Goal: Task Accomplishment & Management: Use online tool/utility

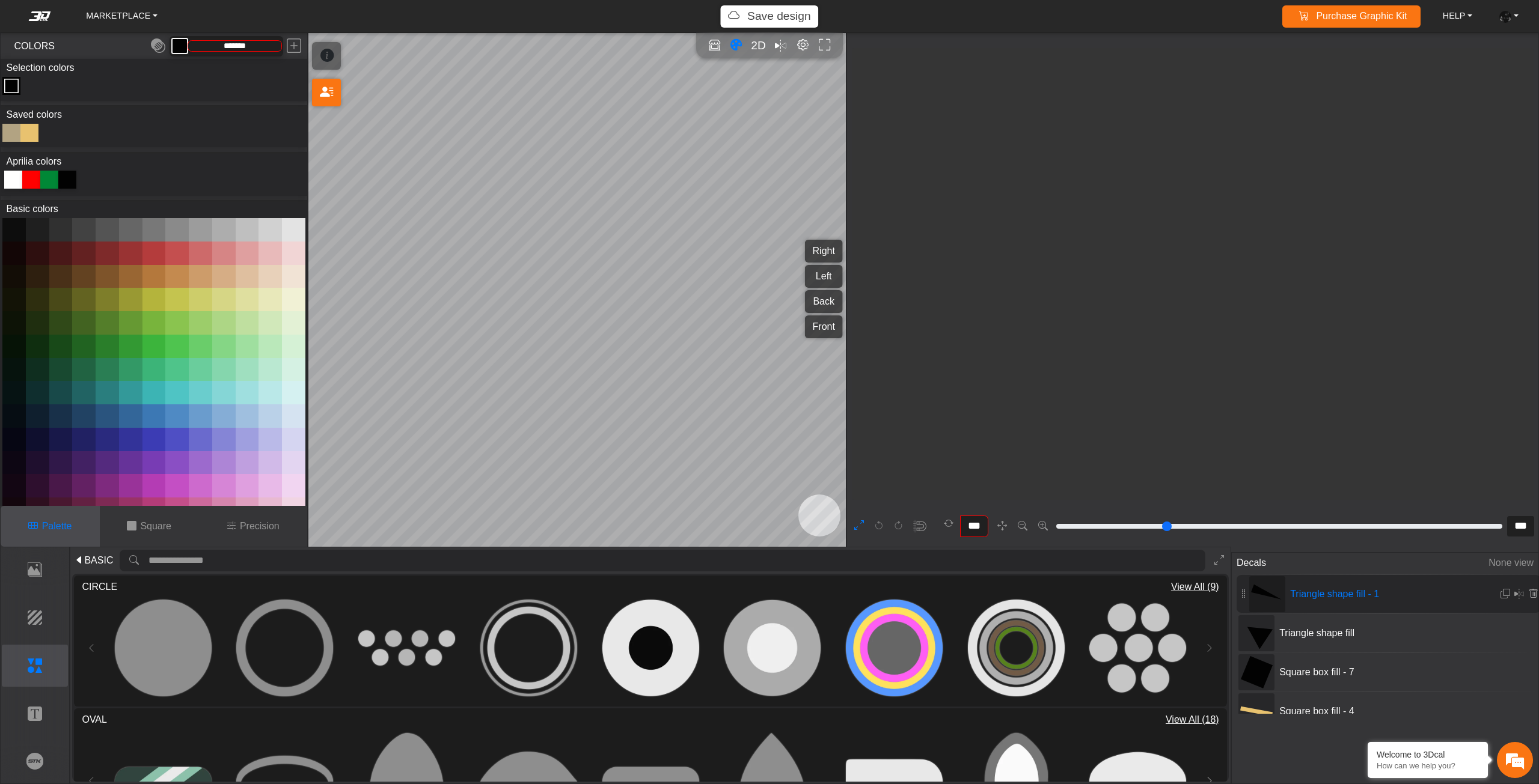
scroll to position [12429, 12076]
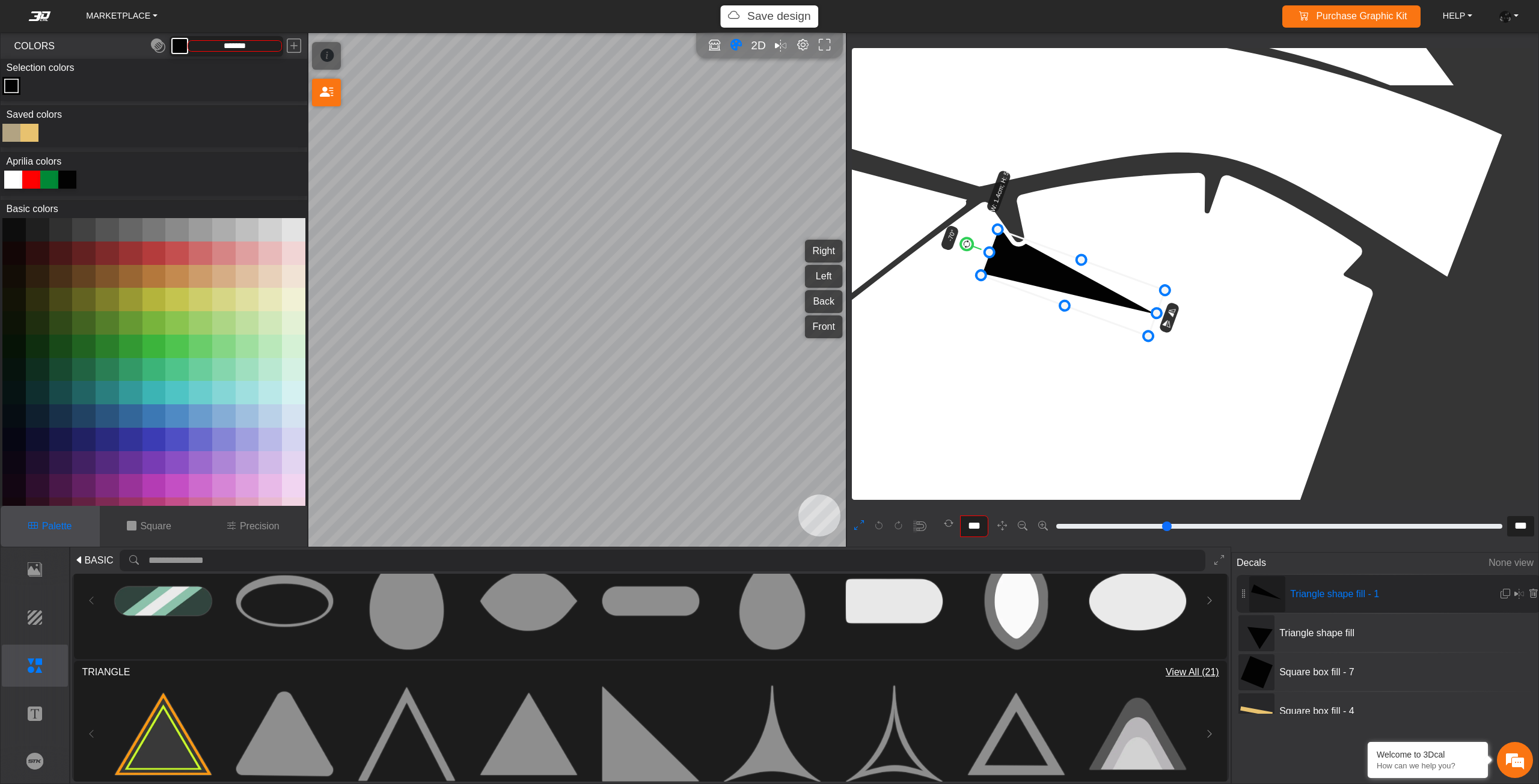
click at [964, 244] on circle at bounding box center [966, 245] width 16 height 16
drag, startPoint x: 1019, startPoint y: 272, endPoint x: 1011, endPoint y: 280, distance: 11.3
click at [1016, 276] on icon at bounding box center [1072, 284] width 184 height 107
click at [1017, 276] on icon at bounding box center [1071, 285] width 184 height 107
type input "***"
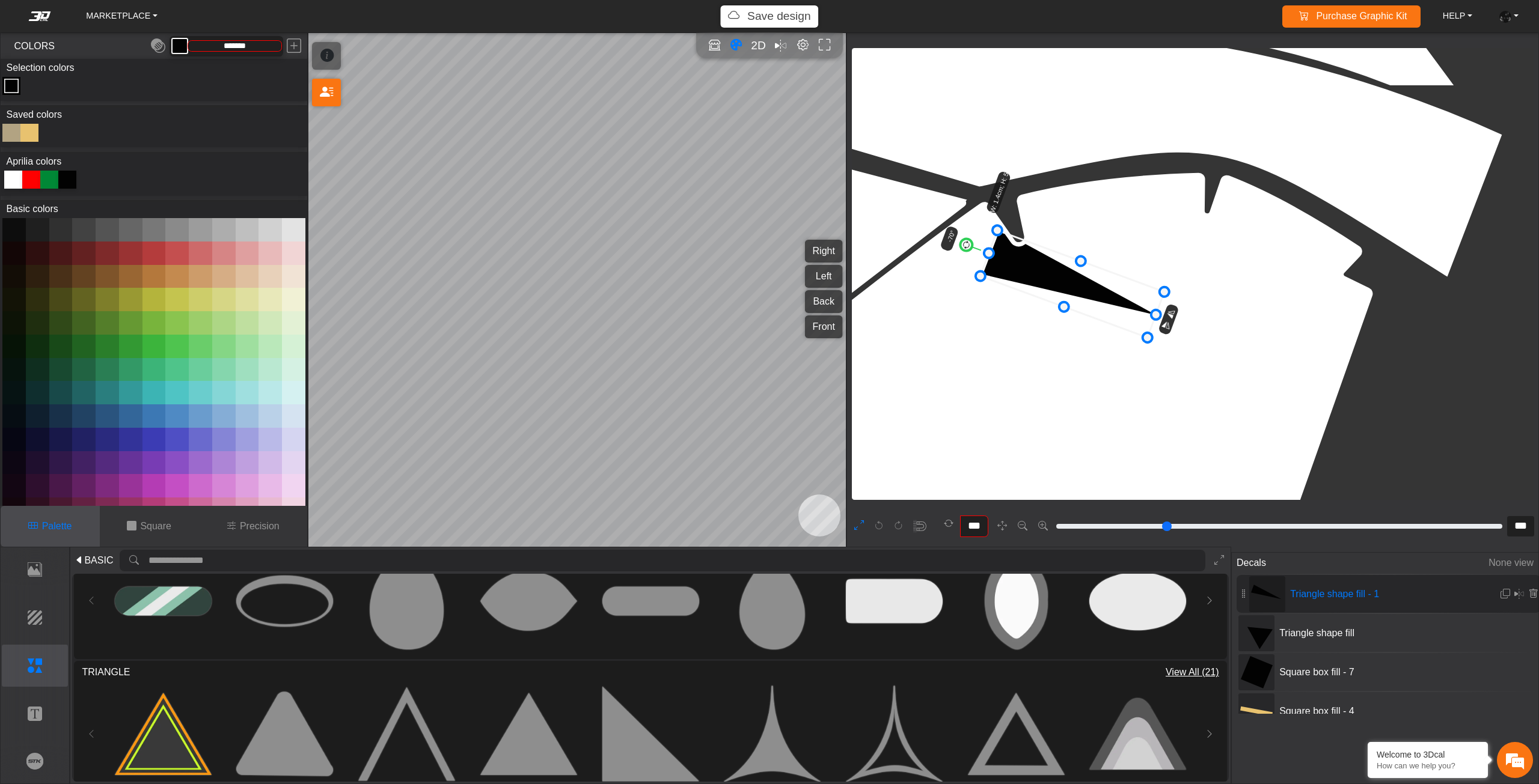
click at [966, 245] on circle at bounding box center [966, 245] width 16 height 16
click at [1332, 660] on div "Square box fill - 7" at bounding box center [1388, 672] width 304 height 38
type input "**"
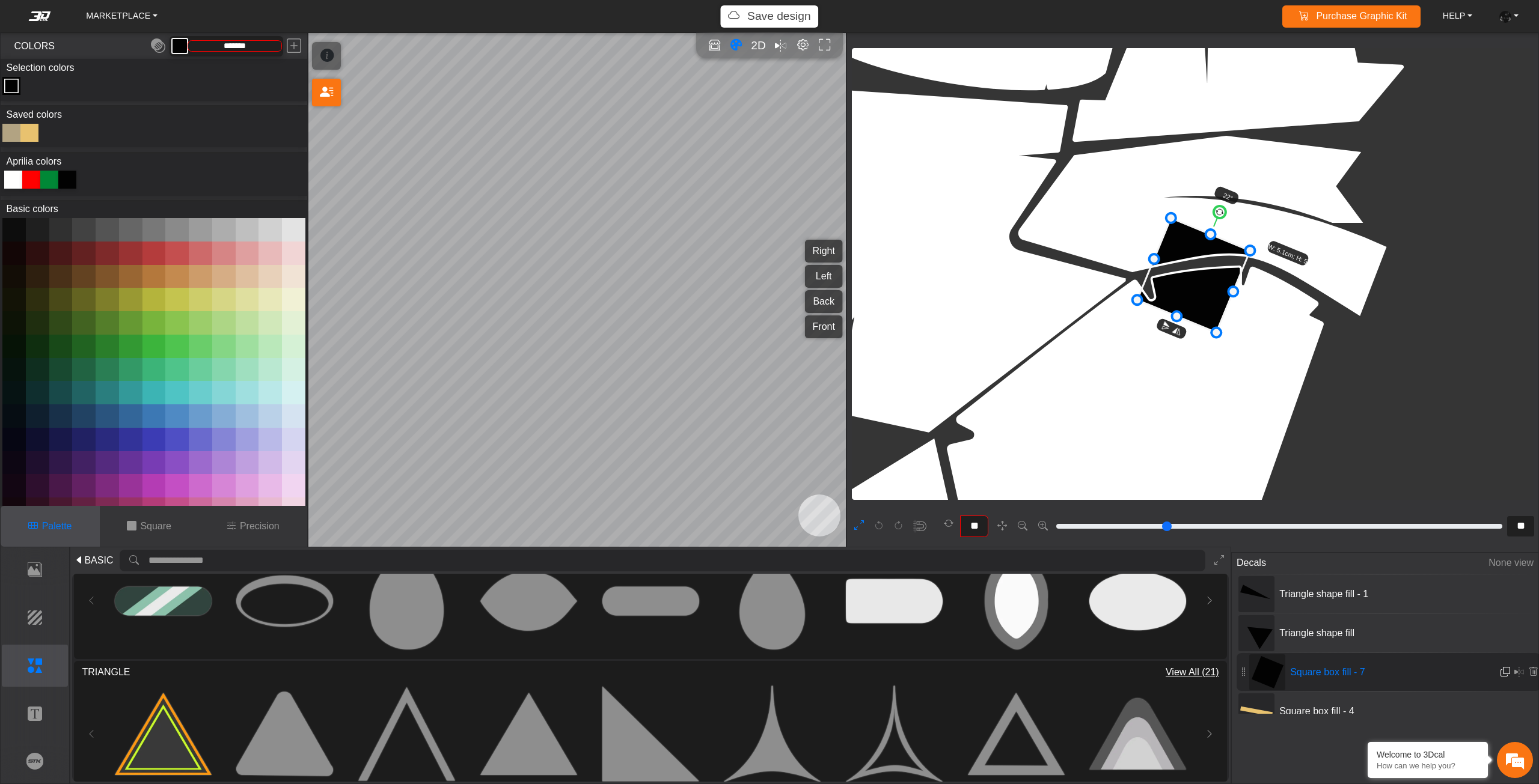
click at [1500, 671] on em at bounding box center [1504, 672] width 9 height 10
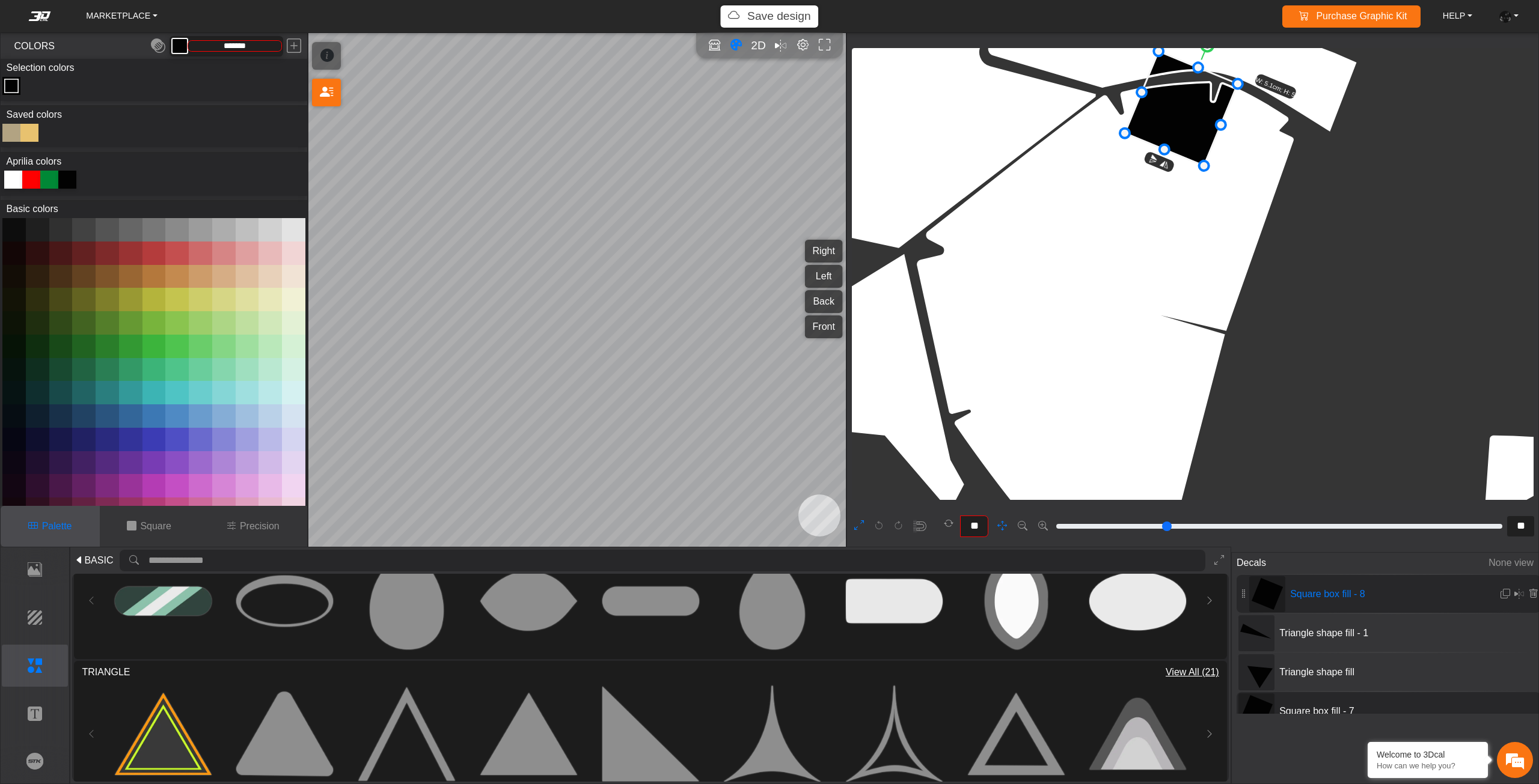
scroll to position [6089, 5690]
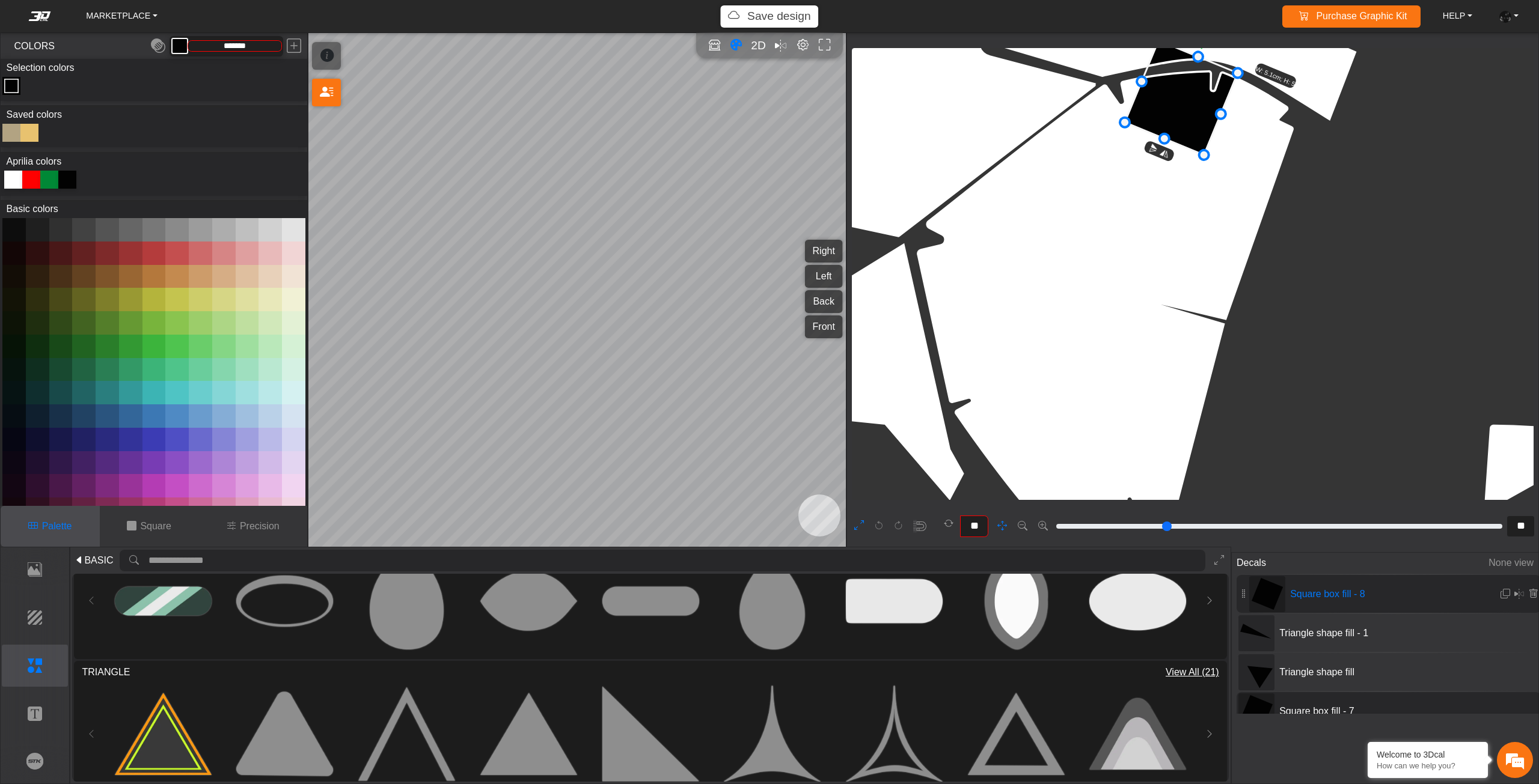
drag, startPoint x: 1305, startPoint y: 425, endPoint x: 1295, endPoint y: 255, distance: 170.3
drag, startPoint x: 1180, startPoint y: 92, endPoint x: 1131, endPoint y: 287, distance: 201.1
click at [1133, 167] on icon at bounding box center [1182, 109] width 113 height 115
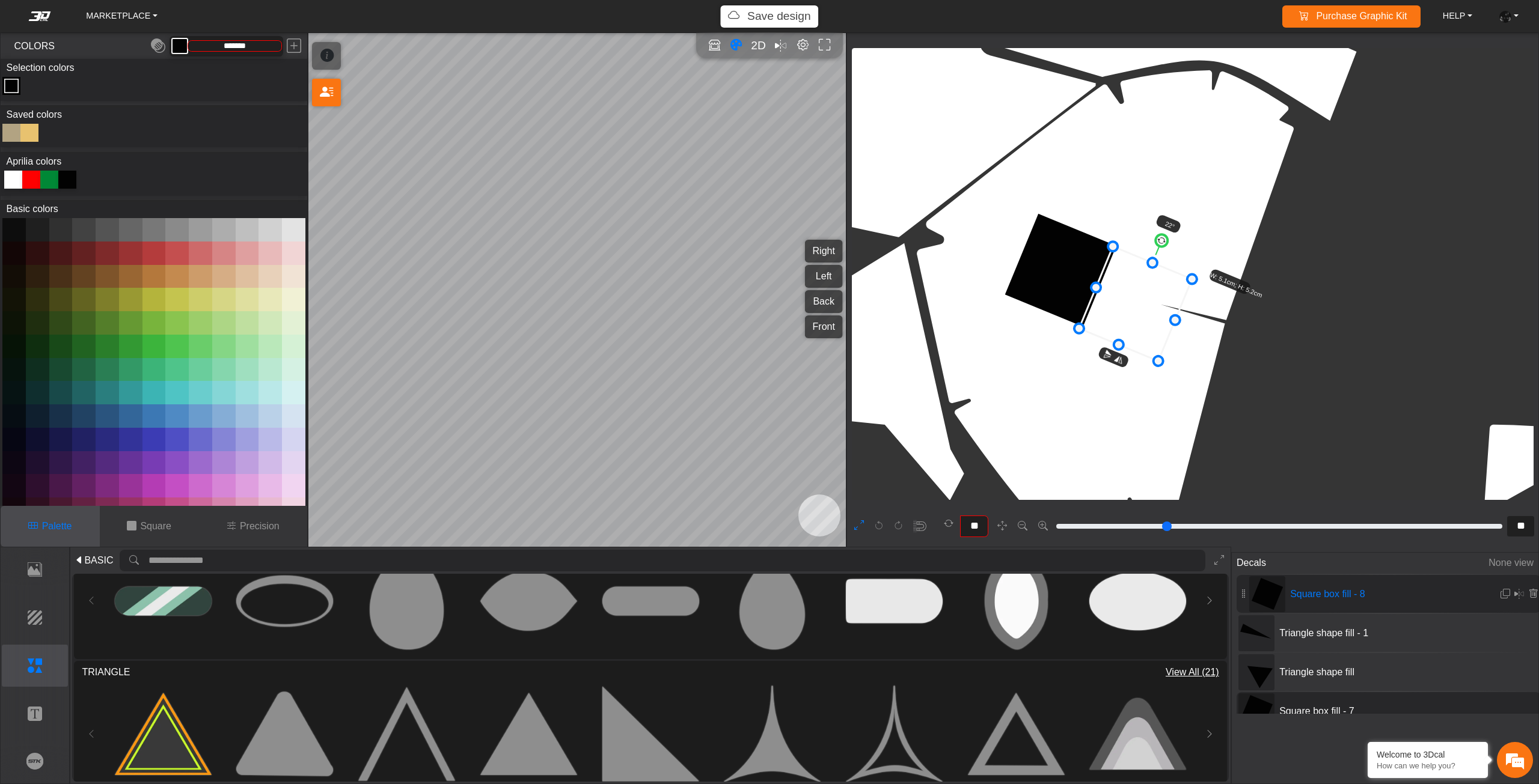
drag, startPoint x: 1129, startPoint y: 290, endPoint x: 1104, endPoint y: 344, distance: 59.5
click at [1105, 343] on icon at bounding box center [1136, 304] width 113 height 115
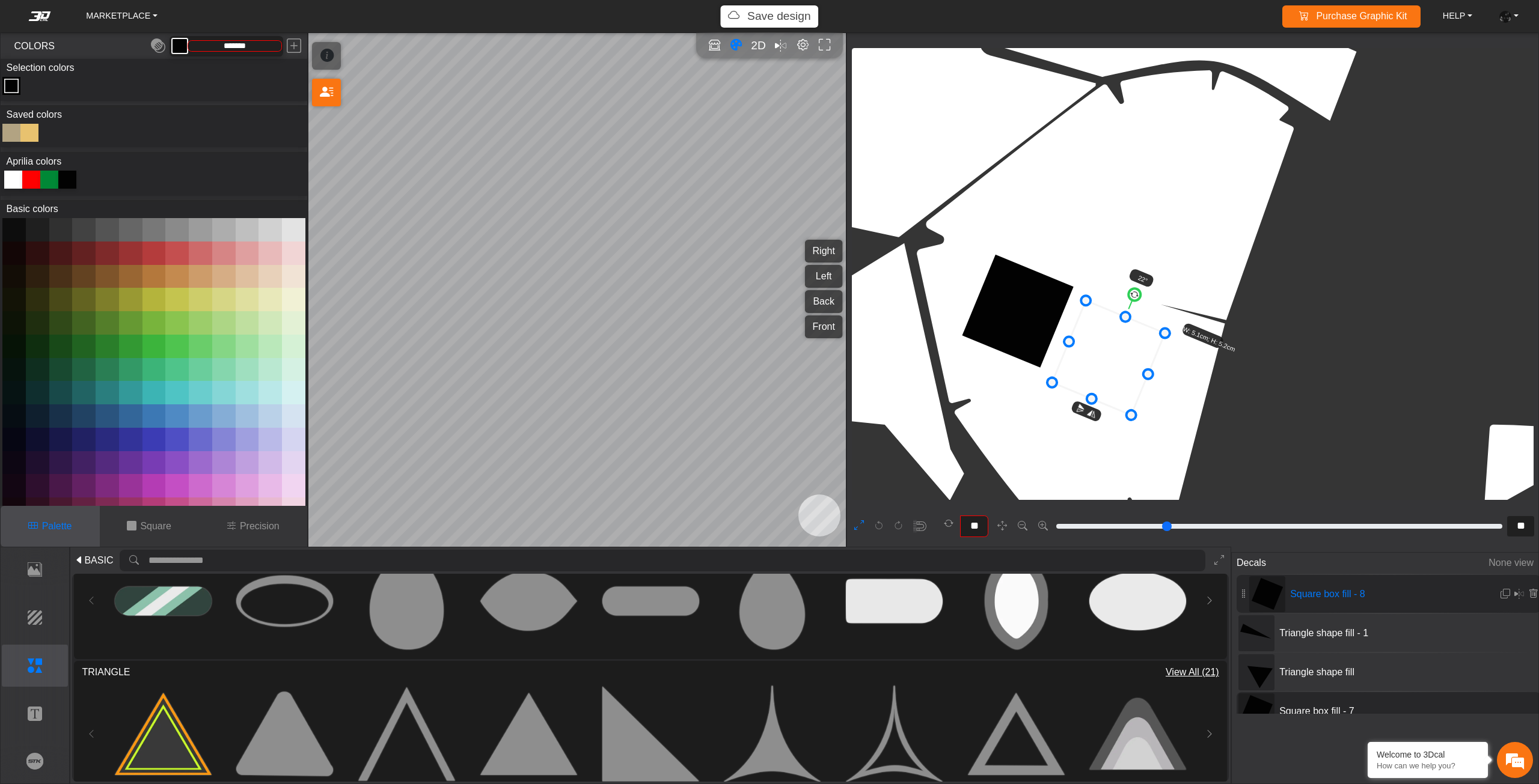
drag, startPoint x: 1094, startPoint y: 351, endPoint x: 1063, endPoint y: 361, distance: 32.6
click at [1076, 357] on icon at bounding box center [1108, 358] width 113 height 115
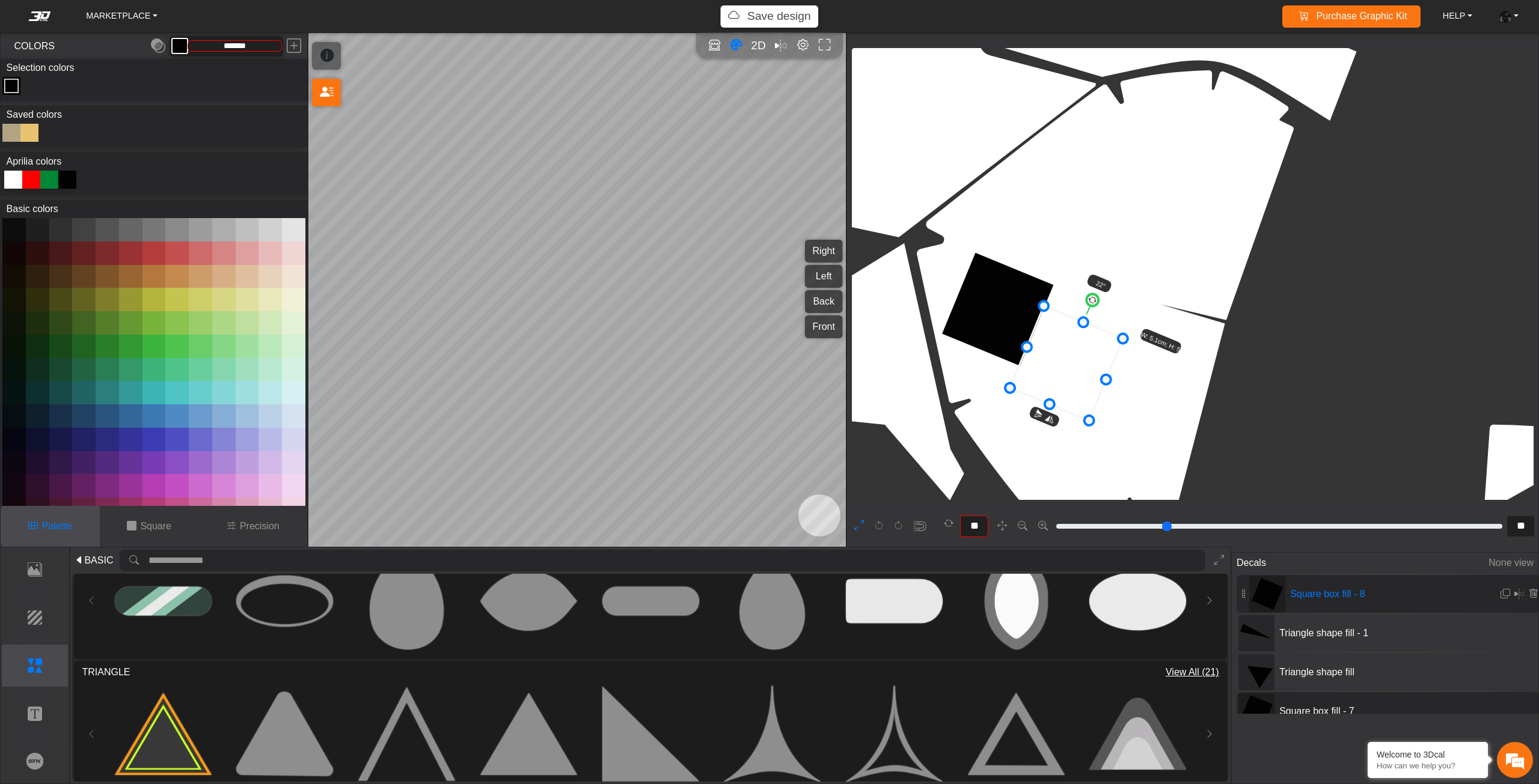
click at [1034, 362] on icon at bounding box center [1066, 363] width 113 height 115
drag, startPoint x: 1033, startPoint y: 362, endPoint x: 1026, endPoint y: 363, distance: 7.1
click at [1026, 363] on icon at bounding box center [1066, 363] width 113 height 115
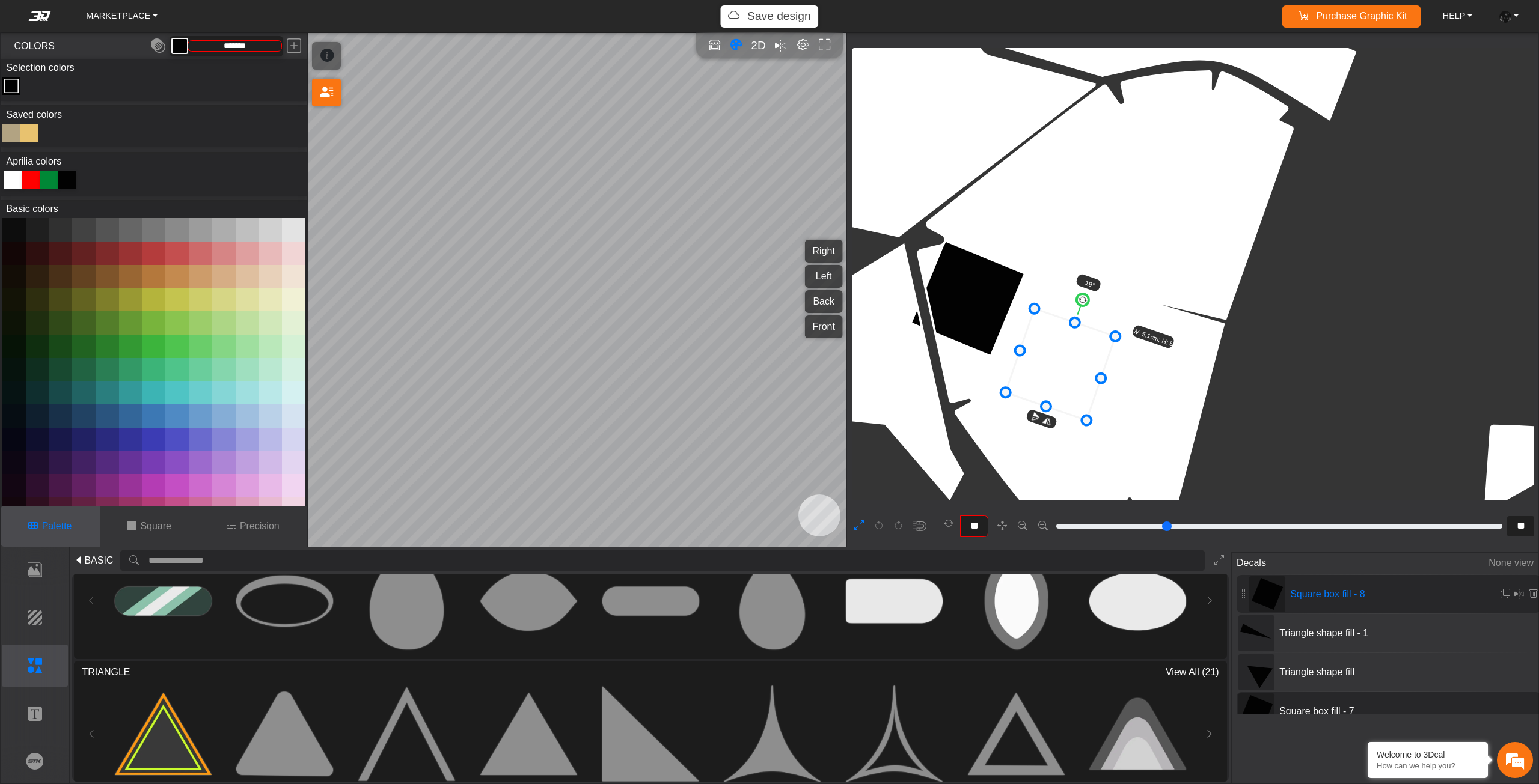
drag, startPoint x: 1089, startPoint y: 302, endPoint x: 1082, endPoint y: 302, distance: 7.0
click at [1082, 302] on circle at bounding box center [1082, 300] width 15 height 15
click at [1079, 302] on circle at bounding box center [1080, 299] width 15 height 15
type input "**"
click at [1076, 302] on circle at bounding box center [1078, 298] width 14 height 14
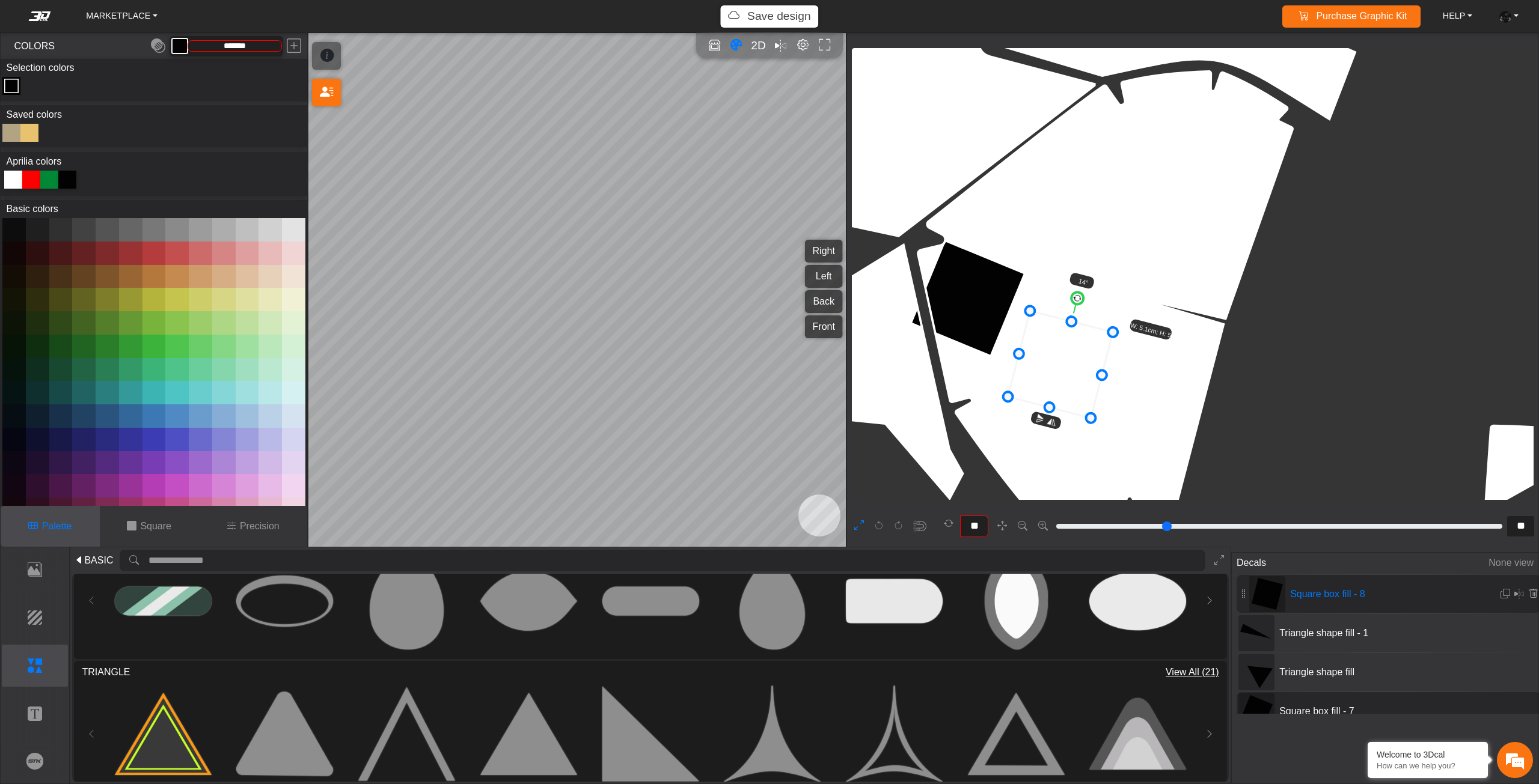
type input "**"
type input "***"
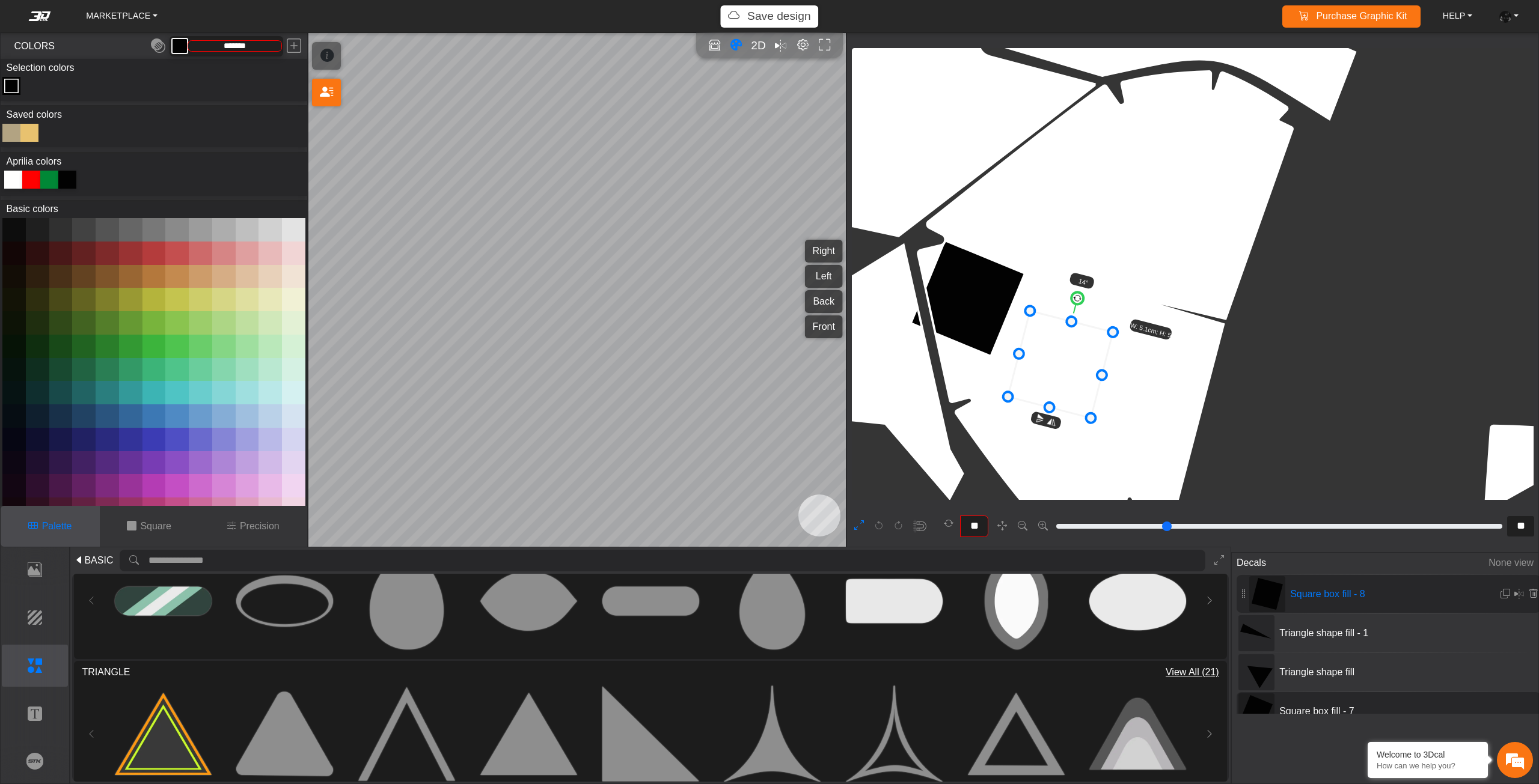
type input "***"
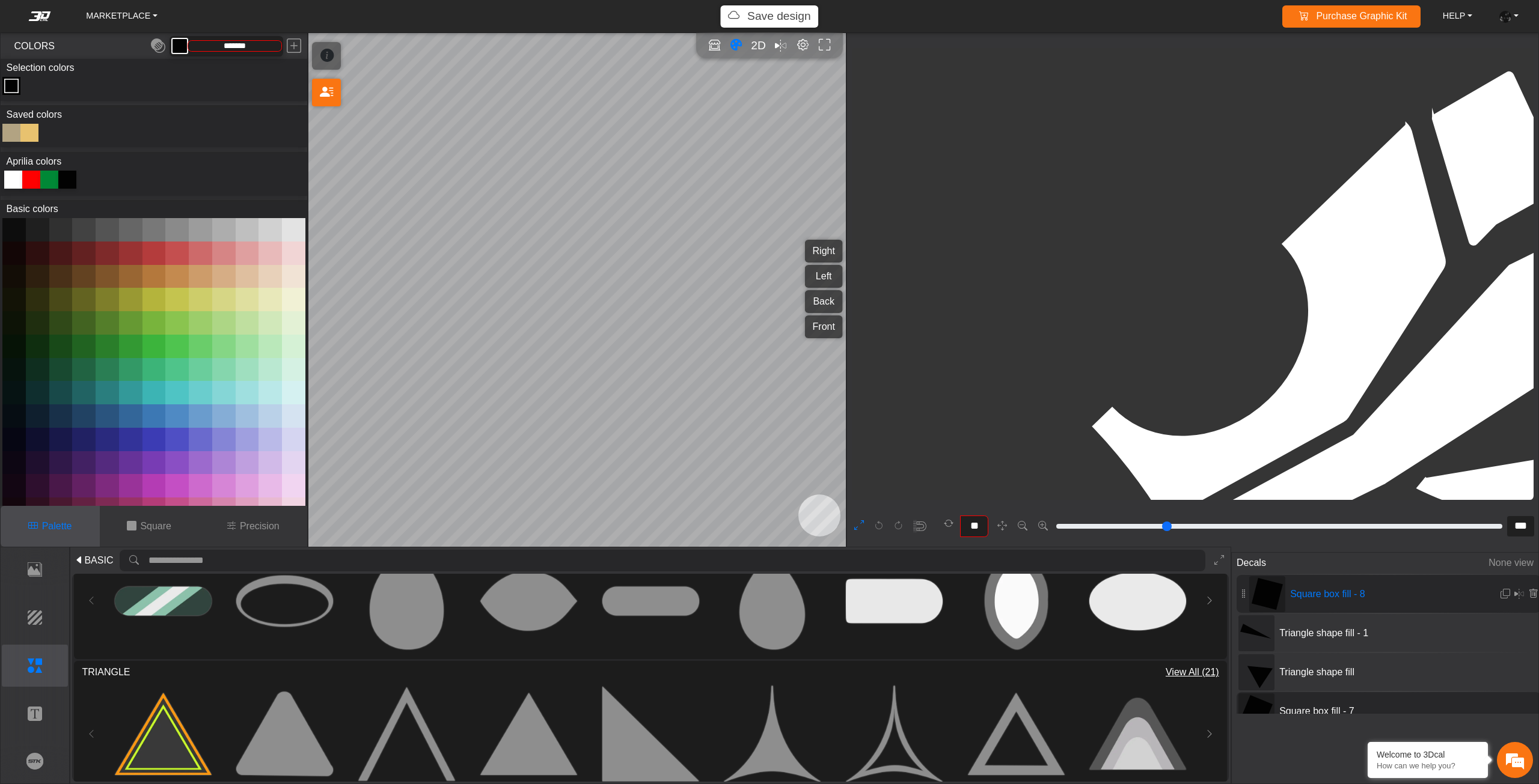
type input "***"
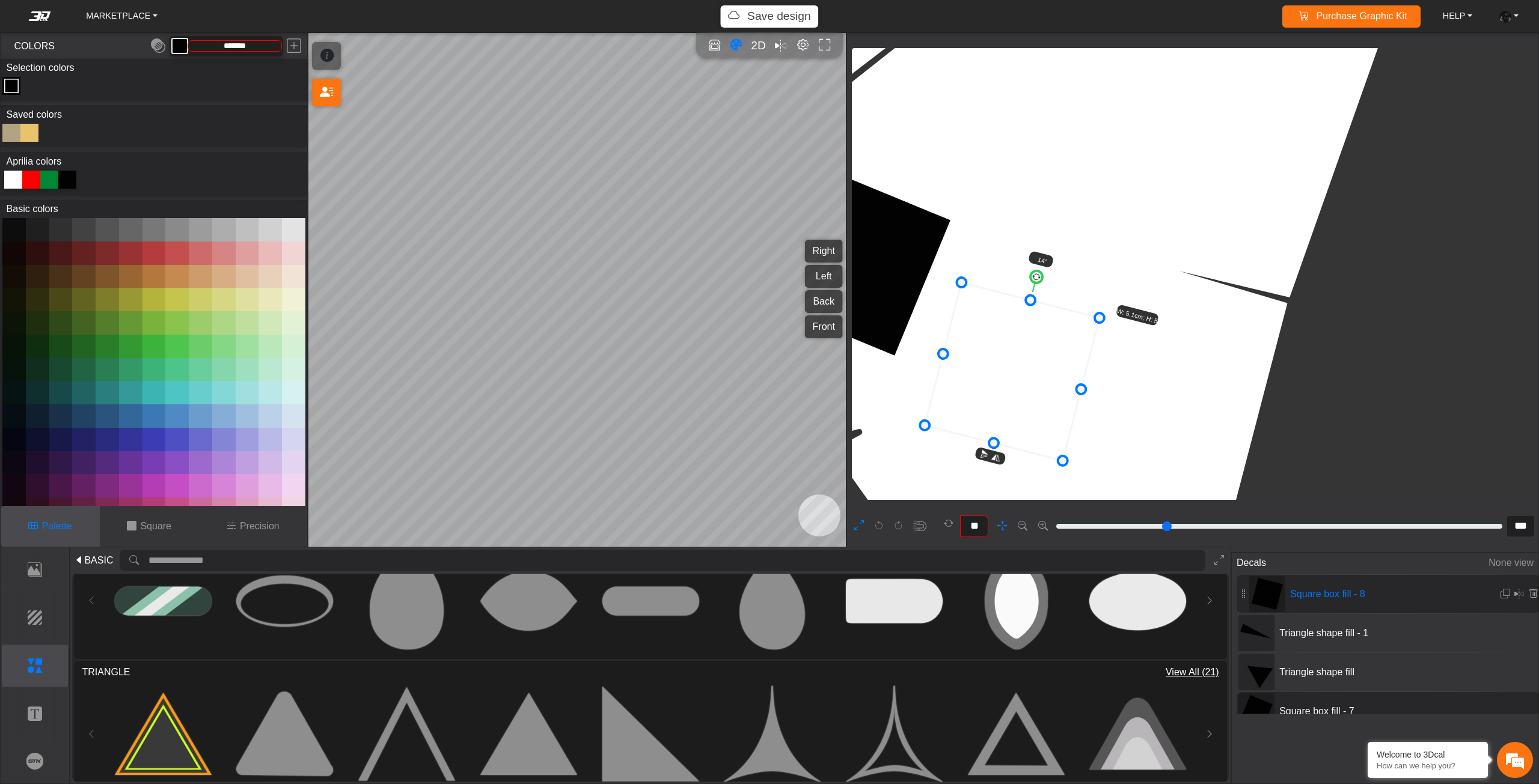
scroll to position [10408, 9694]
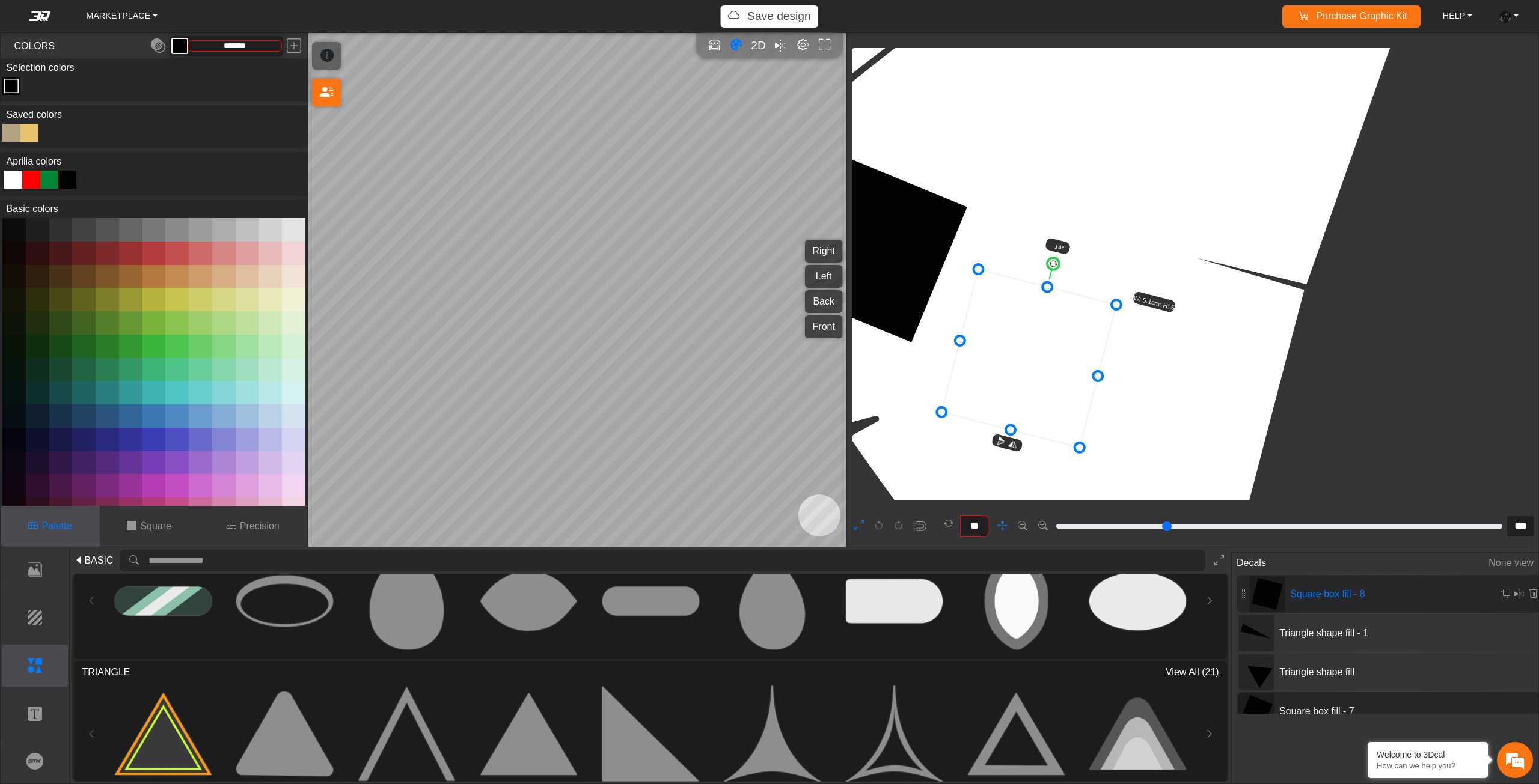
drag, startPoint x: 1109, startPoint y: 319, endPoint x: 1137, endPoint y: 271, distance: 55.6
type input "***"
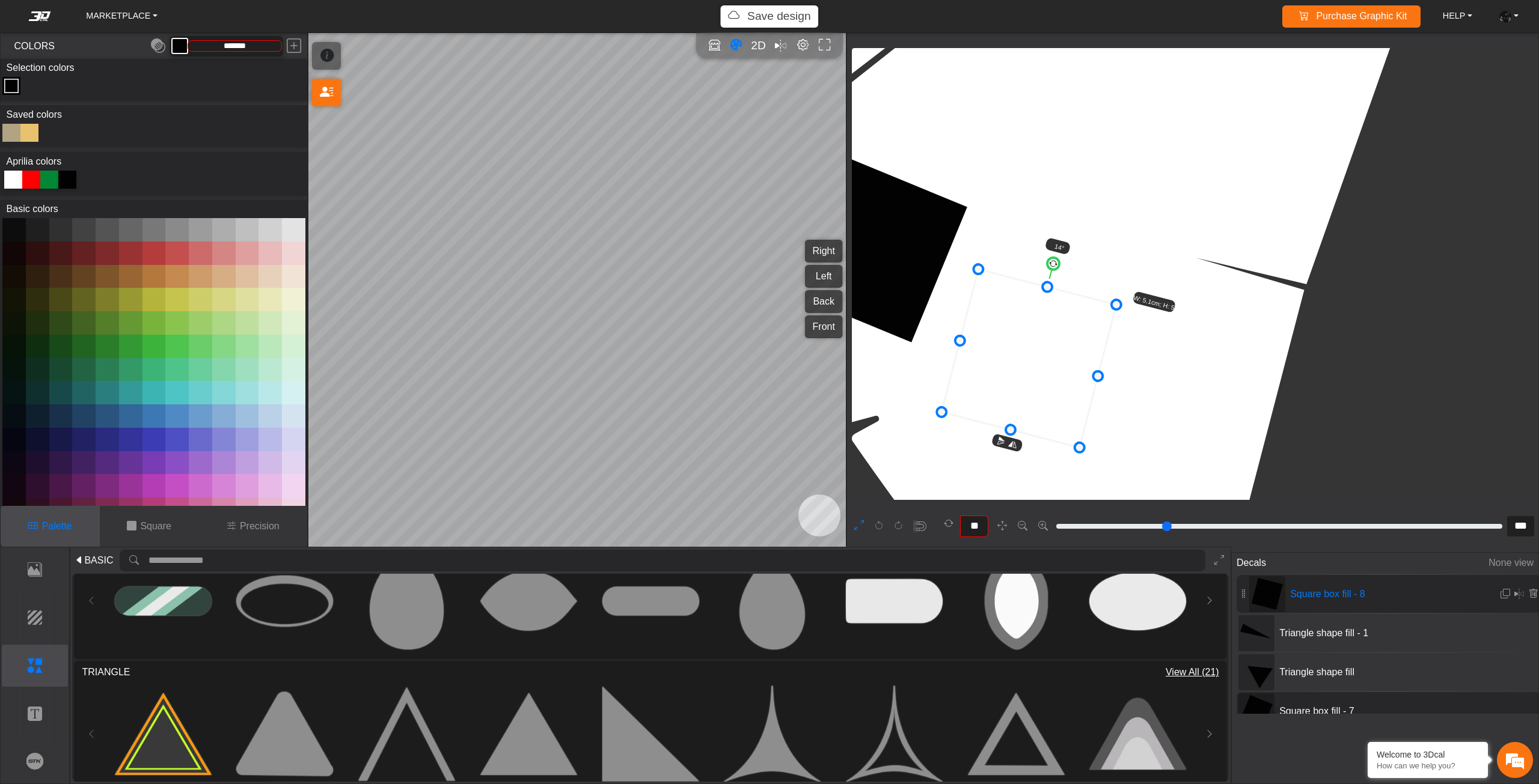
type input "***"
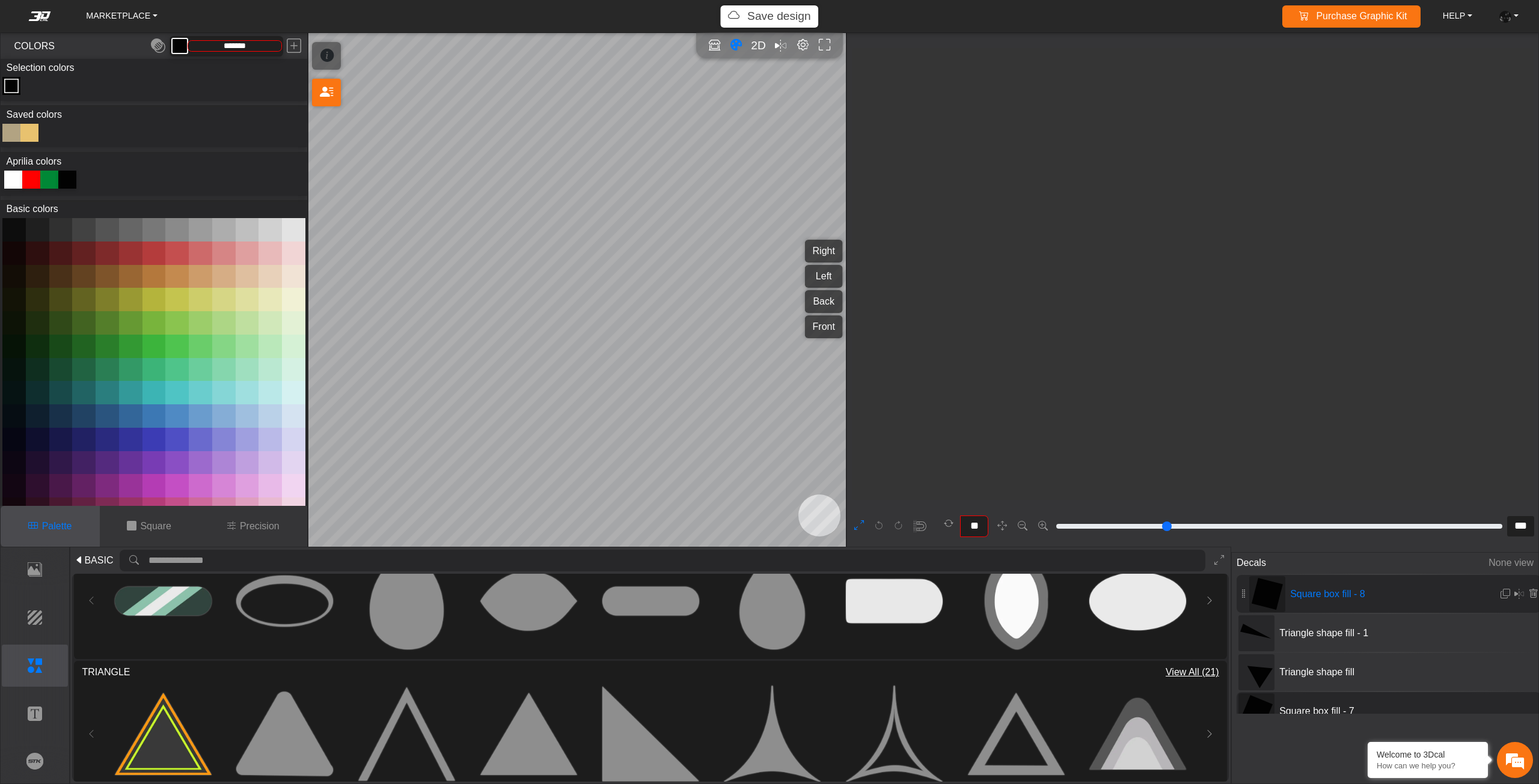
type input "***"
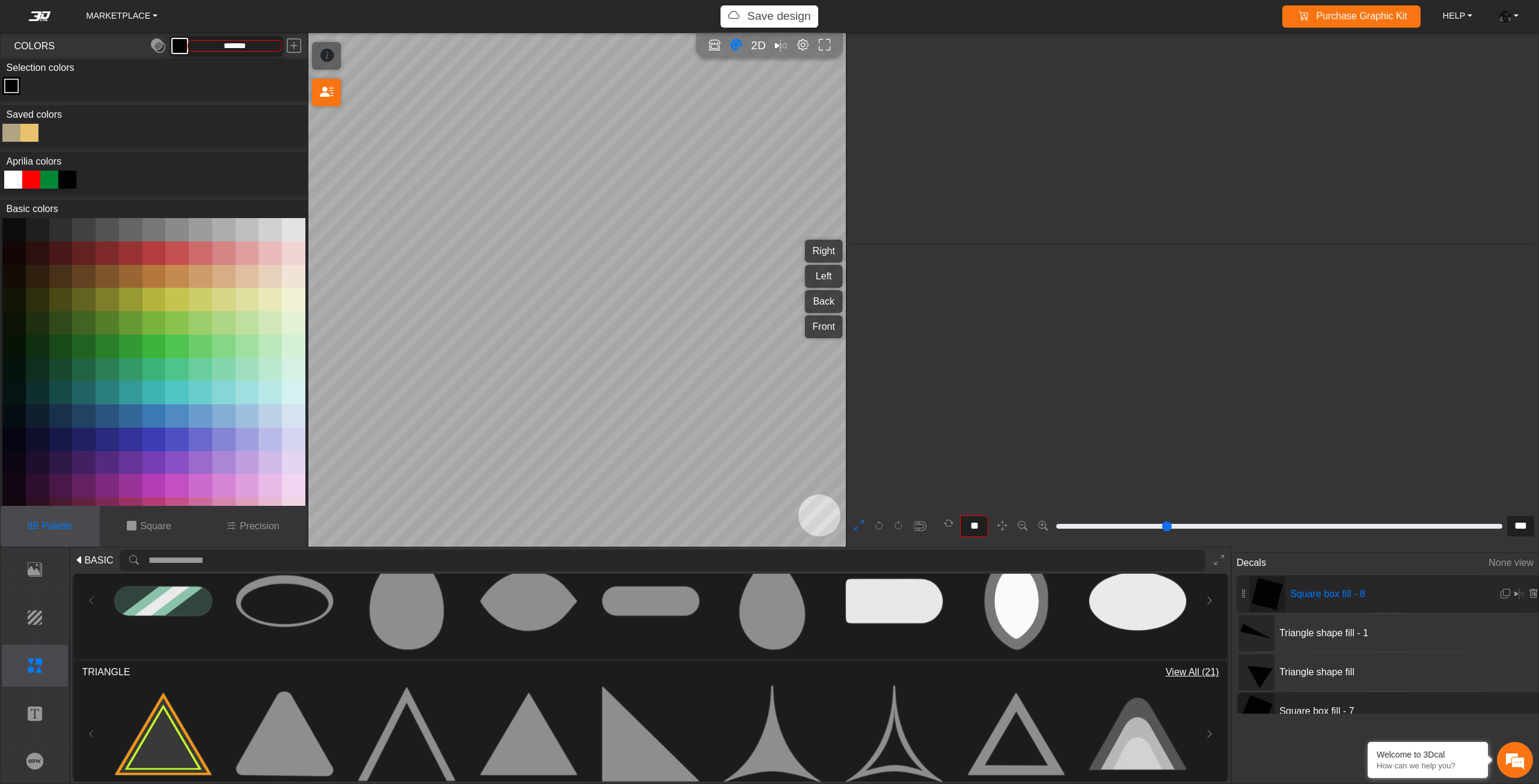
type input "***"
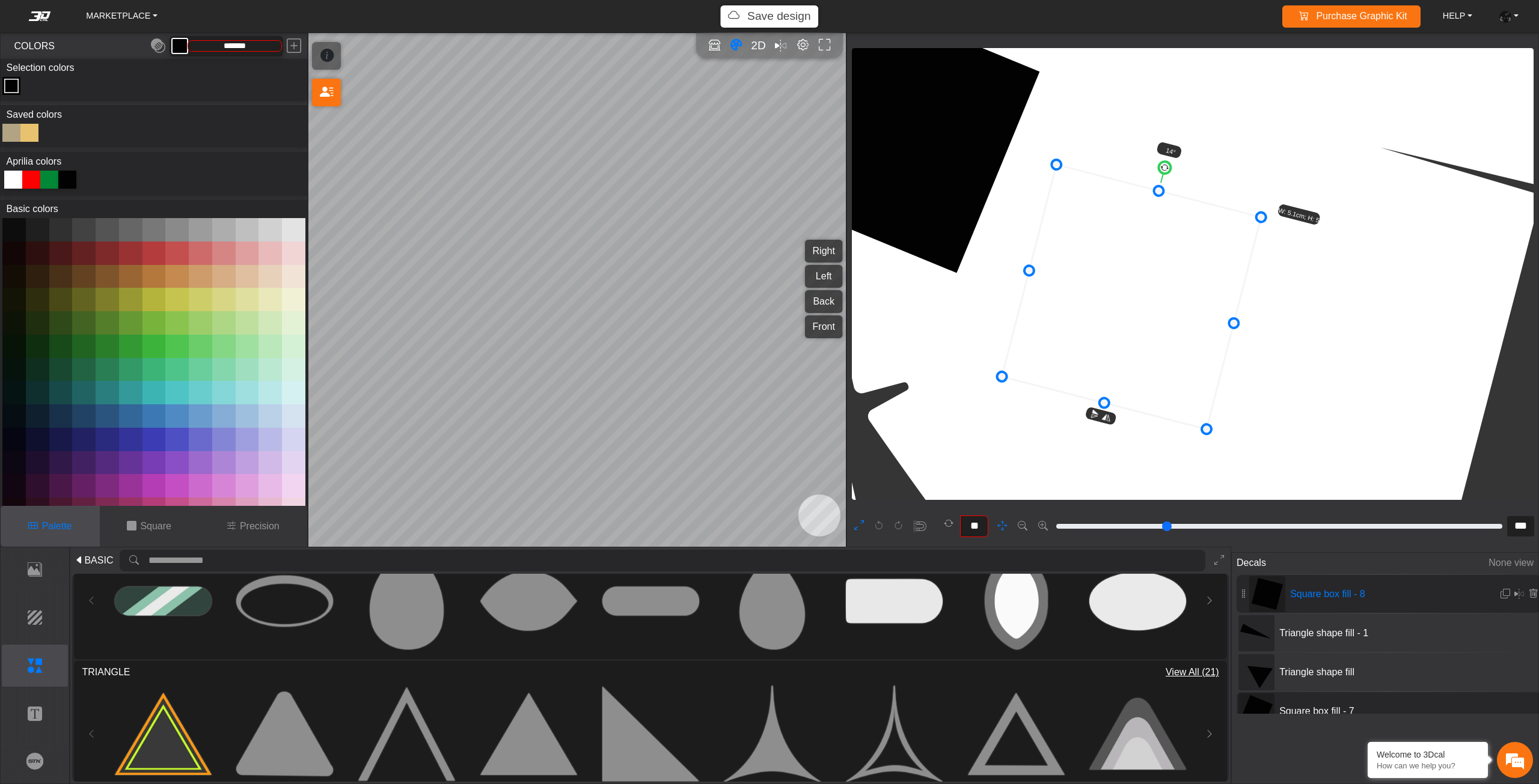
drag, startPoint x: 1077, startPoint y: 316, endPoint x: 1261, endPoint y: 202, distance: 216.5
click at [1261, 202] on icon at bounding box center [1131, 297] width 259 height 264
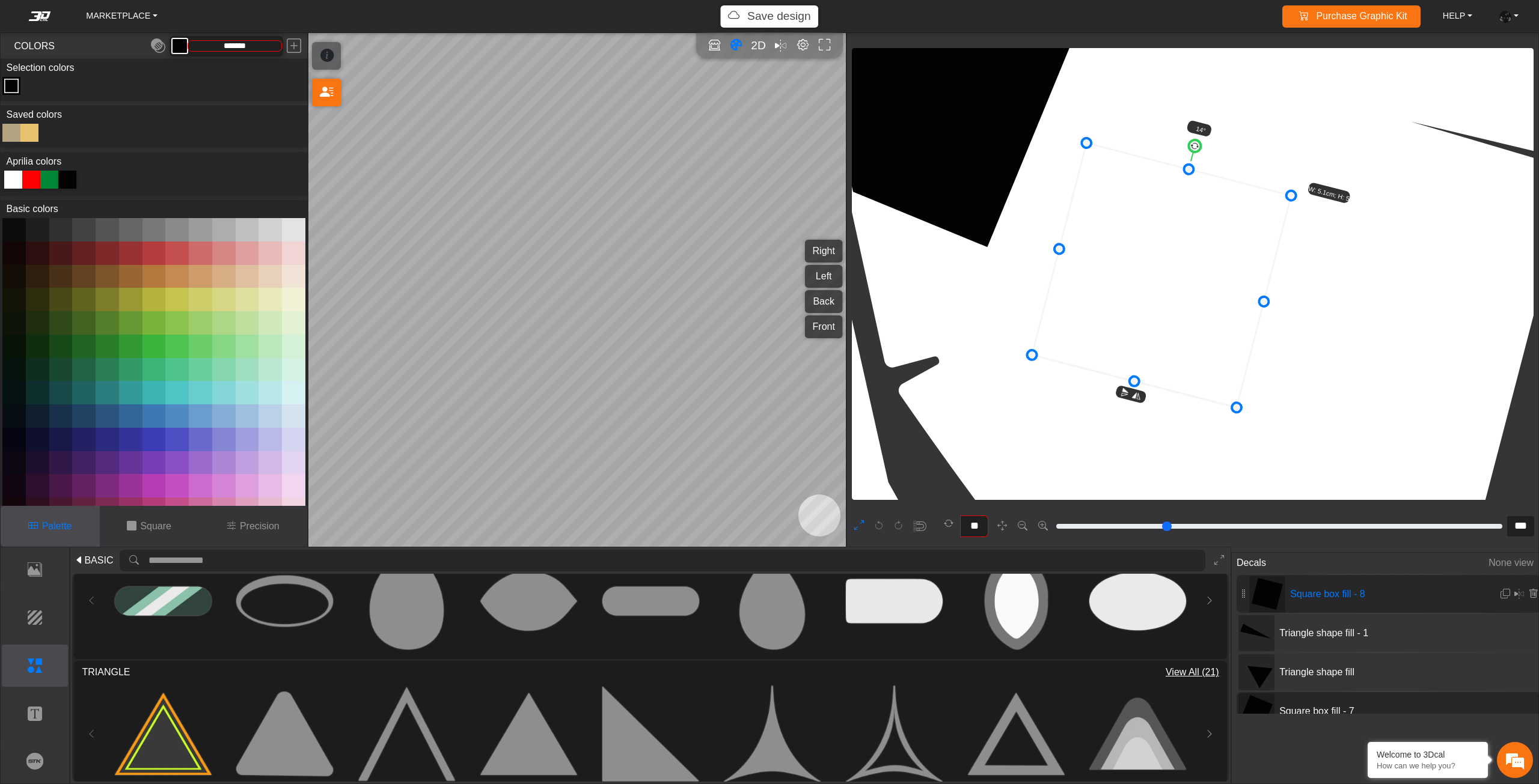
click at [1222, 237] on icon at bounding box center [1162, 275] width 259 height 264
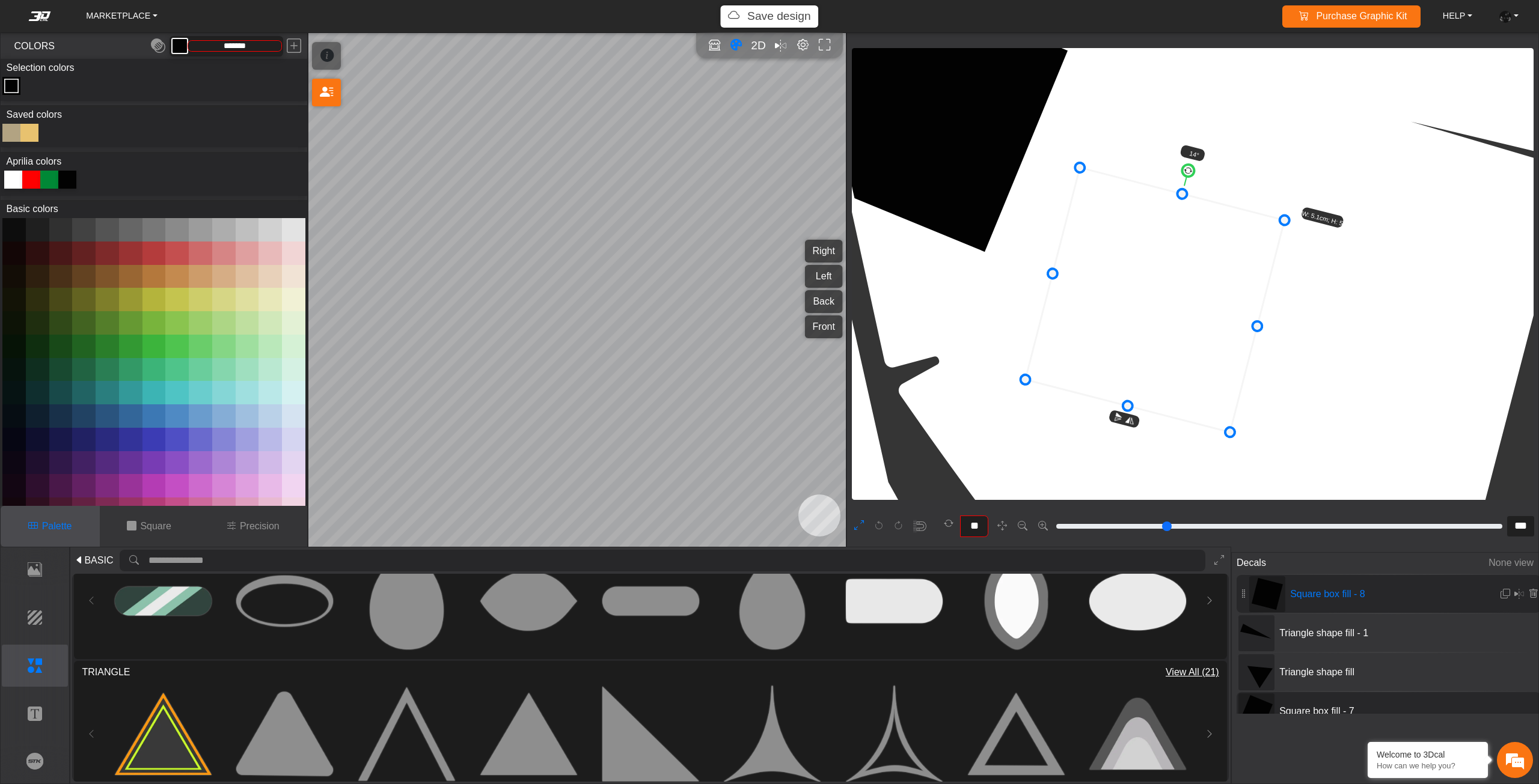
drag, startPoint x: 1222, startPoint y: 237, endPoint x: 1215, endPoint y: 262, distance: 26.0
click at [1215, 262] on icon at bounding box center [1155, 300] width 259 height 264
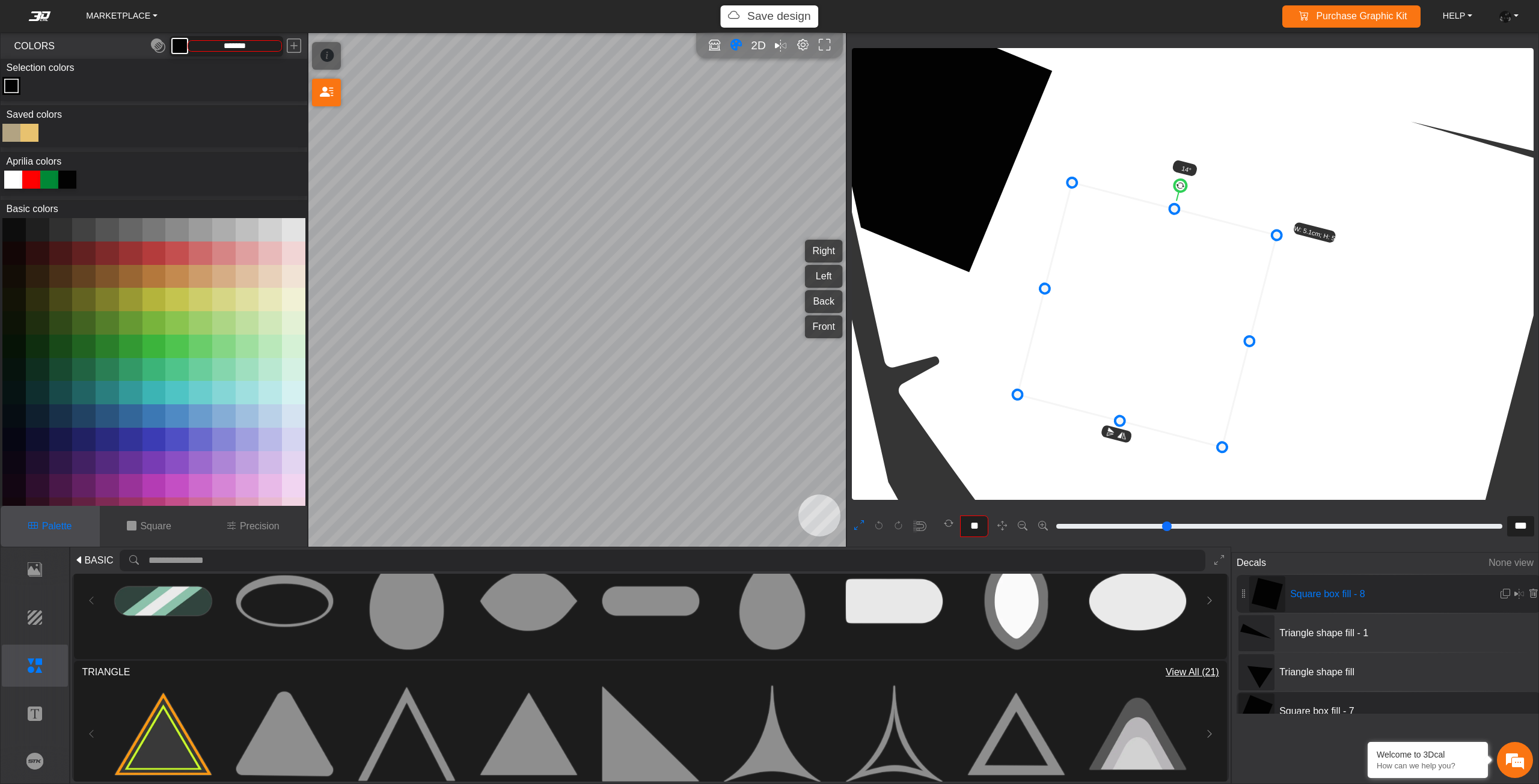
drag, startPoint x: 1213, startPoint y: 262, endPoint x: 1206, endPoint y: 275, distance: 14.8
click at [1206, 275] on icon at bounding box center [1147, 315] width 259 height 264
click at [1207, 270] on icon at bounding box center [1148, 314] width 259 height 264
click at [1208, 263] on icon at bounding box center [1148, 314] width 259 height 264
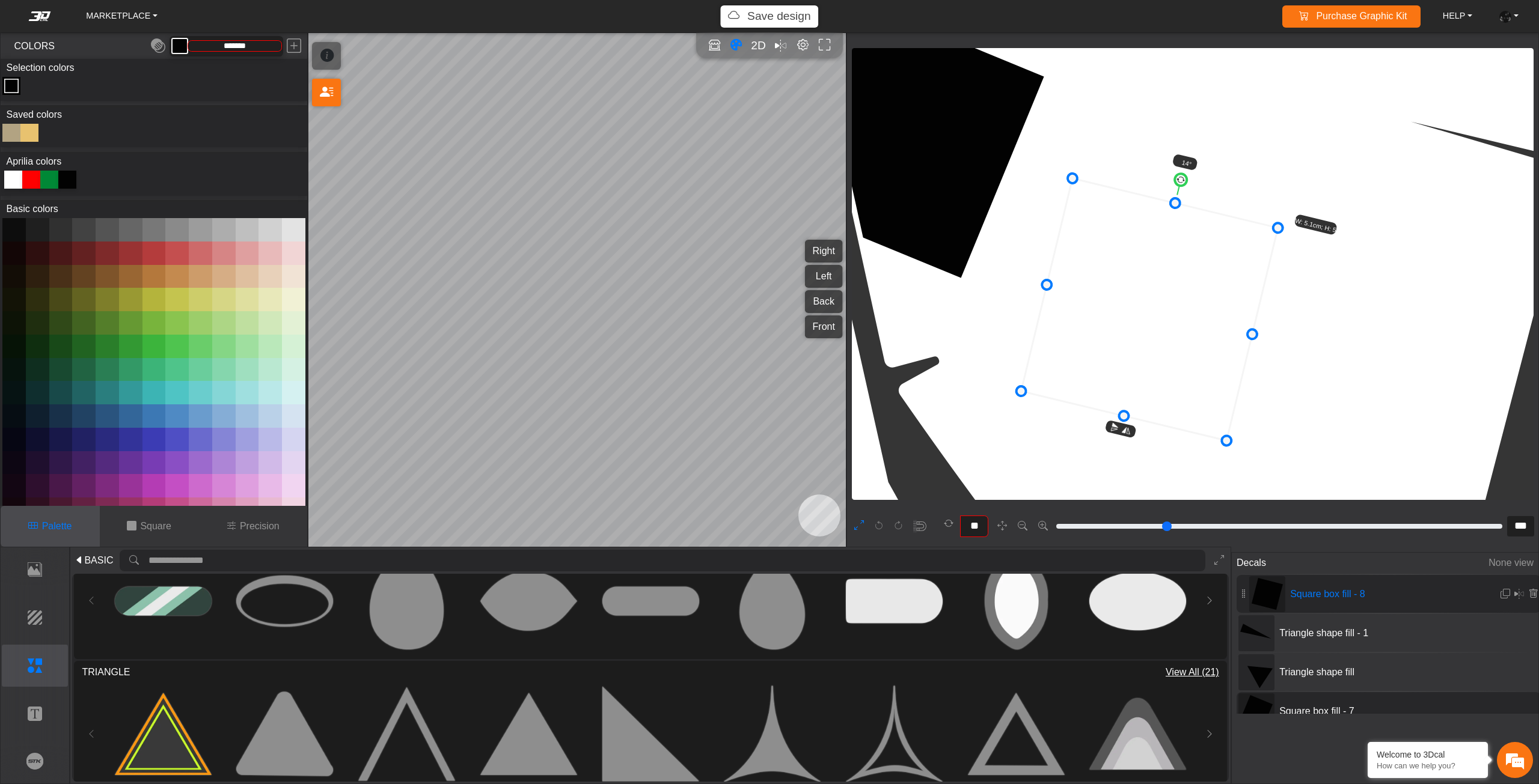
click at [1178, 181] on circle at bounding box center [1180, 180] width 14 height 14
click at [1172, 178] on circle at bounding box center [1173, 178] width 14 height 14
click at [1165, 241] on icon at bounding box center [1149, 310] width 244 height 251
drag, startPoint x: 1165, startPoint y: 241, endPoint x: 1168, endPoint y: 234, distance: 7.6
click at [1168, 234] on icon at bounding box center [1154, 303] width 244 height 251
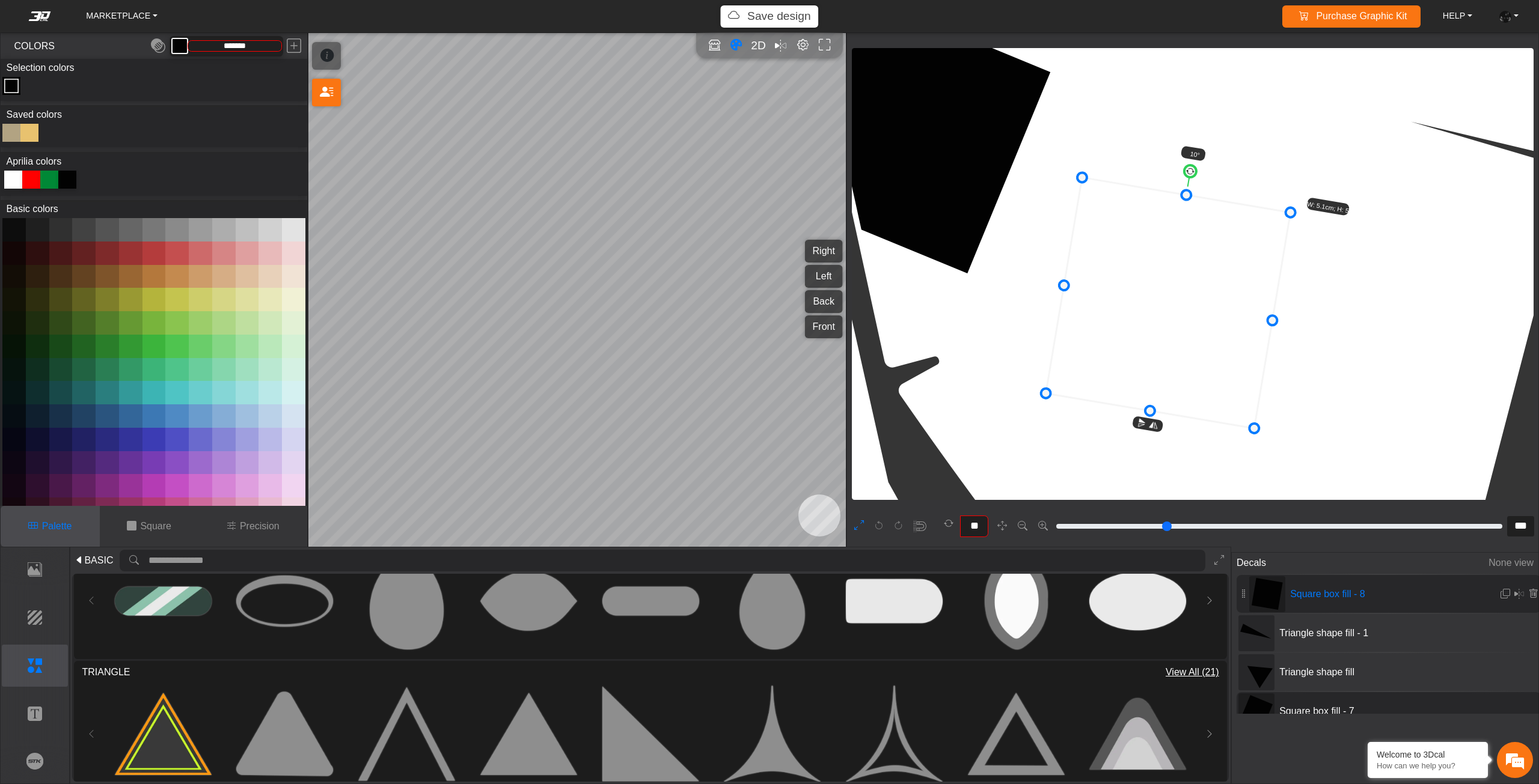
drag, startPoint x: 1136, startPoint y: 319, endPoint x: 1147, endPoint y: 319, distance: 11.0
click at [1147, 319] on icon at bounding box center [1168, 303] width 244 height 251
click at [1151, 322] on icon at bounding box center [1168, 303] width 244 height 251
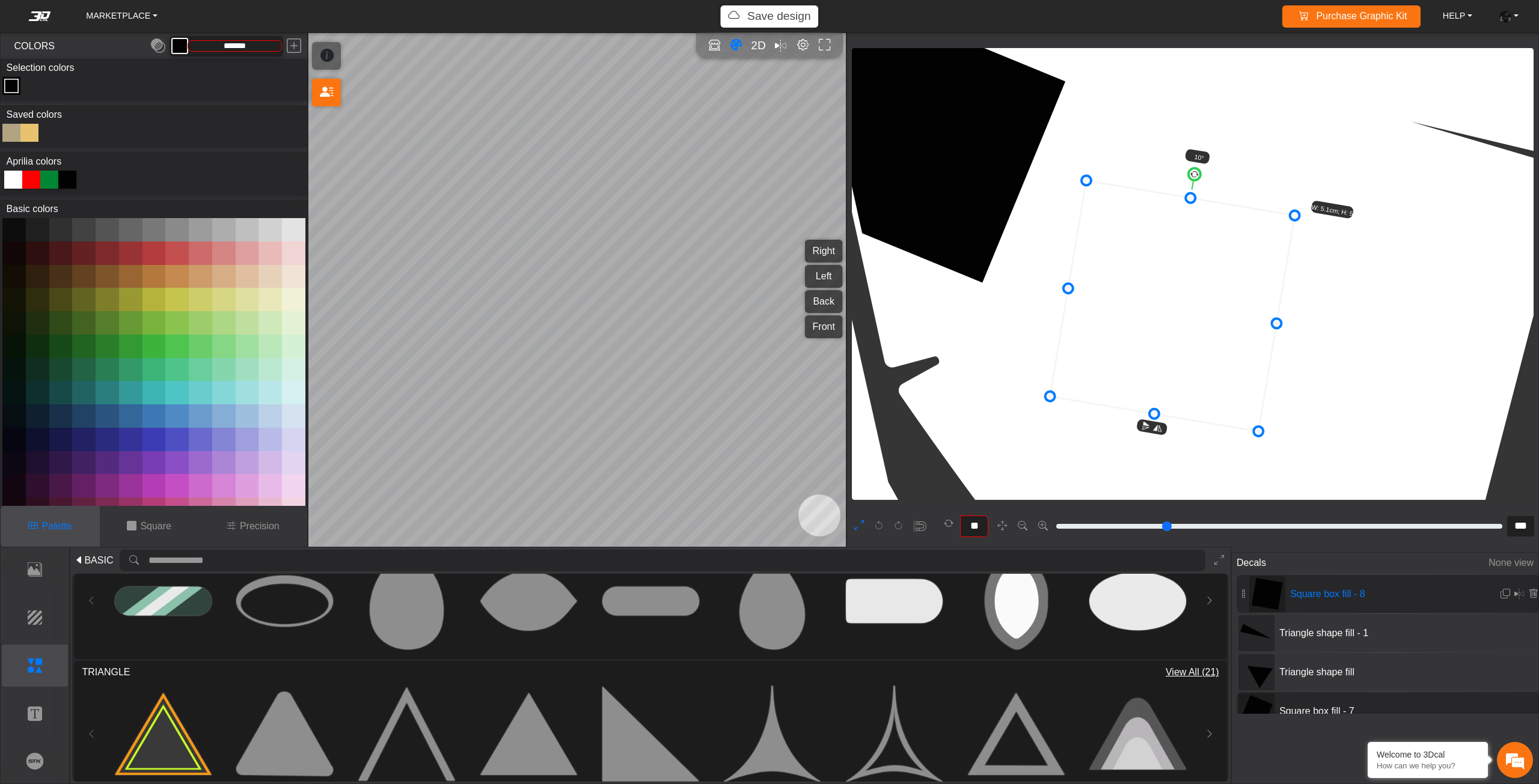
click at [1154, 322] on icon at bounding box center [1173, 306] width 244 height 251
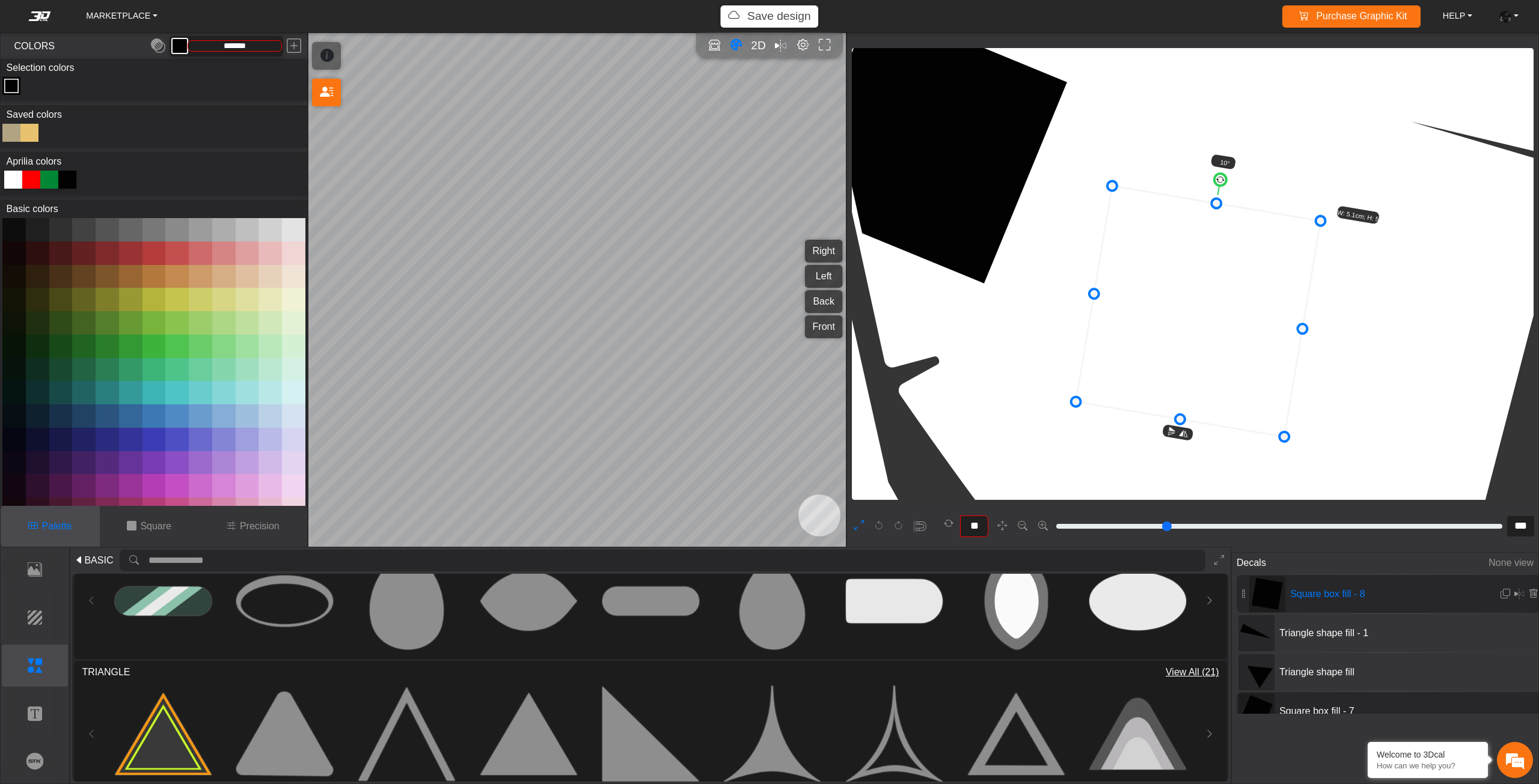
drag, startPoint x: 1154, startPoint y: 322, endPoint x: 1179, endPoint y: 327, distance: 25.5
click at [1179, 327] on icon at bounding box center [1198, 312] width 244 height 251
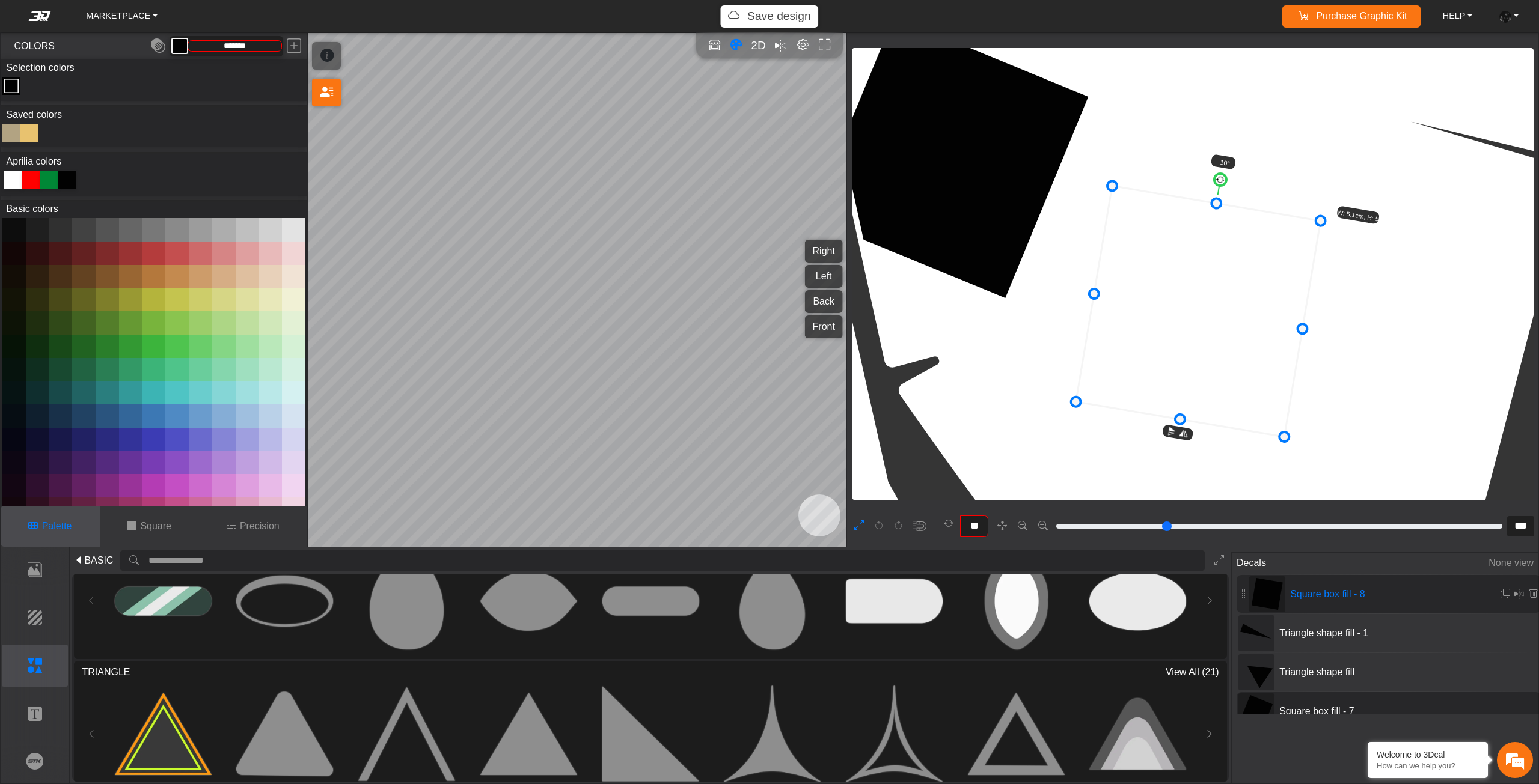
click at [1179, 327] on icon at bounding box center [1198, 312] width 244 height 251
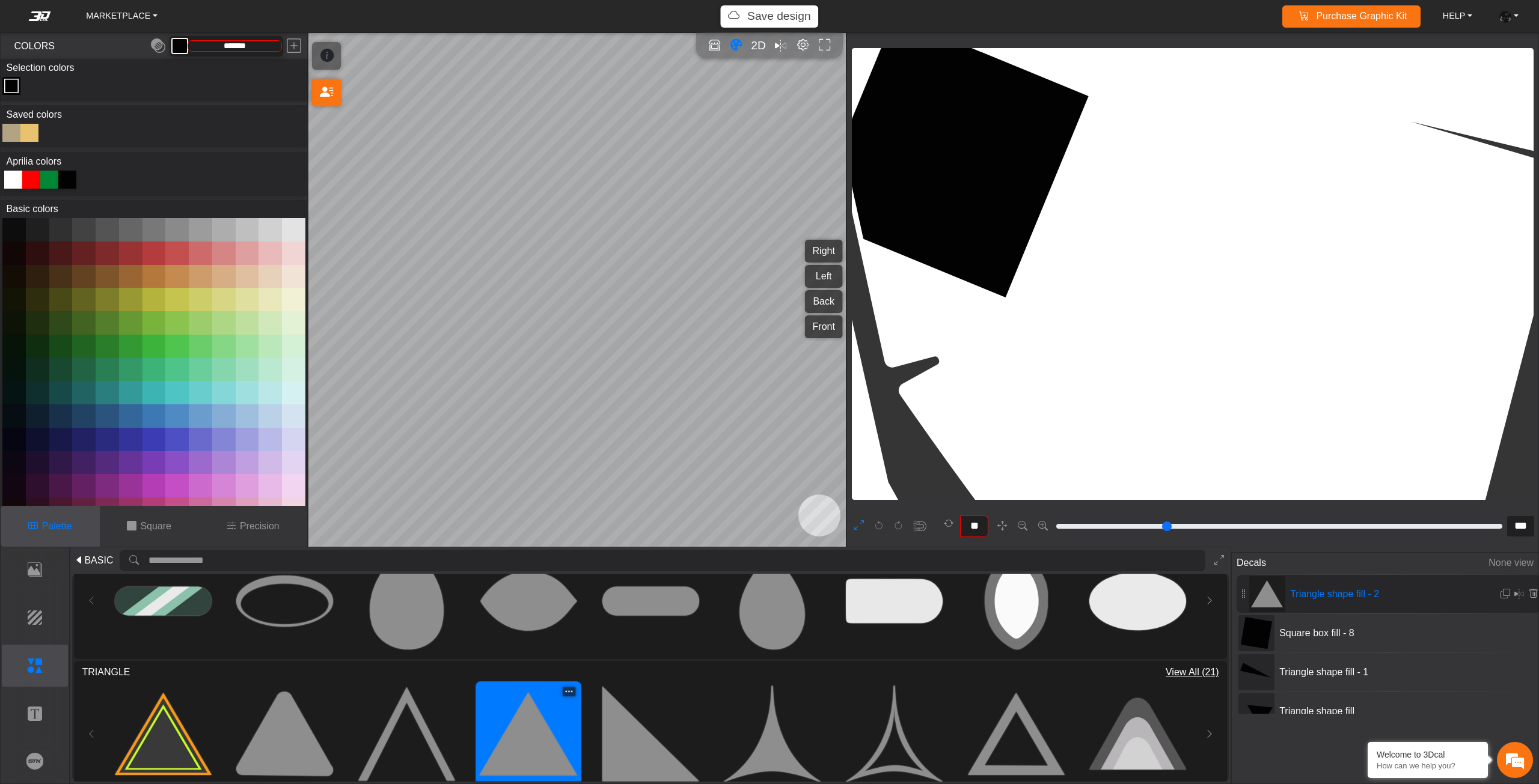
type input "*"
type input "**"
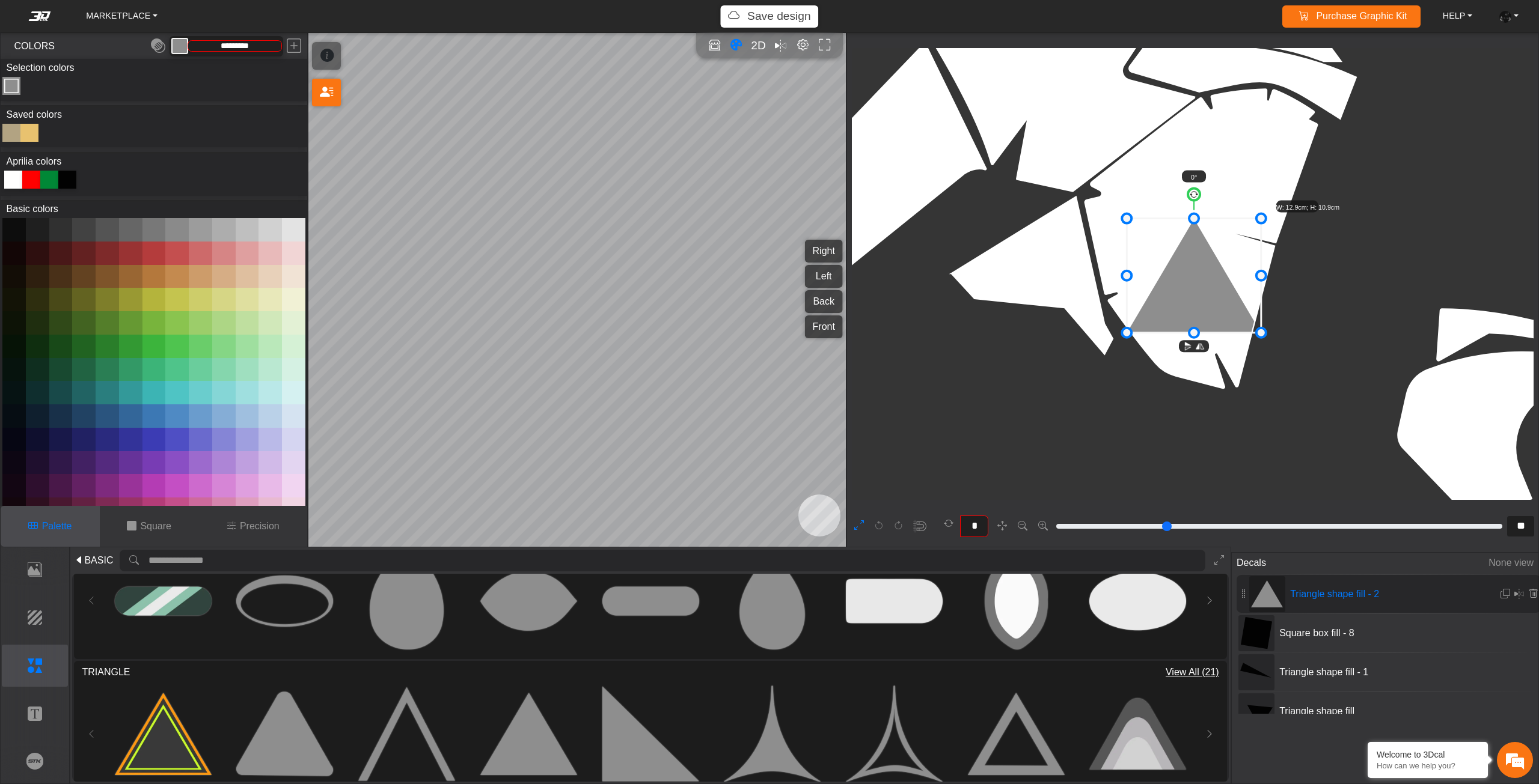
click at [67, 184] on div at bounding box center [67, 179] width 18 height 18
type input "*******"
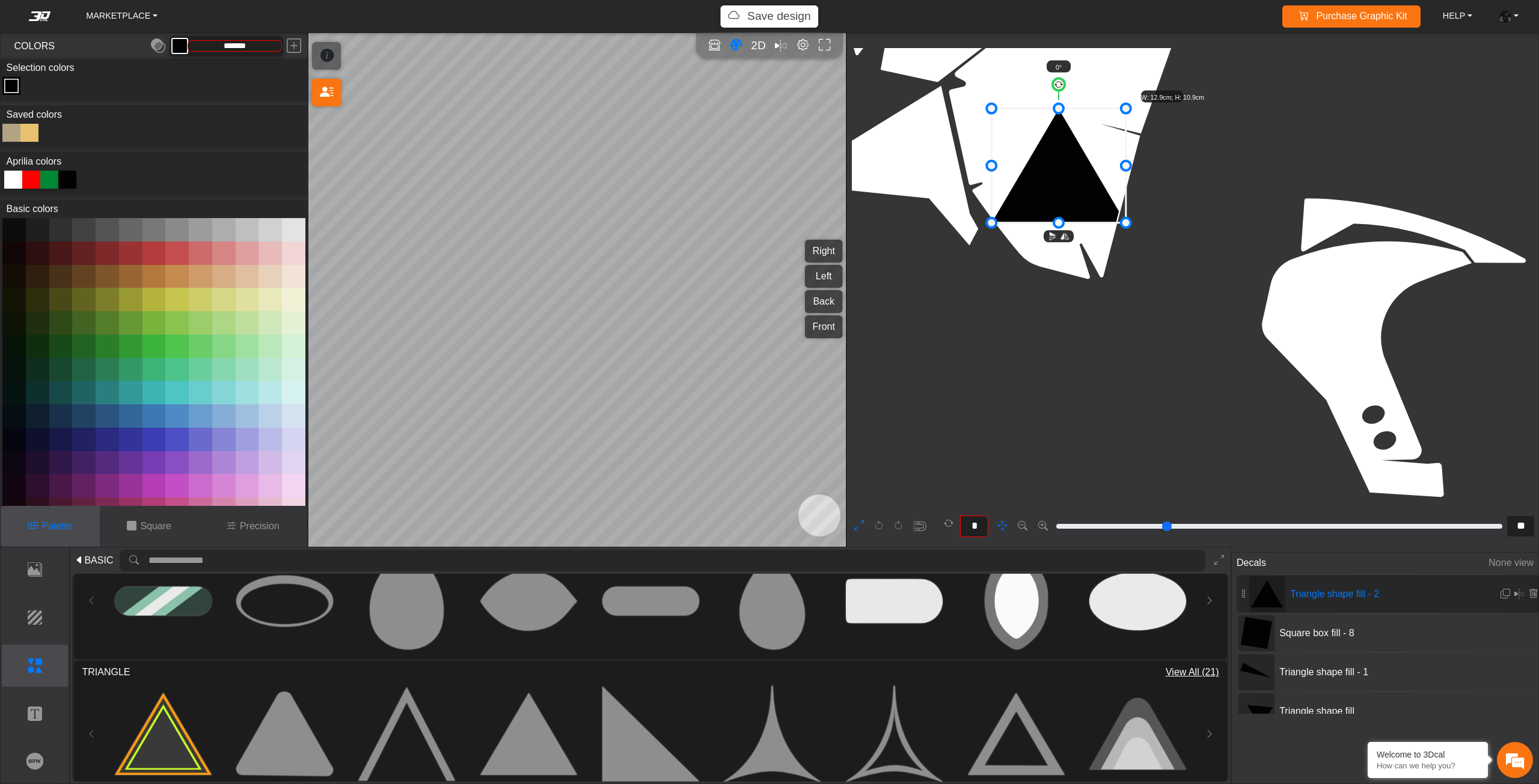
drag, startPoint x: 1094, startPoint y: 311, endPoint x: 1006, endPoint y: 244, distance: 110.6
type input "***"
drag, startPoint x: 1053, startPoint y: 85, endPoint x: 1182, endPoint y: 262, distance: 219.0
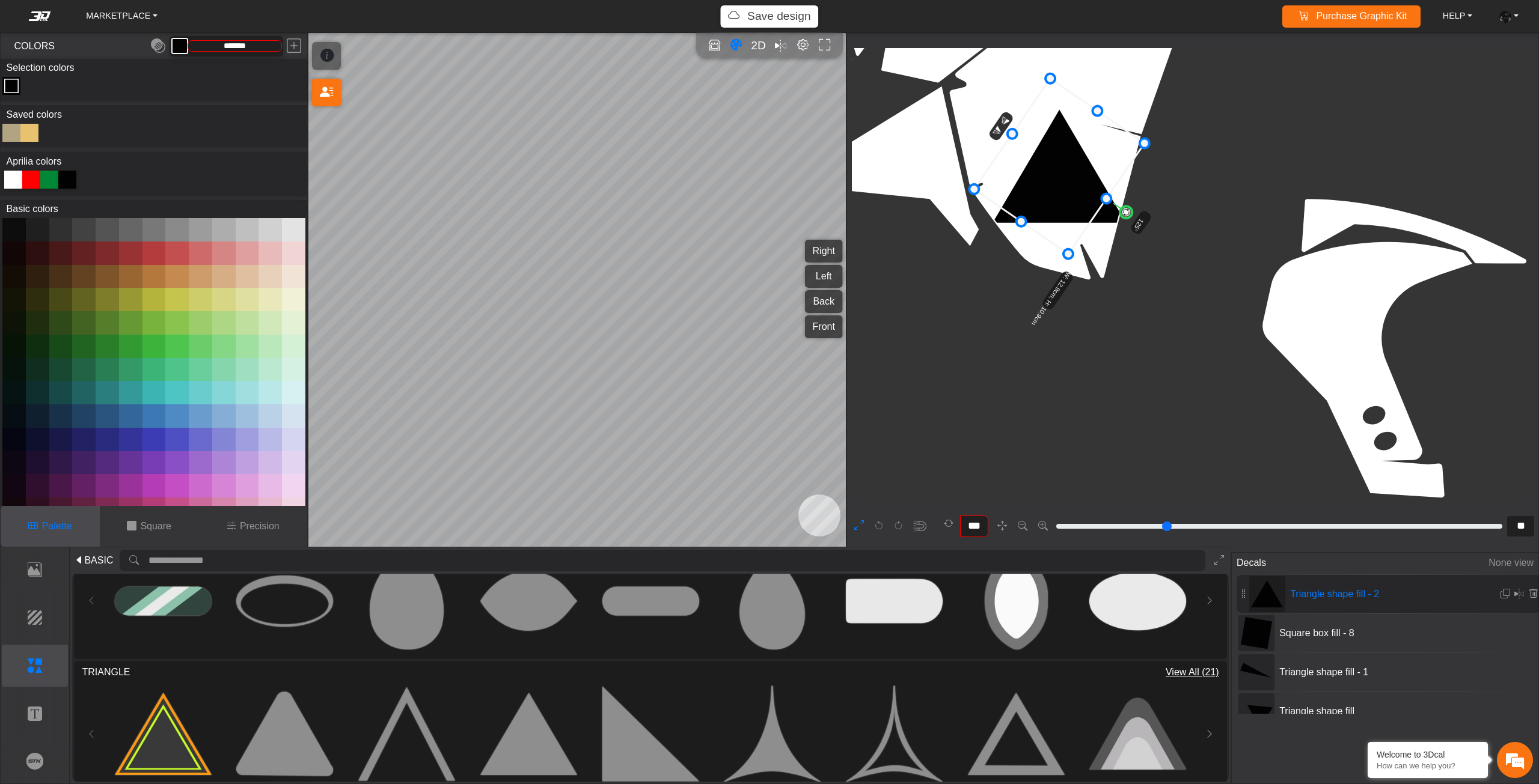
drag, startPoint x: 1108, startPoint y: 205, endPoint x: 1297, endPoint y: 442, distance: 303.1
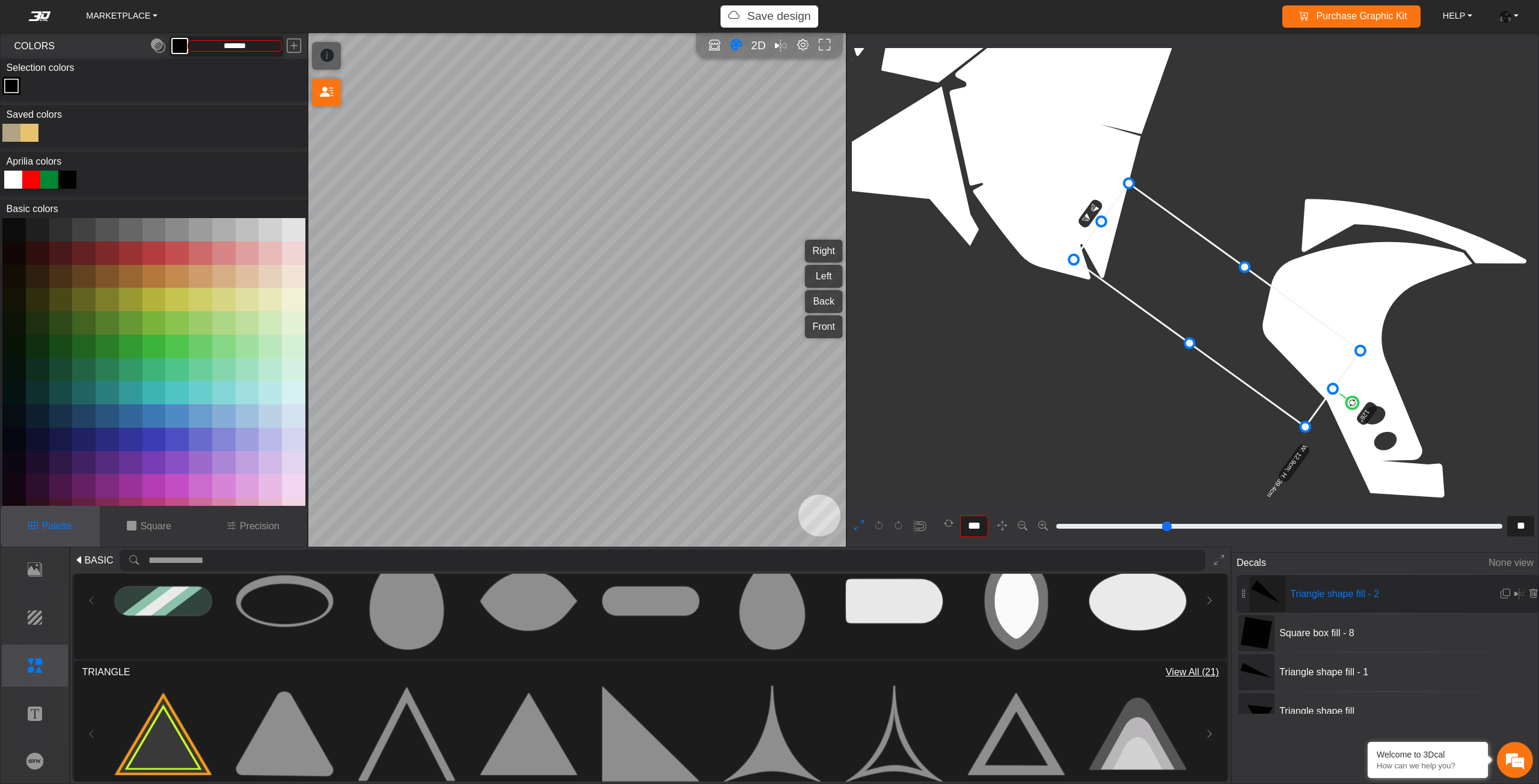
drag, startPoint x: 1054, startPoint y: 78, endPoint x: 1028, endPoint y: 114, distance: 44.4
drag, startPoint x: 1247, startPoint y: 277, endPoint x: 1209, endPoint y: 301, distance: 44.9
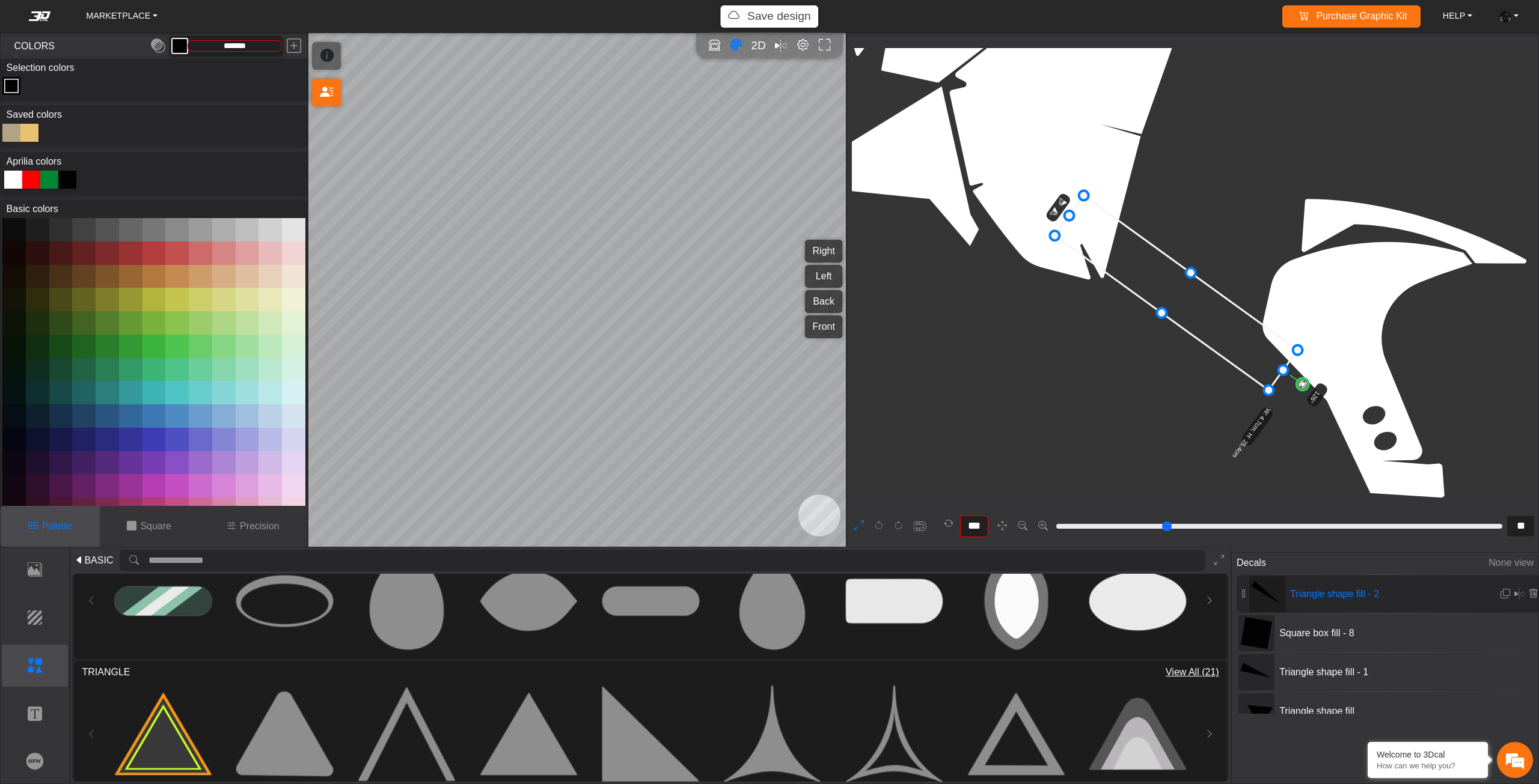
drag, startPoint x: 1196, startPoint y: 312, endPoint x: 1111, endPoint y: 236, distance: 114.0
click at [1117, 244] on icon at bounding box center [1175, 292] width 243 height 194
drag, startPoint x: 1111, startPoint y: 233, endPoint x: 1115, endPoint y: 225, distance: 8.9
click at [1115, 225] on icon at bounding box center [1133, 261] width 243 height 194
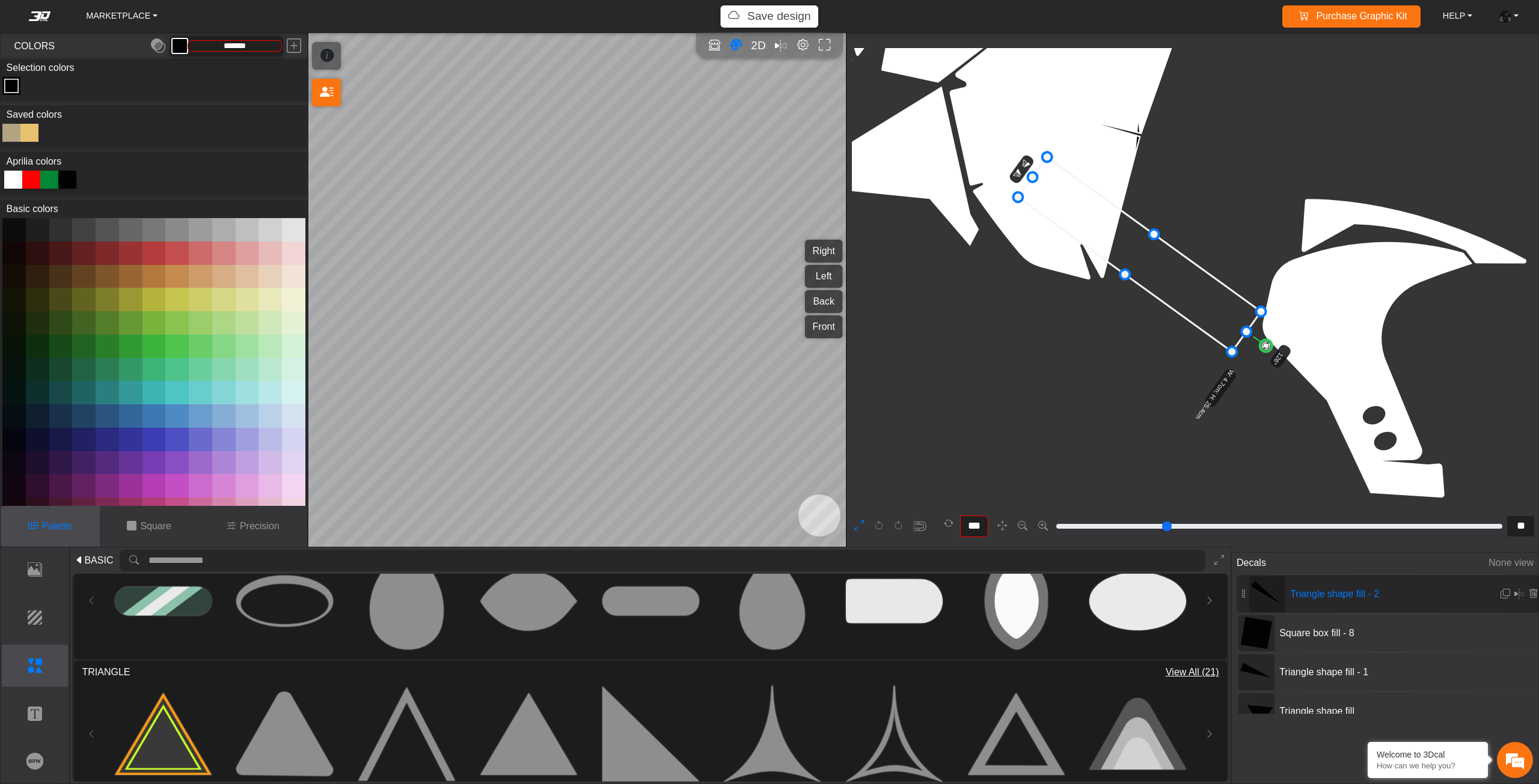
click at [1119, 225] on icon at bounding box center [1139, 254] width 243 height 194
click at [1115, 220] on icon at bounding box center [1140, 249] width 243 height 194
click at [1112, 220] on icon at bounding box center [1139, 249] width 243 height 194
click at [1112, 220] on icon at bounding box center [1136, 249] width 243 height 194
type input "**"
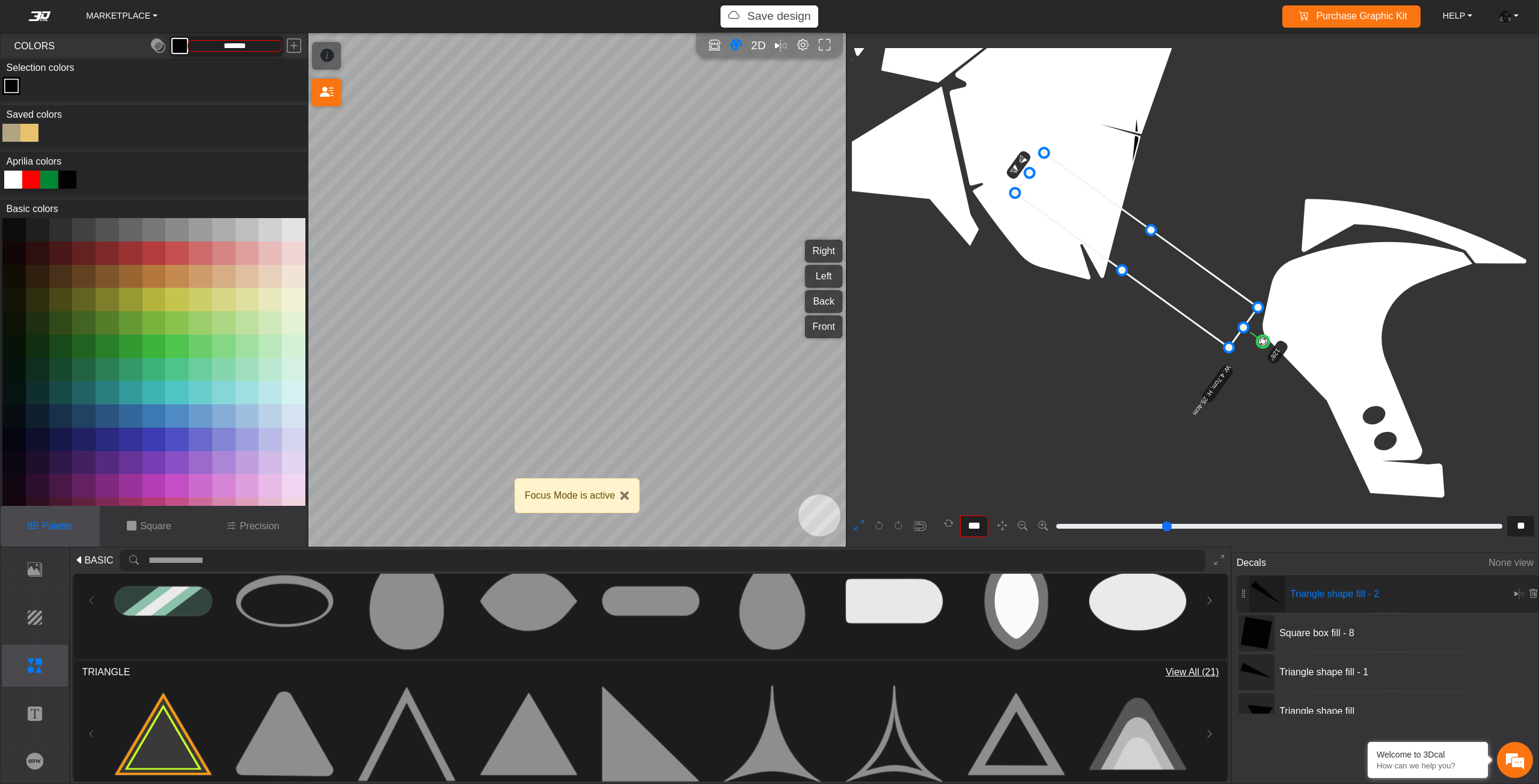
type input "**"
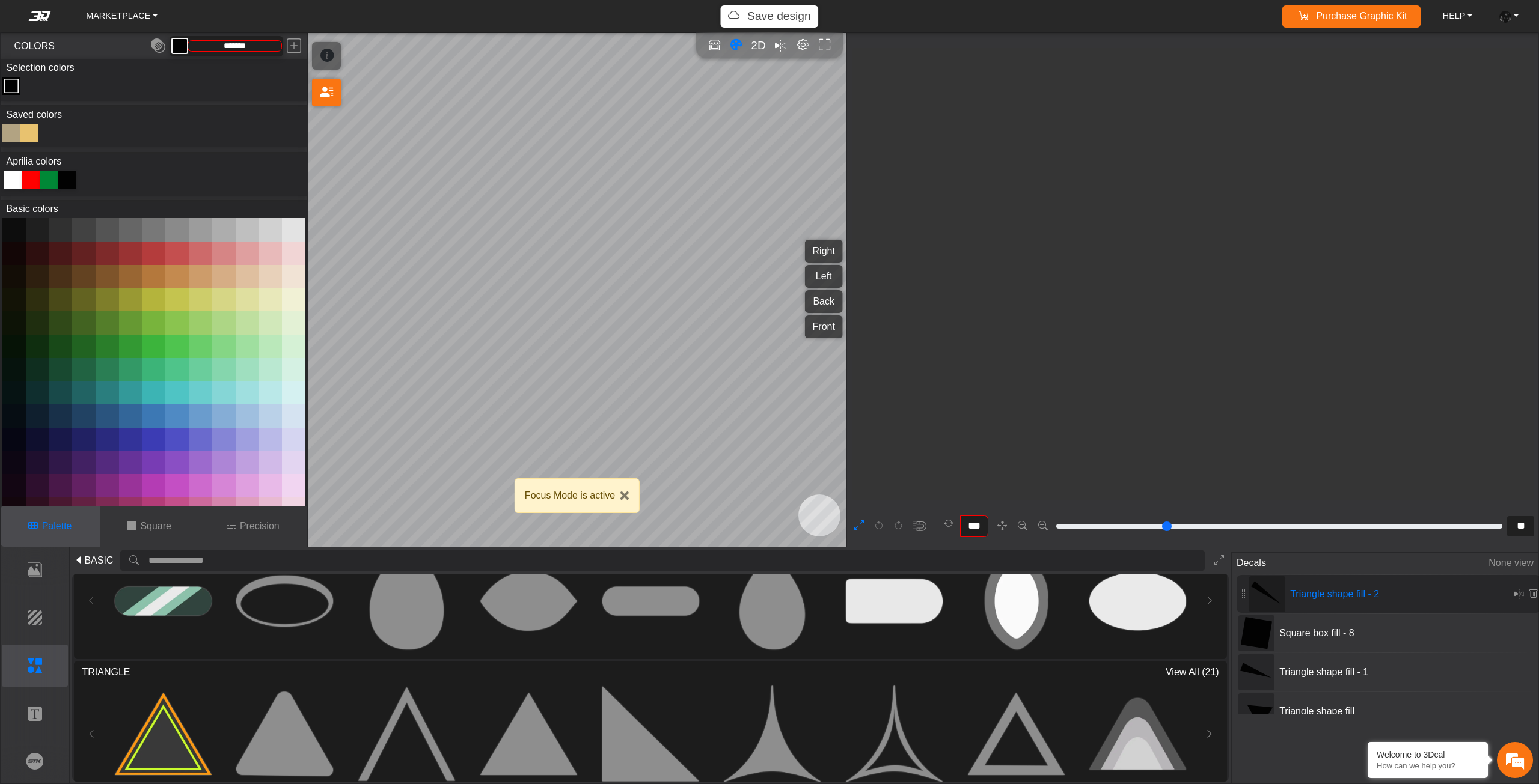
type input "**"
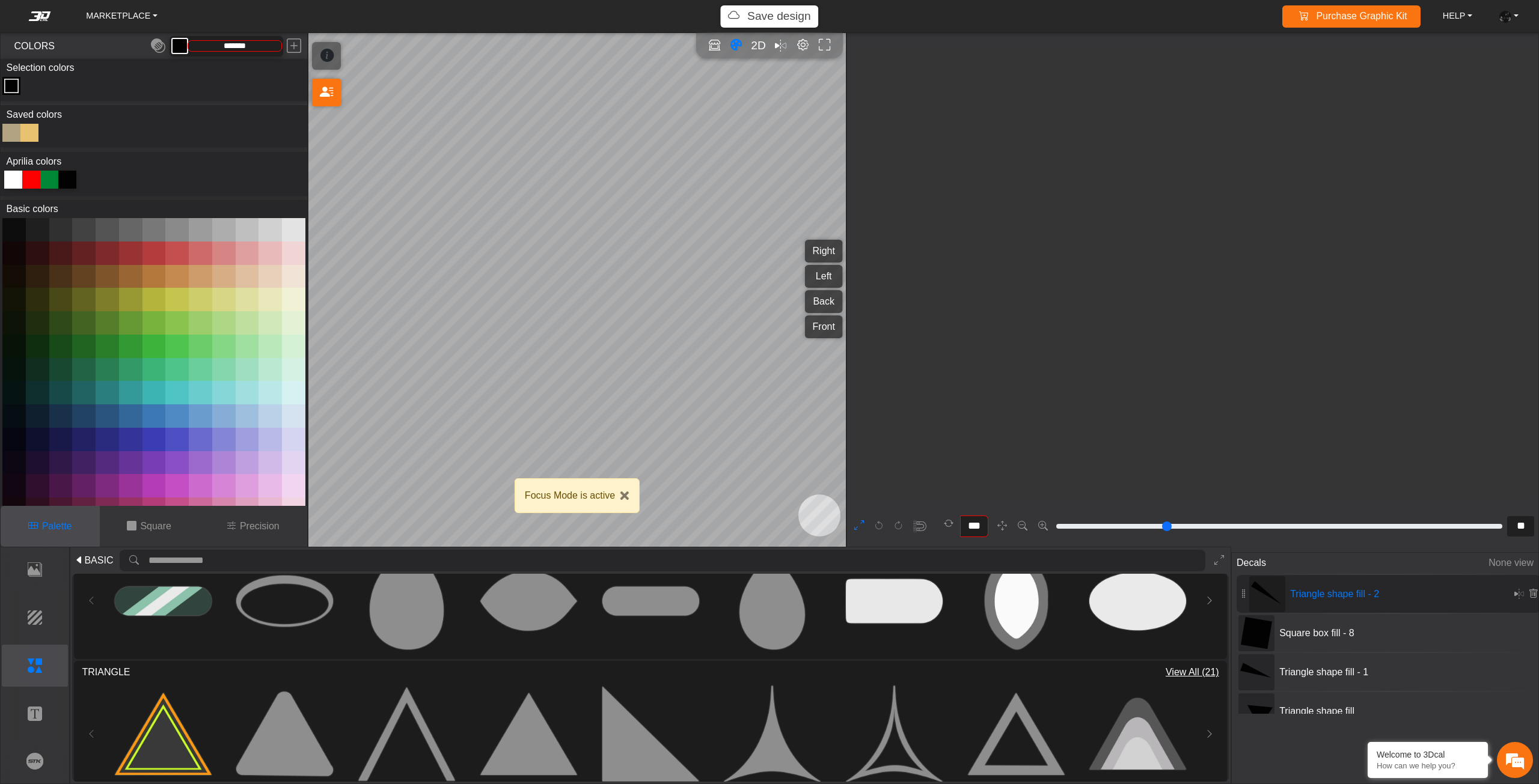
type input "**"
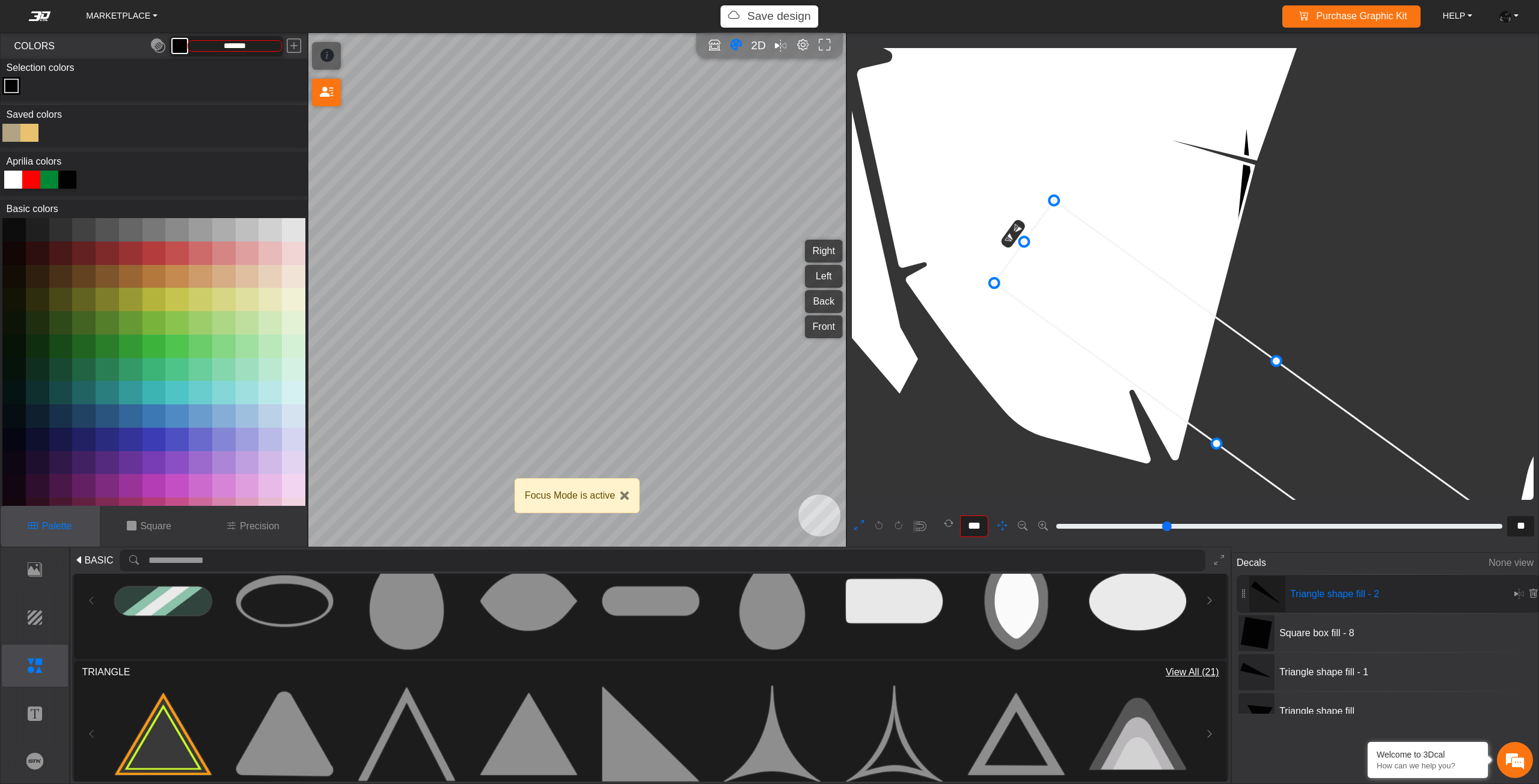
drag, startPoint x: 980, startPoint y: 223, endPoint x: 1081, endPoint y: 339, distance: 153.8
drag, startPoint x: 1078, startPoint y: 314, endPoint x: 1092, endPoint y: 314, distance: 14.0
click at [1091, 314] on icon at bounding box center [1246, 402] width 505 height 404
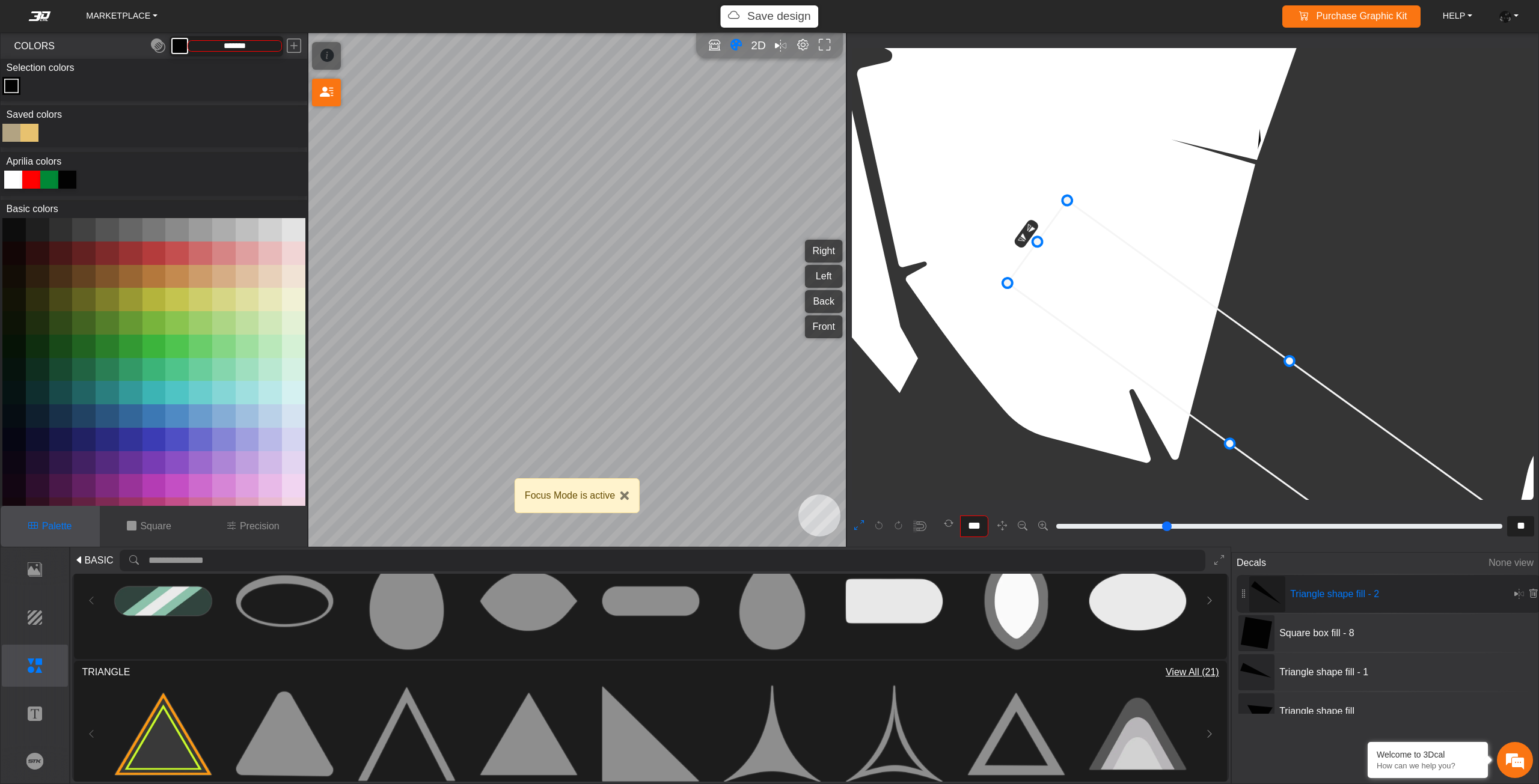
click at [1094, 314] on icon at bounding box center [1260, 402] width 505 height 404
drag, startPoint x: 1089, startPoint y: 314, endPoint x: 1079, endPoint y: 314, distance: 10.0
click at [1081, 314] on icon at bounding box center [1261, 402] width 505 height 404
click at [1076, 314] on icon at bounding box center [1250, 402] width 505 height 404
click at [627, 499] on button "Close" at bounding box center [624, 495] width 9 height 9
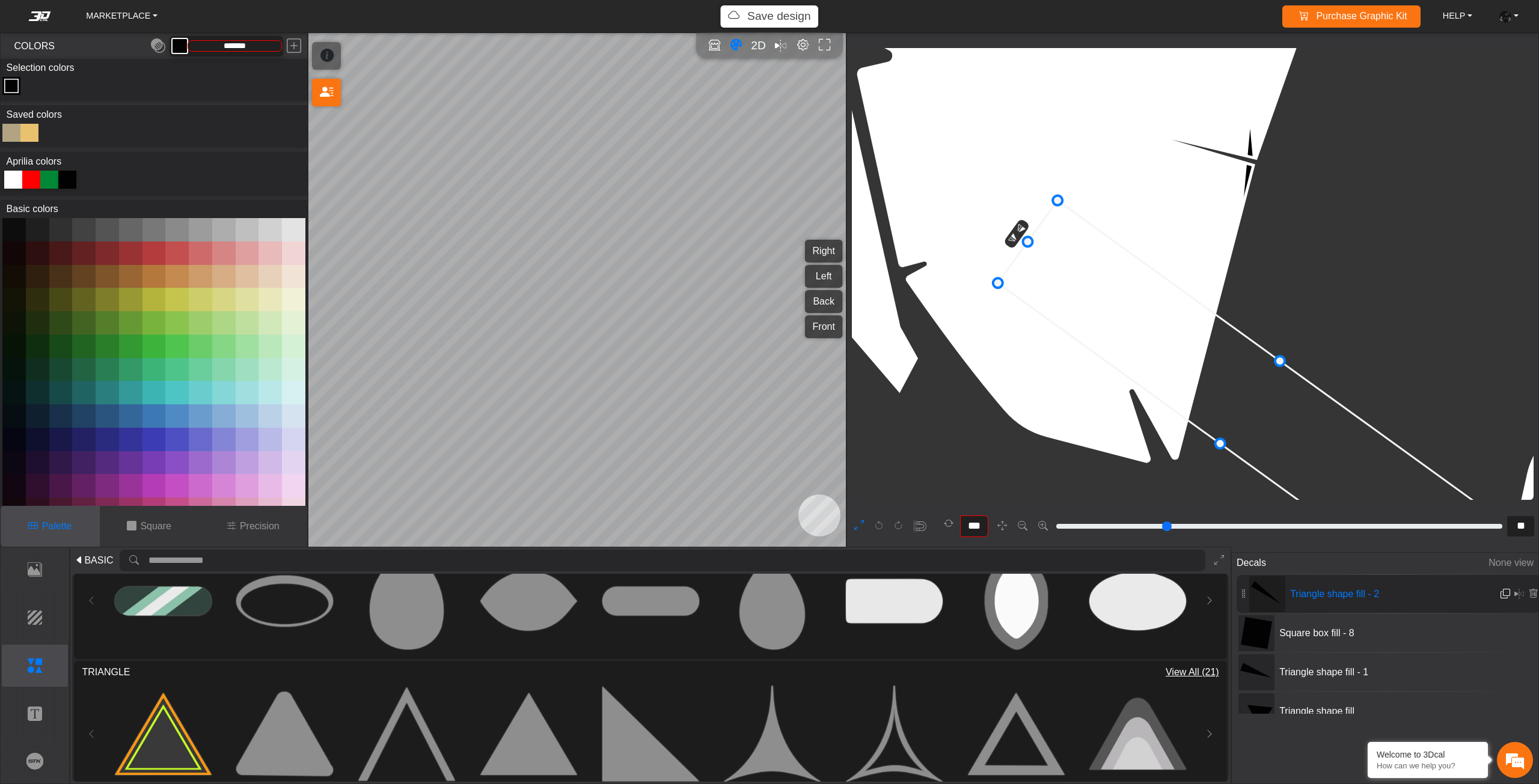
click at [1506, 598] on em at bounding box center [1504, 594] width 9 height 10
type input "**"
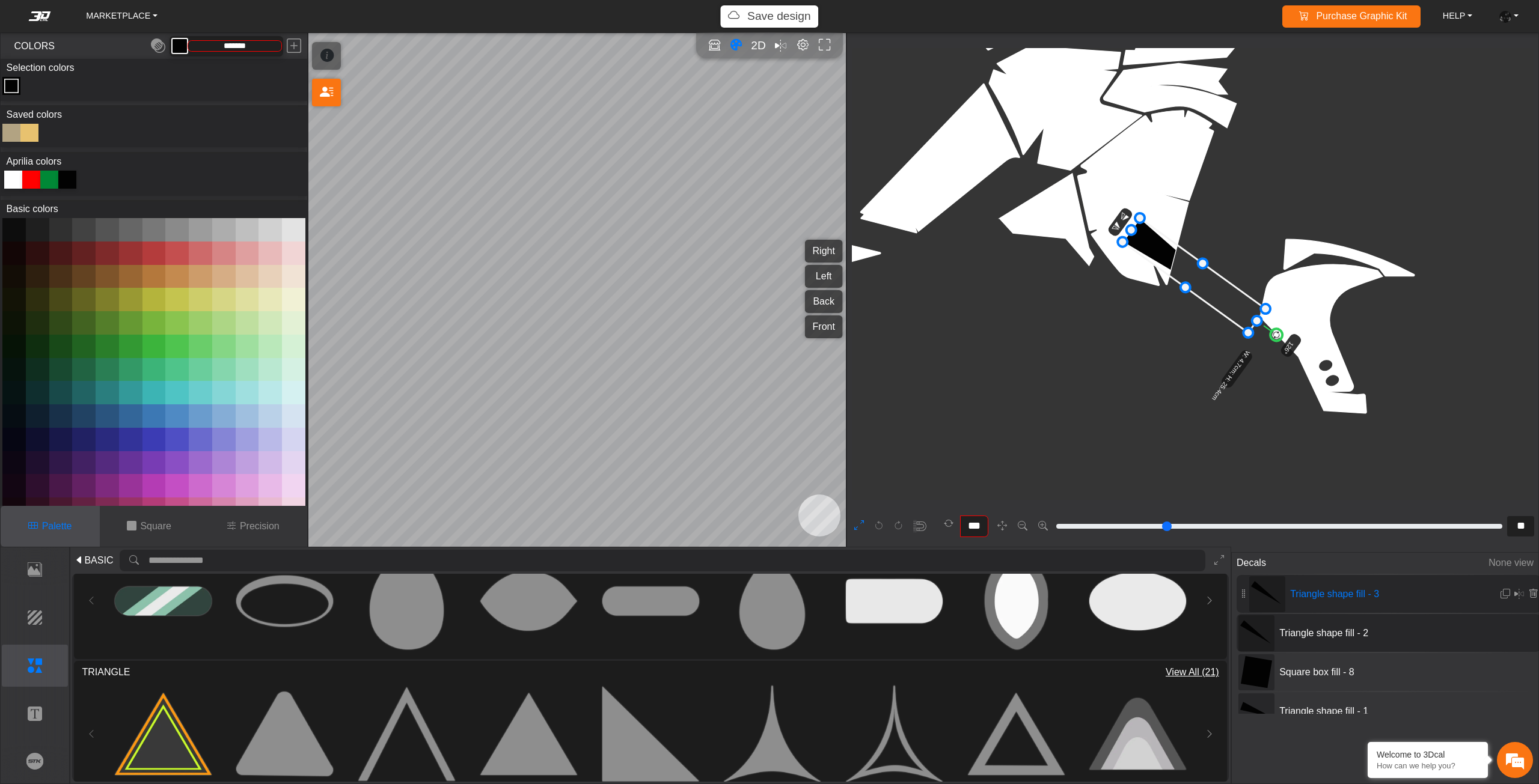
type input "**"
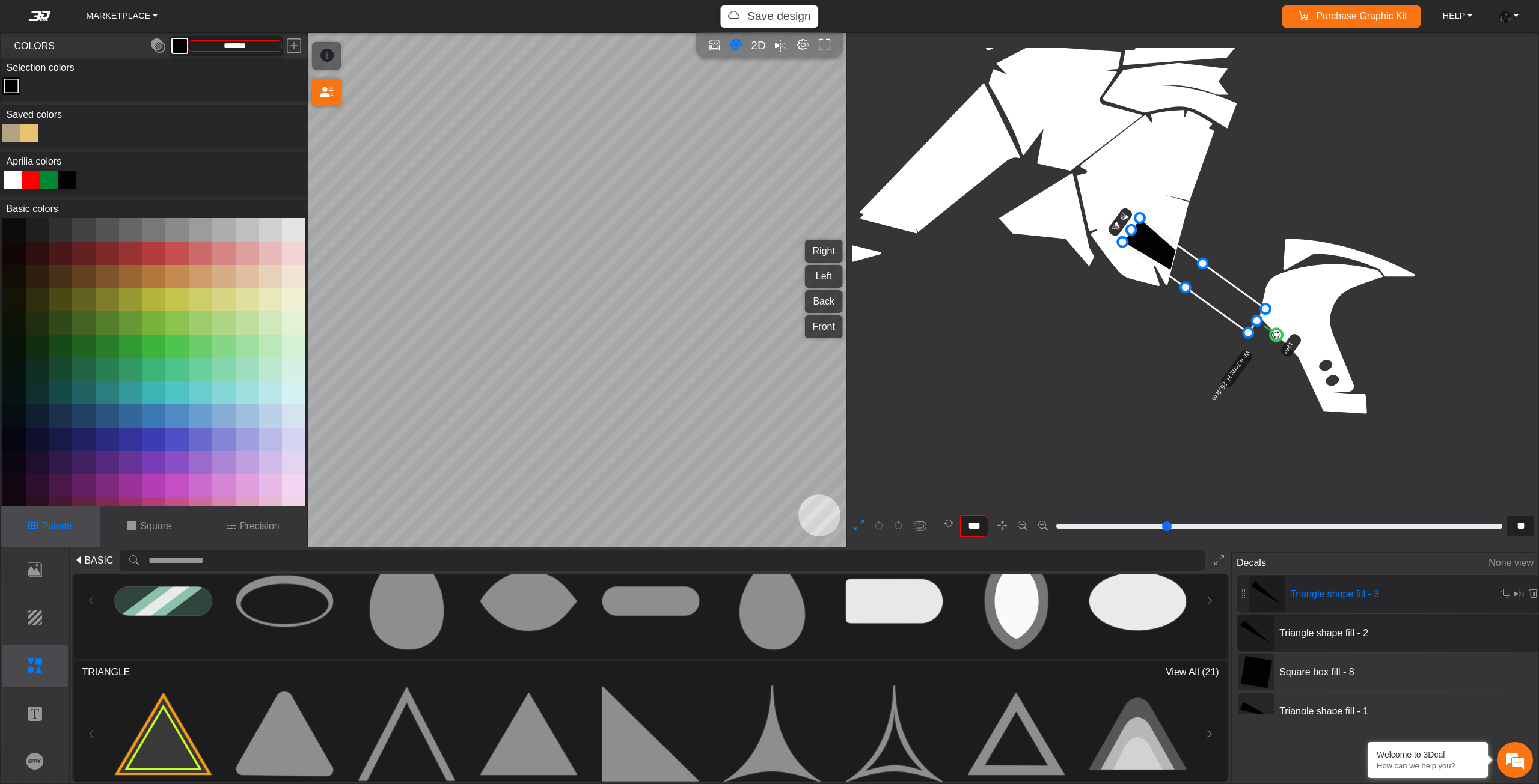
type input "**"
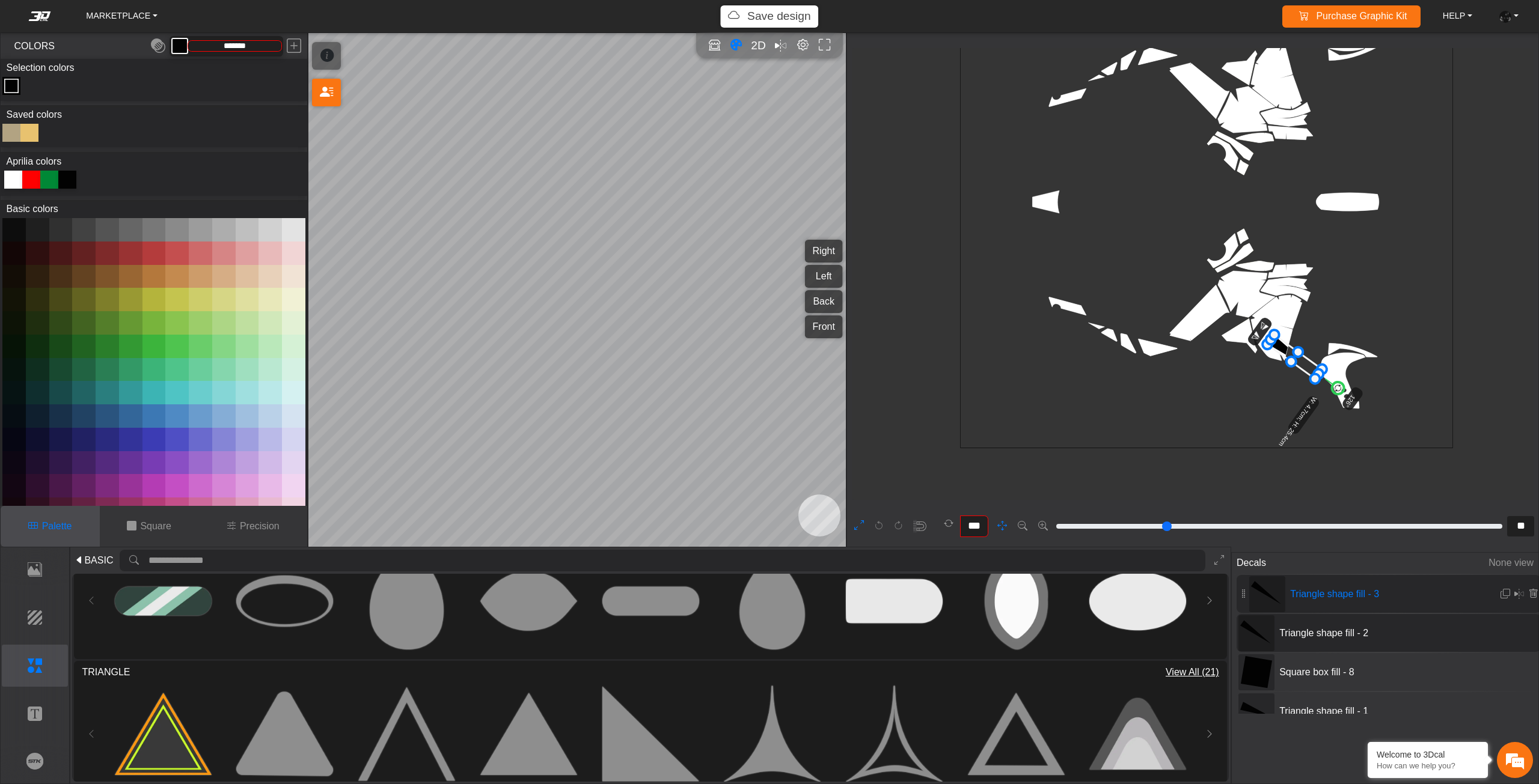
drag, startPoint x: 1365, startPoint y: 446, endPoint x: 1343, endPoint y: 440, distance: 22.8
click at [1367, 447] on icon "background_wire_template_bg decal_Tuareg660_right decal_Tuareg660_left decal_Tu…" at bounding box center [1206, 202] width 1478 height 1477
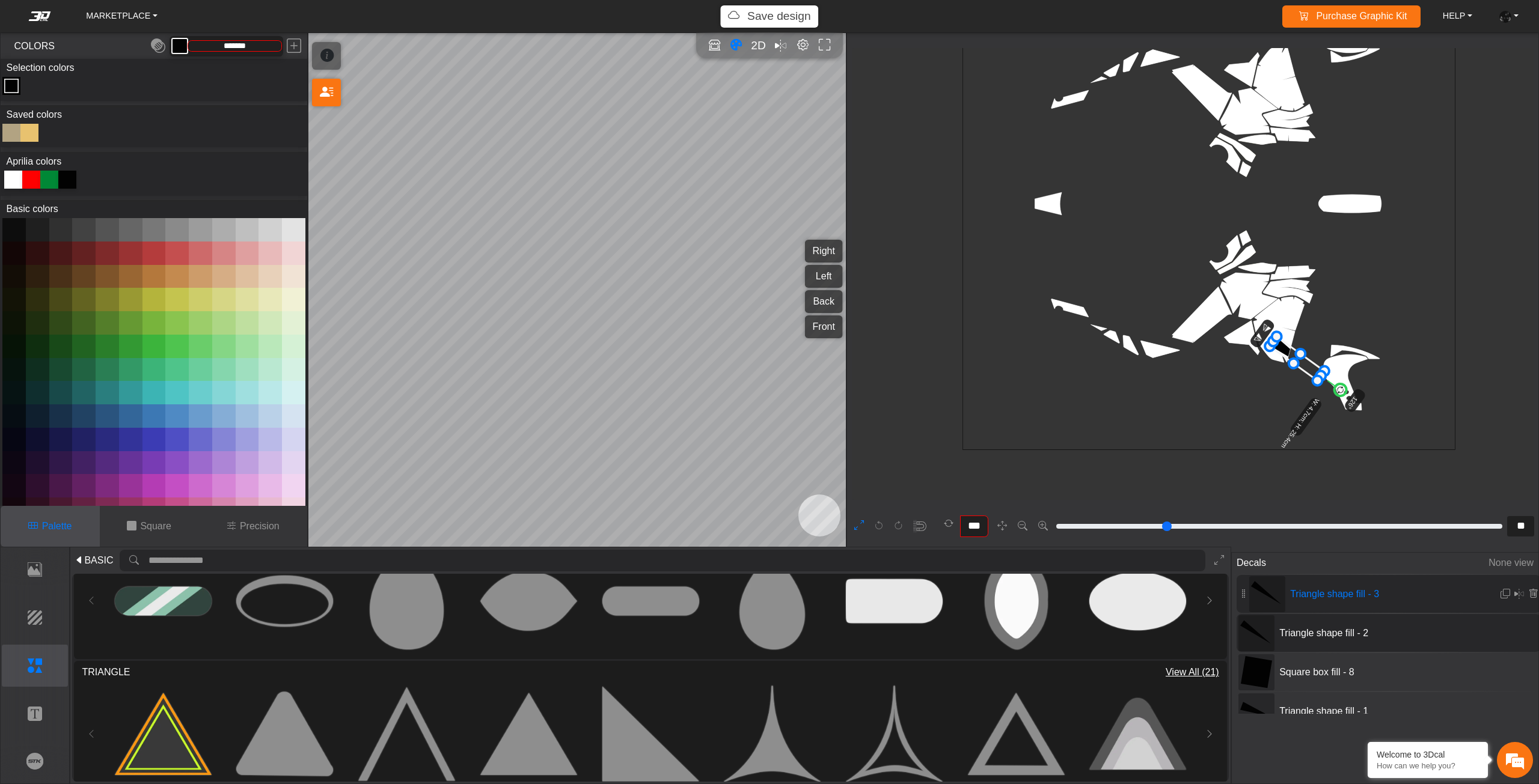
type input "**"
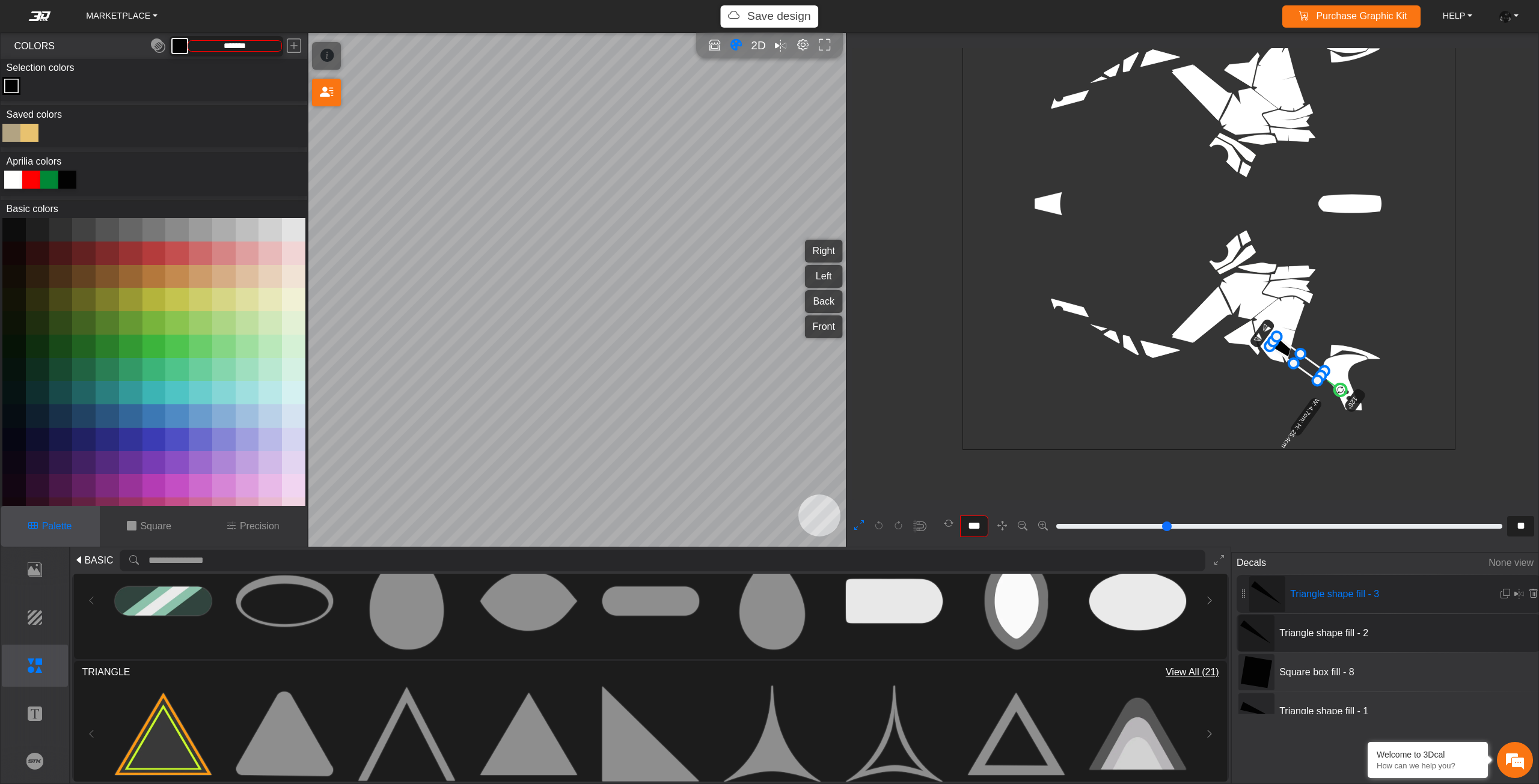
type input "**"
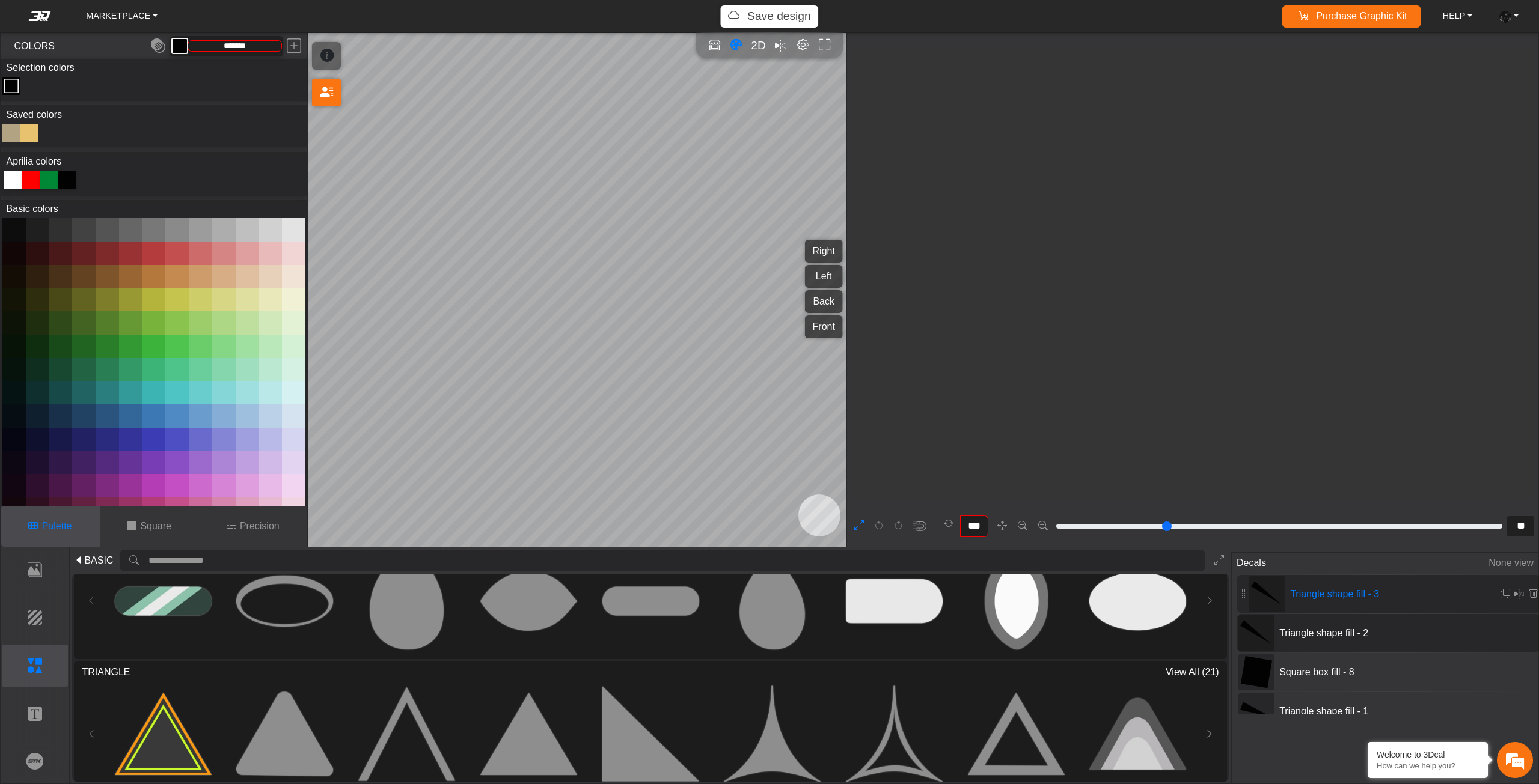
type input "**"
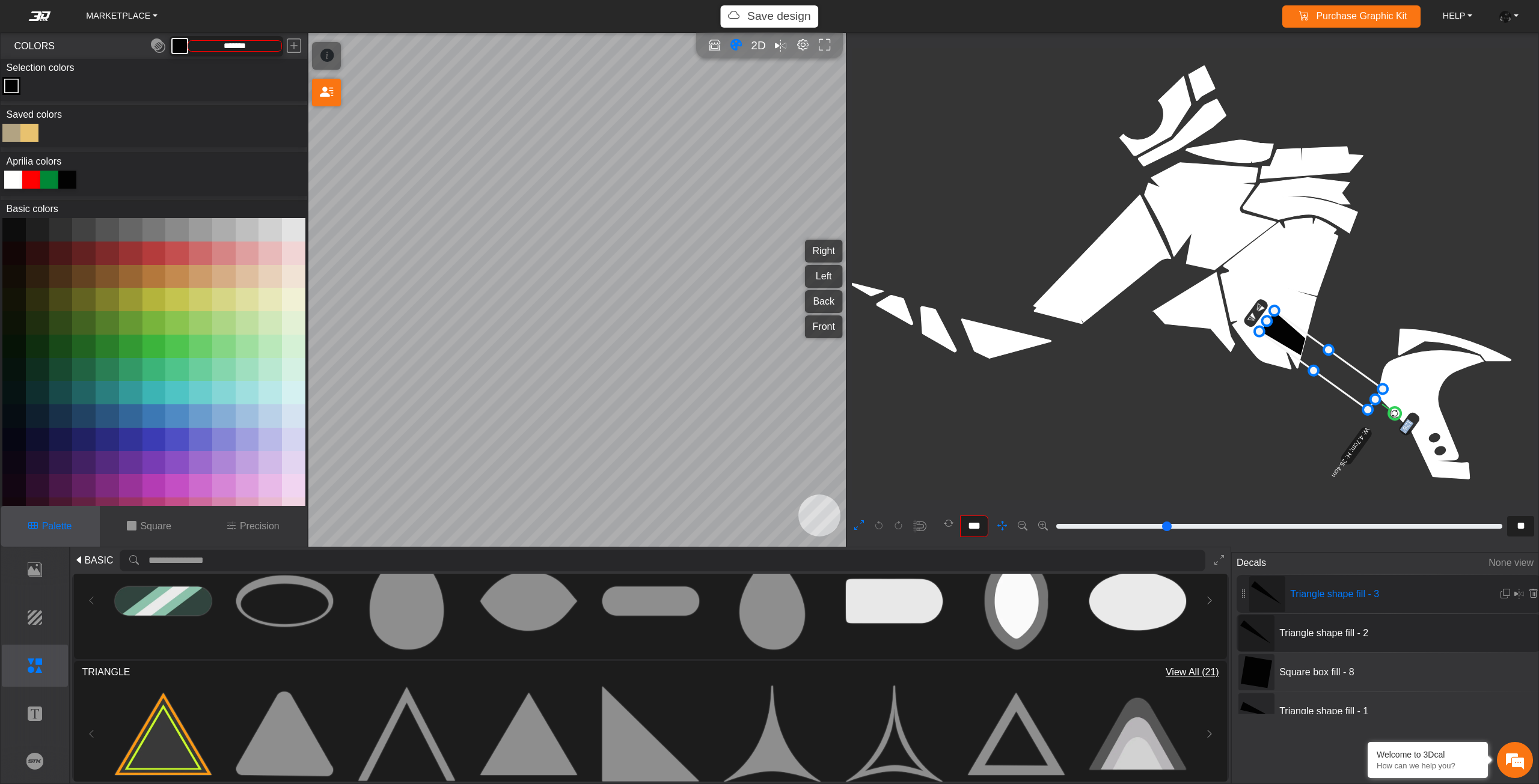
scroll to position [1759, 1447]
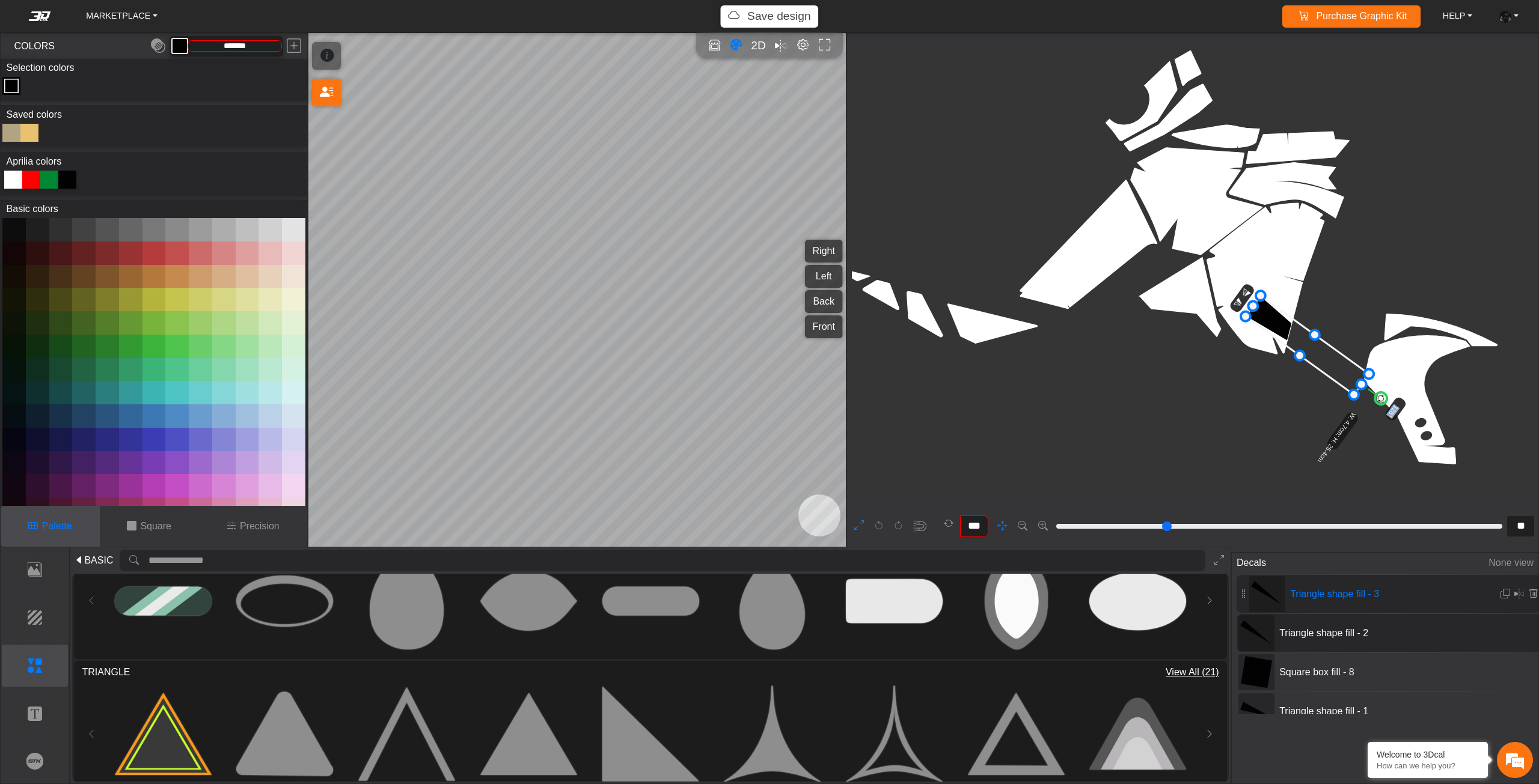
drag, startPoint x: 1373, startPoint y: 441, endPoint x: 1248, endPoint y: 319, distance: 174.7
click at [1248, 319] on circle at bounding box center [1246, 316] width 13 height 13
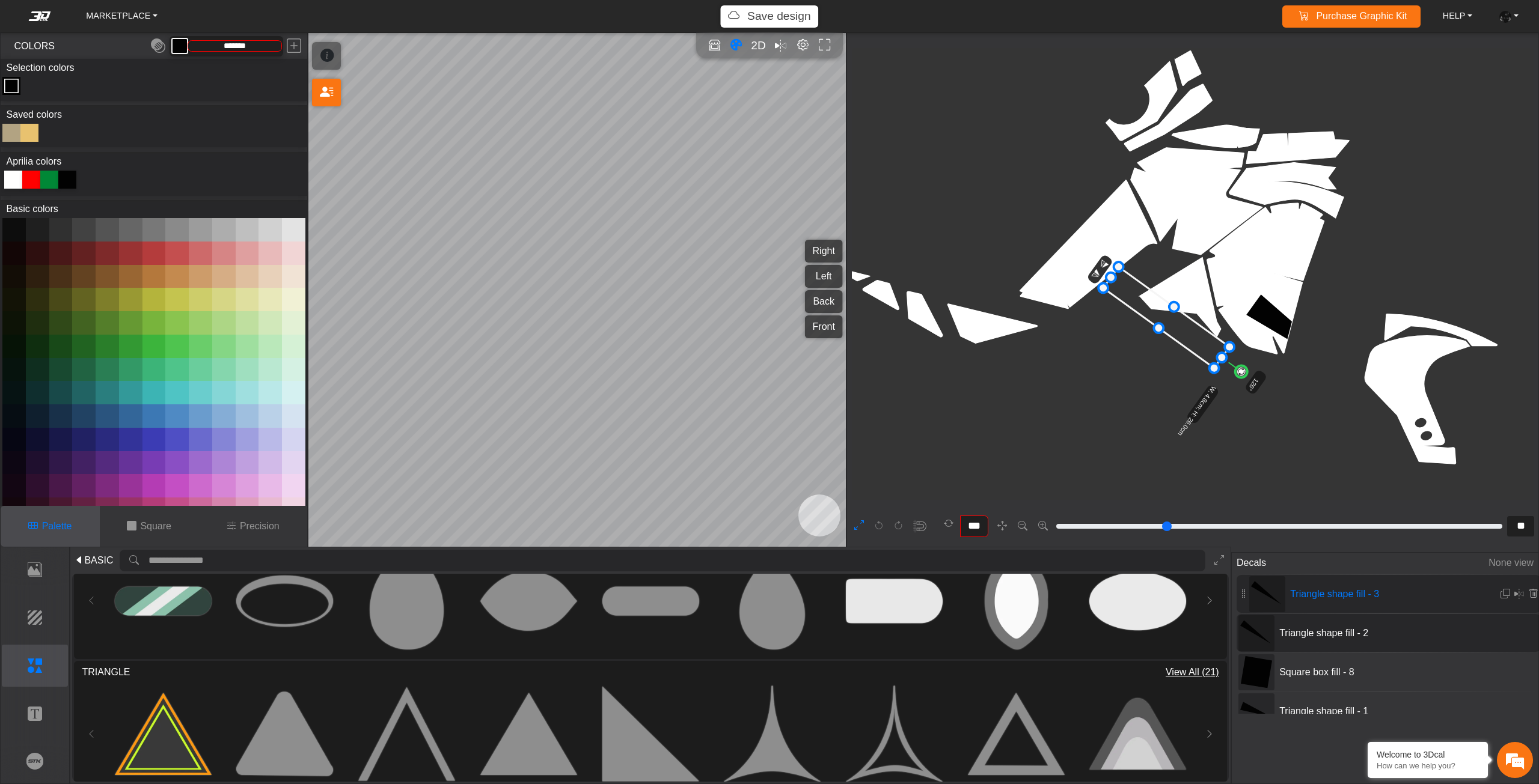
drag, startPoint x: 1256, startPoint y: 319, endPoint x: 1116, endPoint y: 291, distance: 142.8
click at [1116, 291] on icon at bounding box center [1166, 317] width 127 height 102
drag, startPoint x: 1116, startPoint y: 291, endPoint x: 1090, endPoint y: 261, distance: 39.7
click at [1103, 267] on icon at bounding box center [1166, 317] width 127 height 102
drag, startPoint x: 1090, startPoint y: 261, endPoint x: 1083, endPoint y: 270, distance: 11.4
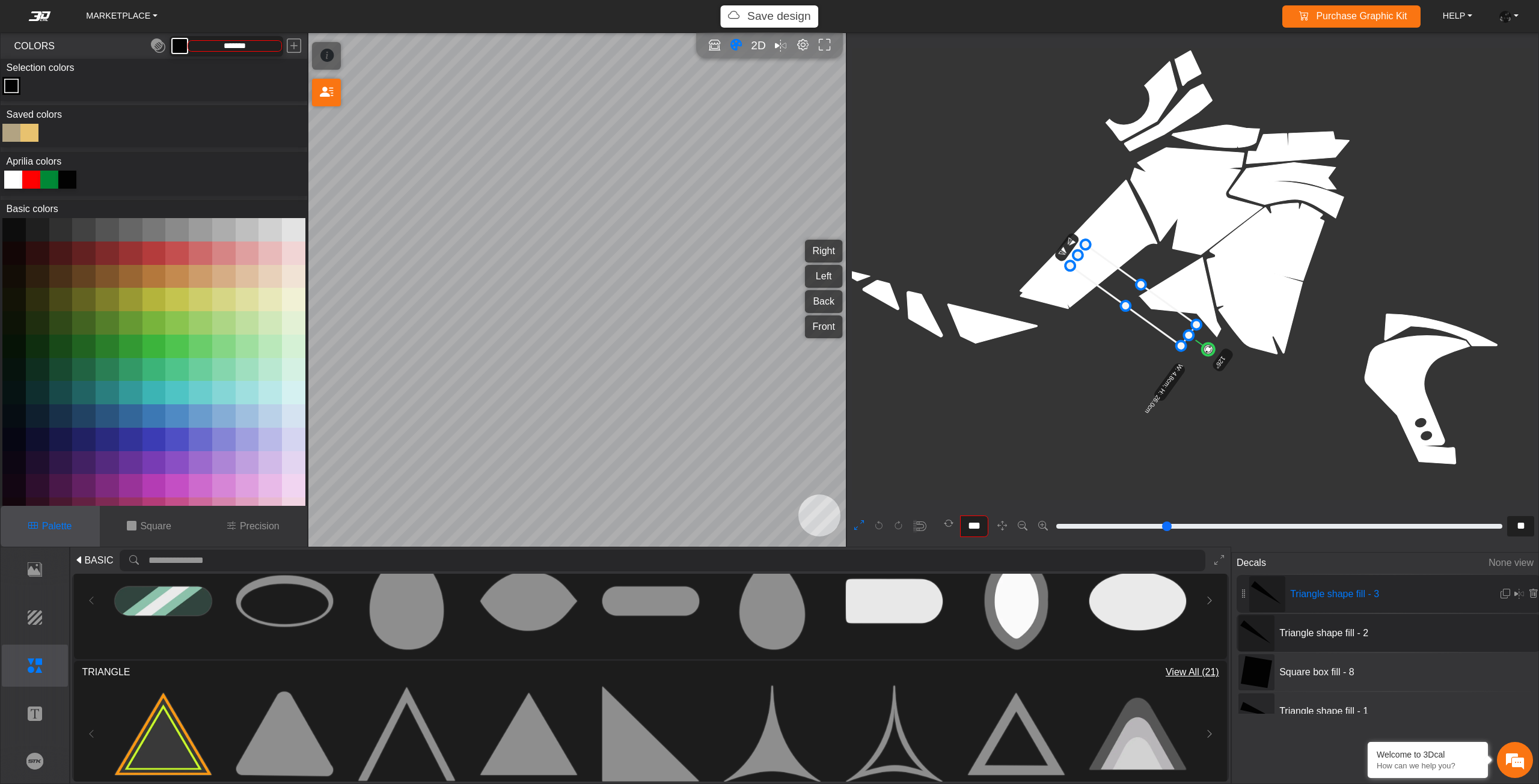
click at [1083, 270] on icon at bounding box center [1133, 295] width 127 height 102
click at [1092, 274] on icon at bounding box center [1142, 298] width 127 height 102
drag, startPoint x: 1100, startPoint y: 267, endPoint x: 1100, endPoint y: 281, distance: 14.0
click at [1100, 281] on icon at bounding box center [1142, 313] width 127 height 102
drag, startPoint x: 1096, startPoint y: 281, endPoint x: 1079, endPoint y: 285, distance: 17.5
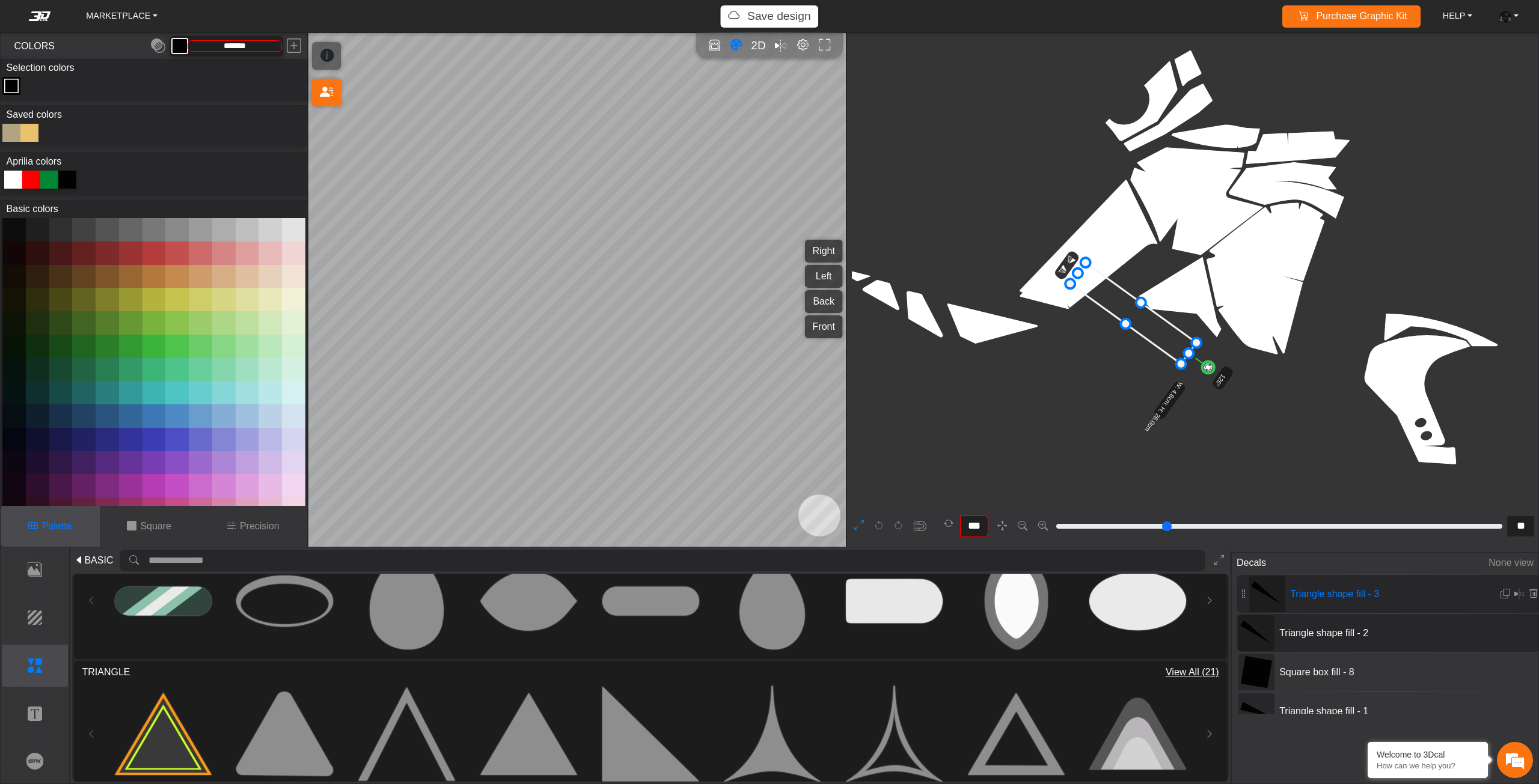
click at [1083, 283] on icon at bounding box center [1133, 313] width 127 height 102
click at [1076, 285] on icon at bounding box center [1128, 315] width 127 height 102
click at [1076, 286] on icon at bounding box center [1124, 316] width 127 height 102
drag, startPoint x: 1205, startPoint y: 371, endPoint x: 1214, endPoint y: 351, distance: 21.9
click at [1214, 351] on circle at bounding box center [1211, 350] width 16 height 16
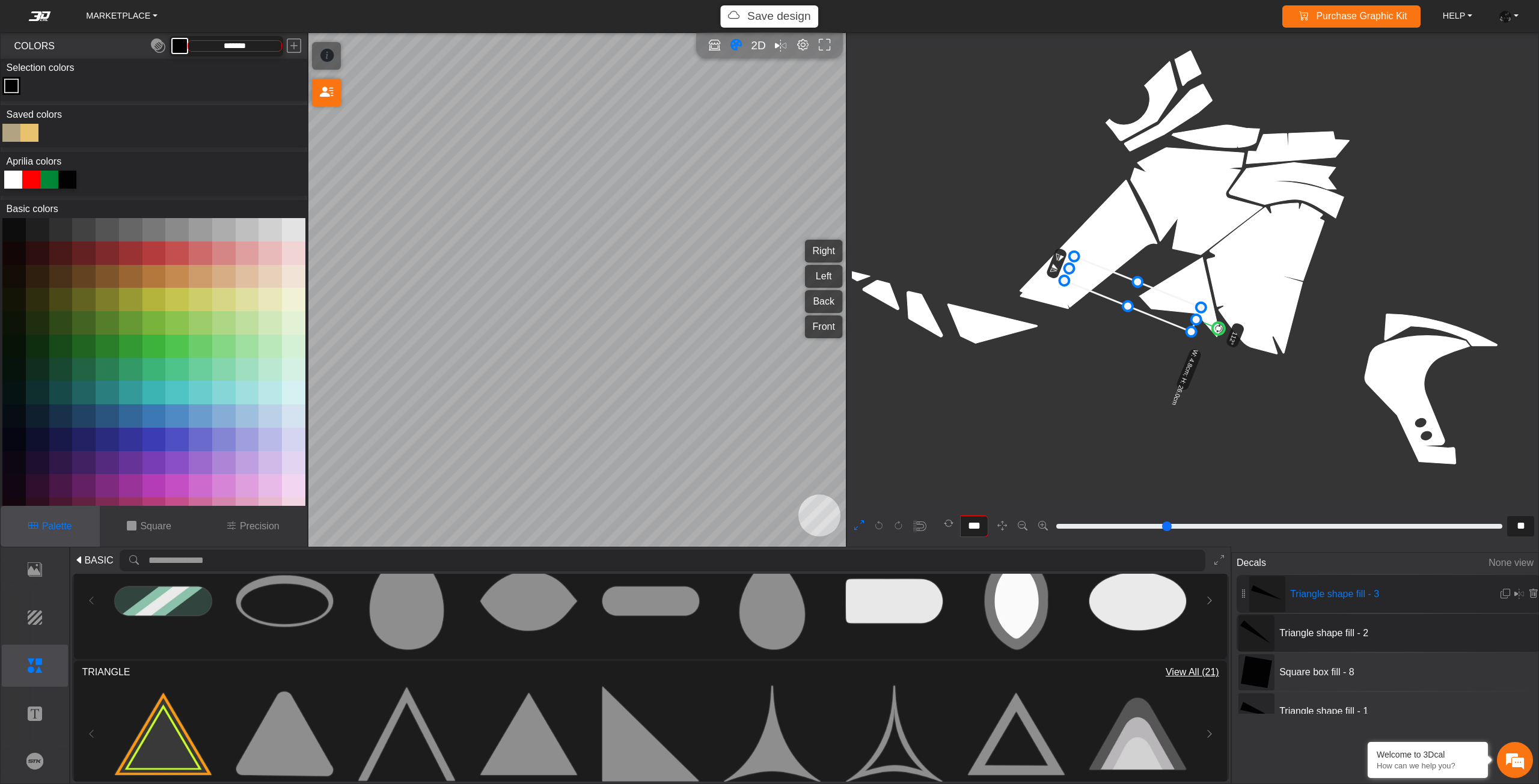
drag, startPoint x: 1149, startPoint y: 327, endPoint x: 1157, endPoint y: 306, distance: 22.5
click at [1157, 306] on icon at bounding box center [1132, 294] width 137 height 75
drag, startPoint x: 1157, startPoint y: 306, endPoint x: 1151, endPoint y: 324, distance: 19.0
click at [1151, 323] on icon at bounding box center [1126, 311] width 137 height 75
drag, startPoint x: 1213, startPoint y: 345, endPoint x: 1186, endPoint y: 384, distance: 47.4
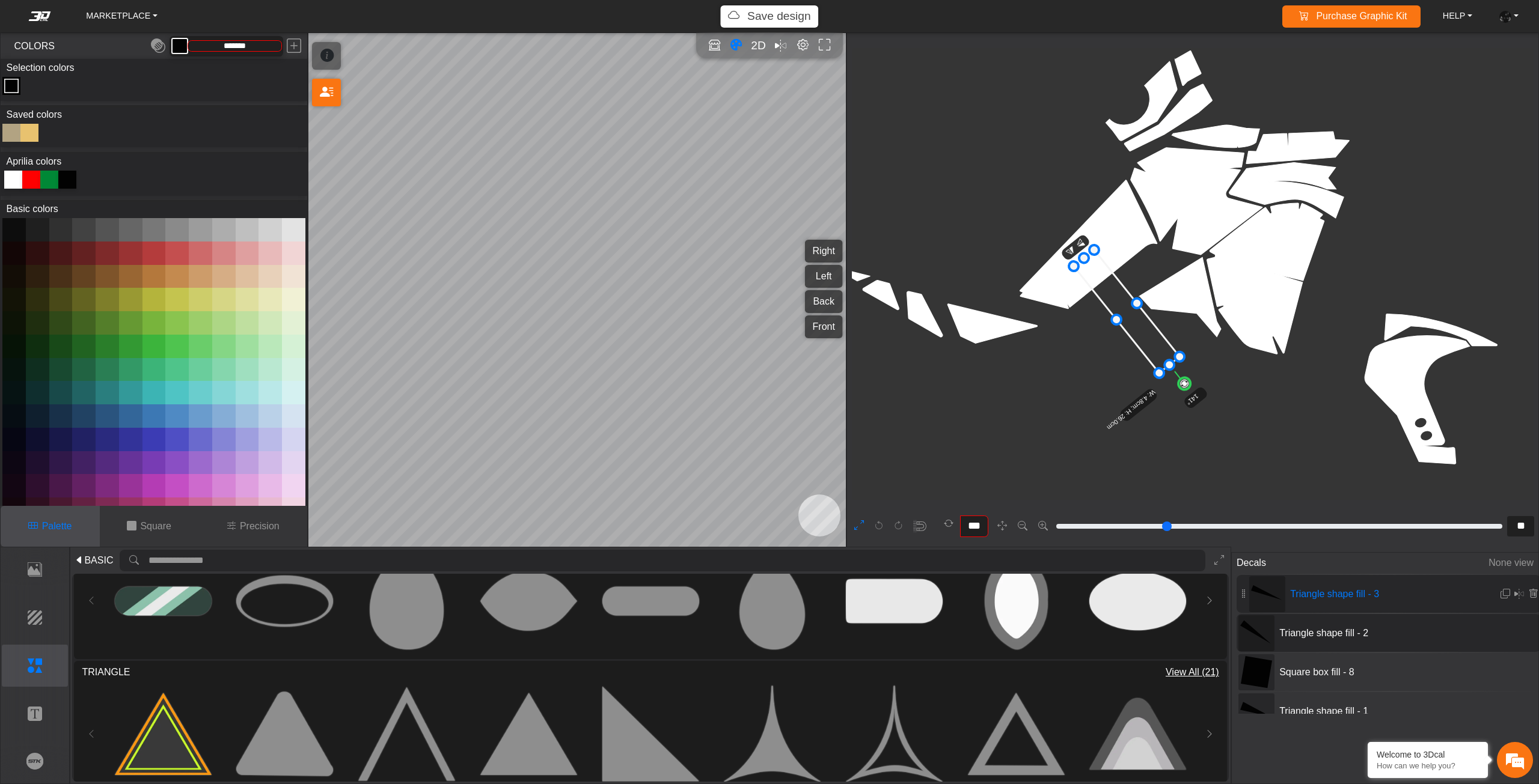
click at [1186, 384] on circle at bounding box center [1183, 383] width 17 height 17
type input "***"
drag, startPoint x: 1185, startPoint y: 383, endPoint x: 1199, endPoint y: 362, distance: 25.2
click at [1199, 362] on circle at bounding box center [1201, 365] width 17 height 17
click at [1072, 290] on icon at bounding box center [1126, 311] width 127 height 100
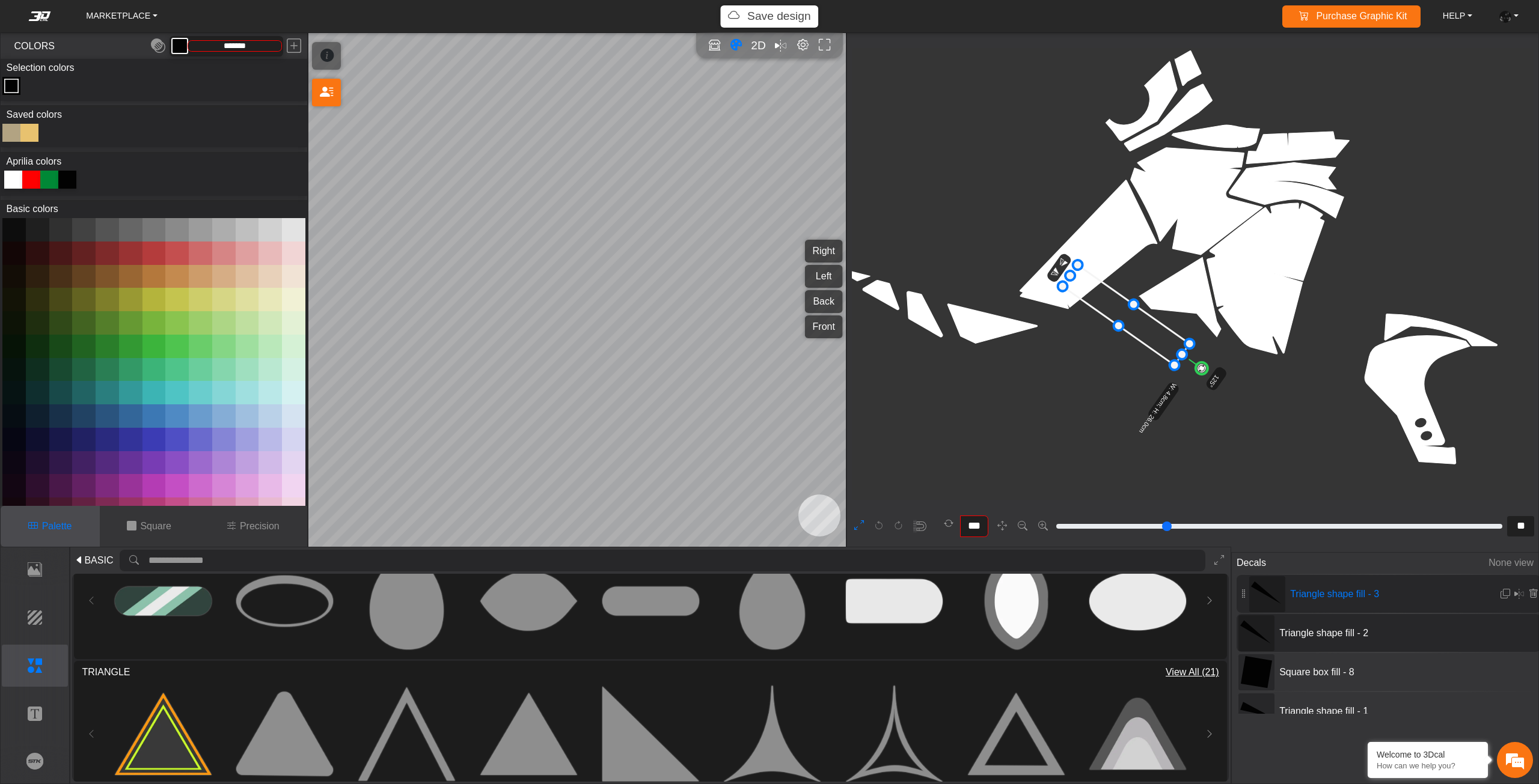
click at [1079, 288] on icon at bounding box center [1125, 315] width 127 height 100
click at [1347, 665] on span "Square box fill - 8" at bounding box center [1364, 672] width 180 height 14
type input "**"
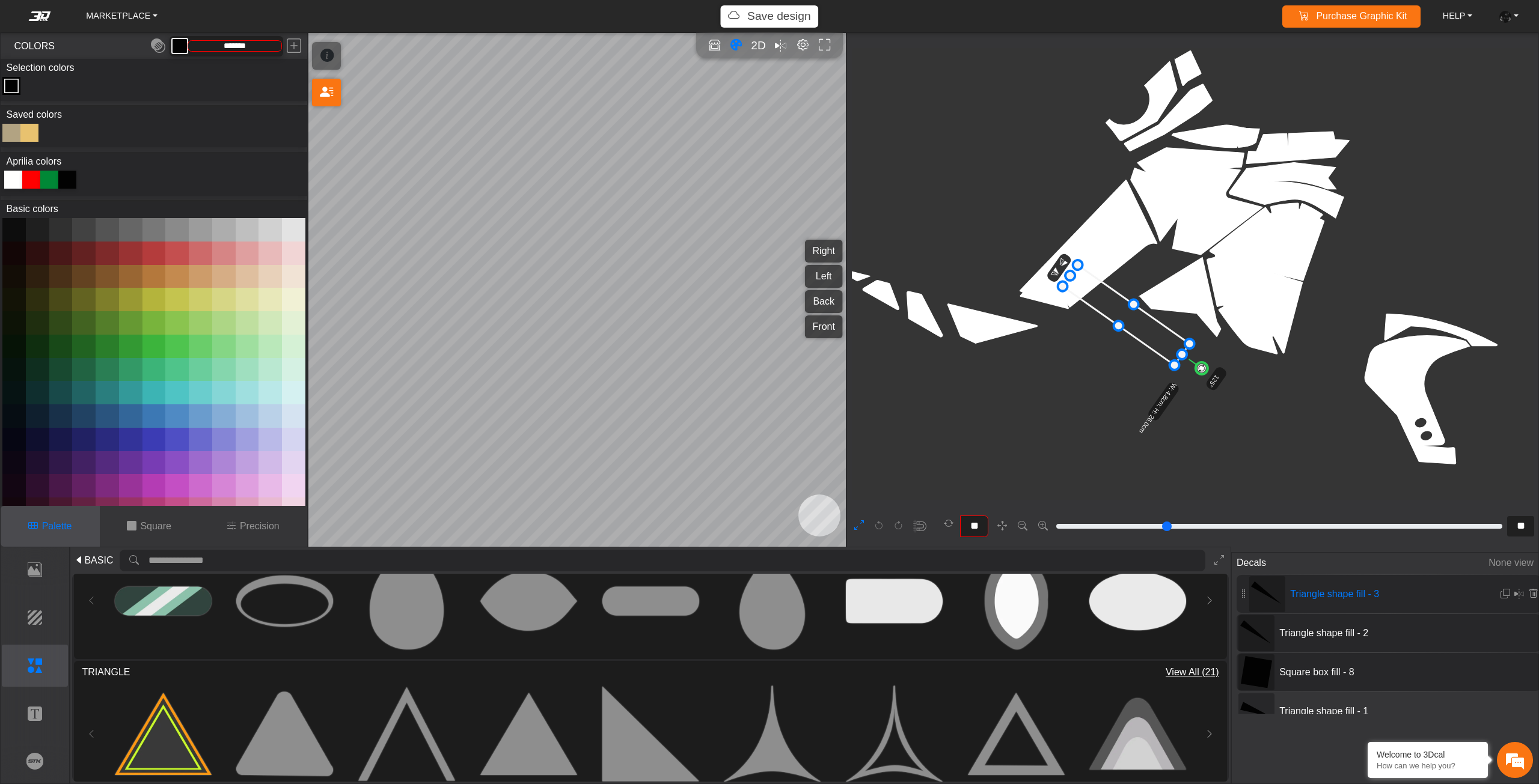
scroll to position [7006, 6320]
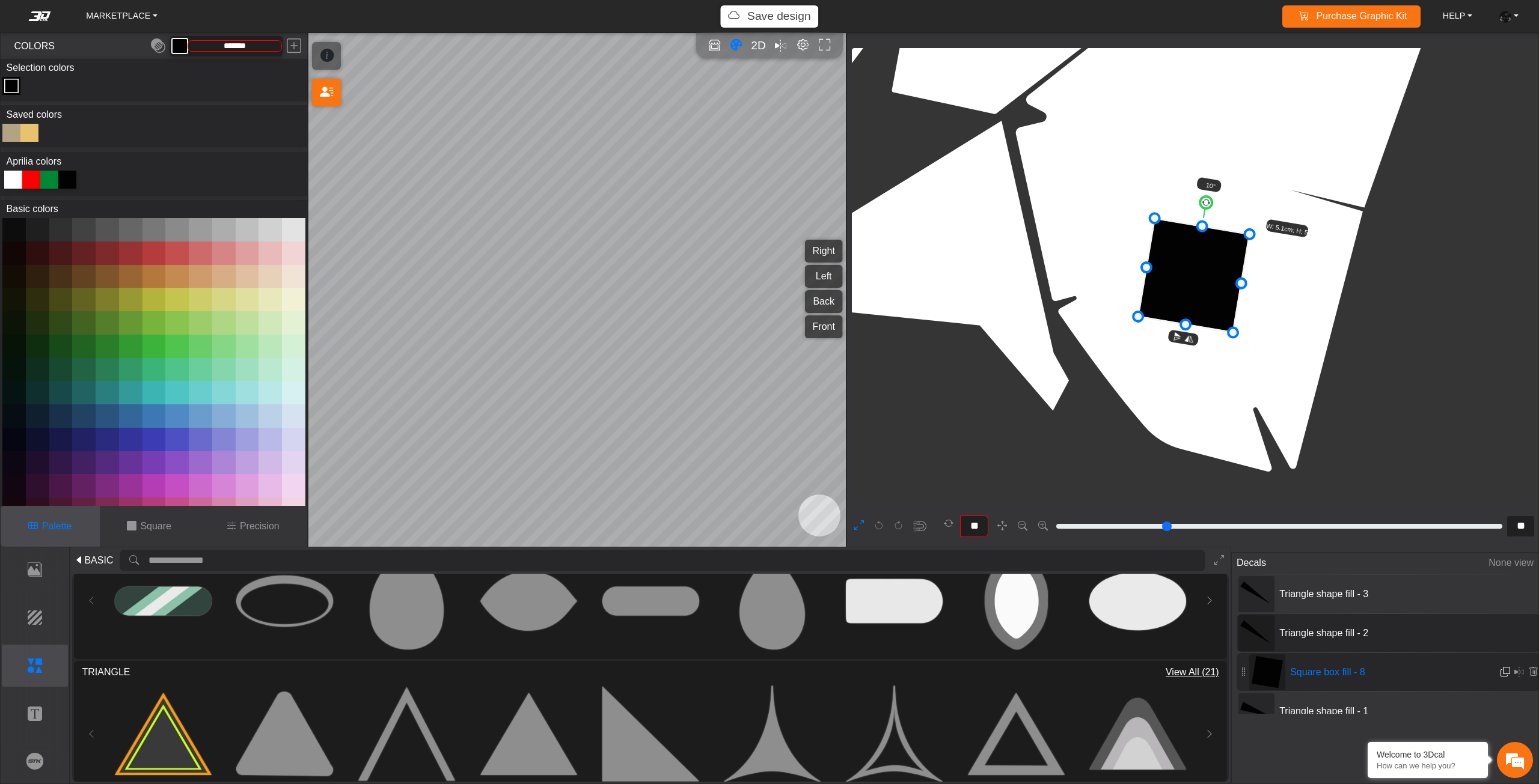
click at [1501, 669] on em at bounding box center [1504, 672] width 9 height 10
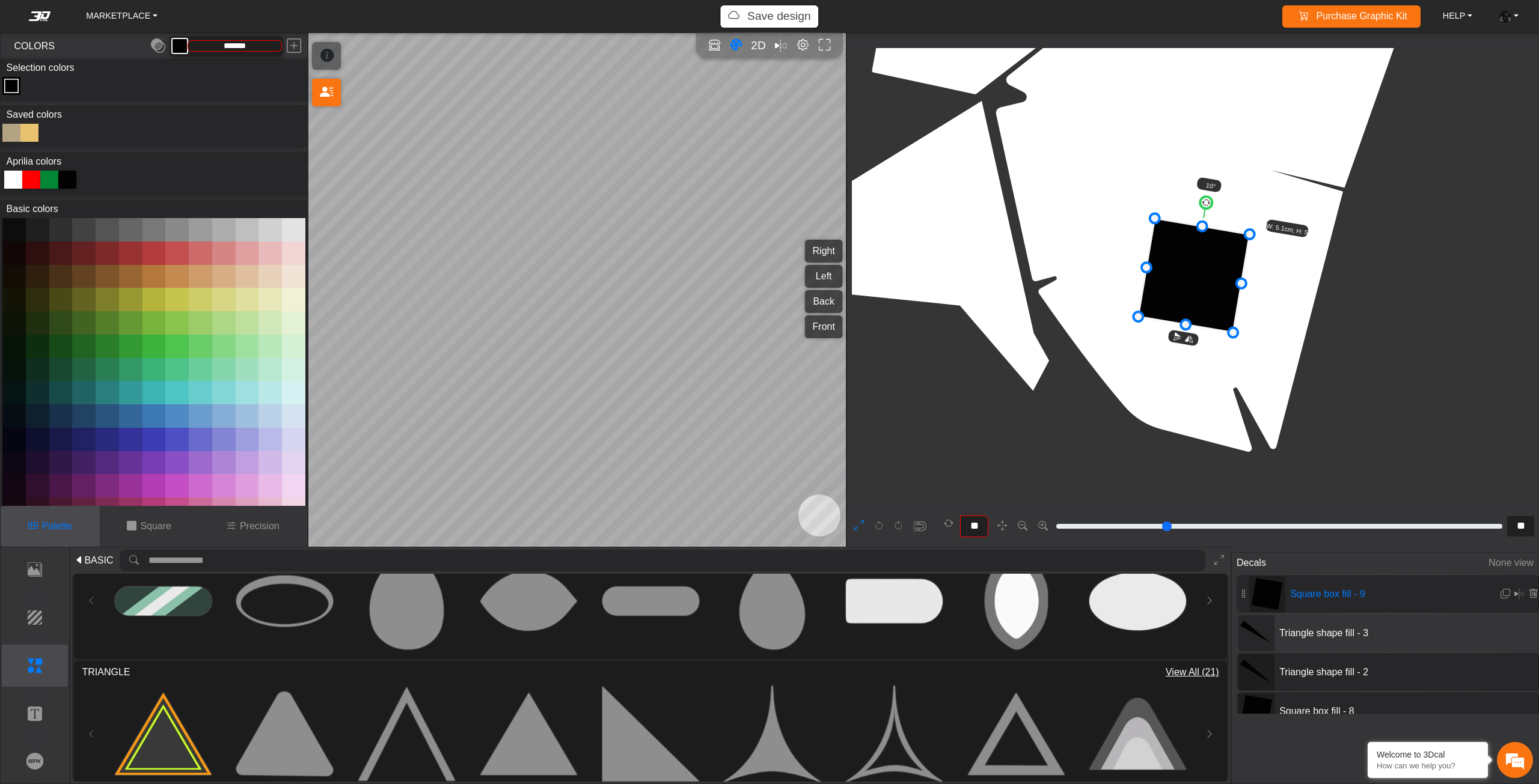
type input "**"
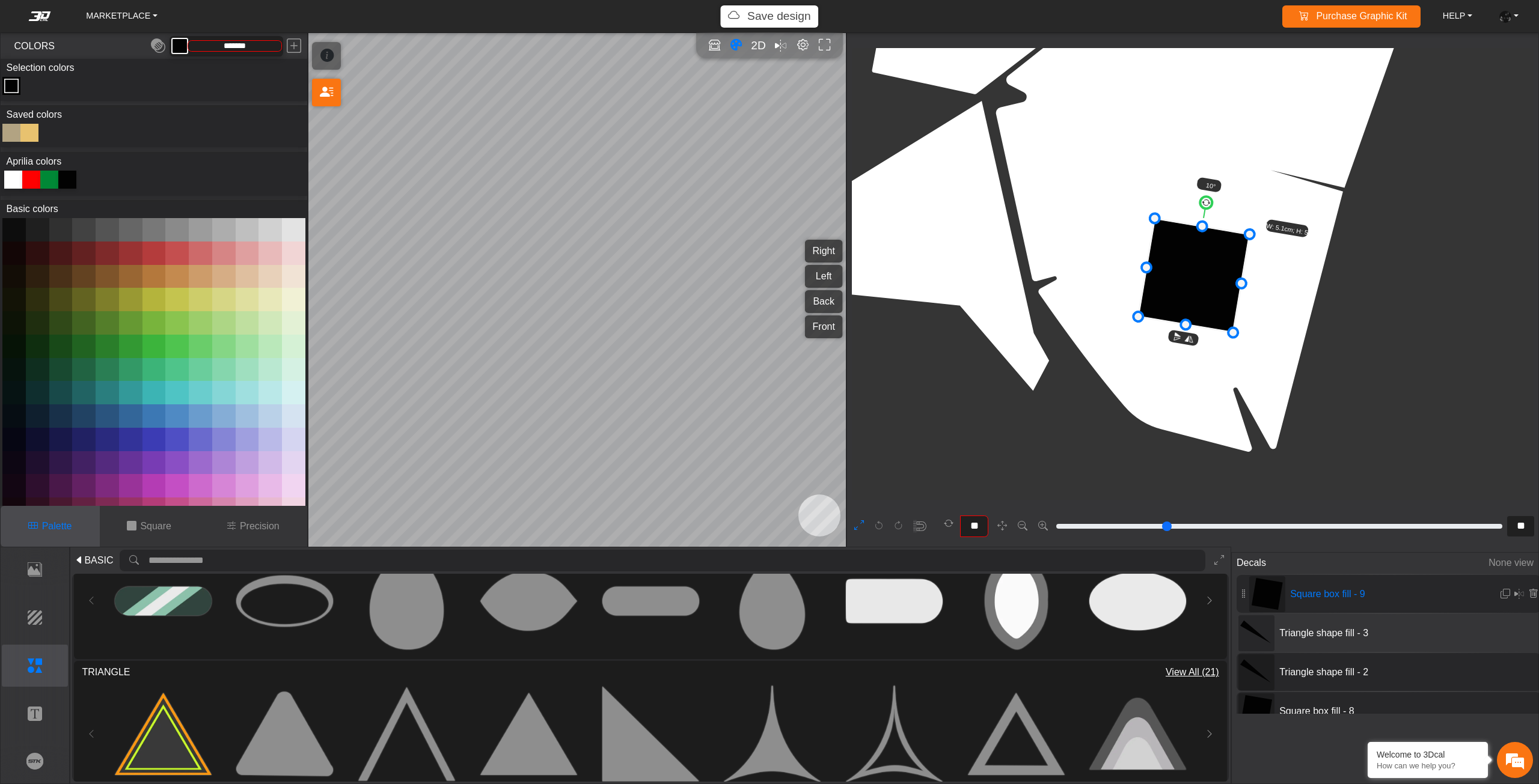
type input "**"
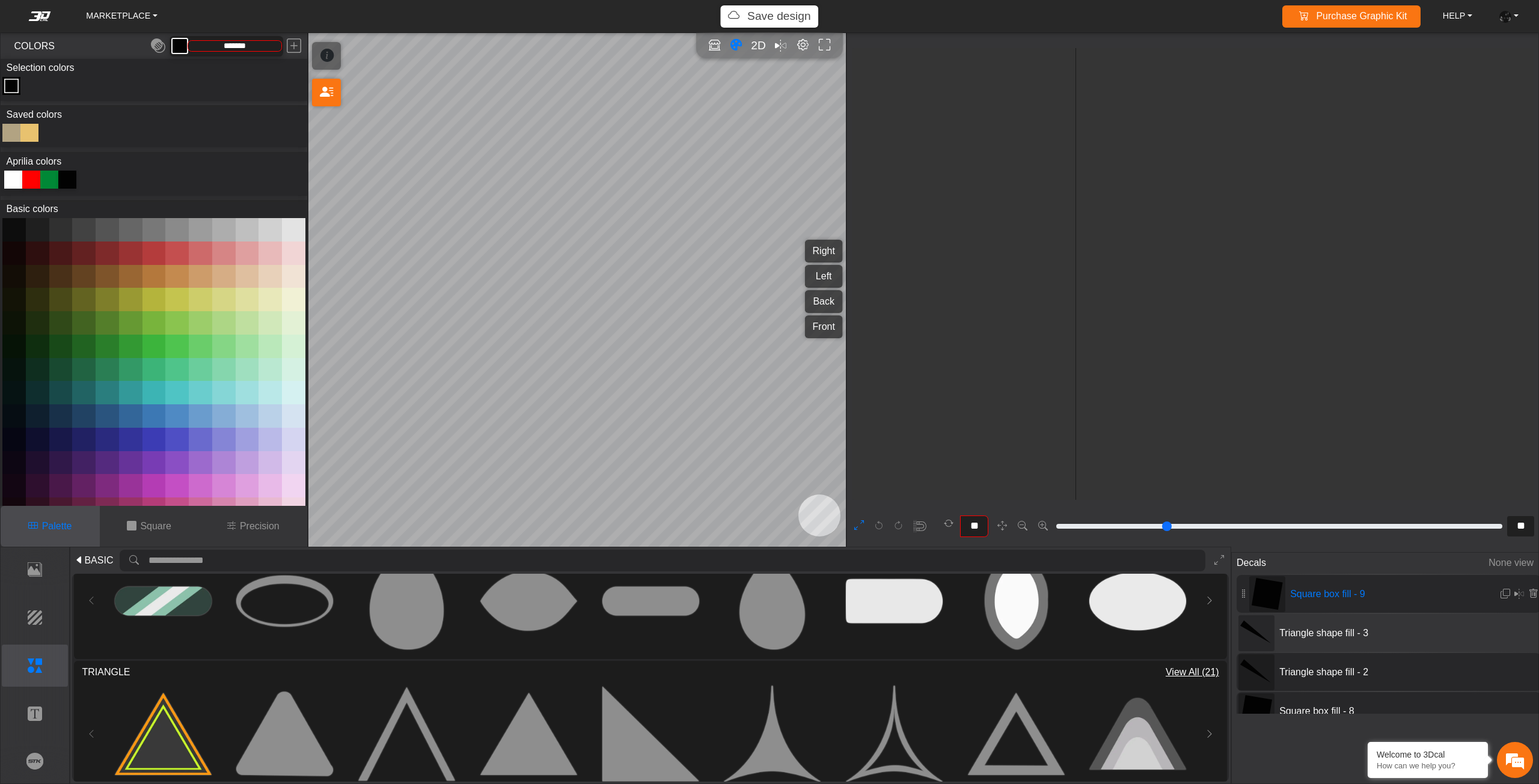
type input "**"
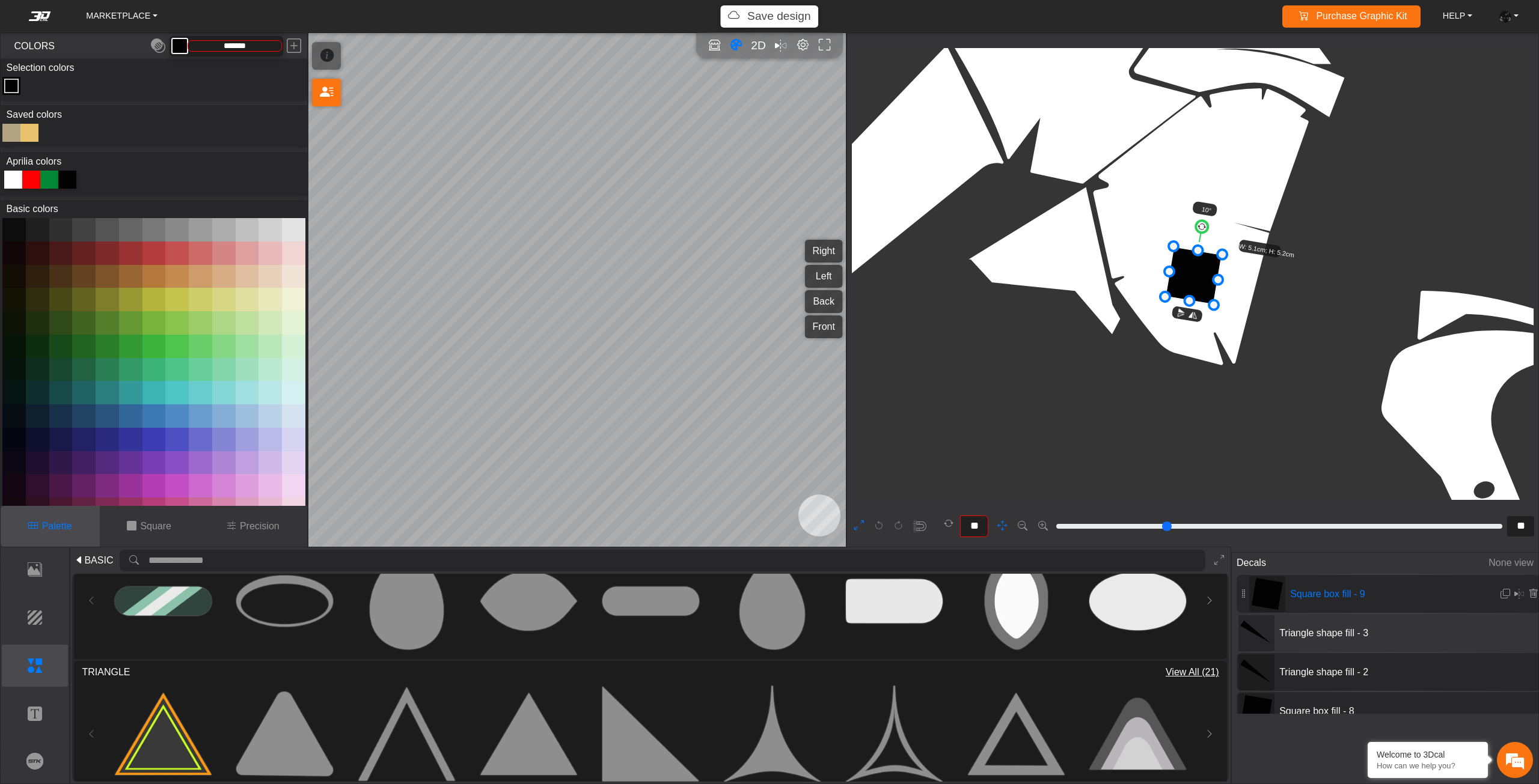
scroll to position [3393, 2980]
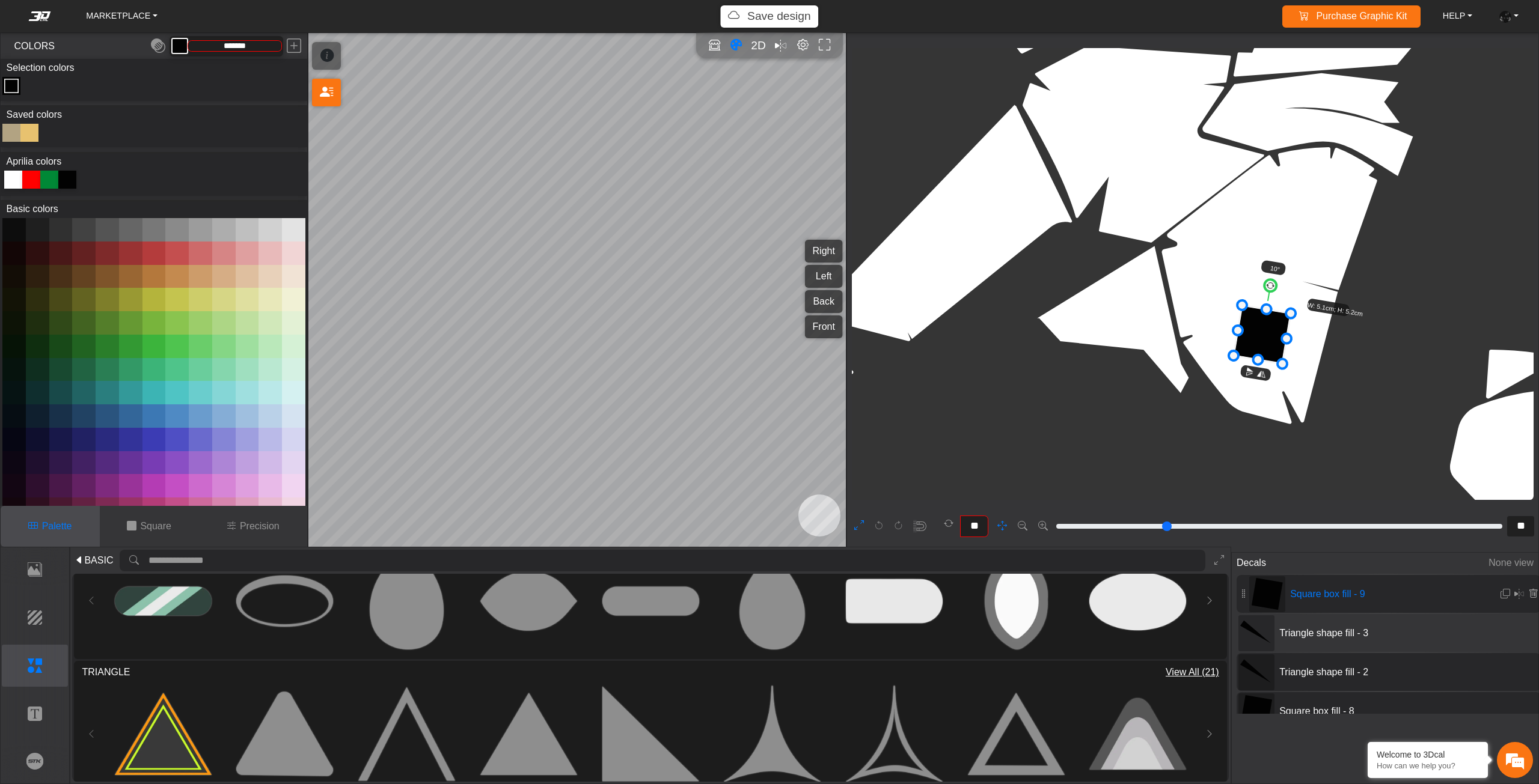
drag, startPoint x: 1224, startPoint y: 361, endPoint x: 1292, endPoint y: 420, distance: 90.0
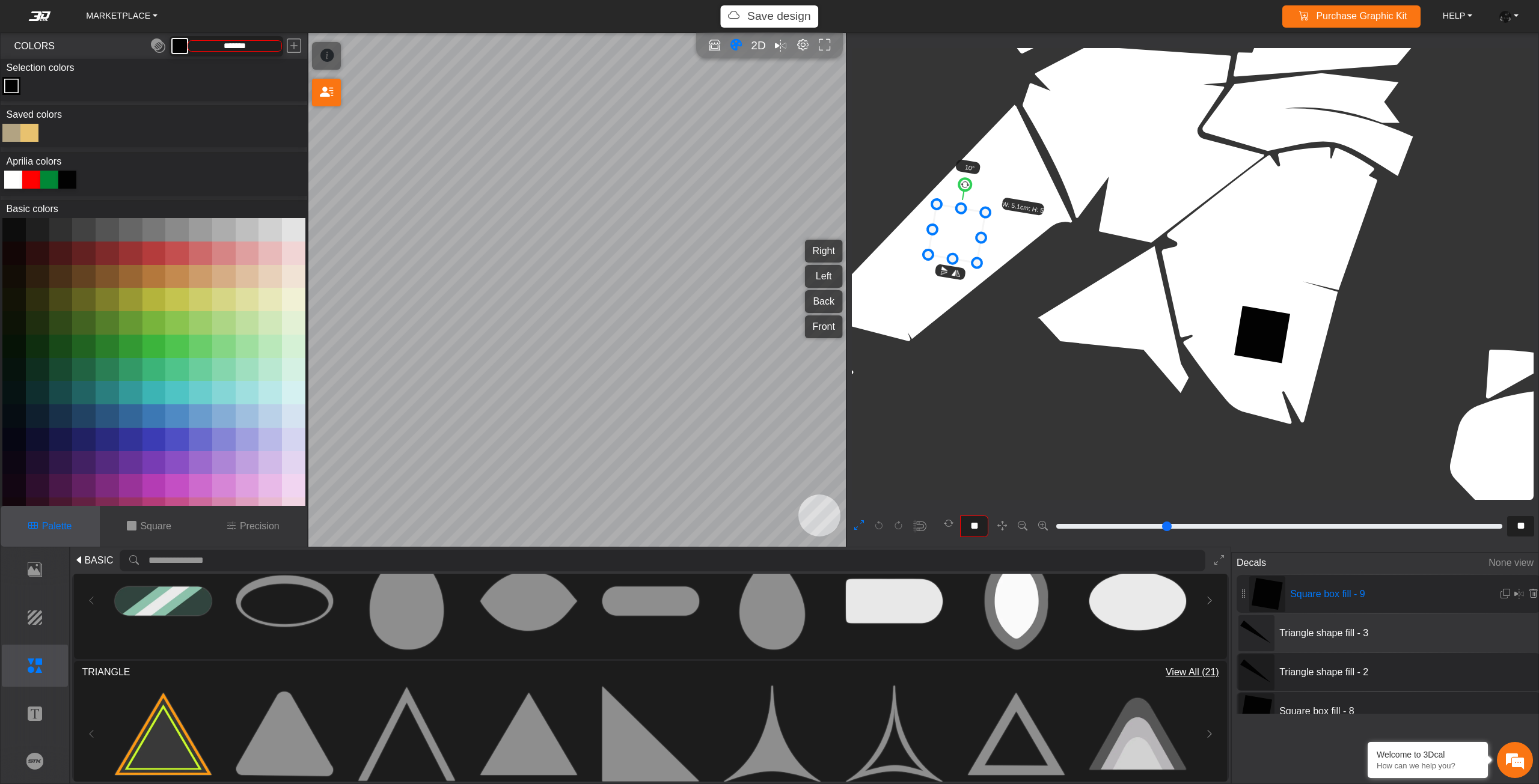
drag, startPoint x: 1266, startPoint y: 345, endPoint x: 972, endPoint y: 259, distance: 306.3
click at [972, 259] on icon at bounding box center [956, 233] width 57 height 59
type input "**"
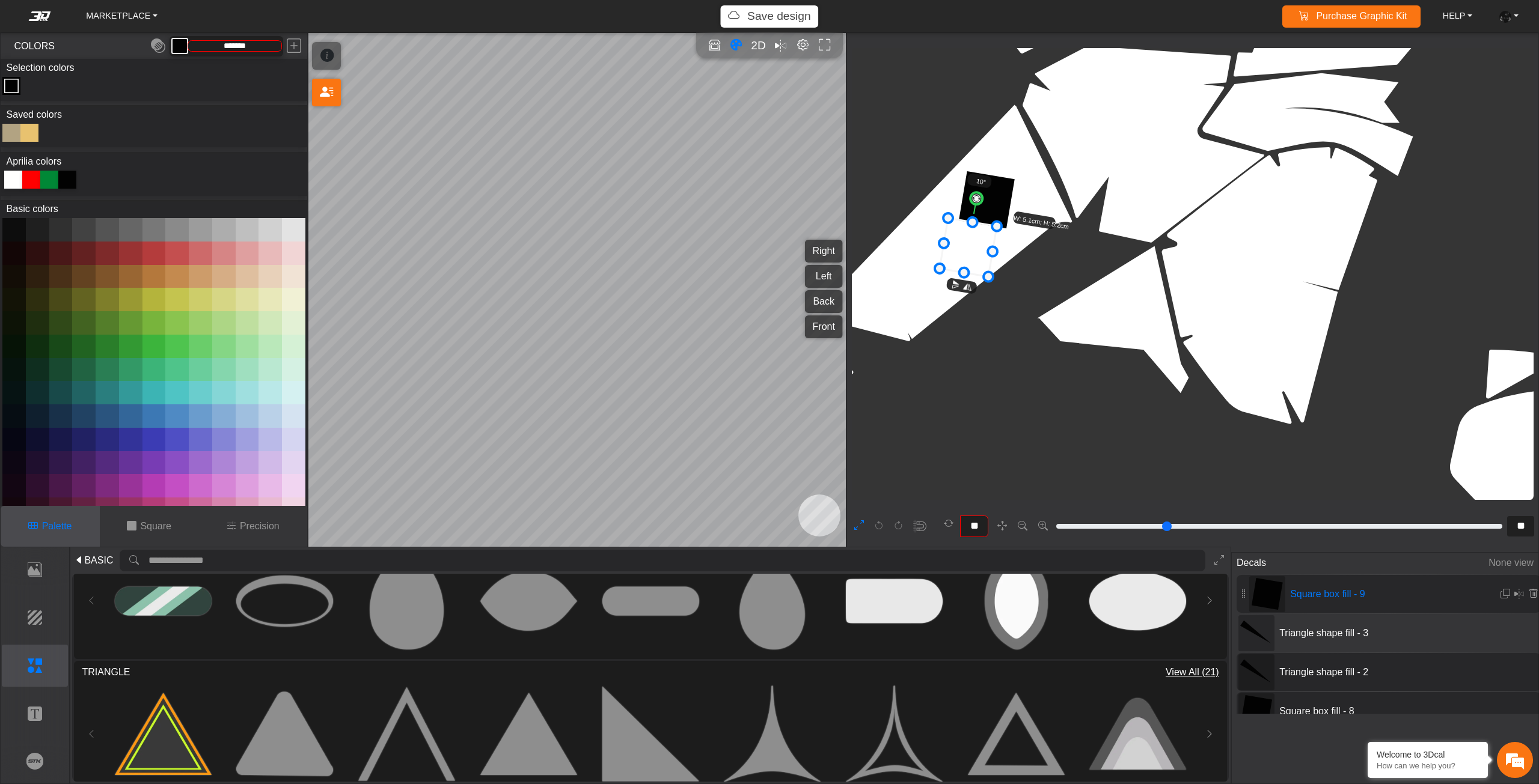
type input "**"
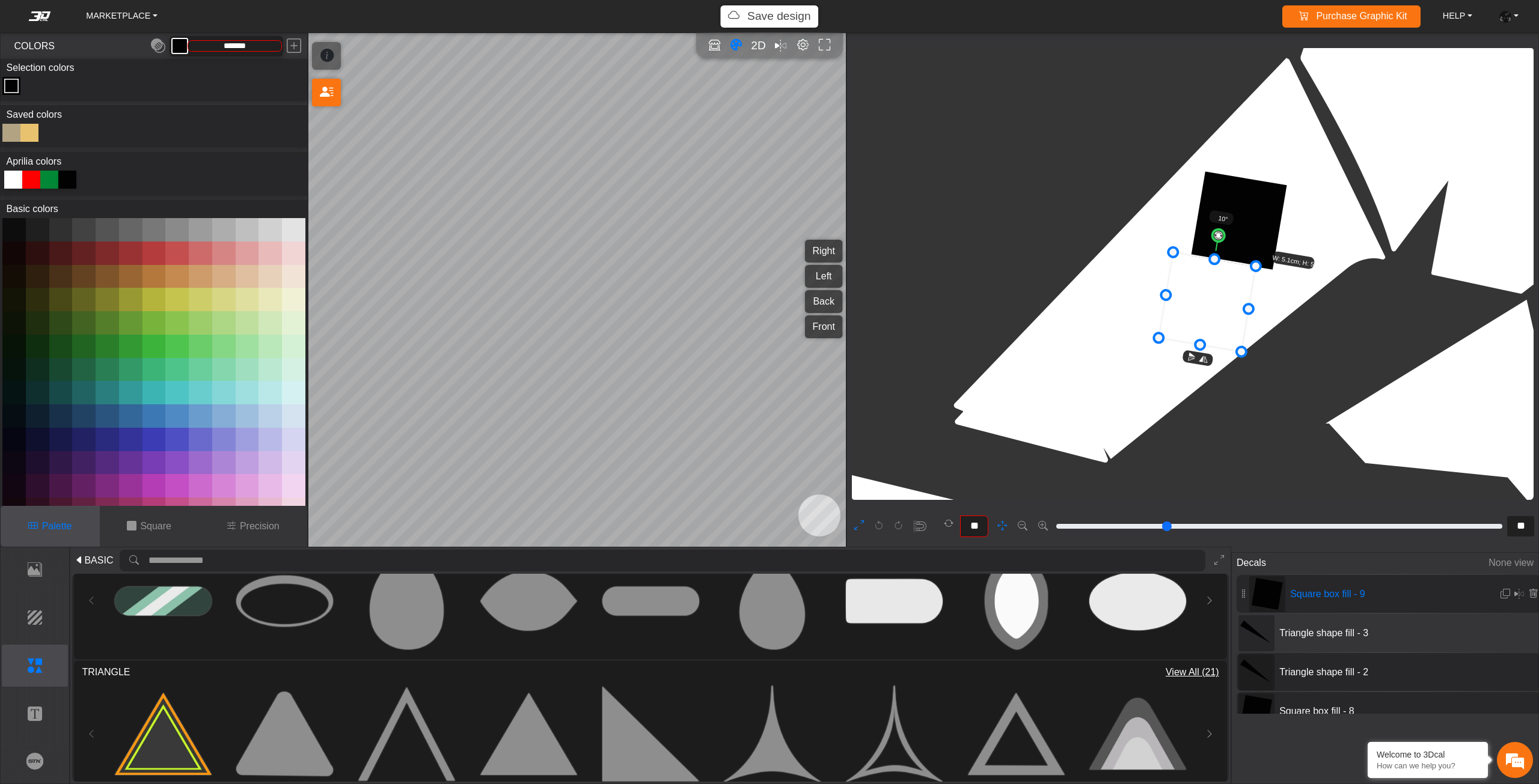
drag, startPoint x: 1005, startPoint y: 288, endPoint x: 1400, endPoint y: 358, distance: 401.2
drag, startPoint x: 1176, startPoint y: 309, endPoint x: 1123, endPoint y: 323, distance: 54.8
click at [1140, 323] on icon at bounding box center [1188, 314] width 98 height 100
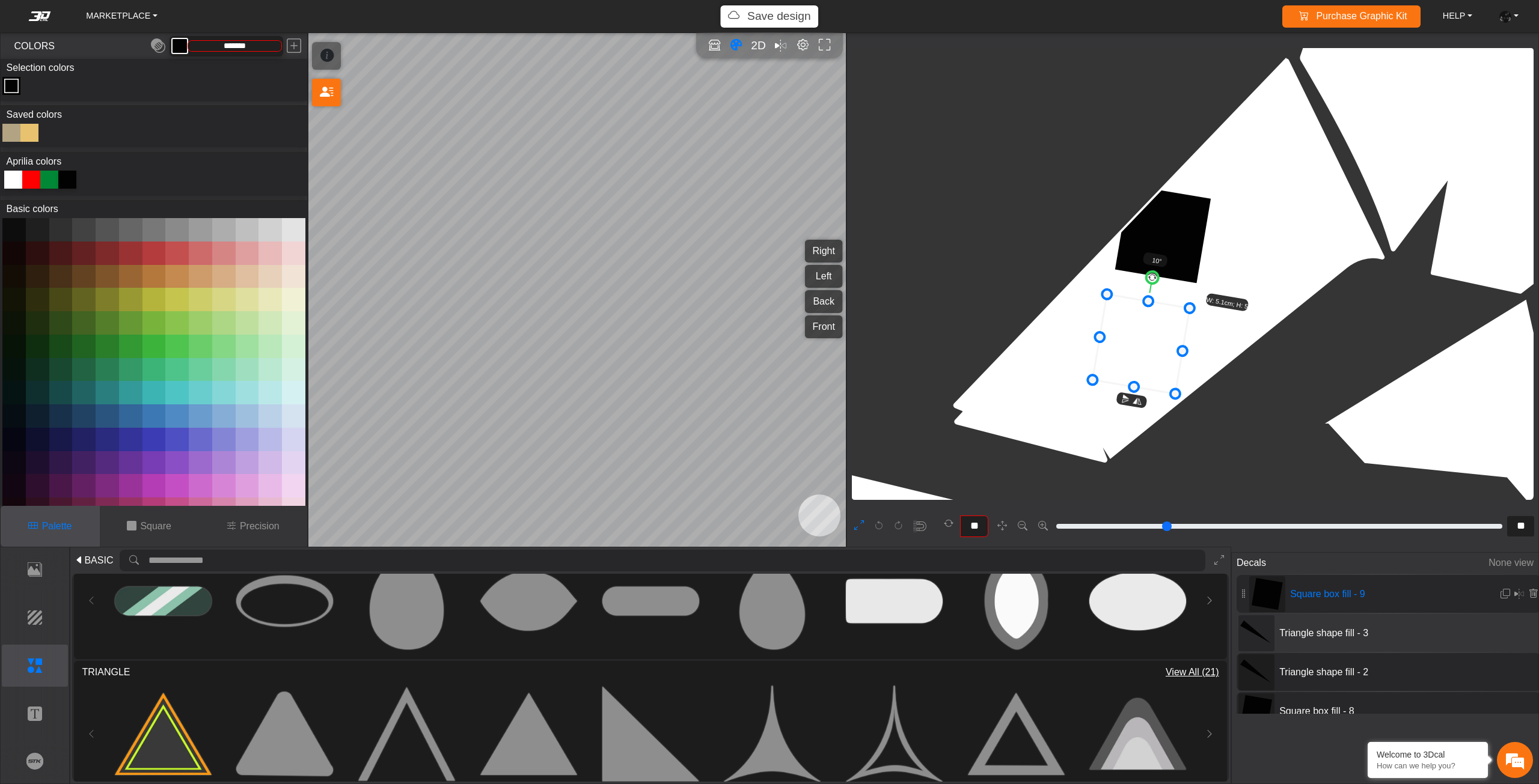
drag, startPoint x: 1126, startPoint y: 323, endPoint x: 1133, endPoint y: 339, distance: 17.5
click at [1133, 339] on icon at bounding box center [1141, 344] width 98 height 100
drag, startPoint x: 1136, startPoint y: 336, endPoint x: 1141, endPoint y: 332, distance: 6.4
click at [1141, 332] on icon at bounding box center [1141, 344] width 98 height 100
click at [1145, 327] on icon at bounding box center [1146, 340] width 98 height 100
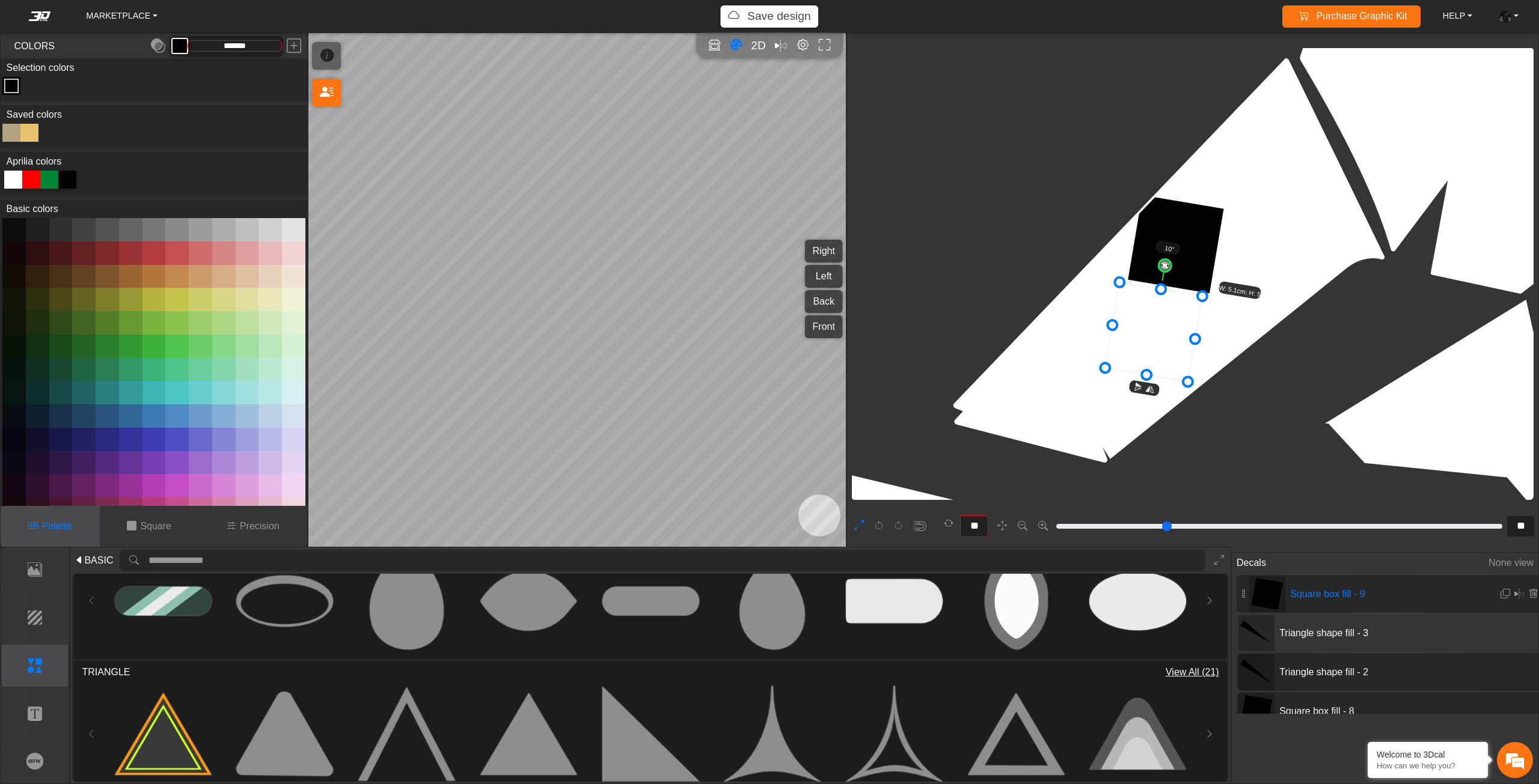
drag, startPoint x: 1144, startPoint y: 327, endPoint x: 1150, endPoint y: 322, distance: 7.8
click at [1150, 322] on icon at bounding box center [1153, 332] width 98 height 100
drag, startPoint x: 1146, startPoint y: 375, endPoint x: 1144, endPoint y: 396, distance: 21.1
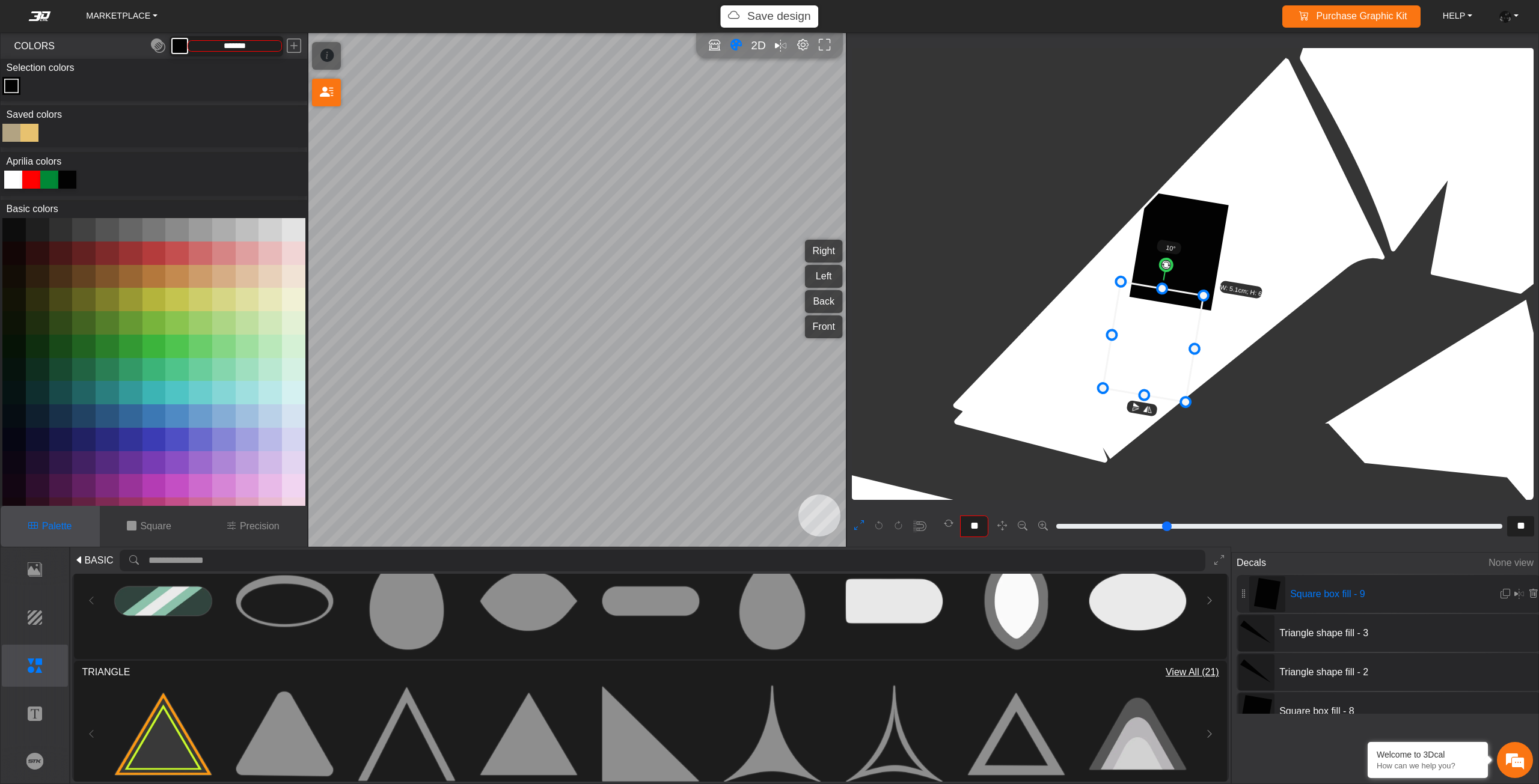
click at [1303, 617] on div "Triangle shape fill - 3" at bounding box center [1388, 633] width 304 height 38
type input "**"
type input "***"
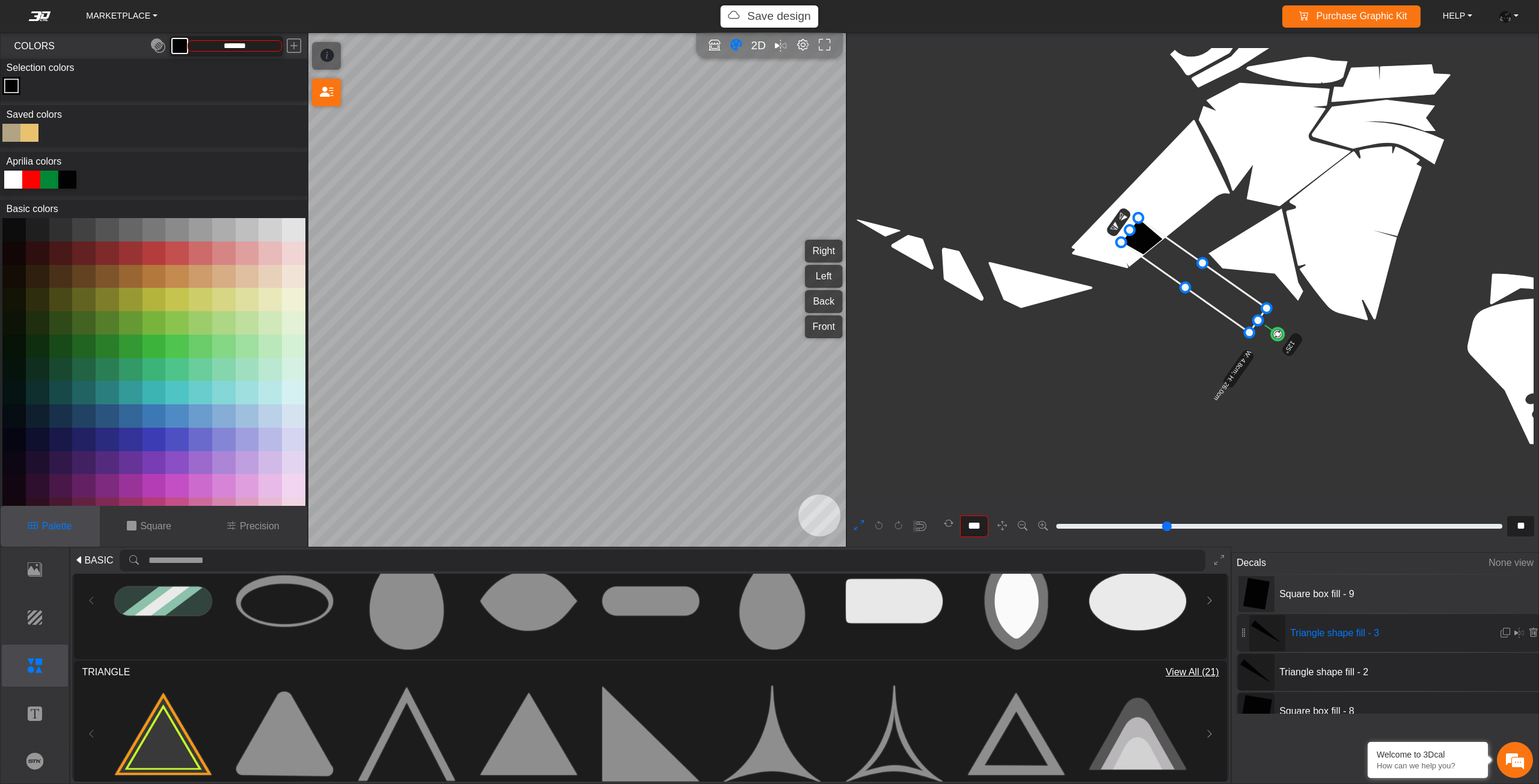
type input "**"
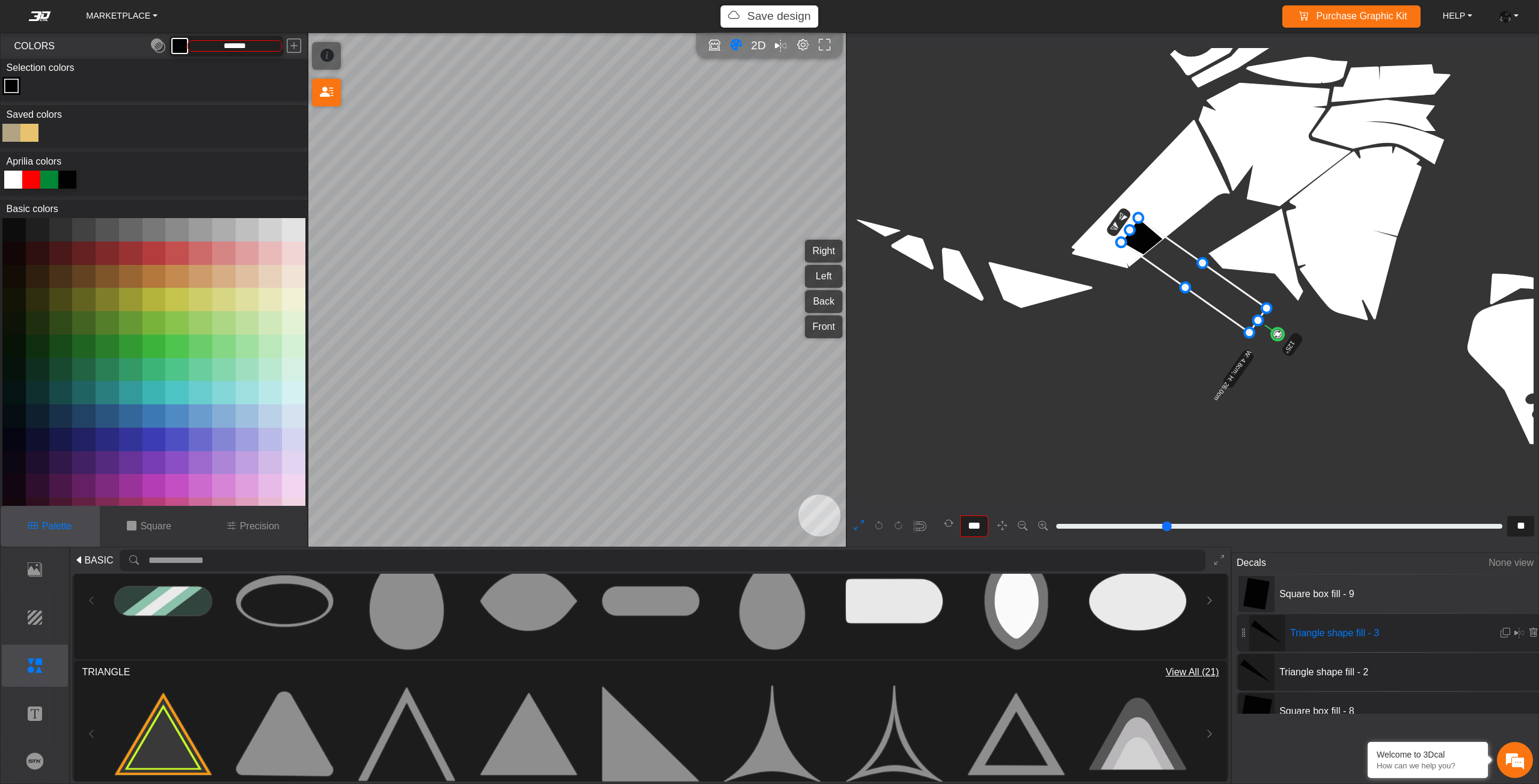
type input "**"
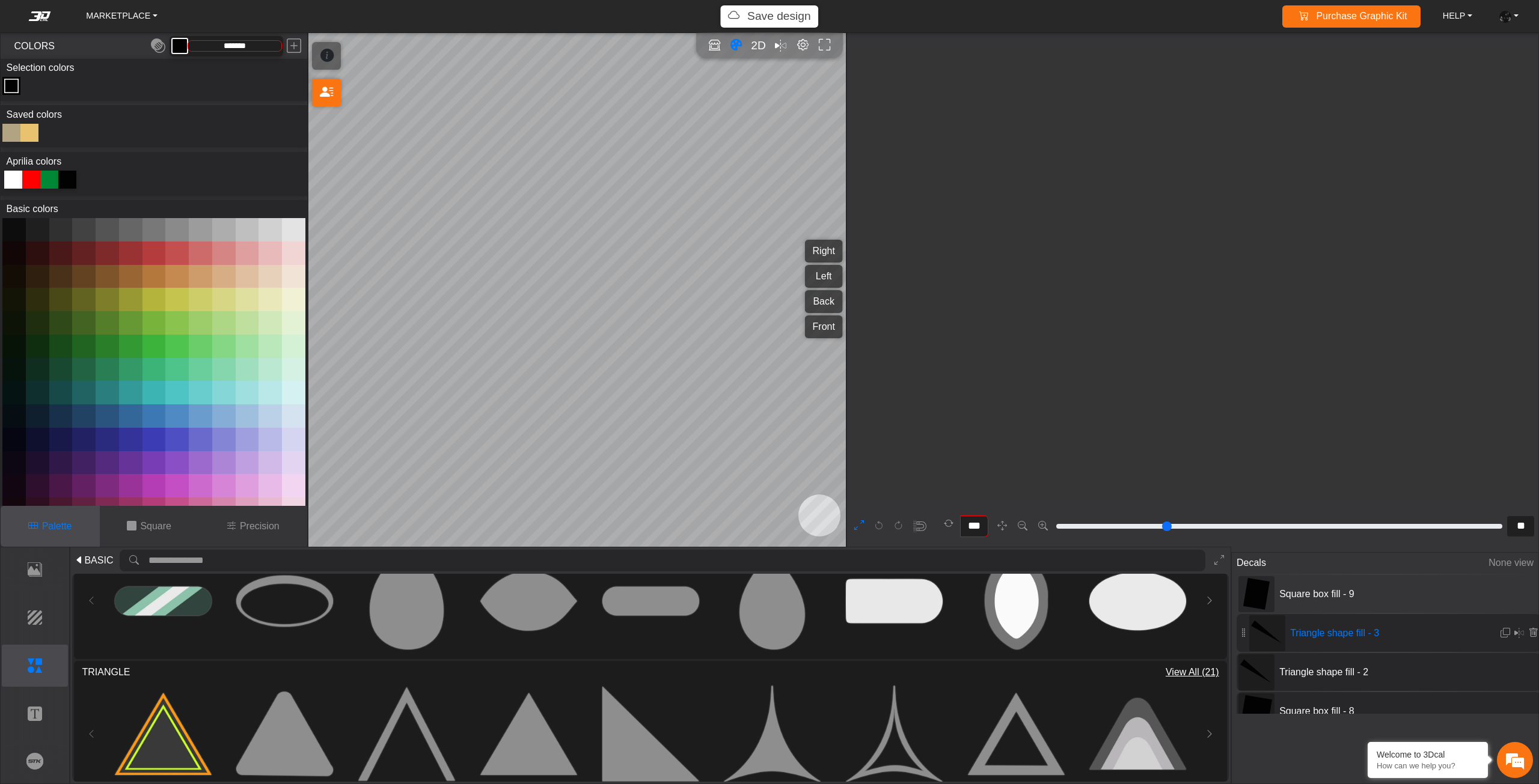
type input "**"
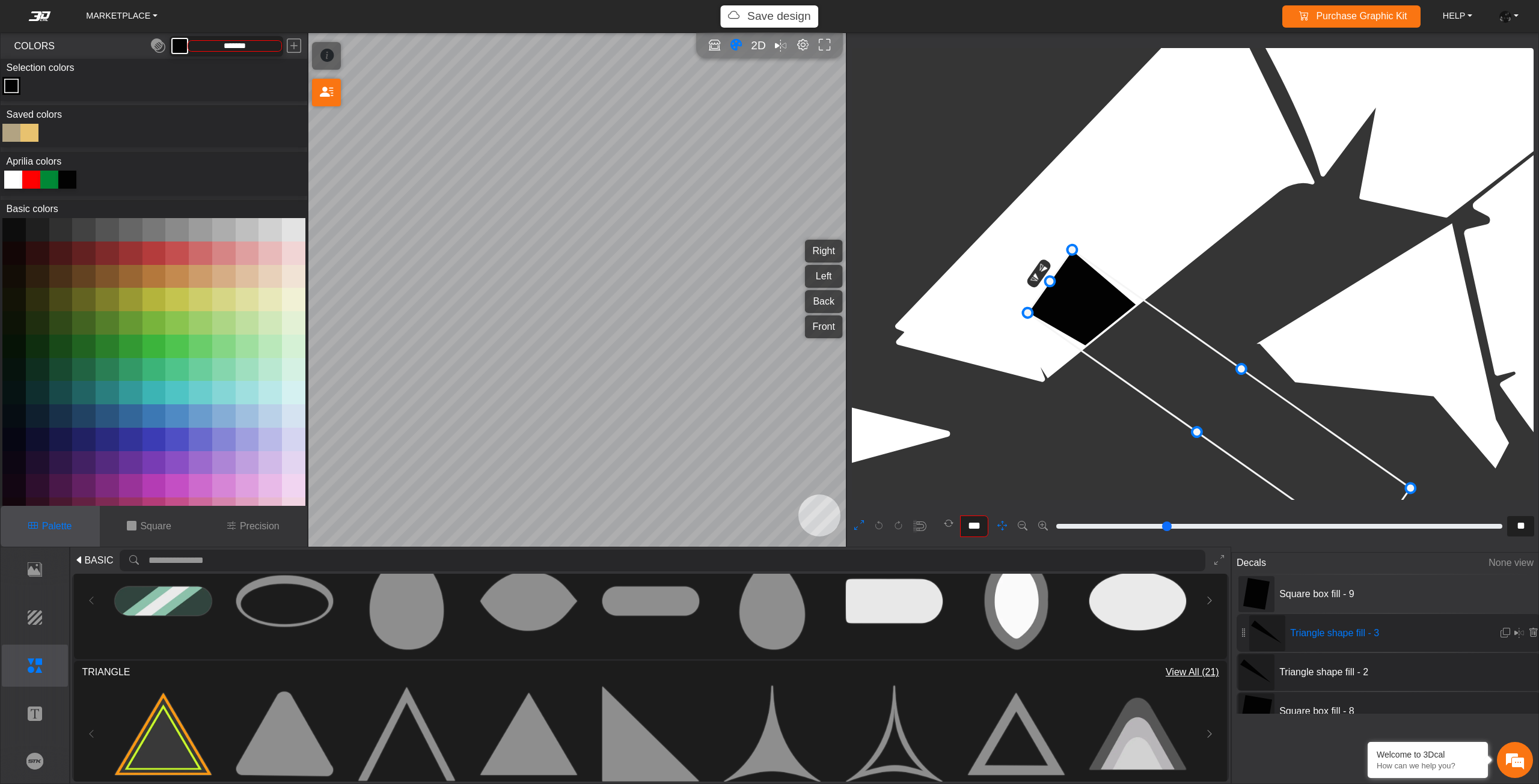
drag, startPoint x: 1141, startPoint y: 350, endPoint x: 1145, endPoint y: 363, distance: 13.6
click at [1145, 363] on icon at bounding box center [1219, 400] width 383 height 301
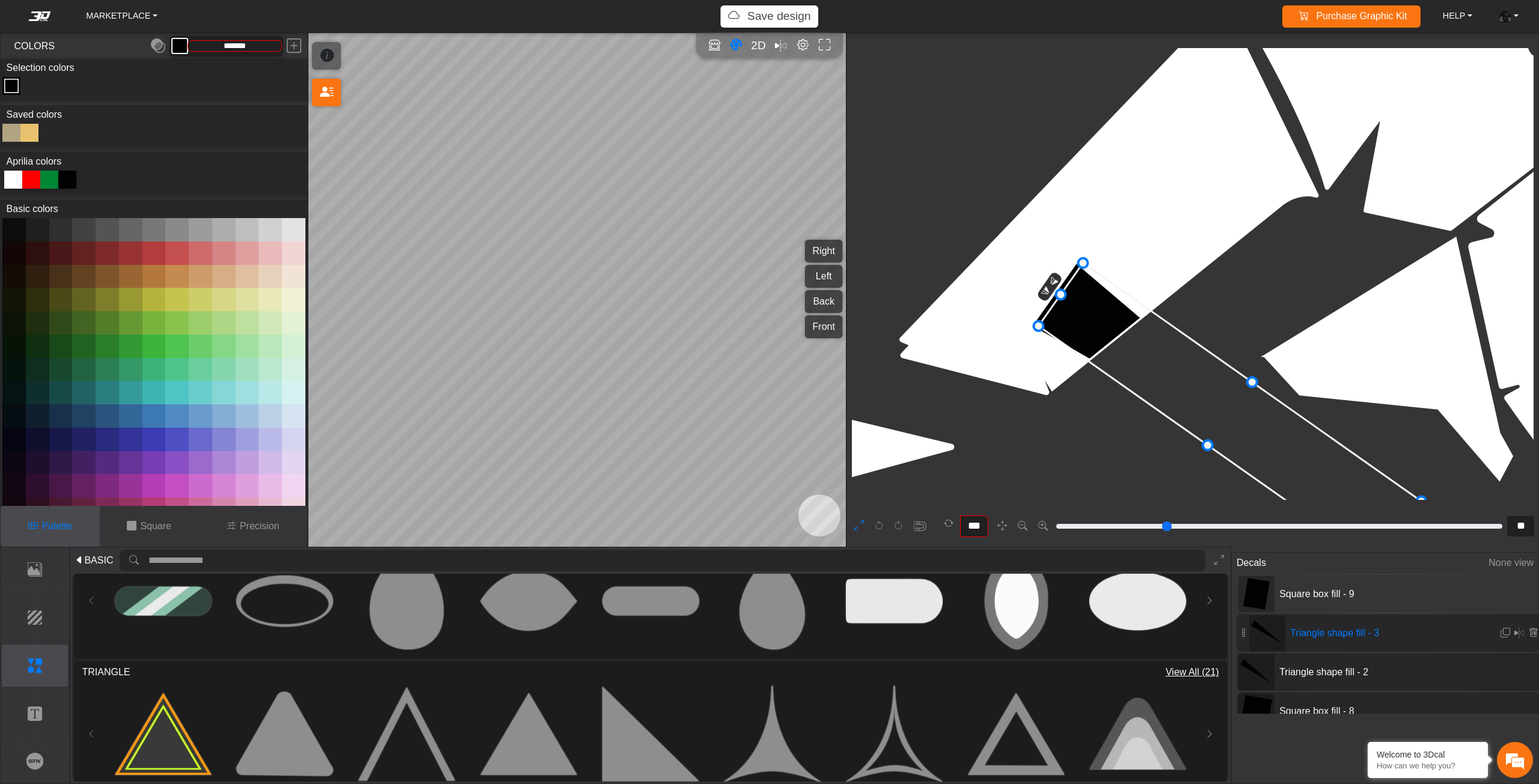
drag, startPoint x: 1094, startPoint y: 330, endPoint x: 1101, endPoint y: 330, distance: 7.0
click at [1101, 330] on icon at bounding box center [1230, 413] width 383 height 301
drag, startPoint x: 1101, startPoint y: 330, endPoint x: 1111, endPoint y: 320, distance: 14.1
click at [1111, 320] on icon at bounding box center [1230, 413] width 383 height 301
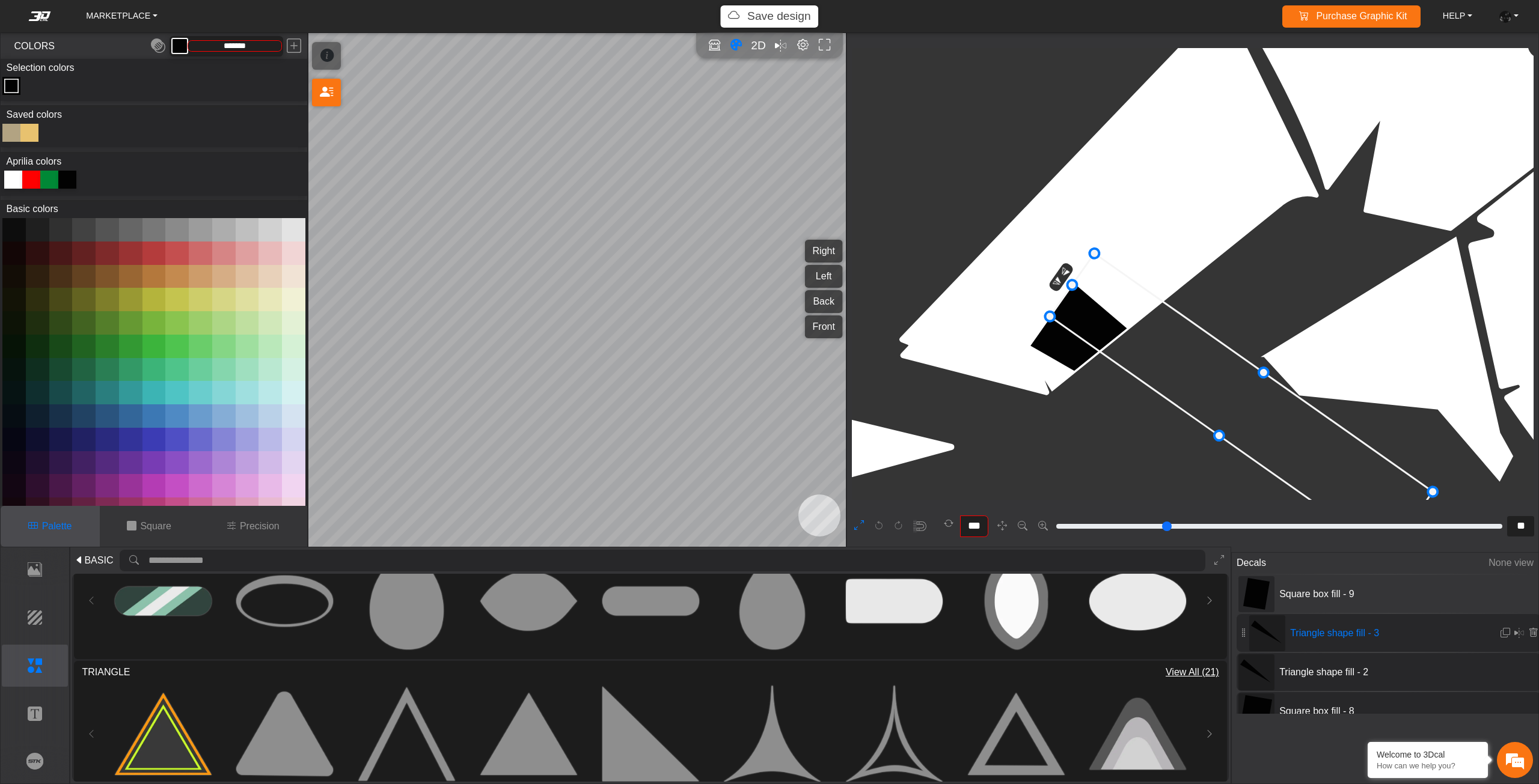
click at [1113, 321] on icon at bounding box center [1242, 404] width 383 height 301
click at [1114, 324] on icon at bounding box center [1243, 408] width 383 height 301
click at [1114, 327] on icon at bounding box center [1243, 408] width 383 height 301
click at [1114, 327] on icon at bounding box center [1243, 410] width 383 height 301
type input "**"
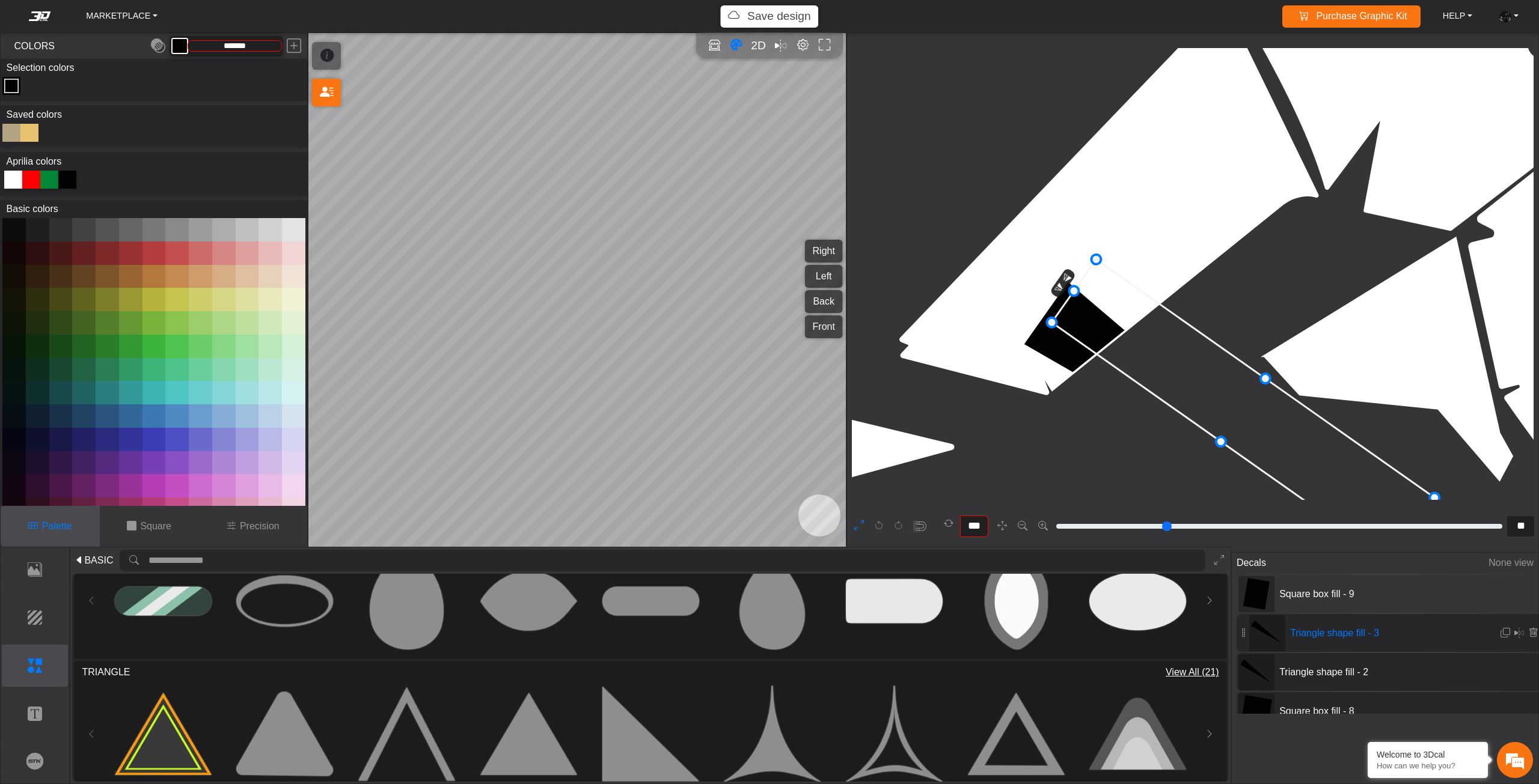
type input "**"
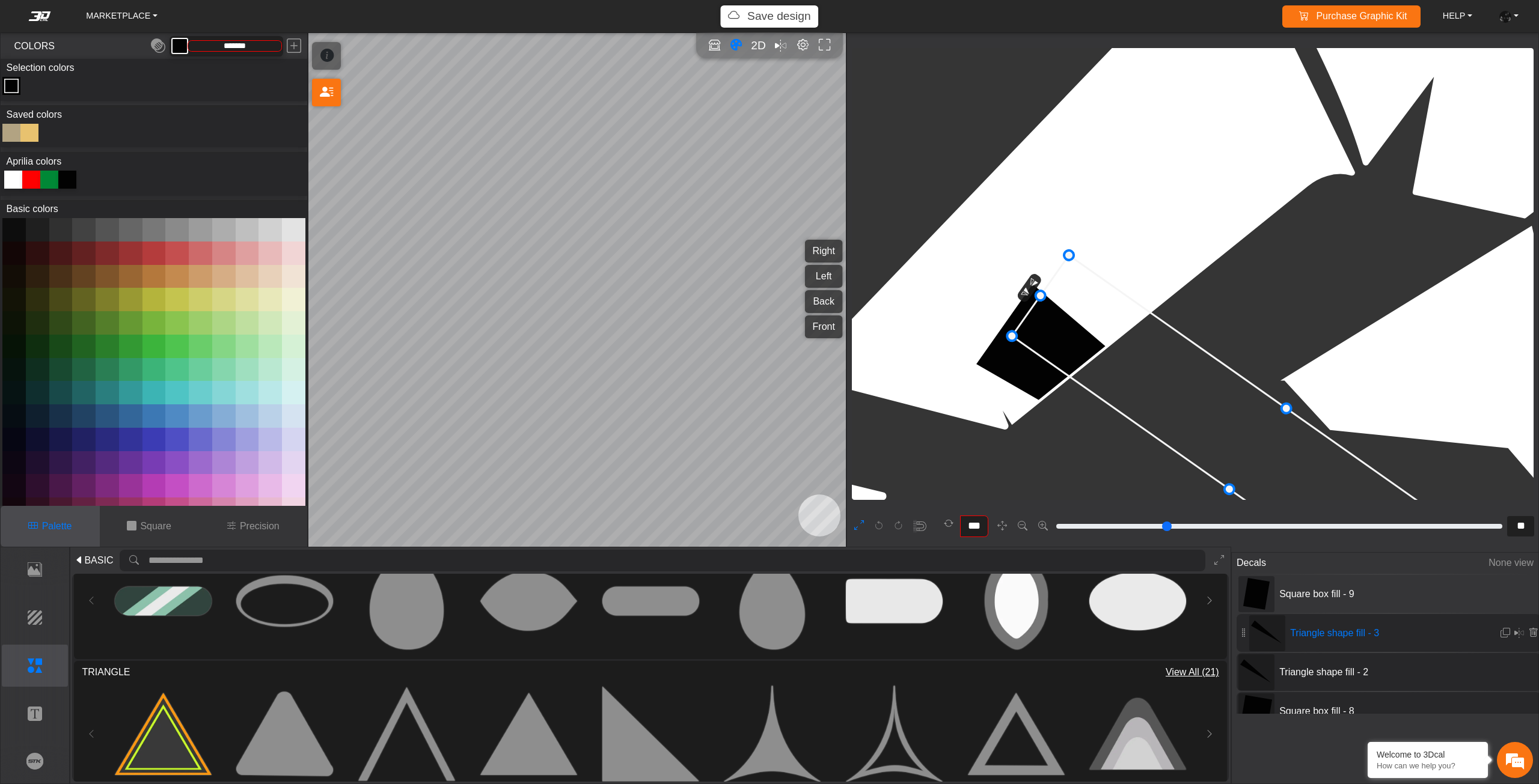
drag, startPoint x: 1078, startPoint y: 331, endPoint x: 1071, endPoint y: 327, distance: 8.1
click at [1071, 327] on icon at bounding box center [1257, 449] width 492 height 387
click at [1071, 327] on icon at bounding box center [1251, 445] width 492 height 387
click at [1073, 335] on icon at bounding box center [1250, 445] width 492 height 387
click at [1073, 337] on icon at bounding box center [1250, 445] width 492 height 387
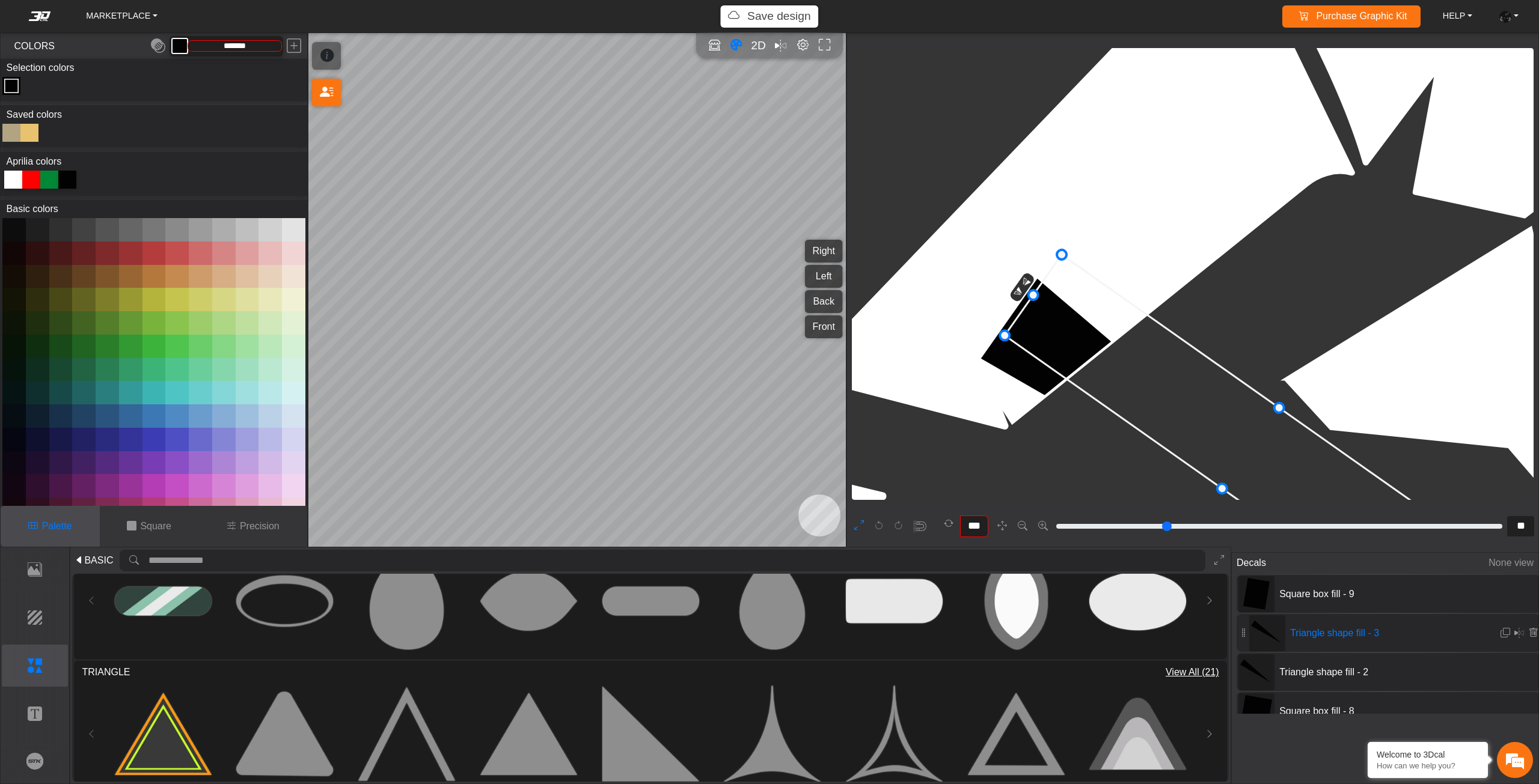
click at [1297, 598] on span "Square box fill - 9" at bounding box center [1364, 594] width 180 height 14
type input "**"
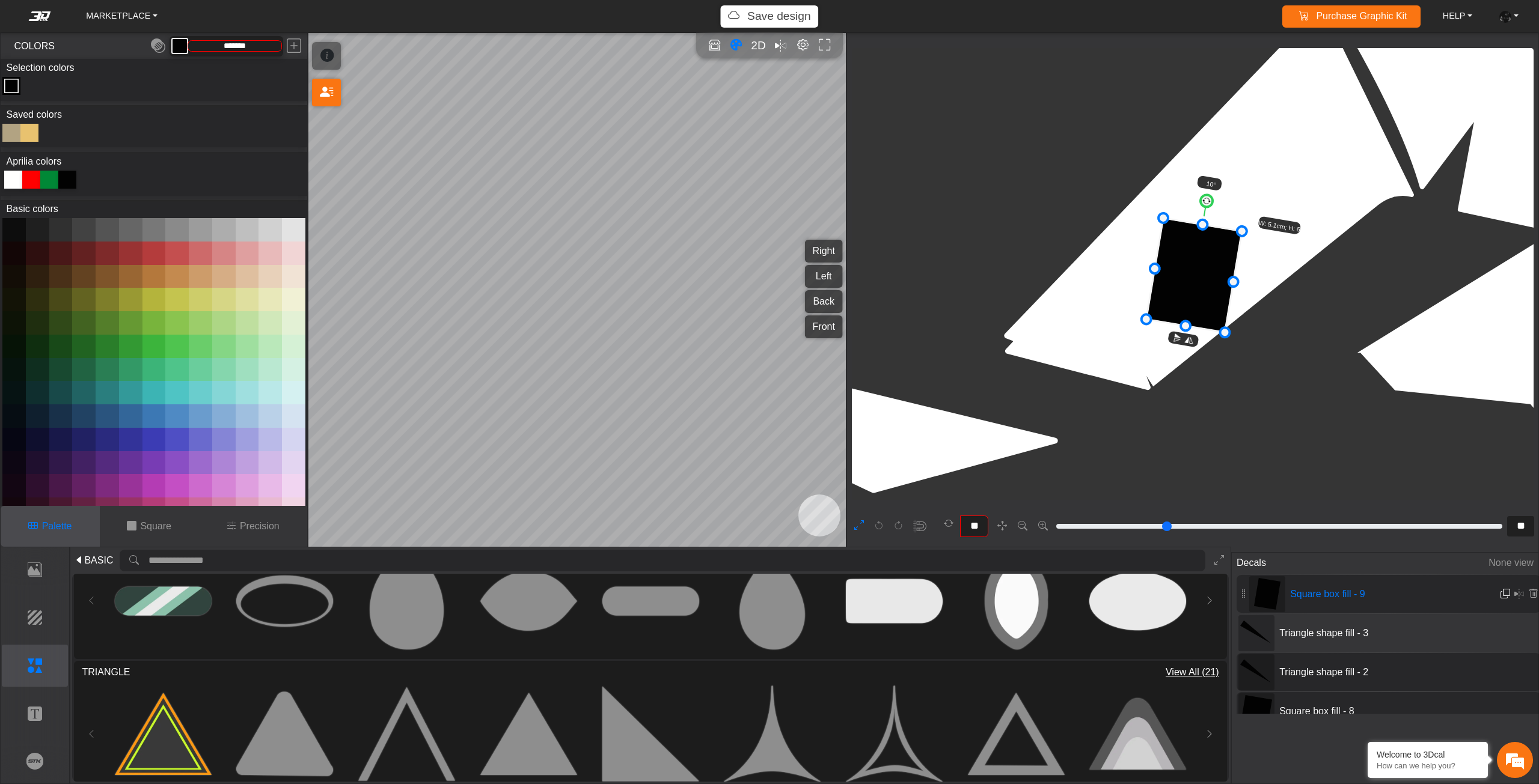
click at [1507, 594] on em at bounding box center [1504, 594] width 9 height 10
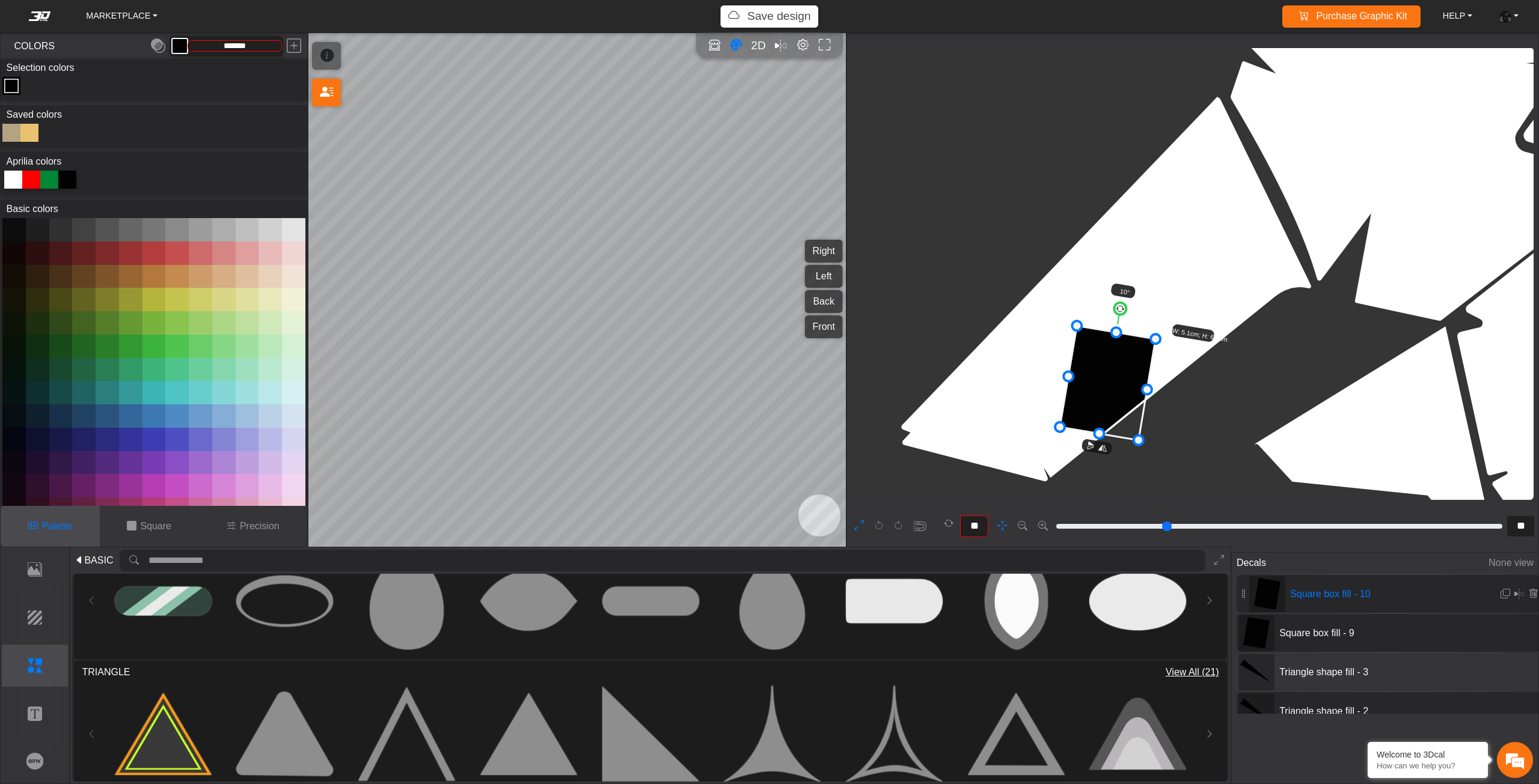
scroll to position [5510, 4814]
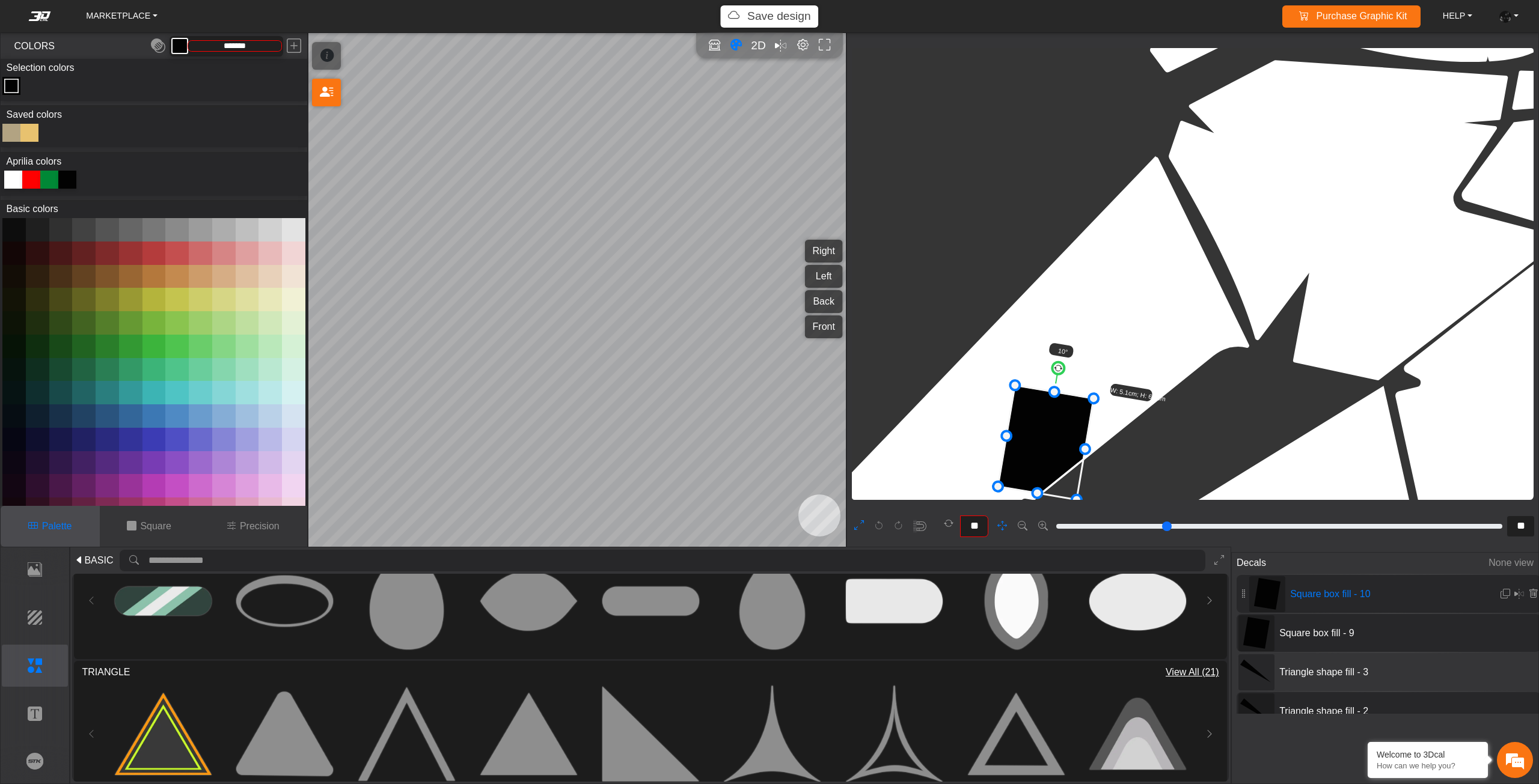
drag, startPoint x: 1357, startPoint y: 327, endPoint x: 1207, endPoint y: 494, distance: 224.5
drag, startPoint x: 1060, startPoint y: 444, endPoint x: 1203, endPoint y: 238, distance: 250.8
click at [1105, 350] on icon at bounding box center [1058, 407] width 95 height 114
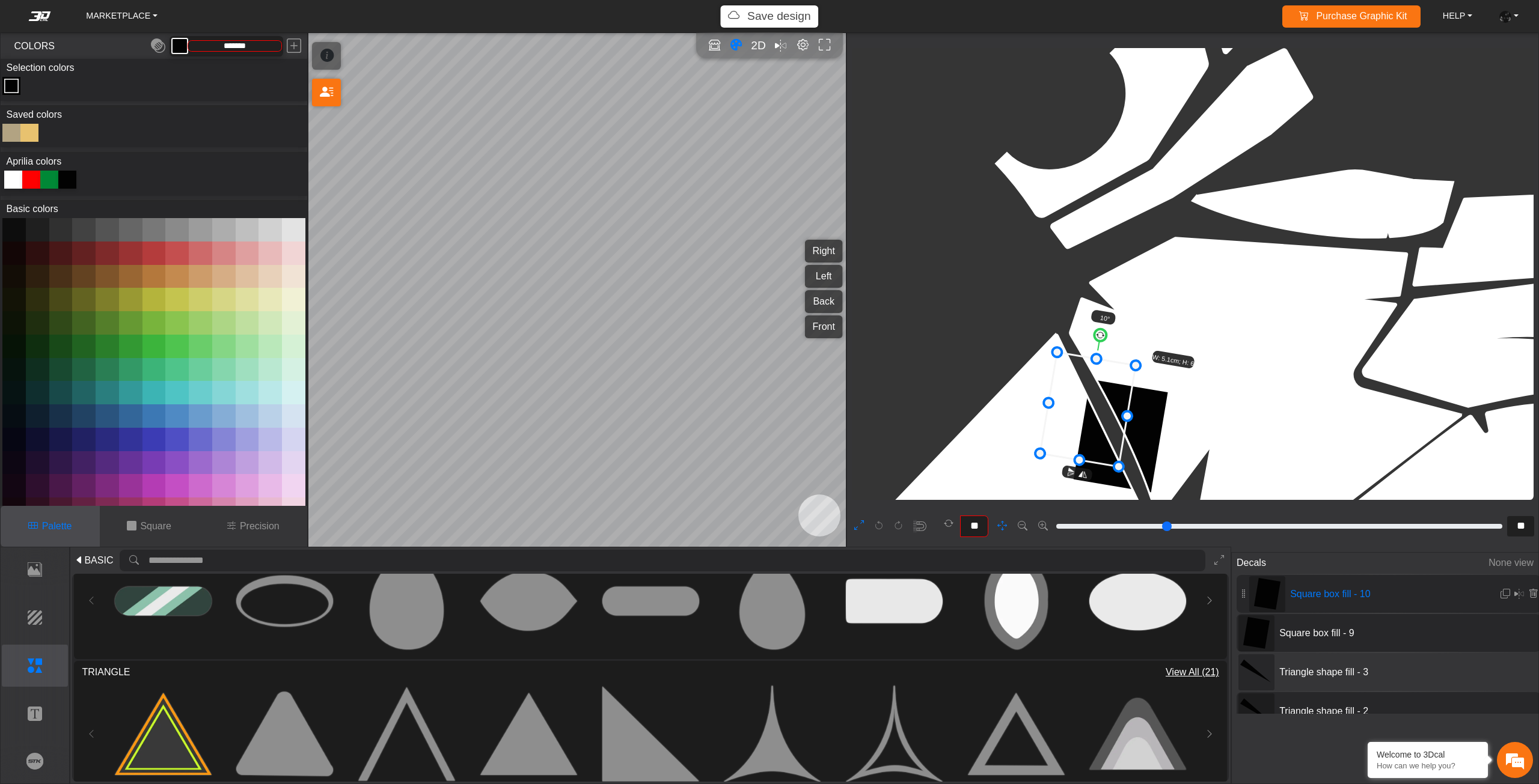
scroll to position [5305, 4913]
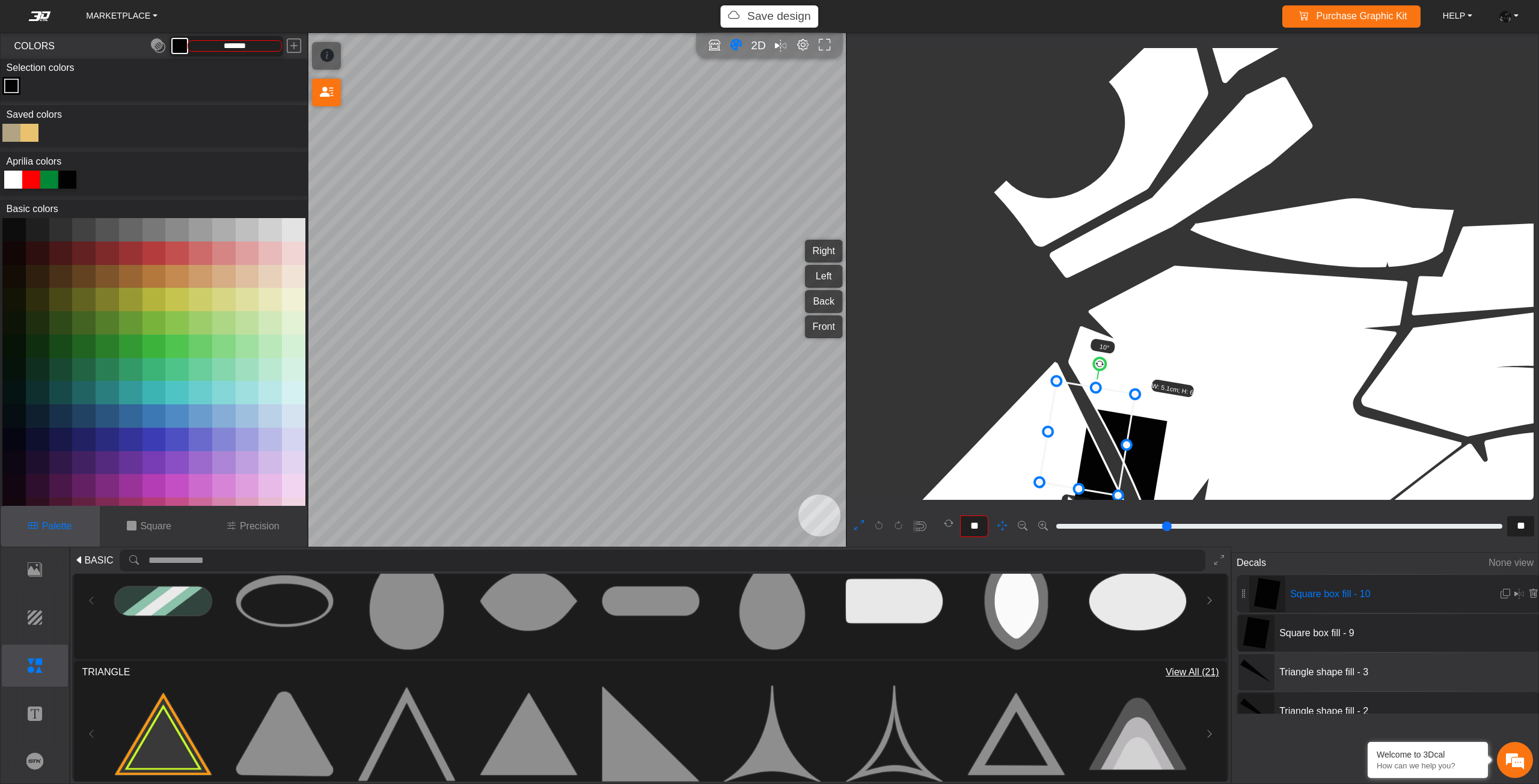
drag, startPoint x: 1264, startPoint y: 262, endPoint x: 1164, endPoint y: 467, distance: 228.1
drag, startPoint x: 1082, startPoint y: 445, endPoint x: 1065, endPoint y: 339, distance: 107.4
click at [1065, 369] on icon at bounding box center [1085, 426] width 95 height 114
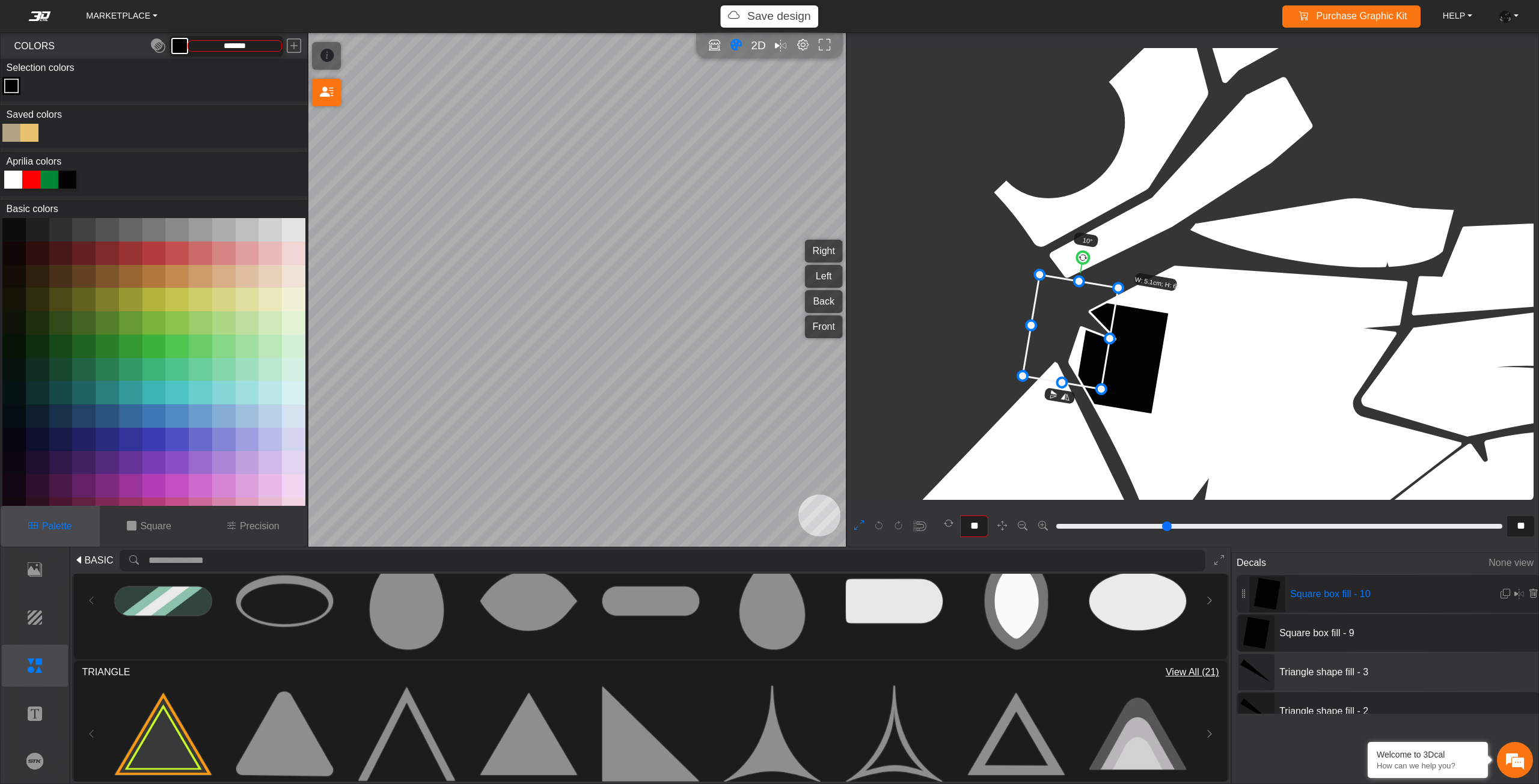
drag, startPoint x: 1065, startPoint y: 339, endPoint x: 1058, endPoint y: 355, distance: 17.5
click at [1058, 355] on icon at bounding box center [1070, 332] width 95 height 114
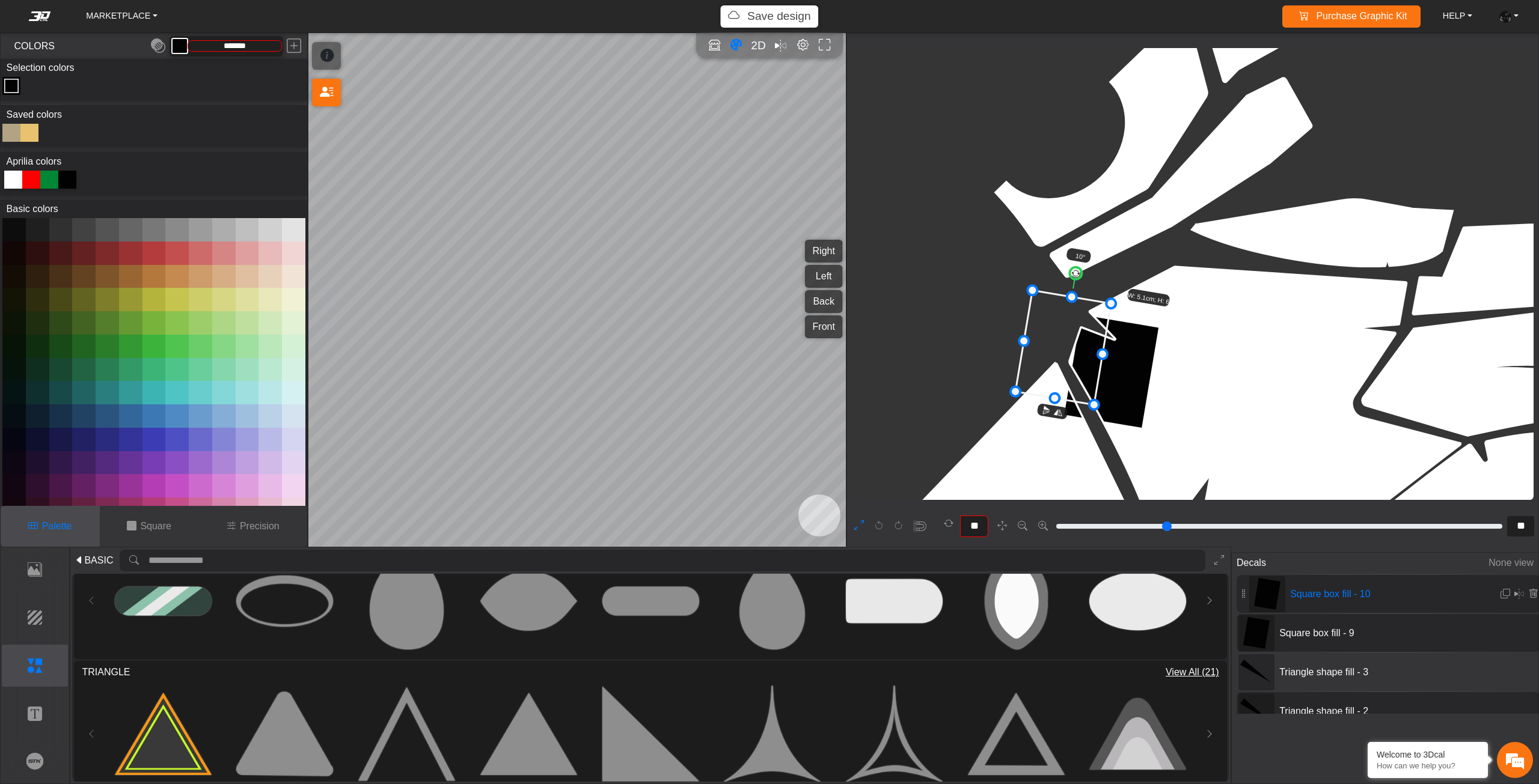
click at [1058, 355] on icon at bounding box center [1063, 348] width 95 height 114
click at [1054, 355] on icon at bounding box center [1059, 348] width 95 height 114
click at [1052, 356] on icon at bounding box center [1059, 348] width 95 height 114
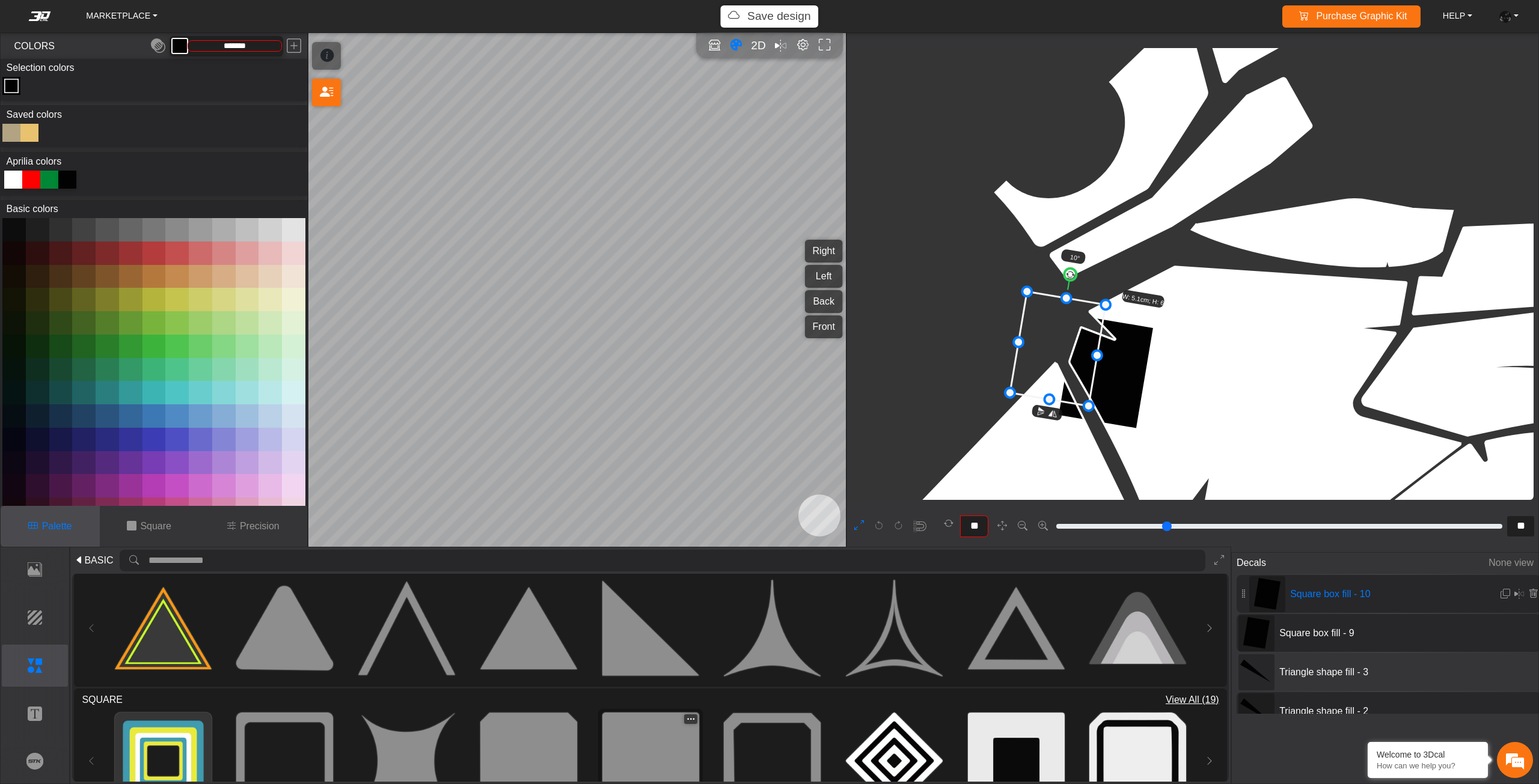
scroll to position [361, 0]
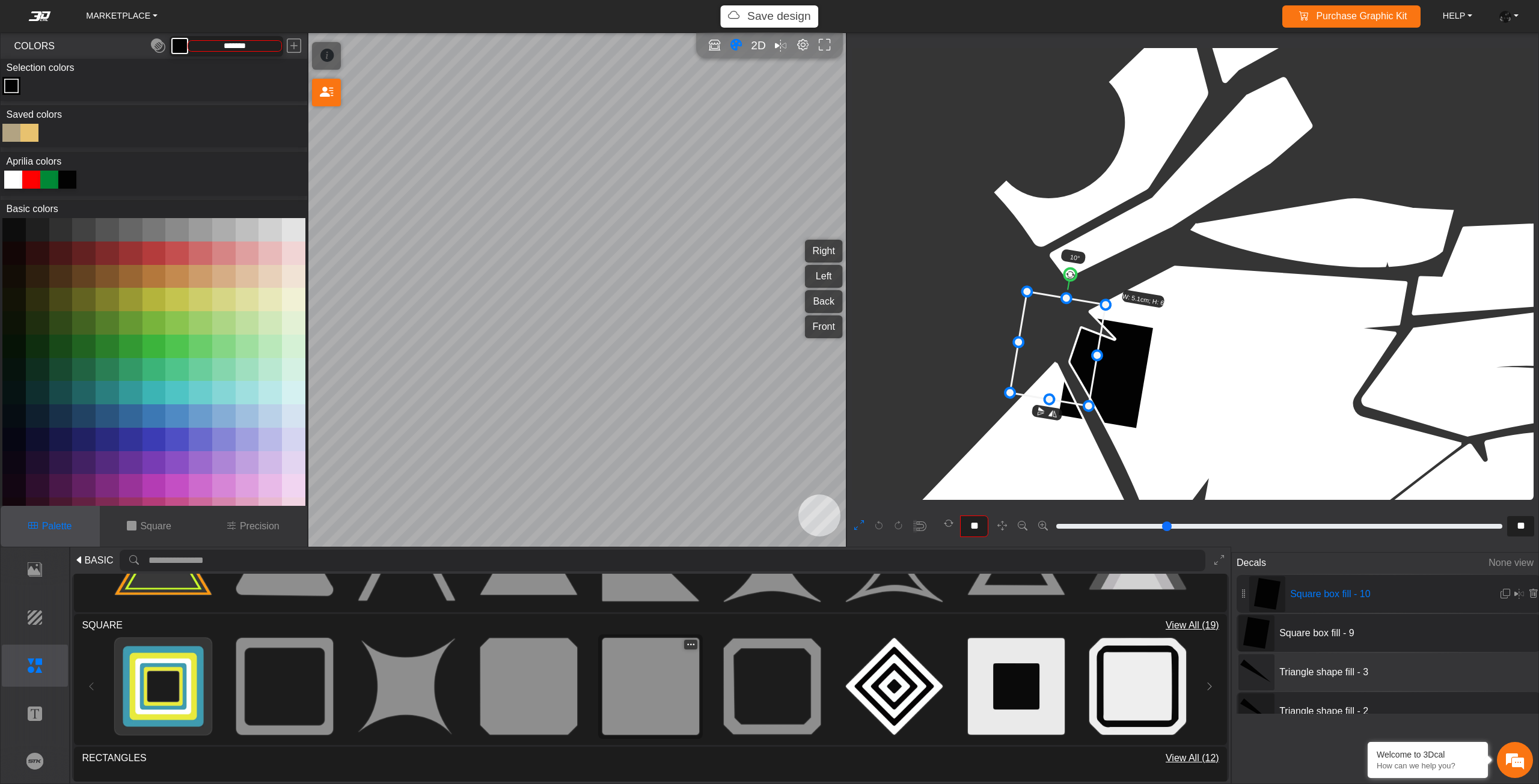
type input "*"
type input "**"
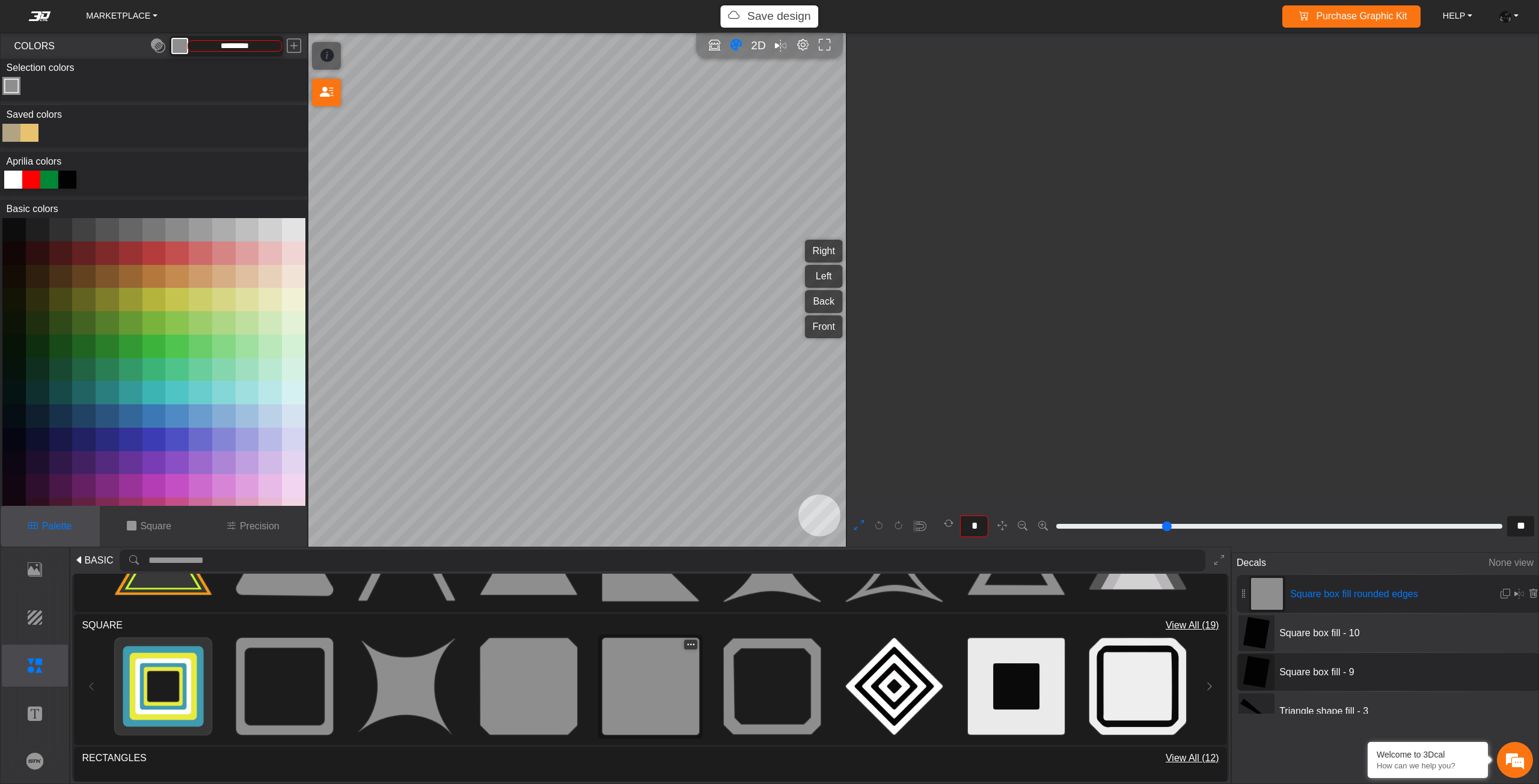
scroll to position [3028, 2365]
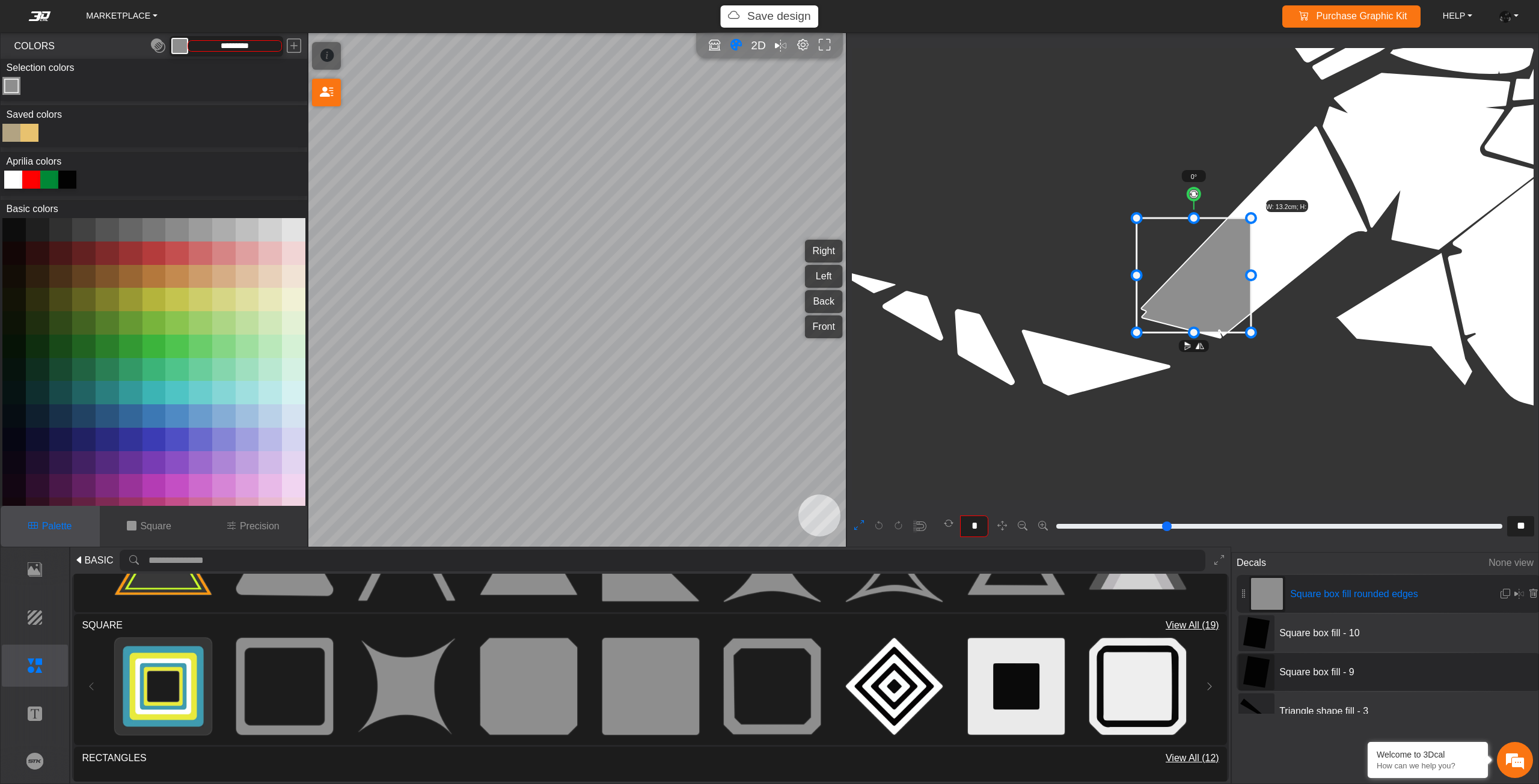
click at [29, 135] on div at bounding box center [29, 132] width 18 height 18
type input "*******"
type input "**"
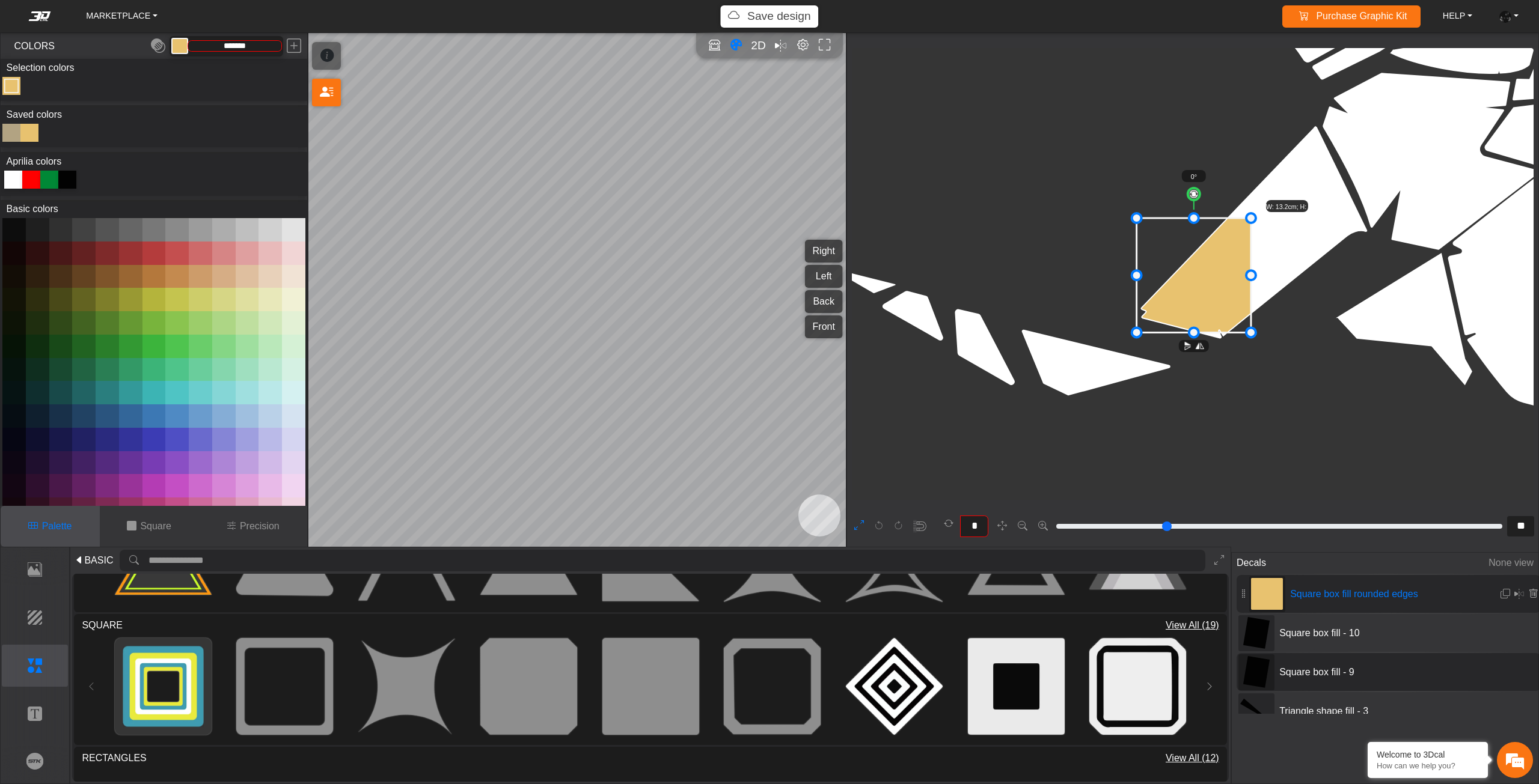
type input "**"
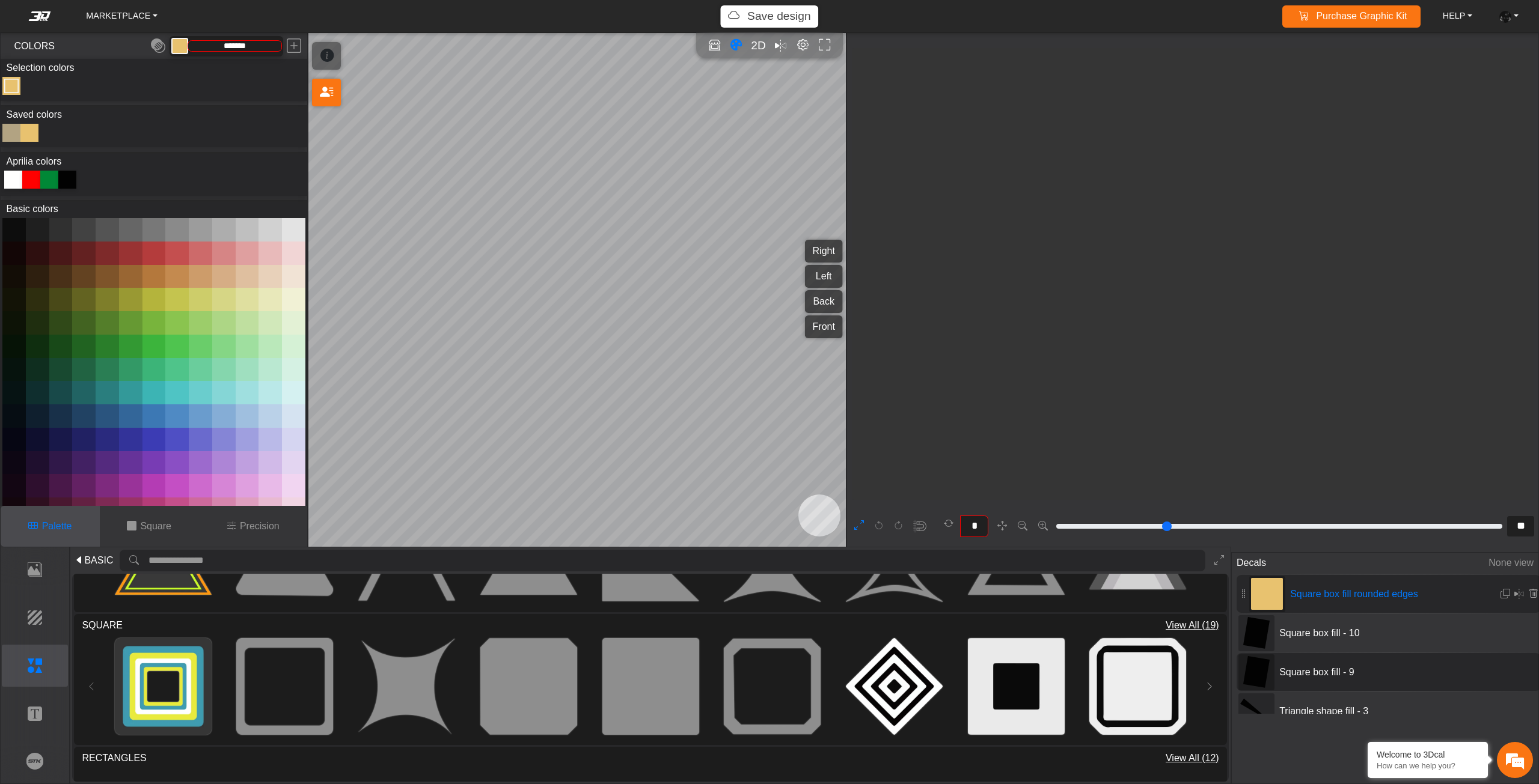
type input "**"
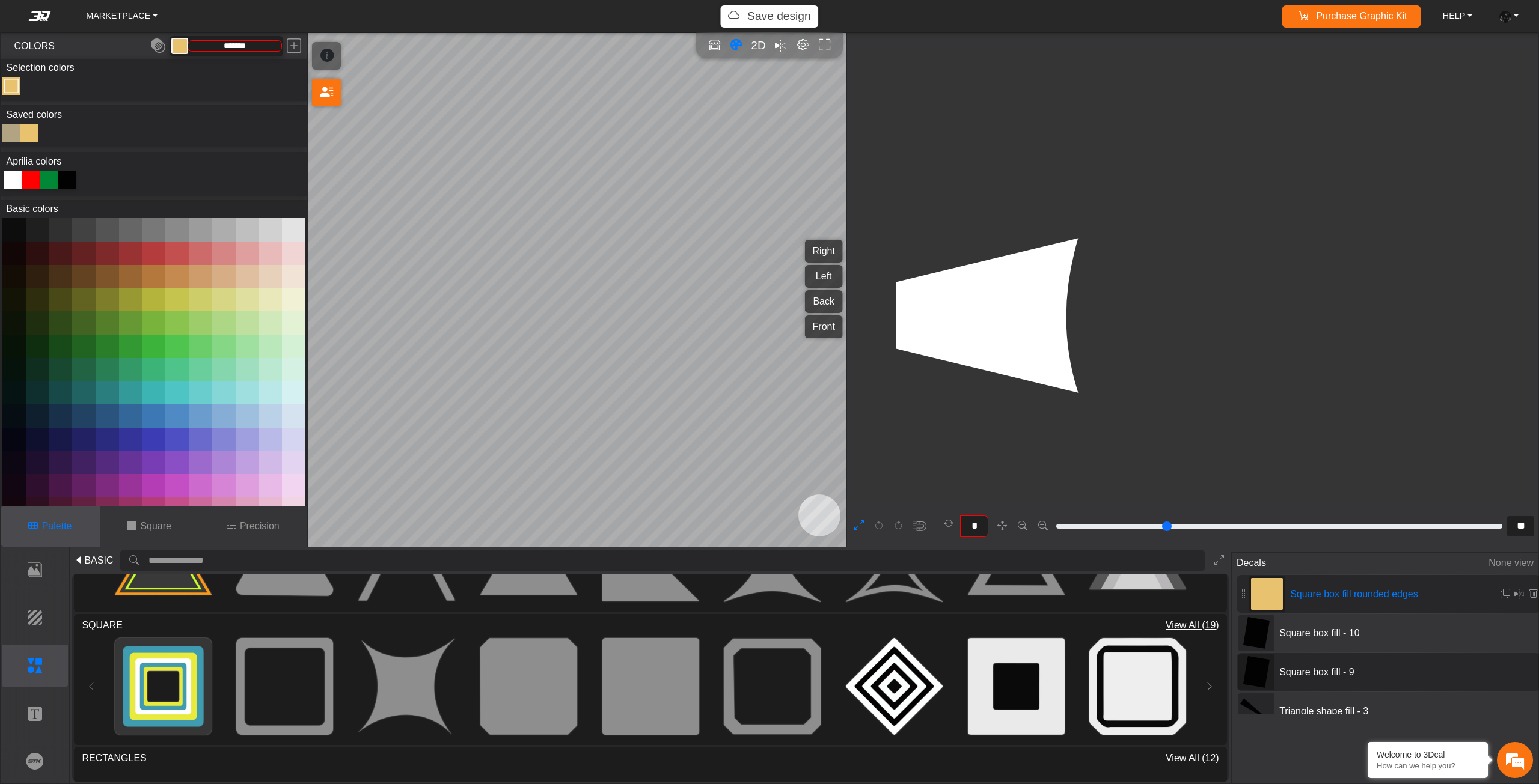
type input "**"
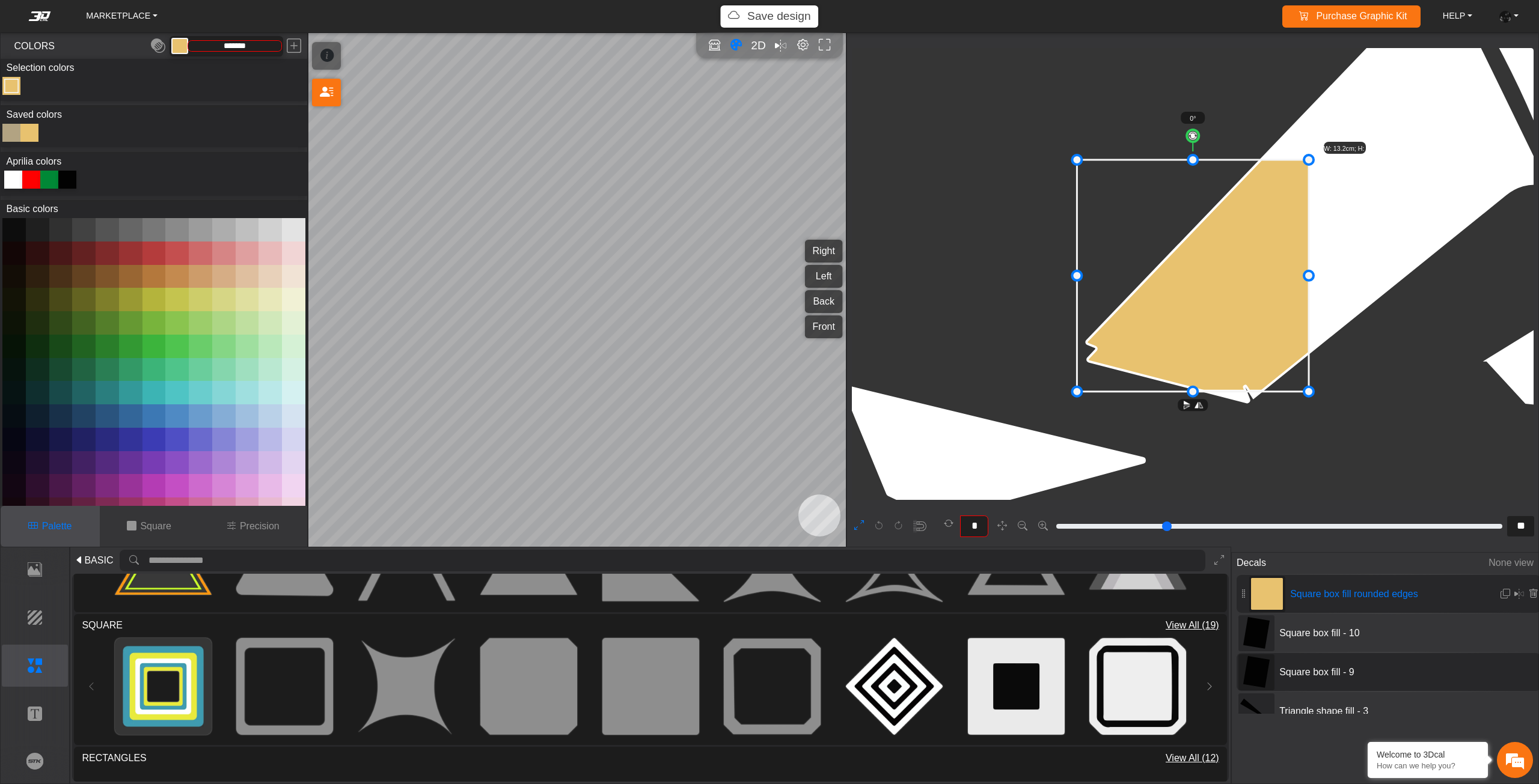
drag, startPoint x: 1154, startPoint y: 289, endPoint x: 1128, endPoint y: 313, distance: 35.4
click at [1136, 311] on icon at bounding box center [1192, 275] width 232 height 232
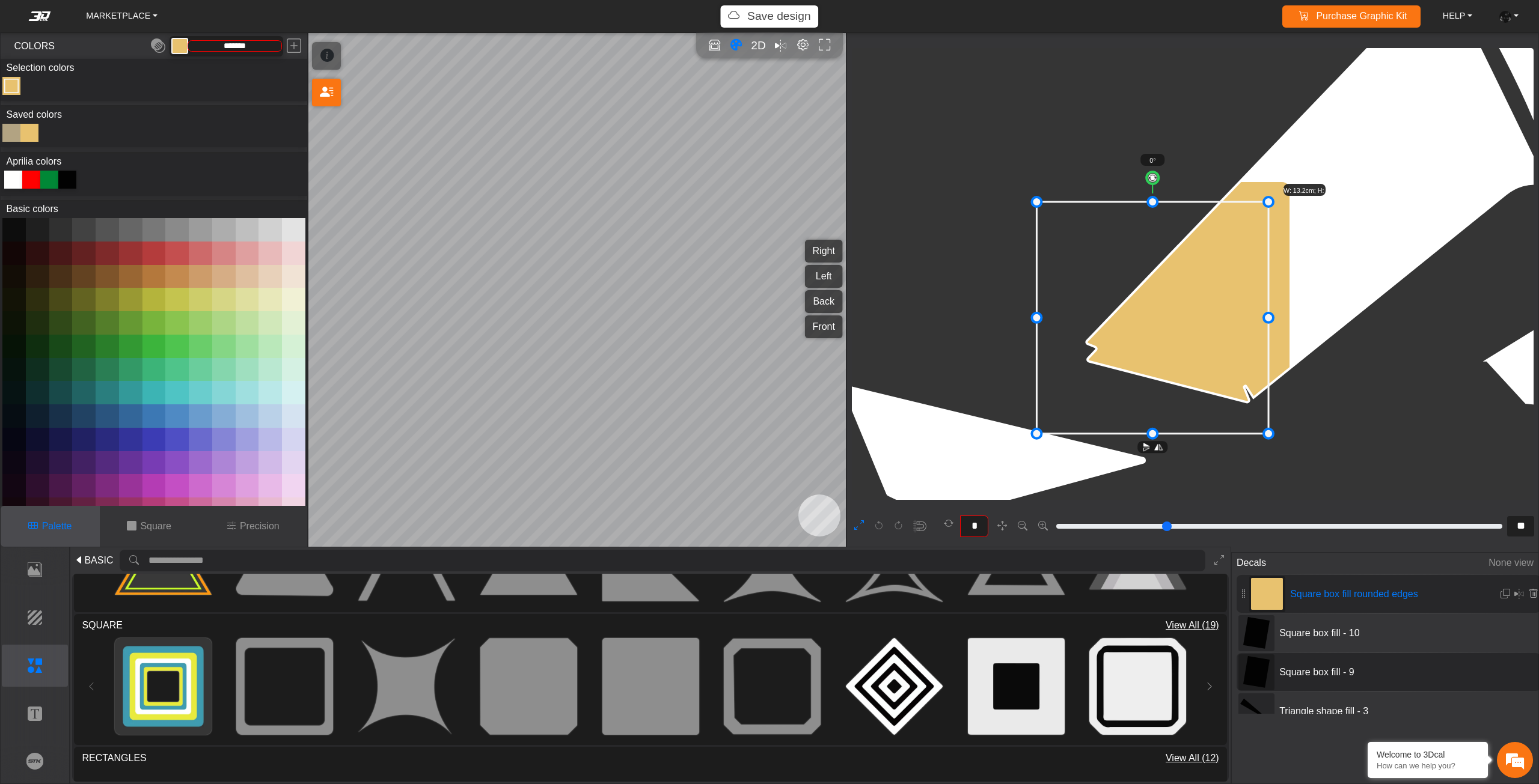
drag, startPoint x: 1102, startPoint y: 331, endPoint x: 1097, endPoint y: 337, distance: 7.8
click at [1097, 337] on icon at bounding box center [1152, 317] width 232 height 232
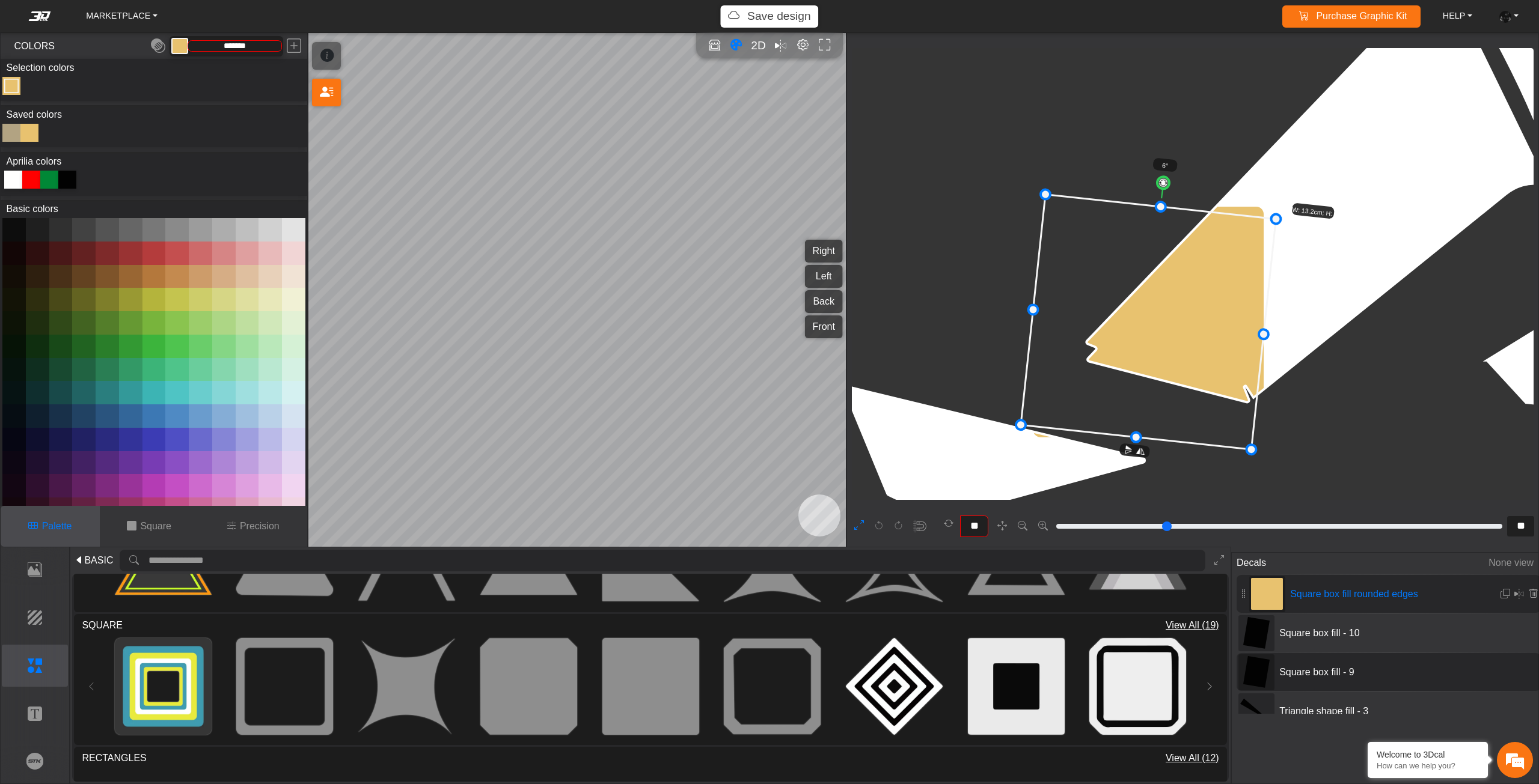
drag, startPoint x: 1147, startPoint y: 180, endPoint x: 1193, endPoint y: 186, distance: 46.4
click at [1170, 186] on circle at bounding box center [1163, 183] width 13 height 13
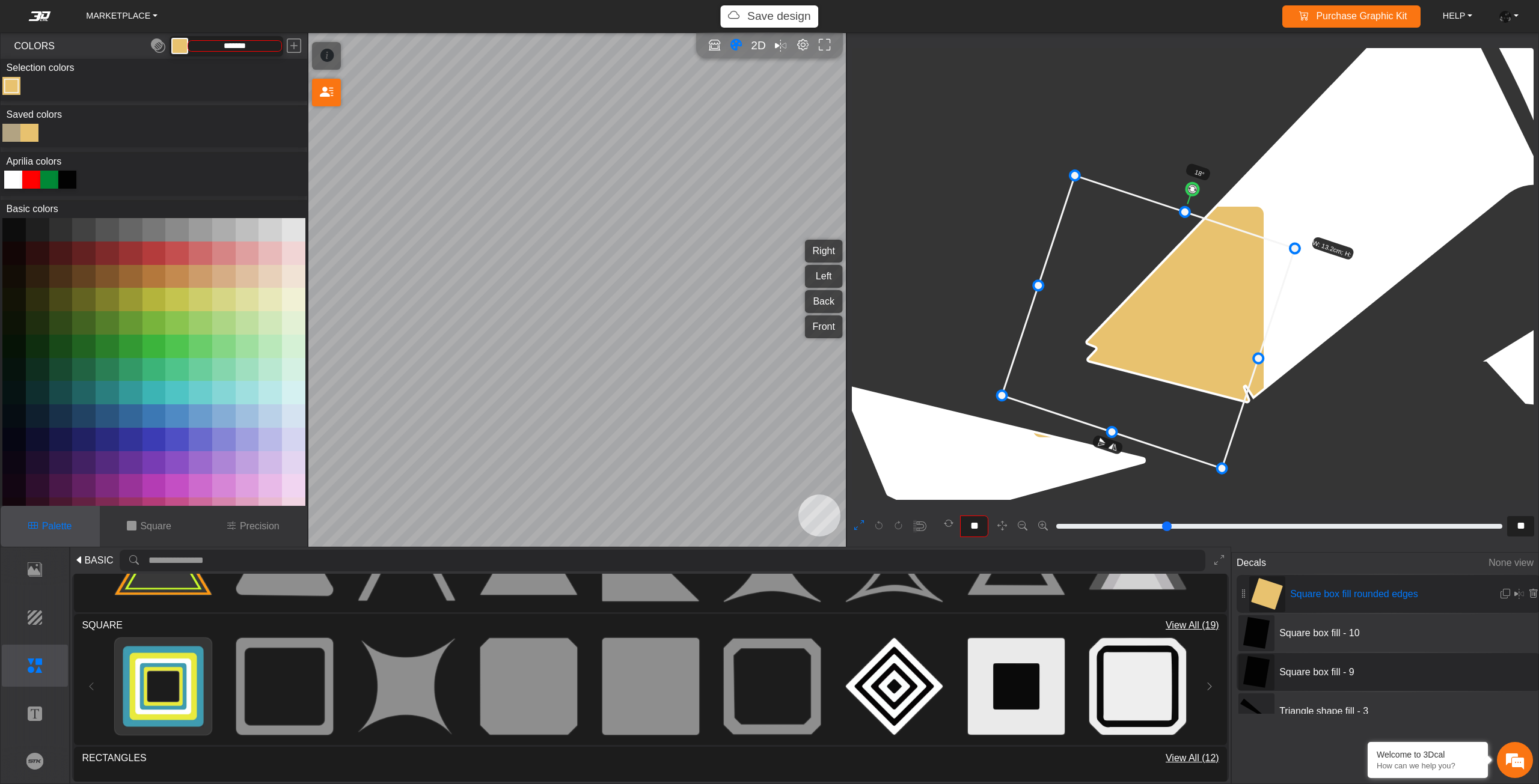
drag, startPoint x: 1173, startPoint y: 290, endPoint x: 1154, endPoint y: 280, distance: 21.5
click at [1154, 280] on icon at bounding box center [1147, 322] width 293 height 293
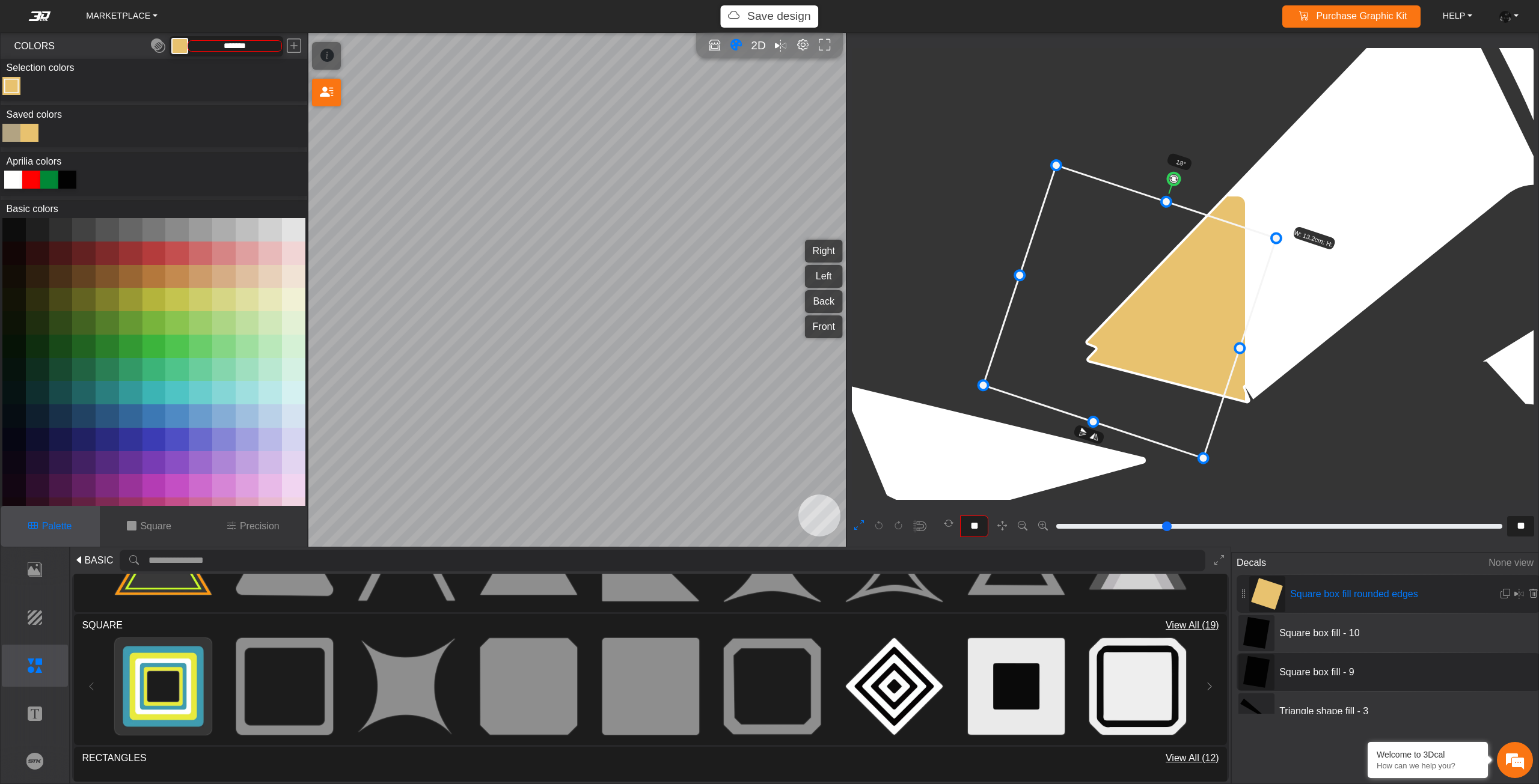
click at [1162, 267] on icon at bounding box center [1129, 312] width 293 height 293
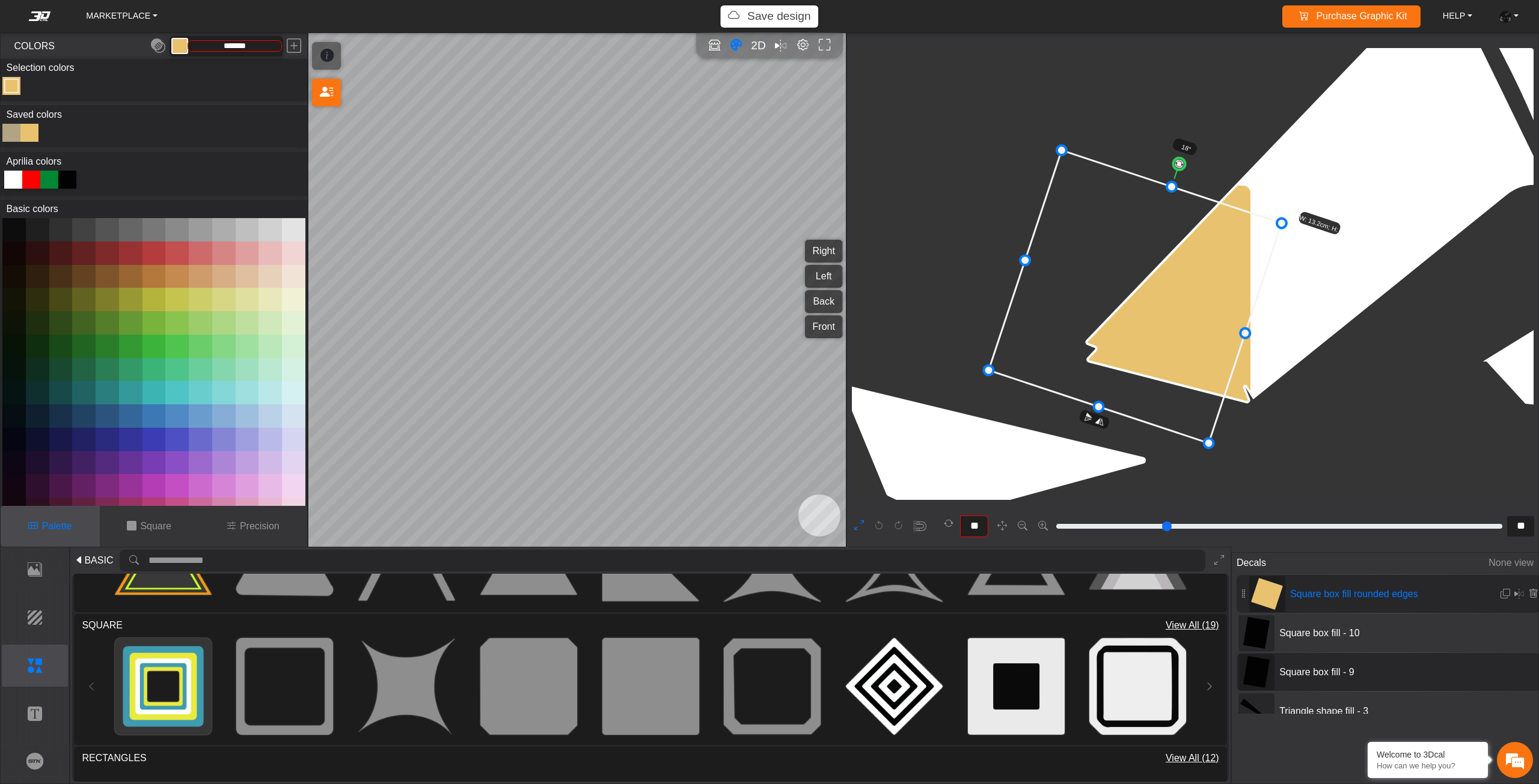
click at [1162, 259] on icon at bounding box center [1134, 297] width 293 height 293
drag, startPoint x: 1177, startPoint y: 164, endPoint x: 1164, endPoint y: 163, distance: 13.0
click at [1165, 163] on circle at bounding box center [1167, 160] width 14 height 14
drag, startPoint x: 1170, startPoint y: 282, endPoint x: 1157, endPoint y: 285, distance: 13.3
click at [1159, 285] on icon at bounding box center [1135, 296] width 277 height 277
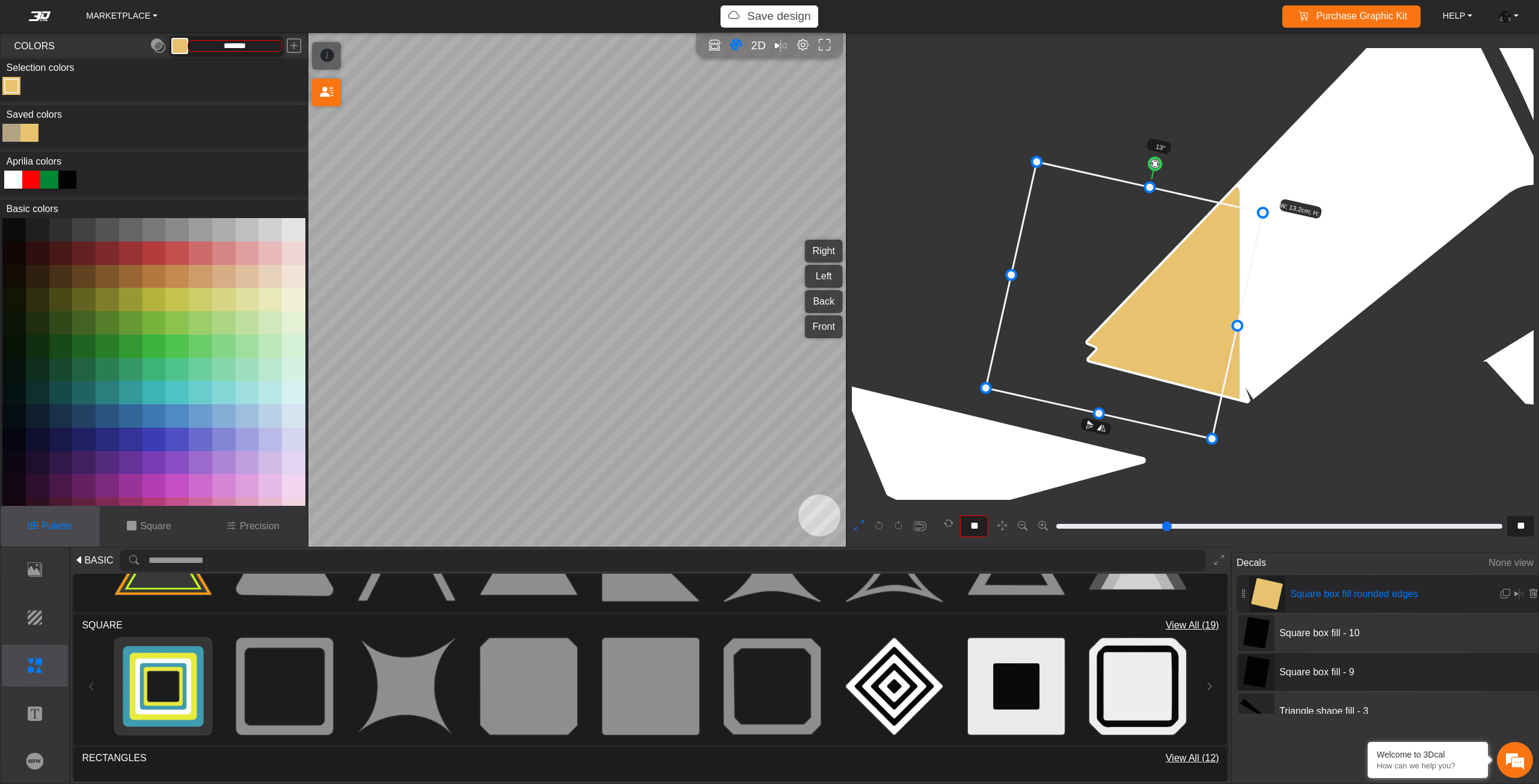
drag, startPoint x: 1157, startPoint y: 285, endPoint x: 1172, endPoint y: 257, distance: 31.8
click at [1156, 285] on icon at bounding box center [1124, 300] width 277 height 277
click at [1150, 163] on circle at bounding box center [1149, 163] width 14 height 14
click at [1169, 286] on icon at bounding box center [1123, 301] width 272 height 272
click at [1173, 286] on icon at bounding box center [1126, 301] width 272 height 272
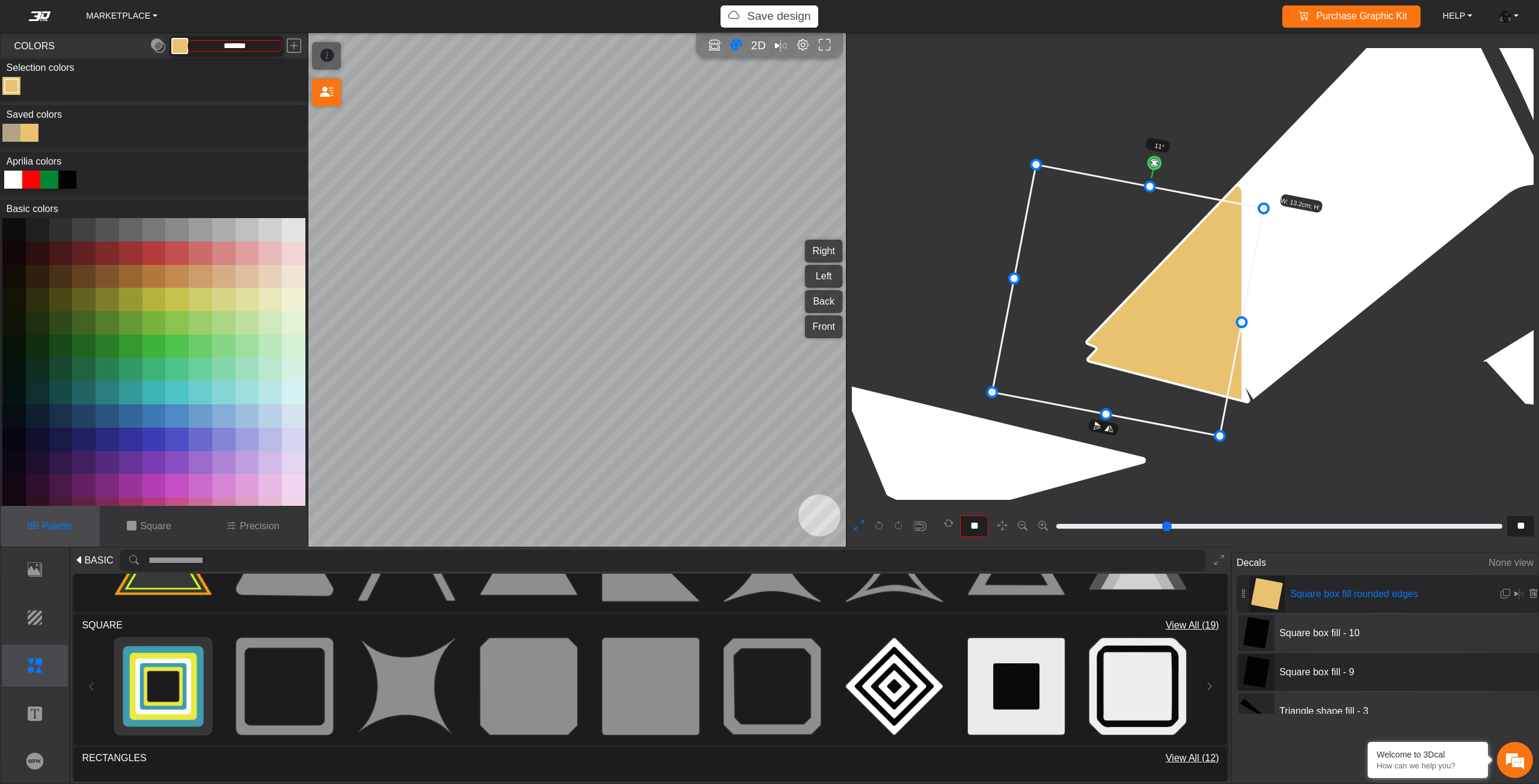
click at [1177, 286] on icon at bounding box center [1128, 301] width 272 height 272
type input "**"
click at [1153, 160] on circle at bounding box center [1152, 162] width 14 height 14
click at [1500, 595] on em at bounding box center [1504, 594] width 9 height 10
type input "**"
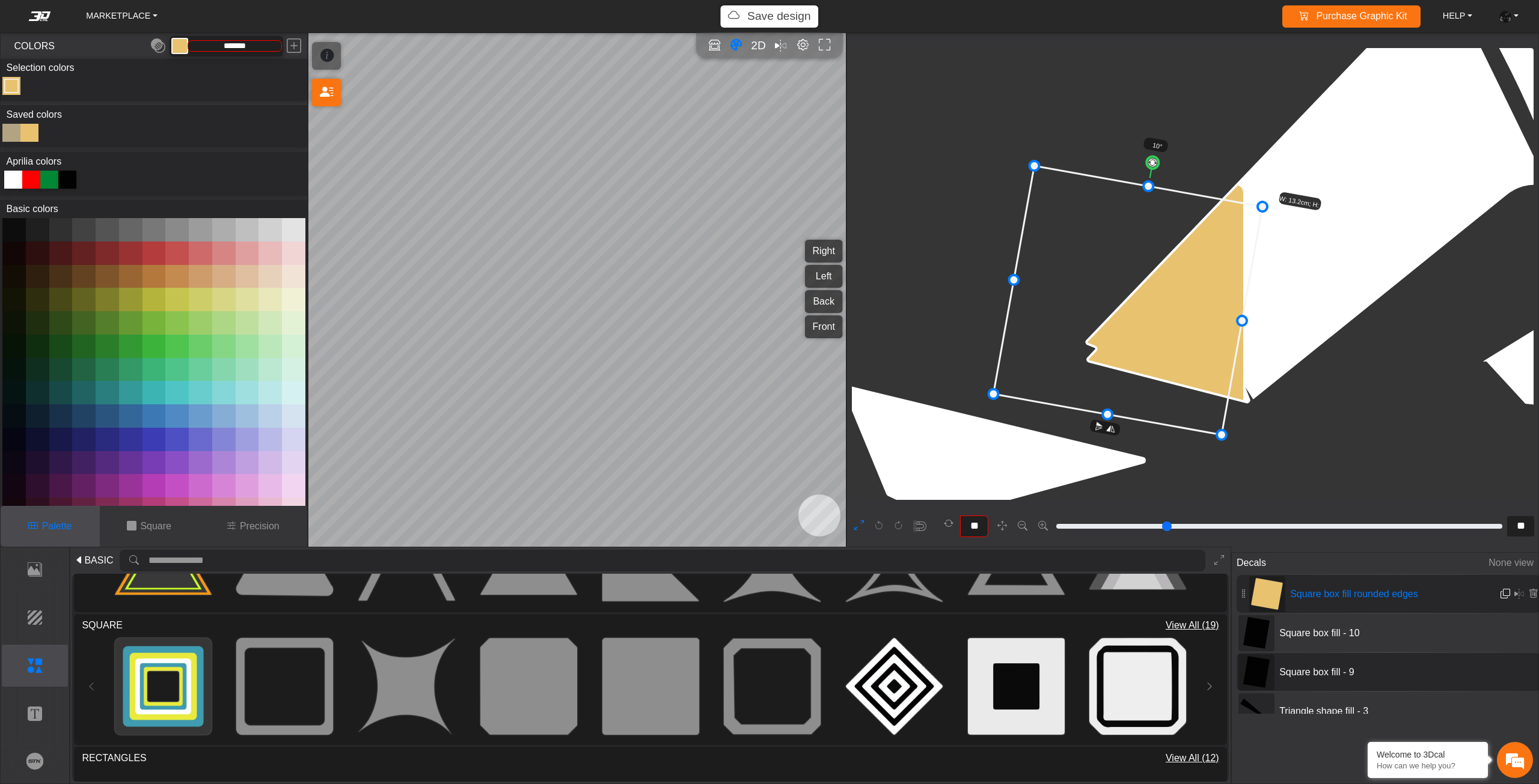
type input "**"
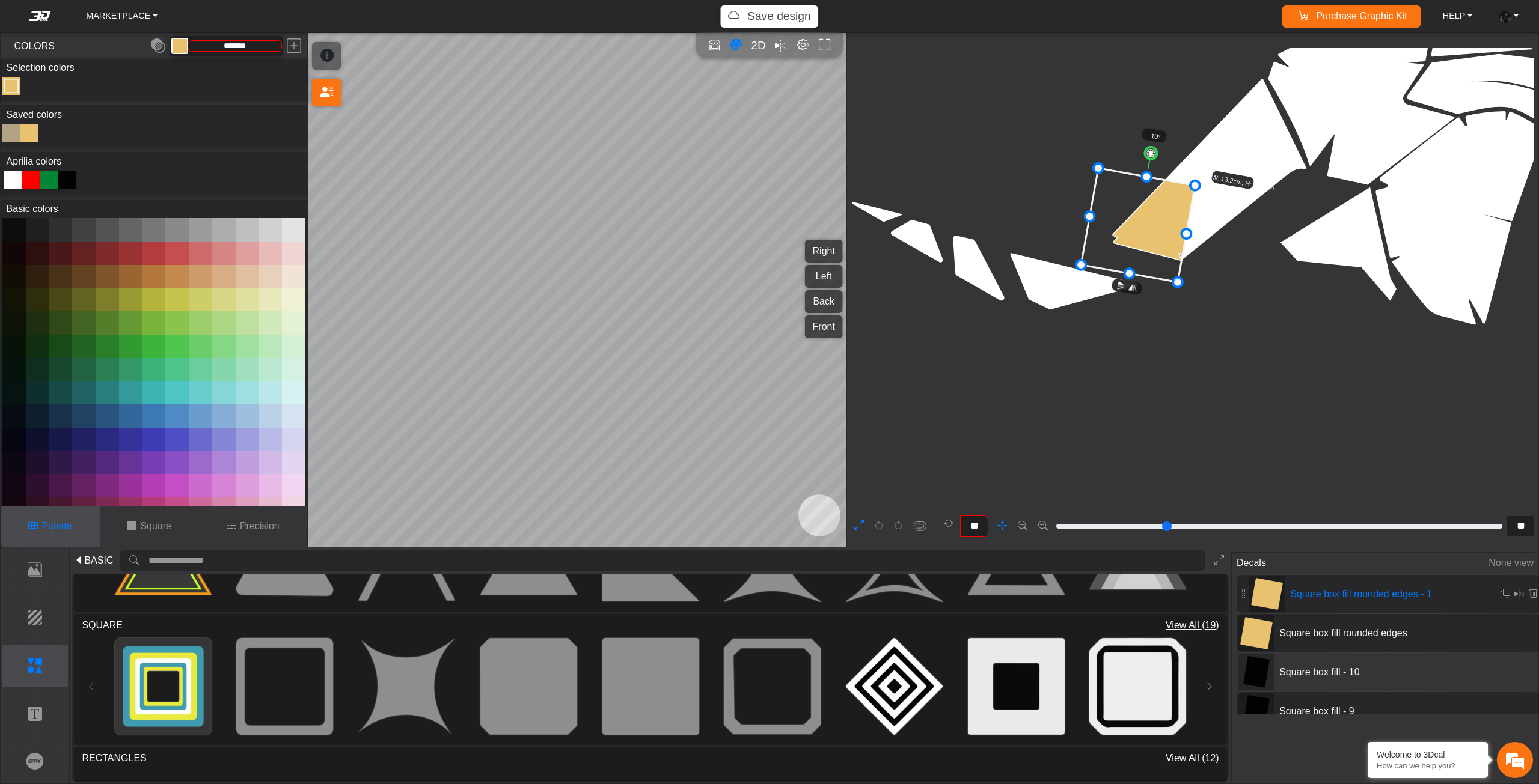
type input "**"
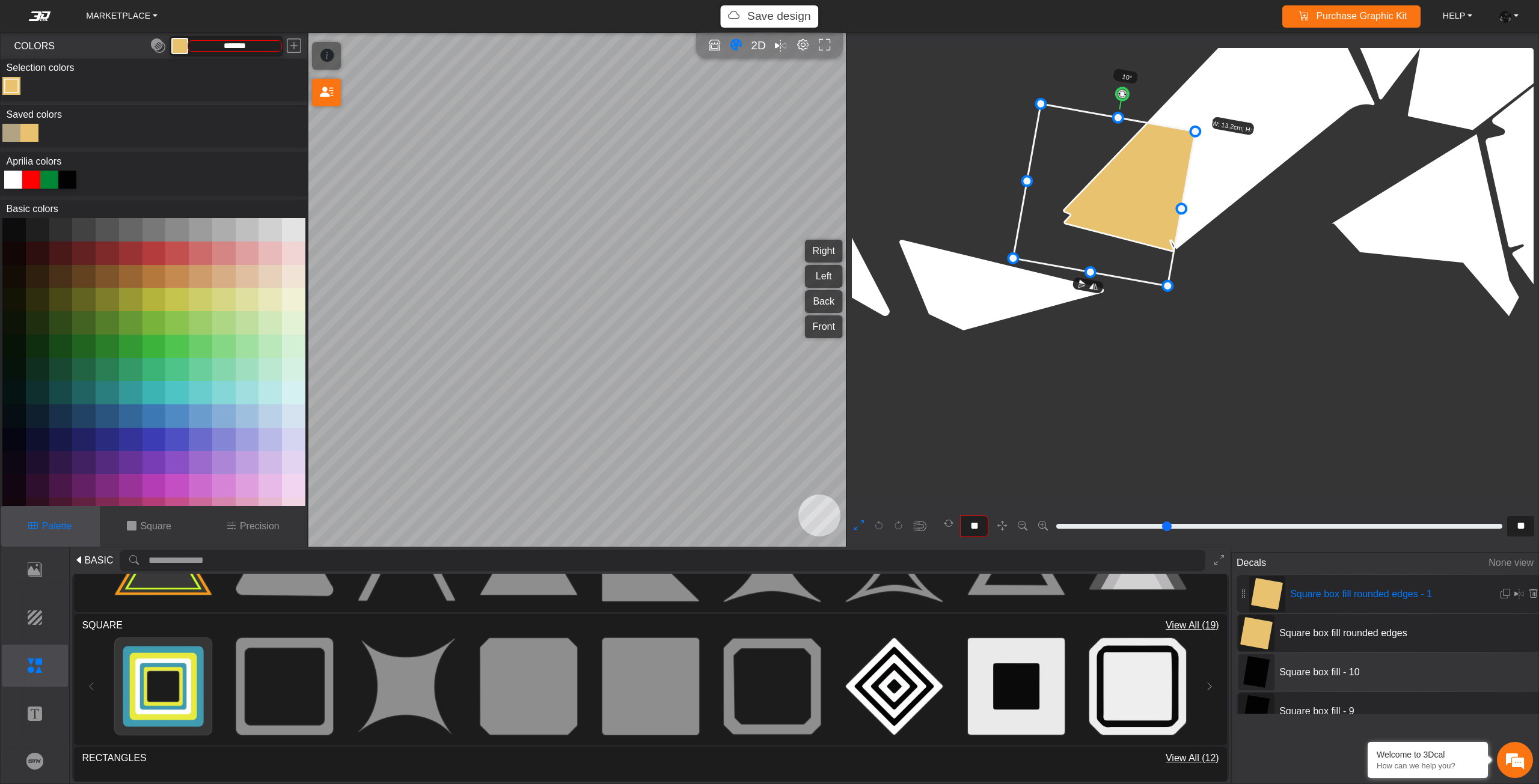
type input "**"
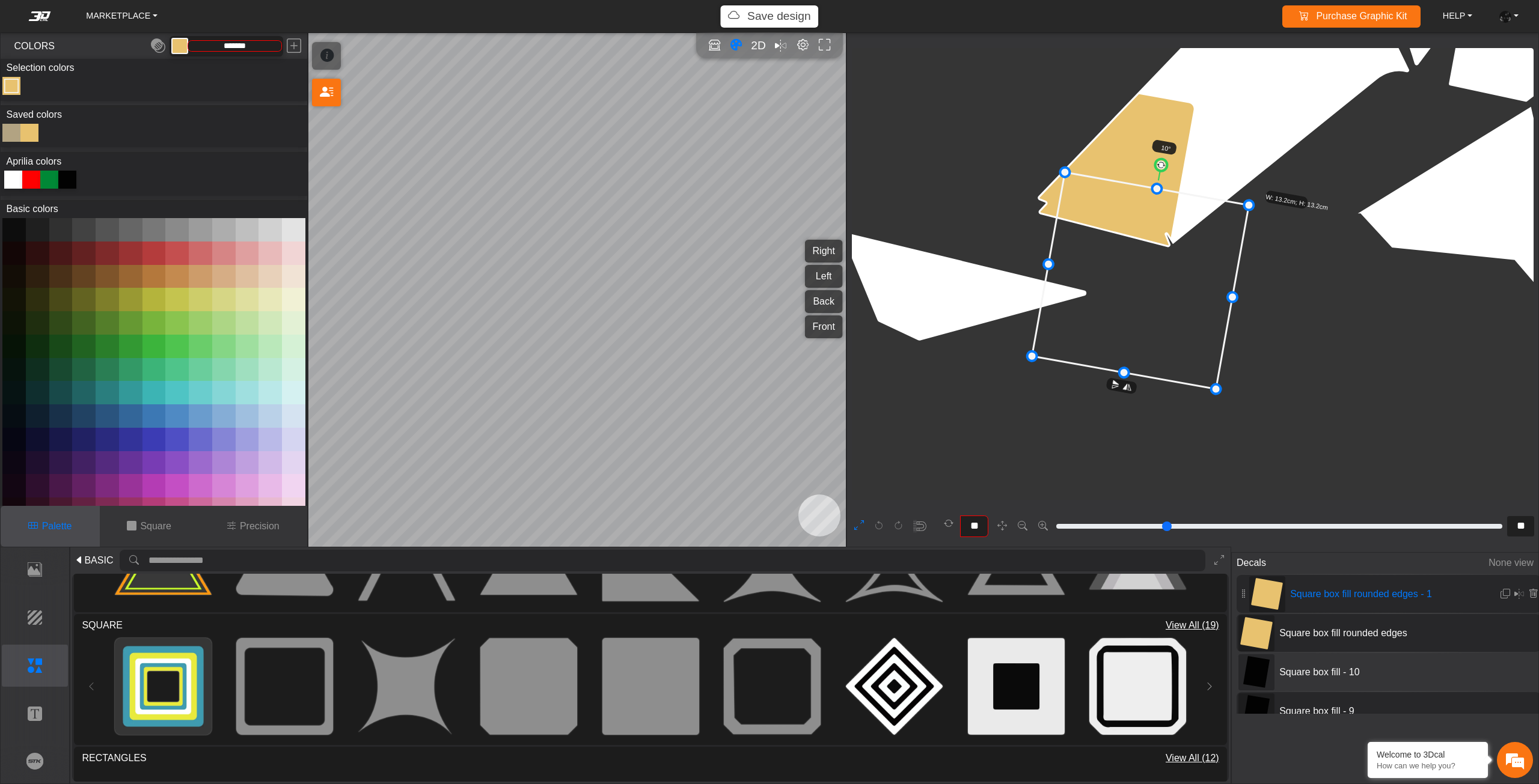
drag, startPoint x: 1139, startPoint y: 274, endPoint x: 1165, endPoint y: 322, distance: 54.6
click at [1165, 322] on icon at bounding box center [1141, 281] width 217 height 217
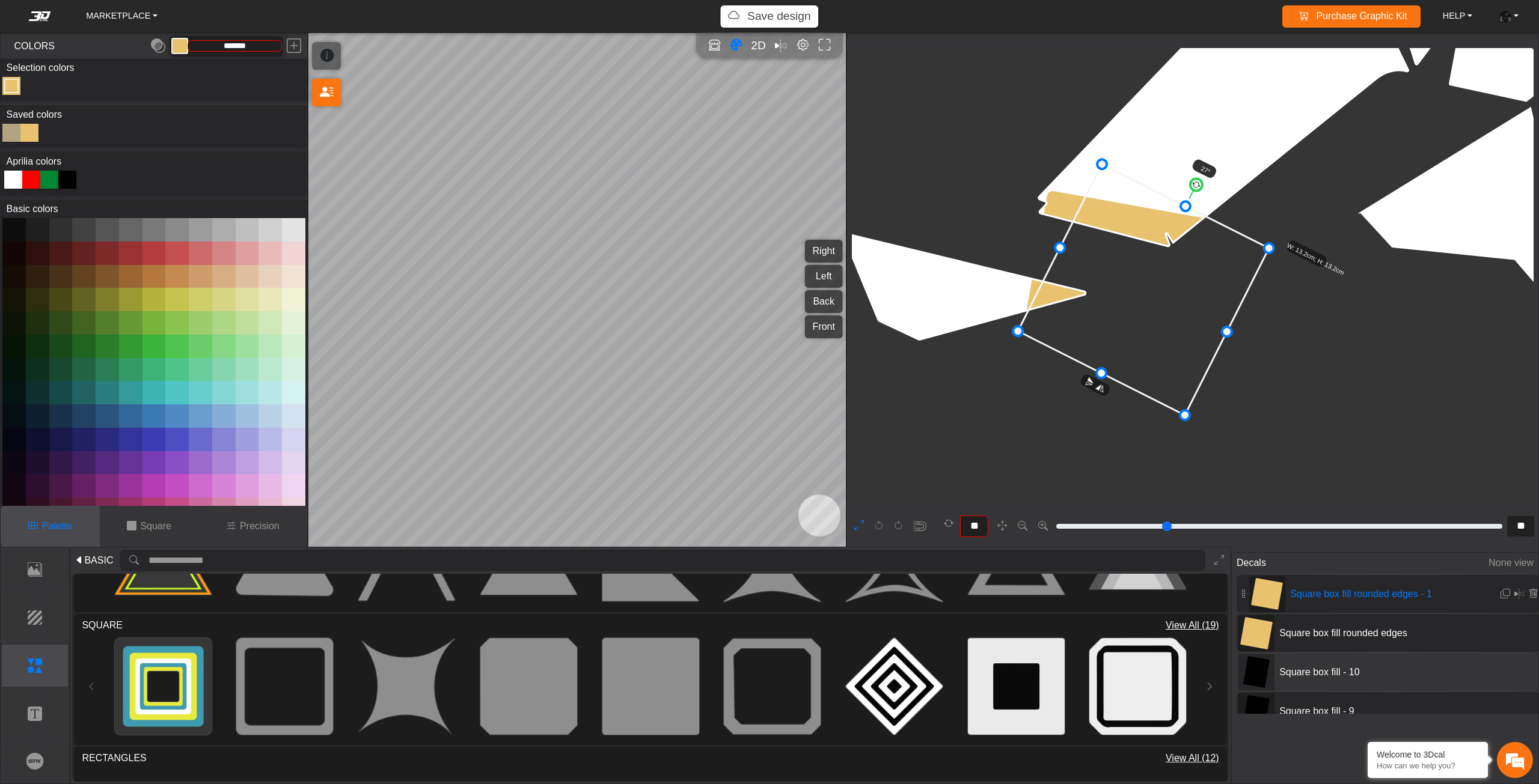
drag, startPoint x: 1169, startPoint y: 174, endPoint x: 1194, endPoint y: 191, distance: 30.2
click at [1194, 191] on circle at bounding box center [1196, 184] width 16 height 16
click at [1201, 183] on circle at bounding box center [1197, 185] width 16 height 16
drag, startPoint x: 1167, startPoint y: 246, endPoint x: 1172, endPoint y: 239, distance: 8.6
click at [1172, 239] on icon at bounding box center [1147, 283] width 252 height 253
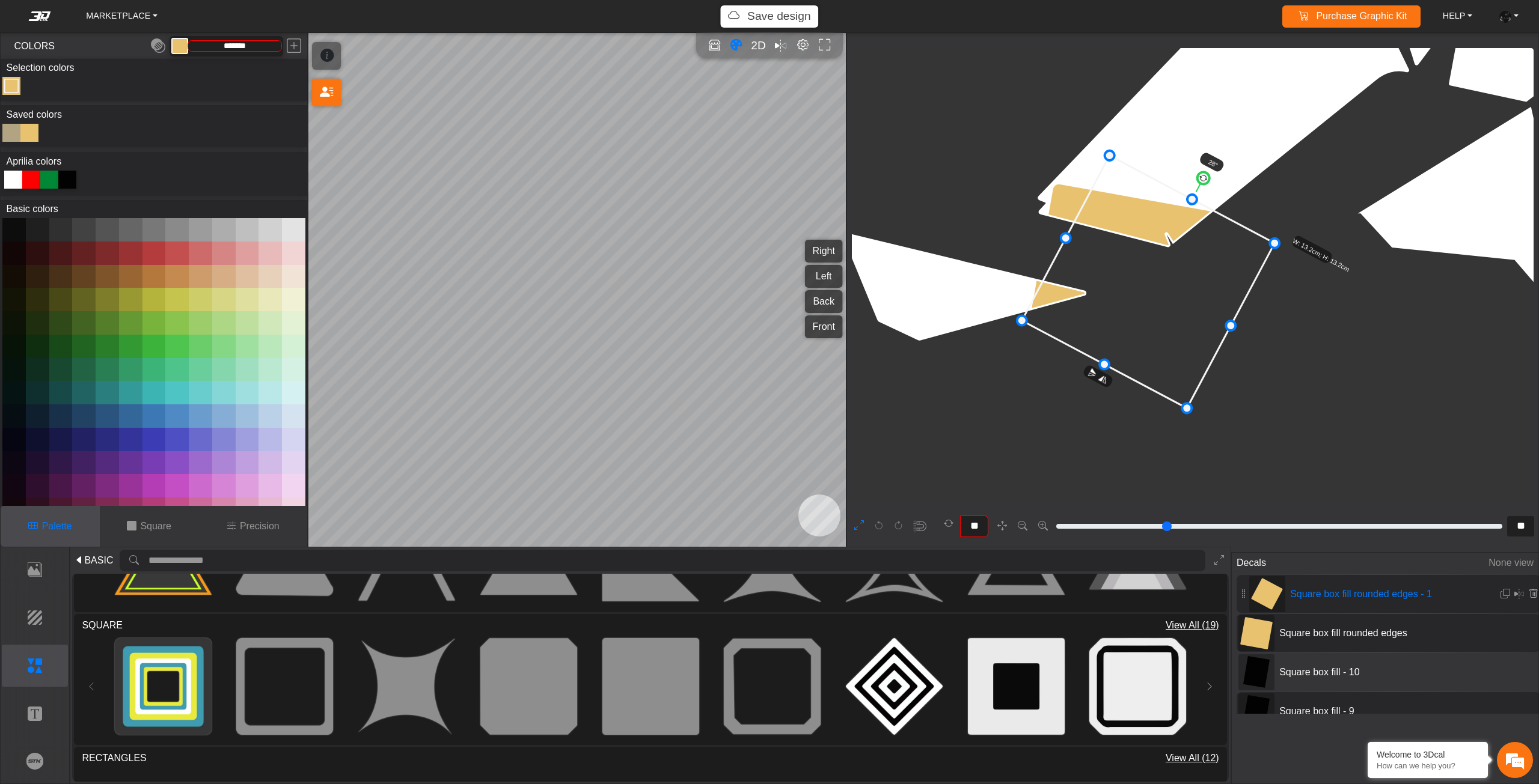
type input "**"
drag, startPoint x: 1199, startPoint y: 176, endPoint x: 1205, endPoint y: 178, distance: 6.3
click at [1205, 178] on circle at bounding box center [1204, 178] width 16 height 16
click at [1368, 661] on div "Square box fill - 10" at bounding box center [1388, 672] width 304 height 38
type input "**"
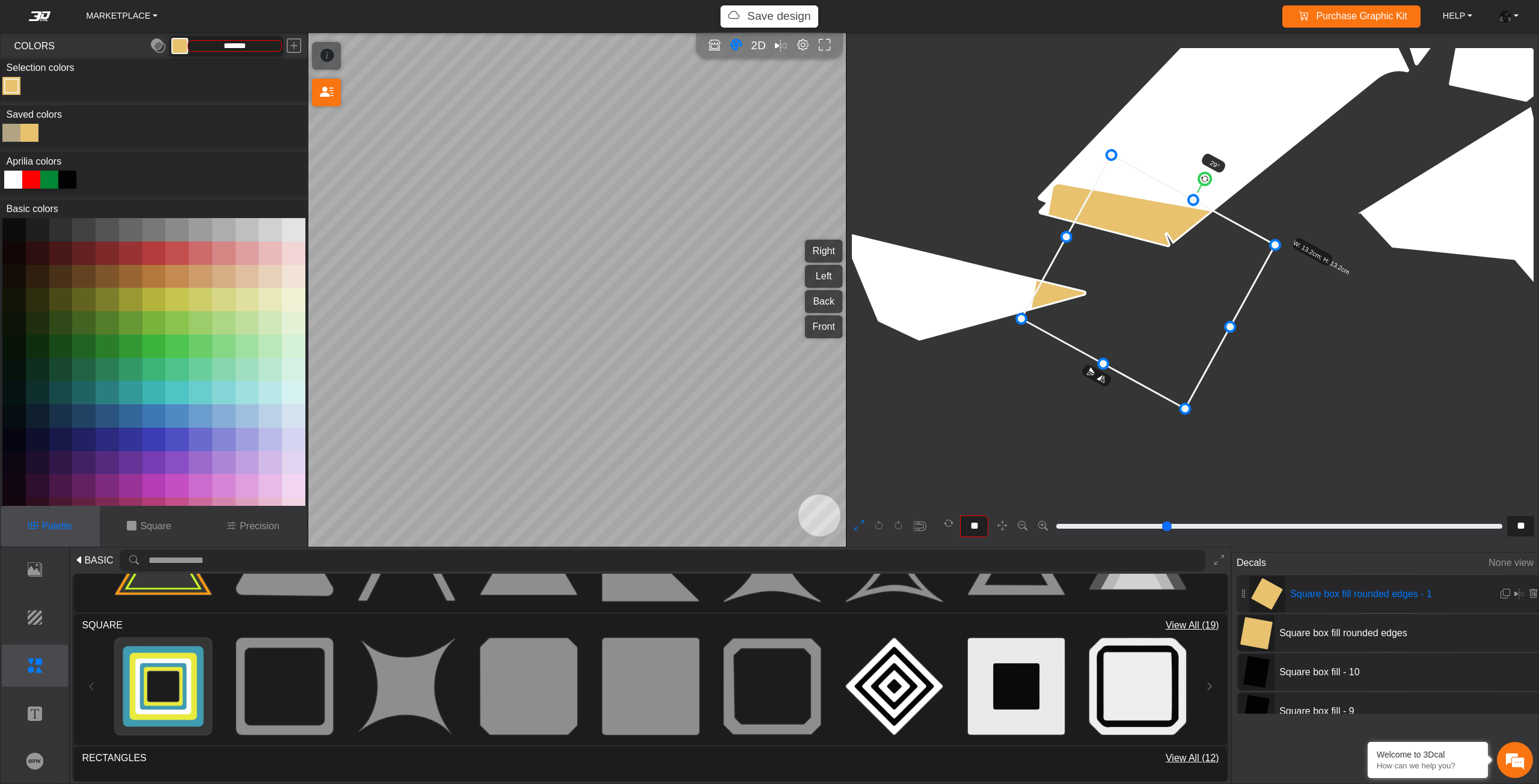
type input "**"
type input "*******"
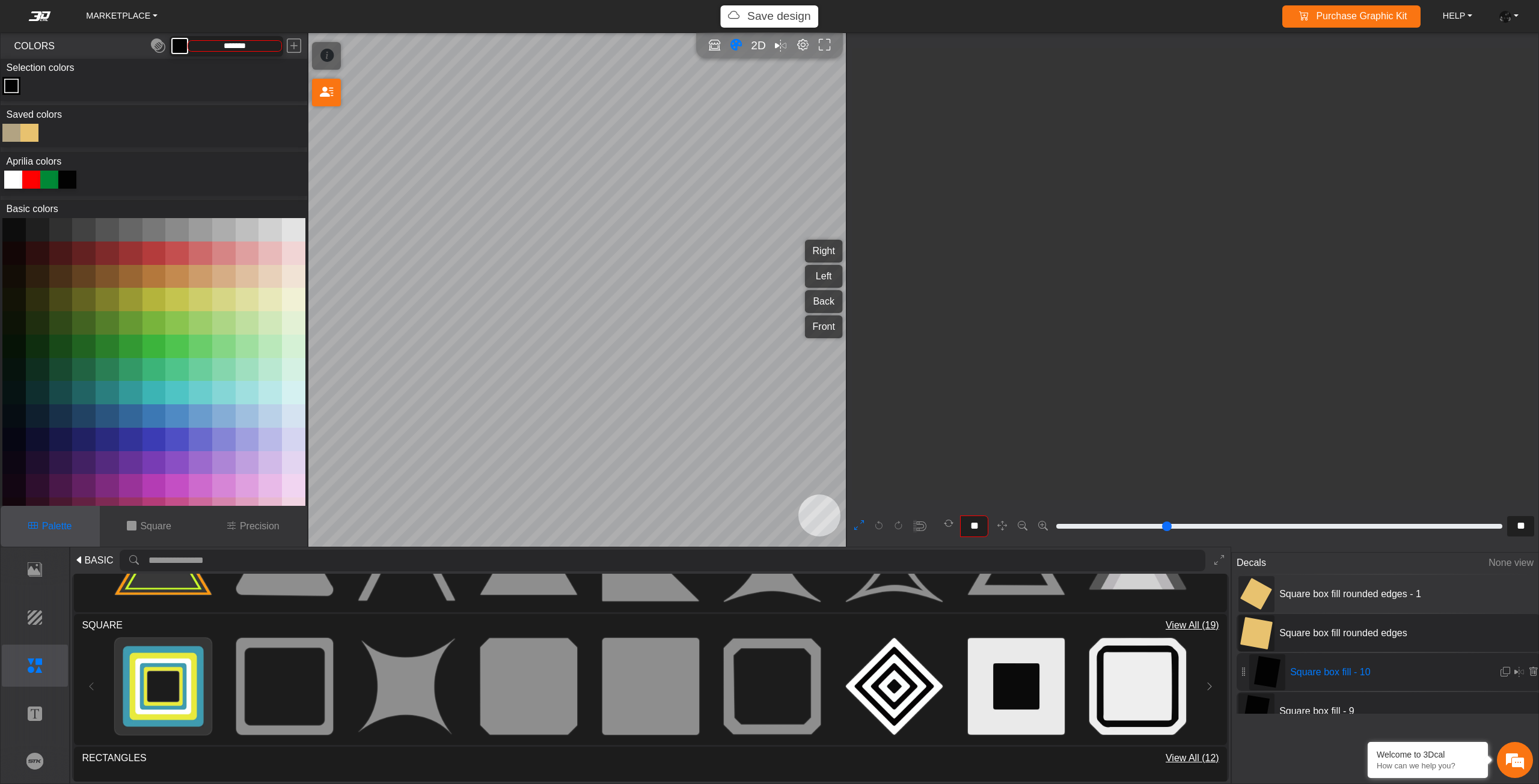
scroll to position [5378, 4777]
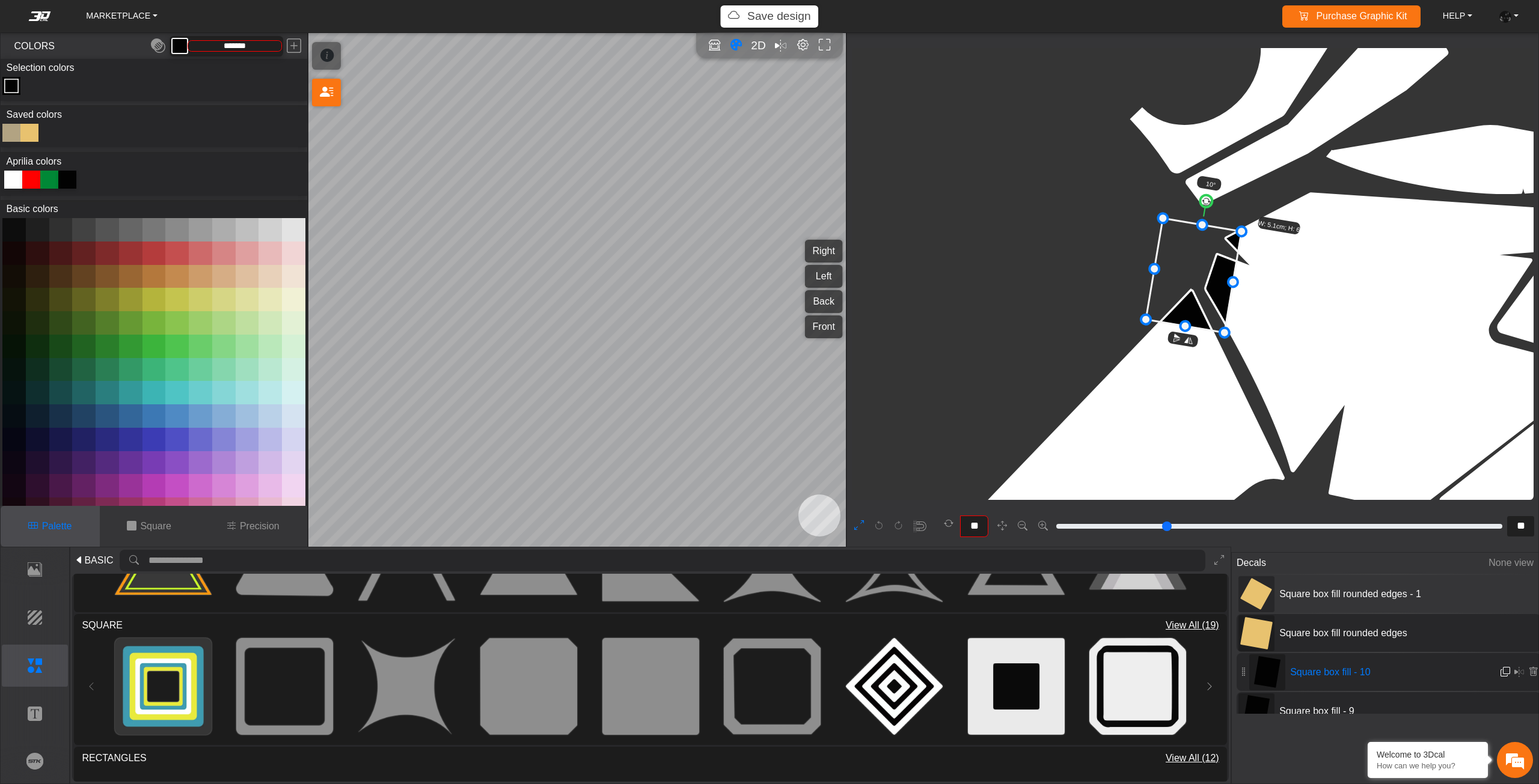
click at [1500, 671] on em at bounding box center [1504, 672] width 9 height 10
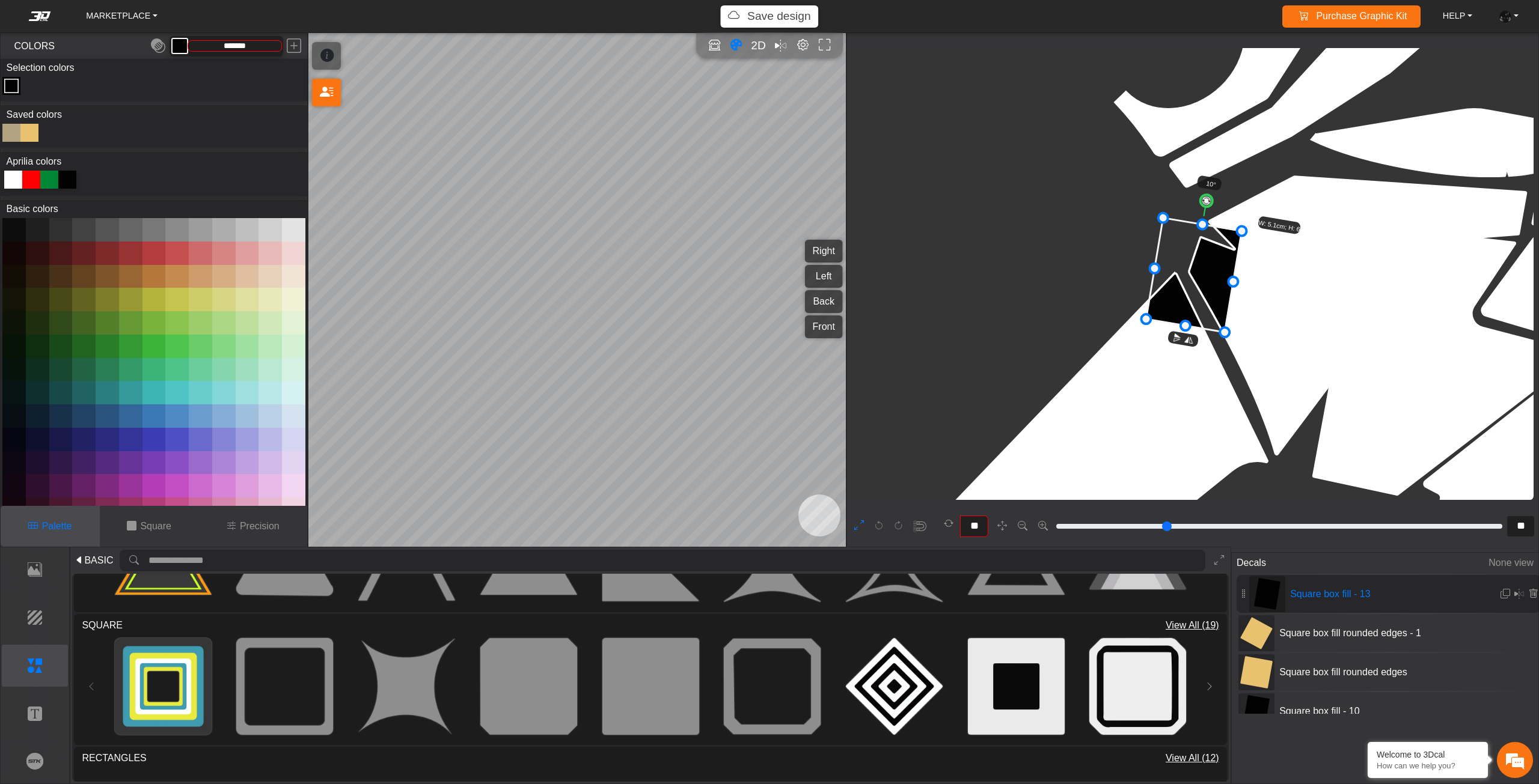
type input "**"
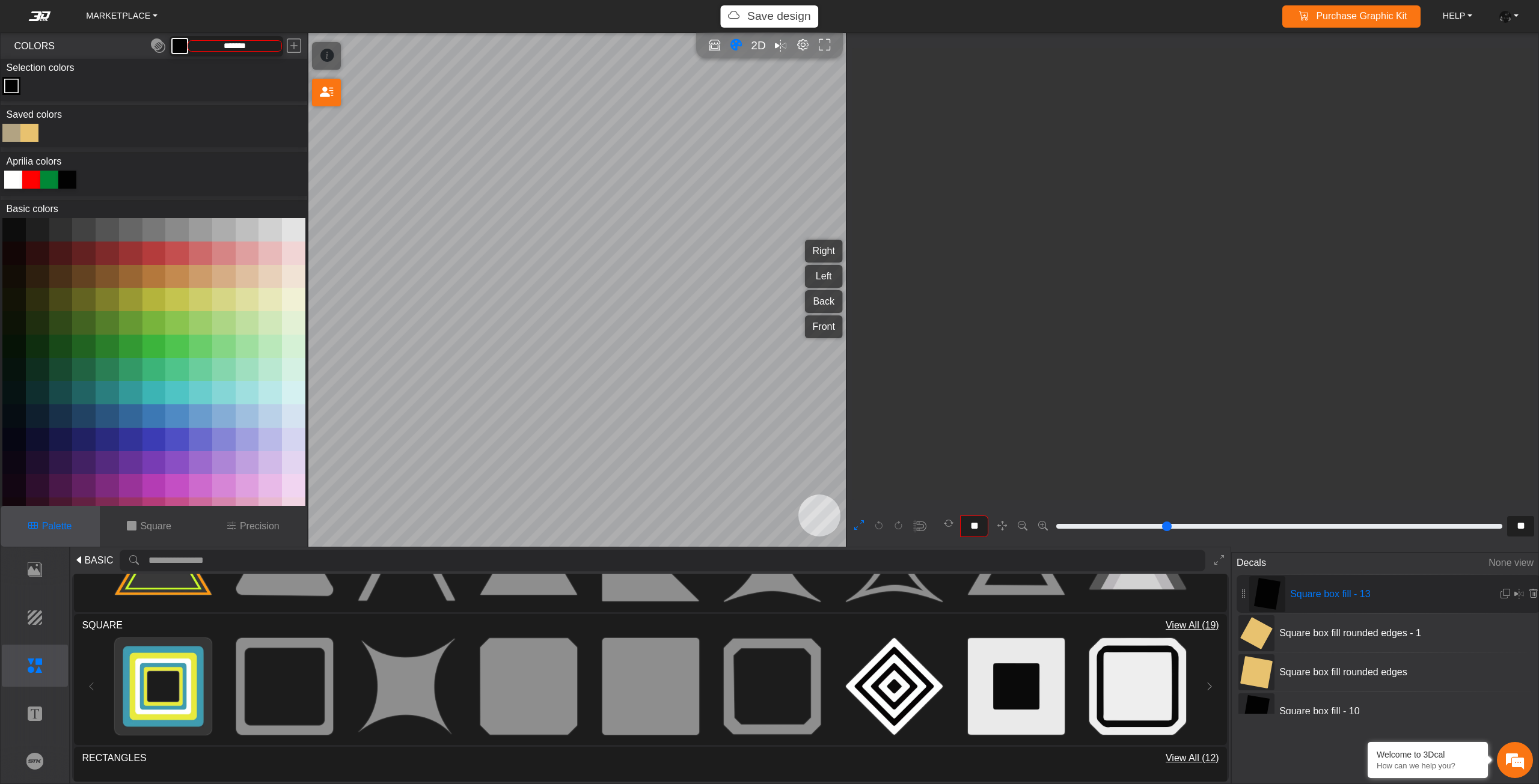
type input "**"
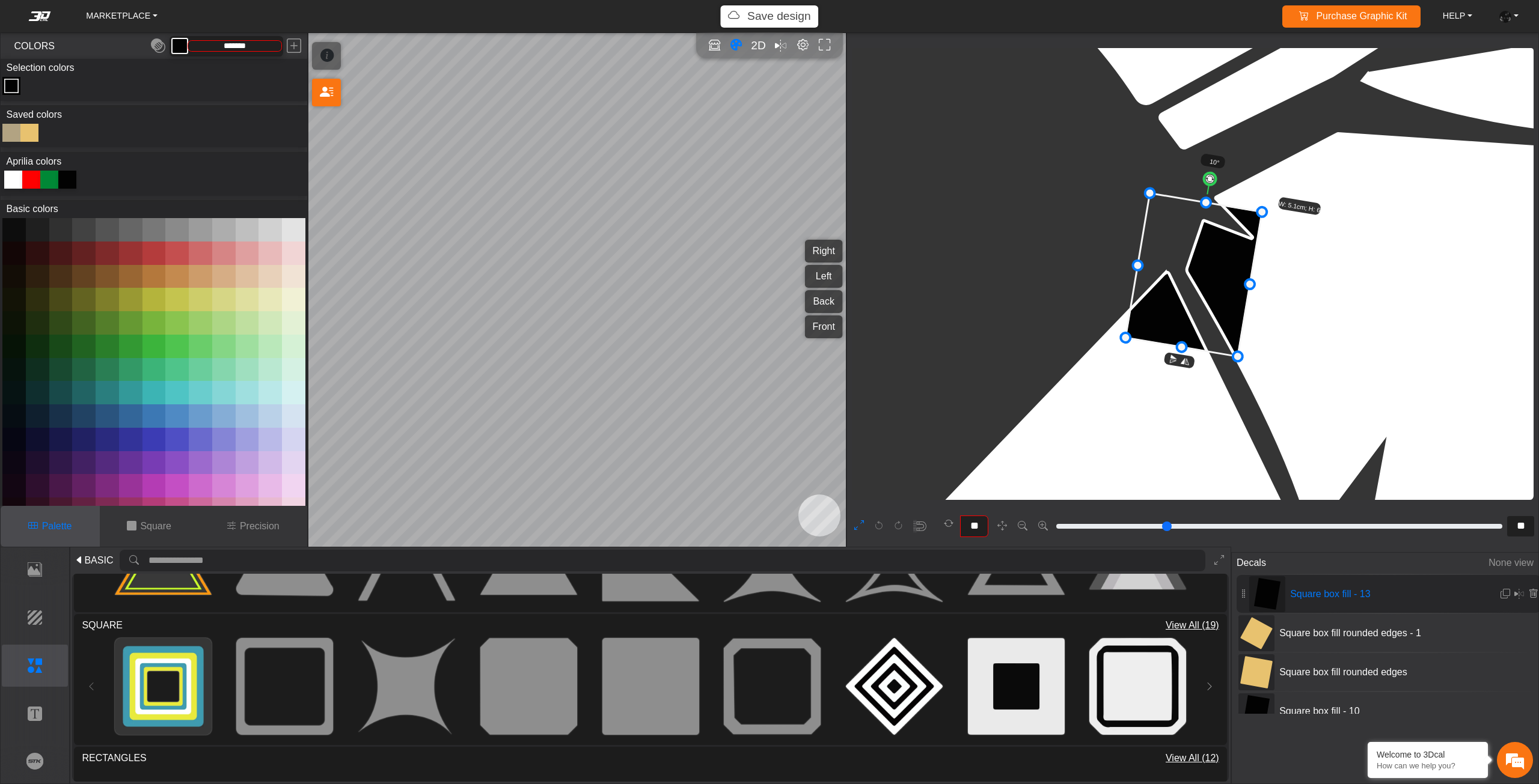
drag, startPoint x: 1194, startPoint y: 290, endPoint x: 1197, endPoint y: 277, distance: 13.3
click at [1197, 277] on icon at bounding box center [1193, 275] width 137 height 163
click at [1189, 270] on icon at bounding box center [1196, 262] width 137 height 163
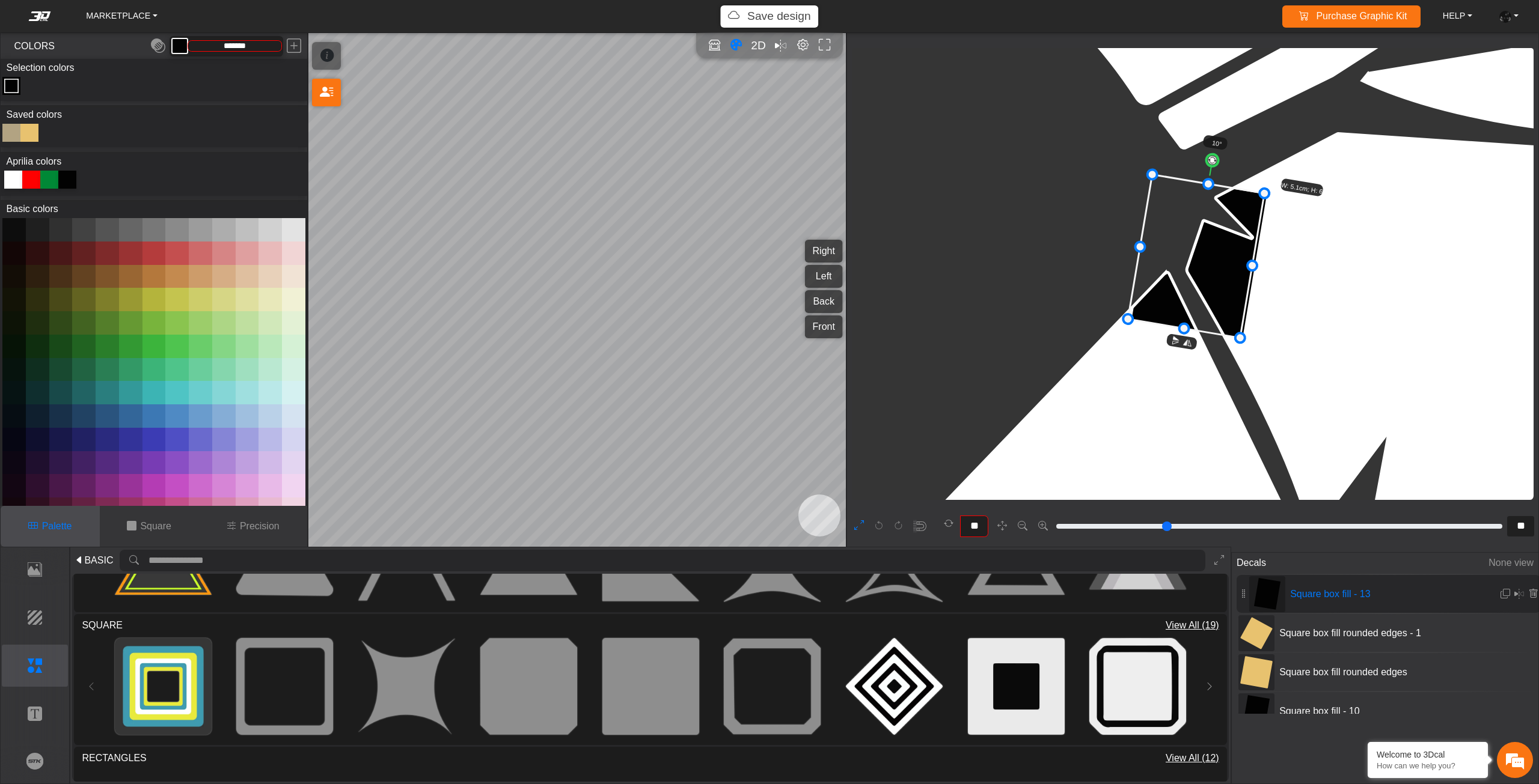
click at [1191, 268] on icon at bounding box center [1196, 257] width 137 height 163
drag, startPoint x: 1190, startPoint y: 273, endPoint x: 1180, endPoint y: 273, distance: 10.0
click at [1180, 273] on icon at bounding box center [1196, 257] width 137 height 163
click at [1180, 270] on icon at bounding box center [1187, 251] width 137 height 163
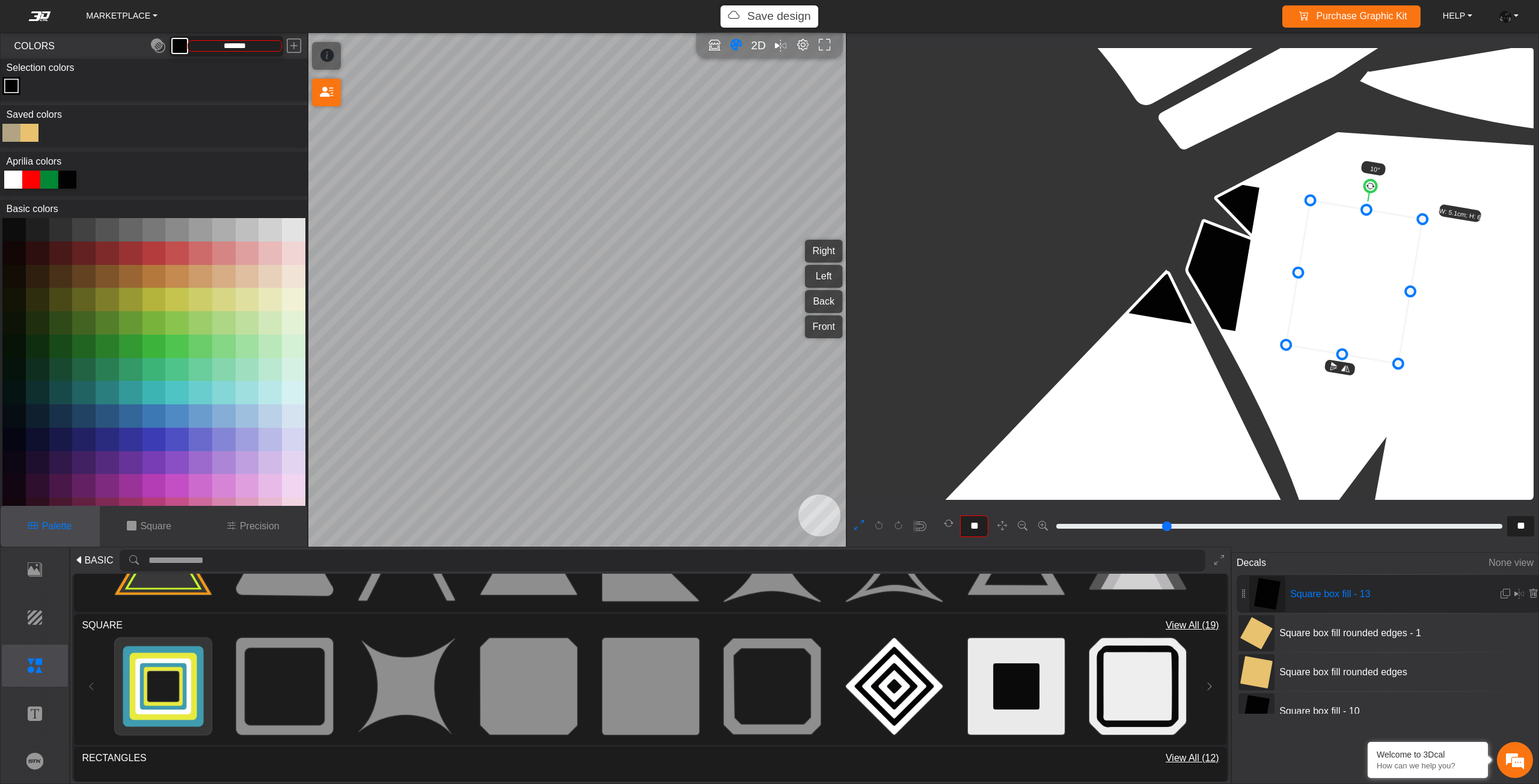
drag, startPoint x: 1186, startPoint y: 271, endPoint x: 1358, endPoint y: 303, distance: 175.0
click at [1358, 303] on icon at bounding box center [1354, 283] width 137 height 163
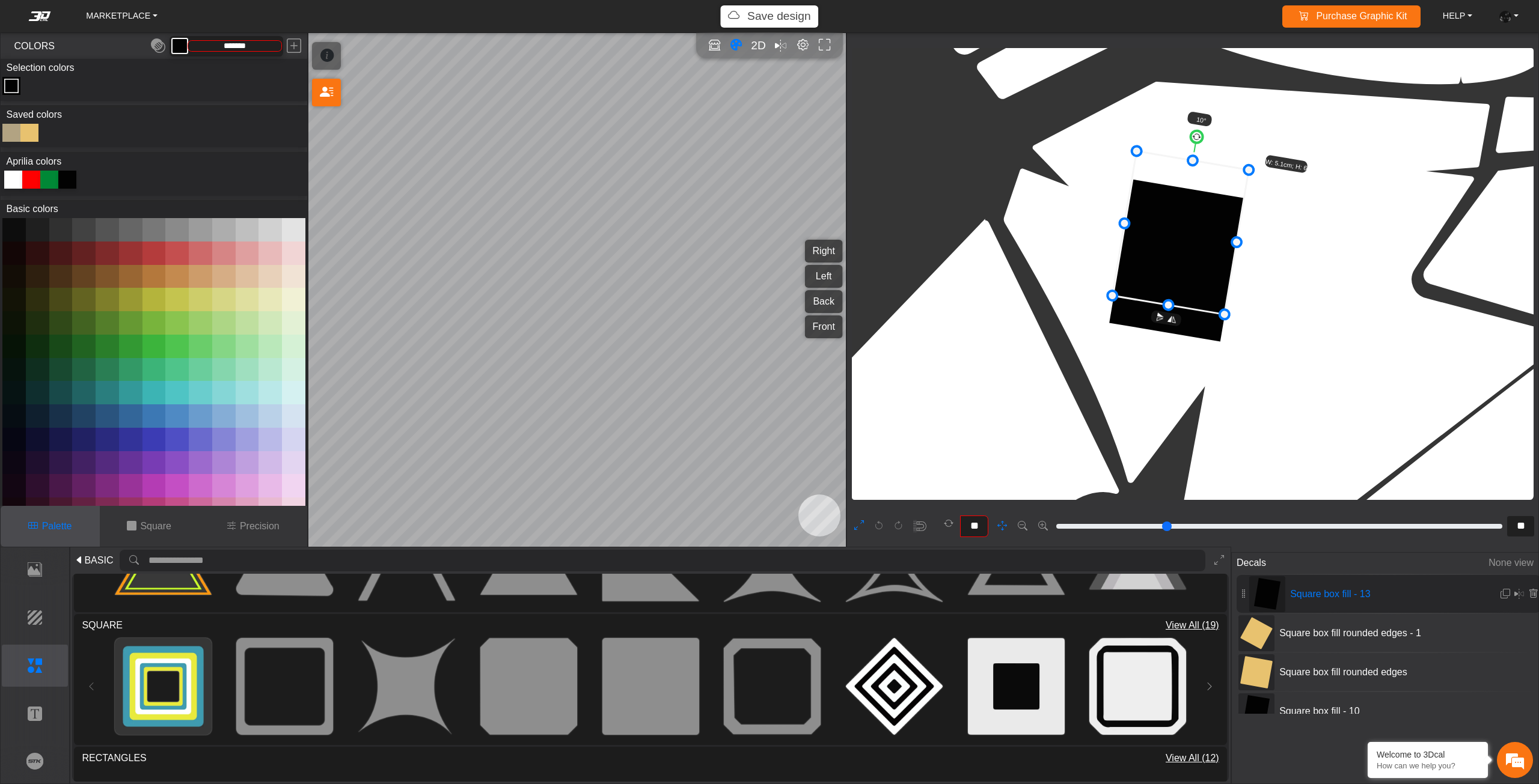
drag, startPoint x: 1246, startPoint y: 355, endPoint x: 1157, endPoint y: 322, distance: 94.9
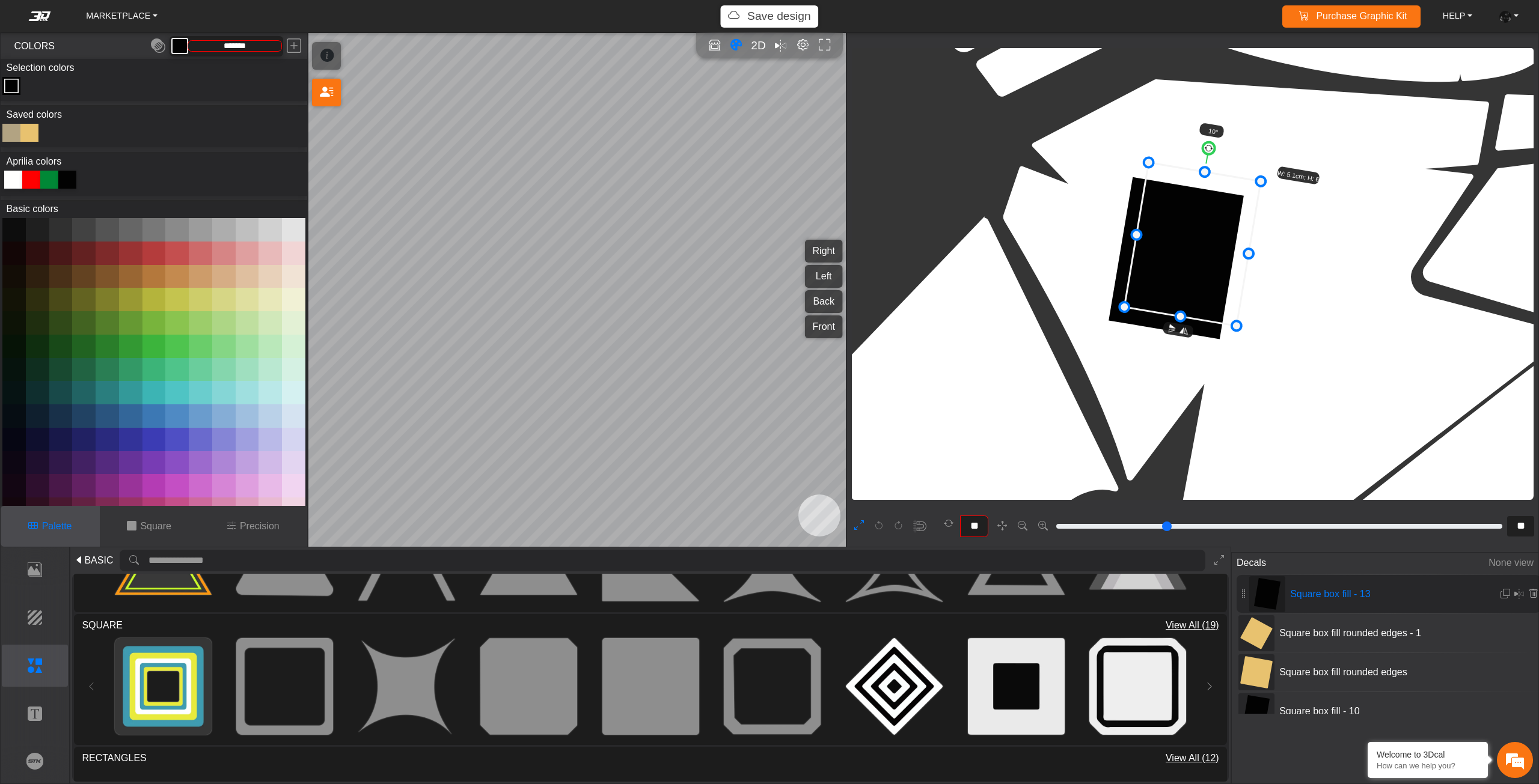
drag, startPoint x: 1170, startPoint y: 254, endPoint x: 1183, endPoint y: 267, distance: 18.4
click at [1183, 267] on icon at bounding box center [1192, 244] width 137 height 163
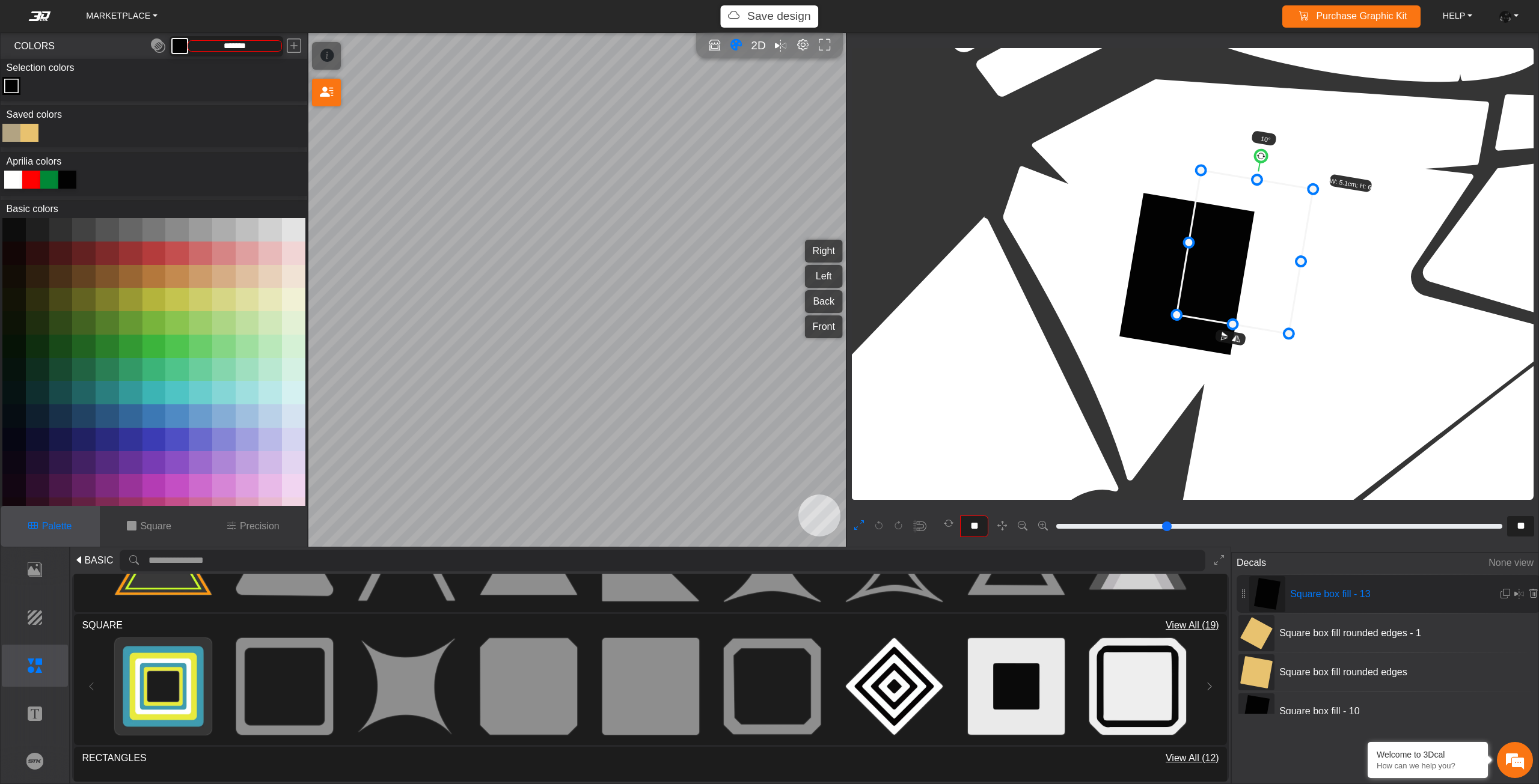
drag, startPoint x: 1185, startPoint y: 267, endPoint x: 1236, endPoint y: 275, distance: 51.6
click at [1236, 275] on icon at bounding box center [1244, 252] width 137 height 163
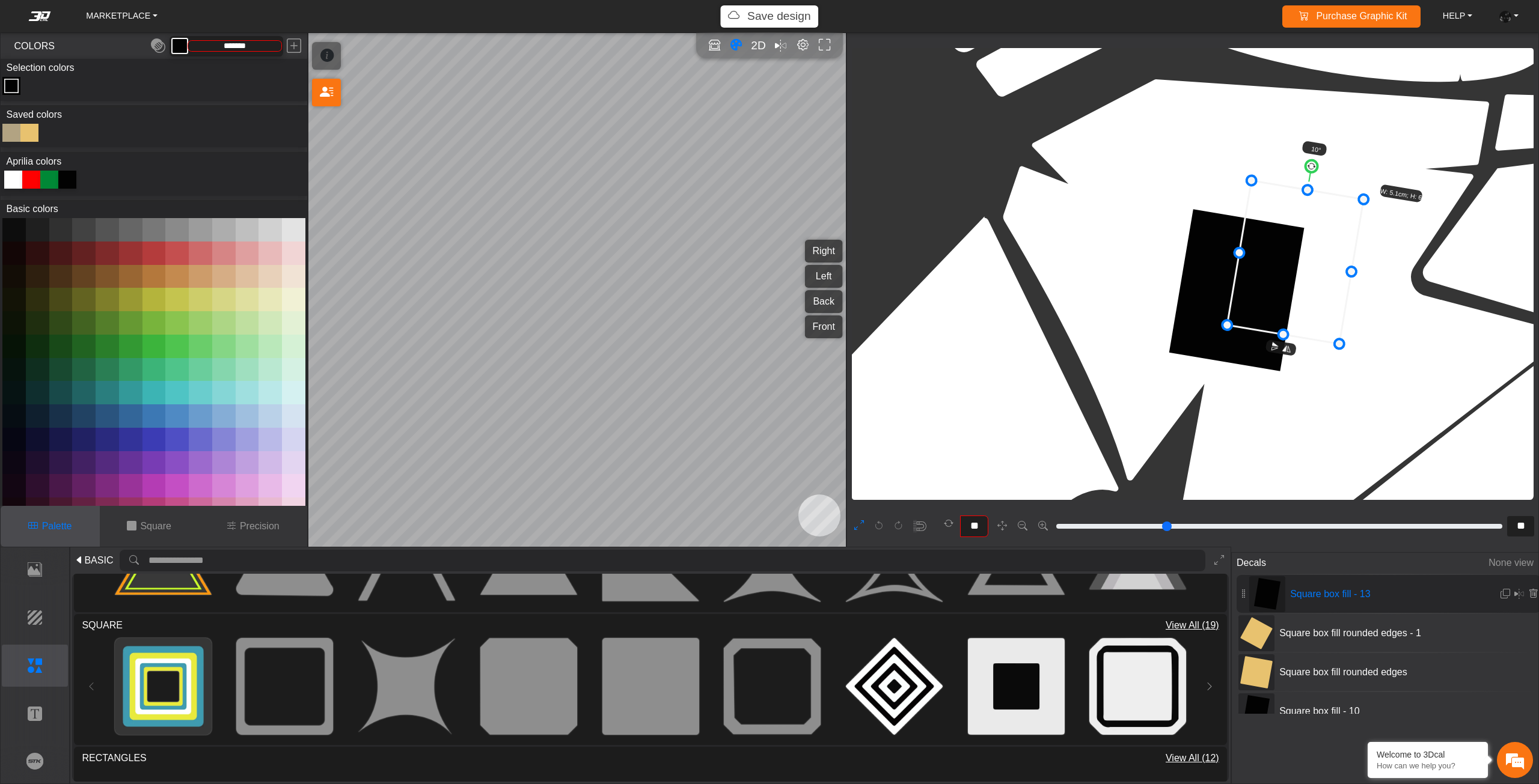
drag, startPoint x: 1236, startPoint y: 275, endPoint x: 1287, endPoint y: 285, distance: 52.0
click at [1287, 285] on icon at bounding box center [1295, 262] width 137 height 163
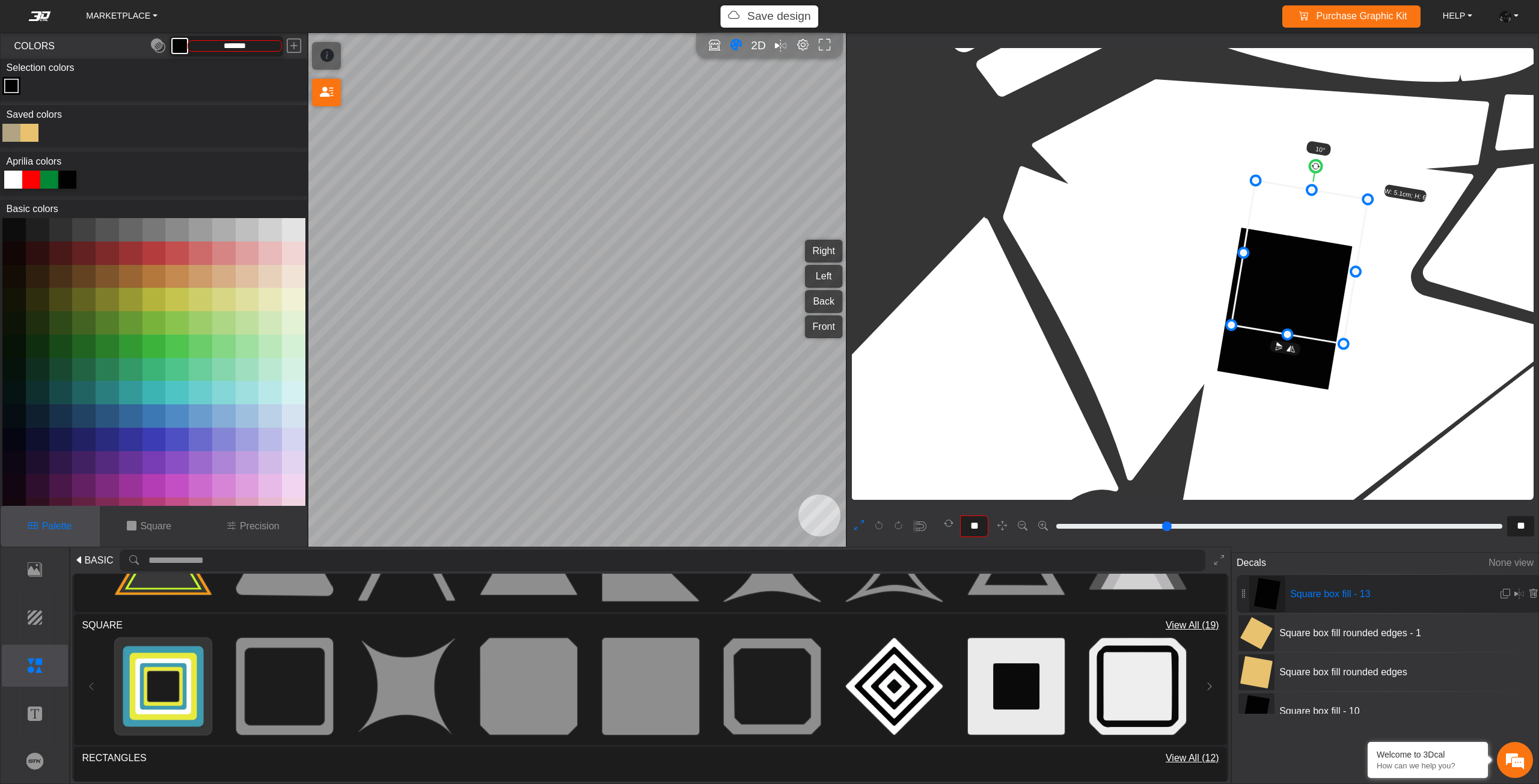
click at [1291, 285] on icon at bounding box center [1299, 262] width 137 height 163
click at [1297, 285] on icon at bounding box center [1304, 262] width 137 height 163
type input "***"
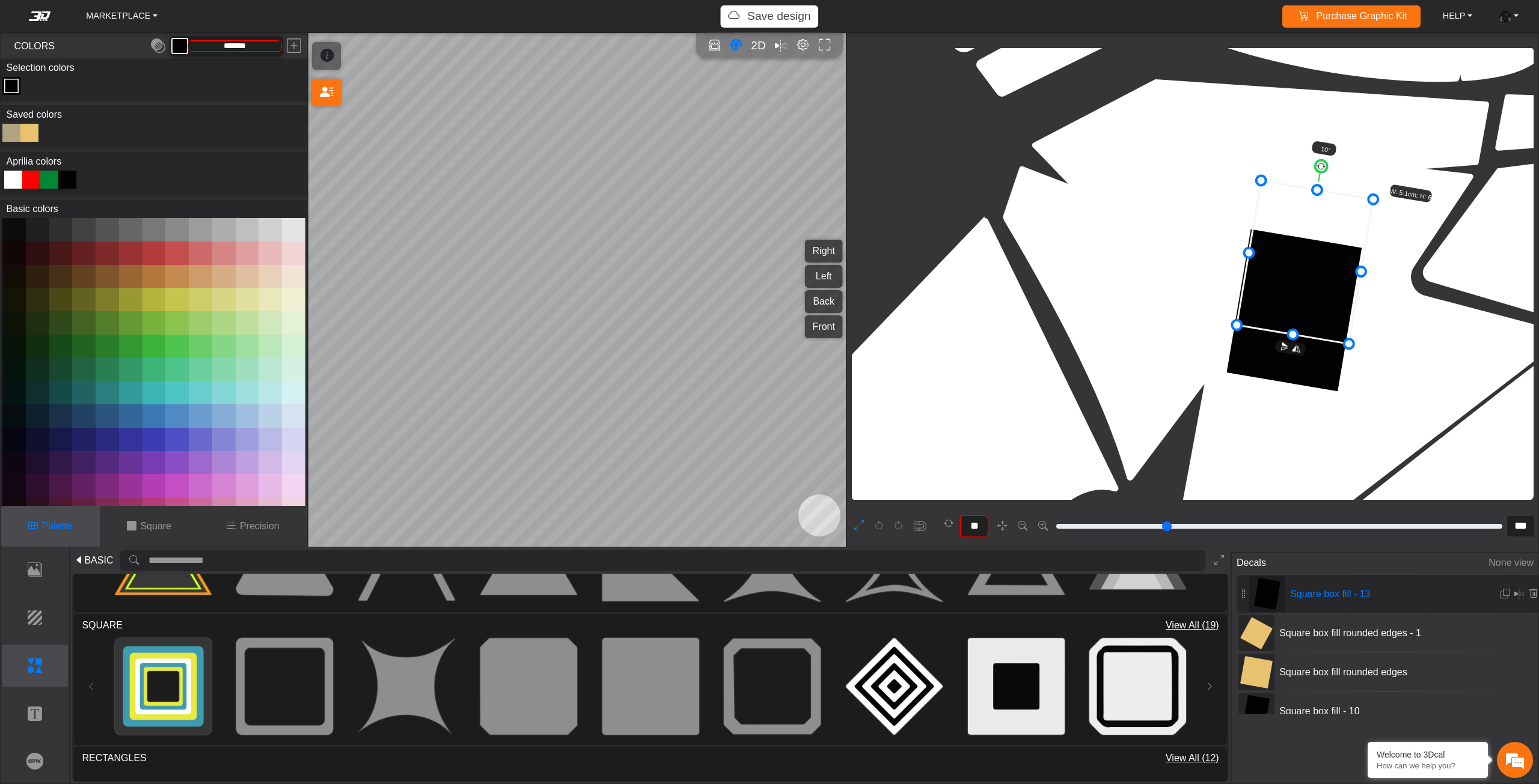
type input "***"
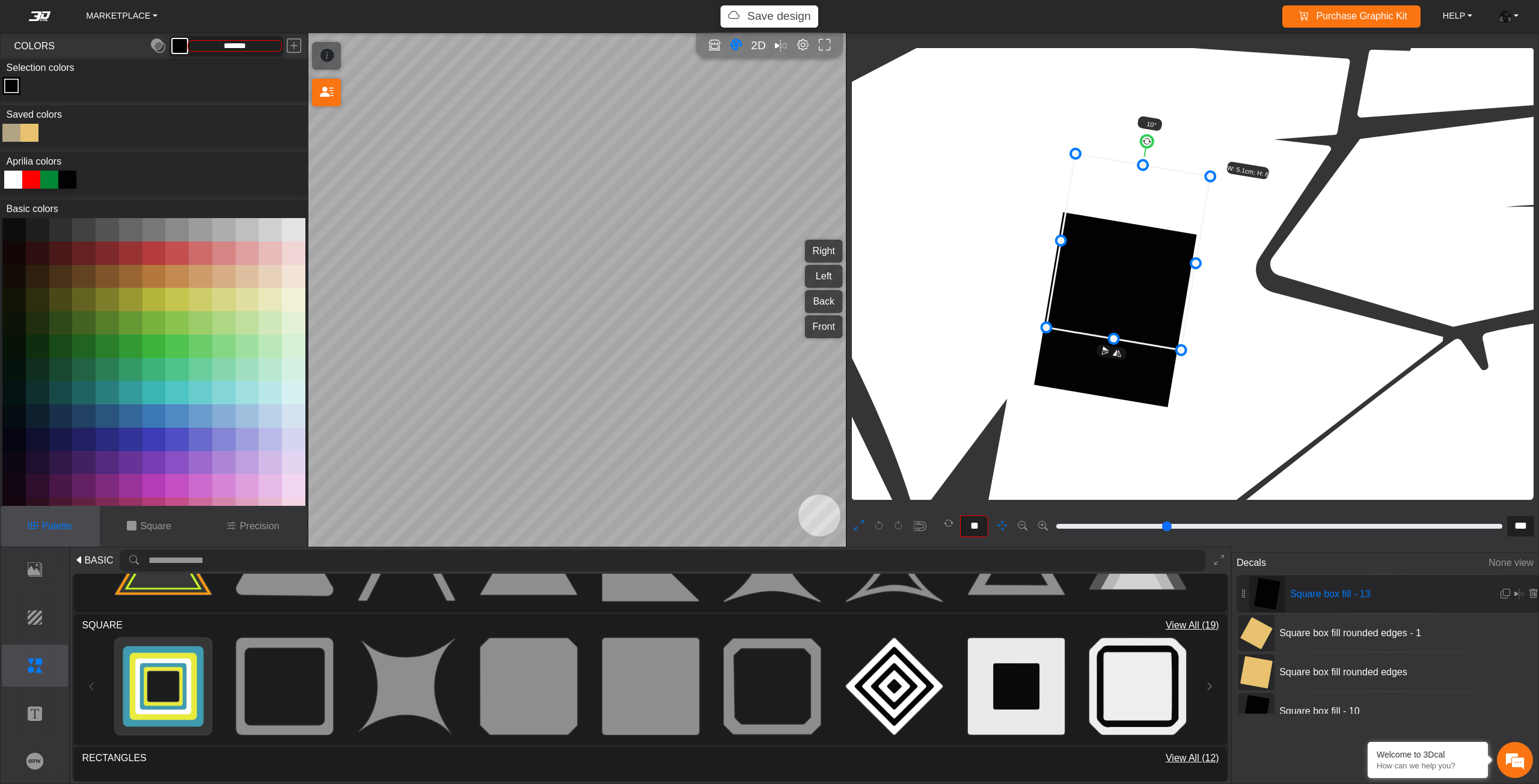
drag, startPoint x: 1339, startPoint y: 309, endPoint x: 1148, endPoint y: 302, distance: 191.1
click at [1148, 302] on icon at bounding box center [1128, 252] width 164 height 197
type input "***"
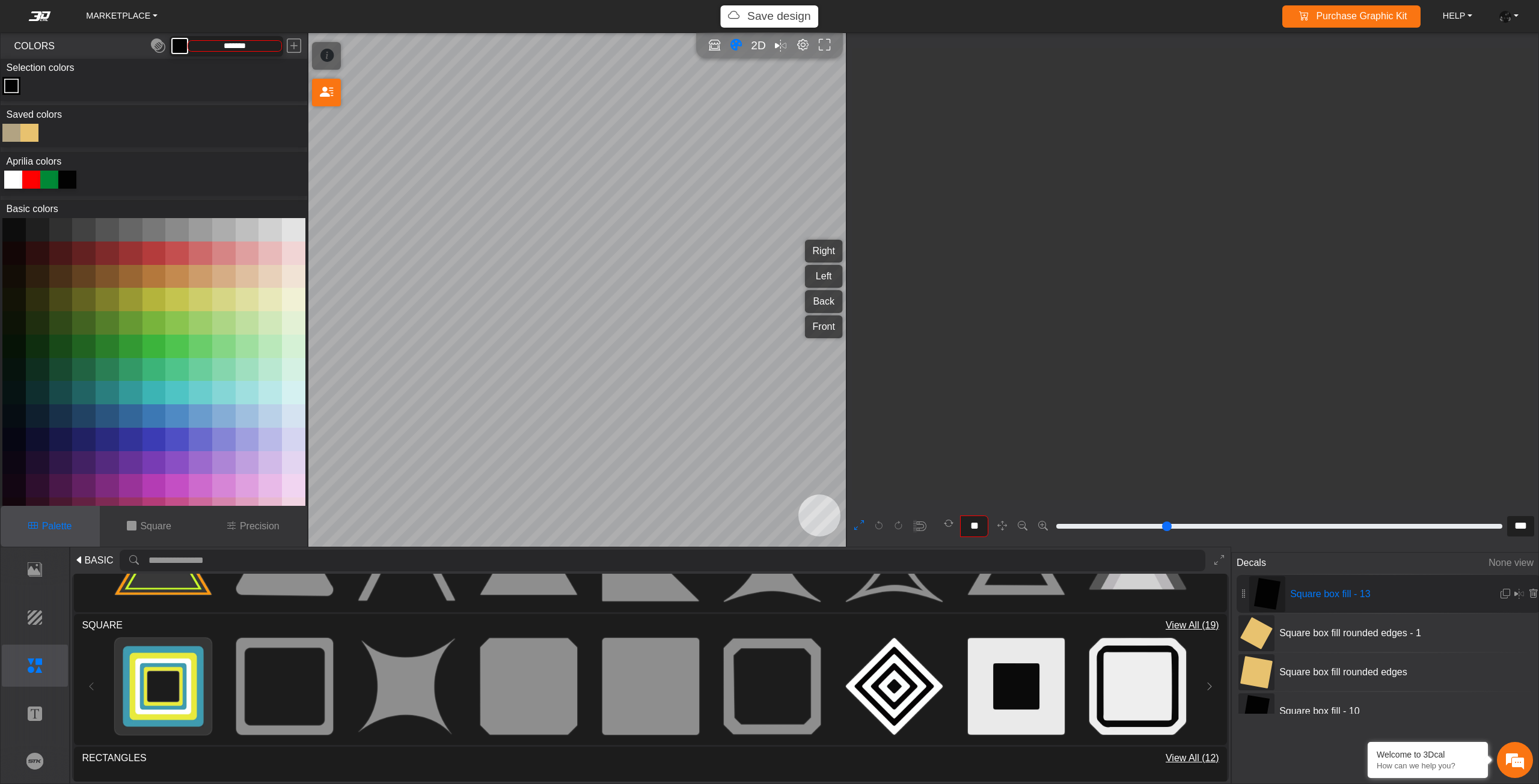
type input "***"
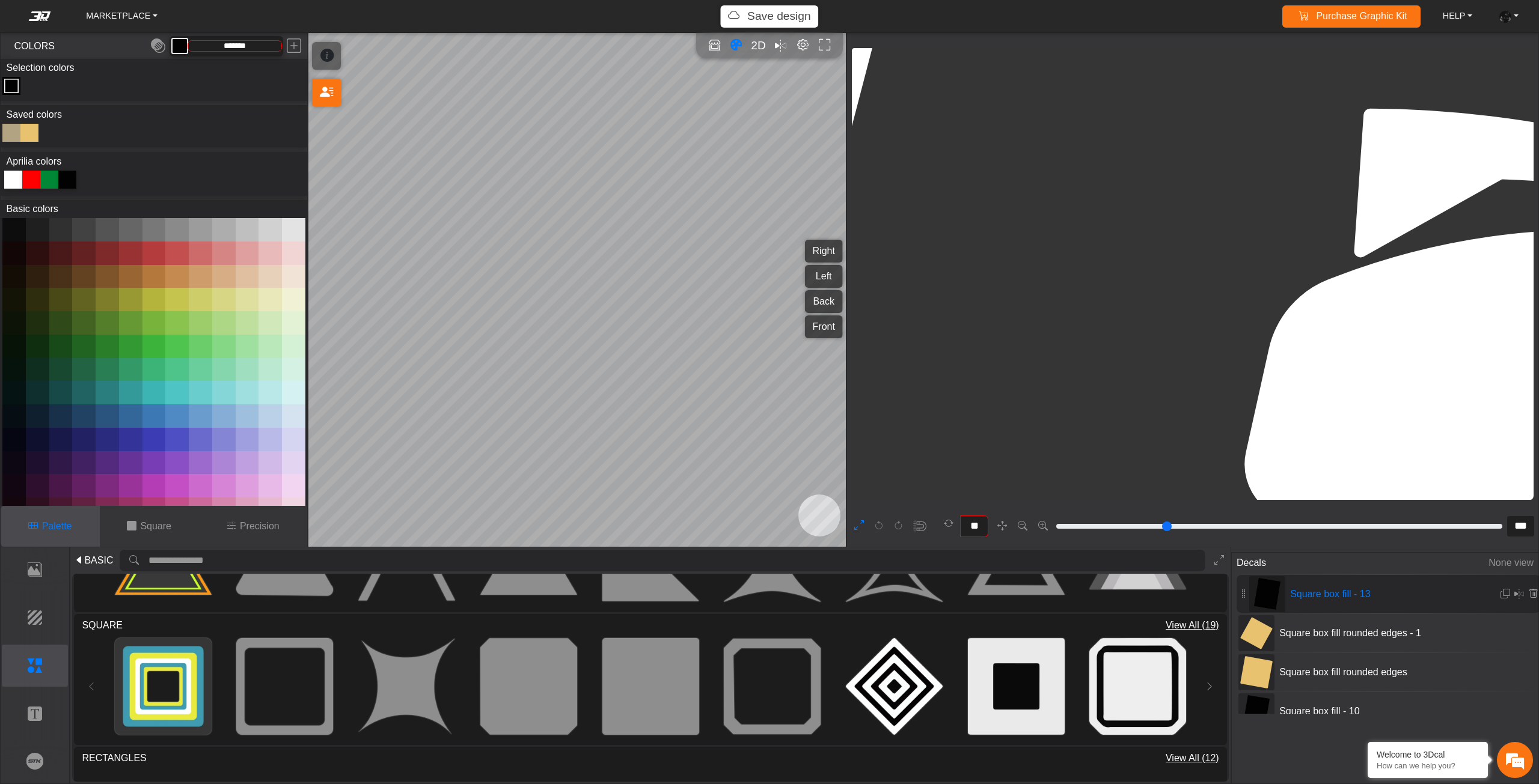
type input "***"
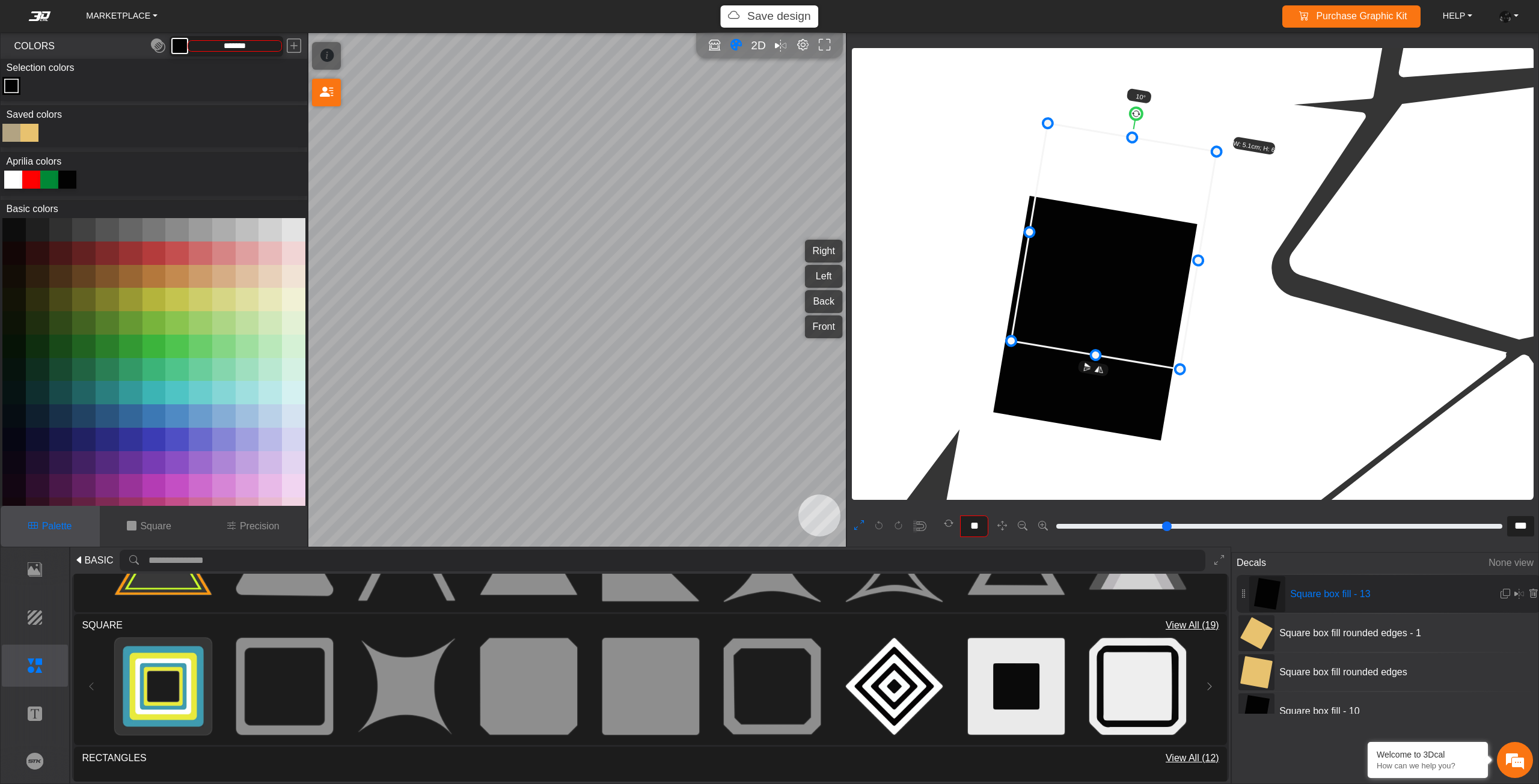
click at [1130, 264] on icon at bounding box center [1114, 246] width 205 height 246
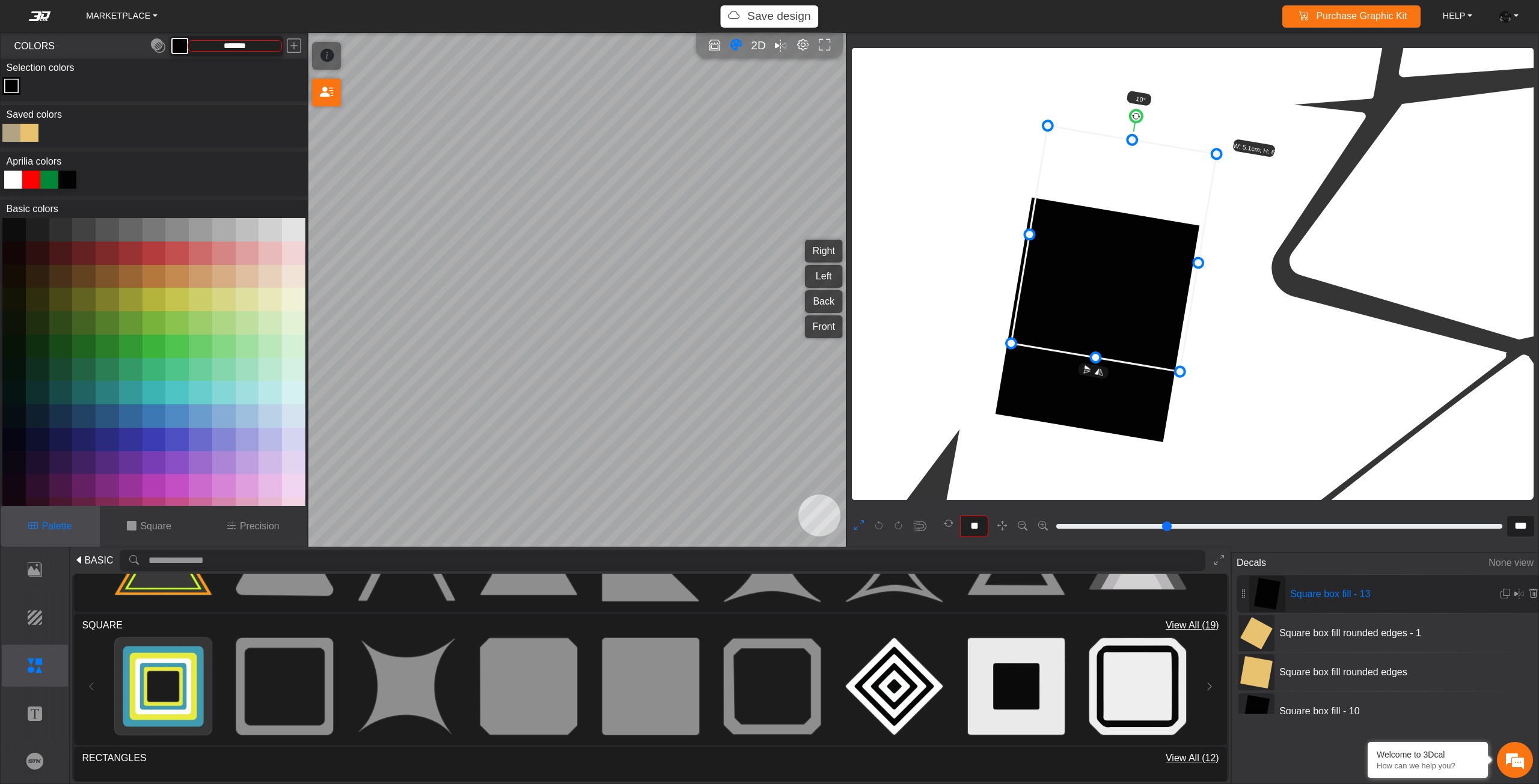
click at [1130, 267] on icon at bounding box center [1114, 249] width 205 height 246
drag, startPoint x: 265, startPoint y: 53, endPoint x: 182, endPoint y: 50, distance: 83.1
click at [182, 50] on div "*******" at bounding box center [226, 46] width 113 height 20
click at [268, 46] on input "*******" at bounding box center [234, 46] width 93 height 10
drag, startPoint x: 266, startPoint y: 45, endPoint x: 184, endPoint y: 40, distance: 82.2
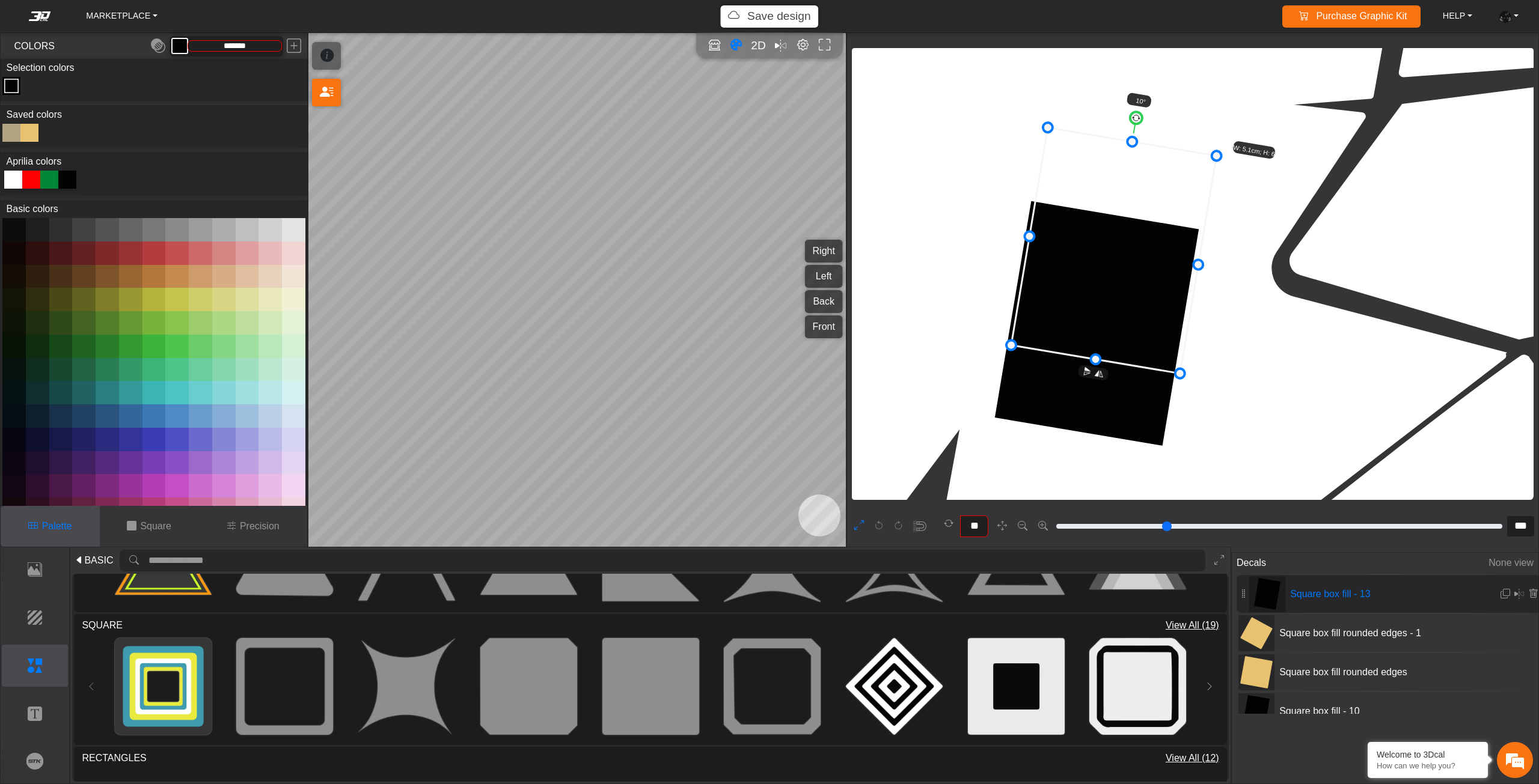
click at [184, 40] on div "*******" at bounding box center [226, 46] width 113 height 20
paste input "text"
type input "*******"
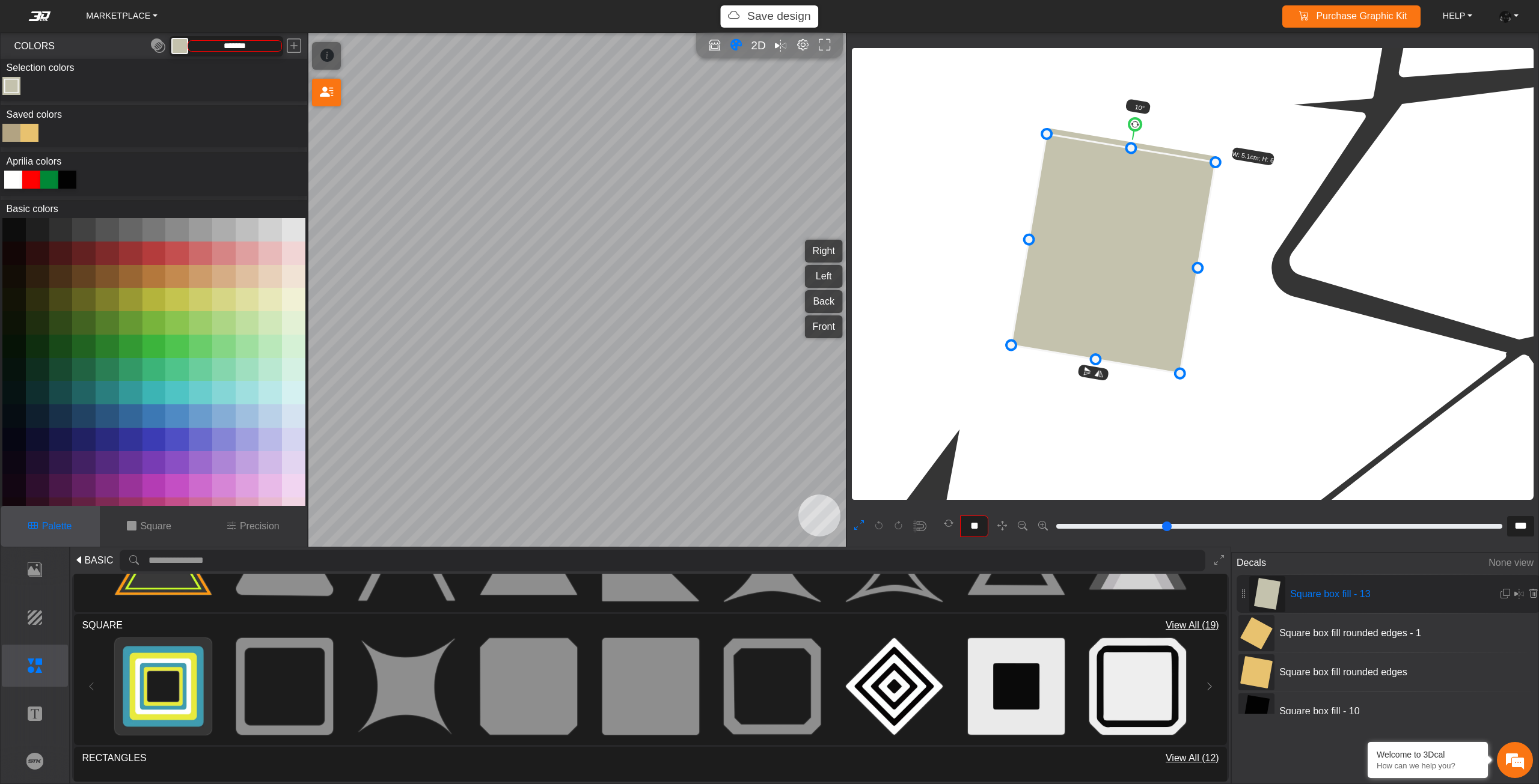
drag, startPoint x: 1134, startPoint y: 145, endPoint x: 1134, endPoint y: 152, distance: 7.0
drag, startPoint x: 1134, startPoint y: 154, endPoint x: 1134, endPoint y: 160, distance: 6.0
click at [1134, 160] on icon at bounding box center [1113, 258] width 203 height 231
type input "**"
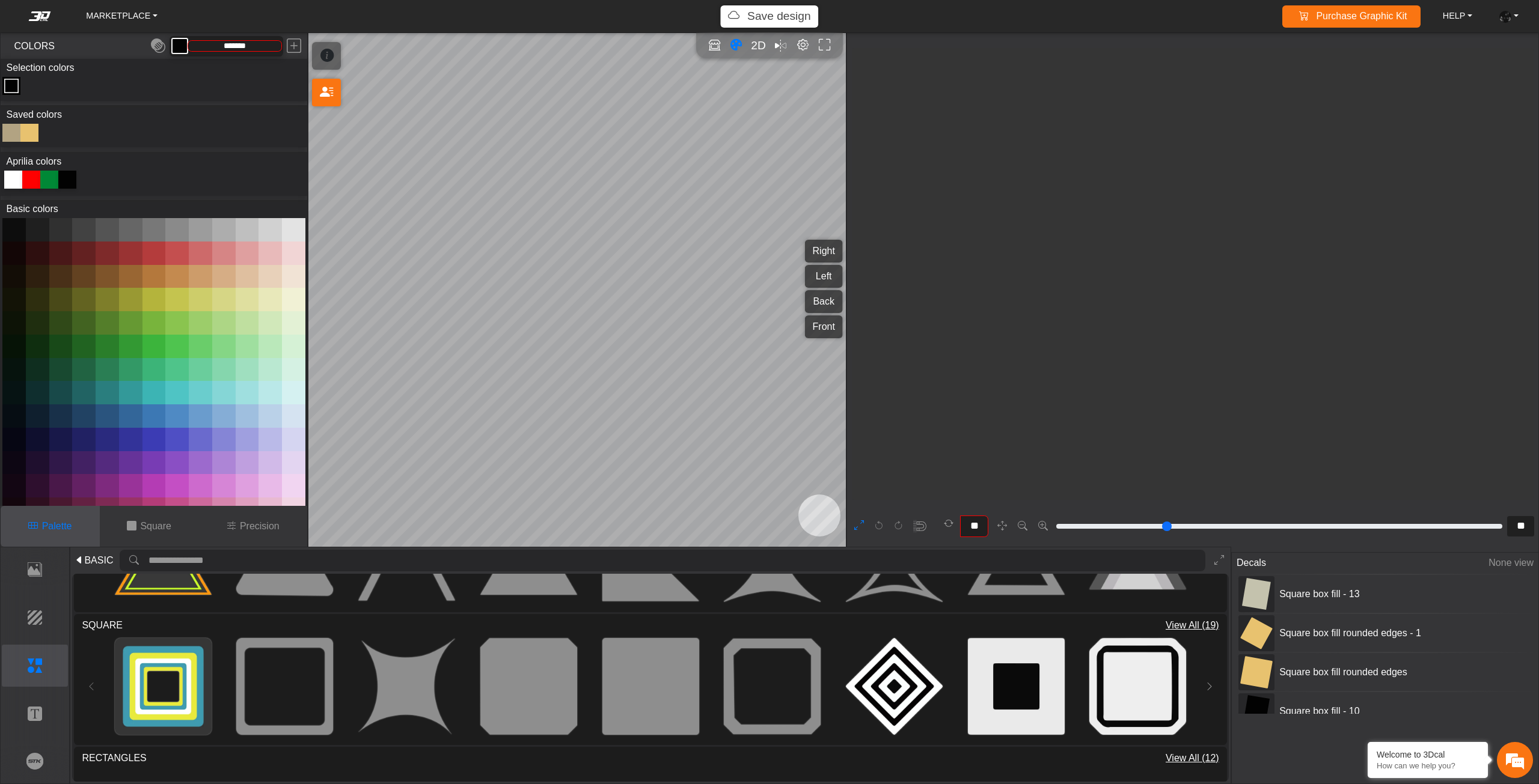
scroll to position [5661, 4648]
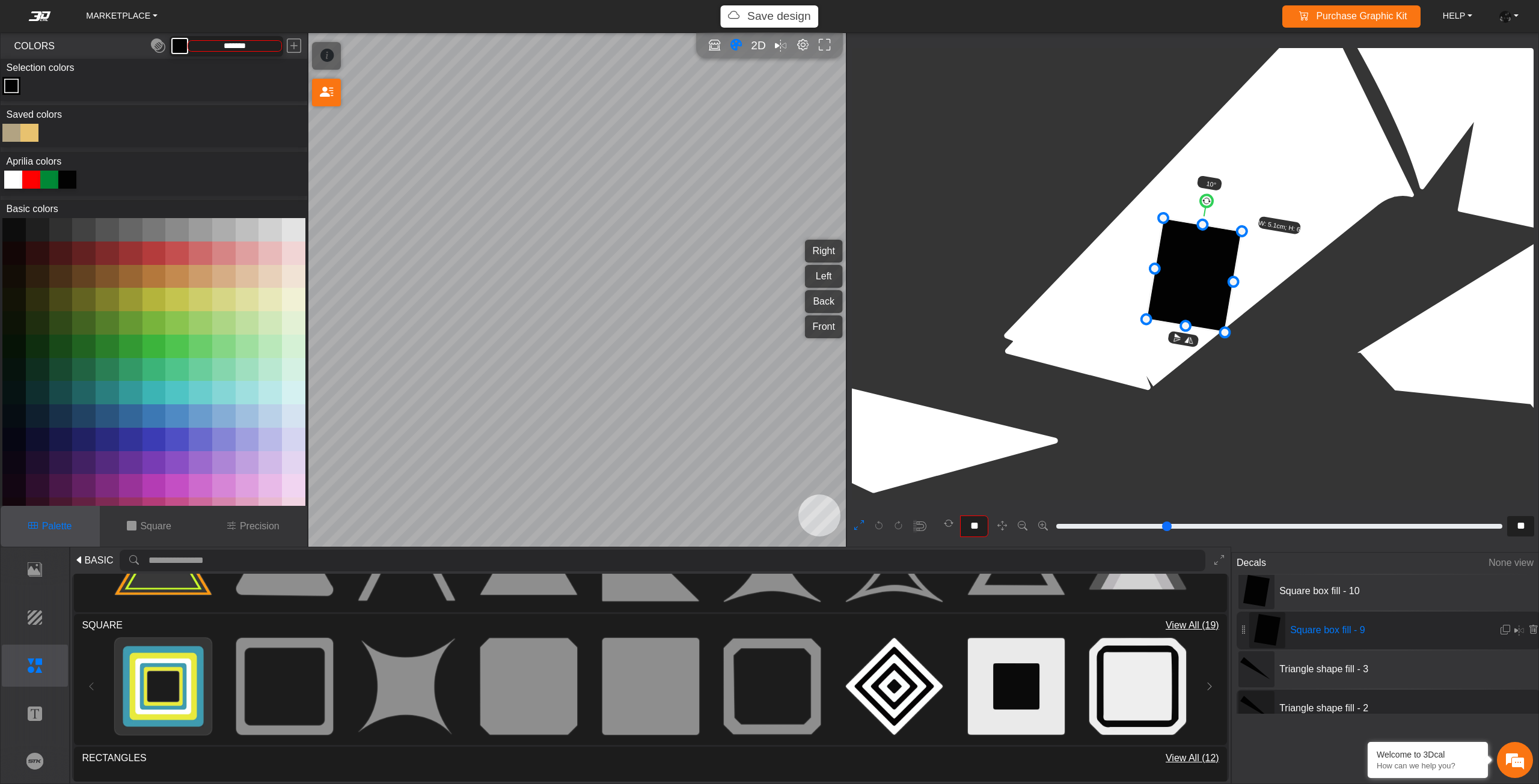
click at [1504, 634] on button at bounding box center [1505, 630] width 11 height 20
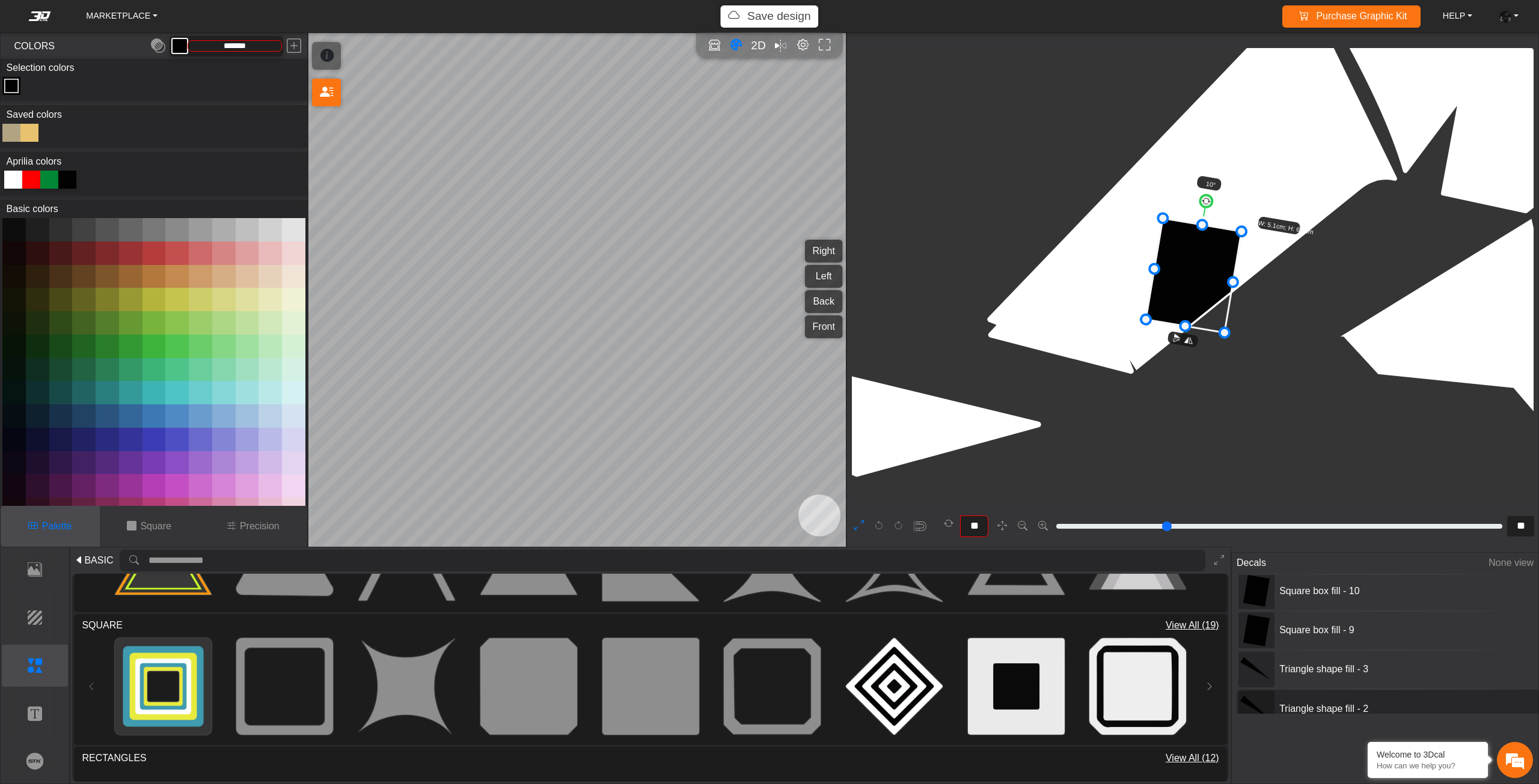
click at [13, 124] on div at bounding box center [11, 132] width 18 height 18
type input "*******"
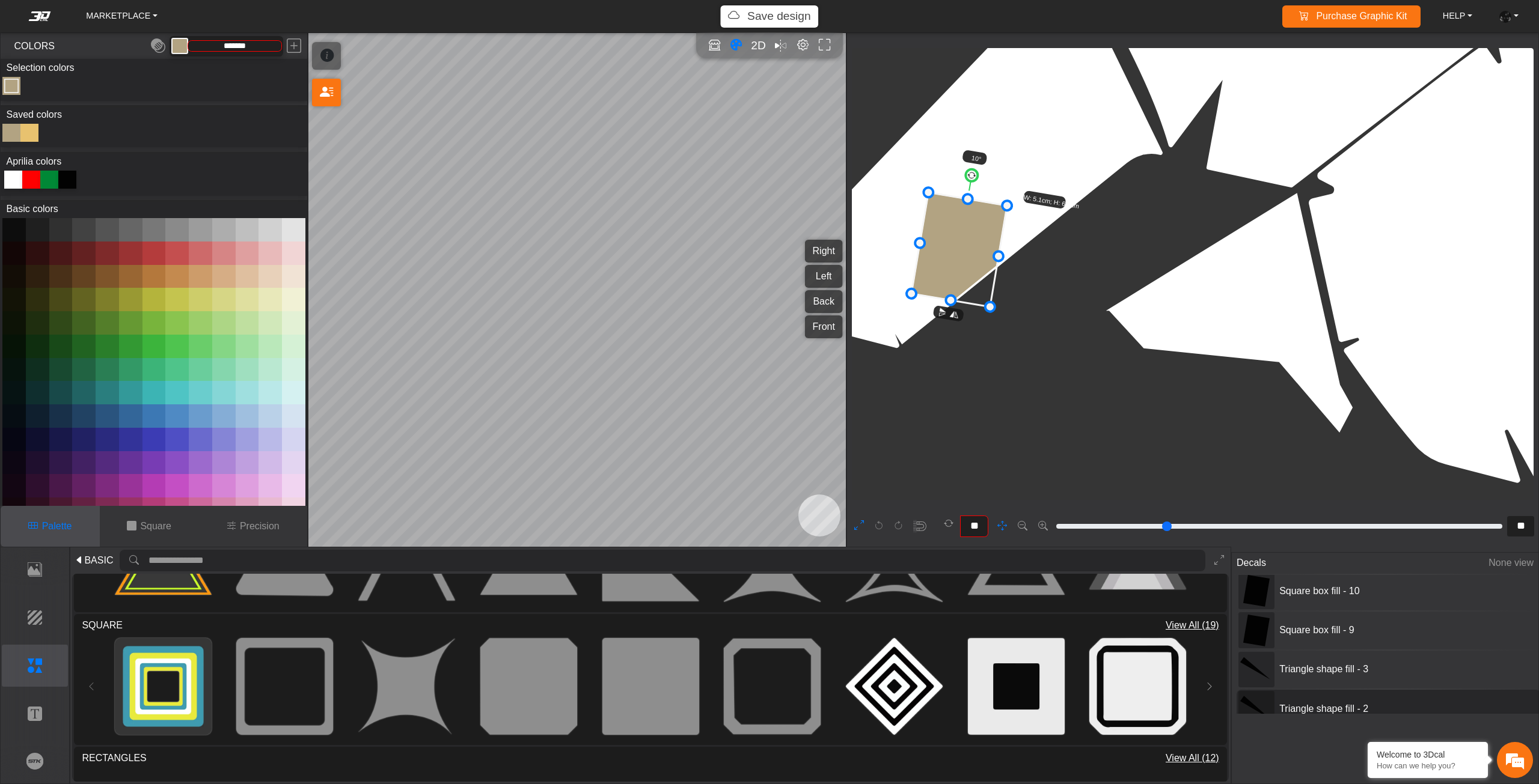
scroll to position [5718, 4946]
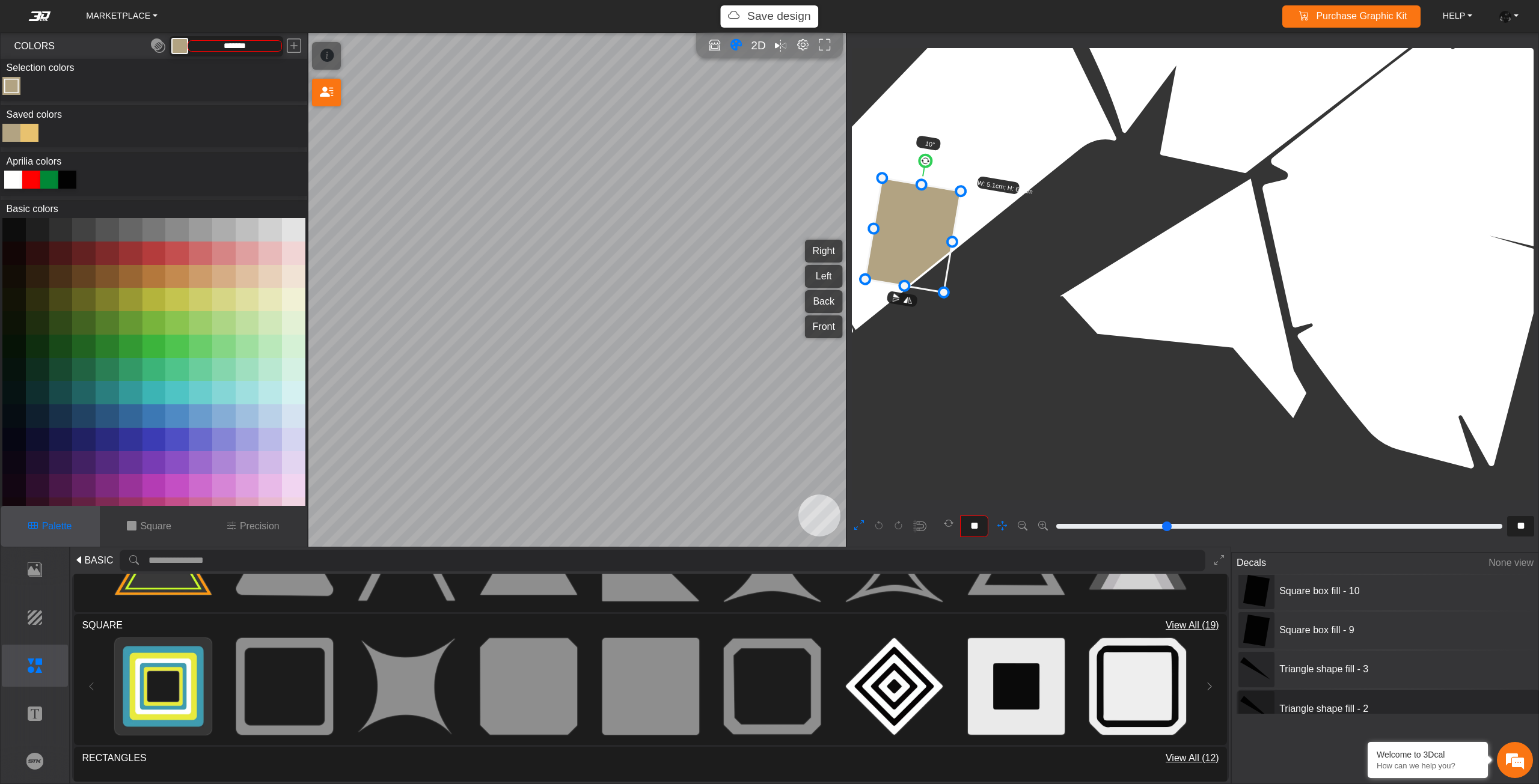
drag, startPoint x: 1162, startPoint y: 396, endPoint x: 966, endPoint y: 363, distance: 198.8
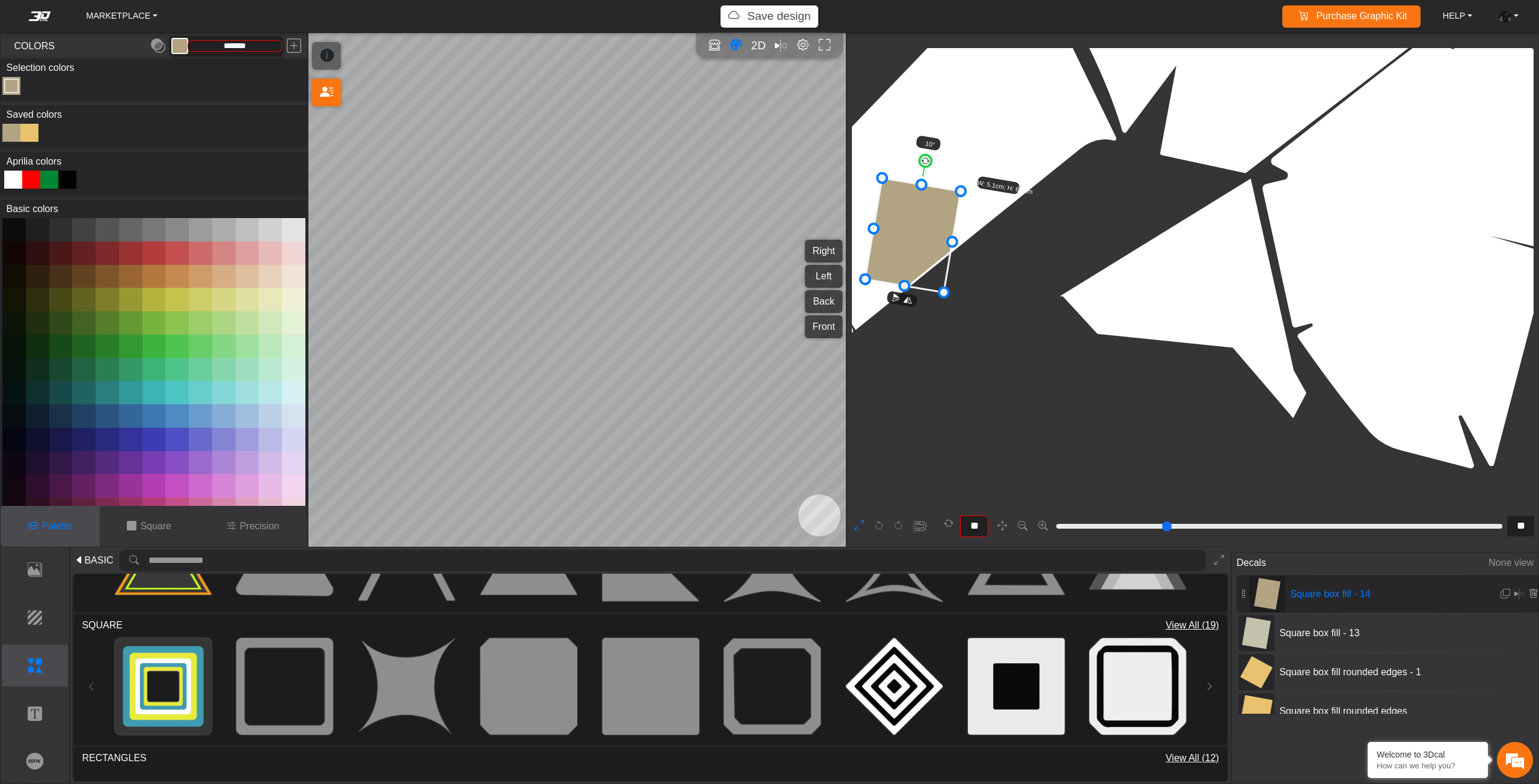
click at [1377, 596] on span "Square box fill - 14" at bounding box center [1375, 594] width 180 height 14
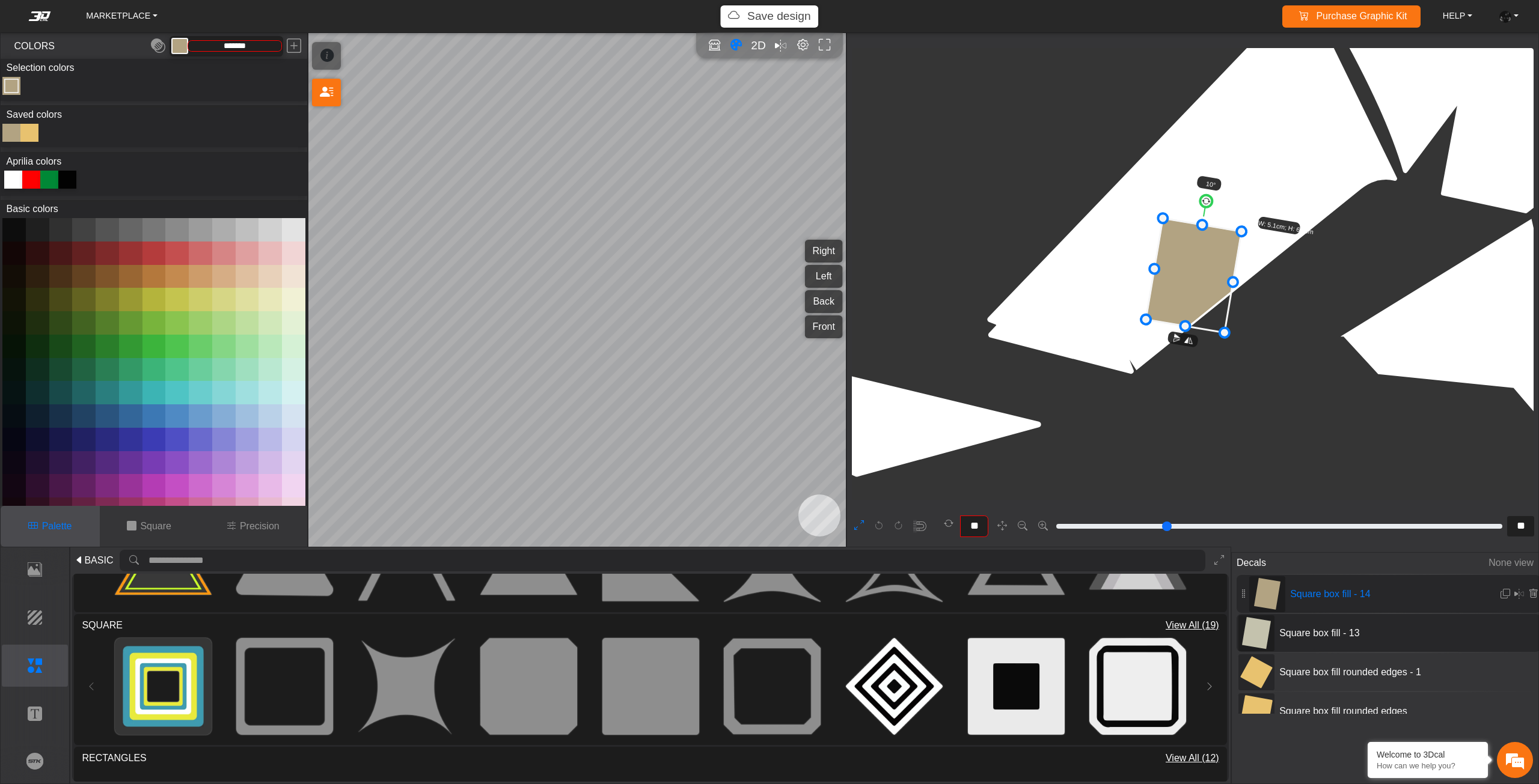
click at [1373, 624] on div "Square box fill - 13" at bounding box center [1388, 633] width 304 height 38
type input "**"
type input "*******"
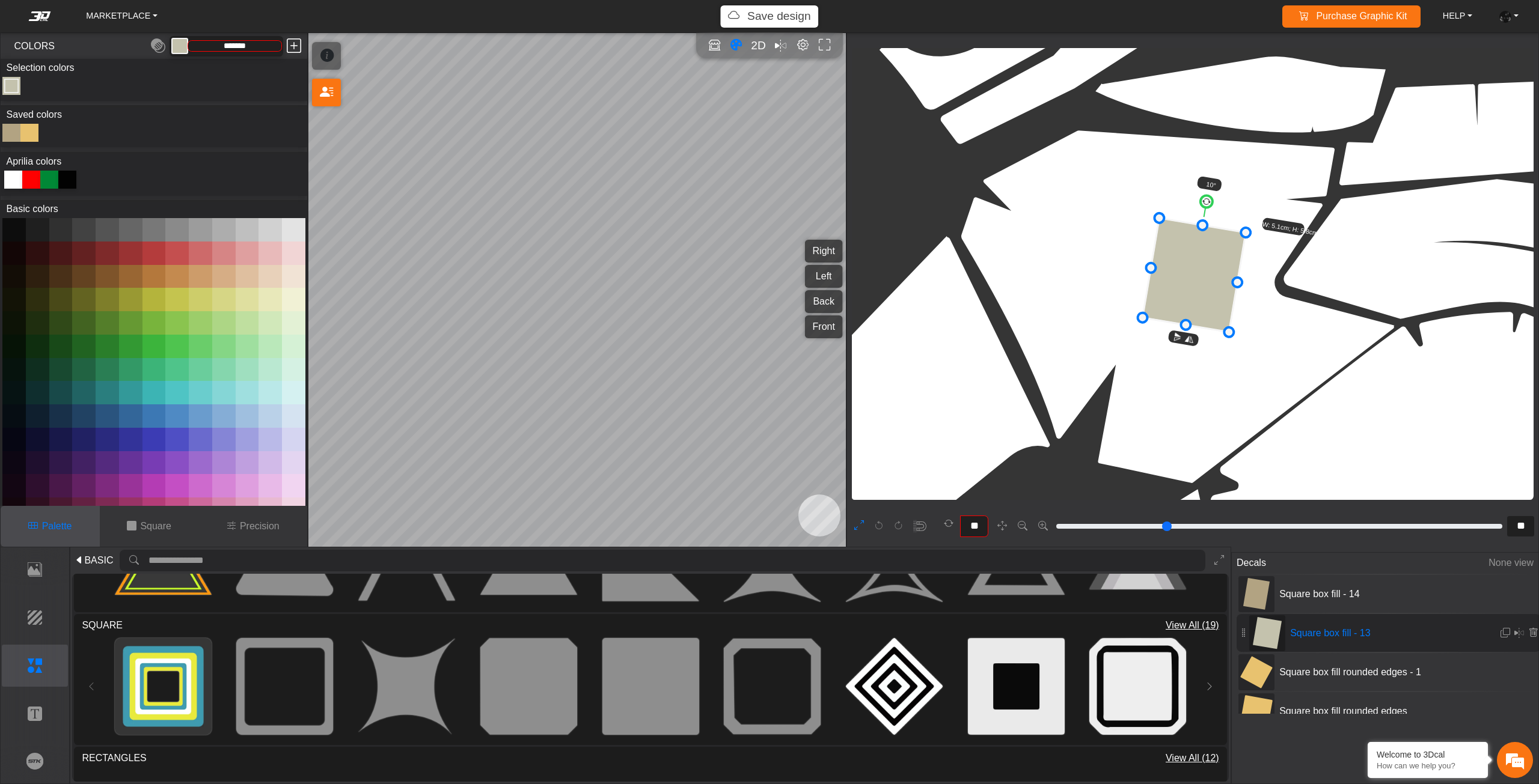
click at [293, 49] on em at bounding box center [294, 46] width 14 height 22
click at [1344, 613] on hr at bounding box center [1388, 613] width 304 height 1
click at [1323, 583] on div "Square box fill - 14" at bounding box center [1388, 594] width 304 height 38
type input "**"
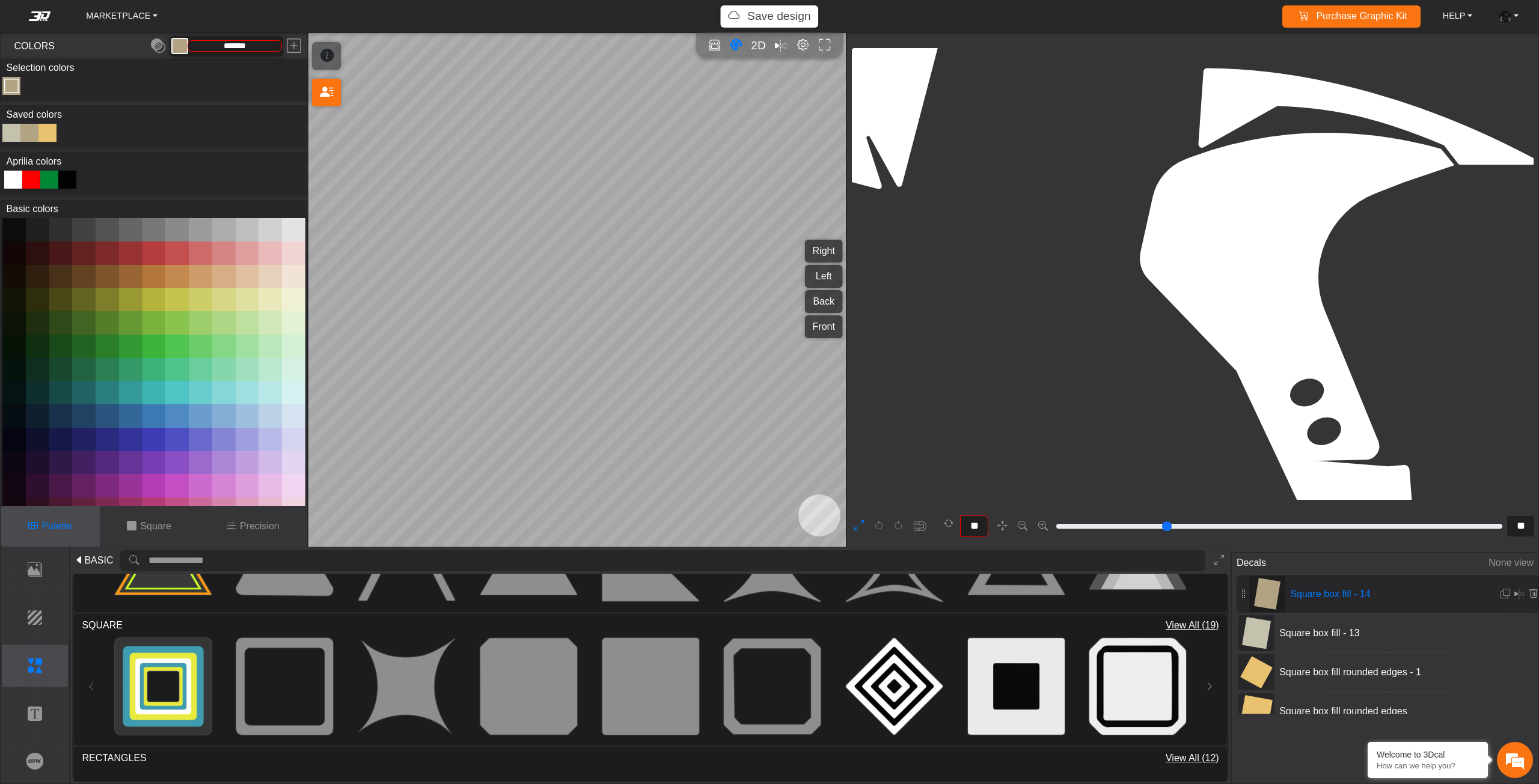
scroll to position [5677, 4665]
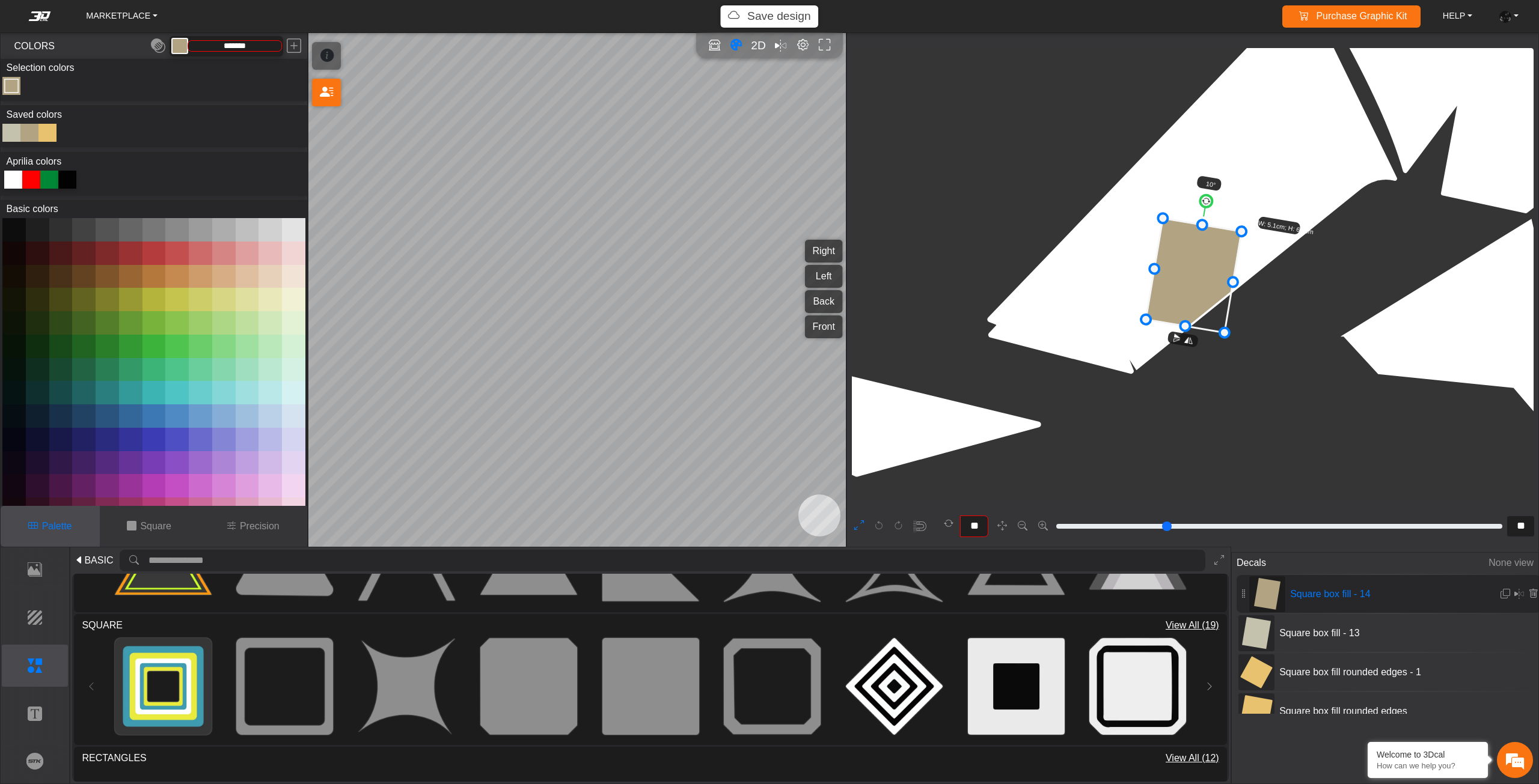
click at [13, 131] on div at bounding box center [11, 132] width 18 height 18
type input "*******"
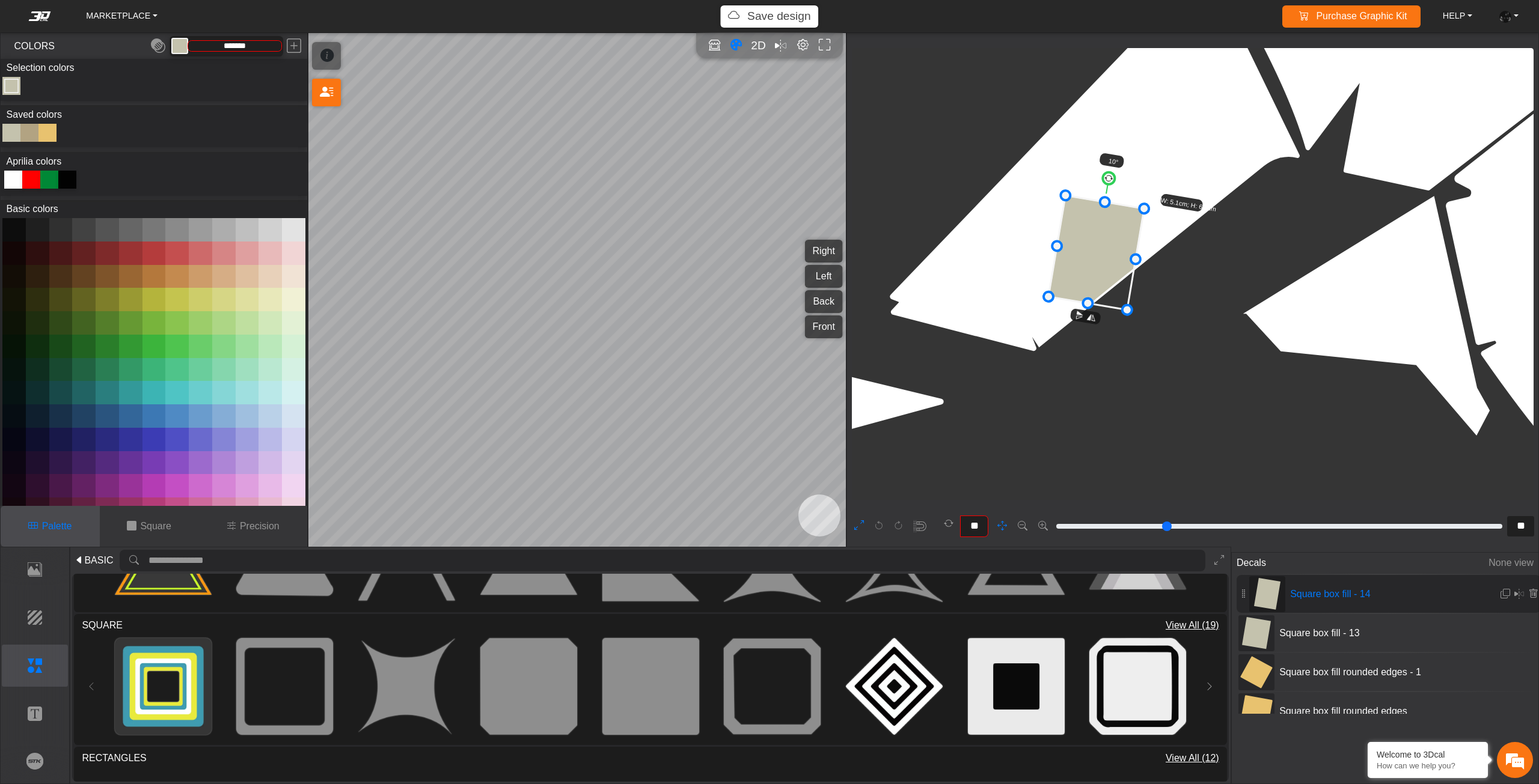
scroll to position [5708, 4790]
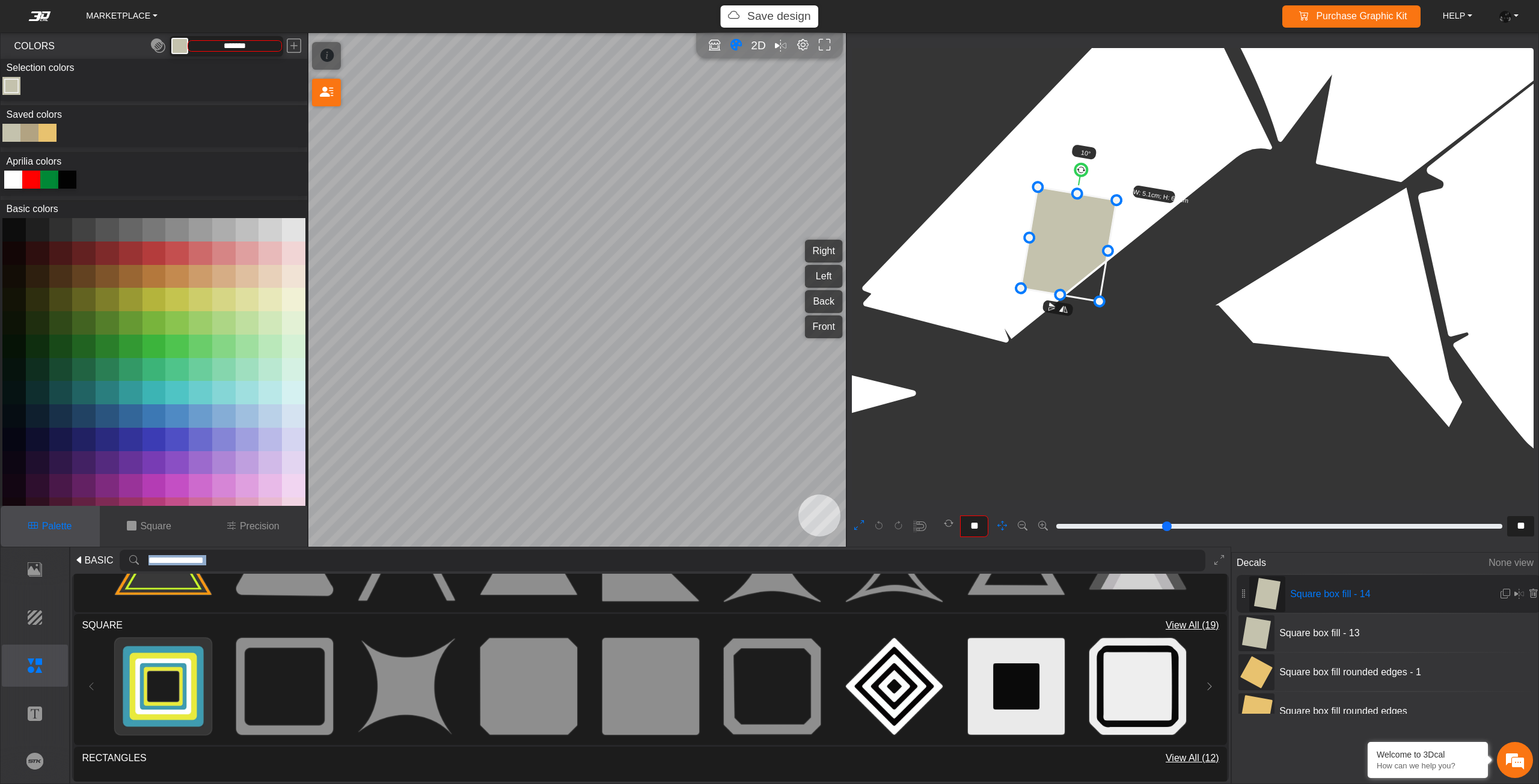
click at [802, 284] on div "MARKETPLACE Save design Purchase Graphic Kit Purchase! HELP Video help center F…" at bounding box center [769, 392] width 1539 height 784
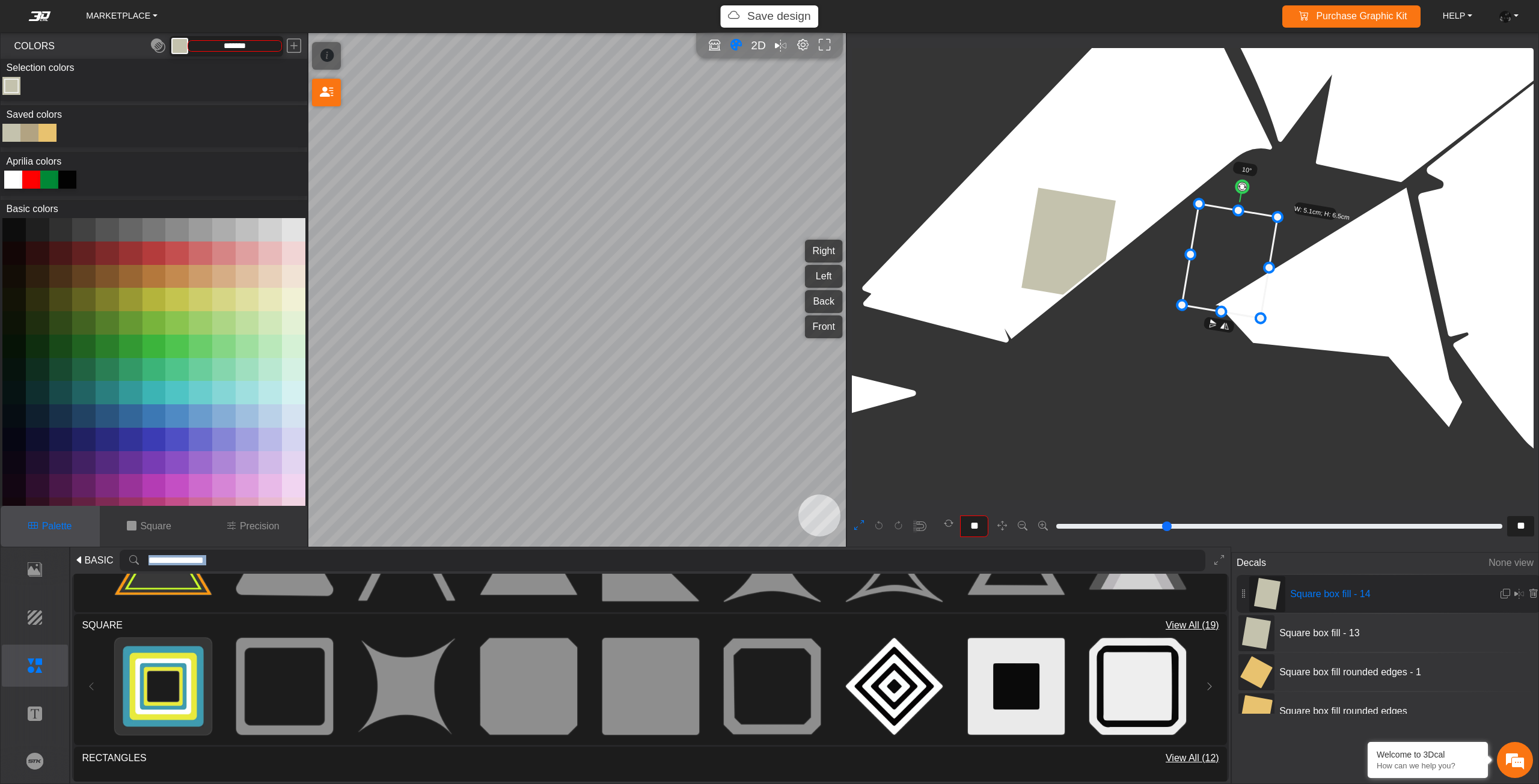
drag, startPoint x: 1109, startPoint y: 262, endPoint x: 1261, endPoint y: 275, distance: 152.6
click at [1261, 275] on icon at bounding box center [1230, 262] width 95 height 114
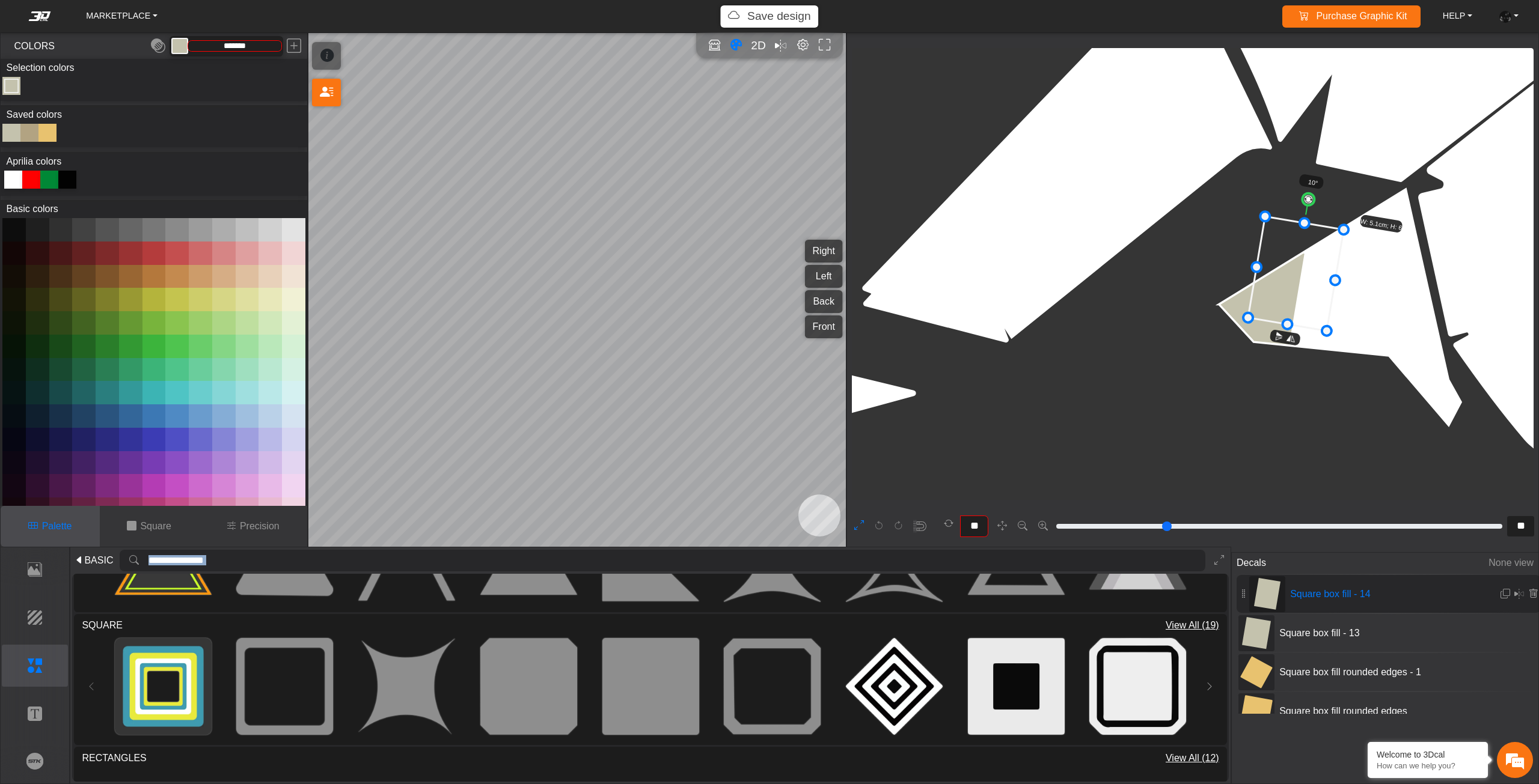
drag, startPoint x: 1259, startPoint y: 275, endPoint x: 1409, endPoint y: 296, distance: 151.5
click at [1343, 296] on icon at bounding box center [1295, 274] width 95 height 114
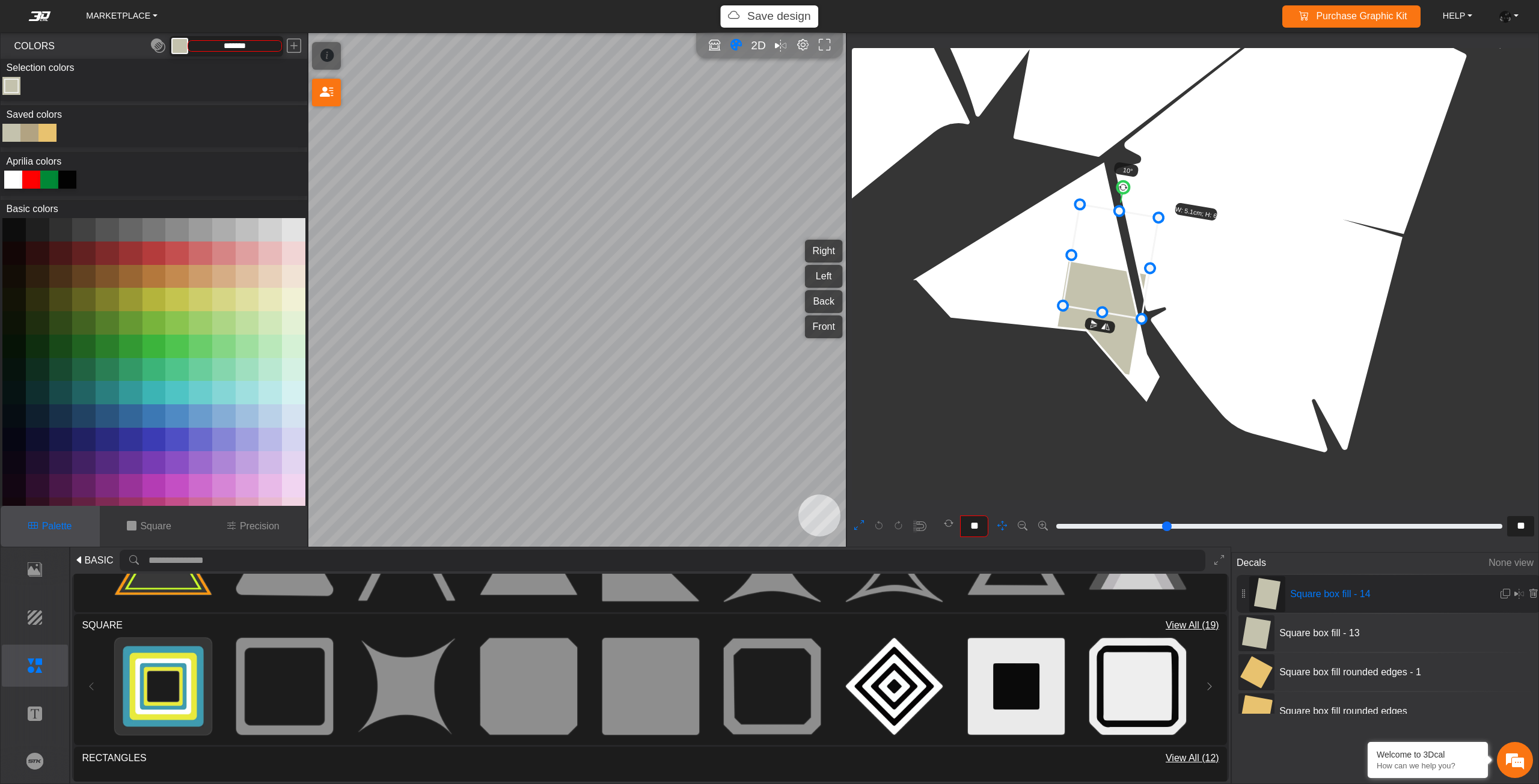
drag, startPoint x: 1405, startPoint y: 368, endPoint x: 1091, endPoint y: 343, distance: 315.0
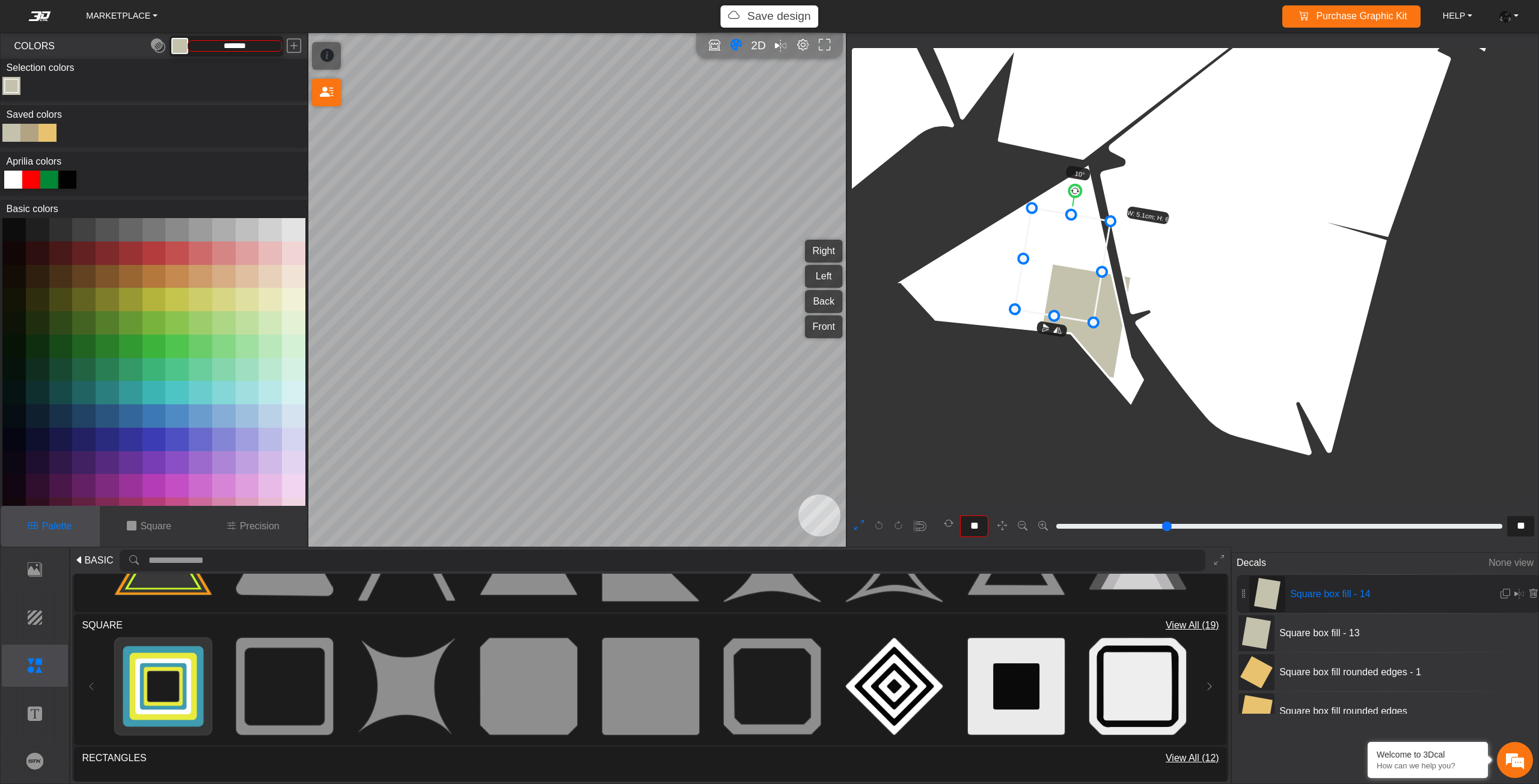
drag, startPoint x: 1105, startPoint y: 278, endPoint x: 1073, endPoint y: 279, distance: 32.0
click at [1073, 279] on icon at bounding box center [1063, 266] width 95 height 114
drag, startPoint x: 1072, startPoint y: 279, endPoint x: 1068, endPoint y: 285, distance: 7.2
click at [1068, 285] on icon at bounding box center [1063, 266] width 95 height 114
click at [1076, 198] on circle at bounding box center [1076, 199] width 14 height 14
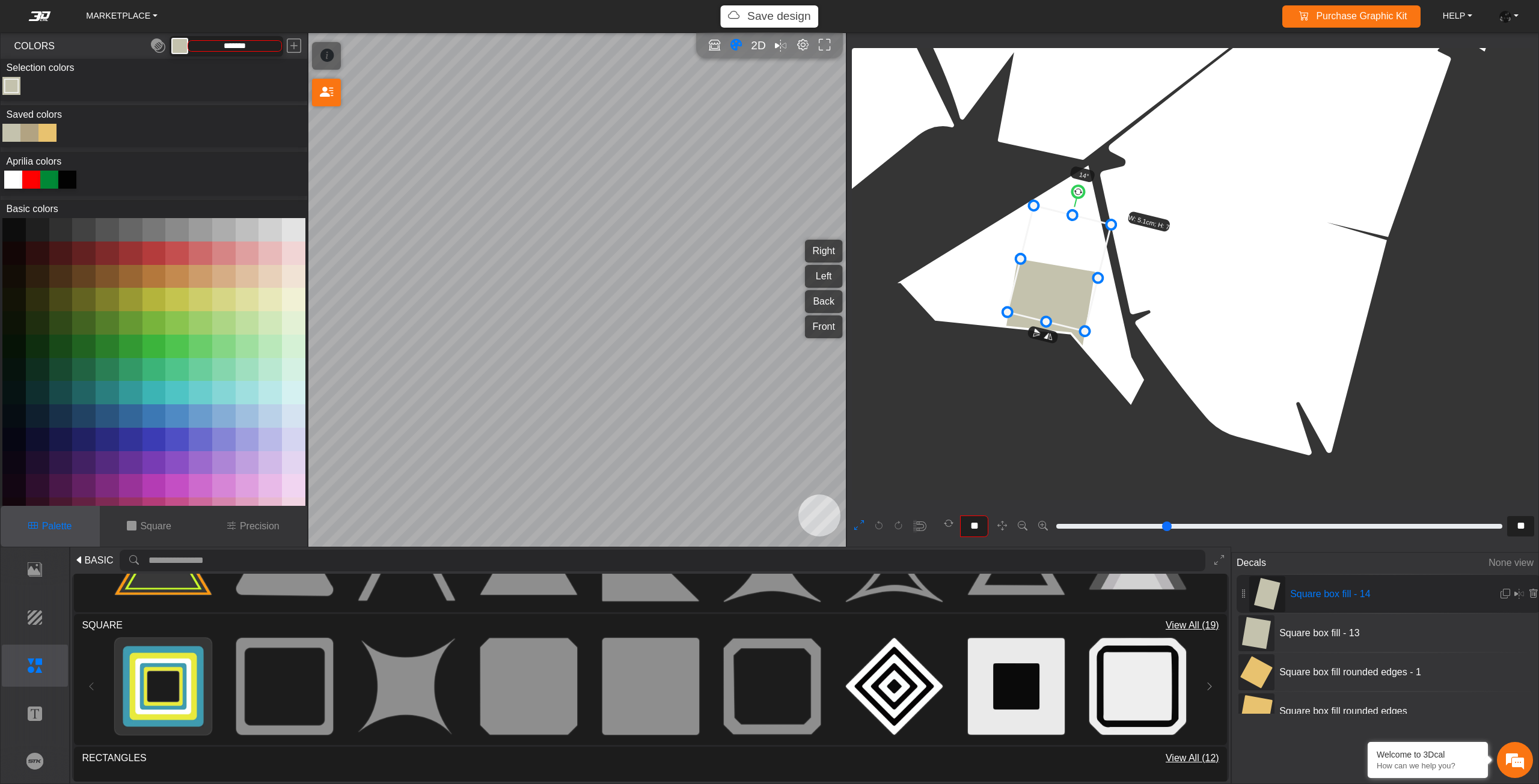
type input "**"
click at [1074, 194] on circle at bounding box center [1075, 191] width 14 height 14
click at [1060, 244] on icon at bounding box center [1059, 268] width 100 height 123
drag, startPoint x: 1050, startPoint y: 323, endPoint x: 1042, endPoint y: 369, distance: 46.7
drag, startPoint x: 1037, startPoint y: 366, endPoint x: 1061, endPoint y: 278, distance: 91.2
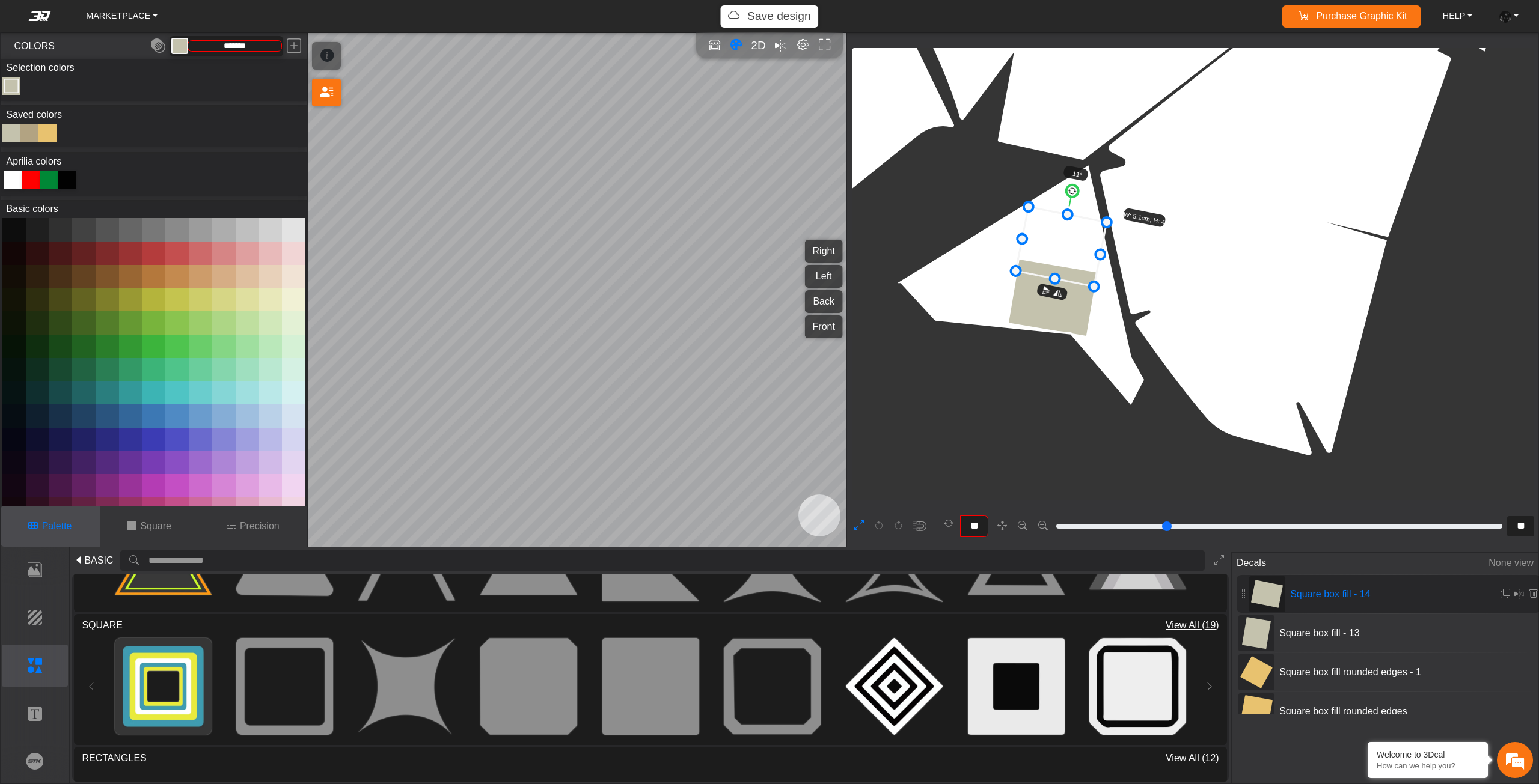
type input "**"
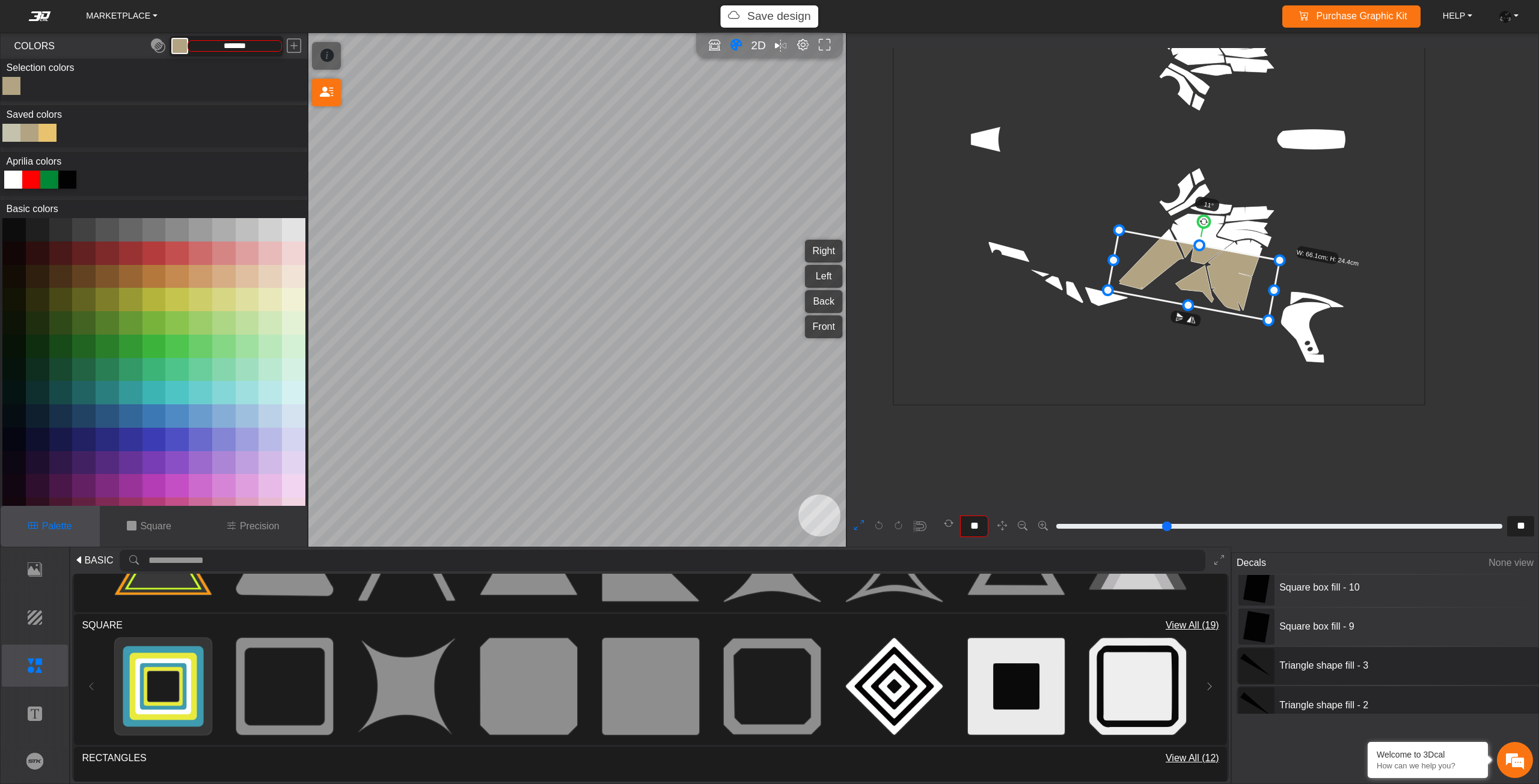
scroll to position [180, 0]
click at [1338, 644] on span "Triangle shape fill - 3" at bounding box center [1364, 648] width 180 height 14
type input "**"
type input "***"
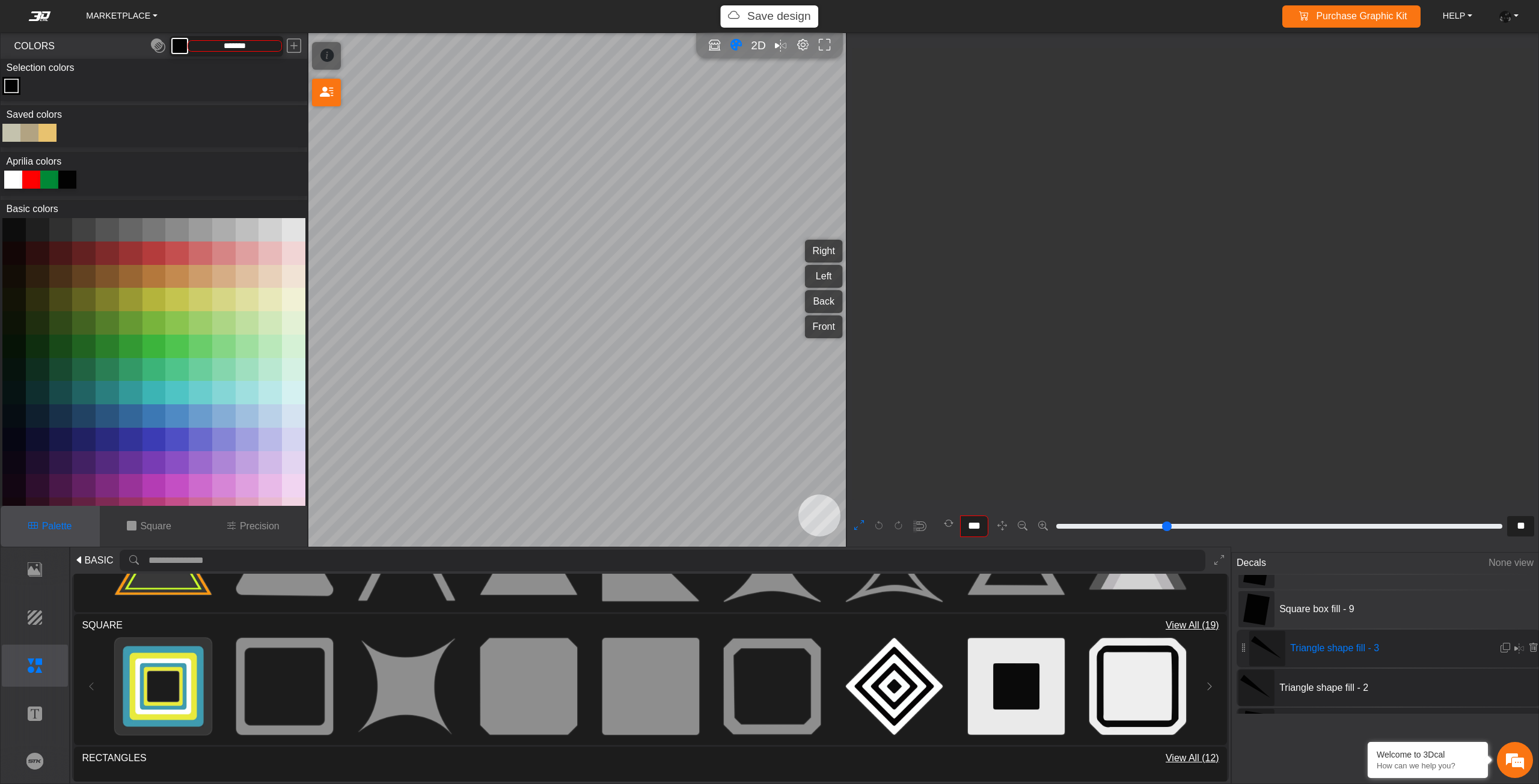
scroll to position [2096, 1639]
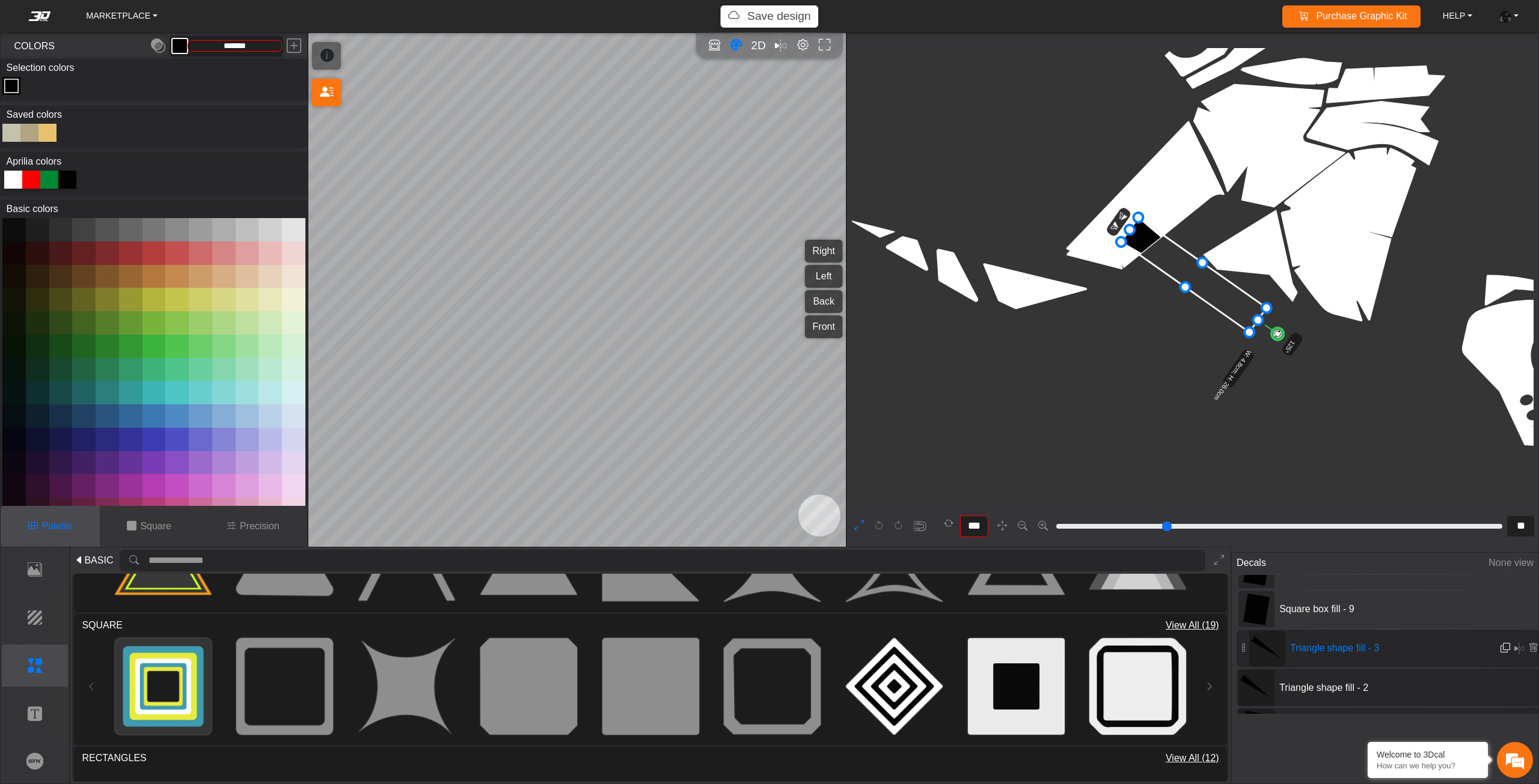
click at [1503, 647] on em at bounding box center [1504, 648] width 9 height 10
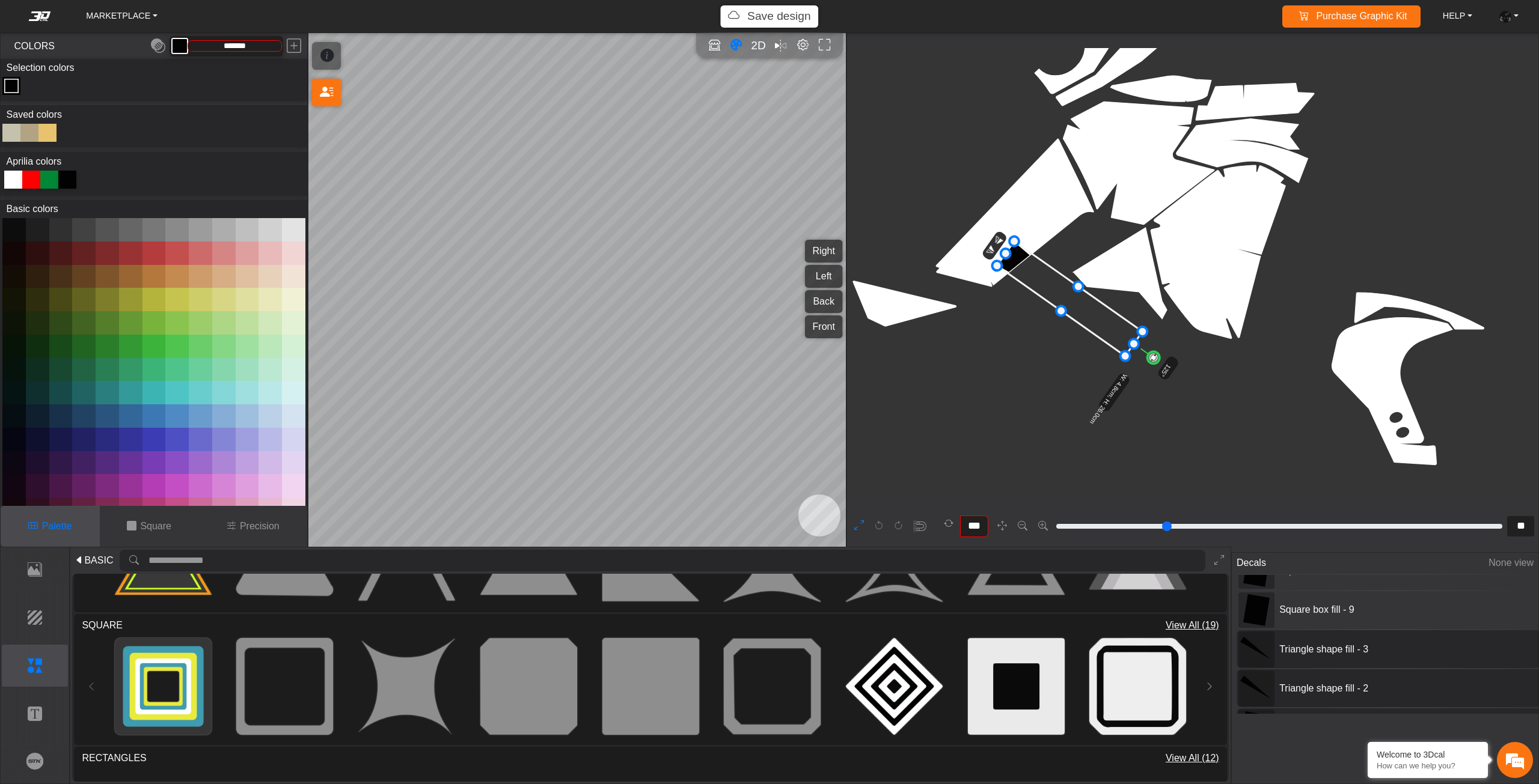
drag, startPoint x: 1347, startPoint y: 401, endPoint x: 1220, endPoint y: 424, distance: 129.1
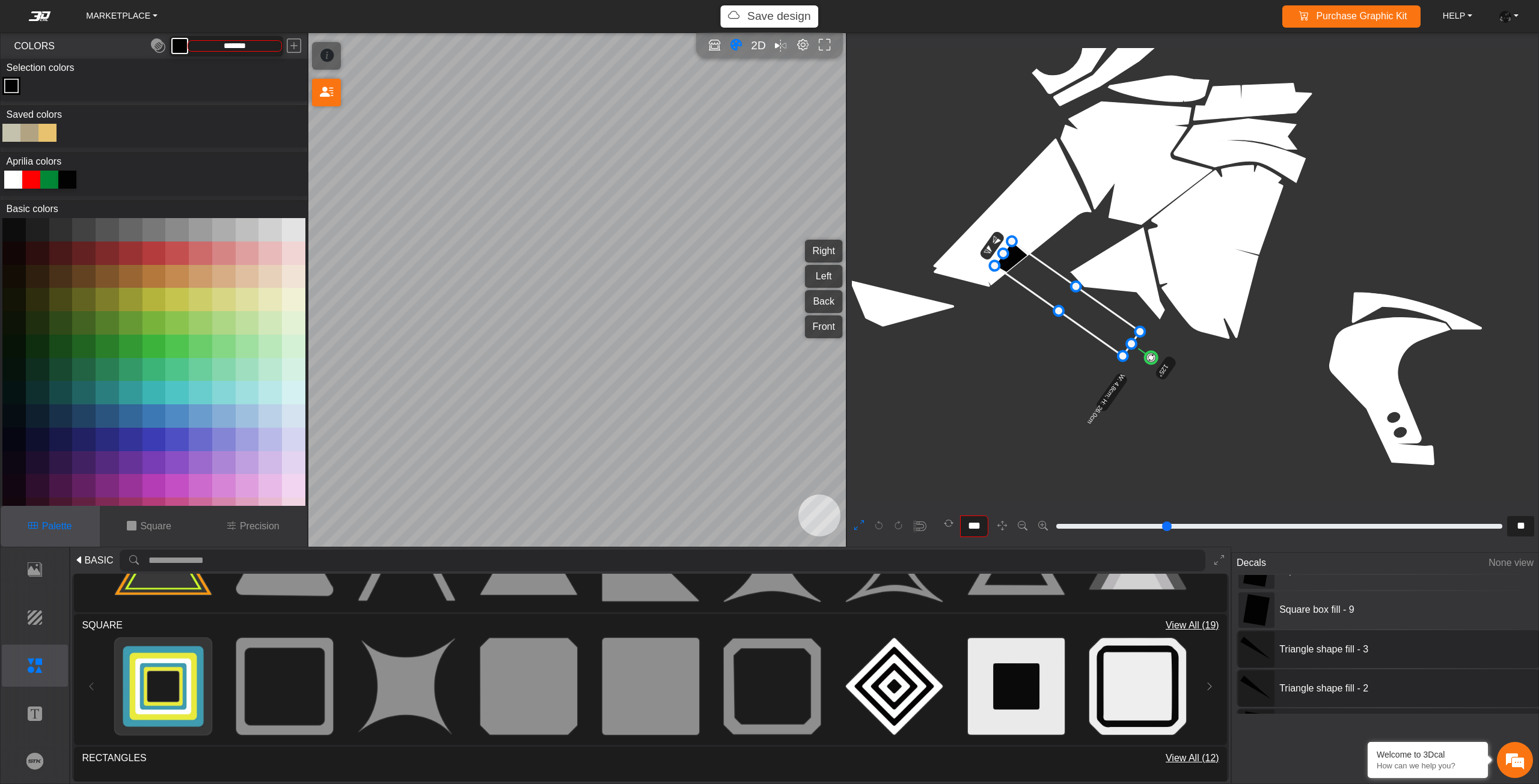
click at [14, 137] on div at bounding box center [11, 132] width 18 height 18
type input "*******"
type input "**"
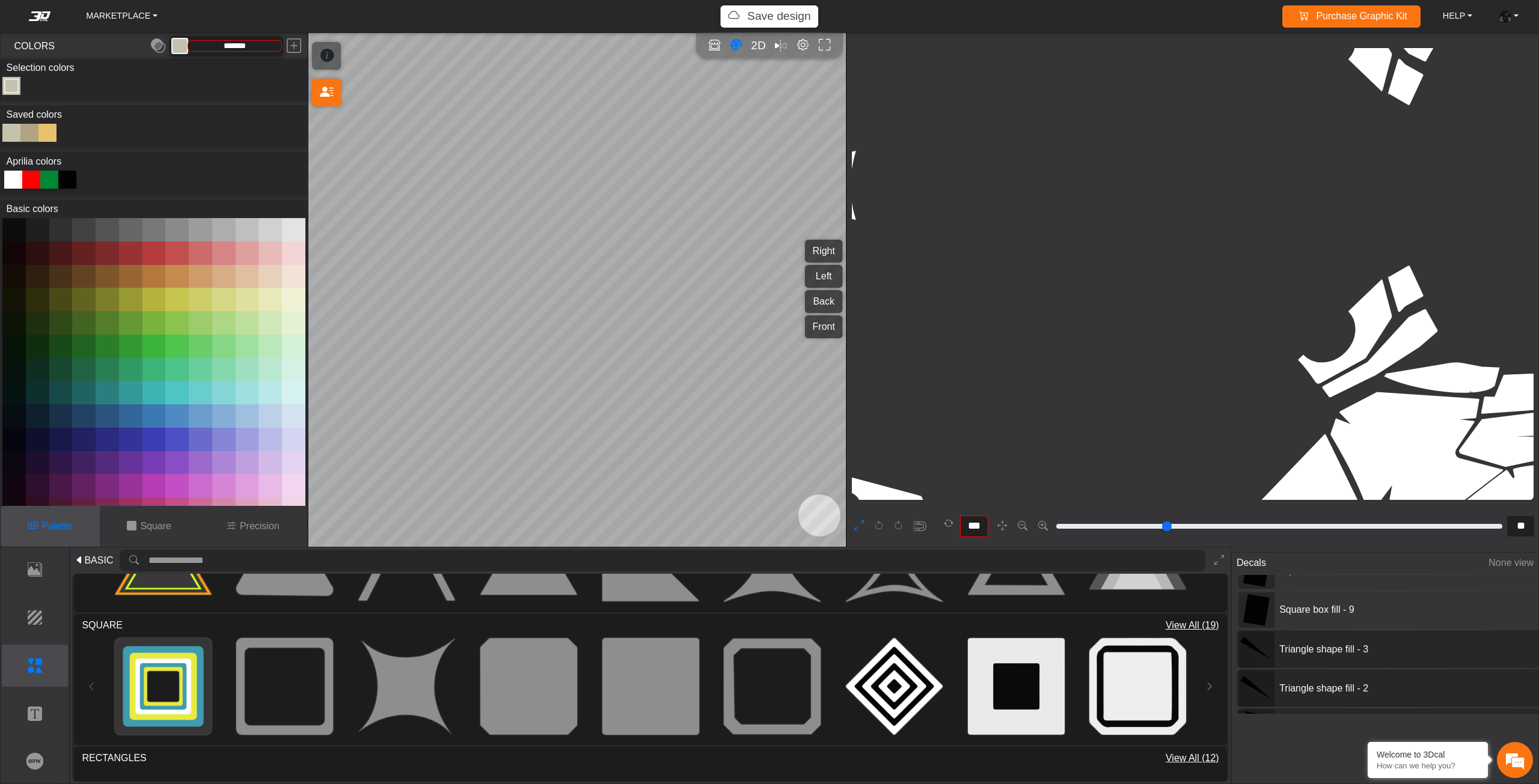
type input "**"
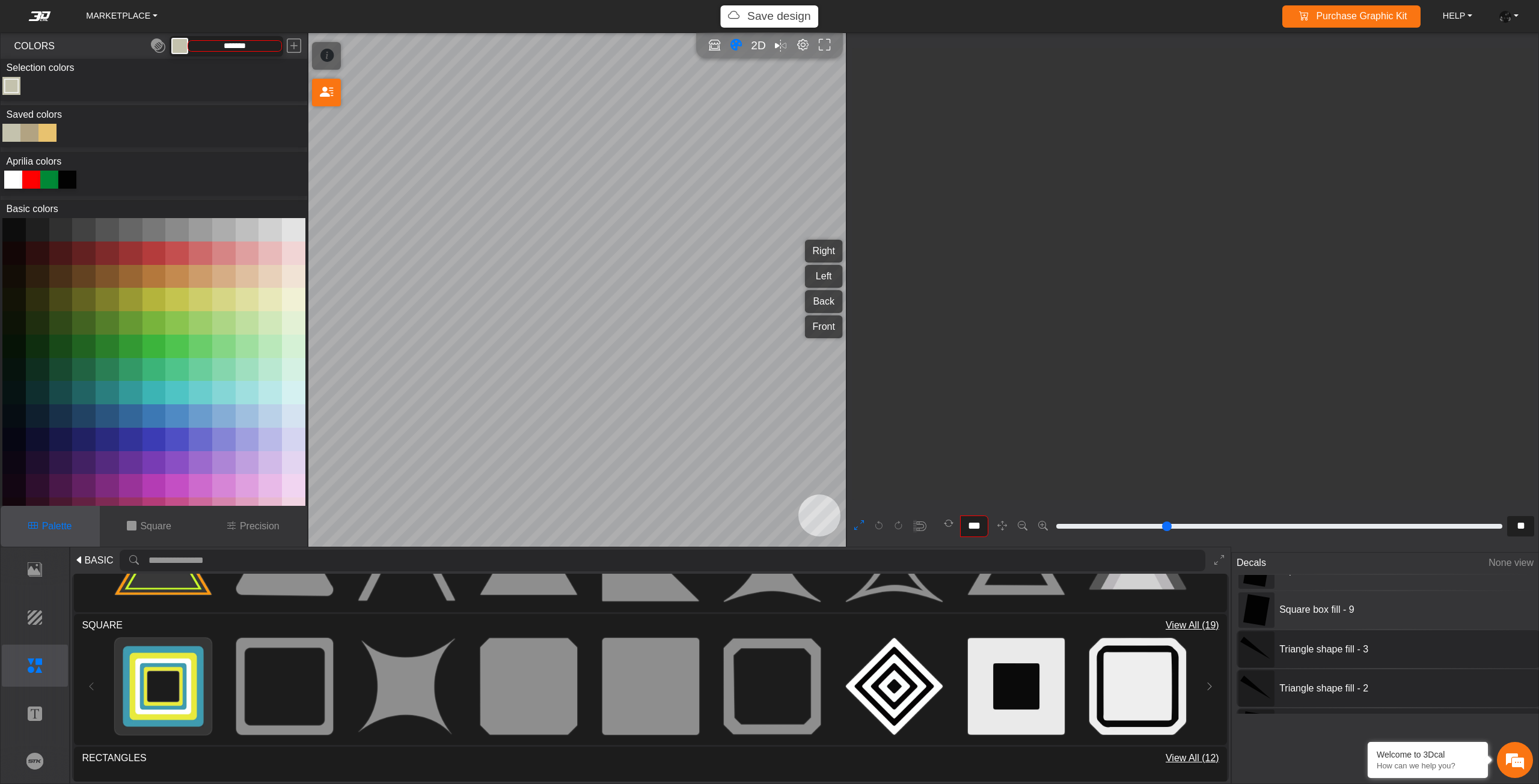
type input "**"
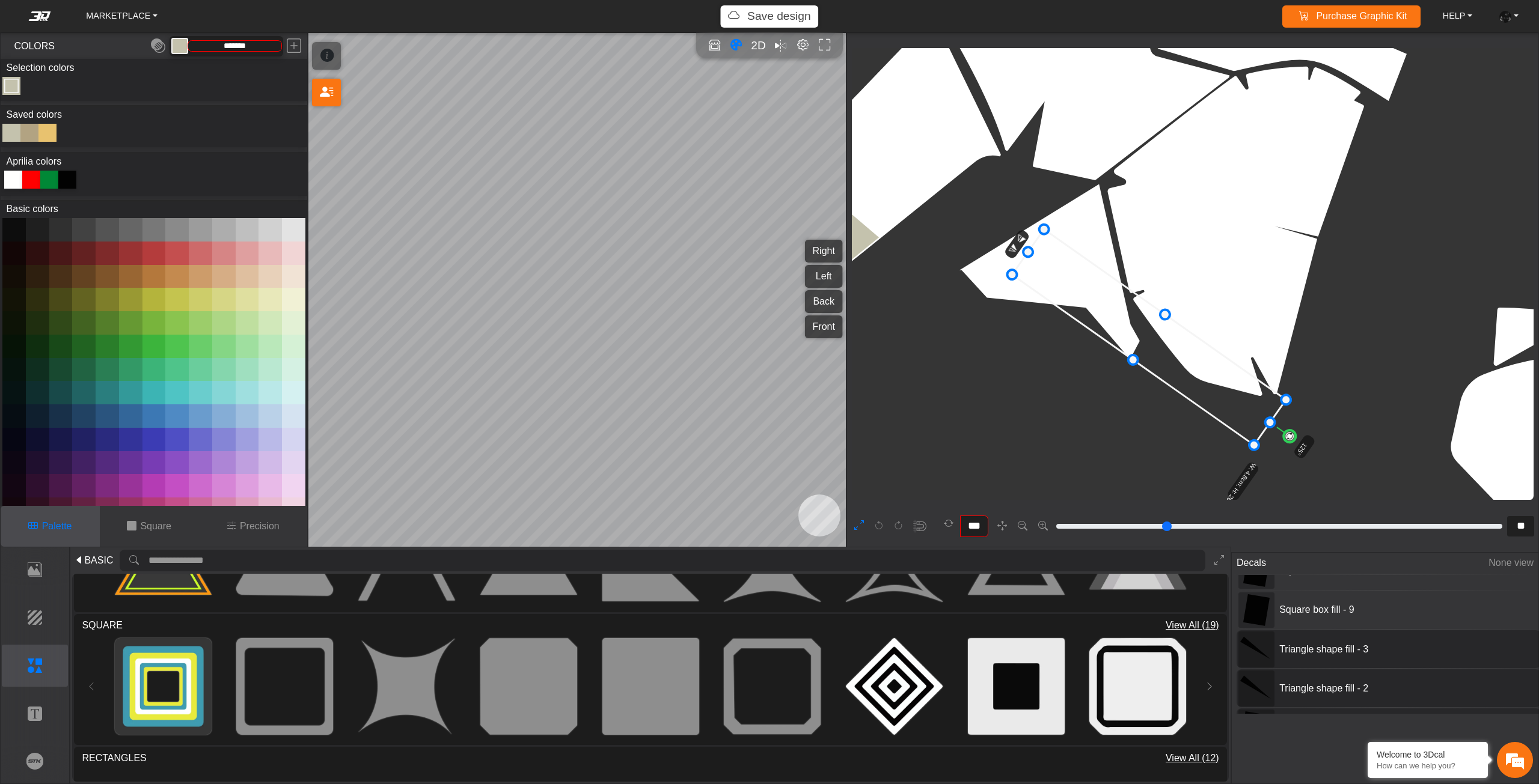
drag, startPoint x: 940, startPoint y: 315, endPoint x: 1135, endPoint y: 332, distance: 195.7
click at [1135, 332] on icon at bounding box center [1149, 337] width 274 height 216
drag, startPoint x: 1121, startPoint y: 338, endPoint x: 1125, endPoint y: 327, distance: 11.7
click at [1125, 327] on icon at bounding box center [1149, 337] width 274 height 216
drag, startPoint x: 1123, startPoint y: 333, endPoint x: 1137, endPoint y: 340, distance: 15.7
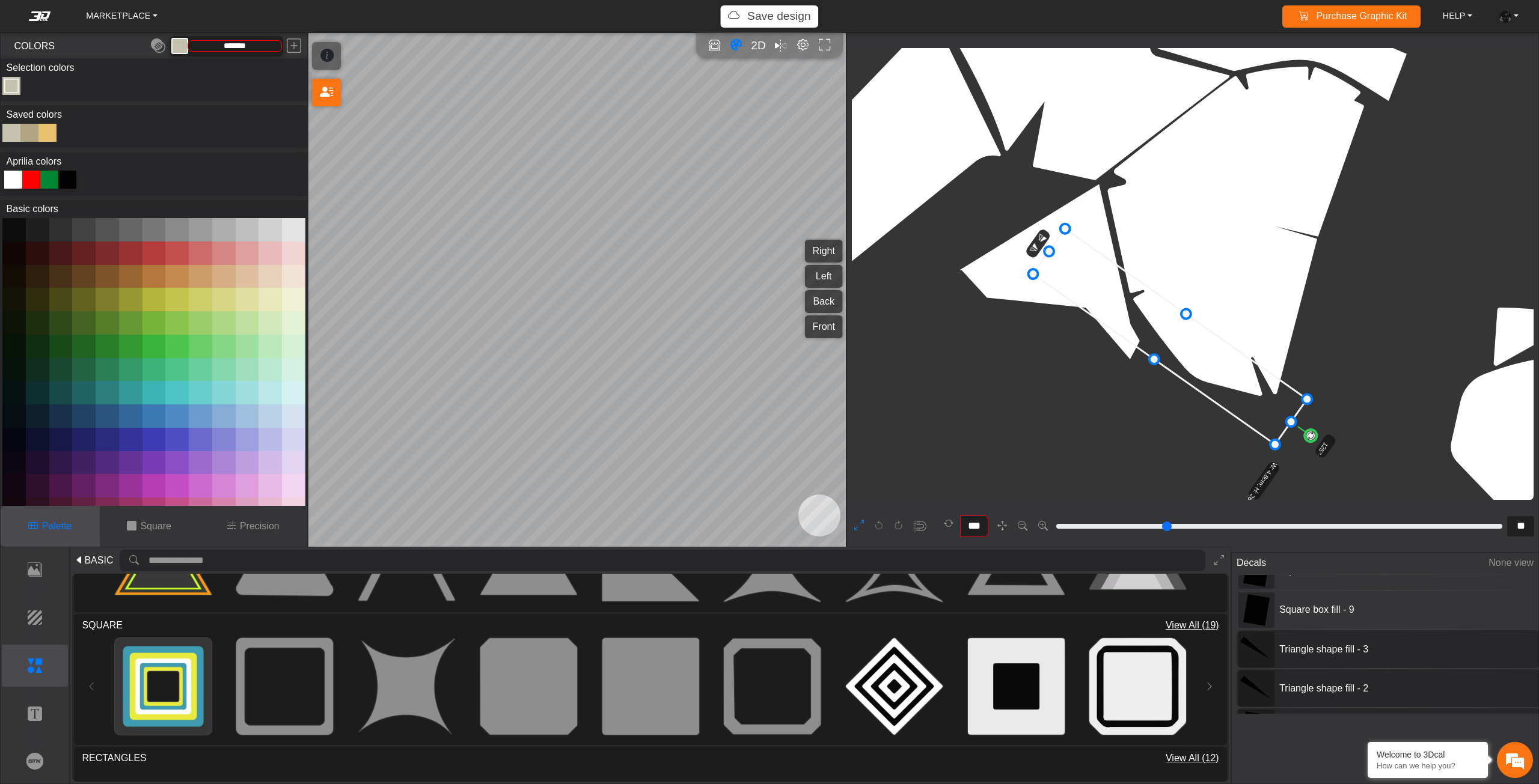
click at [1137, 340] on icon at bounding box center [1170, 337] width 274 height 216
drag, startPoint x: 1137, startPoint y: 340, endPoint x: 1147, endPoint y: 344, distance: 10.8
click at [1147, 344] on icon at bounding box center [1170, 337] width 274 height 216
click at [1141, 343] on icon at bounding box center [1177, 337] width 274 height 216
type input "***"
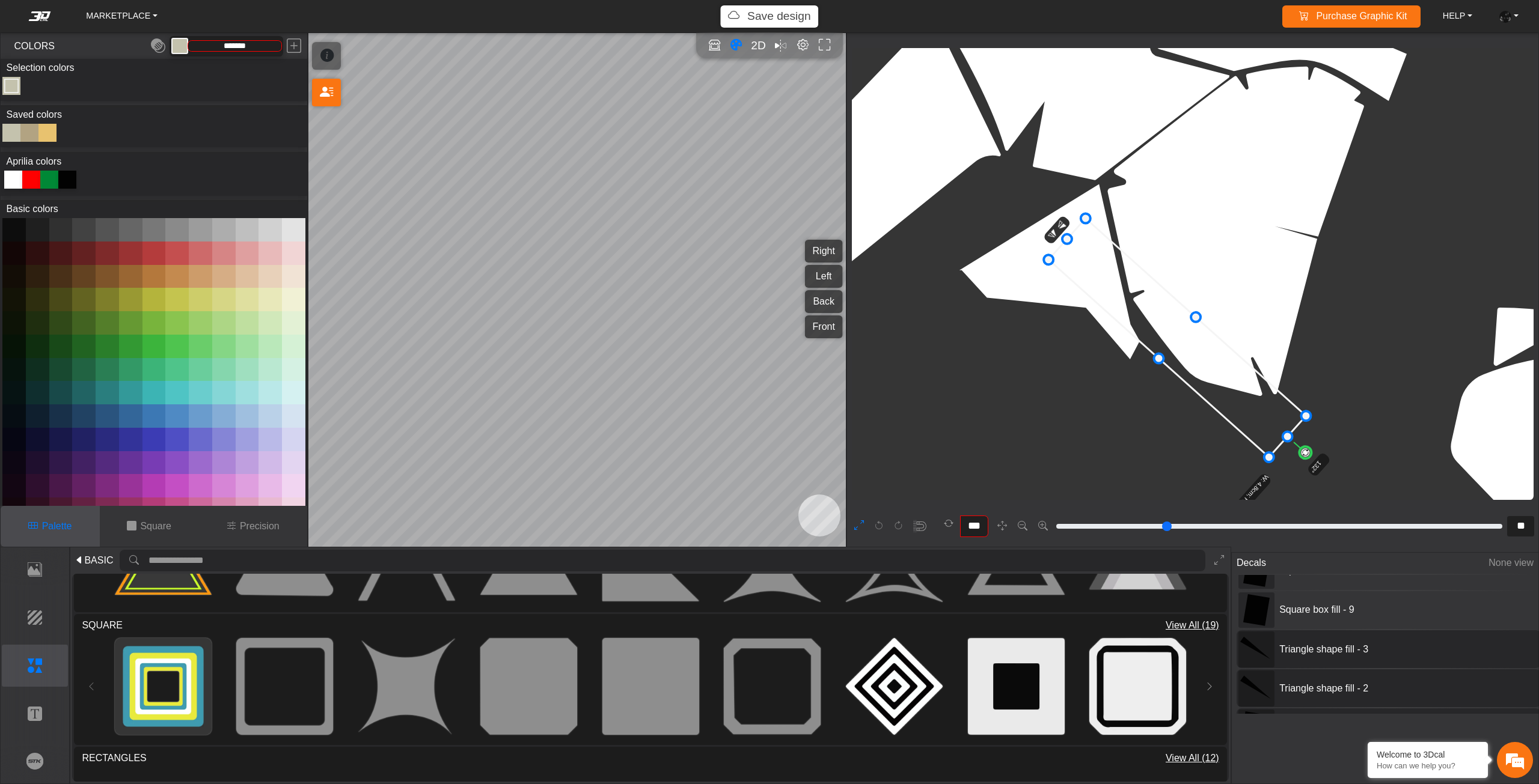
drag, startPoint x: 1324, startPoint y: 441, endPoint x: 1311, endPoint y: 458, distance: 21.4
drag, startPoint x: 1215, startPoint y: 355, endPoint x: 1200, endPoint y: 360, distance: 15.8
click at [1201, 359] on icon at bounding box center [1176, 338] width 257 height 238
drag, startPoint x: 1199, startPoint y: 366, endPoint x: 1208, endPoint y: 379, distance: 15.8
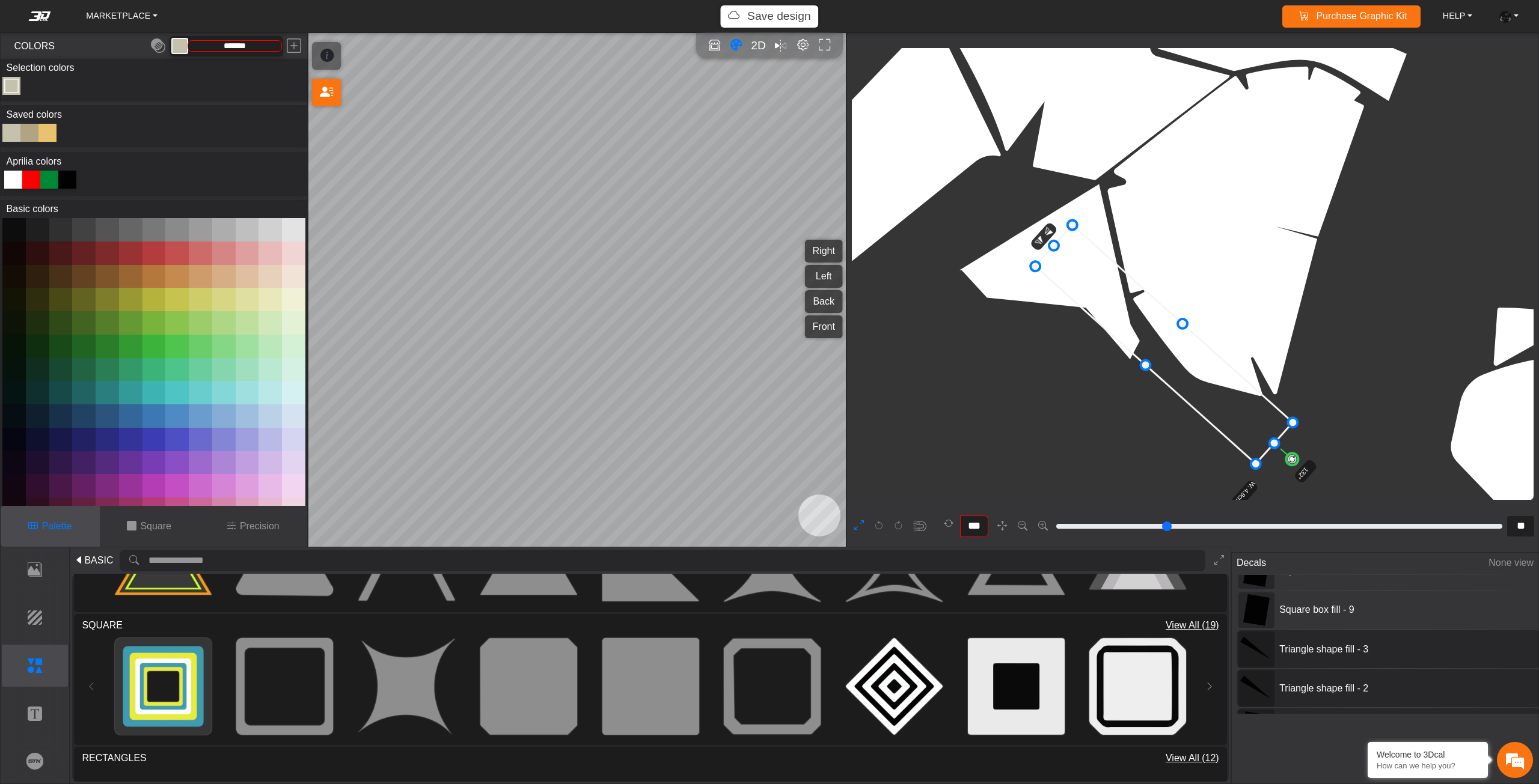
click at [1209, 378] on icon at bounding box center [1164, 345] width 257 height 238
click at [1209, 366] on icon at bounding box center [1175, 347] width 257 height 238
click at [1206, 366] on icon at bounding box center [1173, 345] width 257 height 238
click at [1072, 259] on icon at bounding box center [1173, 345] width 257 height 238
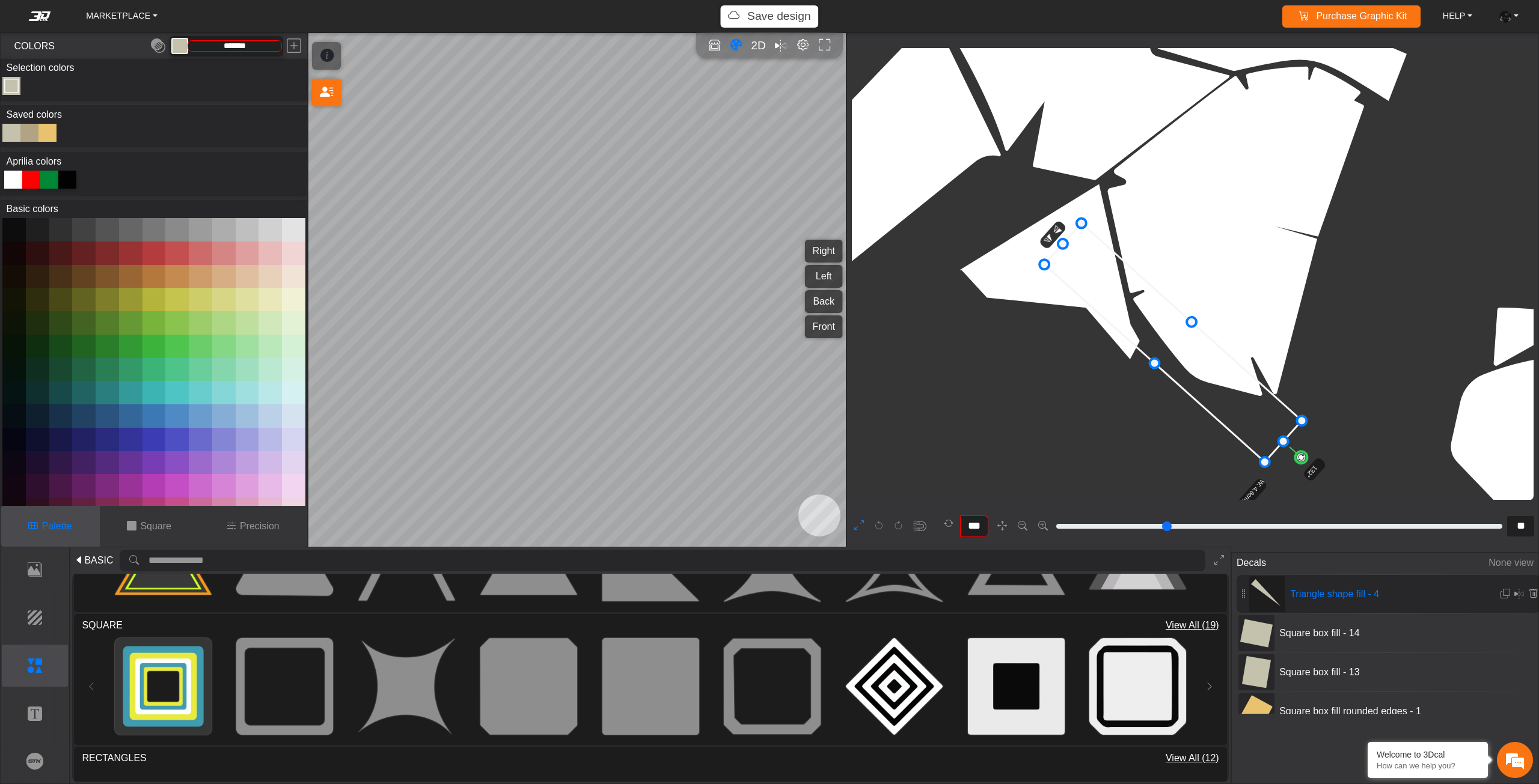
type input "**"
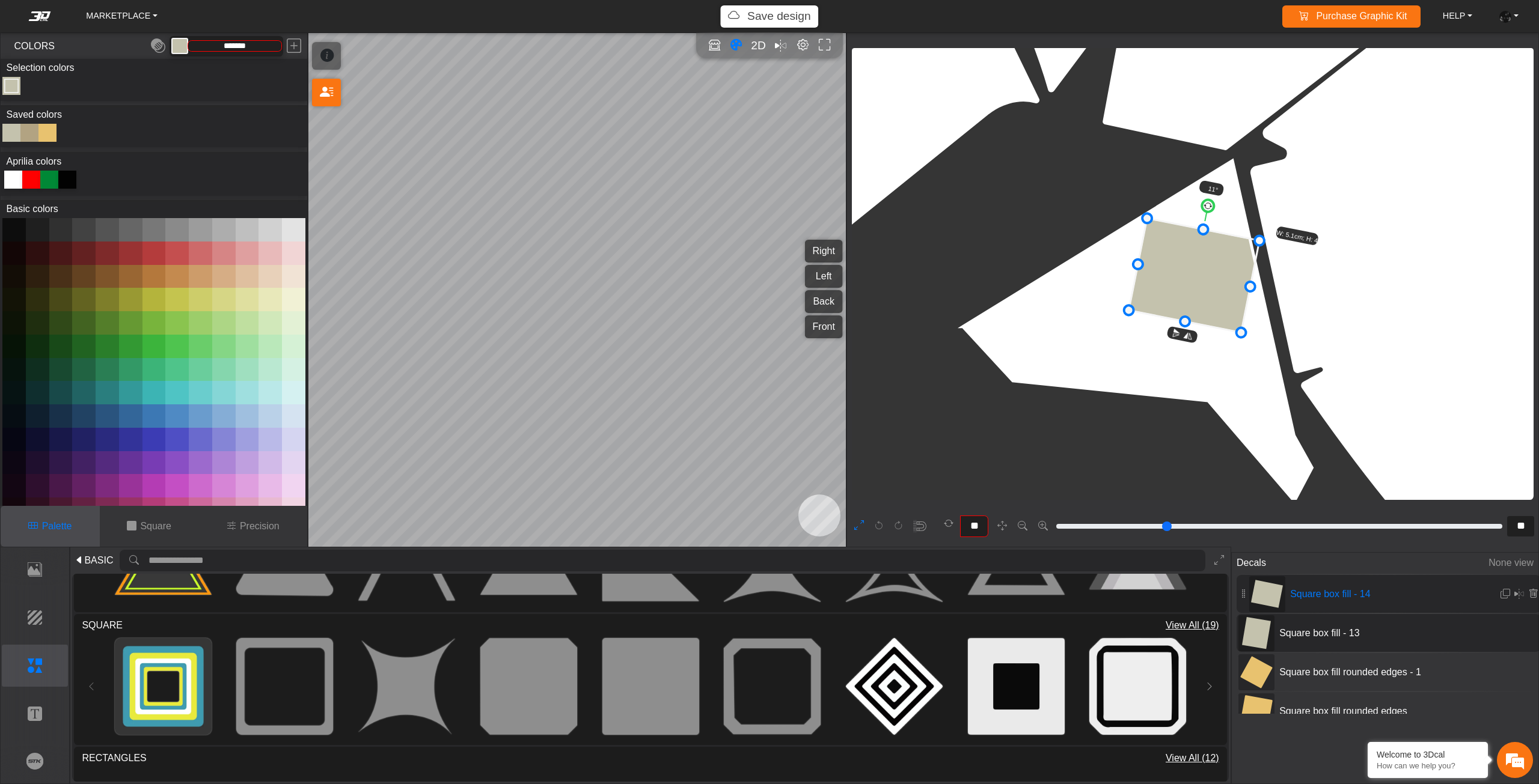
type input "**"
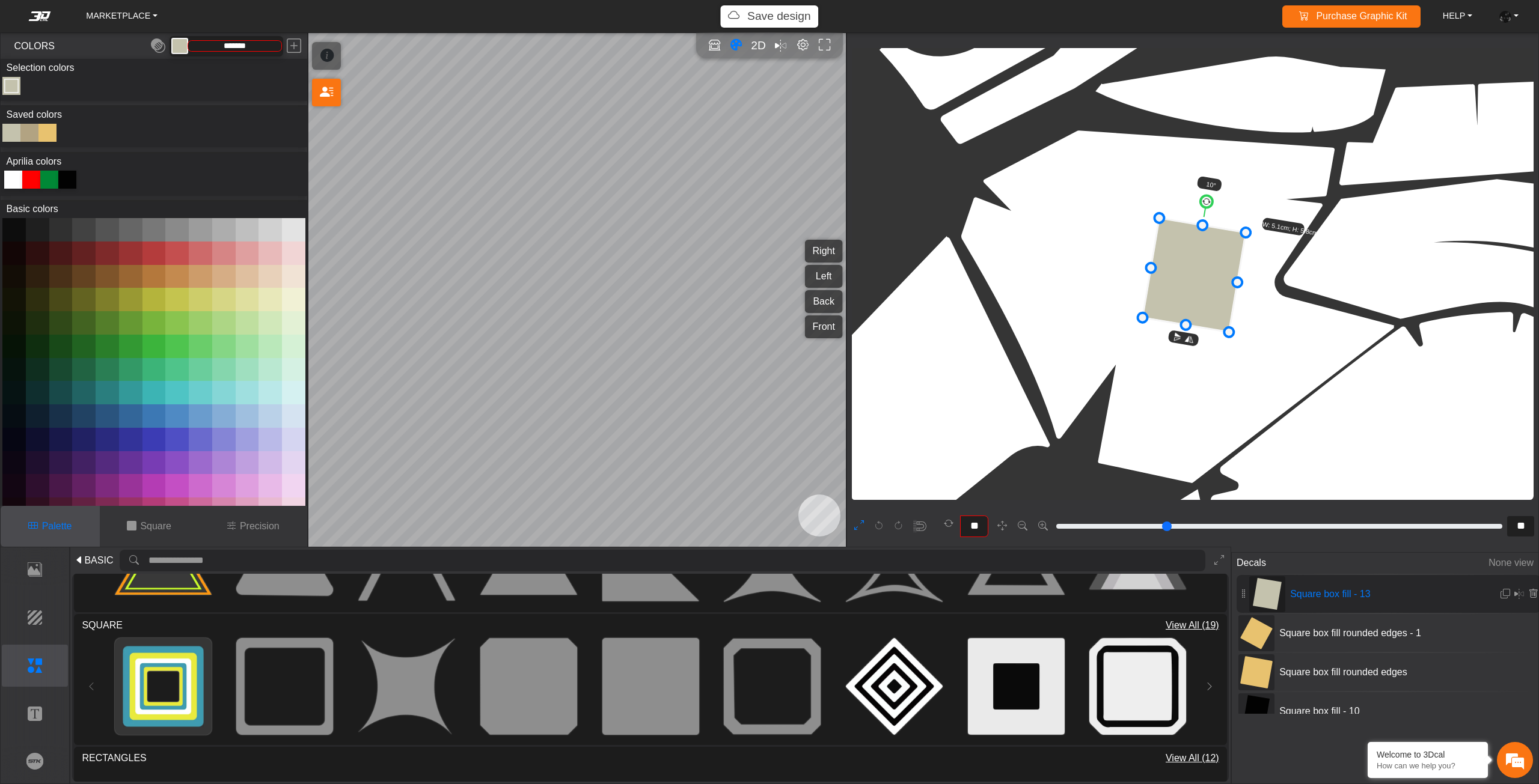
type input "**"
type input "*******"
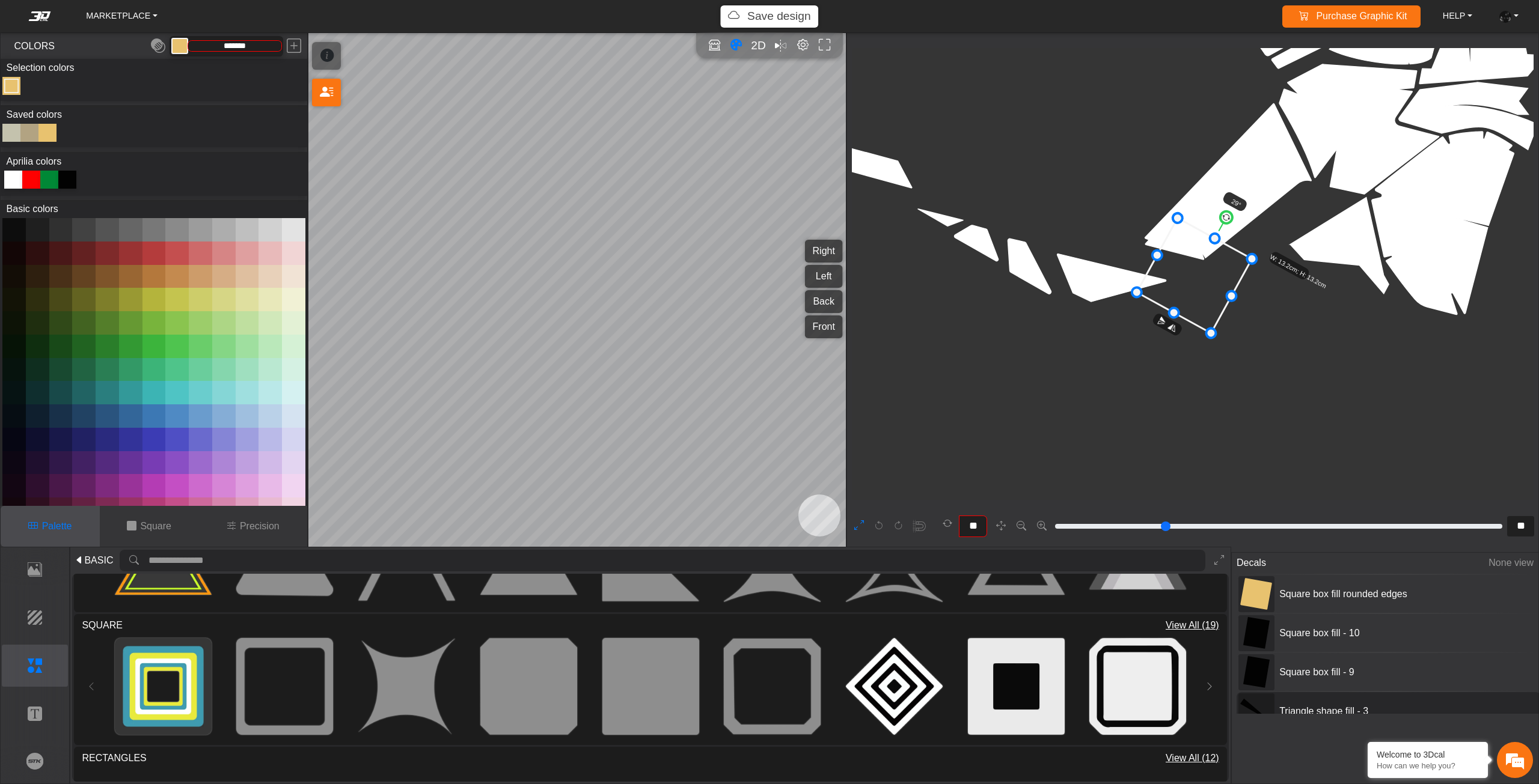
type input "**"
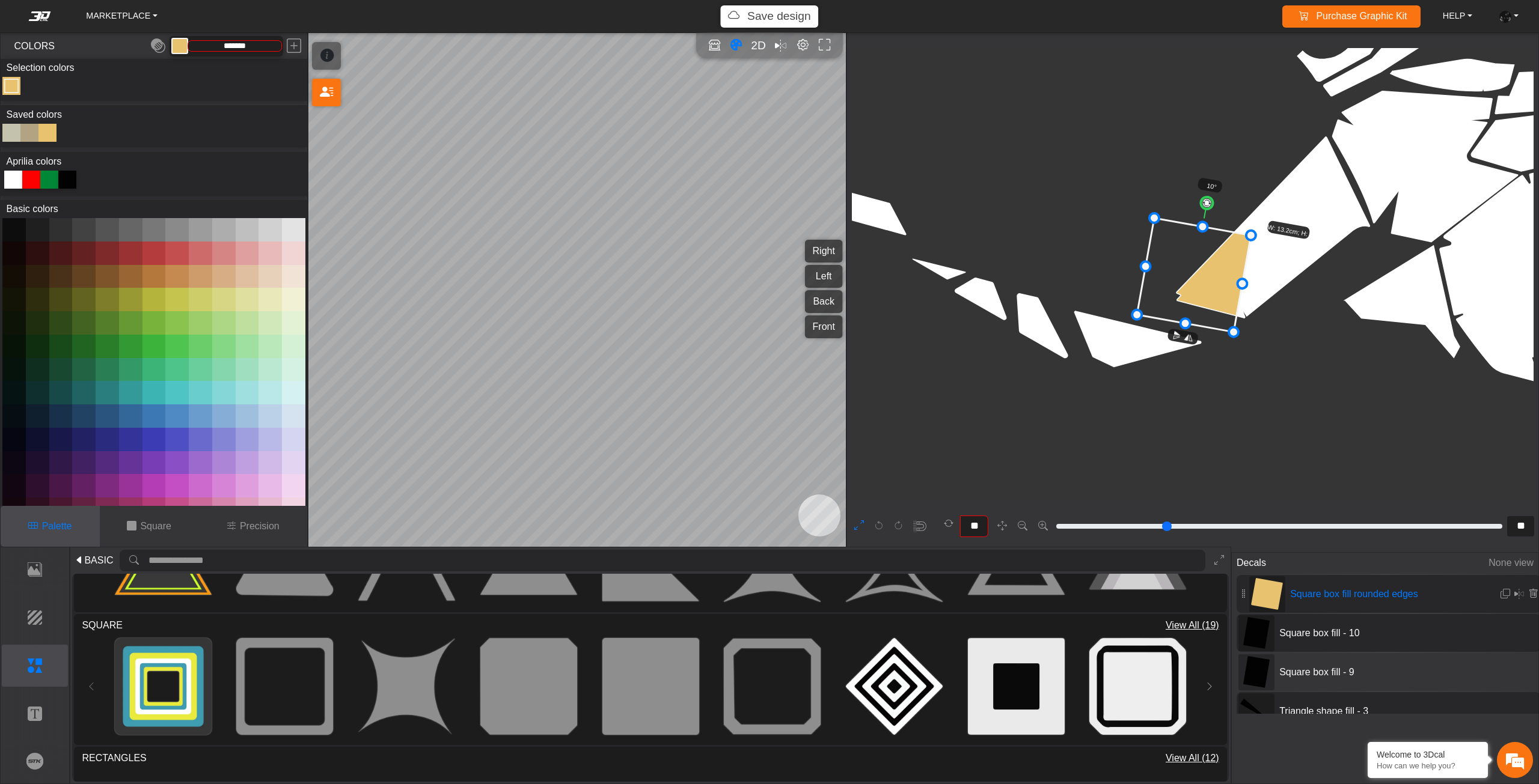
click at [1343, 639] on span "Square box fill - 10" at bounding box center [1364, 633] width 180 height 14
type input "**"
type input "*******"
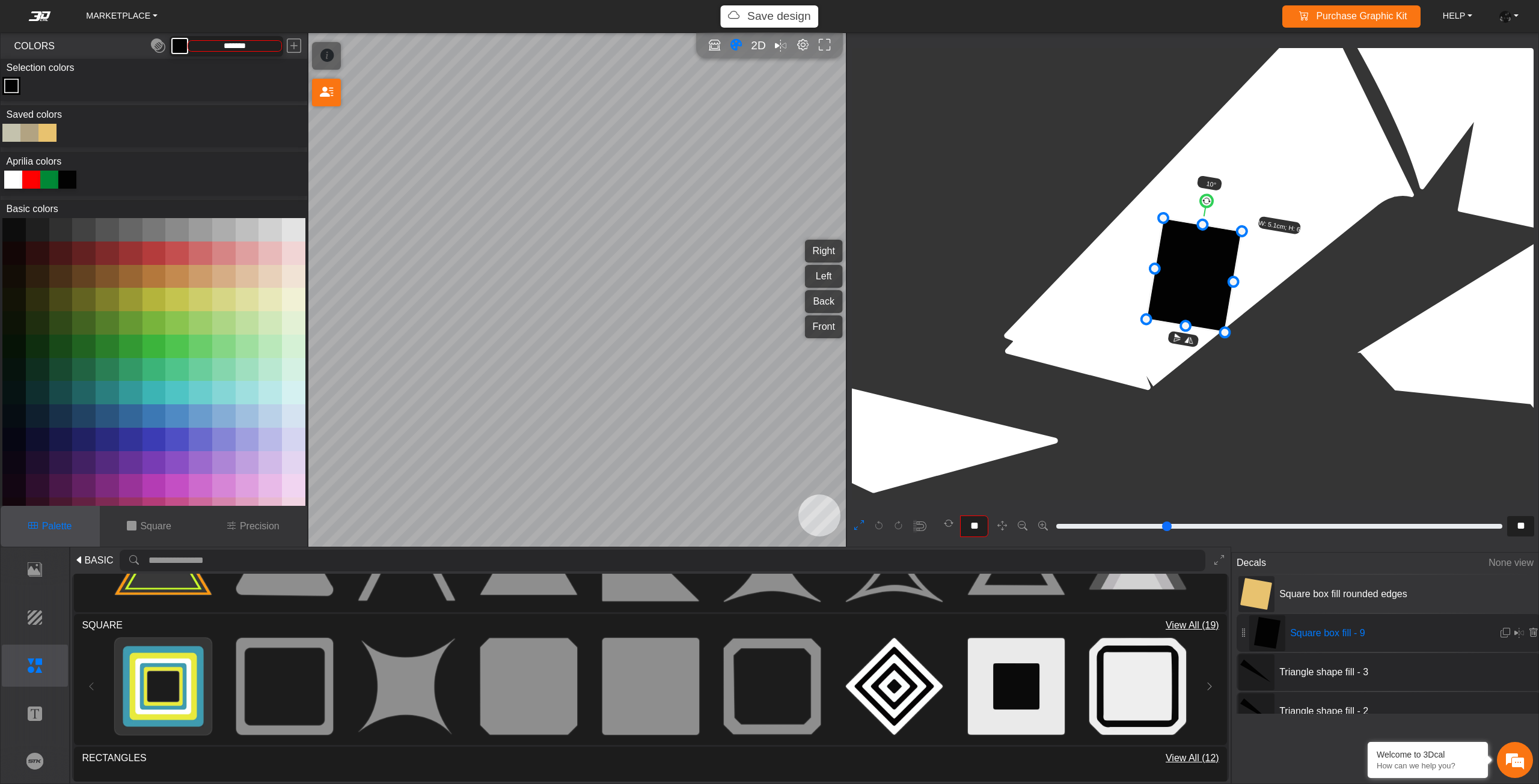
click at [1339, 637] on span "Square box fill - 9" at bounding box center [1375, 633] width 180 height 14
type input "**"
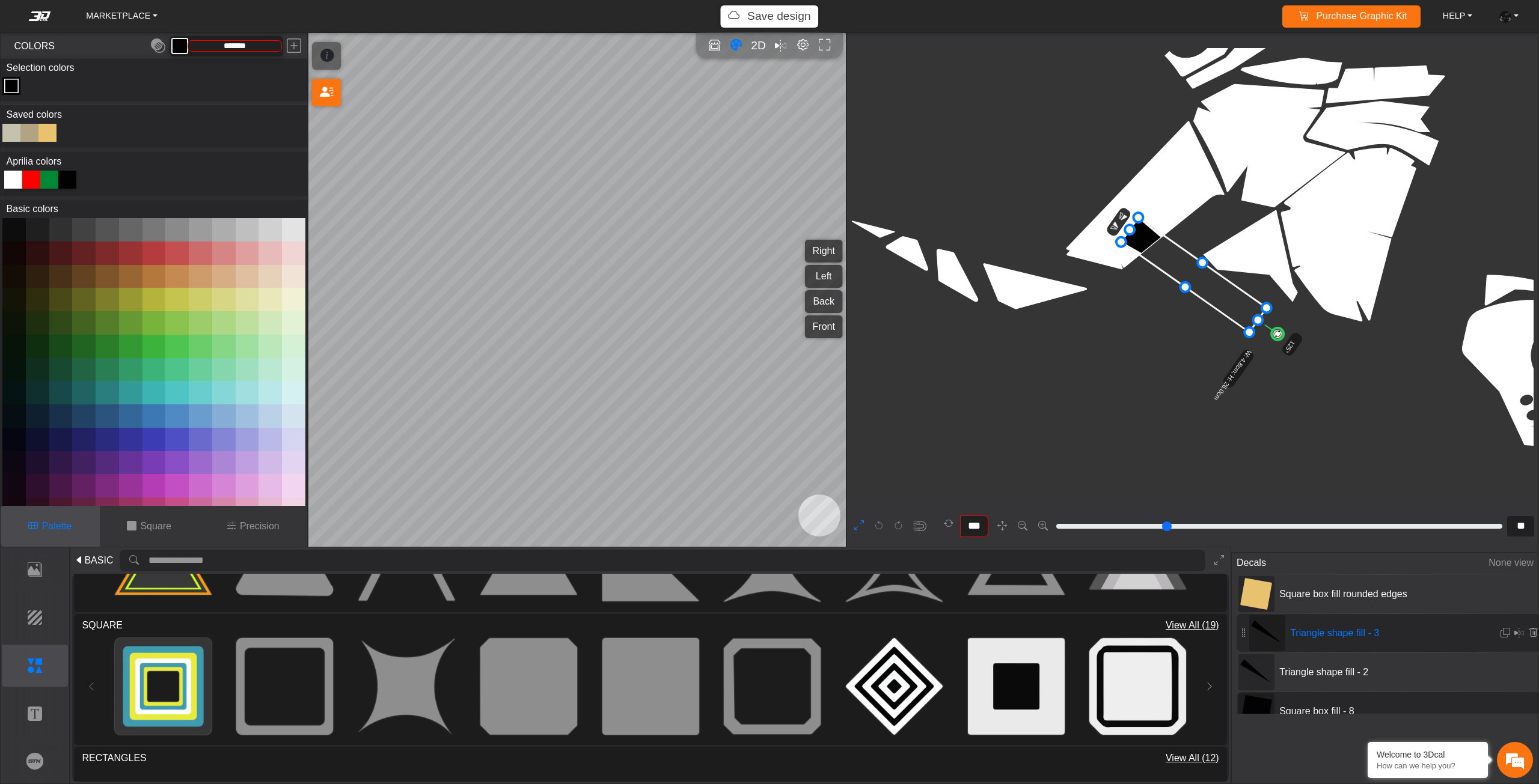
click at [1311, 643] on div "Triangle shape fill - 3" at bounding box center [1388, 633] width 304 height 38
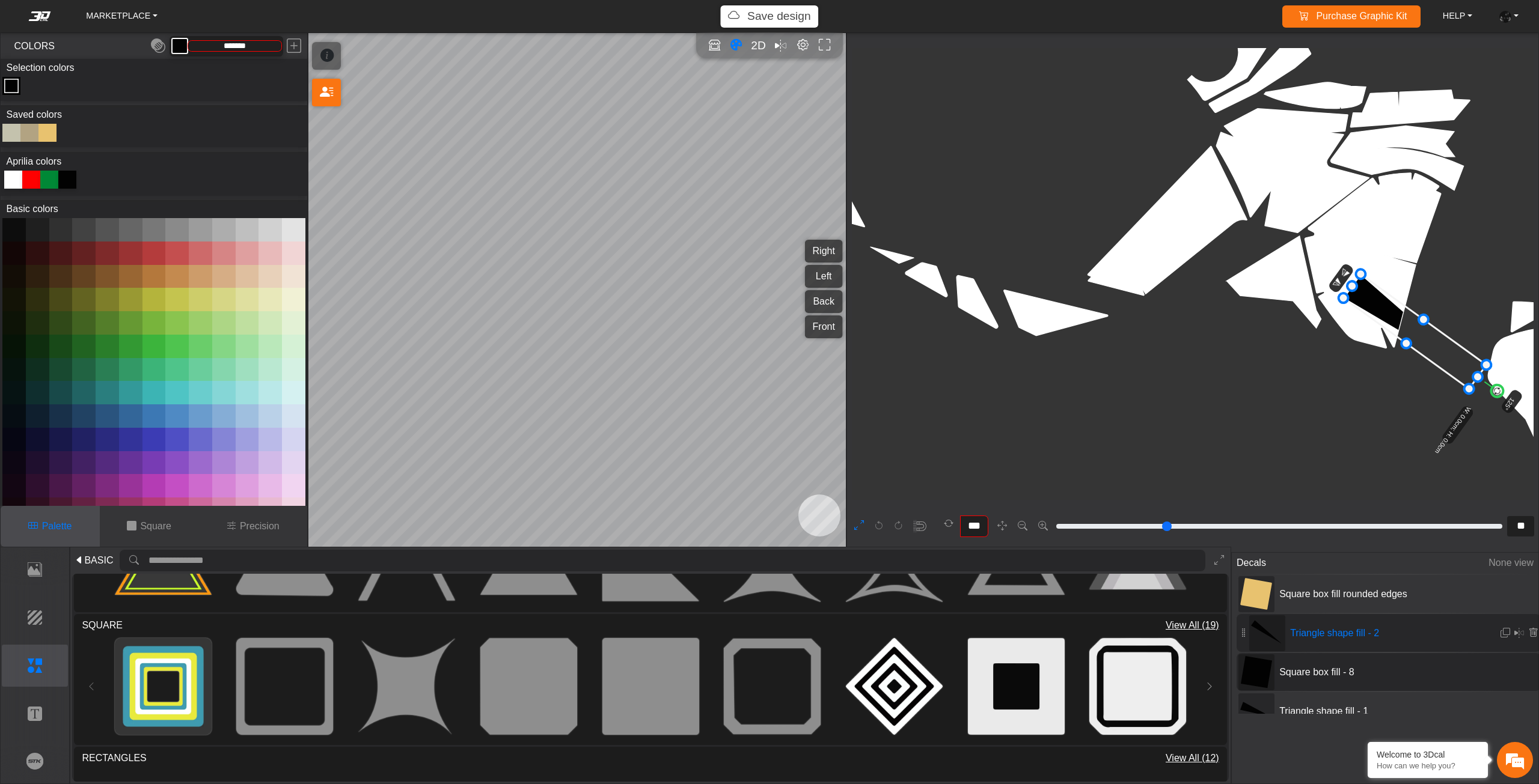
type input "***"
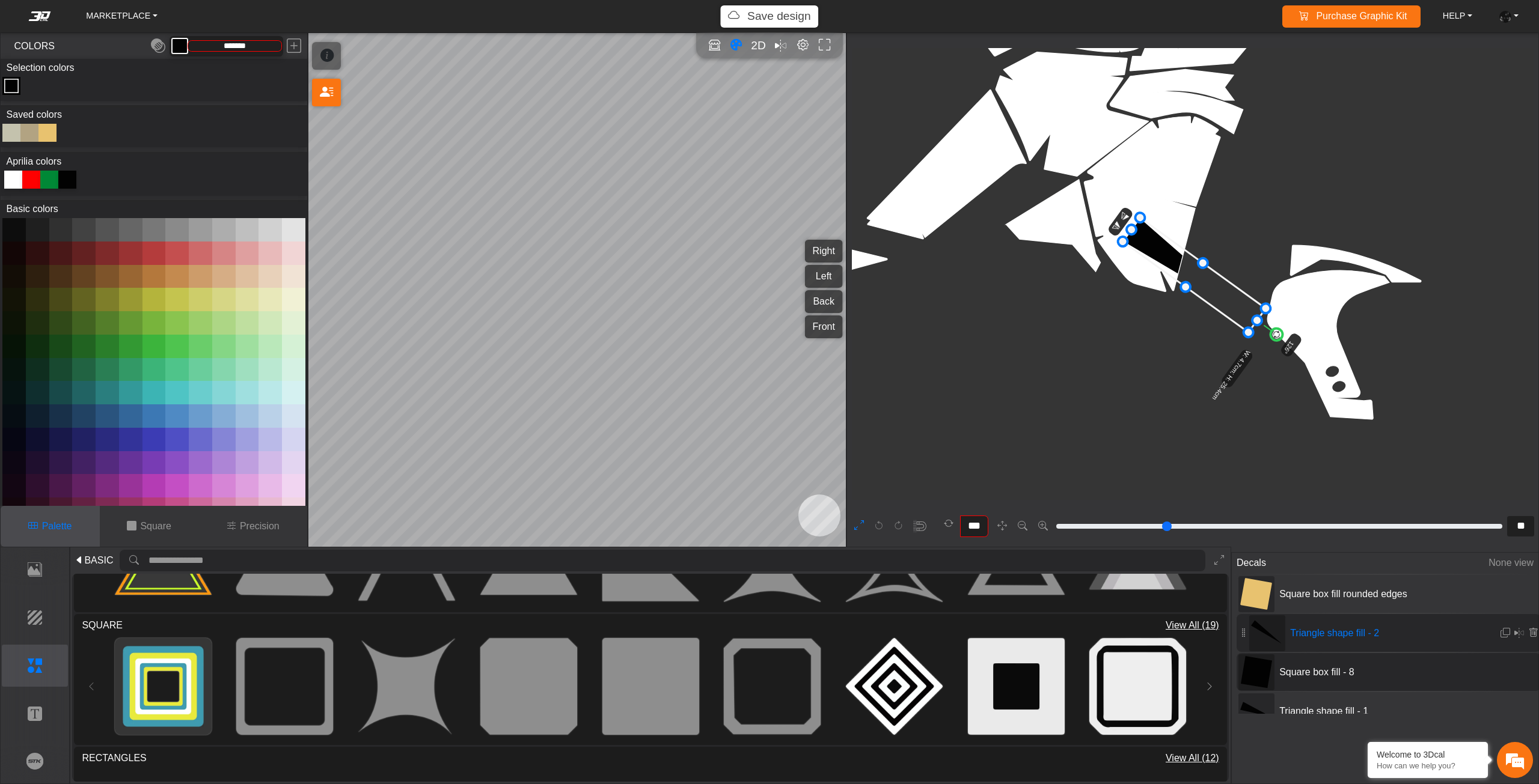
click at [1313, 643] on div "Triangle shape fill - 2" at bounding box center [1388, 633] width 304 height 38
type input "**"
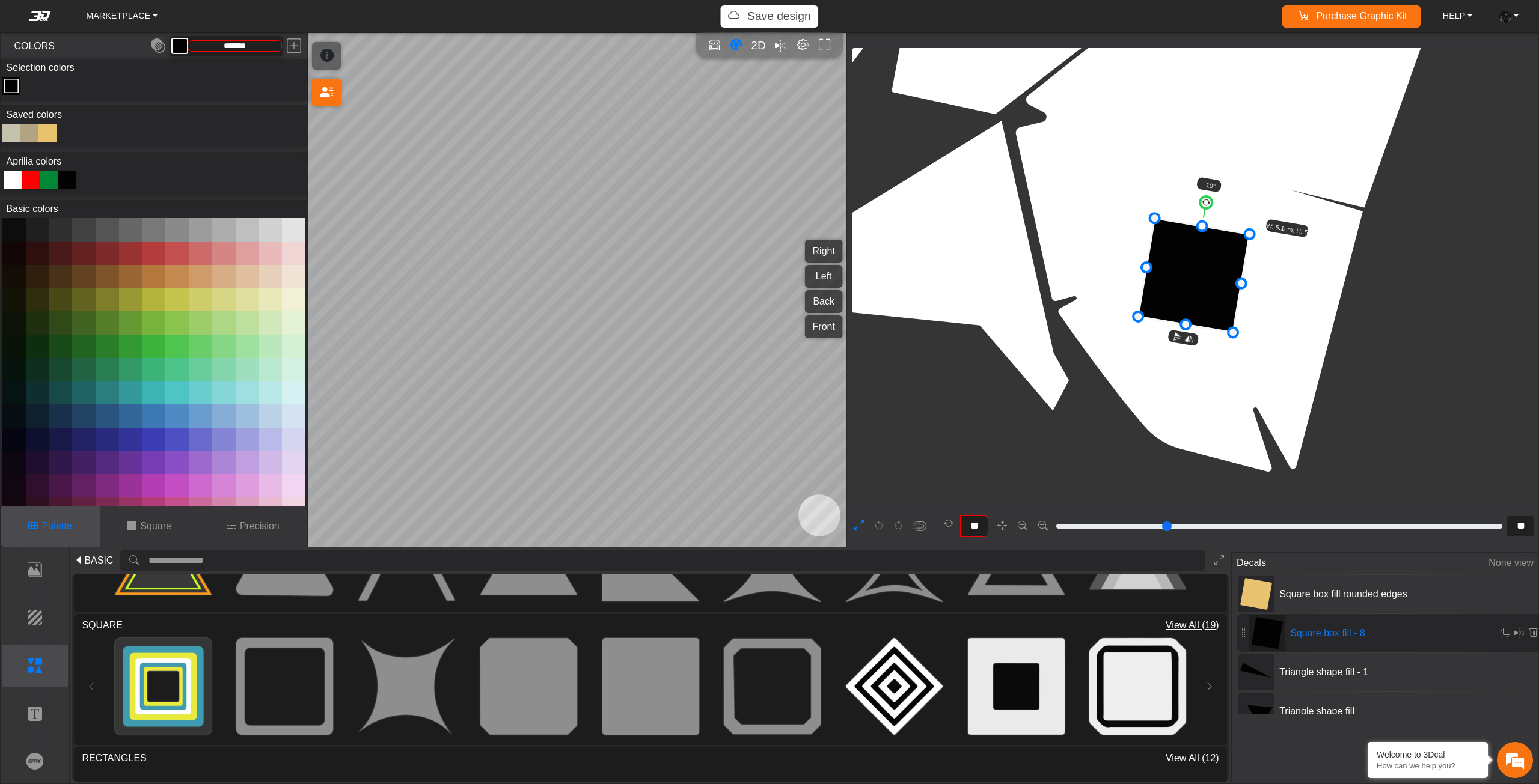
click at [1318, 638] on span "Square box fill - 8" at bounding box center [1375, 633] width 180 height 14
type input "***"
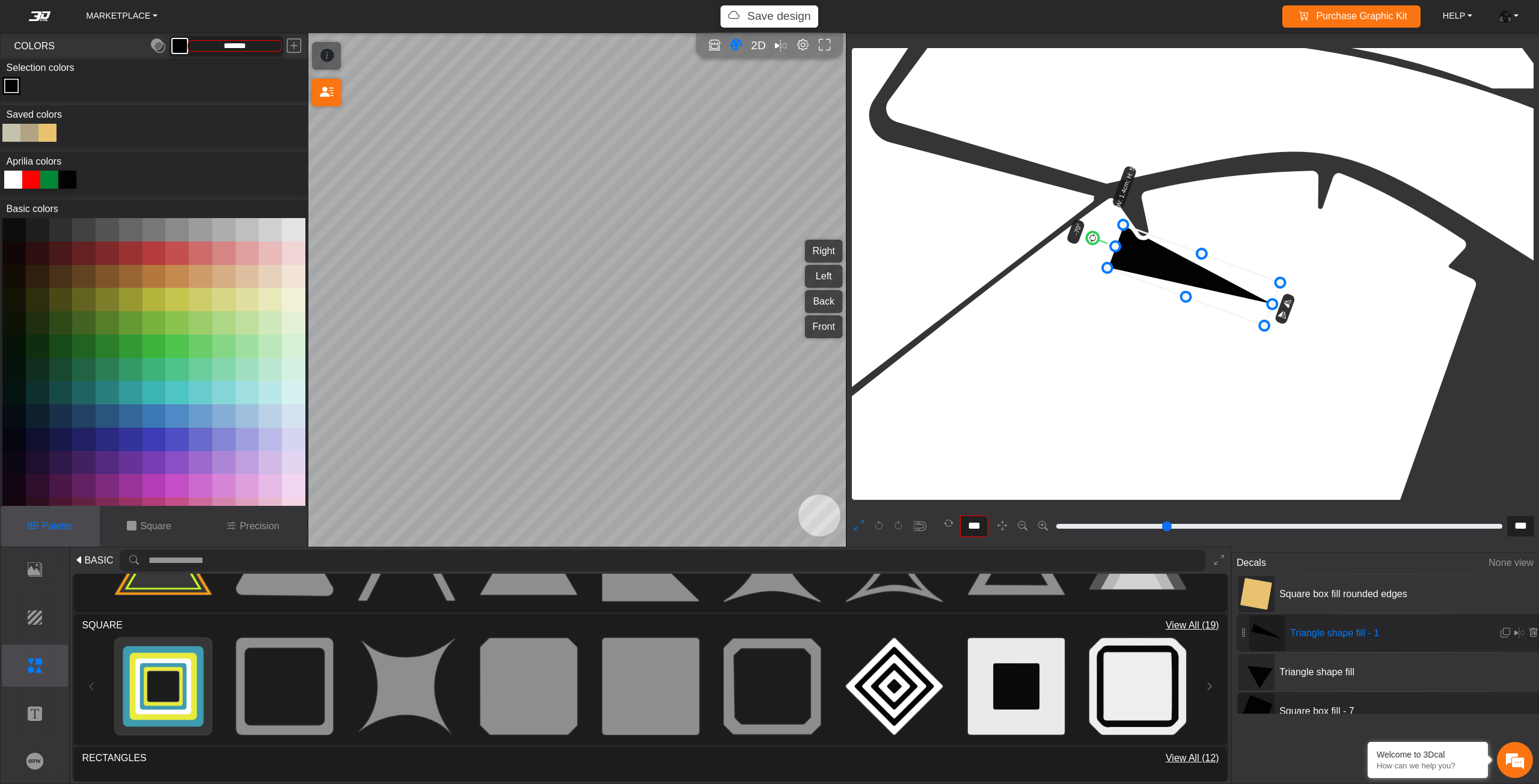
type input "**"
type input "***"
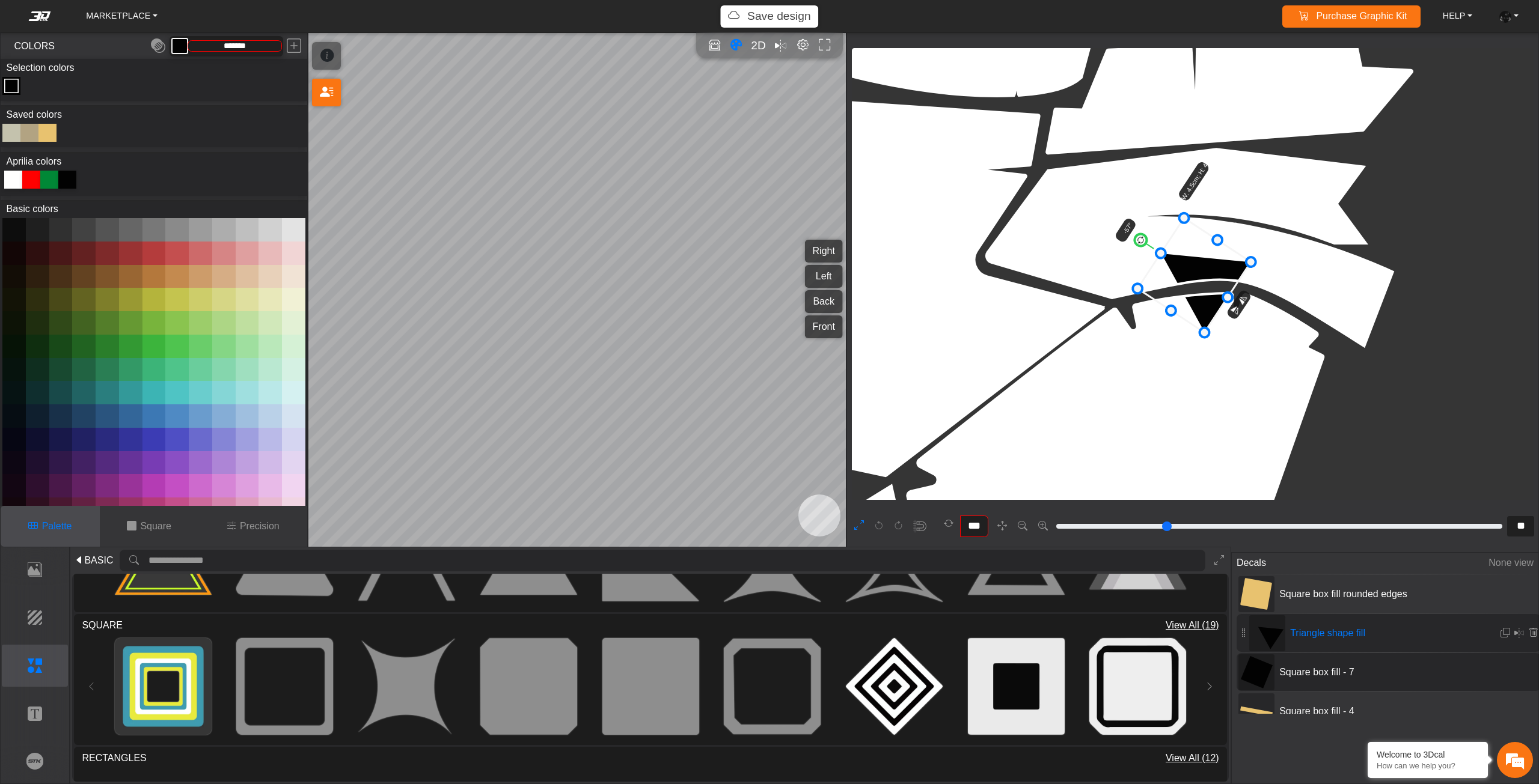
type input "**"
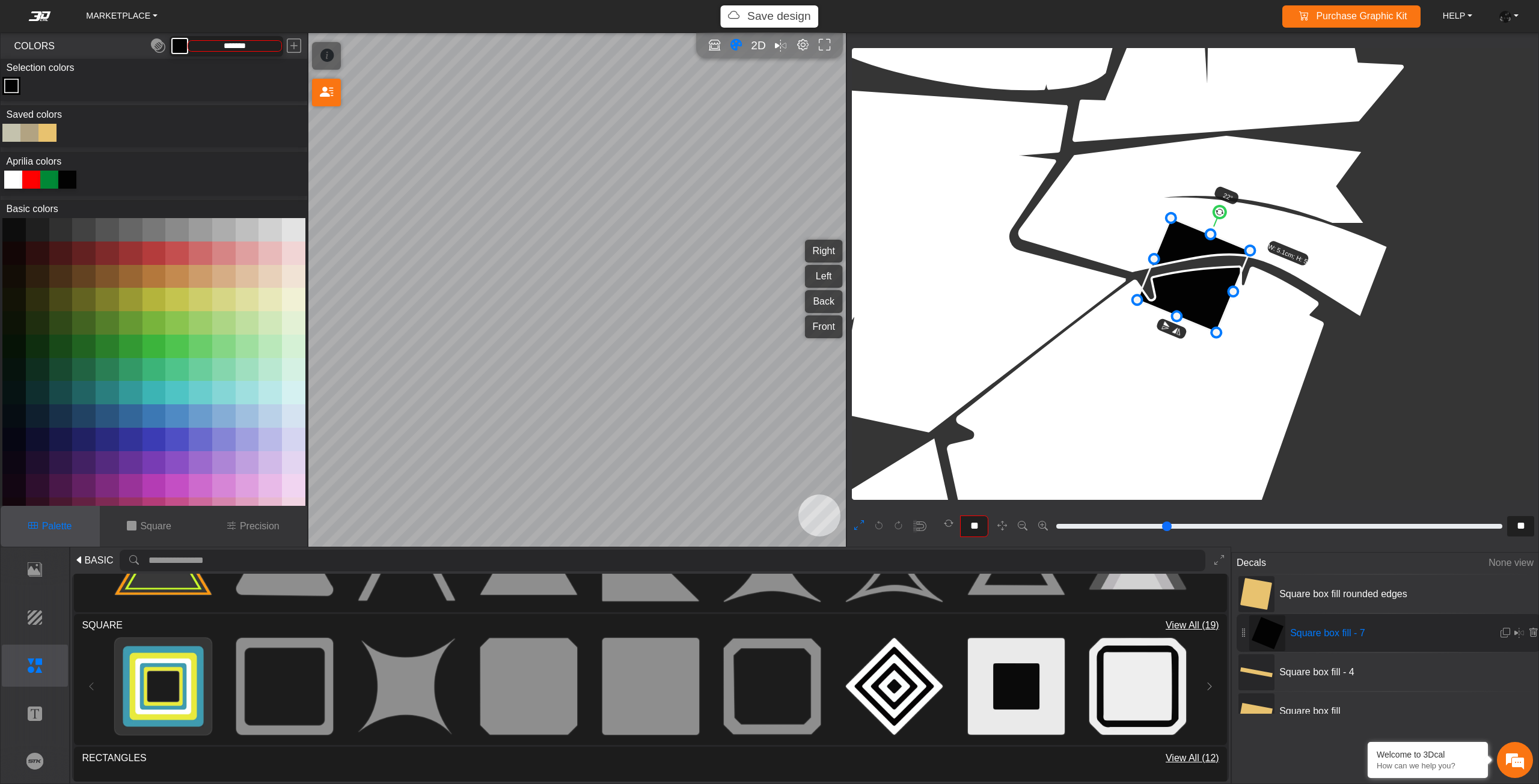
type input "*"
type input "**"
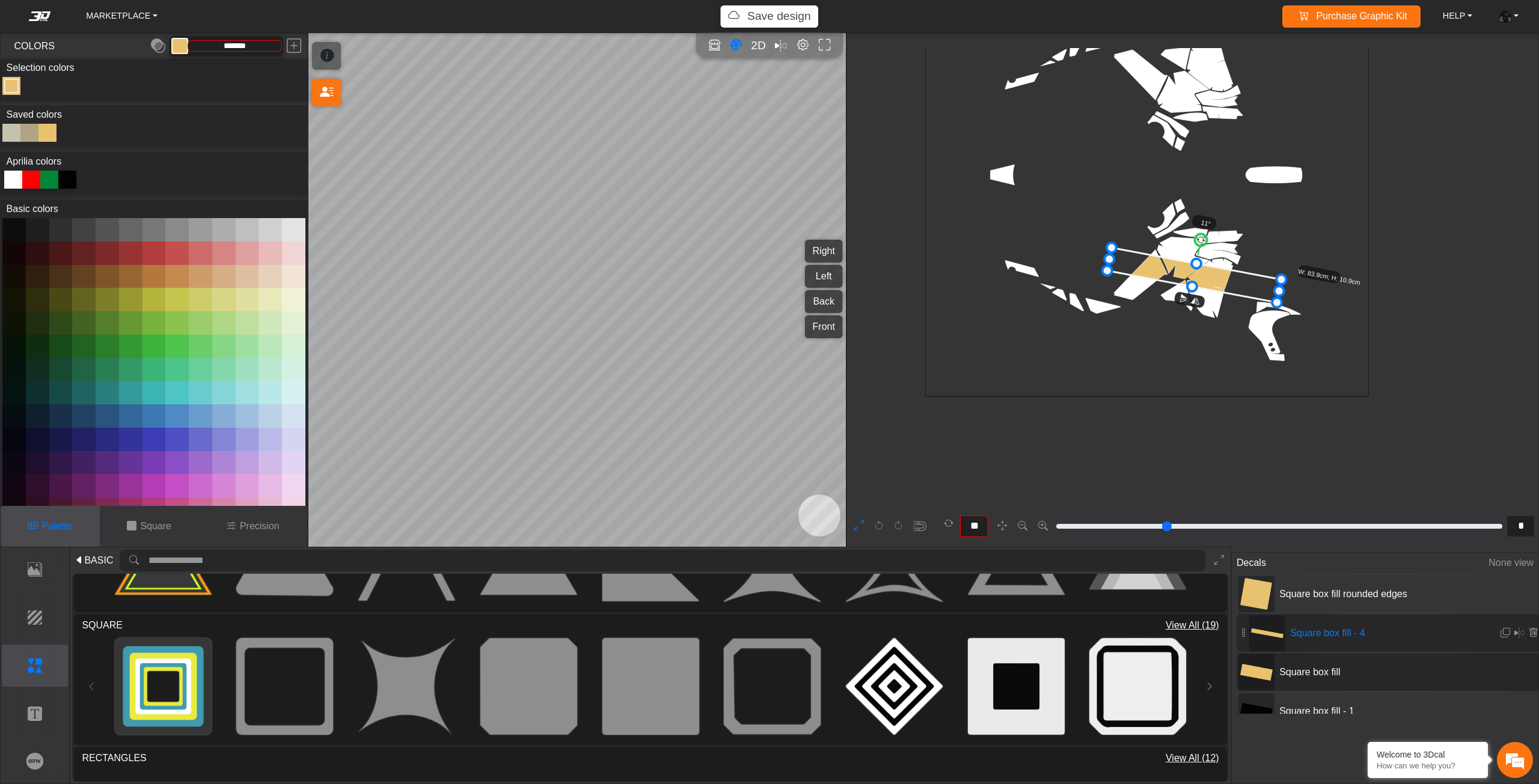
click at [1299, 668] on span "Square box fill" at bounding box center [1364, 672] width 180 height 14
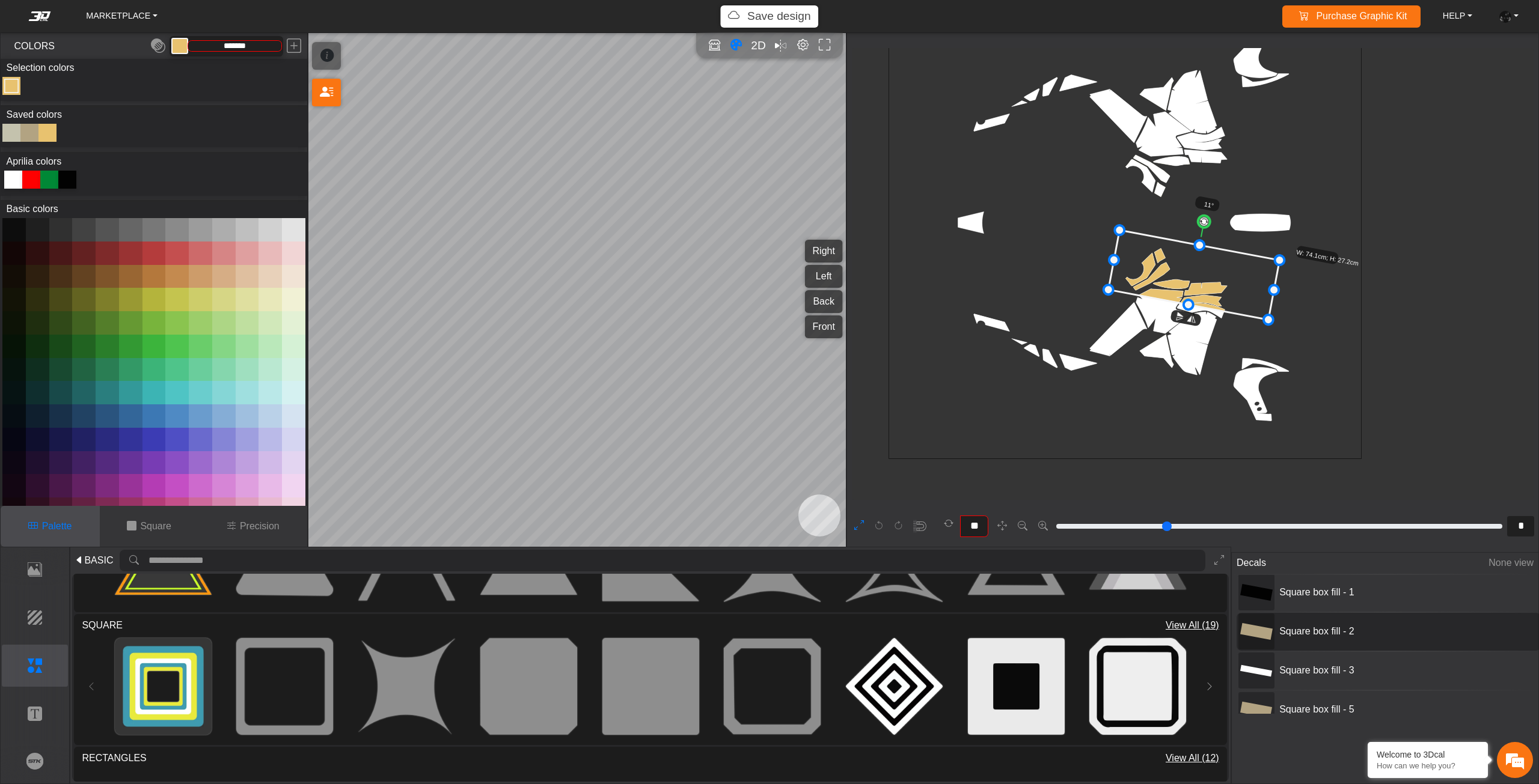
scroll to position [120, 0]
click at [1301, 591] on span "Square box fill - 1" at bounding box center [1364, 591] width 180 height 14
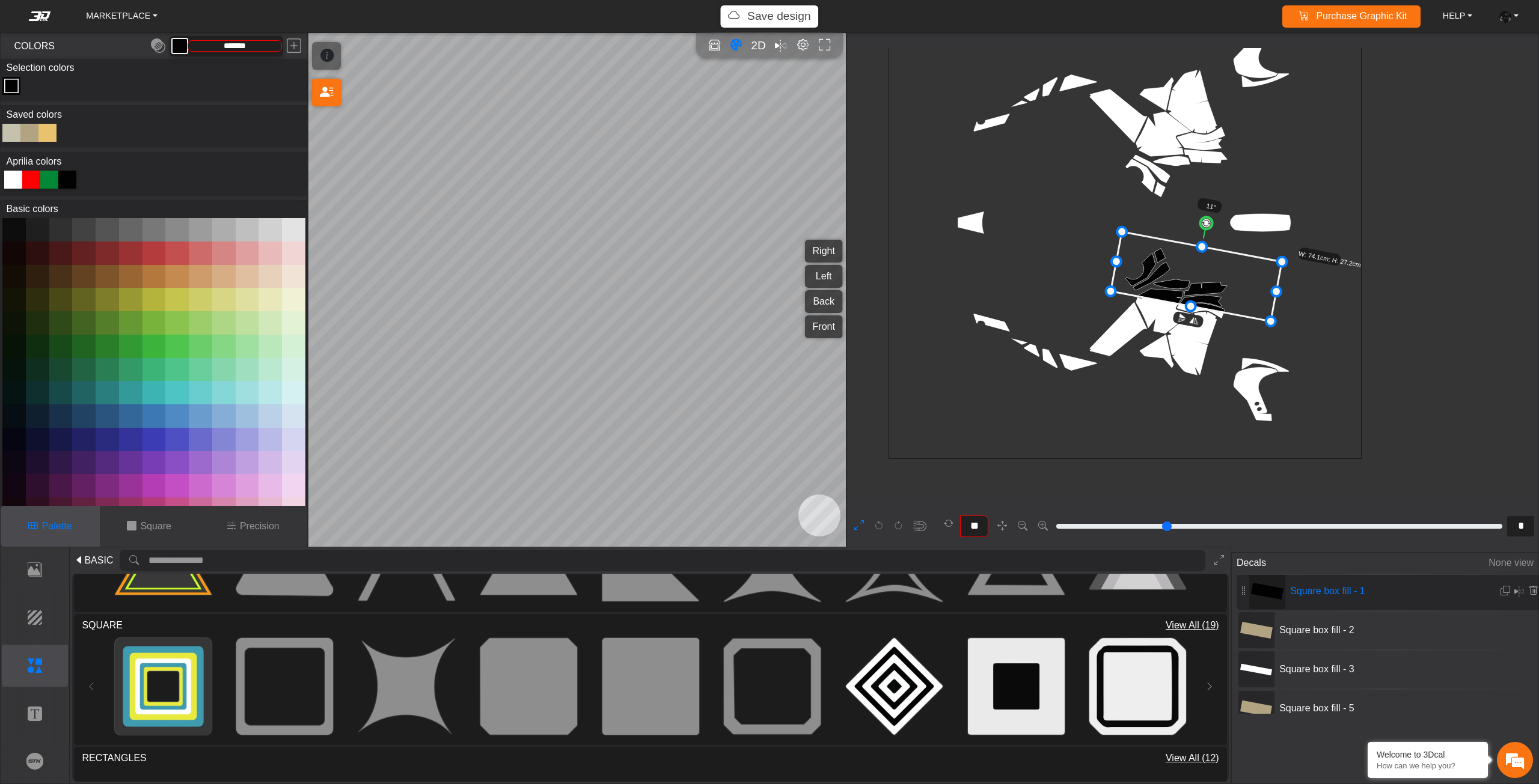
type input "*******"
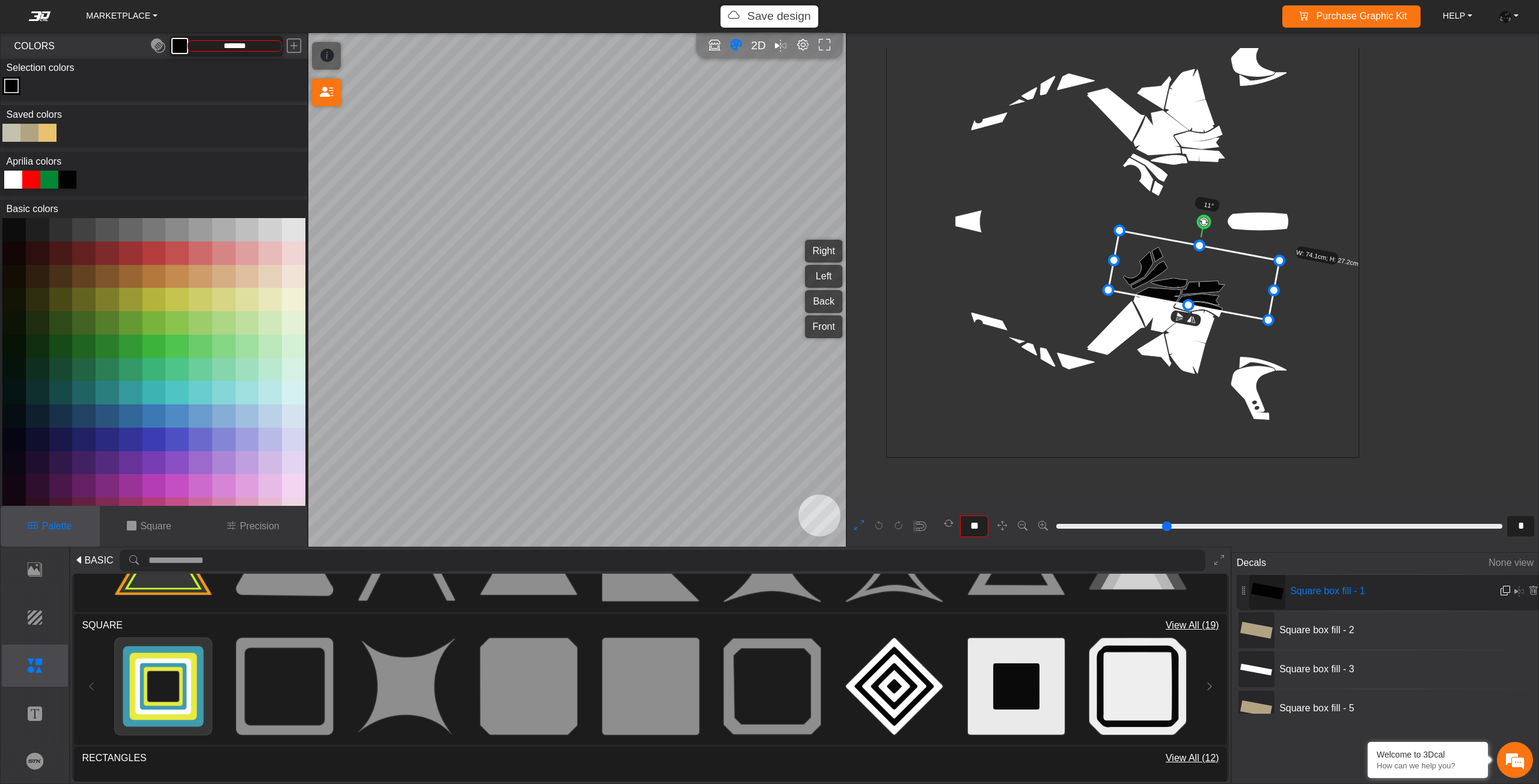
click at [1501, 583] on button at bounding box center [1505, 591] width 11 height 20
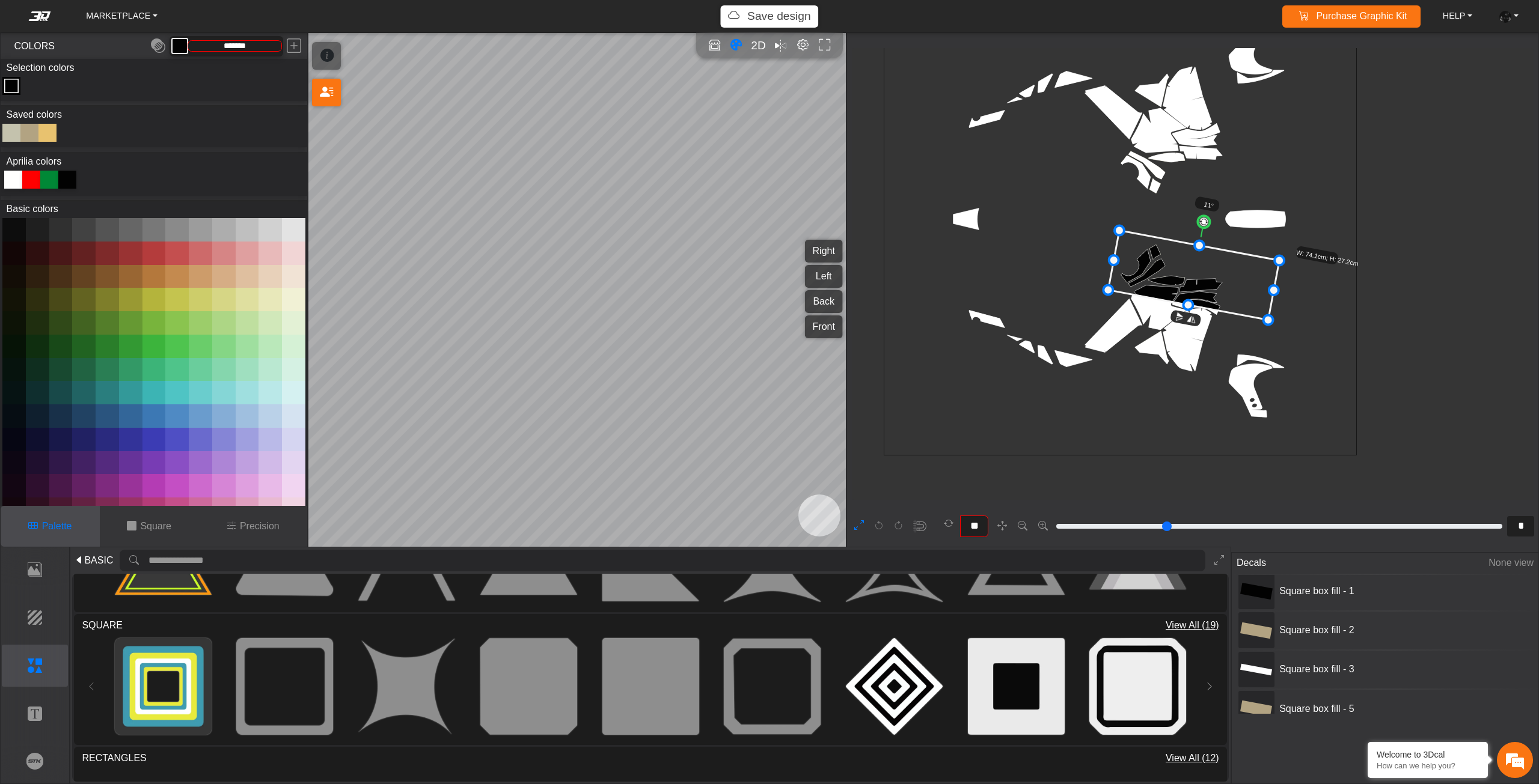
drag, startPoint x: 1218, startPoint y: 277, endPoint x: 1217, endPoint y: 293, distance: 16.0
click at [1217, 293] on icon at bounding box center [1193, 275] width 171 height 90
click at [1215, 305] on icon at bounding box center [1192, 296] width 171 height 90
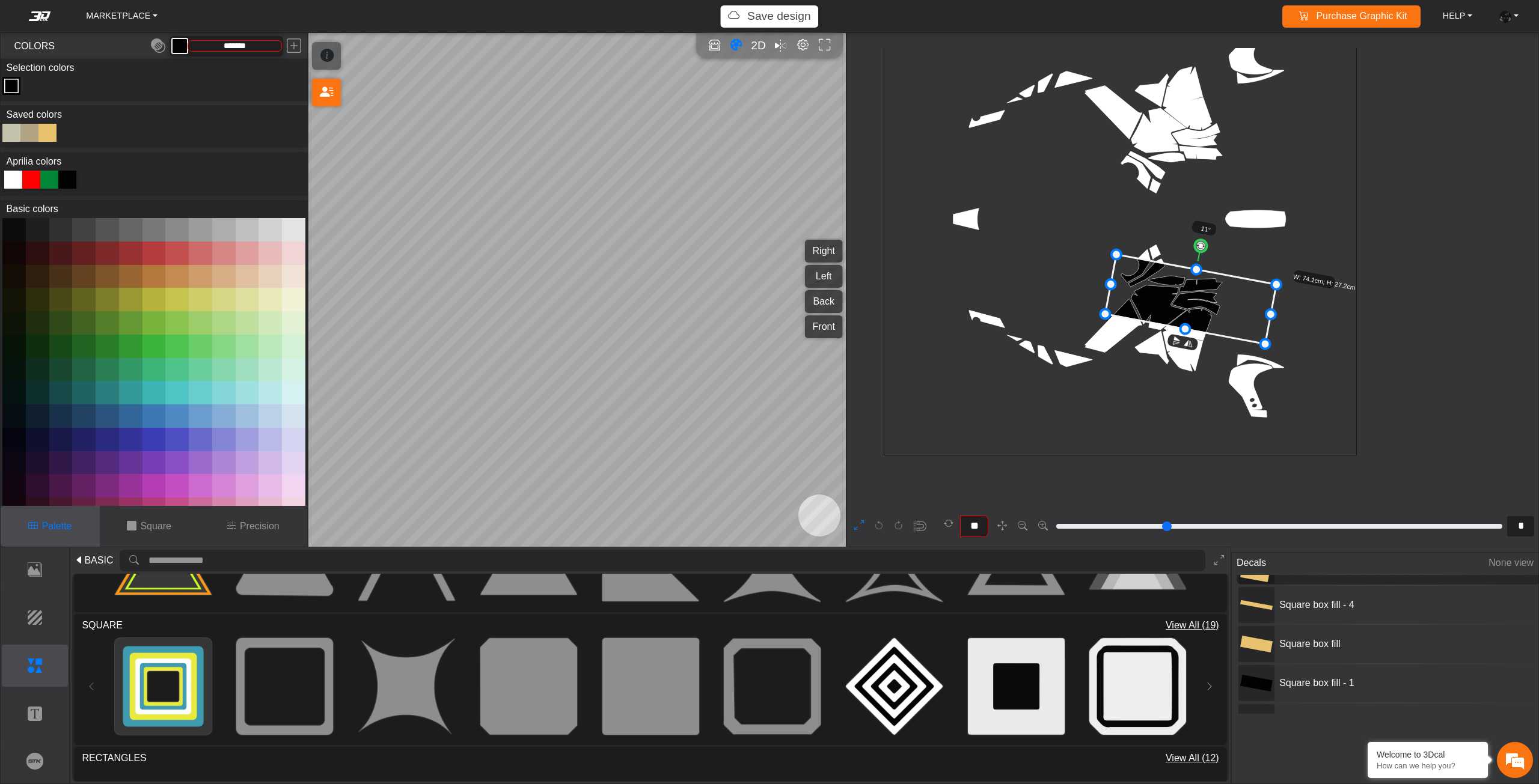
scroll to position [0, 0]
drag, startPoint x: 1246, startPoint y: 590, endPoint x: 1249, endPoint y: 652, distance: 62.1
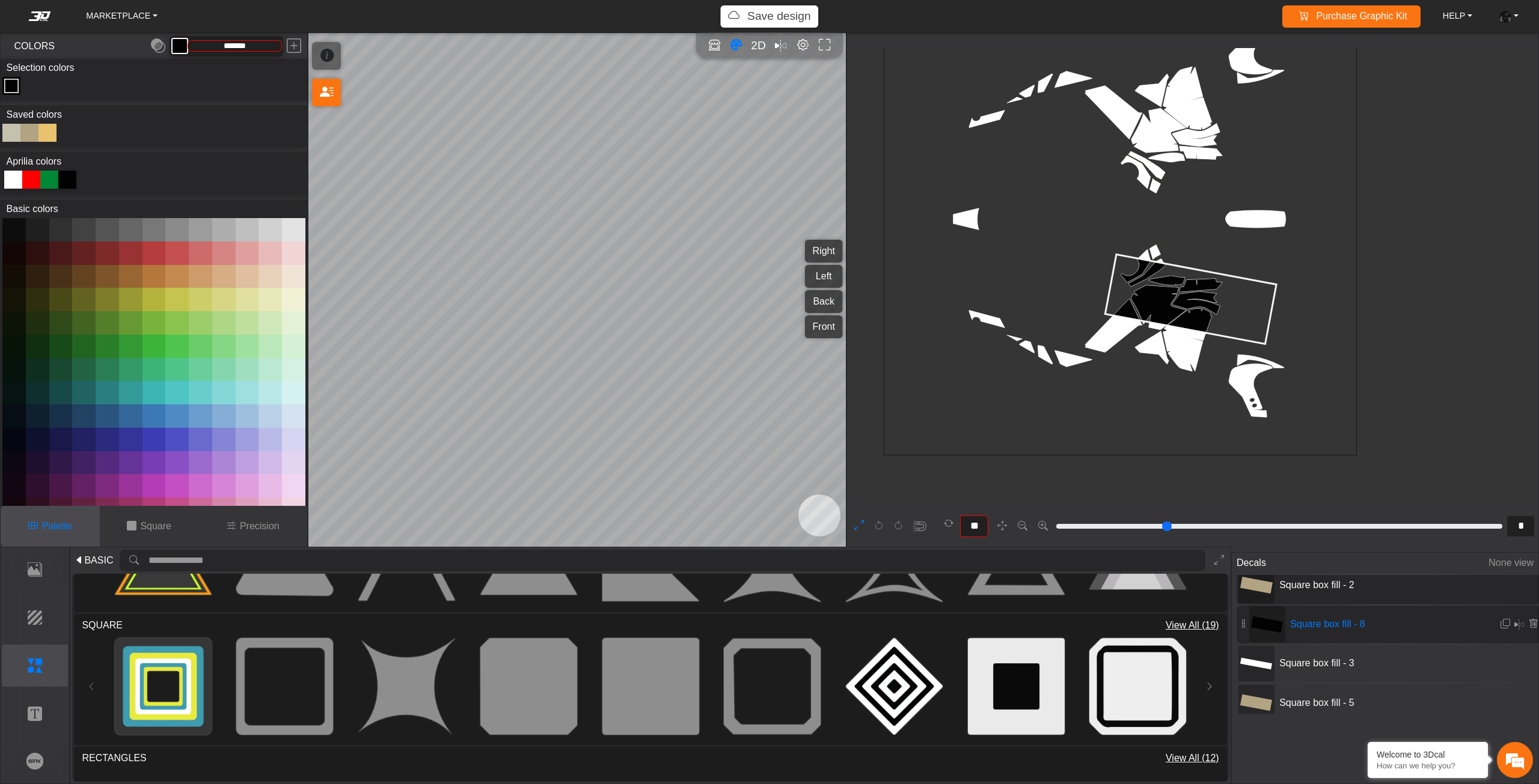
scroll to position [150, 0]
drag, startPoint x: 1243, startPoint y: 635, endPoint x: 1246, endPoint y: 599, distance: 36.1
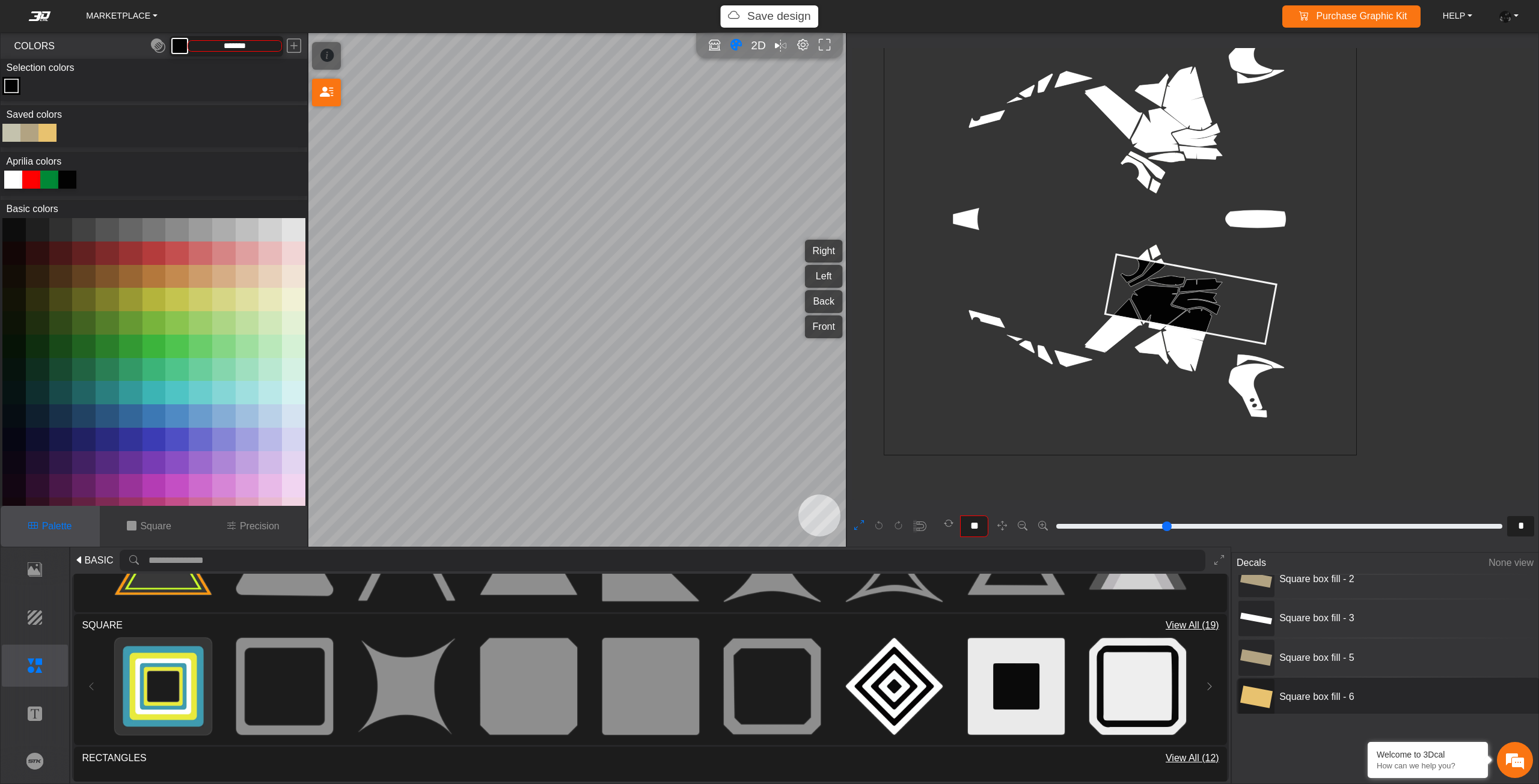
click at [1269, 689] on rect at bounding box center [1256, 697] width 33 height 22
type input "*"
type input "*******"
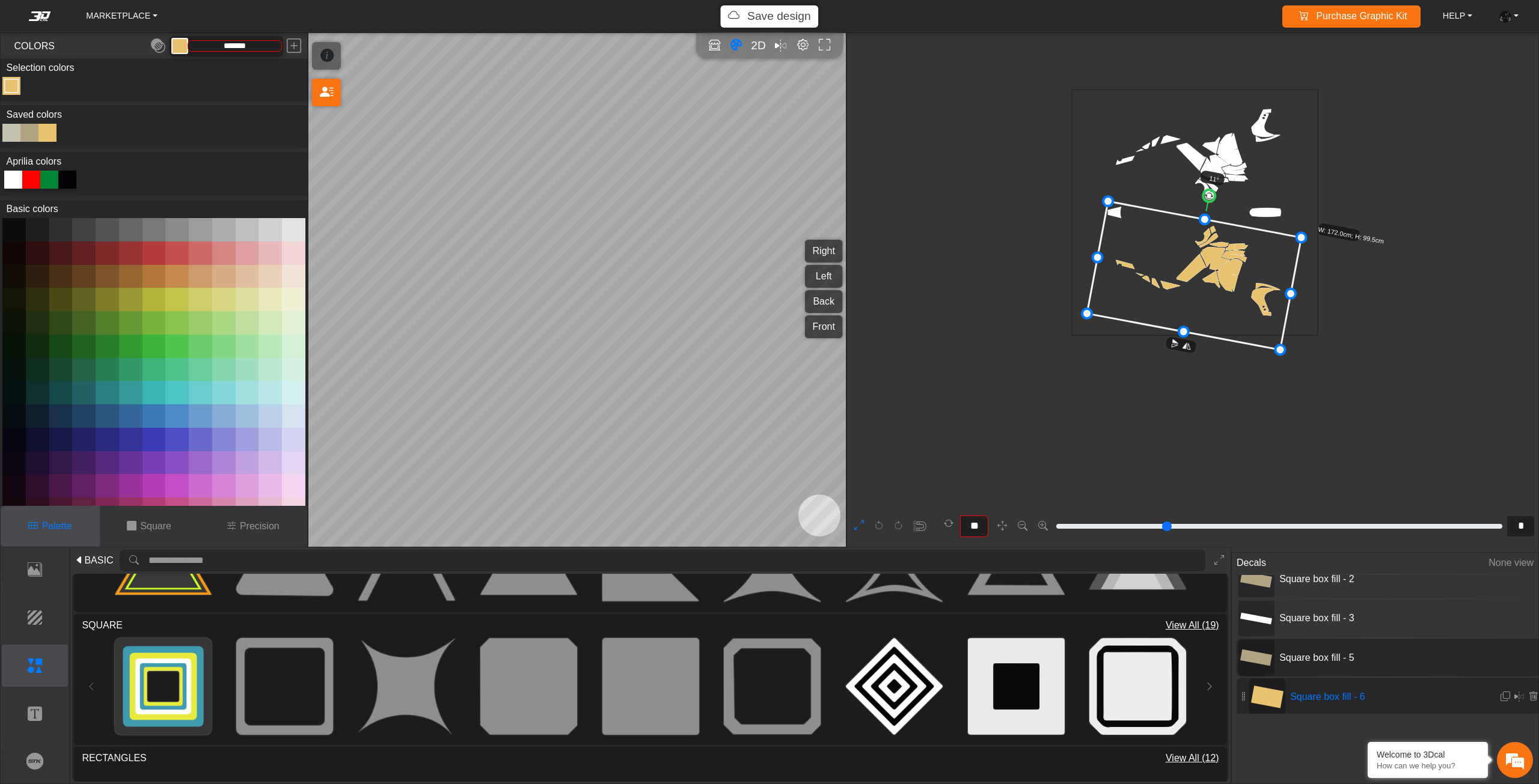
click at [1258, 655] on rect at bounding box center [1256, 658] width 33 height 17
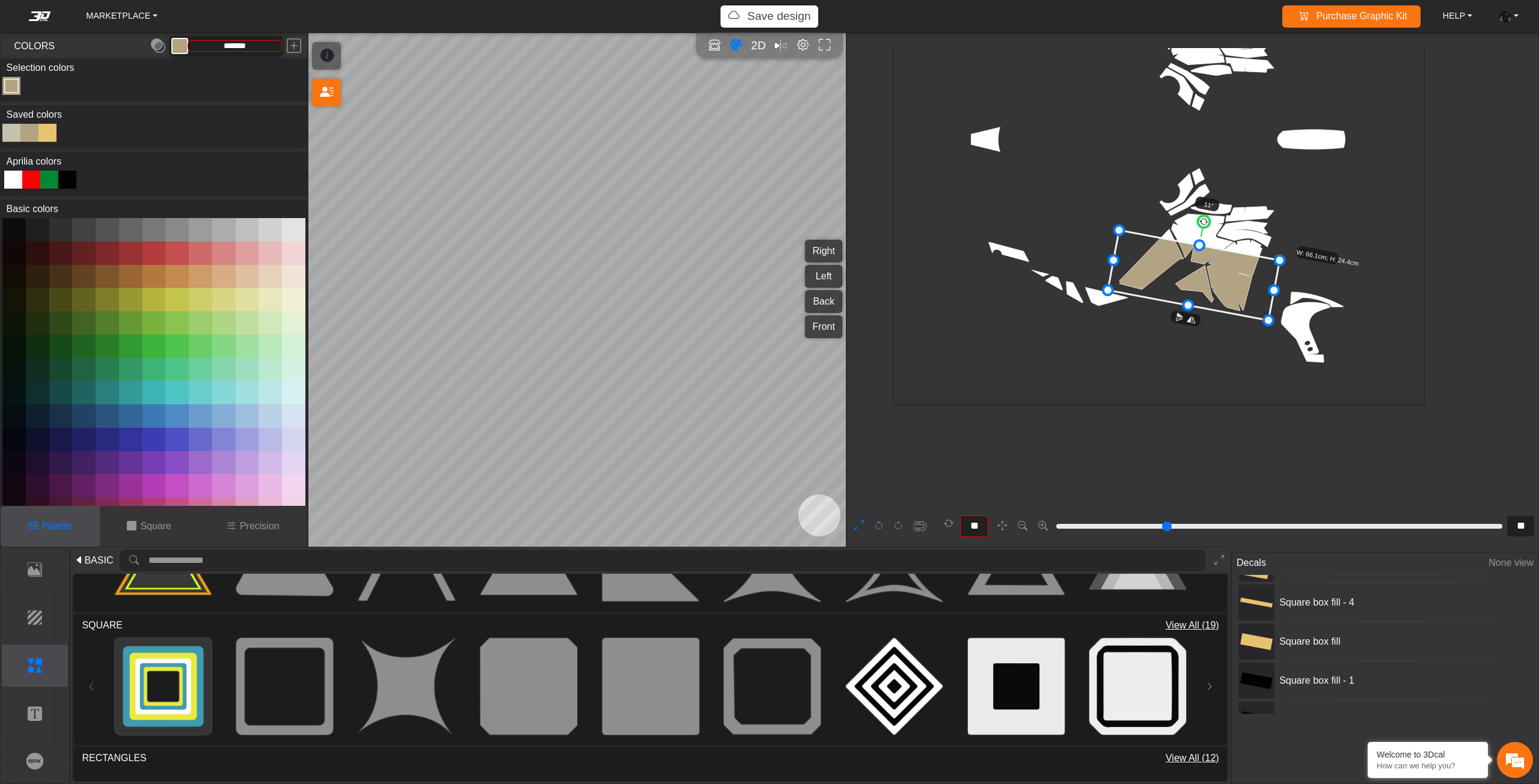
scroll to position [30, 0]
click at [1259, 680] on rect at bounding box center [1256, 681] width 33 height 17
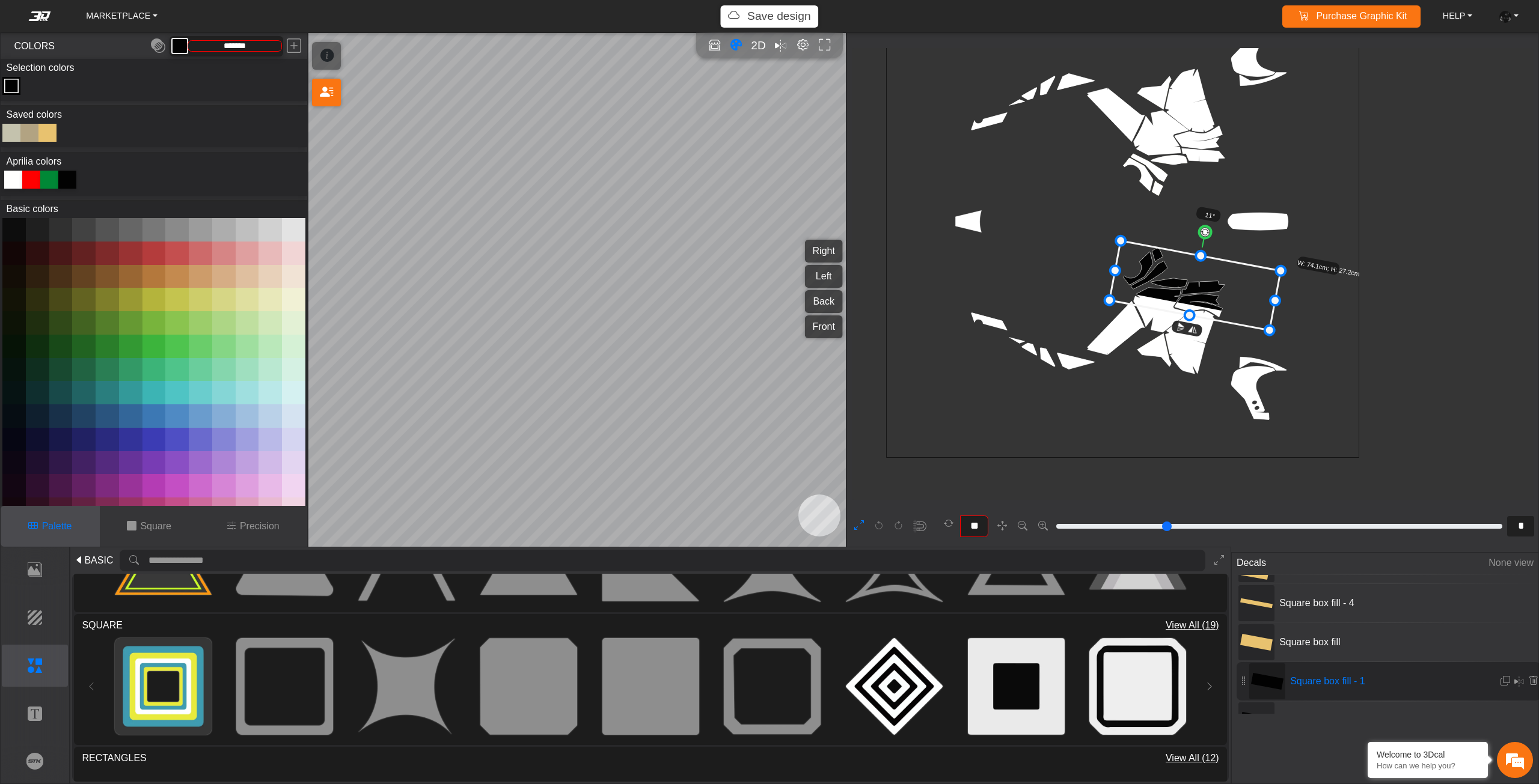
drag, startPoint x: 1204, startPoint y: 277, endPoint x: 1204, endPoint y: 305, distance: 28.0
click at [1205, 305] on icon at bounding box center [1195, 285] width 171 height 90
drag, startPoint x: 1203, startPoint y: 313, endPoint x: 1201, endPoint y: 320, distance: 7.3
click at [1201, 320] on icon at bounding box center [1193, 309] width 171 height 90
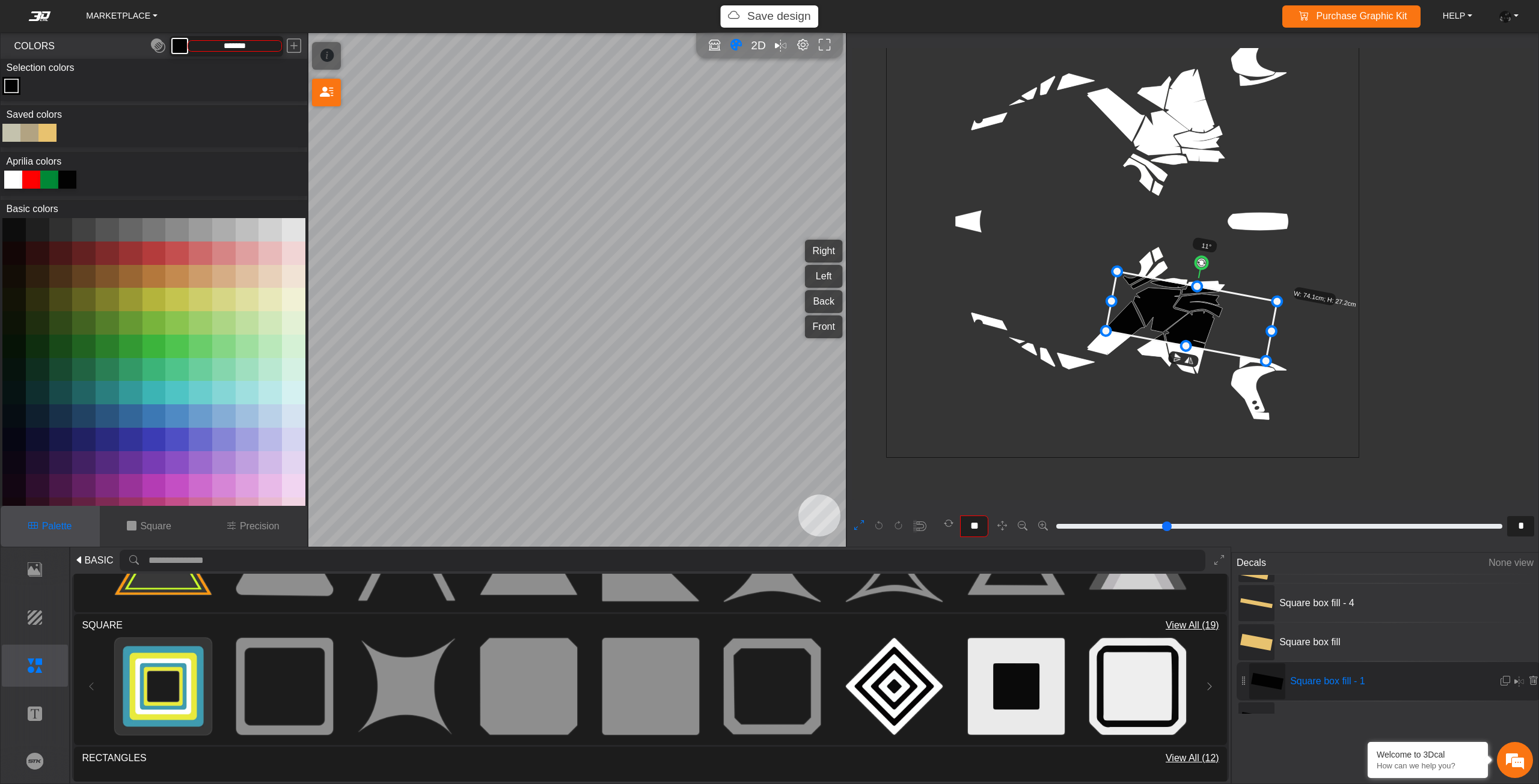
click at [1199, 333] on icon at bounding box center [1191, 316] width 171 height 90
drag, startPoint x: 1198, startPoint y: 335, endPoint x: 1197, endPoint y: 343, distance: 8.1
click at [1197, 342] on icon at bounding box center [1190, 329] width 171 height 90
click at [1194, 355] on icon at bounding box center [1188, 346] width 171 height 90
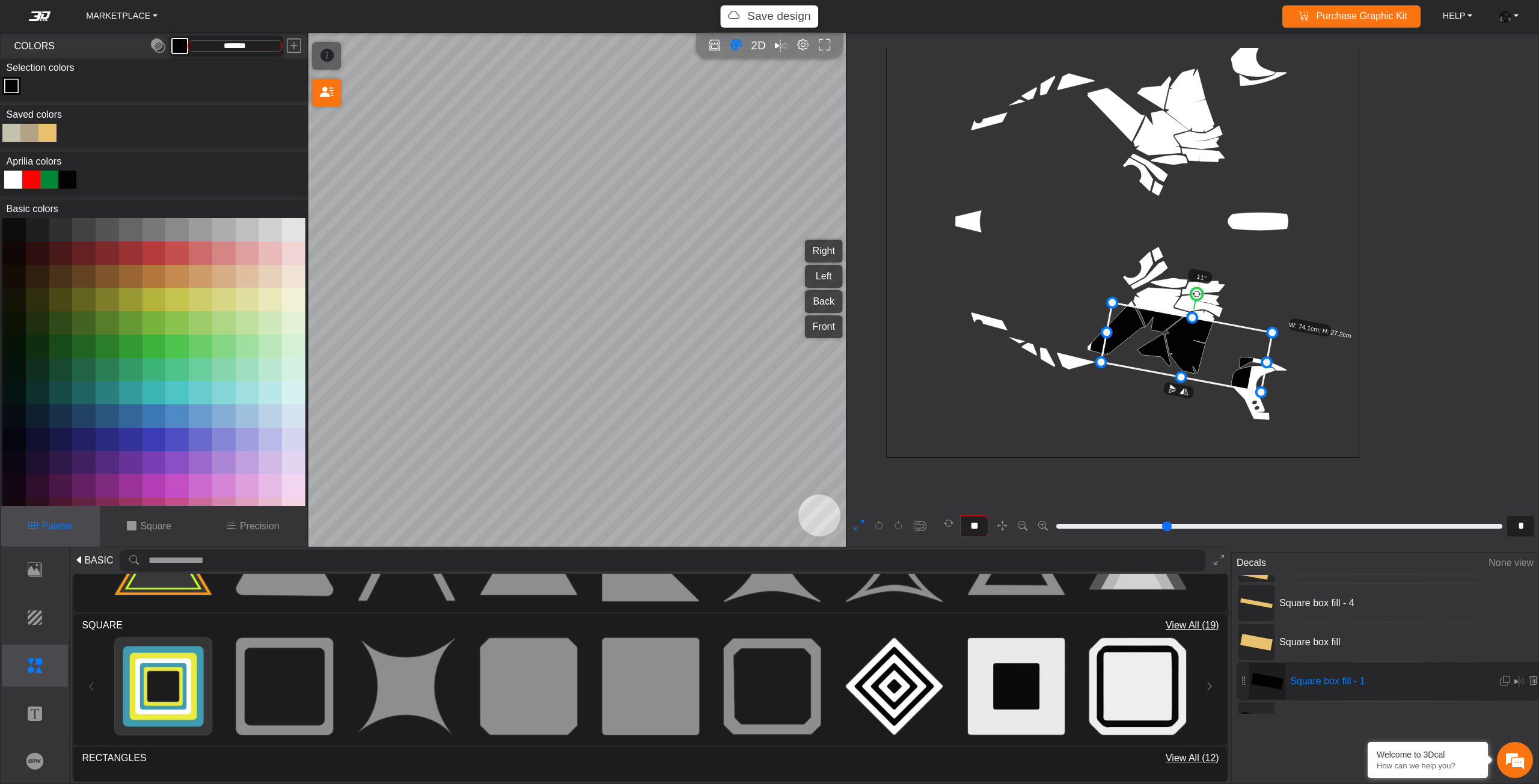
drag, startPoint x: 1192, startPoint y: 356, endPoint x: 1183, endPoint y: 376, distance: 21.9
click at [1183, 376] on icon at bounding box center [1186, 348] width 171 height 90
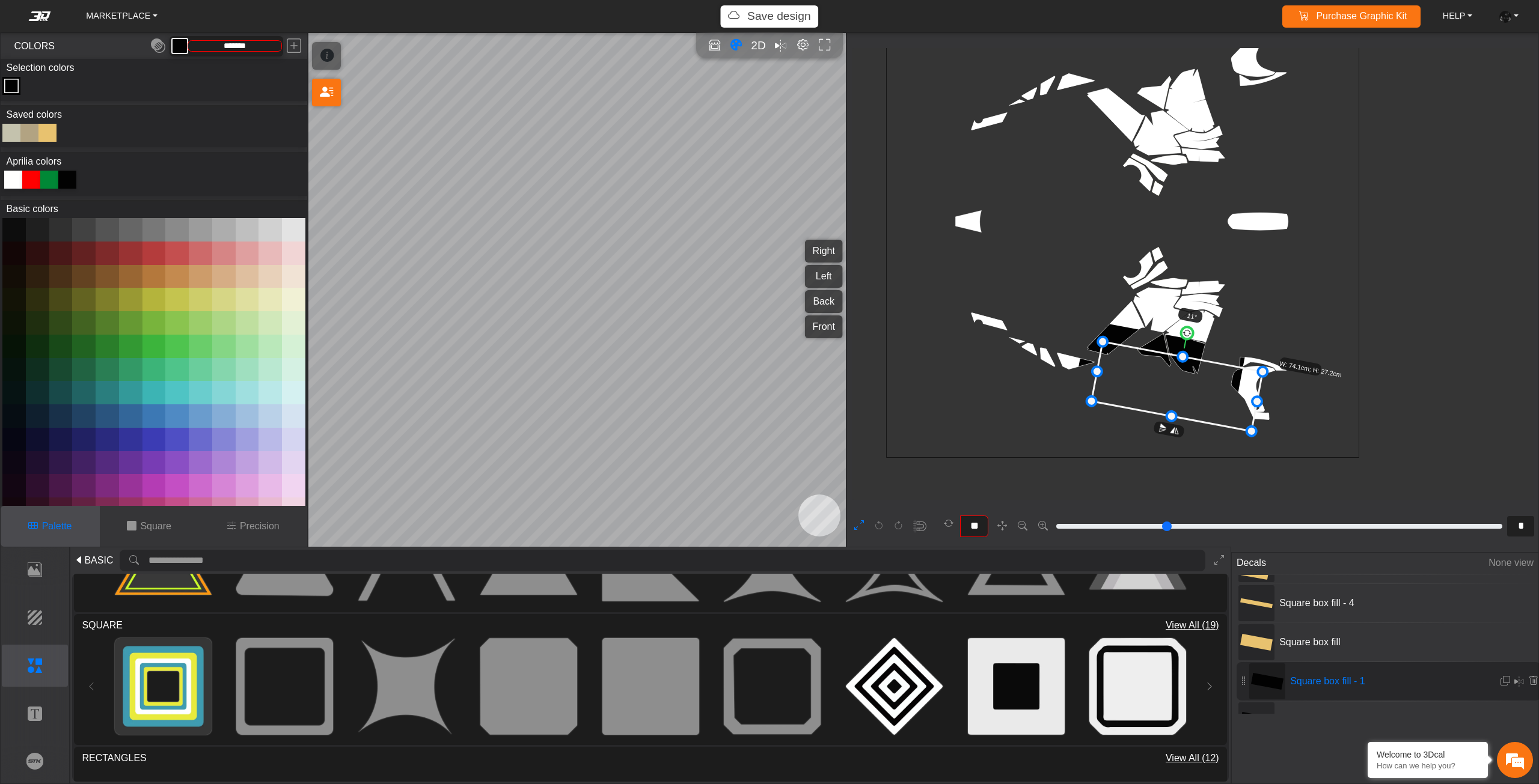
click at [1179, 396] on icon at bounding box center [1177, 387] width 171 height 90
drag, startPoint x: 1179, startPoint y: 396, endPoint x: 1173, endPoint y: 408, distance: 13.4
click at [1173, 408] on icon at bounding box center [1171, 399] width 171 height 90
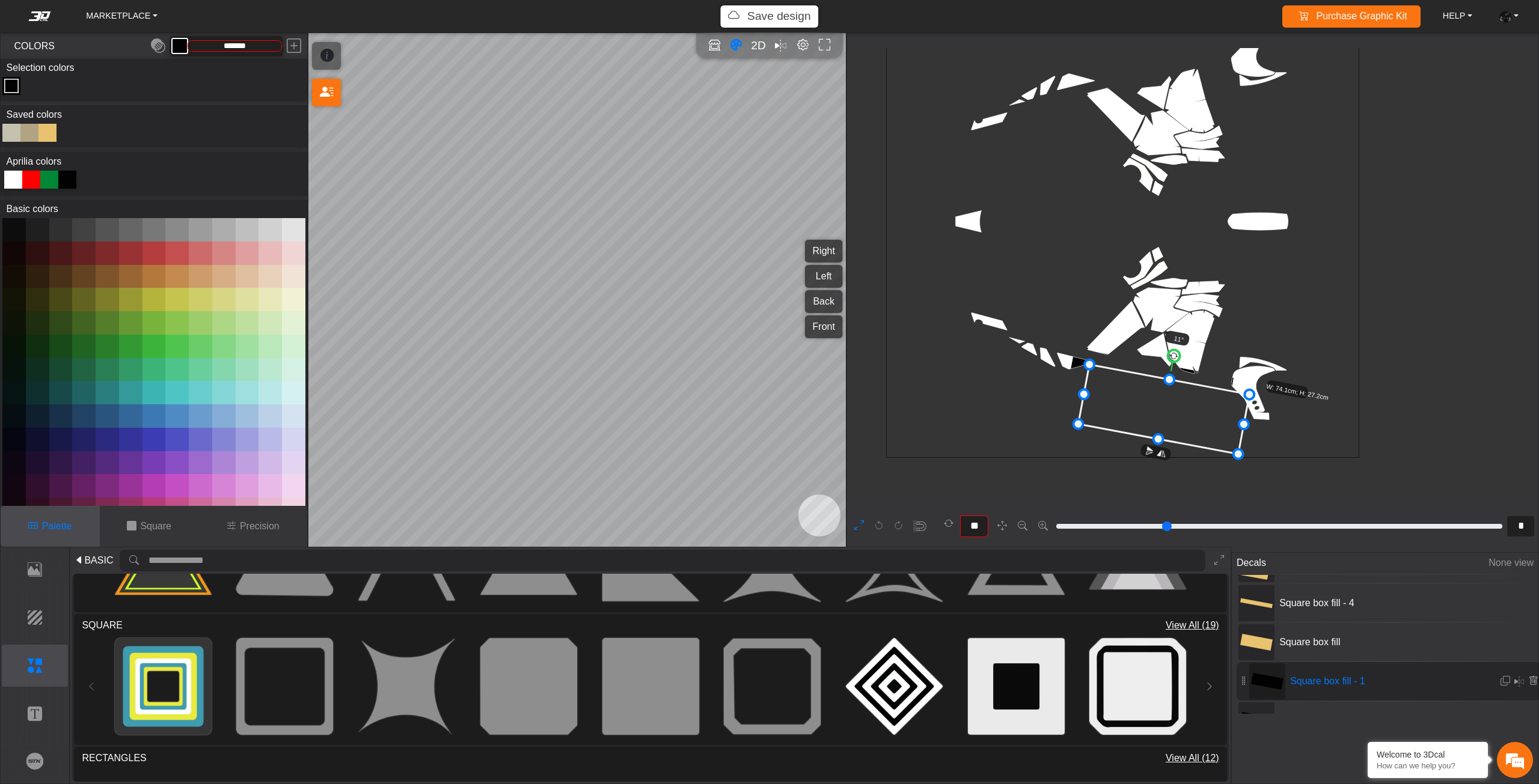
drag, startPoint x: 1170, startPoint y: 416, endPoint x: 1152, endPoint y: 423, distance: 19.3
click at [1156, 424] on icon at bounding box center [1164, 410] width 171 height 90
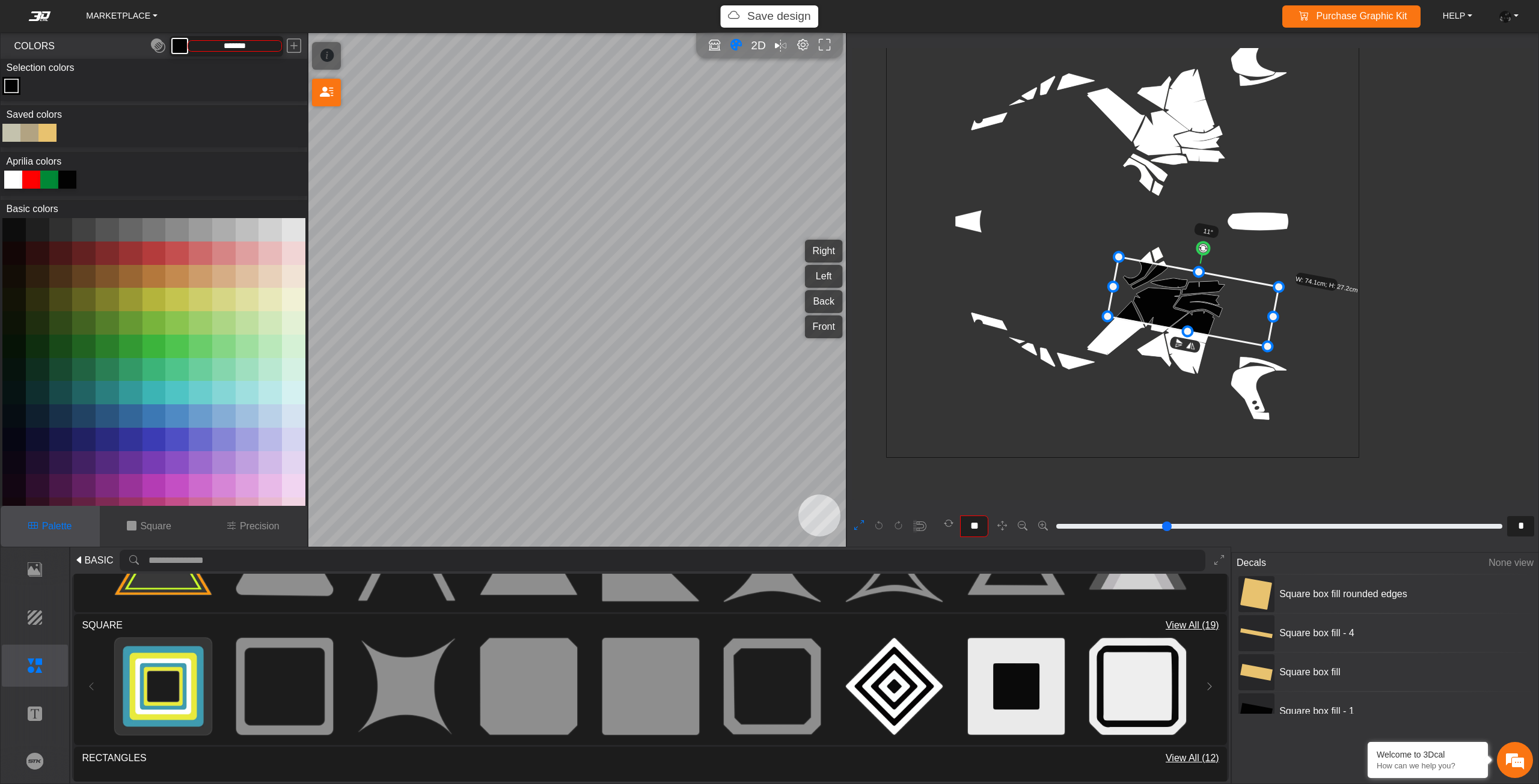
scroll to position [563, 439]
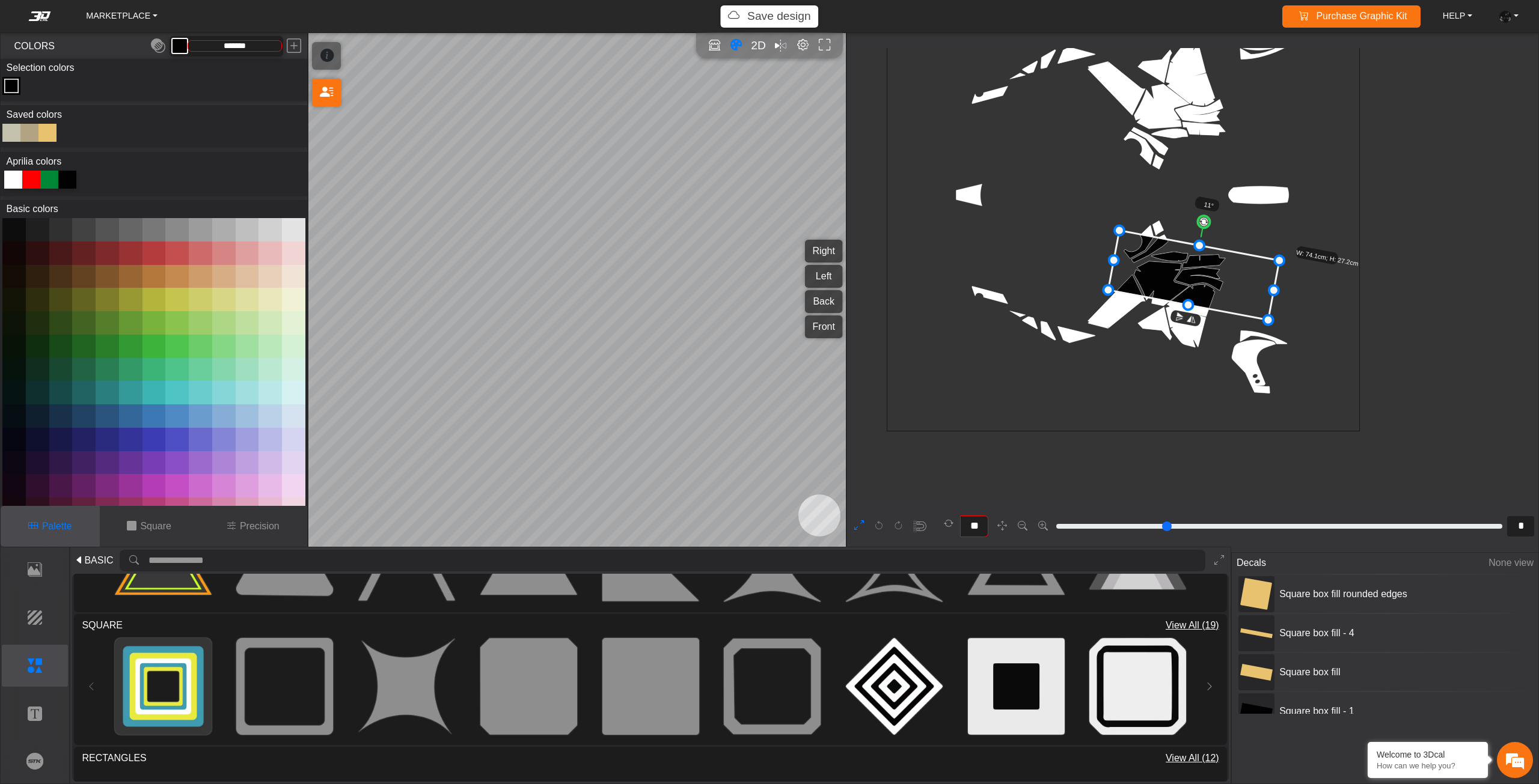
drag, startPoint x: 1204, startPoint y: 283, endPoint x: 1208, endPoint y: 272, distance: 11.7
click at [1208, 272] on icon at bounding box center [1193, 275] width 171 height 90
drag, startPoint x: 1207, startPoint y: 272, endPoint x: 1212, endPoint y: 251, distance: 21.6
click at [1212, 251] on icon at bounding box center [1197, 264] width 171 height 90
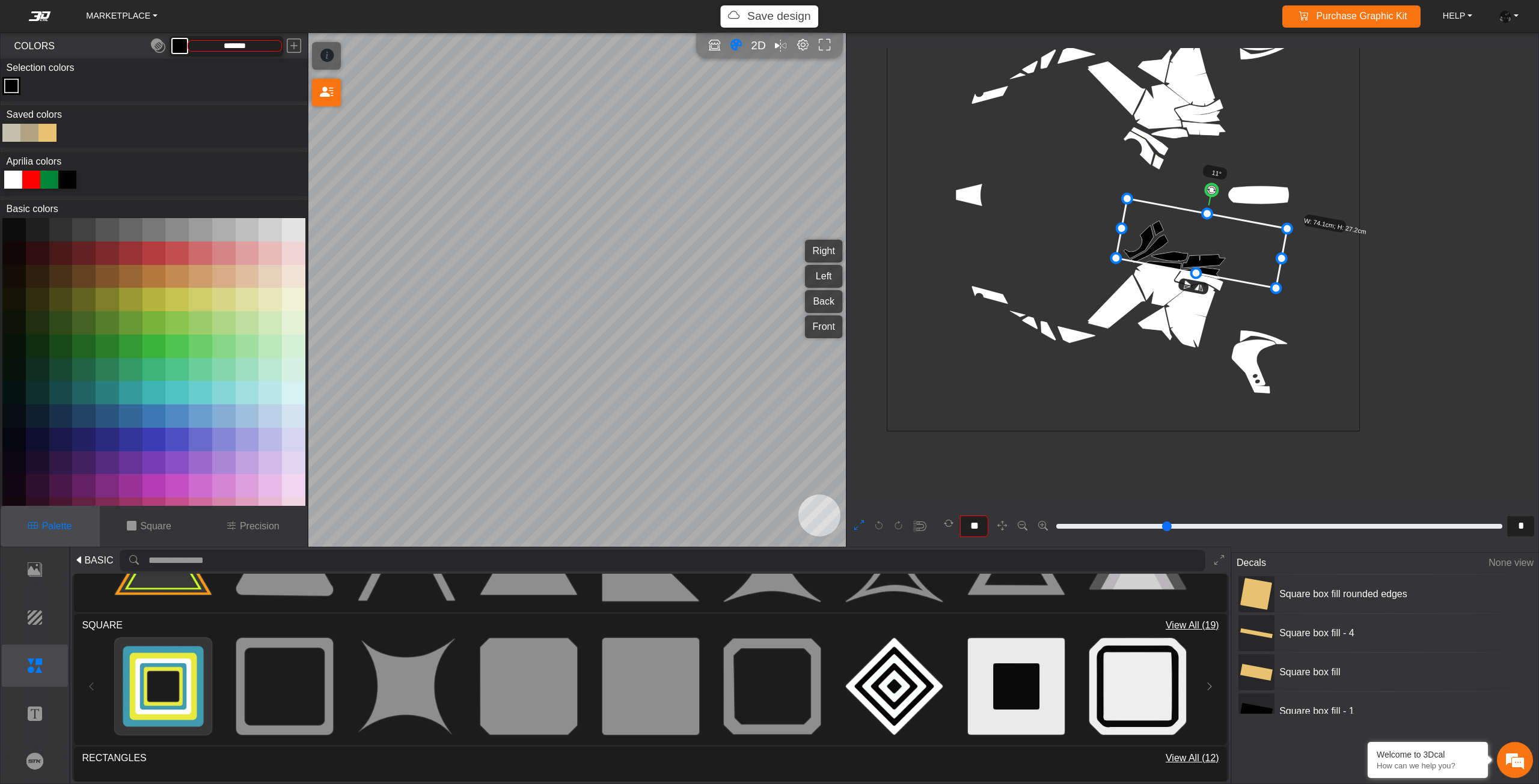
drag, startPoint x: 1212, startPoint y: 251, endPoint x: 1201, endPoint y: 285, distance: 35.7
click at [1202, 285] on icon at bounding box center [1201, 244] width 171 height 90
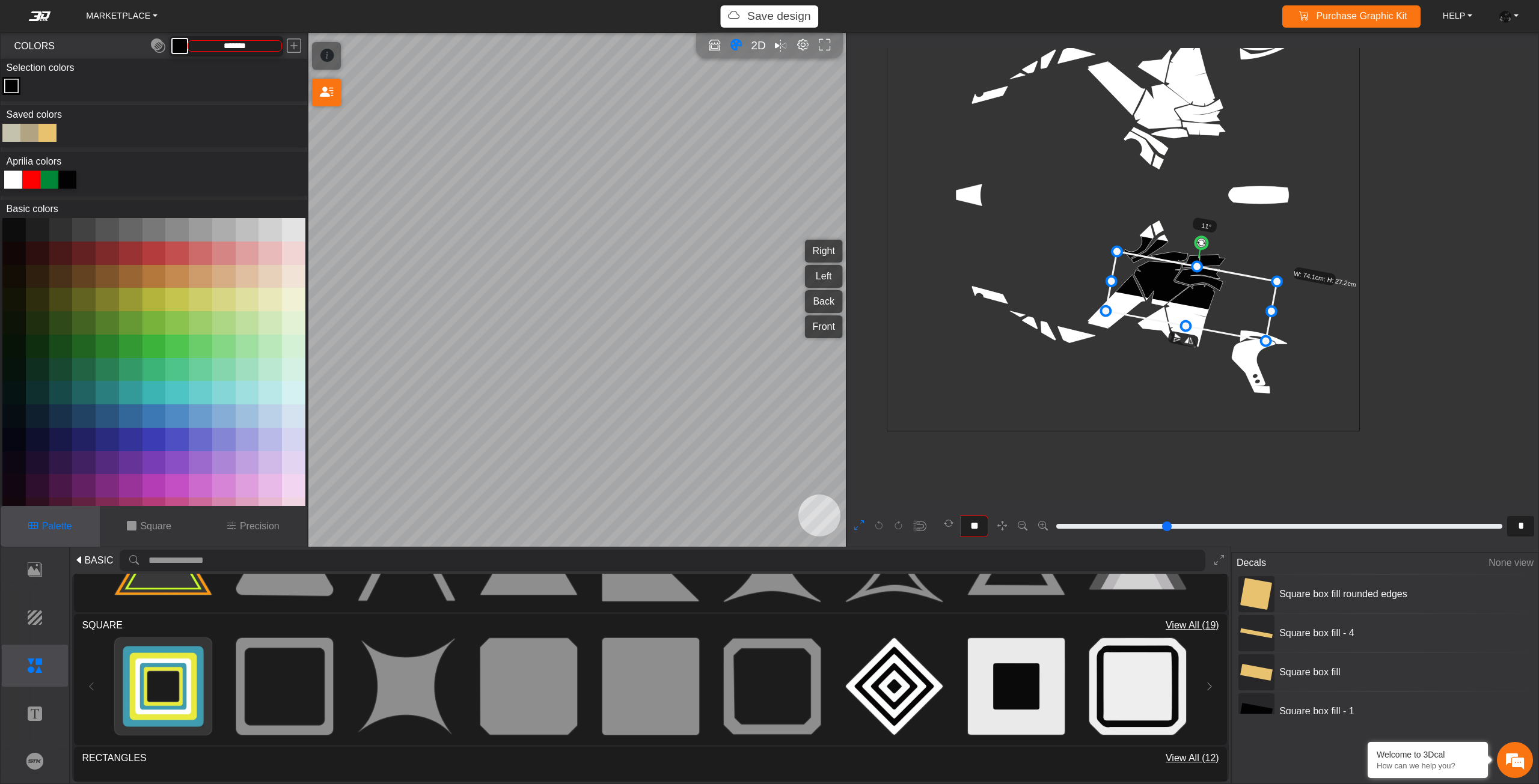
drag, startPoint x: 1199, startPoint y: 287, endPoint x: 1185, endPoint y: 327, distance: 42.4
click at [1191, 322] on icon at bounding box center [1191, 296] width 171 height 90
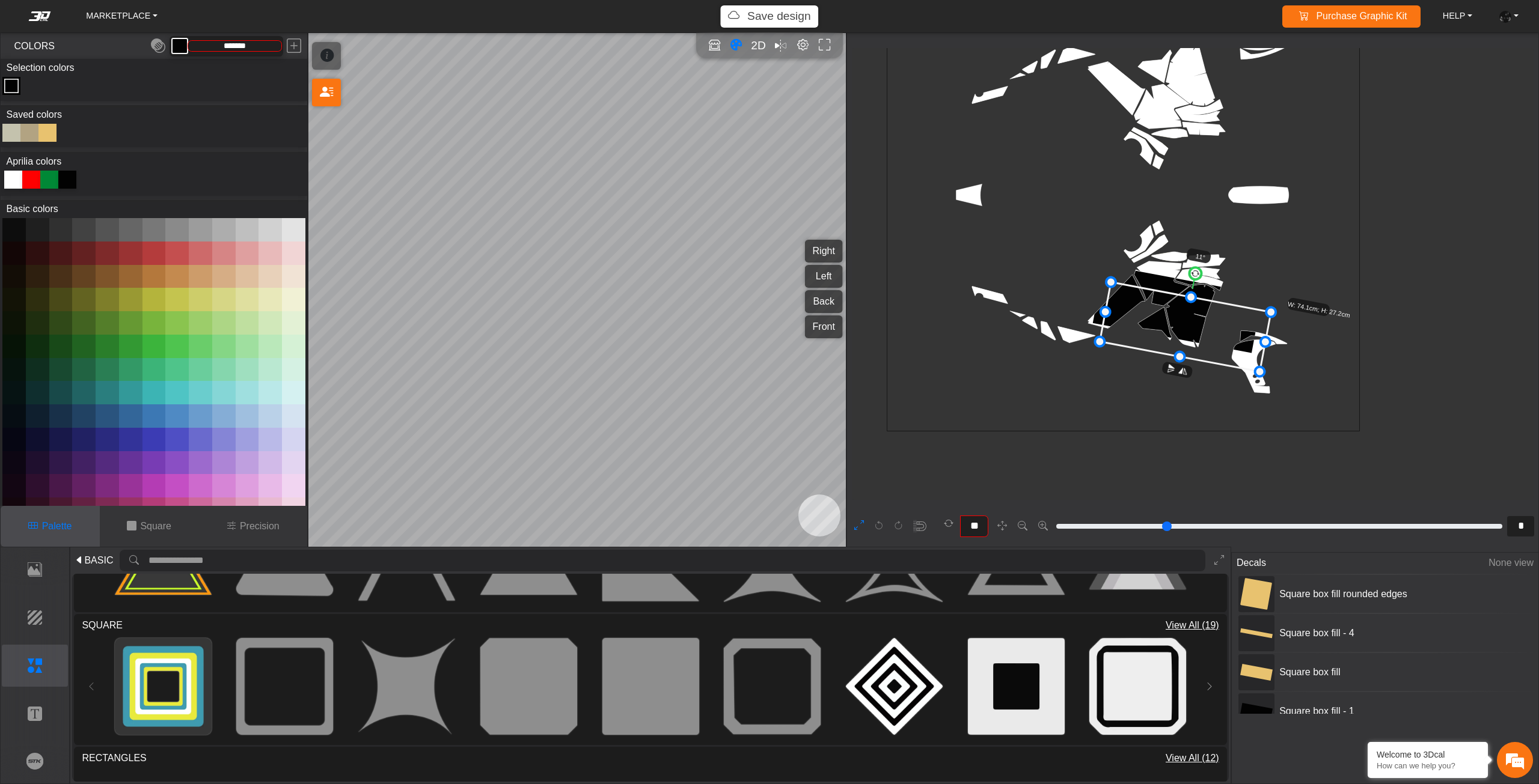
drag, startPoint x: 1186, startPoint y: 344, endPoint x: 1183, endPoint y: 357, distance: 13.3
click at [1183, 357] on icon at bounding box center [1186, 327] width 171 height 90
drag, startPoint x: 1183, startPoint y: 357, endPoint x: 1186, endPoint y: 343, distance: 14.3
click at [1186, 343] on icon at bounding box center [1183, 332] width 171 height 90
click at [1201, 323] on icon at bounding box center [1186, 326] width 171 height 90
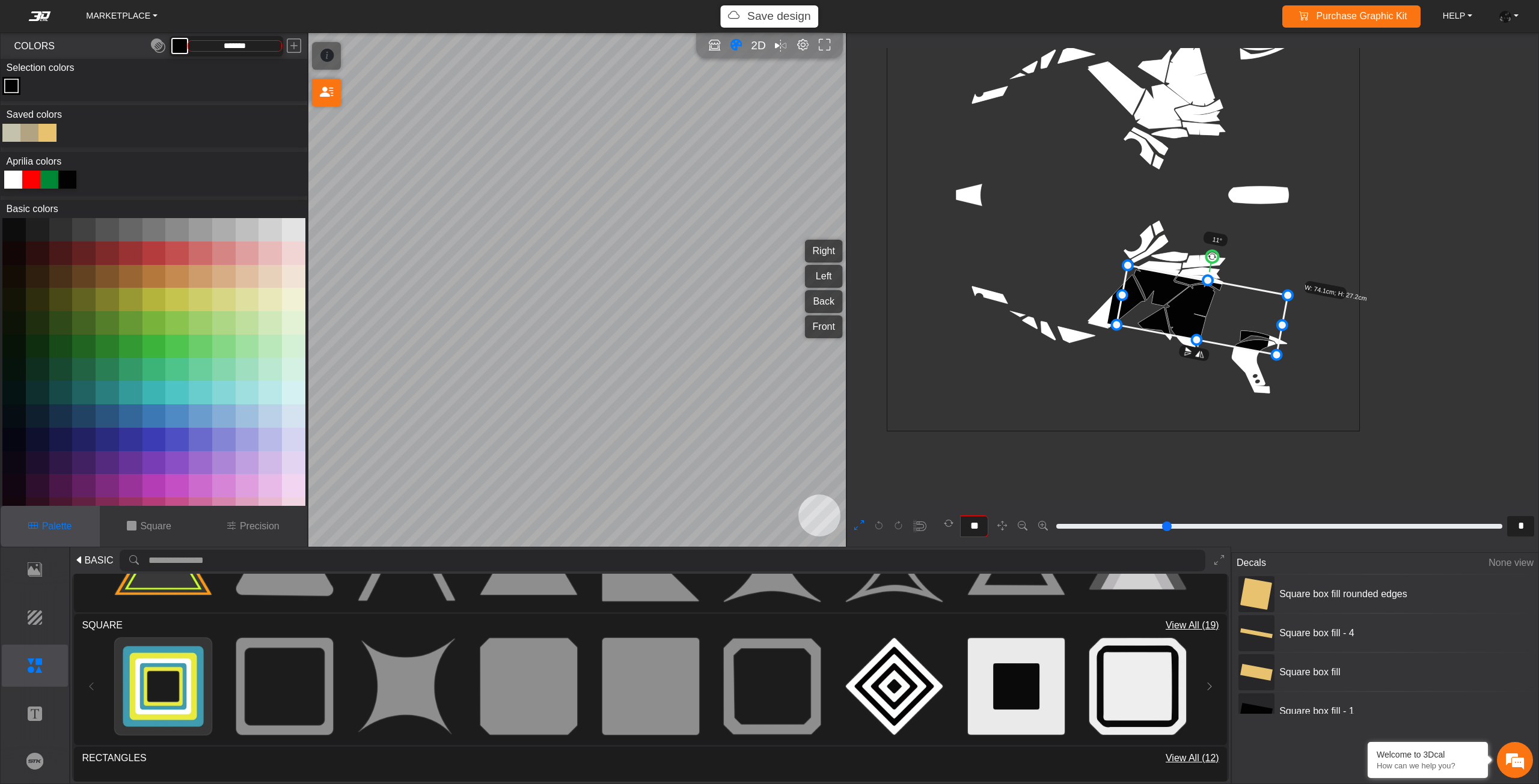
drag, startPoint x: 1206, startPoint y: 323, endPoint x: 1206, endPoint y: 332, distance: 9.0
click at [1206, 332] on icon at bounding box center [1202, 311] width 171 height 90
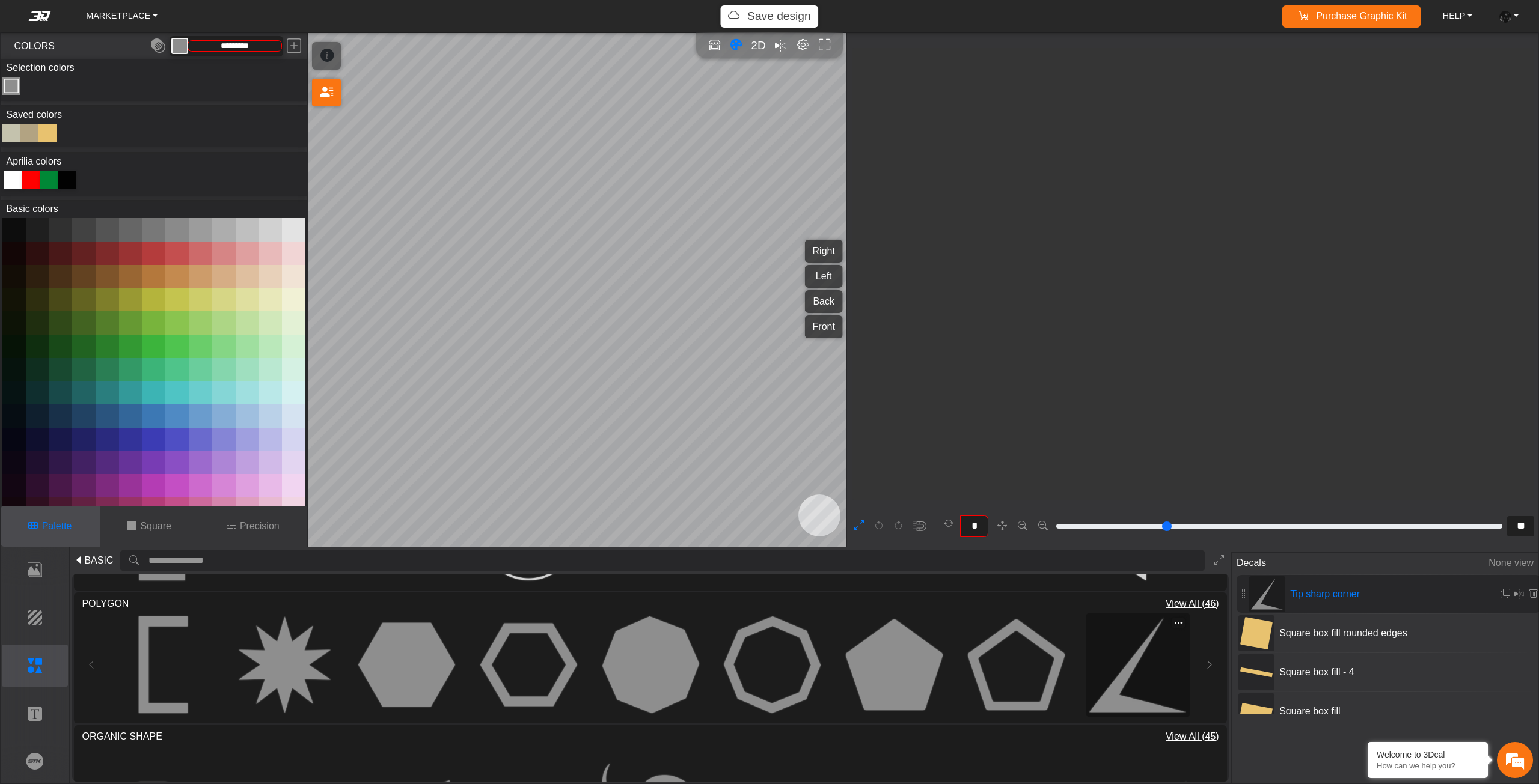
scroll to position [3552, 3050]
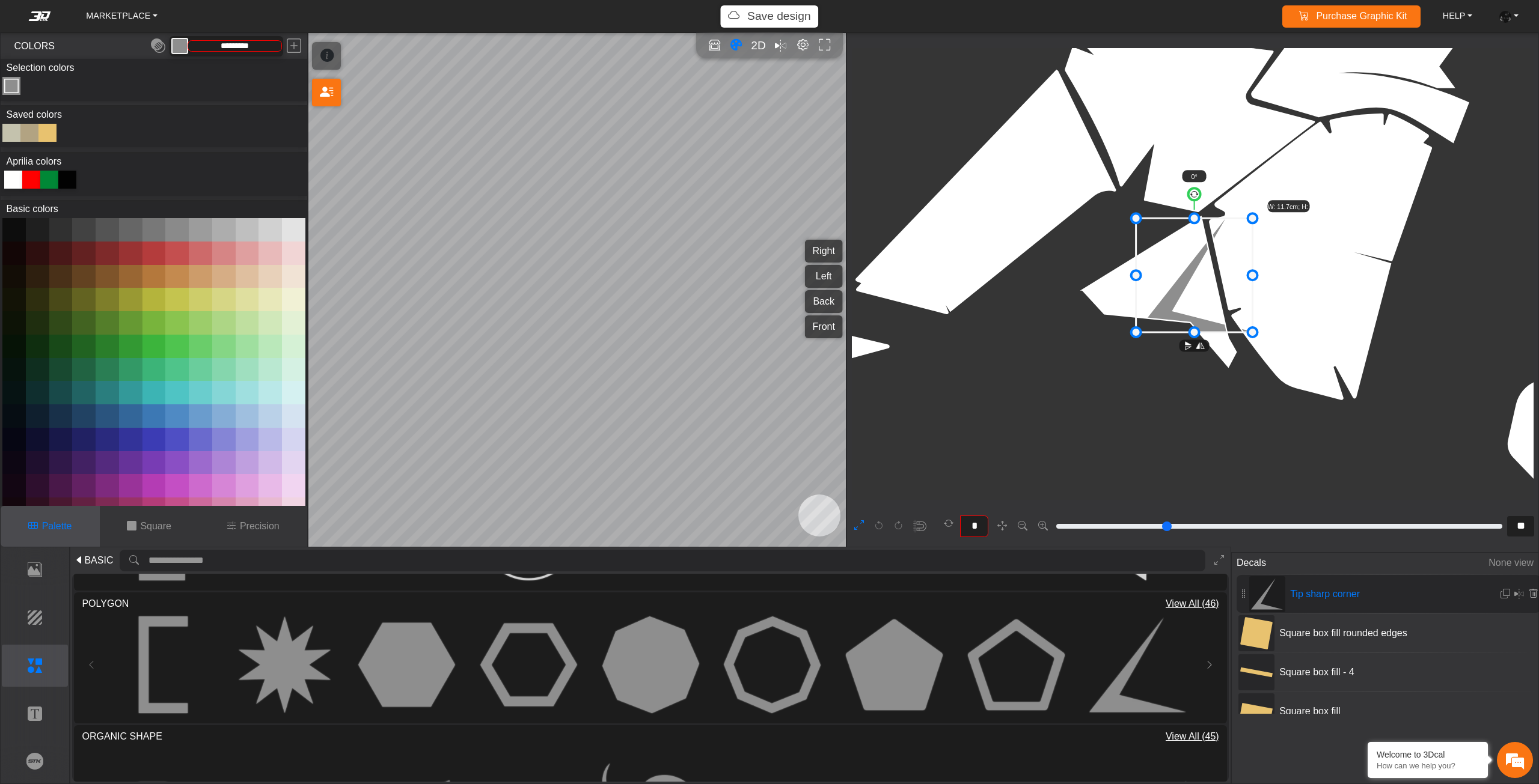
click at [72, 181] on div at bounding box center [67, 179] width 18 height 18
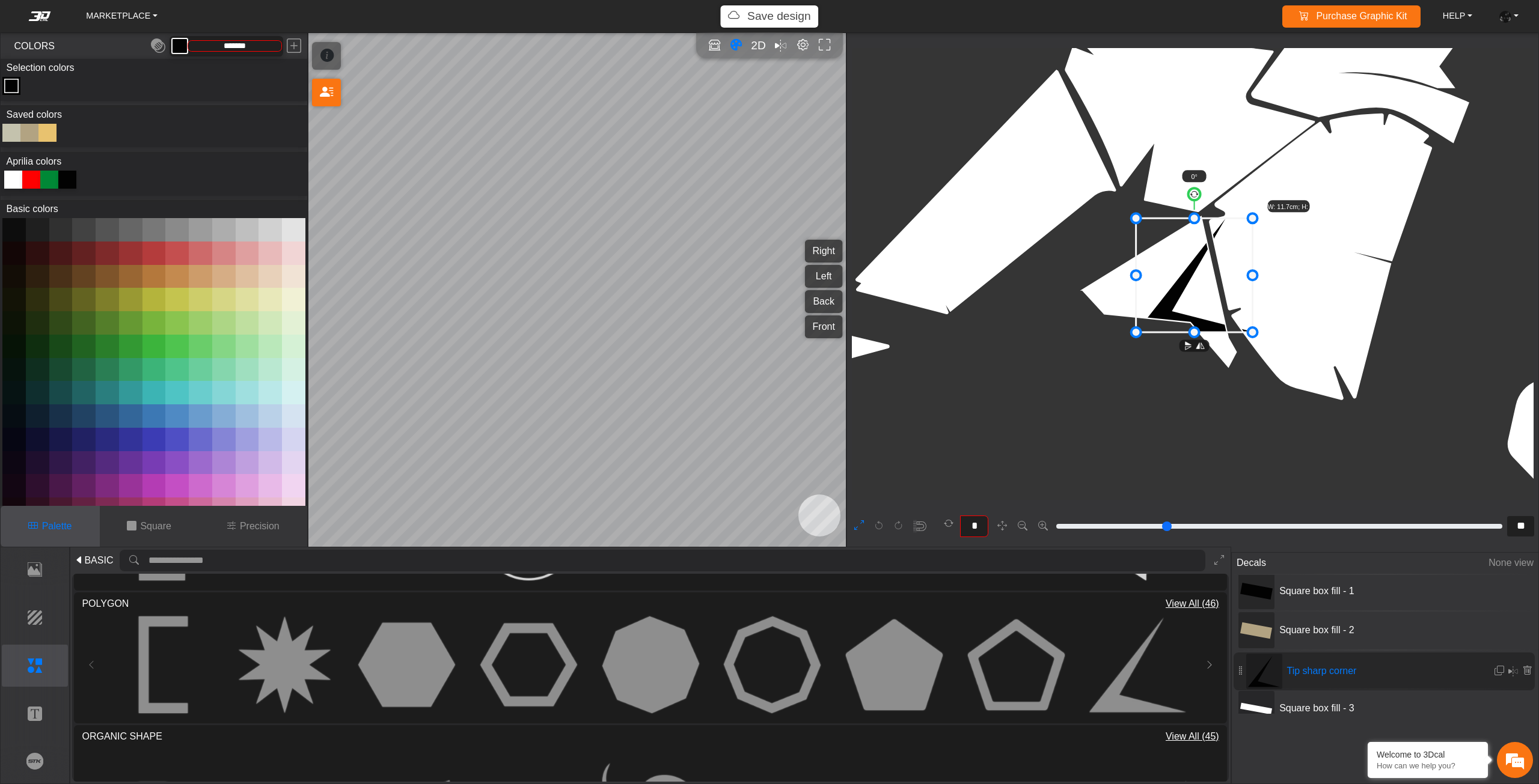
drag, startPoint x: 1243, startPoint y: 590, endPoint x: 1240, endPoint y: 667, distance: 77.1
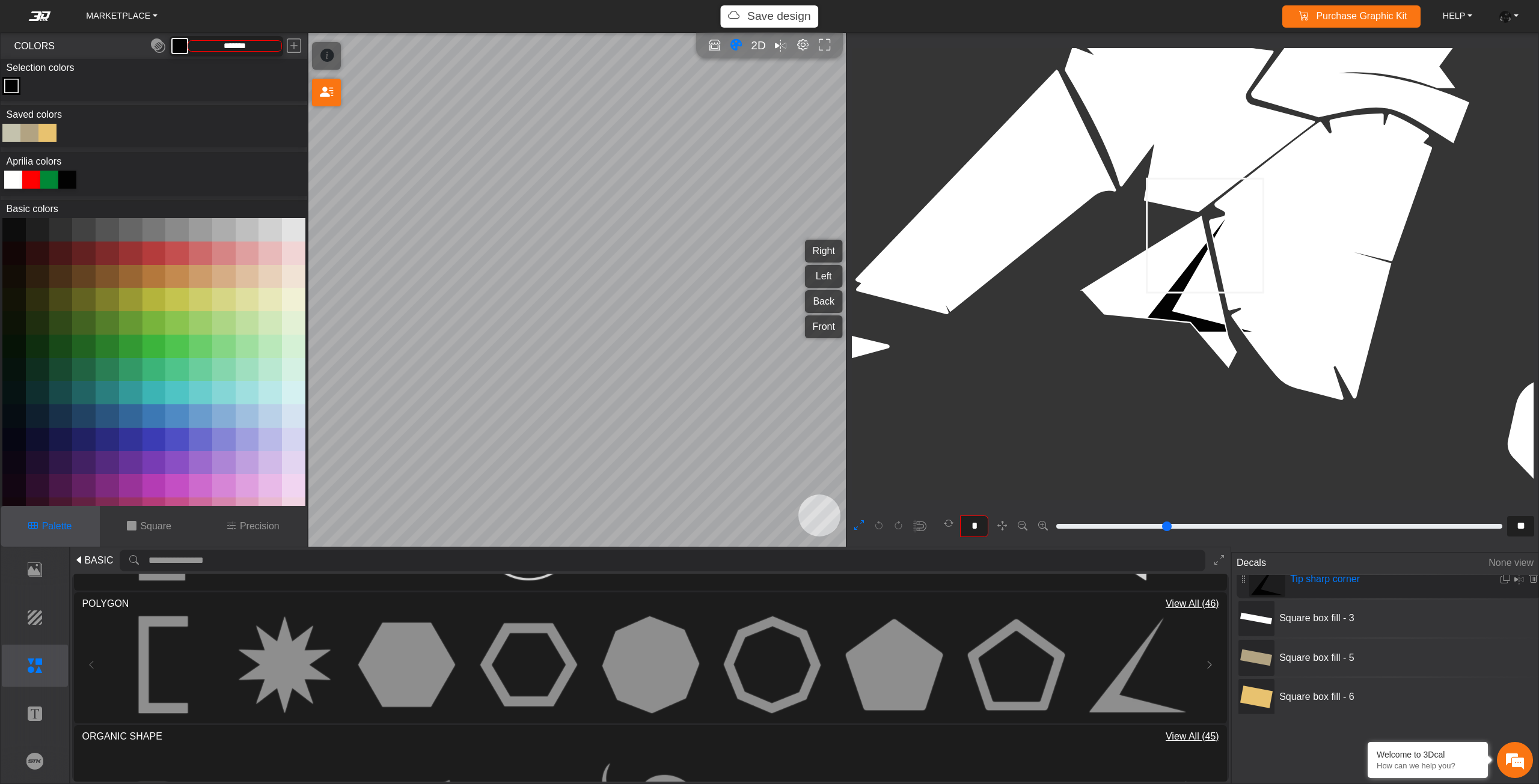
drag, startPoint x: 1183, startPoint y: 249, endPoint x: 1183, endPoint y: 238, distance: 11.0
click at [1183, 238] on icon at bounding box center [1204, 236] width 116 height 114
drag, startPoint x: 1186, startPoint y: 246, endPoint x: 1190, endPoint y: 213, distance: 33.2
click at [1188, 226] on icon at bounding box center [1205, 224] width 116 height 114
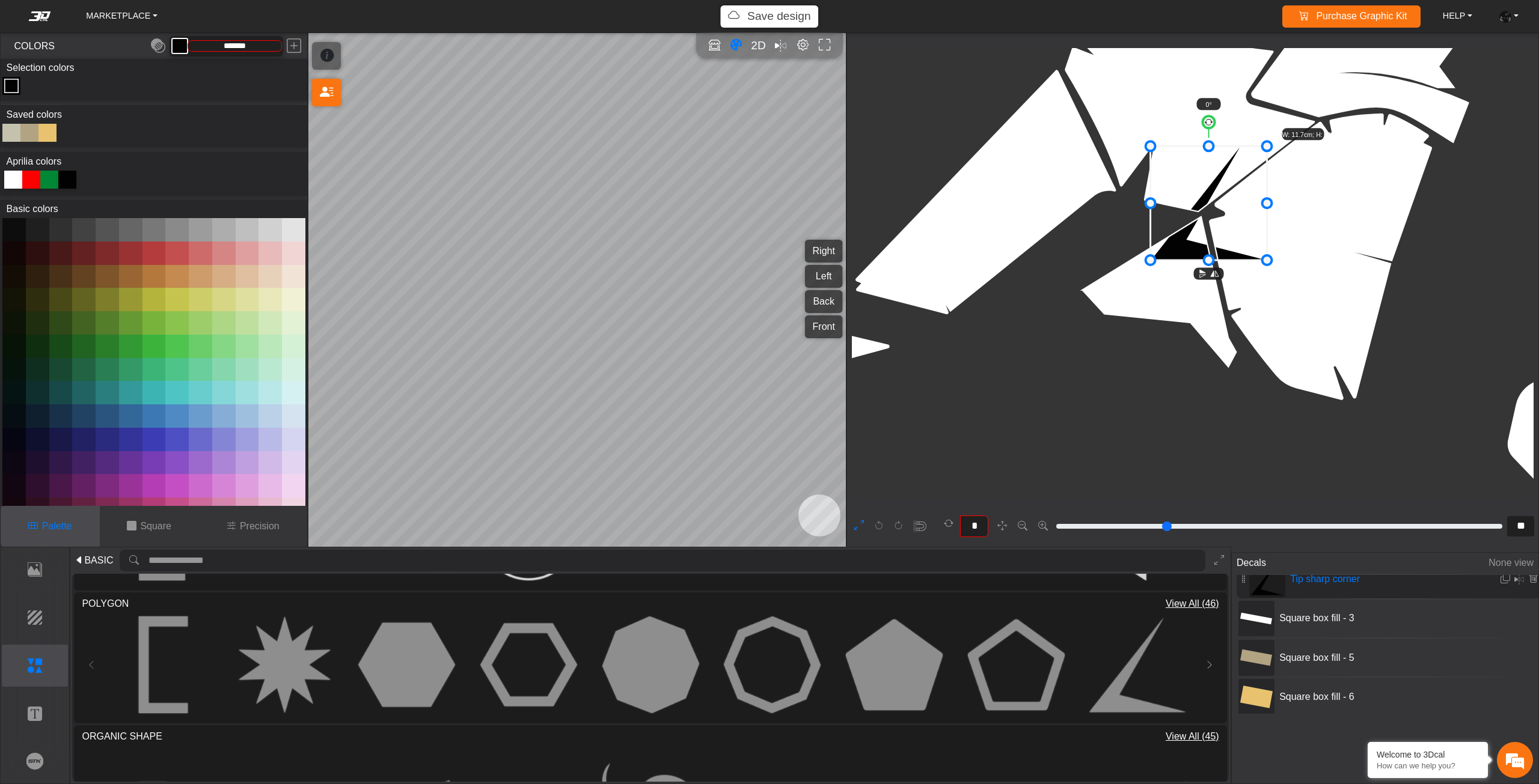
drag, startPoint x: 1192, startPoint y: 197, endPoint x: 1198, endPoint y: 181, distance: 17.1
click at [1198, 181] on icon at bounding box center [1208, 203] width 116 height 114
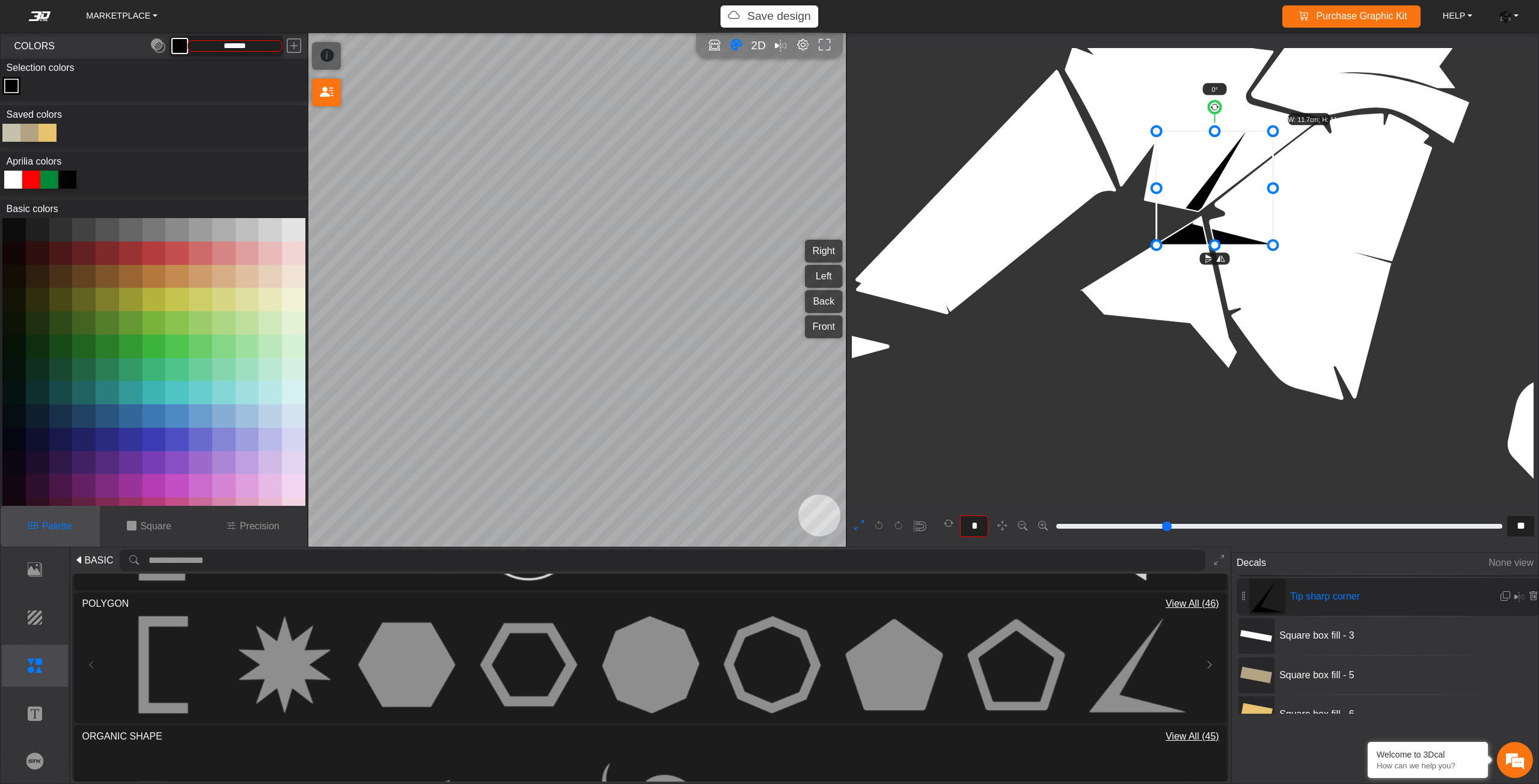
scroll to position [150, 0]
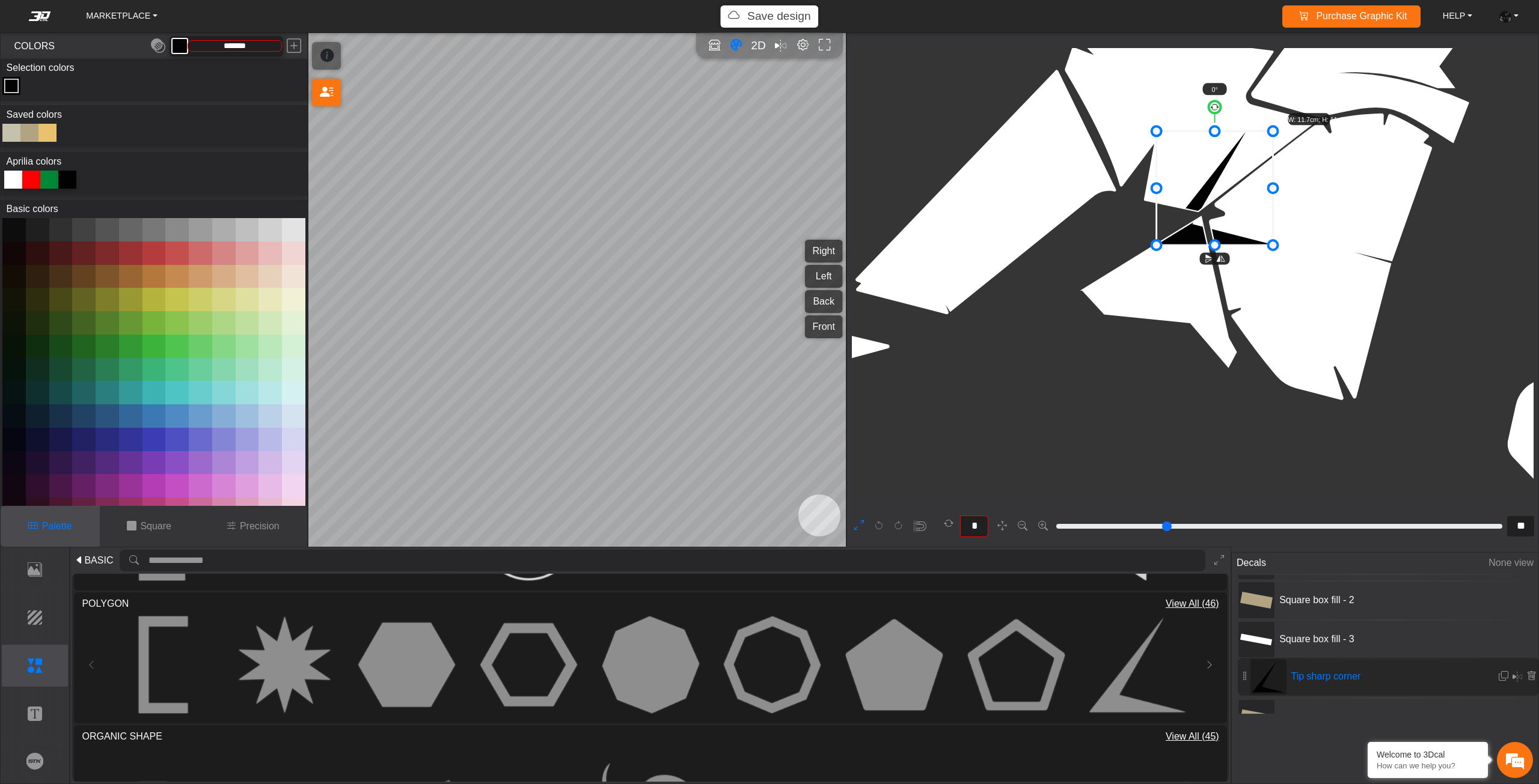
drag, startPoint x: 1246, startPoint y: 660, endPoint x: 1246, endPoint y: 673, distance: 13.0
drag, startPoint x: 1198, startPoint y: 202, endPoint x: 1196, endPoint y: 239, distance: 37.1
click at [1196, 239] on icon at bounding box center [1214, 189] width 116 height 114
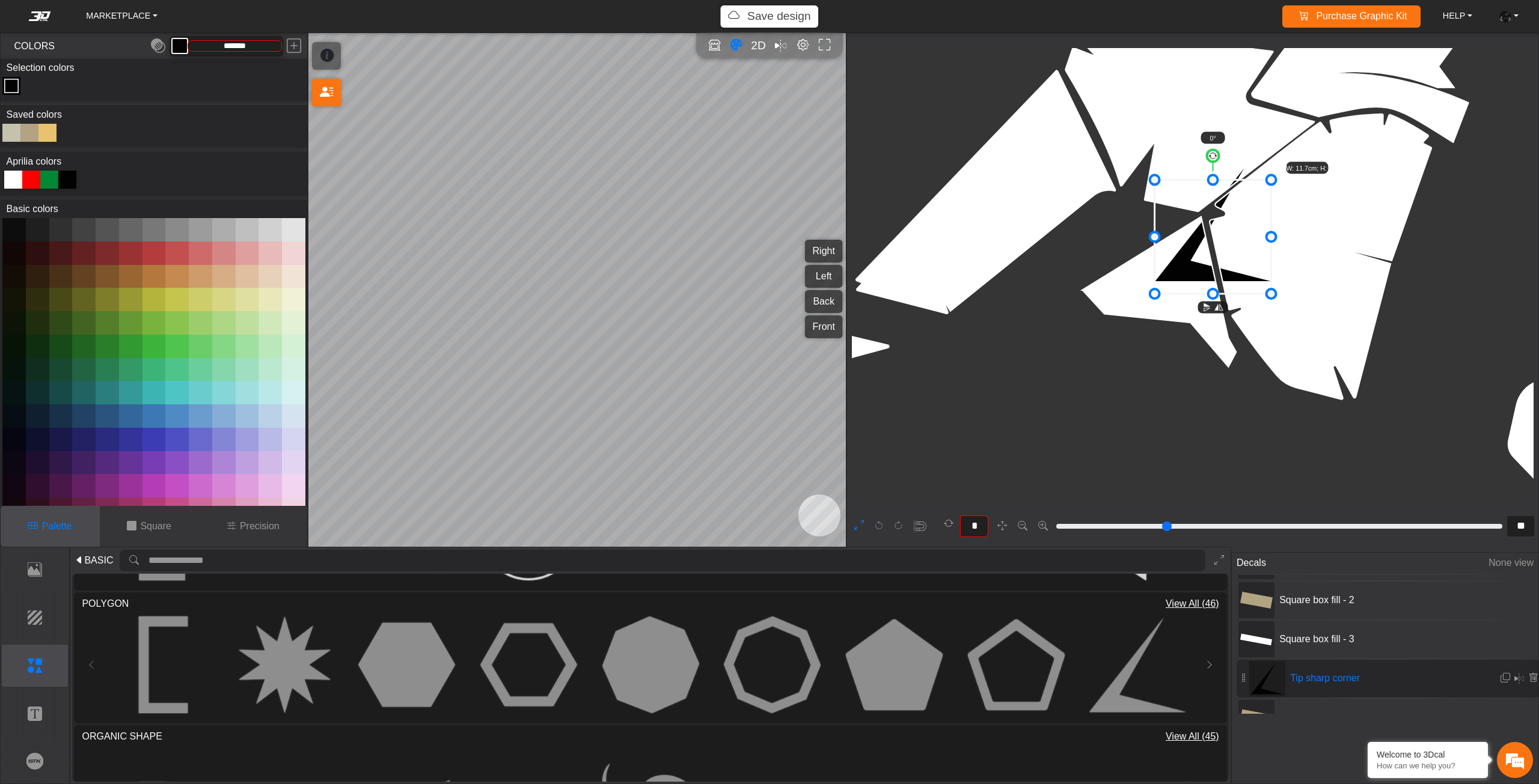
click at [1196, 252] on icon at bounding box center [1212, 237] width 116 height 114
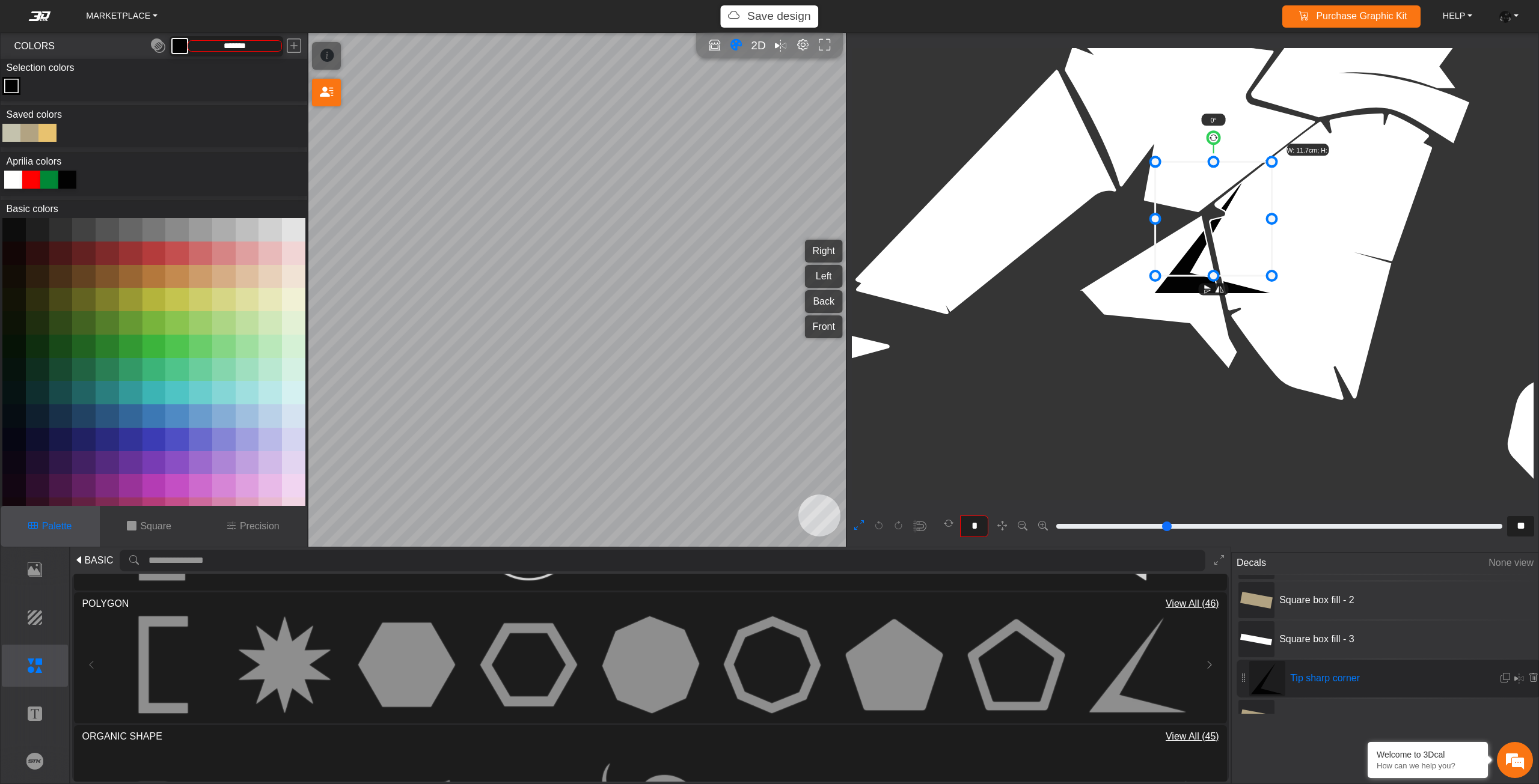
drag, startPoint x: 1195, startPoint y: 252, endPoint x: 1197, endPoint y: 173, distance: 79.0
click at [1197, 176] on icon at bounding box center [1212, 219] width 116 height 114
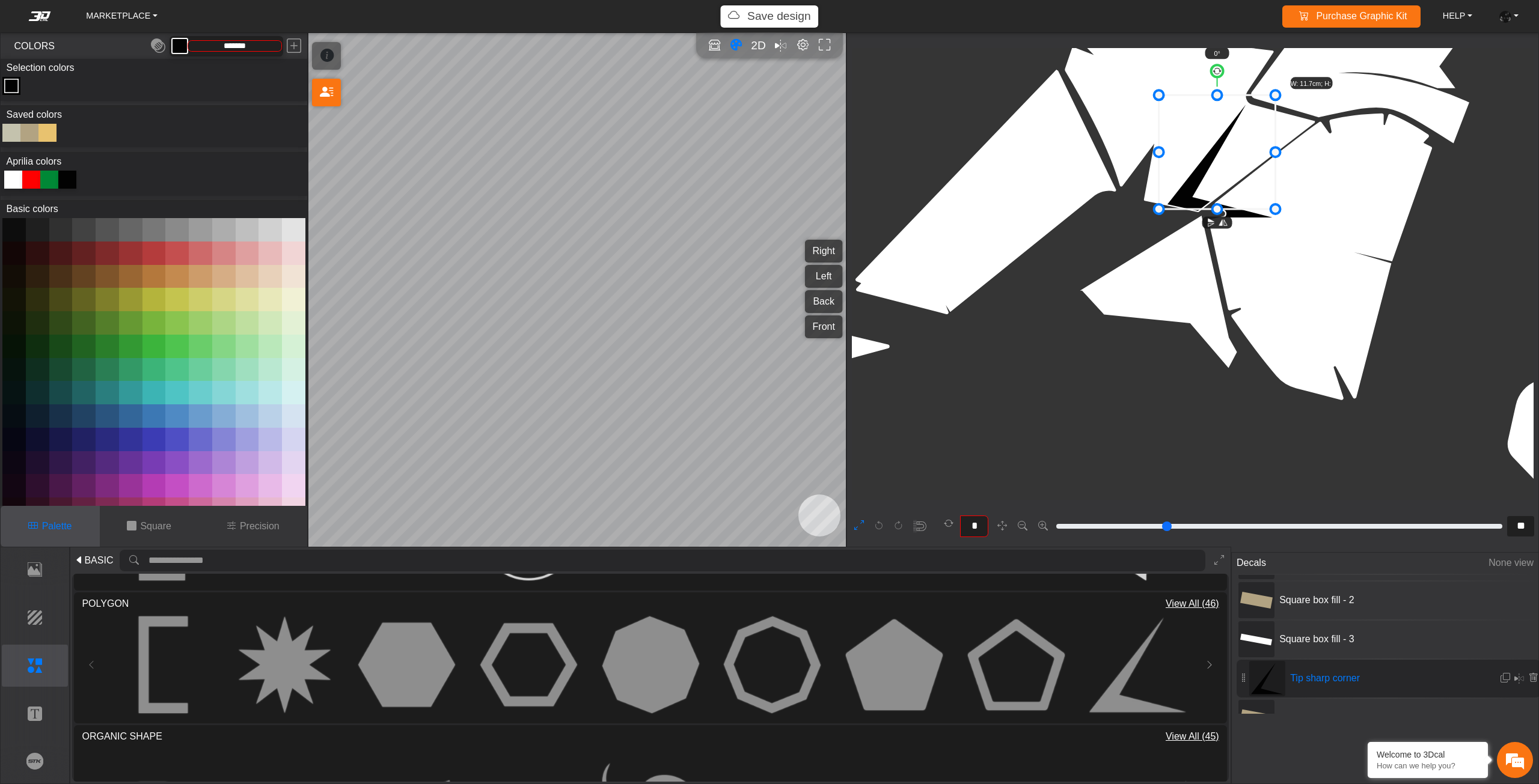
drag, startPoint x: 1198, startPoint y: 165, endPoint x: 1201, endPoint y: 138, distance: 27.2
click at [1201, 138] on icon at bounding box center [1216, 152] width 116 height 114
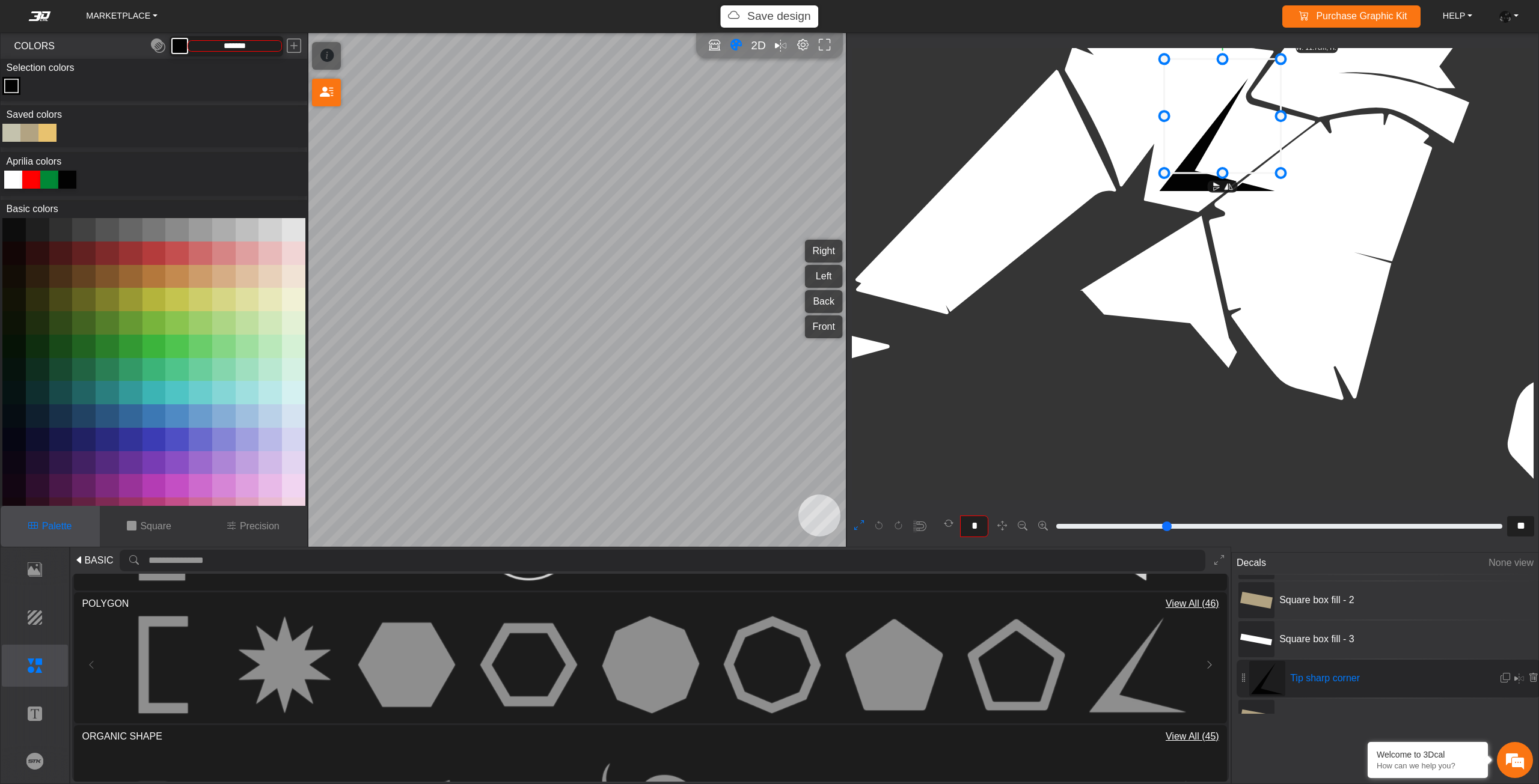
drag, startPoint x: 1201, startPoint y: 138, endPoint x: 1206, endPoint y: 113, distance: 25.5
click at [1206, 113] on icon at bounding box center [1222, 116] width 116 height 114
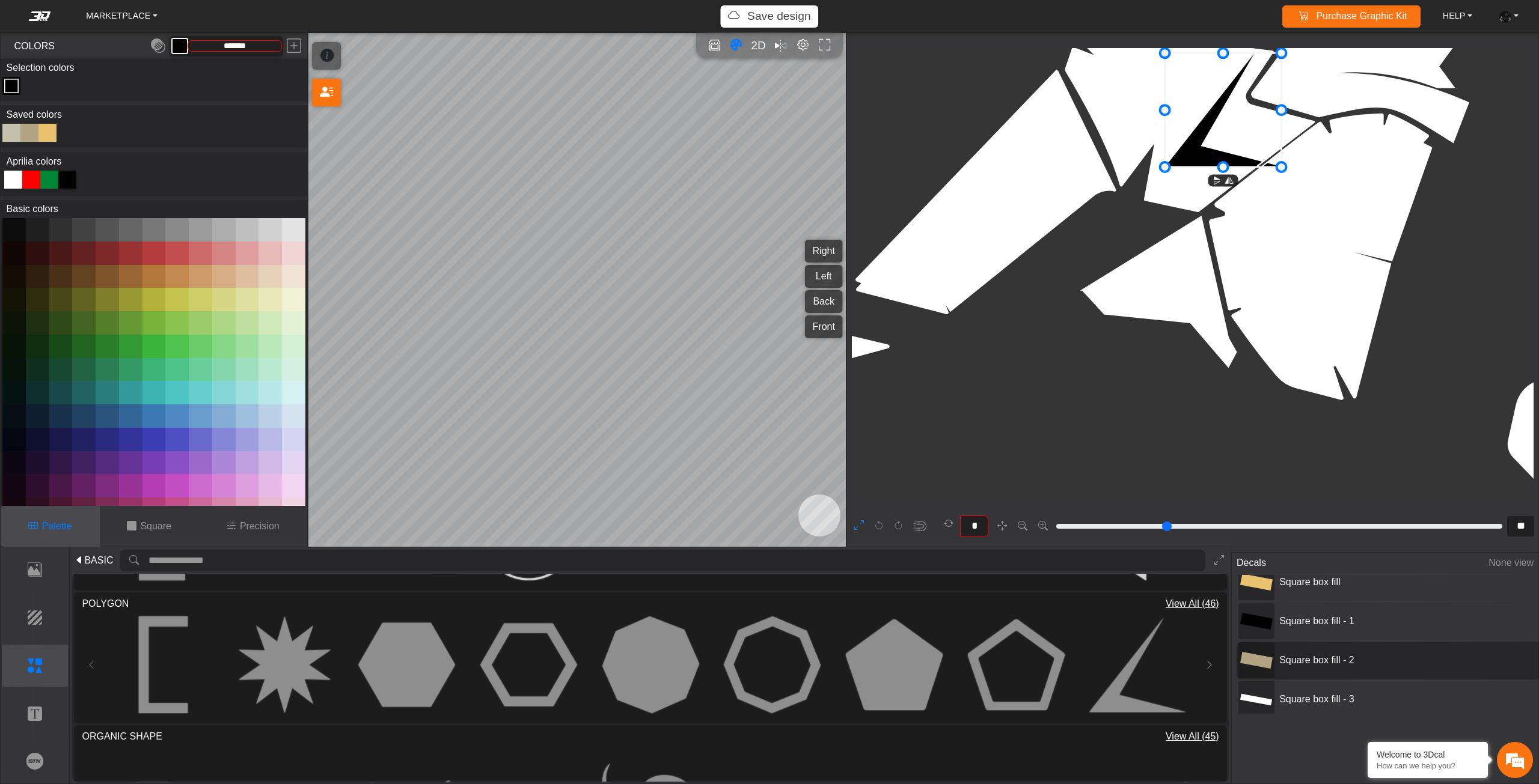
click at [1263, 652] on icon at bounding box center [1256, 660] width 33 height 33
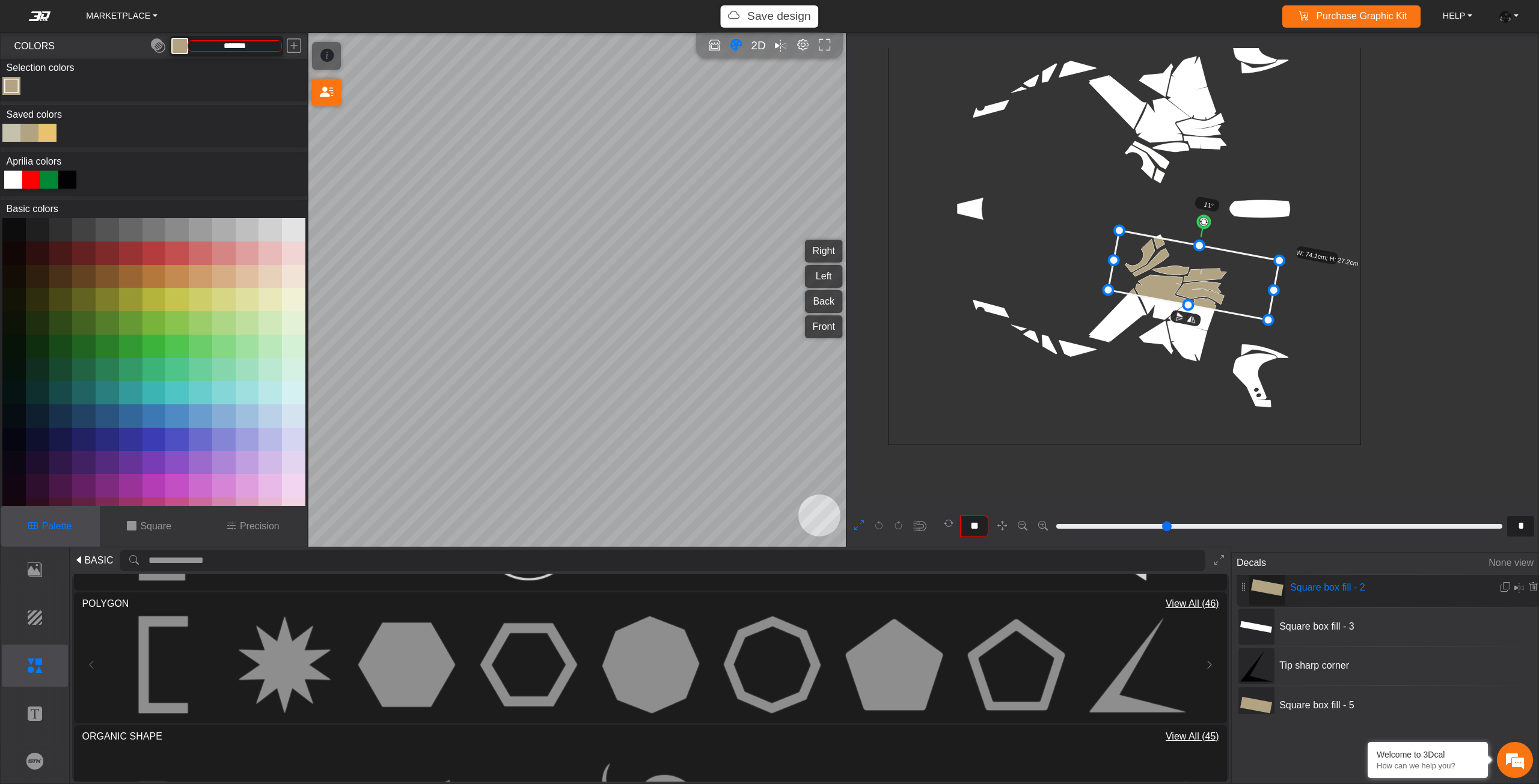
scroll to position [180, 0]
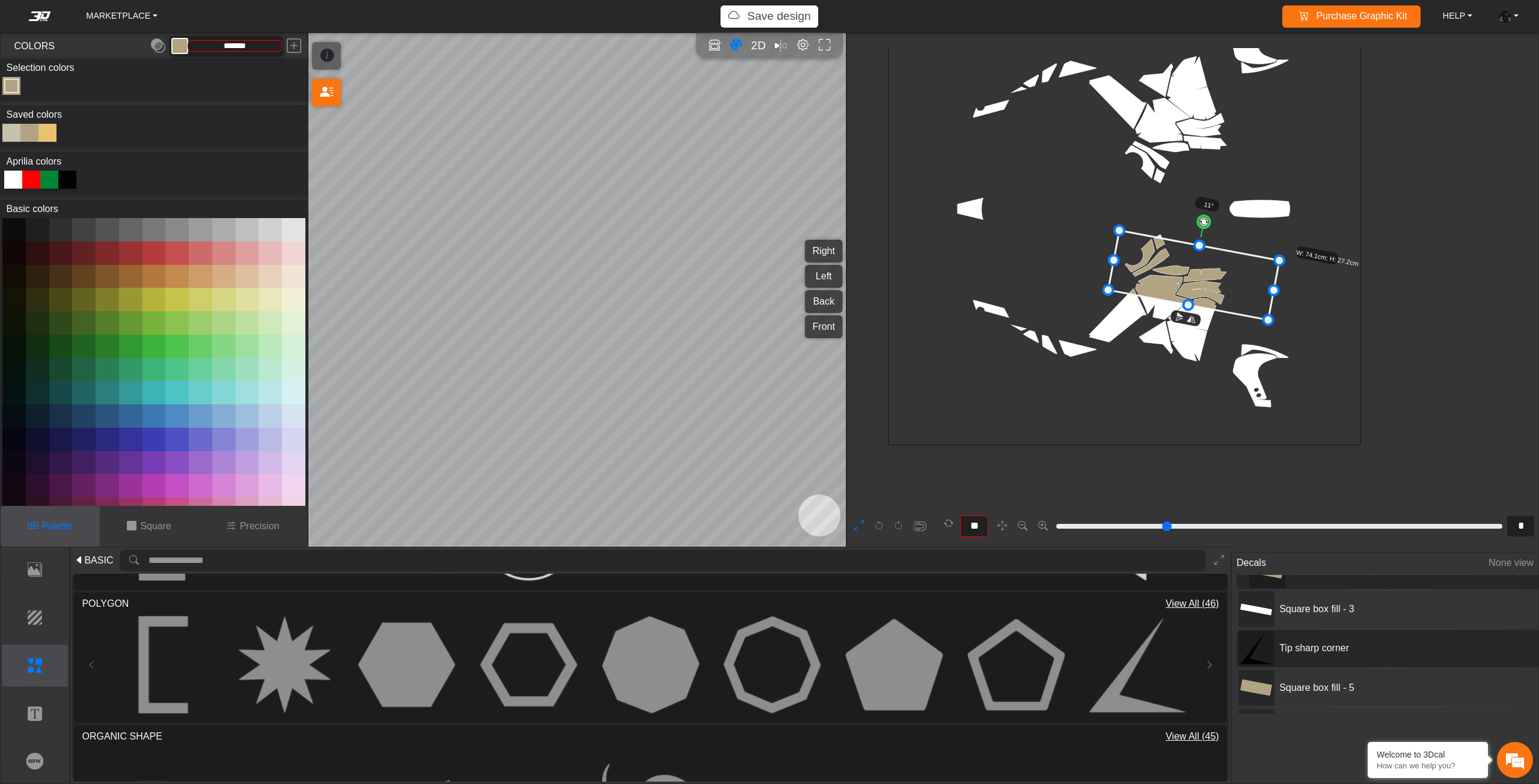
click at [1281, 651] on span "Tip sharp corner" at bounding box center [1364, 648] width 180 height 14
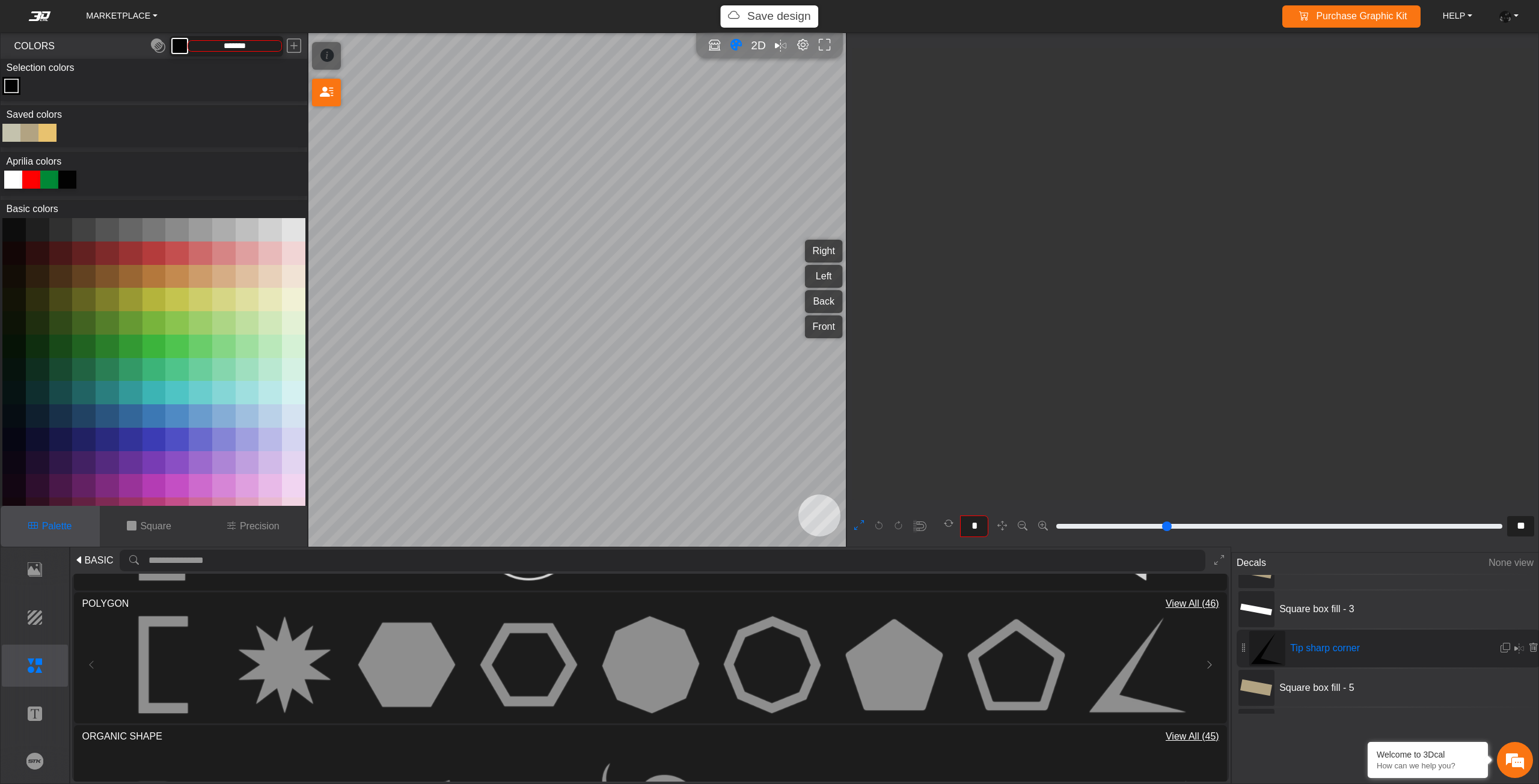
scroll to position [3387, 3079]
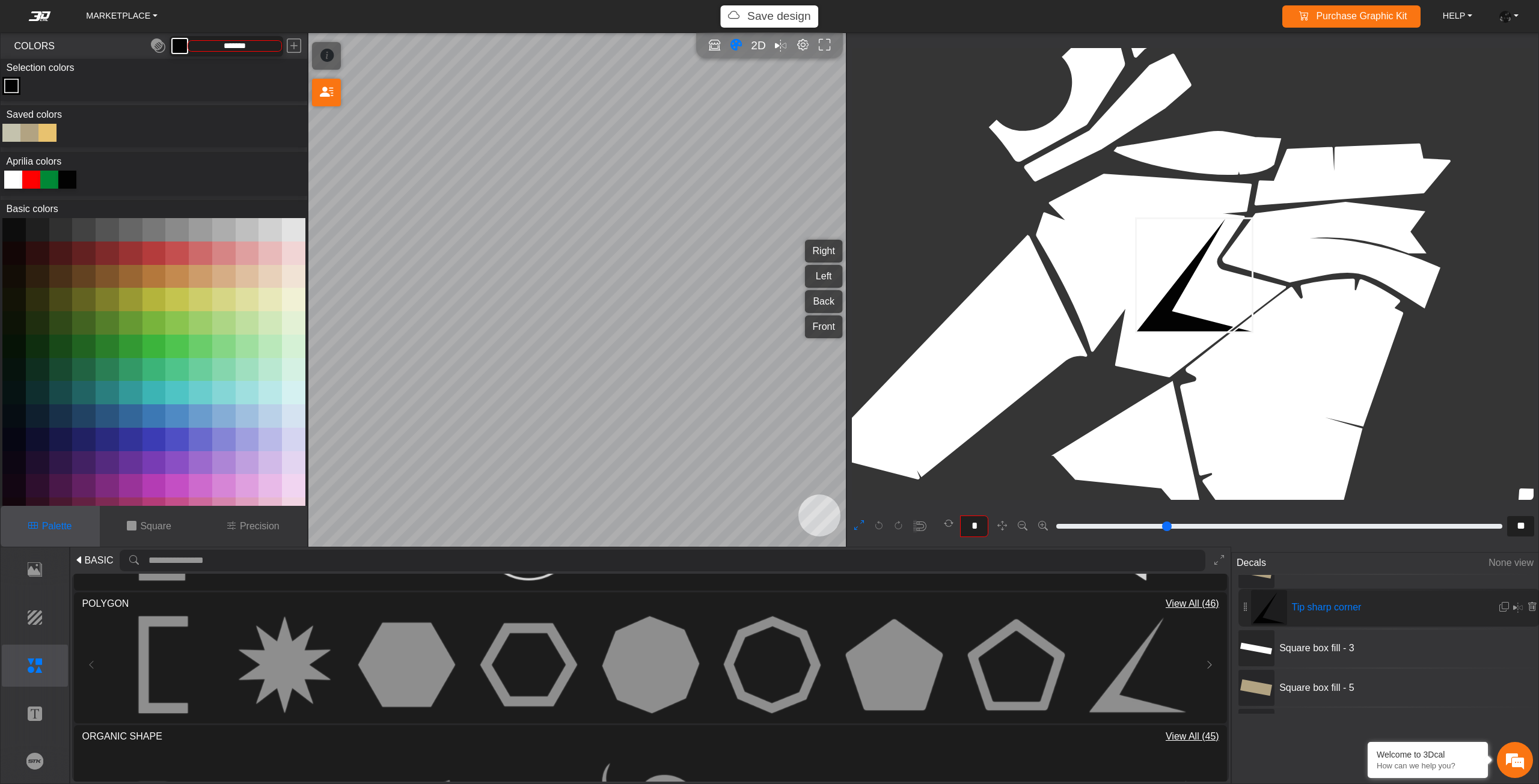
drag, startPoint x: 1245, startPoint y: 651, endPoint x: 1247, endPoint y: 612, distance: 39.1
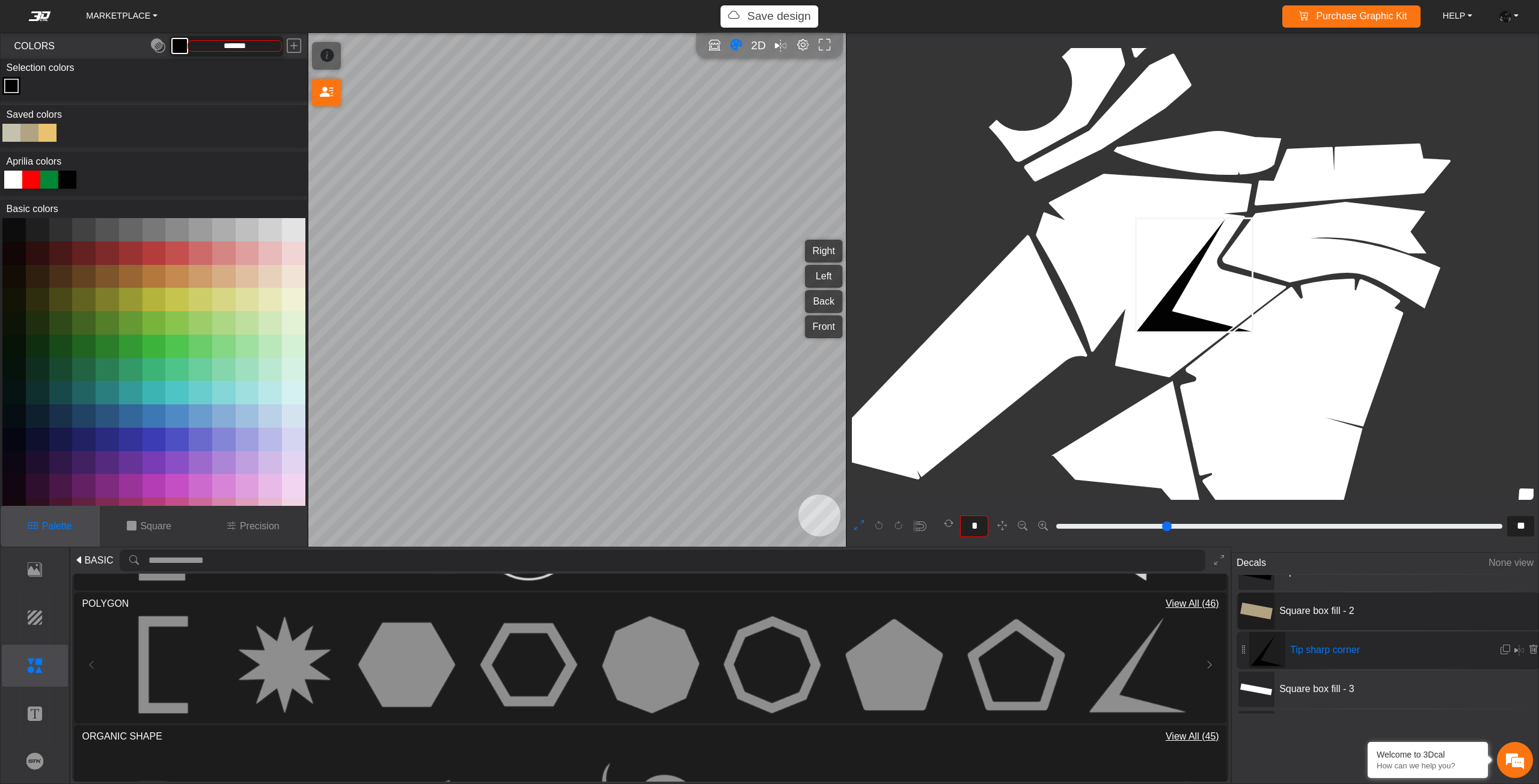
scroll to position [120, 0]
drag, startPoint x: 1244, startPoint y: 671, endPoint x: 1243, endPoint y: 625, distance: 46.0
drag, startPoint x: 1180, startPoint y: 290, endPoint x: 1168, endPoint y: 336, distance: 47.5
click at [1168, 332] on icon at bounding box center [1196, 275] width 116 height 114
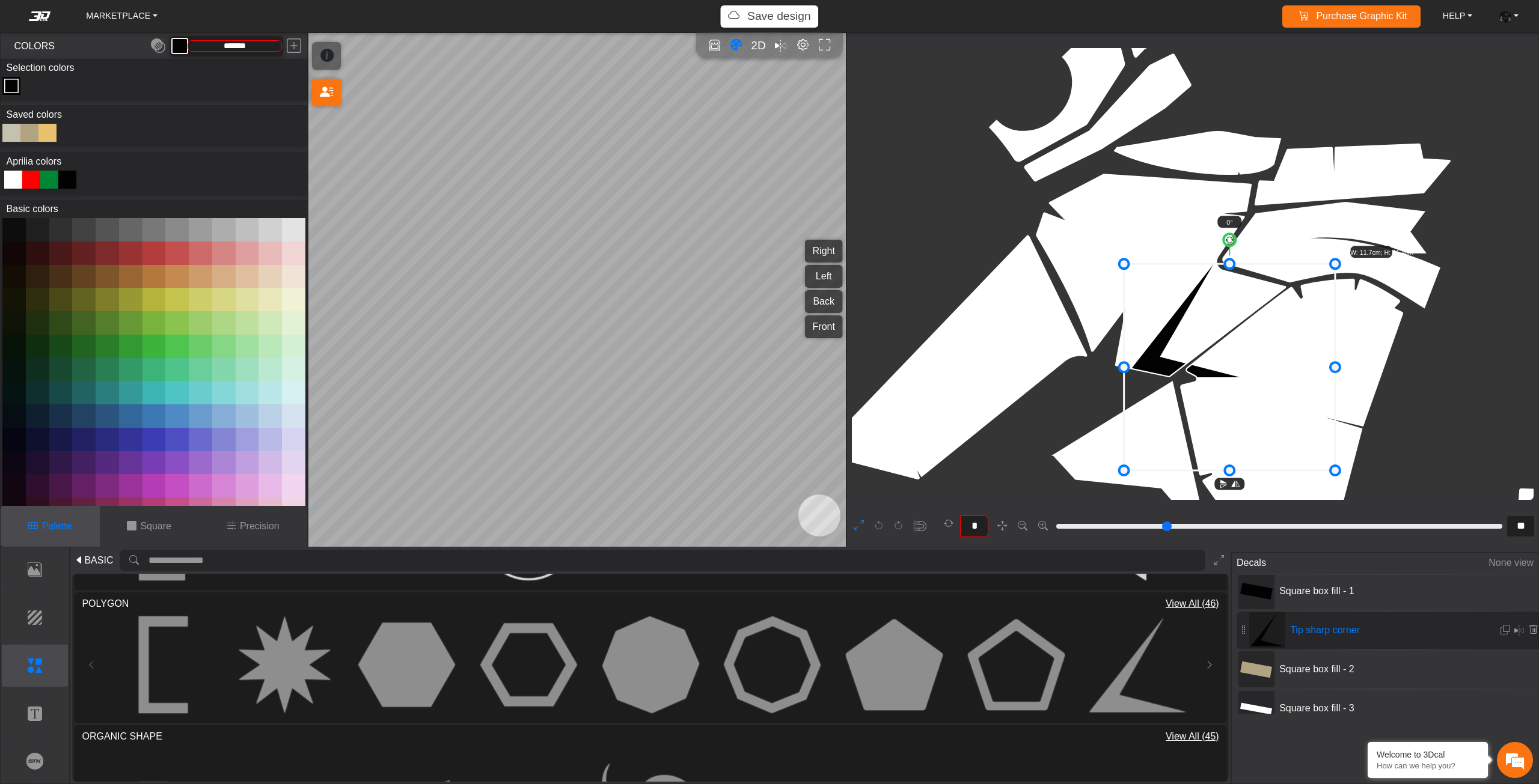
drag, startPoint x: 1185, startPoint y: 379, endPoint x: 1180, endPoint y: 472, distance: 93.1
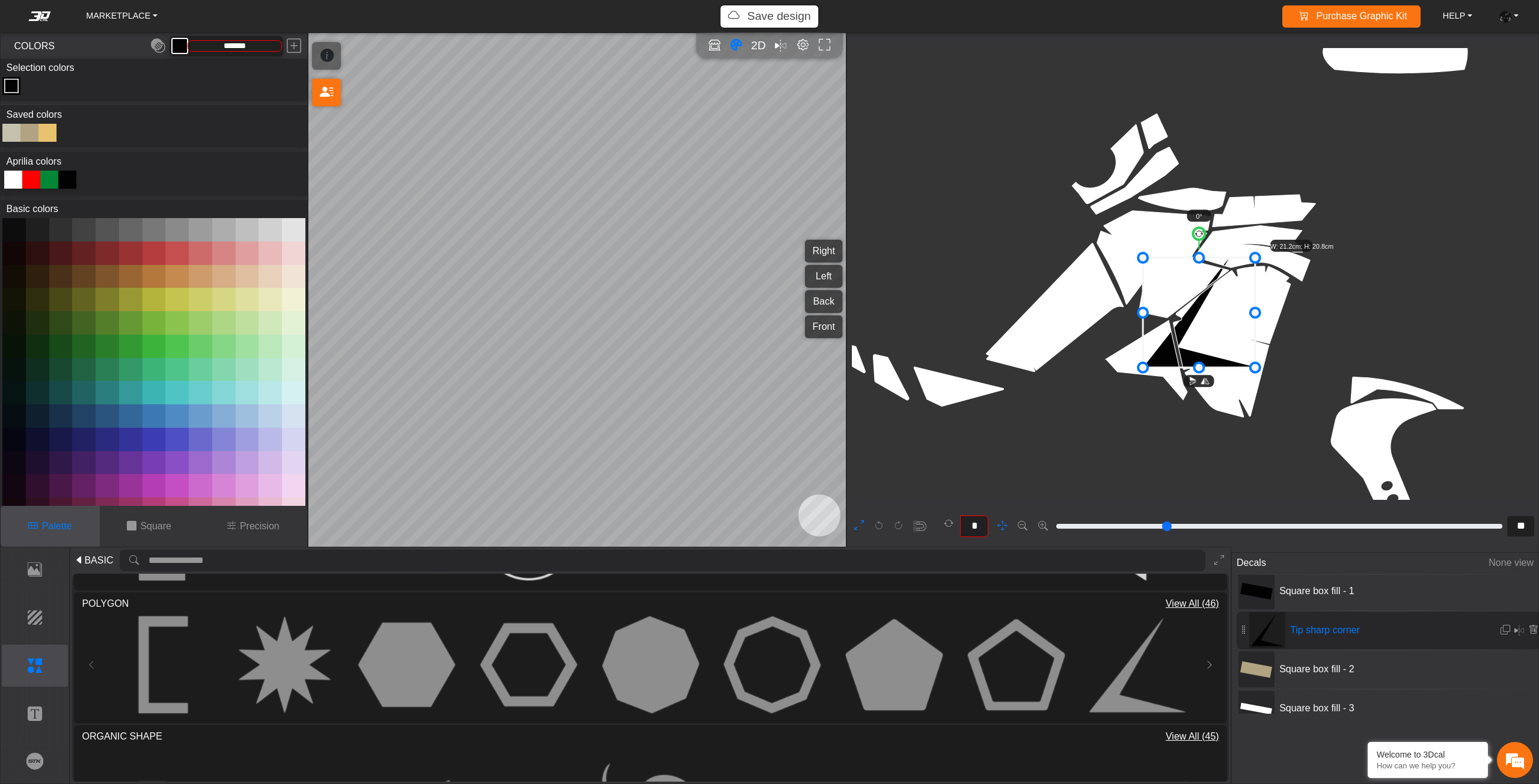
drag, startPoint x: 1180, startPoint y: 396, endPoint x: 1168, endPoint y: 369, distance: 29.5
click at [1166, 384] on icon "background_wire_template_bg decal_Tuareg660_right decal_Tuareg660_left decal_Tu…" at bounding box center [1071, 52] width 3398 height 3396
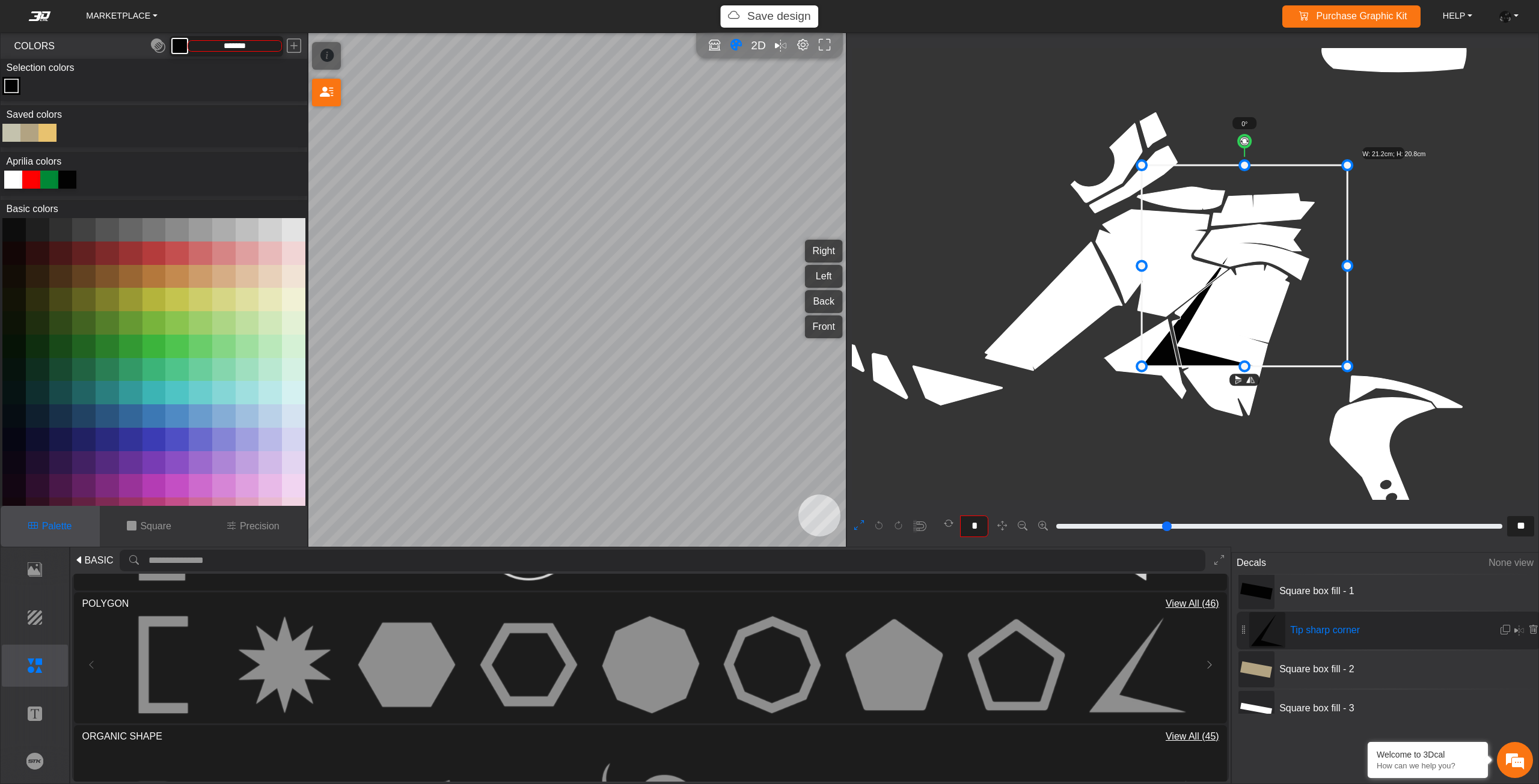
drag, startPoint x: 1201, startPoint y: 251, endPoint x: 1256, endPoint y: 144, distance: 120.3
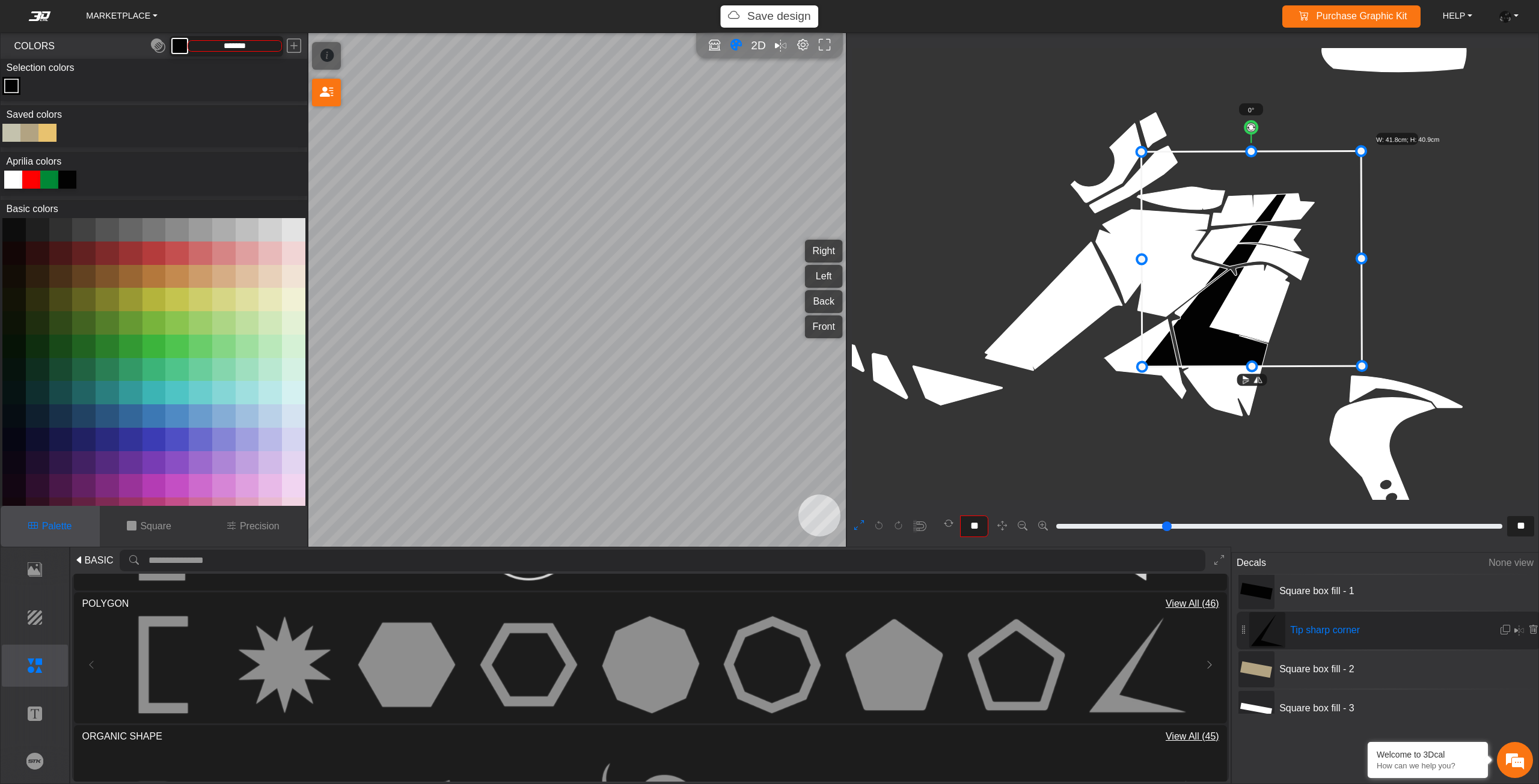
drag, startPoint x: 1251, startPoint y: 126, endPoint x: 1295, endPoint y: 138, distance: 45.6
click at [1257, 134] on circle at bounding box center [1251, 127] width 12 height 12
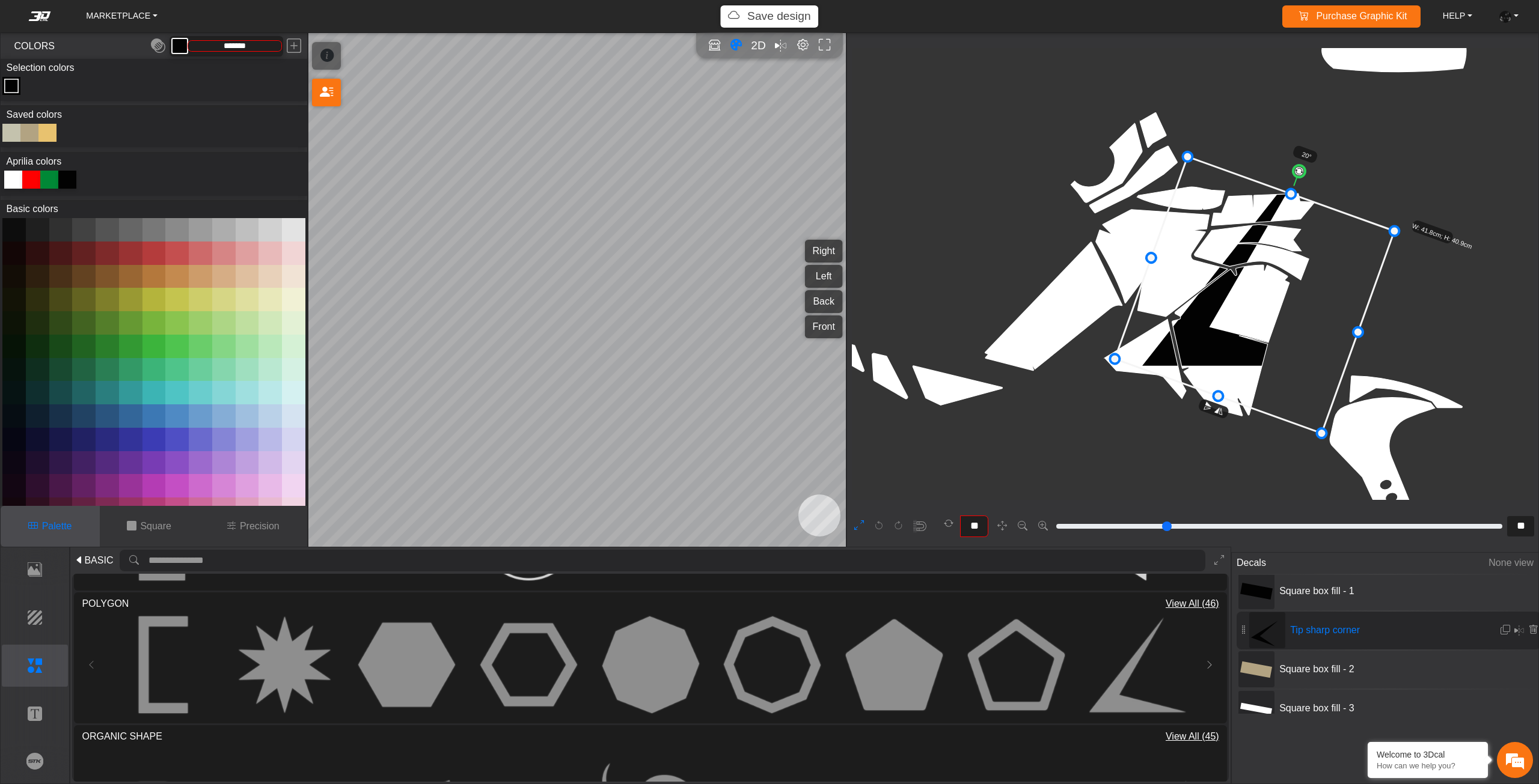
drag
click at [1275, 319] on icon at bounding box center [1254, 295] width 280 height 277
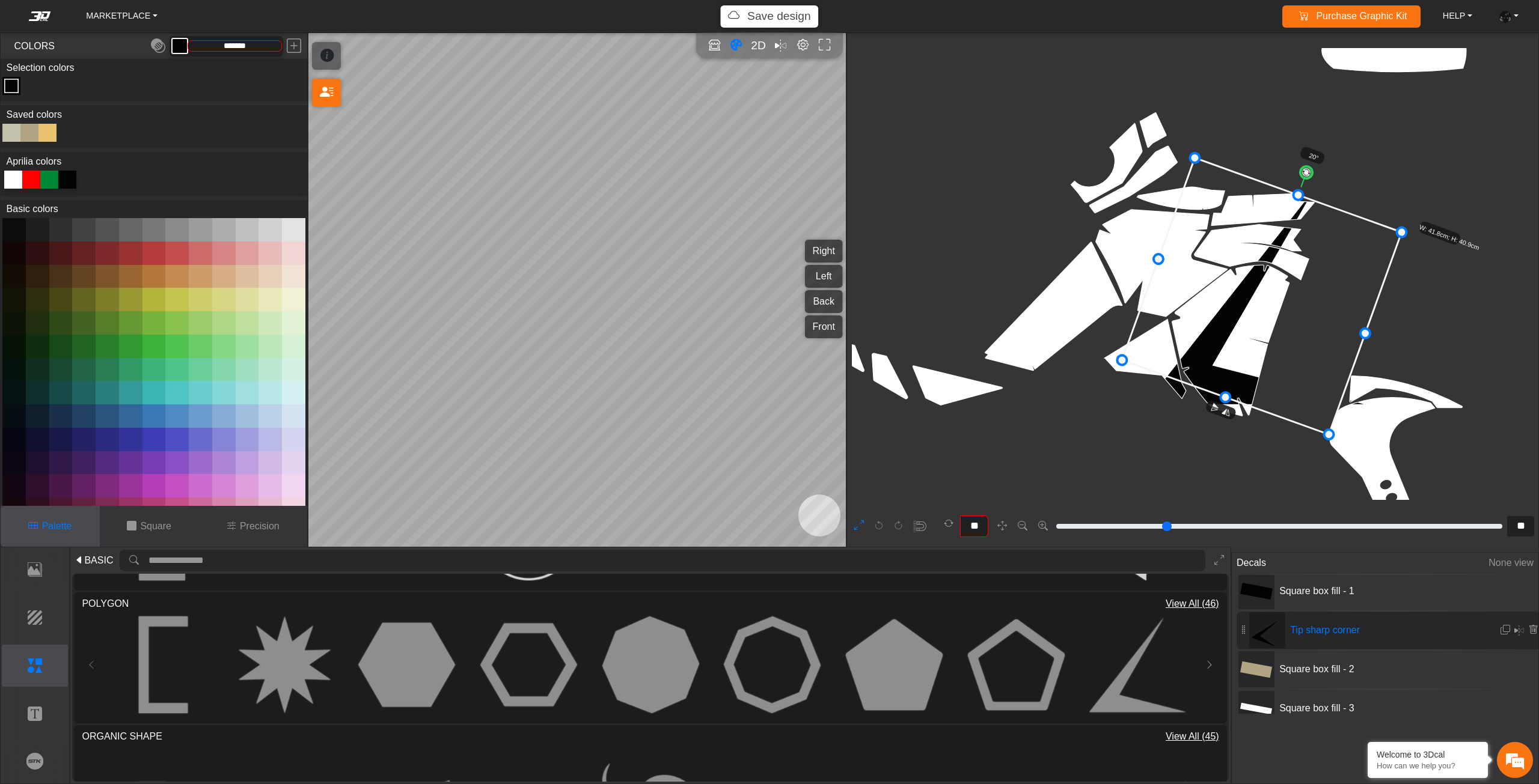
click at [1286, 323] on icon at bounding box center [1261, 296] width 280 height 277
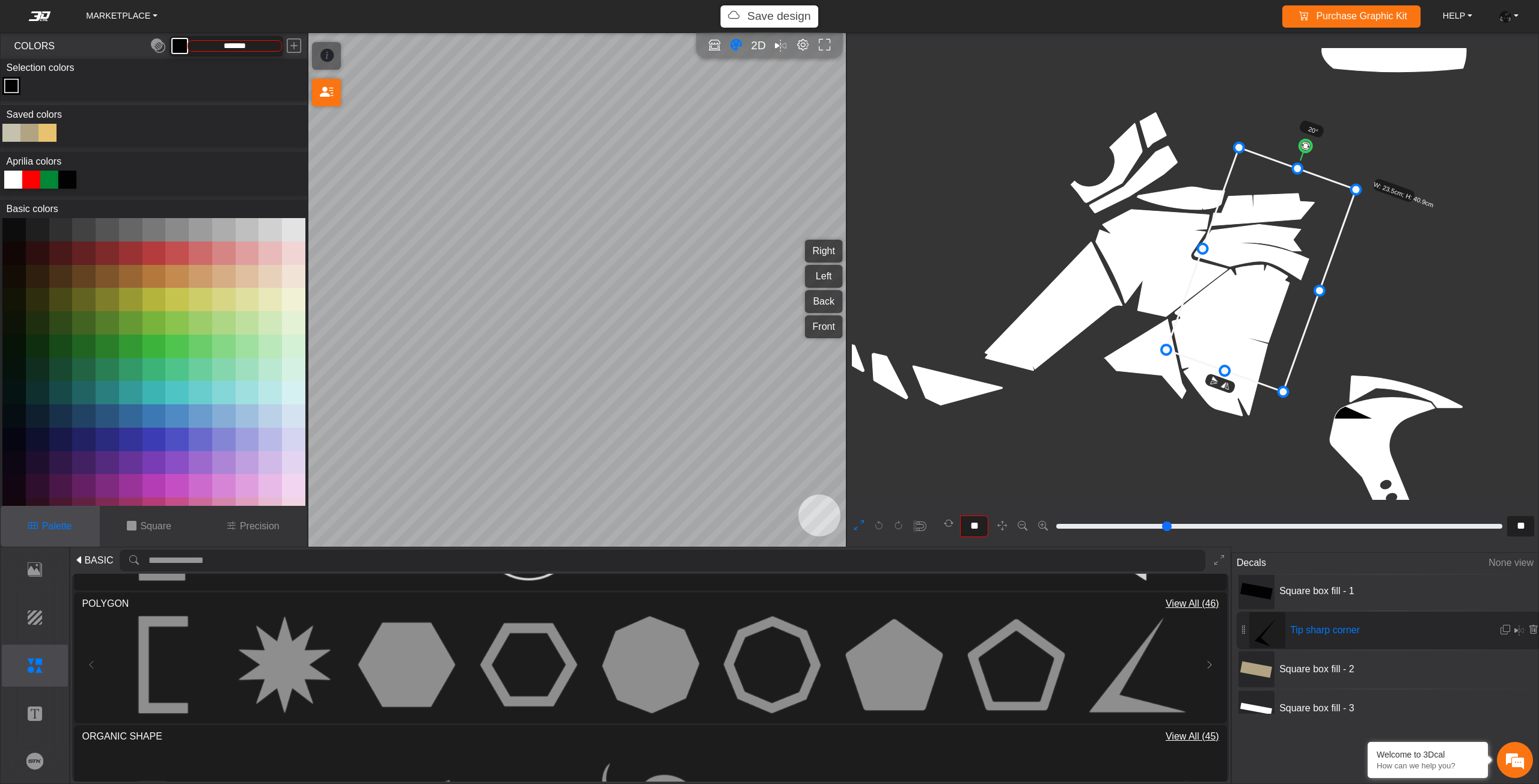
click at [1240, 292] on icon at bounding box center [1261, 270] width 189 height 244
click at [1259, 301] on icon at bounding box center [1261, 270] width 189 height 244
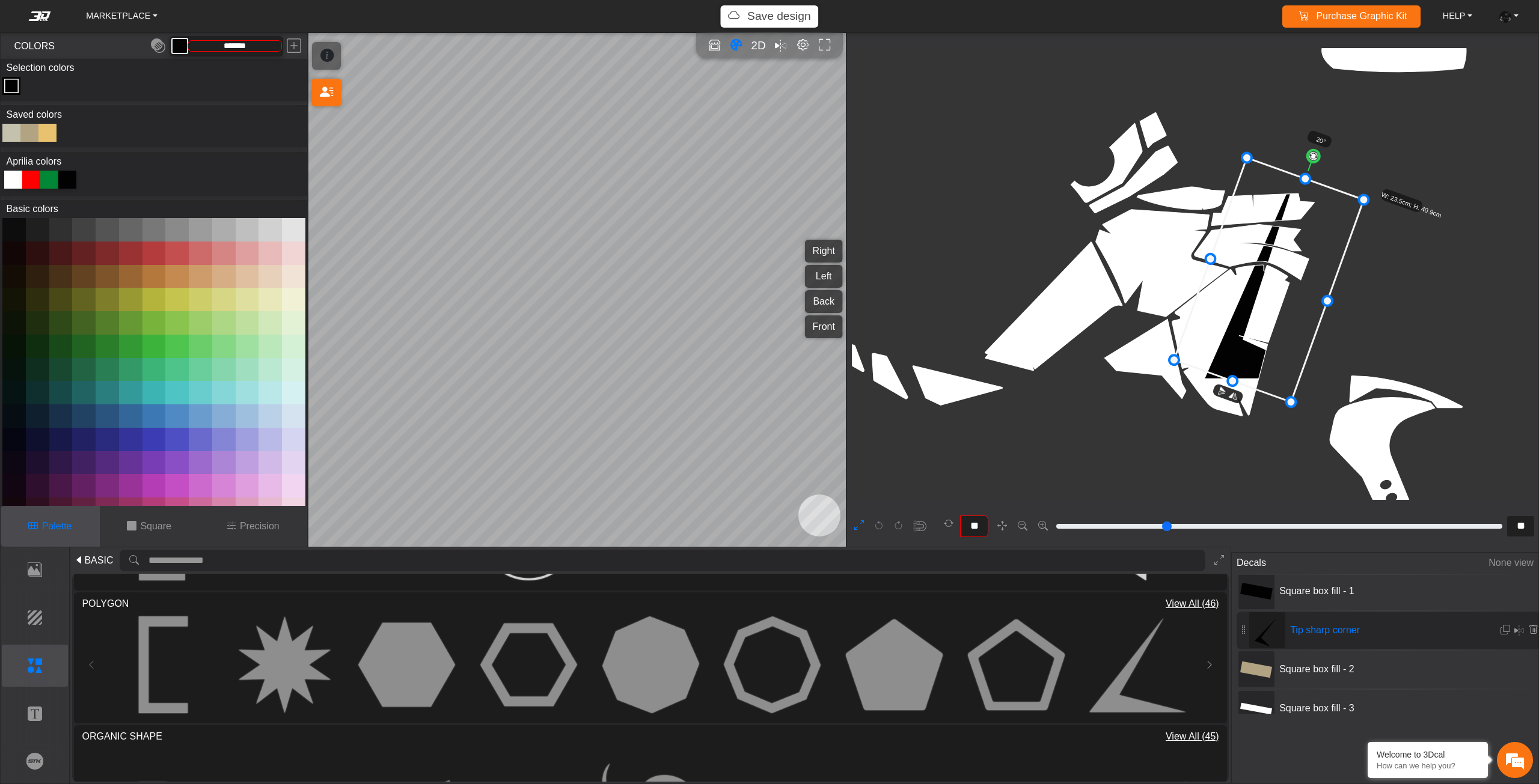
click at [1261, 310] on icon at bounding box center [1269, 280] width 189 height 244
drag, startPoint x: 1288, startPoint y: 266, endPoint x: 1265, endPoint y: 266, distance: 23.0
click at [1265, 266] on icon at bounding box center [1269, 281] width 189 height 244
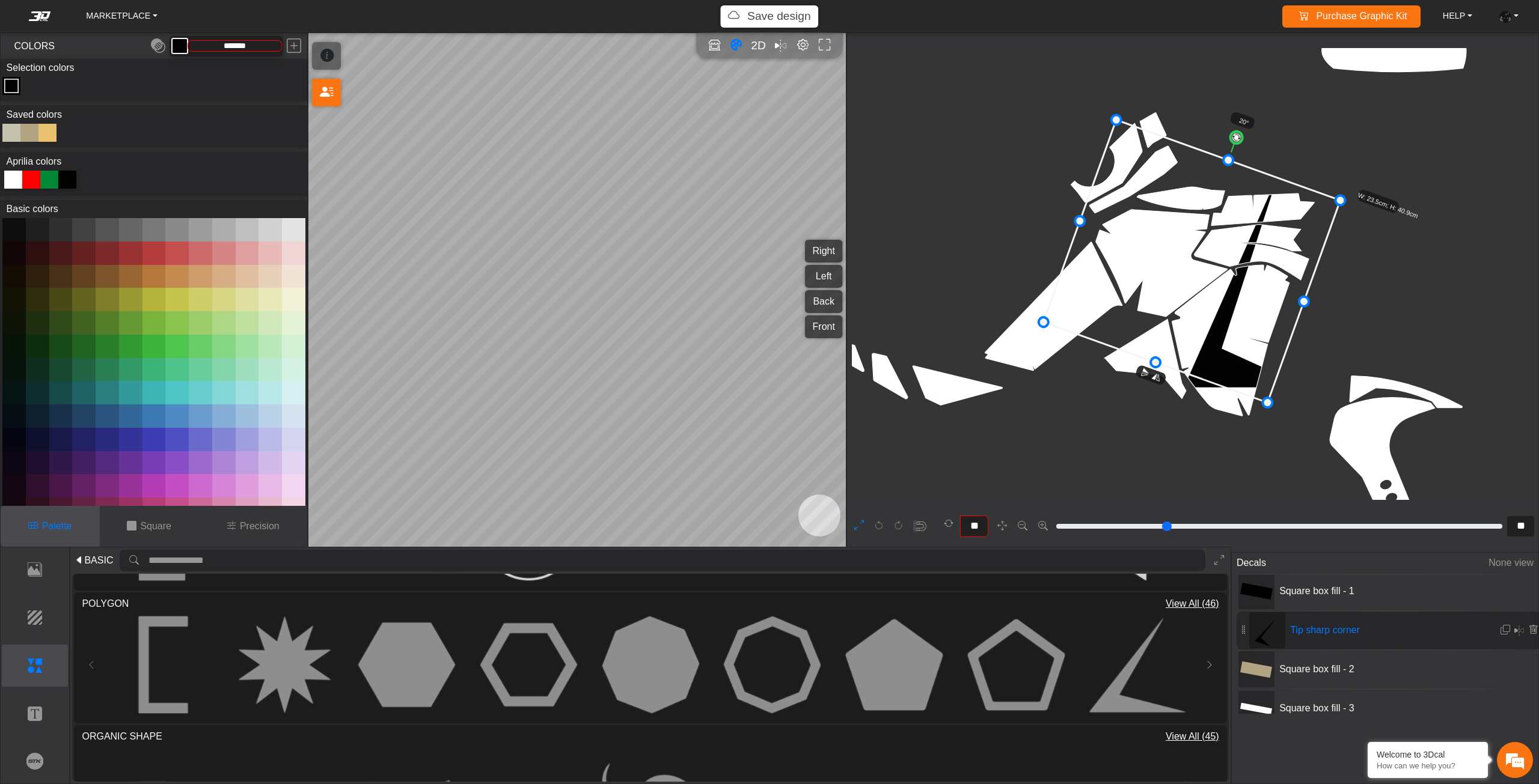
drag, startPoint x: 1188, startPoint y: 257, endPoint x: 1076, endPoint y: 223, distance: 117.0
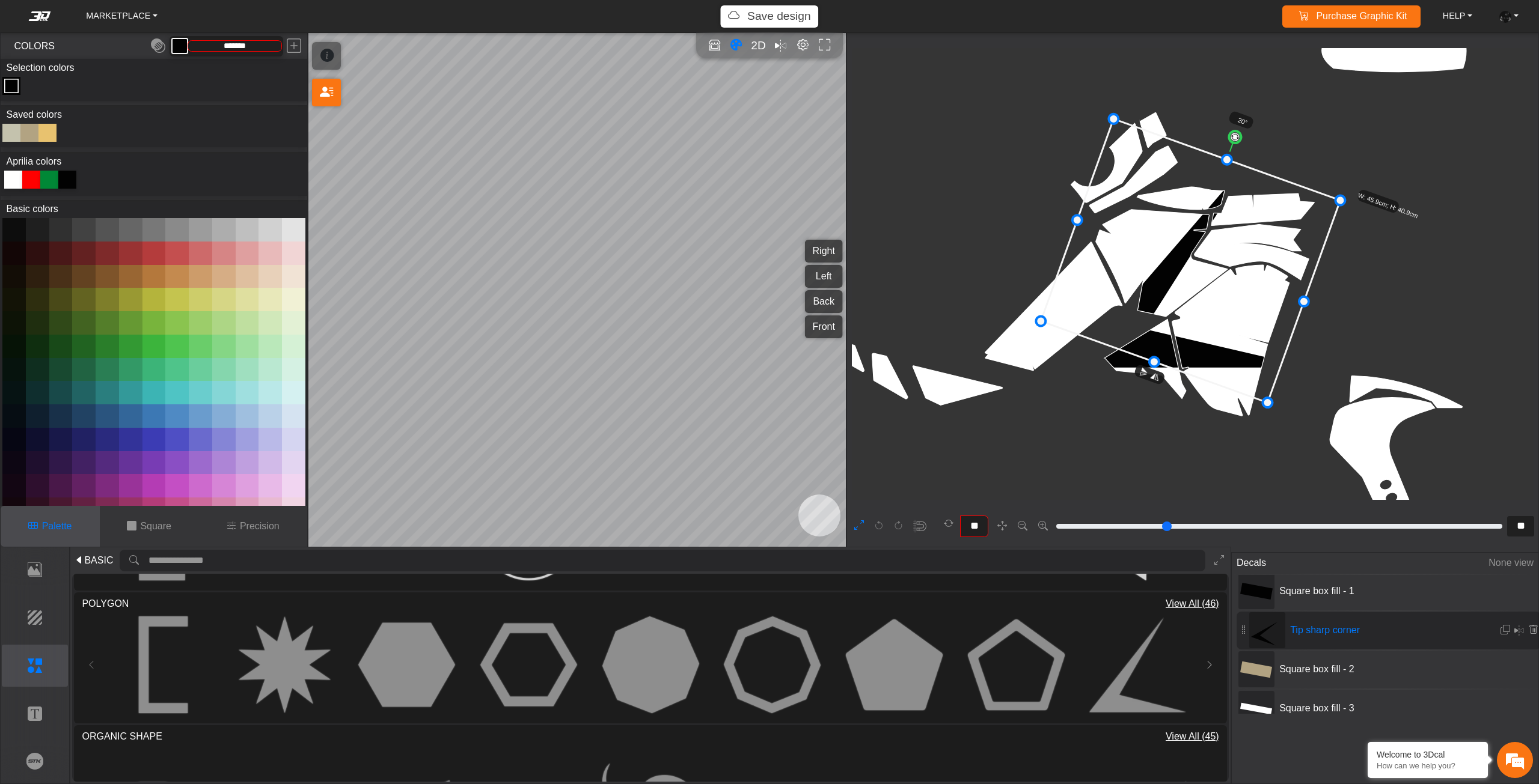
drag, startPoint x: 1136, startPoint y: 286, endPoint x: 1133, endPoint y: 294, distance: 8.5
click at [1135, 292] on icon at bounding box center [1190, 261] width 299 height 283
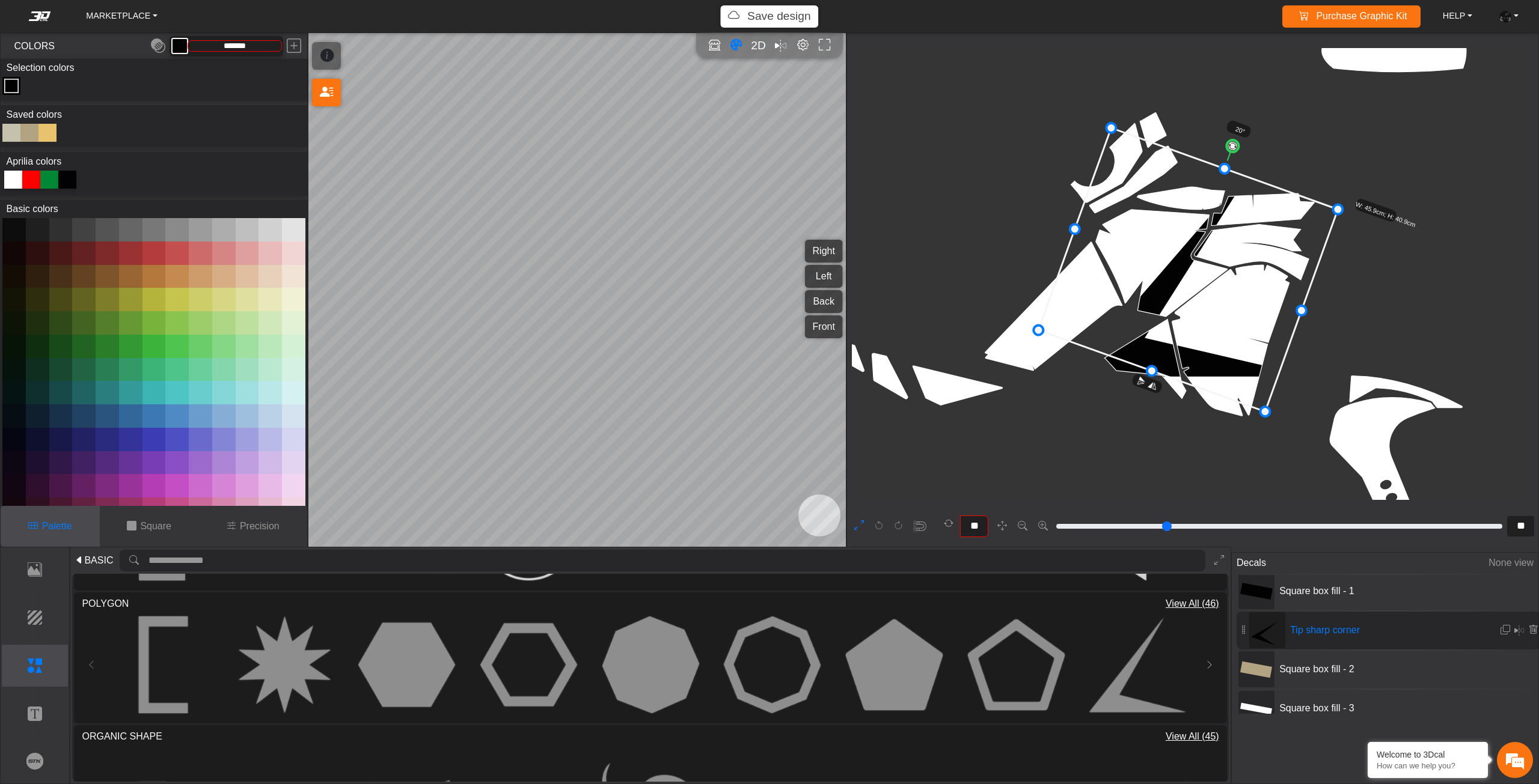
click at [1130, 294] on icon at bounding box center [1188, 270] width 299 height 283
click at [1239, 152] on circle at bounding box center [1240, 149] width 16 height 16
click at [1246, 151] on circle at bounding box center [1244, 151] width 16 height 16
click at [1246, 150] on circle at bounding box center [1244, 151] width 16 height 16
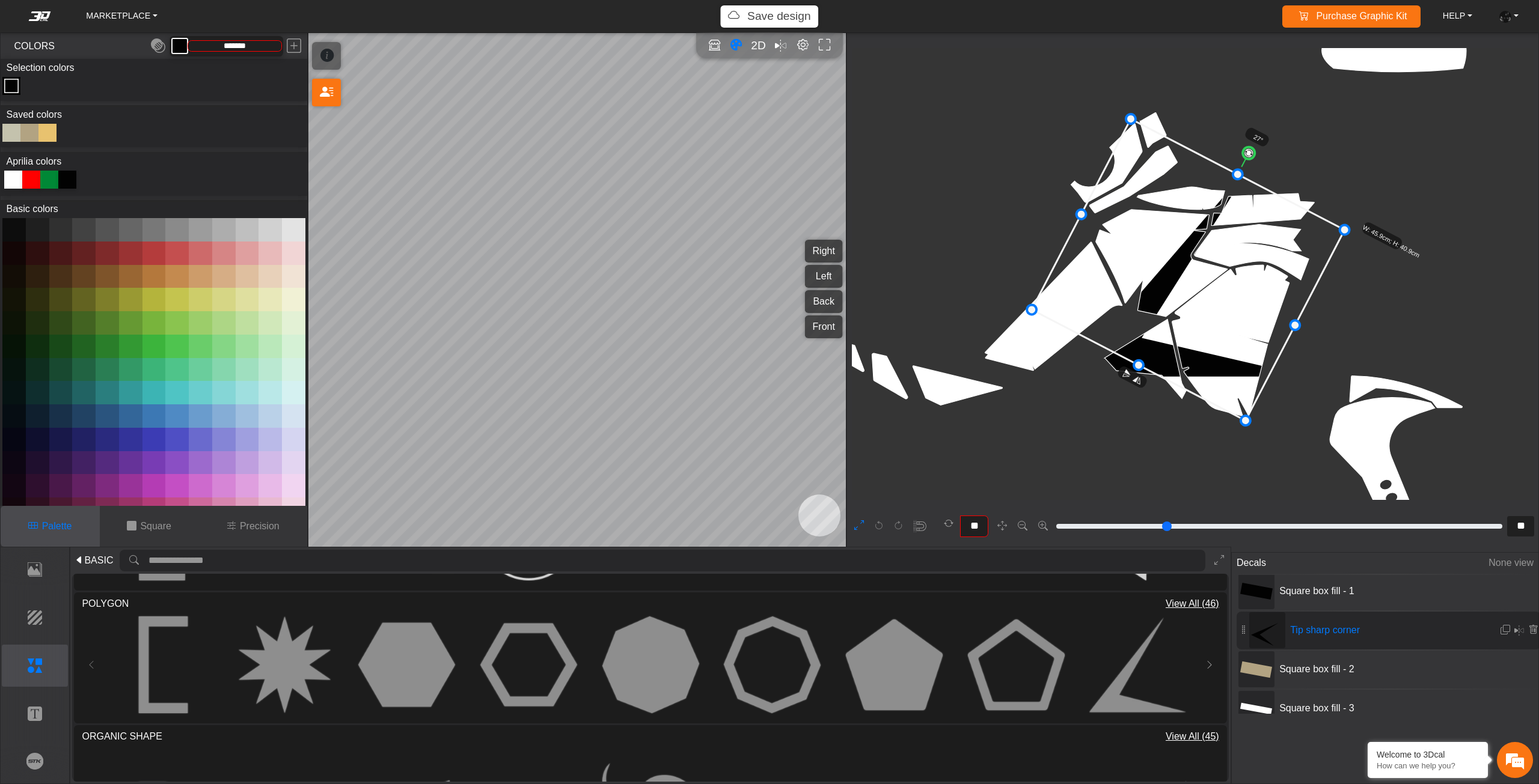
click at [1250, 151] on circle at bounding box center [1248, 152] width 16 height 16
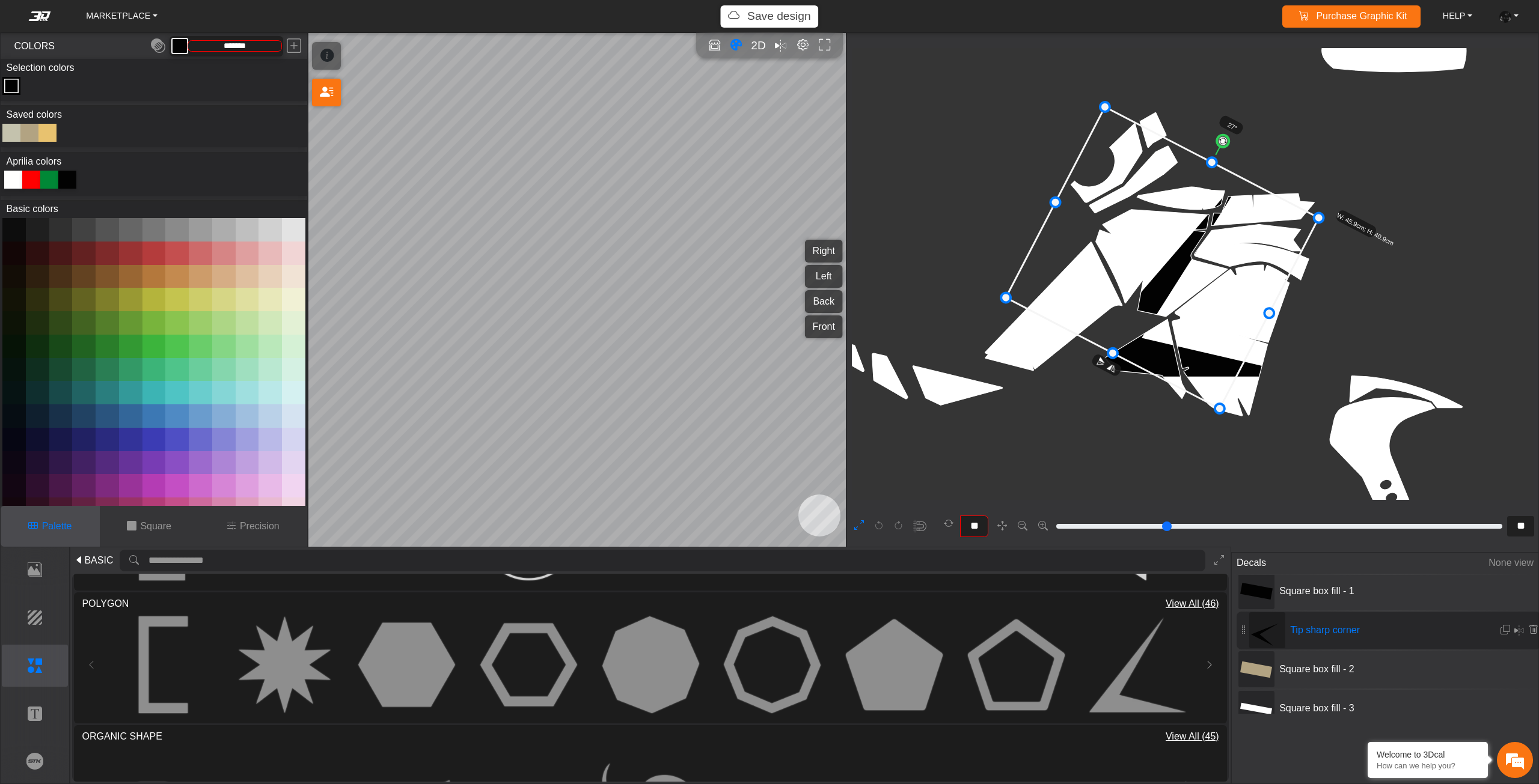
drag, startPoint x: 1195, startPoint y: 228, endPoint x: 1169, endPoint y: 216, distance: 28.6
click at [1169, 216] on icon at bounding box center [1162, 257] width 312 height 301
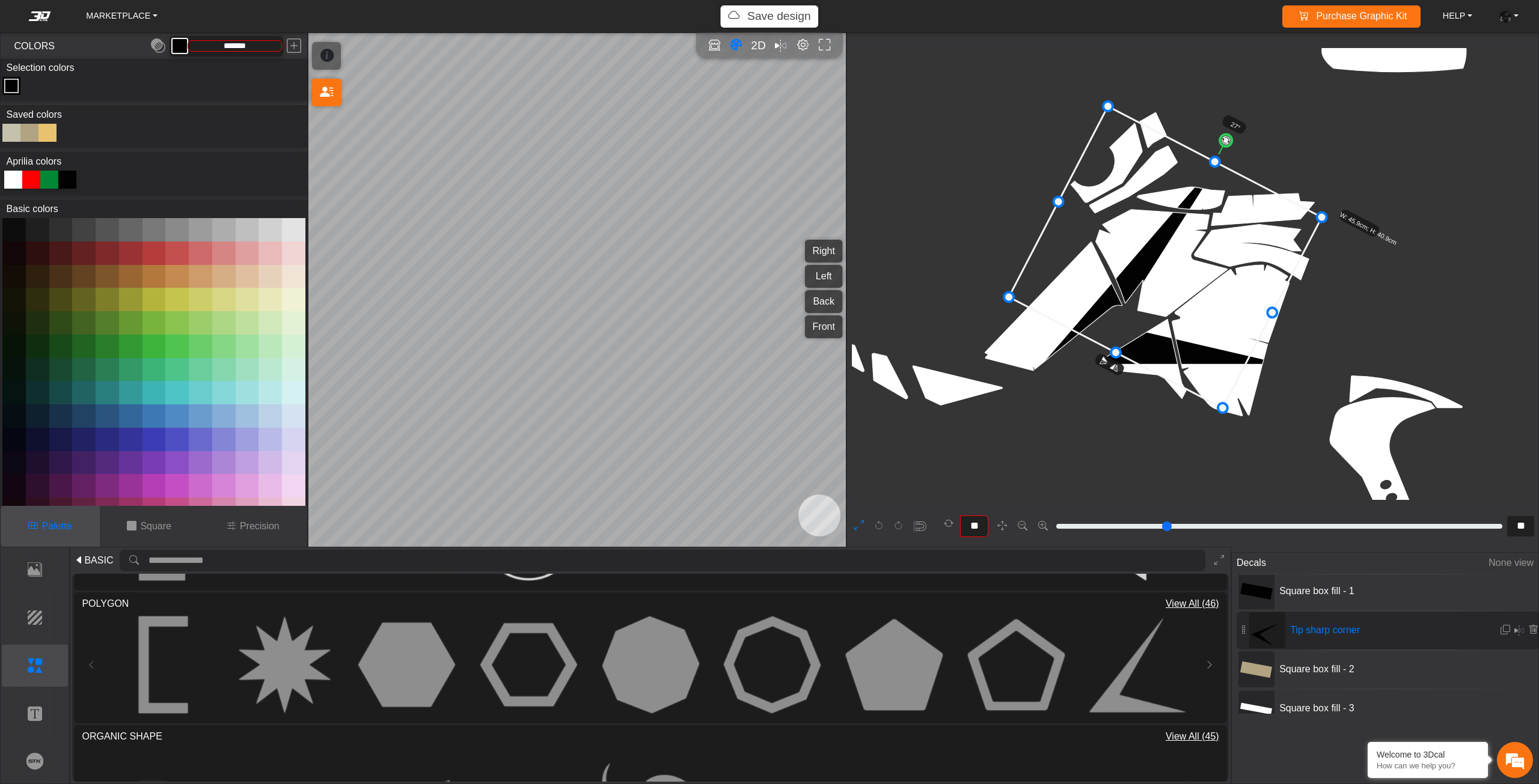
click at [1175, 216] on icon at bounding box center [1165, 257] width 312 height 301
click at [1502, 625] on em at bounding box center [1504, 630] width 9 height 10
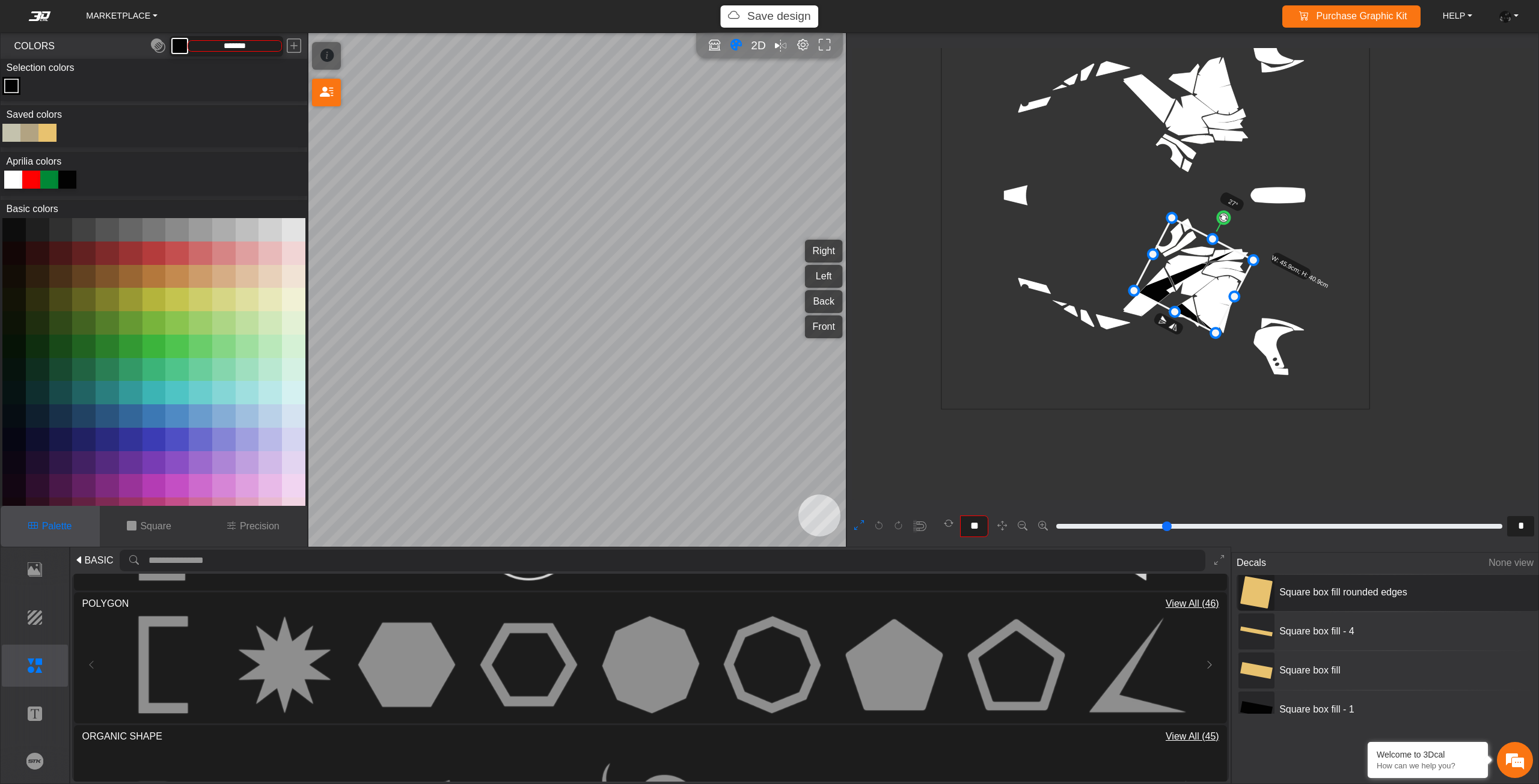
scroll to position [0, 0]
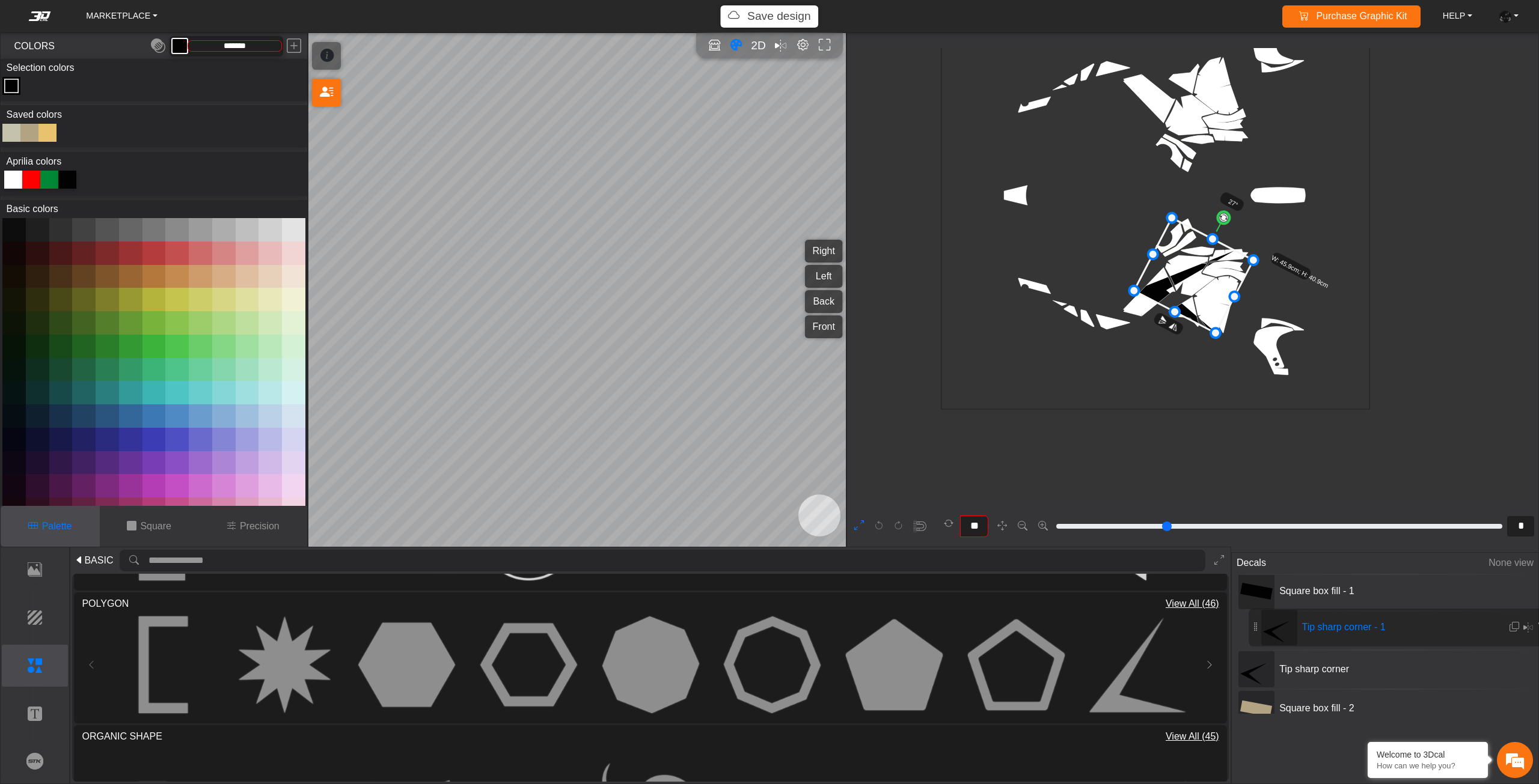
drag, startPoint x: 1247, startPoint y: 591, endPoint x: 1259, endPoint y: 622, distance: 33.2
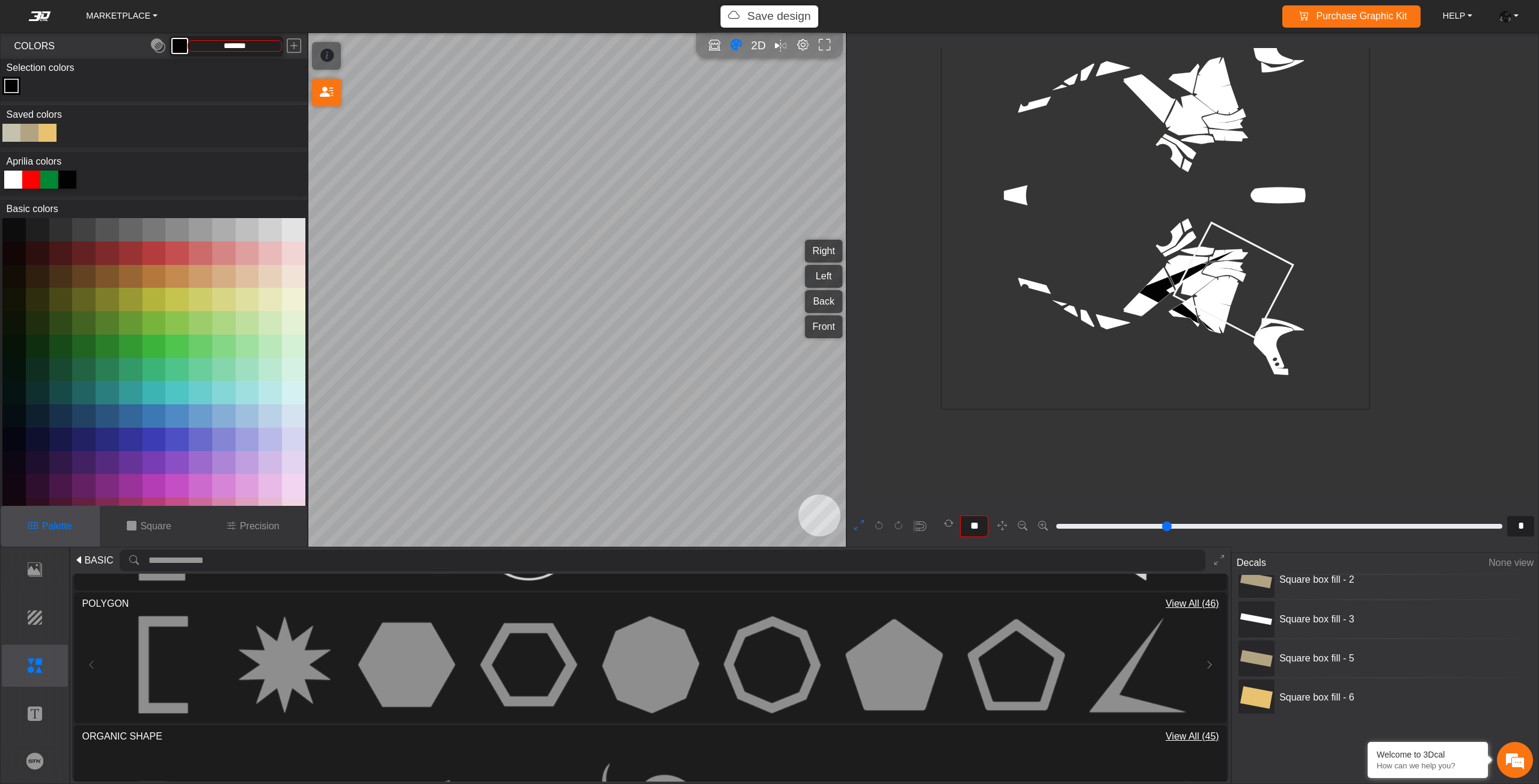
drag, startPoint x: 1178, startPoint y: 280, endPoint x: 1238, endPoint y: 283, distance: 60.1
click at [1238, 283] on icon at bounding box center [1233, 280] width 119 height 116
drag, startPoint x: 1240, startPoint y: 285, endPoint x: 1228, endPoint y: 289, distance: 12.6
click at [1231, 289] on icon at bounding box center [1256, 281] width 119 height 116
drag, startPoint x: 1225, startPoint y: 289, endPoint x: 1217, endPoint y: 288, distance: 8.1
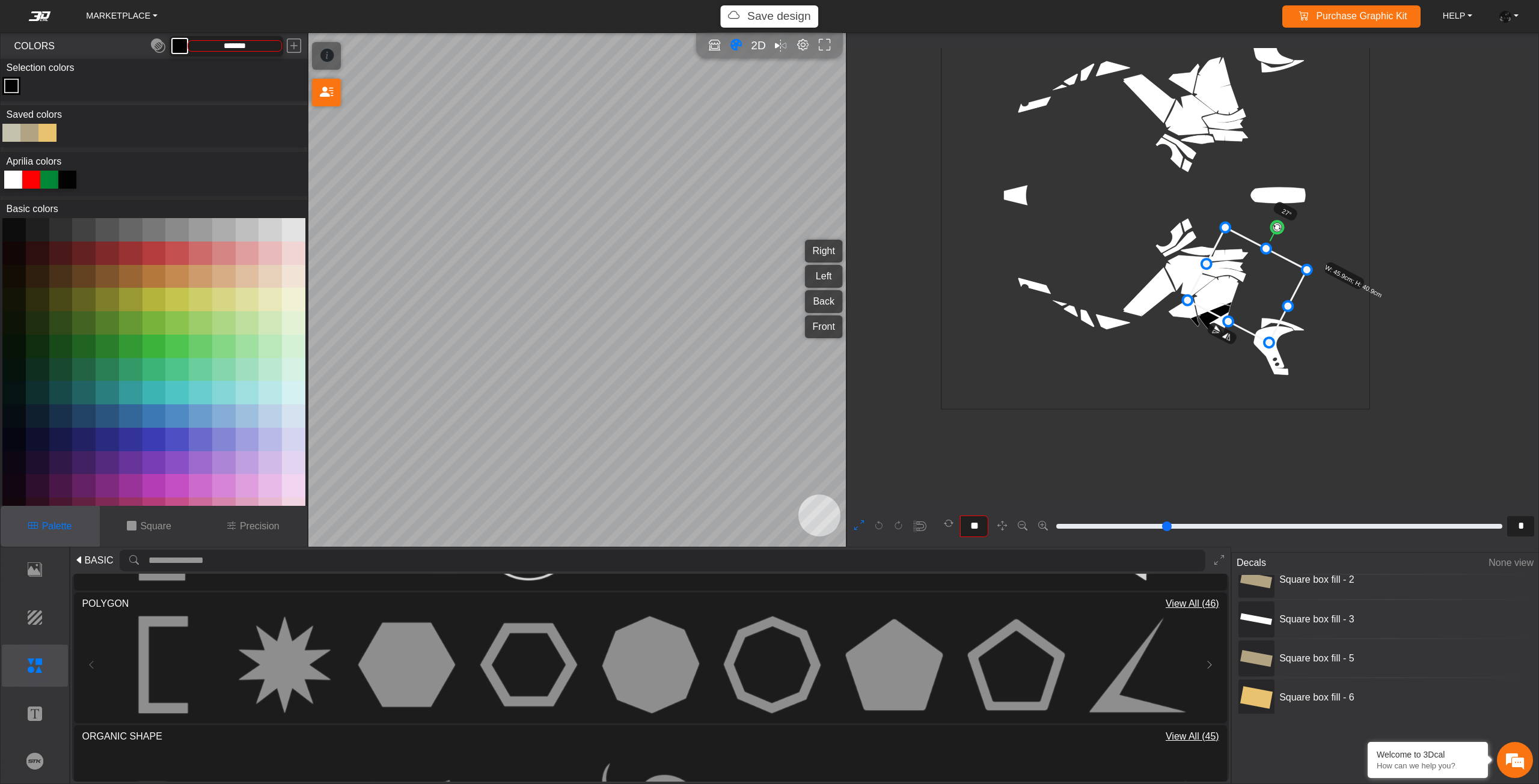
click at [1218, 289] on icon at bounding box center [1246, 285] width 119 height 116
click at [1215, 290] on icon at bounding box center [1240, 285] width 119 height 116
click at [1215, 290] on icon at bounding box center [1239, 288] width 119 height 116
drag, startPoint x: 1271, startPoint y: 226, endPoint x: 1255, endPoint y: 220, distance: 17.1
click at [1255, 220] on circle at bounding box center [1255, 224] width 14 height 14
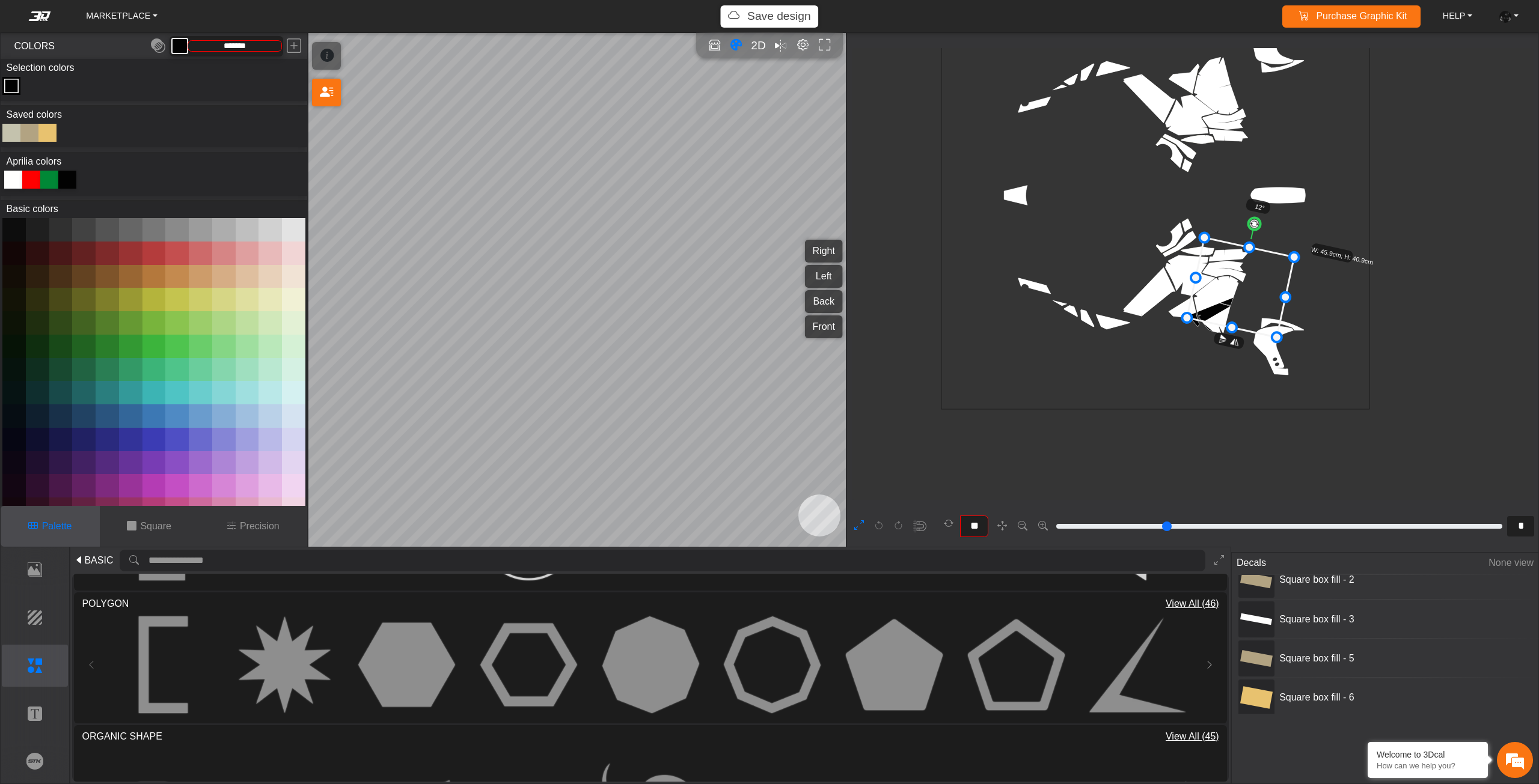
drag, startPoint x: 1234, startPoint y: 283, endPoint x: 1227, endPoint y: 276, distance: 9.9
click at [1227, 276] on icon at bounding box center [1240, 288] width 107 height 100
click at [1222, 273] on icon at bounding box center [1231, 279] width 107 height 100
click at [1218, 271] on icon at bounding box center [1229, 277] width 107 height 100
click at [1218, 266] on icon at bounding box center [1225, 270] width 107 height 100
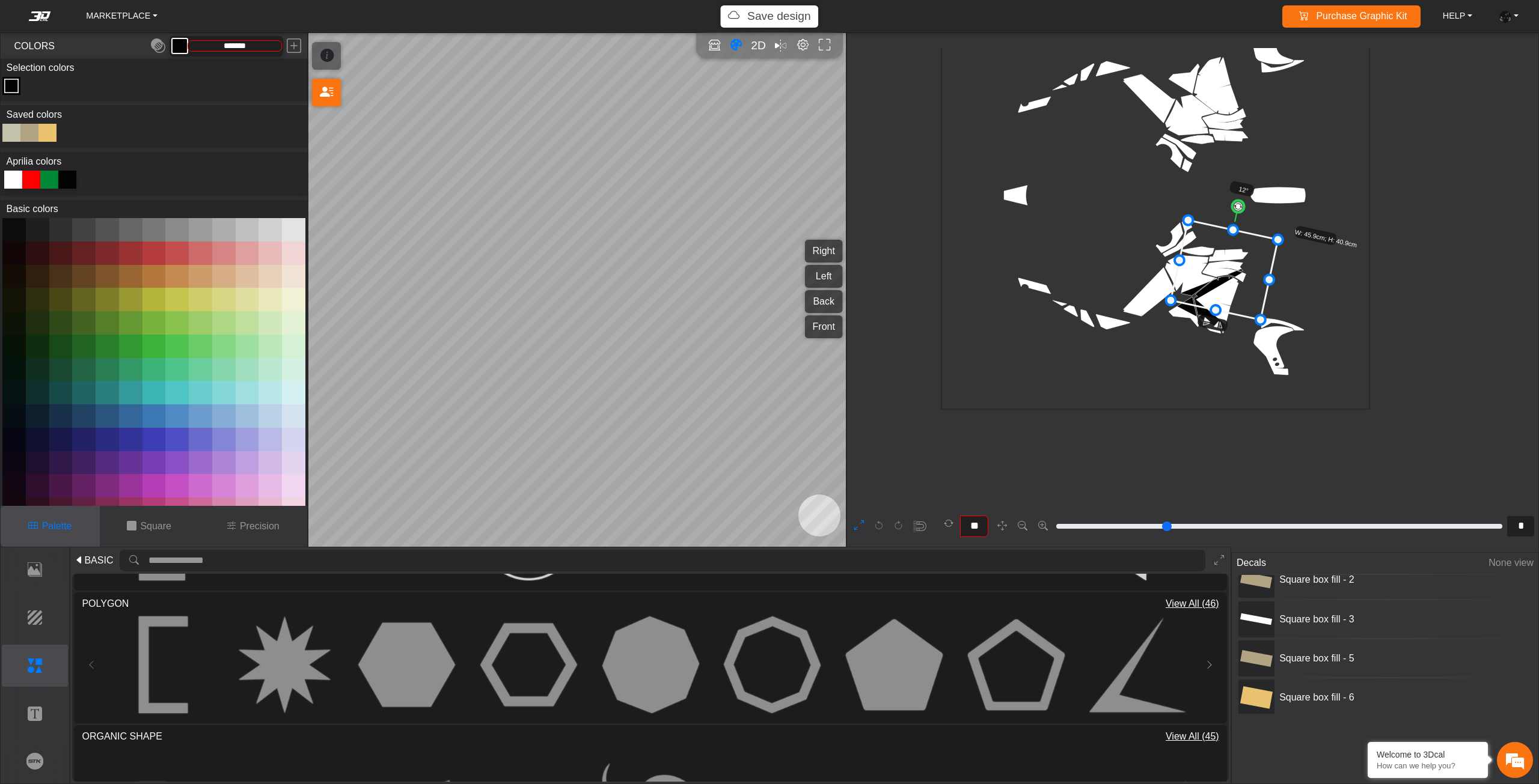
click at [1219, 266] on icon at bounding box center [1225, 270] width 107 height 100
click at [1219, 271] on icon at bounding box center [1225, 270] width 107 height 100
click at [1203, 283] on icon at bounding box center [1222, 275] width 107 height 100
drag, startPoint x: 1235, startPoint y: 216, endPoint x: 1251, endPoint y: 242, distance: 30.5
click at [1251, 242] on g "42° W: 45.9cm; H: 40.9cm" at bounding box center [1259, 288] width 230 height 228
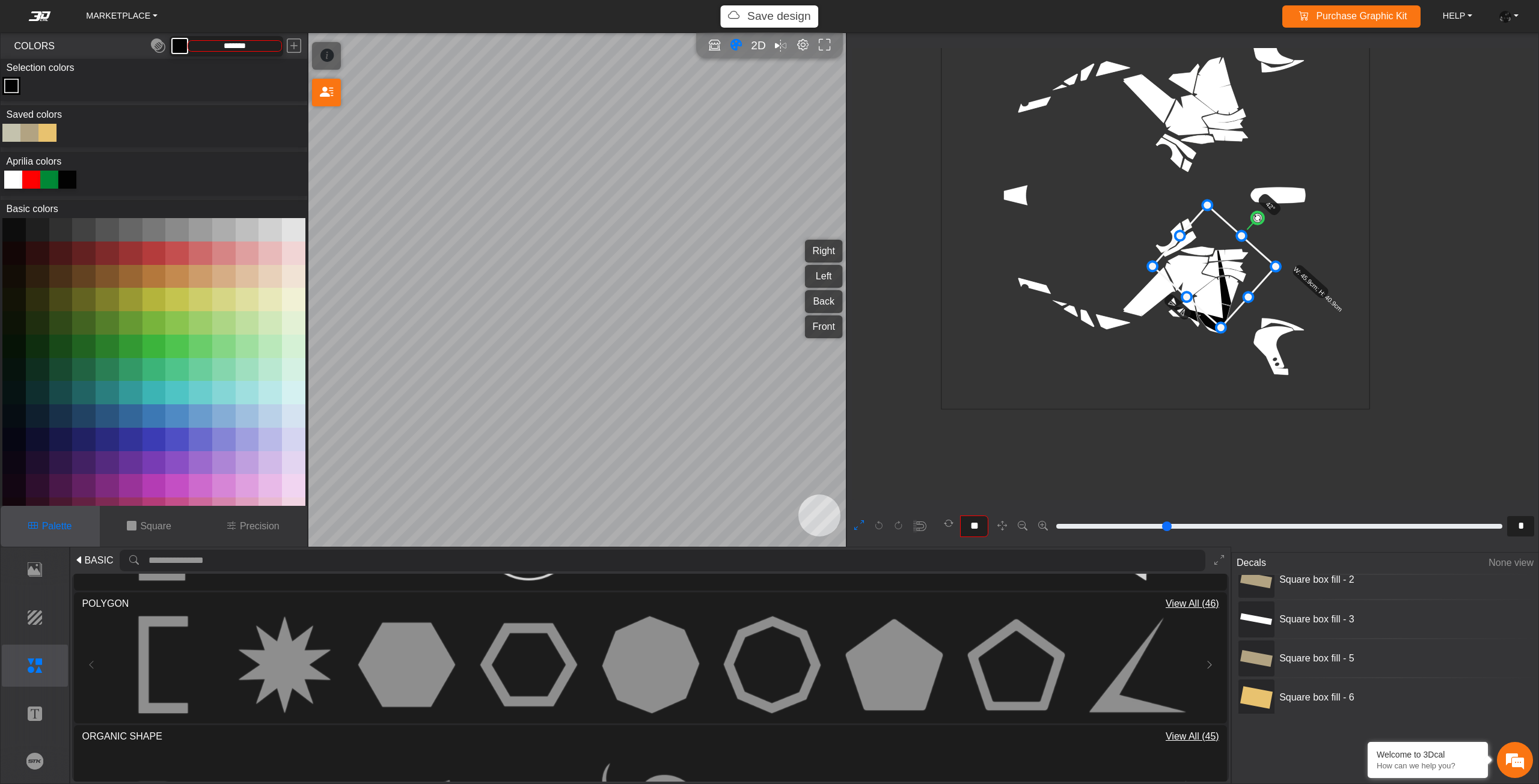
drag, startPoint x: 1221, startPoint y: 281, endPoint x: 1212, endPoint y: 272, distance: 12.7
click at [1212, 272] on icon at bounding box center [1214, 267] width 123 height 123
drag, startPoint x: 1212, startPoint y: 272, endPoint x: 1204, endPoint y: 275, distance: 8.5
click at [1204, 275] on icon at bounding box center [1212, 265] width 123 height 123
click at [1204, 272] on icon at bounding box center [1205, 269] width 123 height 123
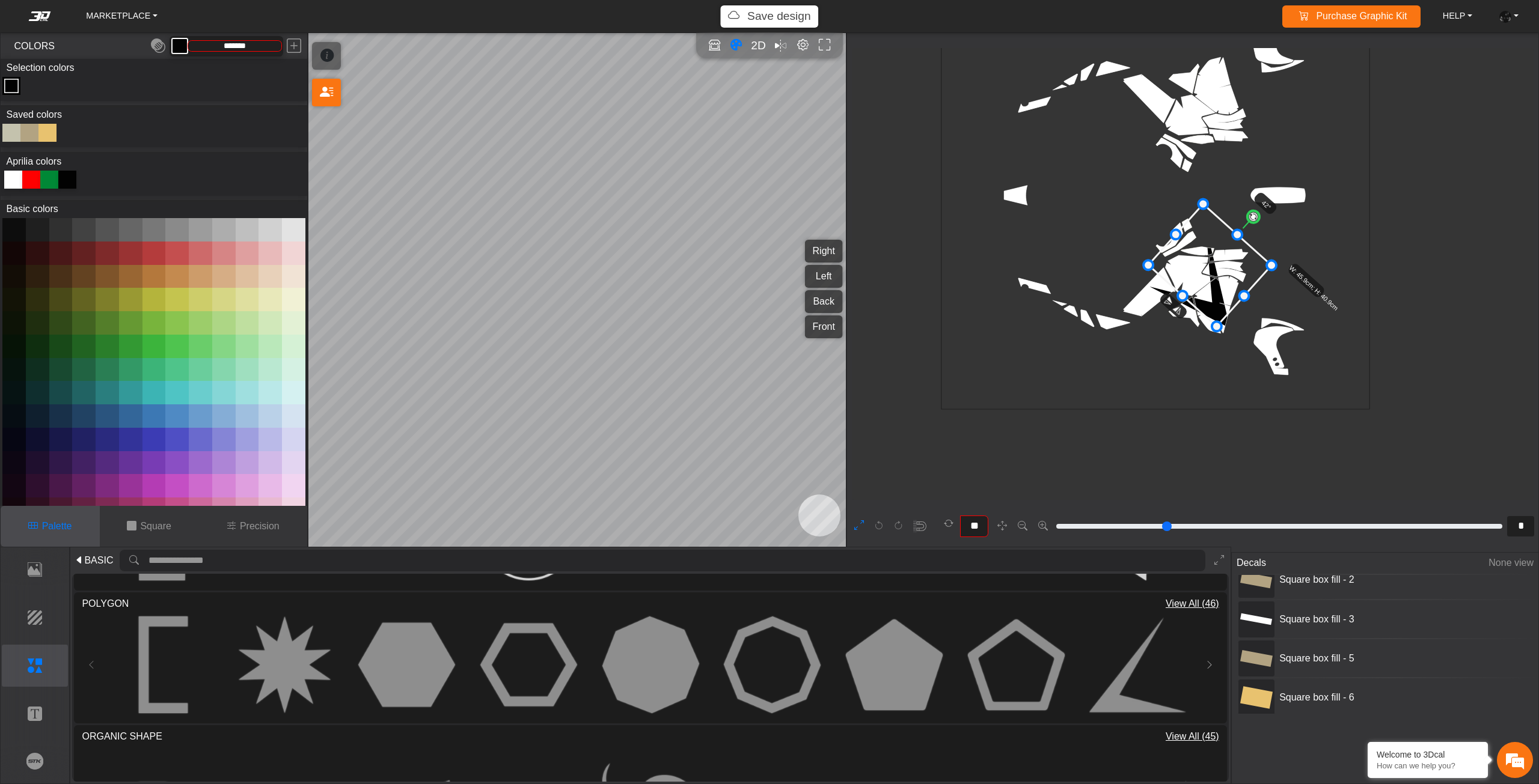
click at [1211, 272] on icon at bounding box center [1209, 266] width 123 height 123
click at [1216, 288] on icon at bounding box center [1210, 266] width 123 height 123
drag, startPoint x: 1251, startPoint y: 224, endPoint x: 1261, endPoint y: 230, distance: 11.7
click at [1261, 230] on circle at bounding box center [1259, 231] width 17 height 17
drag, startPoint x: 1233, startPoint y: 280, endPoint x: 1242, endPoint y: 284, distance: 9.8
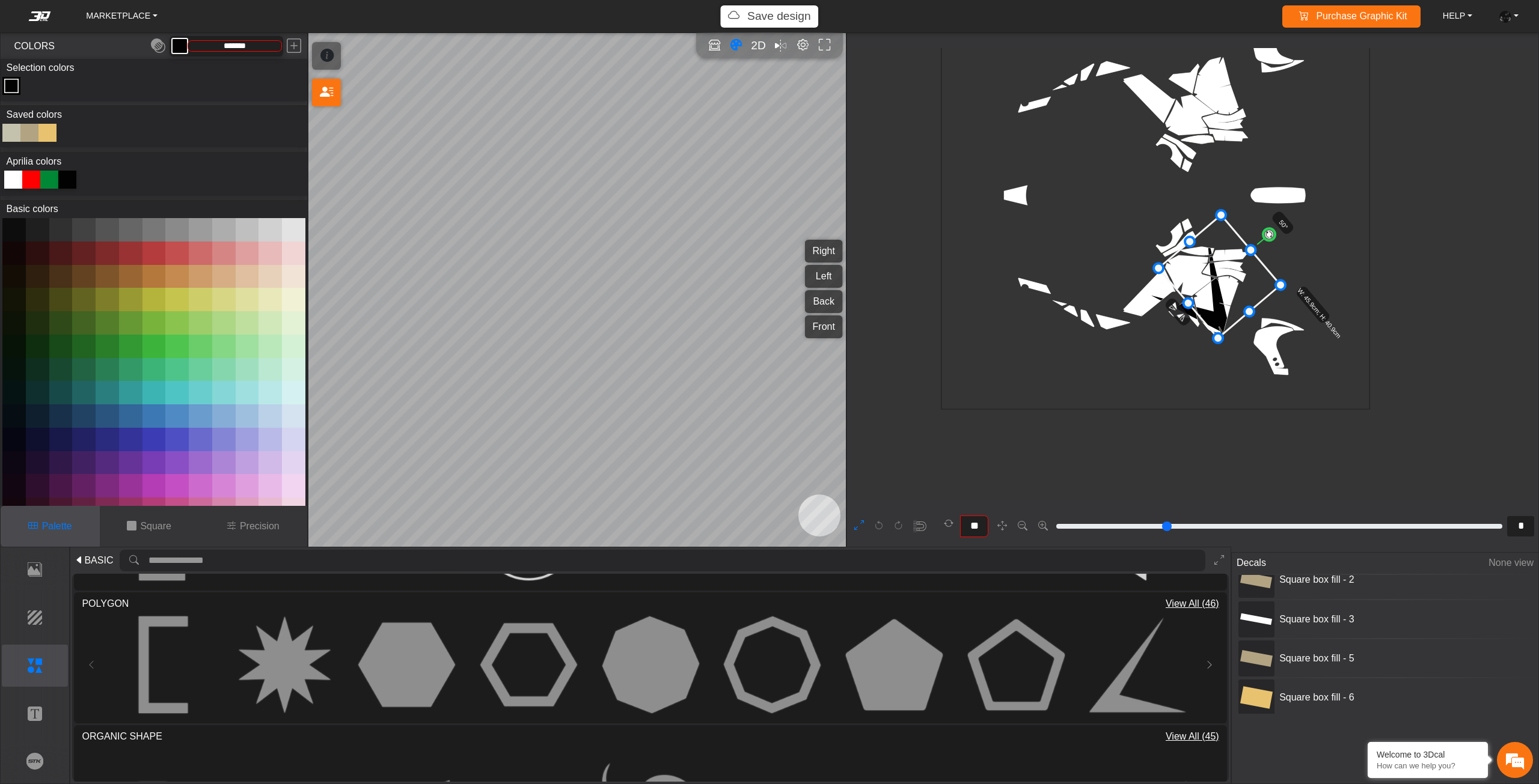
click at [1242, 284] on icon at bounding box center [1219, 277] width 122 height 123
click at [1244, 278] on icon at bounding box center [1219, 277] width 122 height 123
click at [1247, 278] on icon at bounding box center [1219, 277] width 122 height 123
click at [1247, 273] on icon at bounding box center [1222, 277] width 122 height 123
click at [1243, 273] on icon at bounding box center [1220, 273] width 122 height 123
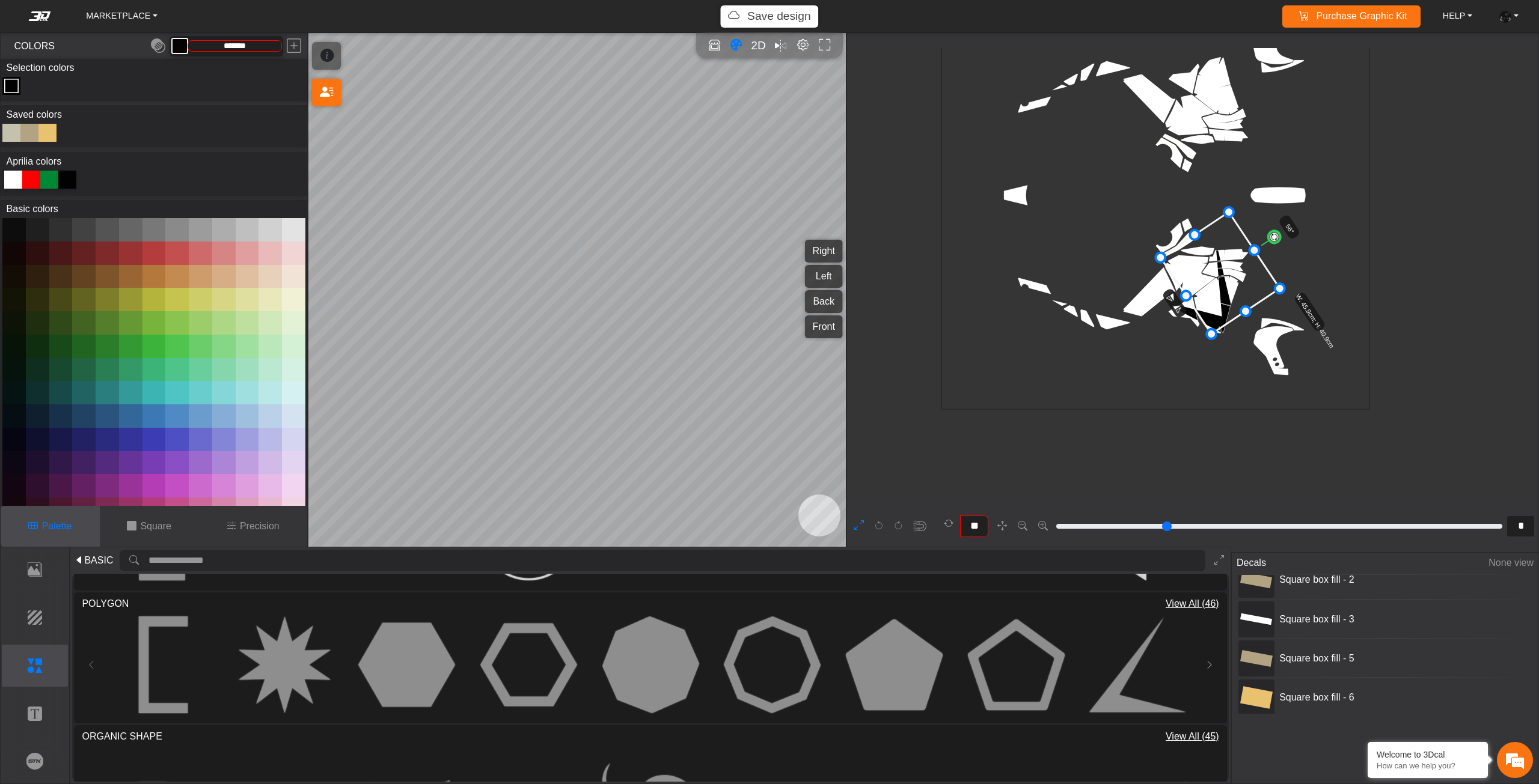
drag, startPoint x: 1268, startPoint y: 230, endPoint x: 1266, endPoint y: 256, distance: 26.1
click at [1275, 239] on circle at bounding box center [1274, 237] width 17 height 17
click at [1247, 283] on icon at bounding box center [1226, 273] width 118 height 121
click at [1211, 303] on icon at bounding box center [1227, 273] width 118 height 121
click at [1220, 309] on icon at bounding box center [1237, 281] width 118 height 121
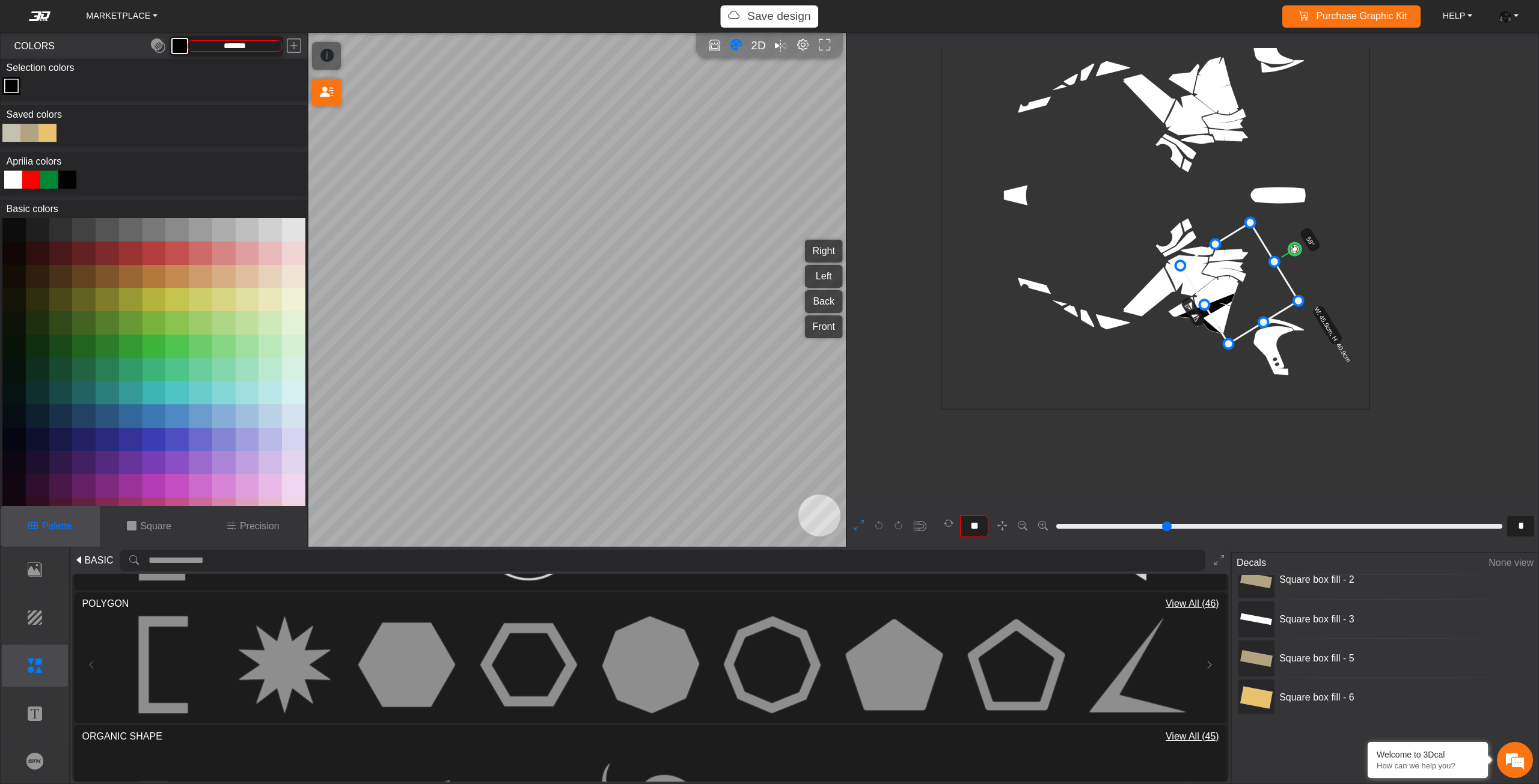
drag, startPoint x: 1220, startPoint y: 310, endPoint x: 1217, endPoint y: 329, distance: 19.2
click at [1217, 329] on icon at bounding box center [1239, 283] width 118 height 121
drag, startPoint x: 1217, startPoint y: 329, endPoint x: 1222, endPoint y: 335, distance: 7.8
click at [1222, 335] on icon at bounding box center [1236, 302] width 118 height 121
click at [1225, 335] on icon at bounding box center [1243, 309] width 118 height 121
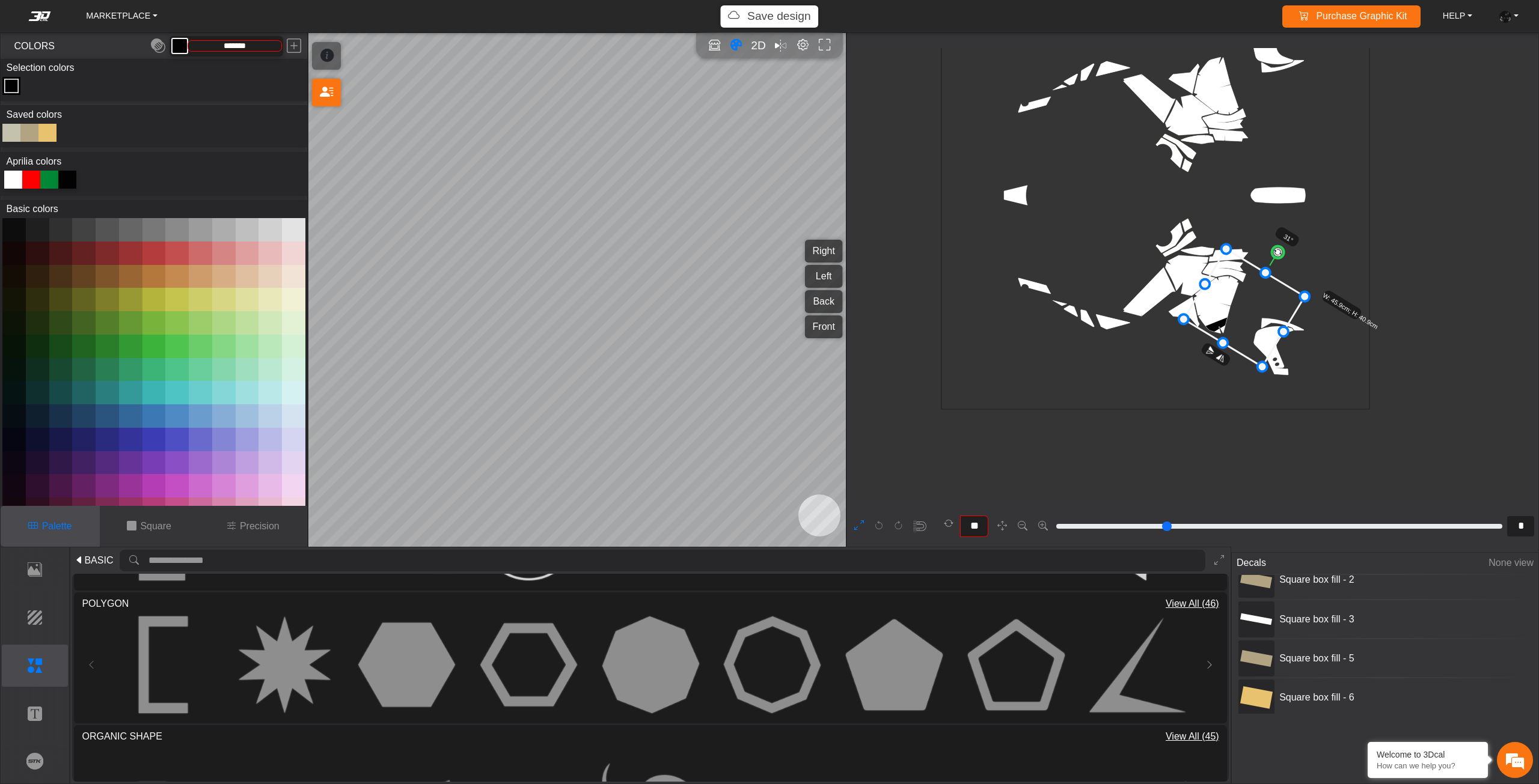
drag, startPoint x: 1303, startPoint y: 270, endPoint x: 1280, endPoint y: 238, distance: 39.4
click at [1280, 238] on g "31° W: 45.9cm; H: 40.9cm" at bounding box center [1282, 314] width 227 height 219
click at [1247, 302] on icon at bounding box center [1243, 309] width 119 height 116
click at [1247, 297] on icon at bounding box center [1242, 294] width 119 height 116
click at [1245, 297] on icon at bounding box center [1242, 288] width 119 height 116
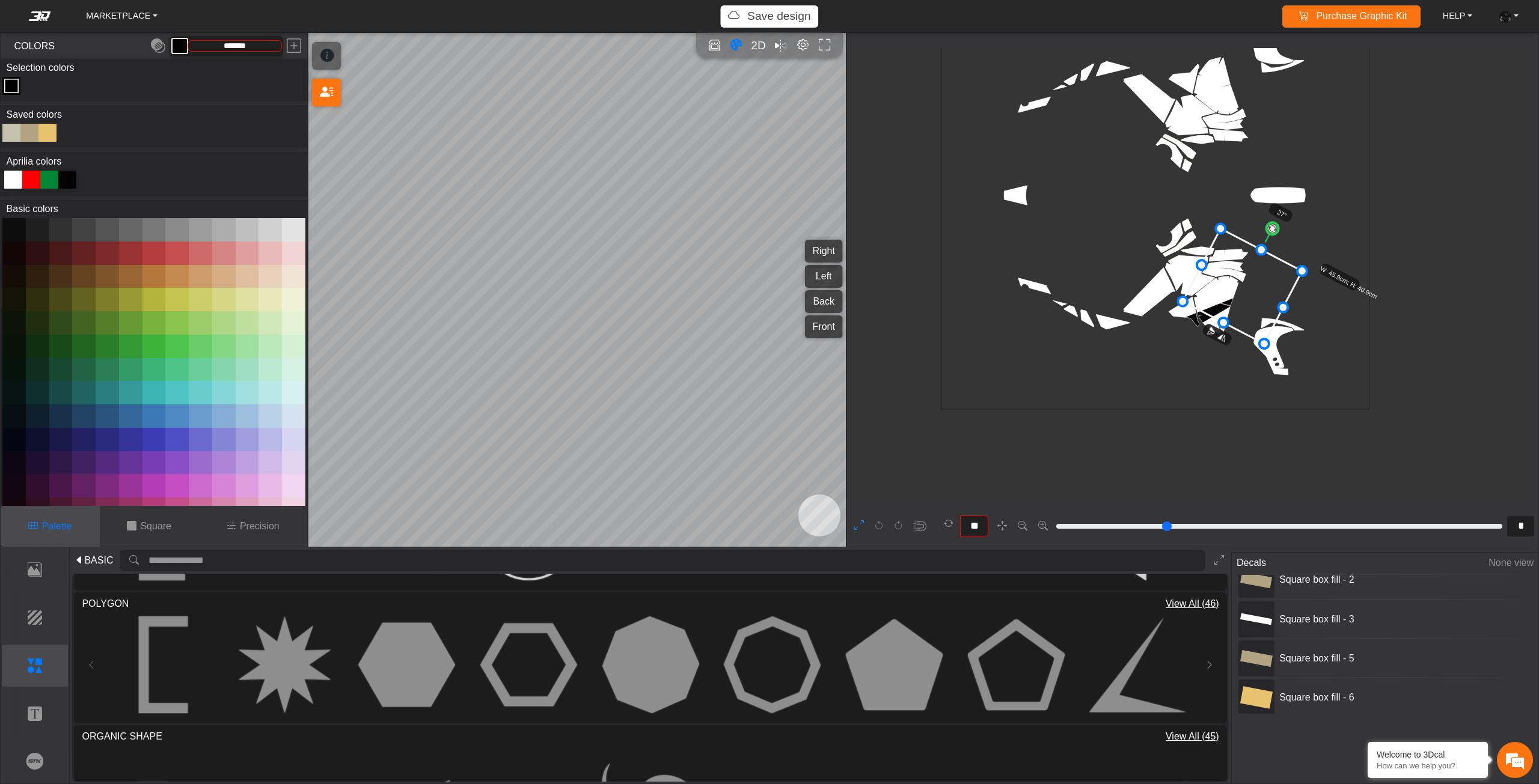
click at [1247, 294] on icon at bounding box center [1242, 287] width 119 height 116
click at [1249, 287] on icon at bounding box center [1242, 285] width 119 height 116
click at [1245, 290] on icon at bounding box center [1238, 288] width 119 height 116
click at [1254, 295] on icon at bounding box center [1242, 285] width 119 height 116
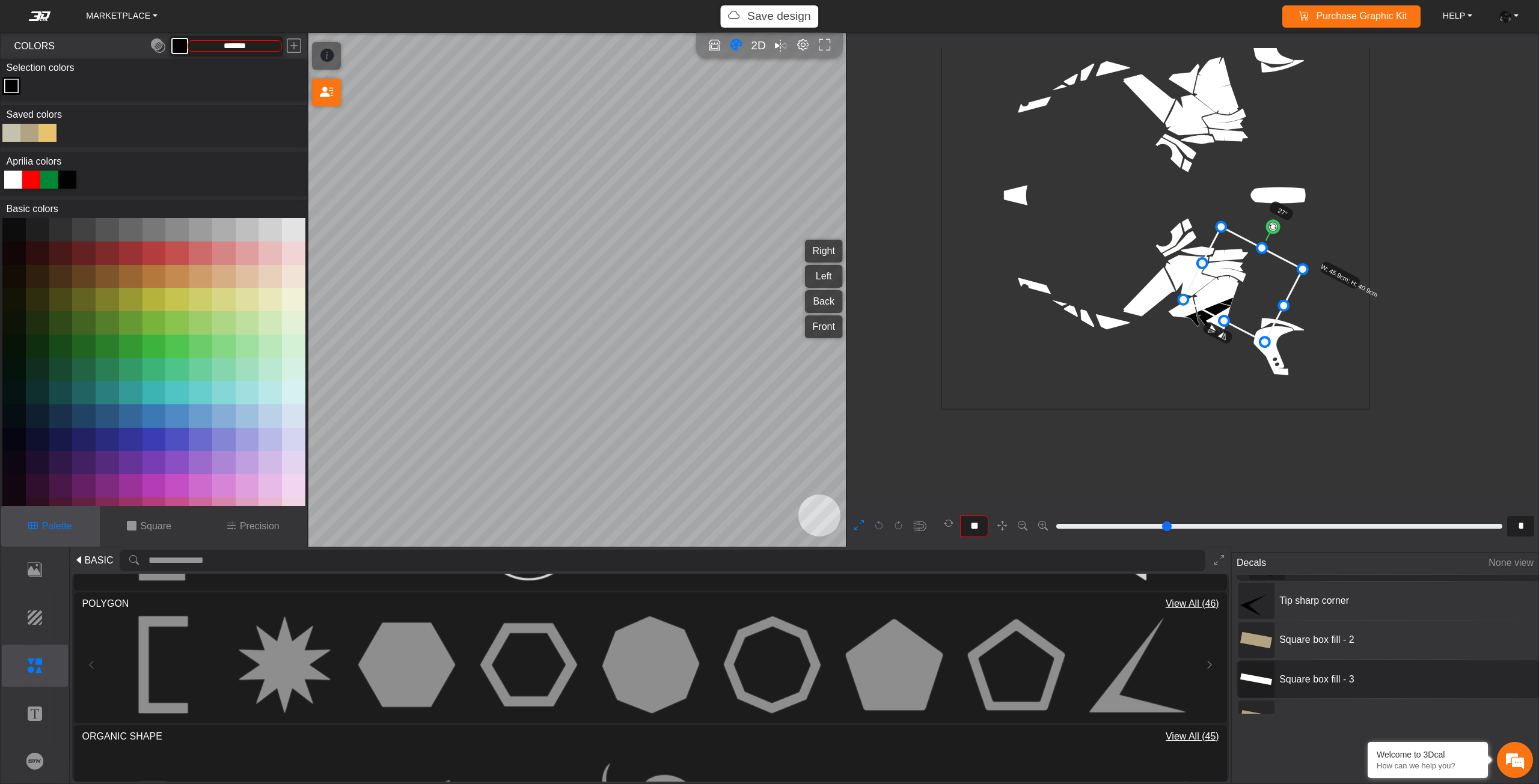
drag, startPoint x: 1269, startPoint y: 677, endPoint x: 1256, endPoint y: 672, distance: 13.9
click at [1268, 677] on rect at bounding box center [1256, 679] width 33 height 12
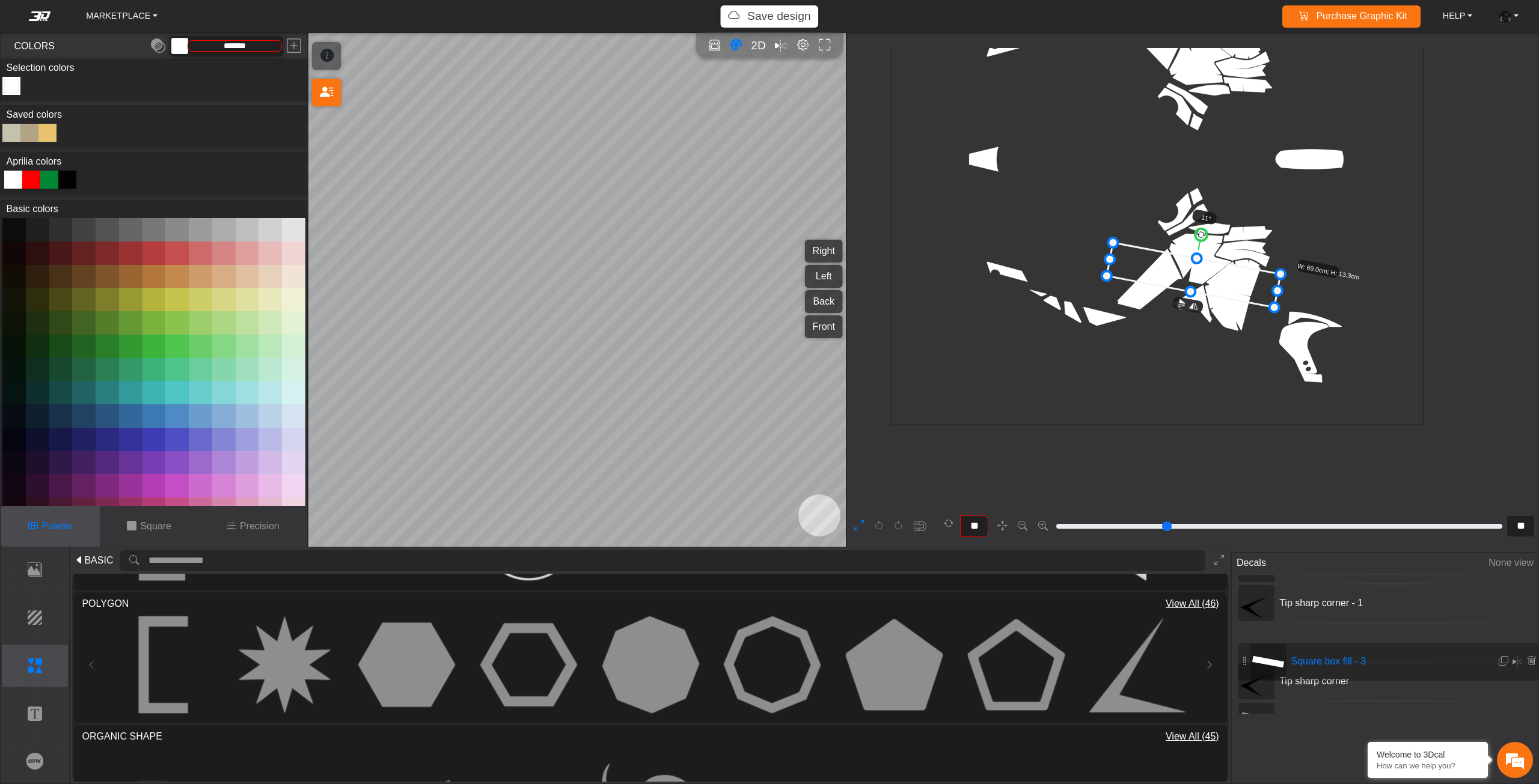
scroll to position [129, 0]
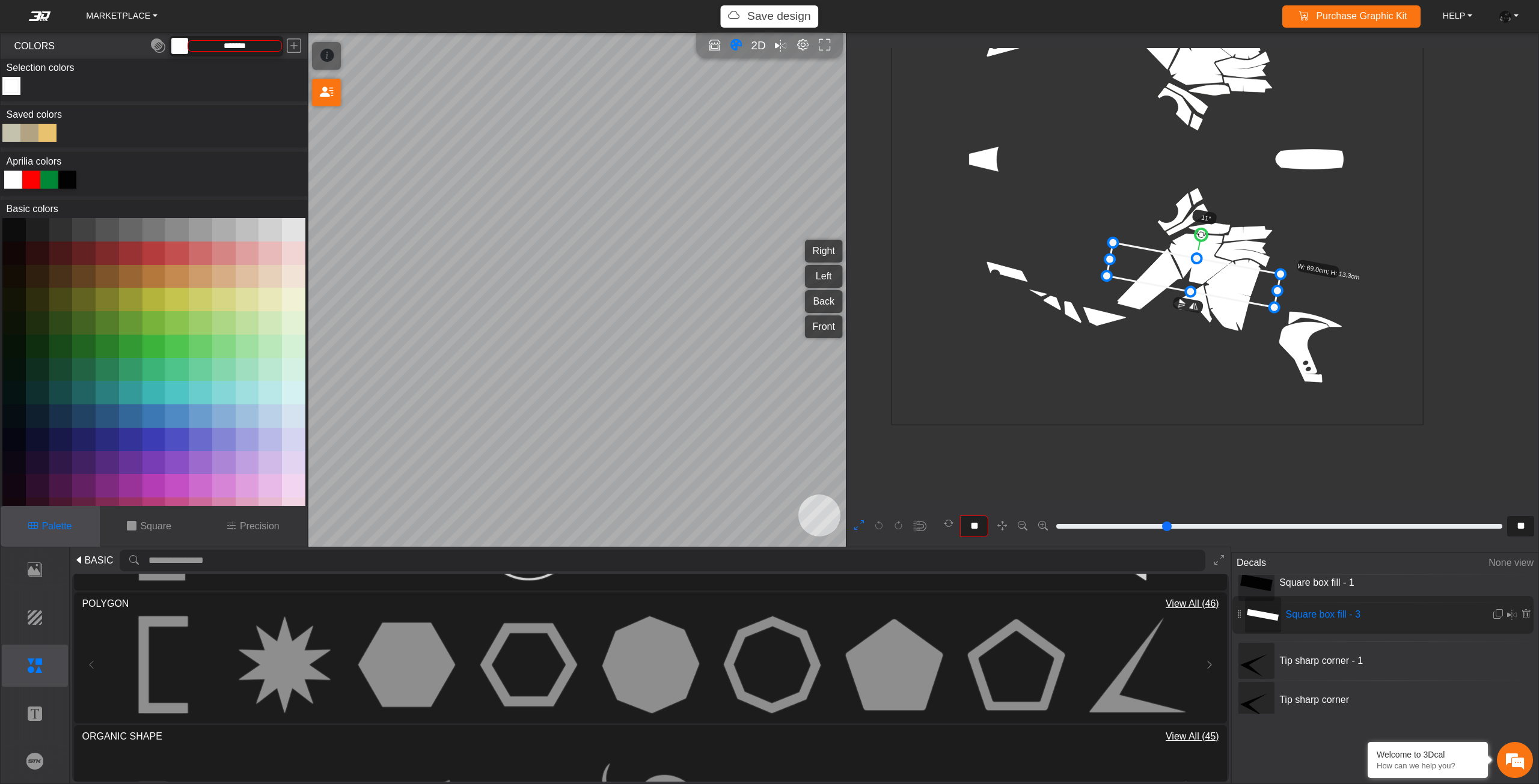
drag, startPoint x: 1245, startPoint y: 672, endPoint x: 1240, endPoint y: 611, distance: 61.2
click at [1168, 272] on icon at bounding box center [1193, 275] width 173 height 65
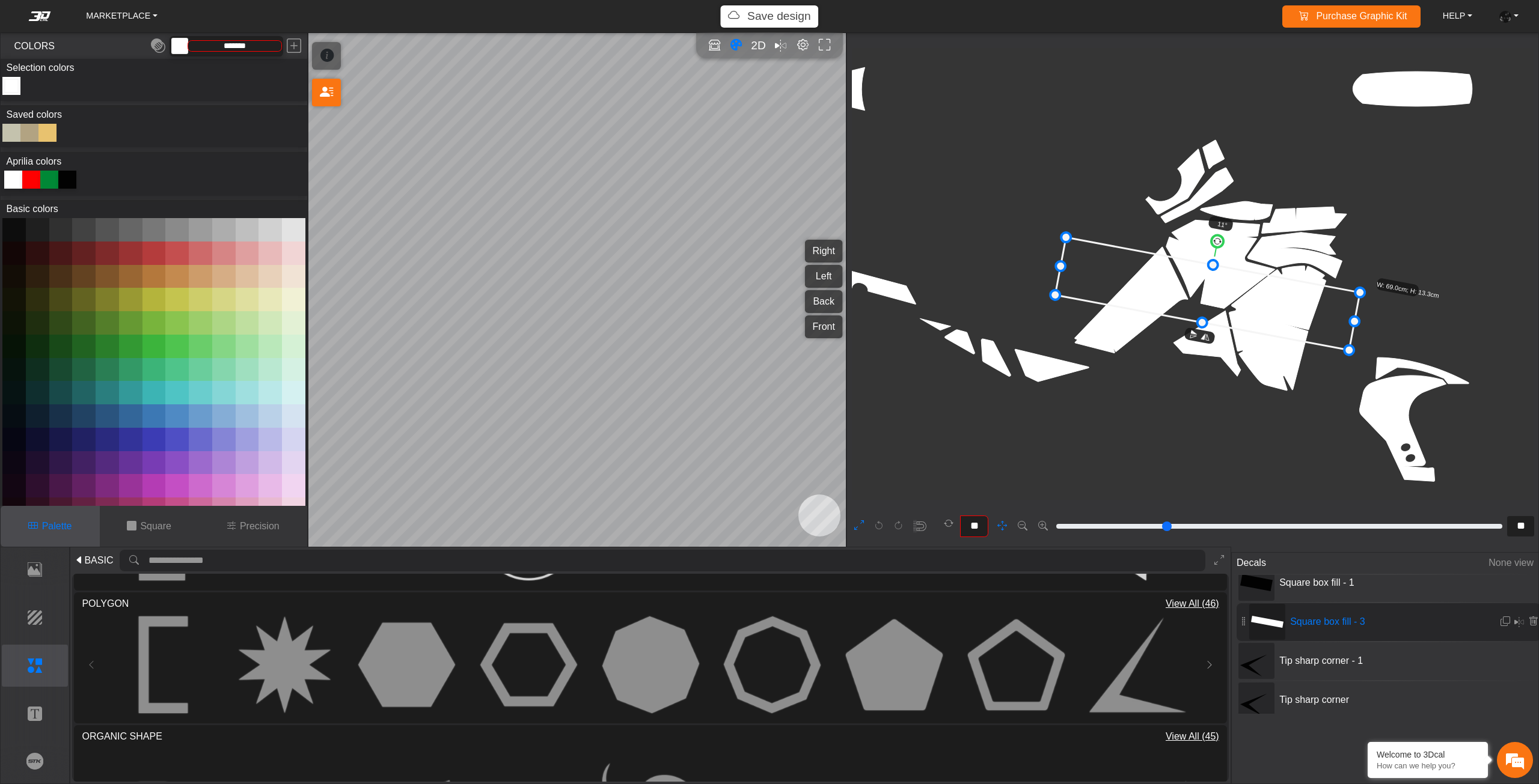
drag, startPoint x: 1251, startPoint y: 302, endPoint x: 1212, endPoint y: 262, distance: 55.9
click at [1133, 318] on icon "background_wire_template_bg decal_Tuareg660_right decal_Tuareg660_left decal_Tu…" at bounding box center [1144, 88] width 2806 height 2805
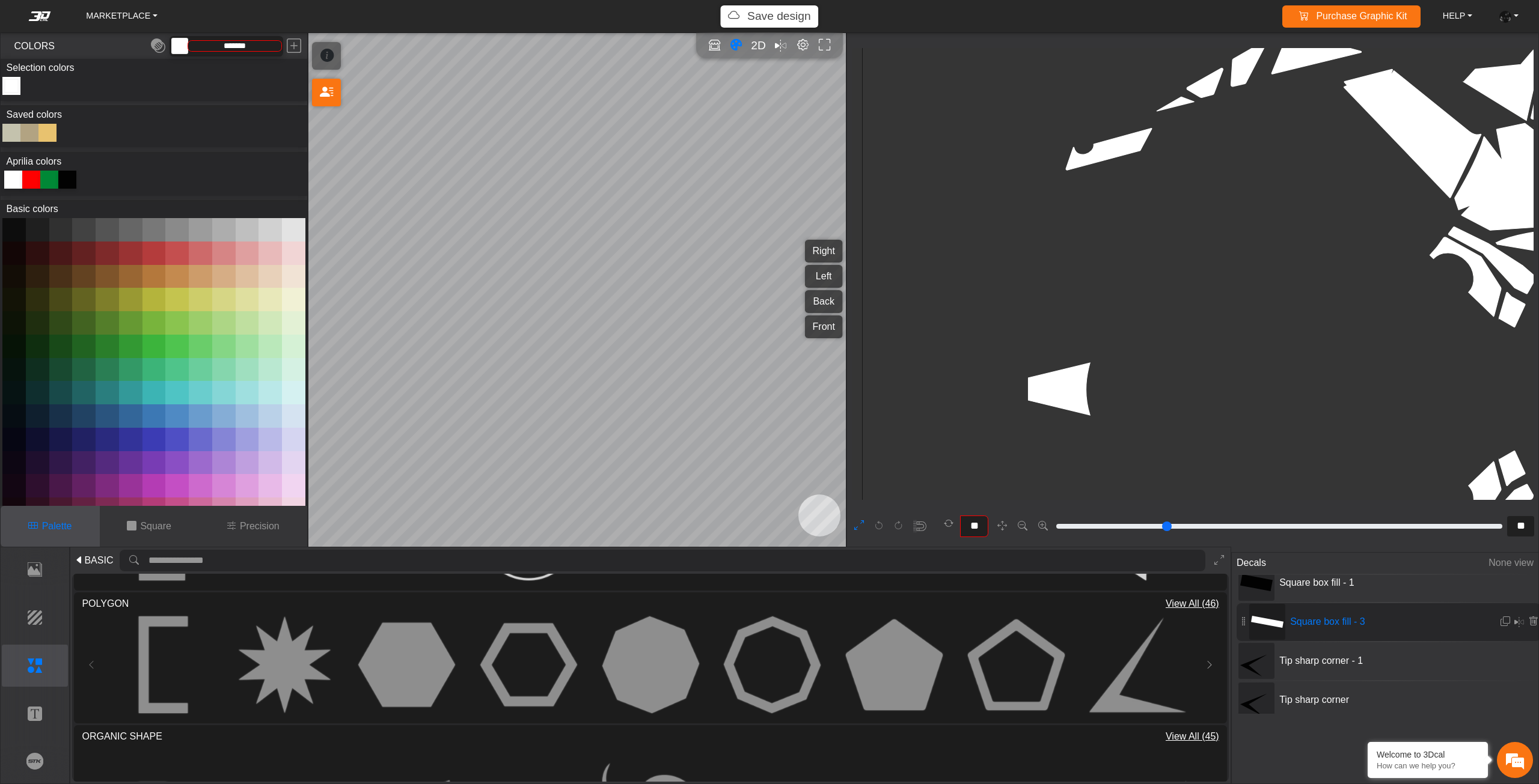
scroll to position [2359, 2049]
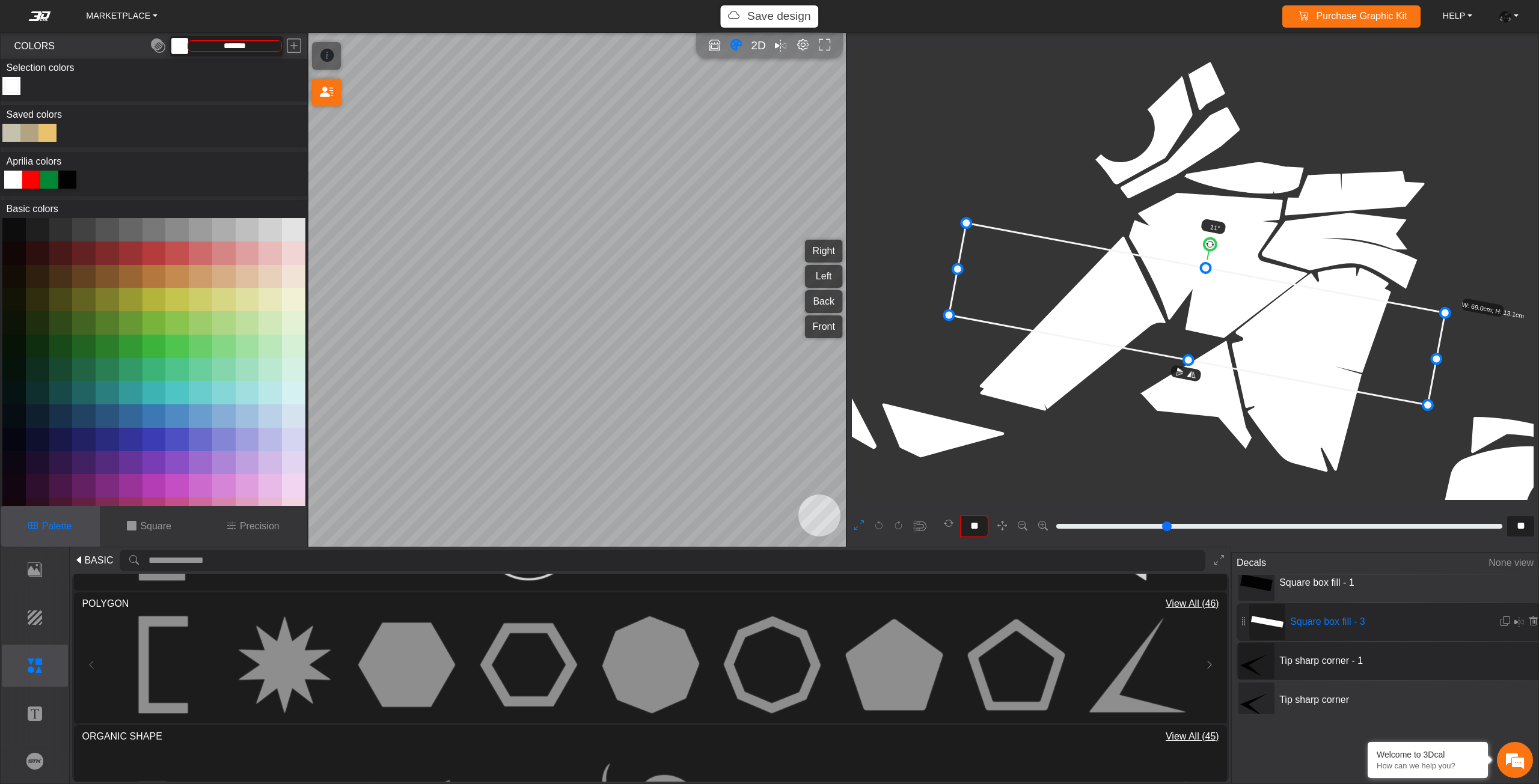
click at [1298, 673] on div "Tip sharp corner - 1" at bounding box center [1388, 661] width 304 height 38
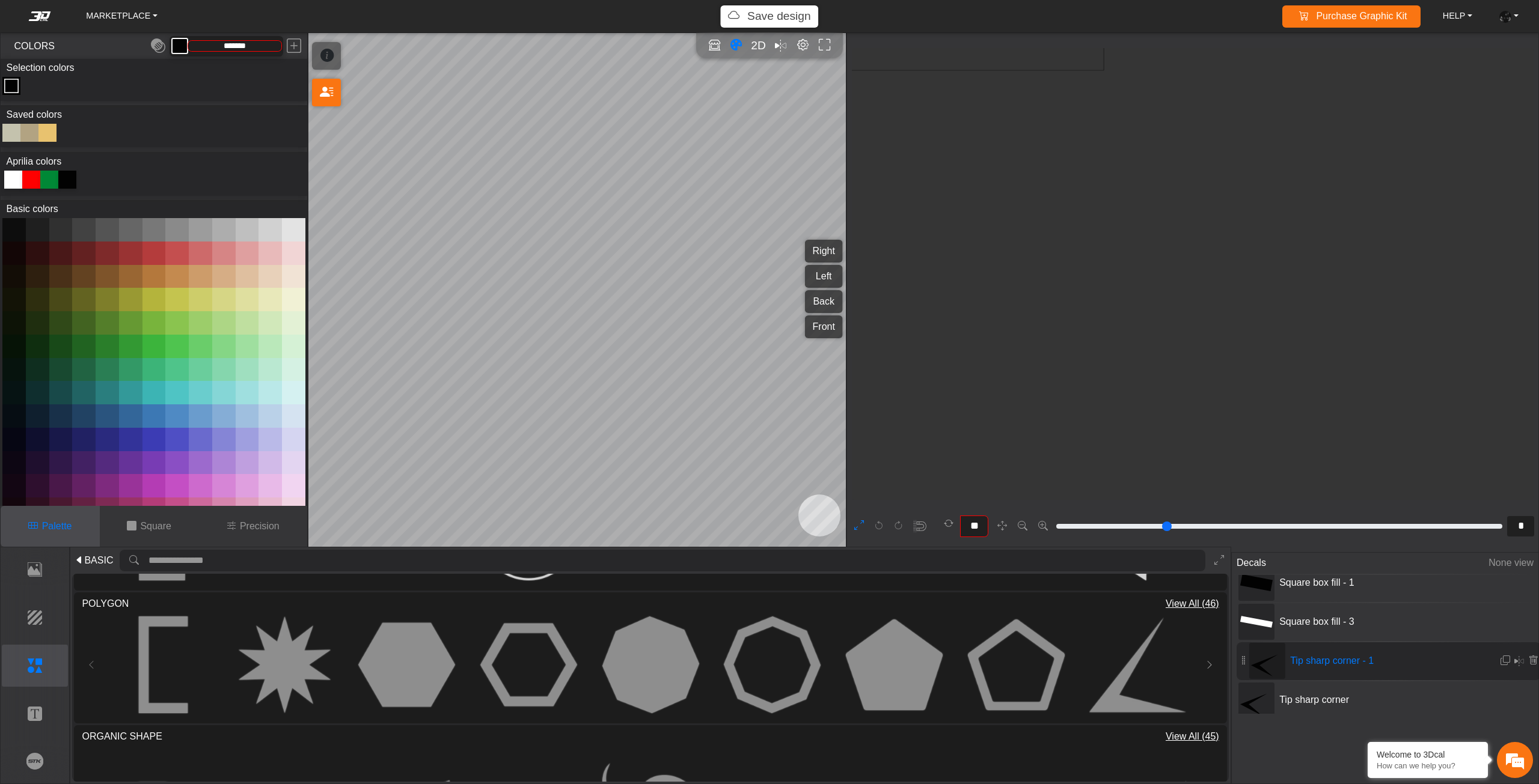
scroll to position [505, 390]
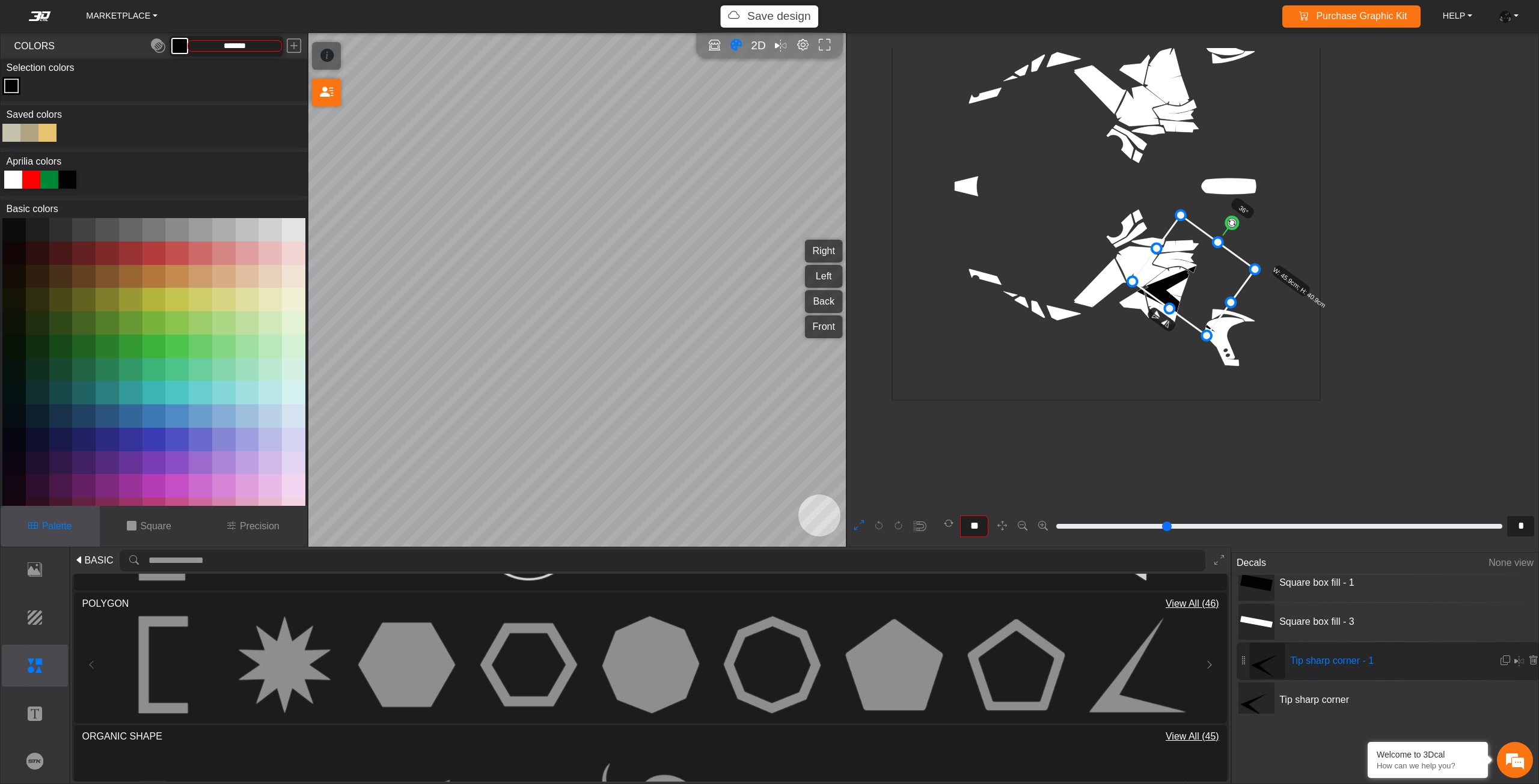
drag, startPoint x: 1222, startPoint y: 215, endPoint x: 1236, endPoint y: 217, distance: 14.1
click at [1236, 217] on icon "background_wire_template_bg decal_Tuareg660_right decal_Tuareg660_left decal_Tu…" at bounding box center [1106, 186] width 1285 height 1285
drag, startPoint x: 1204, startPoint y: 287, endPoint x: 1199, endPoint y: 290, distance: 5.8
click at [1200, 290] on icon at bounding box center [1194, 276] width 123 height 120
click at [1192, 291] on icon at bounding box center [1187, 279] width 123 height 120
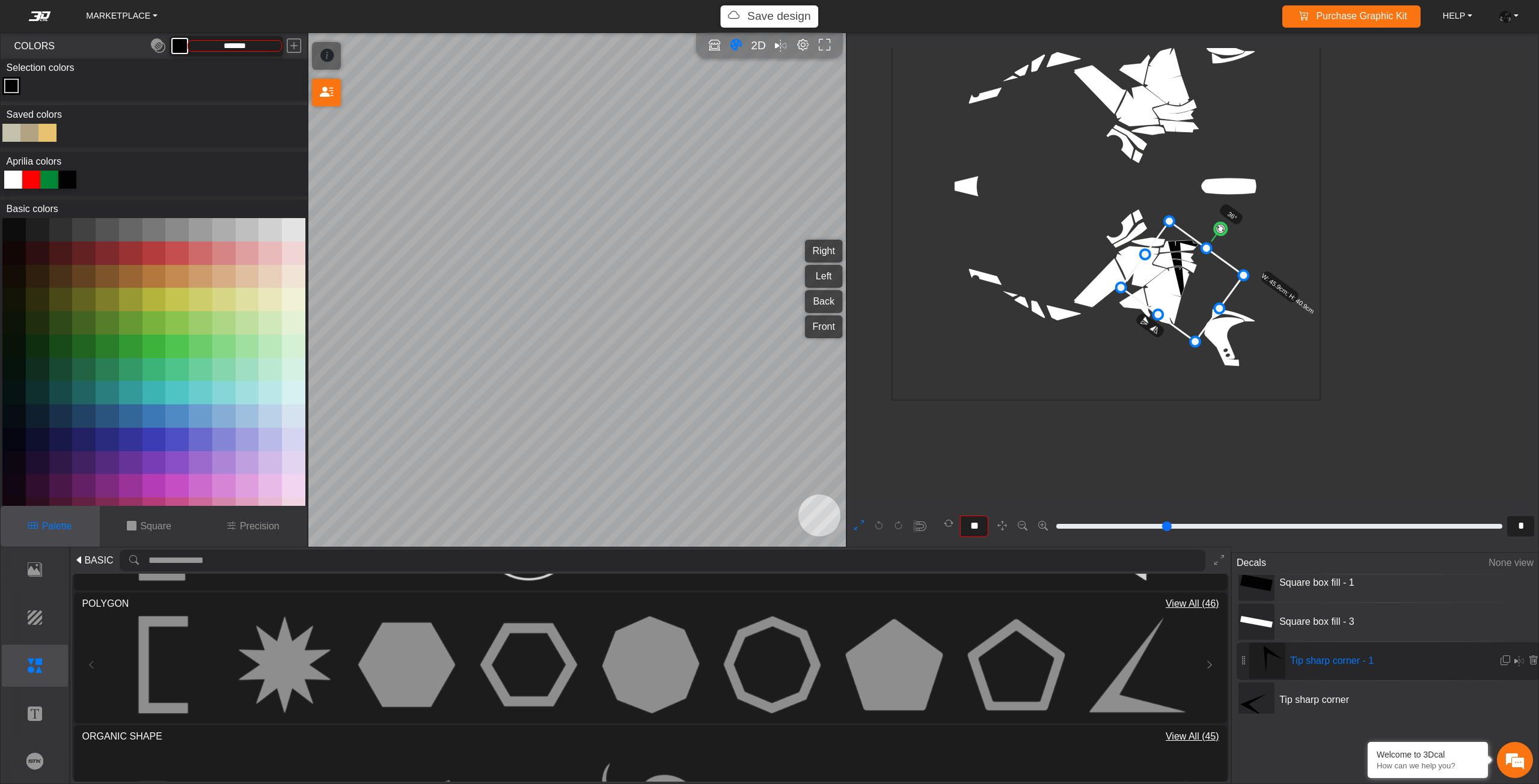
drag, startPoint x: 1191, startPoint y: 278, endPoint x: 1175, endPoint y: 293, distance: 21.9
click at [1175, 293] on icon at bounding box center [1183, 282] width 123 height 120
drag, startPoint x: 1175, startPoint y: 293, endPoint x: 1170, endPoint y: 304, distance: 12.1
click at [1170, 304] on icon at bounding box center [1169, 293] width 123 height 120
drag, startPoint x: 1169, startPoint y: 303, endPoint x: 1163, endPoint y: 310, distance: 9.2
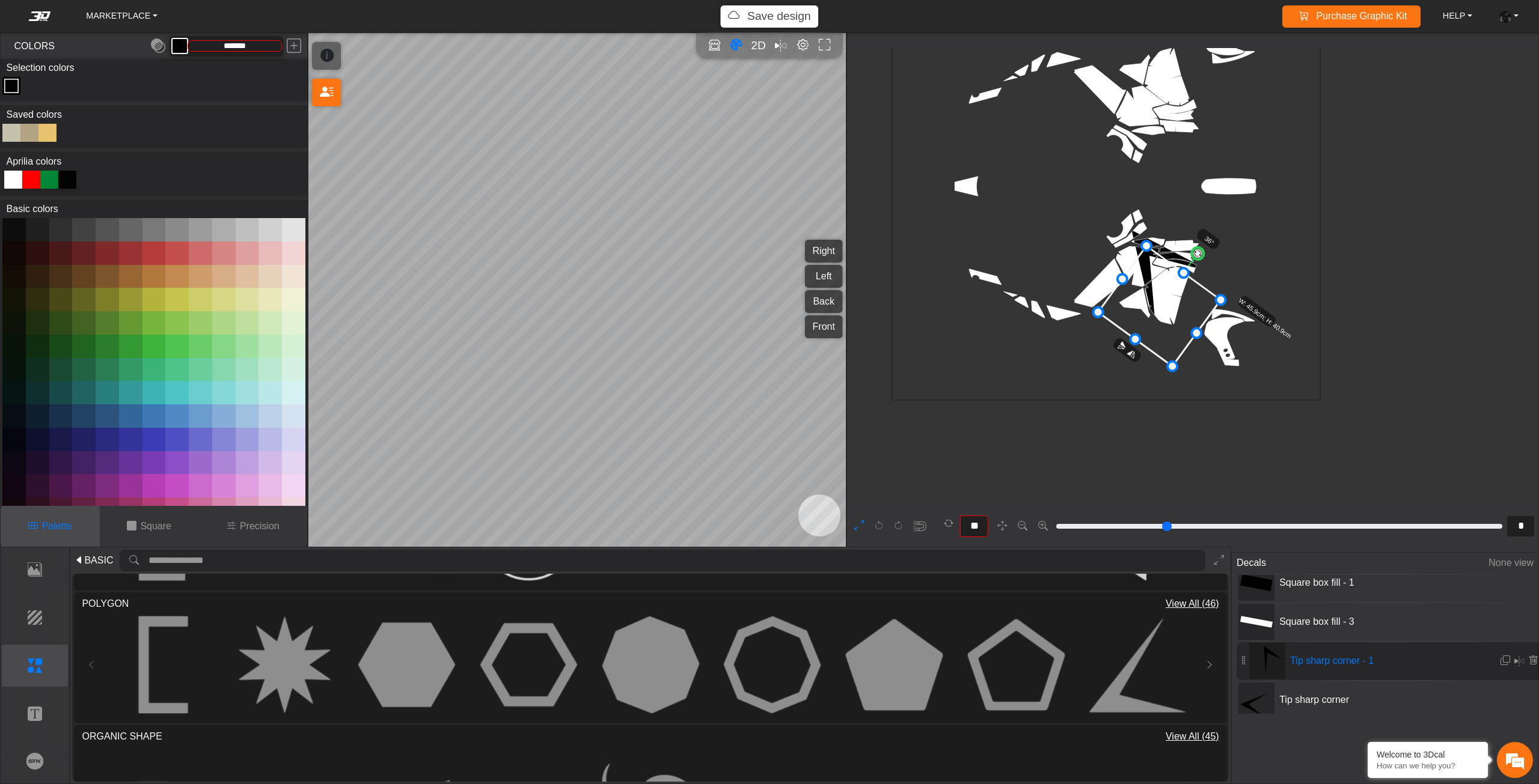
click at [1163, 310] on icon at bounding box center [1159, 306] width 123 height 120
click at [1168, 314] on icon at bounding box center [1162, 314] width 123 height 120
click at [1175, 319] on icon at bounding box center [1162, 314] width 123 height 120
click at [1181, 322] on icon at bounding box center [1169, 321] width 123 height 120
click at [1182, 316] on icon at bounding box center [1170, 320] width 123 height 120
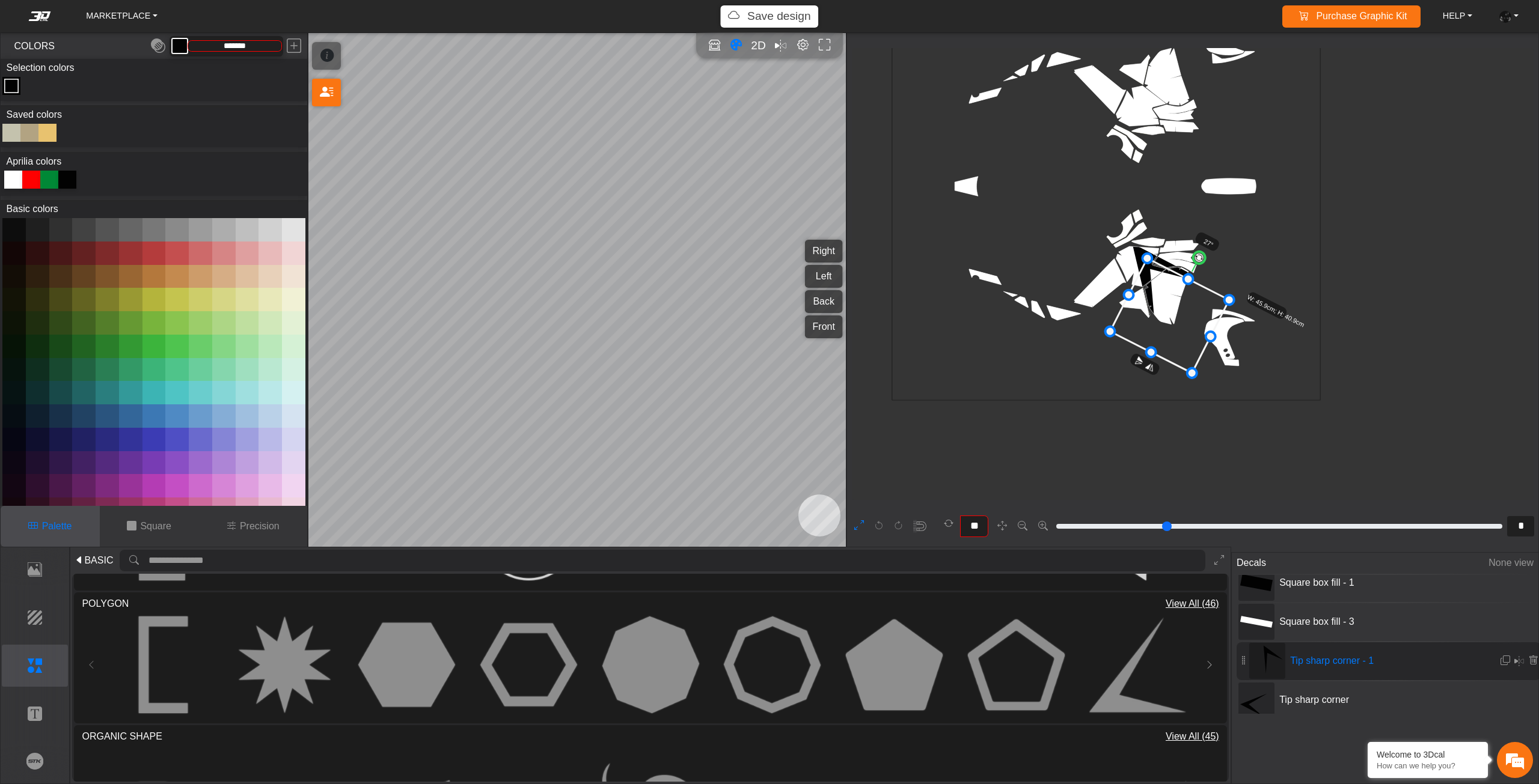
drag, startPoint x: 1206, startPoint y: 260, endPoint x: 1201, endPoint y: 255, distance: 7.1
click at [1201, 255] on circle at bounding box center [1199, 258] width 16 height 16
click at [1174, 300] on icon at bounding box center [1170, 316] width 119 height 115
click at [1179, 300] on icon at bounding box center [1173, 316] width 119 height 115
drag, startPoint x: 1203, startPoint y: 259, endPoint x: 1193, endPoint y: 258, distance: 10.0
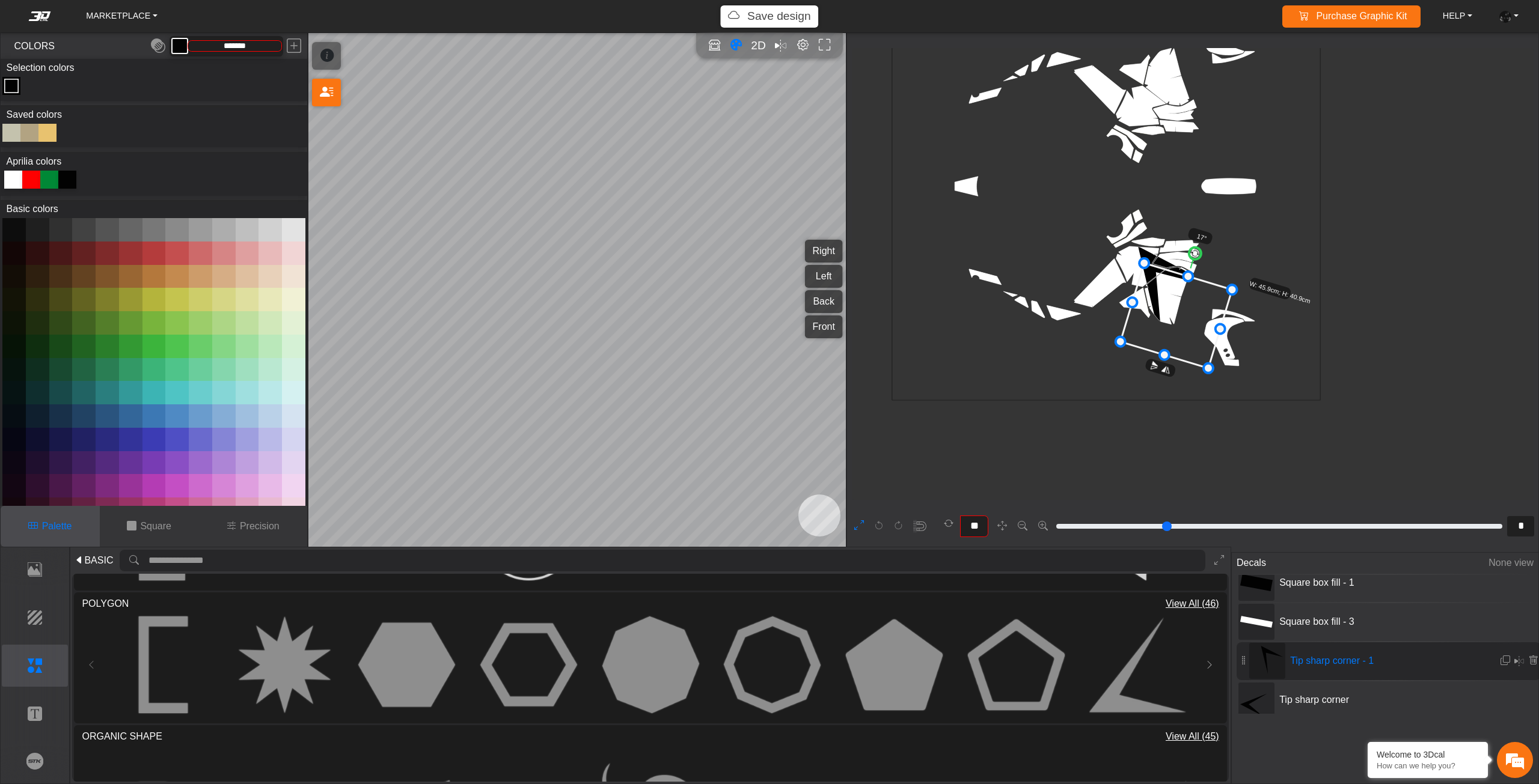
click at [1193, 258] on circle at bounding box center [1195, 254] width 15 height 15
drag, startPoint x: 1170, startPoint y: 305, endPoint x: 1179, endPoint y: 298, distance: 11.4
click at [1179, 298] on icon at bounding box center [1186, 308] width 112 height 105
click at [1174, 299] on icon at bounding box center [1185, 308] width 112 height 105
click at [1174, 307] on icon at bounding box center [1182, 309] width 112 height 105
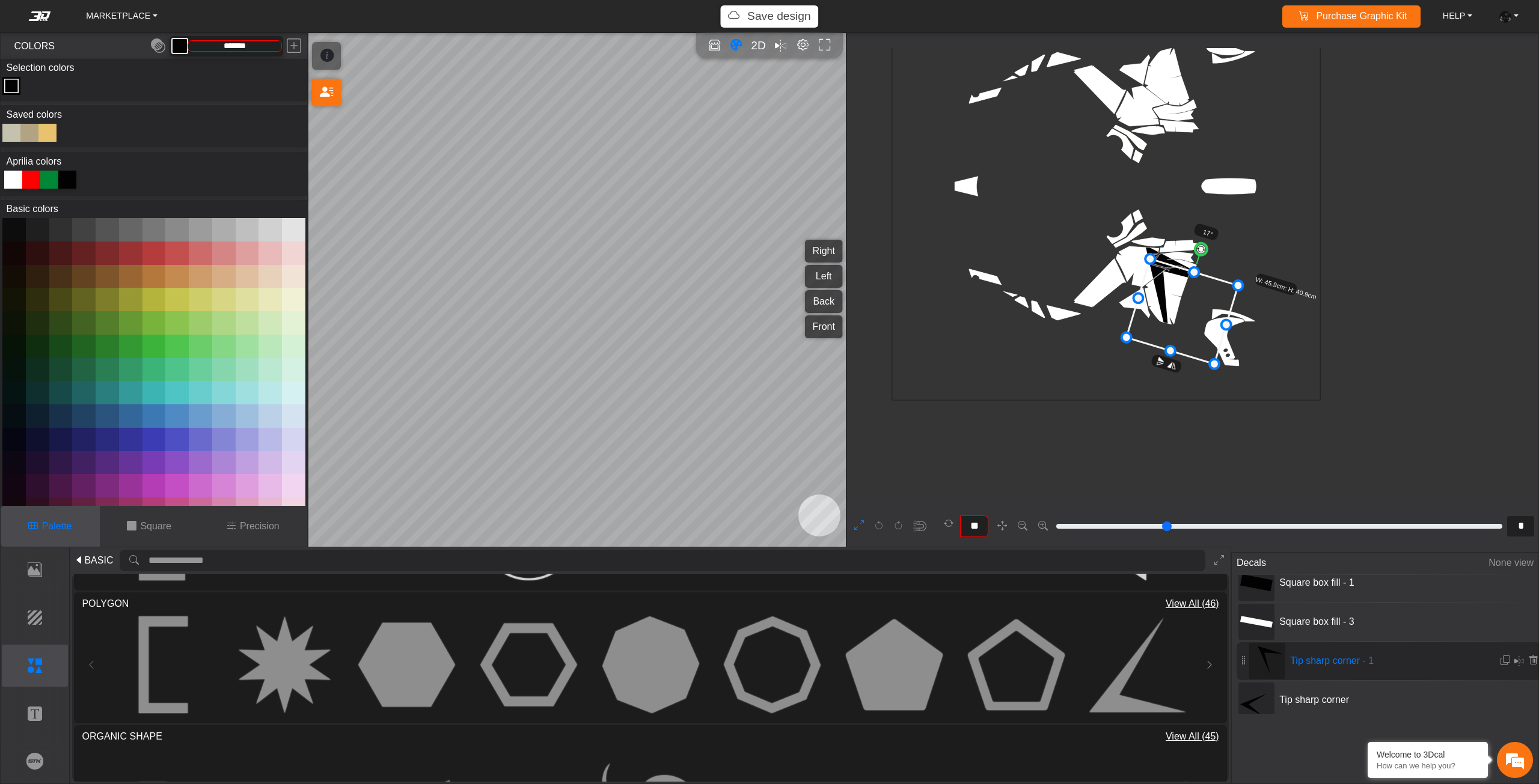
drag, startPoint x: 1174, startPoint y: 307, endPoint x: 1167, endPoint y: 301, distance: 9.2
click at [1178, 302] on icon at bounding box center [1182, 311] width 112 height 105
click at [1165, 303] on icon at bounding box center [1186, 307] width 112 height 105
click at [1165, 304] on icon at bounding box center [1184, 308] width 112 height 105
click at [1191, 246] on circle at bounding box center [1192, 244] width 14 height 14
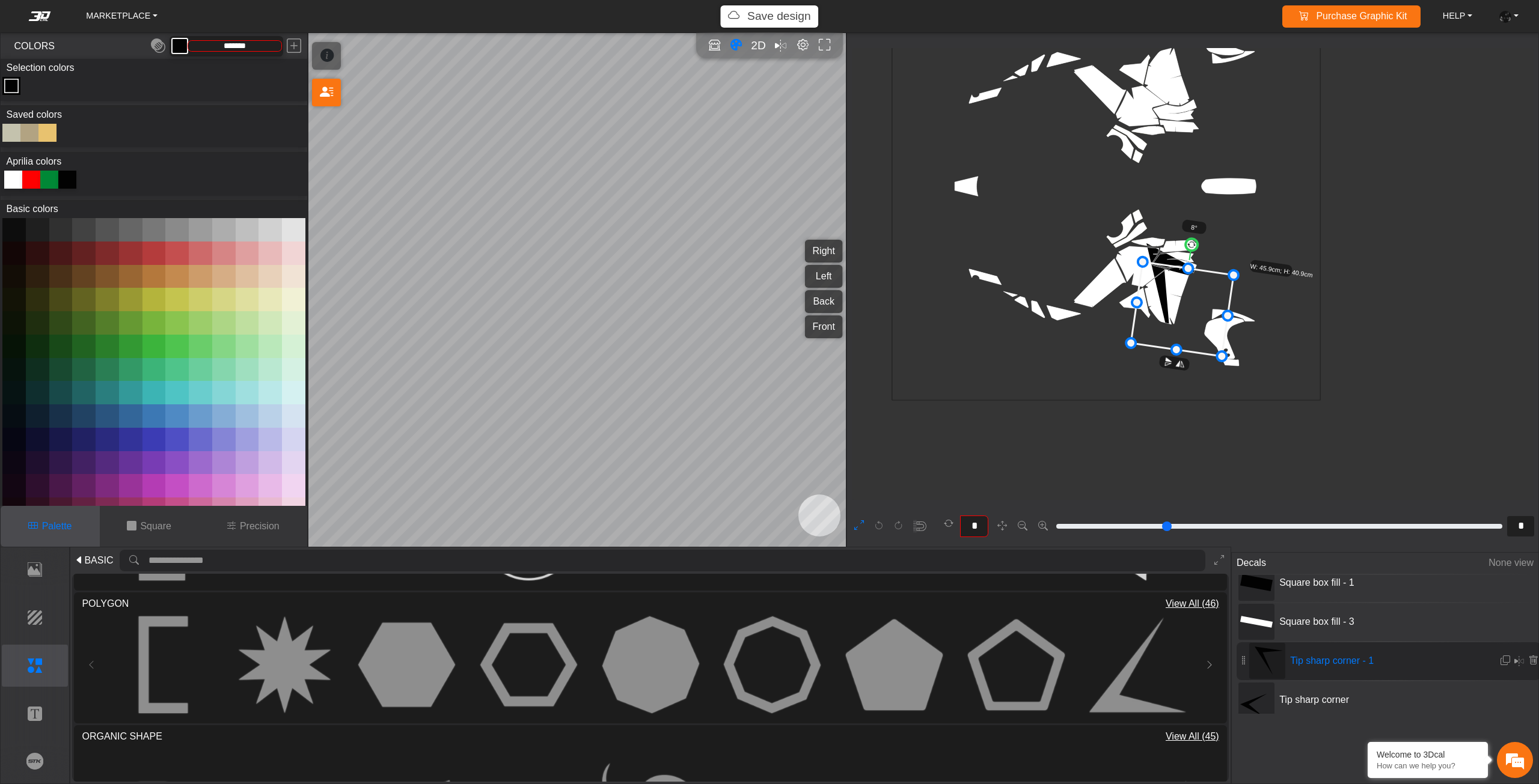
click at [1175, 304] on icon at bounding box center [1182, 309] width 103 height 95
click at [1184, 304] on icon at bounding box center [1186, 309] width 103 height 95
click at [1186, 296] on icon at bounding box center [1190, 306] width 103 height 95
click at [1183, 298] on icon at bounding box center [1190, 305] width 103 height 95
click at [1183, 300] on icon at bounding box center [1188, 306] width 103 height 95
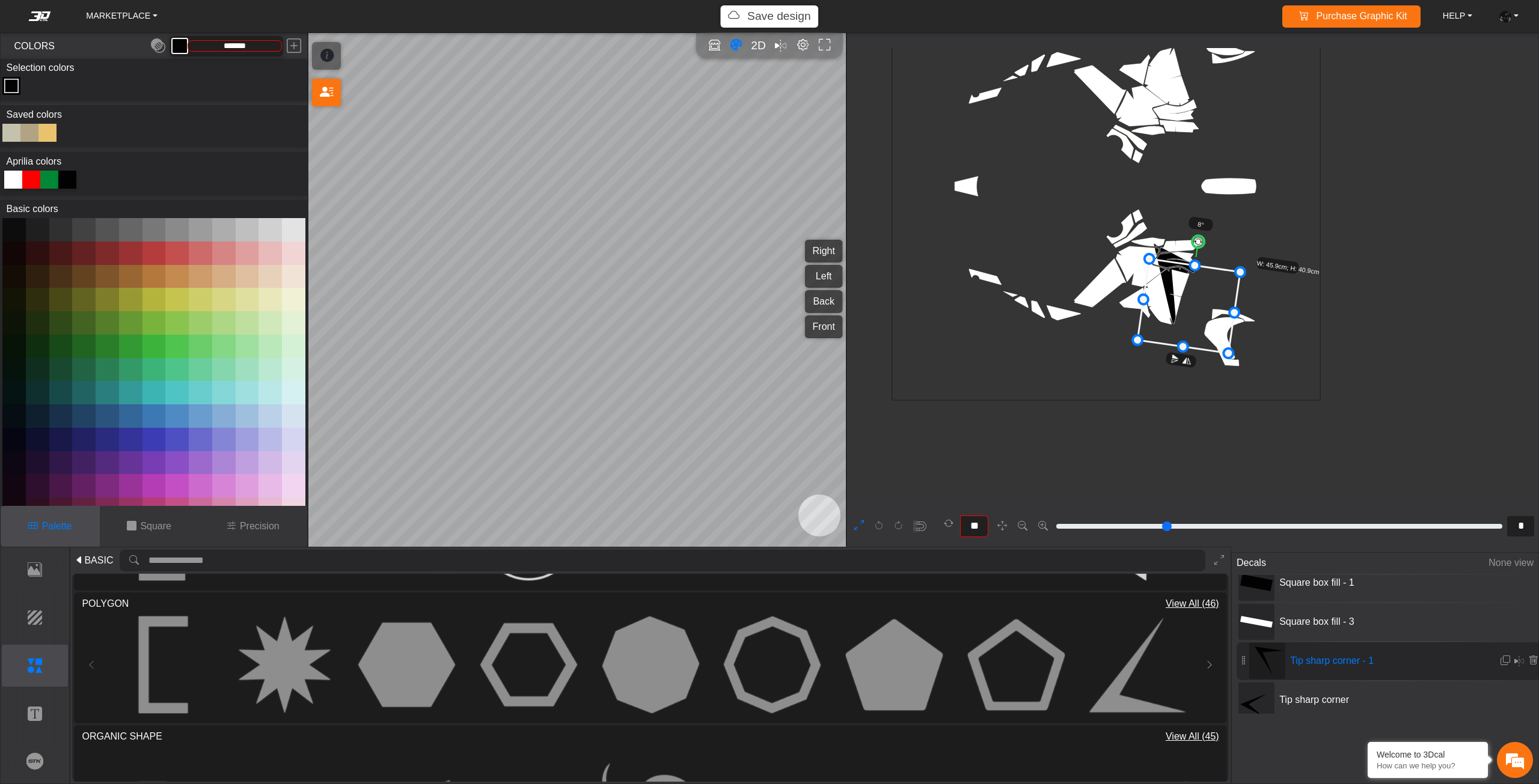
click at [1201, 241] on circle at bounding box center [1198, 241] width 14 height 14
click at [1179, 296] on icon at bounding box center [1189, 306] width 106 height 98
click at [1269, 695] on rect at bounding box center [1256, 700] width 33 height 31
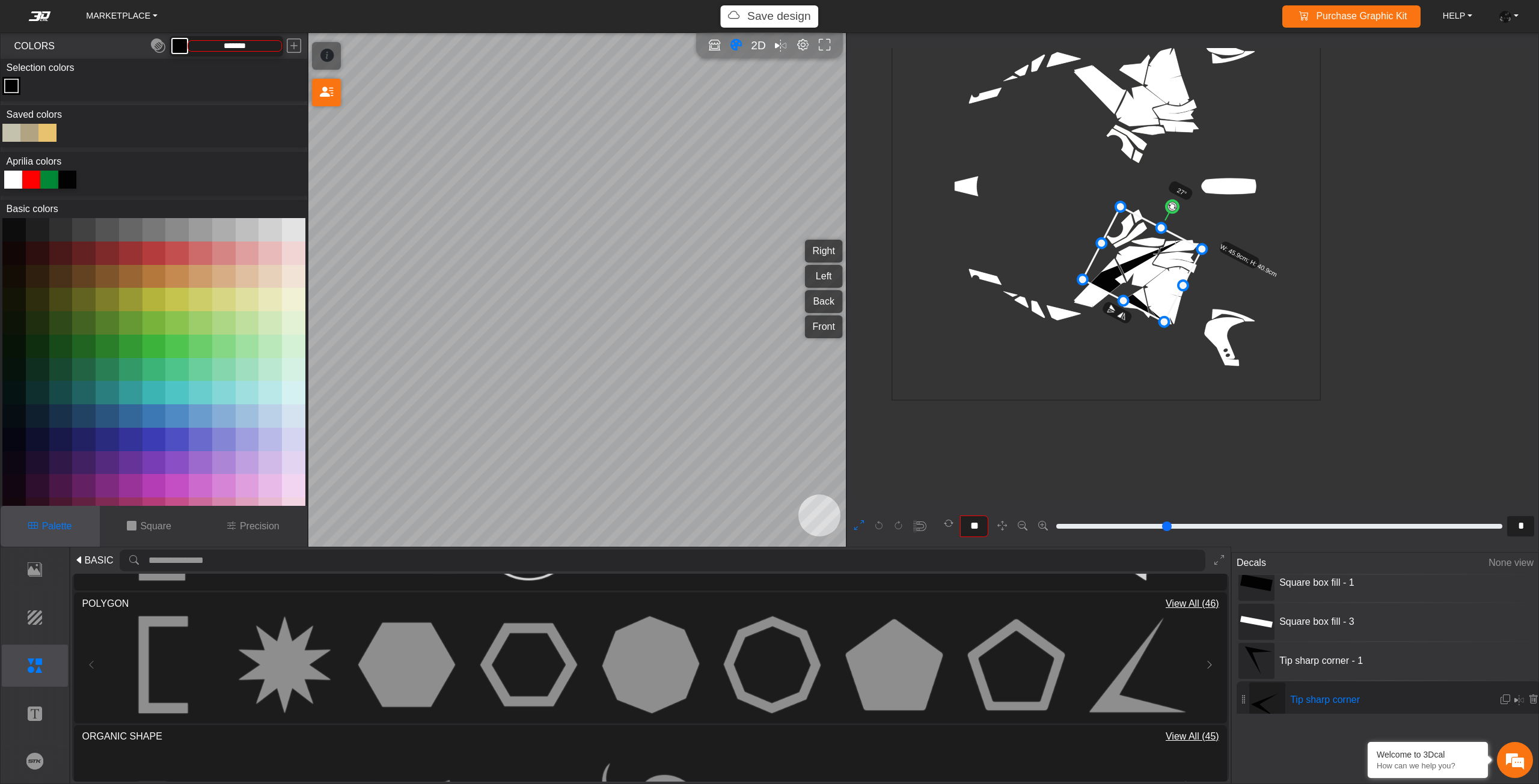
scroll to position [494, 338]
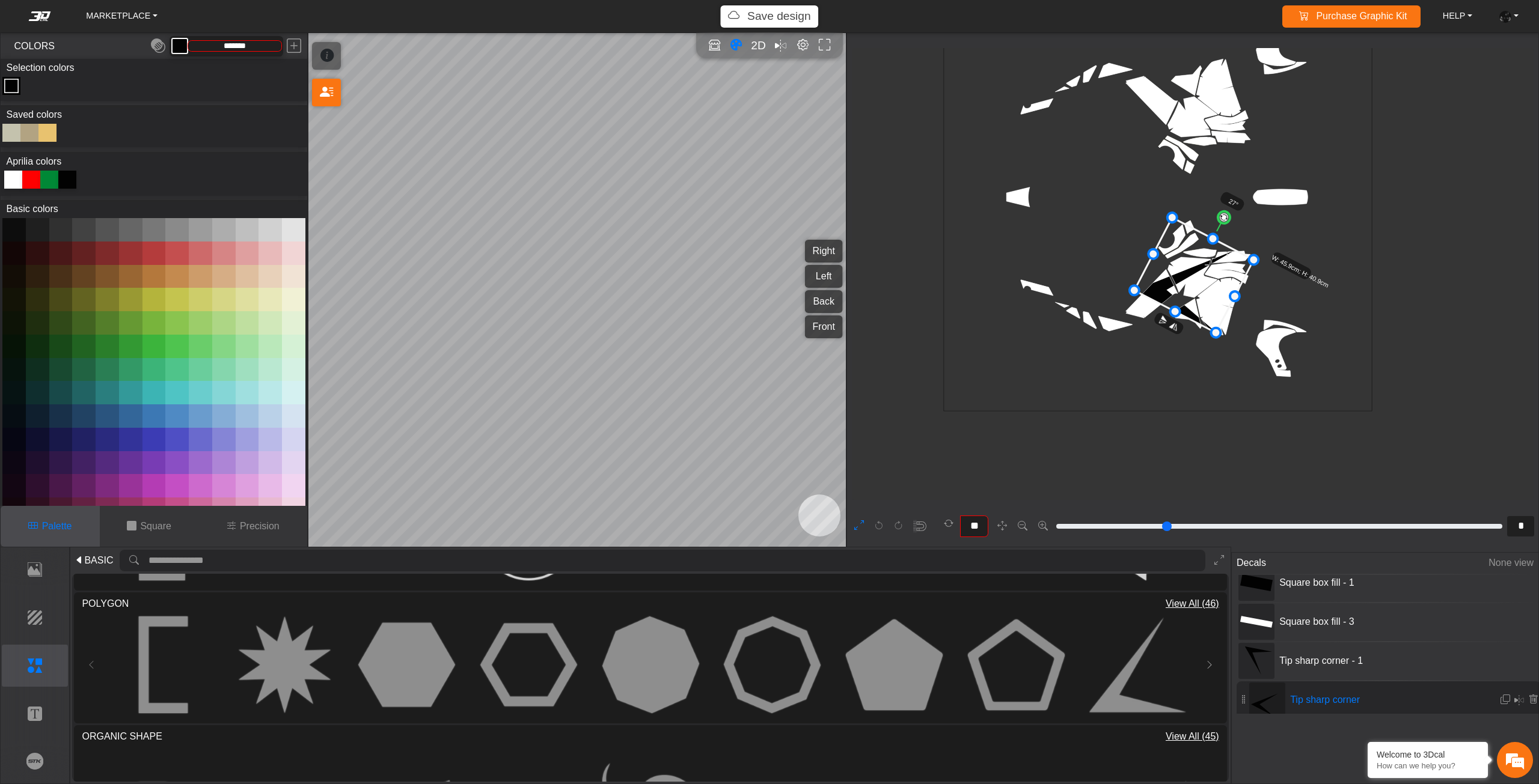
drag, startPoint x: 1227, startPoint y: 220, endPoint x: 1219, endPoint y: 217, distance: 8.5
click at [1219, 217] on circle at bounding box center [1224, 217] width 16 height 16
drag, startPoint x: 1219, startPoint y: 217, endPoint x: 1212, endPoint y: 212, distance: 8.6
click at [1212, 212] on circle at bounding box center [1220, 216] width 16 height 16
drag, startPoint x: 1212, startPoint y: 212, endPoint x: 1225, endPoint y: 294, distance: 83.0
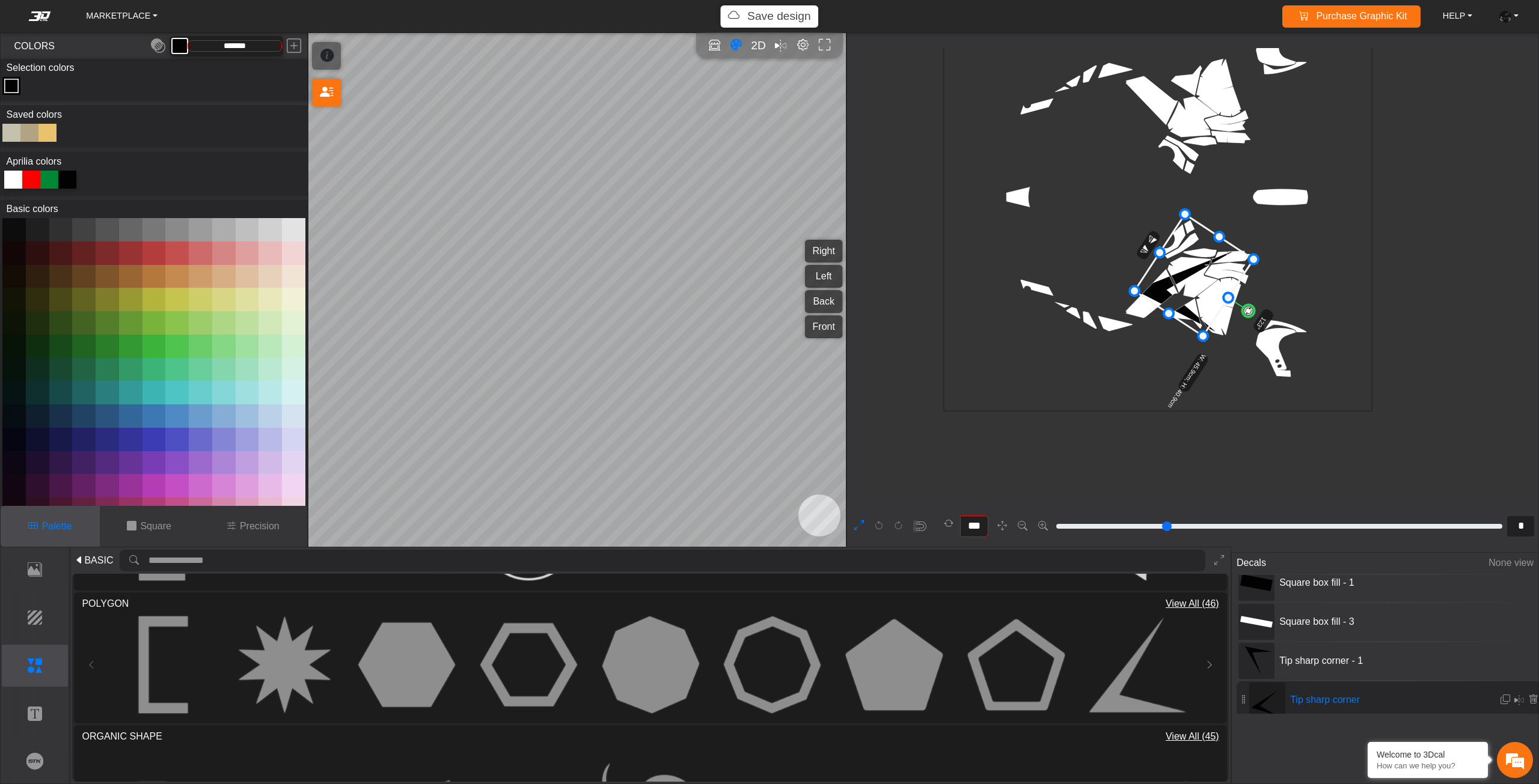
click at [1225, 294] on g "123° W: 45.9cm; H: 40.9cm" at bounding box center [1186, 314] width 221 height 228
drag, startPoint x: 1195, startPoint y: 267, endPoint x: 1201, endPoint y: 280, distance: 14.3
click at [1201, 280] on icon at bounding box center [1196, 283] width 118 height 121
drag, startPoint x: 1201, startPoint y: 280, endPoint x: 1193, endPoint y: 290, distance: 12.8
click at [1193, 290] on icon at bounding box center [1192, 297] width 118 height 121
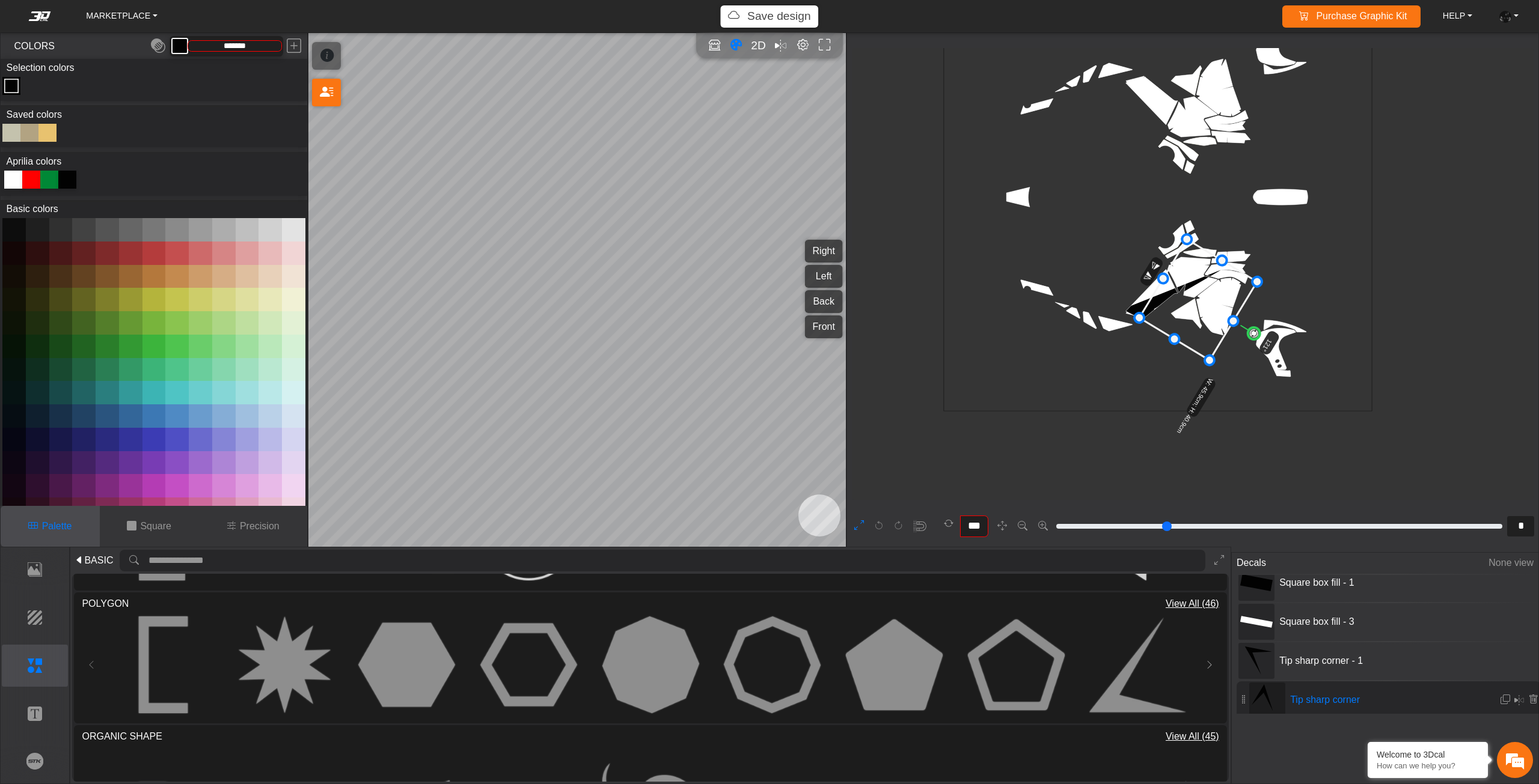
click at [1204, 294] on icon at bounding box center [1198, 300] width 118 height 121
click at [1256, 326] on circle at bounding box center [1255, 334] width 16 height 16
click at [1208, 308] on icon at bounding box center [1201, 301] width 111 height 116
click at [1216, 306] on icon at bounding box center [1206, 302] width 111 height 116
click at [1215, 306] on icon at bounding box center [1206, 301] width 111 height 116
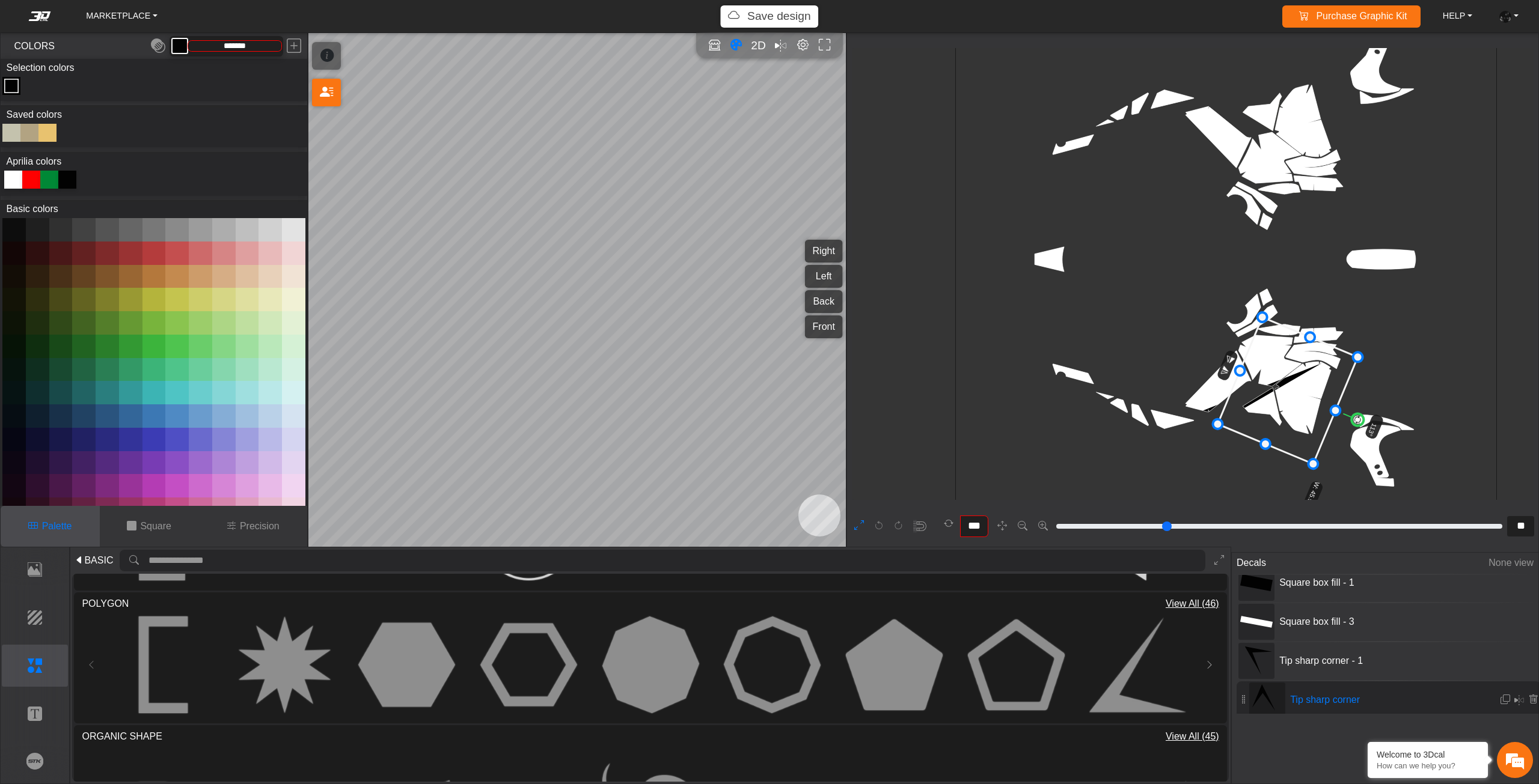
scroll to position [1347, 1141]
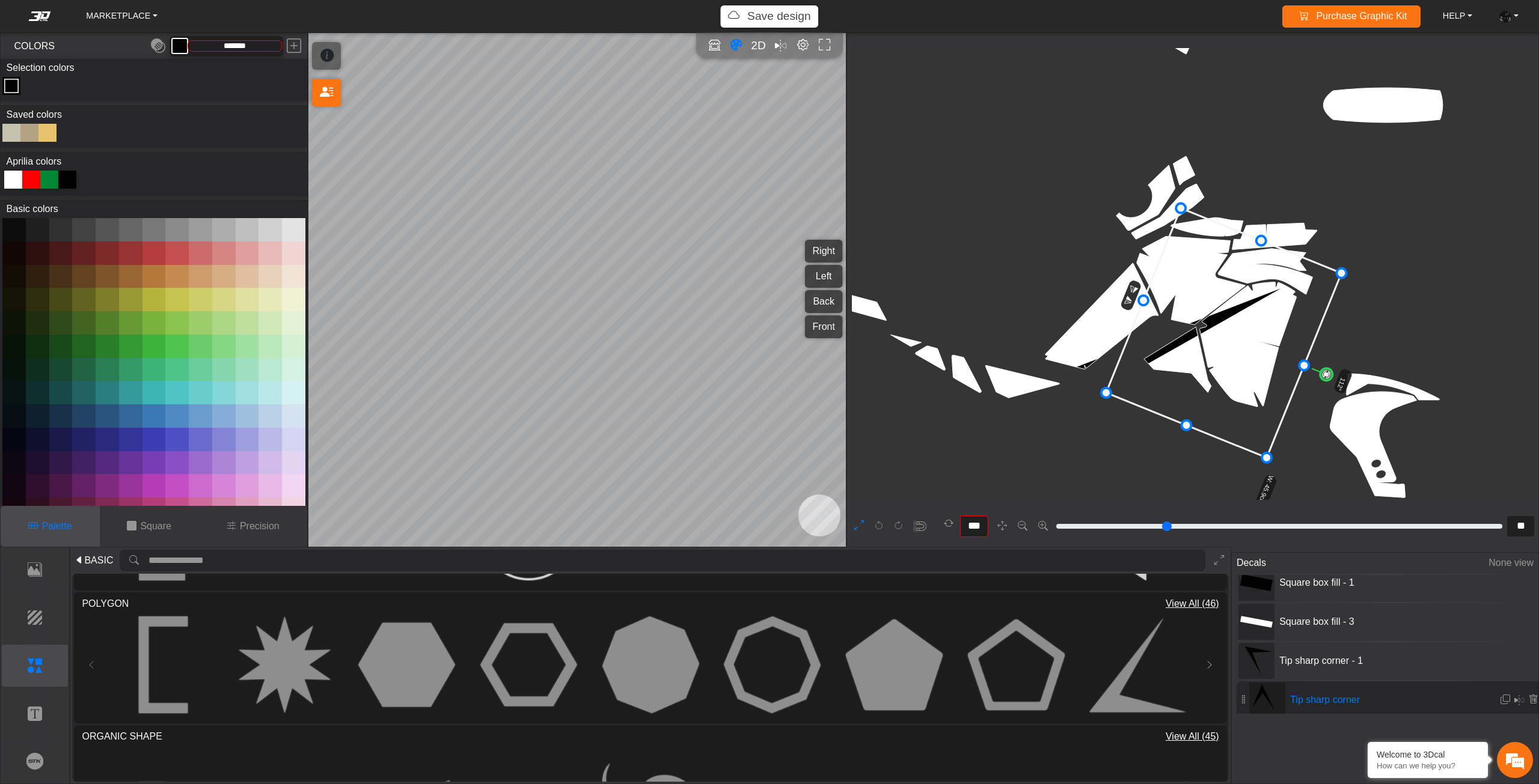
drag, startPoint x: 1324, startPoint y: 377, endPoint x: 1330, endPoint y: 376, distance: 6.1
click at [1330, 376] on circle at bounding box center [1326, 374] width 16 height 16
click at [1334, 376] on icon "background_wire_template_bg decal_Tuareg660_right decal_Tuareg660_left decal_Tu…" at bounding box center [1115, 105] width 2806 height 2805
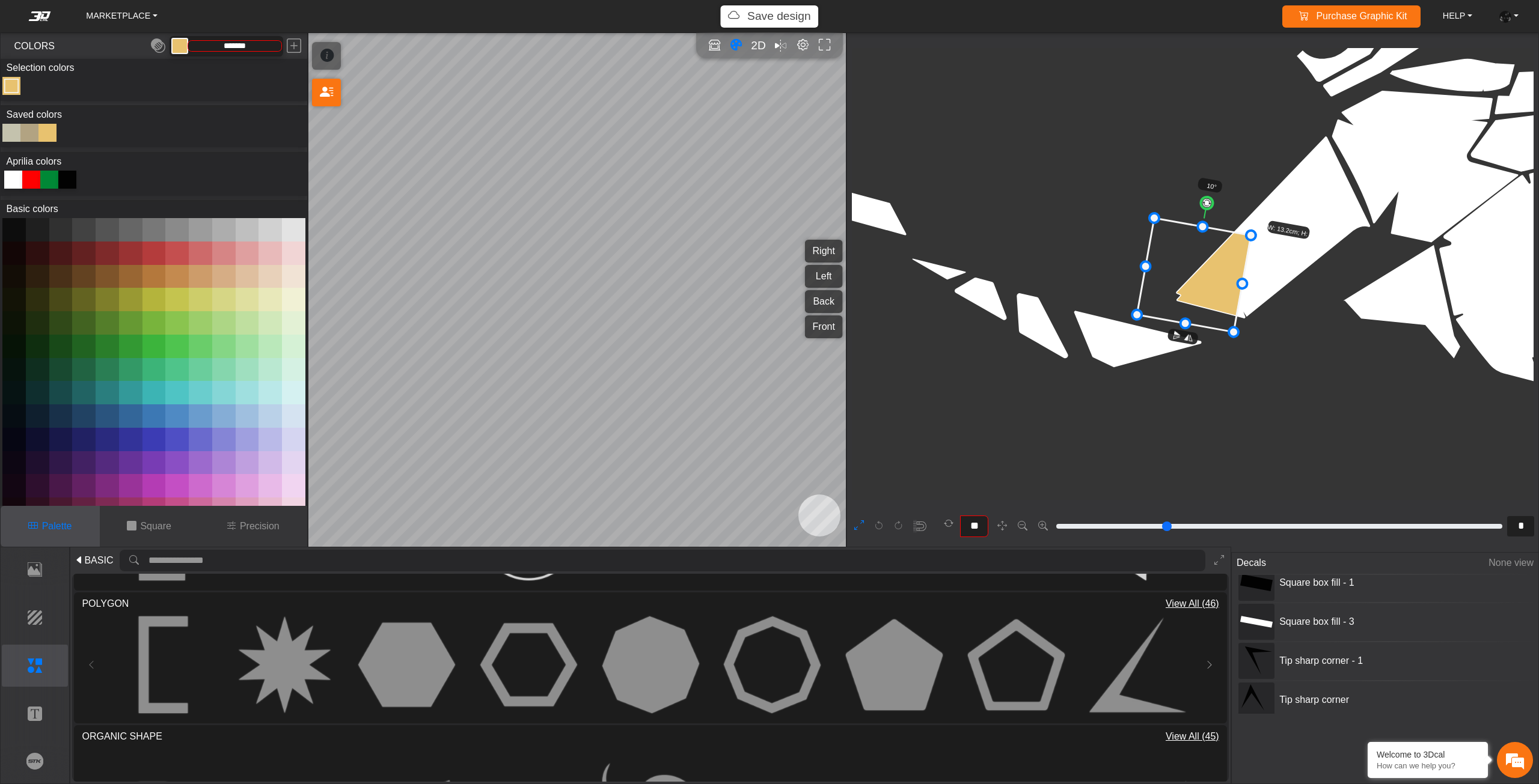
scroll to position [539, 371]
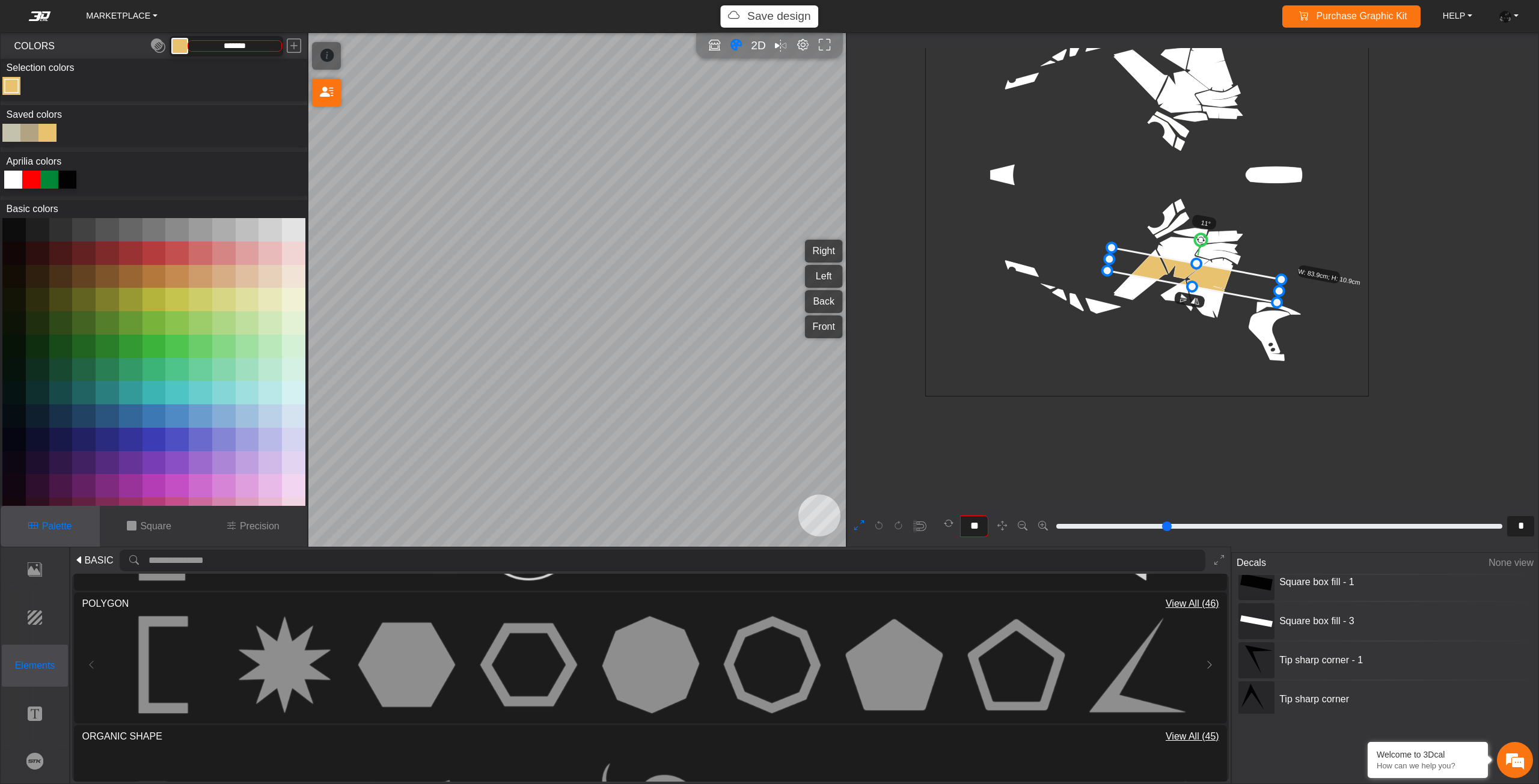
click at [48, 666] on p "Elements" at bounding box center [35, 665] width 66 height 14
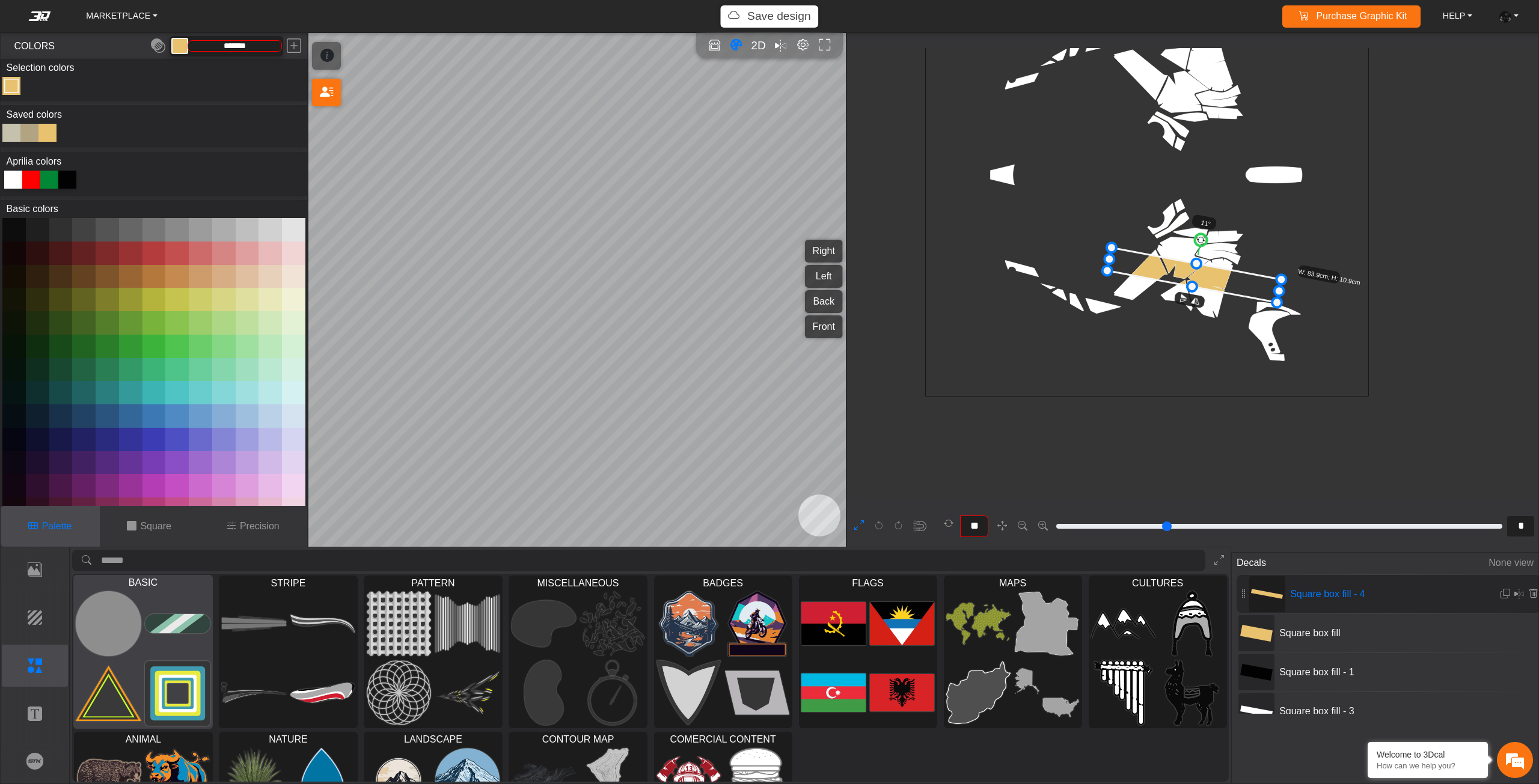
click at [142, 622] on div at bounding box center [142, 658] width 138 height 139
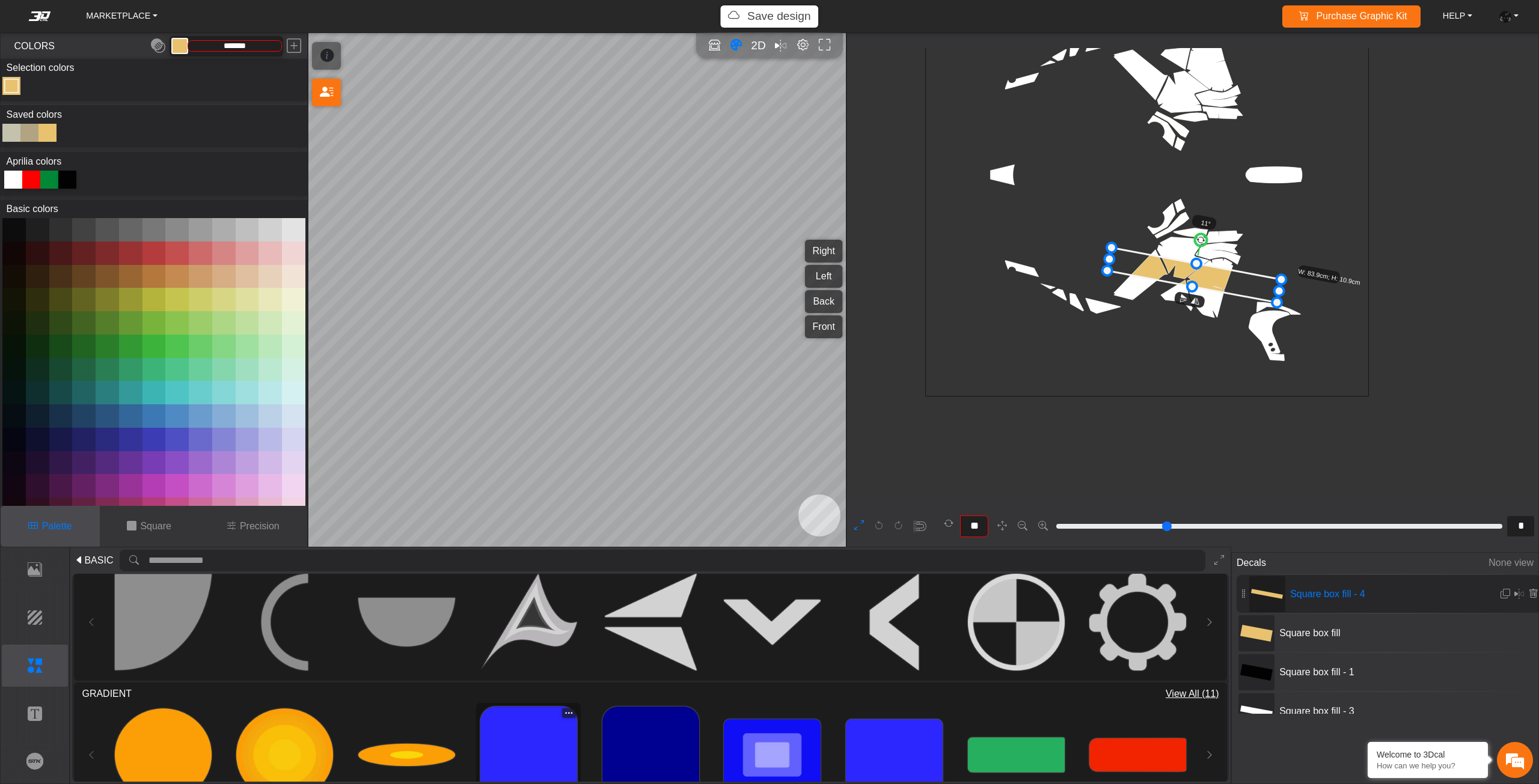
scroll to position [1122, 0]
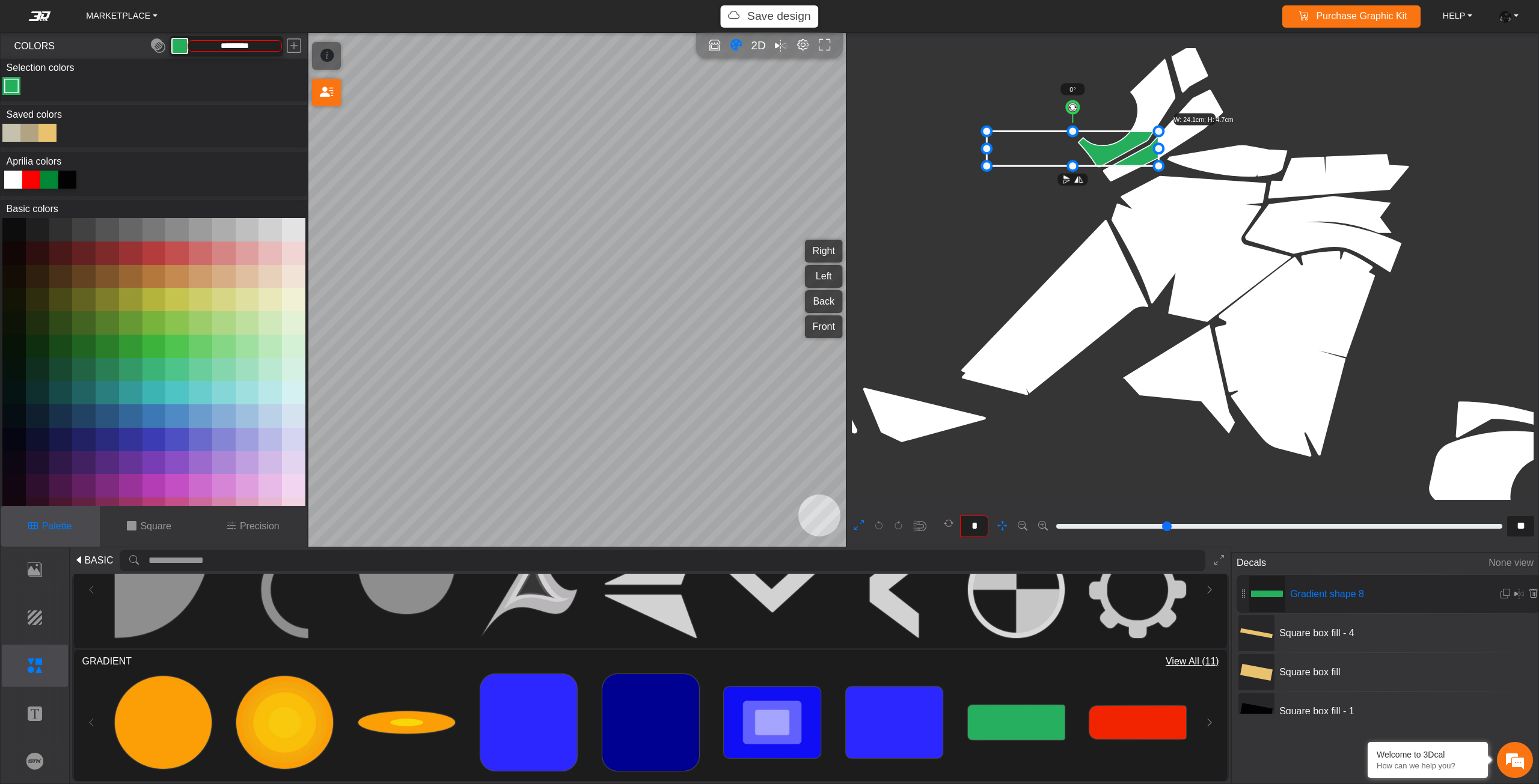
drag, startPoint x: 1156, startPoint y: 275, endPoint x: 1134, endPoint y: 210, distance: 68.6
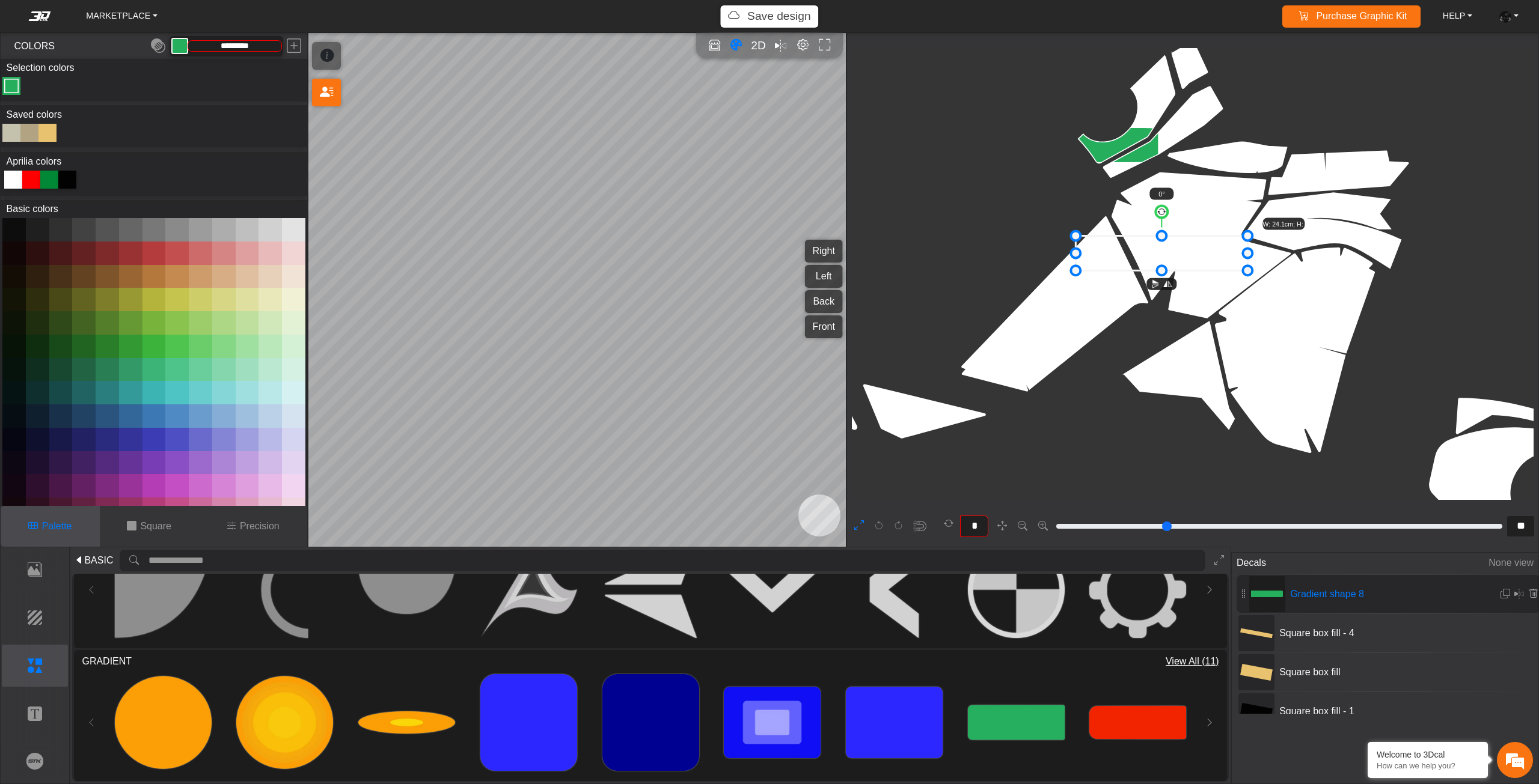
drag, startPoint x: 1145, startPoint y: 202, endPoint x: 1212, endPoint y: 249, distance: 81.8
click at [1212, 249] on icon at bounding box center [1162, 254] width 172 height 35
click at [35, 176] on icon at bounding box center [31, 179] width 18 height 18
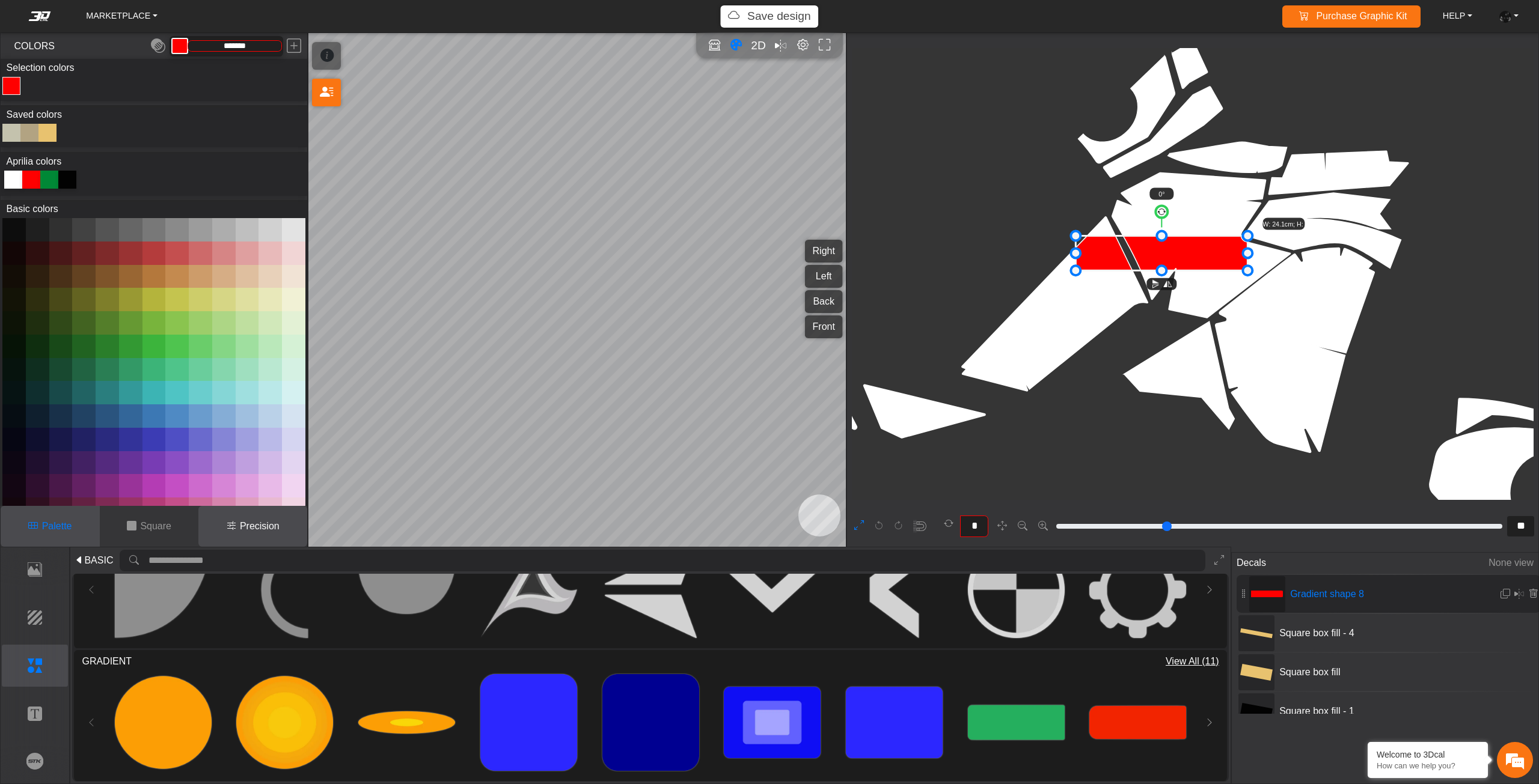
click at [242, 533] on button "Precision" at bounding box center [252, 526] width 109 height 41
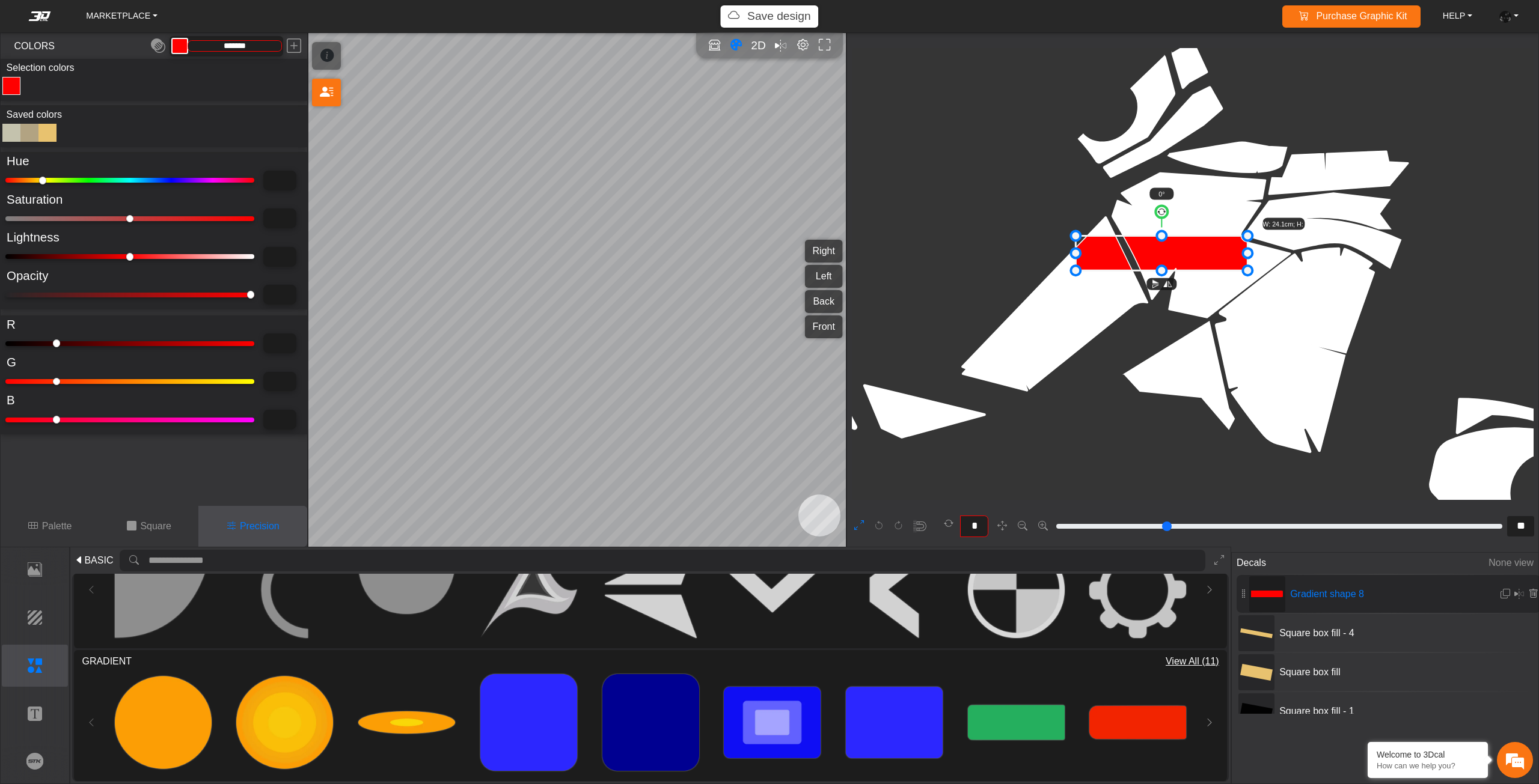
click at [30, 295] on input "range" at bounding box center [129, 295] width 249 height 5
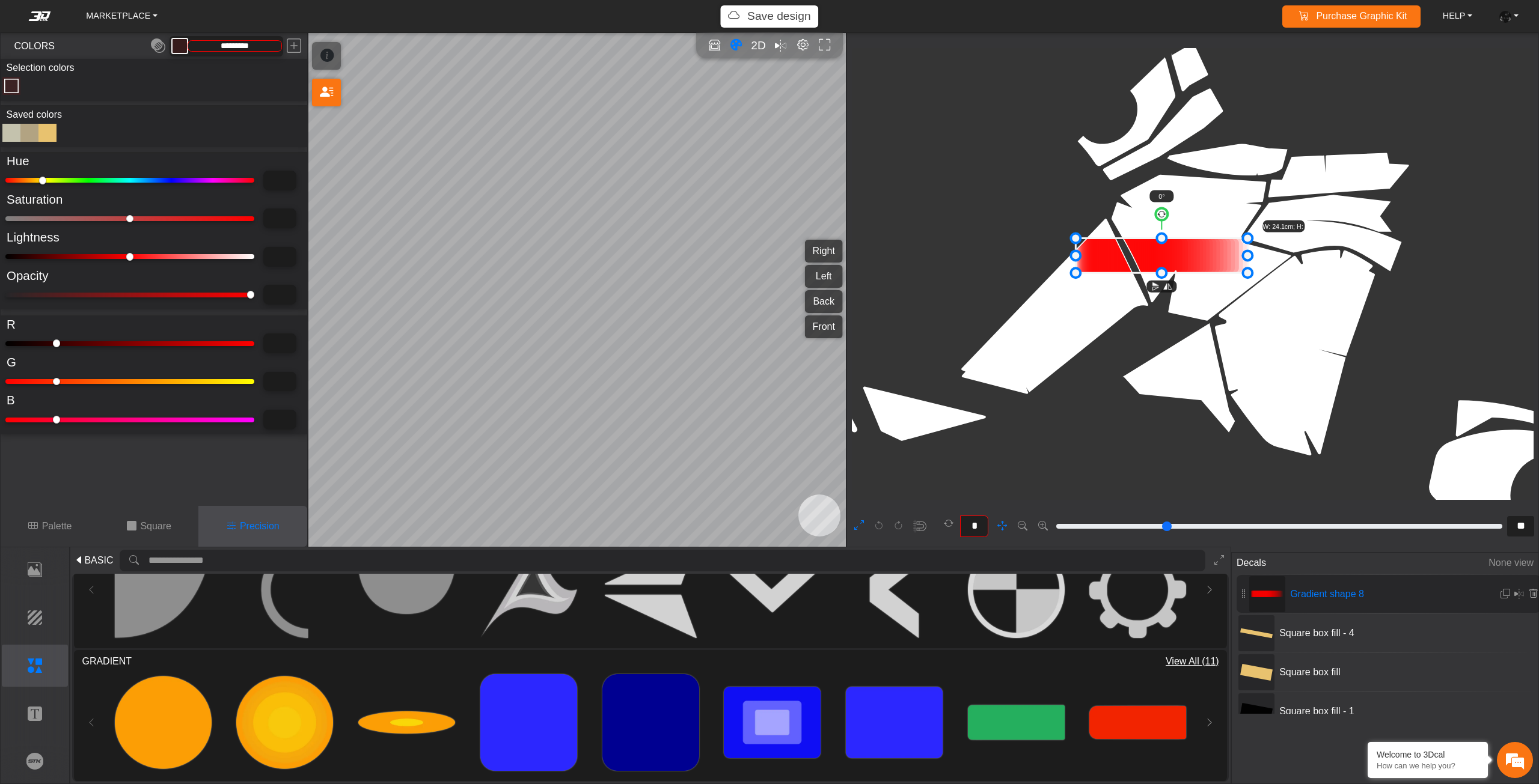
scroll to position [2382, 2058]
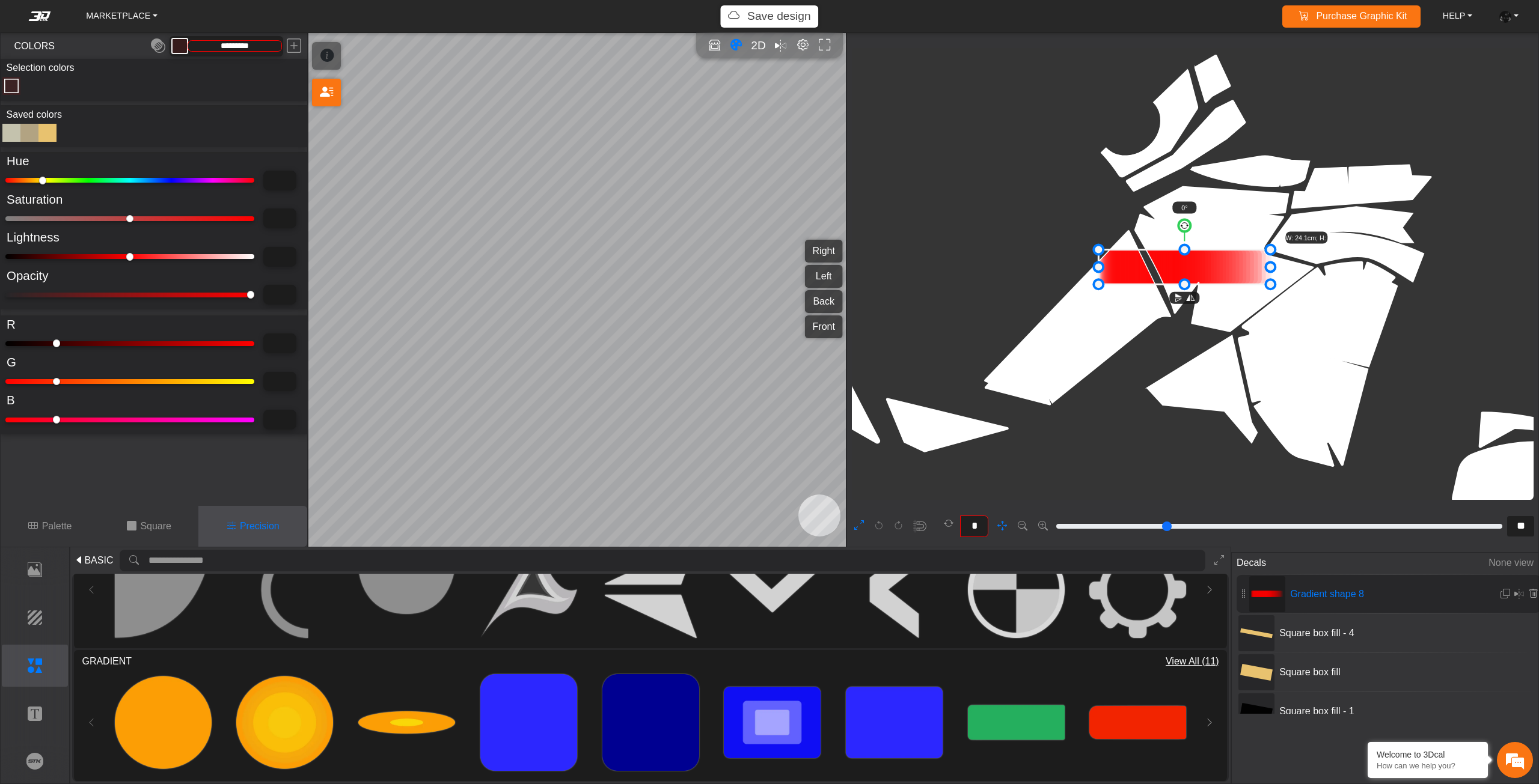
drag, startPoint x: 1300, startPoint y: 307, endPoint x: 1323, endPoint y: 320, distance: 26.4
drag, startPoint x: 1186, startPoint y: 229, endPoint x: 1193, endPoint y: 229, distance: 7.0
click at [1193, 229] on circle at bounding box center [1193, 227] width 14 height 14
click at [1191, 229] on circle at bounding box center [1191, 226] width 14 height 14
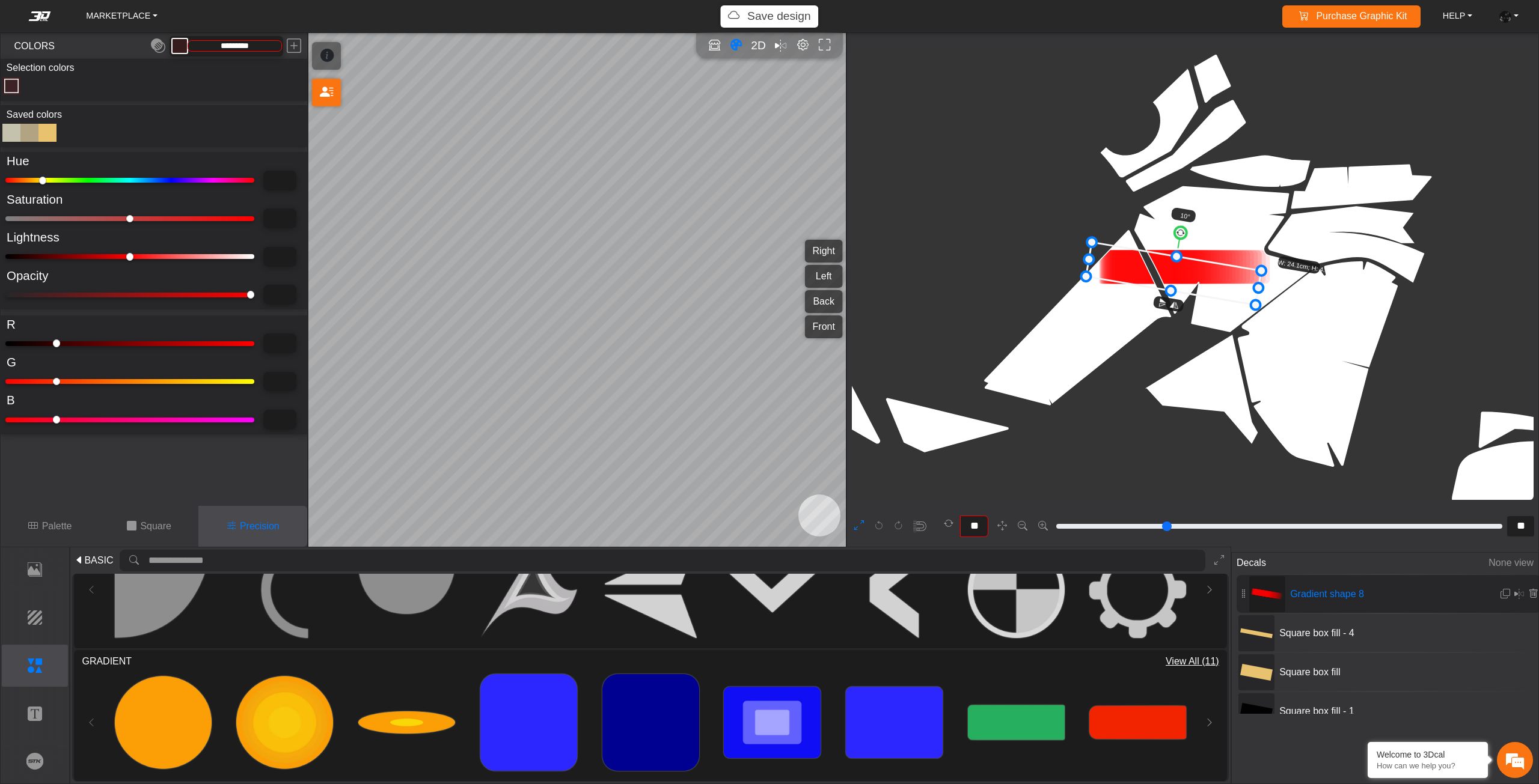
drag, startPoint x: 1193, startPoint y: 270, endPoint x: 1183, endPoint y: 277, distance: 12.2
click at [1183, 277] on icon at bounding box center [1173, 273] width 176 height 62
drag, startPoint x: 1183, startPoint y: 277, endPoint x: 1176, endPoint y: 278, distance: 7.1
click at [1176, 278] on icon at bounding box center [1172, 274] width 176 height 62
click at [1173, 283] on icon at bounding box center [1167, 275] width 176 height 62
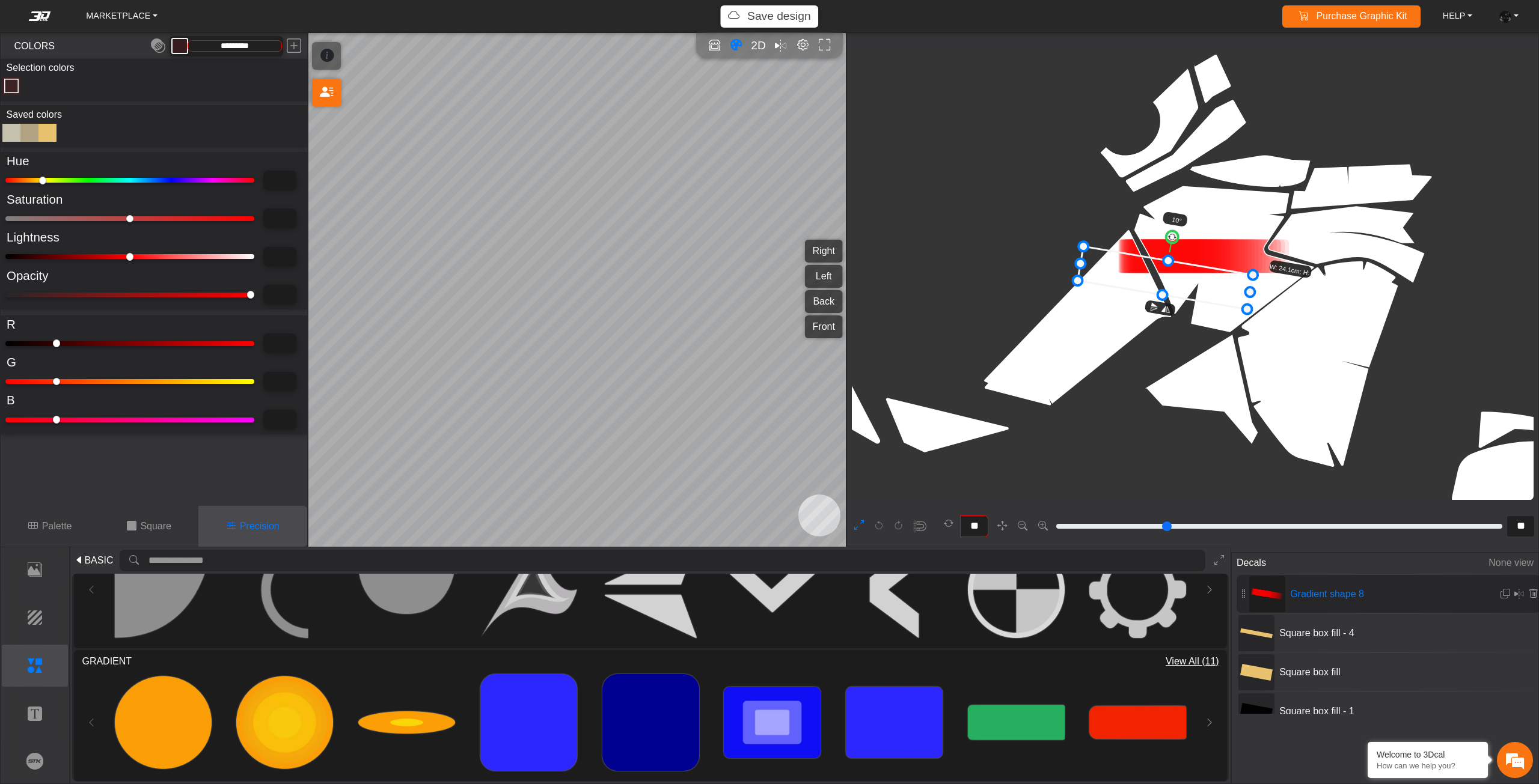
click at [1170, 285] on icon at bounding box center [1165, 277] width 176 height 62
drag, startPoint x: 1157, startPoint y: 299, endPoint x: 1144, endPoint y: 339, distance: 42.1
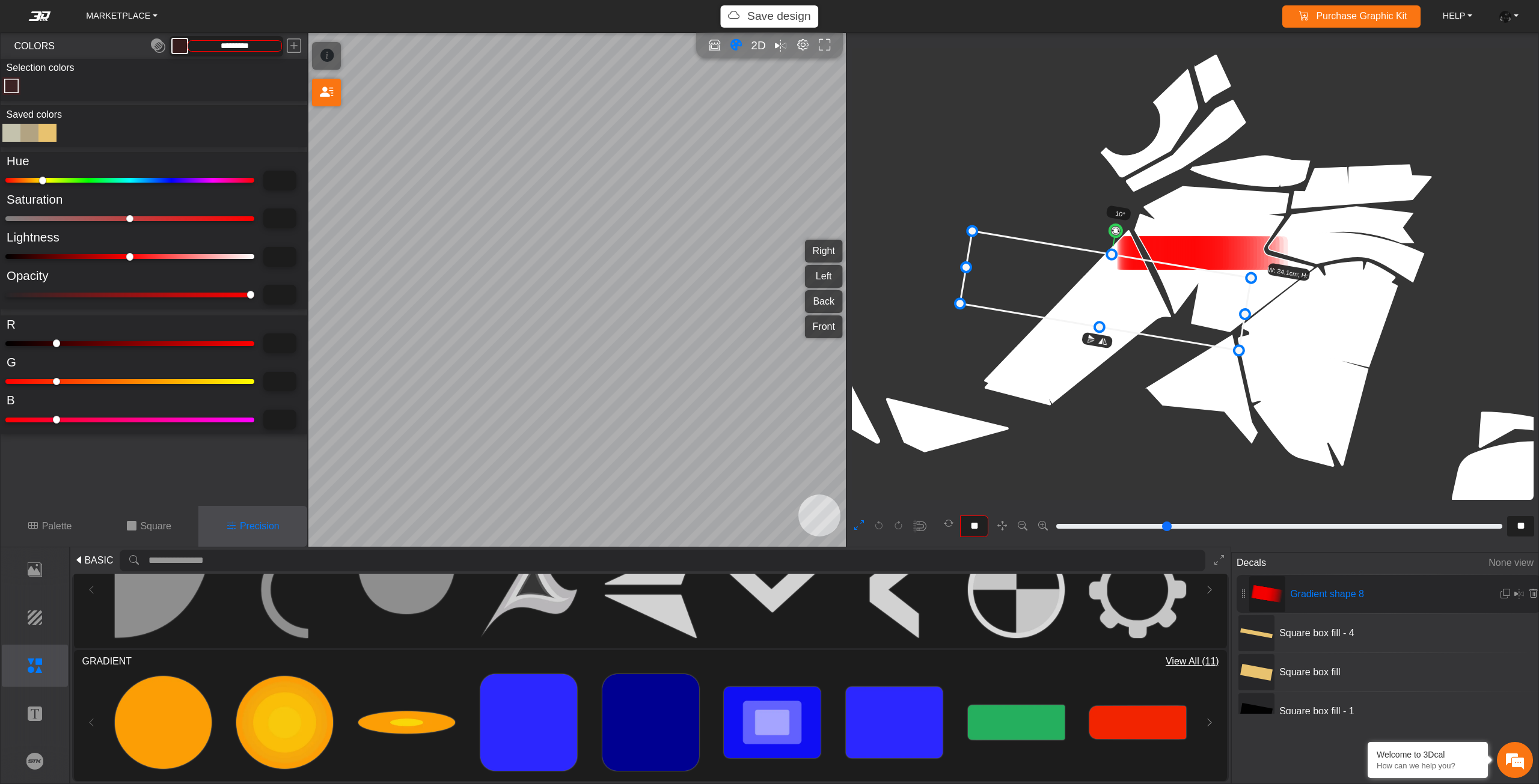
drag, startPoint x: 1077, startPoint y: 290, endPoint x: 969, endPoint y: 264, distance: 111.1
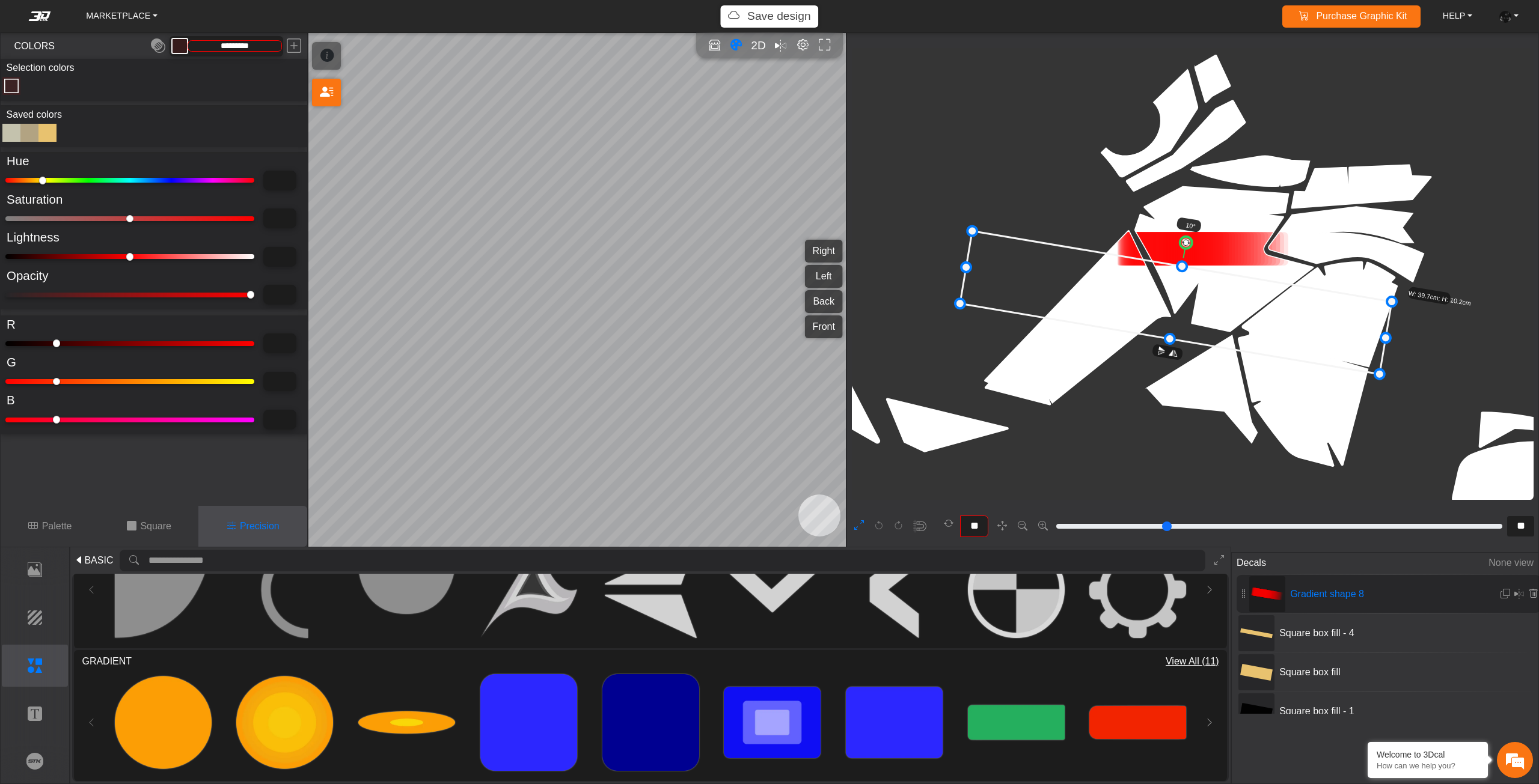
drag, startPoint x: 1311, startPoint y: 325, endPoint x: 1389, endPoint y: 339, distance: 79.2
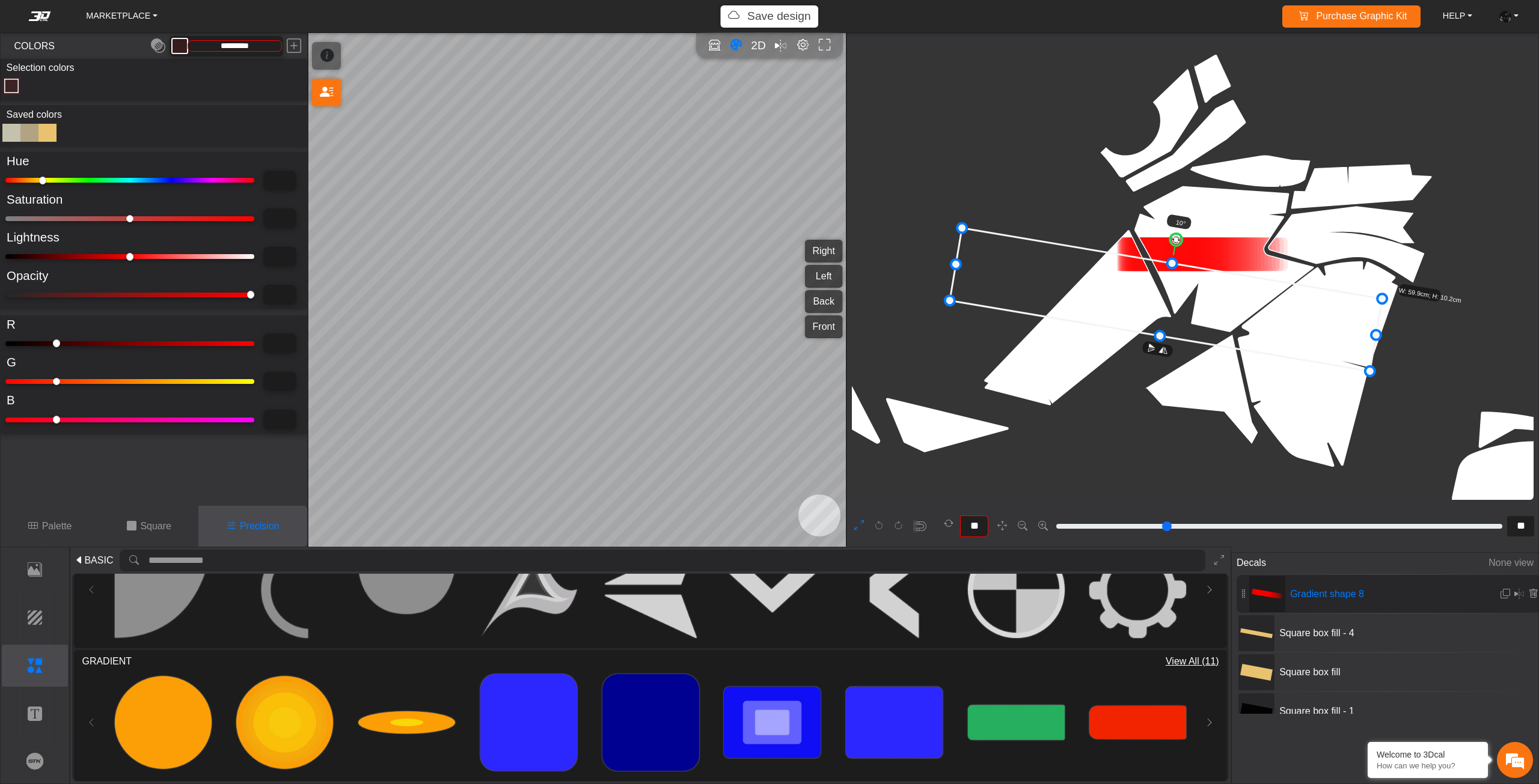
drag, startPoint x: 1293, startPoint y: 332, endPoint x: 1249, endPoint y: 323, distance: 44.9
click at [1254, 323] on icon at bounding box center [1166, 300] width 432 height 143
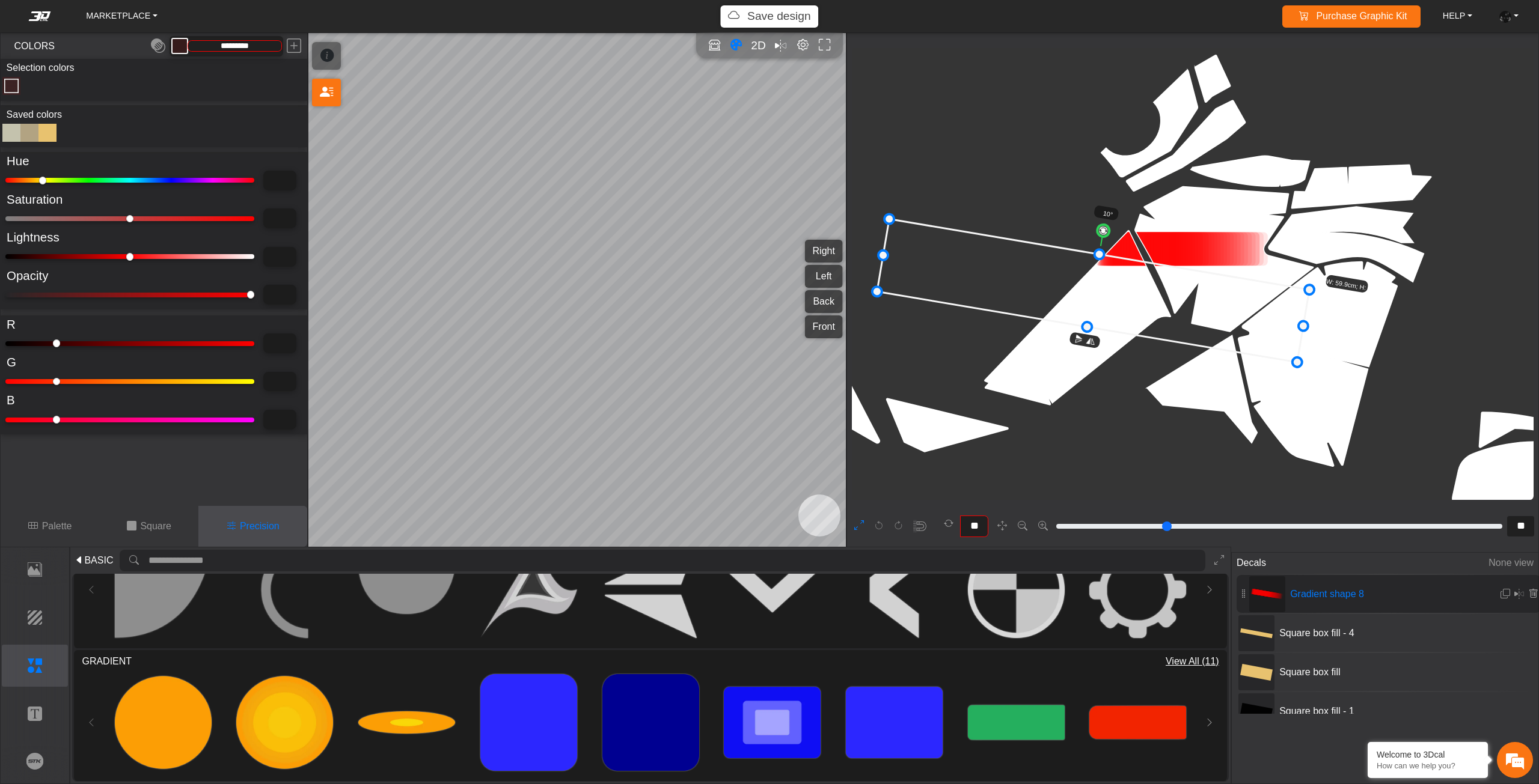
drag, startPoint x: 1240, startPoint y: 323, endPoint x: 1212, endPoint y: 323, distance: 28.0
click at [1212, 323] on icon at bounding box center [1093, 291] width 432 height 143
click at [1206, 319] on icon at bounding box center [1089, 290] width 432 height 143
click at [1204, 317] on icon at bounding box center [1089, 289] width 432 height 143
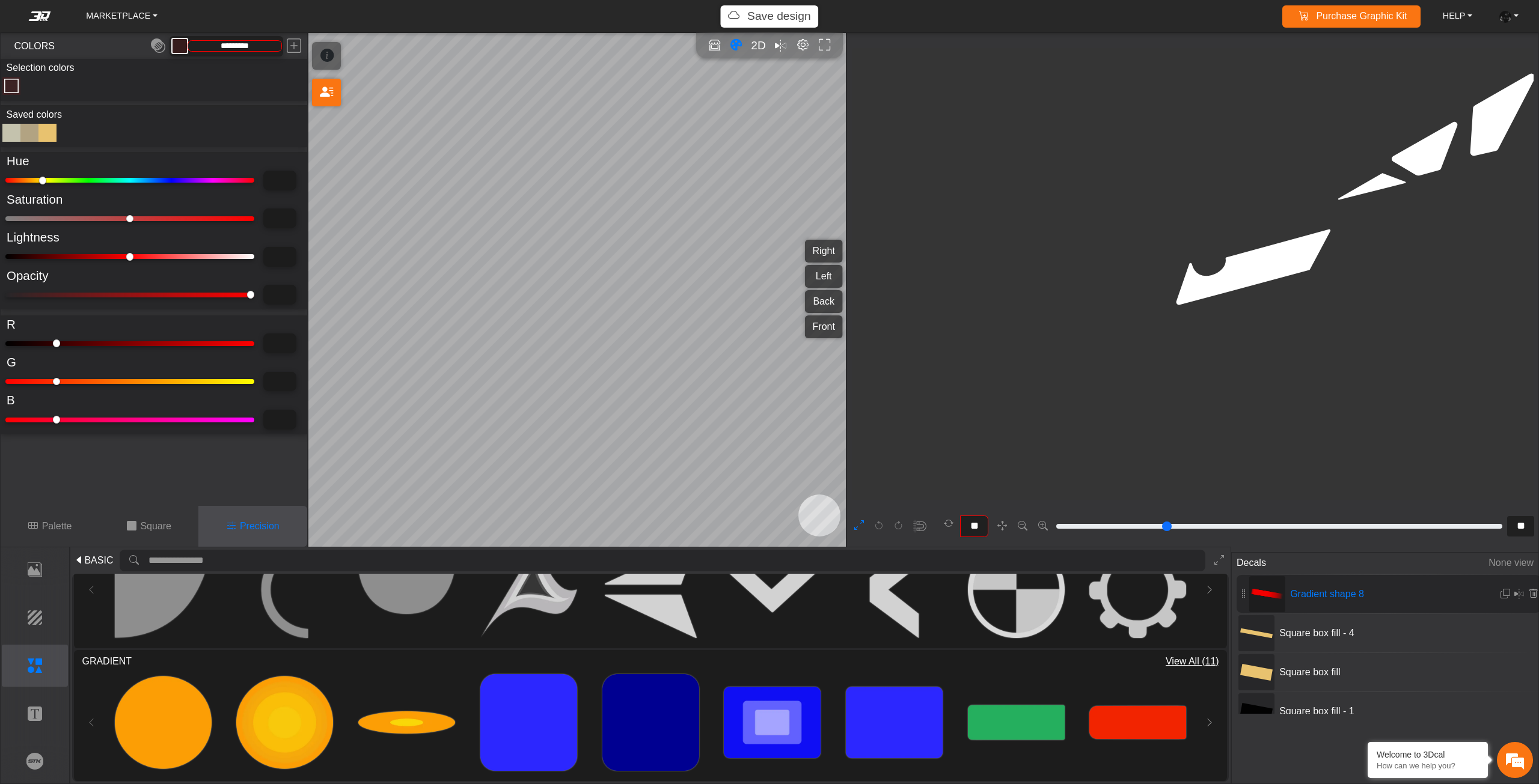
scroll to position [4036, 3580]
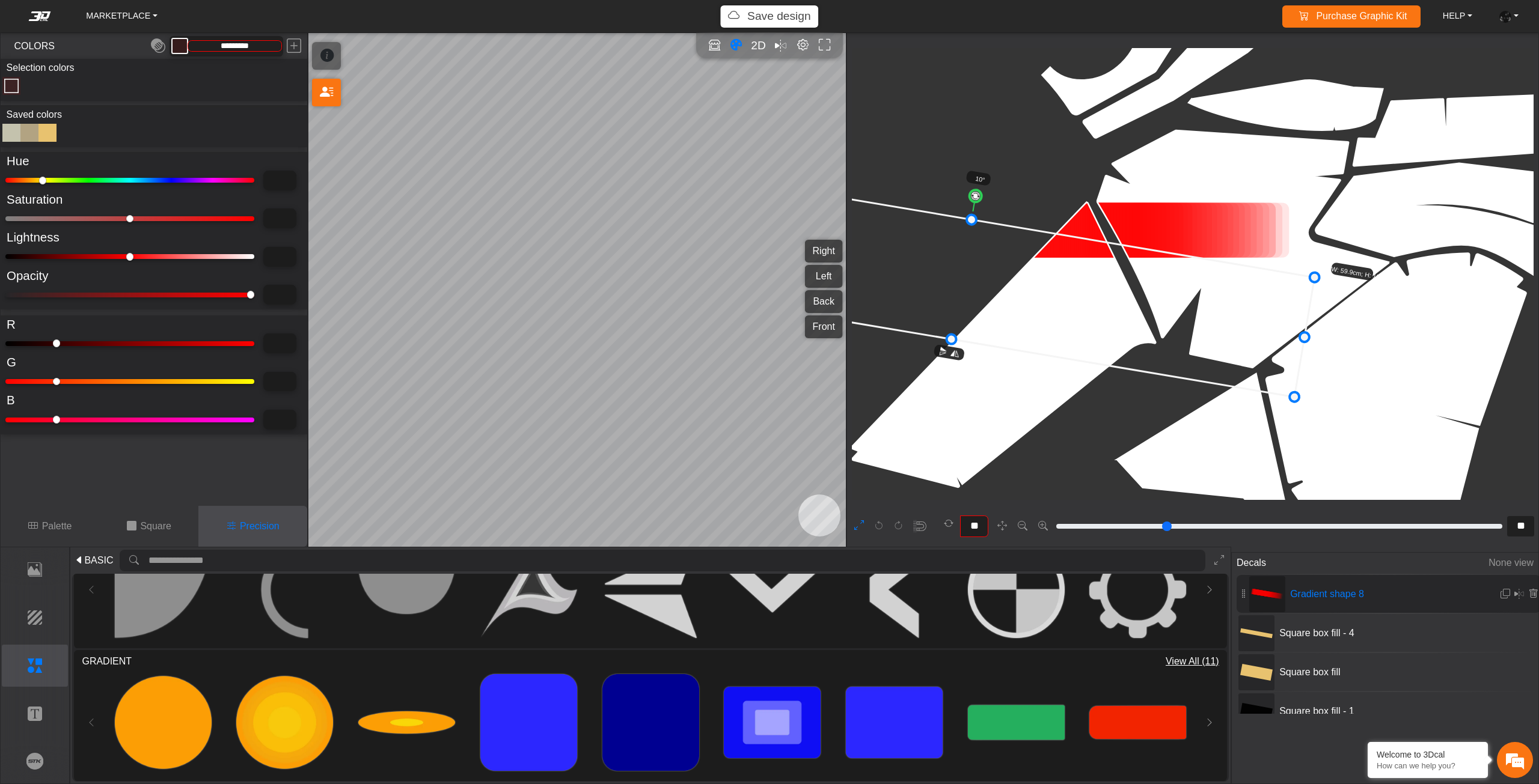
drag, startPoint x: 1101, startPoint y: 305, endPoint x: 1042, endPoint y: 289, distance: 61.1
click at [1042, 289] on icon at bounding box center [961, 280] width 706 height 235
click at [1053, 294] on icon at bounding box center [961, 280] width 706 height 235
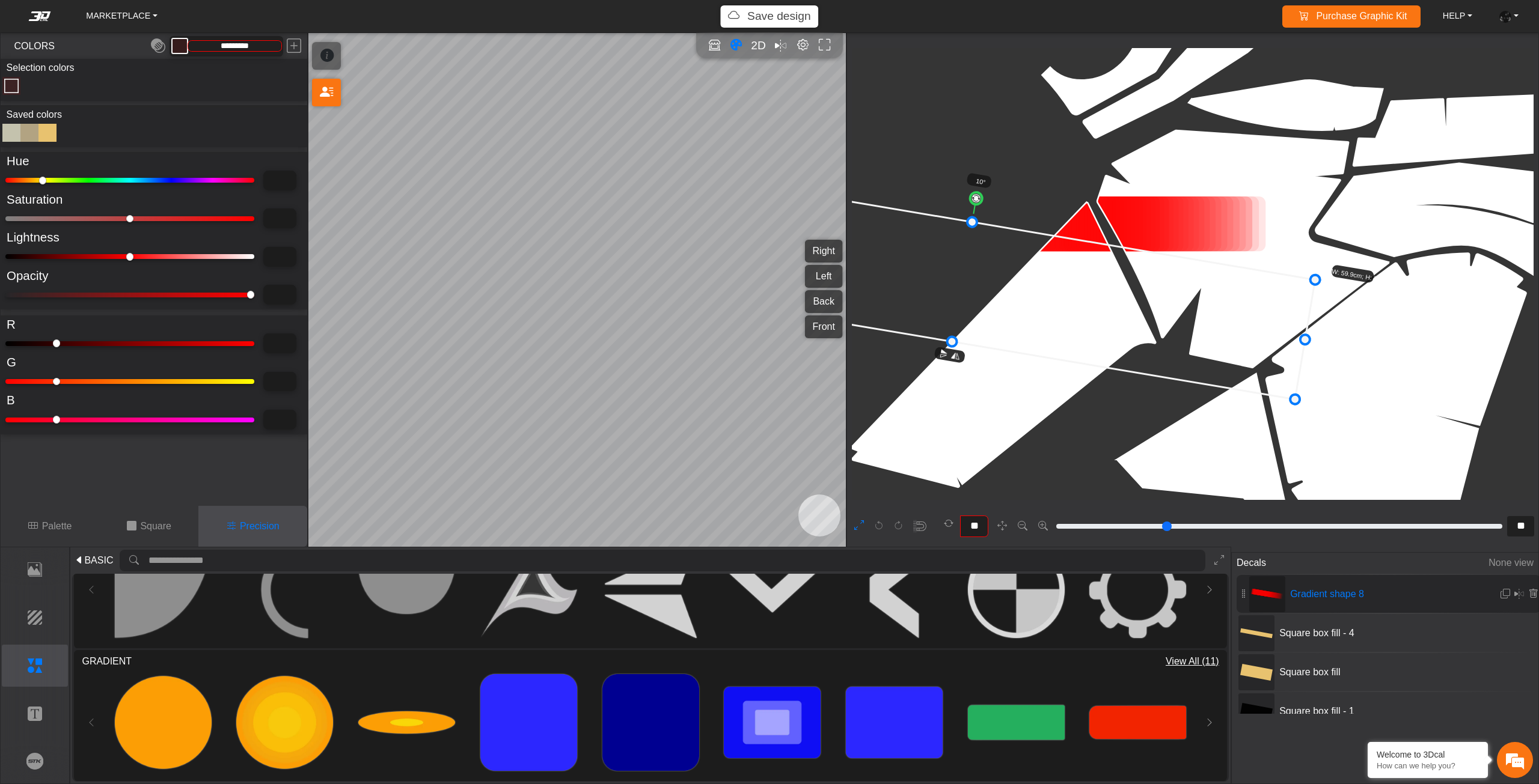
click at [1054, 296] on icon at bounding box center [961, 282] width 706 height 235
click at [1052, 296] on icon at bounding box center [961, 283] width 706 height 235
click at [1052, 298] on icon at bounding box center [961, 285] width 706 height 235
click at [1053, 301] on icon at bounding box center [961, 286] width 706 height 235
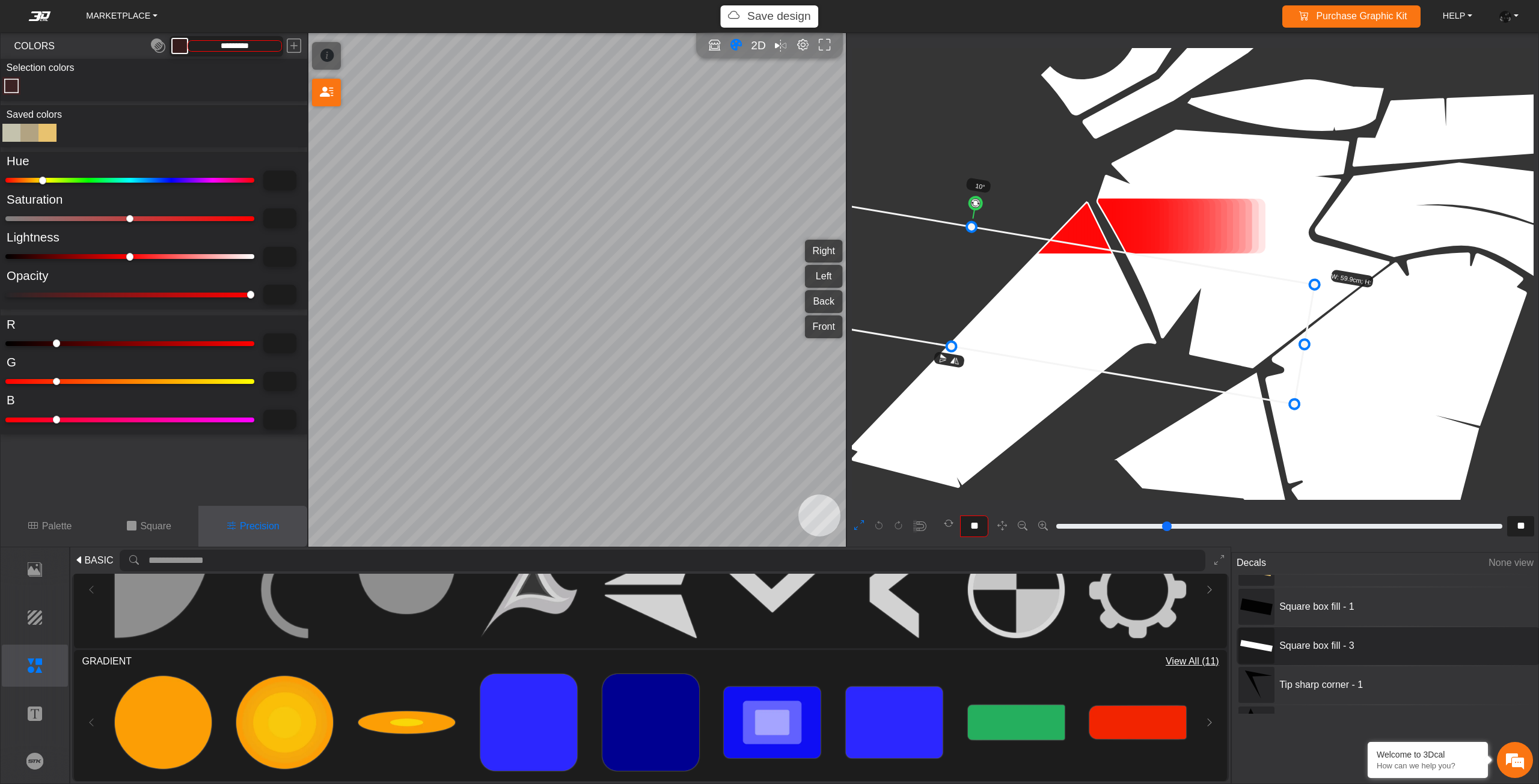
scroll to position [120, 0]
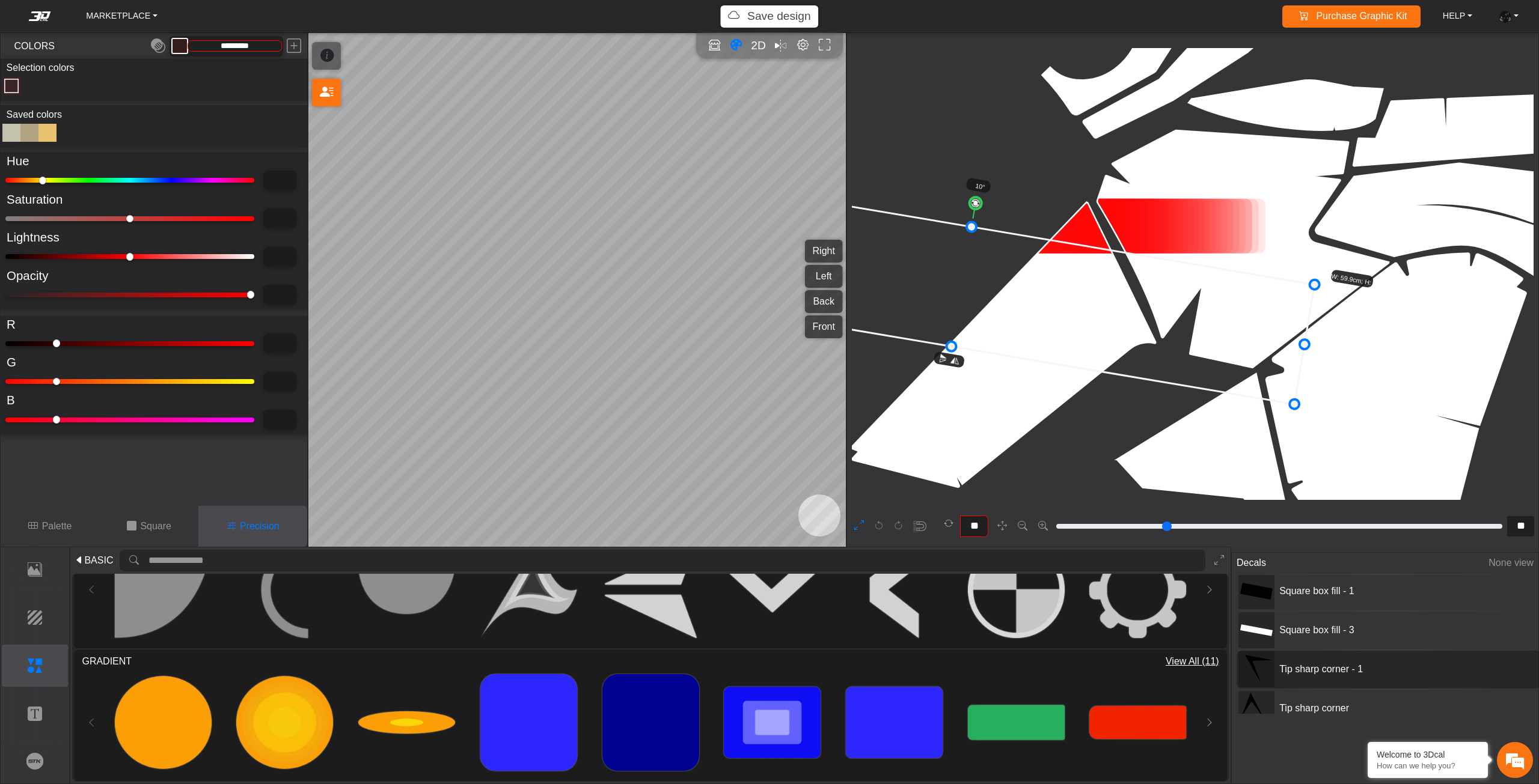
click at [1353, 681] on div "Tip sharp corner - 1" at bounding box center [1388, 670] width 304 height 38
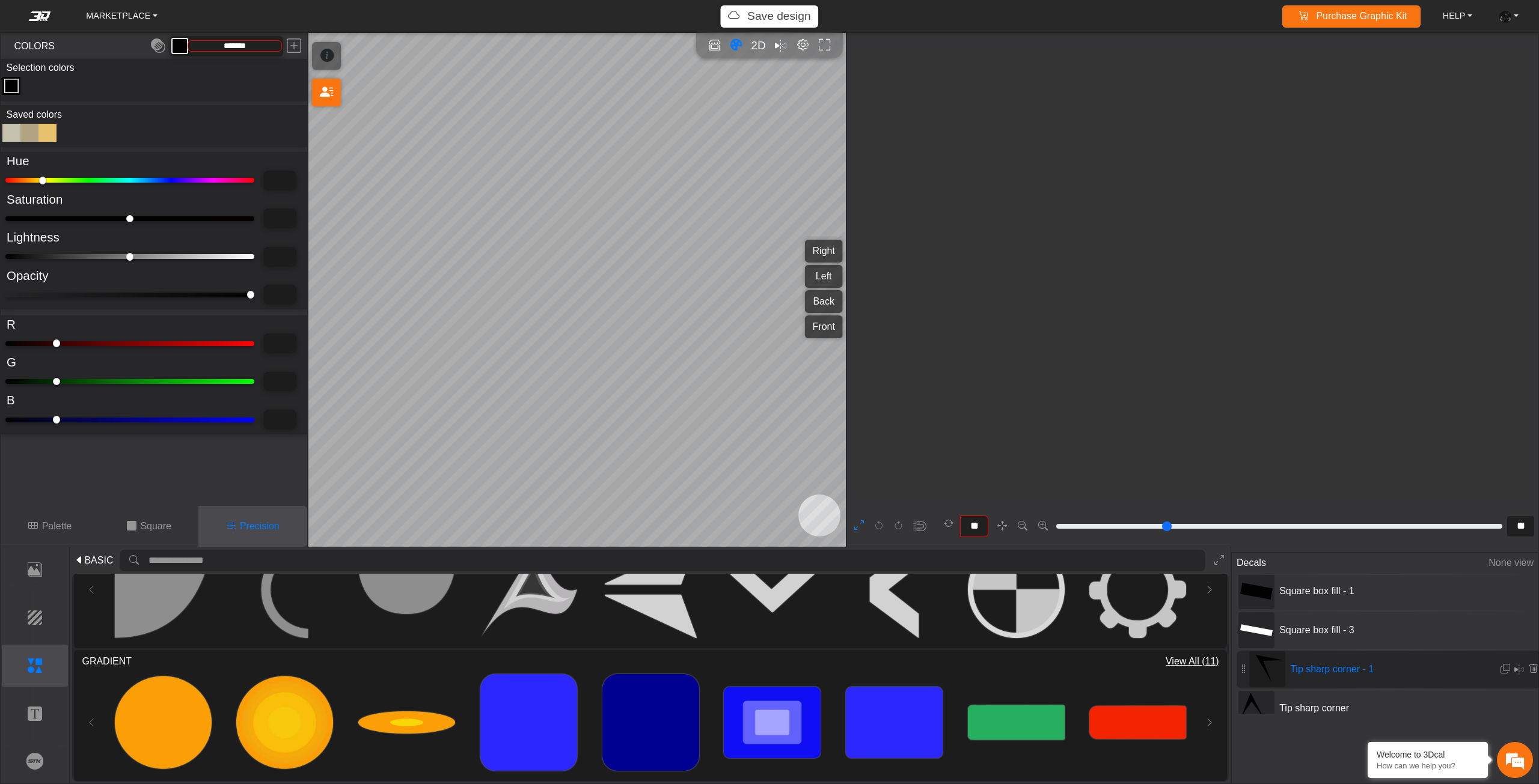
scroll to position [667, 506]
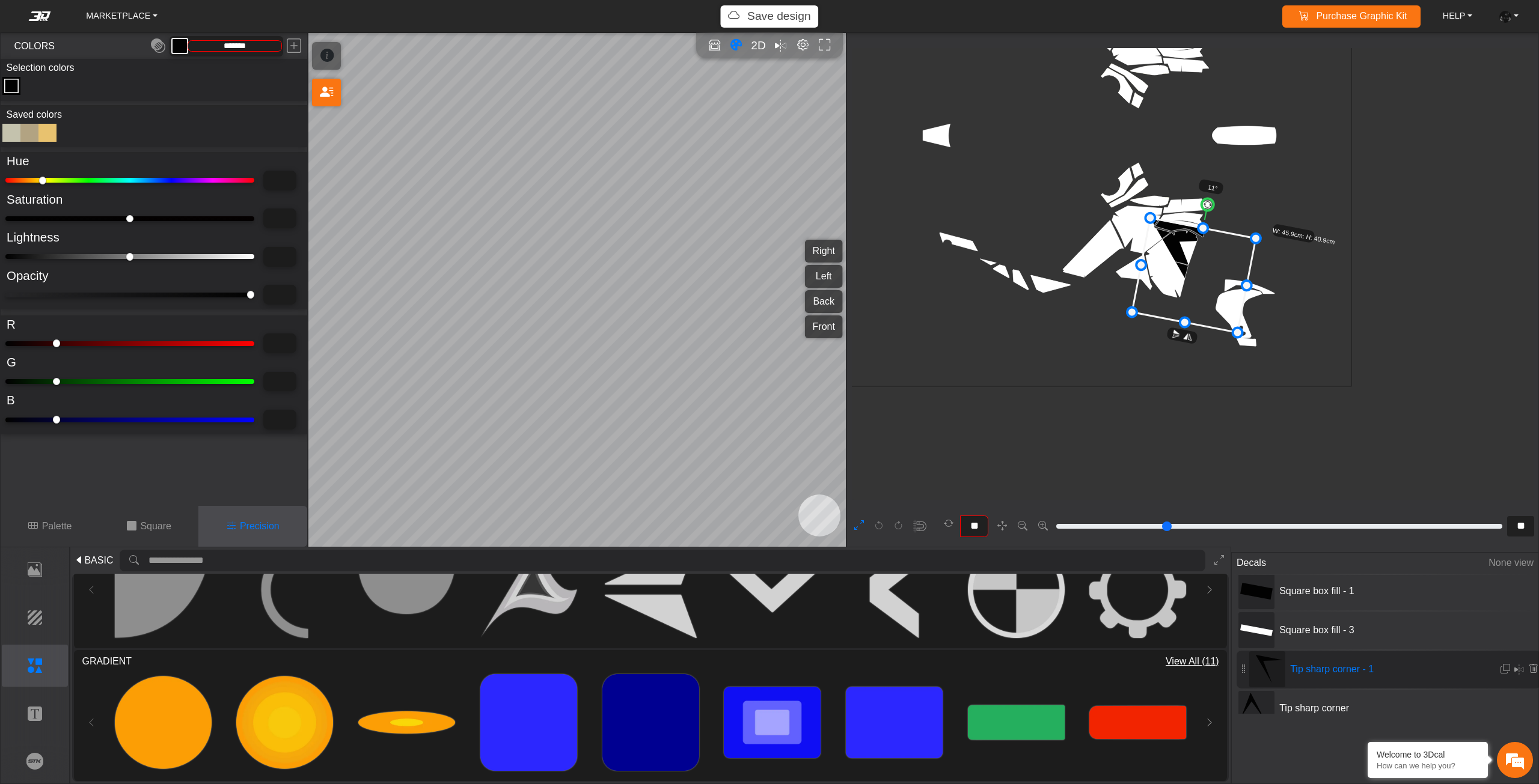
click at [12, 130] on div at bounding box center [11, 132] width 18 height 18
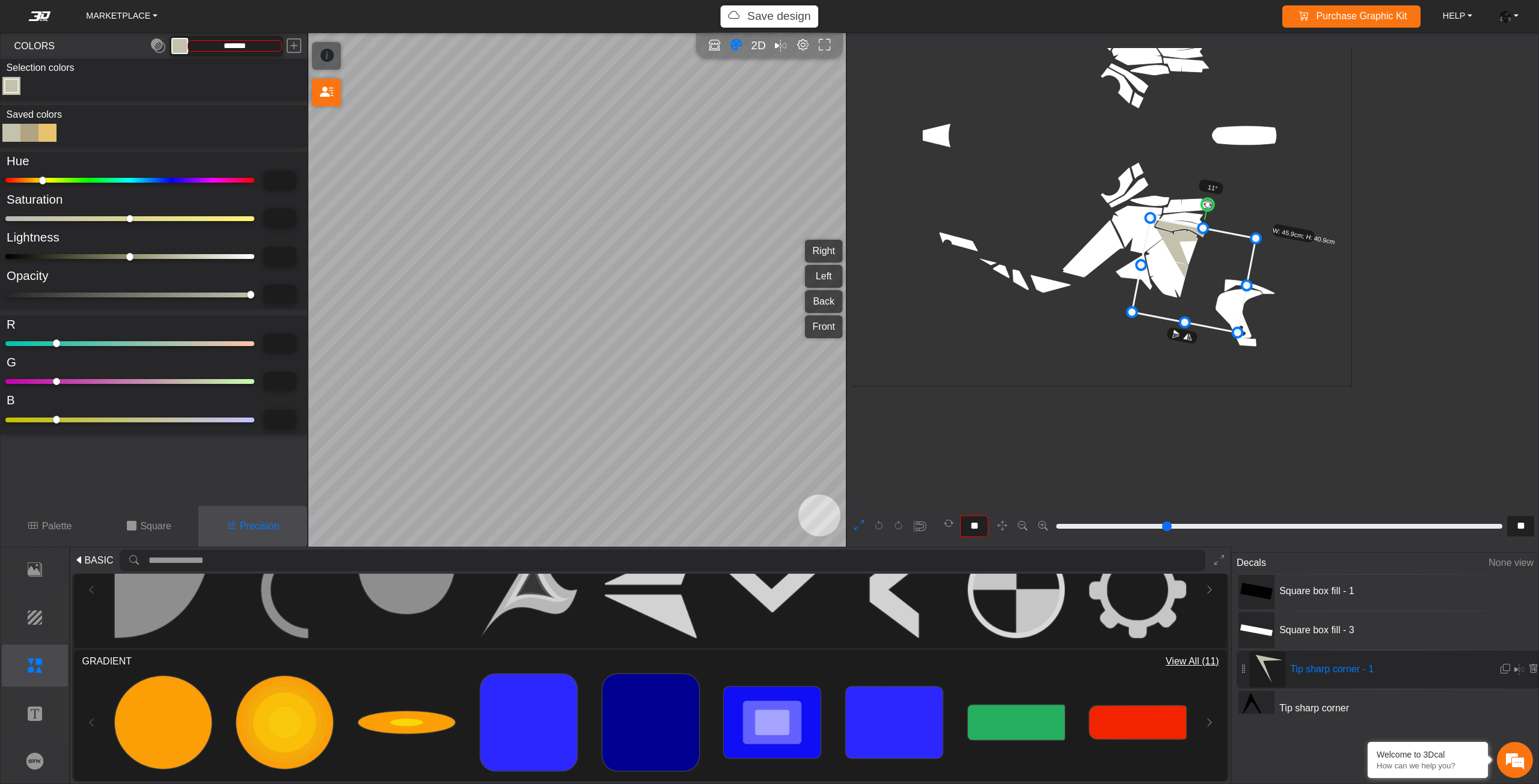
click at [25, 133] on div at bounding box center [29, 132] width 18 height 18
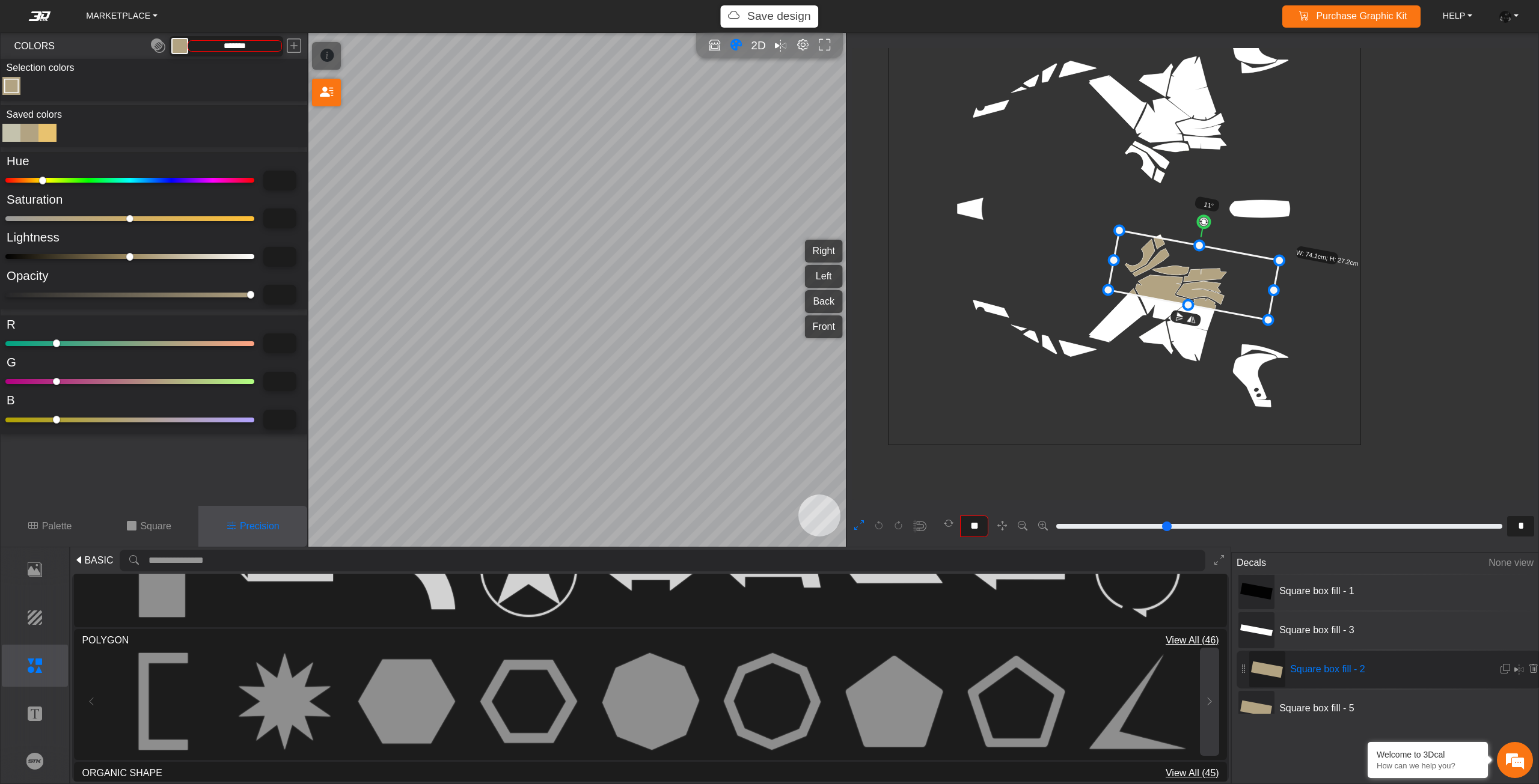
scroll to position [762, 0]
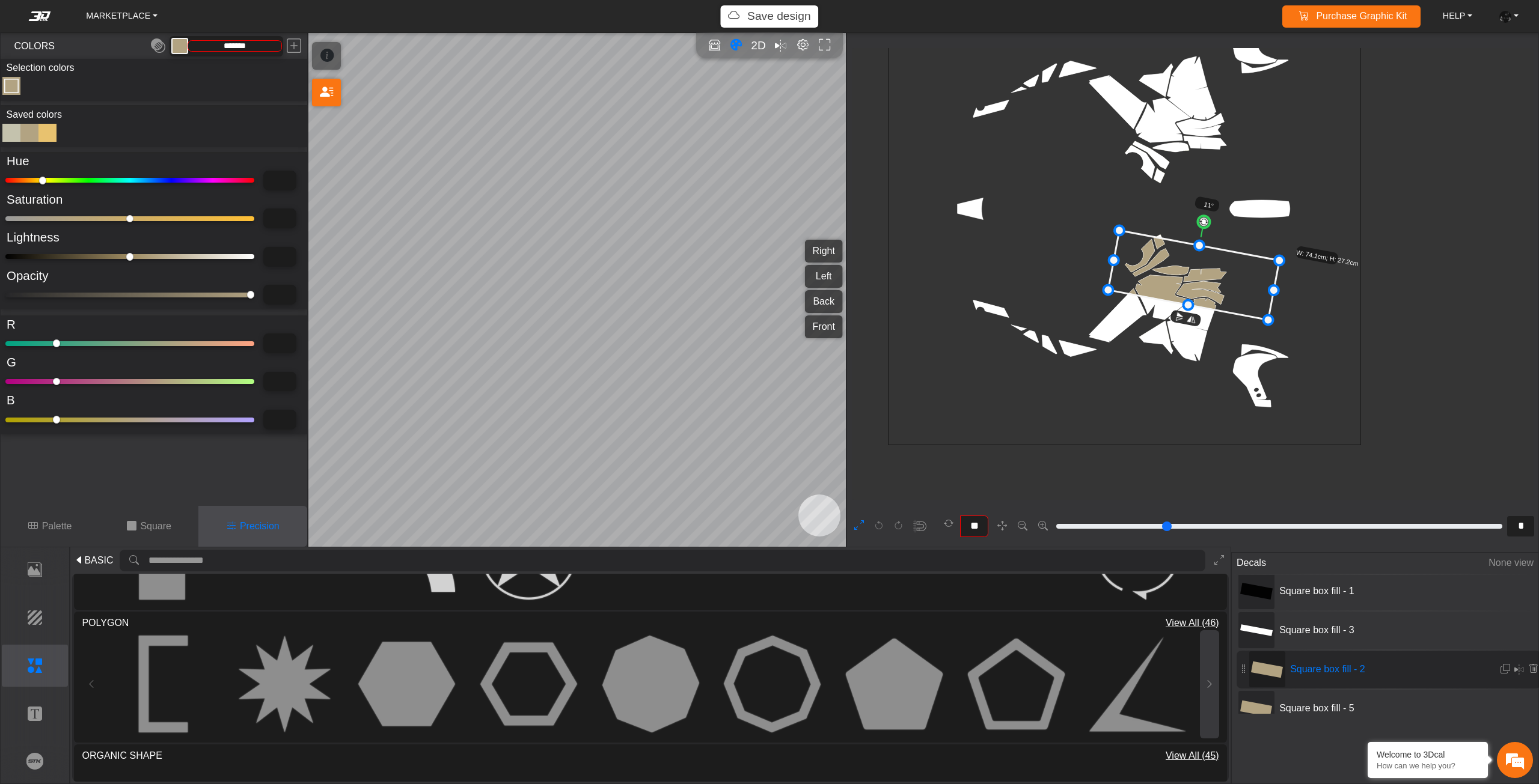
click at [1214, 655] on button at bounding box center [1209, 684] width 20 height 108
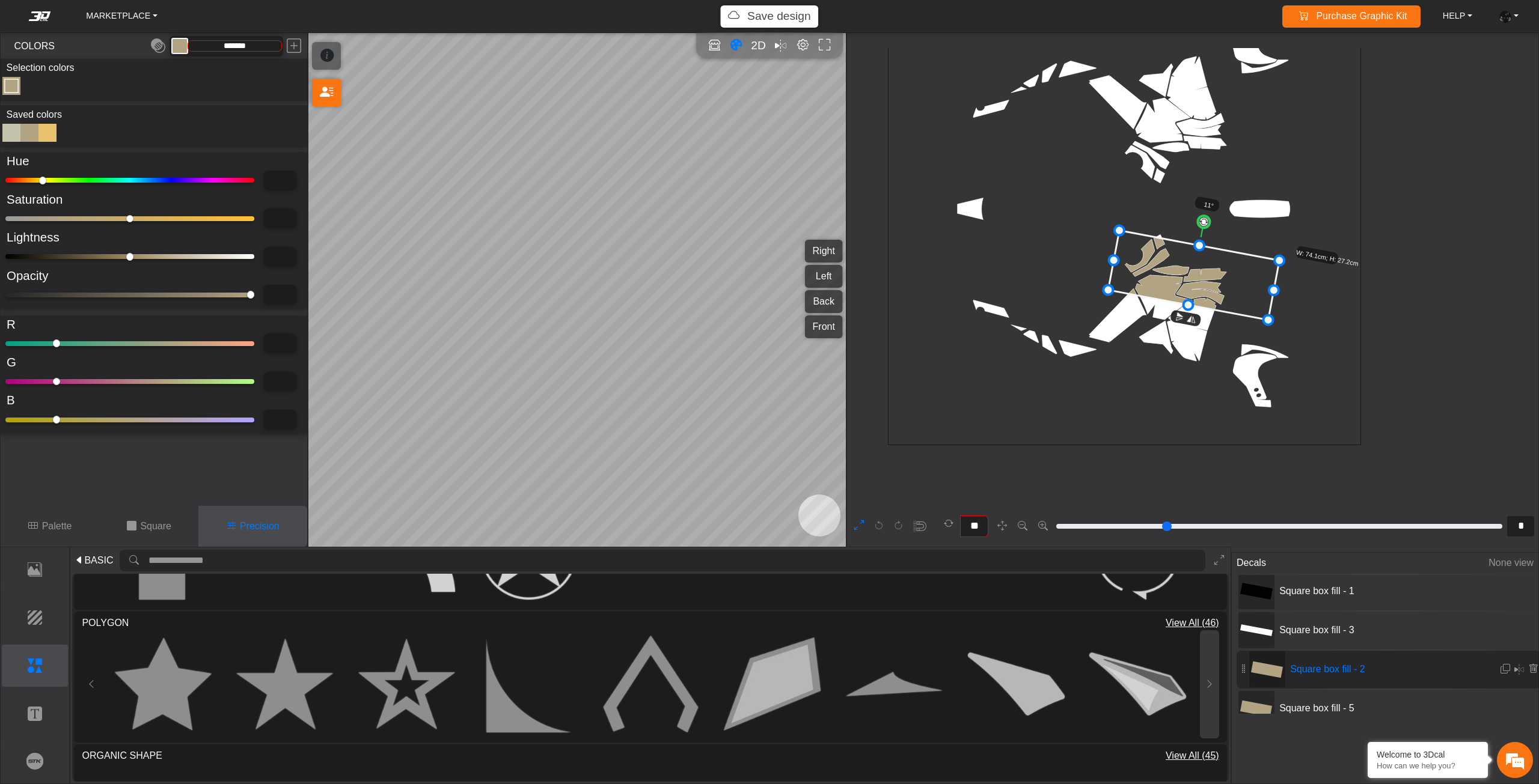
click at [1211, 655] on button at bounding box center [1209, 684] width 20 height 108
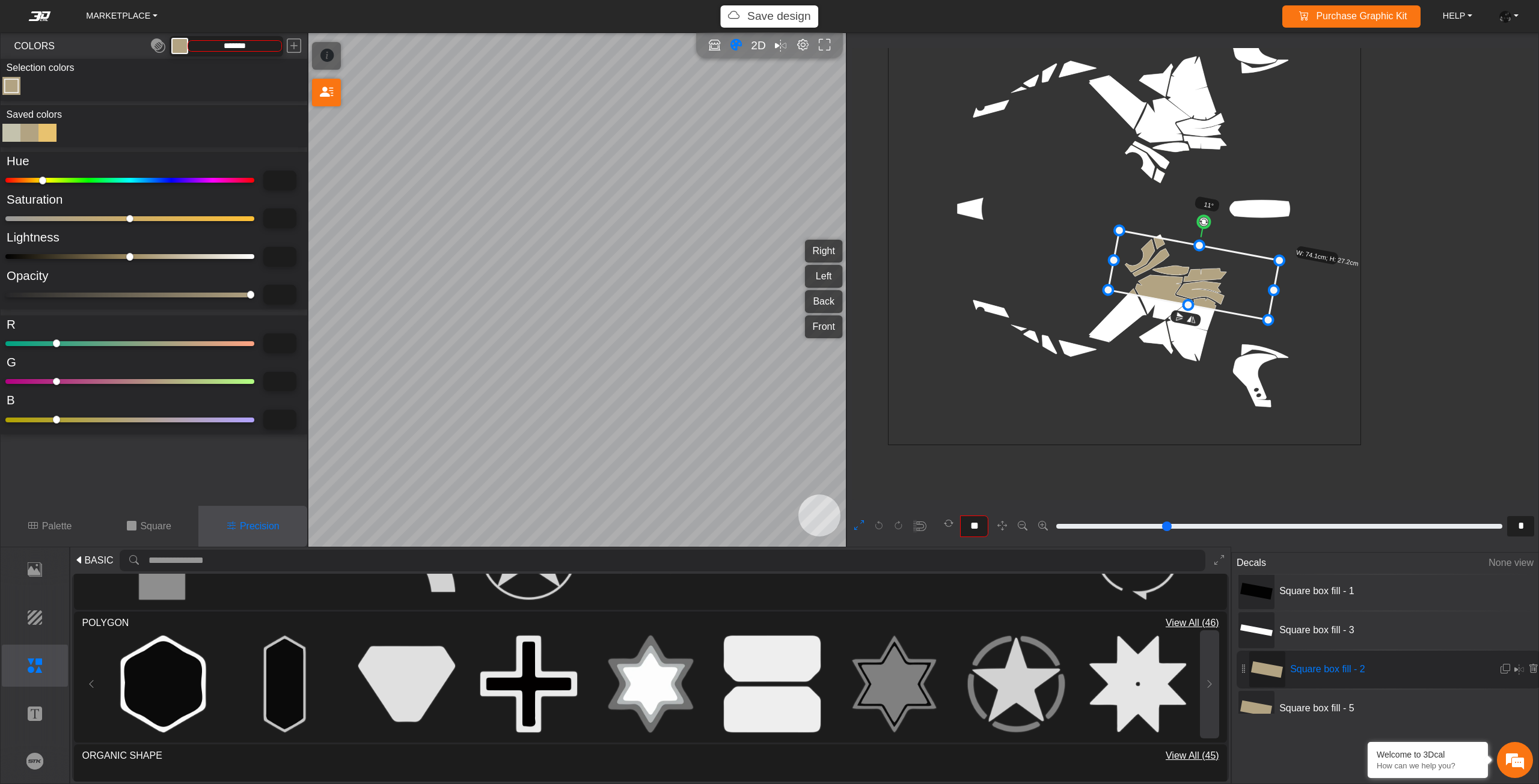
click at [1211, 655] on button at bounding box center [1209, 684] width 20 height 108
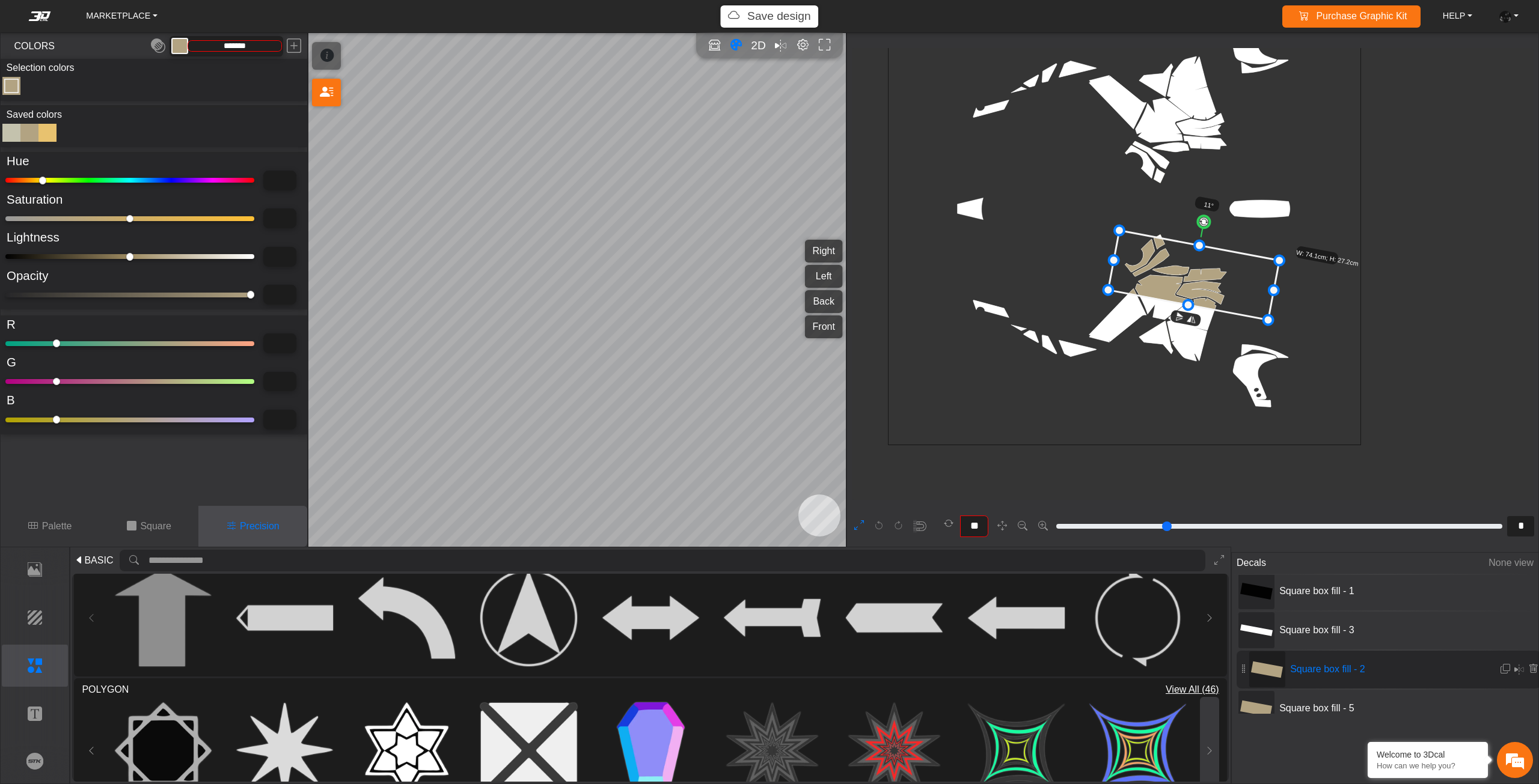
scroll to position [642, 0]
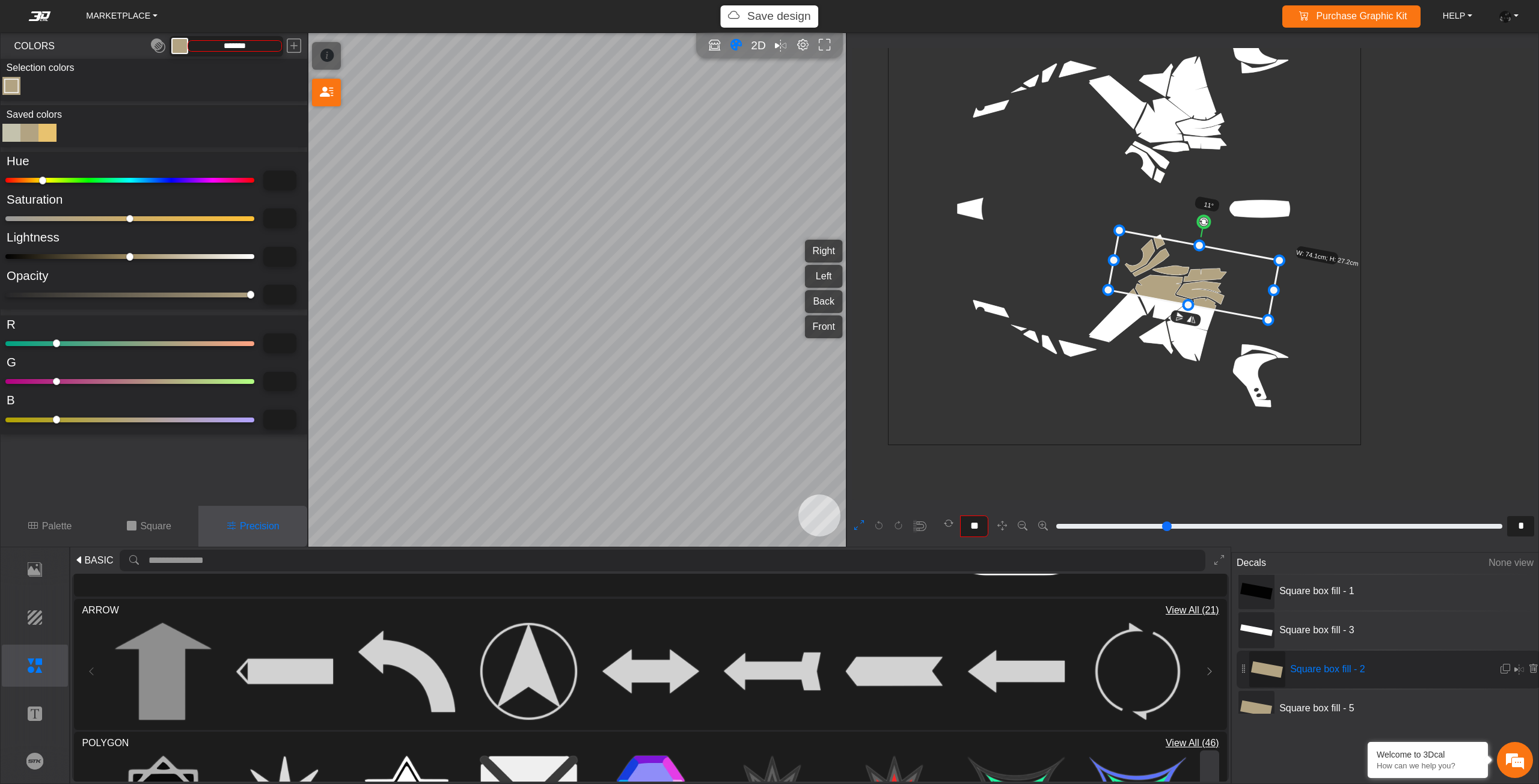
click at [1211, 655] on button at bounding box center [1209, 672] width 20 height 108
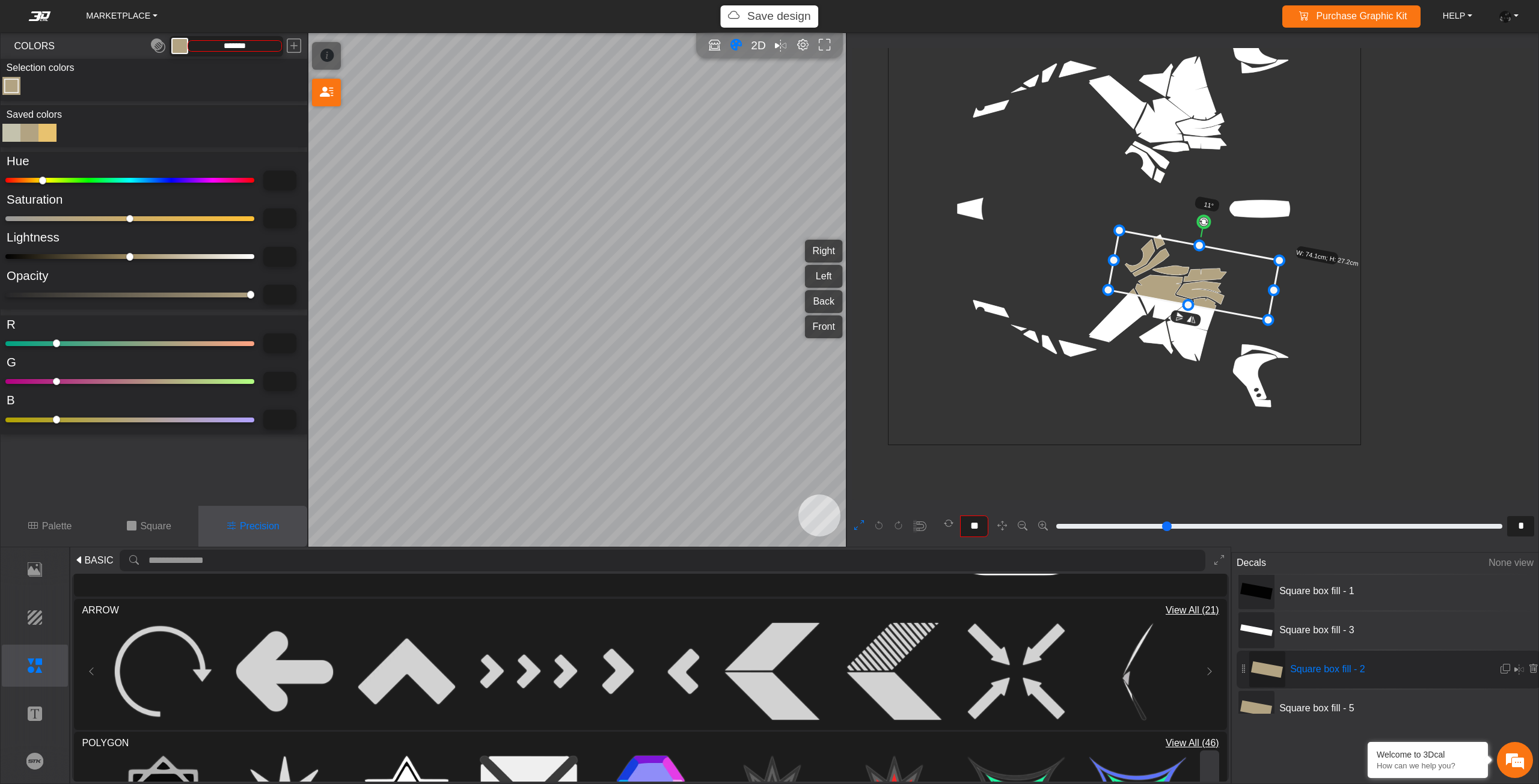
click at [1211, 655] on button at bounding box center [1209, 672] width 20 height 108
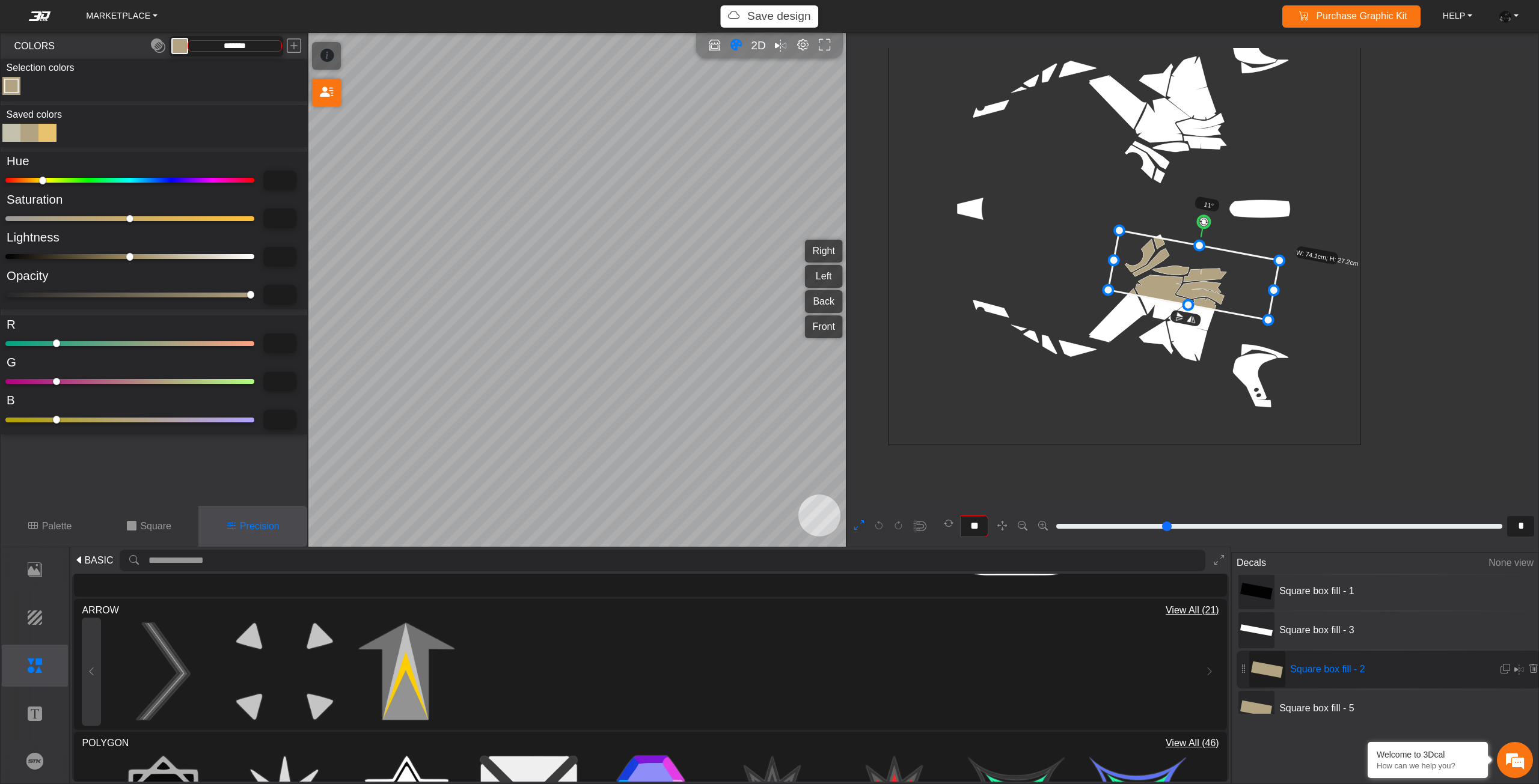
click at [95, 675] on button at bounding box center [91, 672] width 20 height 108
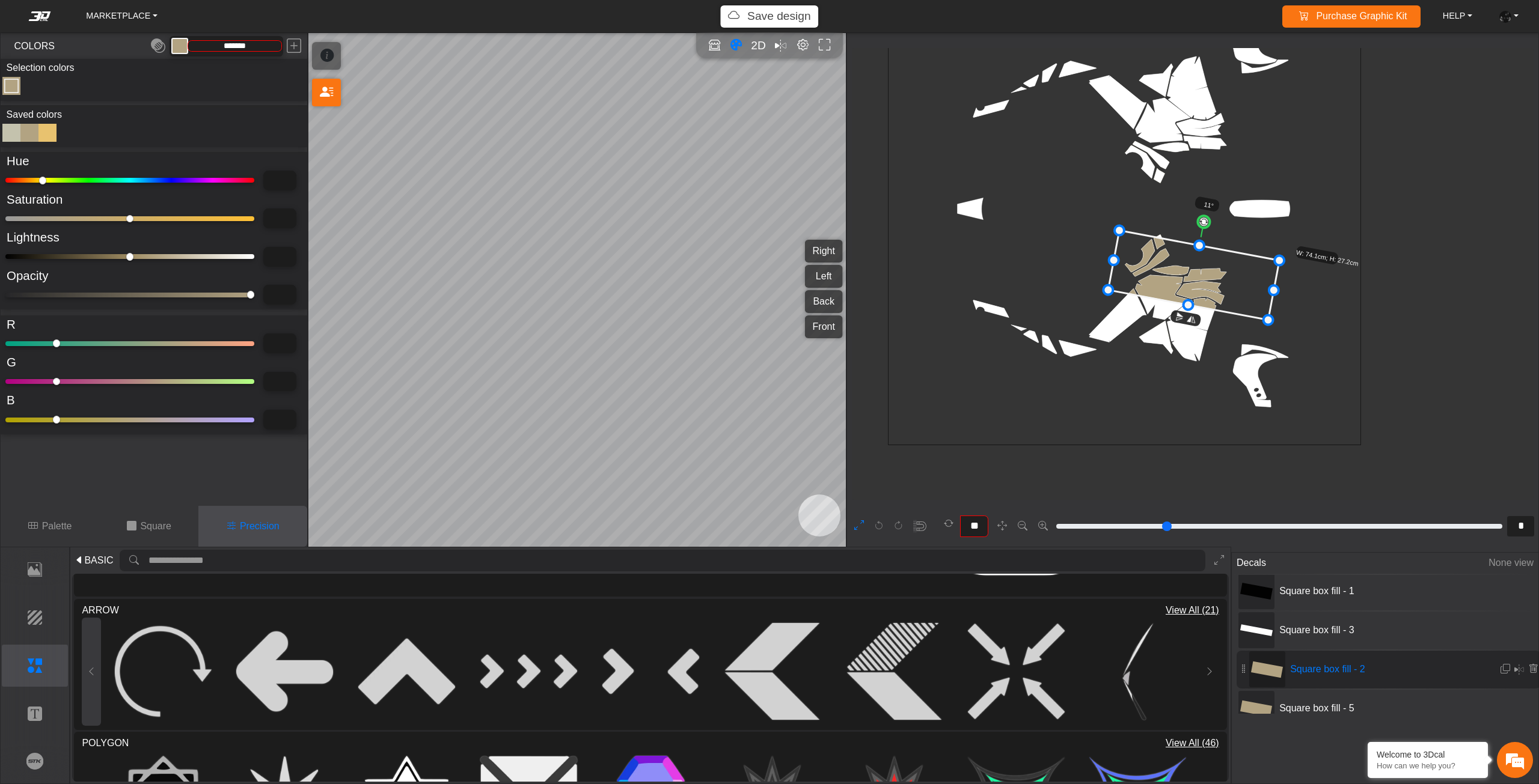
click at [87, 653] on button at bounding box center [91, 672] width 20 height 108
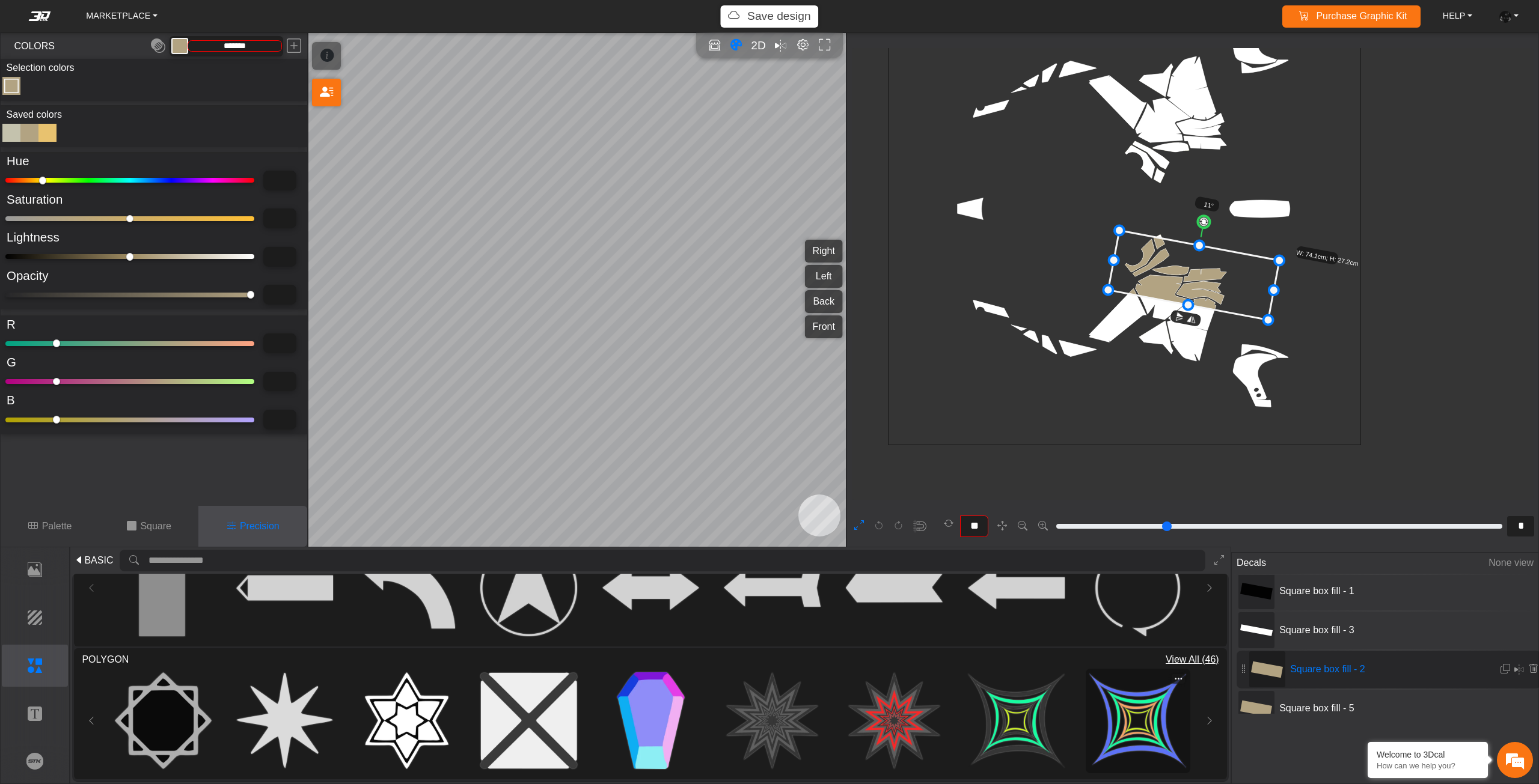
scroll to position [822, 0]
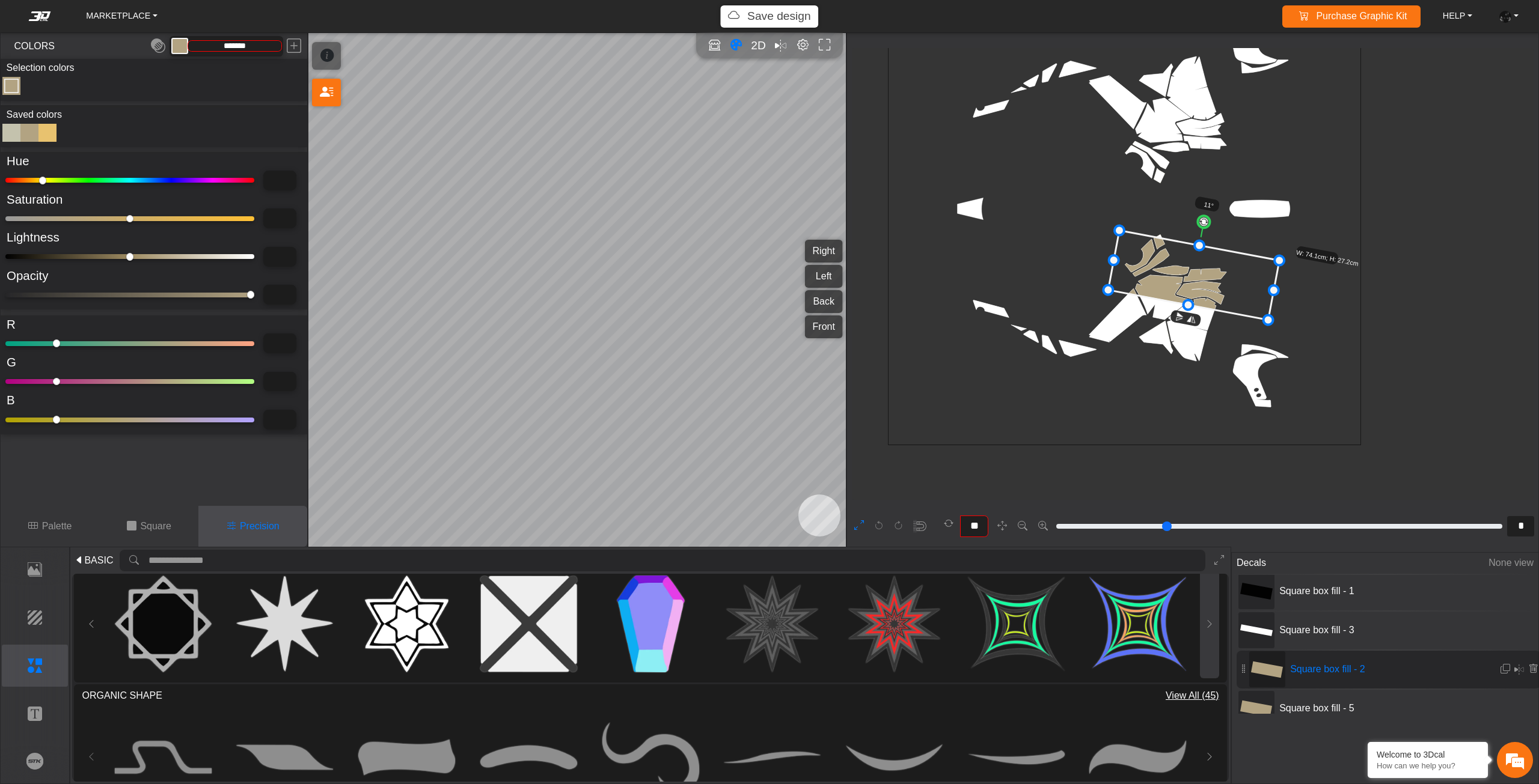
click at [1206, 621] on icon at bounding box center [1209, 624] width 9 height 10
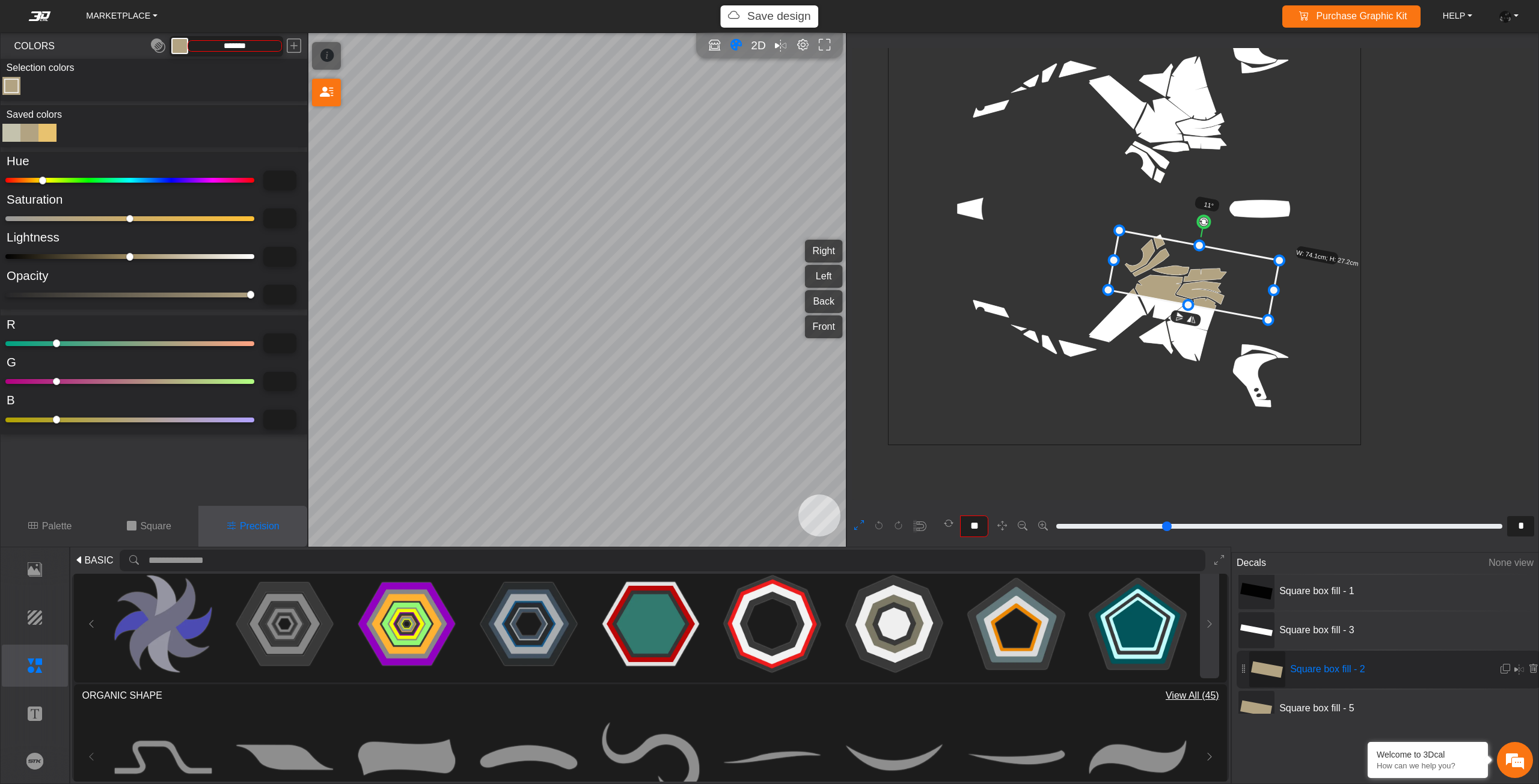
click at [1206, 621] on icon at bounding box center [1209, 624] width 9 height 10
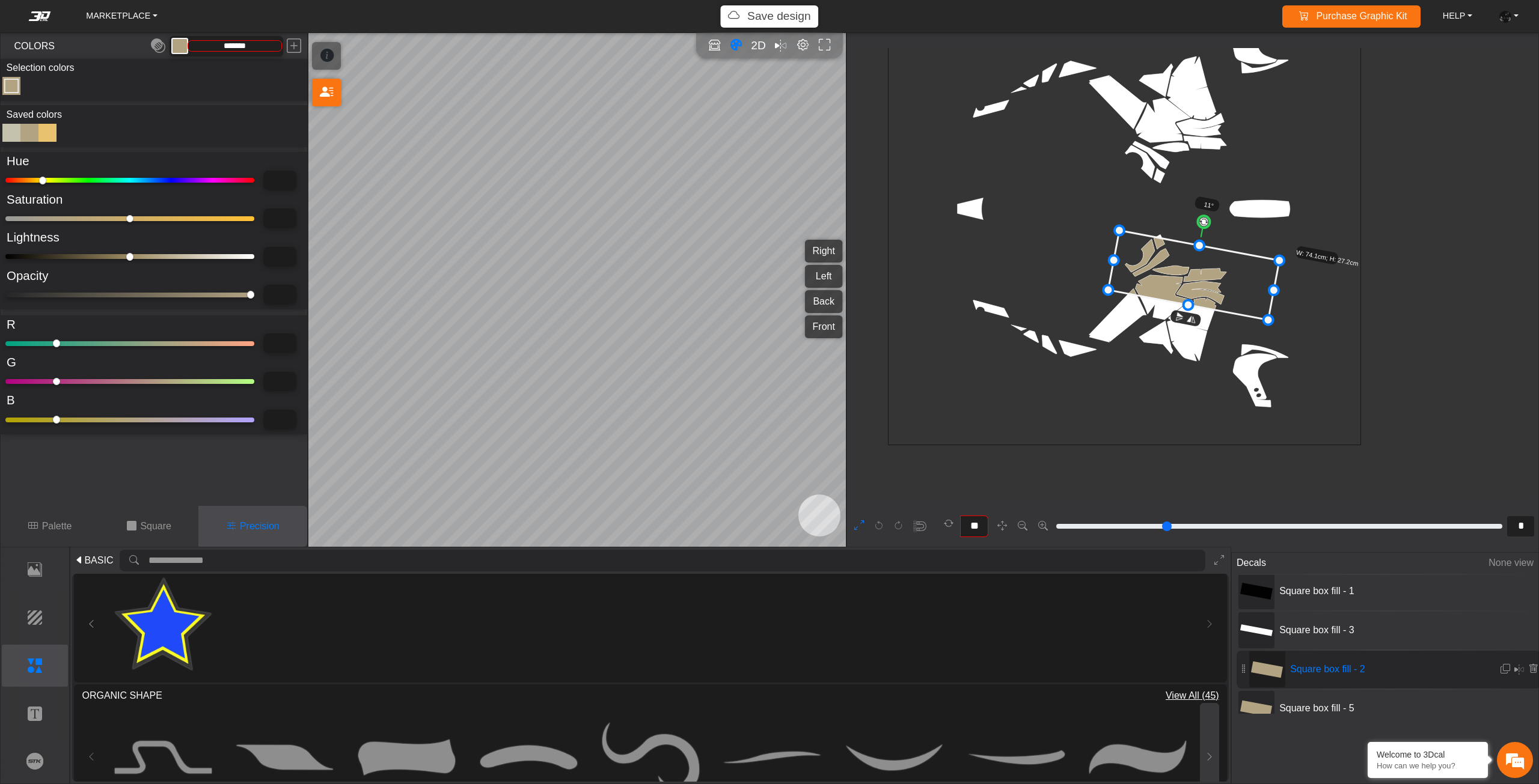
scroll to position [882, 0]
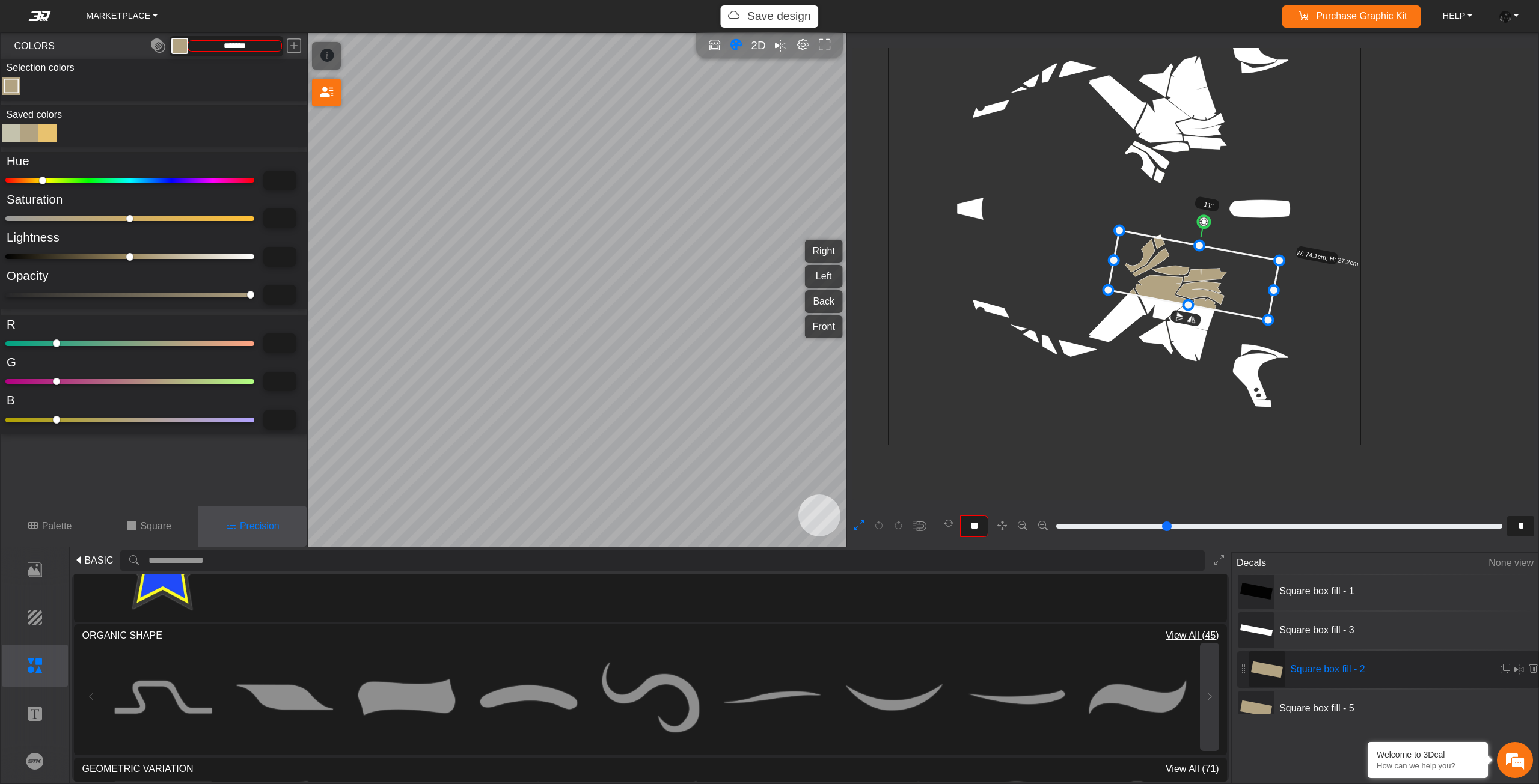
click at [1206, 722] on button at bounding box center [1209, 697] width 20 height 108
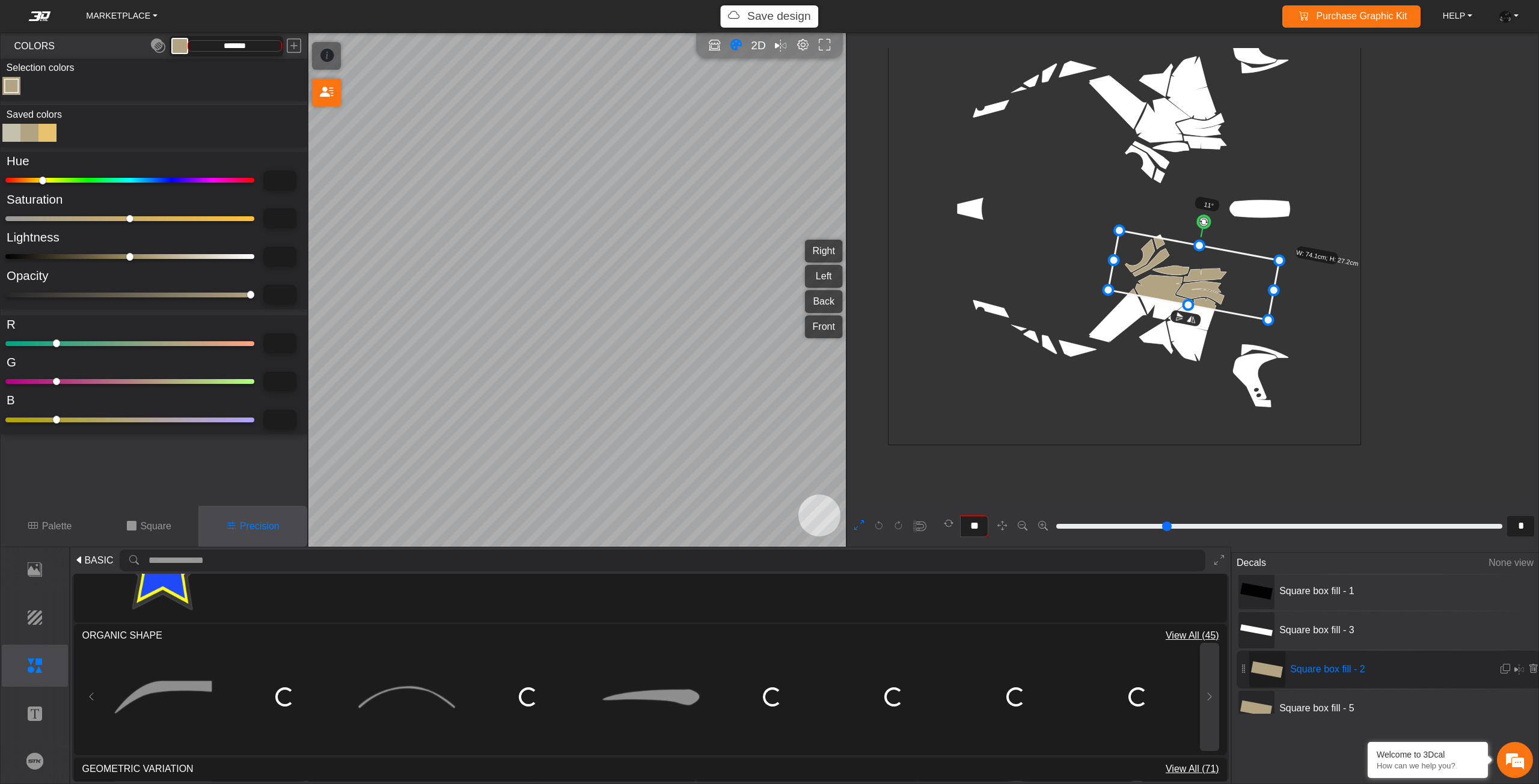
click at [1206, 722] on button at bounding box center [1209, 697] width 20 height 108
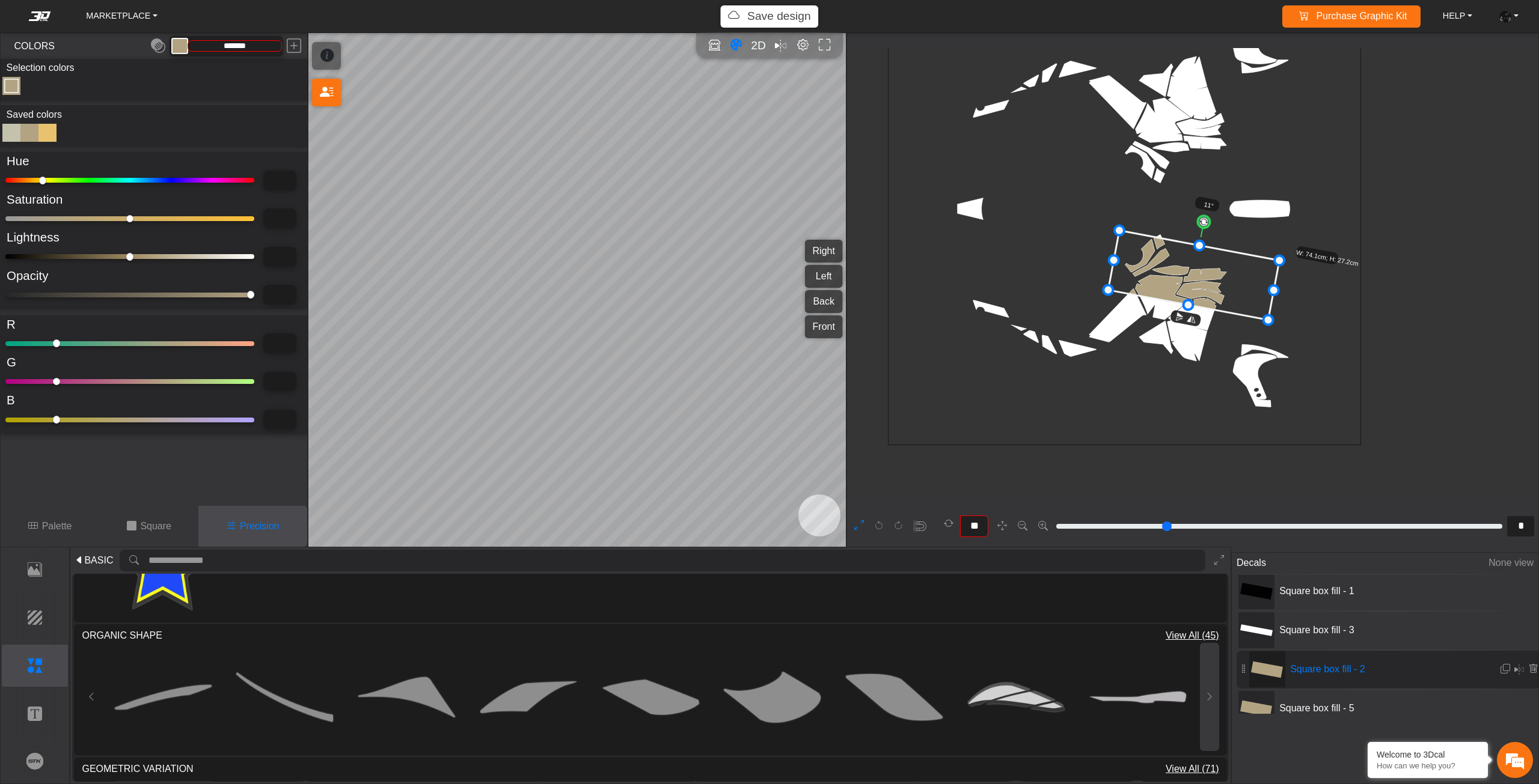
click at [1206, 721] on button at bounding box center [1209, 697] width 20 height 108
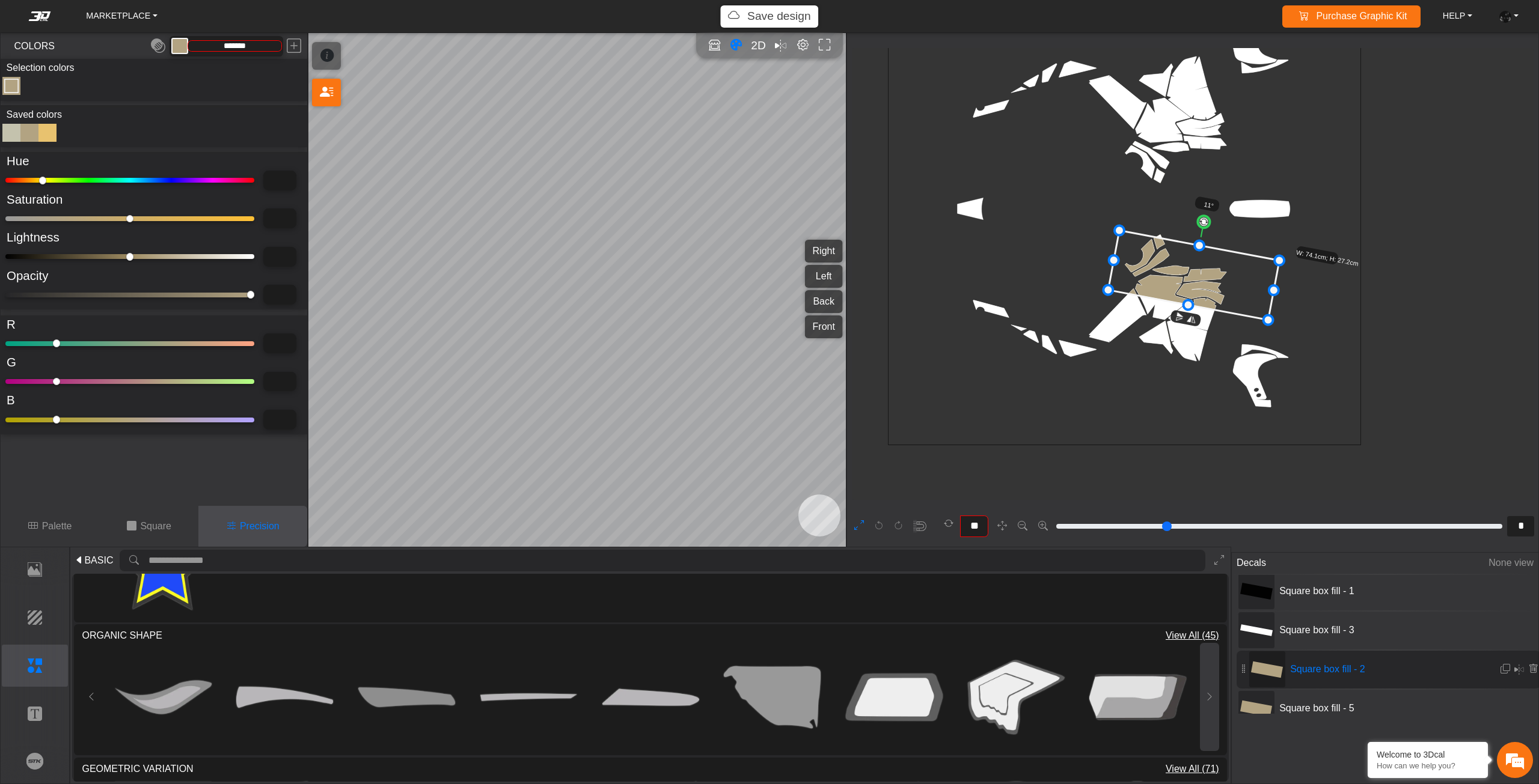
click at [1206, 721] on button at bounding box center [1209, 697] width 20 height 108
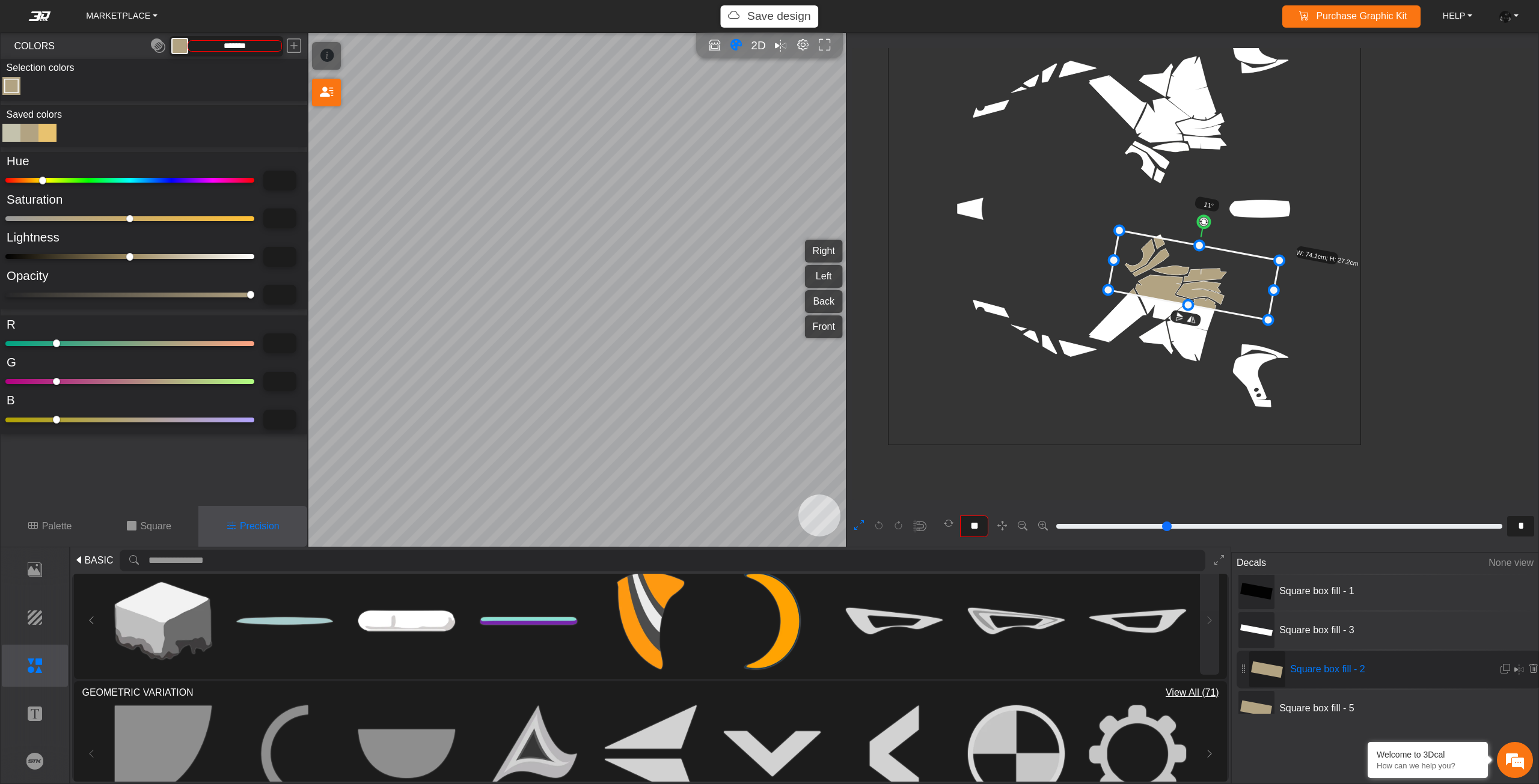
scroll to position [1002, 0]
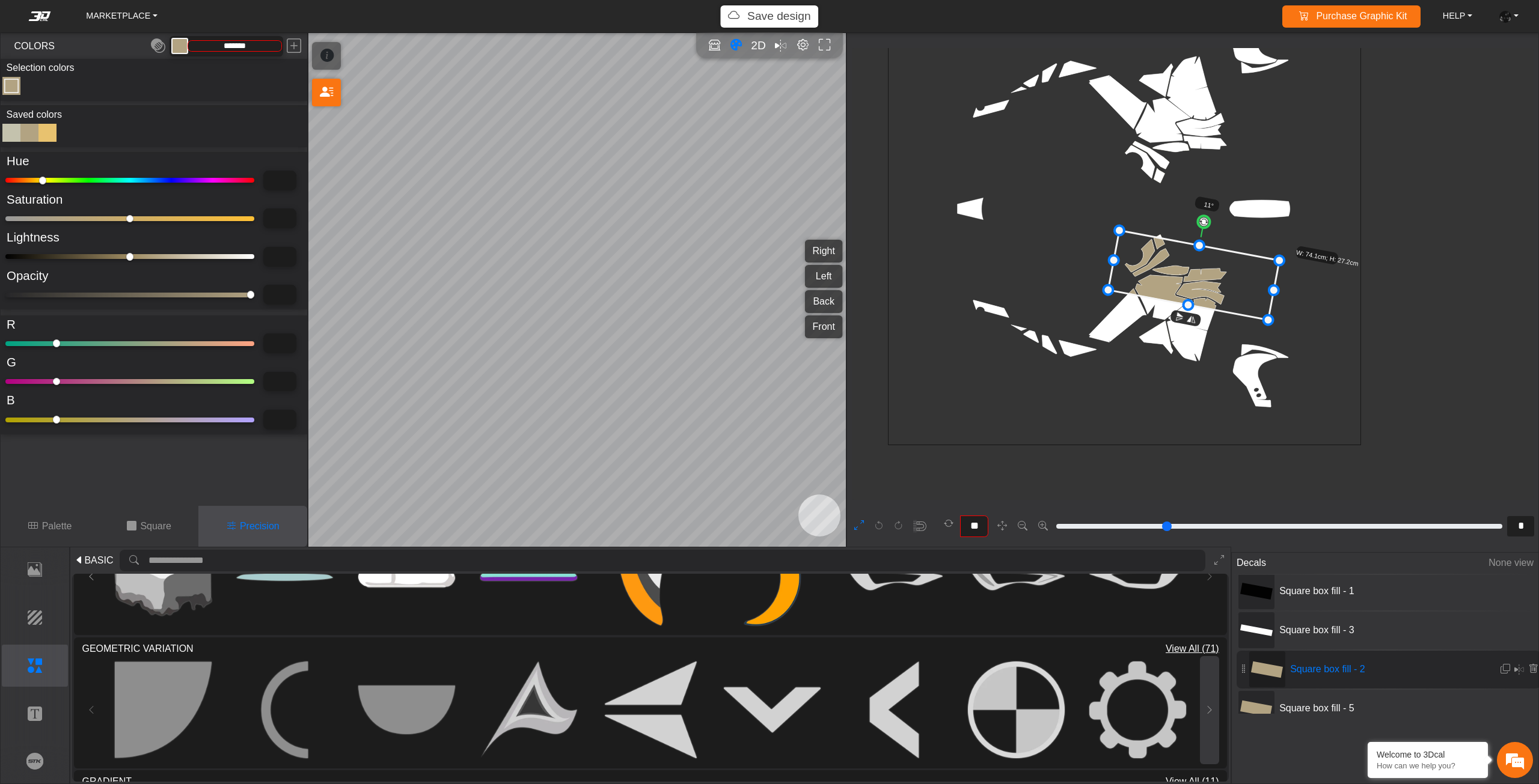
click at [1204, 697] on button at bounding box center [1209, 710] width 20 height 108
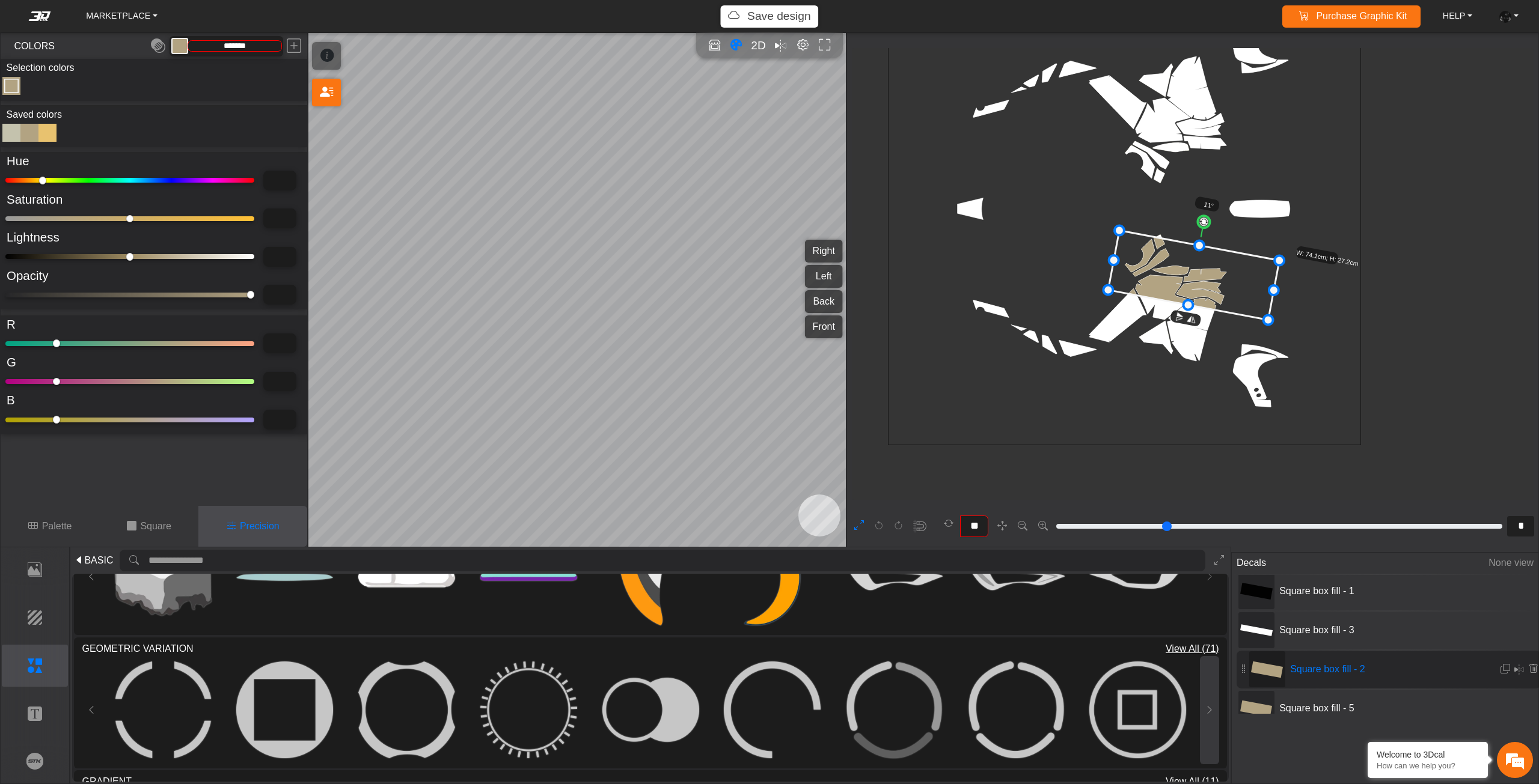
click at [1204, 697] on button at bounding box center [1209, 710] width 20 height 108
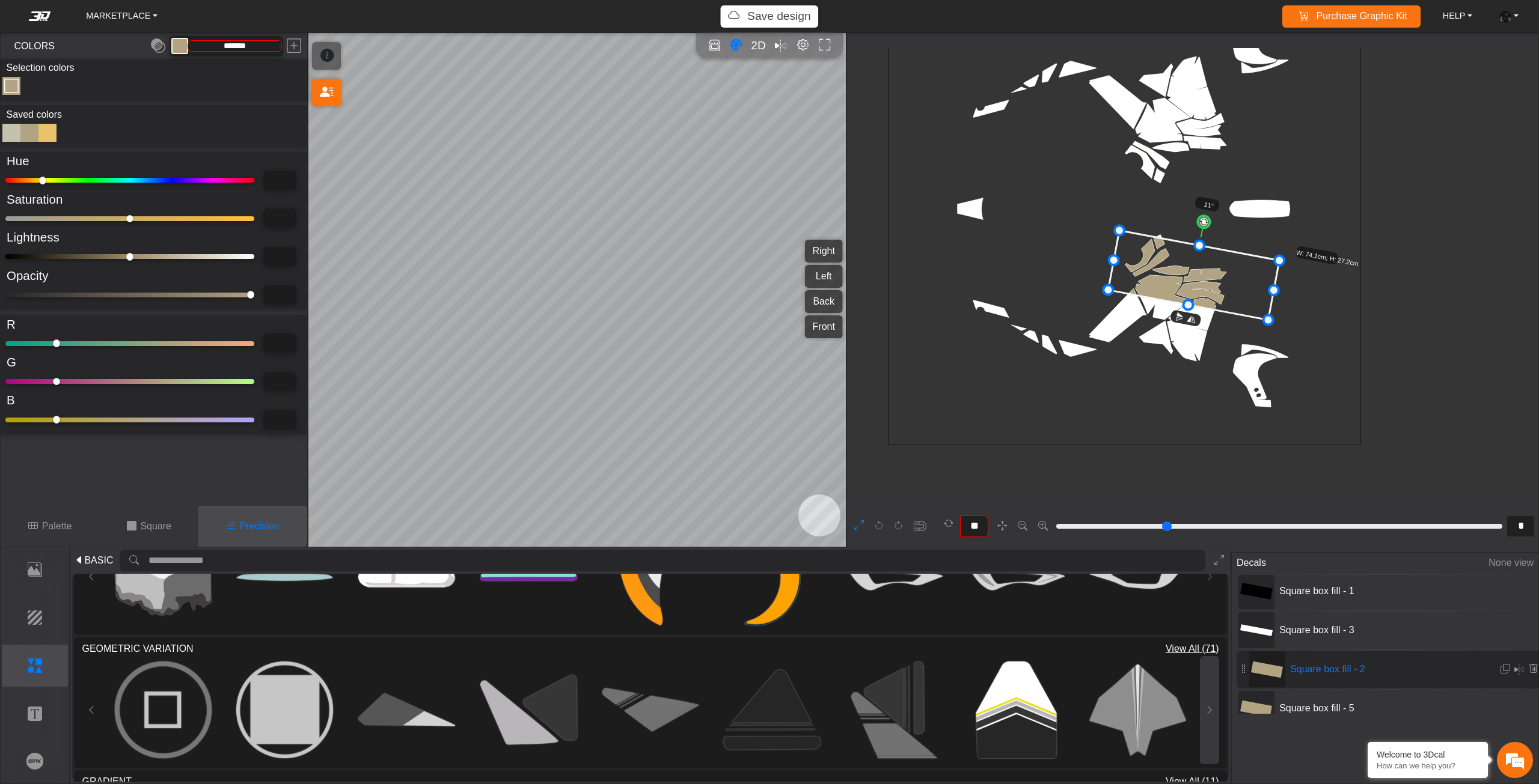
click at [1204, 697] on button at bounding box center [1209, 710] width 20 height 108
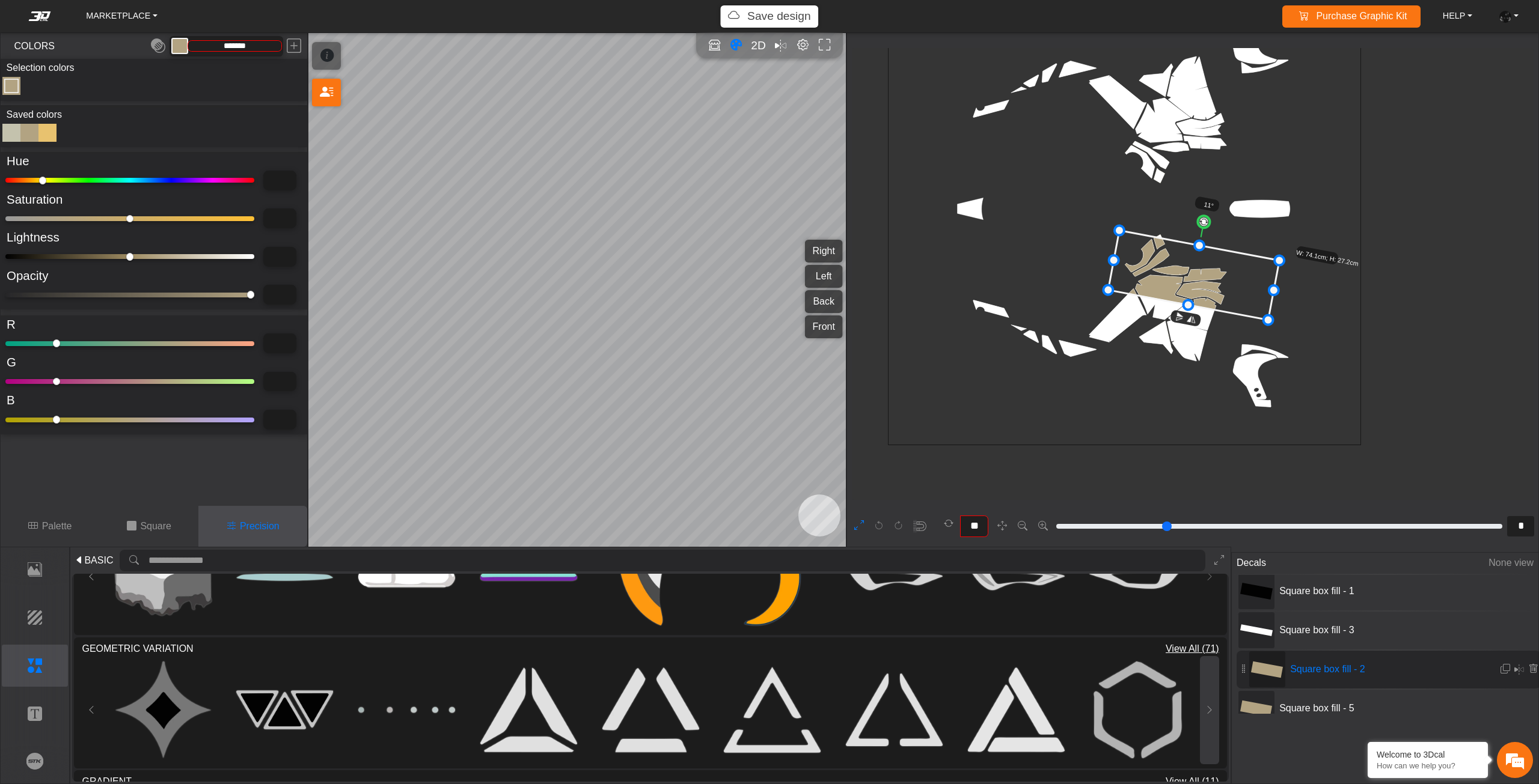
click at [1204, 697] on button at bounding box center [1209, 710] width 20 height 108
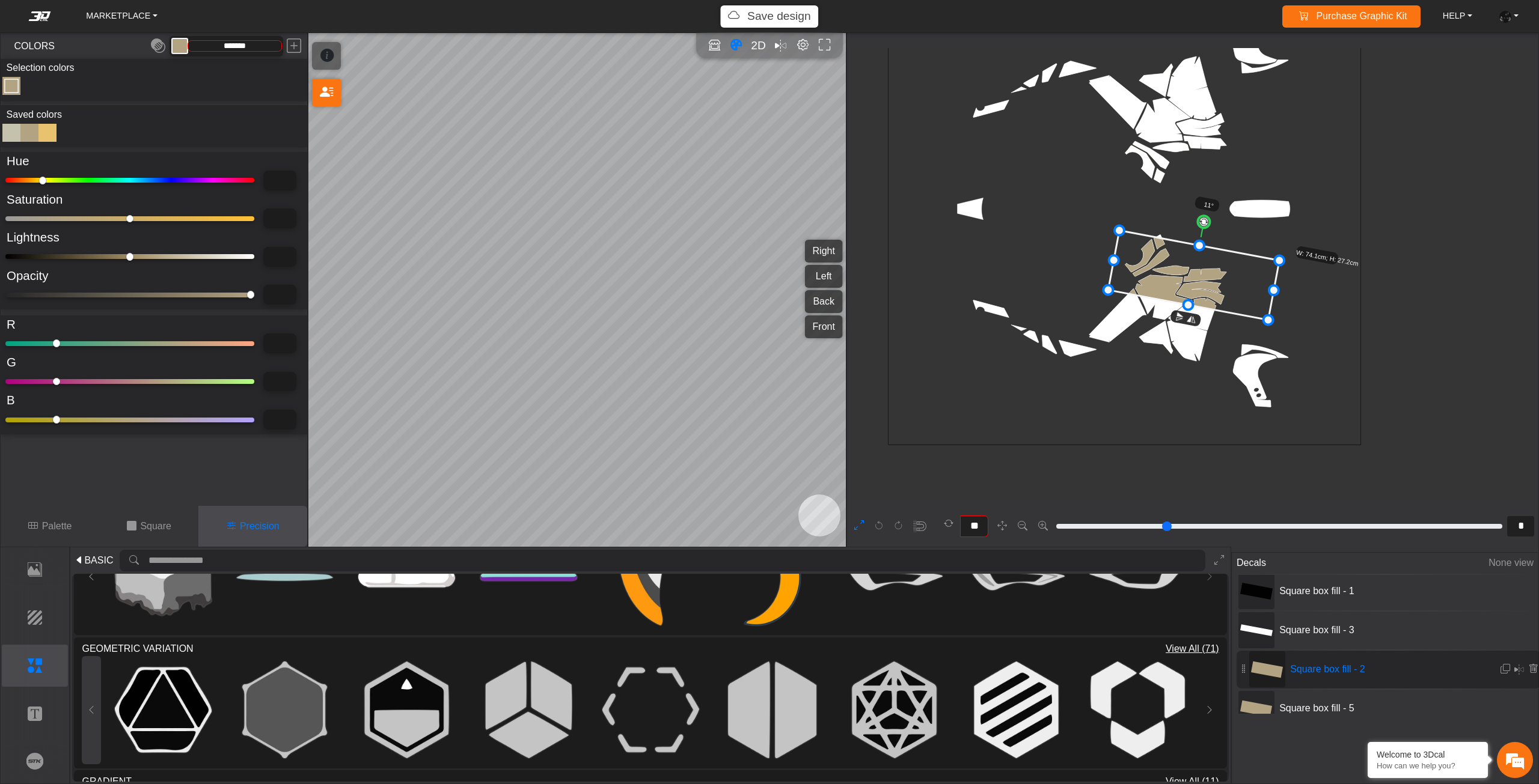
click at [89, 694] on button at bounding box center [91, 710] width 20 height 108
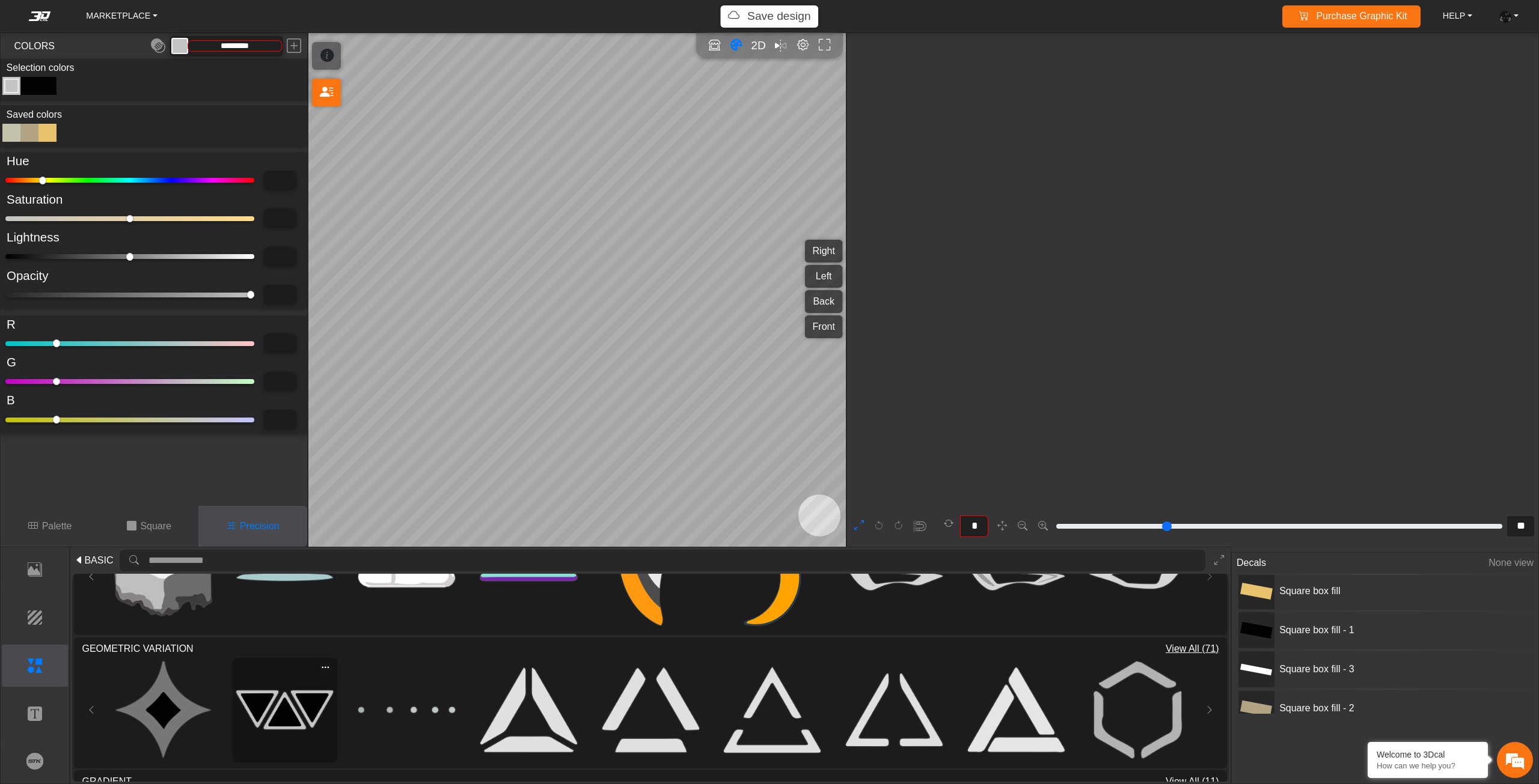
scroll to position [159, 0]
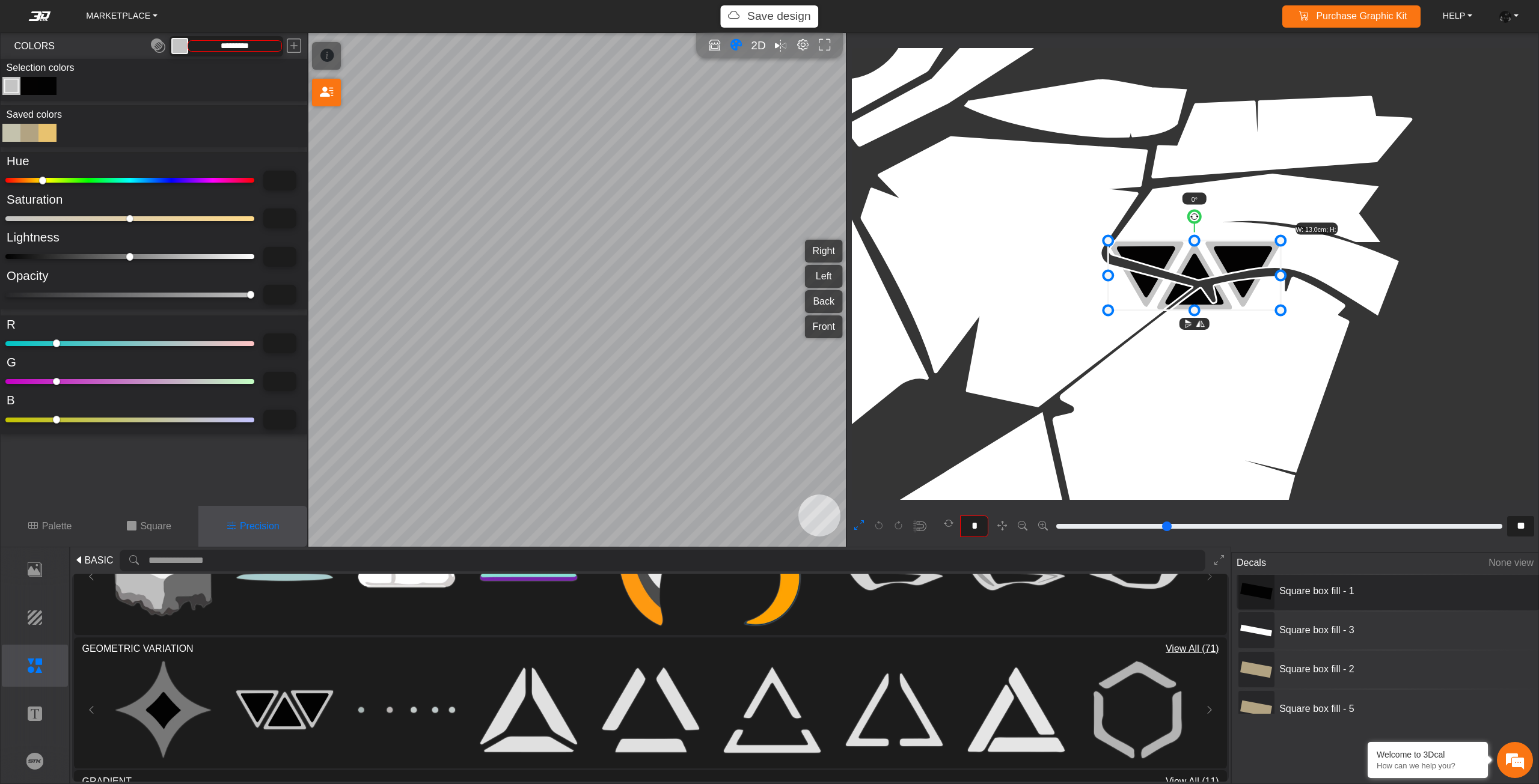
click at [1340, 596] on span "Square box fill - 1" at bounding box center [1364, 591] width 180 height 14
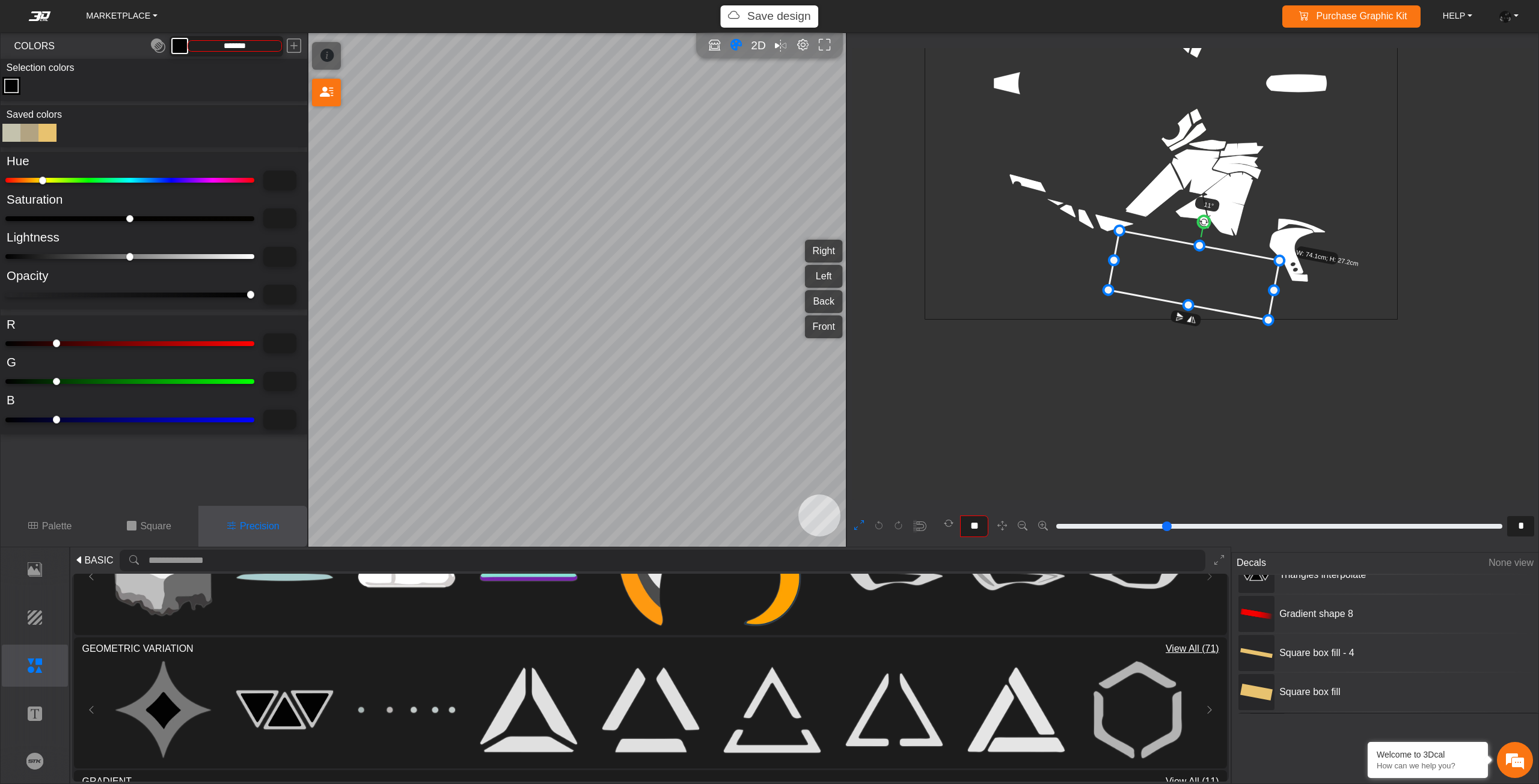
scroll to position [0, 0]
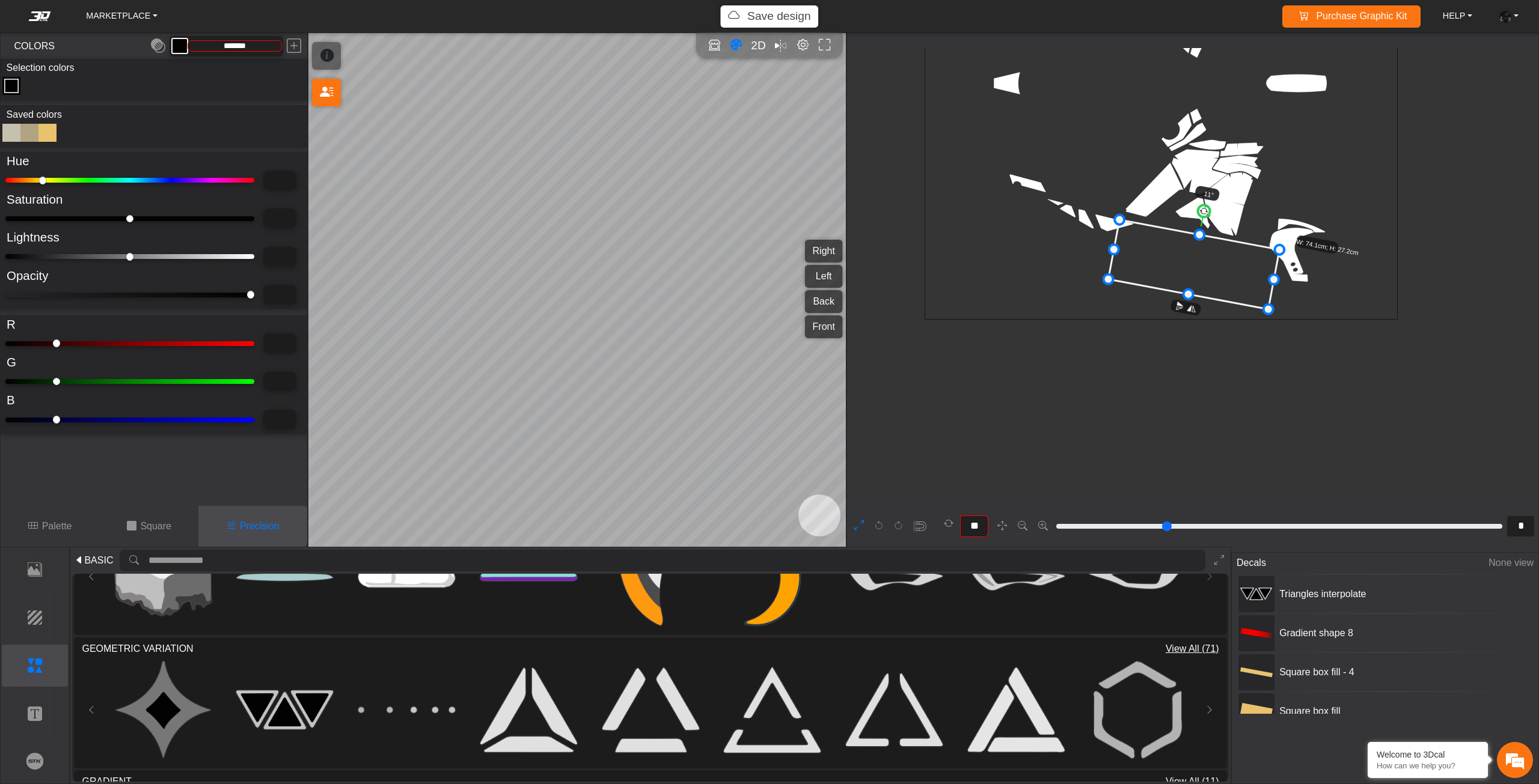
drag, startPoint x: 1236, startPoint y: 293, endPoint x: 1244, endPoint y: 157, distance: 136.2
click at [1244, 220] on icon at bounding box center [1193, 264] width 171 height 90
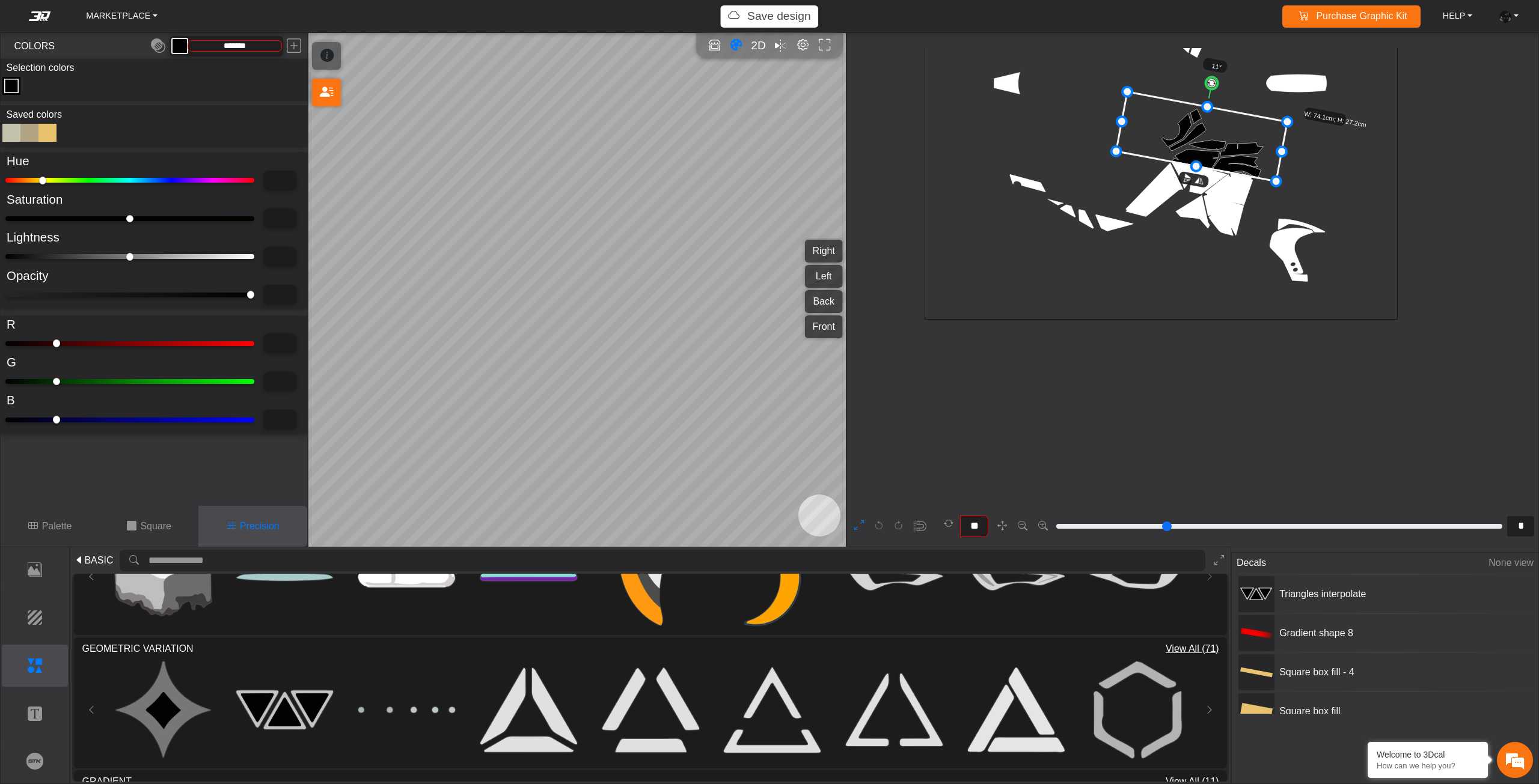
drag, startPoint x: 1244, startPoint y: 149, endPoint x: 1248, endPoint y: 142, distance: 8.1
click at [1248, 142] on icon at bounding box center [1201, 137] width 171 height 90
click at [1247, 142] on icon at bounding box center [1206, 130] width 171 height 90
click at [1247, 146] on icon at bounding box center [1204, 132] width 171 height 90
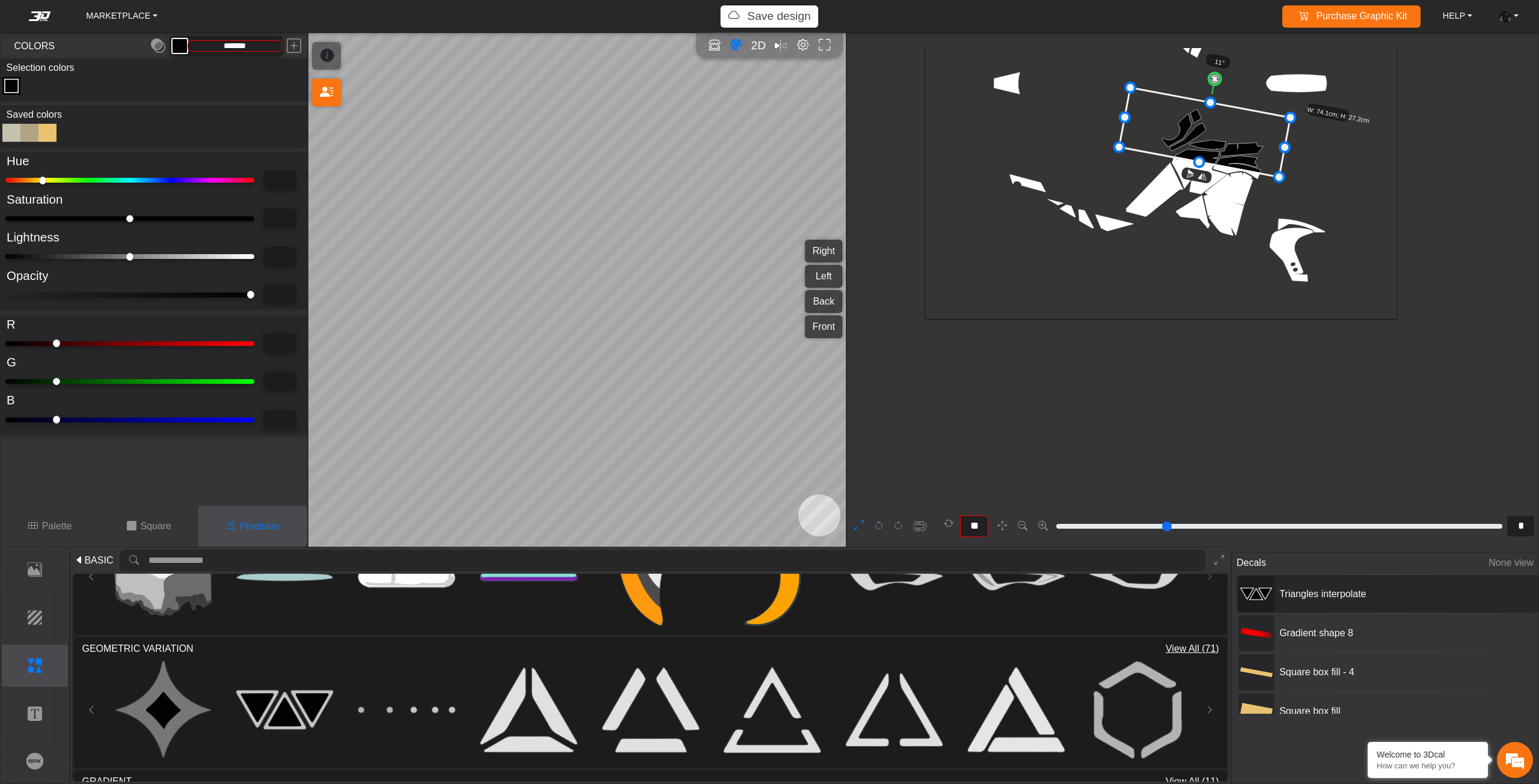
click at [1297, 607] on div "Triangles interpolate" at bounding box center [1388, 594] width 304 height 38
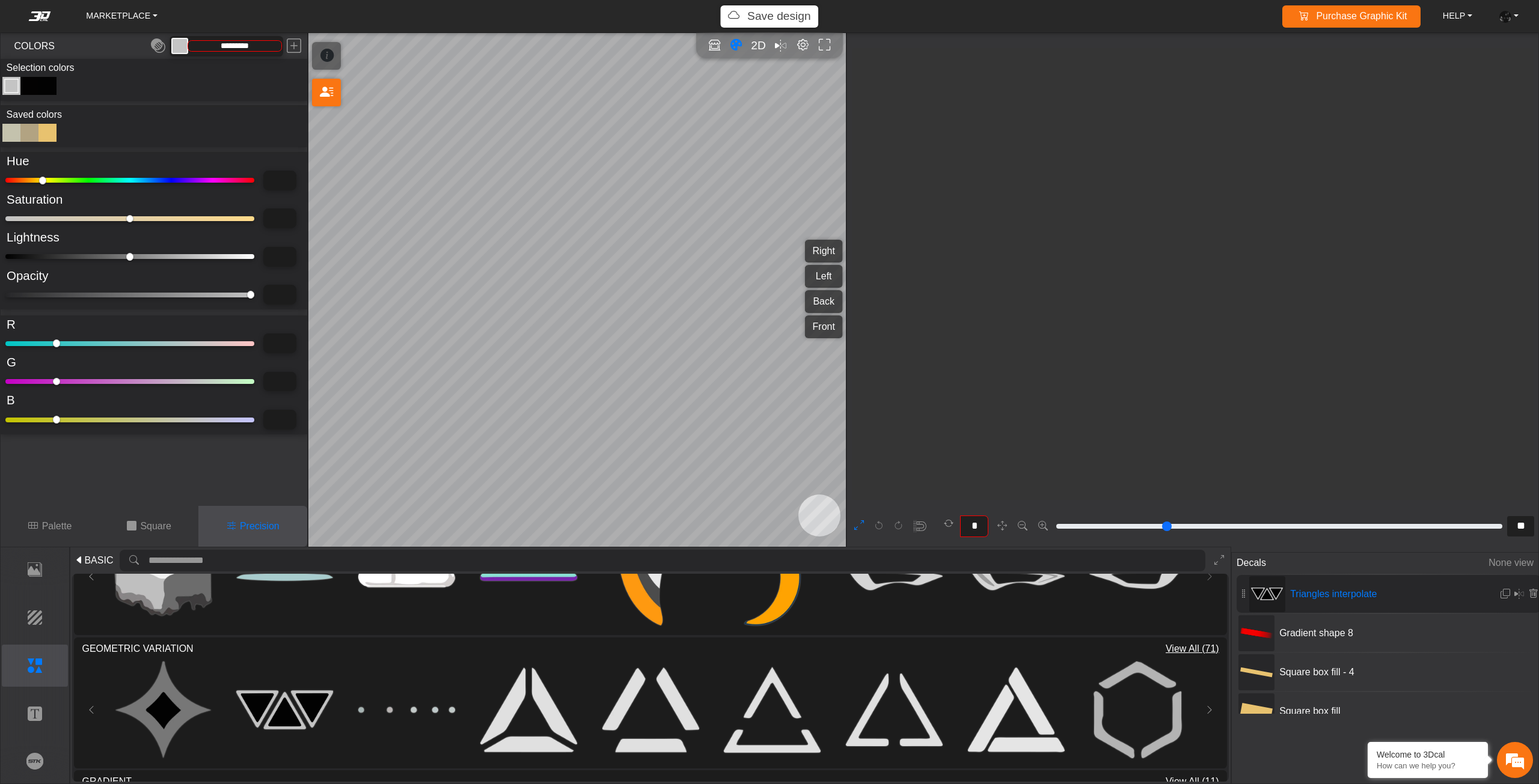
scroll to position [7005, 6683]
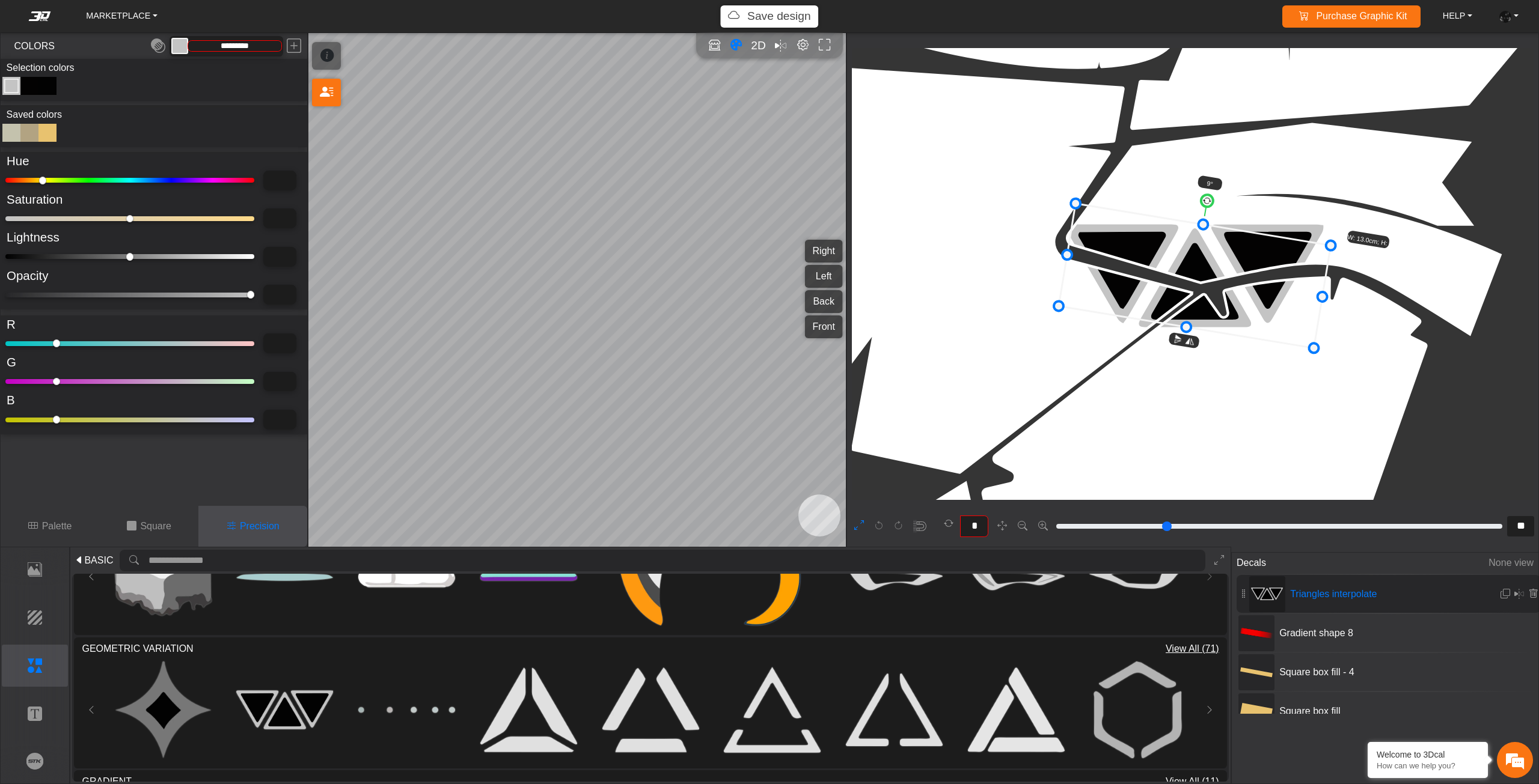
drag, startPoint x: 1196, startPoint y: 199, endPoint x: 1207, endPoint y: 202, distance: 11.4
click at [1207, 202] on circle at bounding box center [1207, 201] width 14 height 14
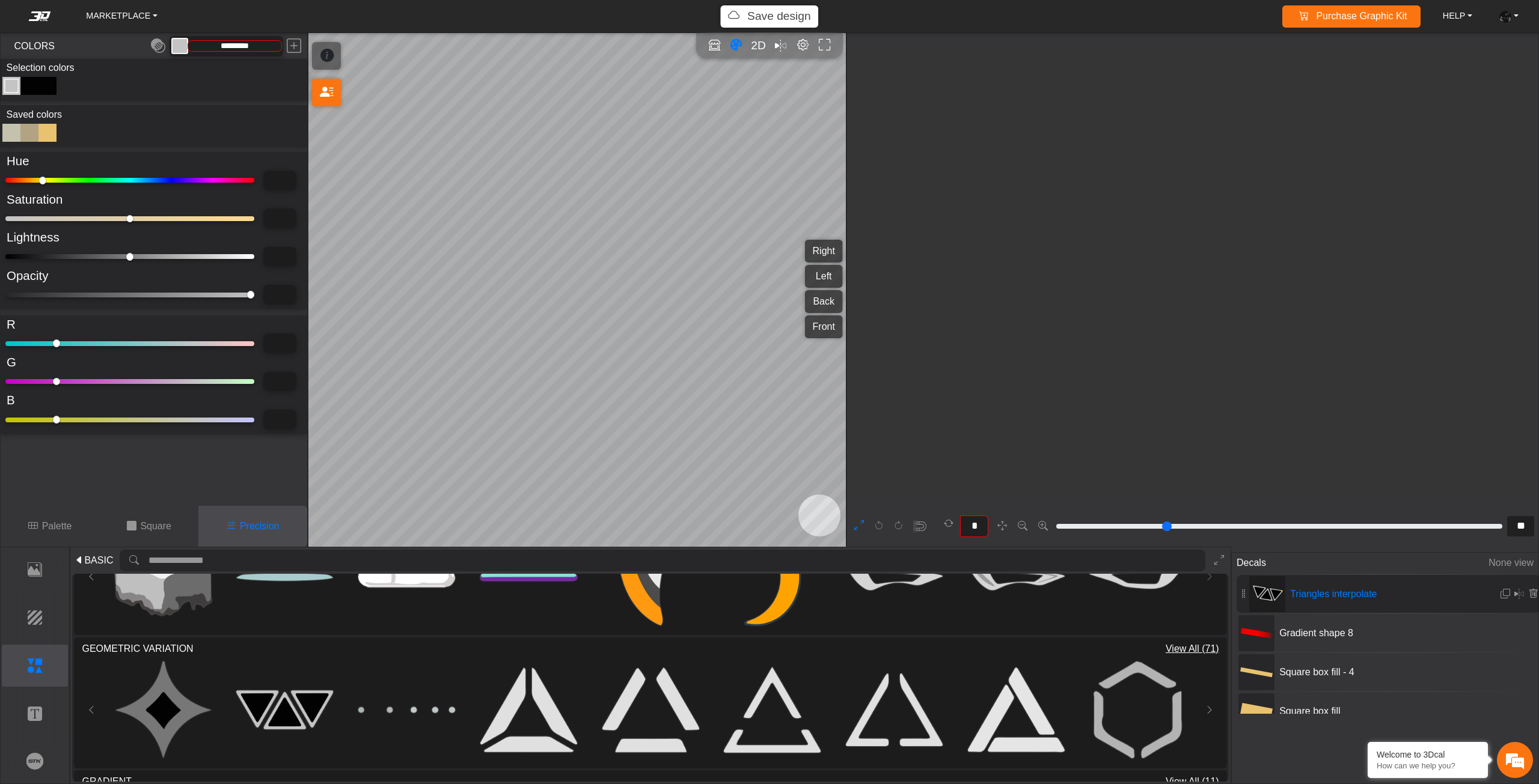
scroll to position [7836, 7490]
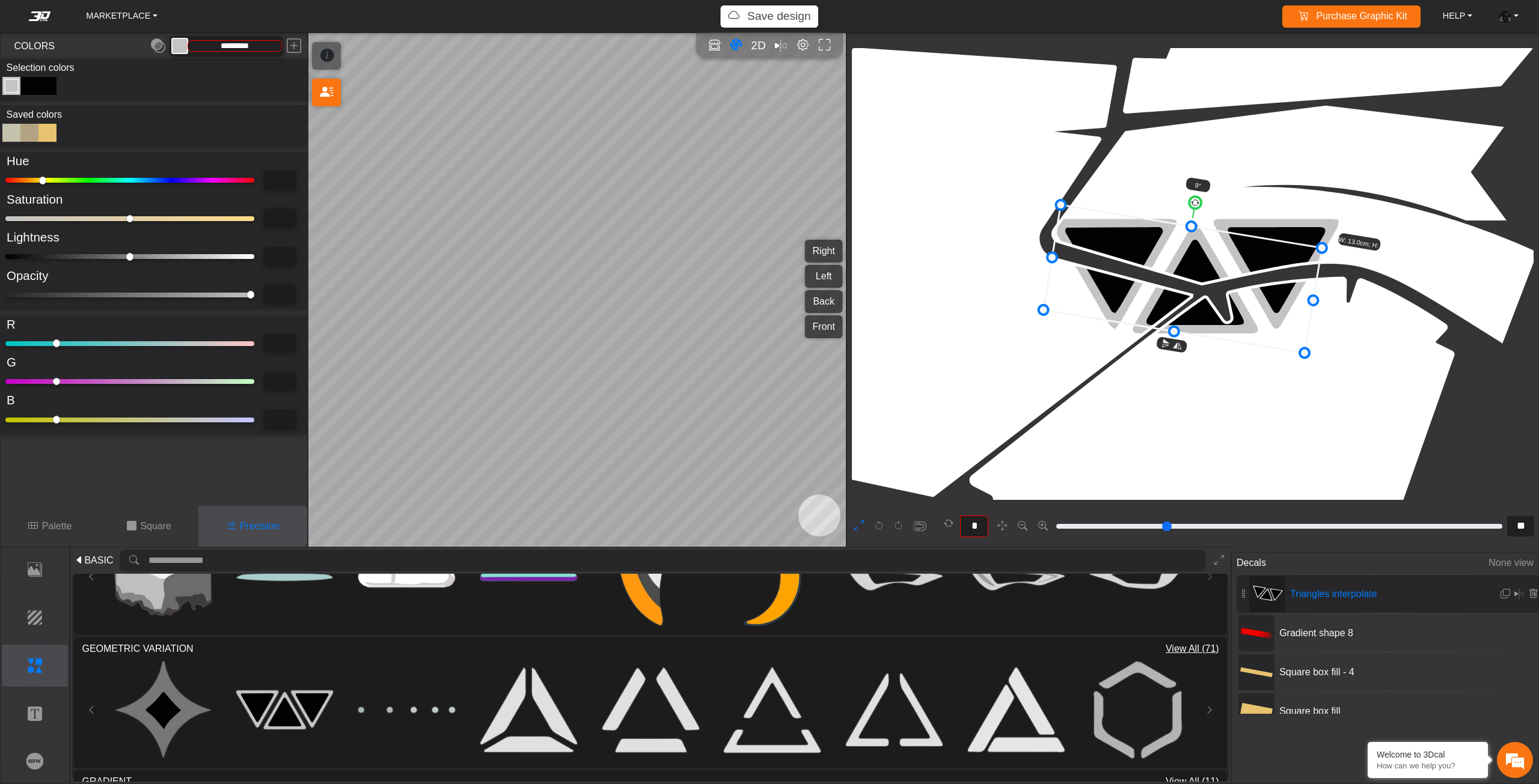
drag, startPoint x: 1205, startPoint y: 216, endPoint x: 1202, endPoint y: 225, distance: 9.5
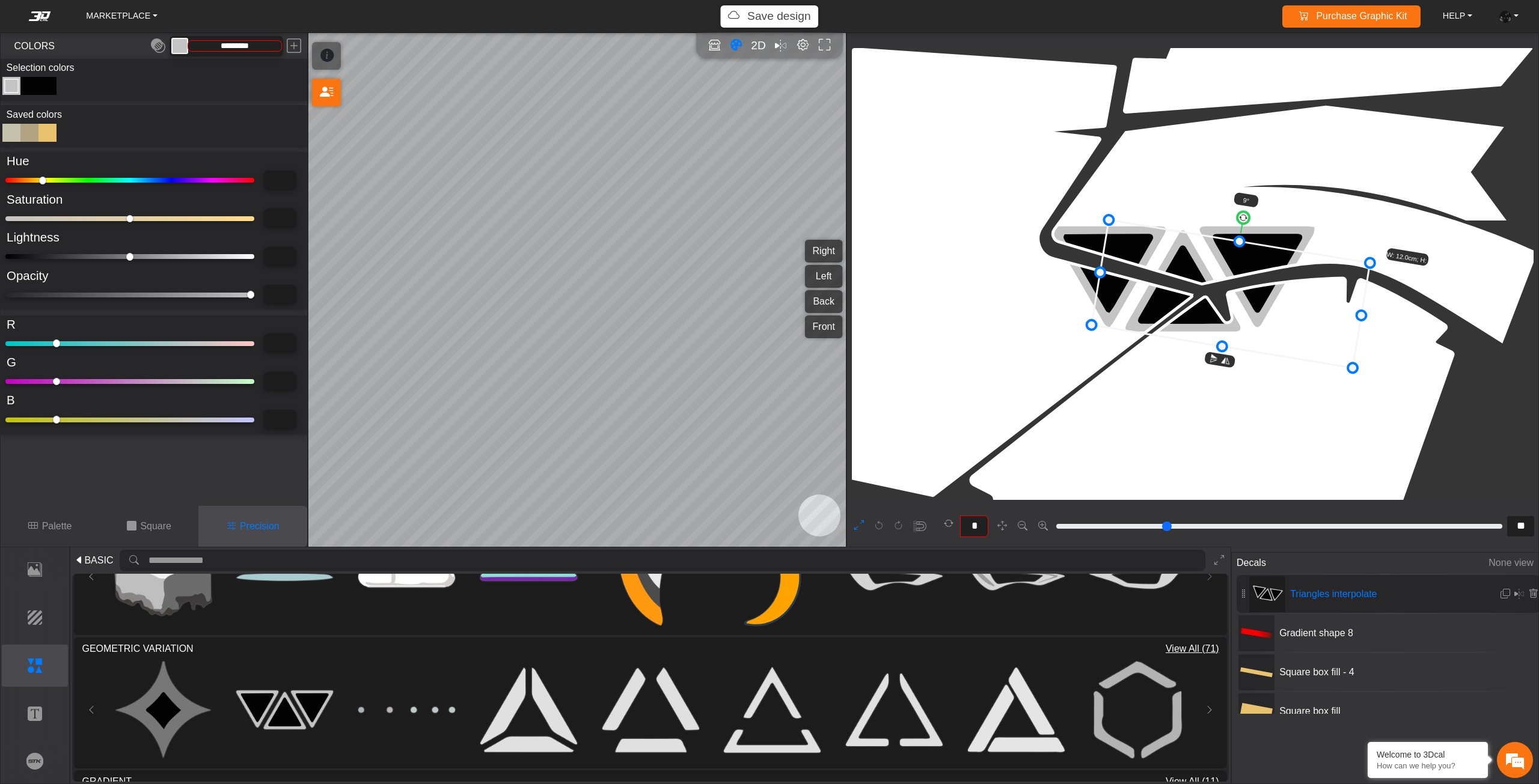
drag, startPoint x: 1209, startPoint y: 288, endPoint x: 1251, endPoint y: 298, distance: 43.2
click at [1249, 298] on icon at bounding box center [1230, 293] width 278 height 148
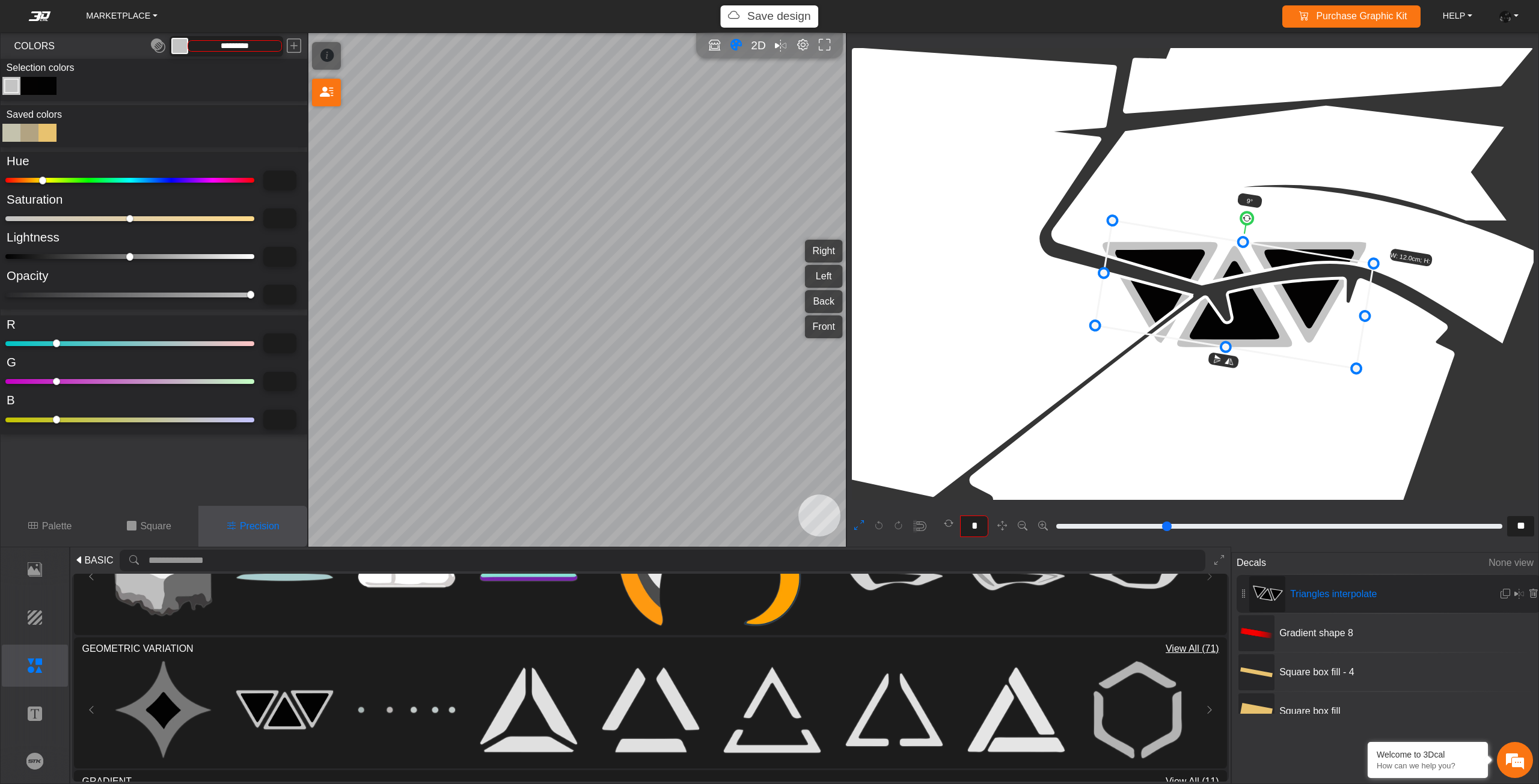
drag, startPoint x: 1275, startPoint y: 298, endPoint x: 1303, endPoint y: 298, distance: 28.0
click at [1303, 298] on icon at bounding box center [1234, 294] width 278 height 148
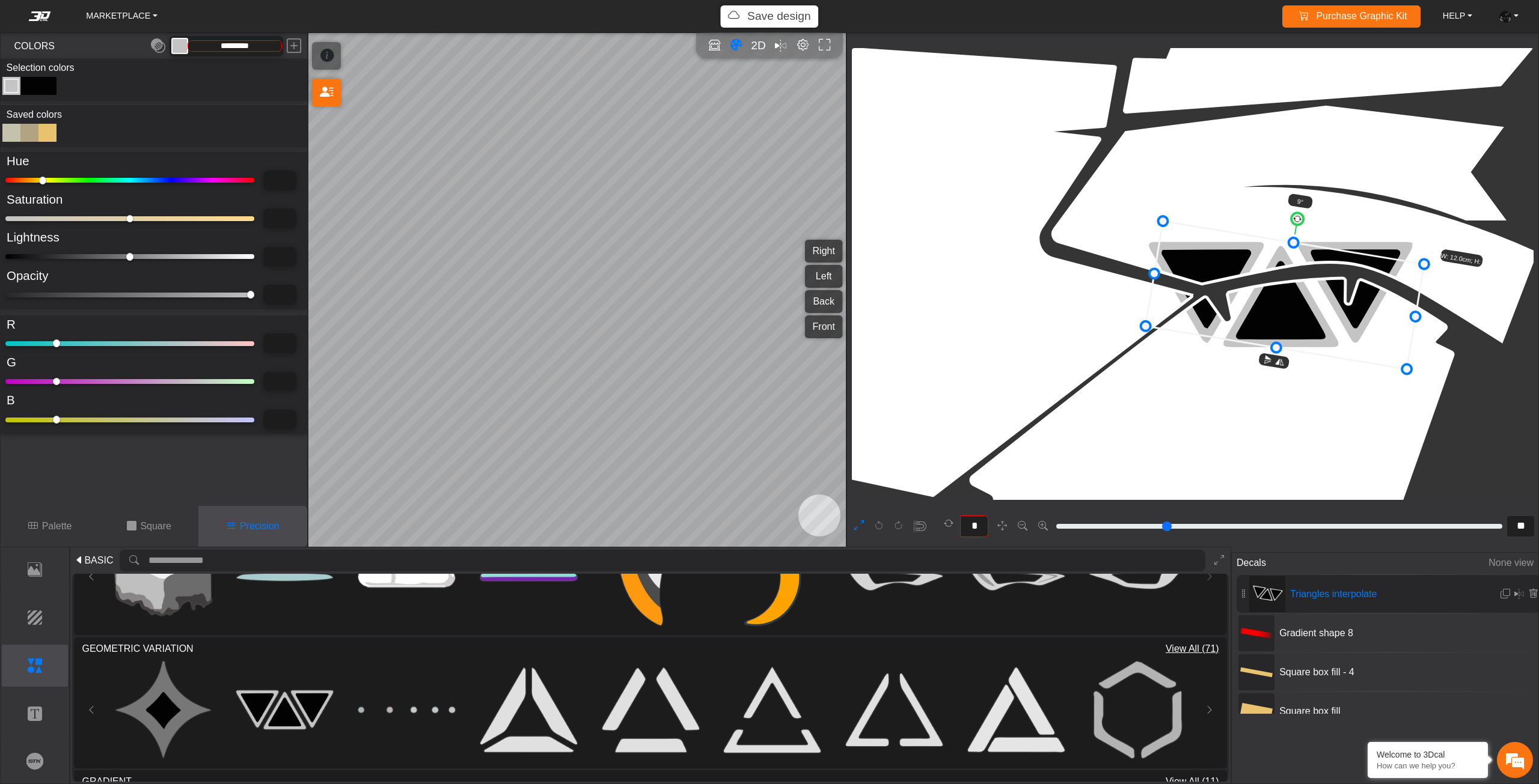
drag, startPoint x: 1303, startPoint y: 298, endPoint x: 1322, endPoint y: 301, distance: 19.2
click at [1322, 301] on icon at bounding box center [1285, 295] width 278 height 148
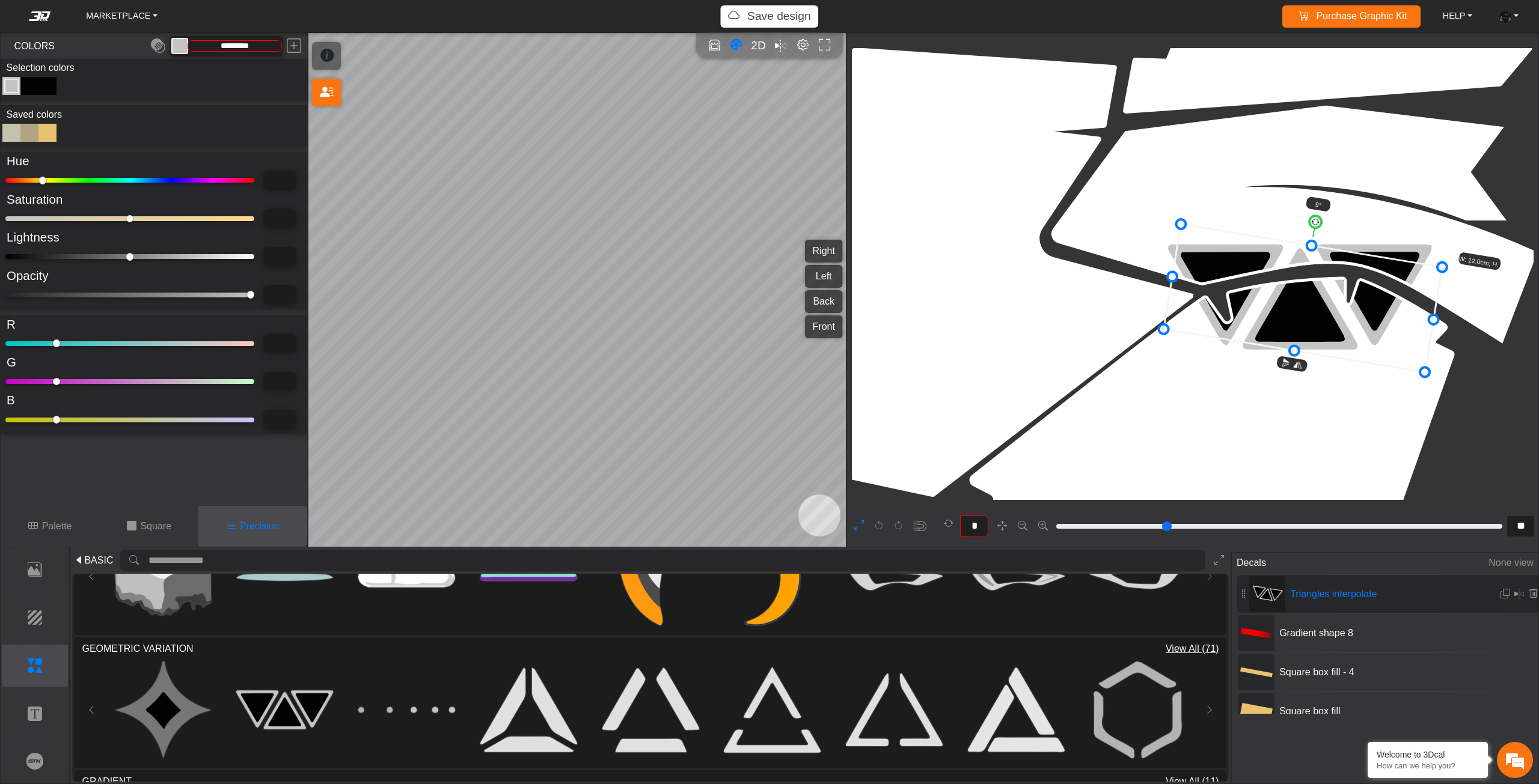
click at [1326, 303] on icon at bounding box center [1303, 298] width 278 height 148
click at [34, 132] on div at bounding box center [29, 132] width 18 height 18
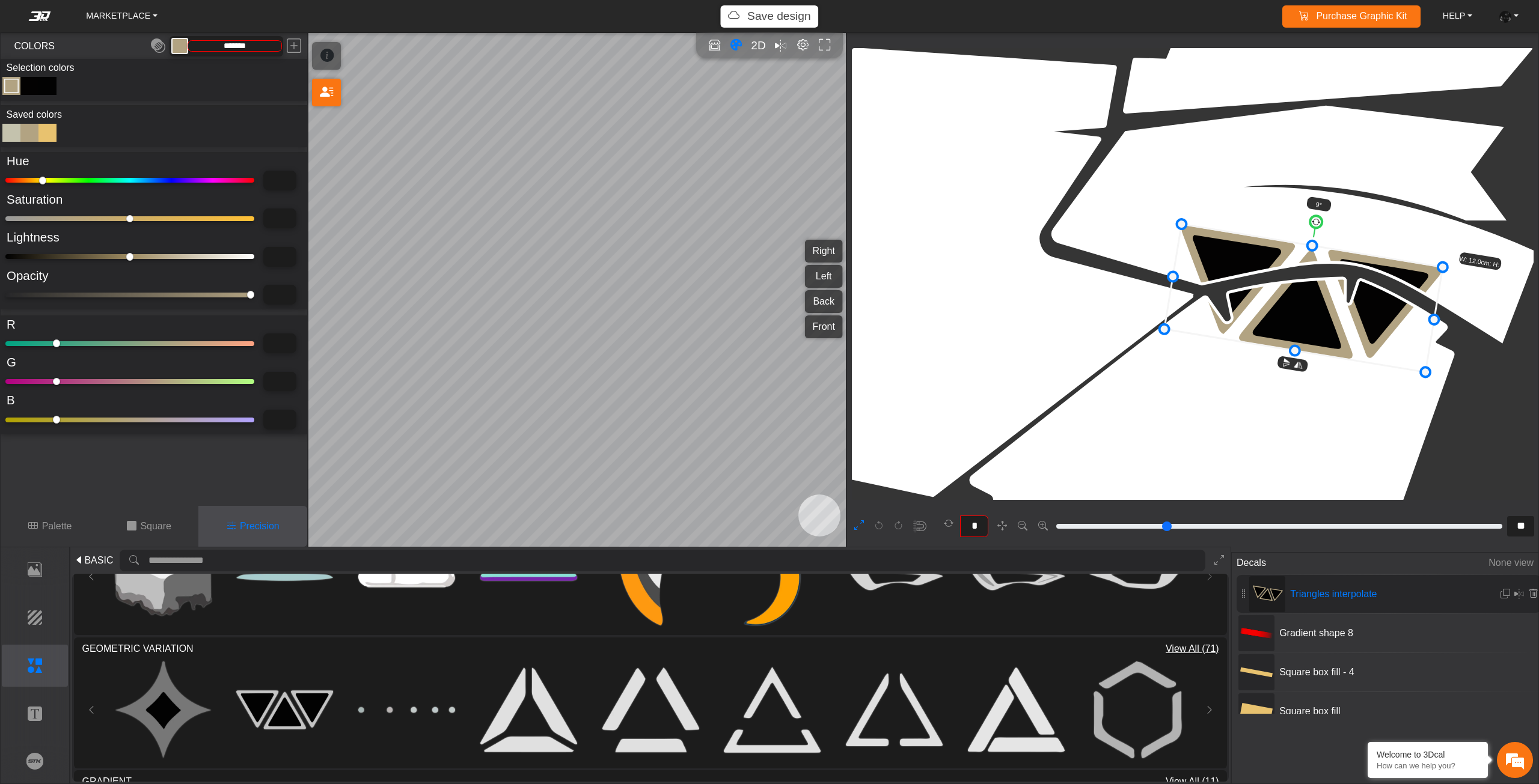
click at [17, 126] on div at bounding box center [11, 132] width 18 height 18
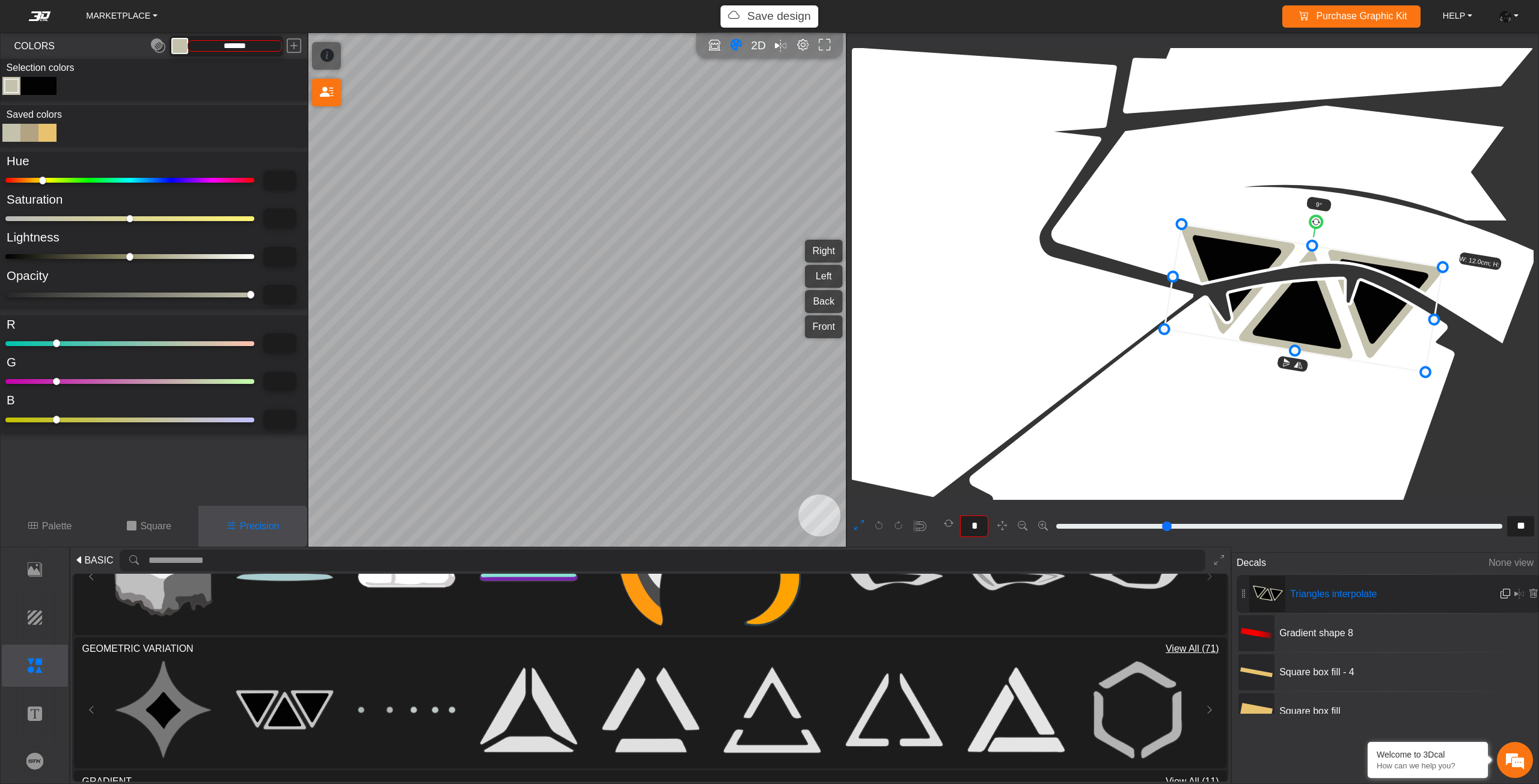
click at [1500, 594] on em at bounding box center [1504, 594] width 9 height 10
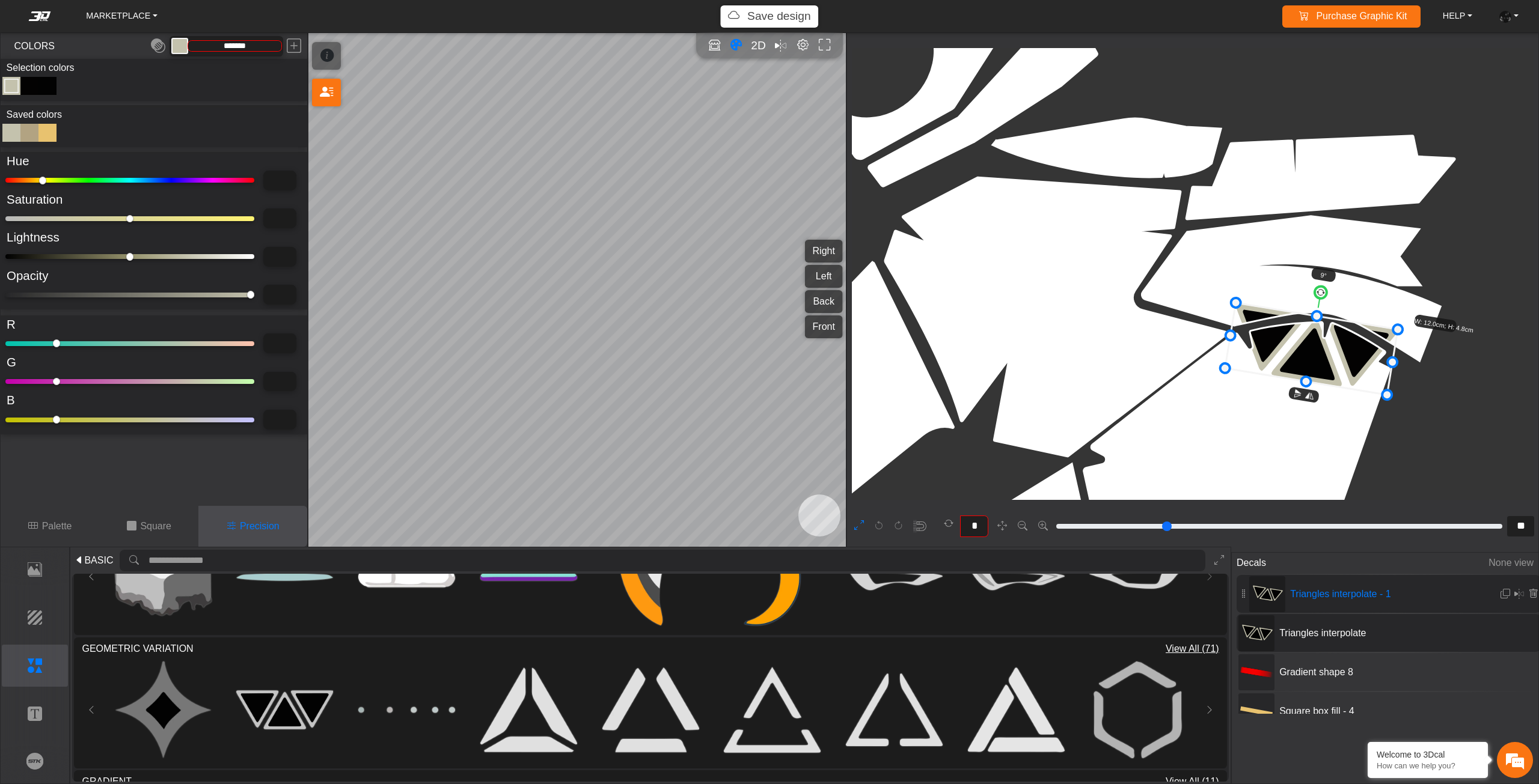
drag, startPoint x: 1238, startPoint y: 343, endPoint x: 1356, endPoint y: 418, distance: 139.8
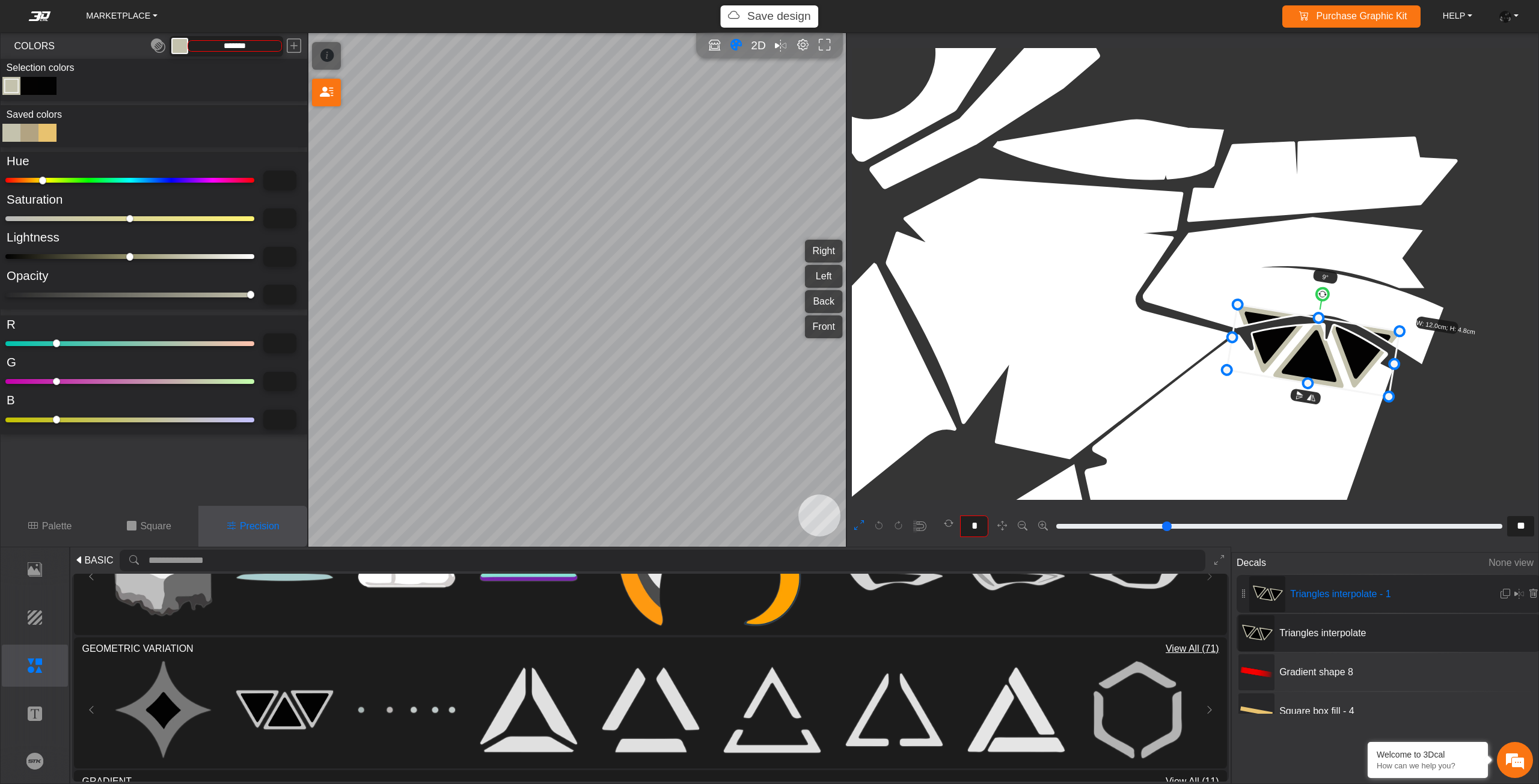
drag, startPoint x: 1201, startPoint y: 333, endPoint x: 1159, endPoint y: 322, distance: 43.4
click at [1227, 322] on icon at bounding box center [1313, 350] width 173 height 92
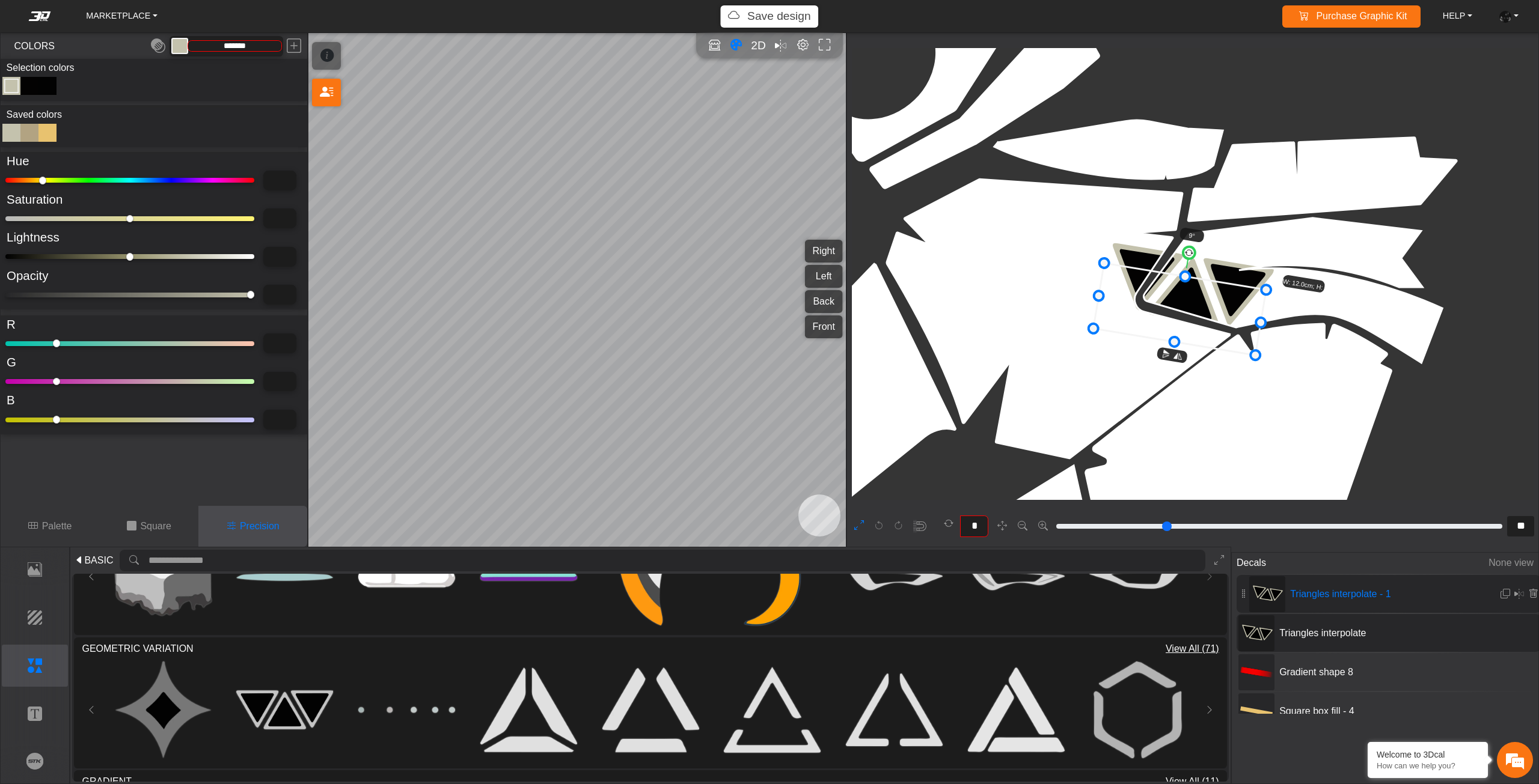
drag, startPoint x: 1165, startPoint y: 323, endPoint x: 1136, endPoint y: 322, distance: 29.0
click at [1136, 322] on icon at bounding box center [1180, 309] width 173 height 92
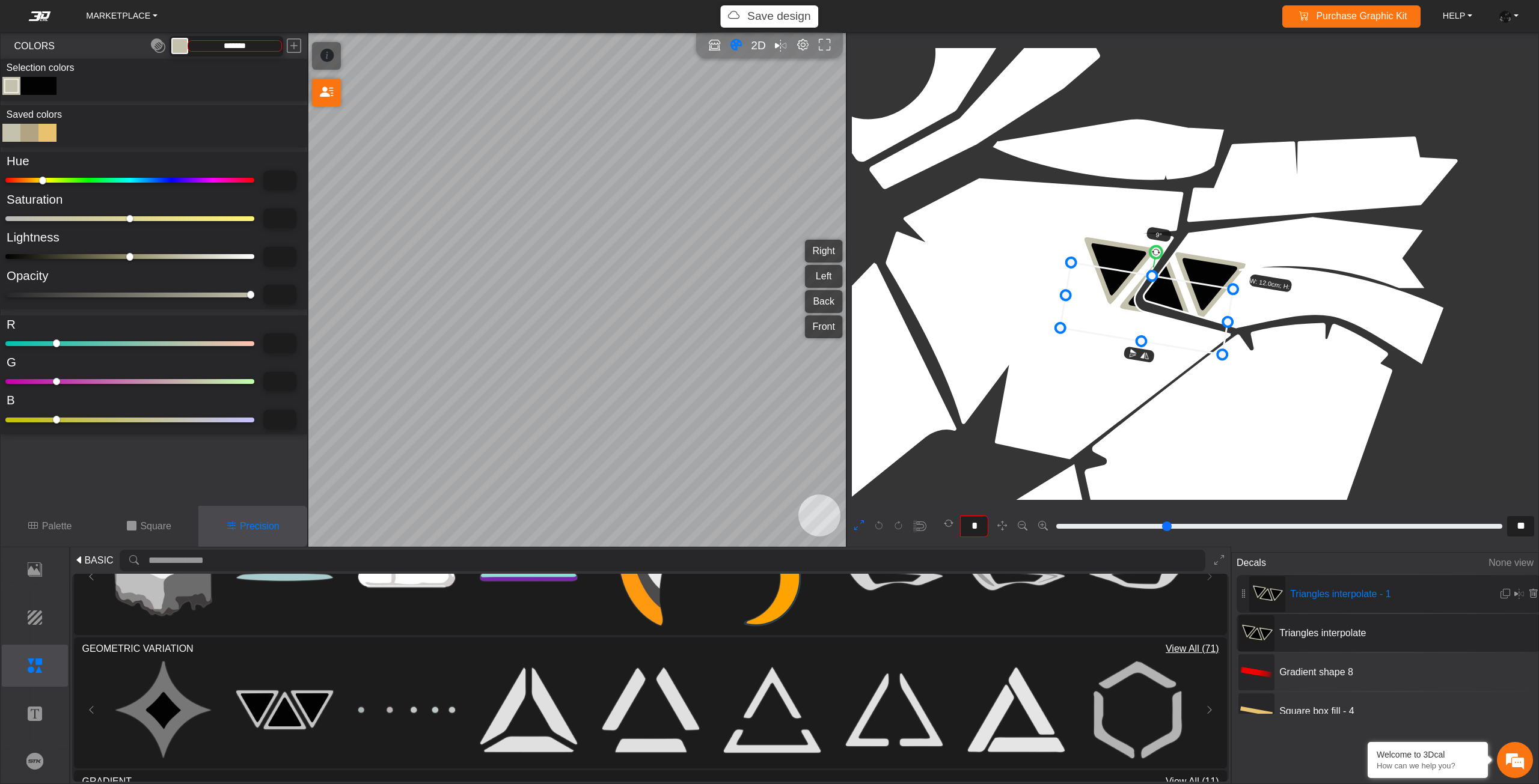
click at [1132, 322] on icon at bounding box center [1146, 308] width 173 height 92
click at [1128, 319] on icon at bounding box center [1145, 307] width 173 height 92
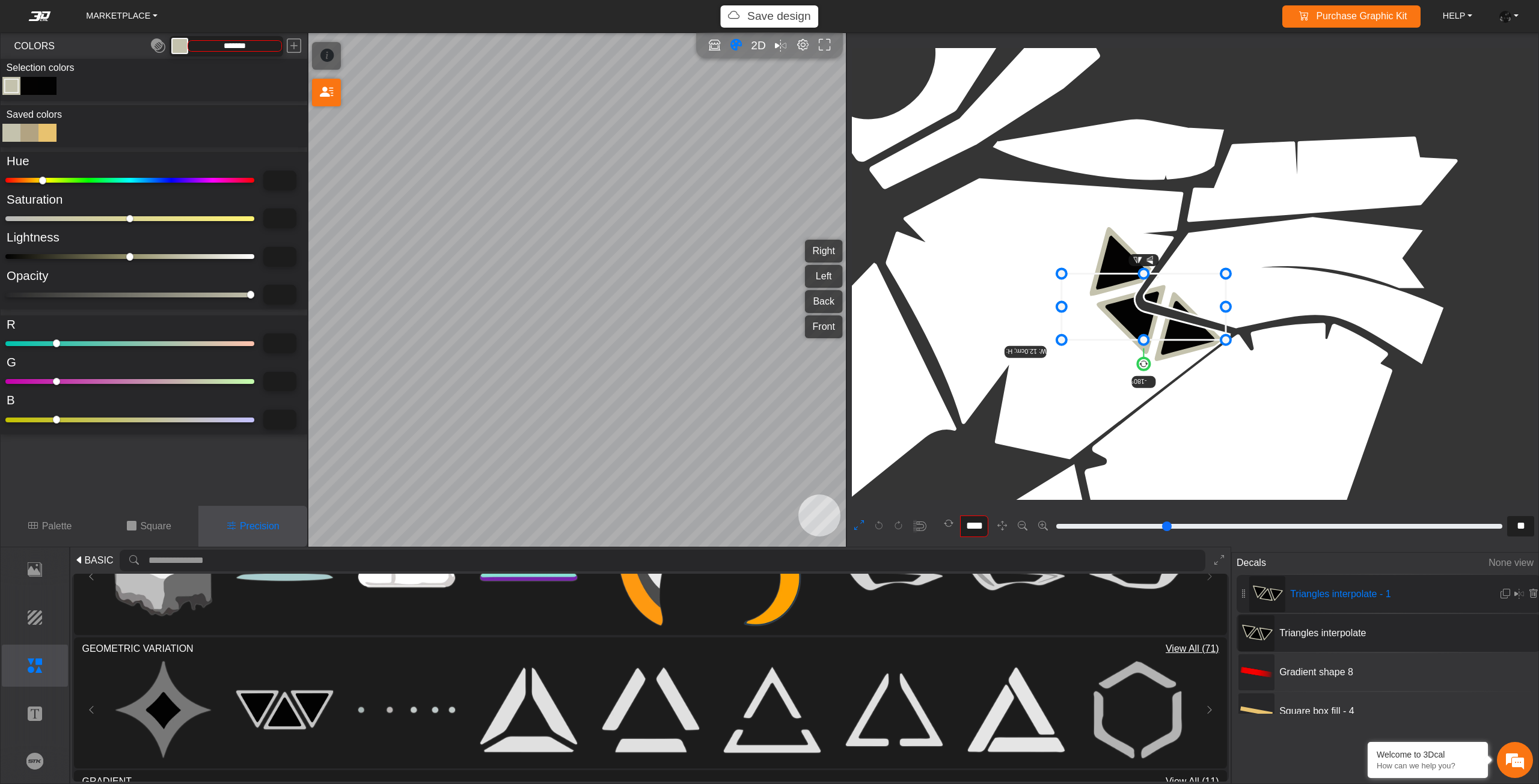
drag, startPoint x: 1154, startPoint y: 255, endPoint x: 1123, endPoint y: 357, distance: 106.6
drag, startPoint x: 1145, startPoint y: 370, endPoint x: 1129, endPoint y: 369, distance: 16.0
click at [1132, 369] on circle at bounding box center [1139, 364] width 13 height 13
click at [1131, 366] on circle at bounding box center [1132, 363] width 14 height 14
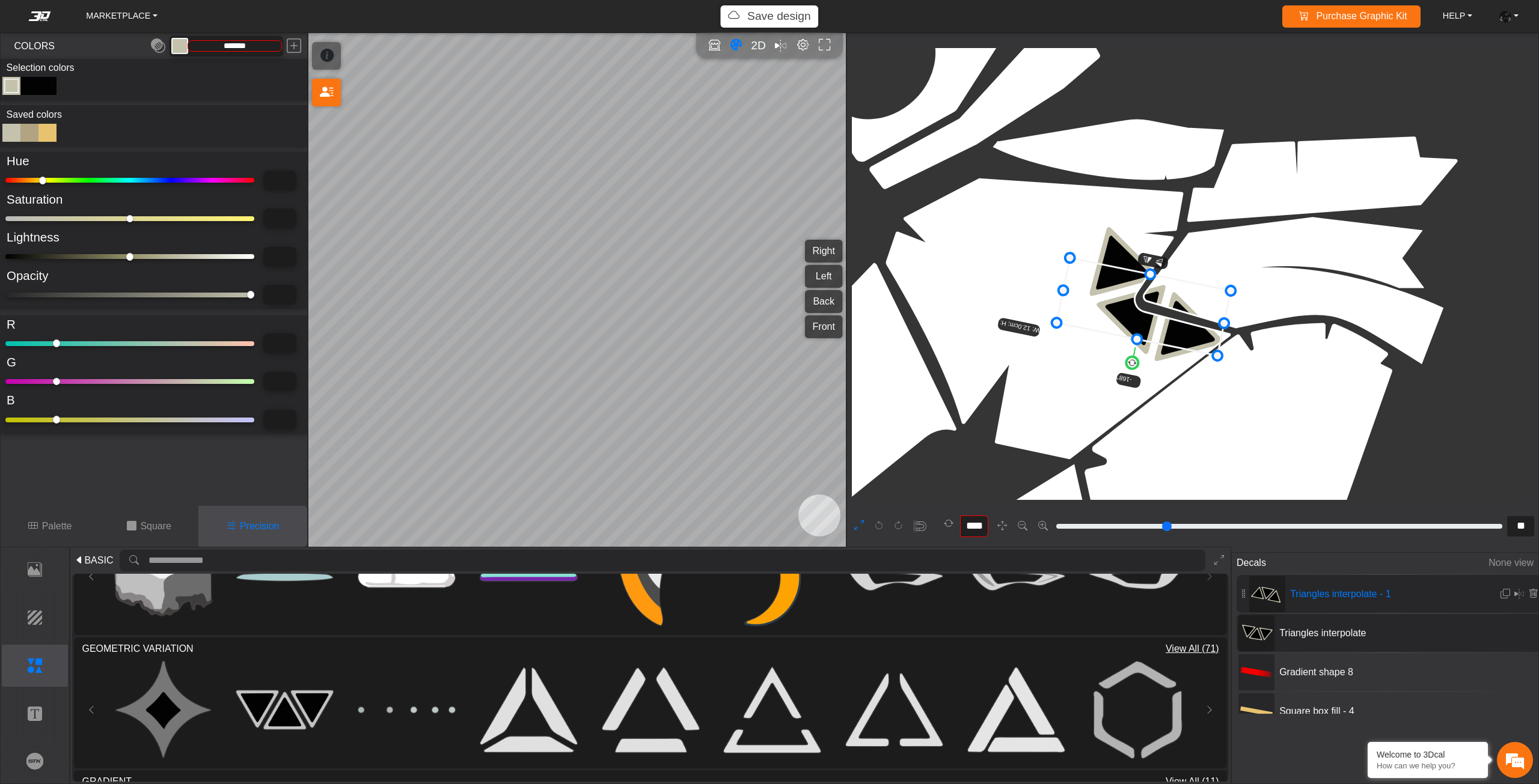
click at [1131, 366] on circle at bounding box center [1132, 363] width 14 height 14
drag, startPoint x: 1162, startPoint y: 320, endPoint x: 1170, endPoint y: 320, distance: 8.0
click at [1170, 320] on icon at bounding box center [1144, 307] width 174 height 98
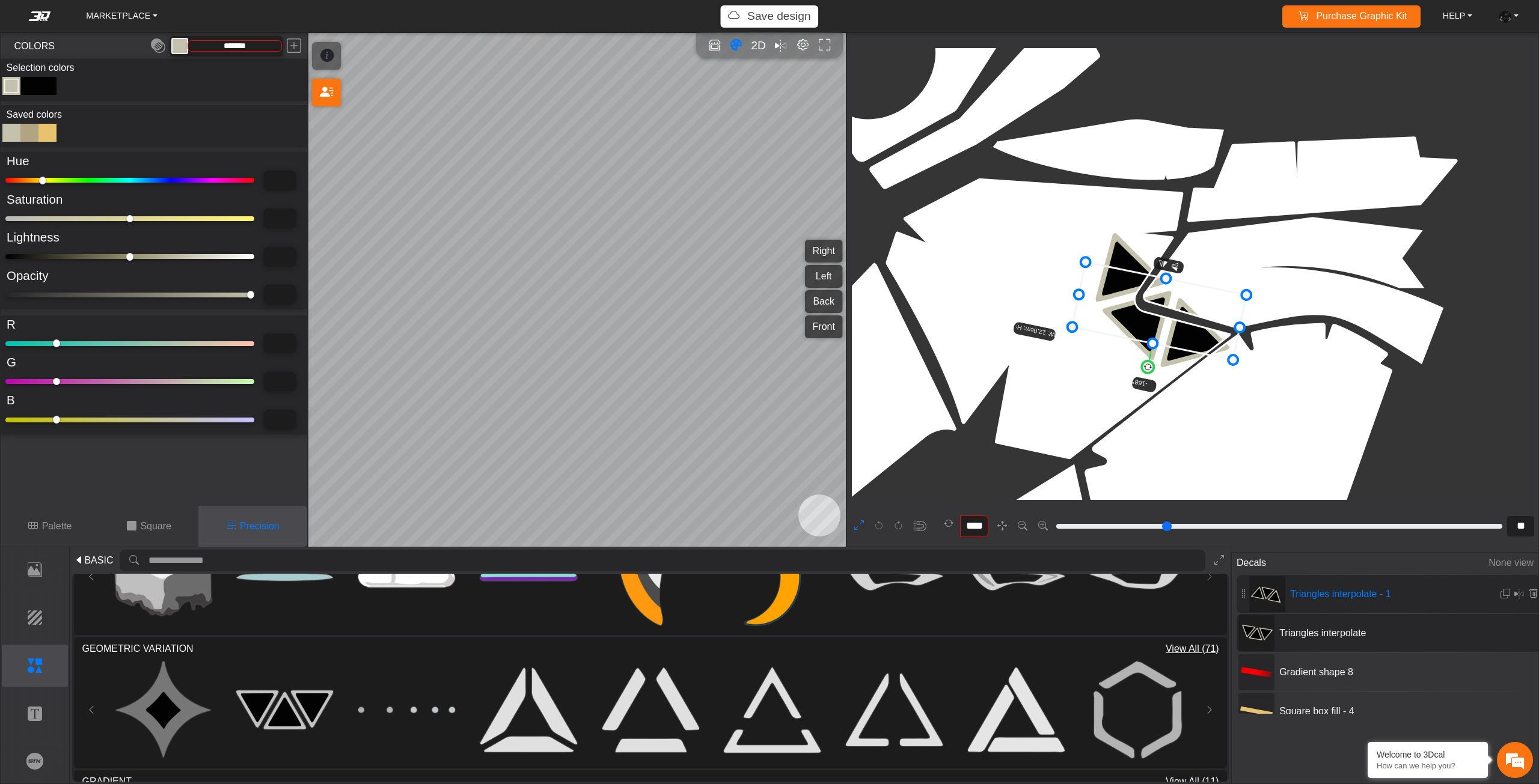
drag, startPoint x: 1170, startPoint y: 320, endPoint x: 1178, endPoint y: 324, distance: 8.9
click at [1178, 324] on icon at bounding box center [1159, 311] width 174 height 98
click at [1180, 323] on icon at bounding box center [1159, 311] width 174 height 98
click at [1507, 595] on em at bounding box center [1504, 594] width 9 height 10
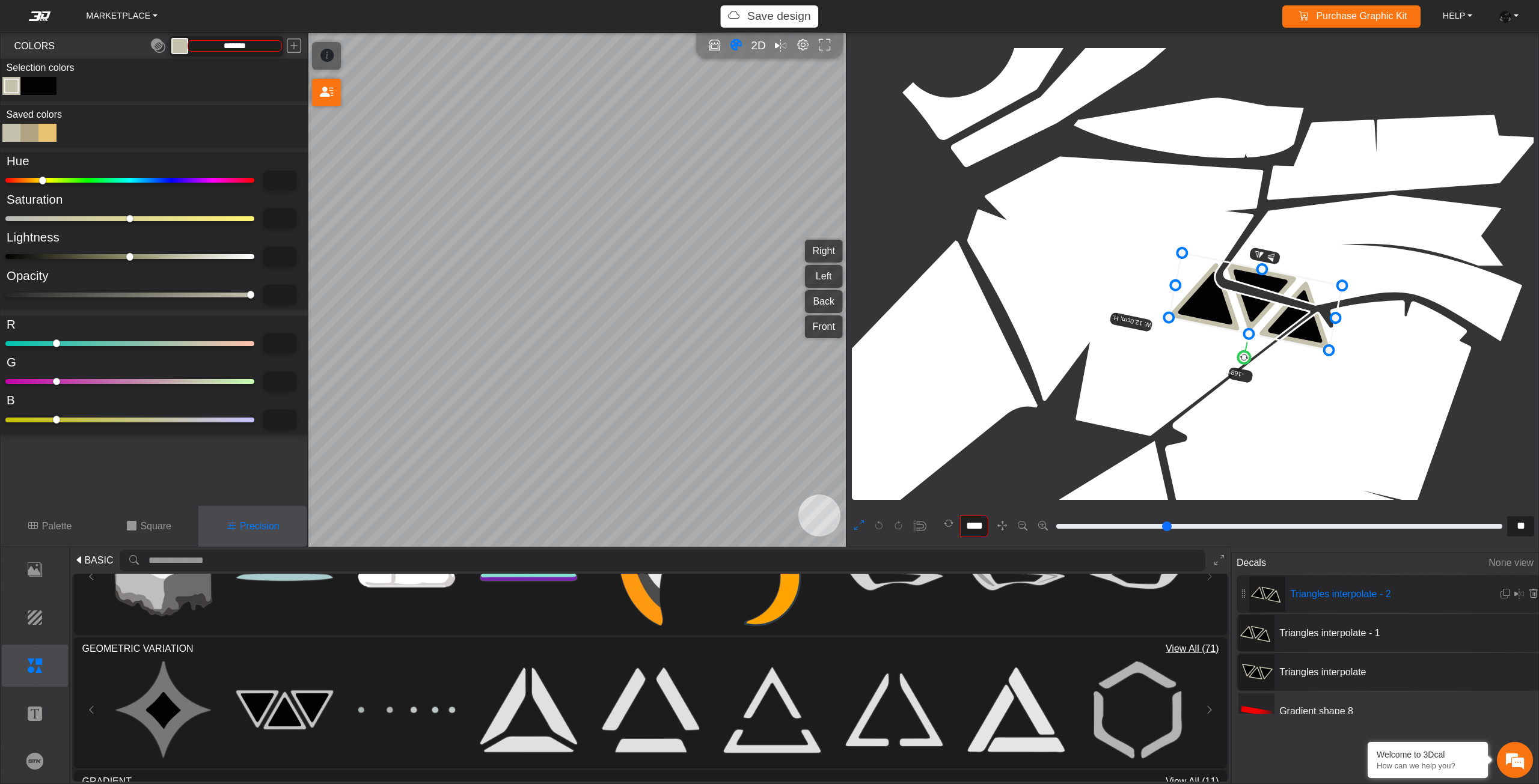
drag, startPoint x: 1209, startPoint y: 350, endPoint x: 1279, endPoint y: 378, distance: 75.4
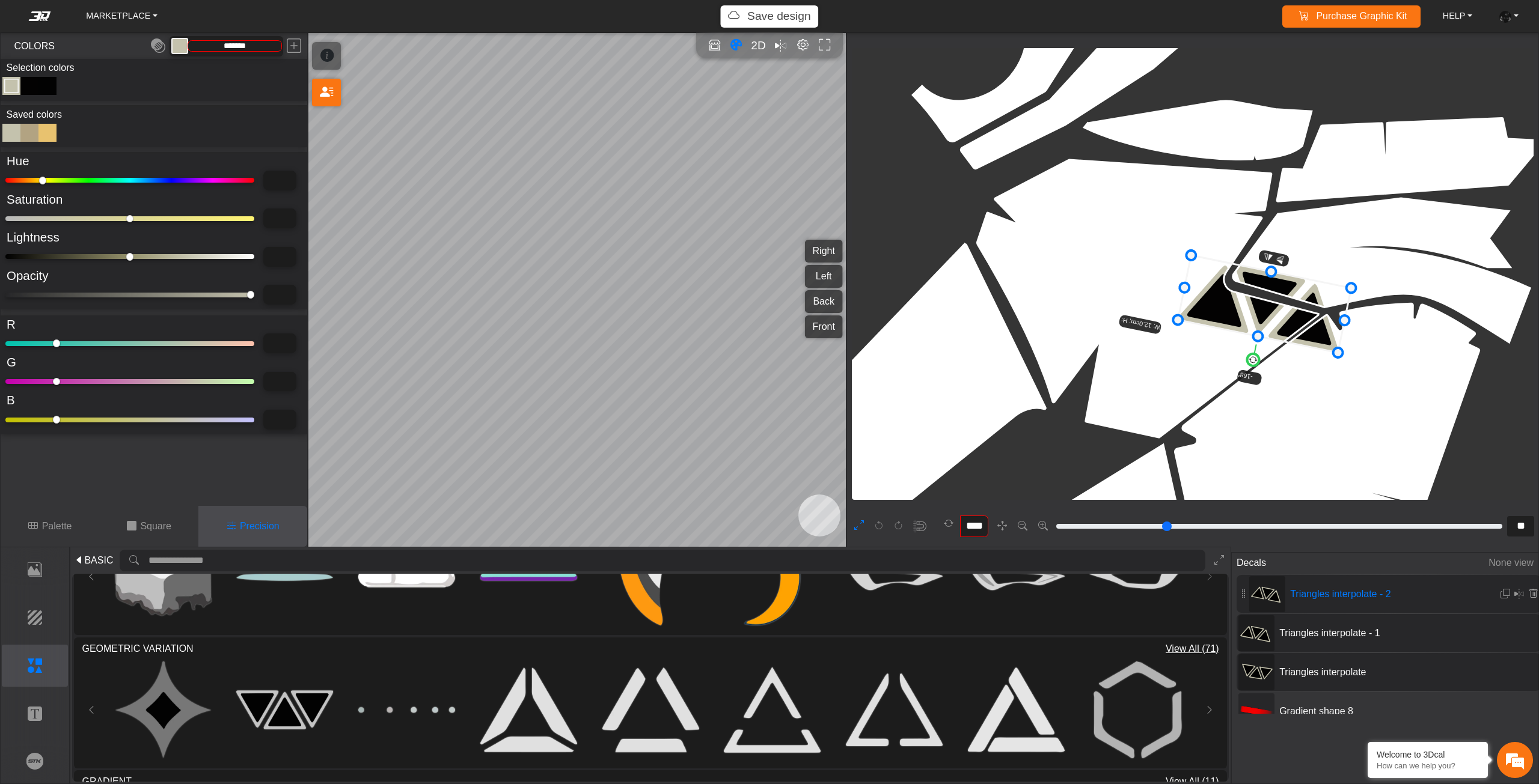
scroll to position [6305, 5870]
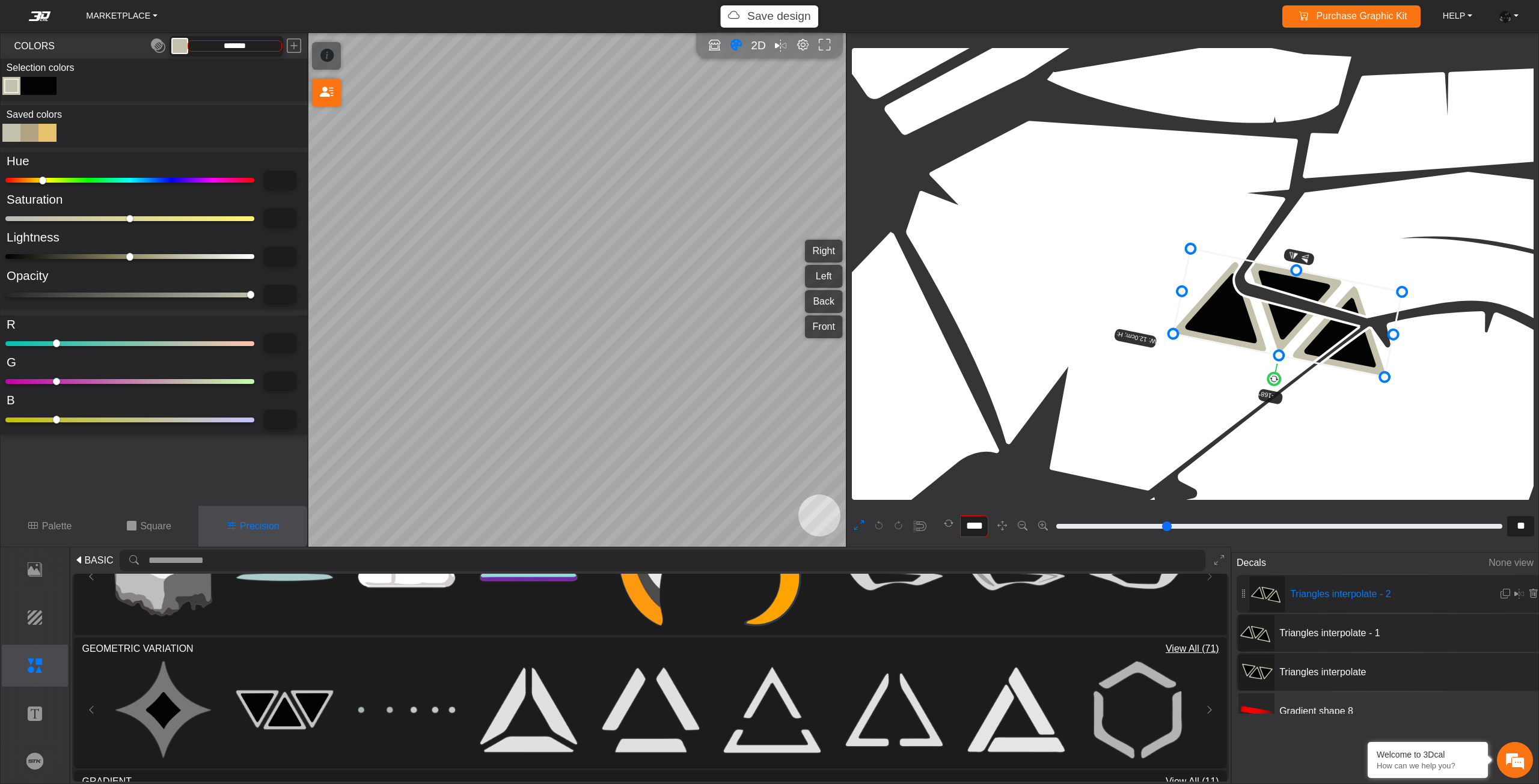
drag, startPoint x: 1261, startPoint y: 327, endPoint x: 1171, endPoint y: 306, distance: 92.4
click at [1173, 306] on icon at bounding box center [1287, 313] width 229 height 129
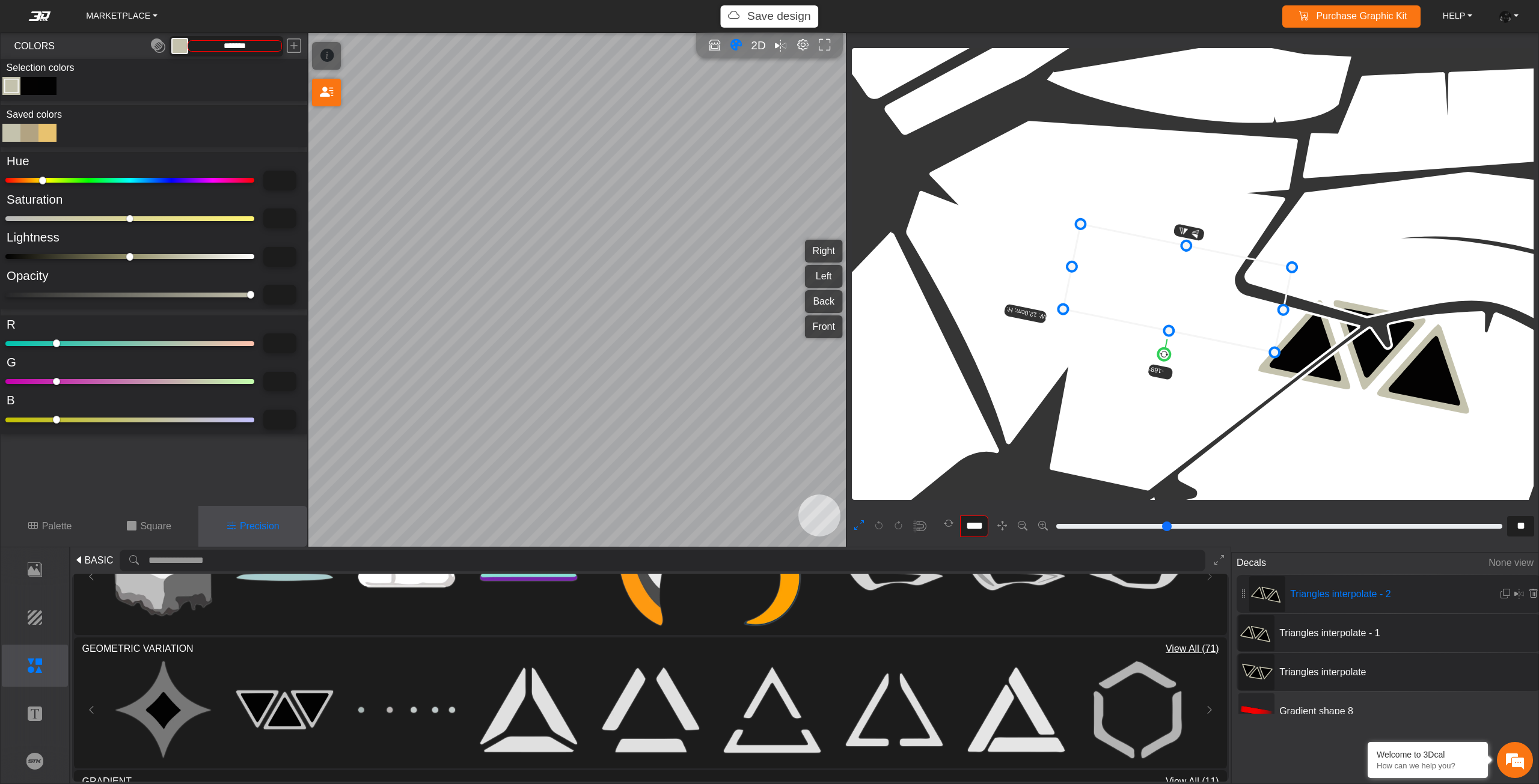
drag, startPoint x: 1171, startPoint y: 306, endPoint x: 1128, endPoint y: 295, distance: 44.4
click at [1128, 295] on icon at bounding box center [1178, 288] width 229 height 129
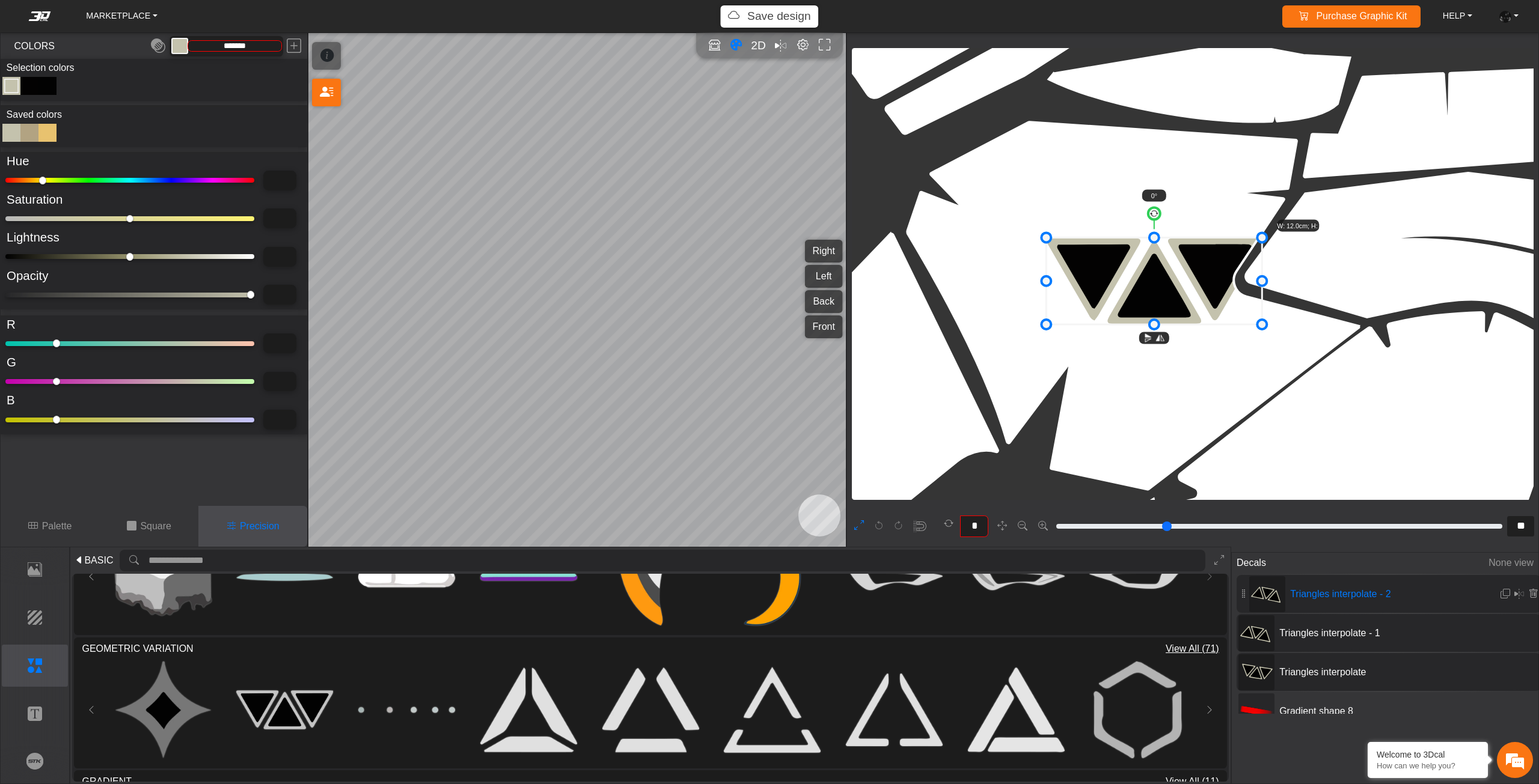
drag, startPoint x: 1113, startPoint y: 339, endPoint x: 1140, endPoint y: 223, distance: 119.1
click at [1165, 219] on circle at bounding box center [1166, 215] width 14 height 14
click at [1163, 219] on circle at bounding box center [1164, 215] width 14 height 14
drag, startPoint x: 1149, startPoint y: 288, endPoint x: 1101, endPoint y: 267, distance: 52.4
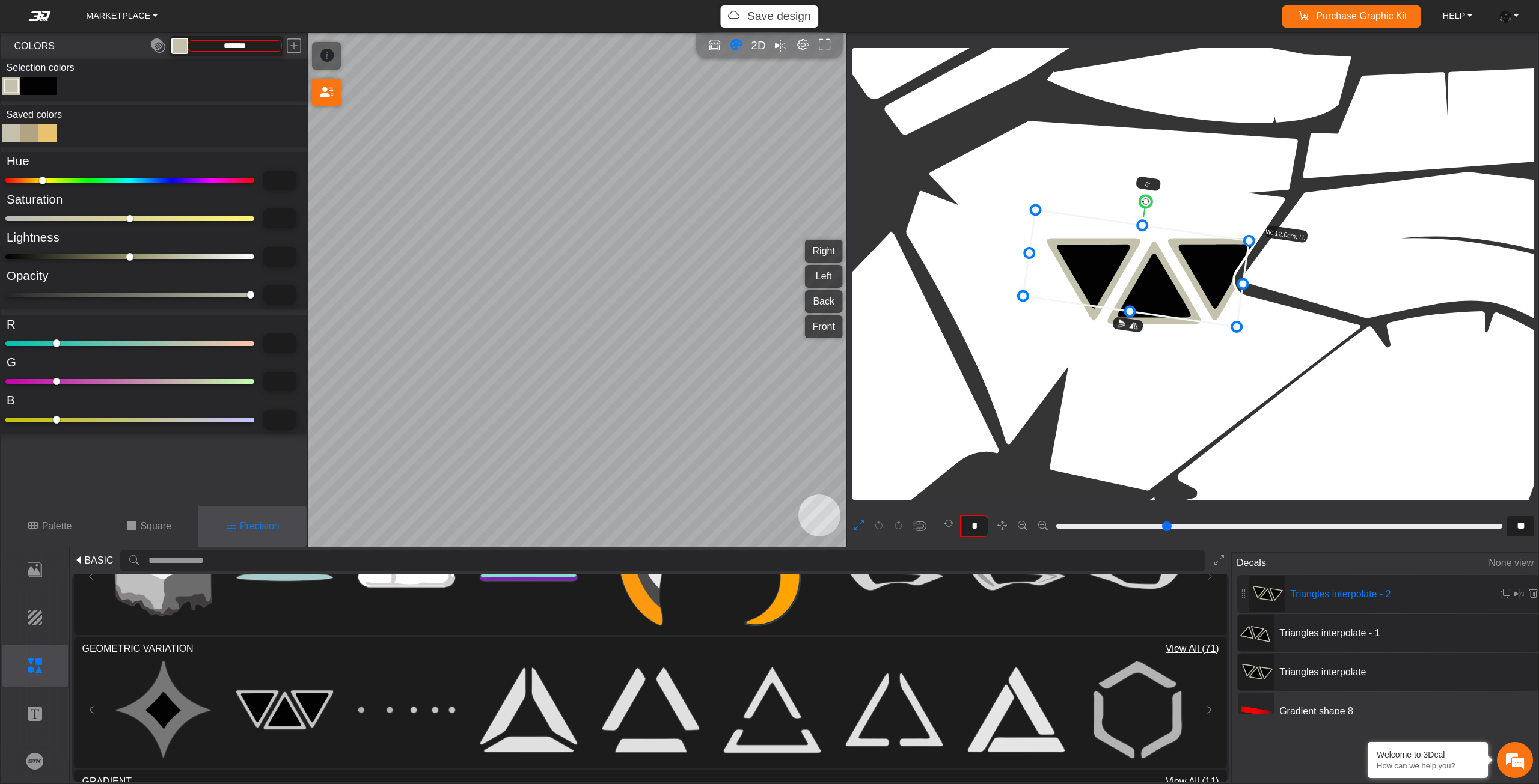
click at [1126, 273] on icon at bounding box center [1136, 269] width 226 height 117
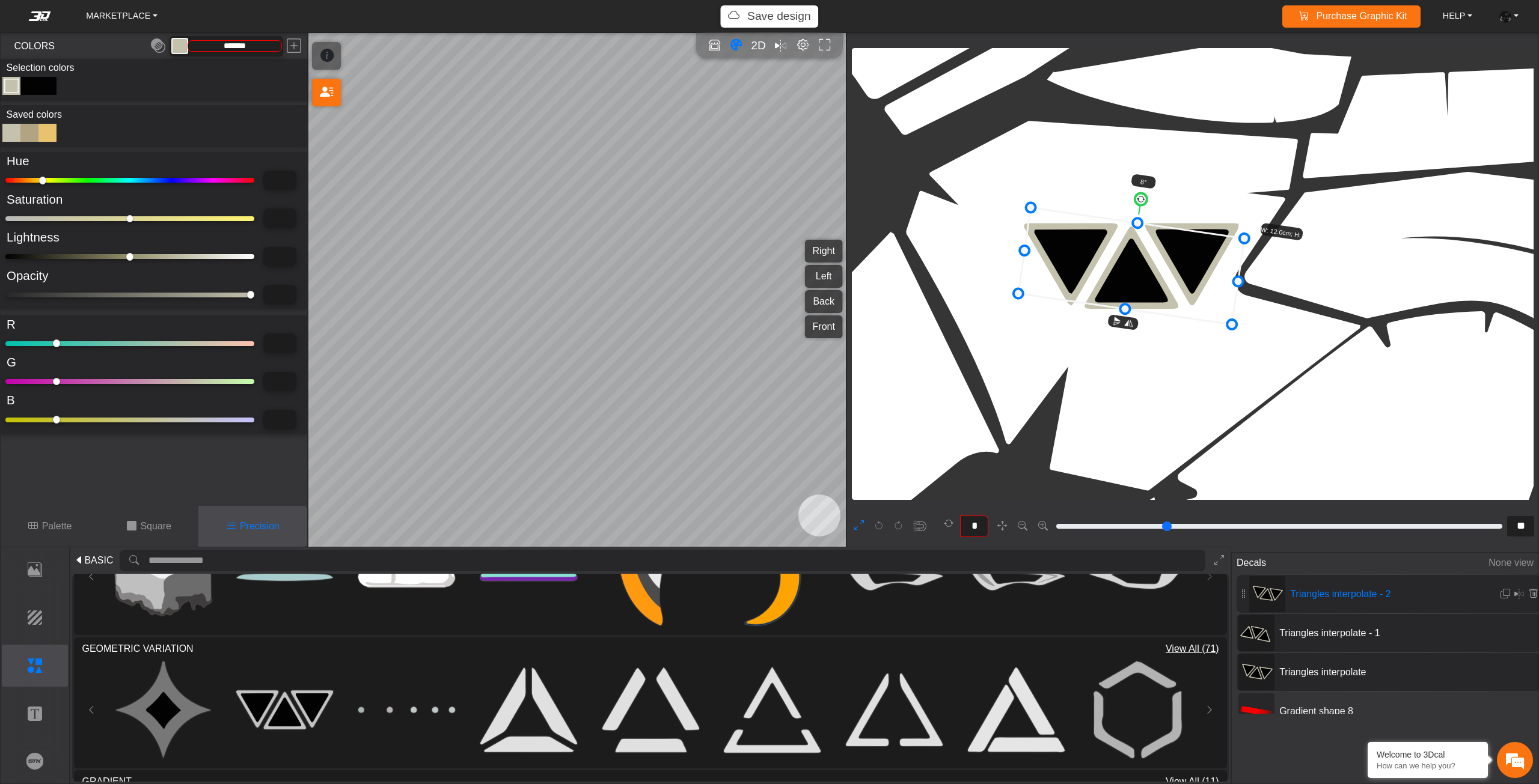
drag, startPoint x: 1105, startPoint y: 272, endPoint x: 1091, endPoint y: 270, distance: 14.1
click at [1093, 270] on icon at bounding box center [1131, 267] width 226 height 117
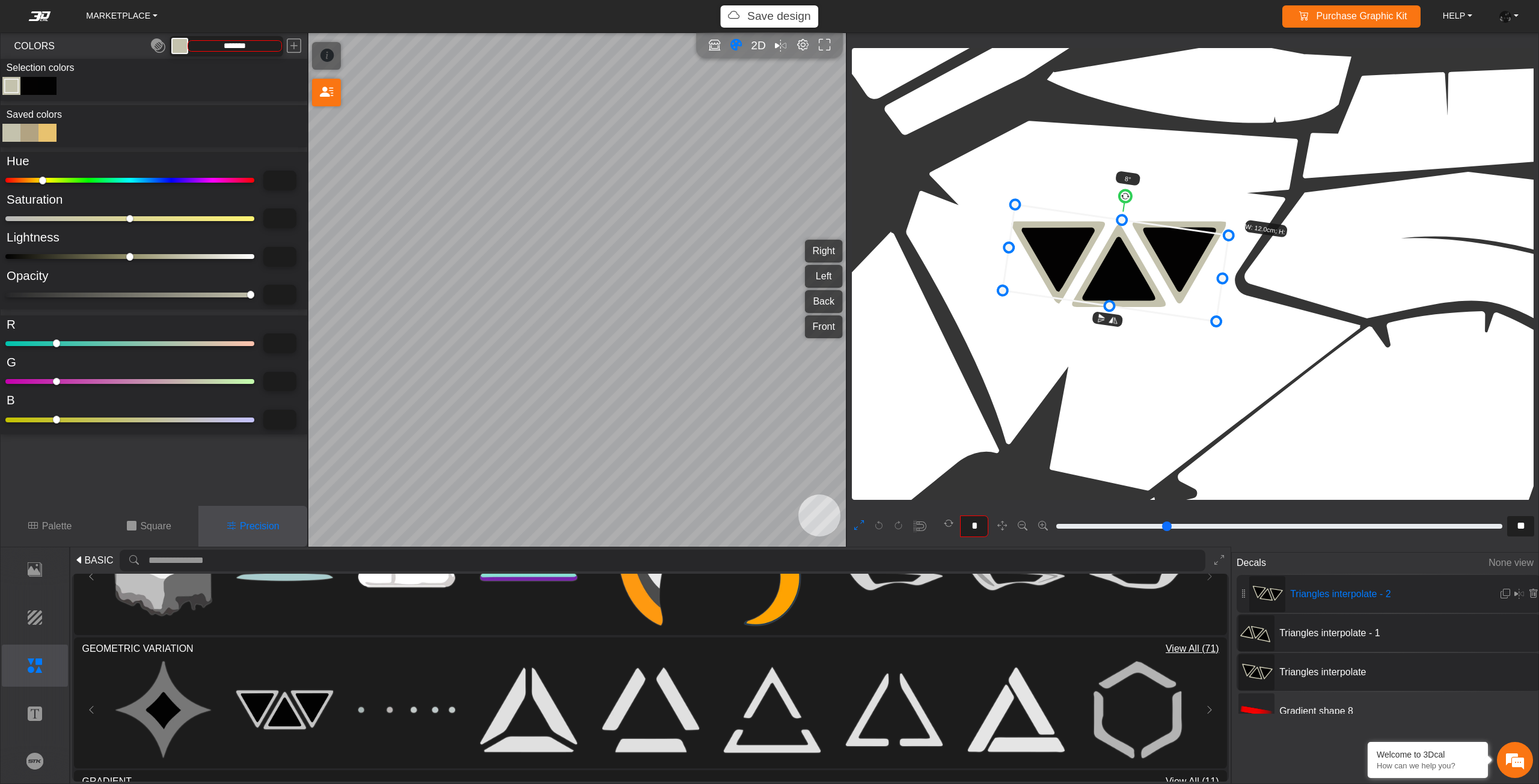
drag, startPoint x: 1089, startPoint y: 270, endPoint x: 1072, endPoint y: 265, distance: 17.7
click at [1072, 265] on icon at bounding box center [1115, 264] width 226 height 117
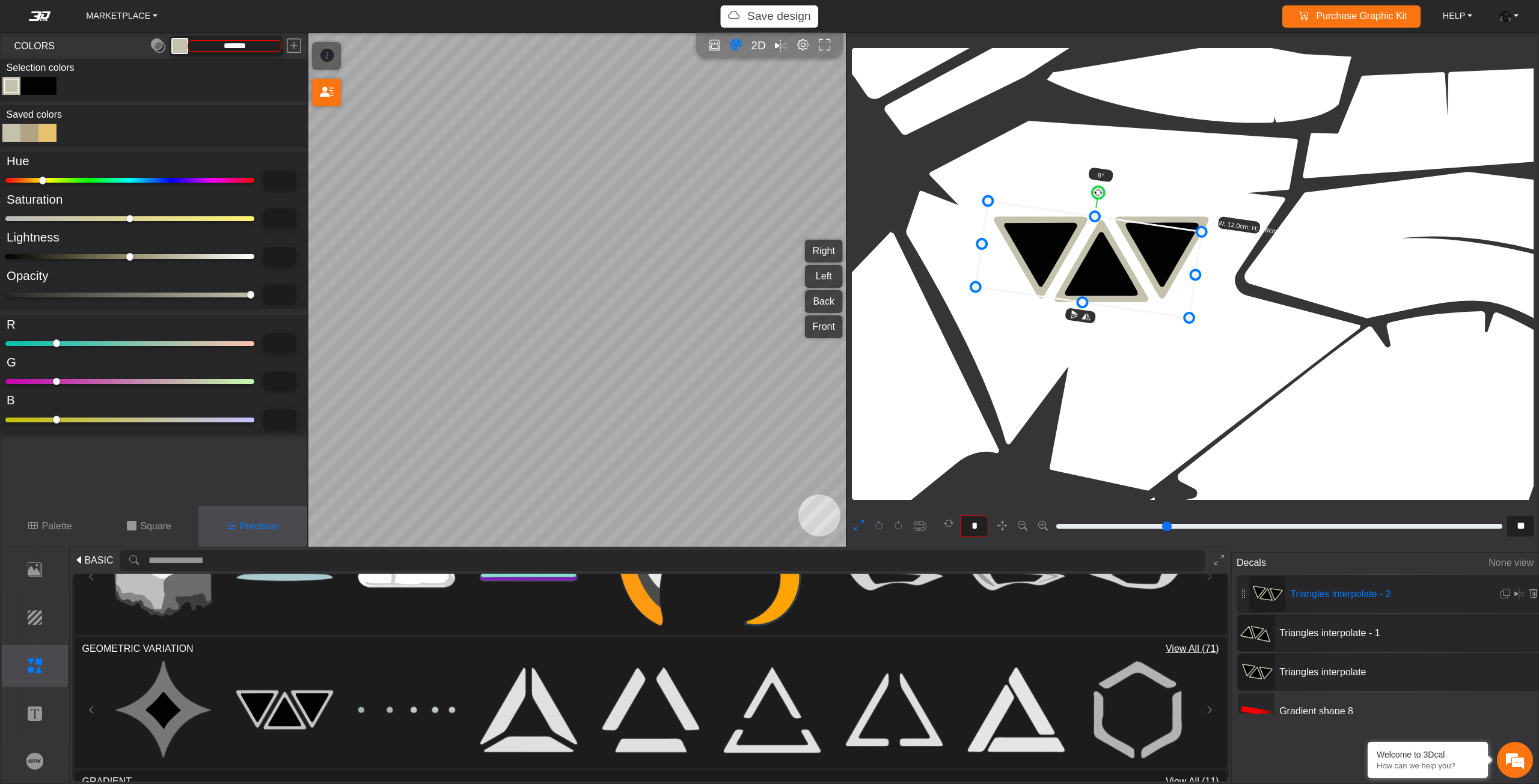
click at [1058, 265] on icon at bounding box center [1089, 260] width 226 height 117
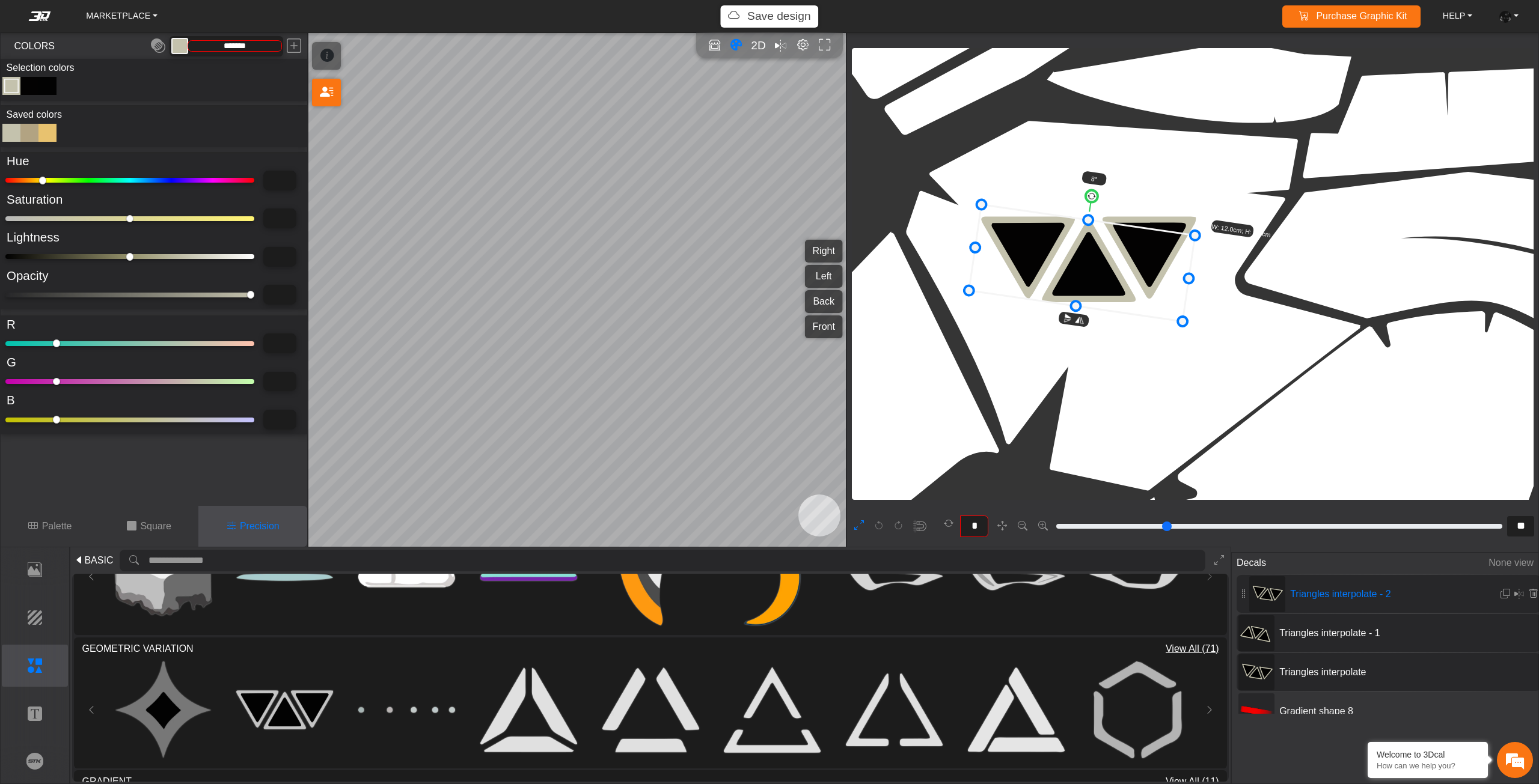
click at [1048, 270] on icon at bounding box center [1081, 264] width 226 height 117
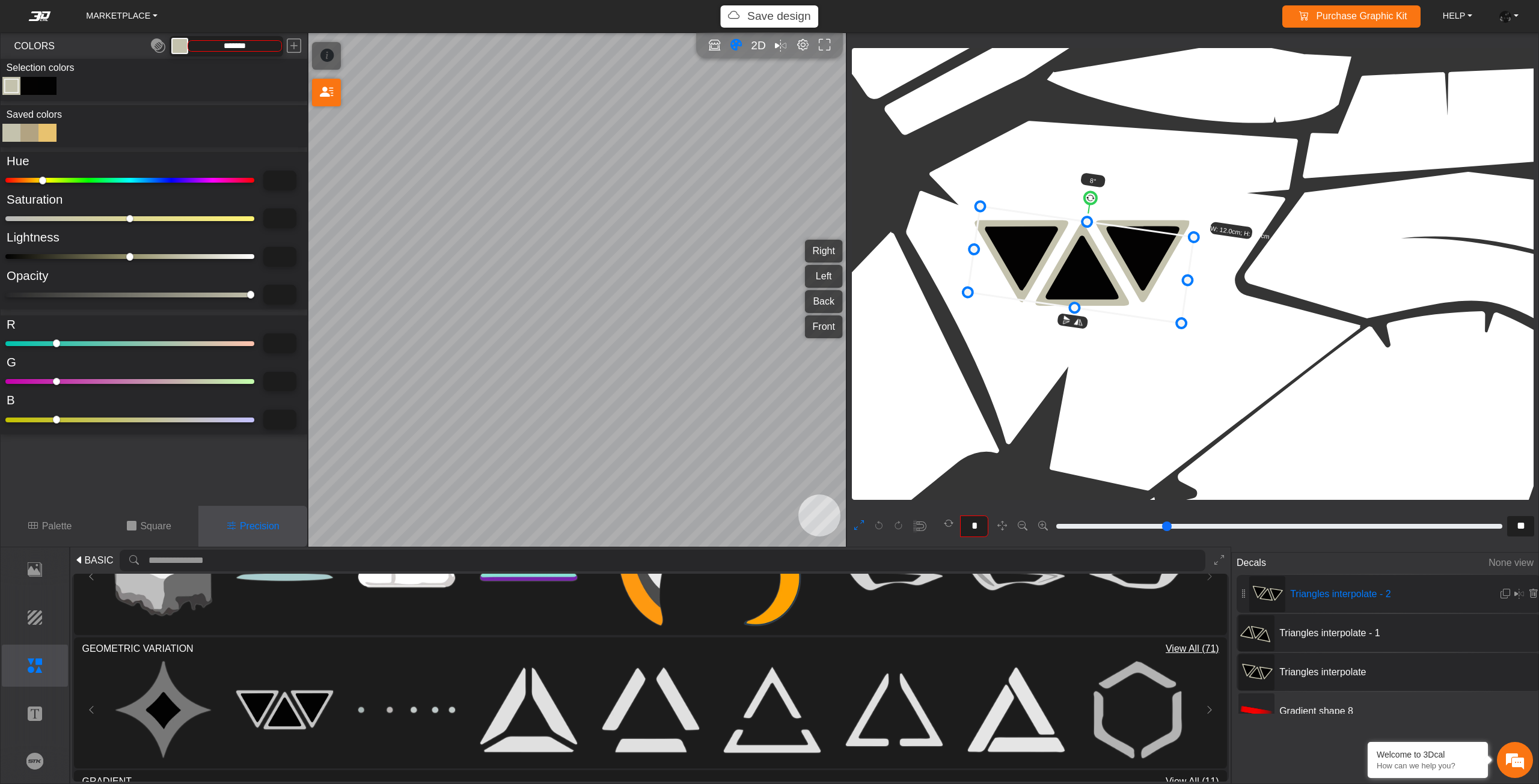
drag, startPoint x: 1046, startPoint y: 274, endPoint x: 1041, endPoint y: 279, distance: 7.1
click at [1041, 279] on icon at bounding box center [1081, 265] width 226 height 117
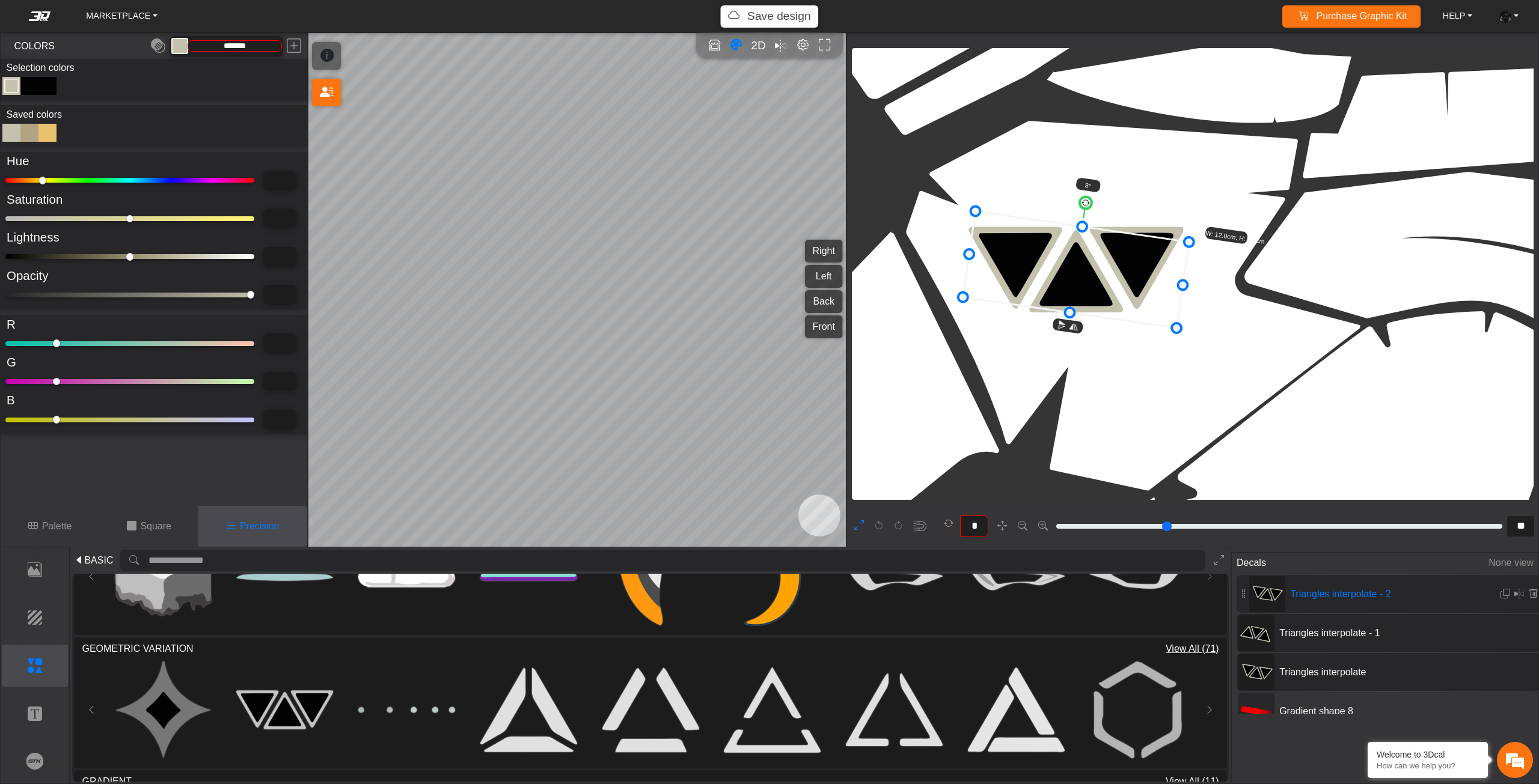
click at [1043, 275] on icon at bounding box center [1076, 270] width 226 height 117
click at [1087, 197] on circle at bounding box center [1086, 202] width 14 height 14
click at [1083, 254] on icon at bounding box center [1075, 269] width 228 height 123
click at [1086, 253] on icon at bounding box center [1078, 267] width 228 height 123
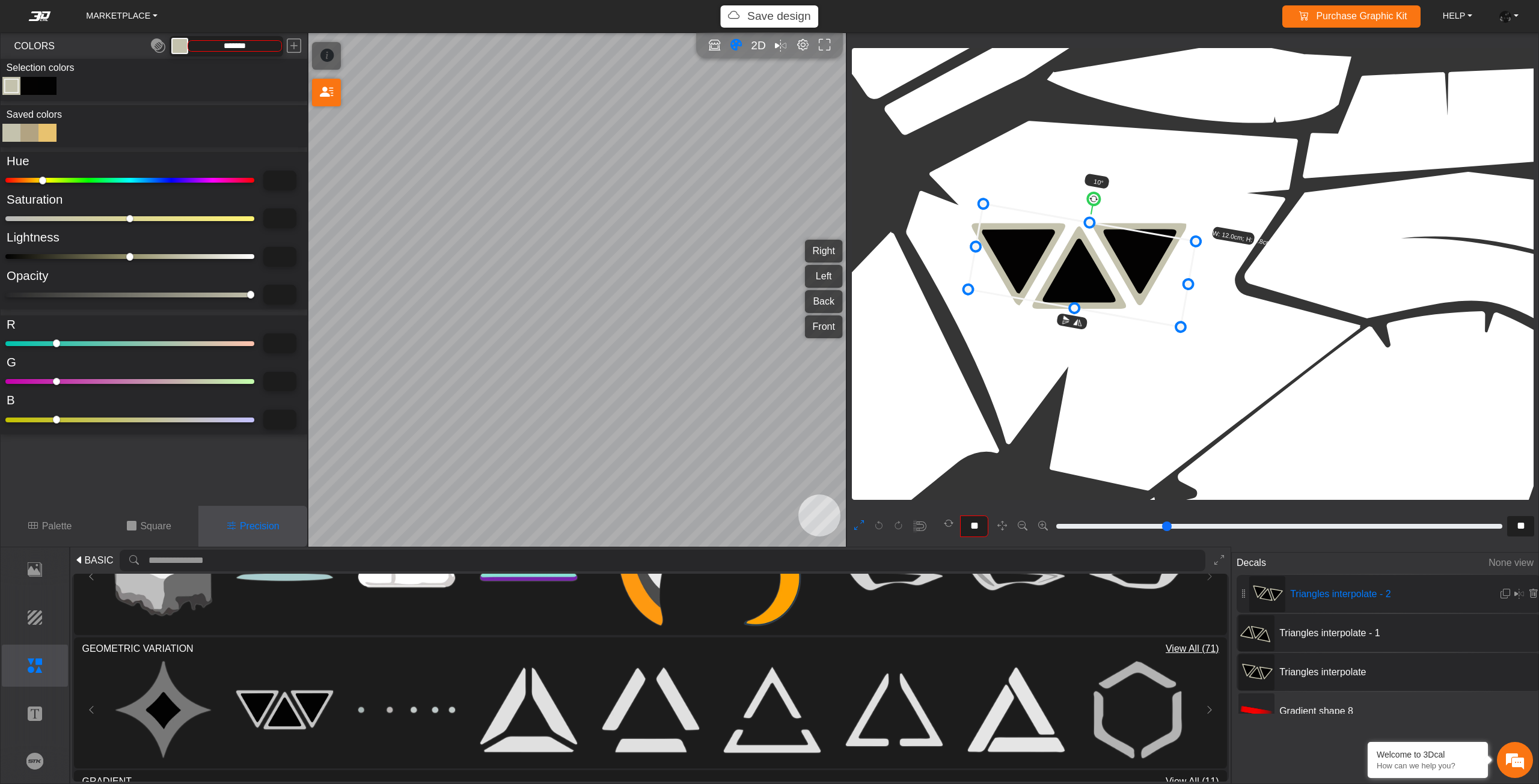
click at [1094, 252] on icon at bounding box center [1082, 266] width 228 height 123
drag, startPoint x: 1099, startPoint y: 251, endPoint x: 1101, endPoint y: 246, distance: 5.4
click at [1101, 246] on icon at bounding box center [1082, 266] width 228 height 123
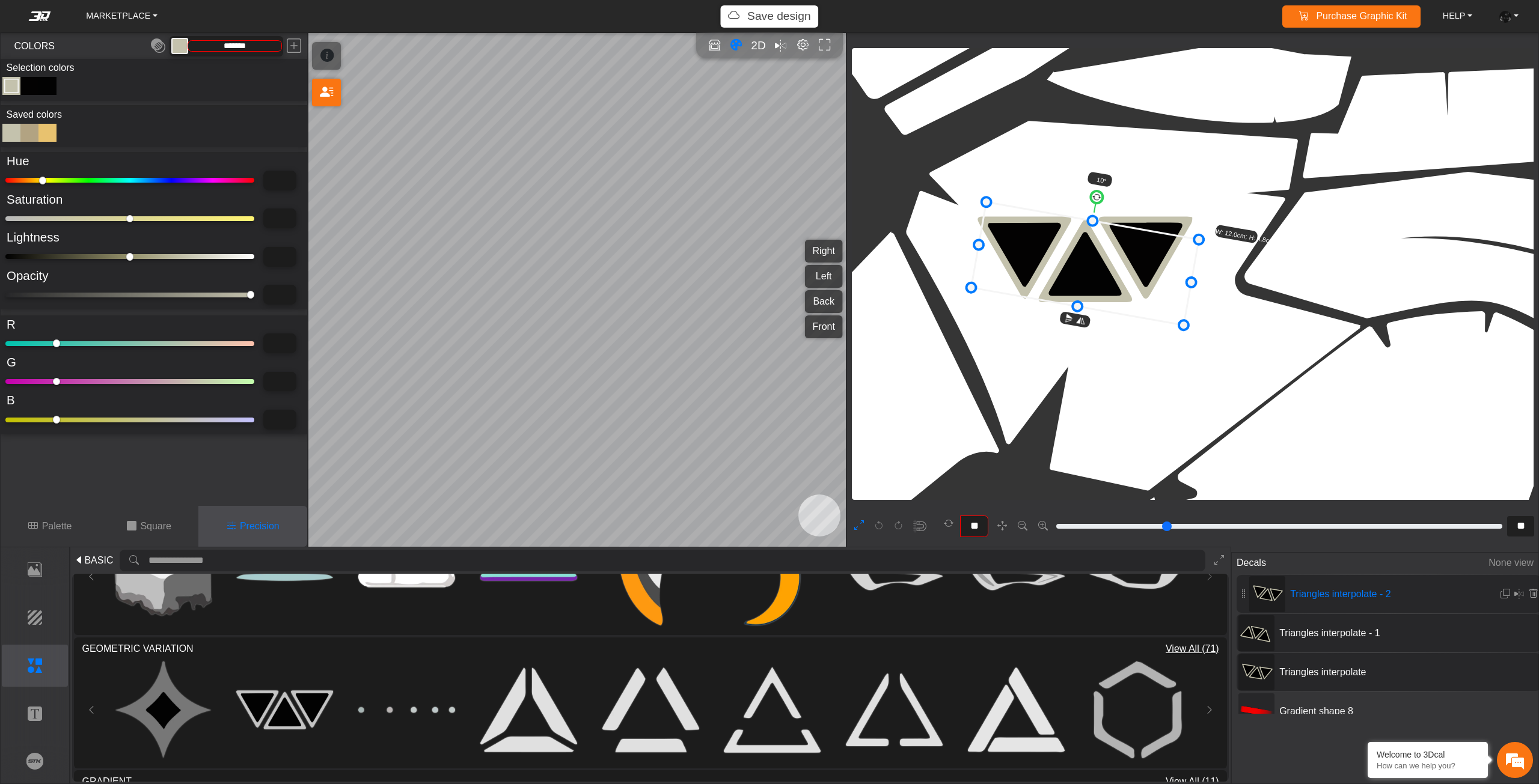
click at [1101, 251] on icon at bounding box center [1085, 264] width 228 height 123
drag, startPoint x: 47, startPoint y: 180, endPoint x: 0, endPoint y: 180, distance: 47.0
click at [5, 180] on input "range" at bounding box center [129, 180] width 249 height 5
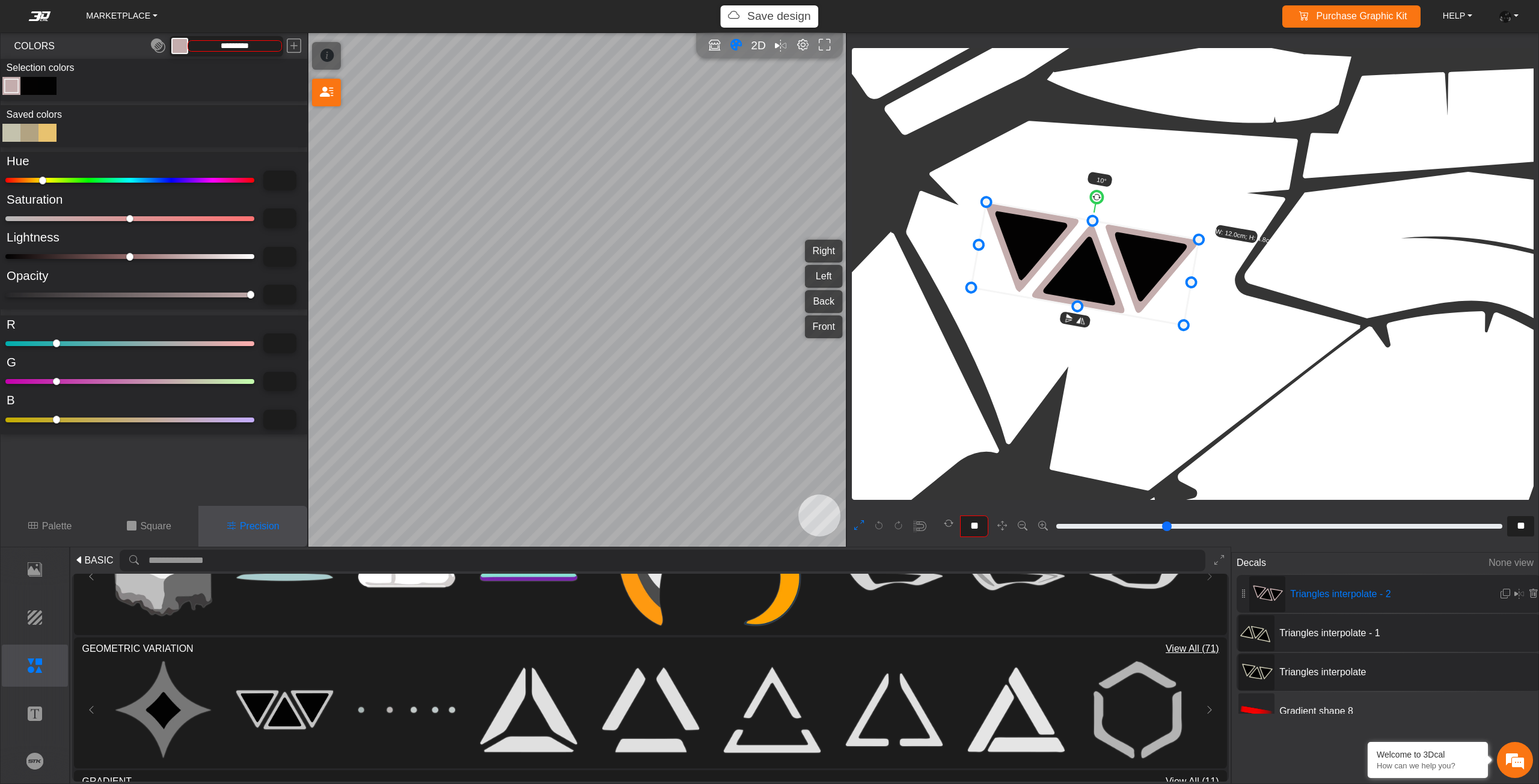
drag, startPoint x: 223, startPoint y: 219, endPoint x: 277, endPoint y: 219, distance: 54.0
click at [254, 219] on input "range" at bounding box center [129, 218] width 249 height 5
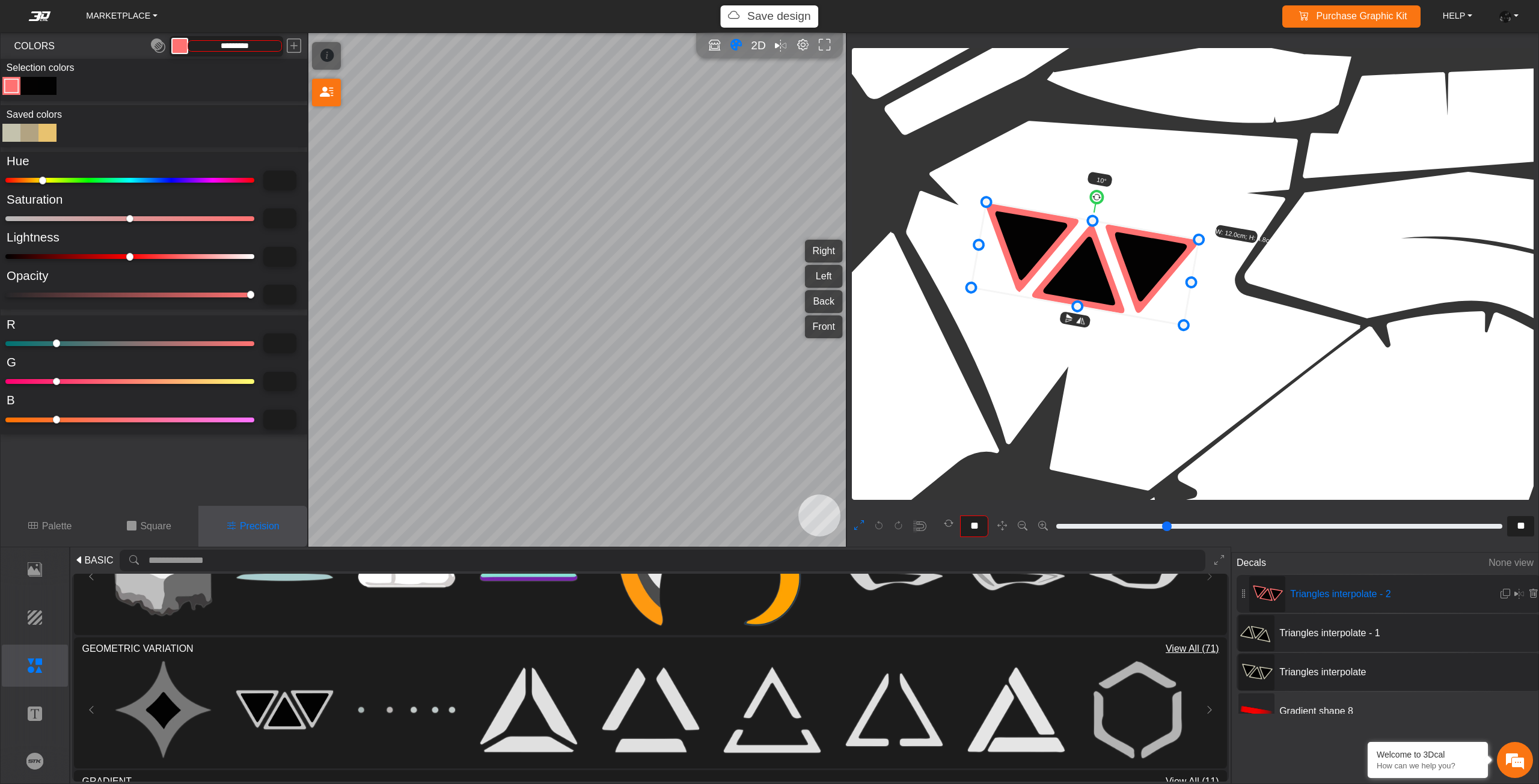
drag, startPoint x: 161, startPoint y: 255, endPoint x: 116, endPoint y: 255, distance: 45.0
click at [116, 255] on input "range" at bounding box center [129, 257] width 249 height 5
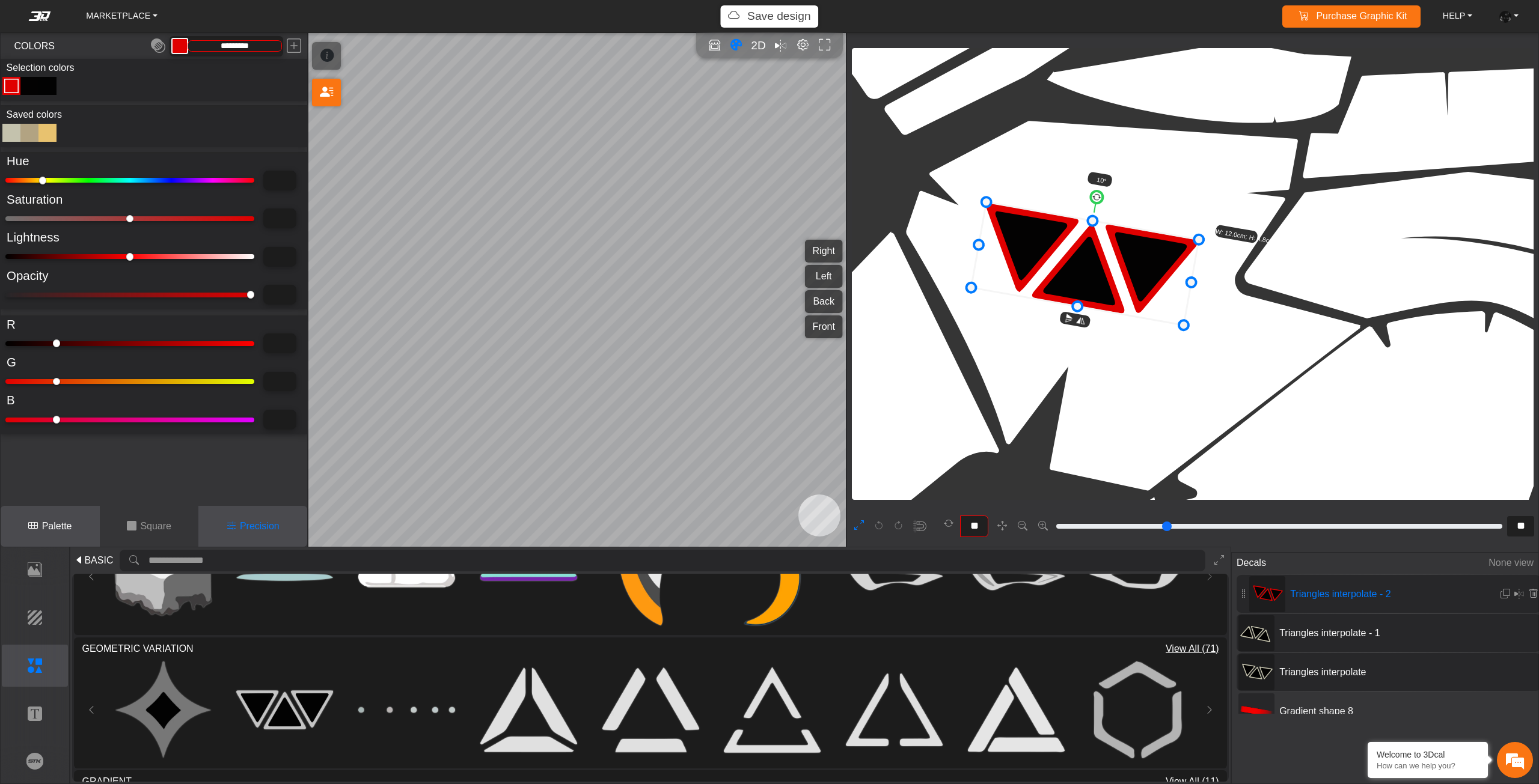
click at [59, 514] on button "Palette" at bounding box center [50, 526] width 99 height 41
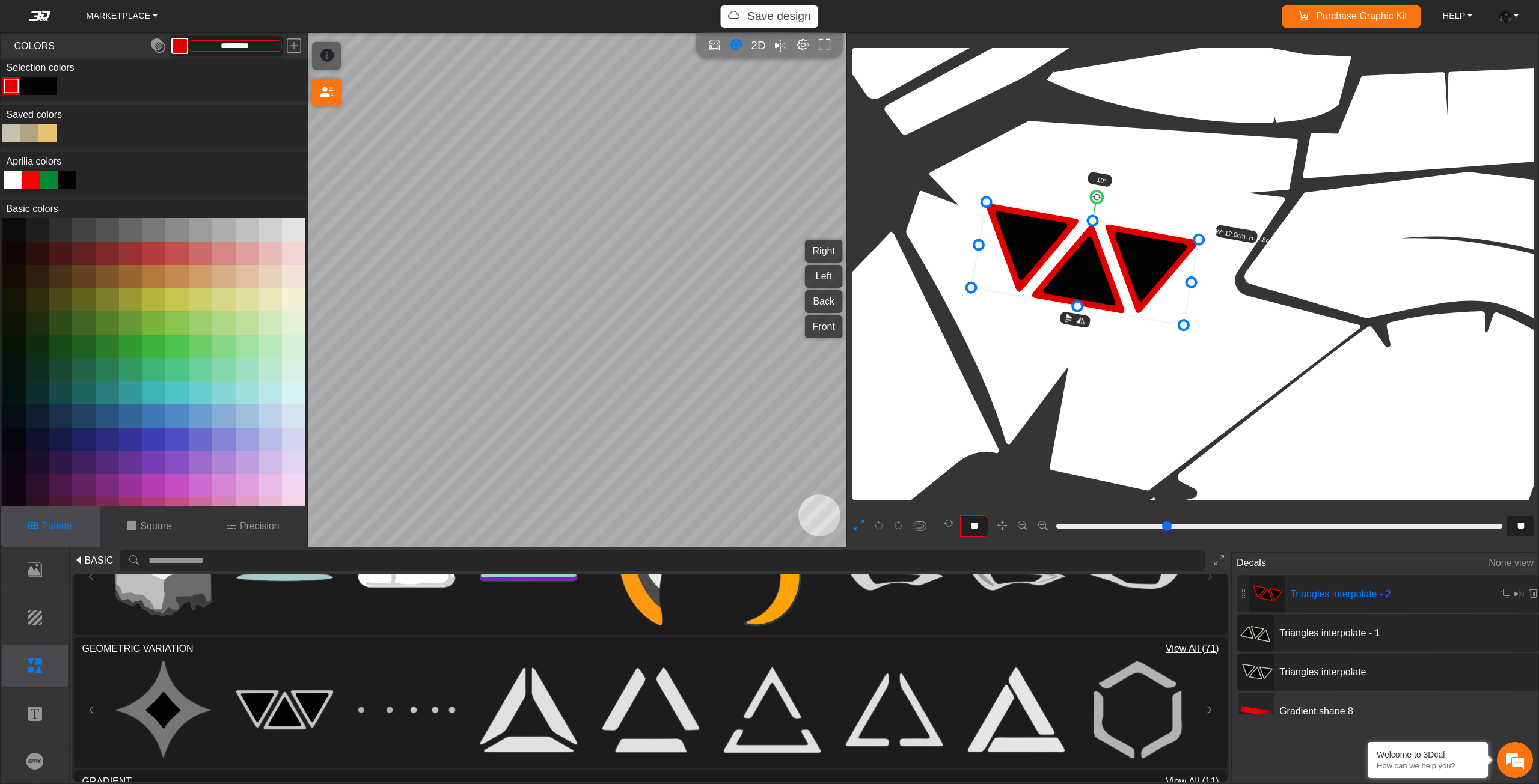
click at [30, 176] on icon at bounding box center [33, 178] width 12 height 12
click at [1303, 642] on div "Triangles interpolate - 1" at bounding box center [1388, 633] width 304 height 38
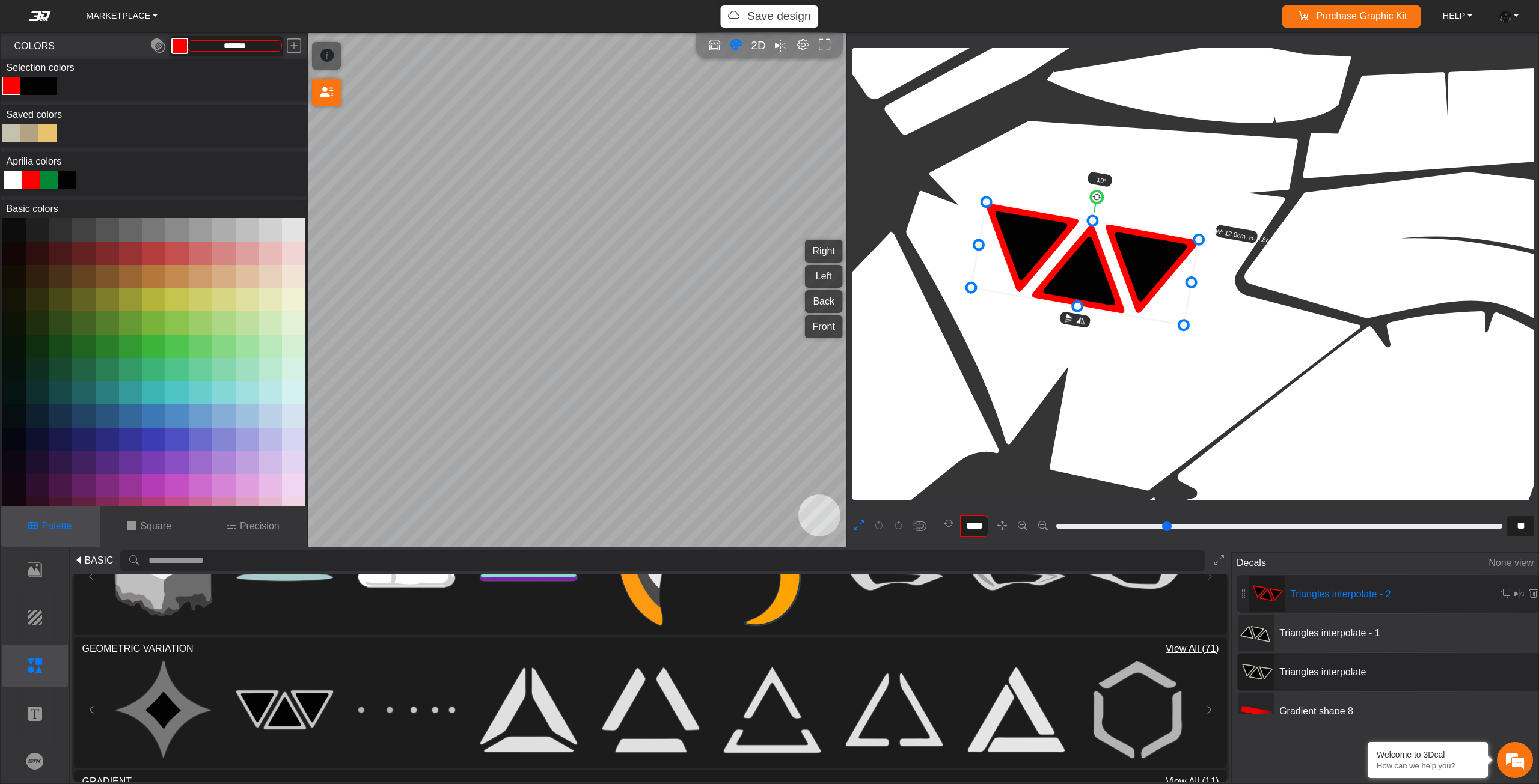
scroll to position [4724, 4409]
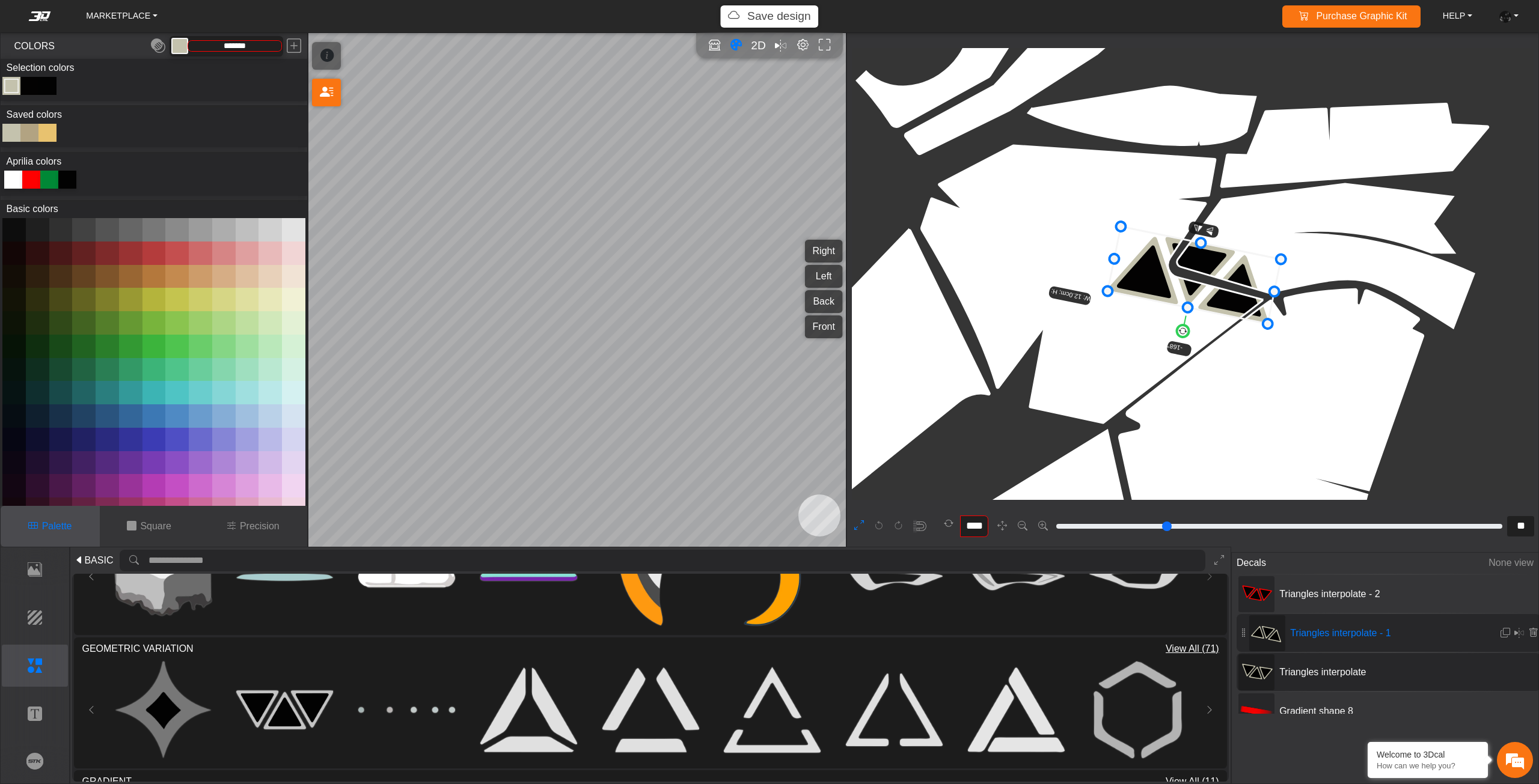
click at [30, 186] on icon at bounding box center [31, 179] width 18 height 18
click at [1286, 673] on span "Triangles interpolate" at bounding box center [1364, 672] width 180 height 14
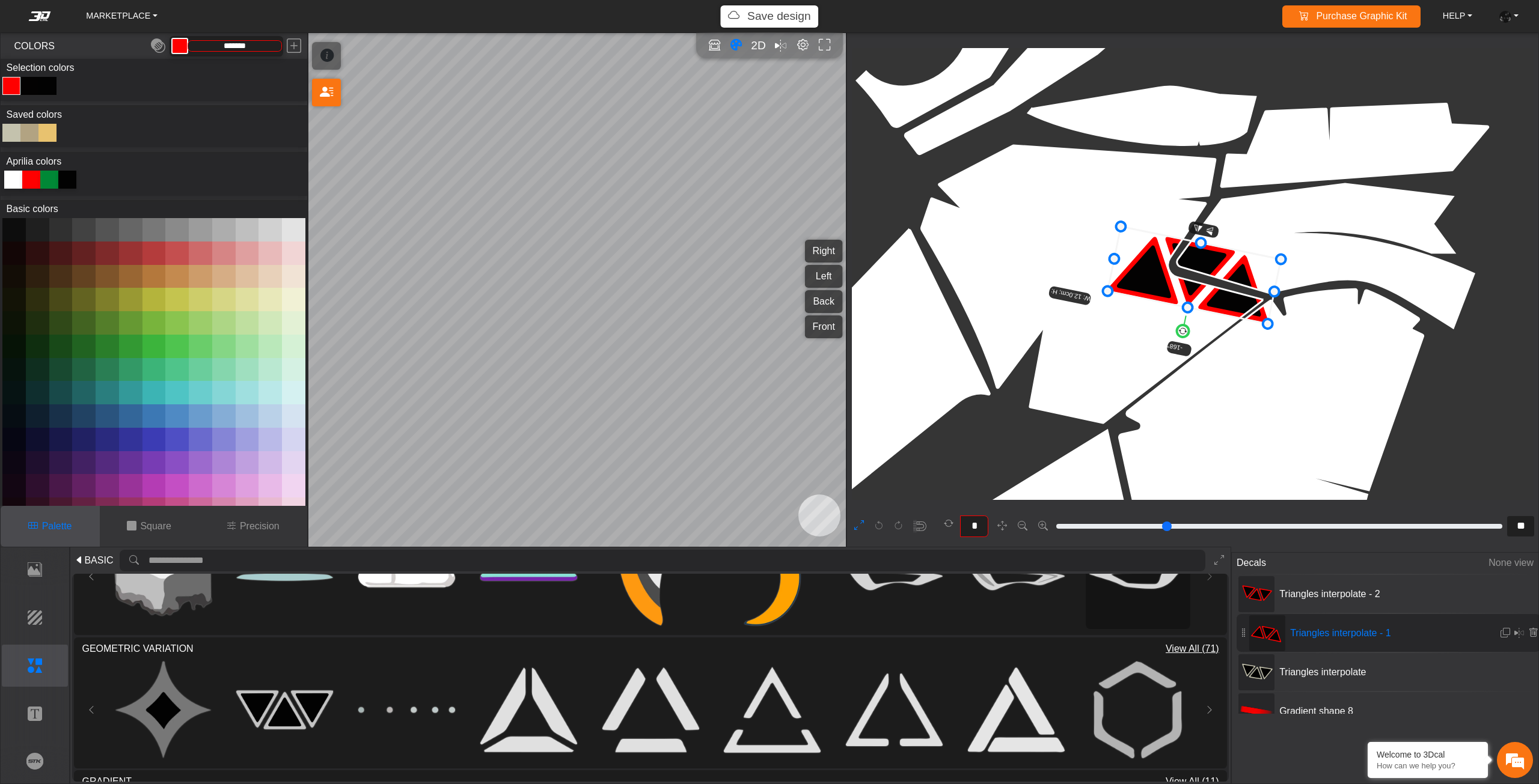
scroll to position [4775, 4571]
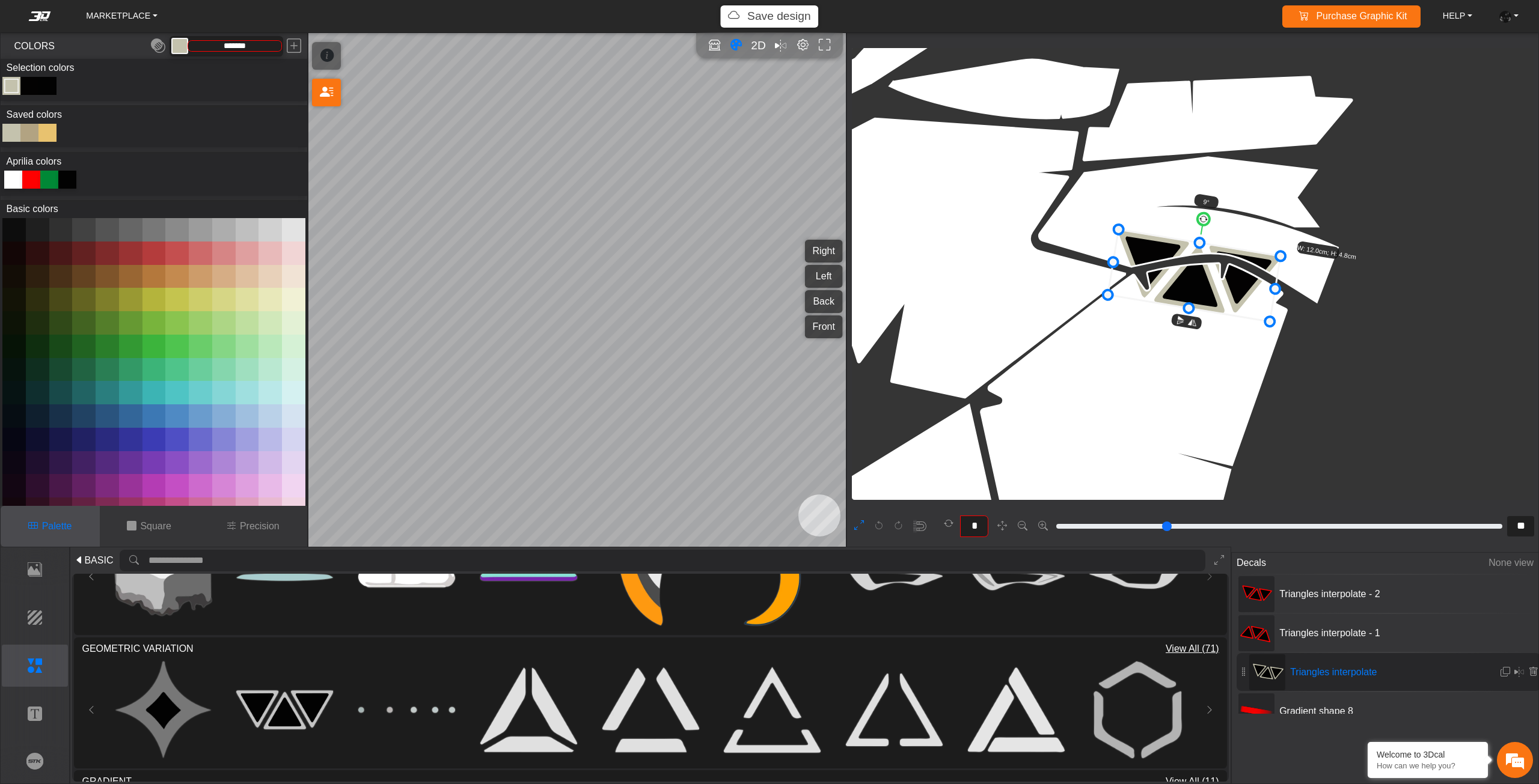
click at [27, 181] on icon at bounding box center [33, 178] width 12 height 12
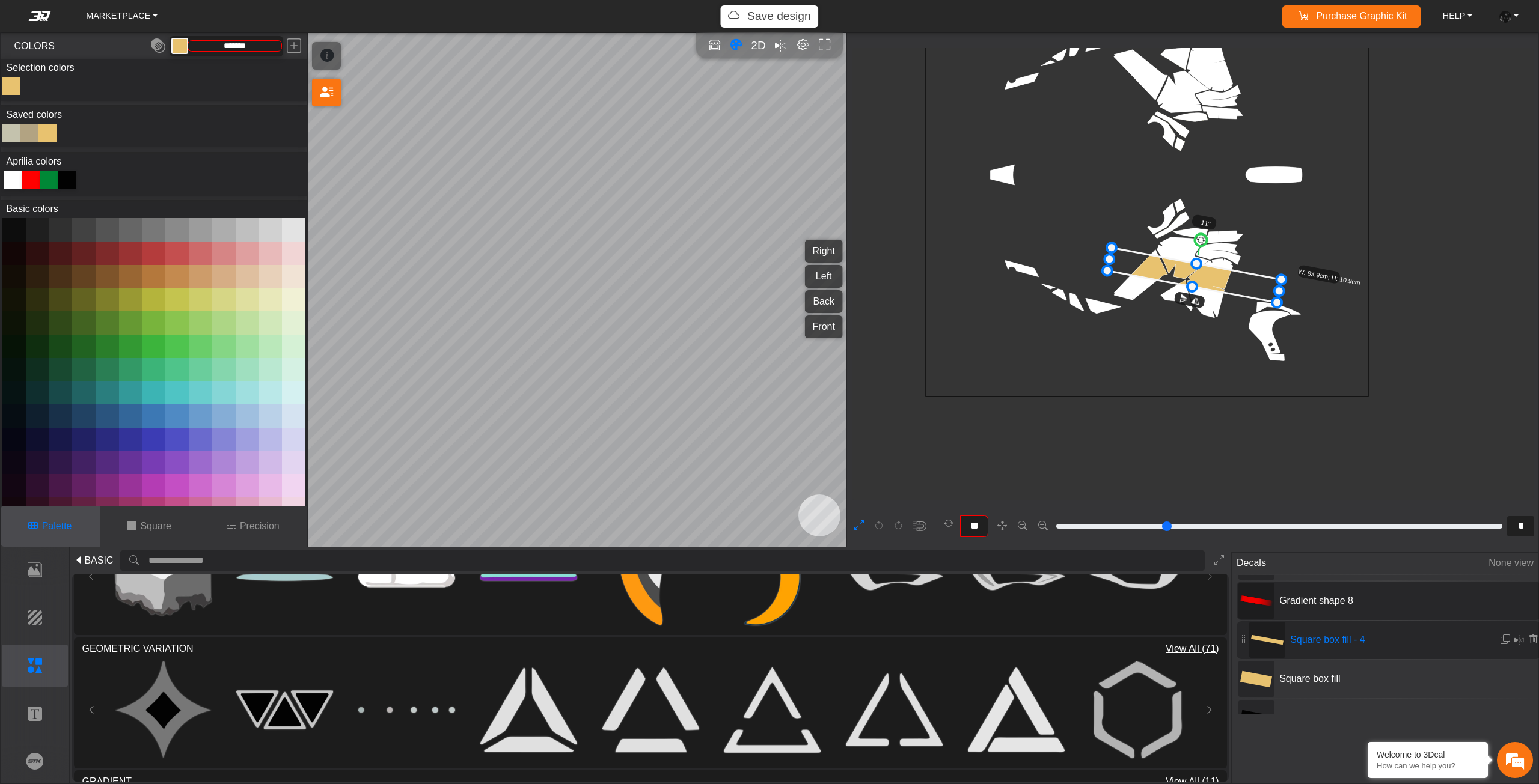
scroll to position [60, 0]
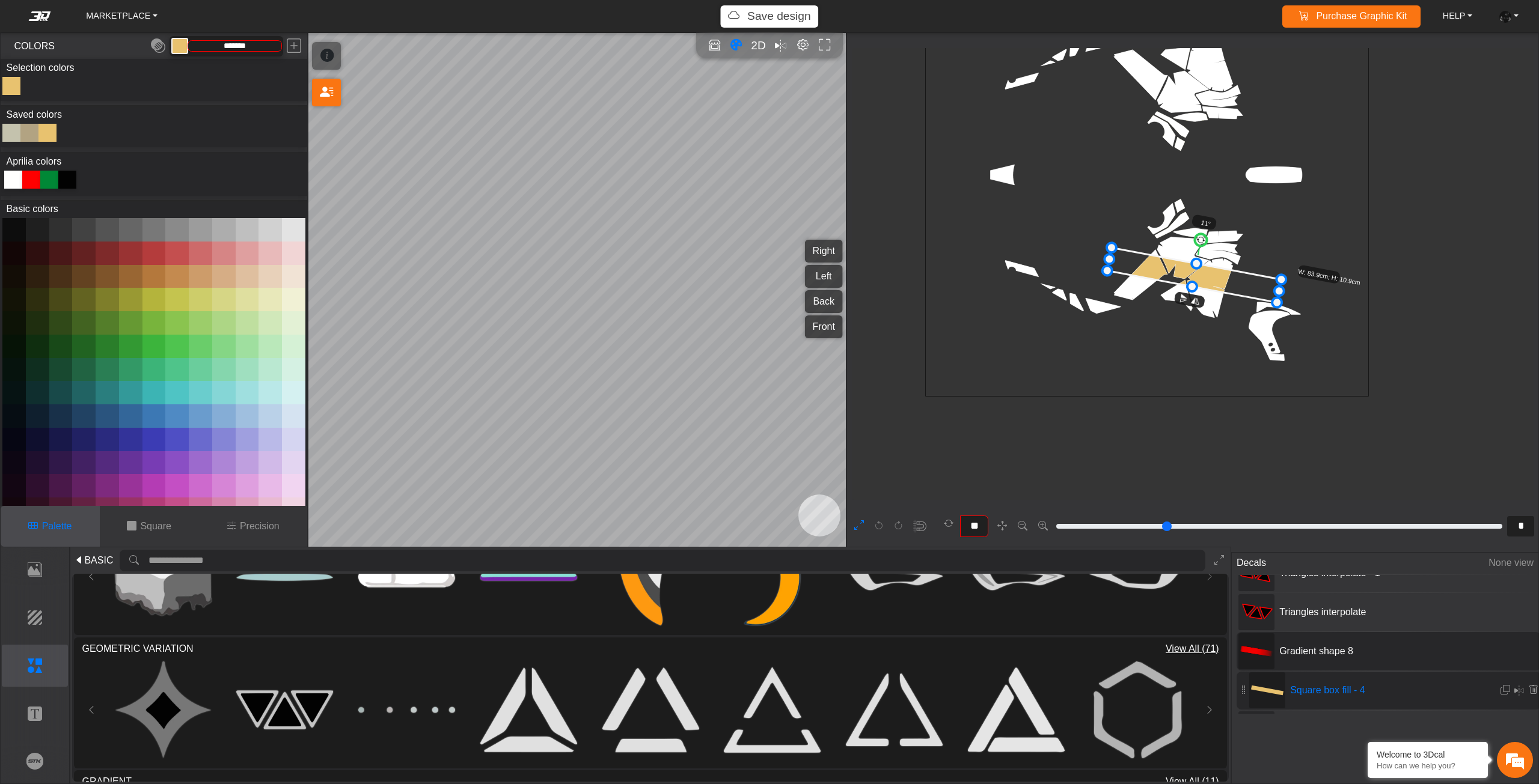
click at [1281, 650] on span "Gradient shape 8" at bounding box center [1364, 651] width 180 height 14
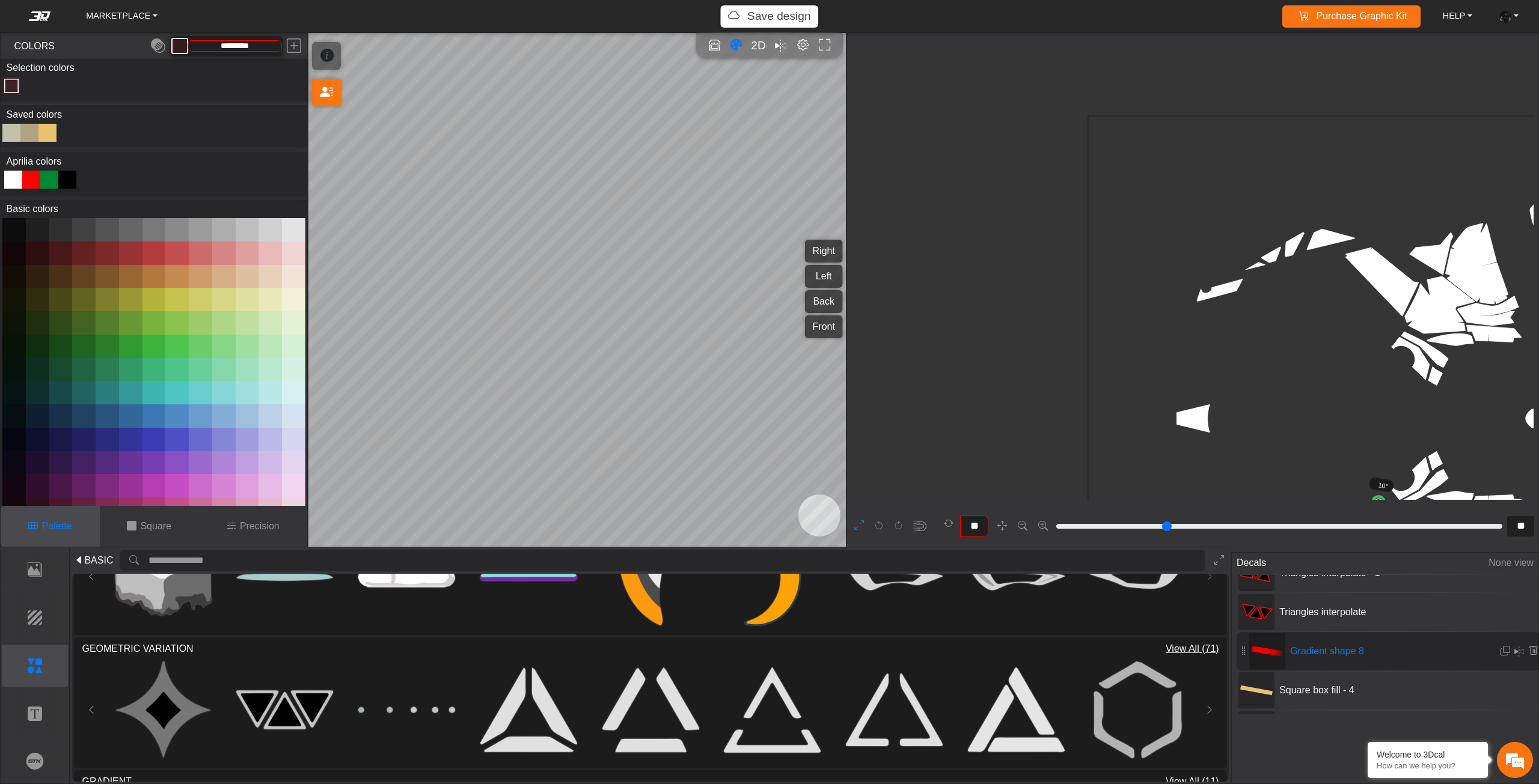
scroll to position [804, 549]
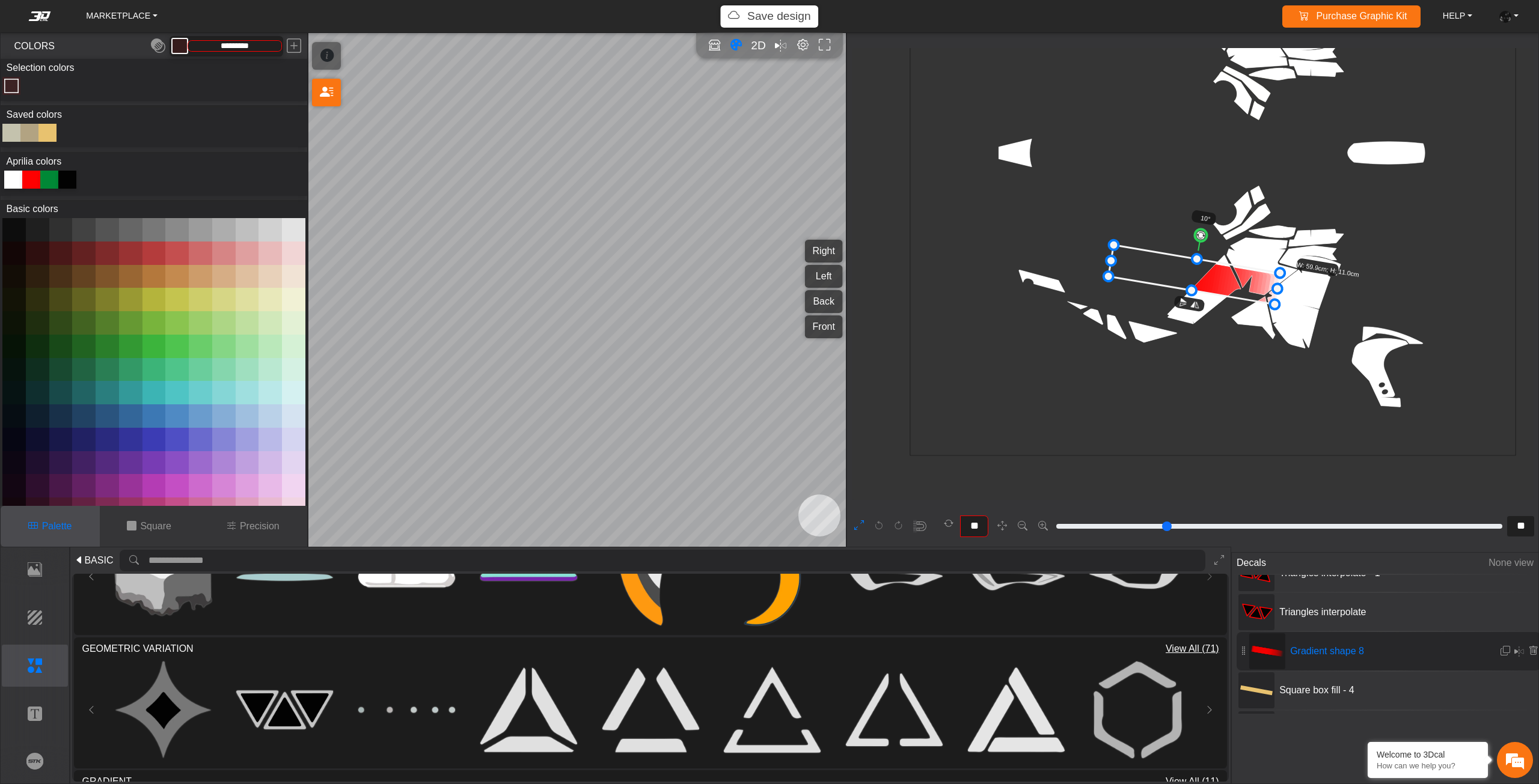
click at [1204, 233] on circle at bounding box center [1200, 235] width 14 height 14
click at [1204, 233] on circle at bounding box center [1204, 236] width 14 height 14
click at [1199, 233] on circle at bounding box center [1204, 236] width 14 height 14
click at [1201, 235] on circle at bounding box center [1199, 235] width 13 height 13
click at [1353, 622] on div "Triangles interpolate" at bounding box center [1388, 612] width 304 height 38
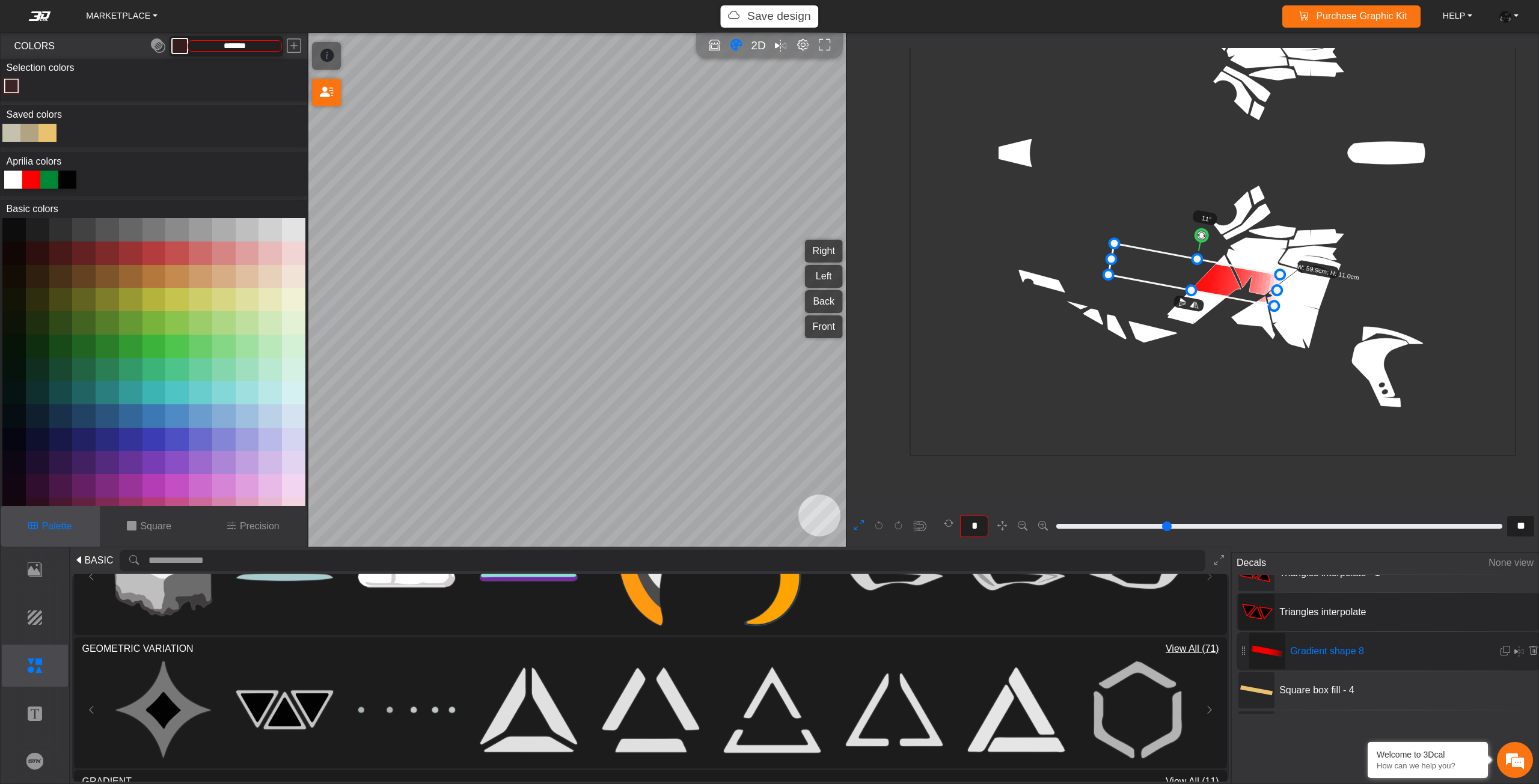
scroll to position [4775, 4571]
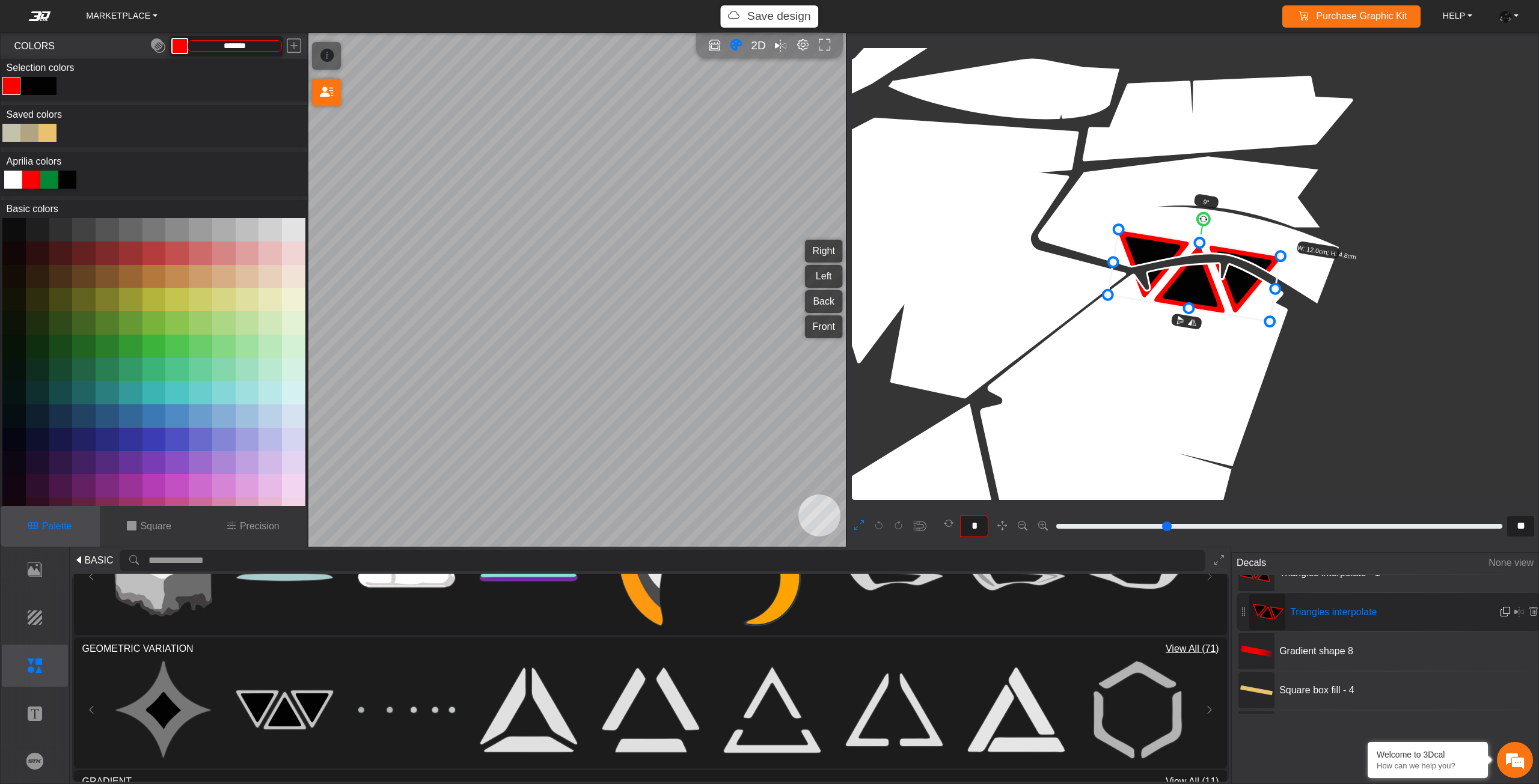
click at [1504, 614] on em at bounding box center [1504, 612] width 9 height 10
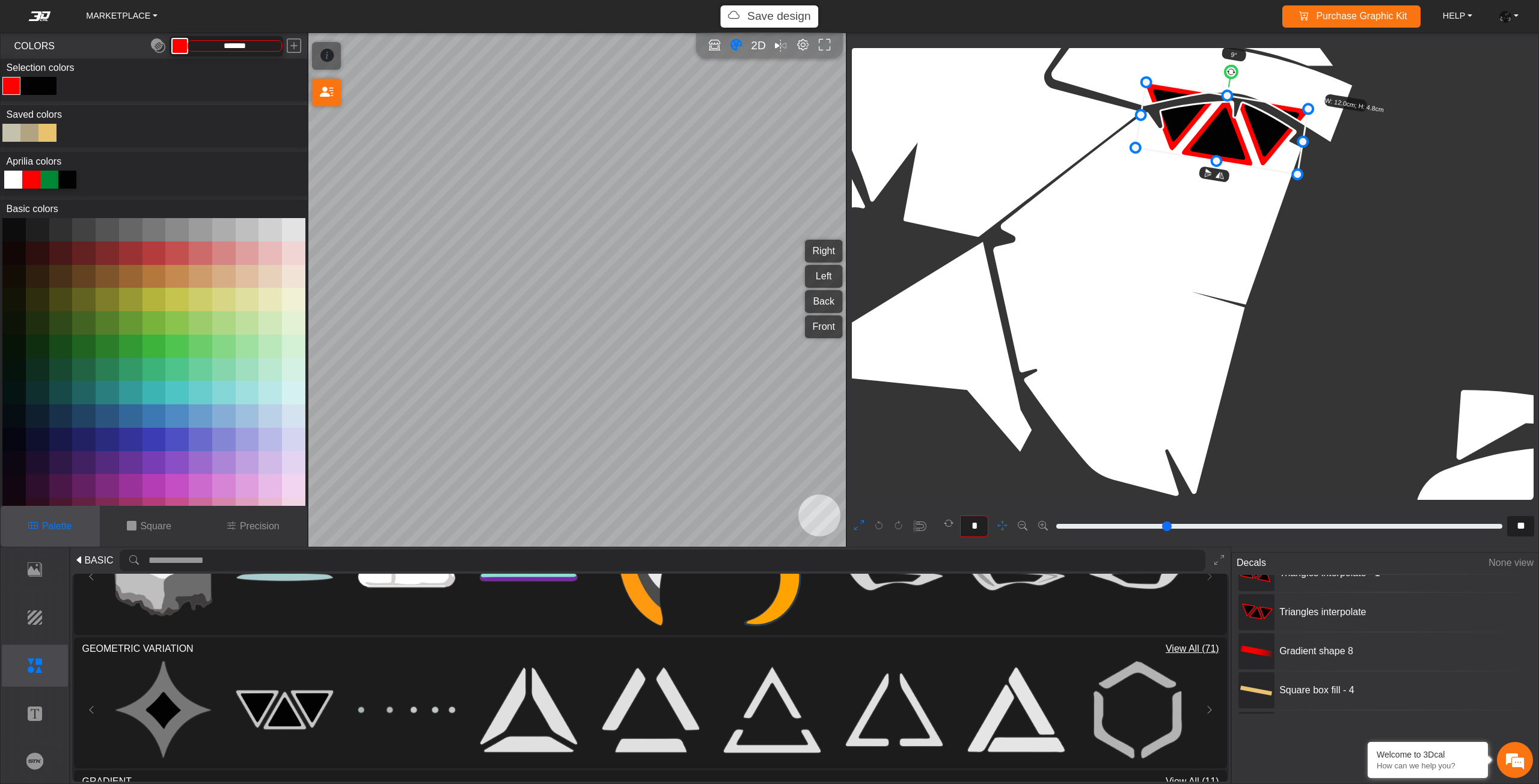
scroll to position [4955, 4556]
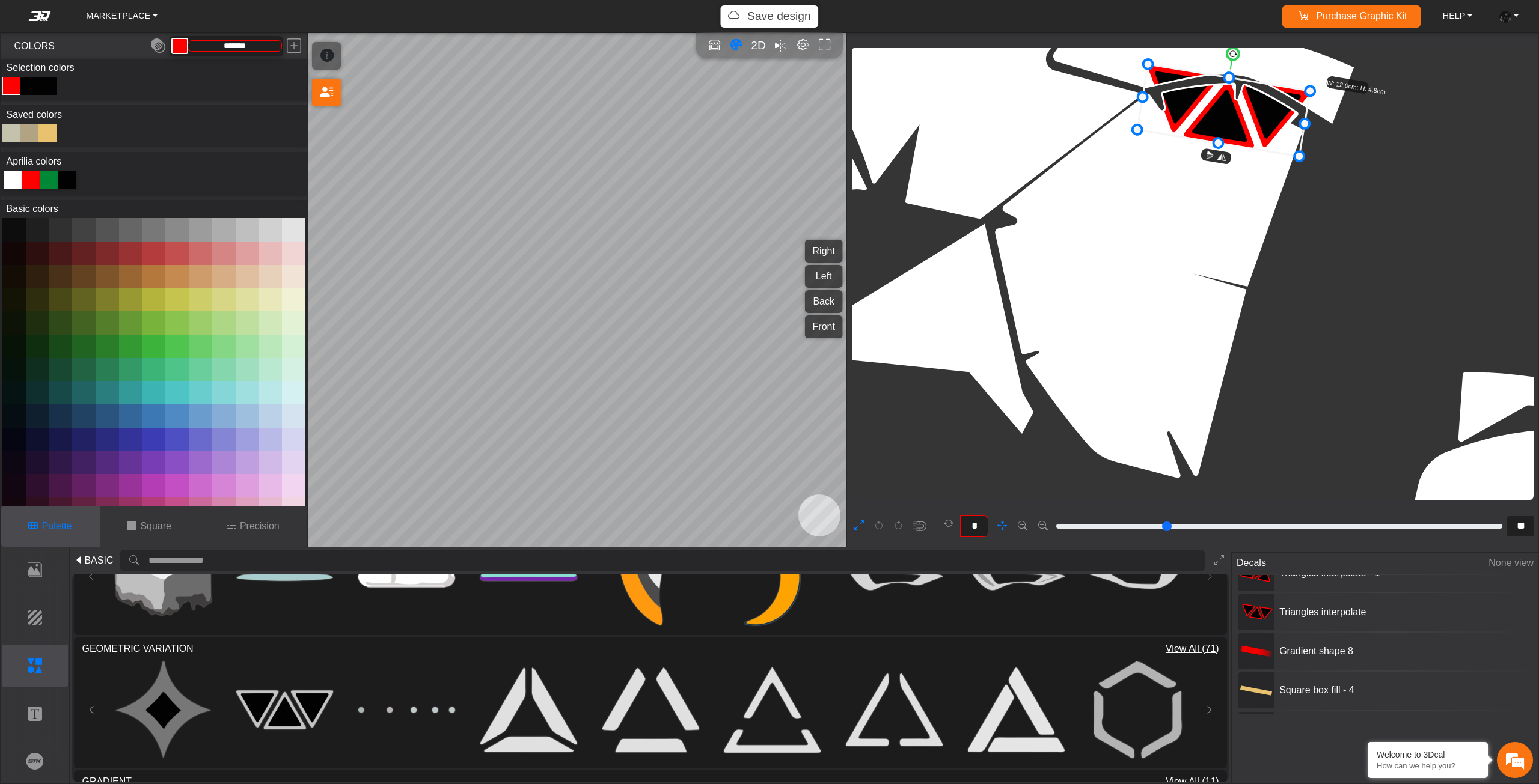
drag, startPoint x: 1282, startPoint y: 212, endPoint x: 1290, endPoint y: 172, distance: 40.8
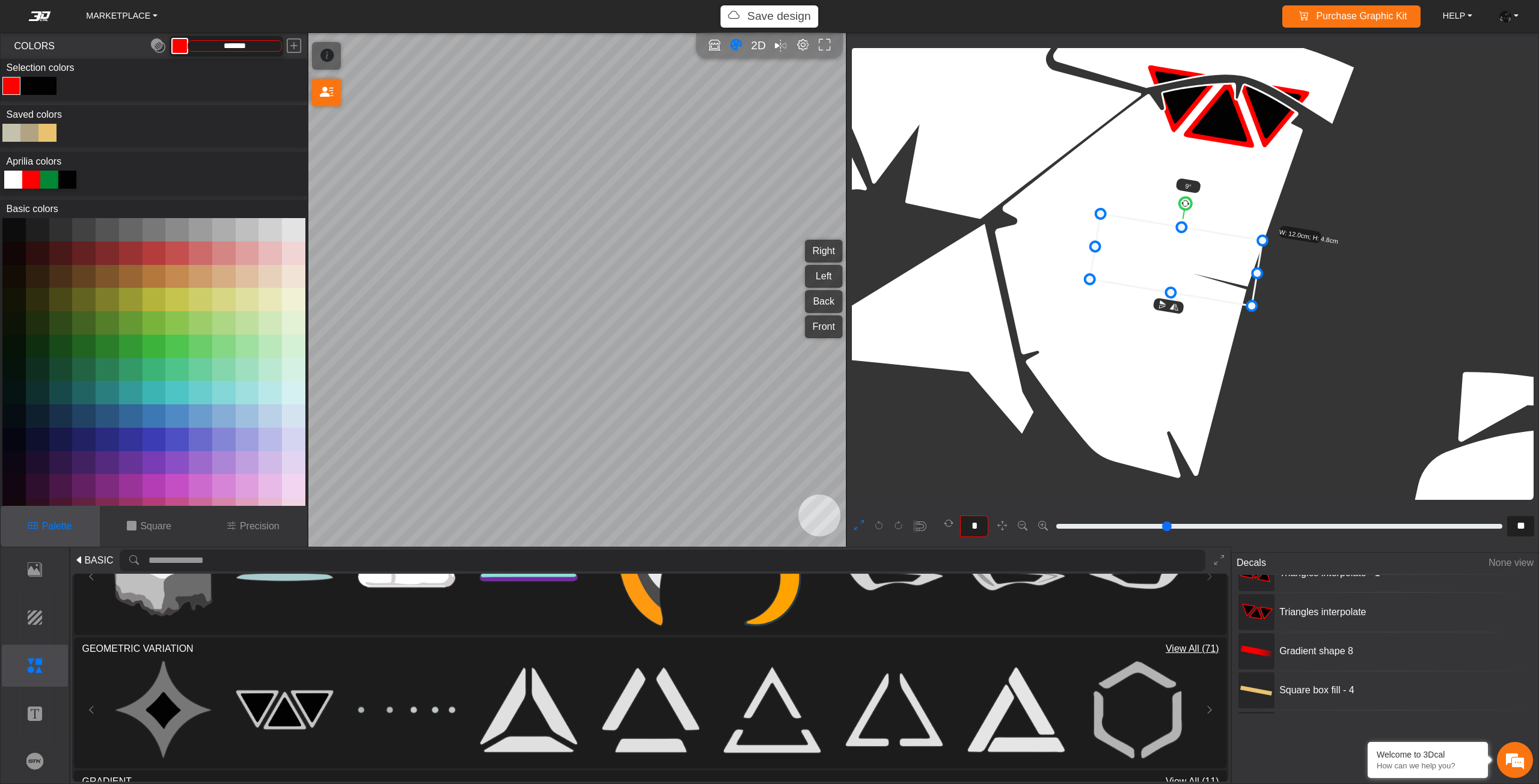
drag, startPoint x: 1253, startPoint y: 148, endPoint x: 1189, endPoint y: 419, distance: 278.5
click at [1189, 306] on icon at bounding box center [1176, 259] width 173 height 92
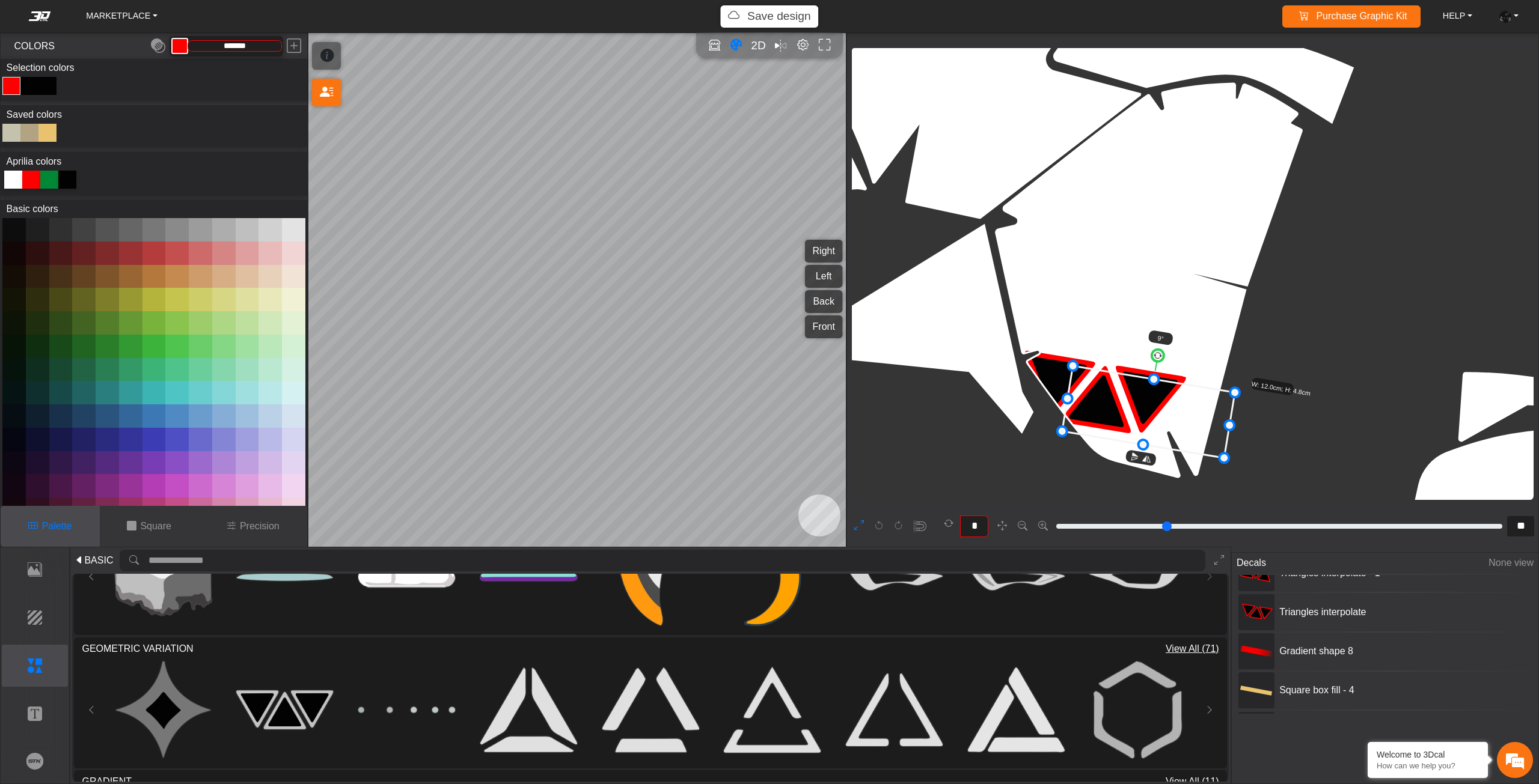
drag, startPoint x: 1172, startPoint y: 415, endPoint x: 1146, endPoint y: 375, distance: 47.7
click at [1146, 375] on icon at bounding box center [1148, 411] width 173 height 92
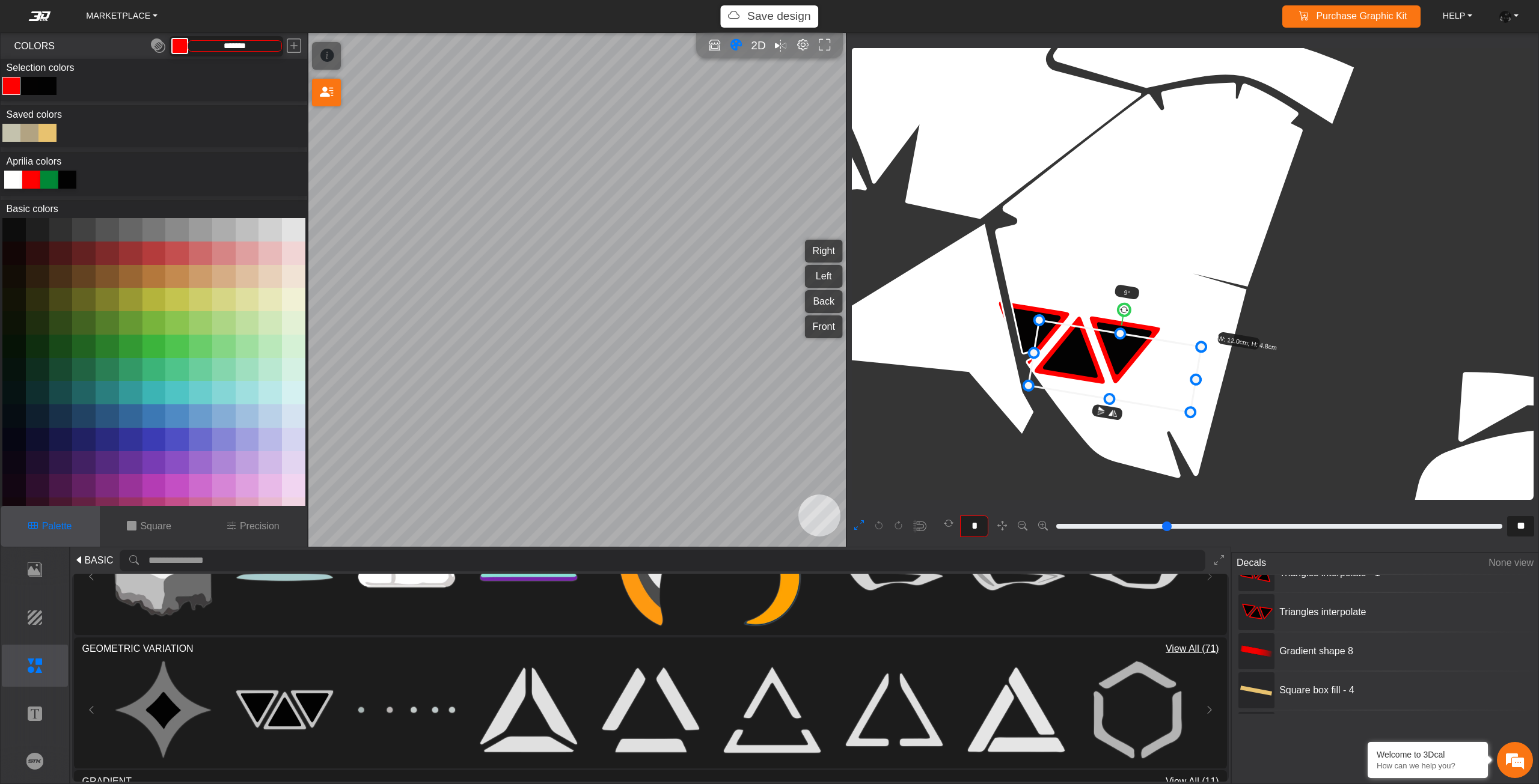
drag, startPoint x: 1146, startPoint y: 375, endPoint x: 1152, endPoint y: 354, distance: 21.8
click at [1152, 354] on icon at bounding box center [1115, 366] width 173 height 92
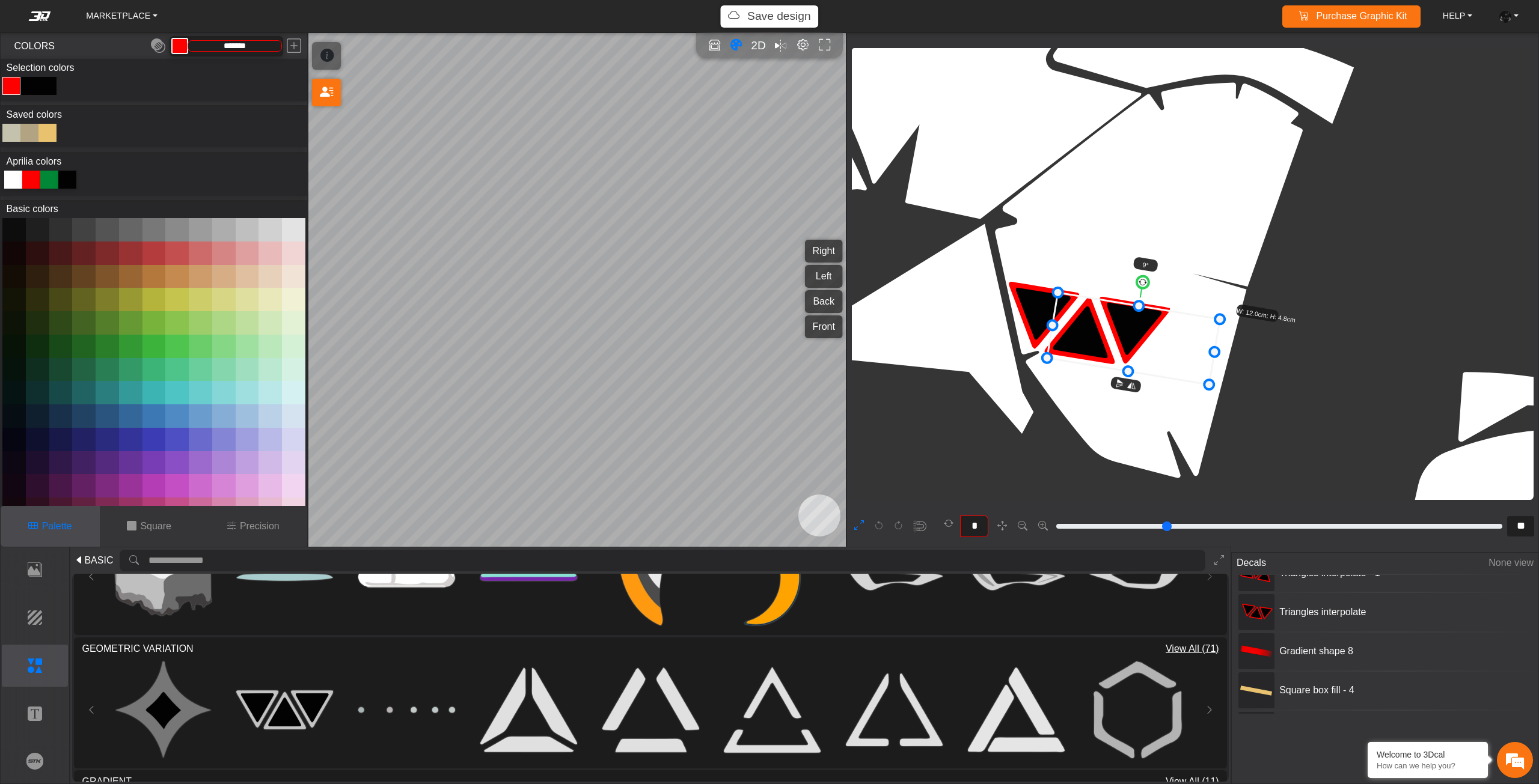
drag, startPoint x: 1152, startPoint y: 354, endPoint x: 1166, endPoint y: 345, distance: 16.6
click at [1166, 345] on icon at bounding box center [1133, 338] width 173 height 92
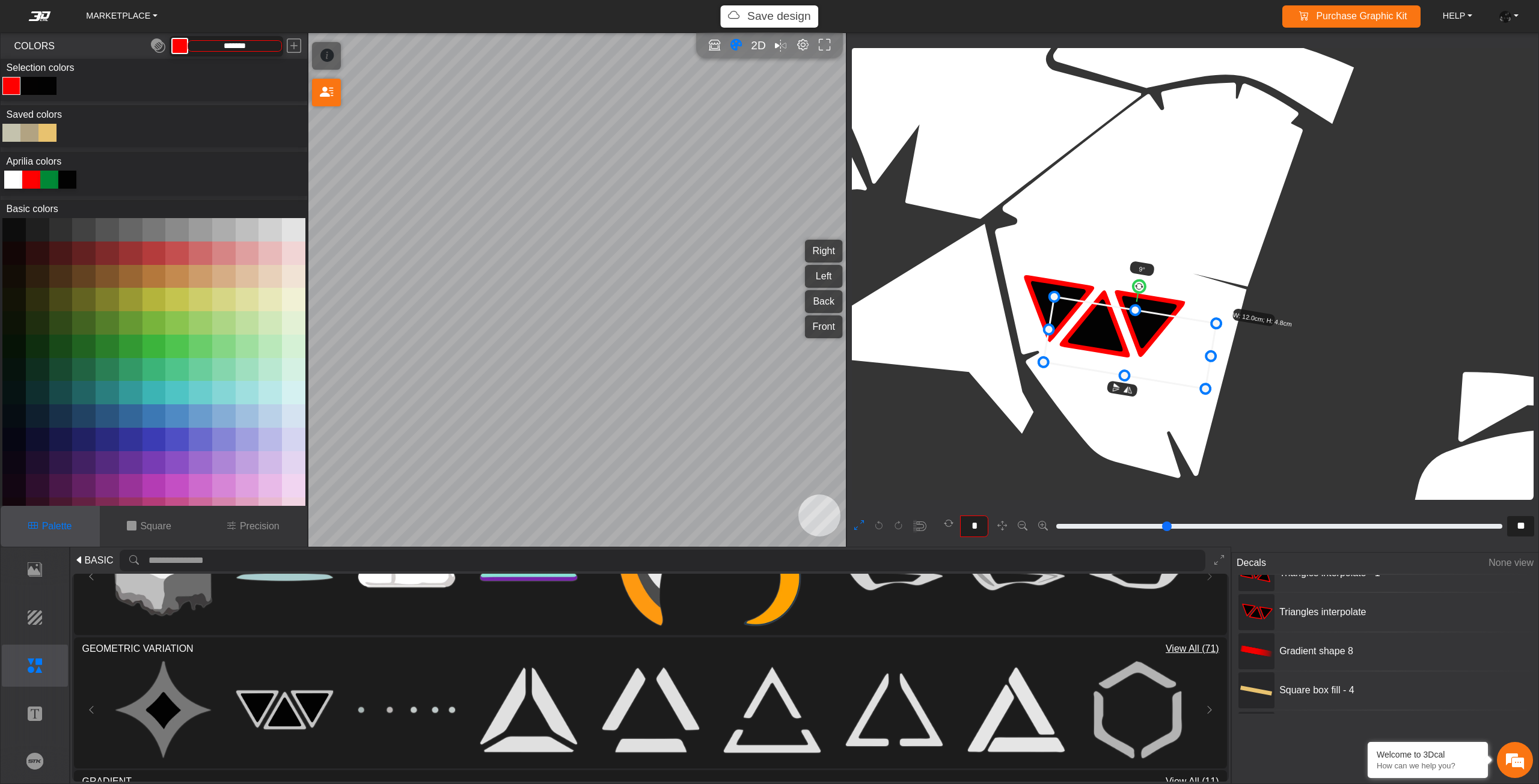
drag, startPoint x: 1166, startPoint y: 345, endPoint x: 1160, endPoint y: 351, distance: 8.5
click at [1160, 351] on icon at bounding box center [1130, 343] width 173 height 92
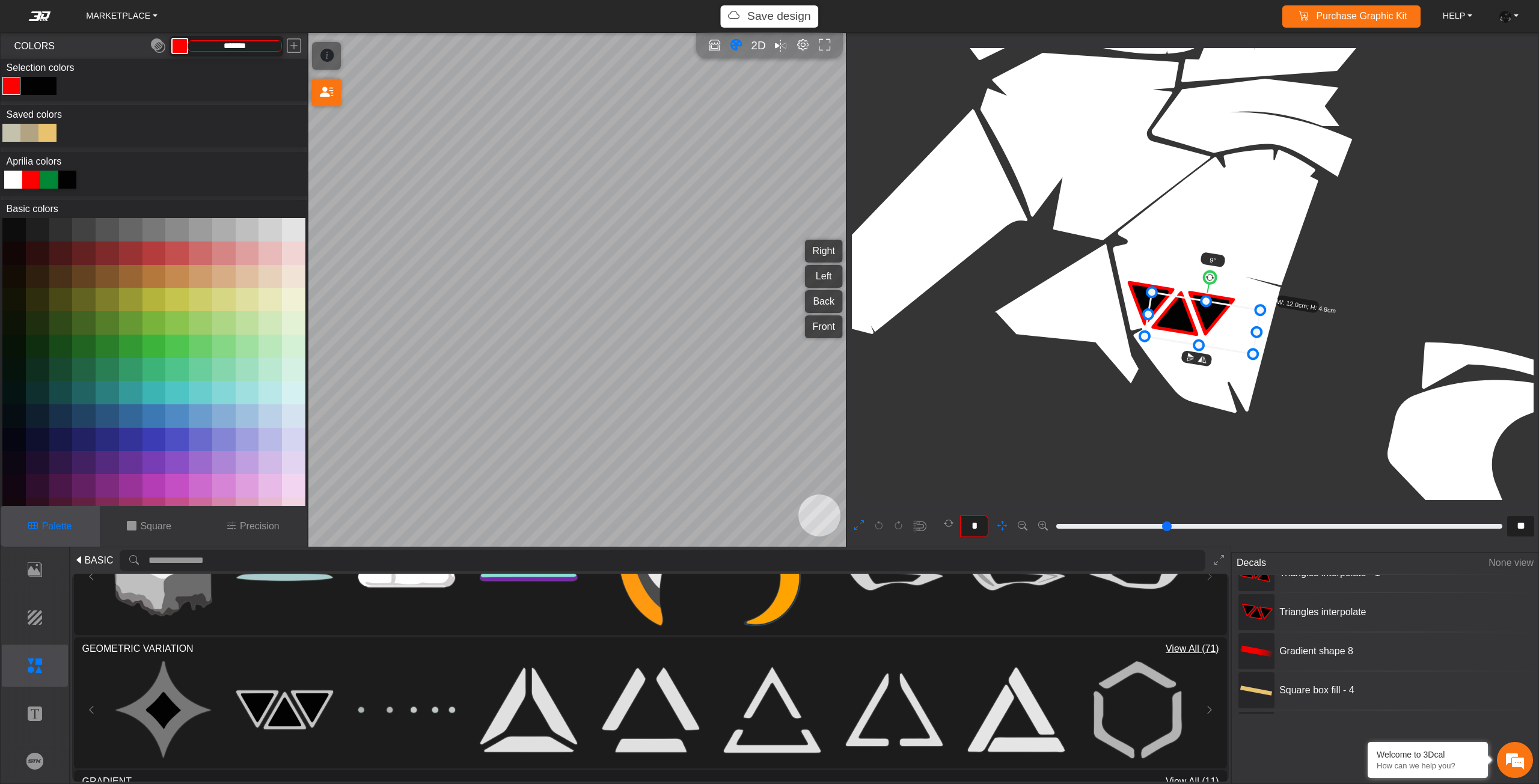
drag, startPoint x: 1107, startPoint y: 363, endPoint x: 1151, endPoint y: 365, distance: 44.0
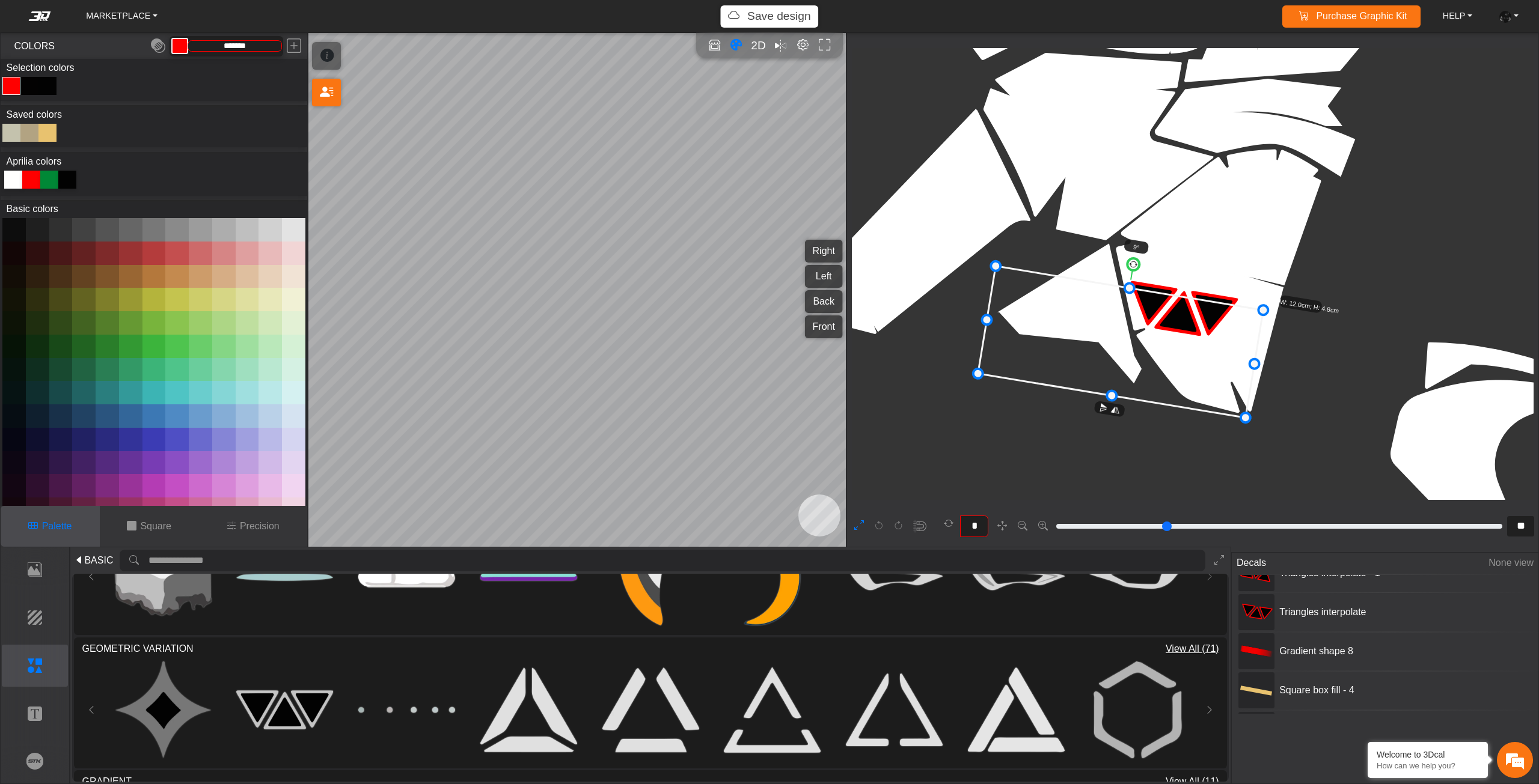
drag, startPoint x: 1147, startPoint y: 336, endPoint x: 979, endPoint y: 362, distance: 170.0
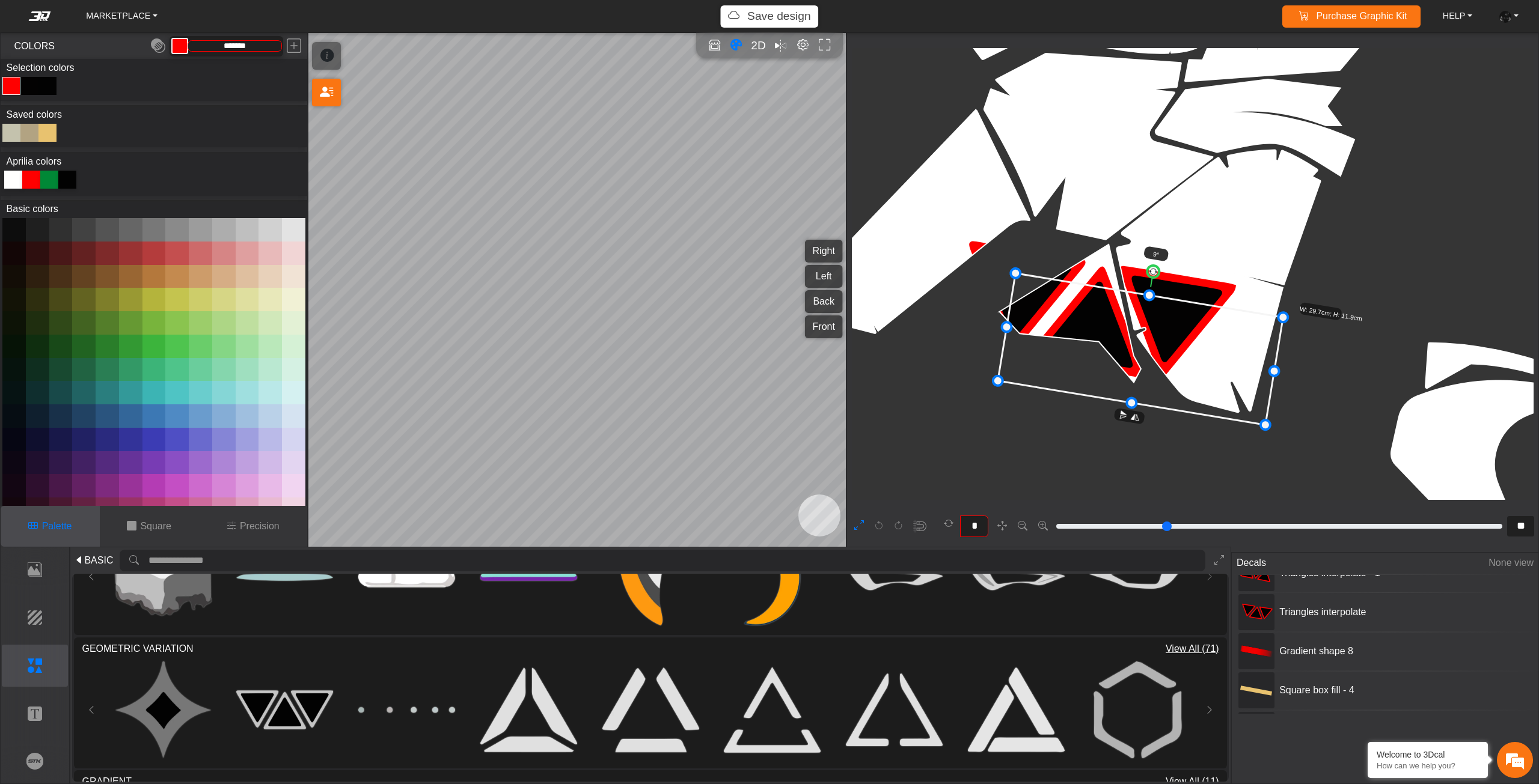
click at [1125, 351] on icon at bounding box center [1140, 349] width 286 height 152
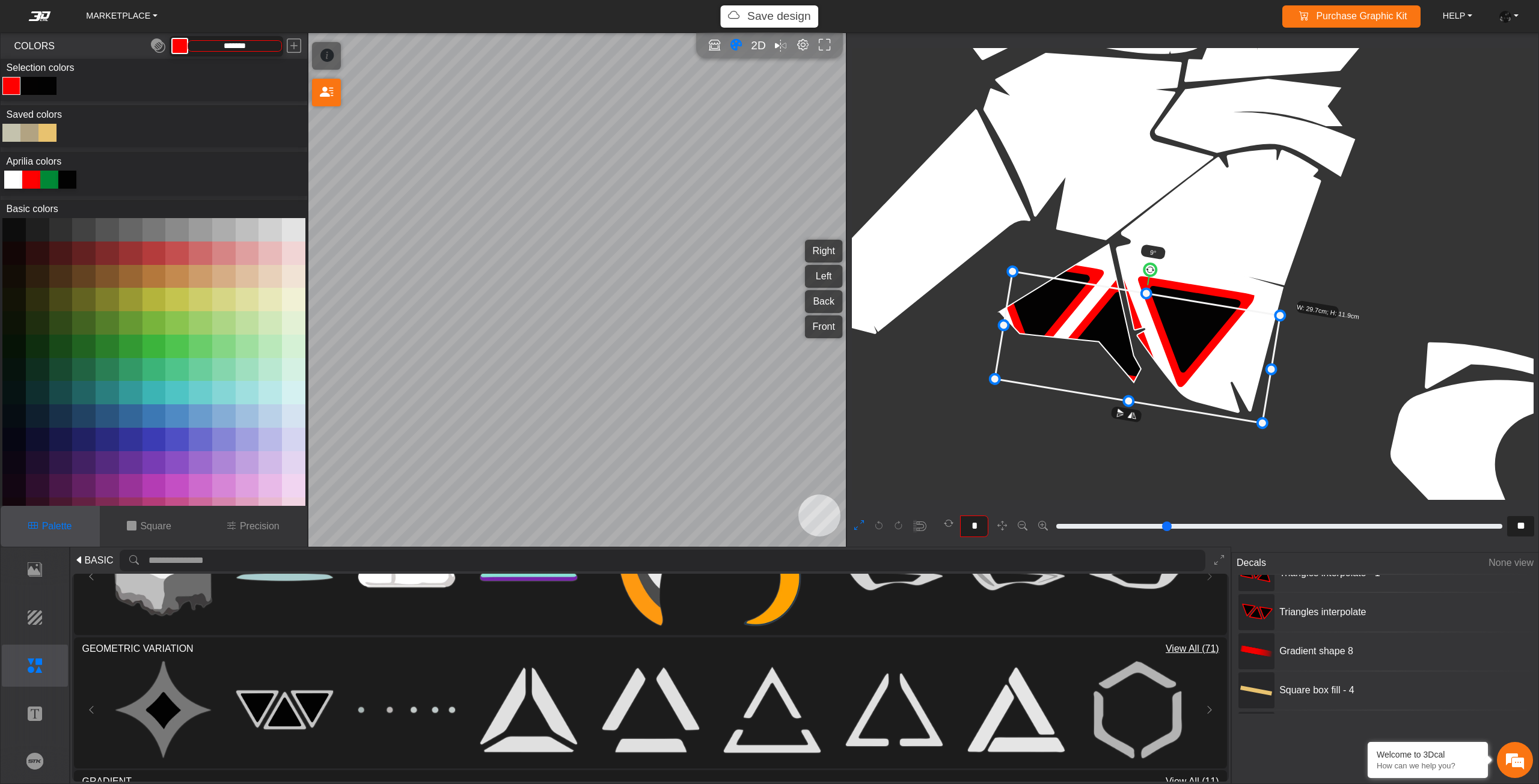
click at [1122, 349] on icon at bounding box center [1137, 348] width 286 height 152
click at [1118, 348] on icon at bounding box center [1137, 348] width 286 height 152
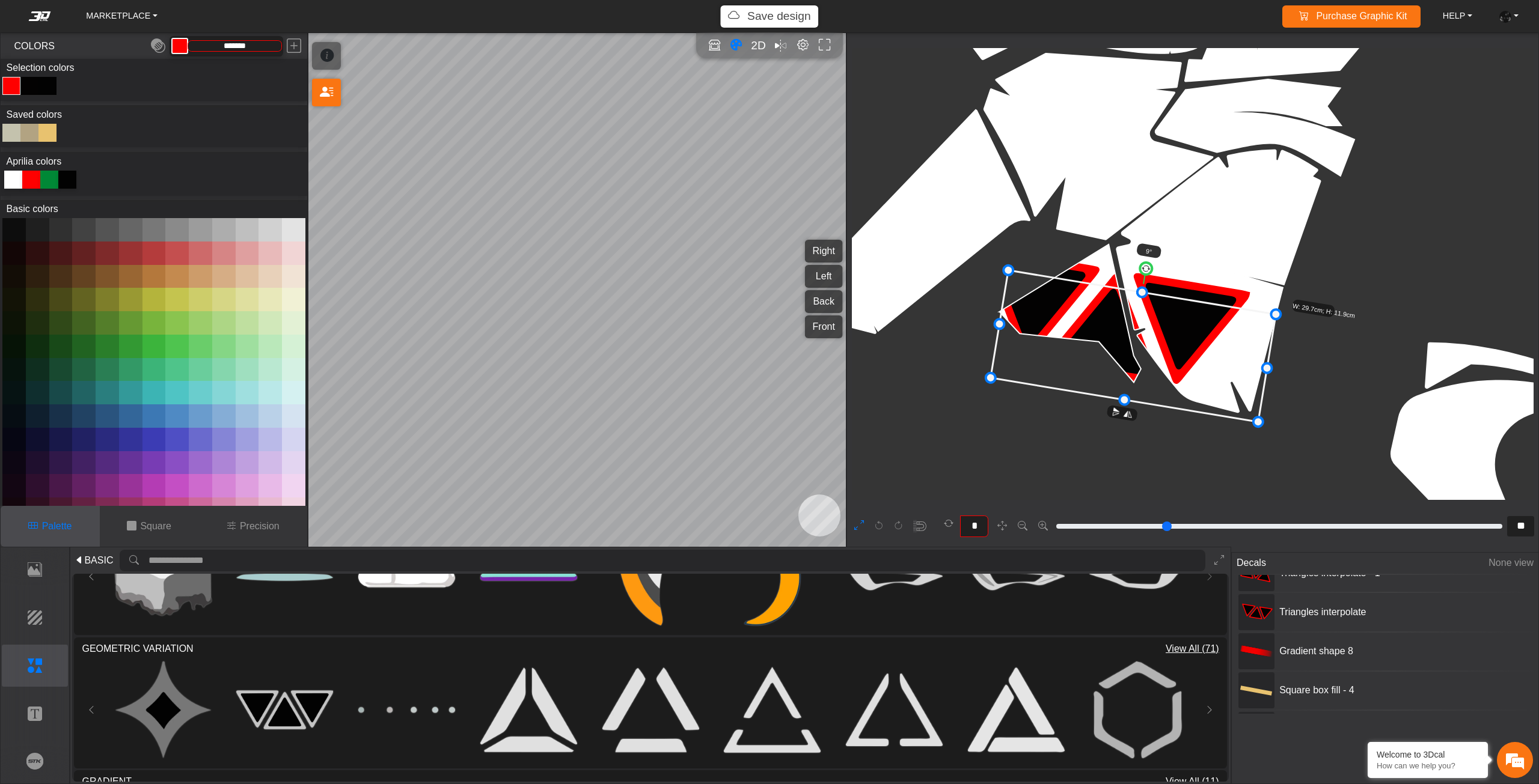
click at [1115, 347] on icon at bounding box center [1133, 346] width 286 height 152
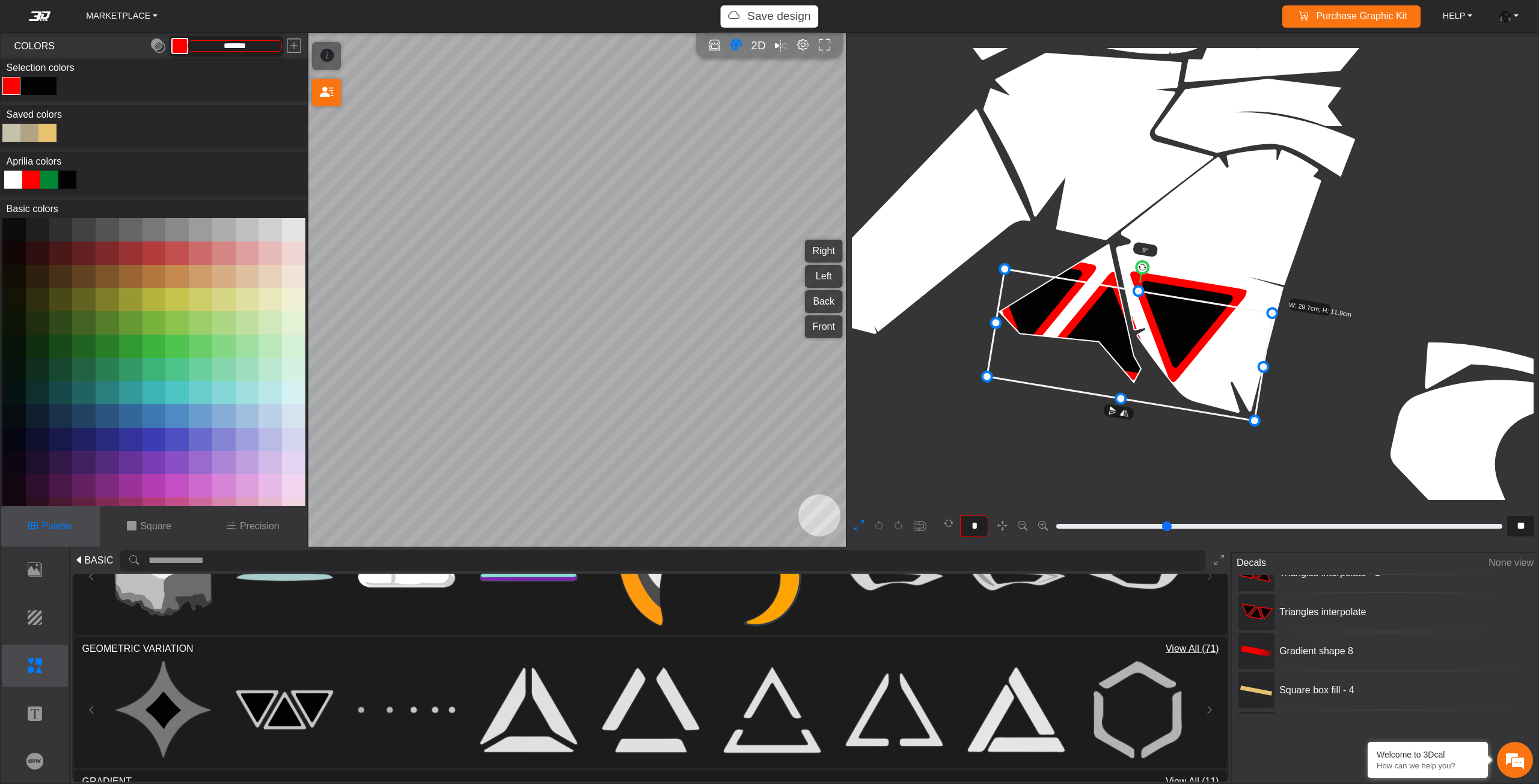
click at [1112, 346] on icon at bounding box center [1129, 345] width 286 height 152
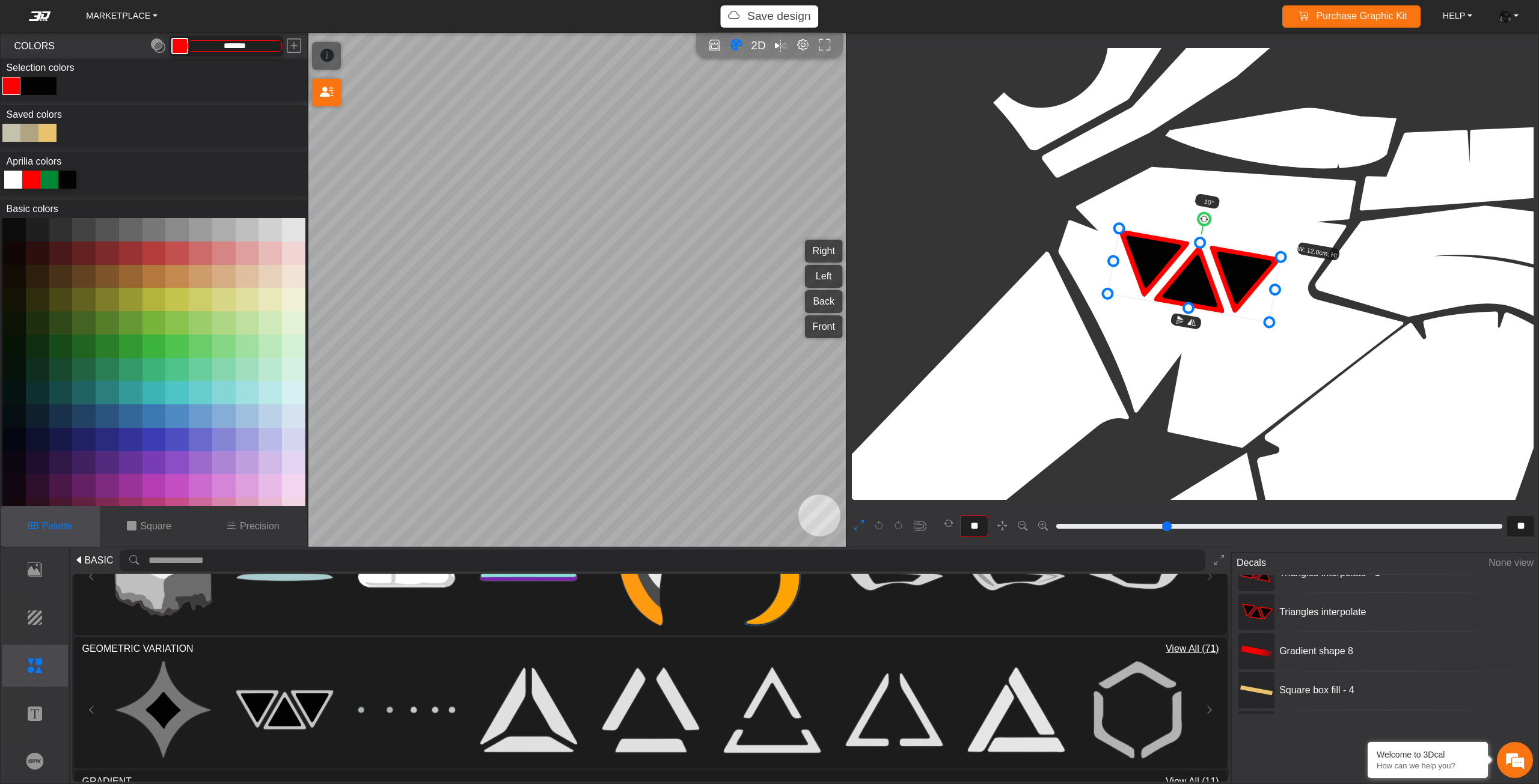
click at [31, 88] on div "Color Toggle" at bounding box center [30, 86] width 14 height 14
click at [29, 132] on div at bounding box center [29, 132] width 18 height 18
click at [47, 132] on div at bounding box center [47, 132] width 18 height 18
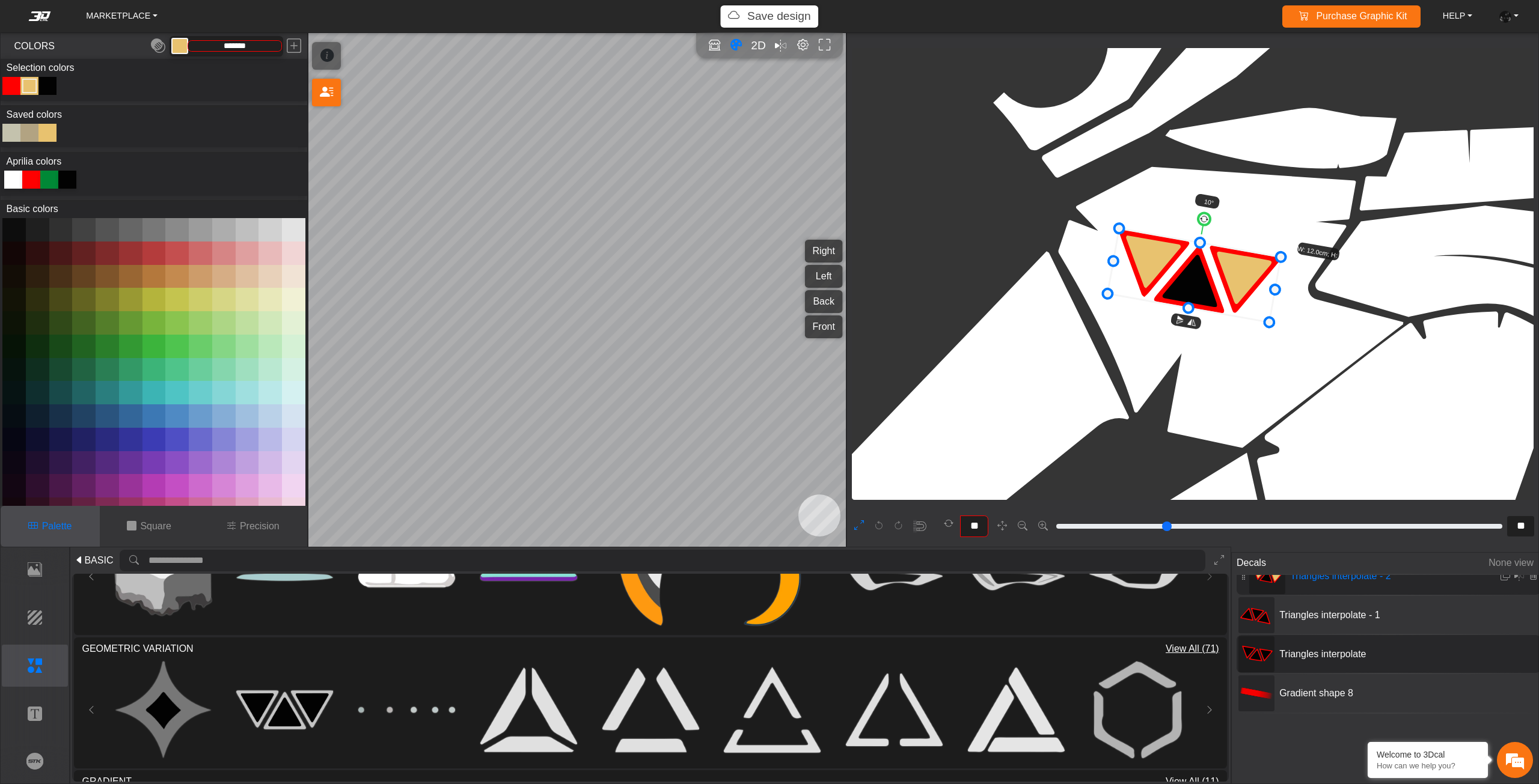
scroll to position [0, 0]
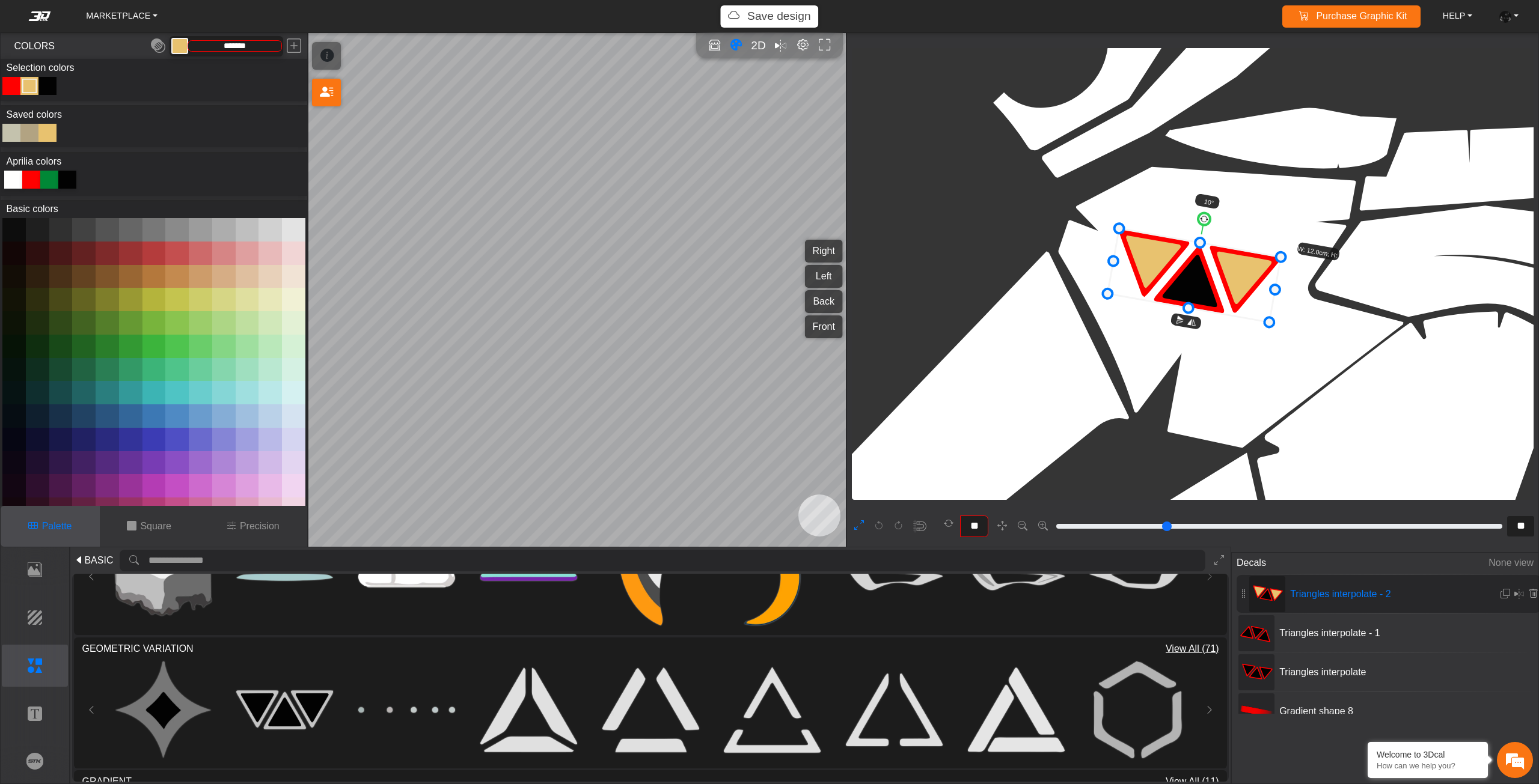
click at [48, 90] on div "Color Toggle" at bounding box center [48, 86] width 14 height 14
click at [50, 134] on div at bounding box center [47, 132] width 18 height 18
drag, startPoint x: 1292, startPoint y: 624, endPoint x: 1275, endPoint y: 620, distance: 17.5
click at [1292, 624] on div "Triangles interpolate - 1" at bounding box center [1388, 633] width 304 height 38
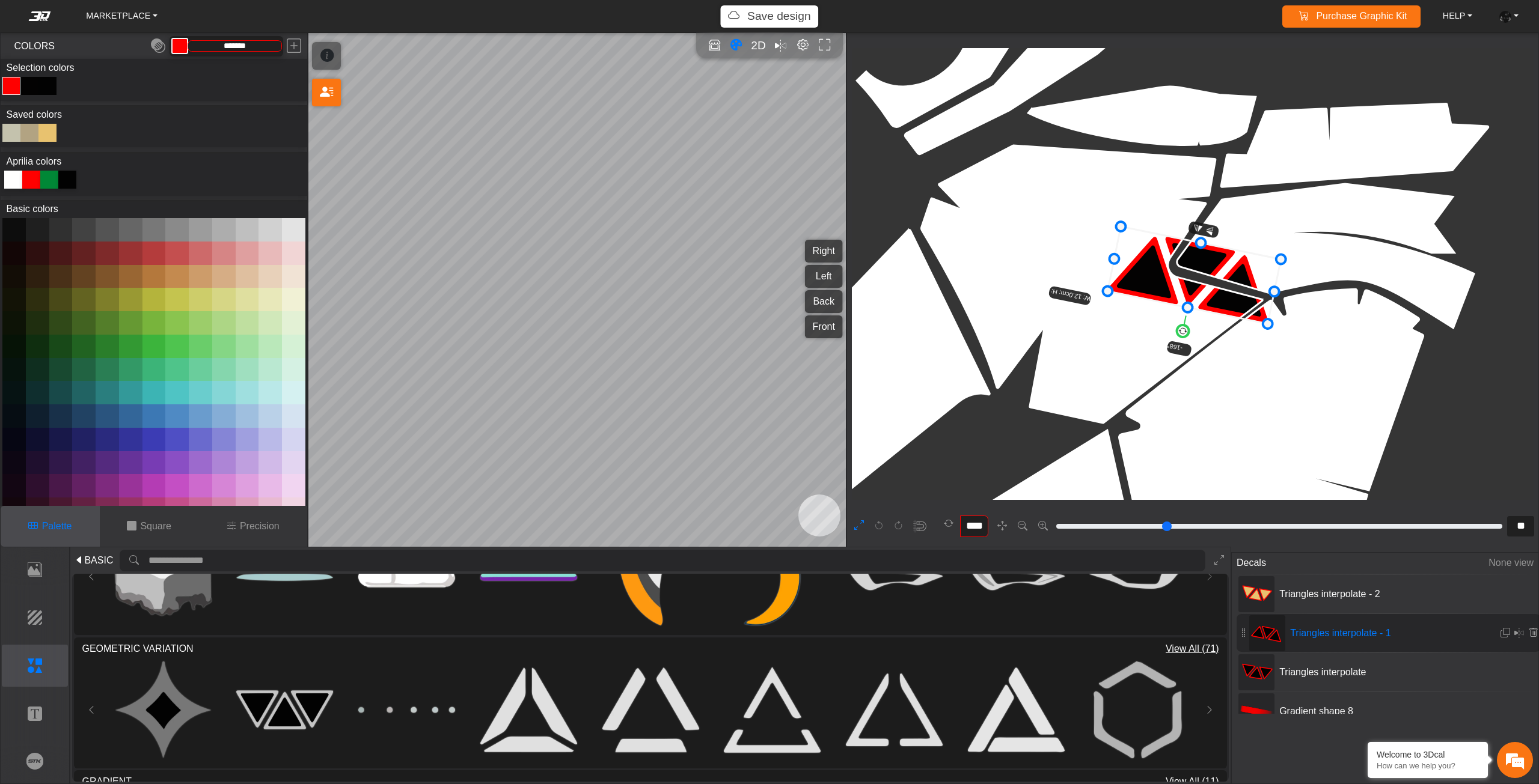
click at [31, 88] on div "Color Toggle" at bounding box center [30, 86] width 14 height 14
click at [49, 137] on div at bounding box center [47, 132] width 18 height 18
click at [50, 81] on div "Color Toggle" at bounding box center [48, 86] width 14 height 14
click at [49, 131] on div at bounding box center [47, 132] width 18 height 18
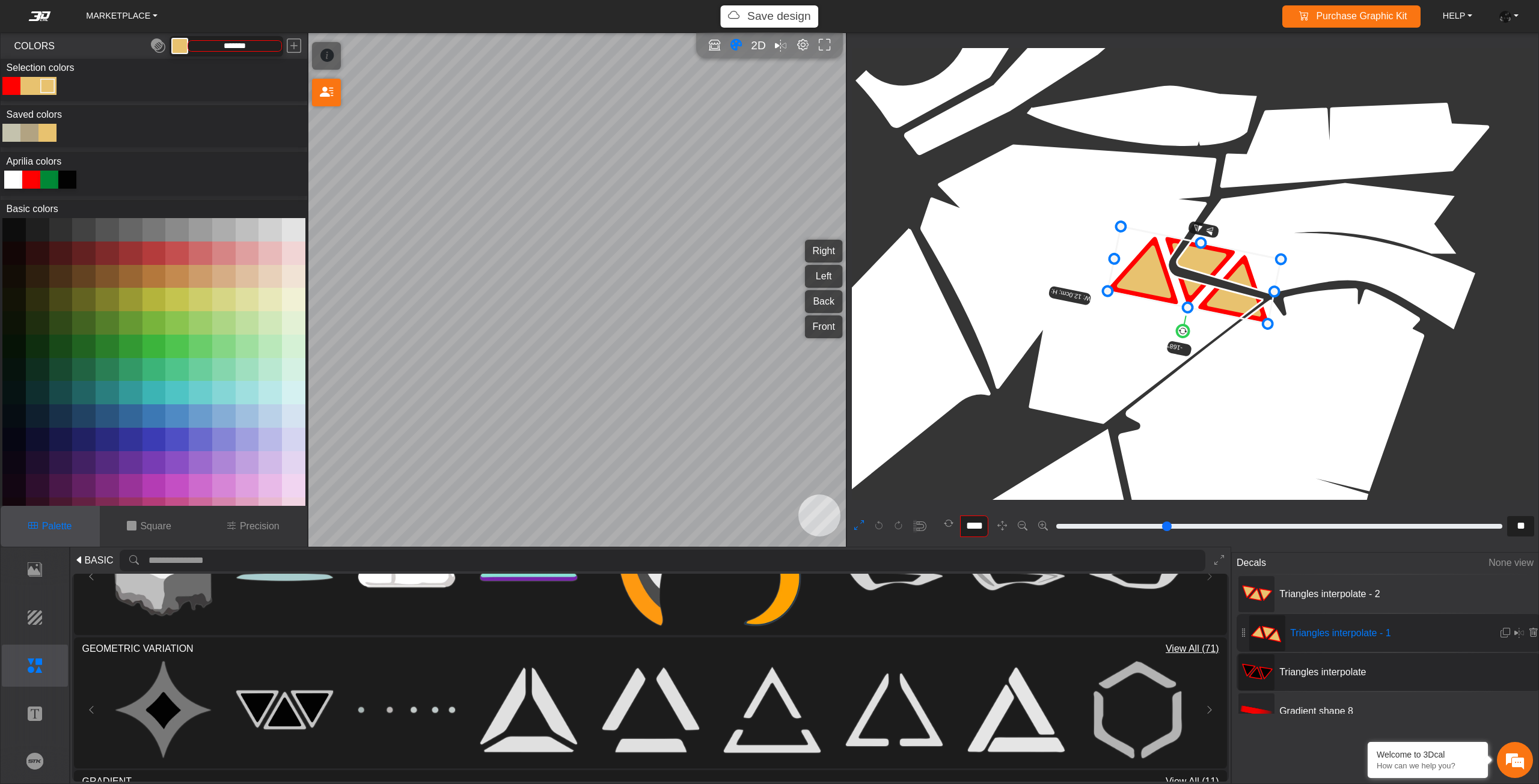
click at [1327, 679] on div "Triangles interpolate" at bounding box center [1388, 672] width 304 height 38
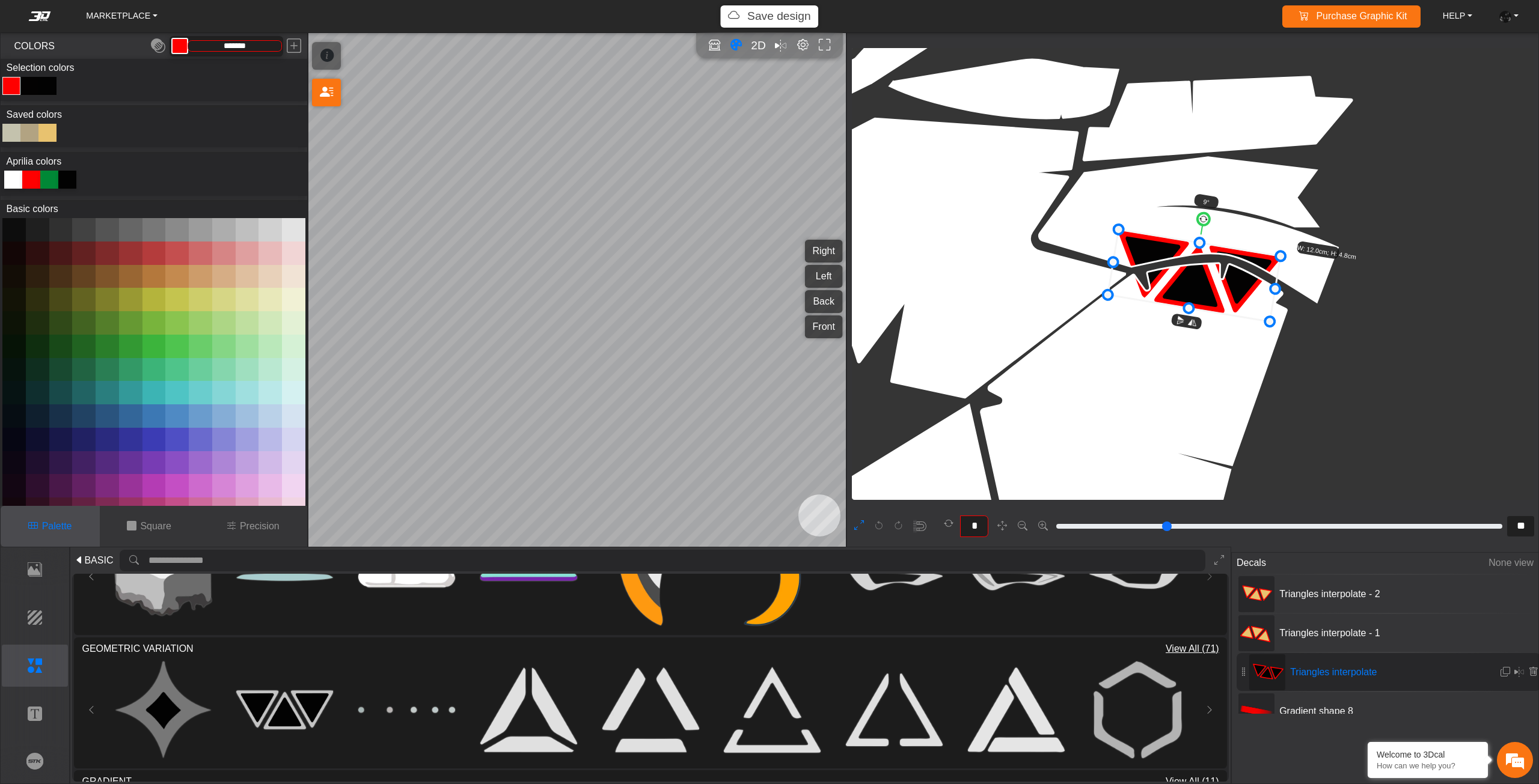
click at [25, 87] on div "Color Toggle" at bounding box center [30, 86] width 14 height 14
click at [51, 132] on div at bounding box center [47, 132] width 18 height 18
click at [48, 87] on div "Color Toggle" at bounding box center [48, 86] width 14 height 14
click at [53, 139] on div at bounding box center [47, 132] width 18 height 18
click at [1205, 296] on icon at bounding box center [1193, 275] width 173 height 92
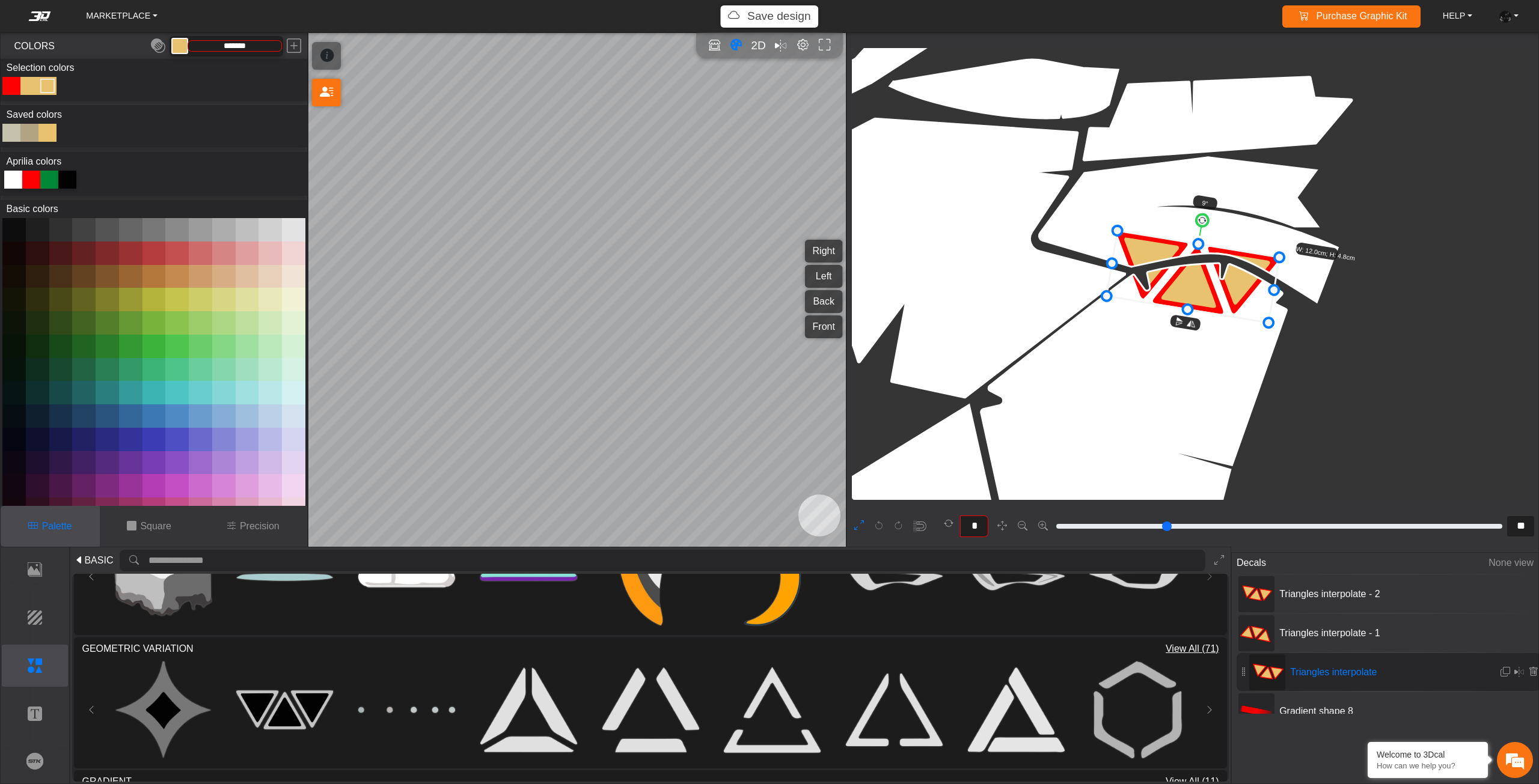
click at [1209, 296] on icon at bounding box center [1193, 276] width 173 height 92
click at [1209, 296] on icon at bounding box center [1197, 277] width 173 height 92
click at [1500, 669] on em at bounding box center [1504, 672] width 9 height 10
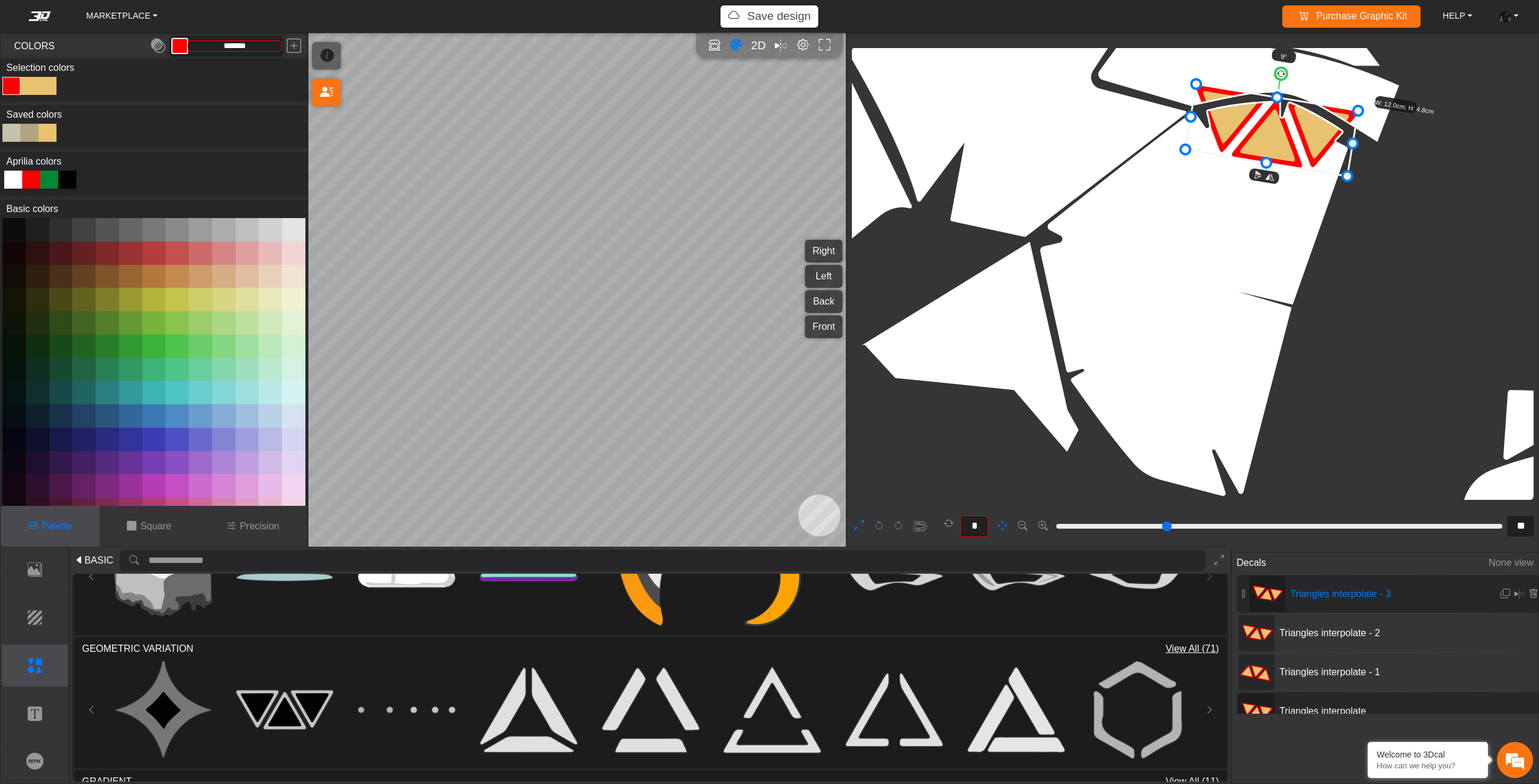
scroll to position [4961, 4525]
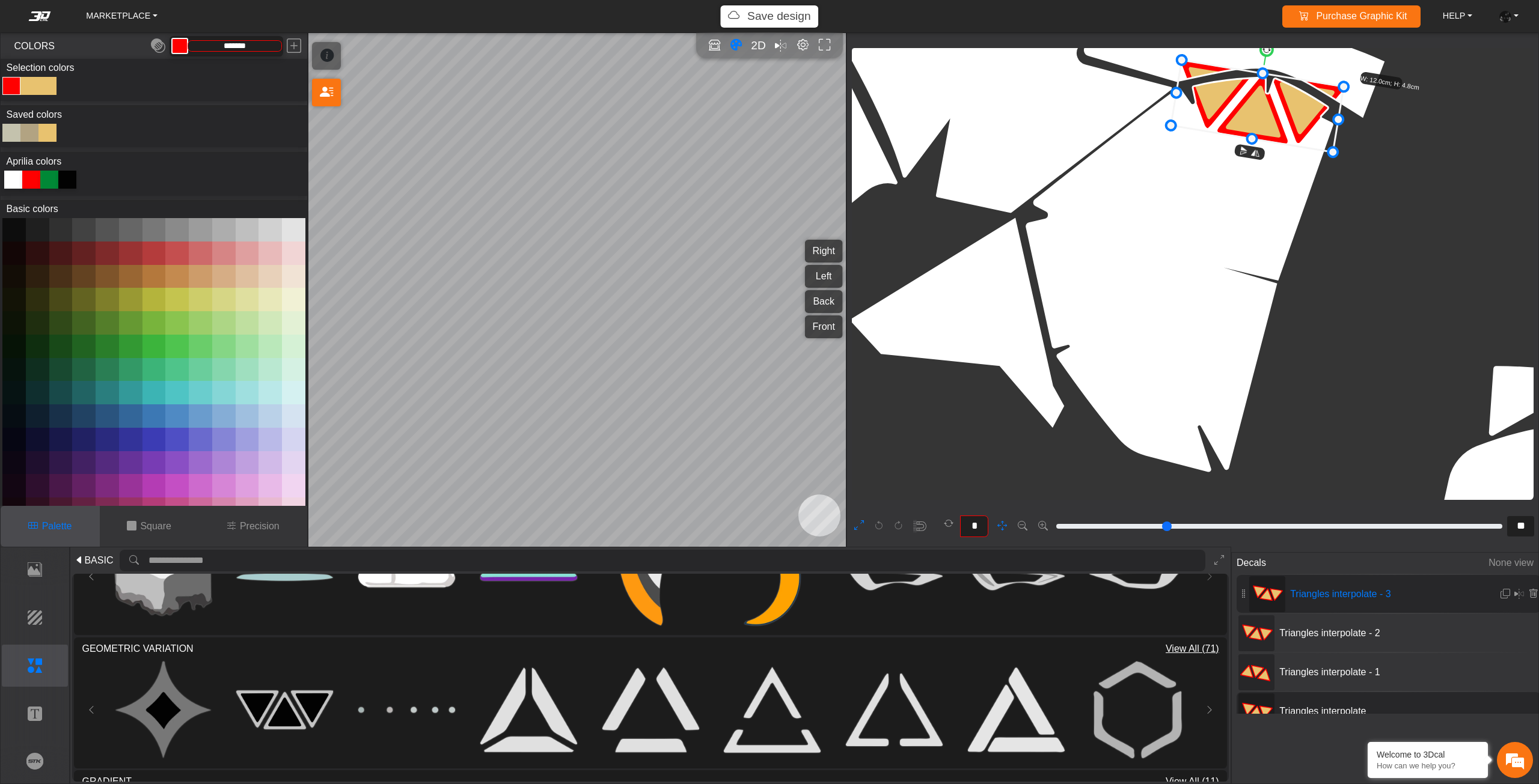
drag, startPoint x: 1304, startPoint y: 414, endPoint x: 1368, endPoint y: 245, distance: 180.7
drag, startPoint x: 1286, startPoint y: 128, endPoint x: 1210, endPoint y: 336, distance: 221.4
click at [1210, 322] on icon at bounding box center [1206, 275] width 173 height 92
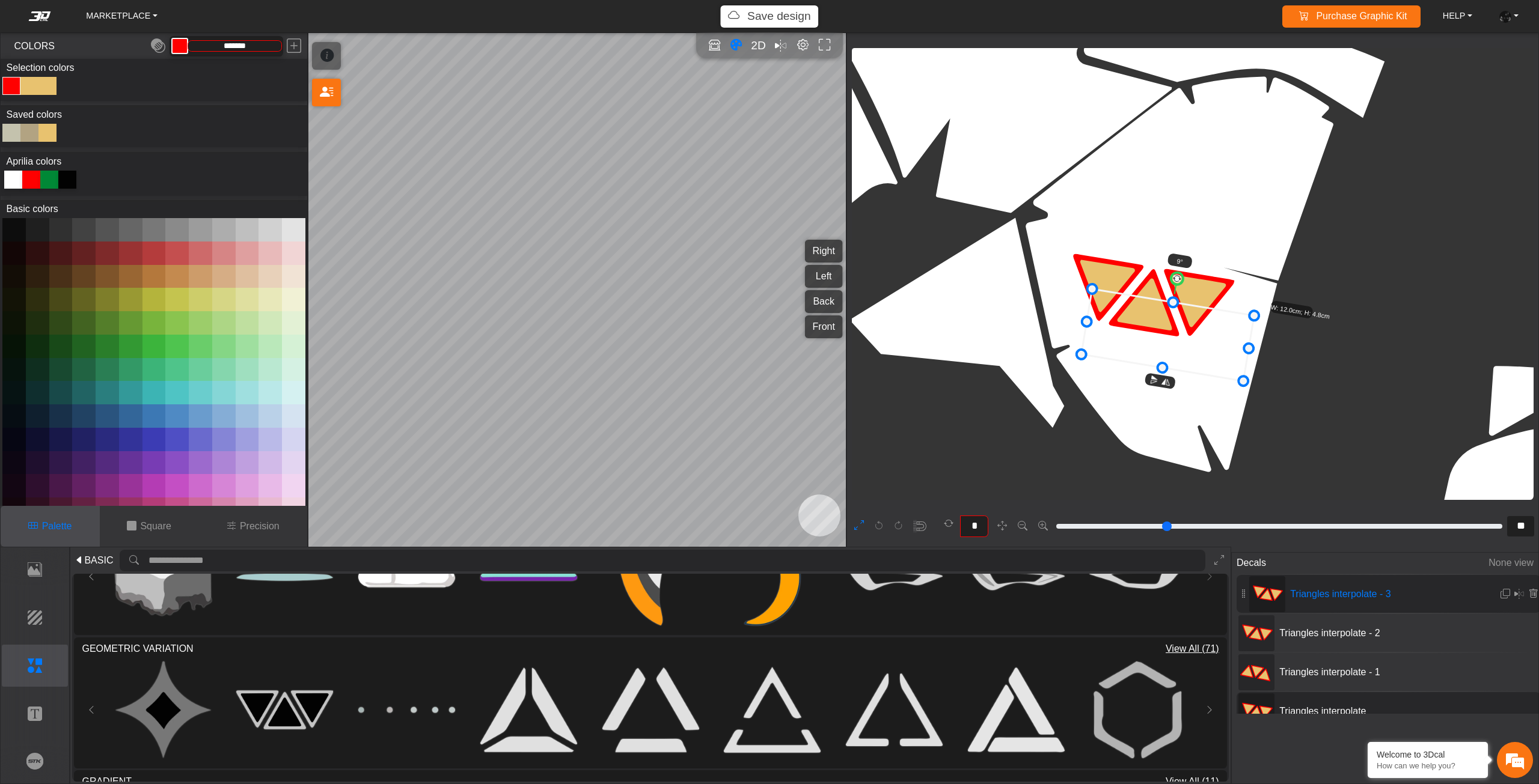
drag, startPoint x: 1210, startPoint y: 336, endPoint x: 1195, endPoint y: 361, distance: 29.2
click at [1195, 361] on icon at bounding box center [1167, 335] width 173 height 92
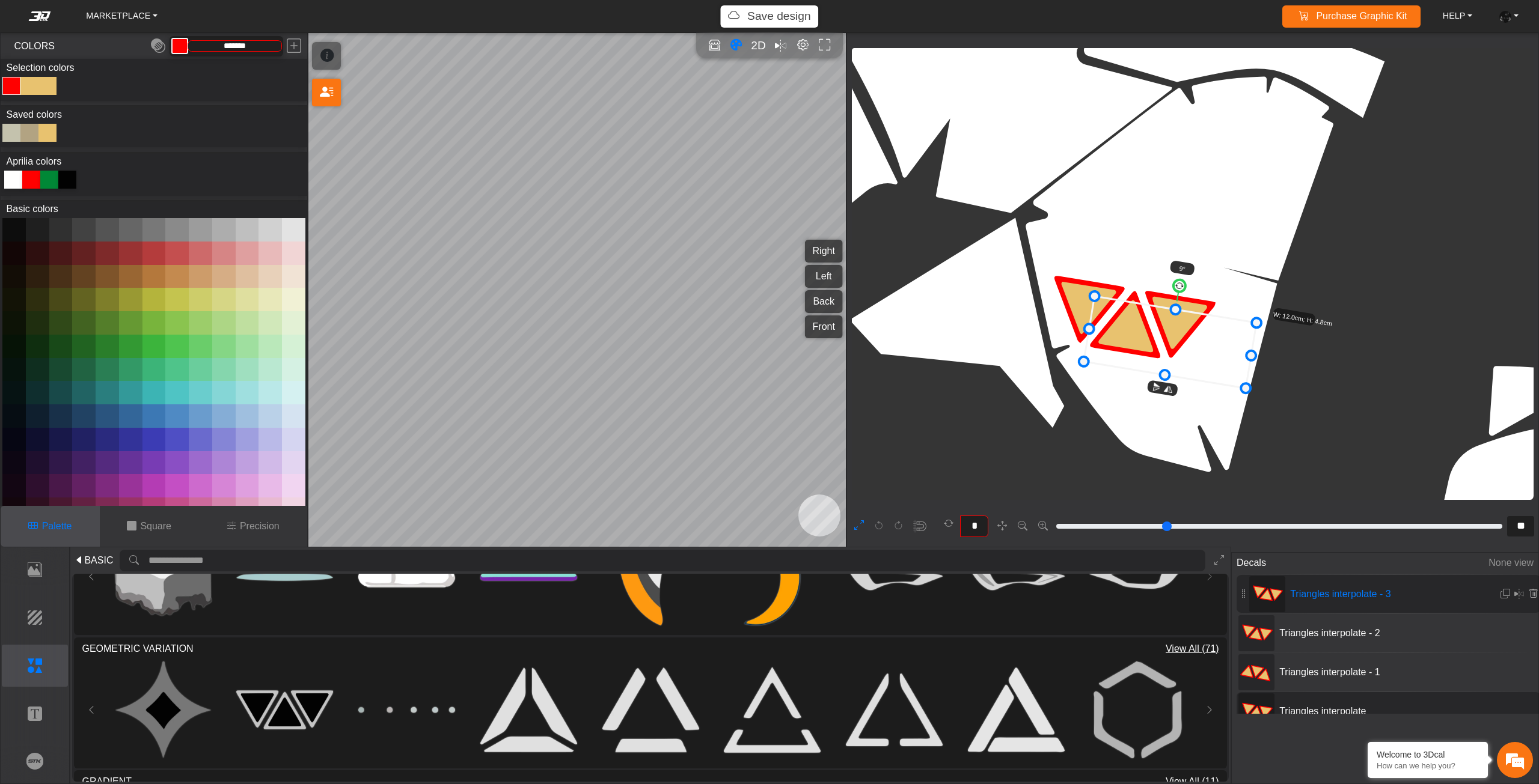
drag, startPoint x: 1193, startPoint y: 358, endPoint x: 1198, endPoint y: 362, distance: 6.4
click at [1198, 362] on icon at bounding box center [1170, 342] width 173 height 92
drag, startPoint x: 1198, startPoint y: 362, endPoint x: 1204, endPoint y: 356, distance: 8.5
click at [1204, 356] on icon at bounding box center [1172, 343] width 173 height 92
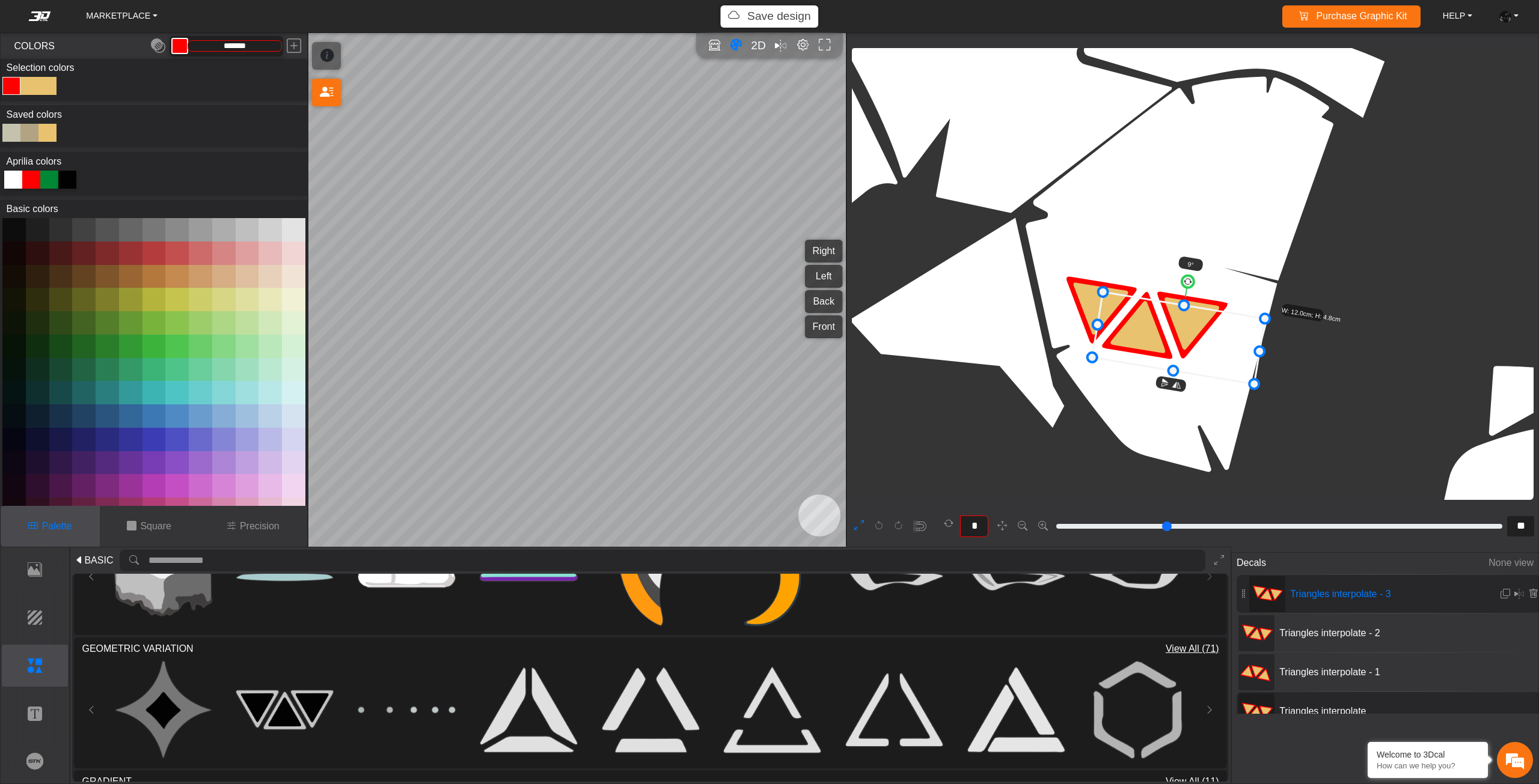
click at [1204, 356] on icon at bounding box center [1178, 337] width 173 height 92
click at [1203, 357] on icon at bounding box center [1178, 337] width 173 height 92
click at [1500, 590] on button at bounding box center [1505, 593] width 11 height 20
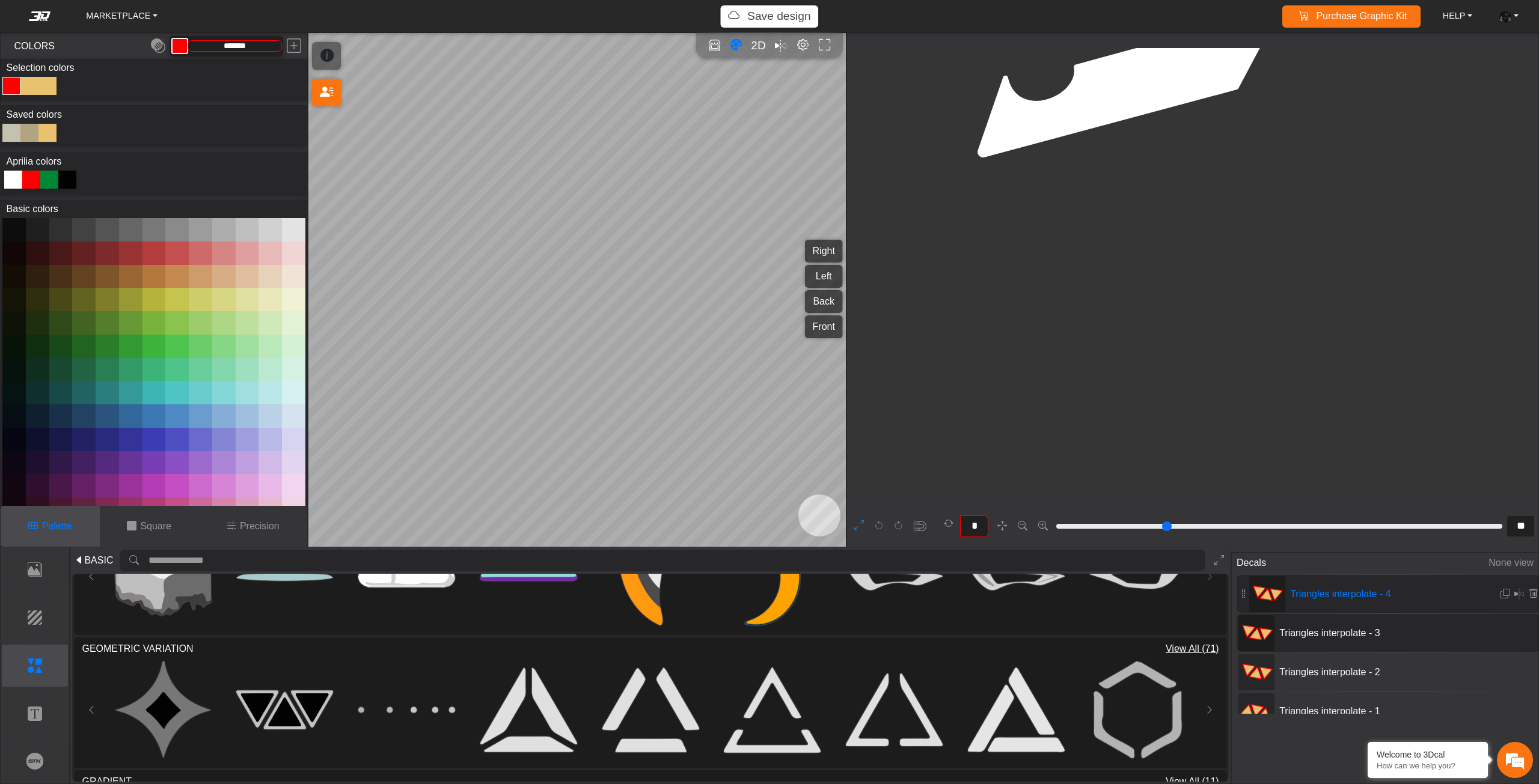
scroll to position [6792, 6142]
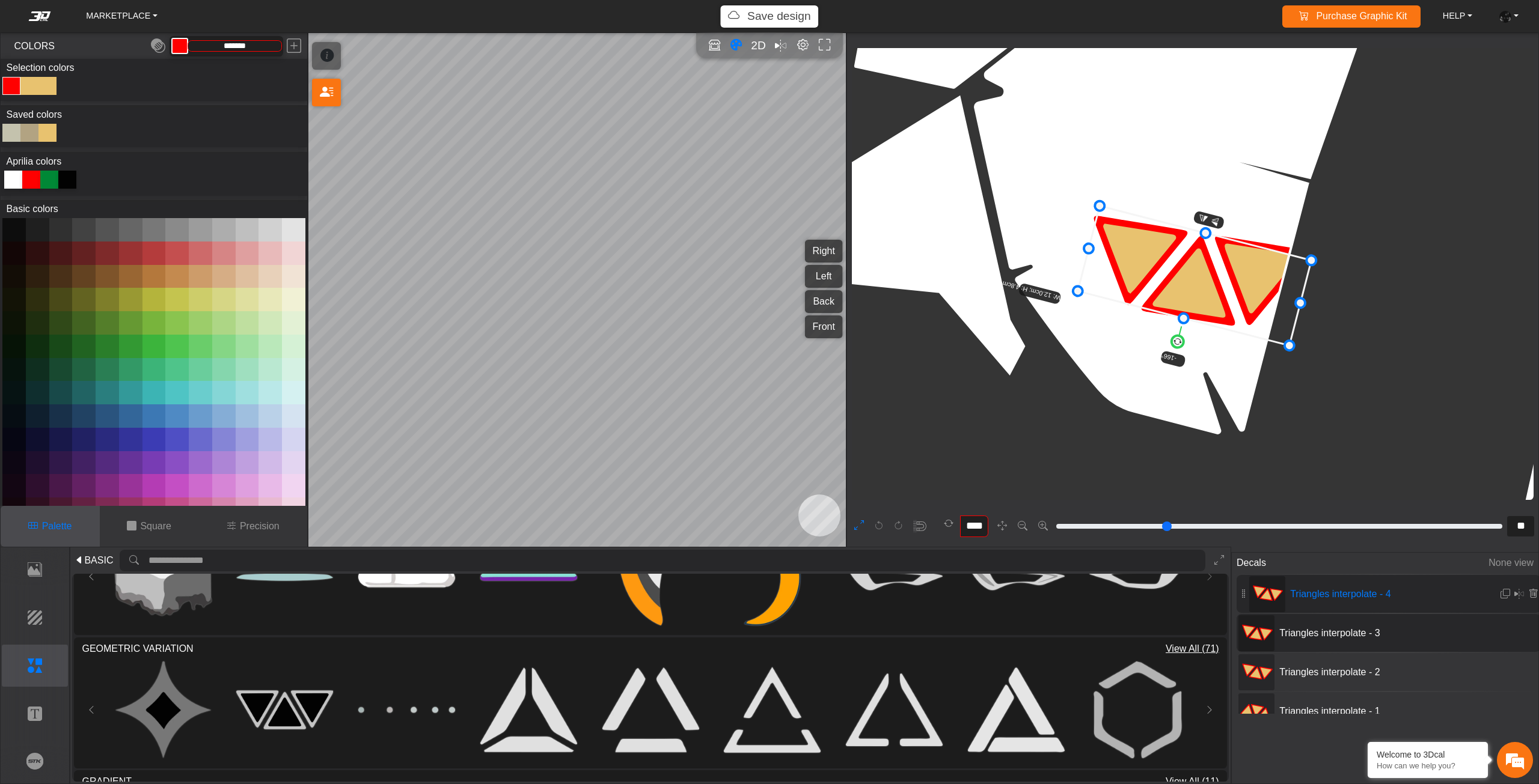
drag, startPoint x: 1206, startPoint y: 212, endPoint x: 1172, endPoint y: 362, distance: 153.8
click at [1172, 362] on g "-166° W: 12.0cm; H: 4.8cm" at bounding box center [1157, 280] width 327 height 225
drag, startPoint x: 1174, startPoint y: 340, endPoint x: 1181, endPoint y: 343, distance: 7.6
click at [1181, 343] on circle at bounding box center [1180, 342] width 14 height 14
drag, startPoint x: 1199, startPoint y: 290, endPoint x: 1089, endPoint y: 267, distance: 112.4
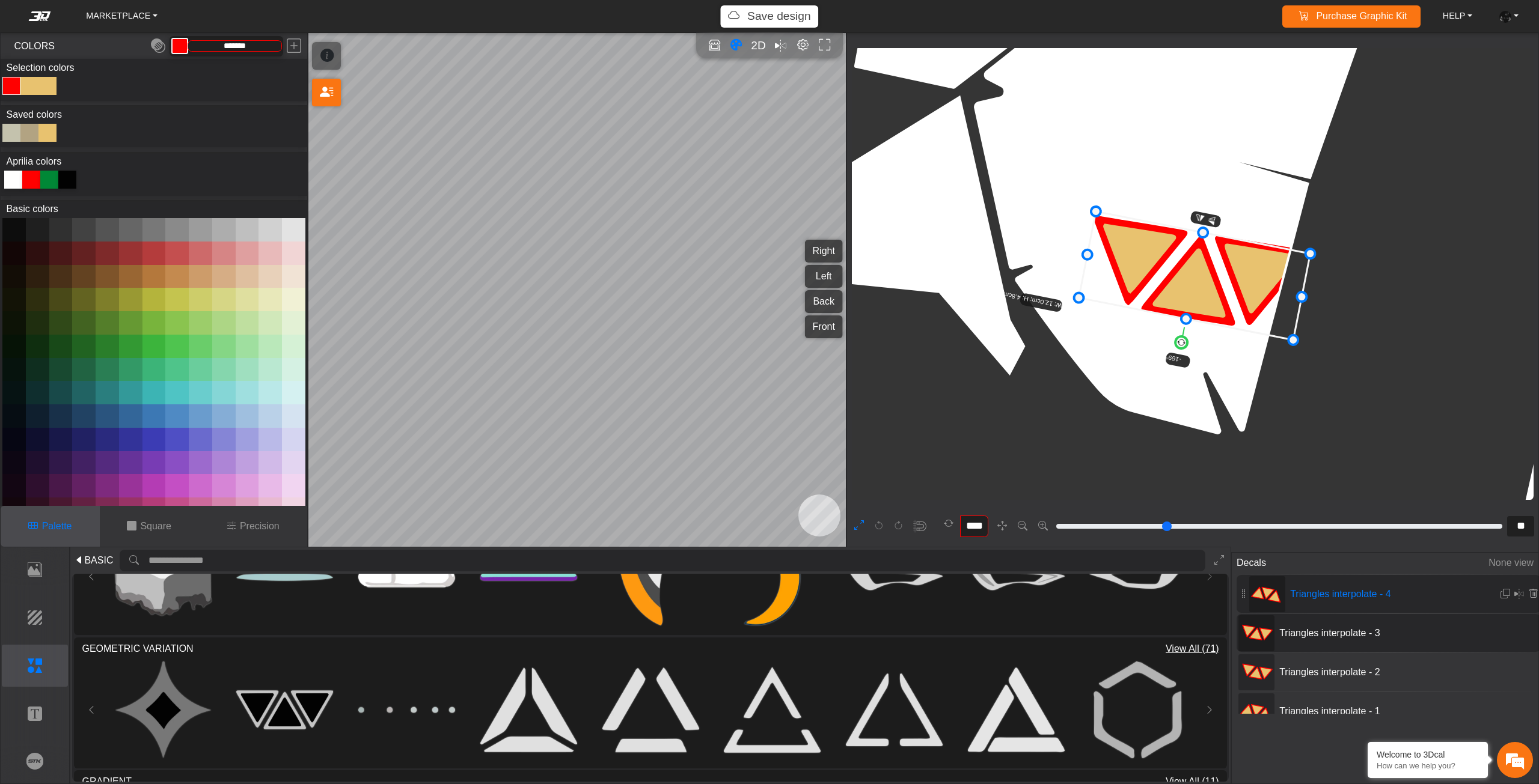
click at [1089, 267] on icon at bounding box center [1195, 276] width 231 height 129
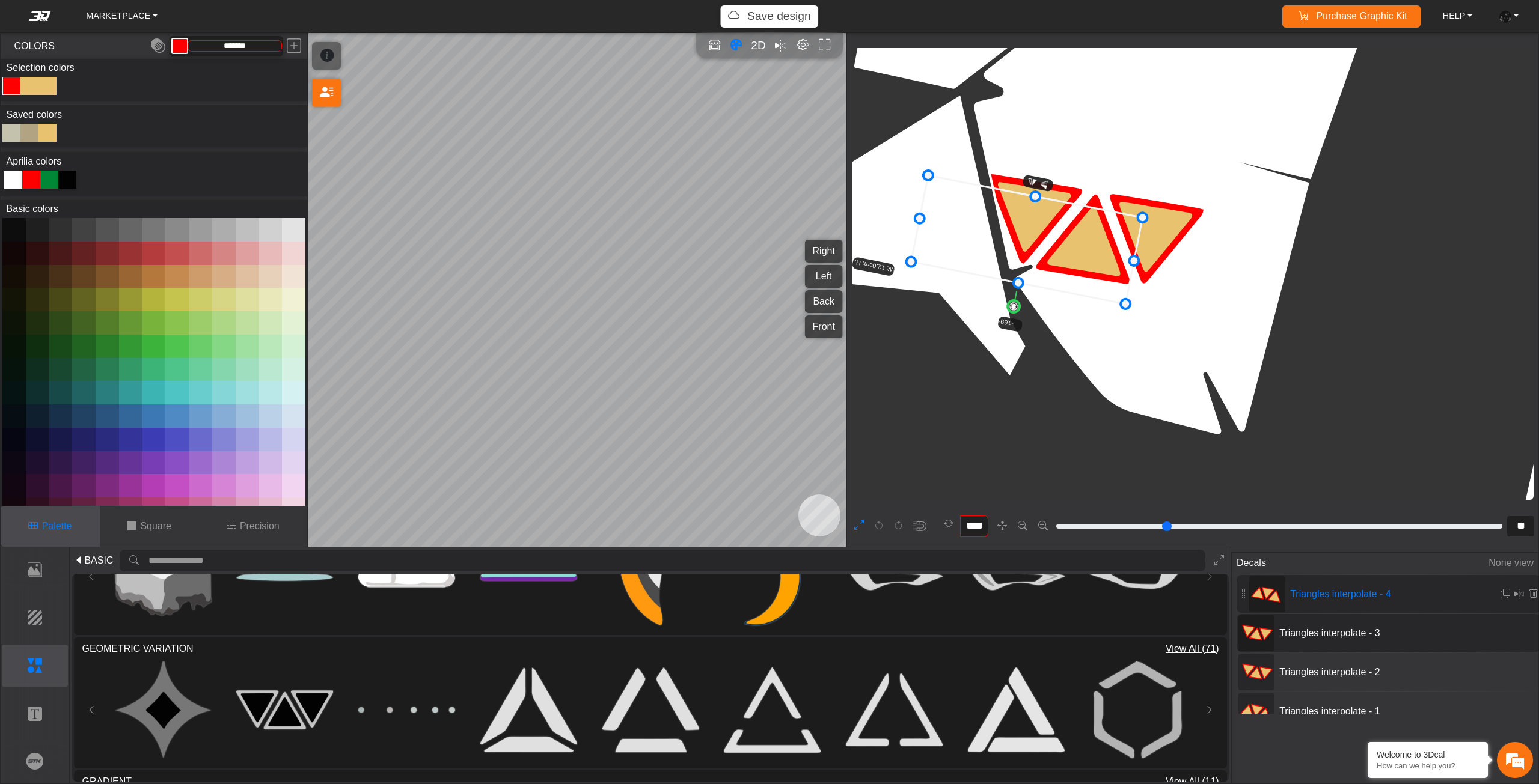
drag, startPoint x: 1046, startPoint y: 258, endPoint x: 1020, endPoint y: 254, distance: 26.3
click at [1022, 254] on icon at bounding box center [1027, 240] width 231 height 129
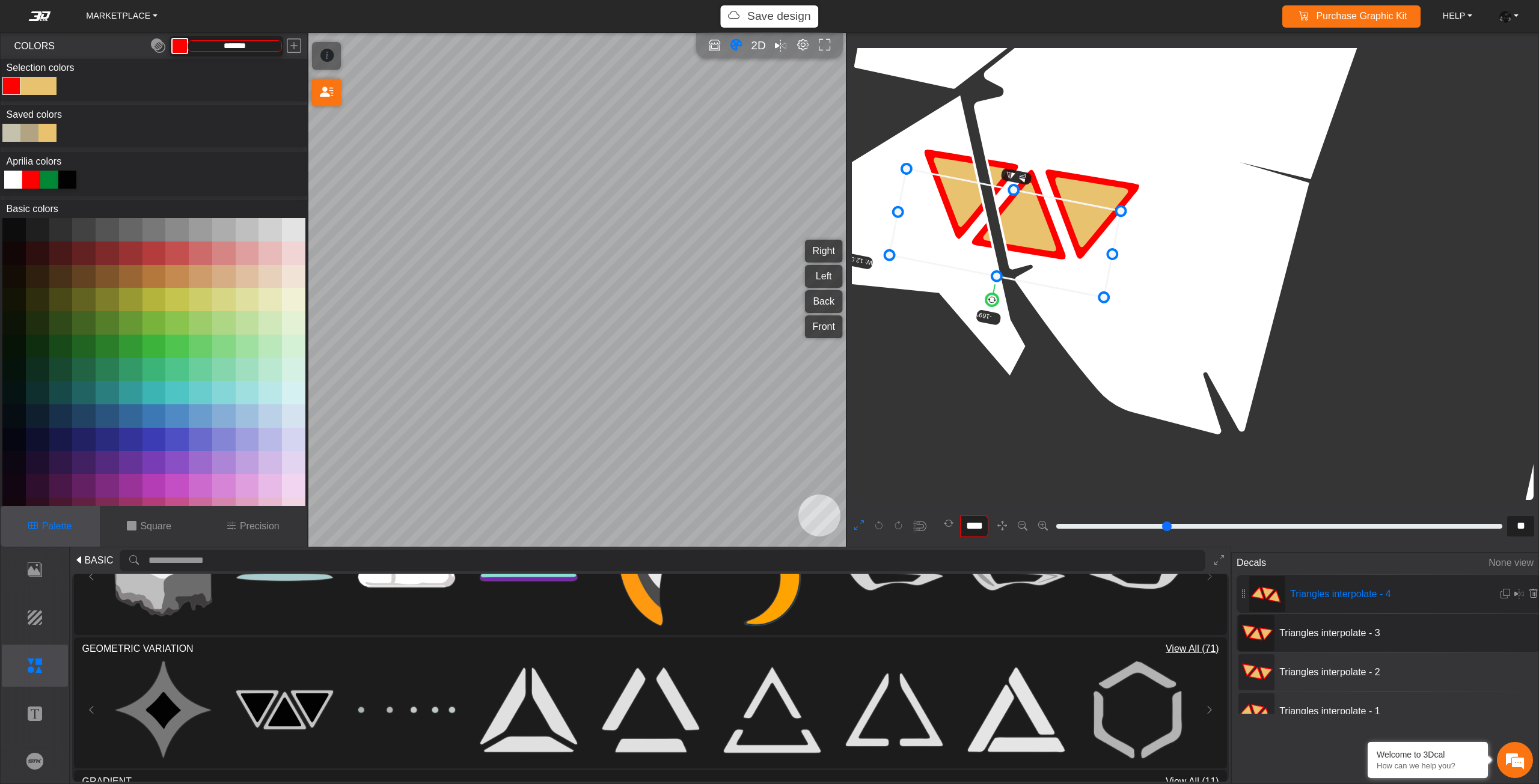
click at [1038, 249] on icon at bounding box center [1006, 233] width 231 height 129
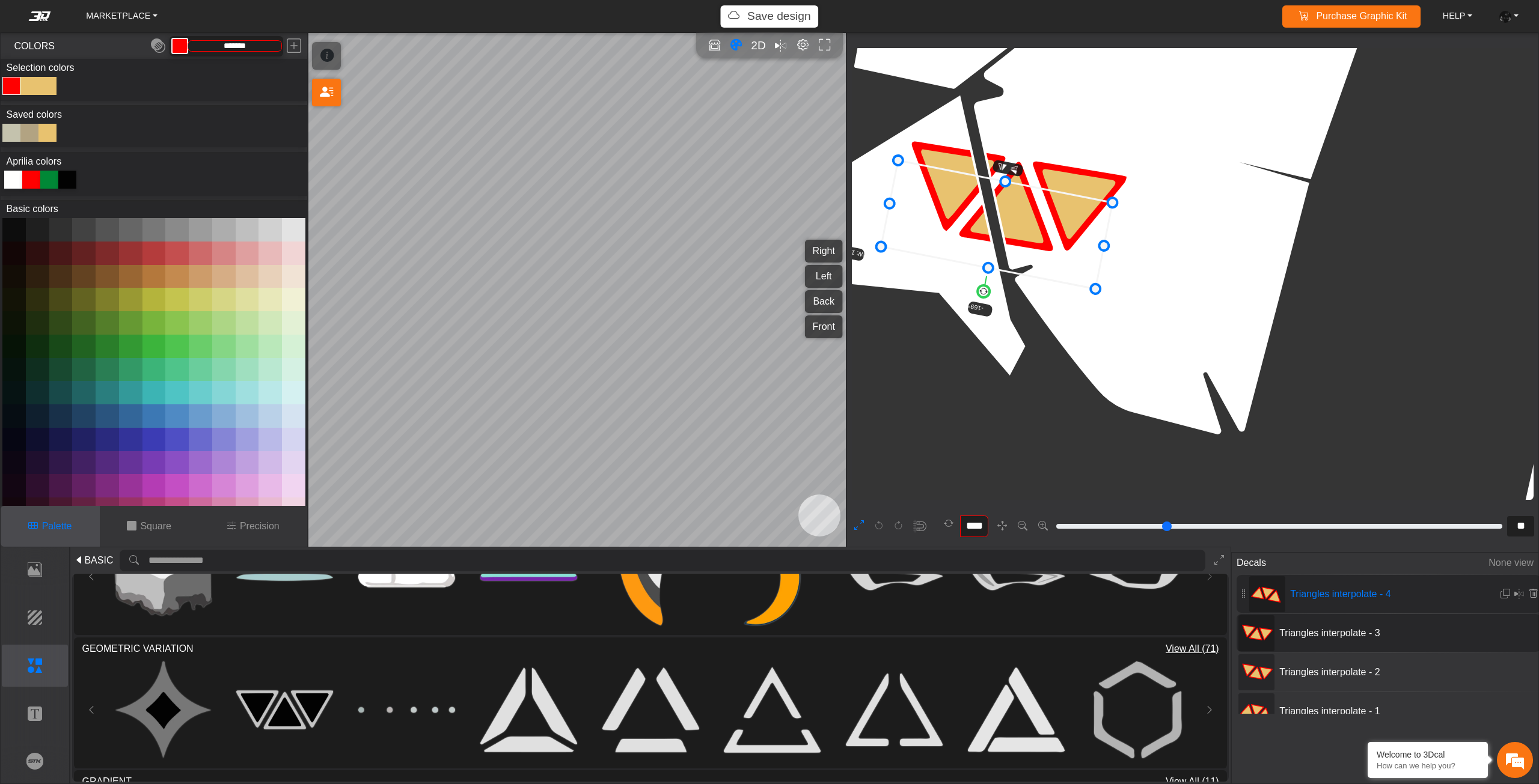
click at [1031, 241] on icon at bounding box center [997, 225] width 231 height 129
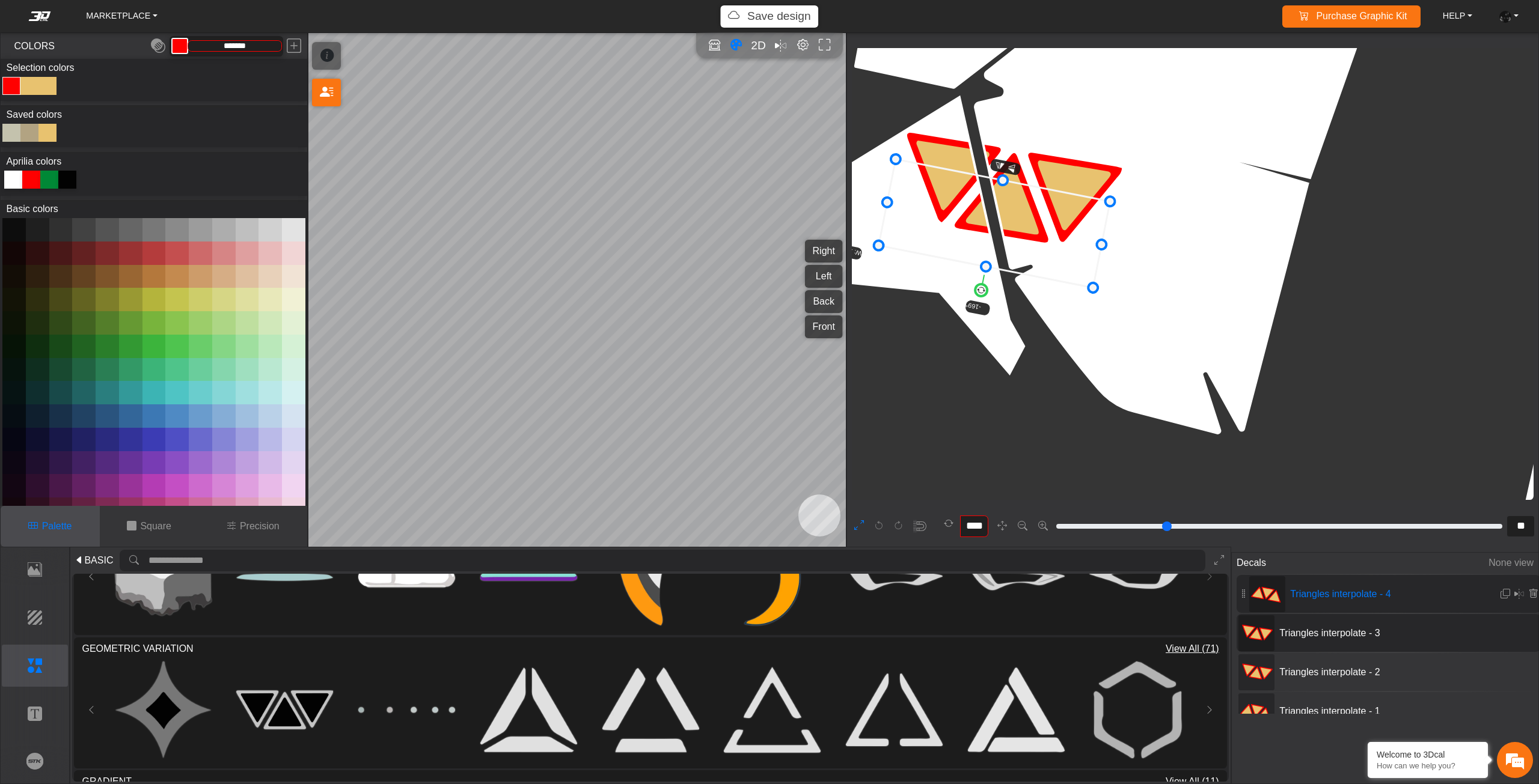
click at [1026, 241] on icon at bounding box center [995, 223] width 231 height 129
click at [1026, 244] on icon at bounding box center [992, 225] width 231 height 129
click at [1500, 590] on em at bounding box center [1504, 594] width 9 height 10
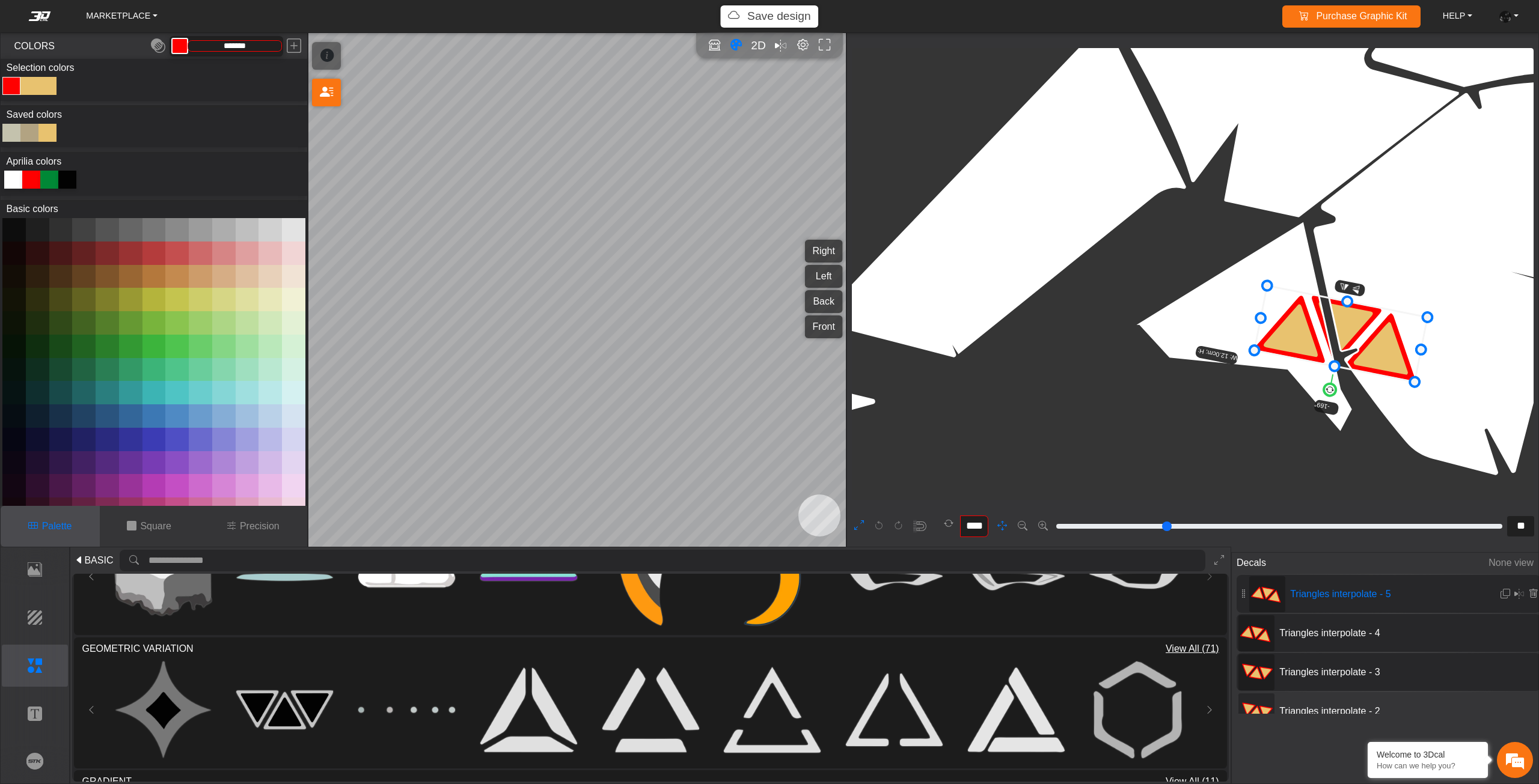
drag, startPoint x: 1156, startPoint y: 345, endPoint x: 1166, endPoint y: 350, distance: 11.2
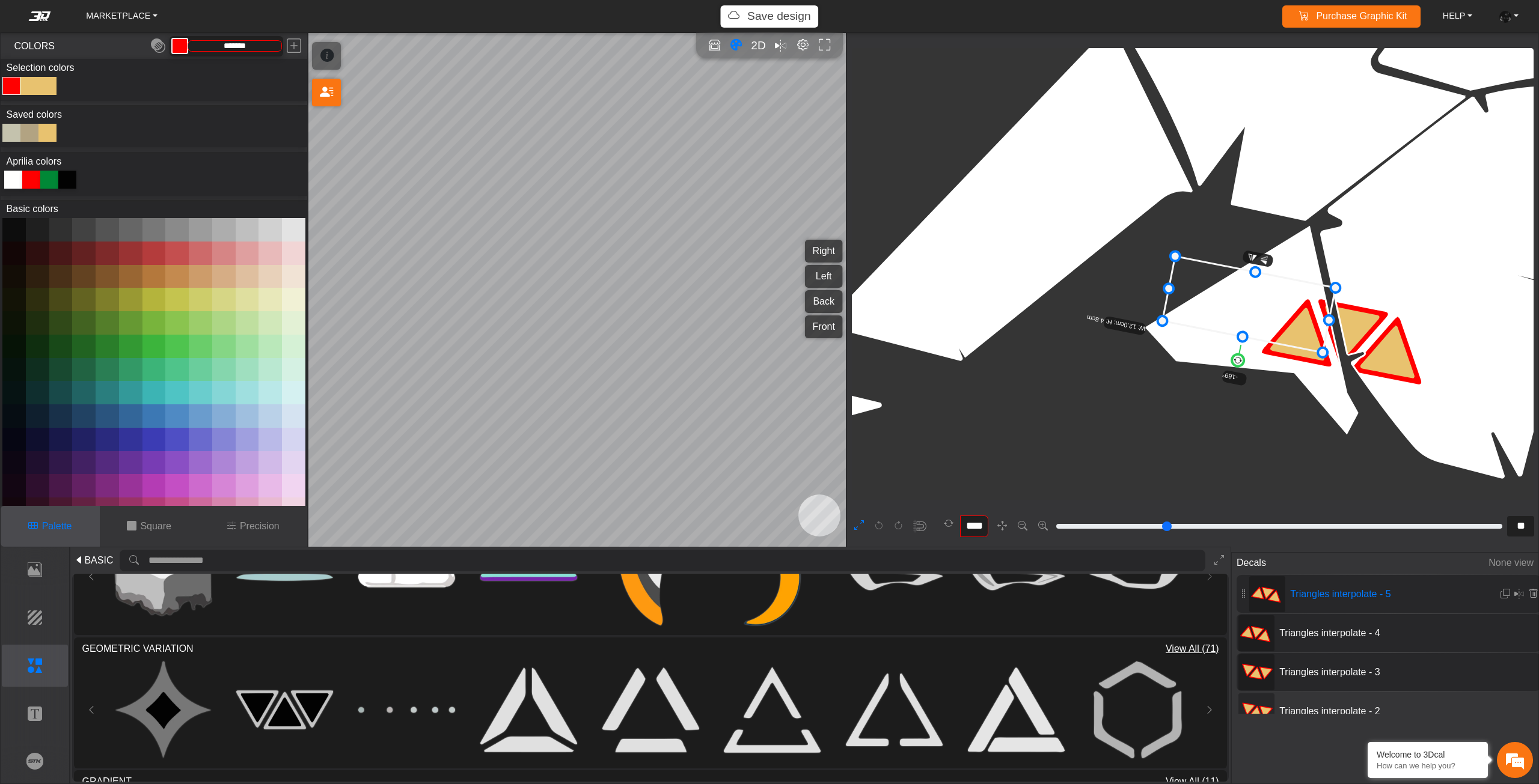
drag, startPoint x: 1302, startPoint y: 351, endPoint x: 1204, endPoint y: 319, distance: 103.1
click at [1204, 319] on icon at bounding box center [1248, 304] width 173 height 96
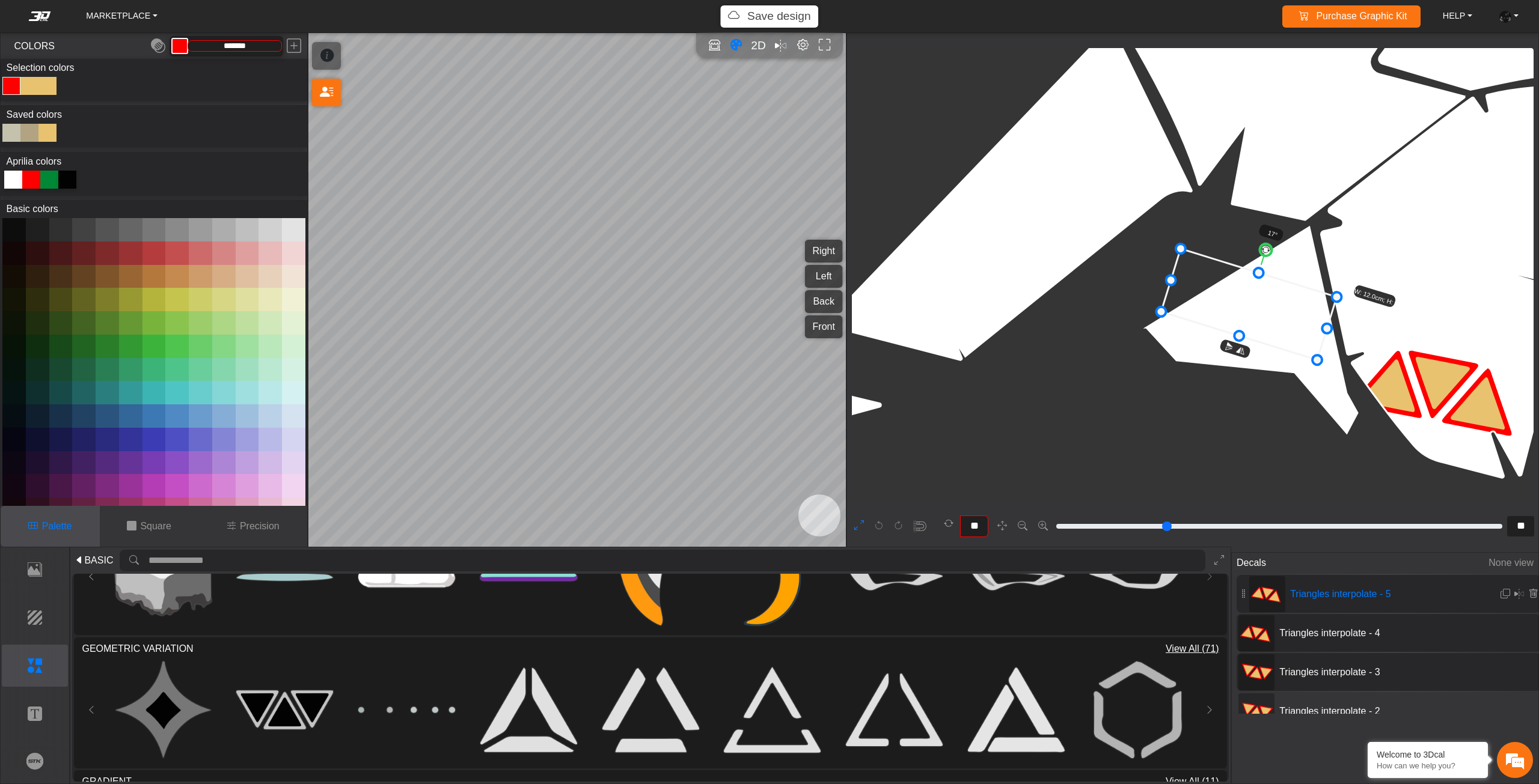
drag, startPoint x: 1232, startPoint y: 358, endPoint x: 1257, endPoint y: 276, distance: 85.7
click at [1257, 276] on g "17° W: 12.0cm; H: 4.8cm" at bounding box center [1287, 301] width 272 height 199
click at [1262, 248] on circle at bounding box center [1262, 249] width 14 height 14
drag, startPoint x: 1248, startPoint y: 312, endPoint x: 1225, endPoint y: 309, distance: 23.2
click at [1227, 310] on icon at bounding box center [1222, 298] width 174 height 102
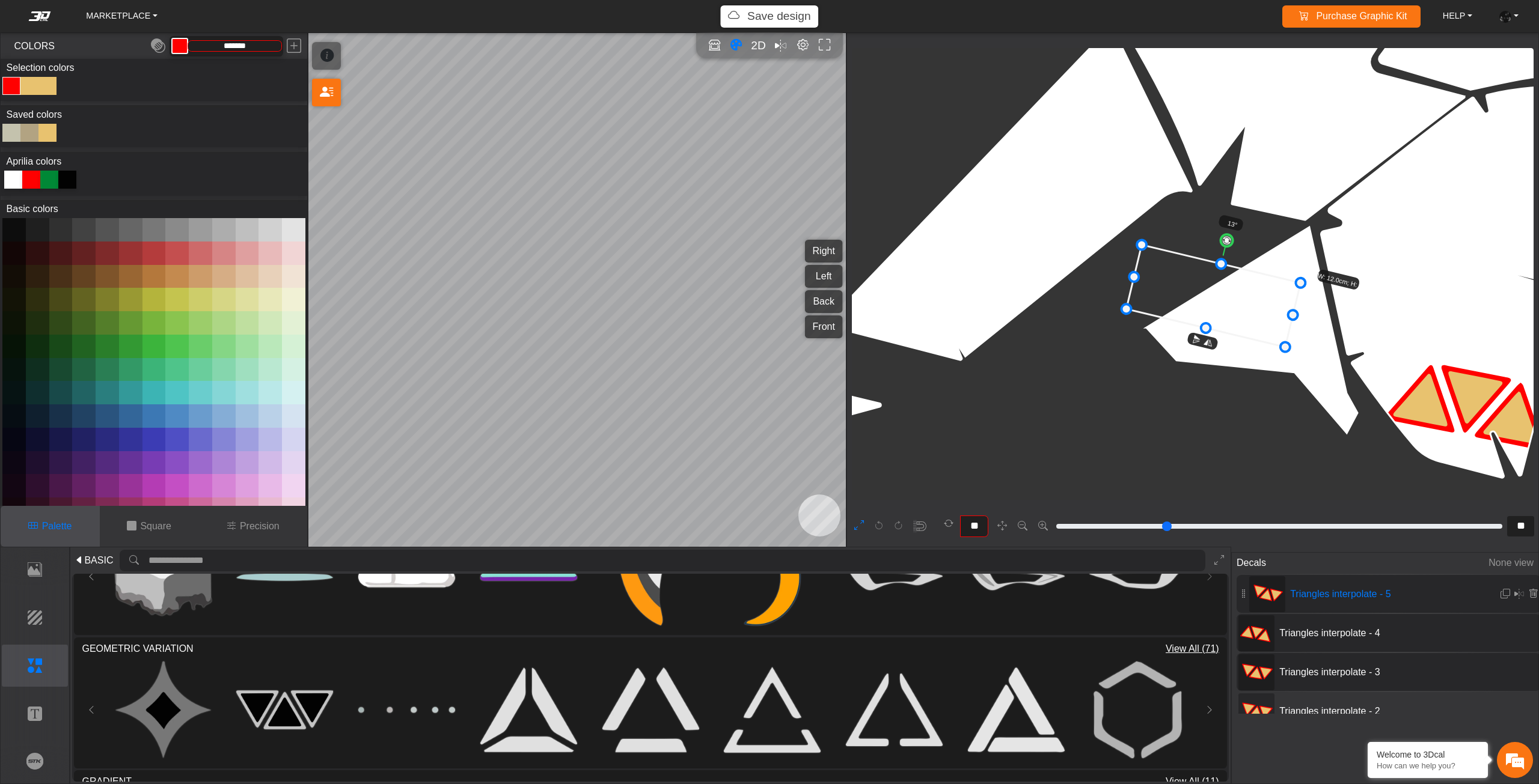
drag, startPoint x: 1225, startPoint y: 309, endPoint x: 1200, endPoint y: 303, distance: 25.7
click at [1201, 303] on icon at bounding box center [1213, 296] width 174 height 102
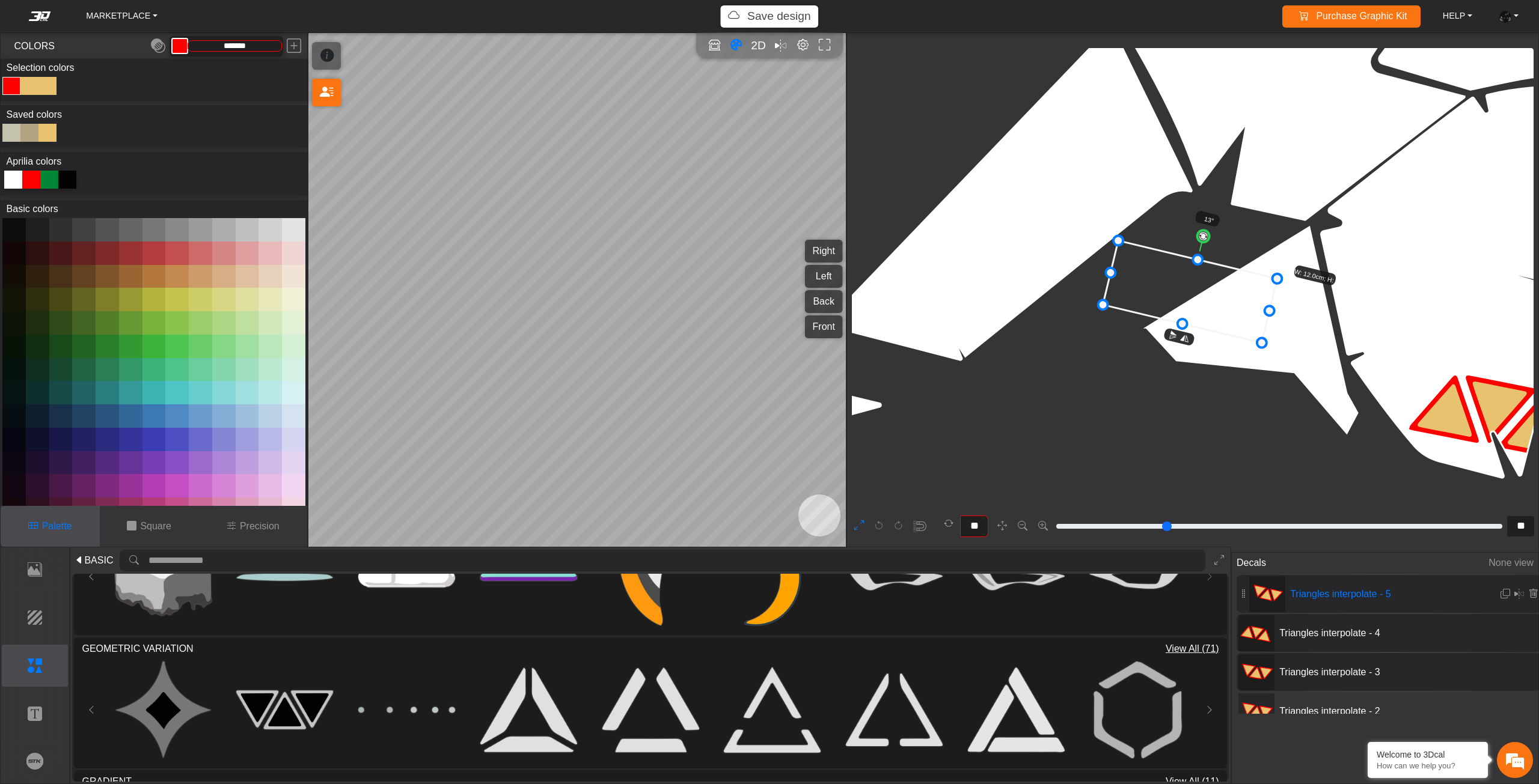
click at [1205, 303] on icon at bounding box center [1190, 291] width 174 height 102
click at [1209, 303] on icon at bounding box center [1191, 292] width 174 height 102
click at [1500, 591] on em at bounding box center [1504, 594] width 9 height 10
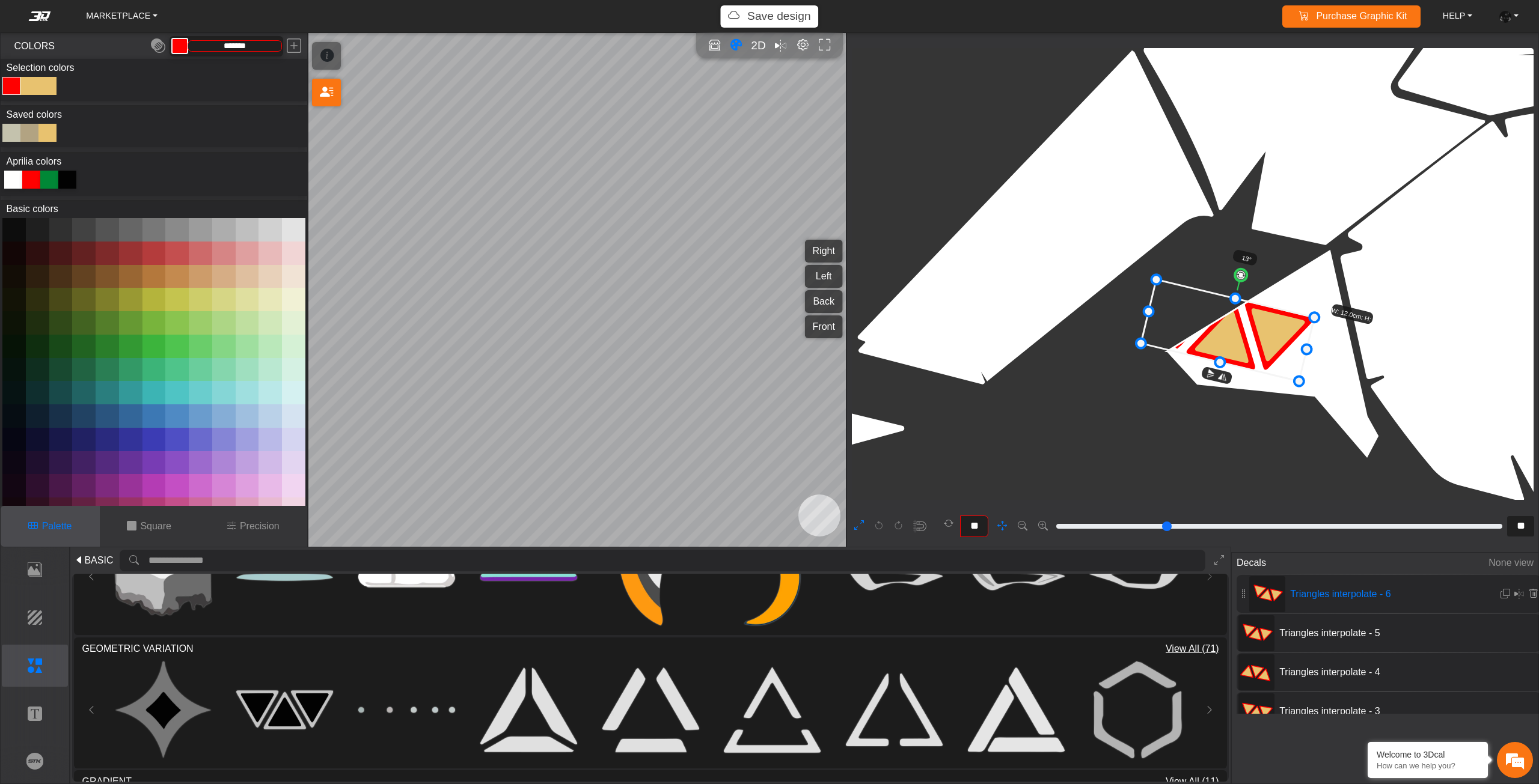
drag, startPoint x: 1213, startPoint y: 415, endPoint x: 1251, endPoint y: 470, distance: 66.9
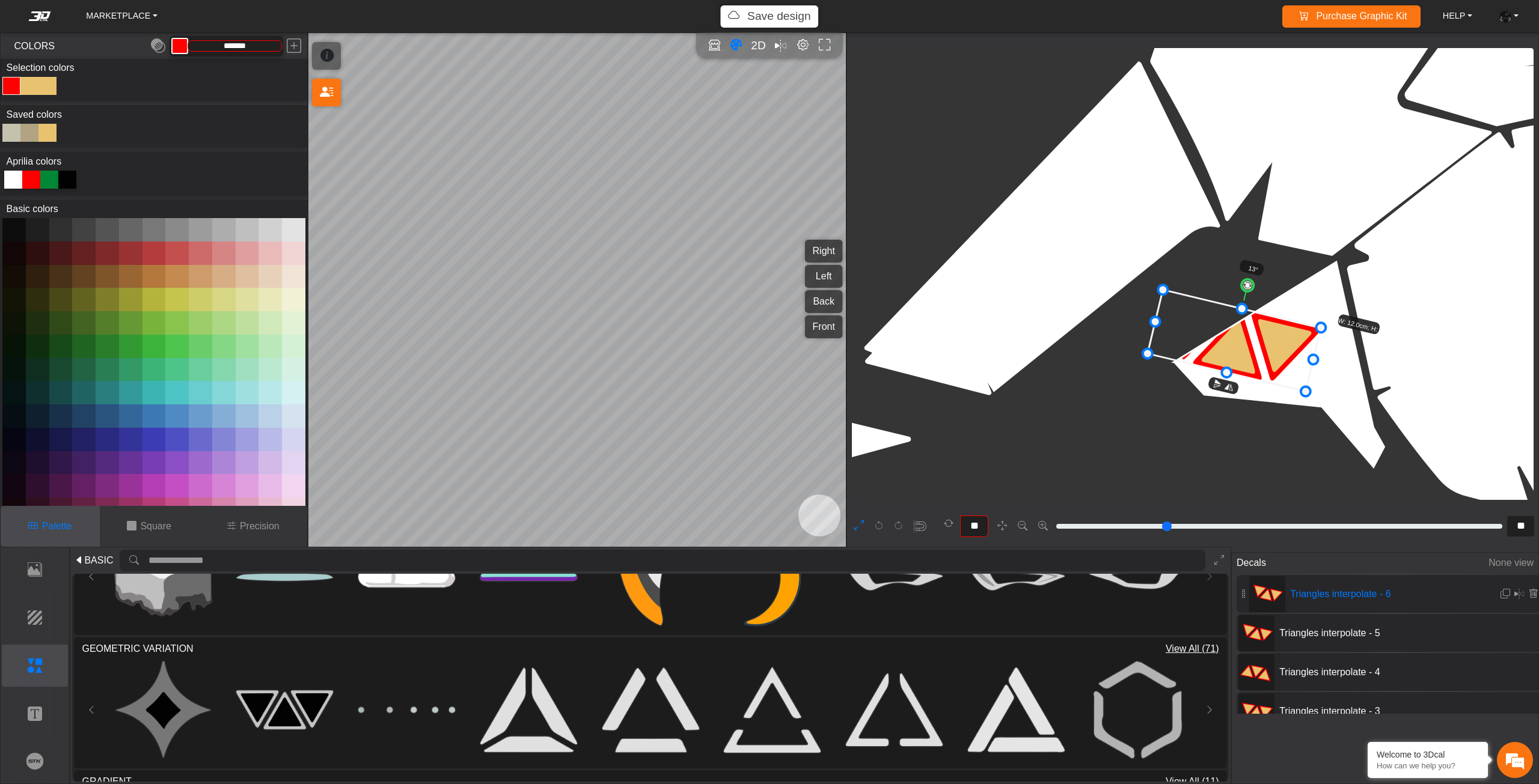
drag, startPoint x: 1246, startPoint y: 351, endPoint x: 1122, endPoint y: 302, distance: 133.3
click at [1147, 302] on icon at bounding box center [1233, 341] width 173 height 102
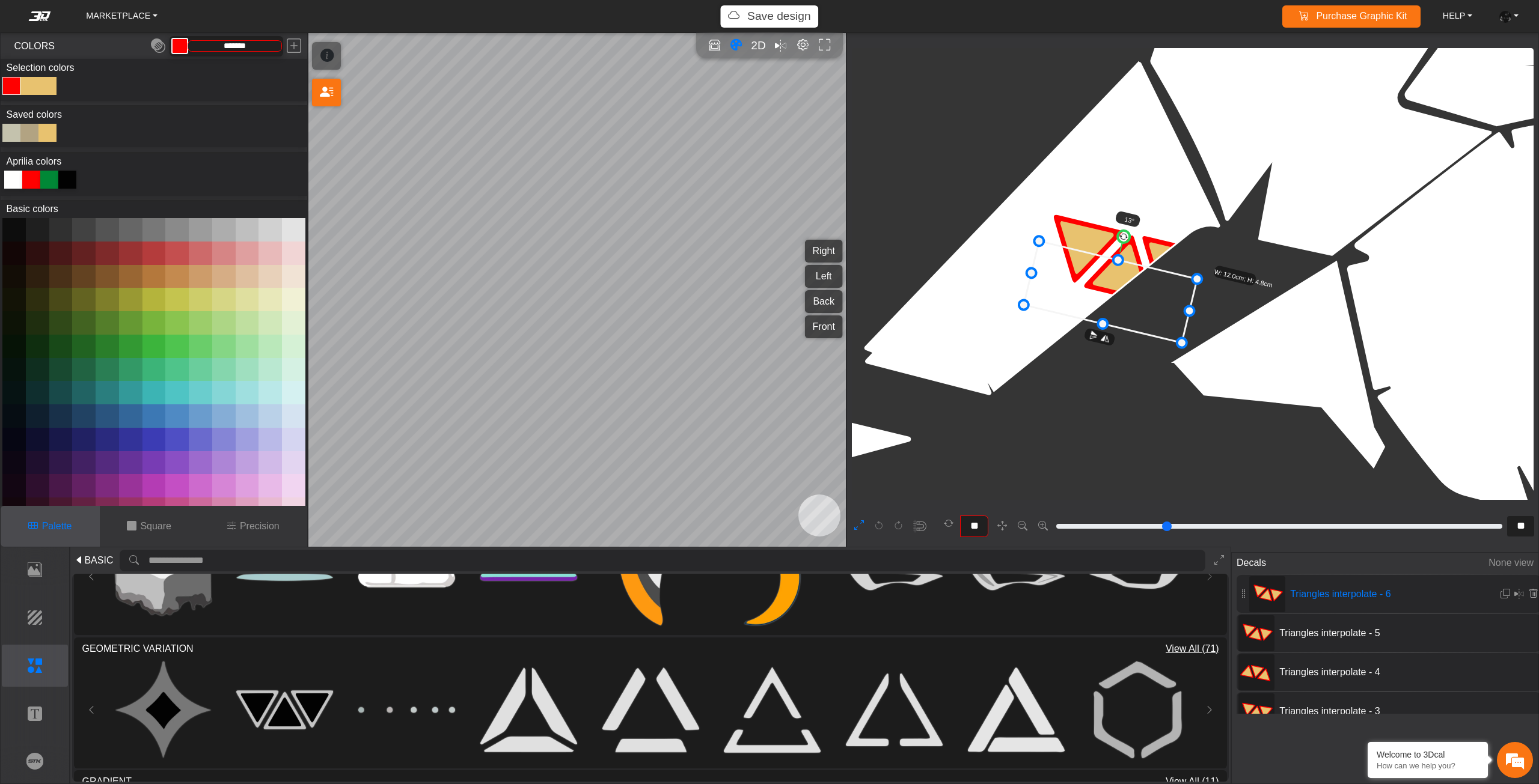
drag, startPoint x: 1123, startPoint y: 302, endPoint x: 1052, endPoint y: 301, distance: 71.0
click at [1054, 301] on icon at bounding box center [1110, 292] width 173 height 102
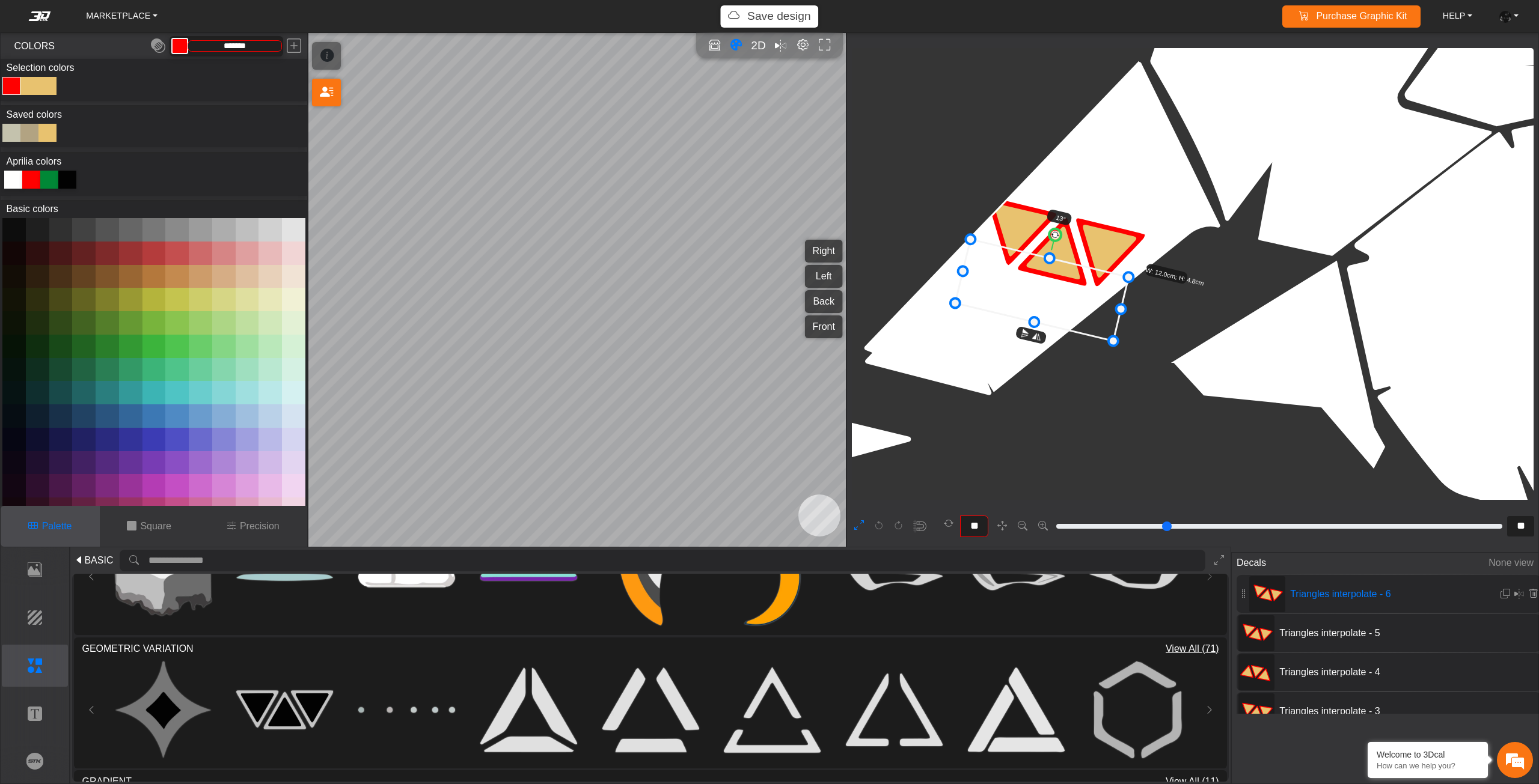
drag, startPoint x: 1054, startPoint y: 301, endPoint x: 1011, endPoint y: 299, distance: 43.0
click at [1011, 299] on icon at bounding box center [1041, 290] width 173 height 102
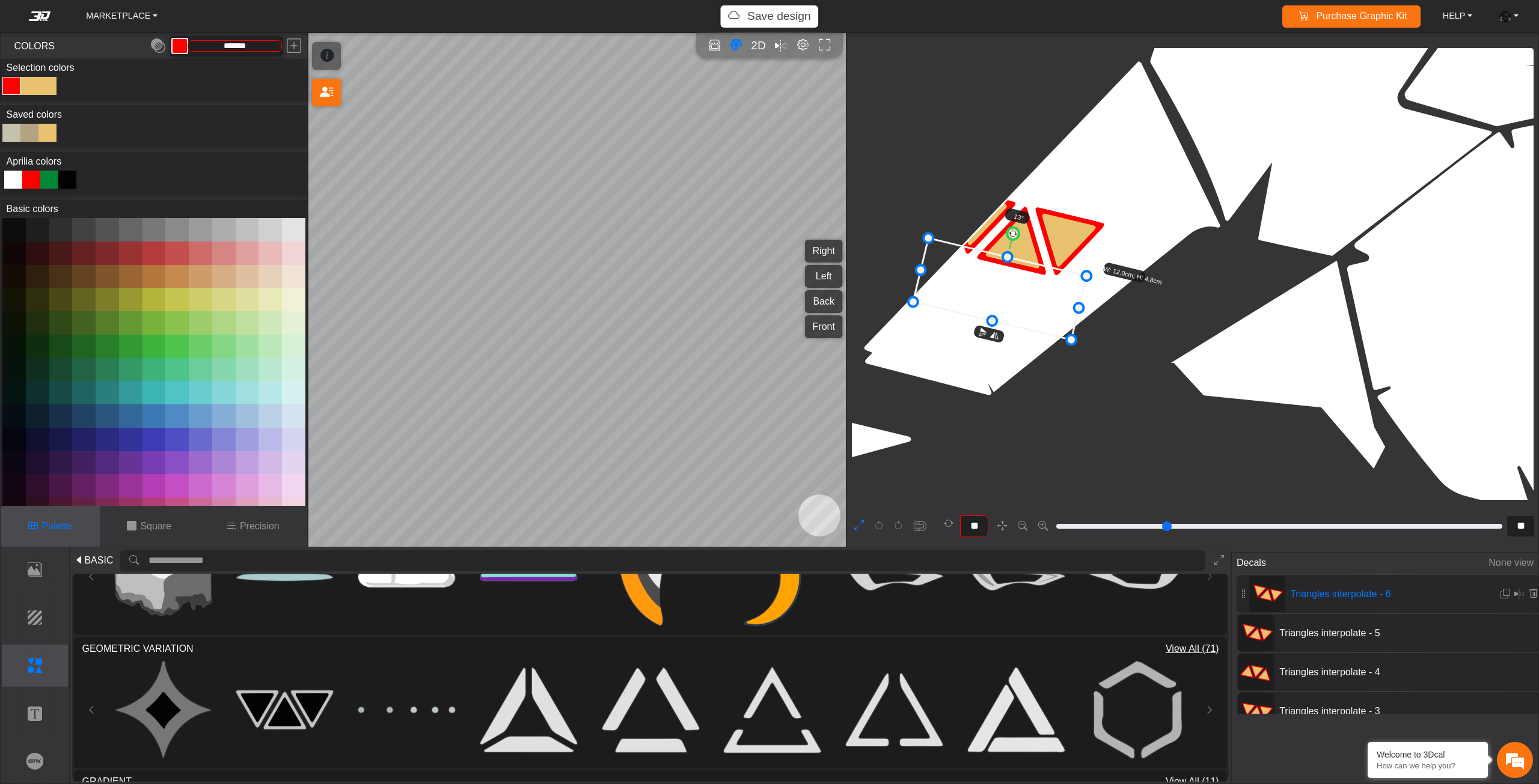
click at [1060, 296] on icon at bounding box center [999, 289] width 173 height 102
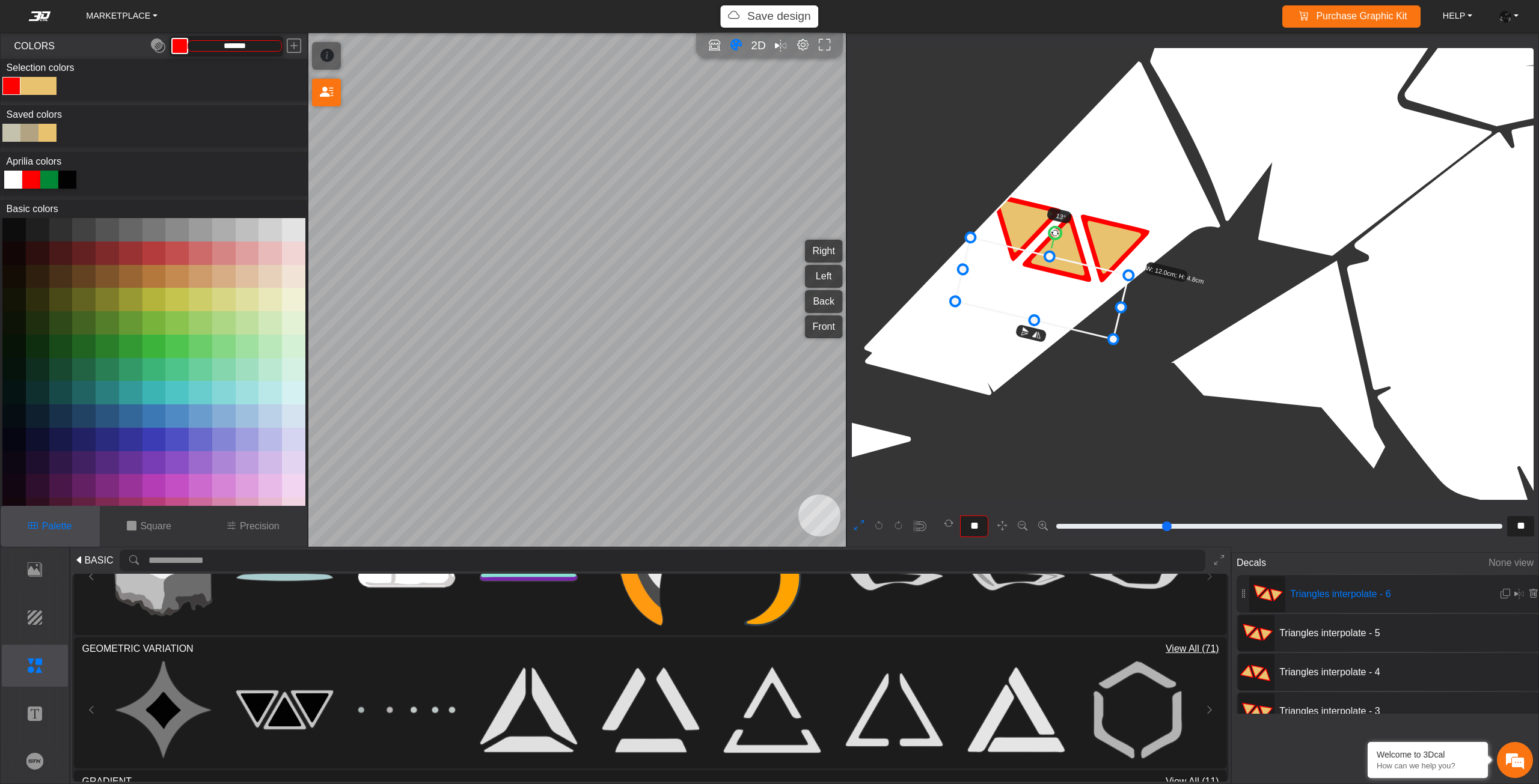
click at [1053, 301] on icon at bounding box center [1041, 288] width 173 height 102
click at [1053, 307] on icon at bounding box center [1041, 290] width 173 height 102
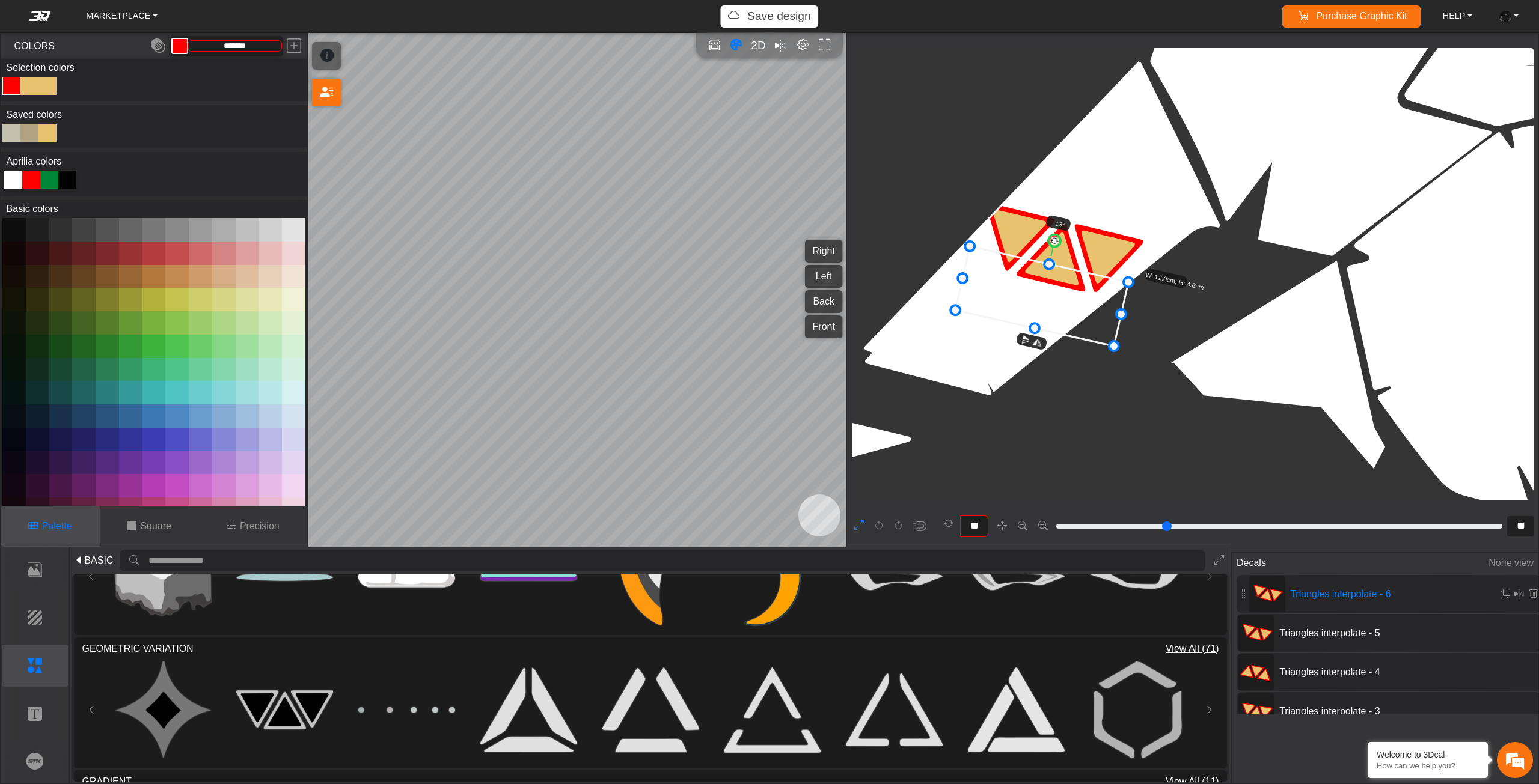
click at [1054, 241] on circle at bounding box center [1055, 241] width 14 height 14
click at [1053, 241] on circle at bounding box center [1053, 240] width 14 height 14
click at [1059, 287] on icon at bounding box center [1042, 296] width 172 height 95
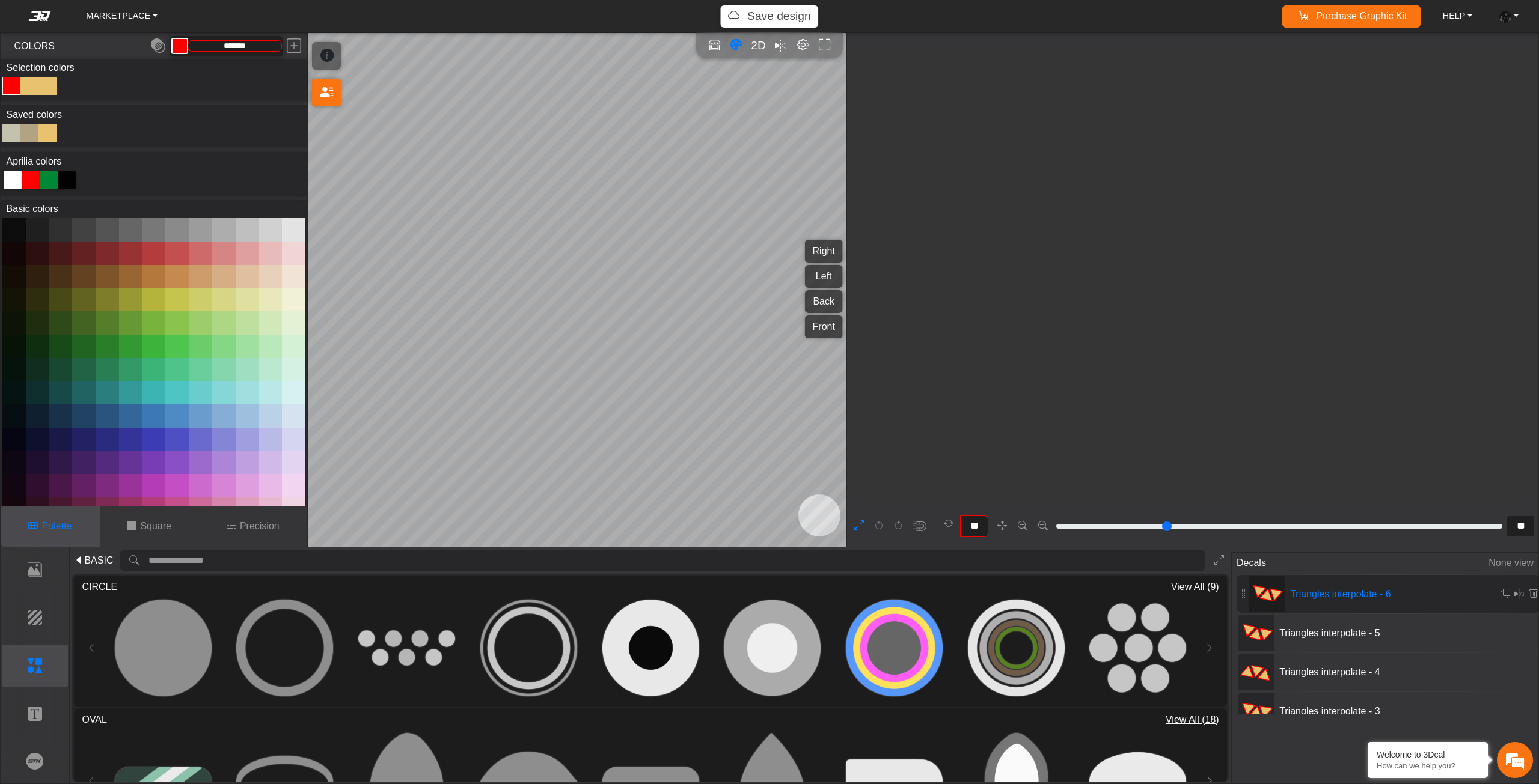
scroll to position [4867, 4157]
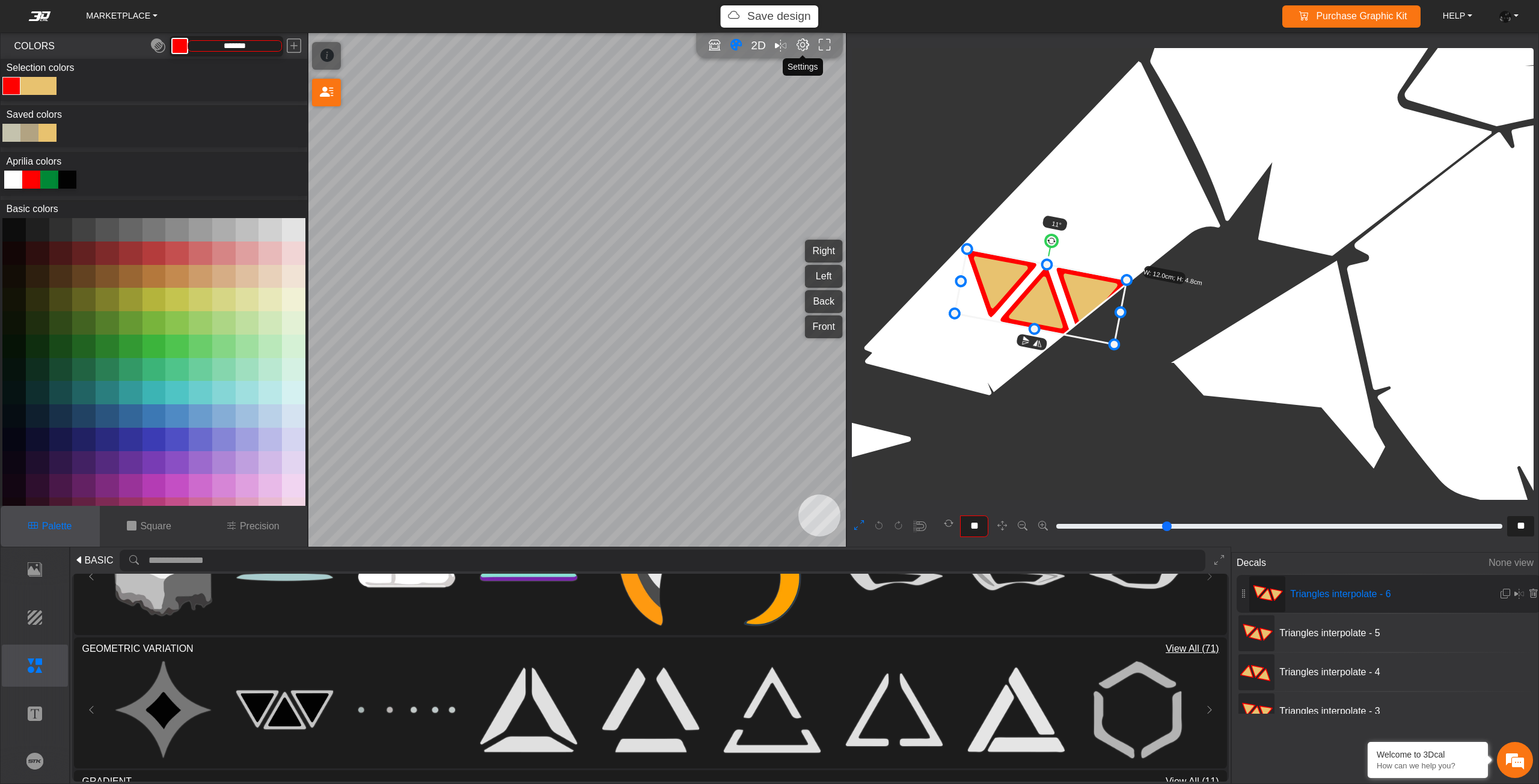
click at [805, 42] on em "Editor settings" at bounding box center [802, 45] width 12 height 14
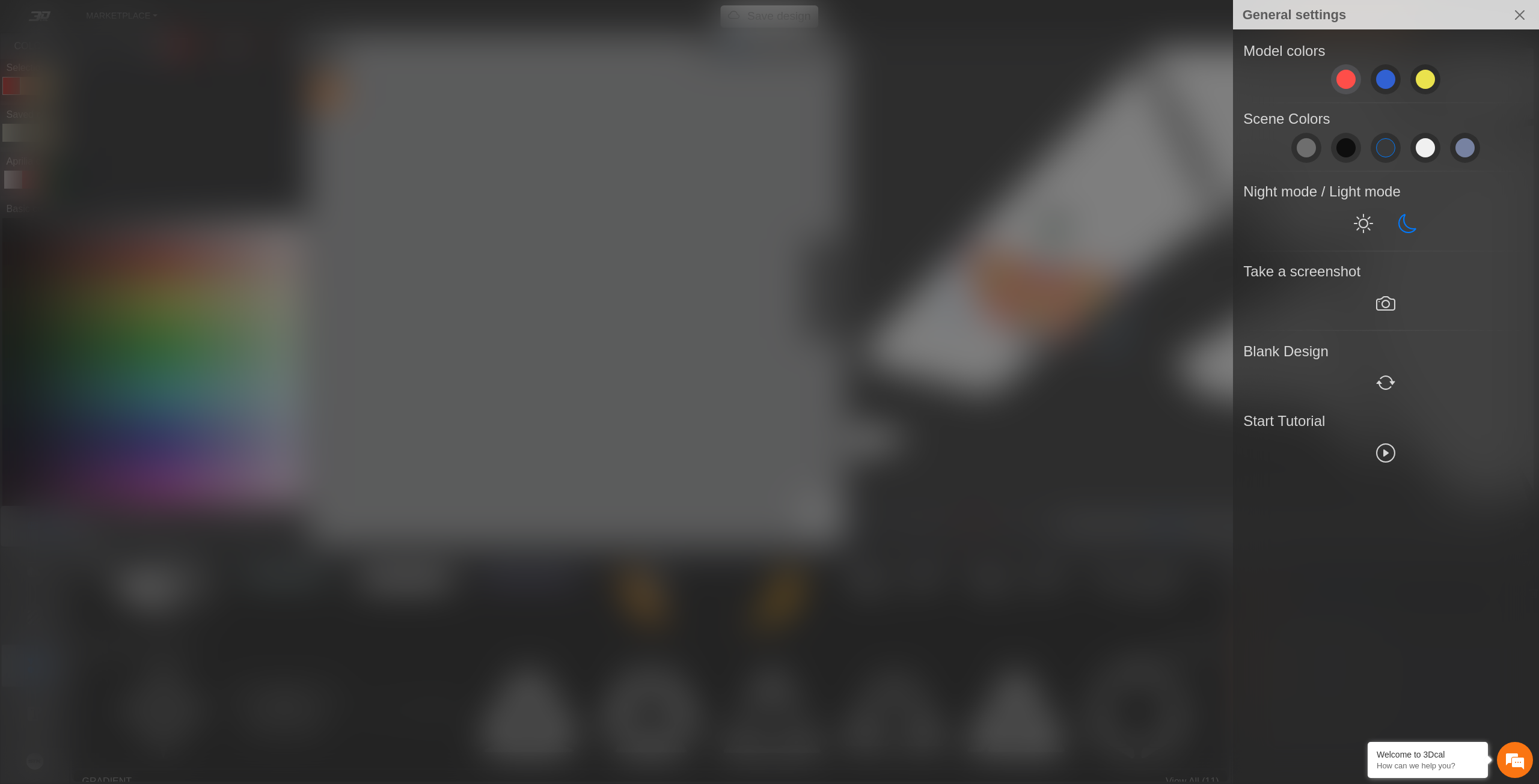
click at [1346, 79] on span at bounding box center [1345, 79] width 20 height 20
drag, startPoint x: 1379, startPoint y: 78, endPoint x: 1420, endPoint y: 66, distance: 42.7
click at [1379, 78] on span at bounding box center [1385, 79] width 20 height 20
click at [1516, 9] on button "Close" at bounding box center [1519, 15] width 29 height 29
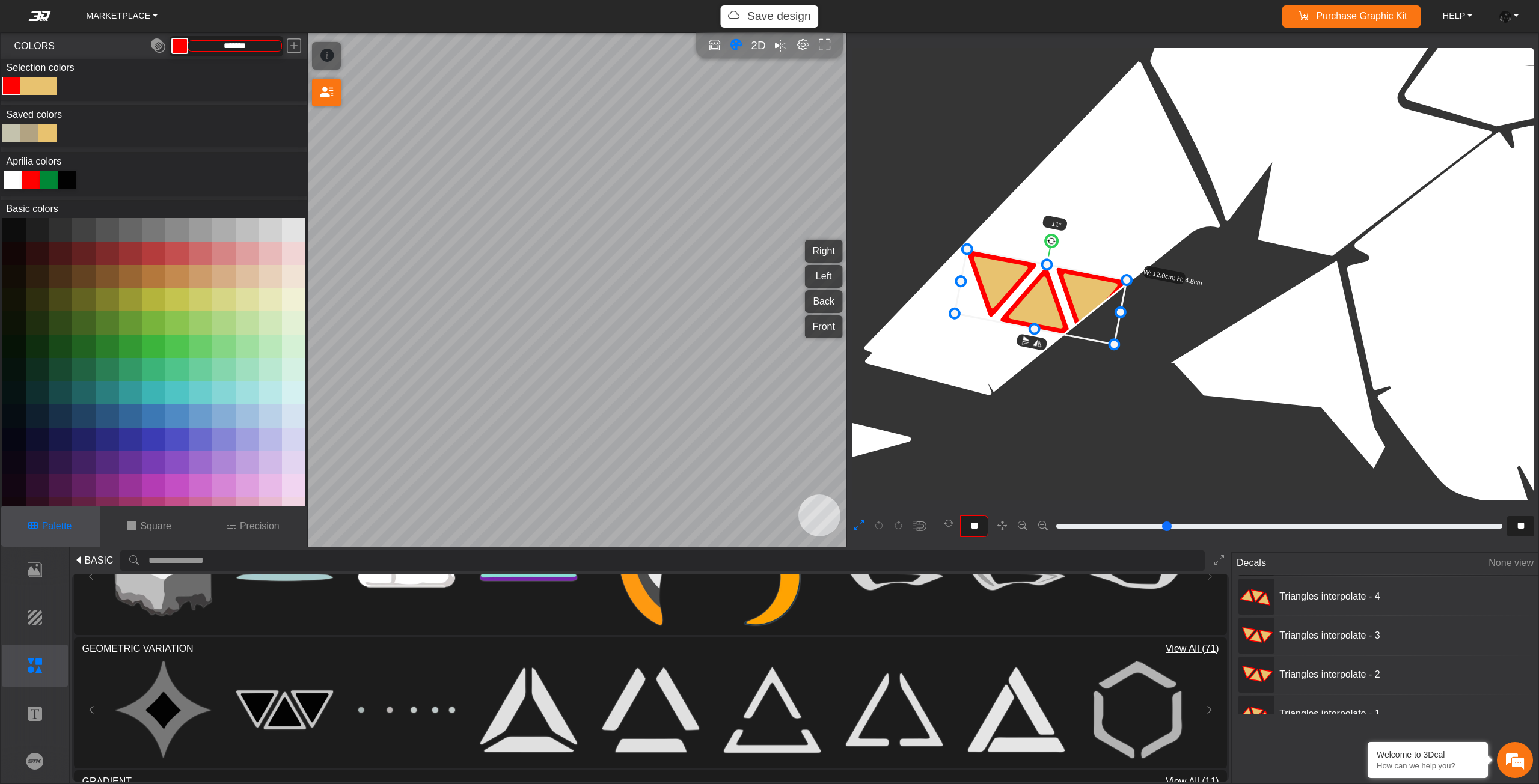
scroll to position [0, 0]
click at [153, 428] on button at bounding box center [154, 439] width 23 height 23
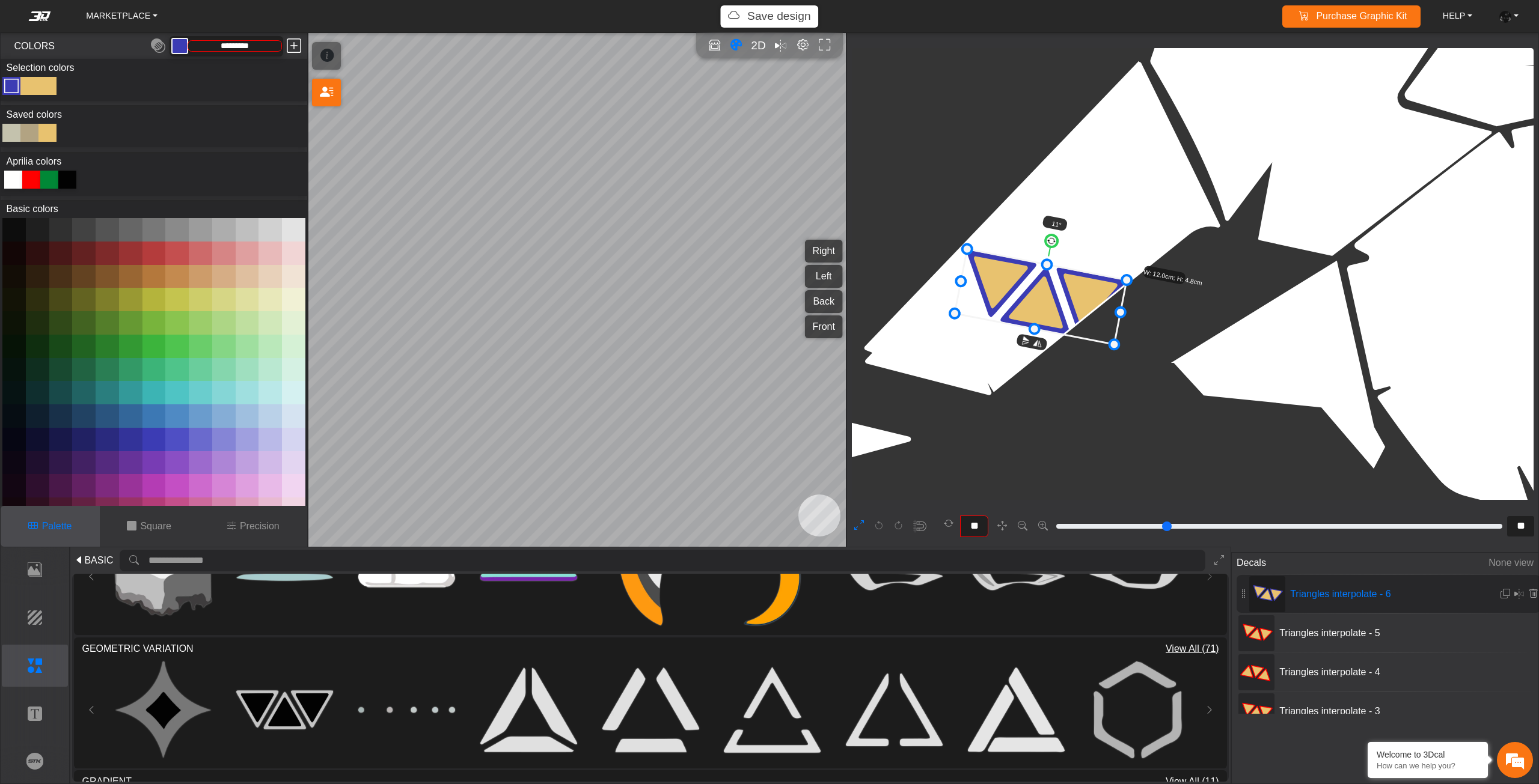
click at [298, 47] on em at bounding box center [294, 46] width 14 height 22
click at [31, 87] on div "Color Toggle" at bounding box center [30, 86] width 14 height 14
click at [66, 176] on div at bounding box center [67, 179] width 18 height 18
click at [48, 84] on div "Color Toggle" at bounding box center [48, 86] width 14 height 14
click at [69, 178] on div at bounding box center [67, 179] width 18 height 18
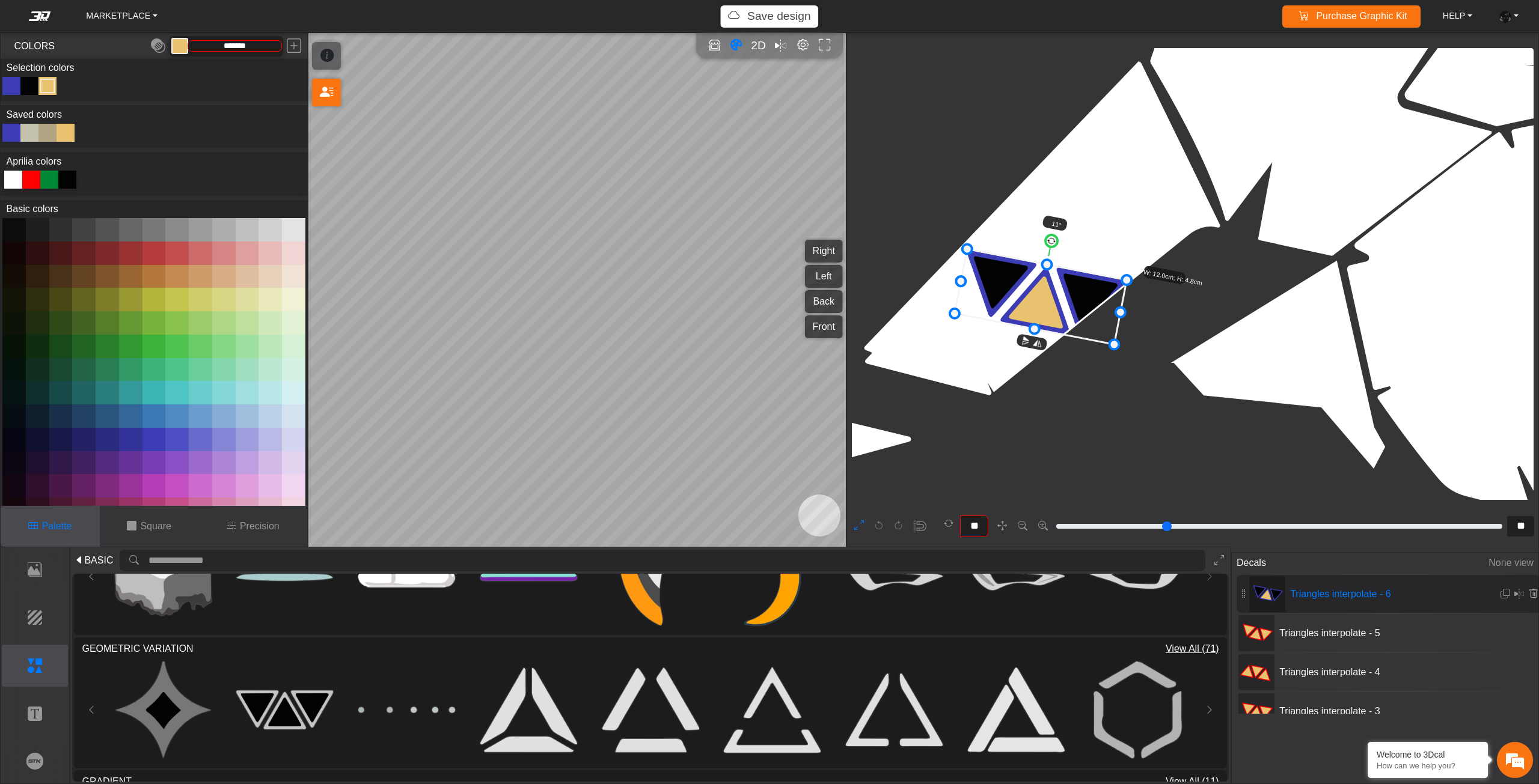
type input "*******"
click at [1295, 642] on div "Triangles interpolate - 5" at bounding box center [1388, 633] width 304 height 38
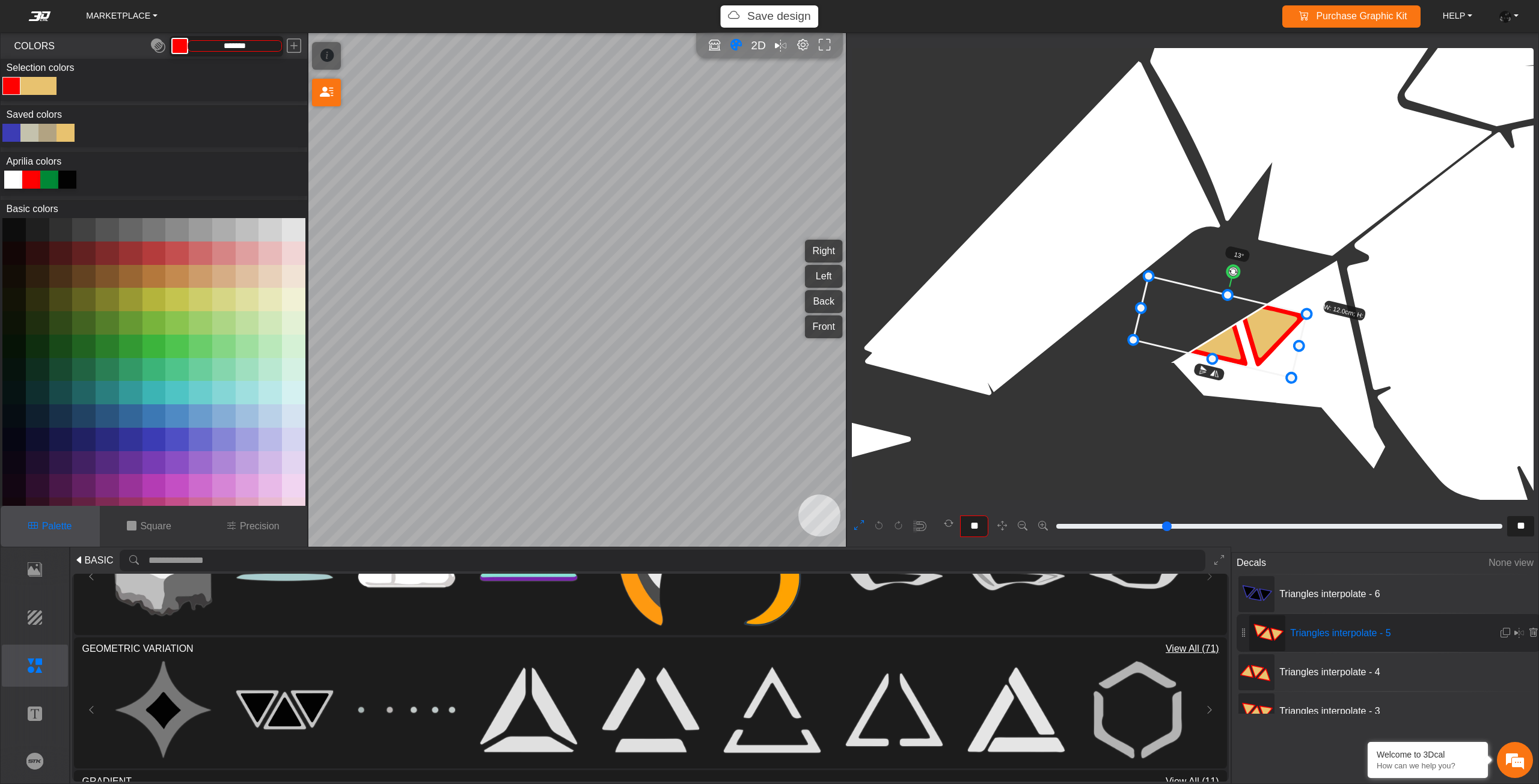
type input "**"
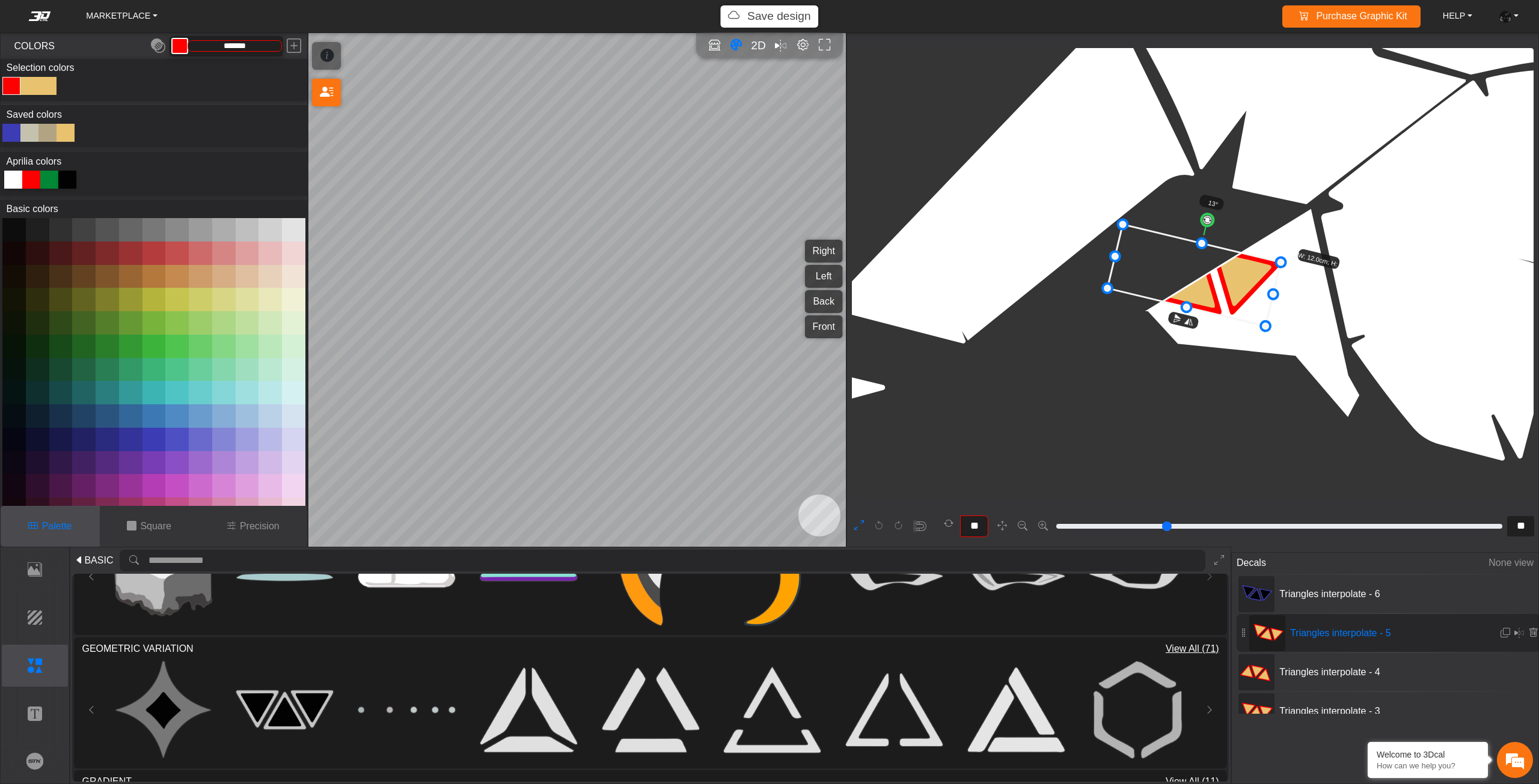
click at [9, 140] on div at bounding box center [11, 132] width 18 height 18
click at [27, 90] on div "Color Toggle" at bounding box center [30, 86] width 14 height 14
click at [61, 180] on div at bounding box center [67, 179] width 18 height 18
click at [48, 91] on div "Color Toggle" at bounding box center [48, 86] width 14 height 14
click at [66, 187] on div at bounding box center [67, 179] width 18 height 18
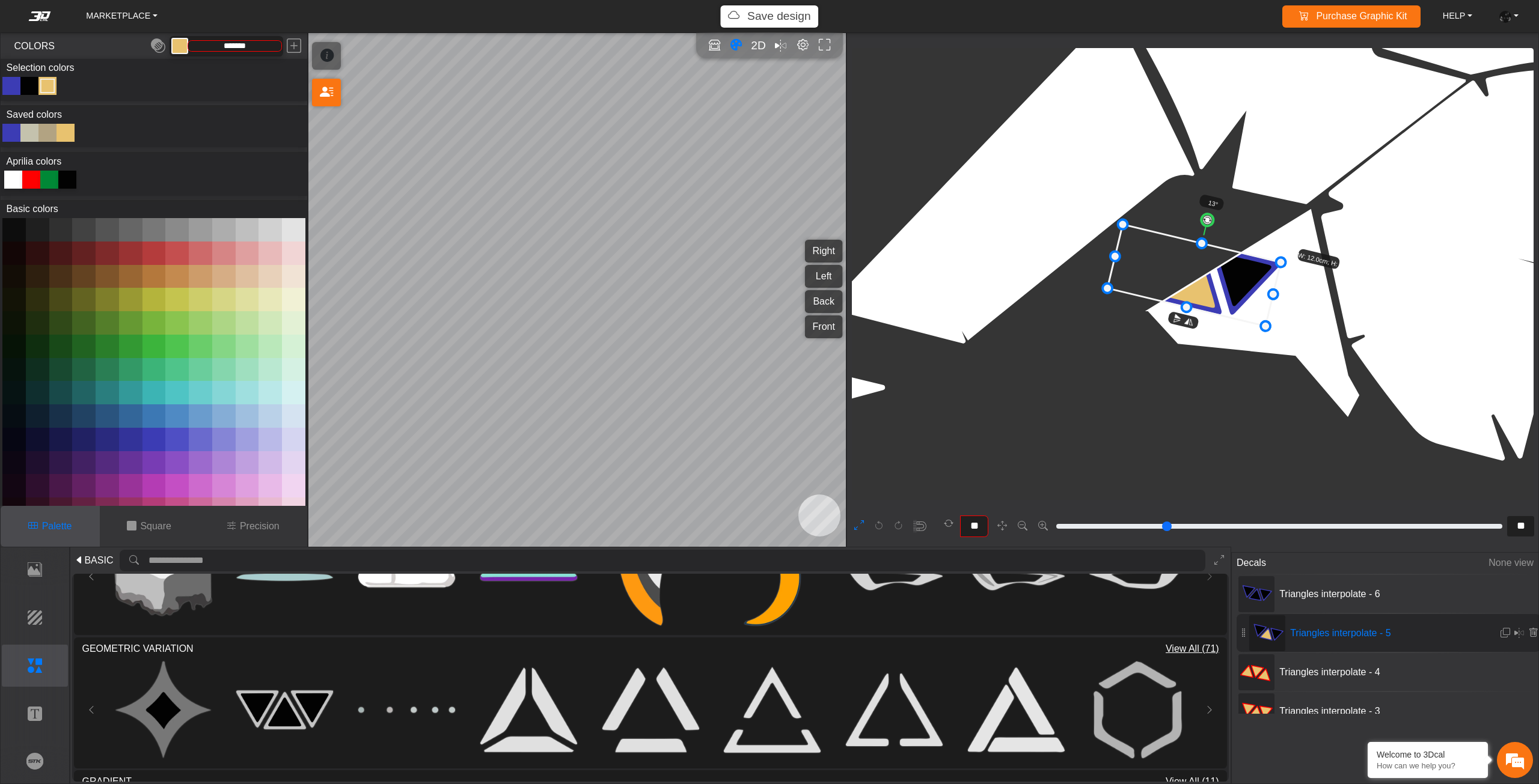
type input "*******"
click at [1383, 665] on span "Triangles interpolate - 4" at bounding box center [1364, 672] width 180 height 14
type input "****"
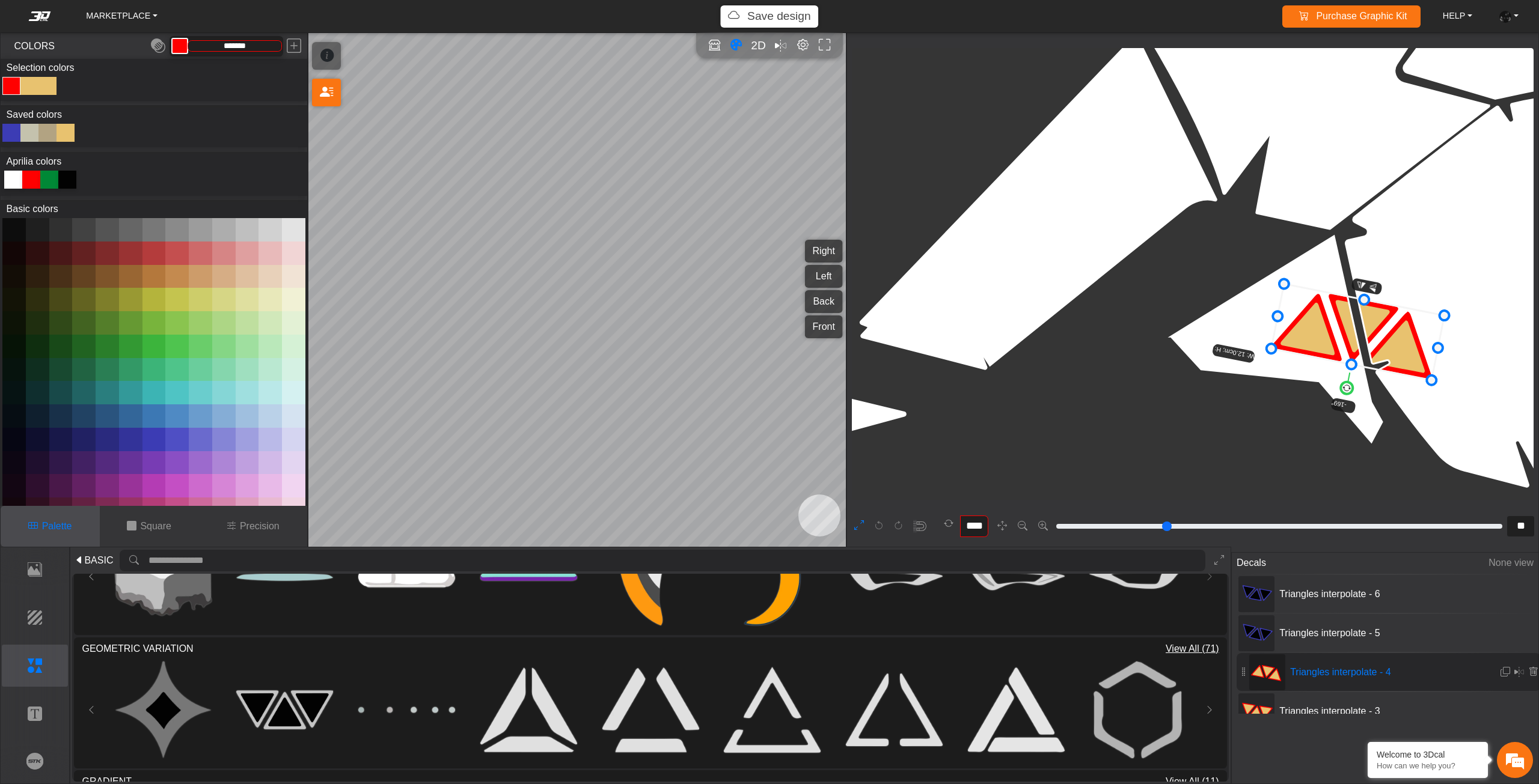
scroll to position [4975, 4347]
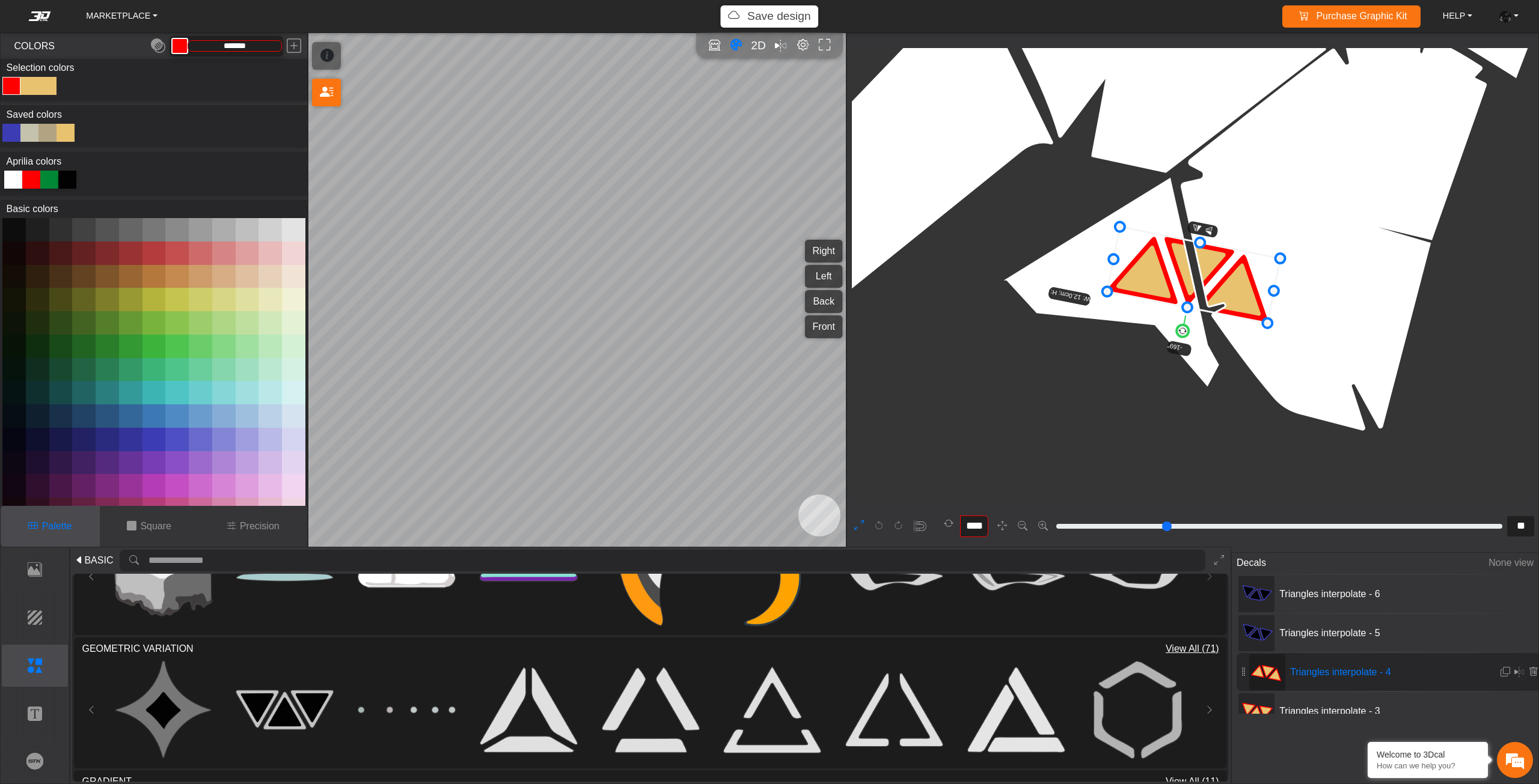
click at [11, 132] on div at bounding box center [11, 132] width 18 height 18
click at [27, 84] on div "Color Toggle" at bounding box center [30, 86] width 14 height 14
drag, startPoint x: 66, startPoint y: 172, endPoint x: 61, endPoint y: 116, distance: 56.2
click at [66, 168] on div "Aprilia colors" at bounding box center [154, 173] width 306 height 44
click at [50, 91] on div "Color Toggle" at bounding box center [48, 86] width 14 height 14
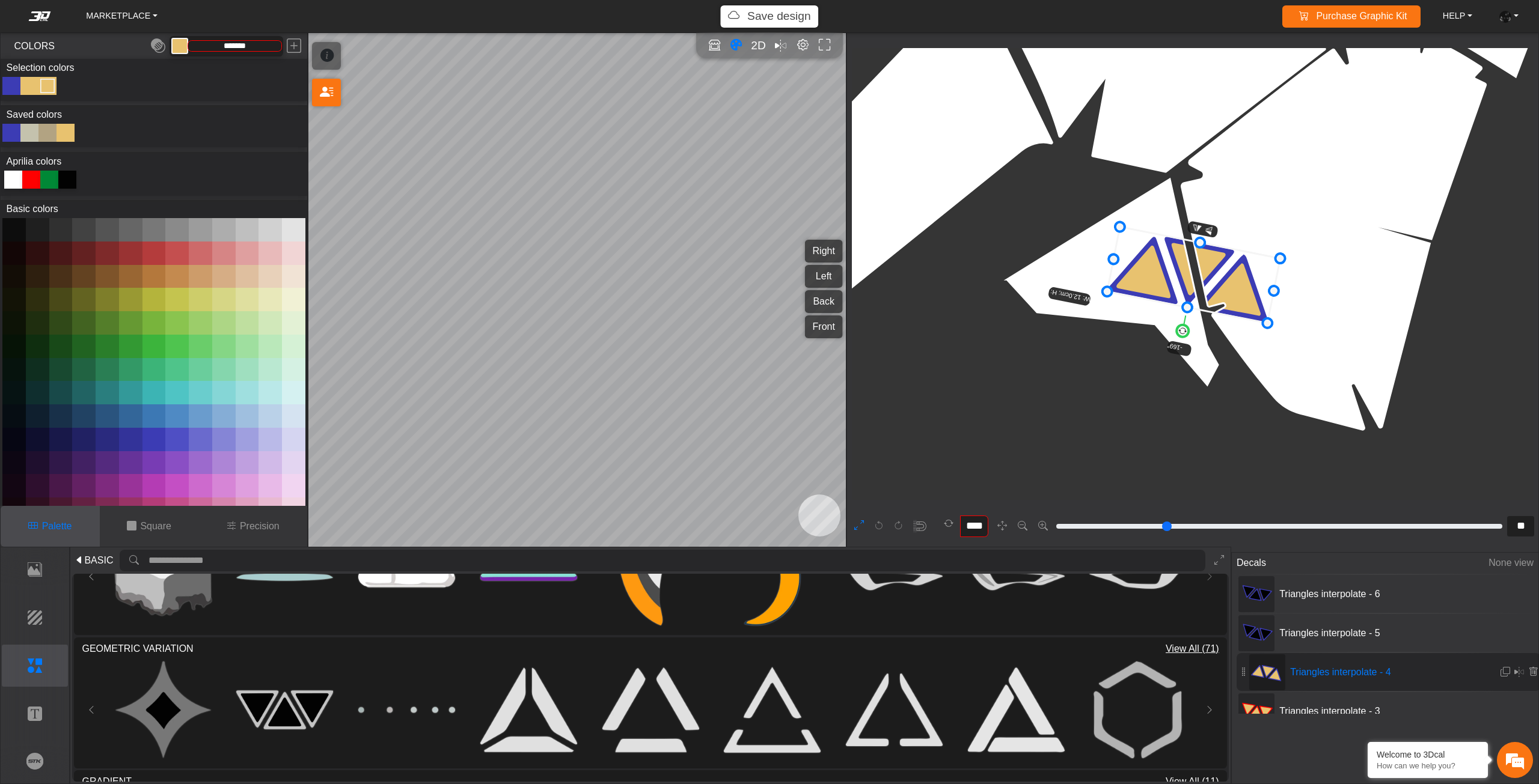
click at [69, 181] on div at bounding box center [67, 179] width 18 height 18
click at [32, 80] on div "Color Toggle" at bounding box center [30, 86] width 14 height 14
drag, startPoint x: 74, startPoint y: 176, endPoint x: 251, endPoint y: 263, distance: 197.2
click at [74, 176] on div at bounding box center [67, 179] width 18 height 18
type input "*******"
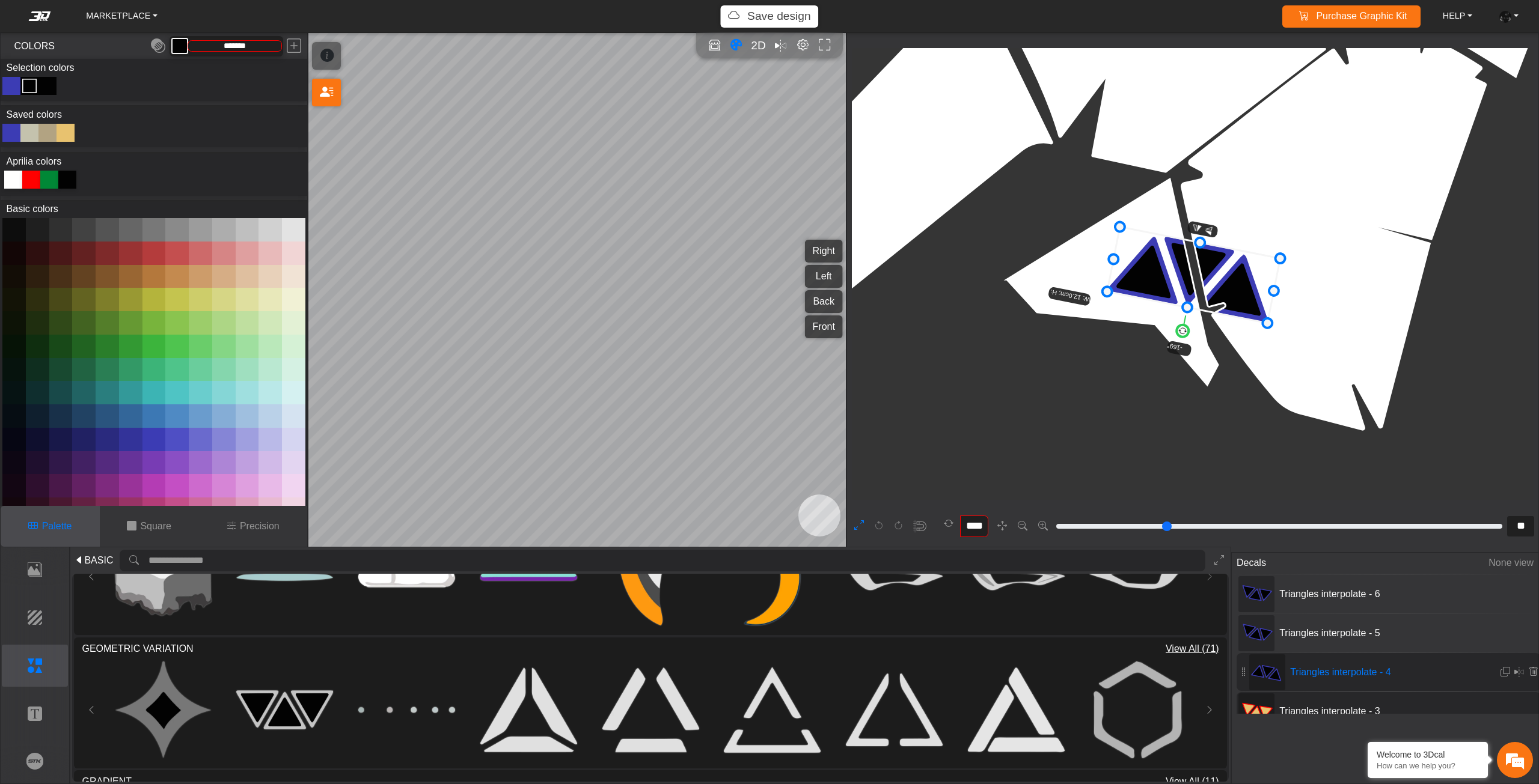
click at [1358, 705] on span "Triangles interpolate - 3" at bounding box center [1364, 712] width 180 height 14
type input "**"
type input "*"
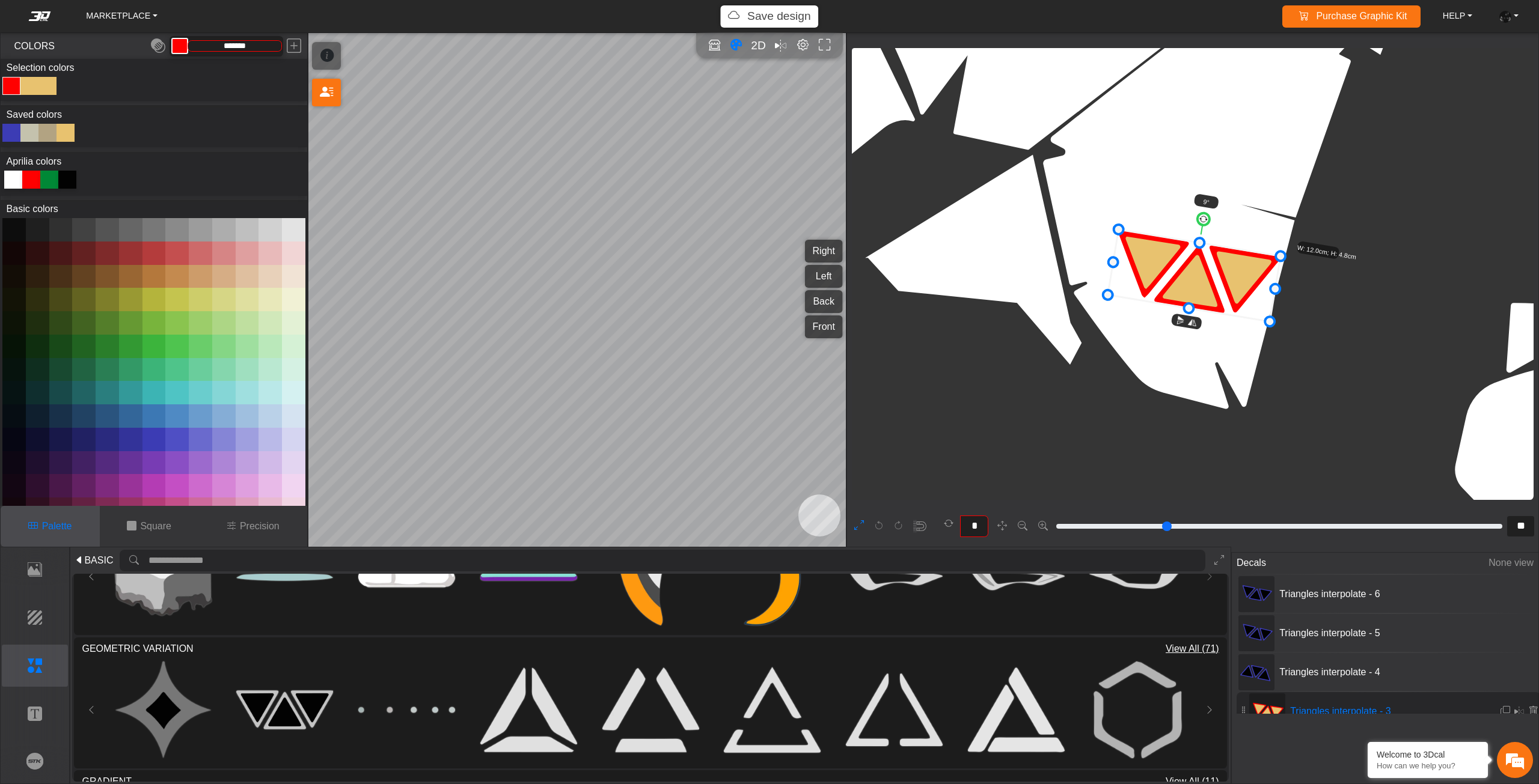
click at [9, 131] on div at bounding box center [11, 132] width 18 height 18
click at [27, 82] on div "Color Toggle" at bounding box center [30, 86] width 14 height 14
click at [69, 173] on div at bounding box center [67, 179] width 18 height 18
click at [55, 91] on div "Color Toggle" at bounding box center [47, 85] width 18 height 18
click at [72, 176] on div at bounding box center [67, 179] width 18 height 18
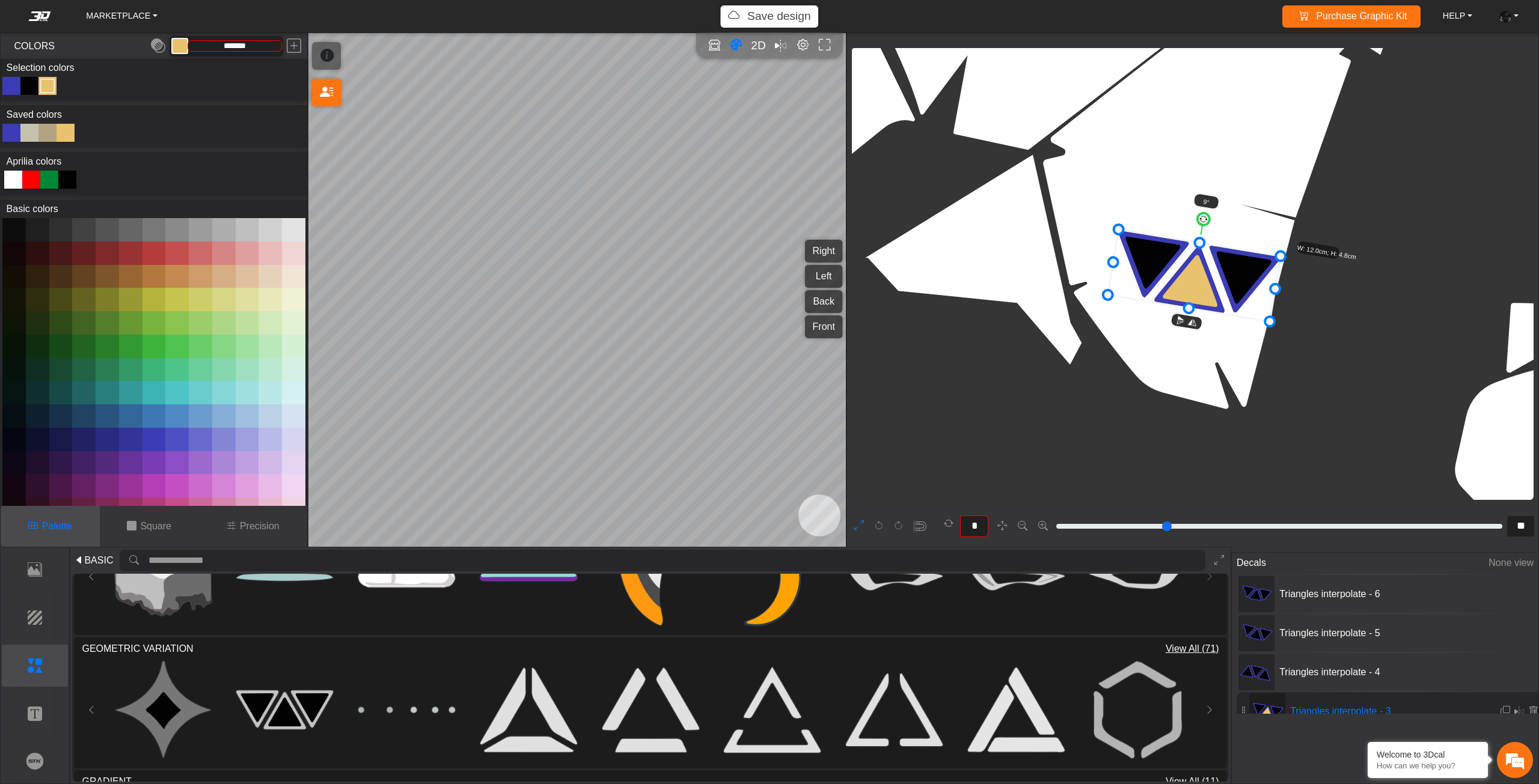
type input "*******"
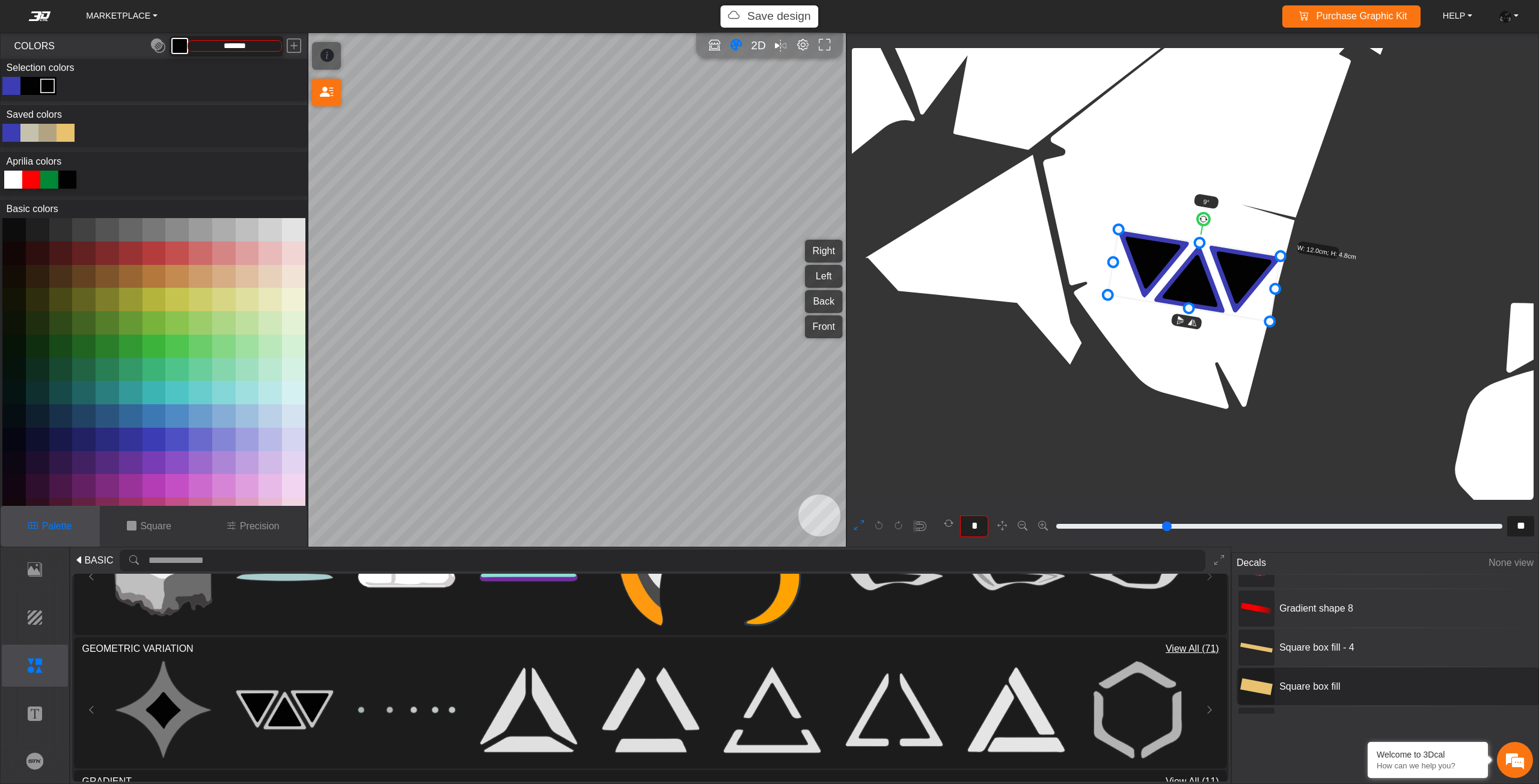
scroll to position [241, 0]
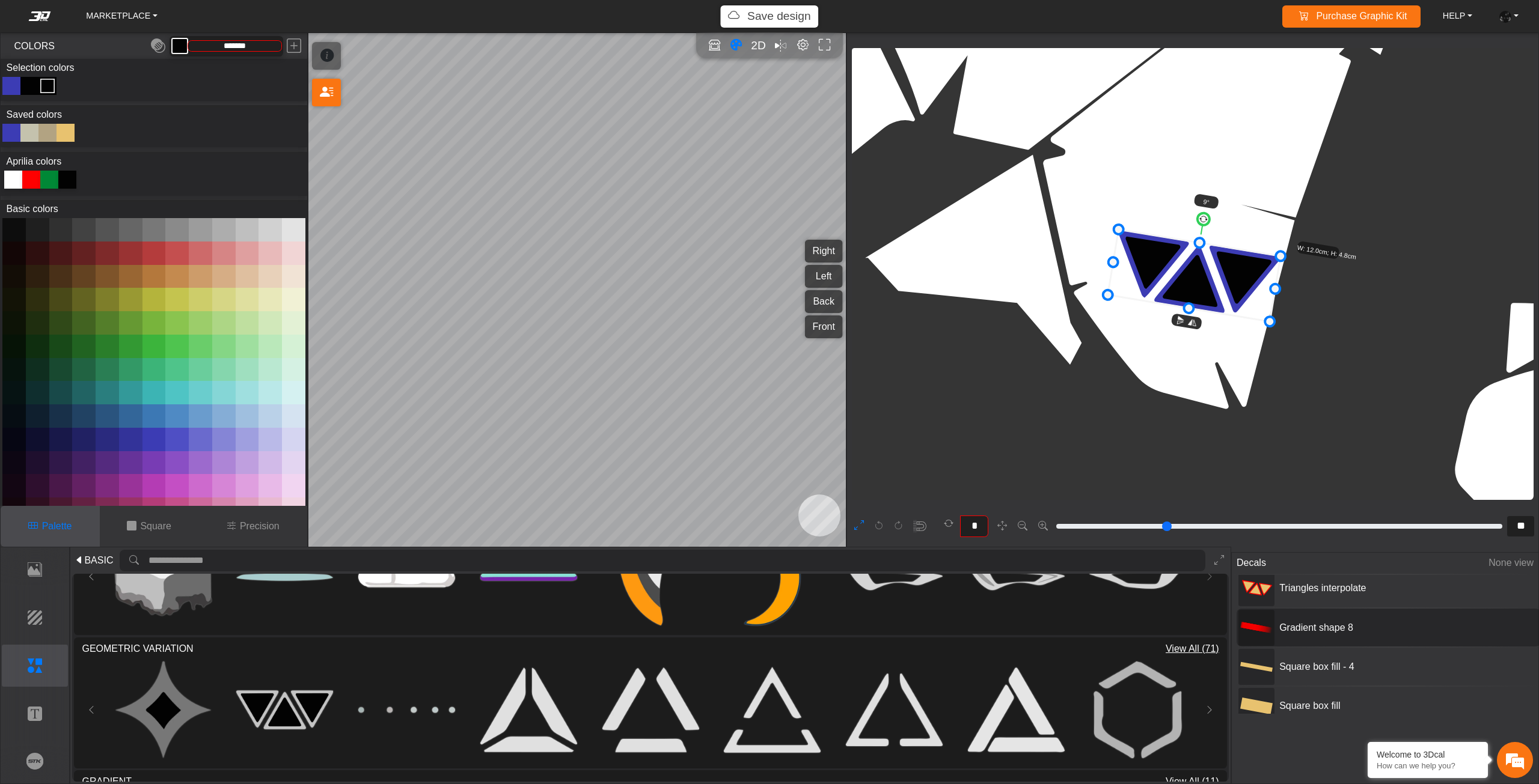
click at [1289, 615] on div "Gradient shape 8" at bounding box center [1388, 627] width 304 height 38
type input "**"
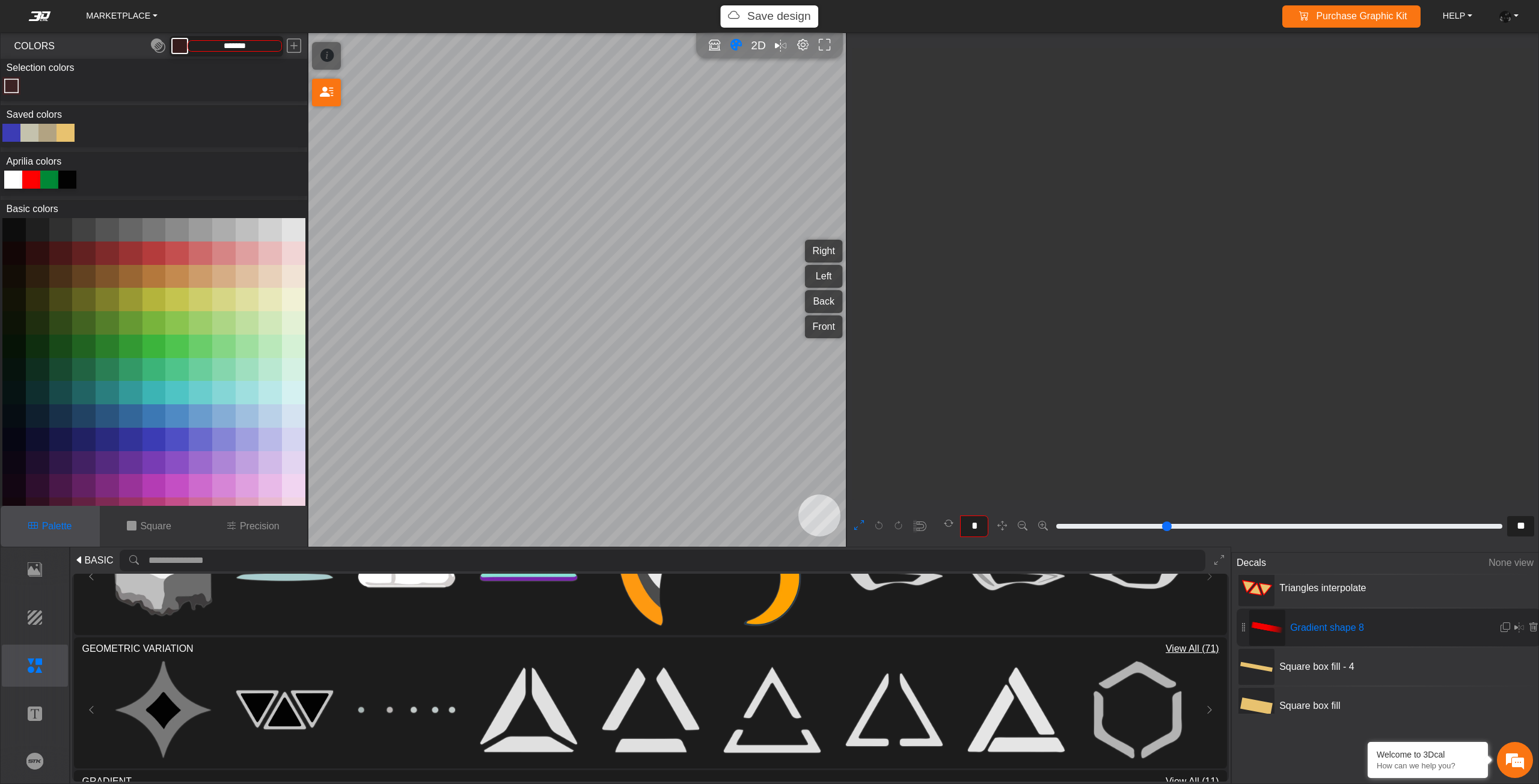
type input "**"
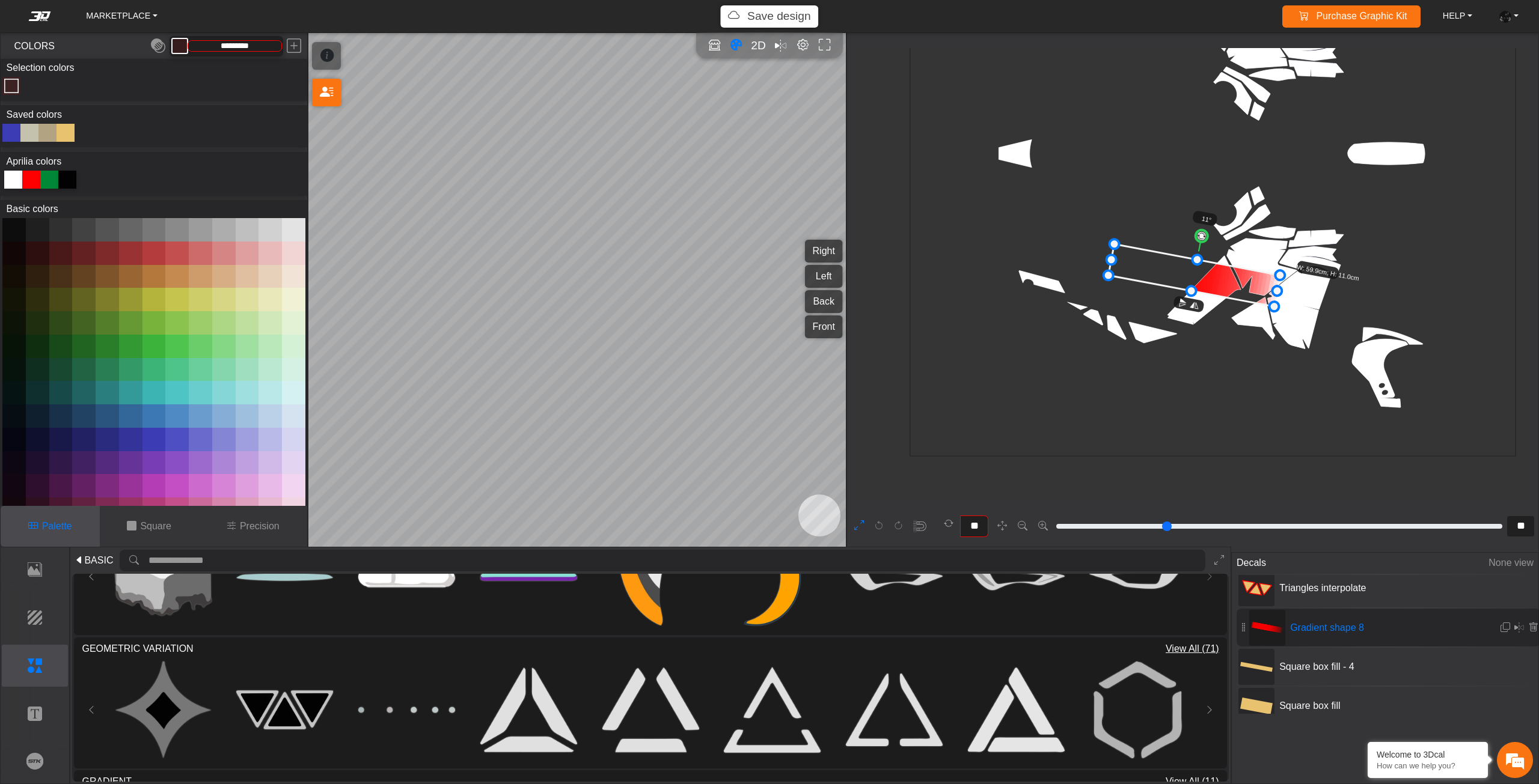
click at [13, 133] on div at bounding box center [11, 132] width 18 height 18
type input "*********"
click at [254, 530] on p "Precision" at bounding box center [260, 526] width 40 height 14
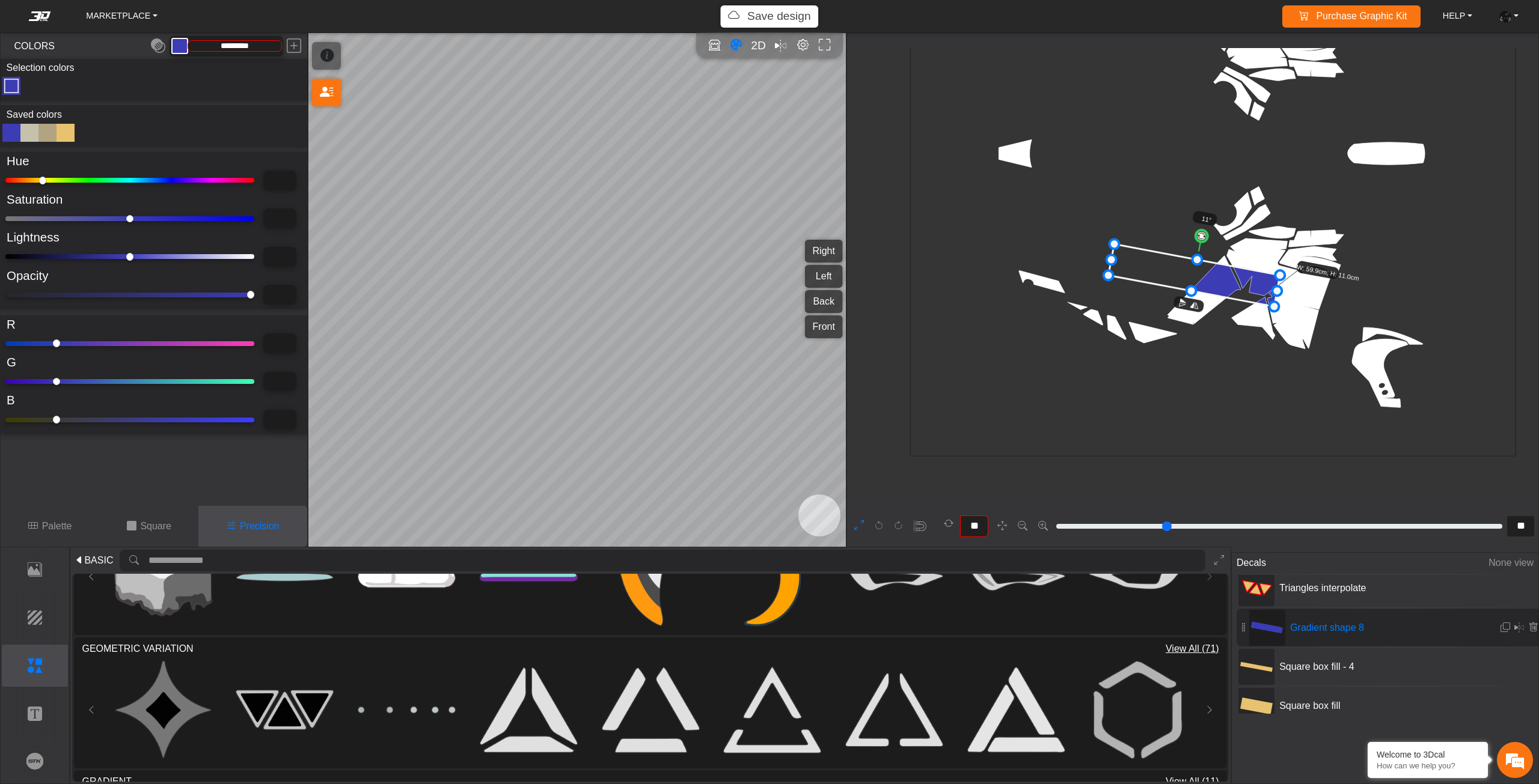
type input "*"
click at [20, 294] on input "range" at bounding box center [129, 295] width 249 height 5
type input "*"
type input "*********"
type input "***"
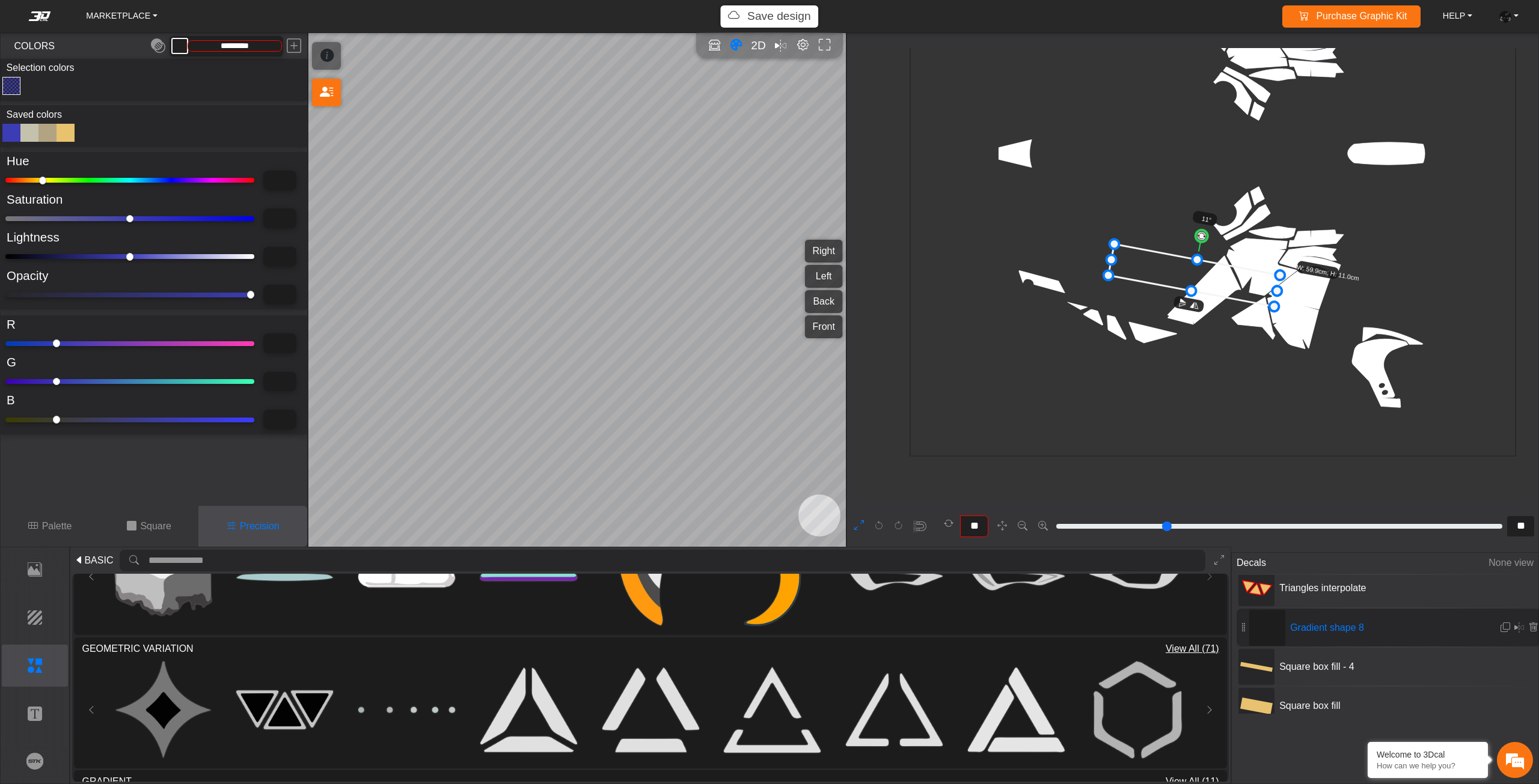
click at [25, 293] on input "range" at bounding box center [129, 295] width 249 height 5
type input "***"
type input "*********"
click at [1354, 653] on div "Square box fill - 4" at bounding box center [1388, 666] width 304 height 38
type input "*"
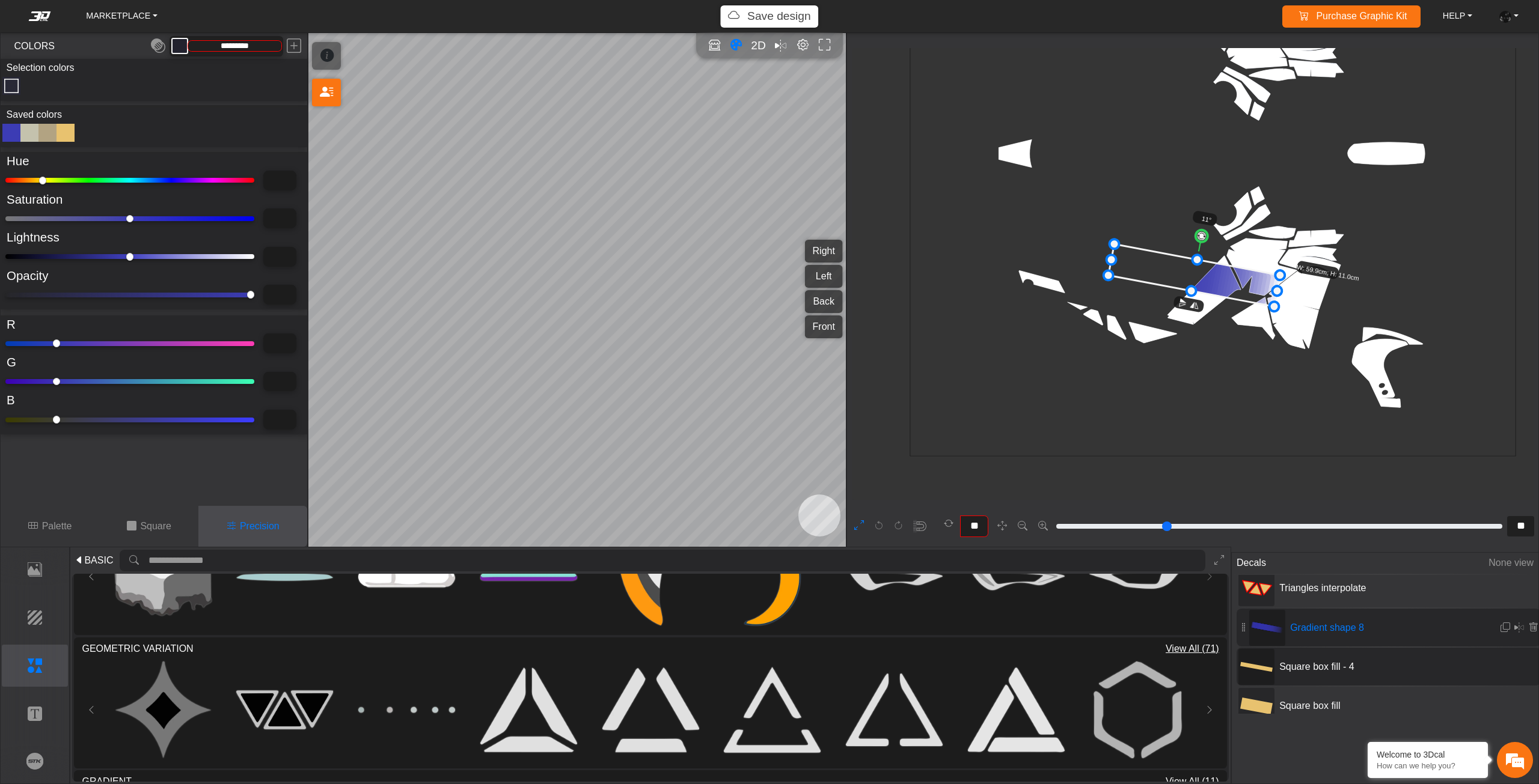
type input "*"
type input "****"
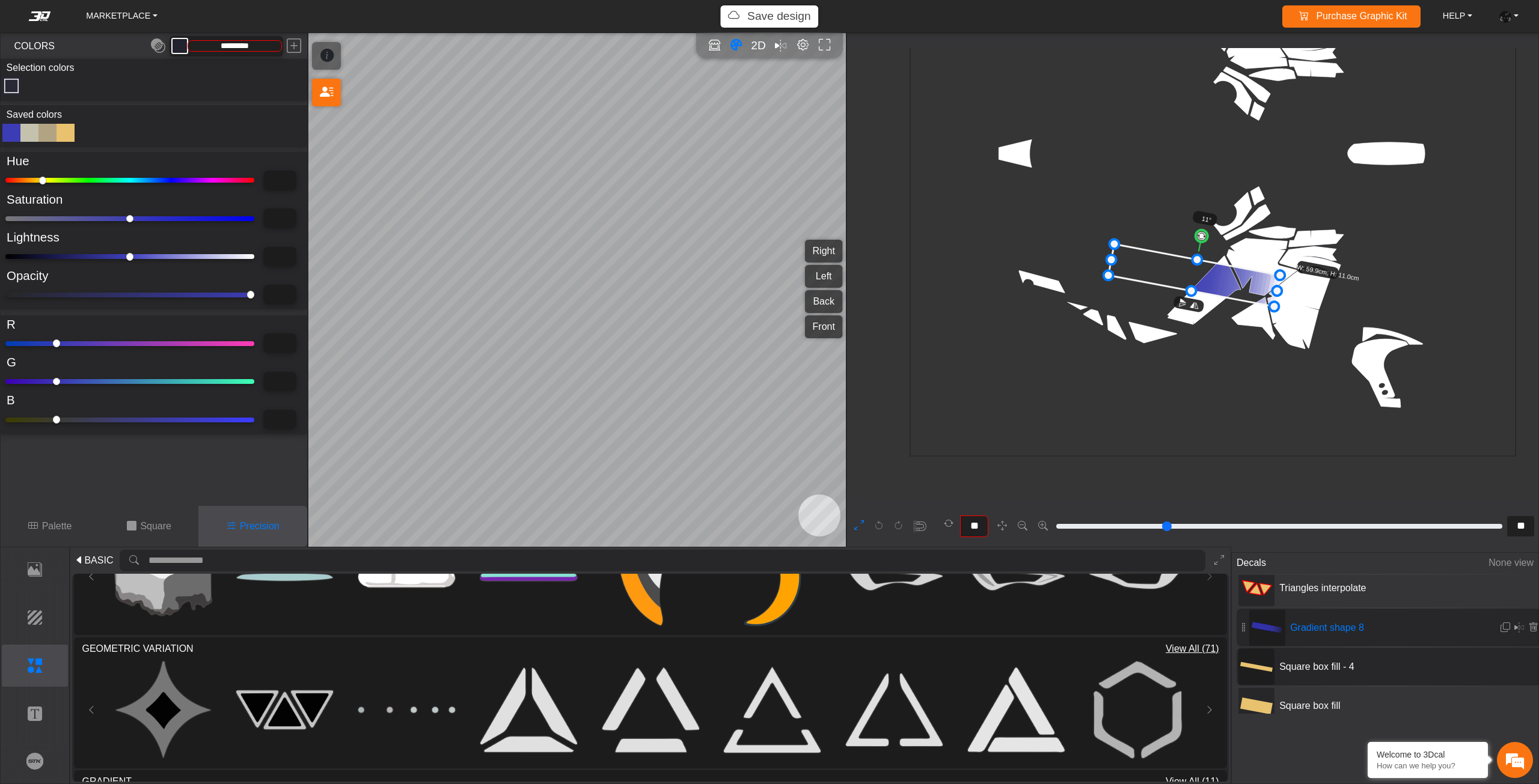
type input "****"
type input "*"
type input "***"
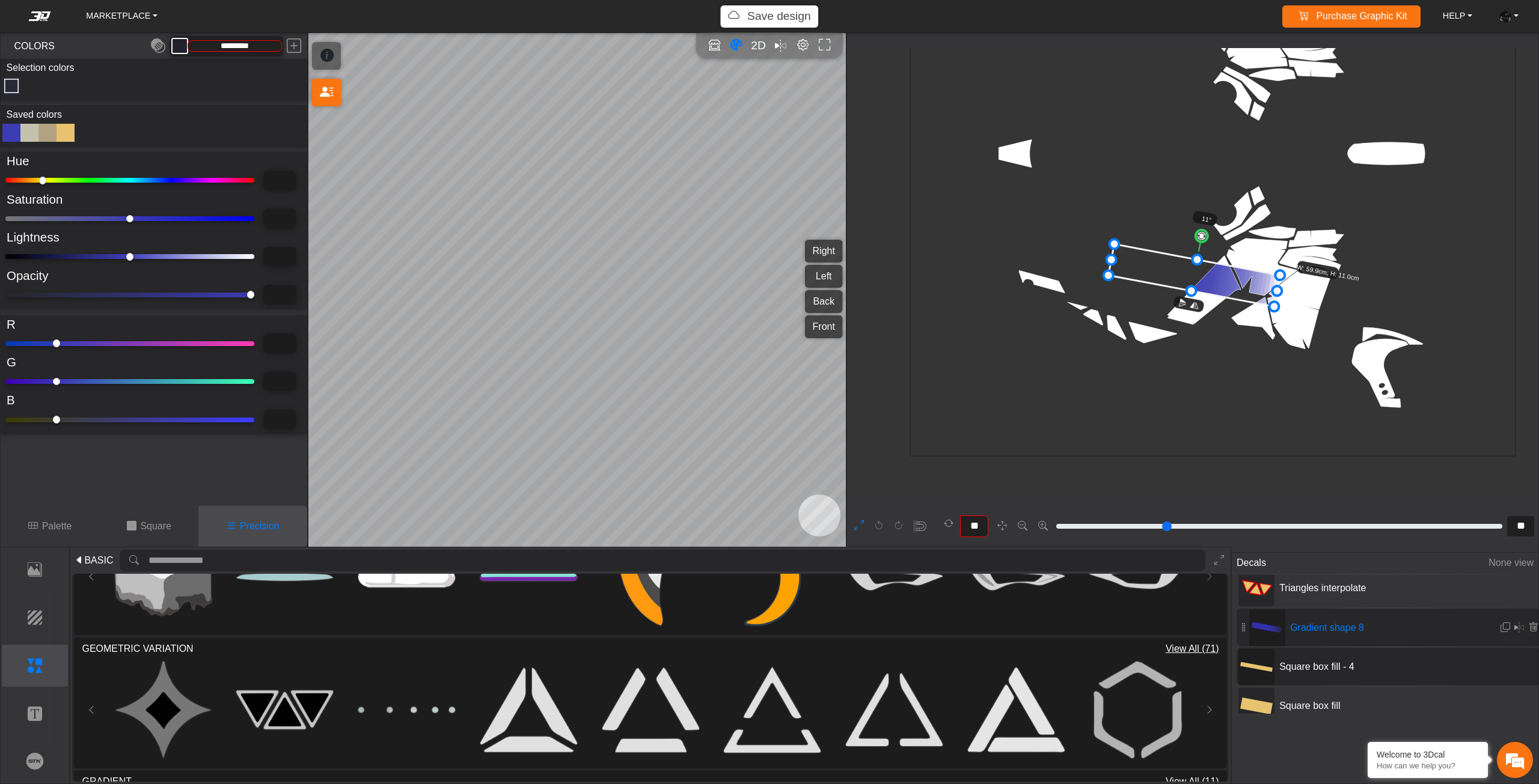
type input "***"
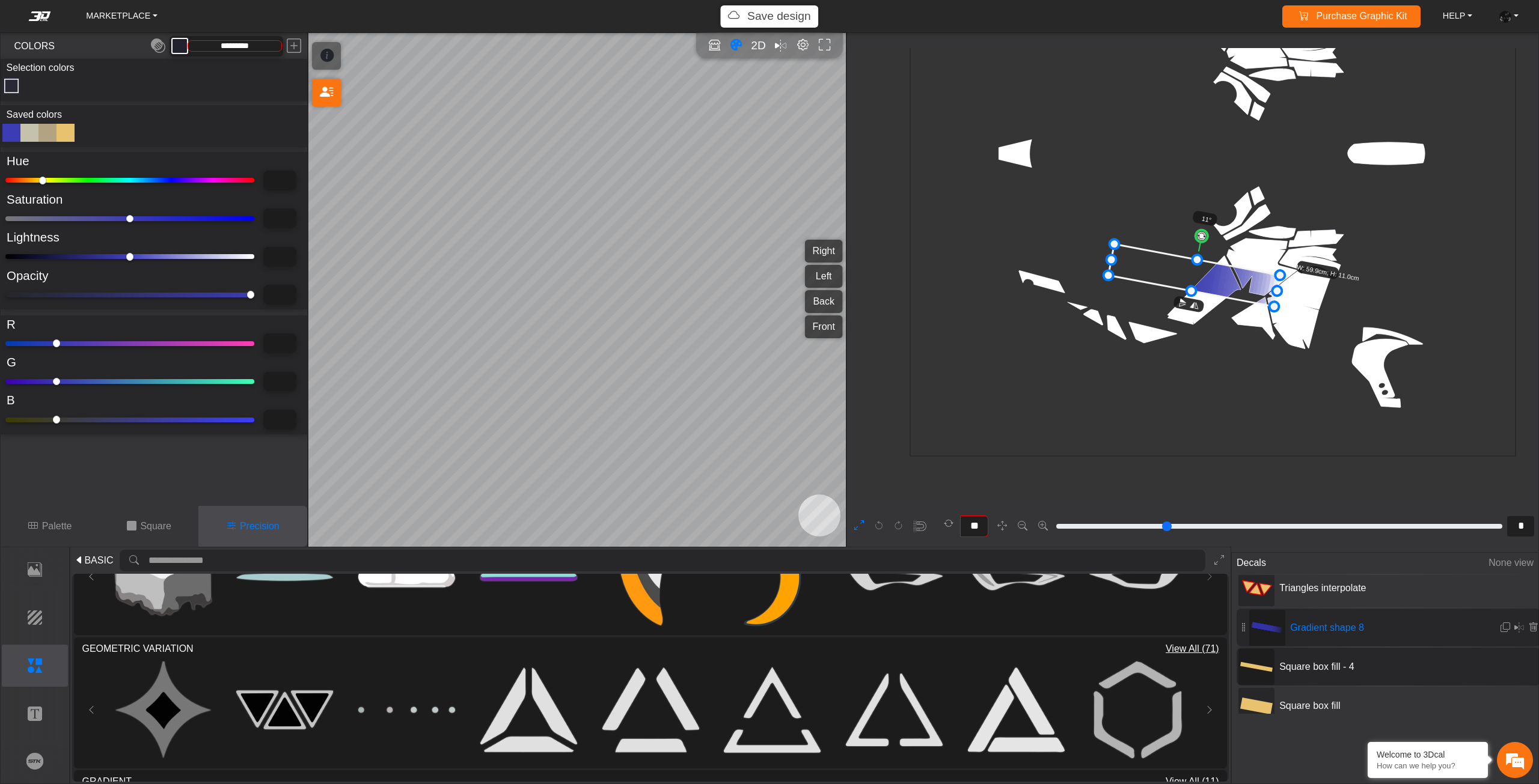
type input "*******"
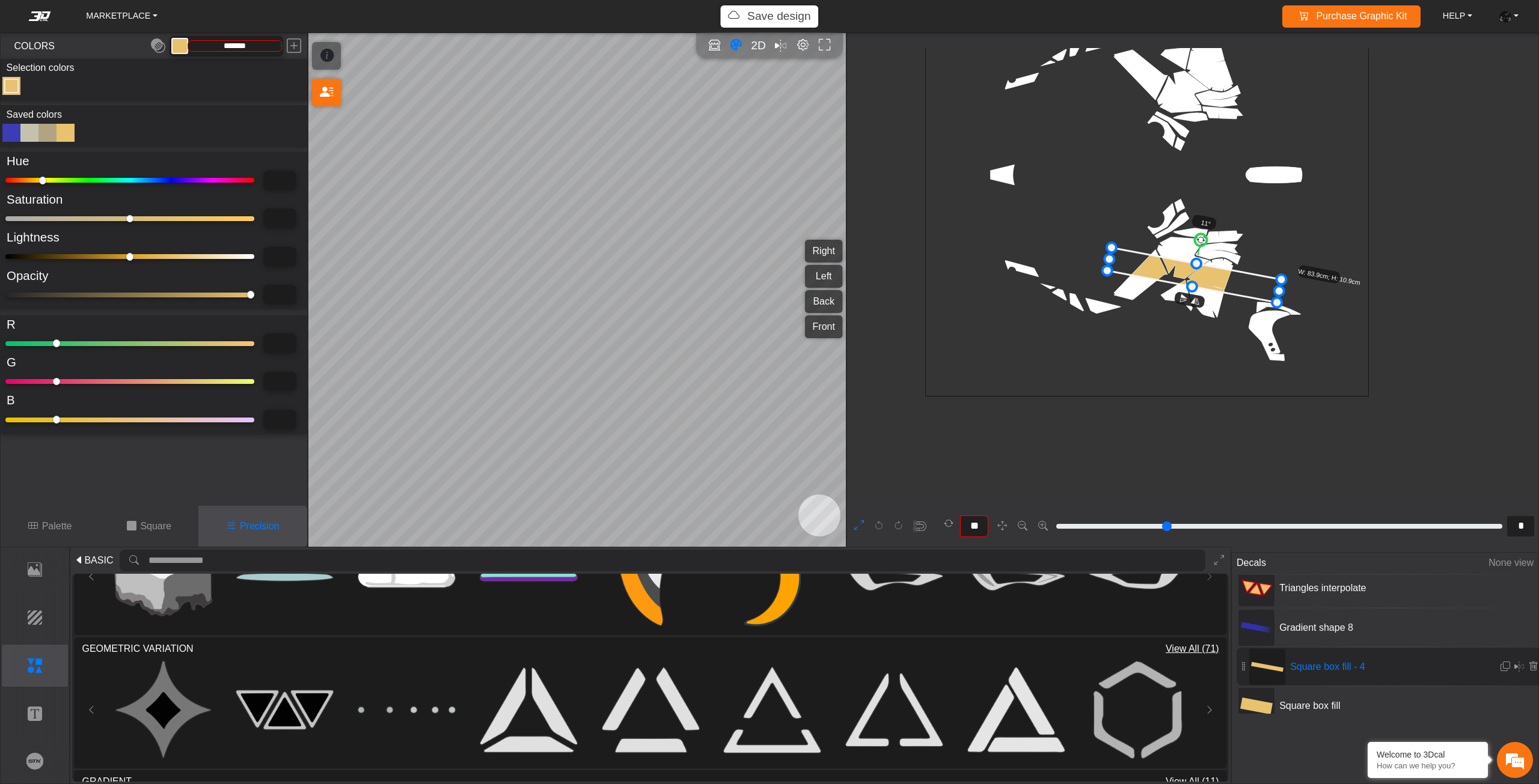
drag, startPoint x: 152, startPoint y: 257, endPoint x: 0, endPoint y: 212, distance: 158.5
type input "*"
click at [5, 254] on input "range" at bounding box center [129, 257] width 249 height 5
type input "*"
type input "*********"
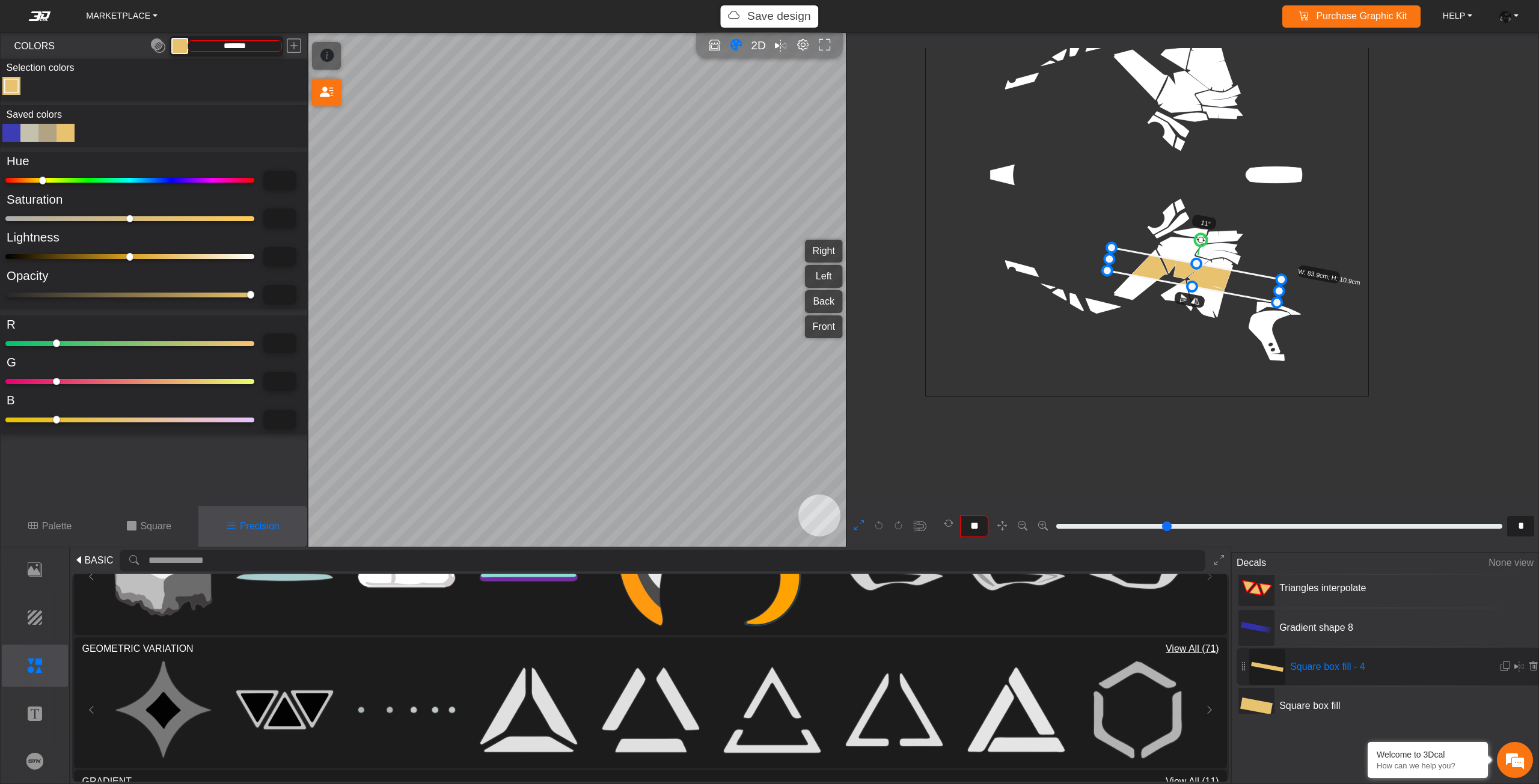
type input "*"
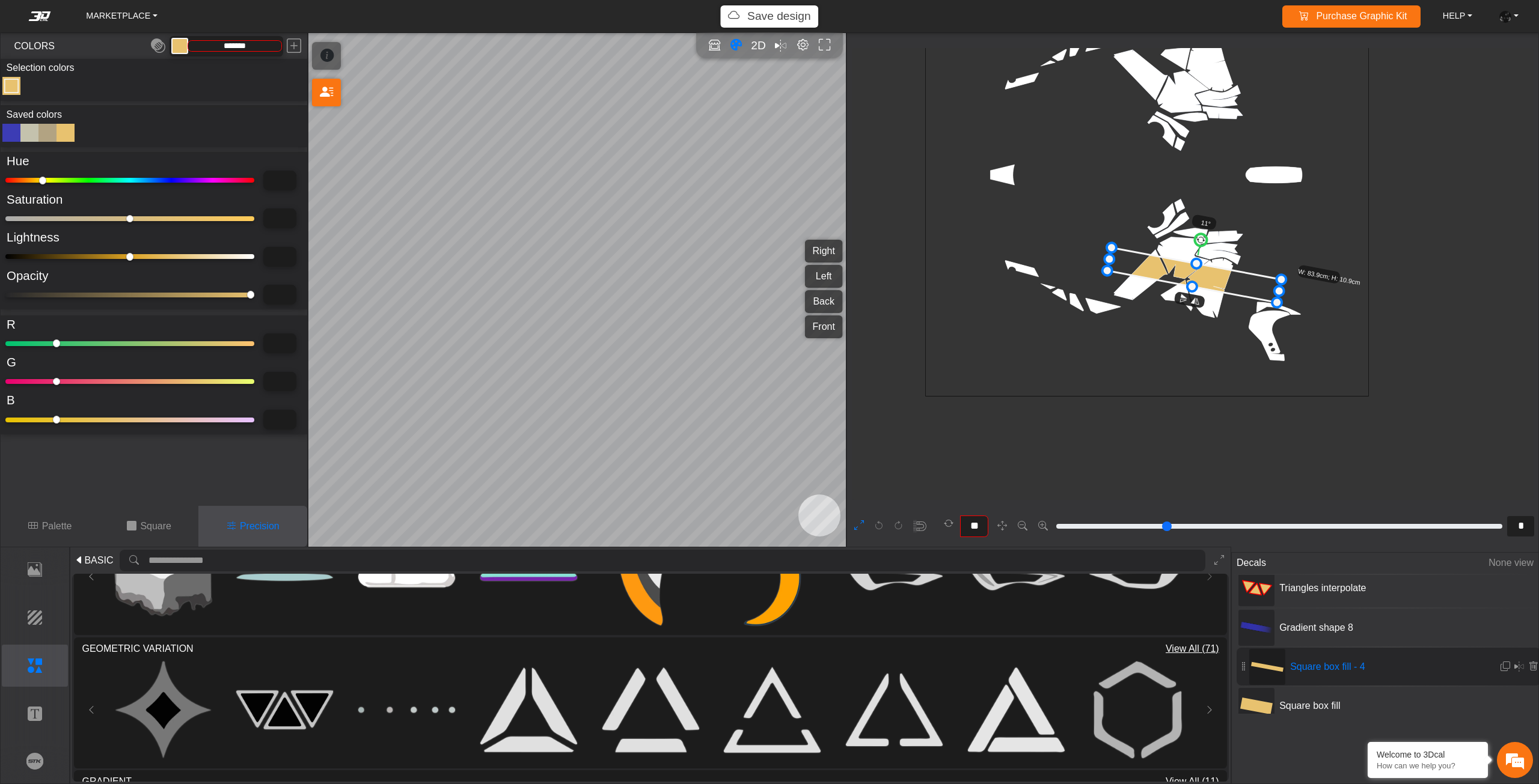
type input "*"
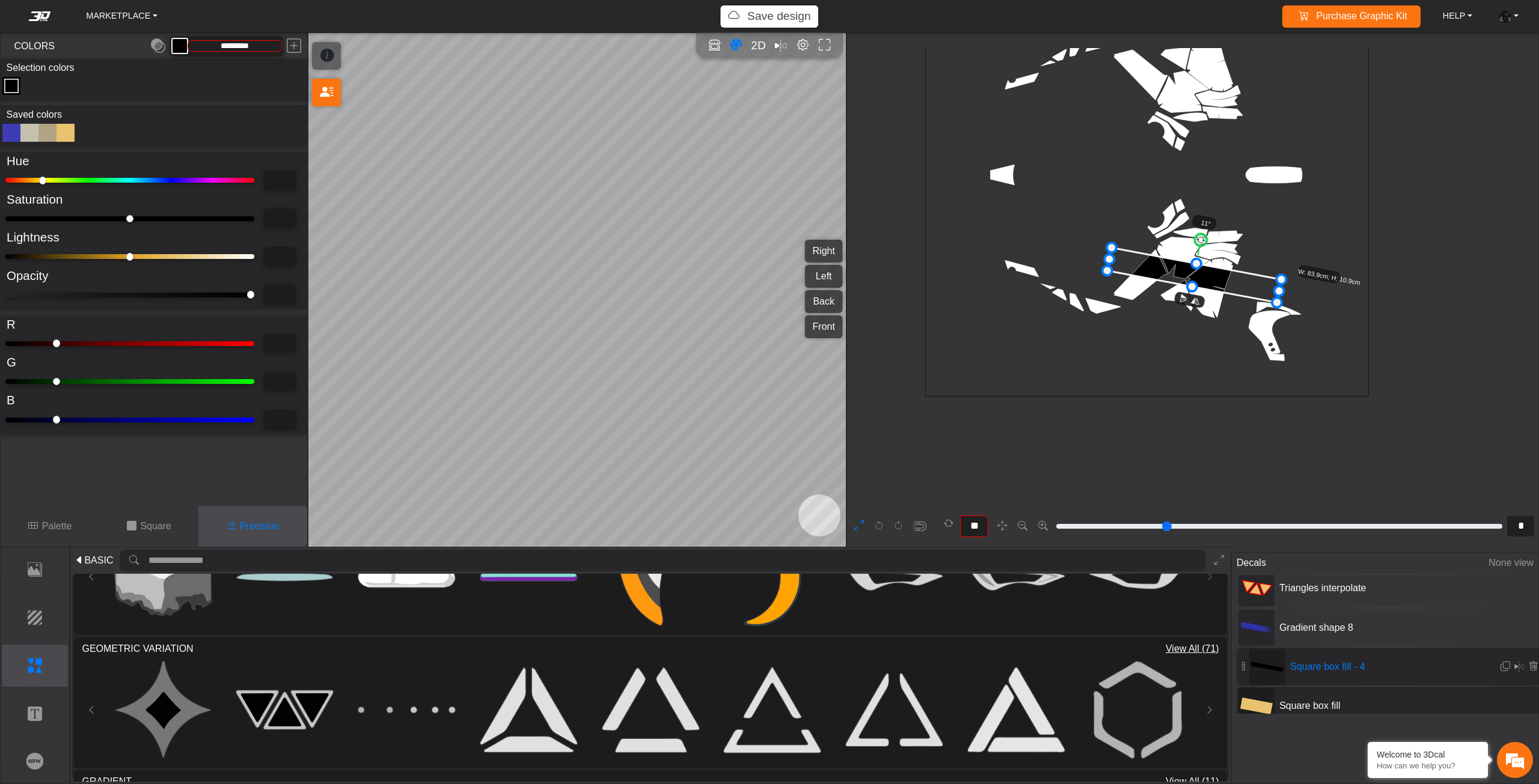
click at [1296, 699] on span "Square box fill" at bounding box center [1364, 706] width 180 height 14
type input "*******"
type input "****"
type input "***"
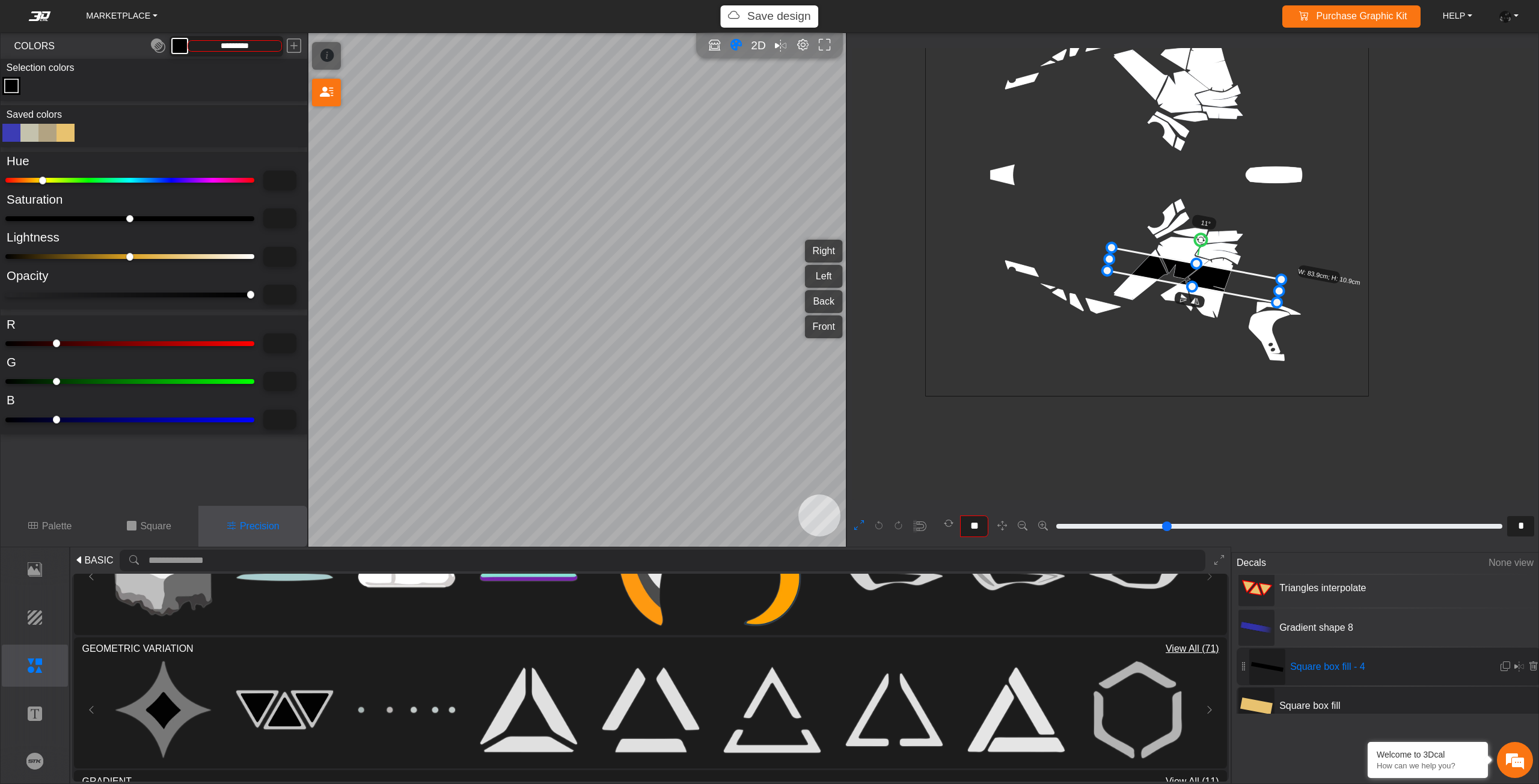
type input "***"
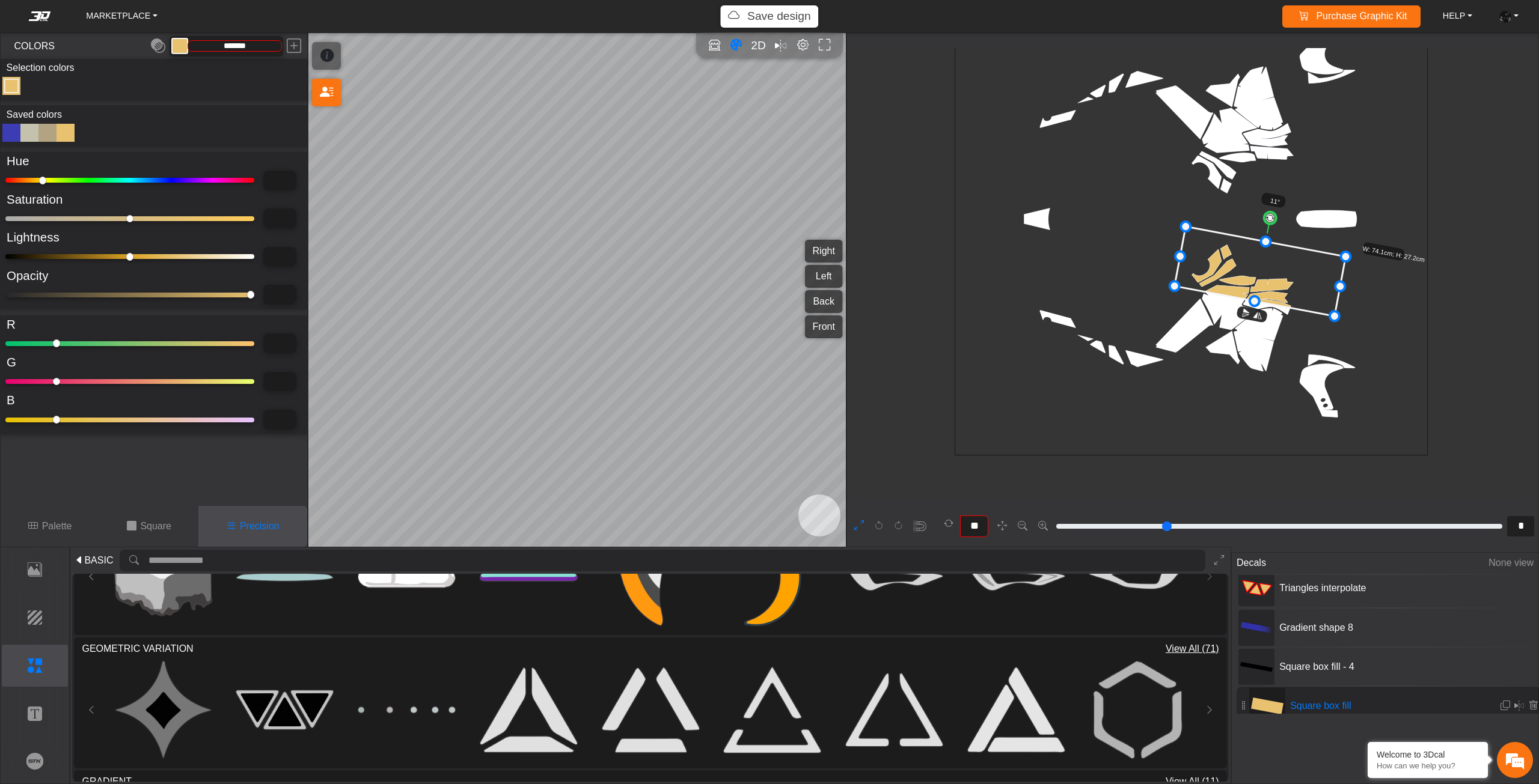
scroll to position [535, 437]
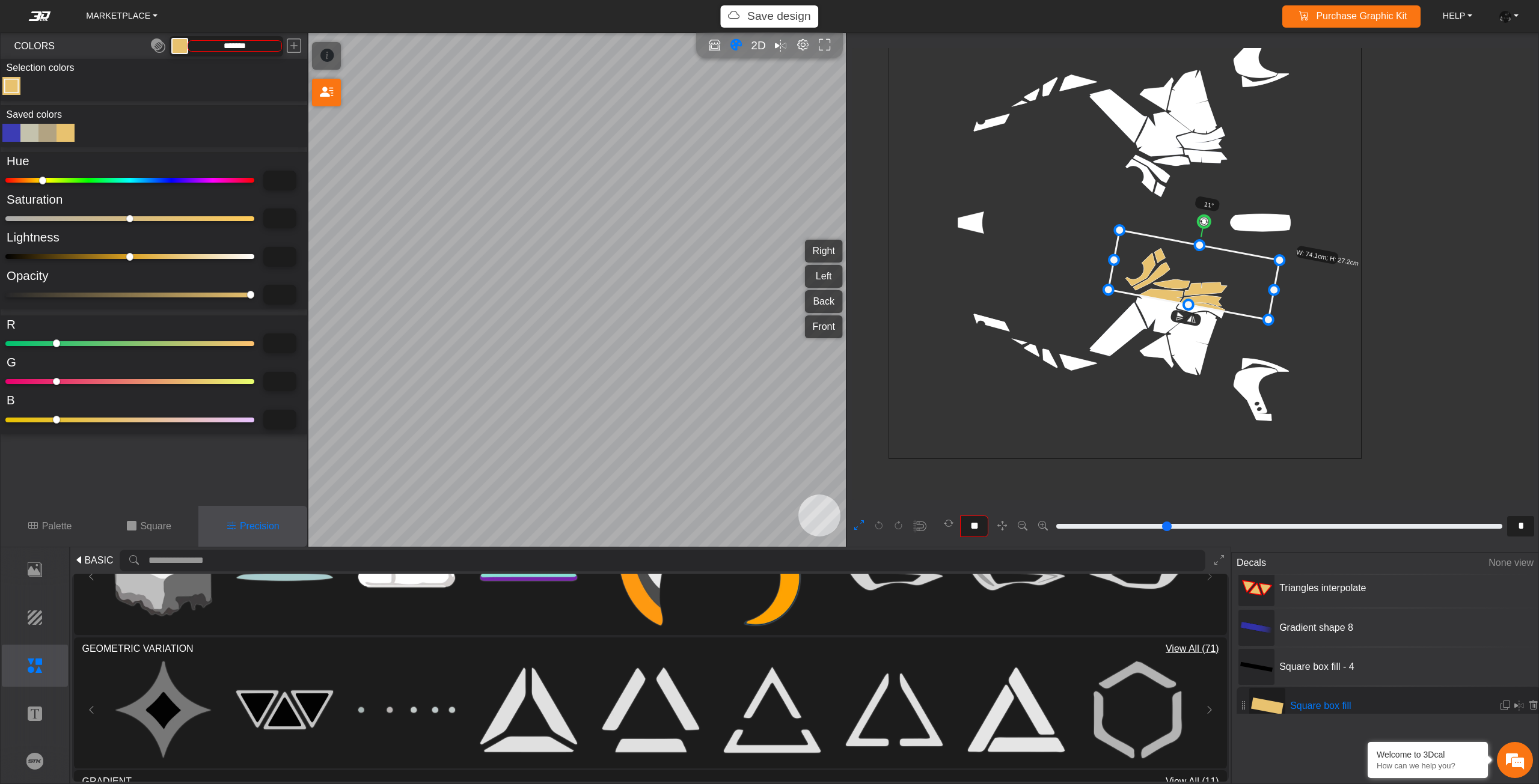
drag, startPoint x: 134, startPoint y: 255, endPoint x: 0, endPoint y: 248, distance: 134.2
type input "*"
click at [5, 254] on input "range" at bounding box center [129, 257] width 249 height 5
type input "*"
type input "*********"
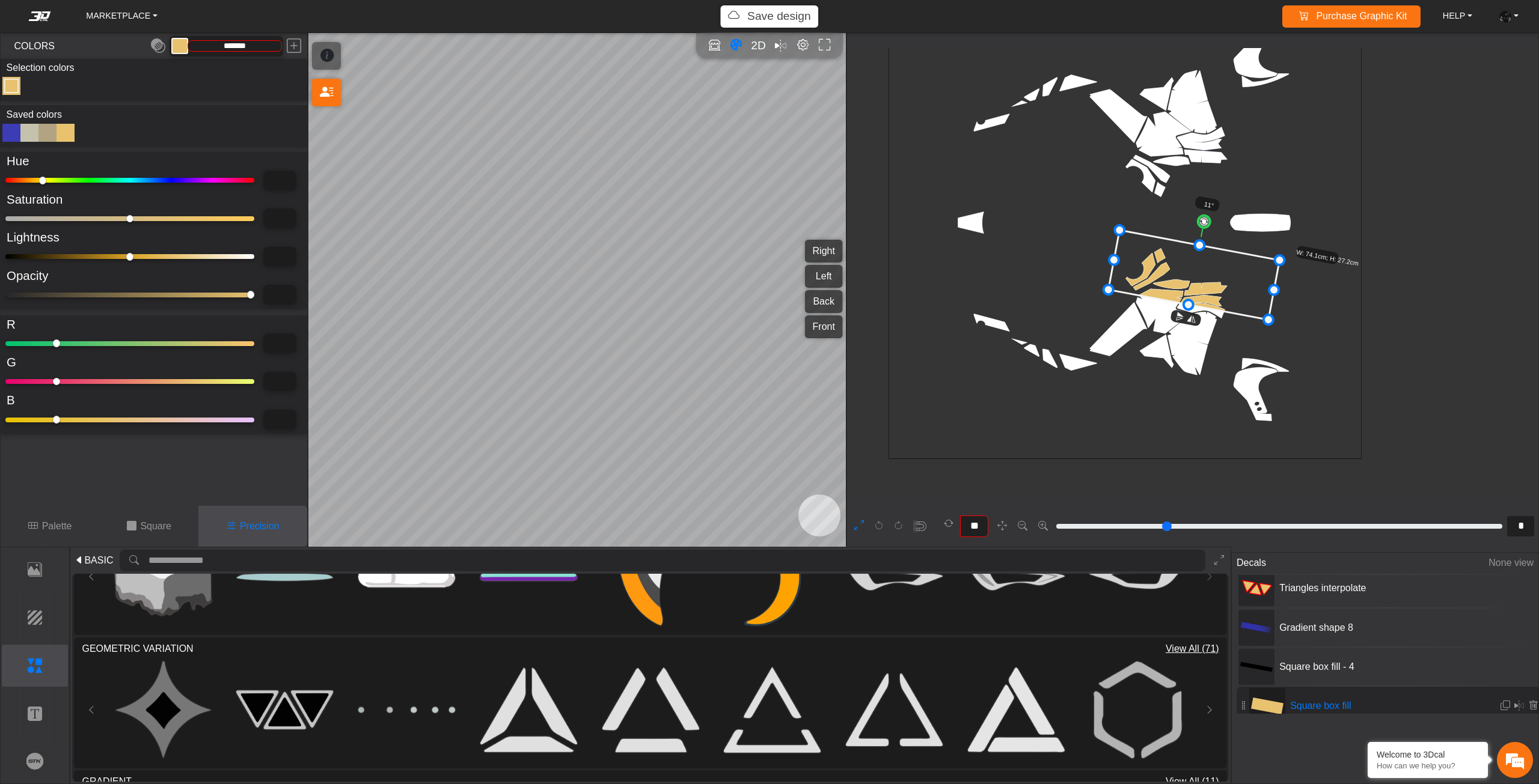
type input "*"
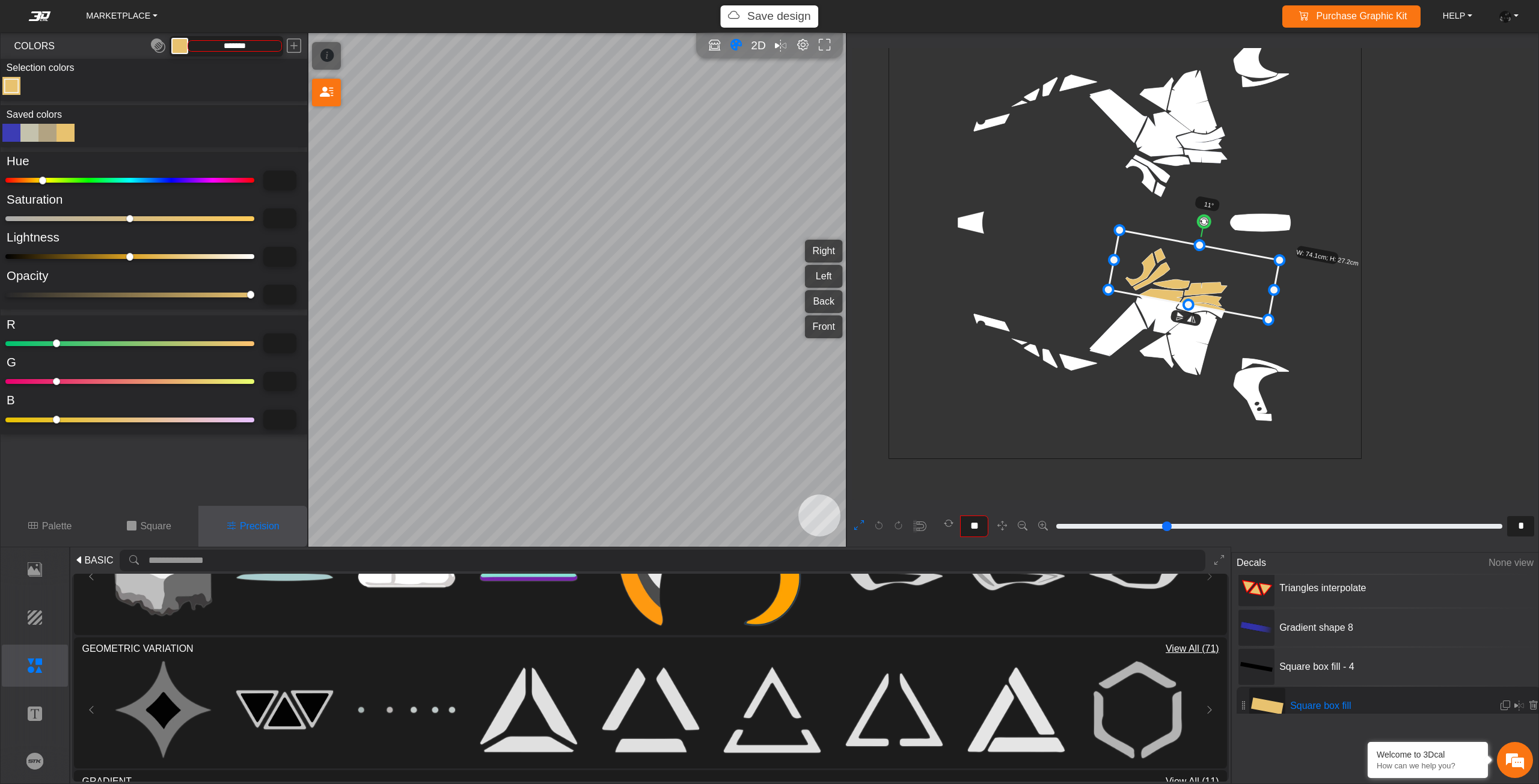
type input "*"
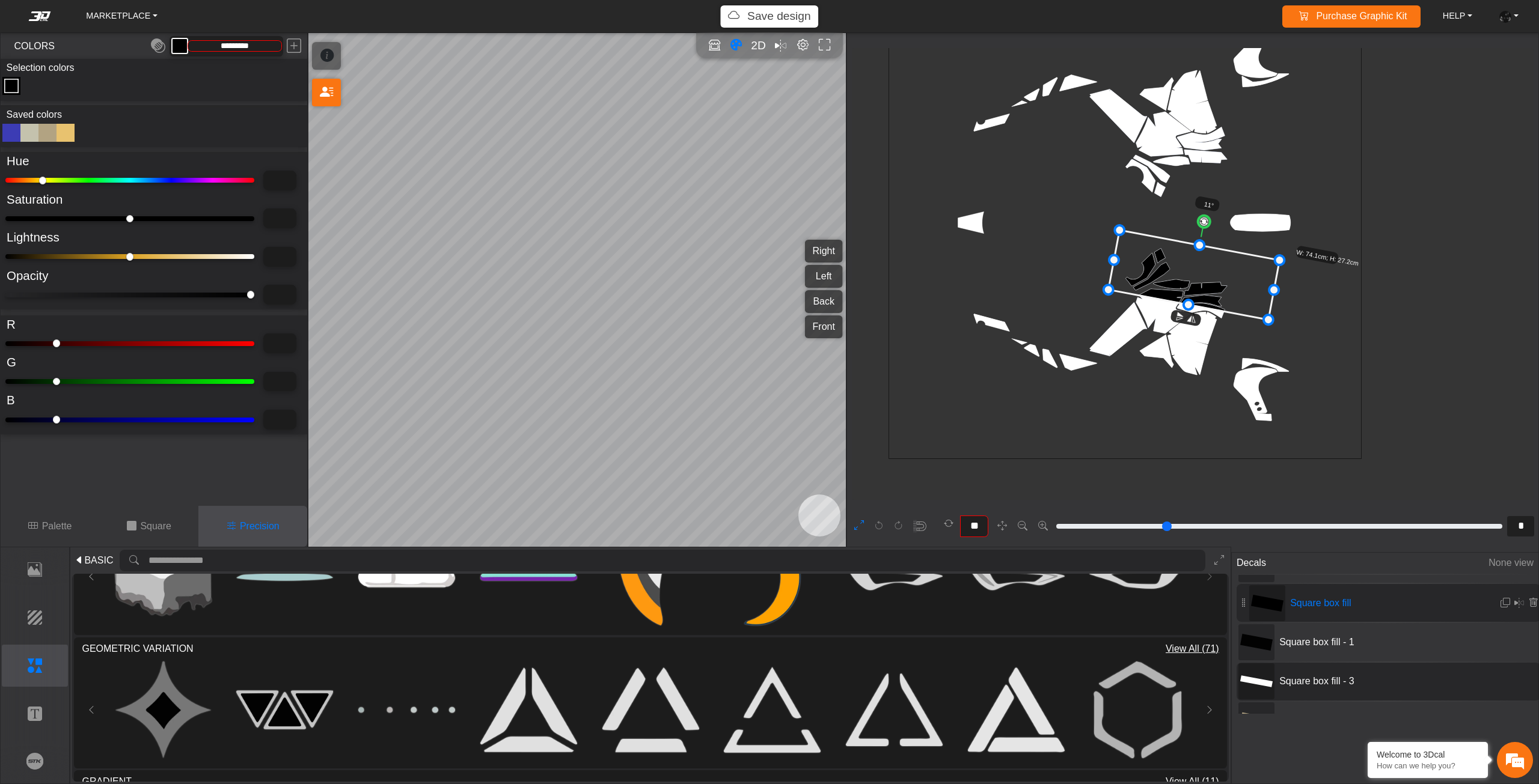
scroll to position [361, 0]
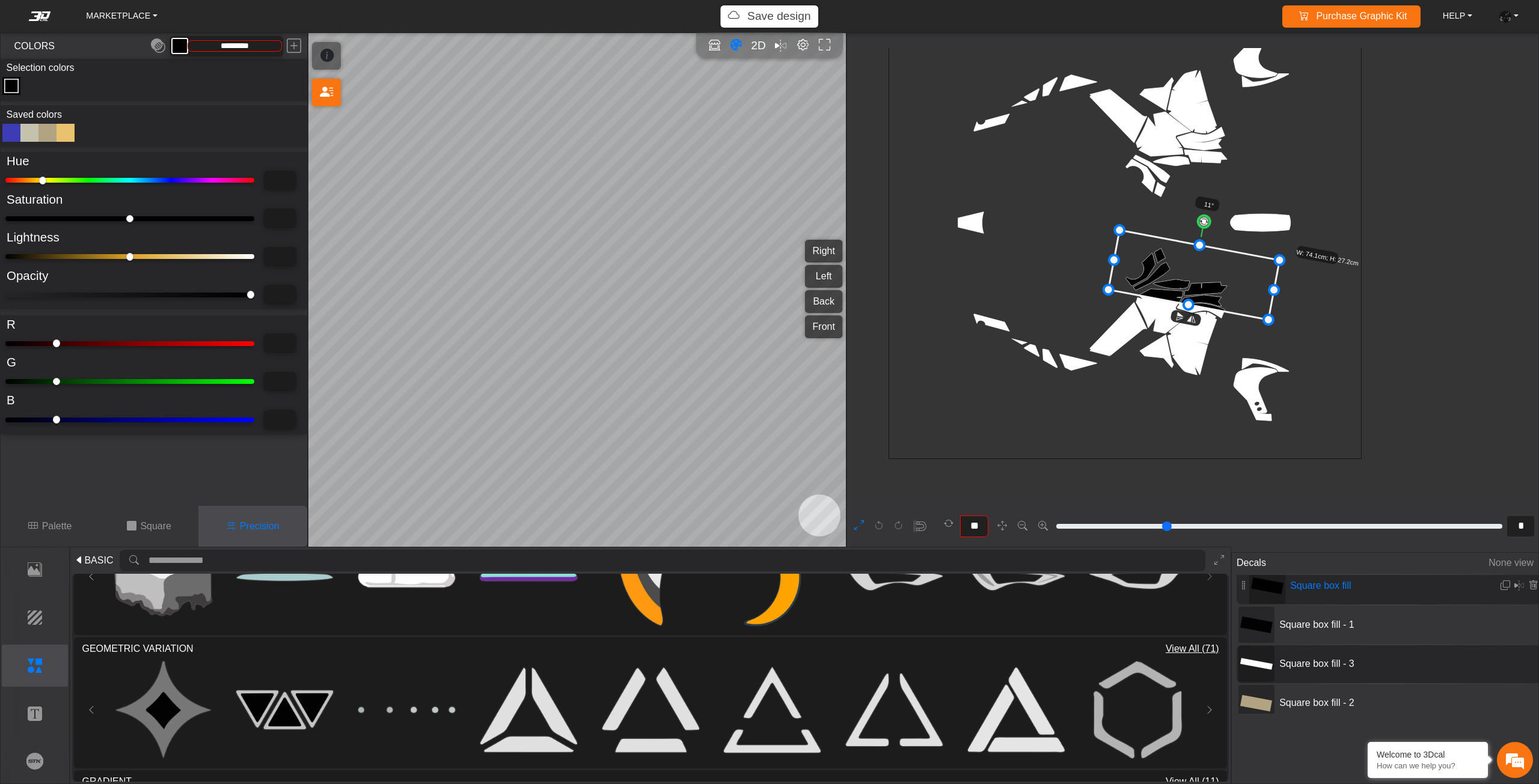
click at [1281, 667] on span "Square box fill - 3" at bounding box center [1364, 664] width 180 height 14
type input "**"
type input "***"
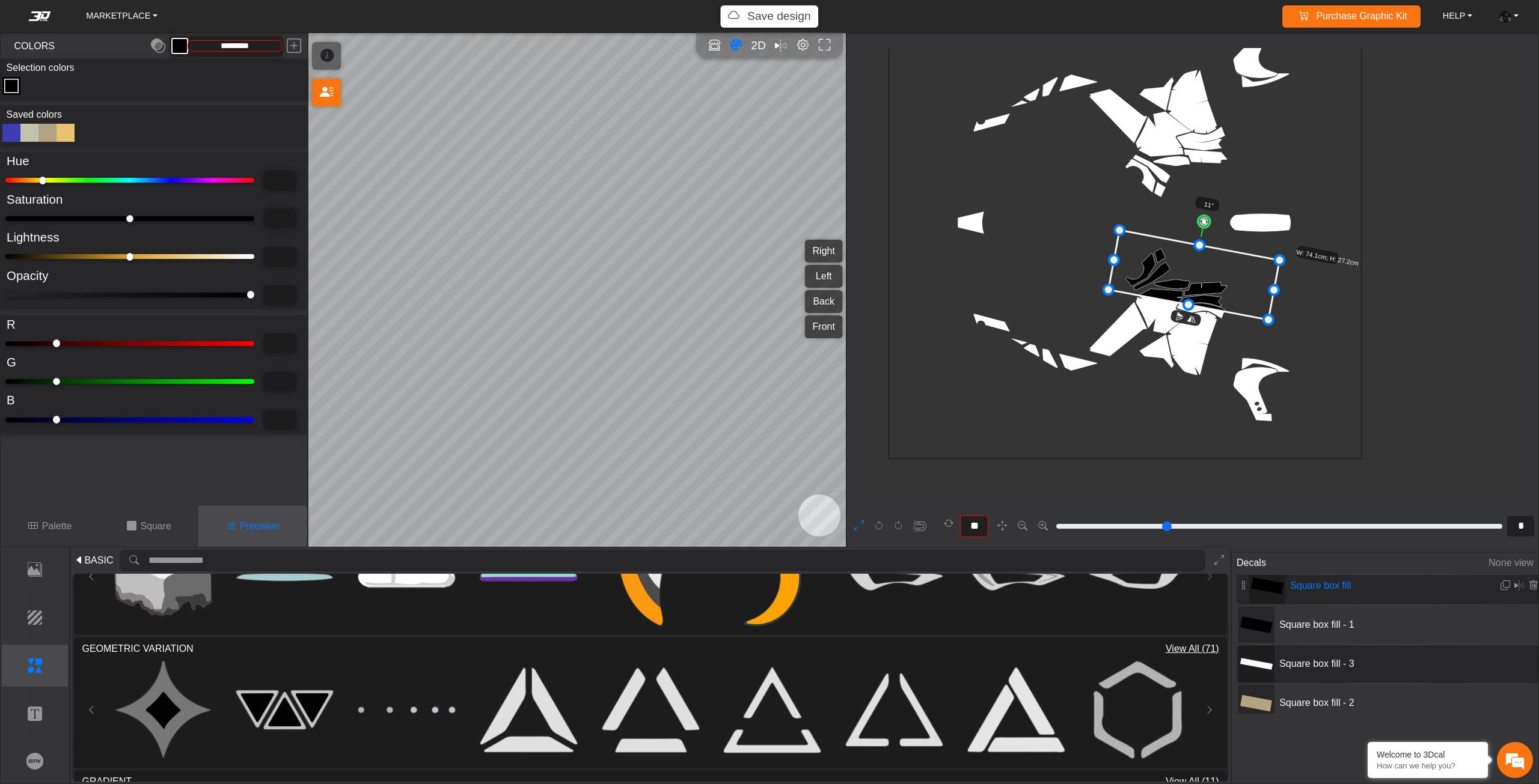
type input "***"
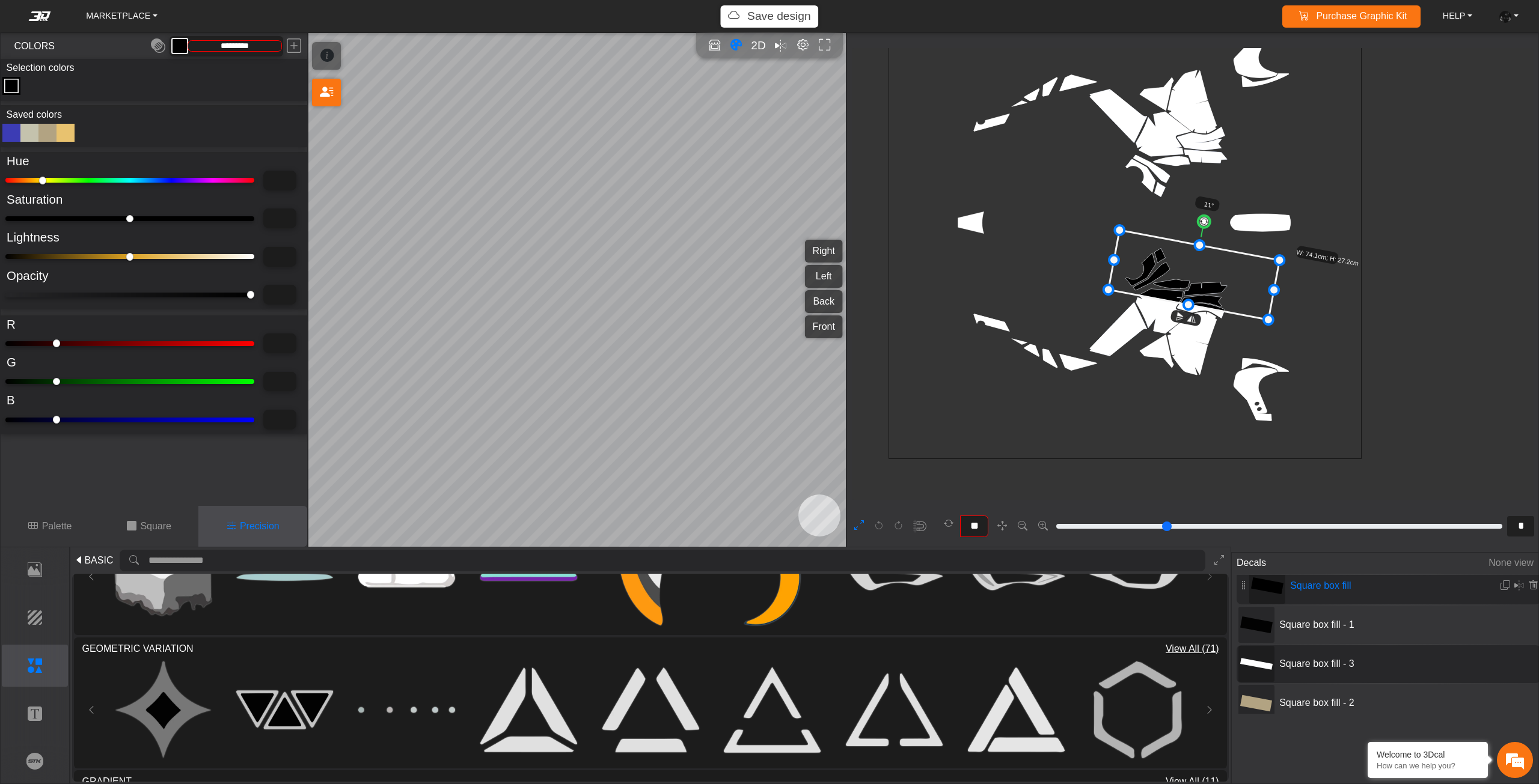
type input "***"
type input "*******"
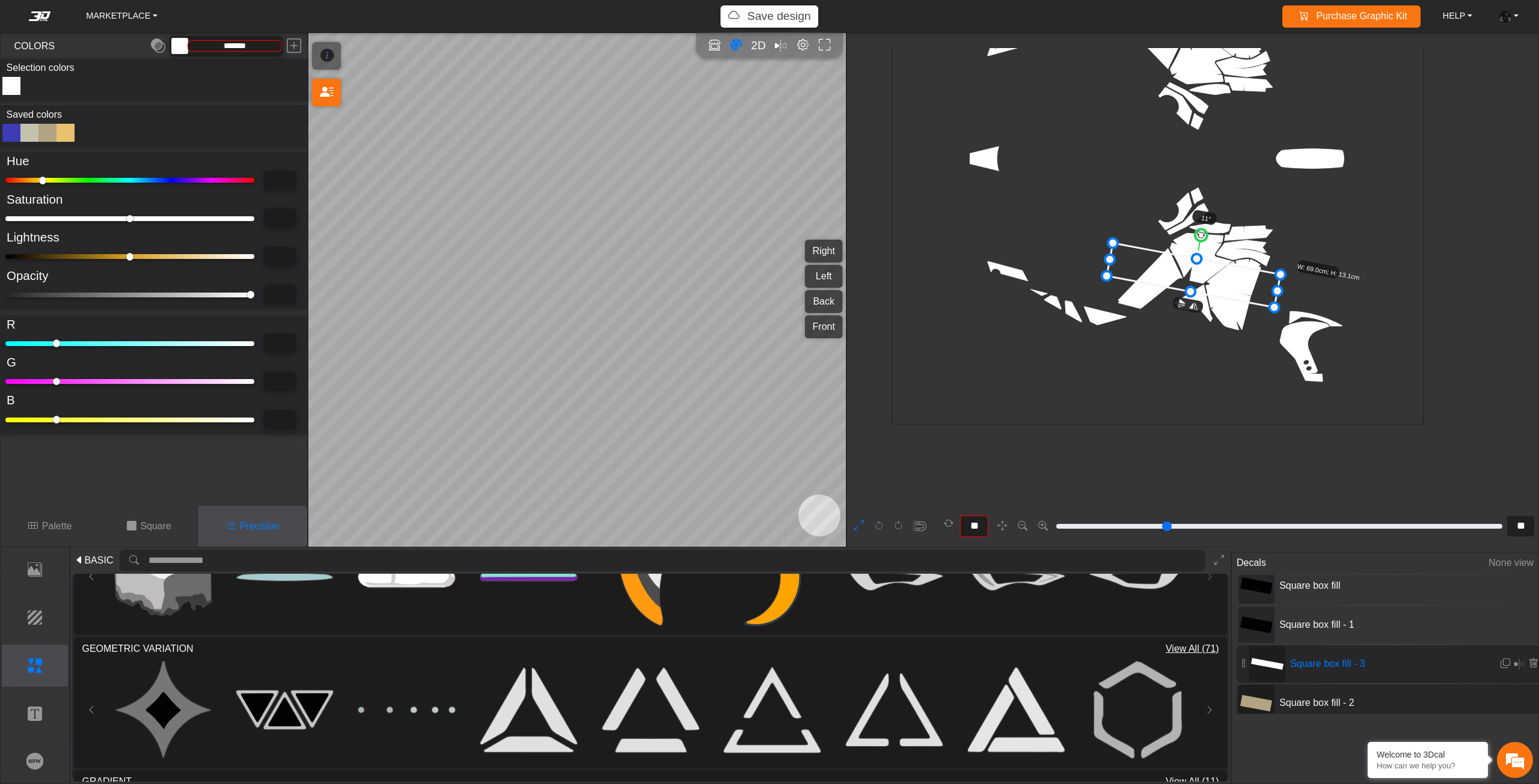
click at [1290, 688] on div "Square box fill - 2" at bounding box center [1388, 703] width 304 height 38
type input "*"
type input "****"
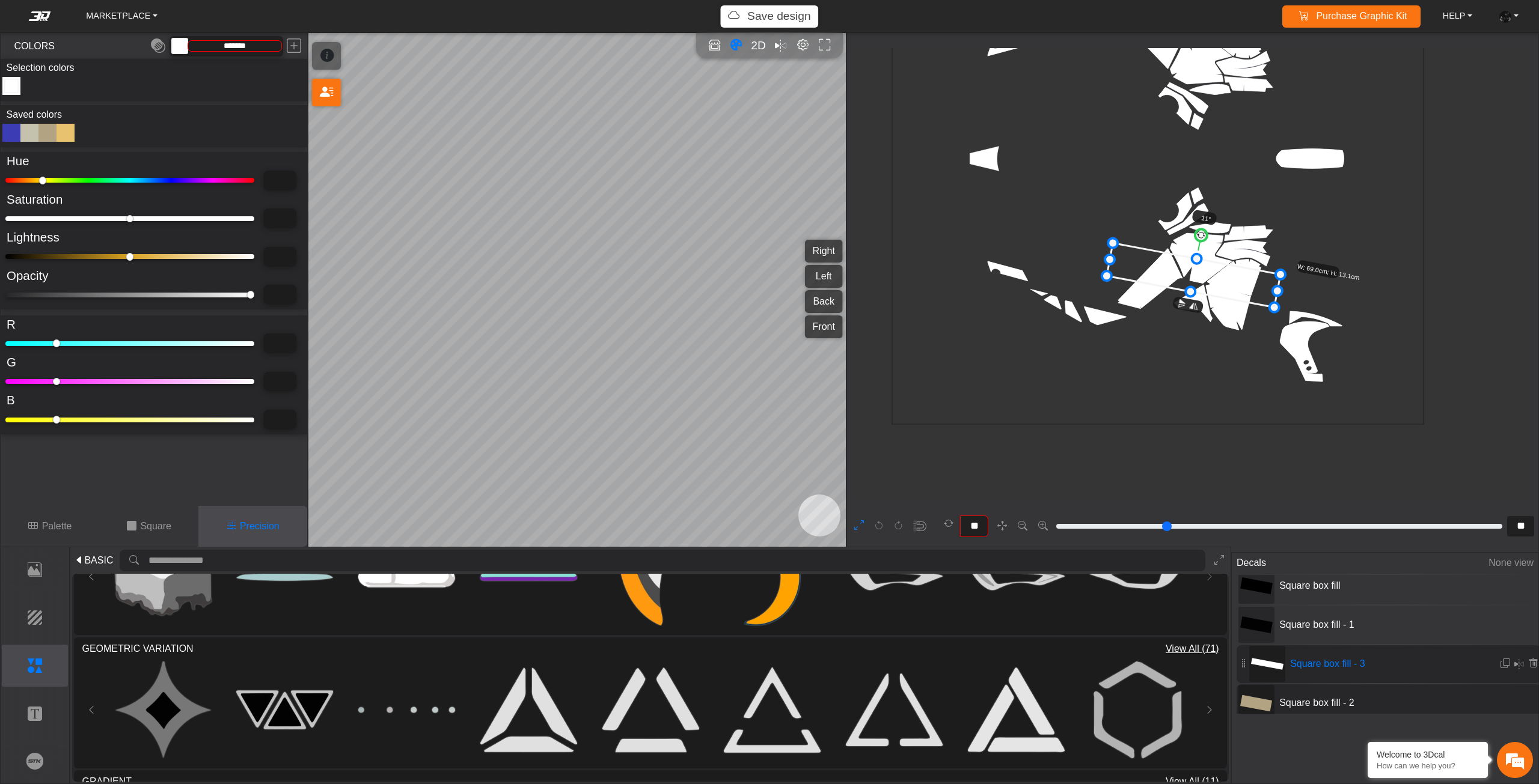
type input "****"
type input "***"
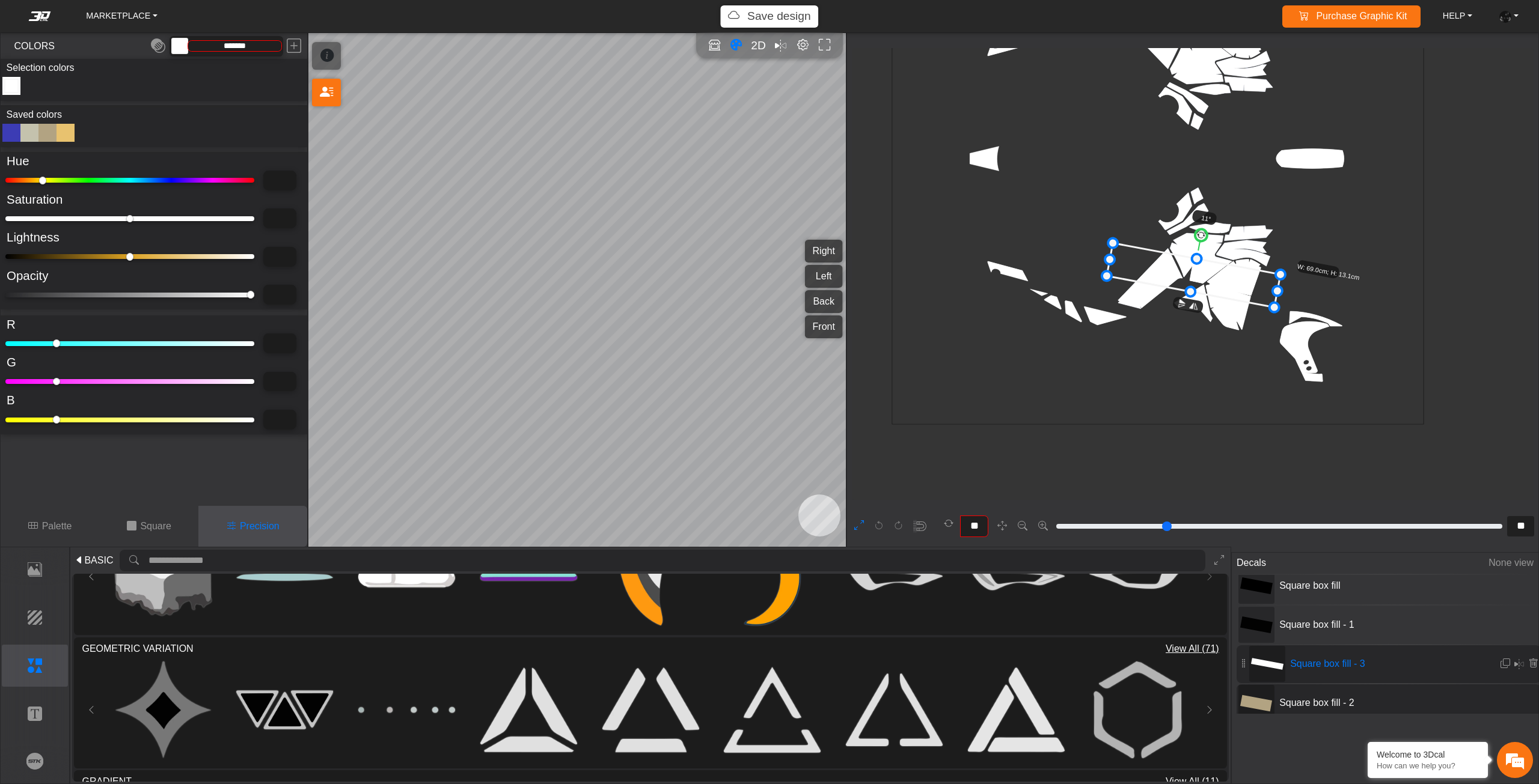
type input "***"
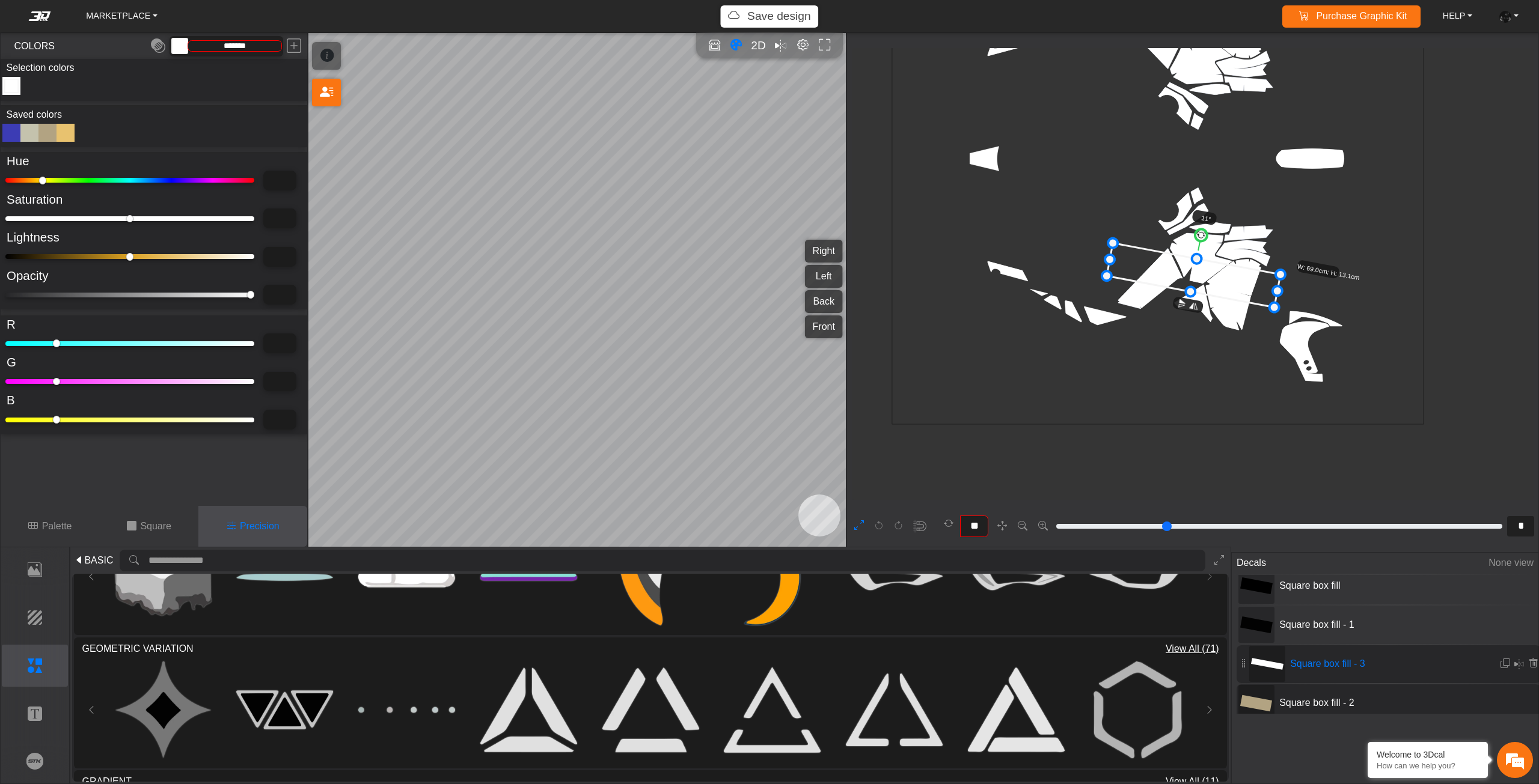
type input "*******"
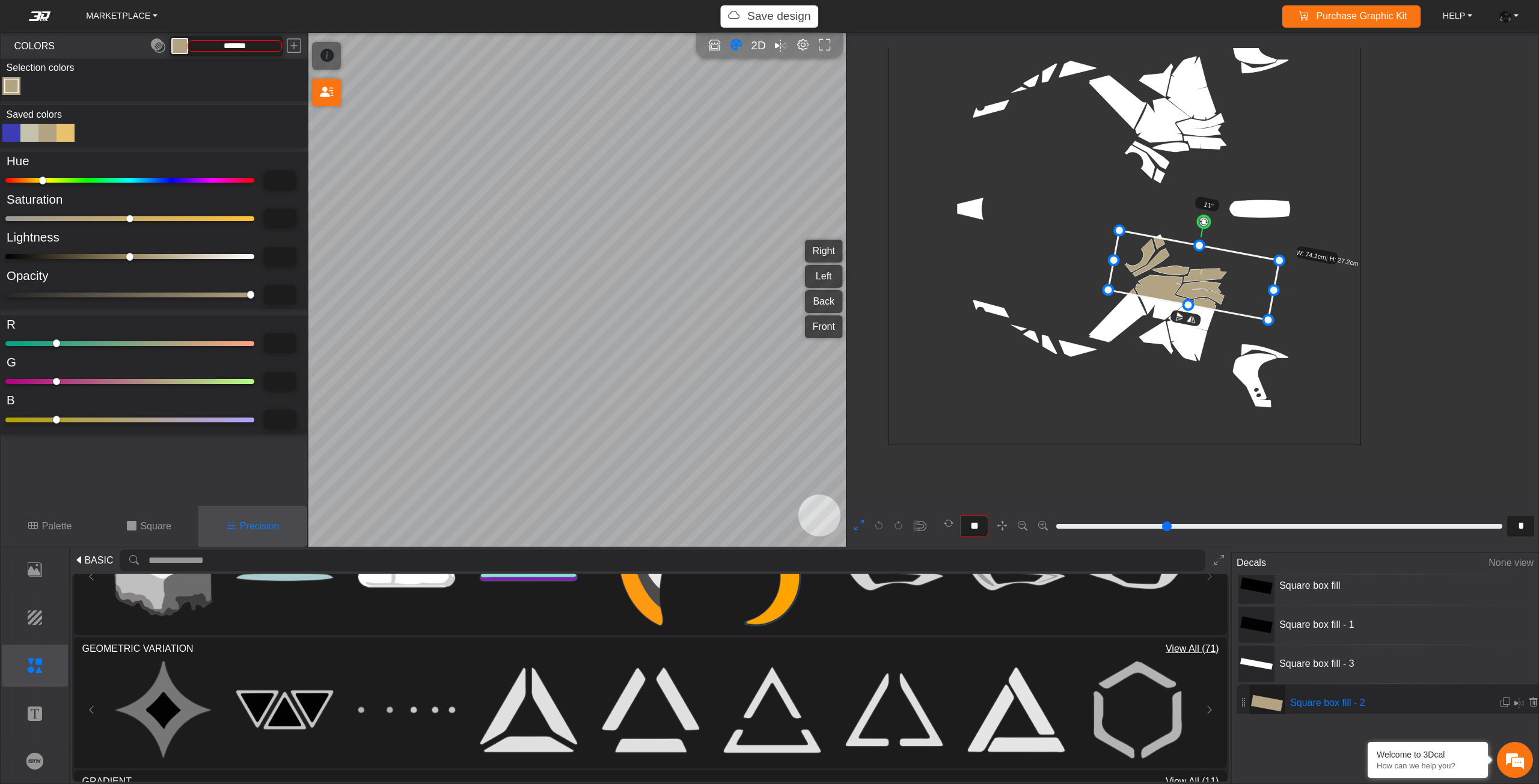
click at [17, 137] on div at bounding box center [11, 132] width 18 height 18
type input "***"
type input "**"
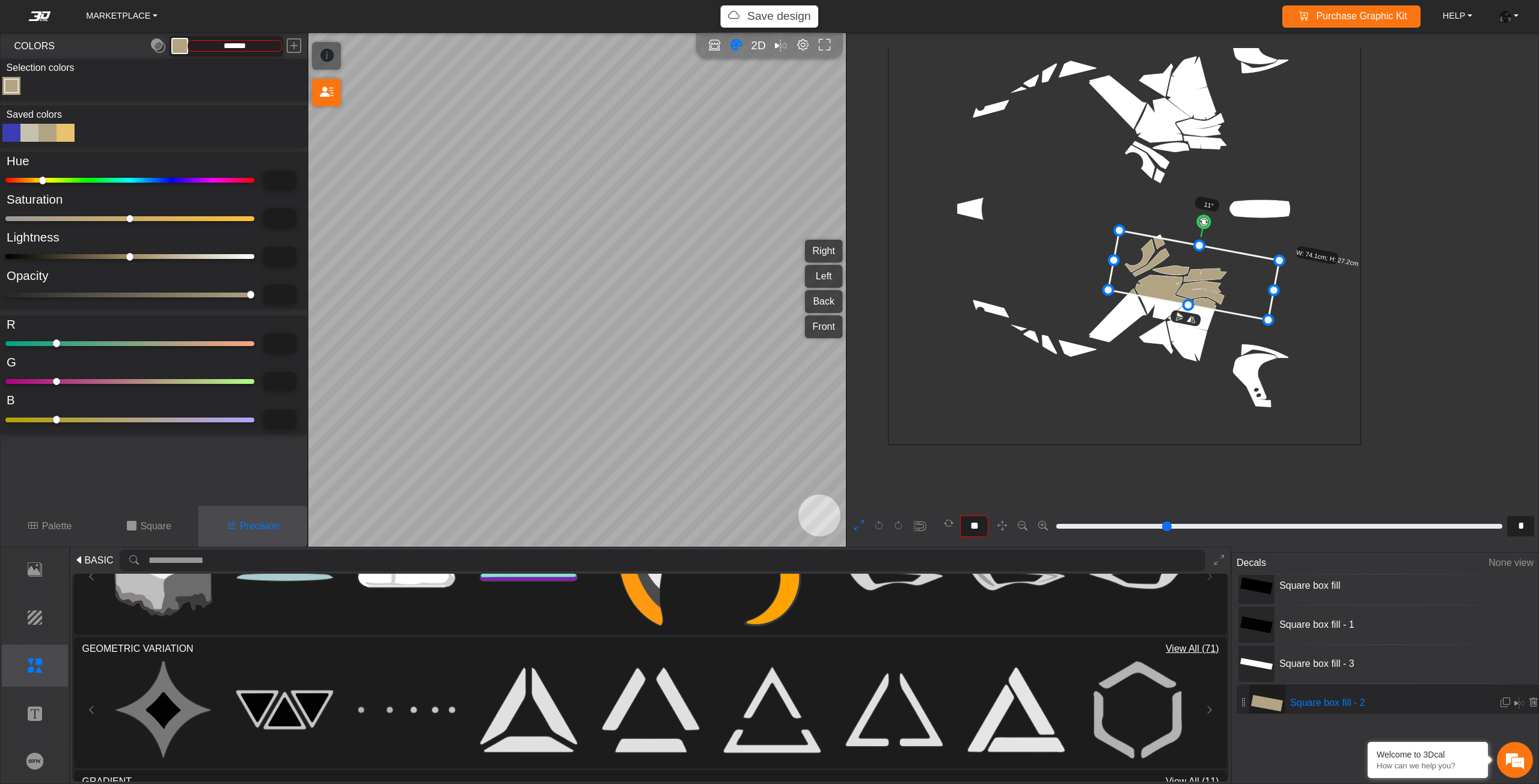
type input "****"
type input "**"
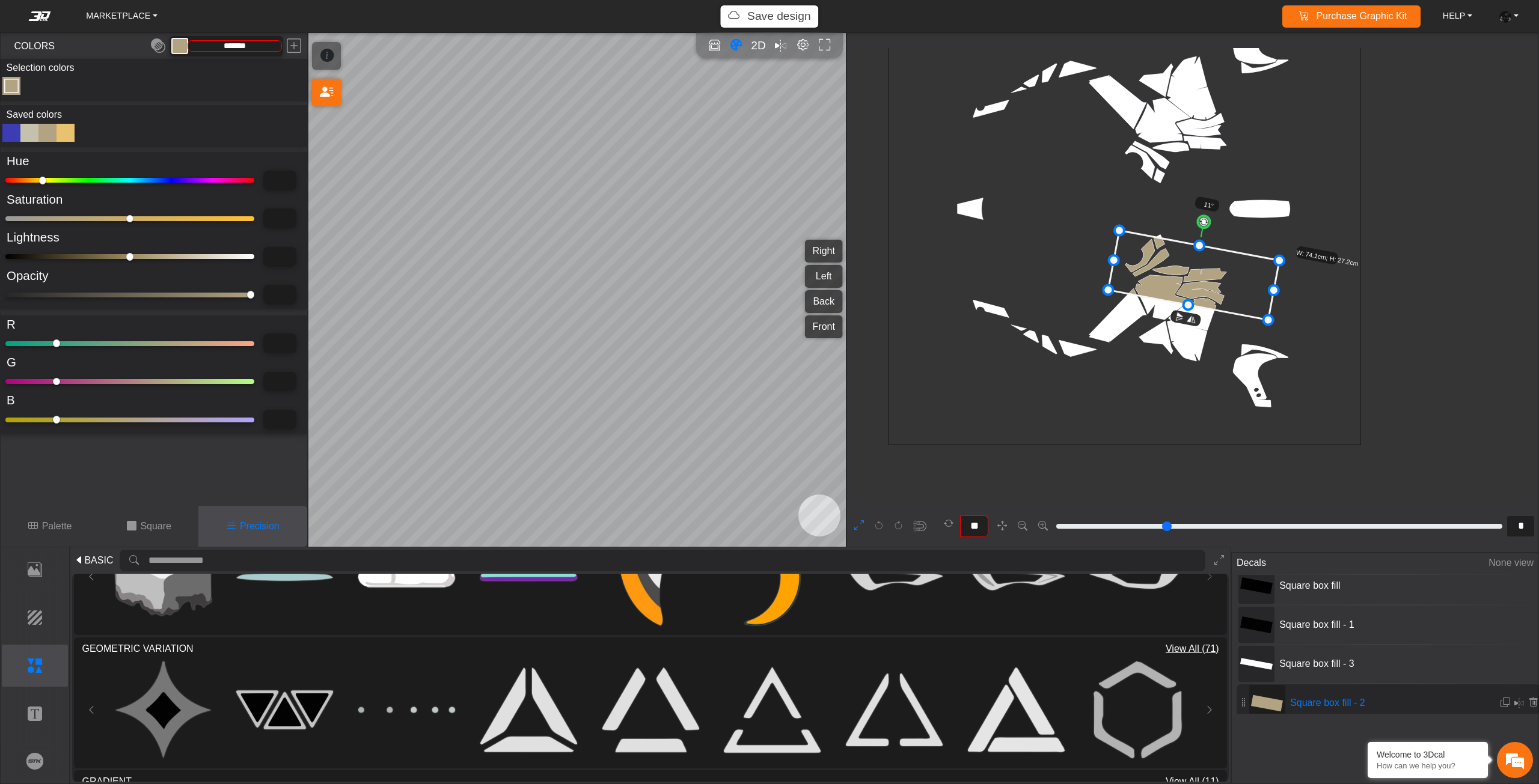
type input "**"
type input "***"
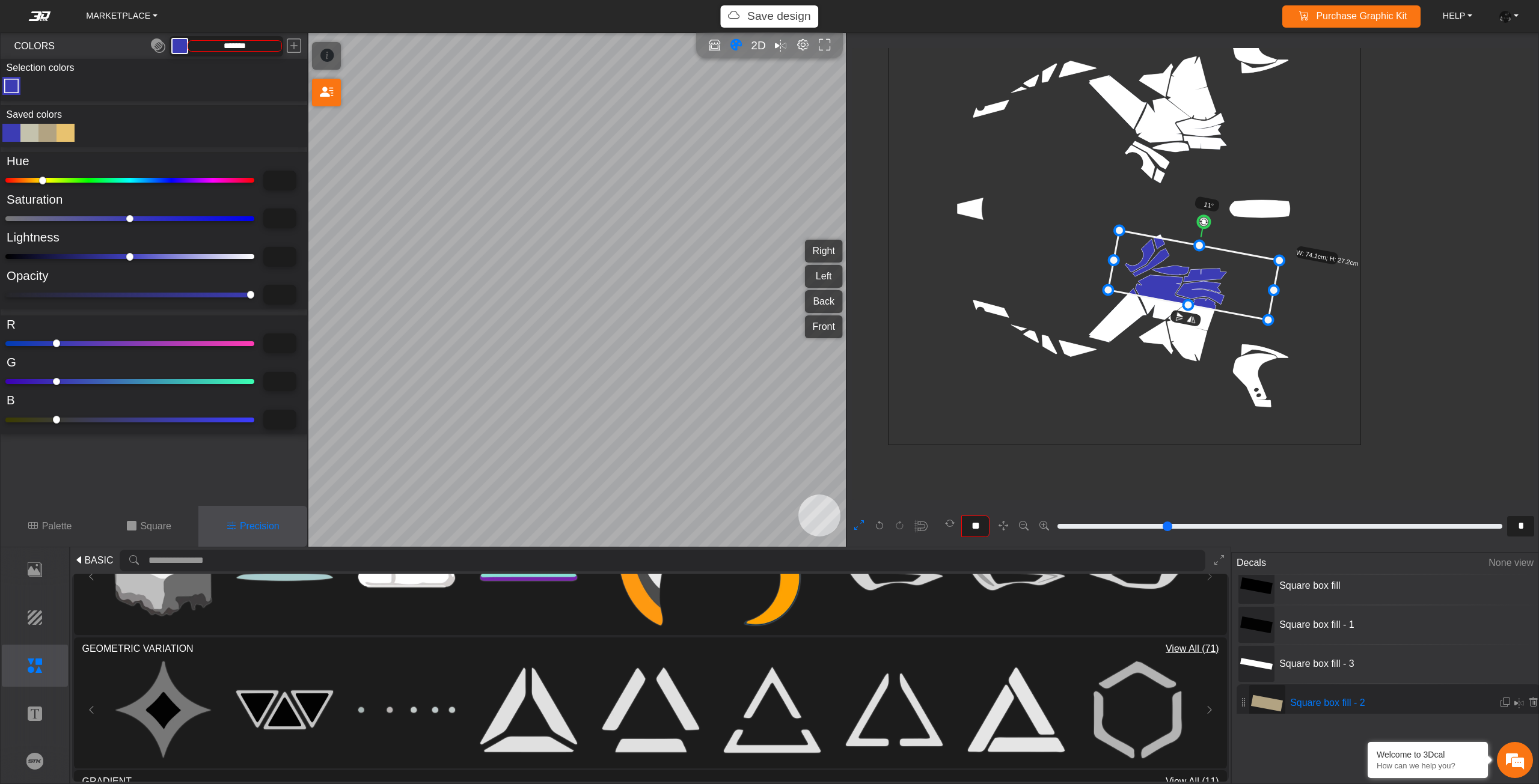
type input "*********"
drag, startPoint x: 120, startPoint y: 257, endPoint x: 0, endPoint y: 241, distance: 121.1
type input "*"
click at [5, 254] on input "range" at bounding box center [129, 257] width 249 height 5
type input "*"
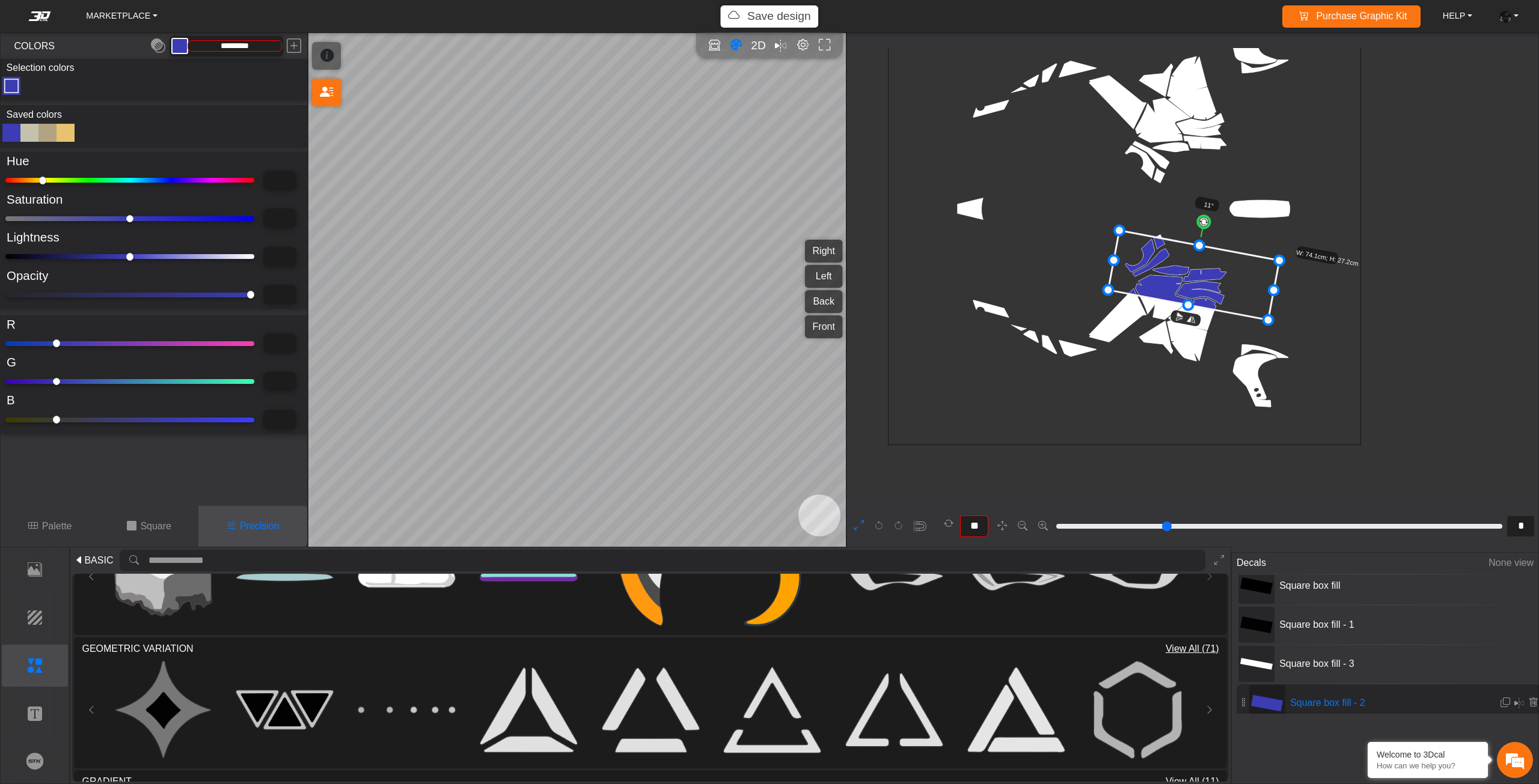
type input "*********"
type input "*"
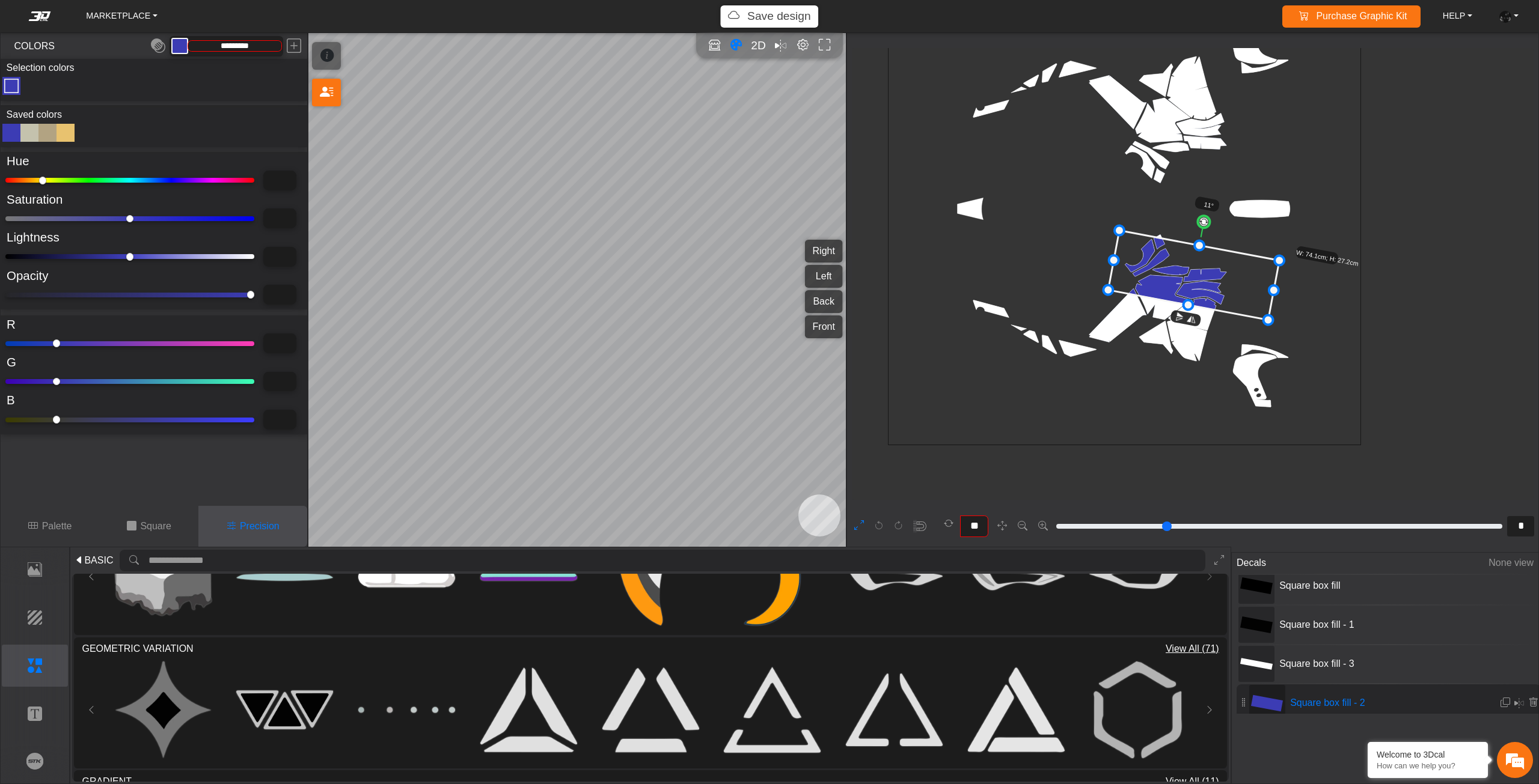
type input "*"
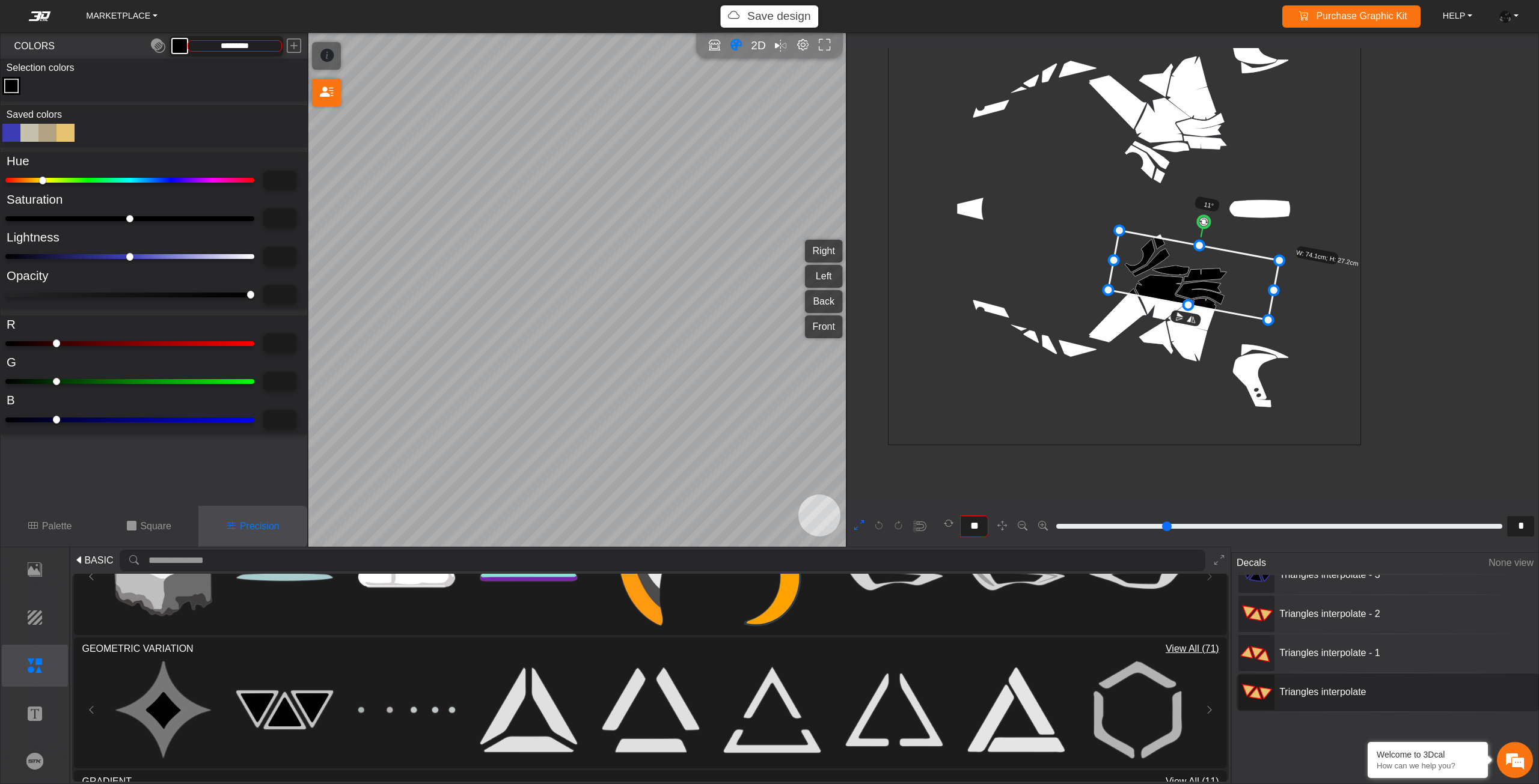
scroll to position [82, 0]
drag, startPoint x: 1298, startPoint y: 647, endPoint x: 1298, endPoint y: 658, distance: 11.0
click at [1298, 658] on div "Triangles interpolate - 6 Triangles interpolate - 5 Triangles interpolate - 4 T…" at bounding box center [1389, 645] width 306 height 139
click at [1298, 664] on span "Triangles interpolate - 2" at bounding box center [1364, 668] width 180 height 14
type input "**"
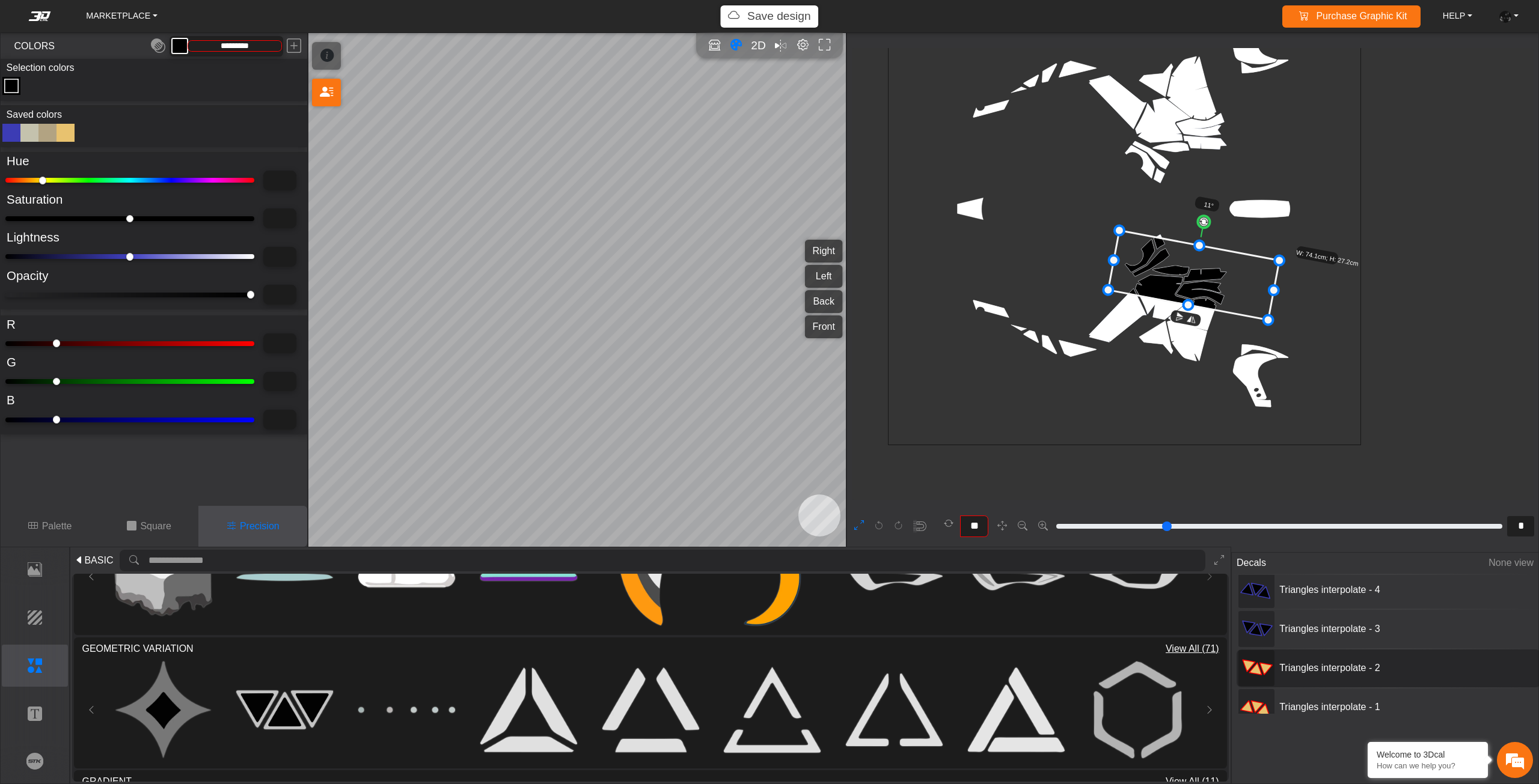
type input "**"
type input "*"
type input "***"
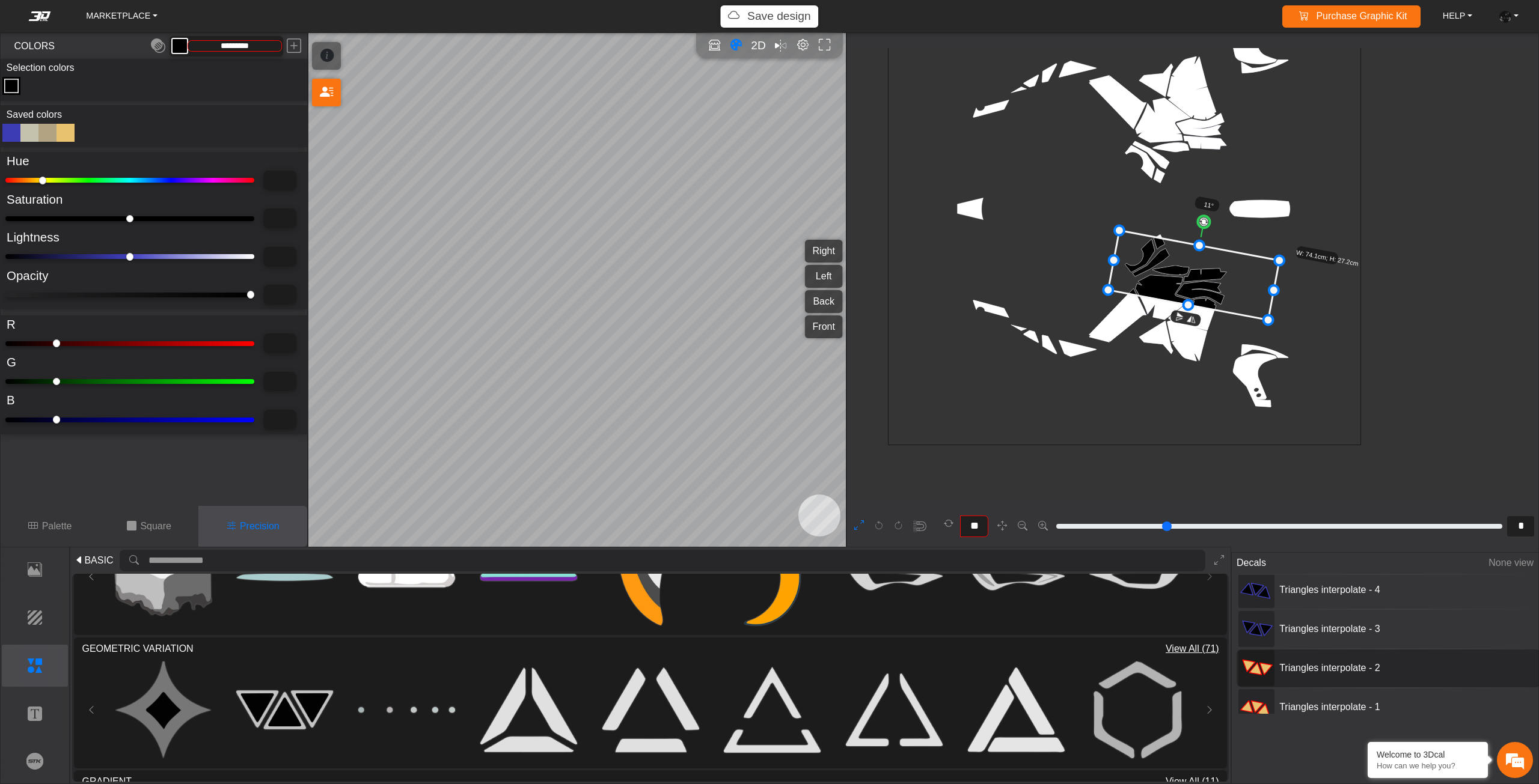
type input "**"
type input "***"
type input "**"
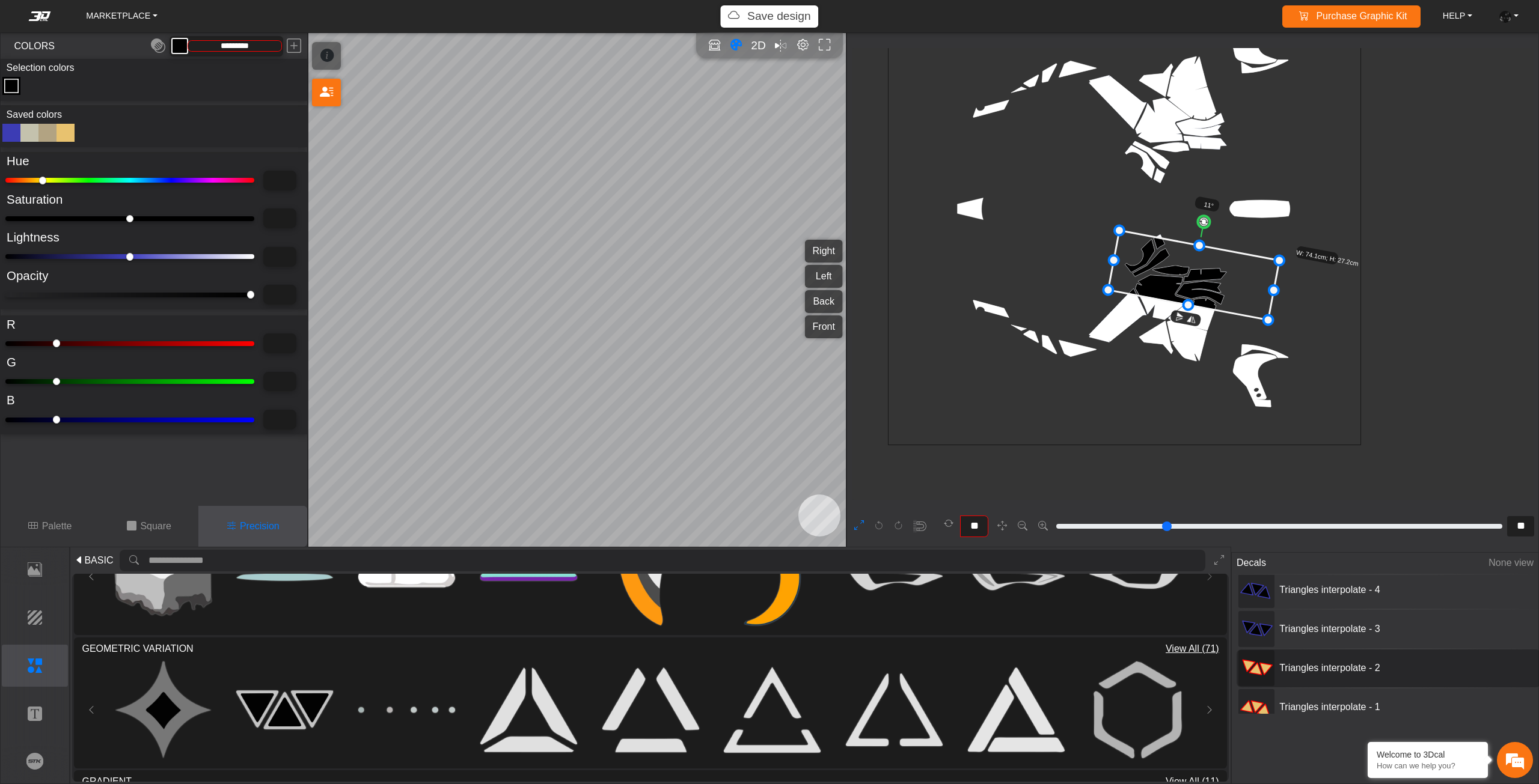
type input "*******"
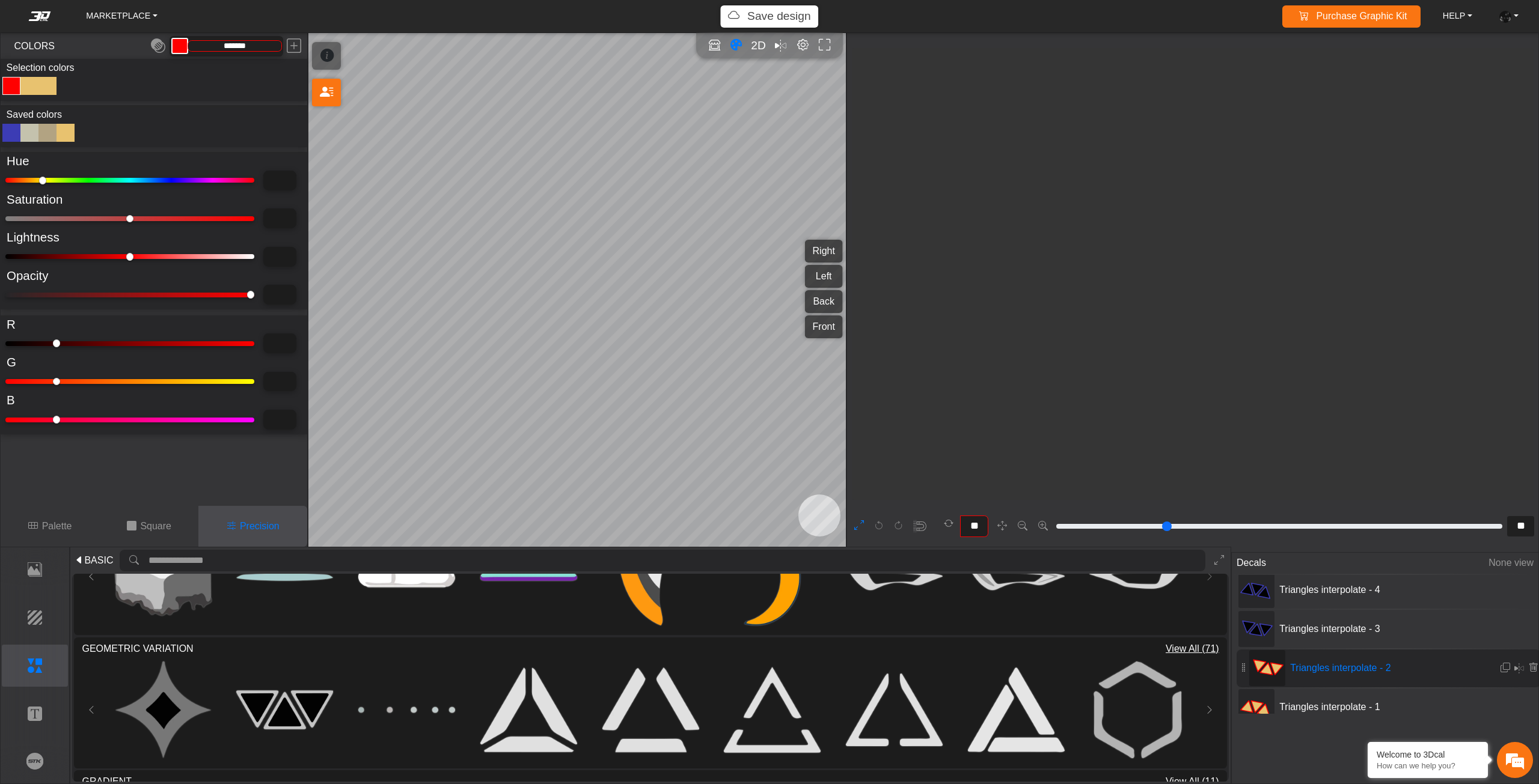
scroll to position [4726, 4294]
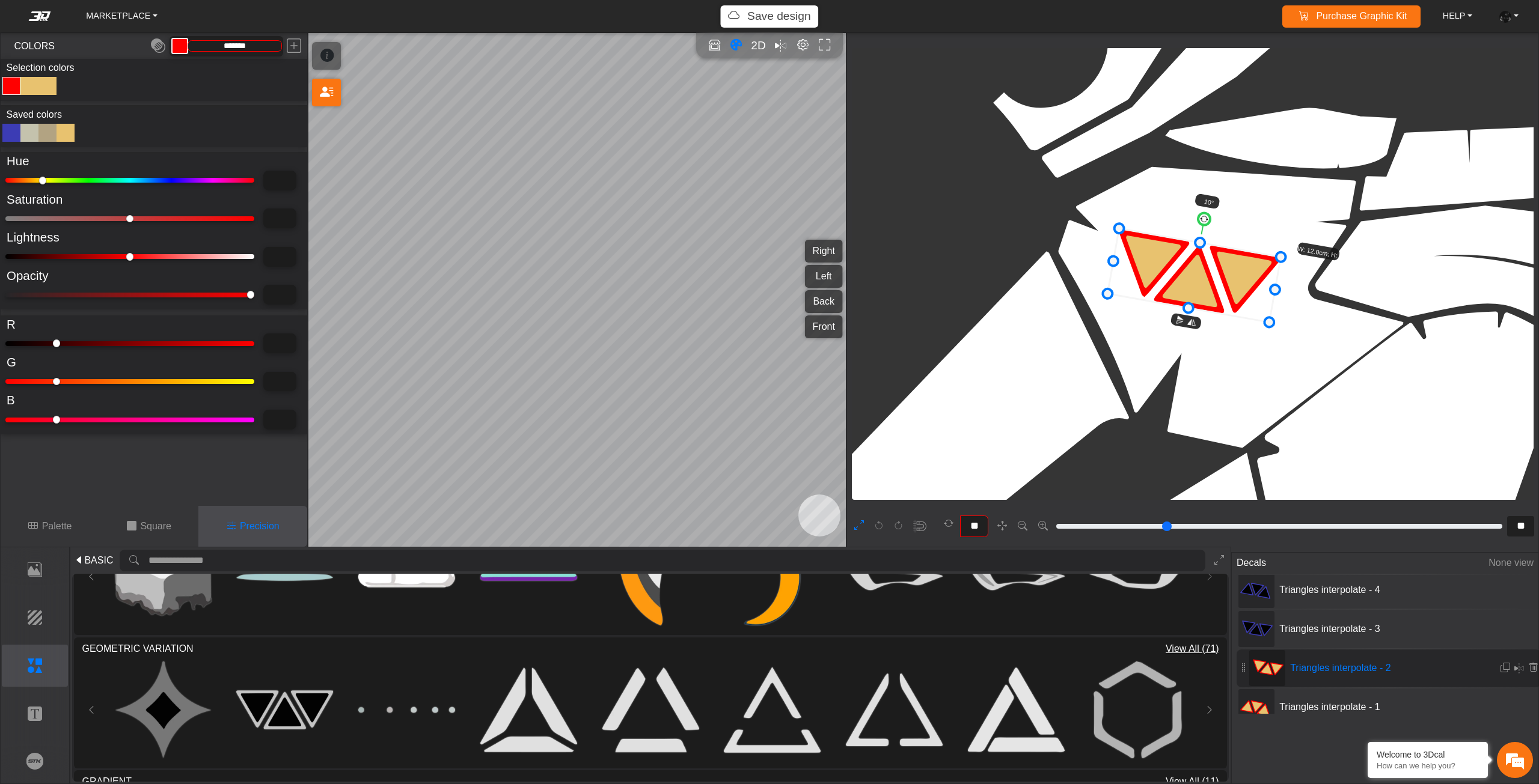
click at [19, 133] on div at bounding box center [11, 132] width 18 height 18
type input "***"
type input "**"
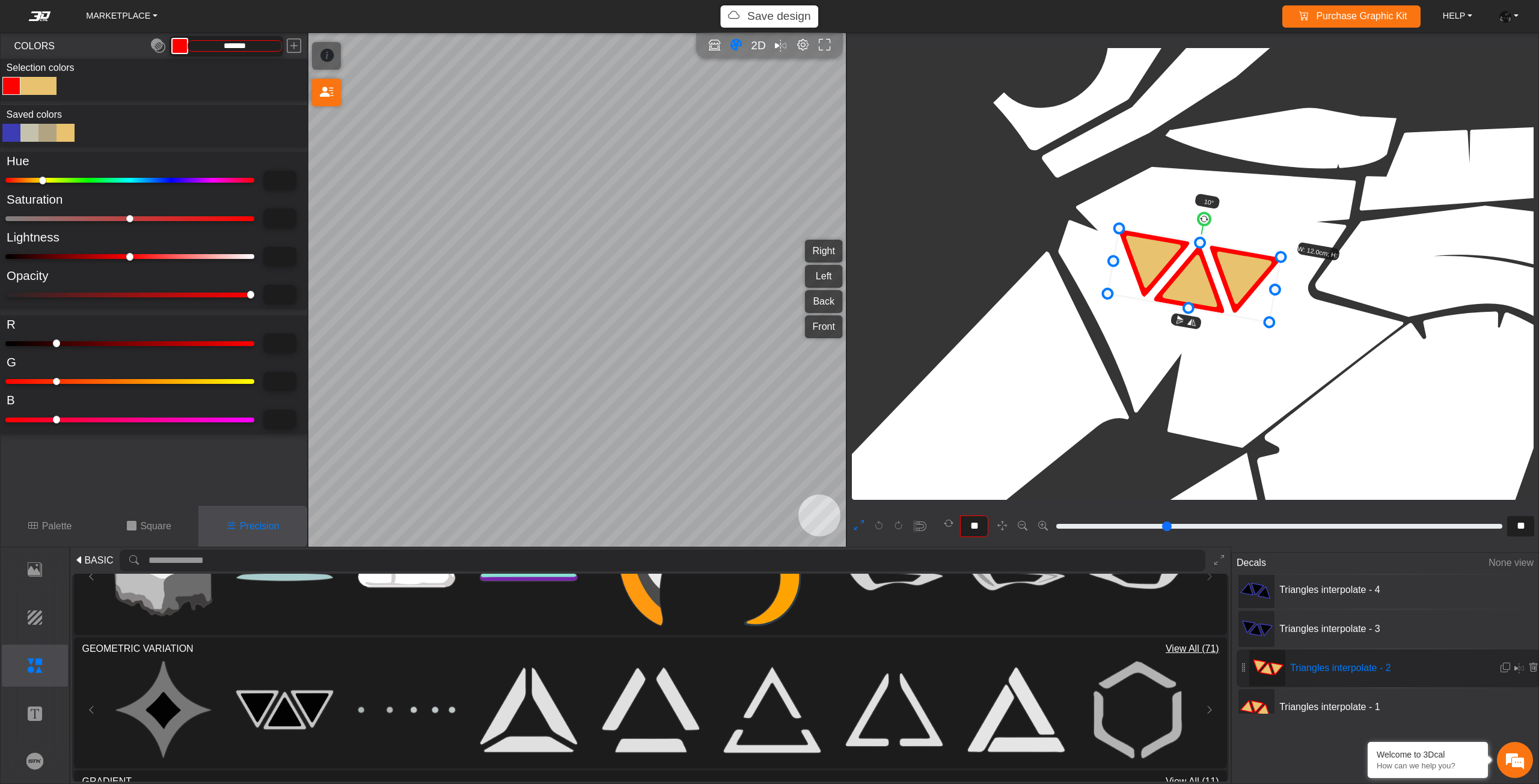
type input "****"
type input "**"
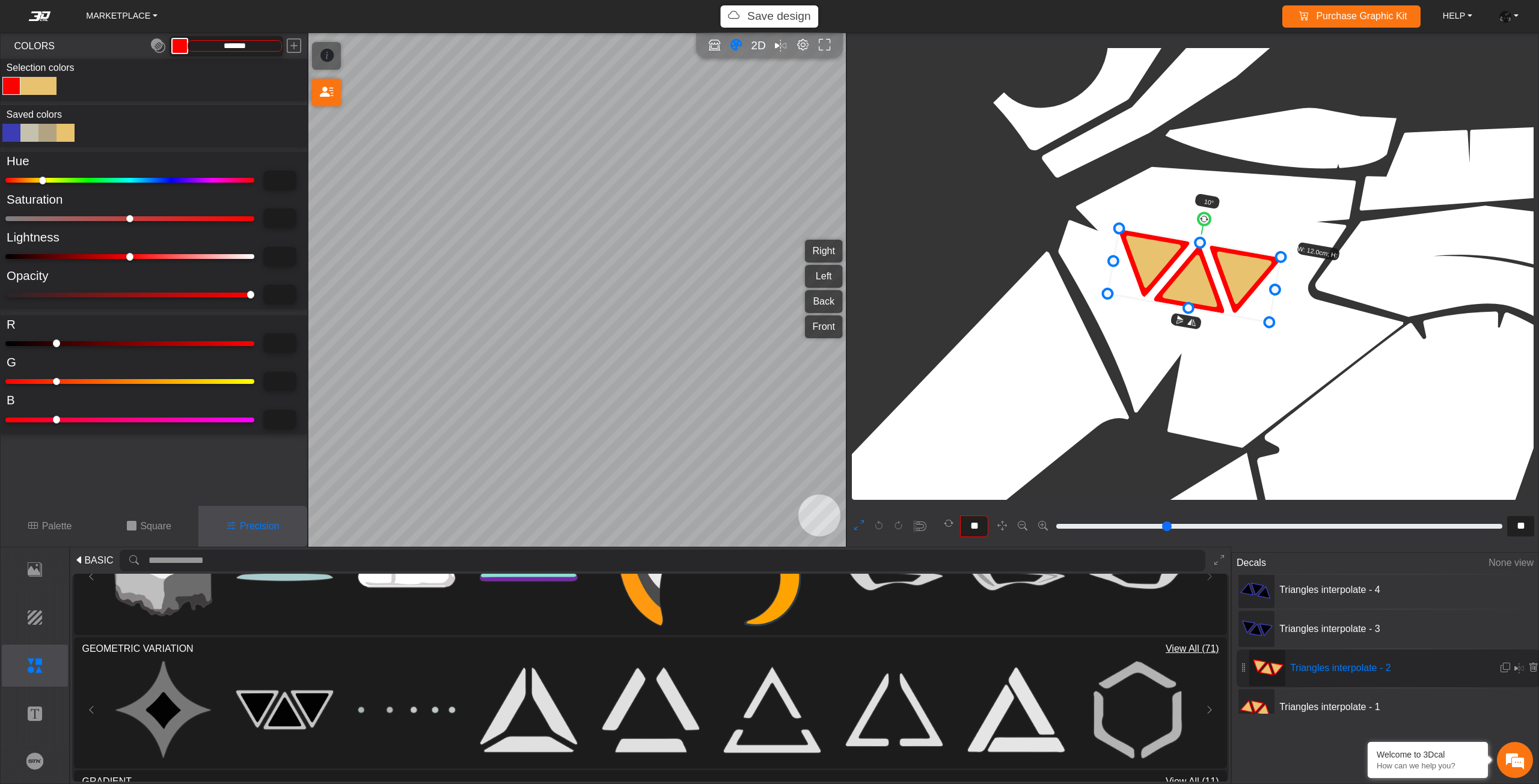
type input "**"
type input "***"
type input "*********"
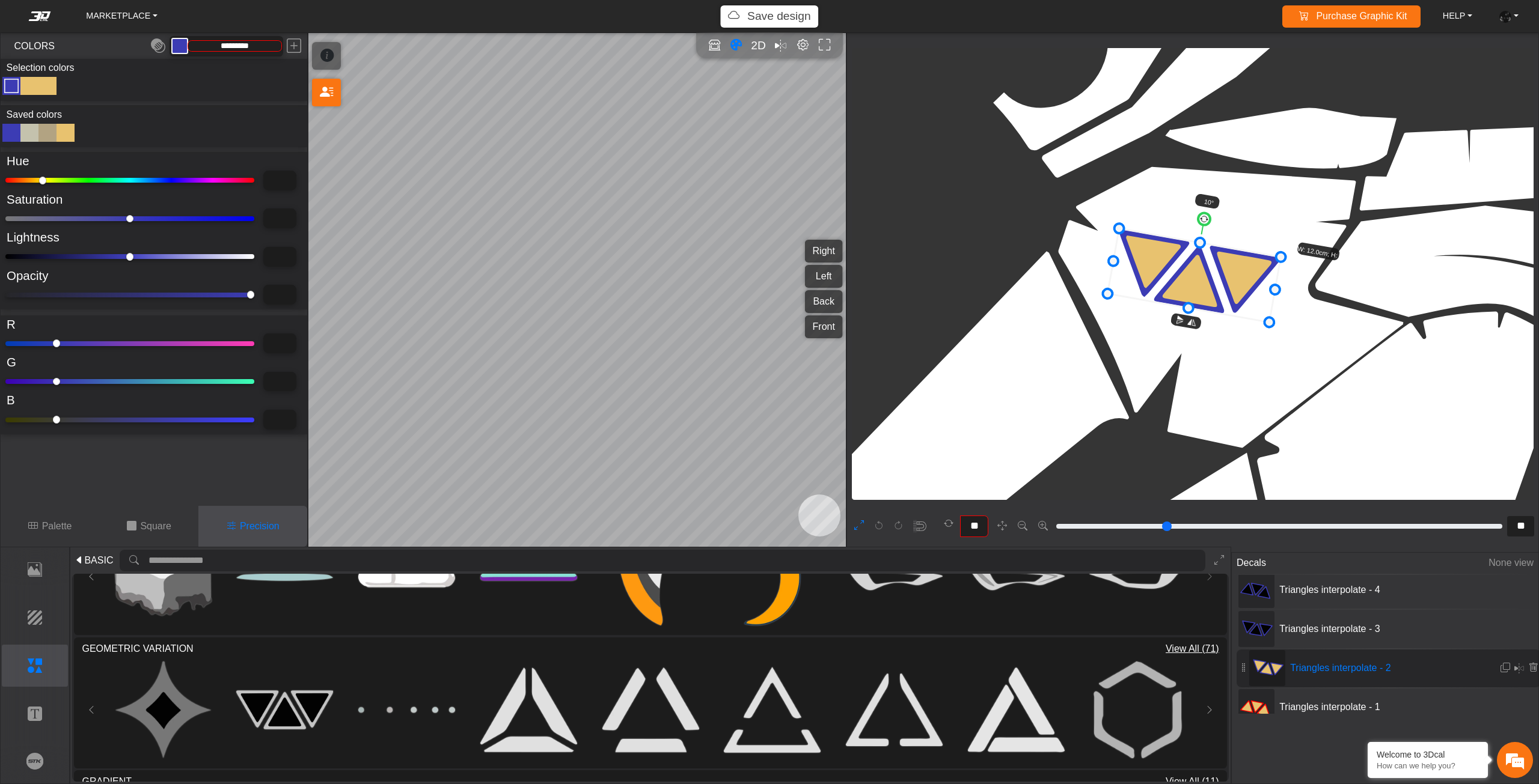
click at [29, 90] on div "Color Toggle" at bounding box center [30, 86] width 14 height 14
type input "****"
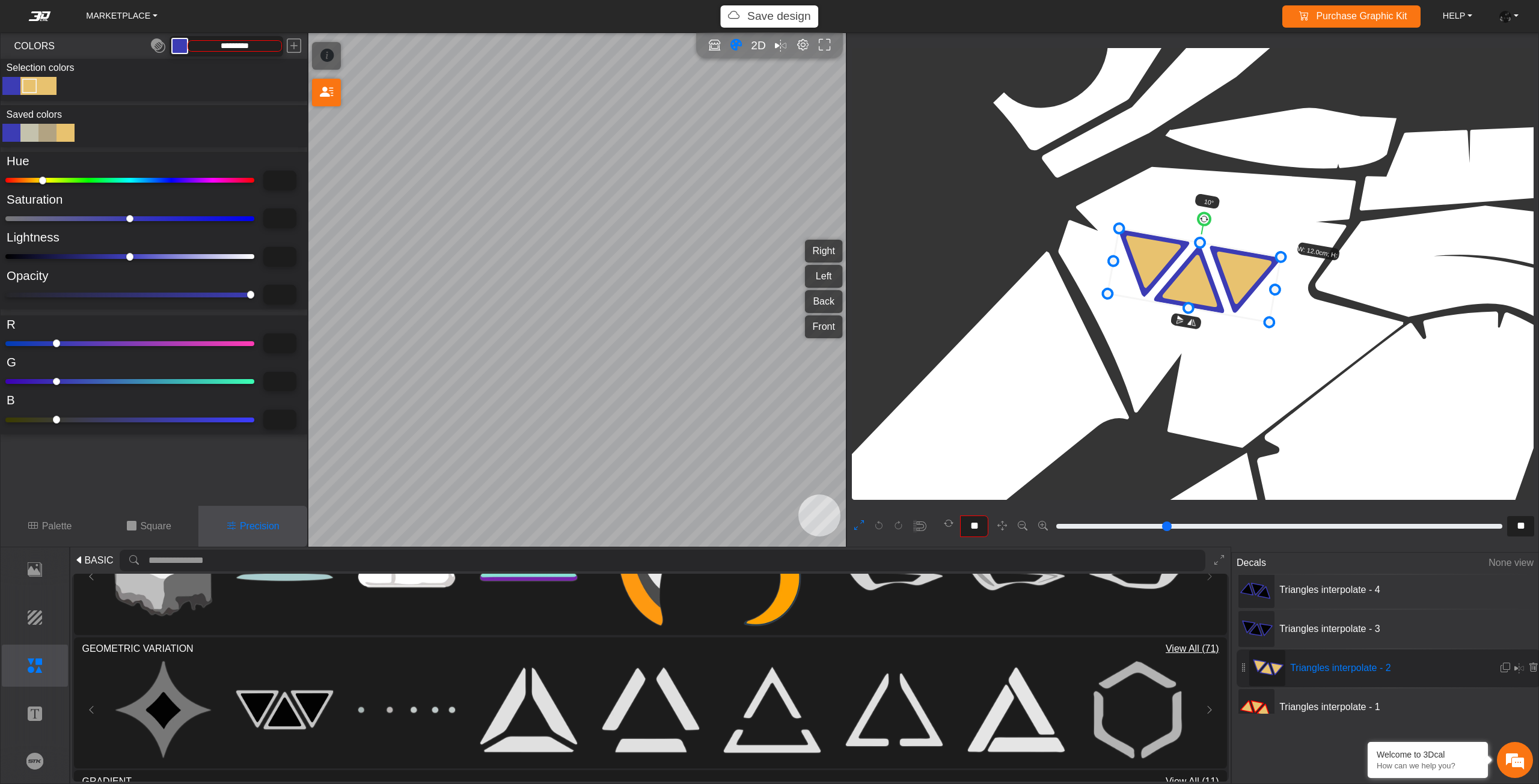
type input "****"
type input "***"
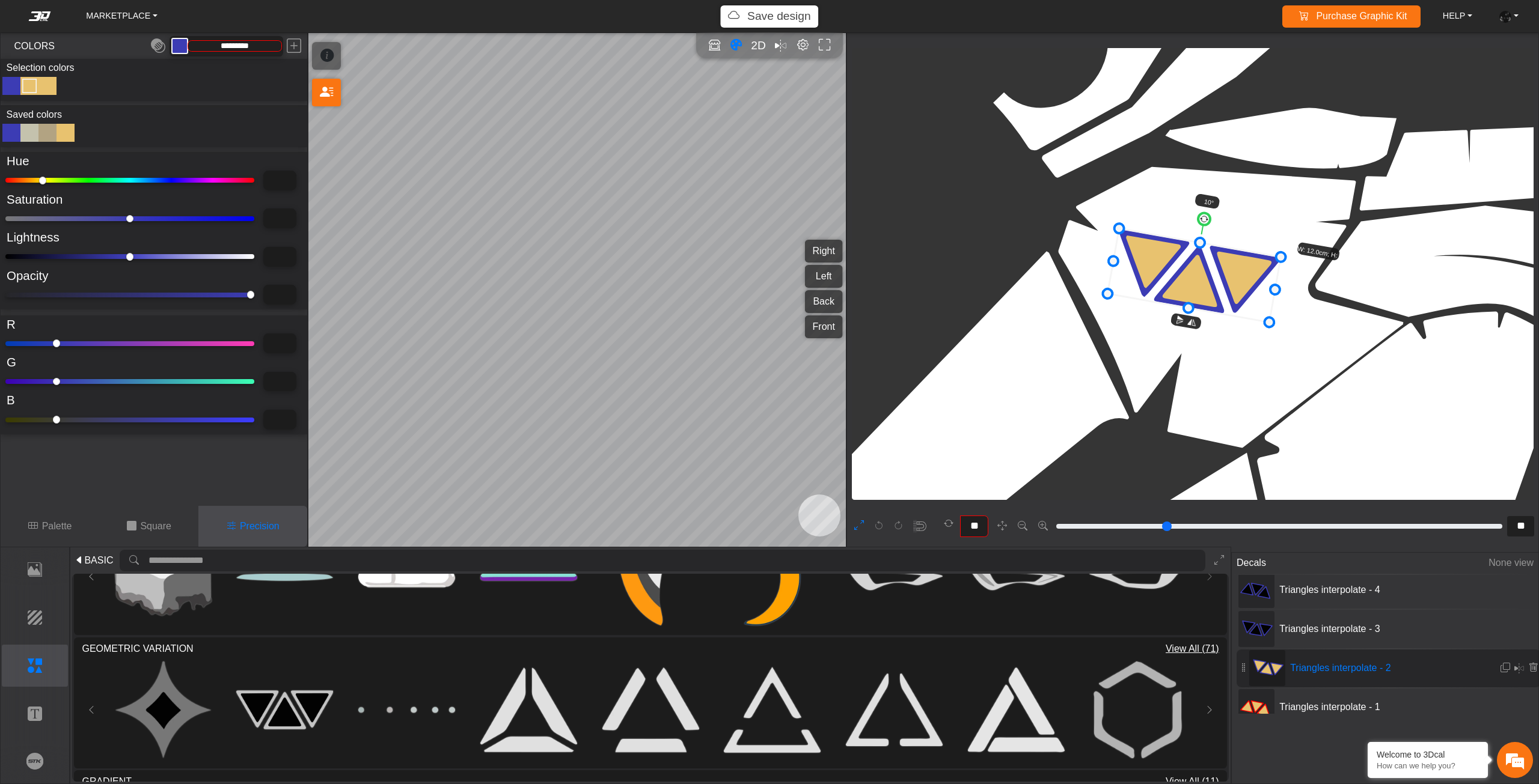
type input "***"
type input "*******"
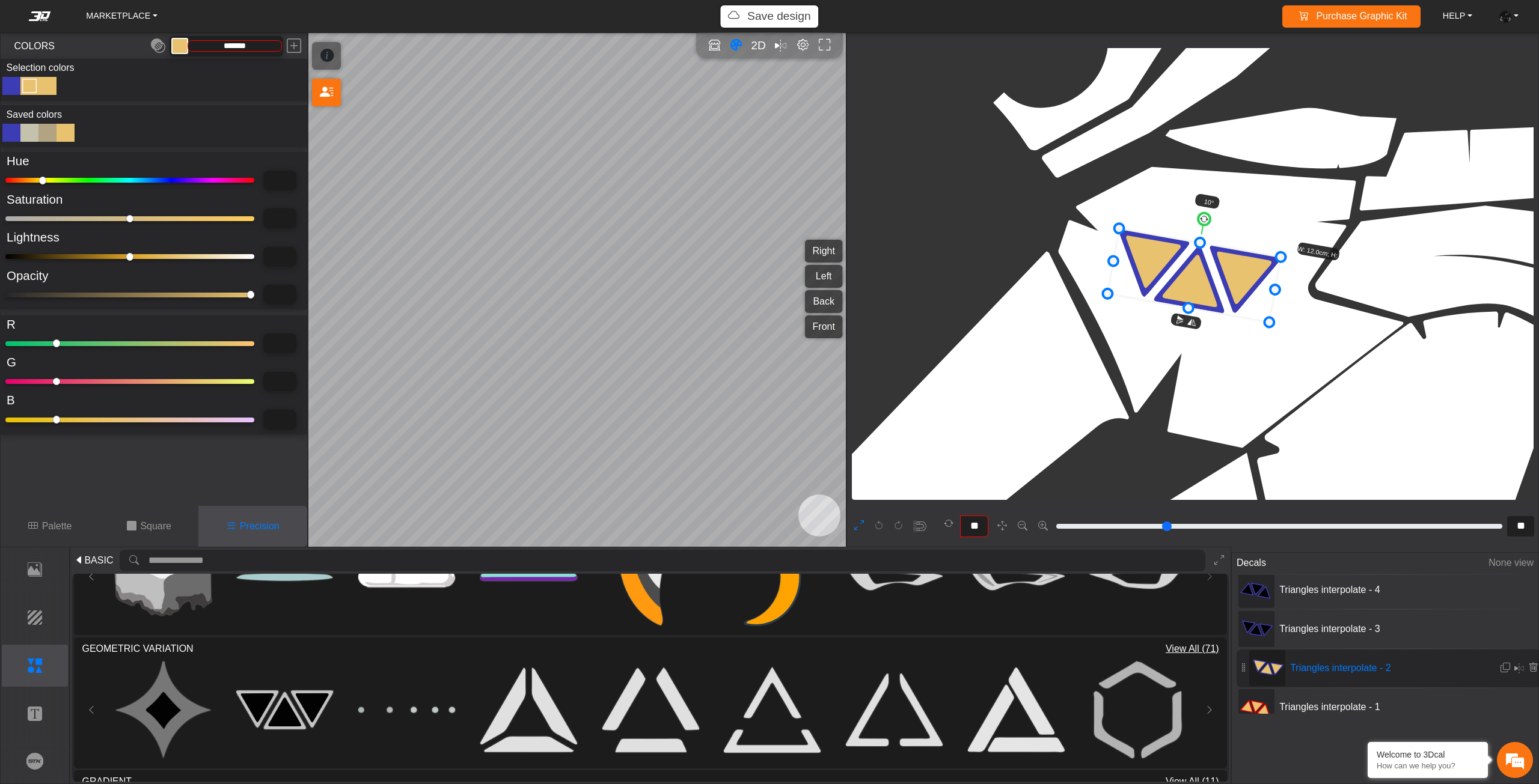
drag, startPoint x: 82, startPoint y: 255, endPoint x: 1, endPoint y: 210, distance: 92.7
type input "*"
click at [5, 254] on input "range" at bounding box center [129, 257] width 249 height 5
type input "*"
type input "*********"
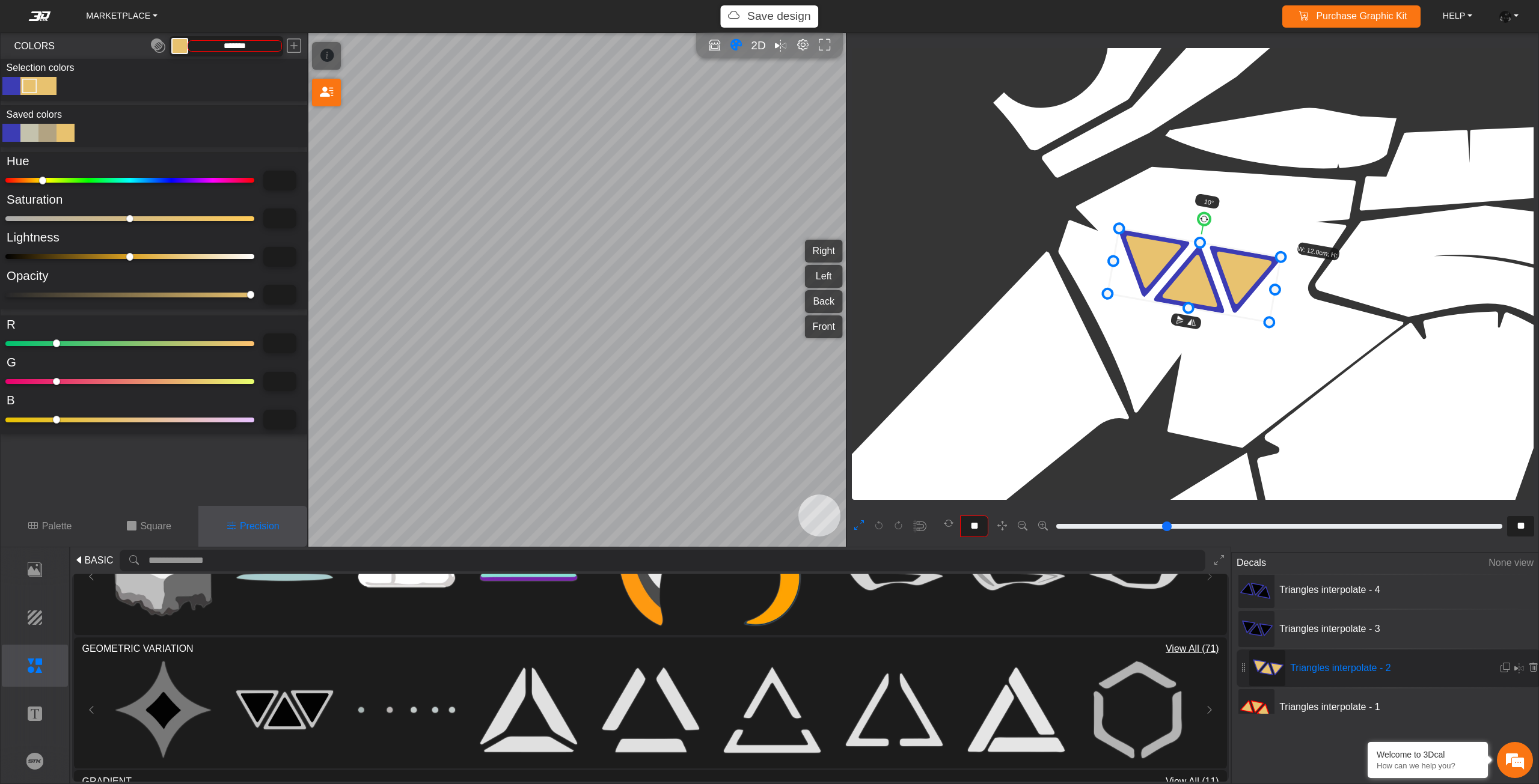
type input "*"
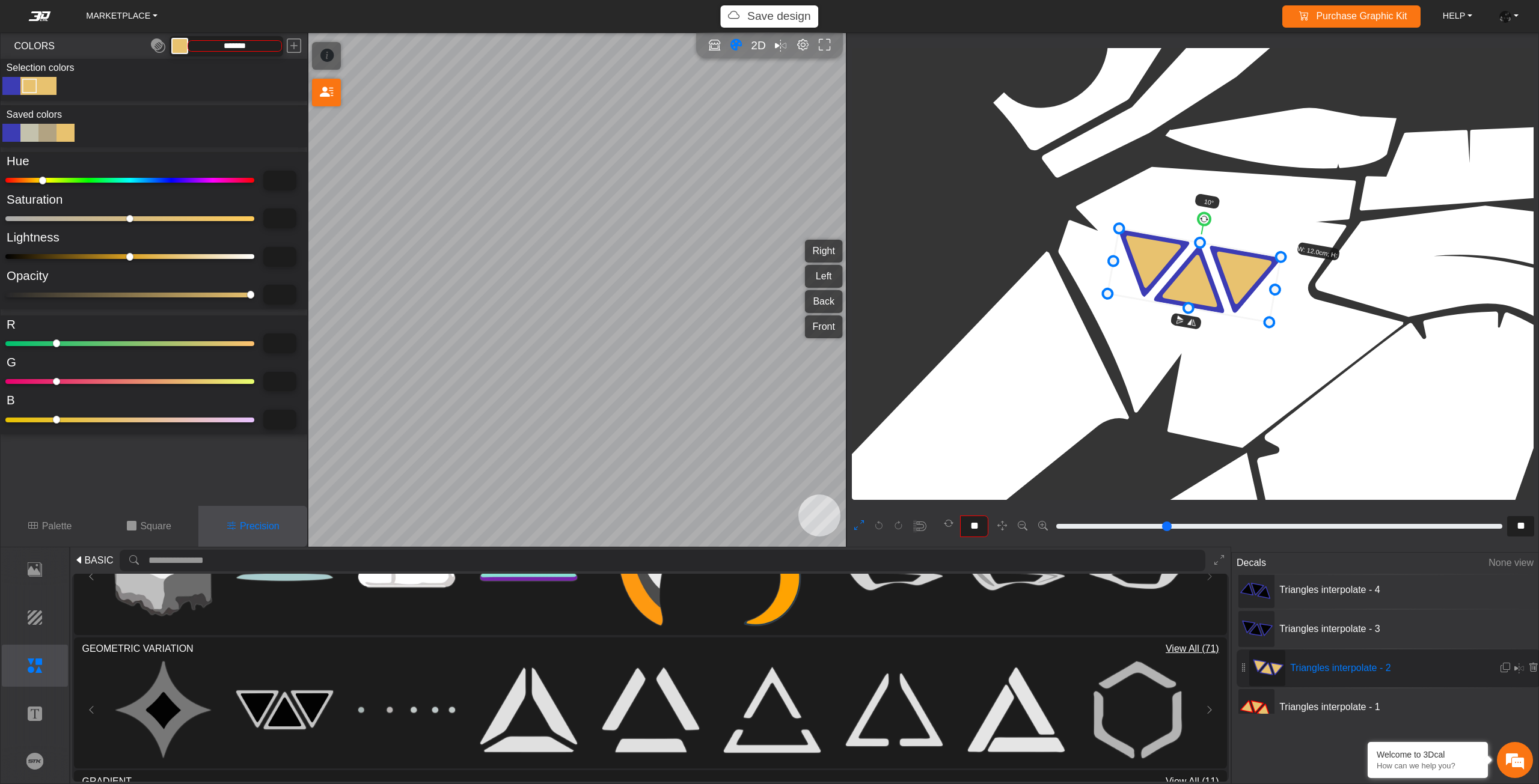
type input "*"
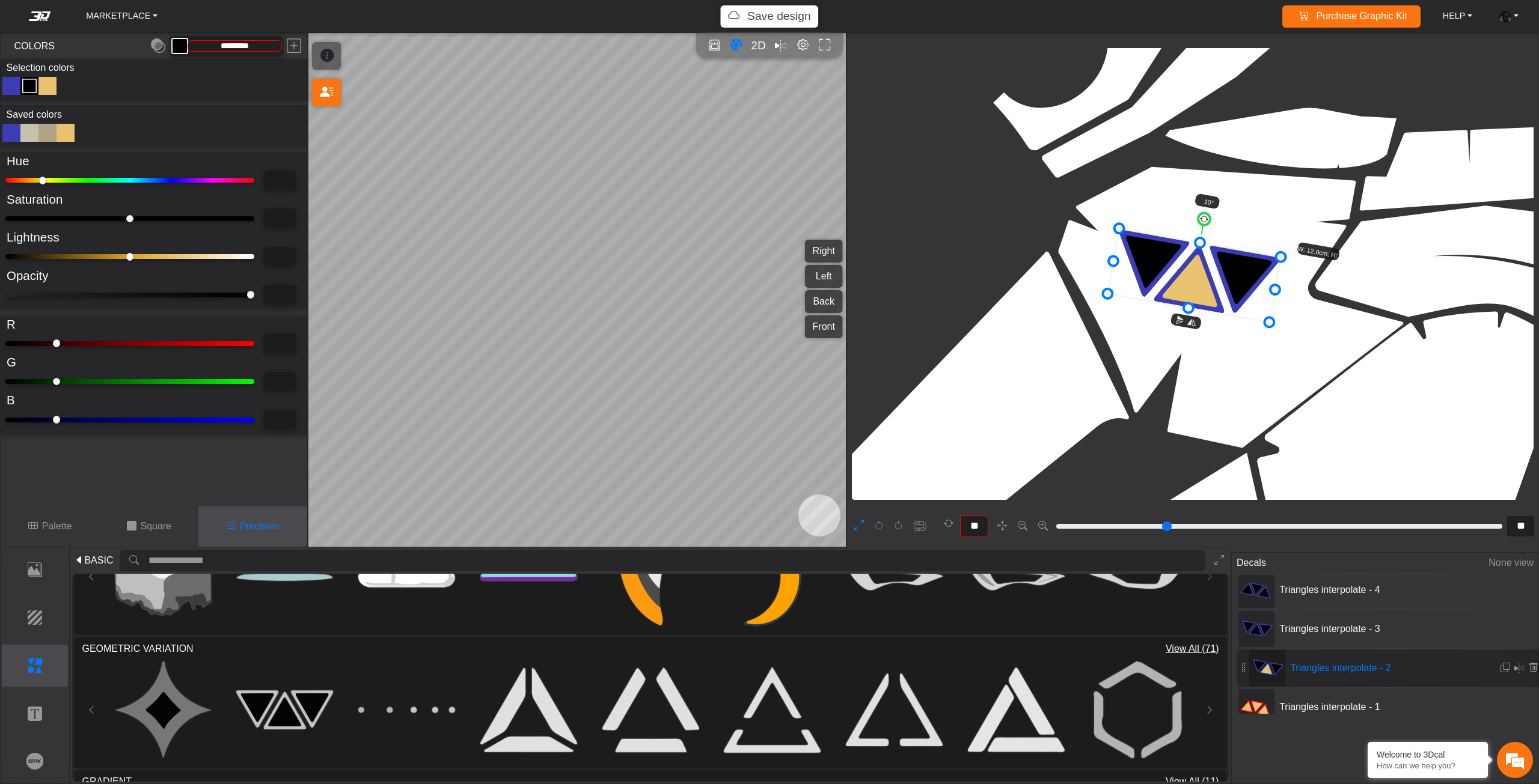
click at [46, 87] on div "Color Toggle" at bounding box center [48, 86] width 14 height 14
type input "****"
type input "***"
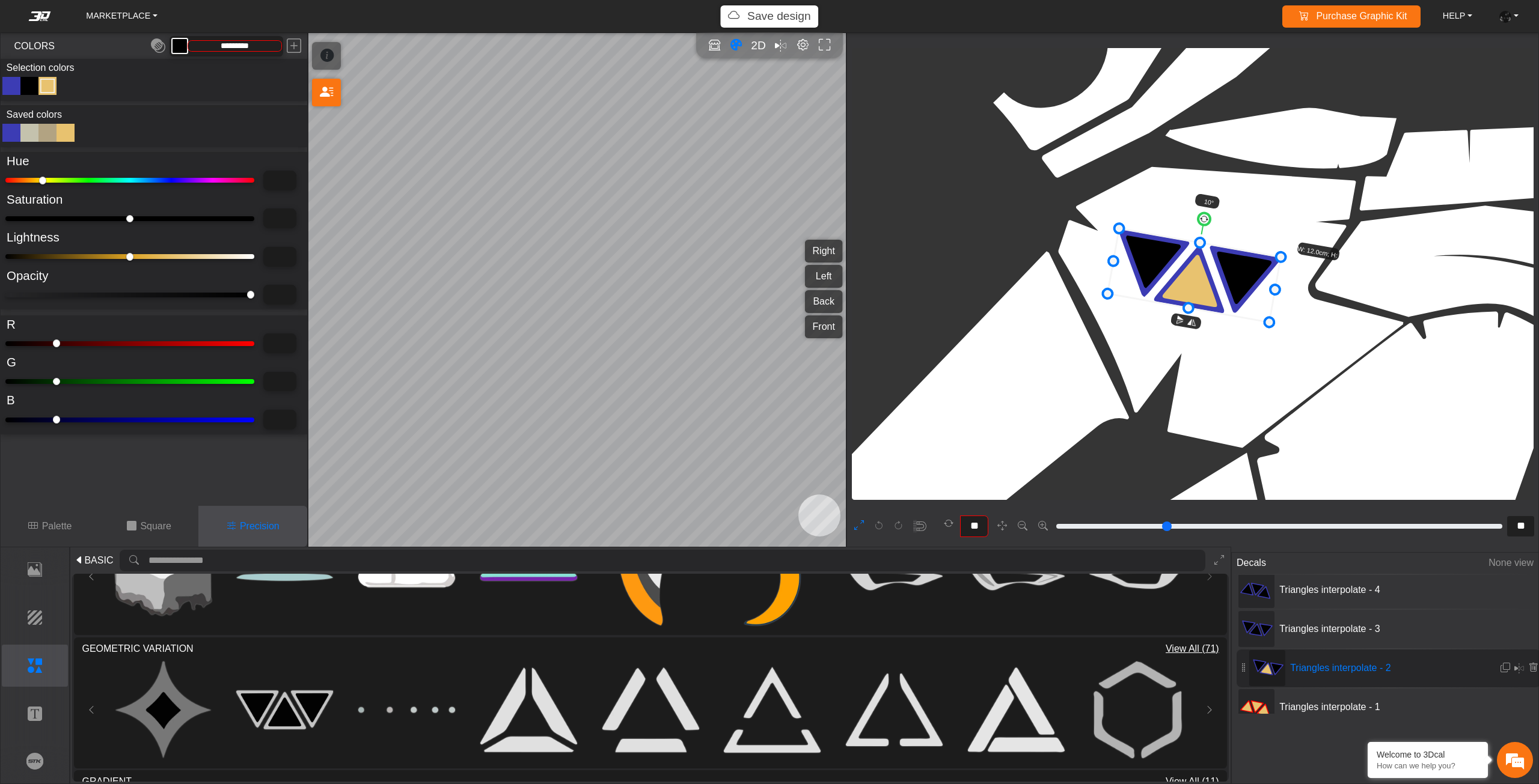
type input "***"
type input "*******"
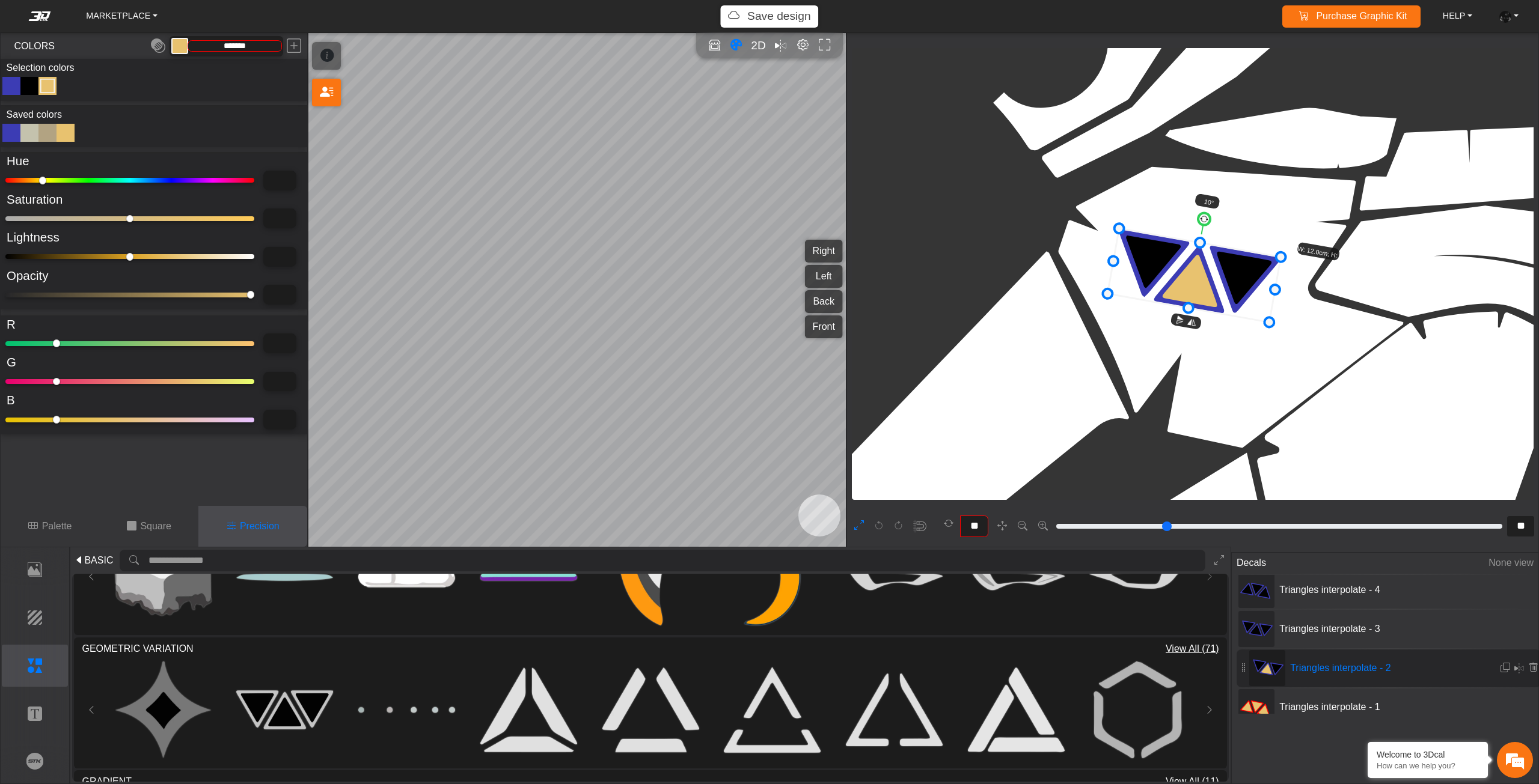
drag, startPoint x: 38, startPoint y: 254, endPoint x: 0, endPoint y: 251, distance: 38.1
type input "*"
click at [5, 254] on input "range" at bounding box center [129, 257] width 249 height 5
type input "*"
type input "*********"
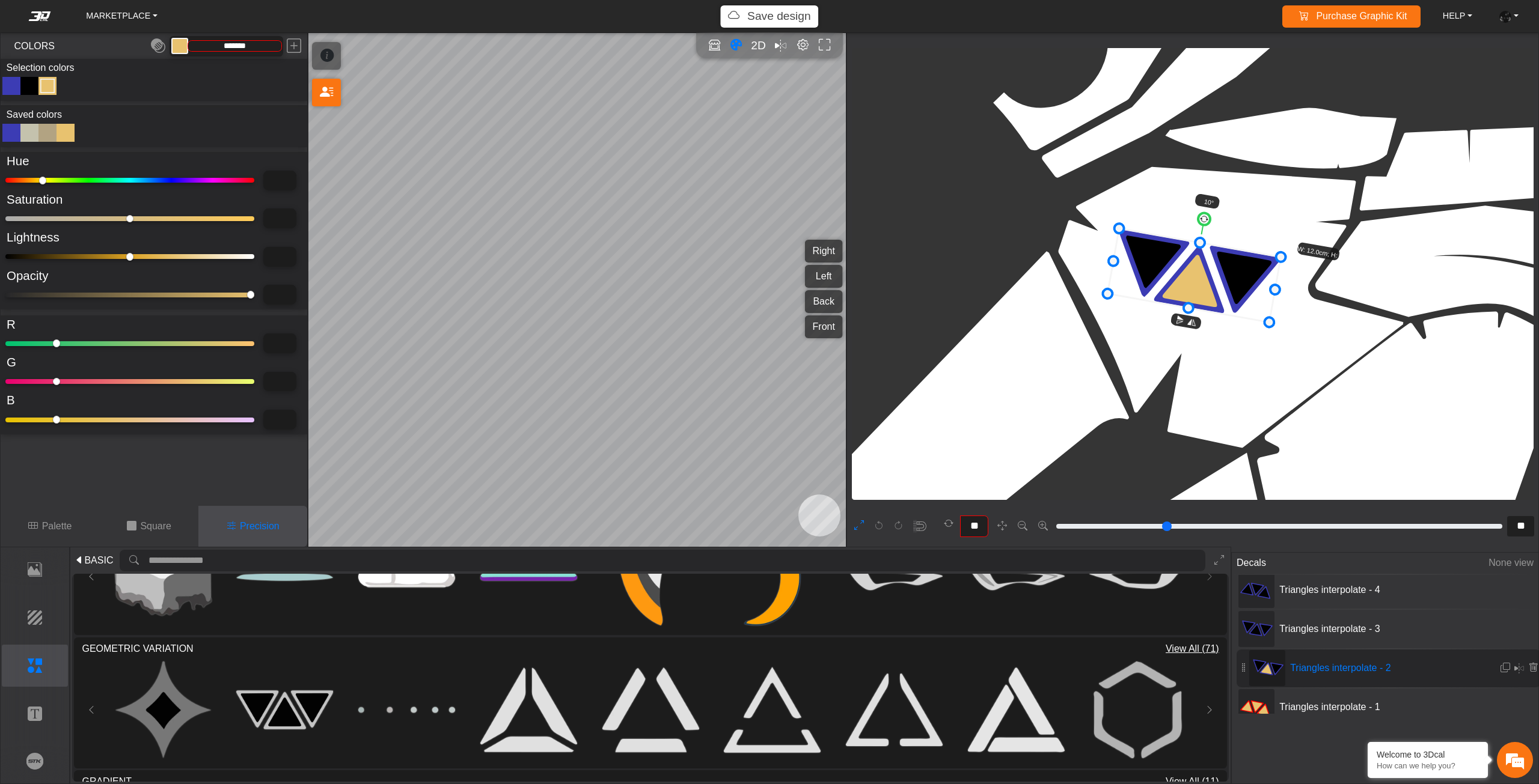
type input "*"
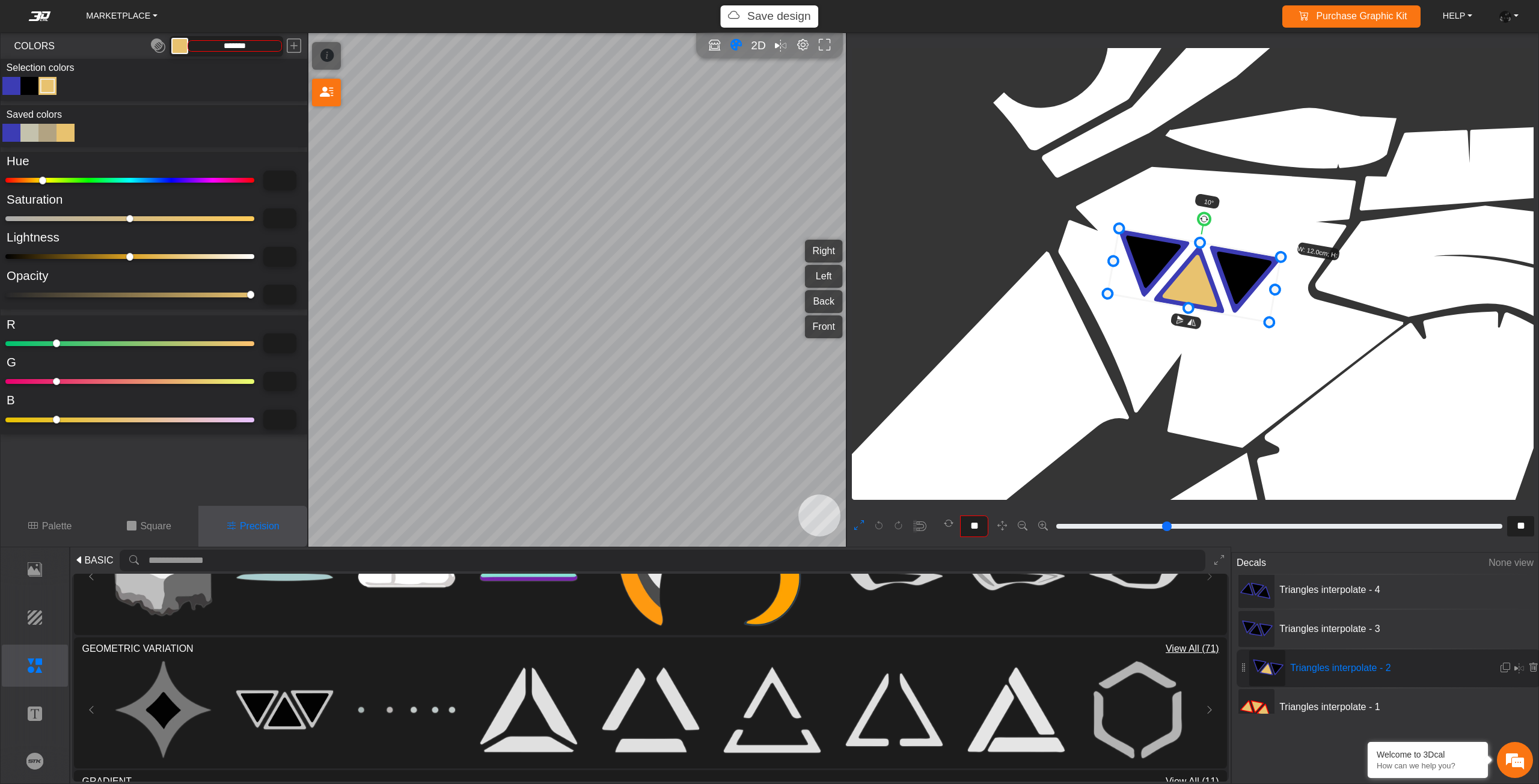
type input "*"
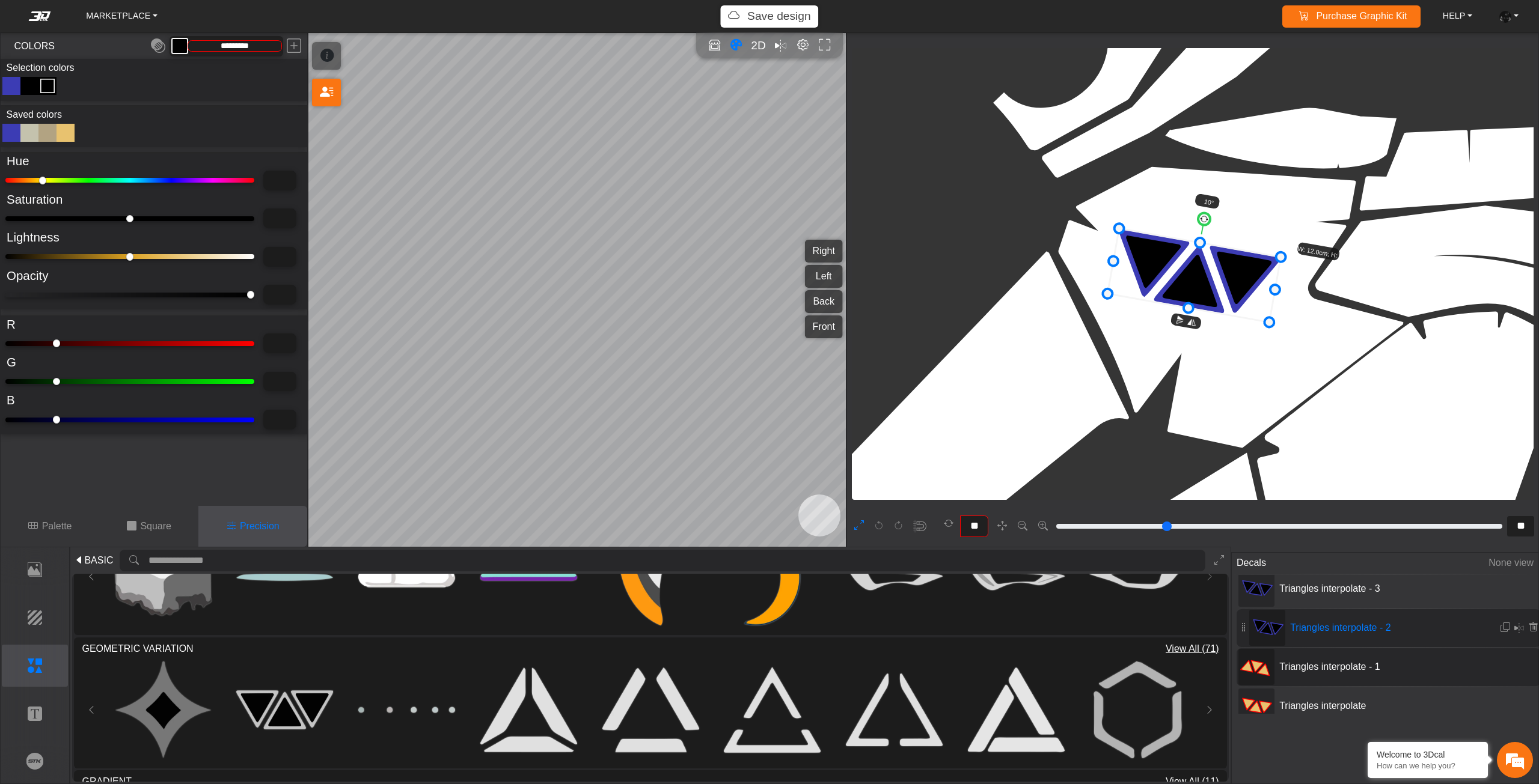
scroll to position [142, 0]
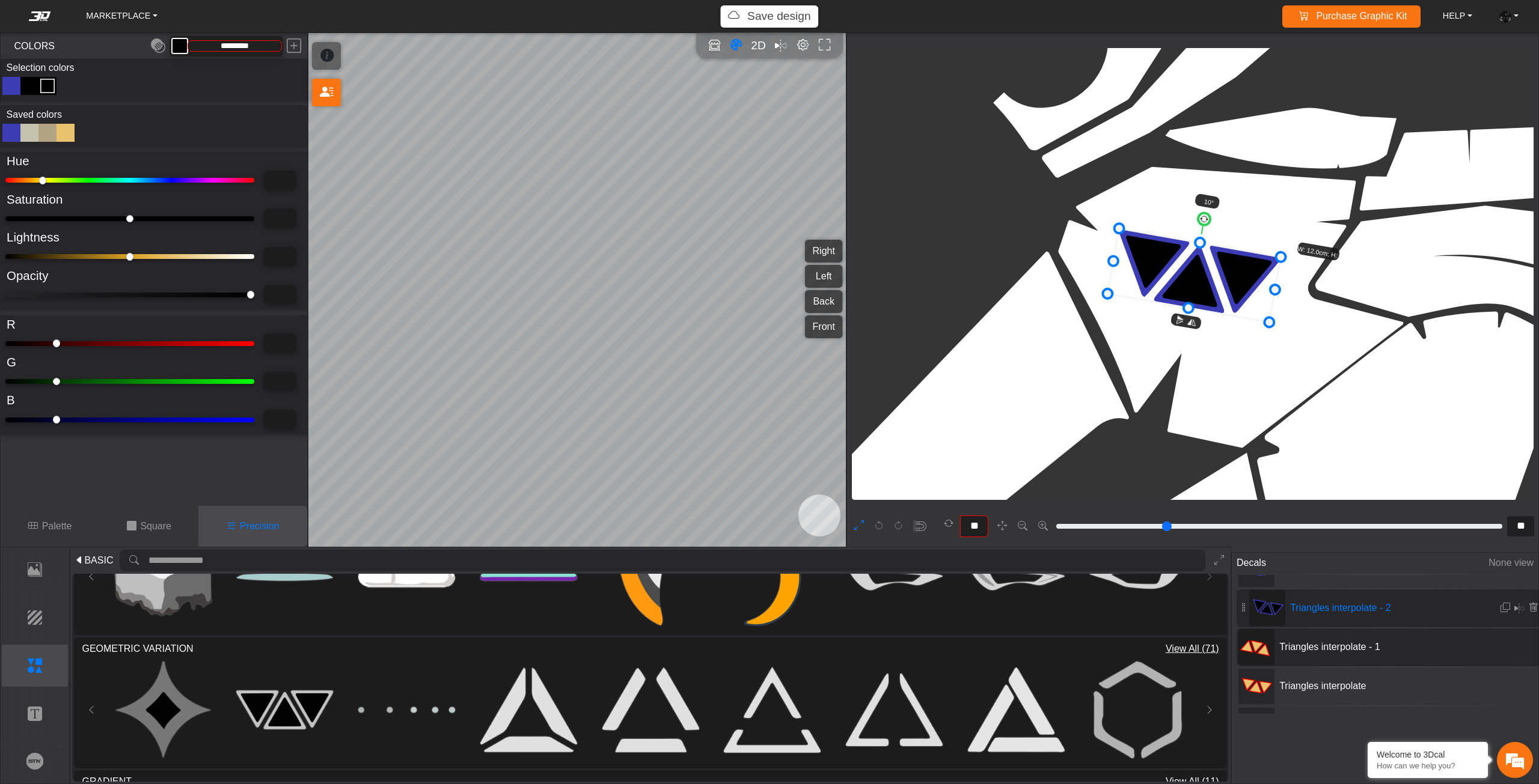
click at [1336, 651] on span "Triangles interpolate - 1" at bounding box center [1364, 647] width 180 height 14
type input "**"
type input "*"
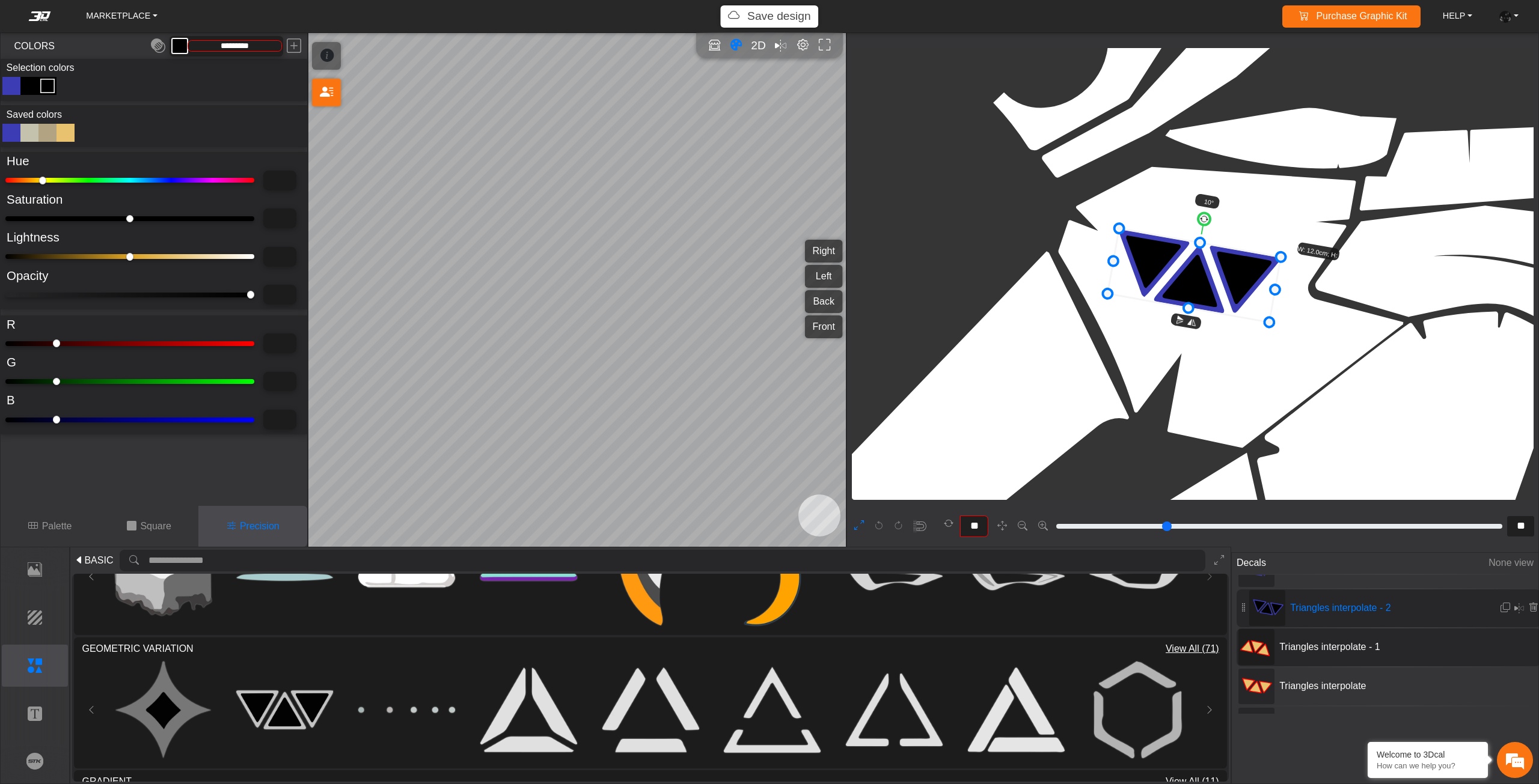
type input "***"
type input "**"
type input "***"
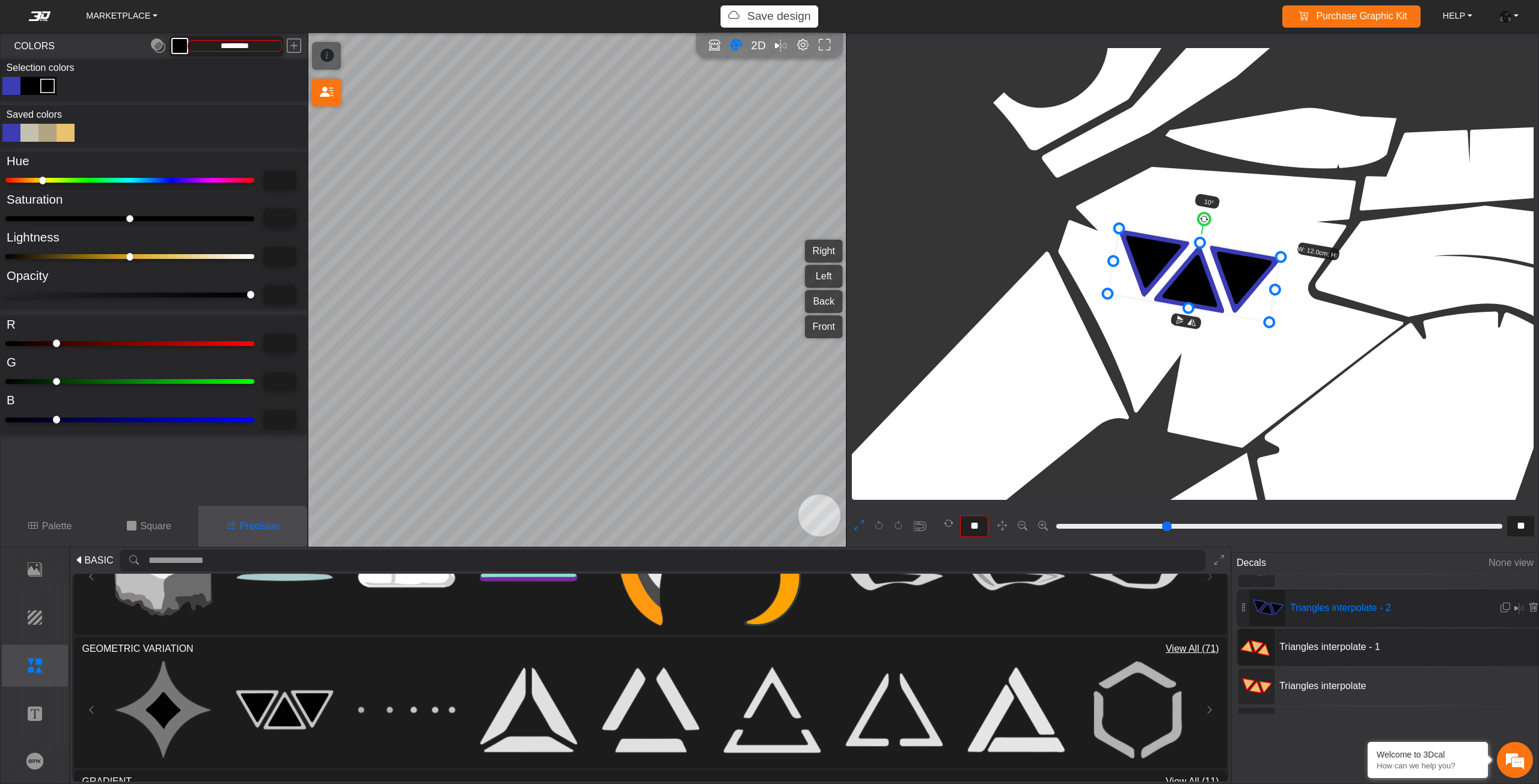
type input "***"
type input "****"
type input "*******"
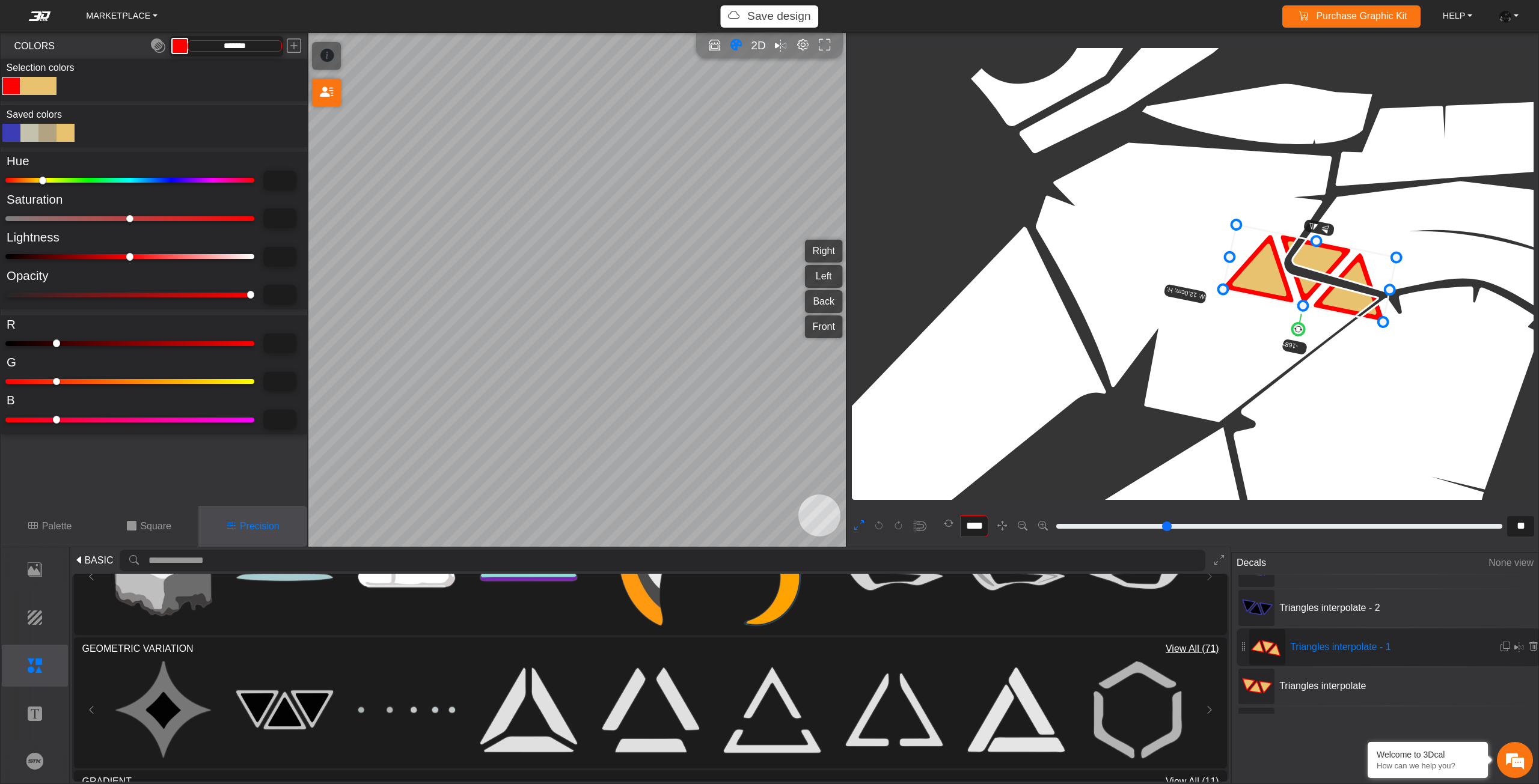
scroll to position [4724, 4409]
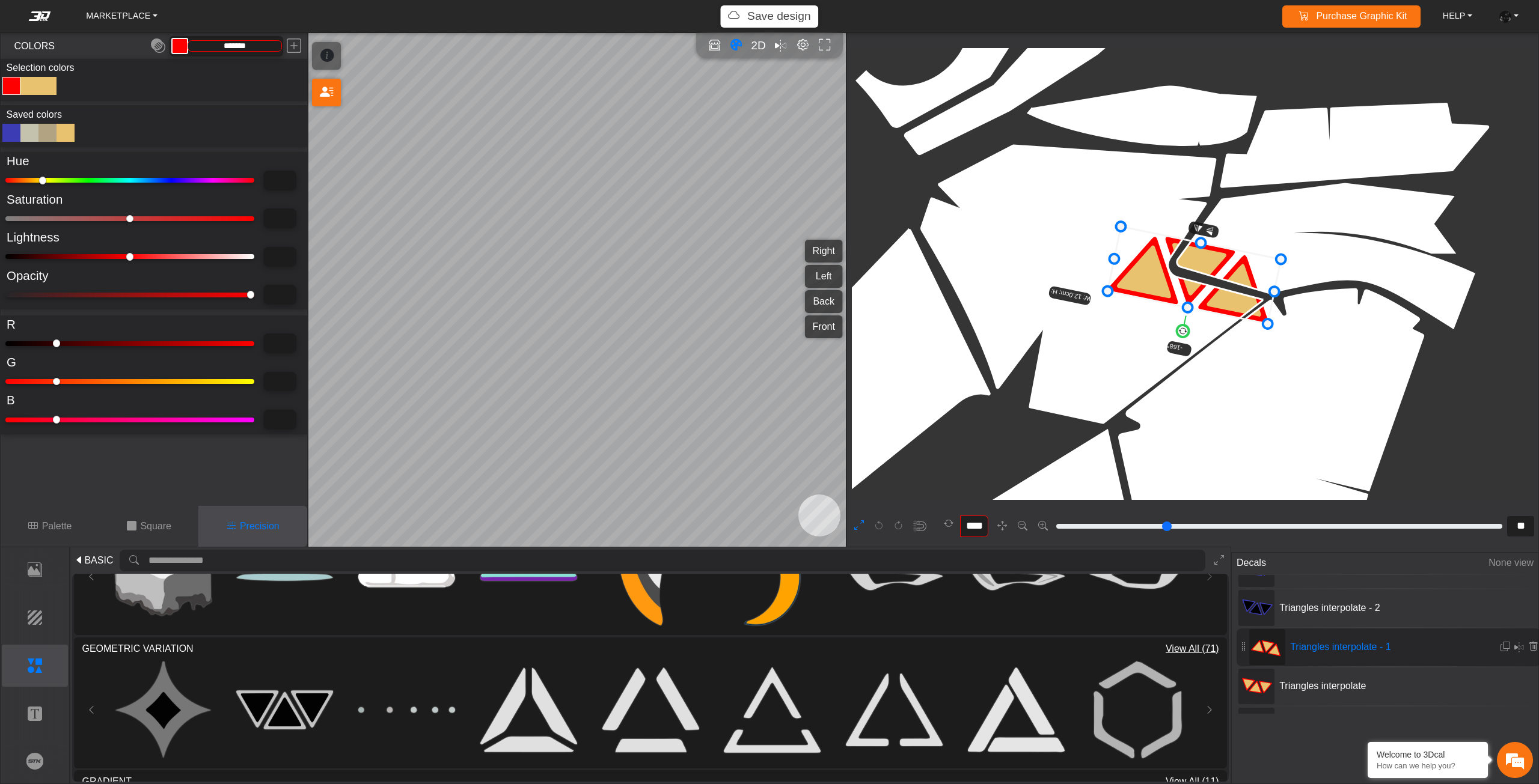
click at [34, 84] on div "Color Toggle" at bounding box center [29, 85] width 18 height 18
type input "****"
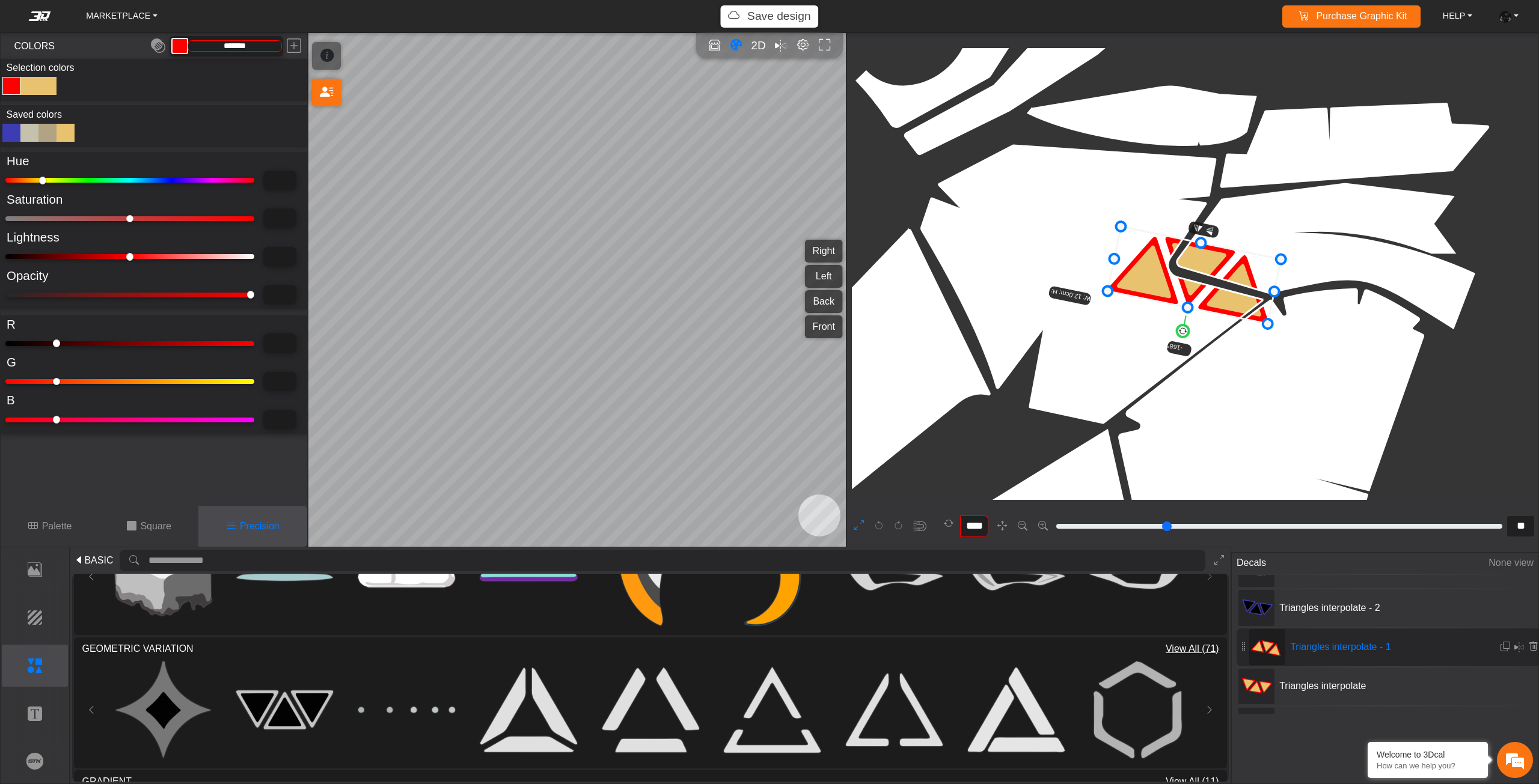
type input "****"
type input "***"
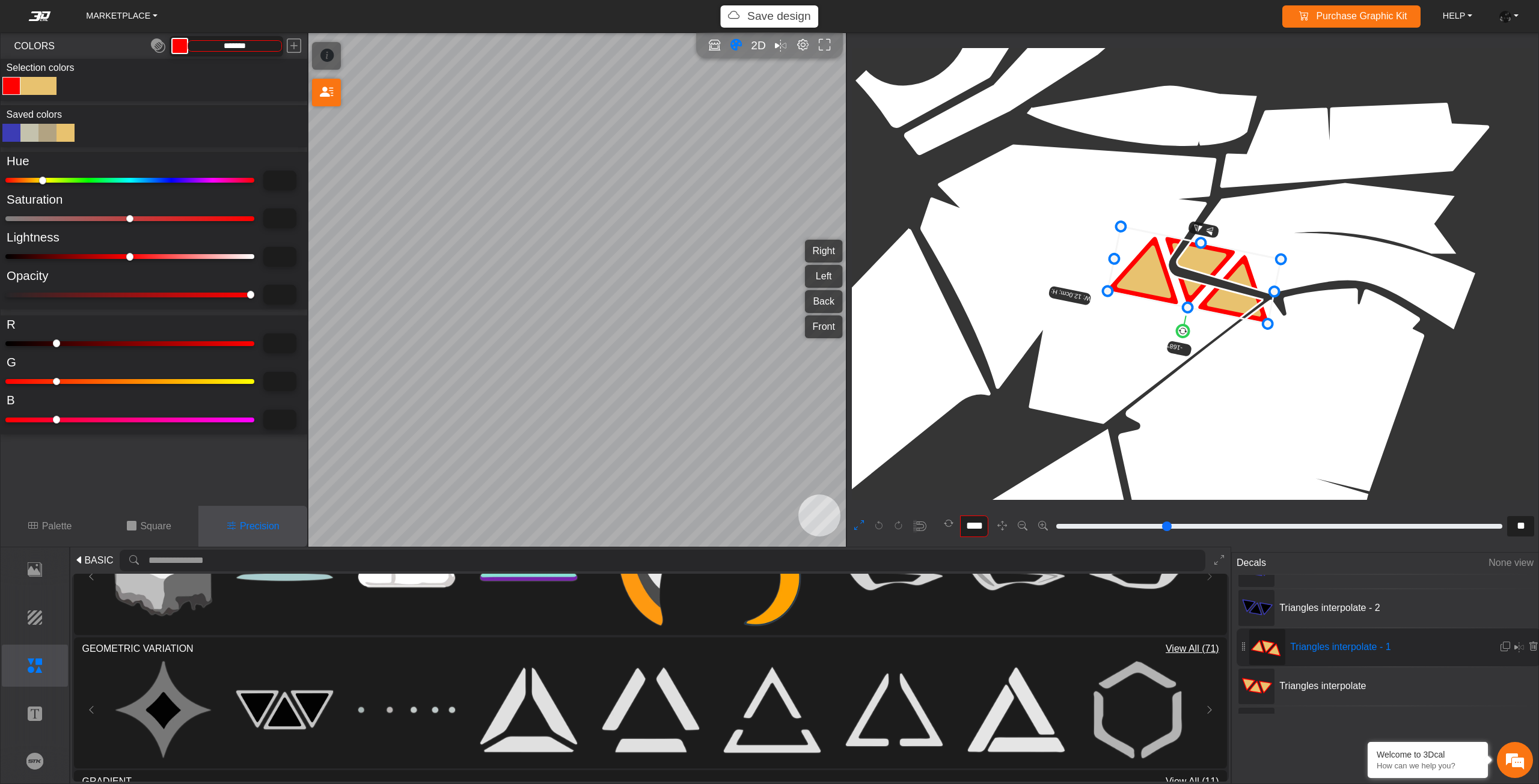
type input "***"
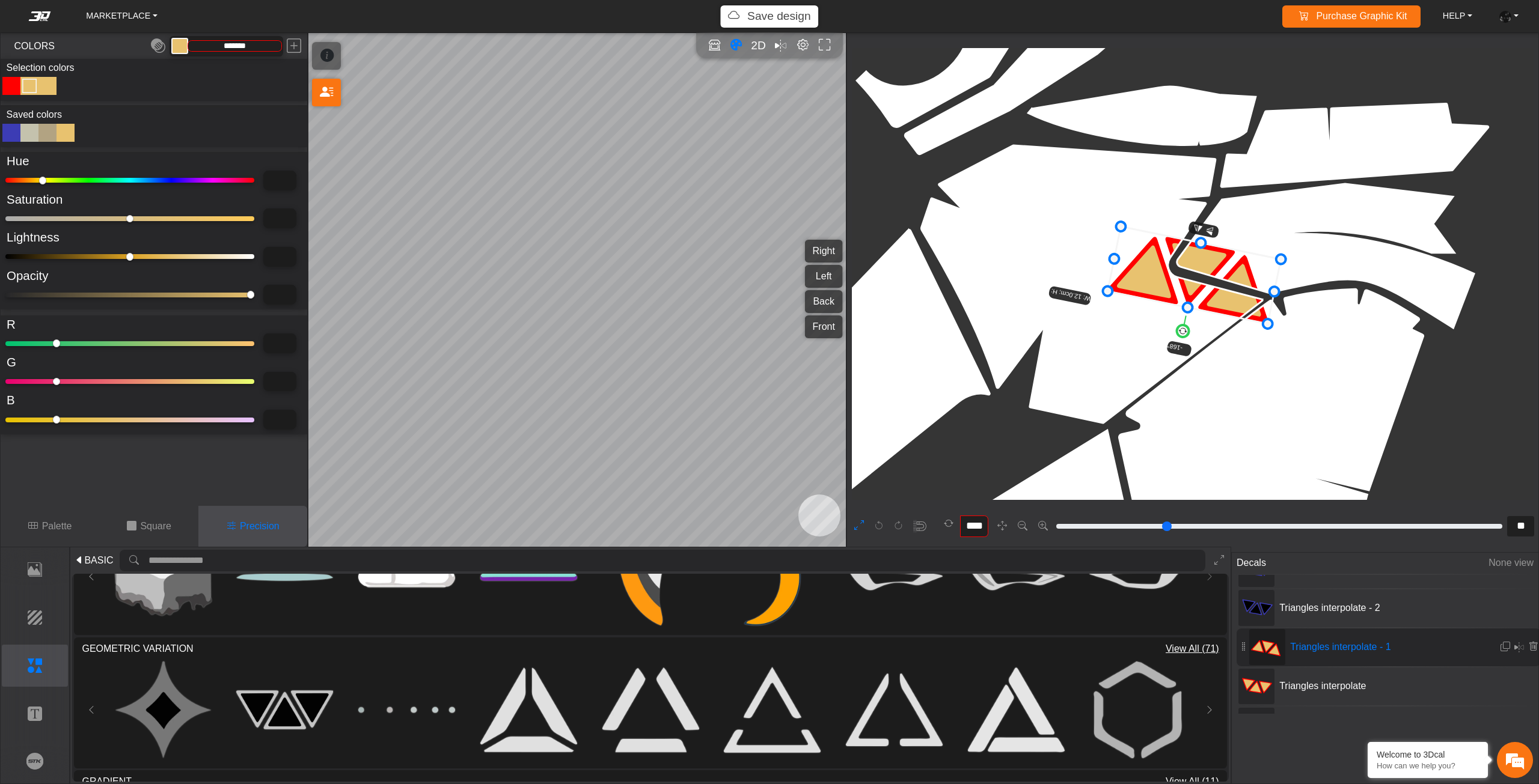
drag, startPoint x: 37, startPoint y: 255, endPoint x: 0, endPoint y: 255, distance: 37.0
click at [5, 255] on input "range" at bounding box center [129, 257] width 249 height 5
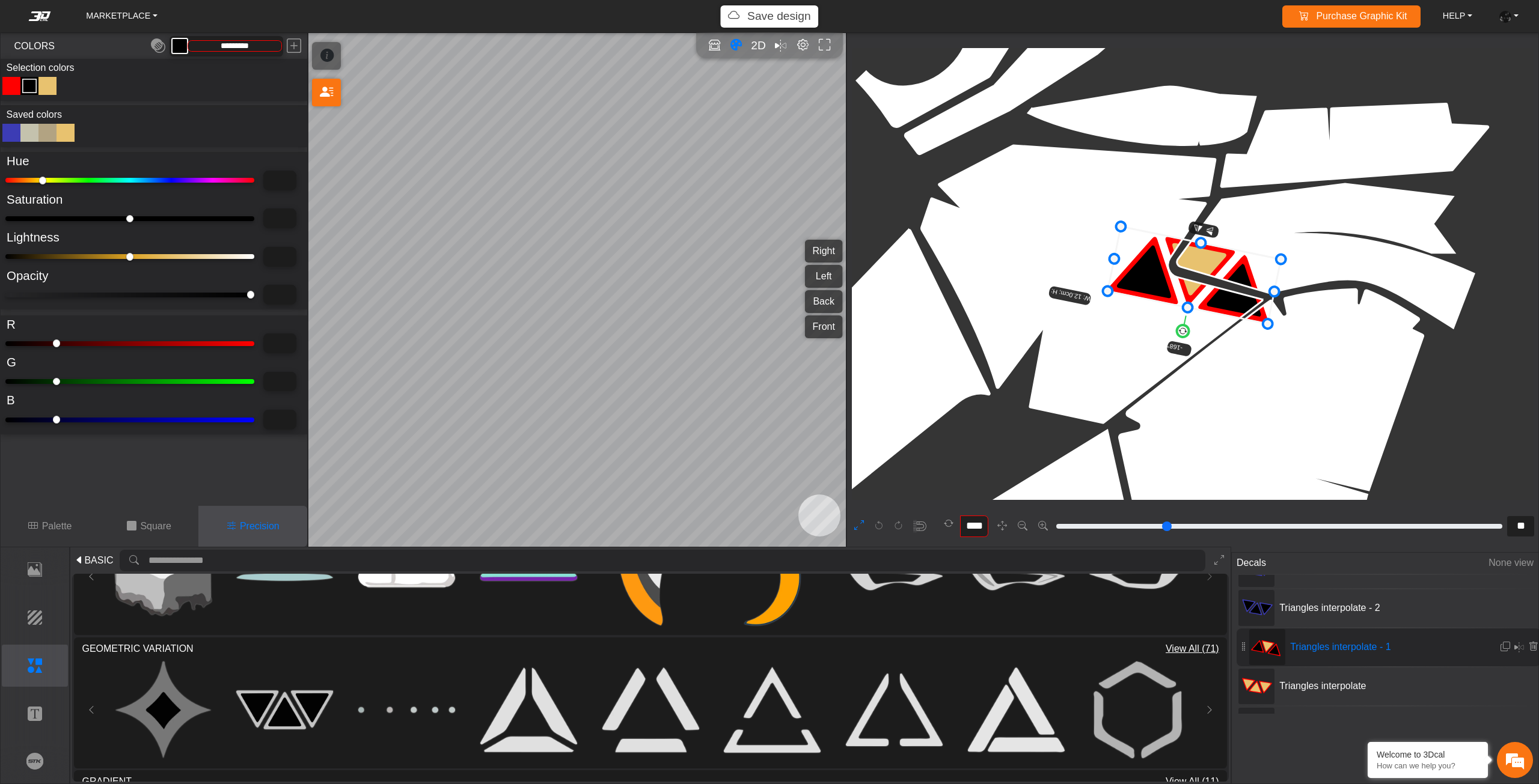
click at [48, 88] on div "Color Toggle" at bounding box center [48, 86] width 14 height 14
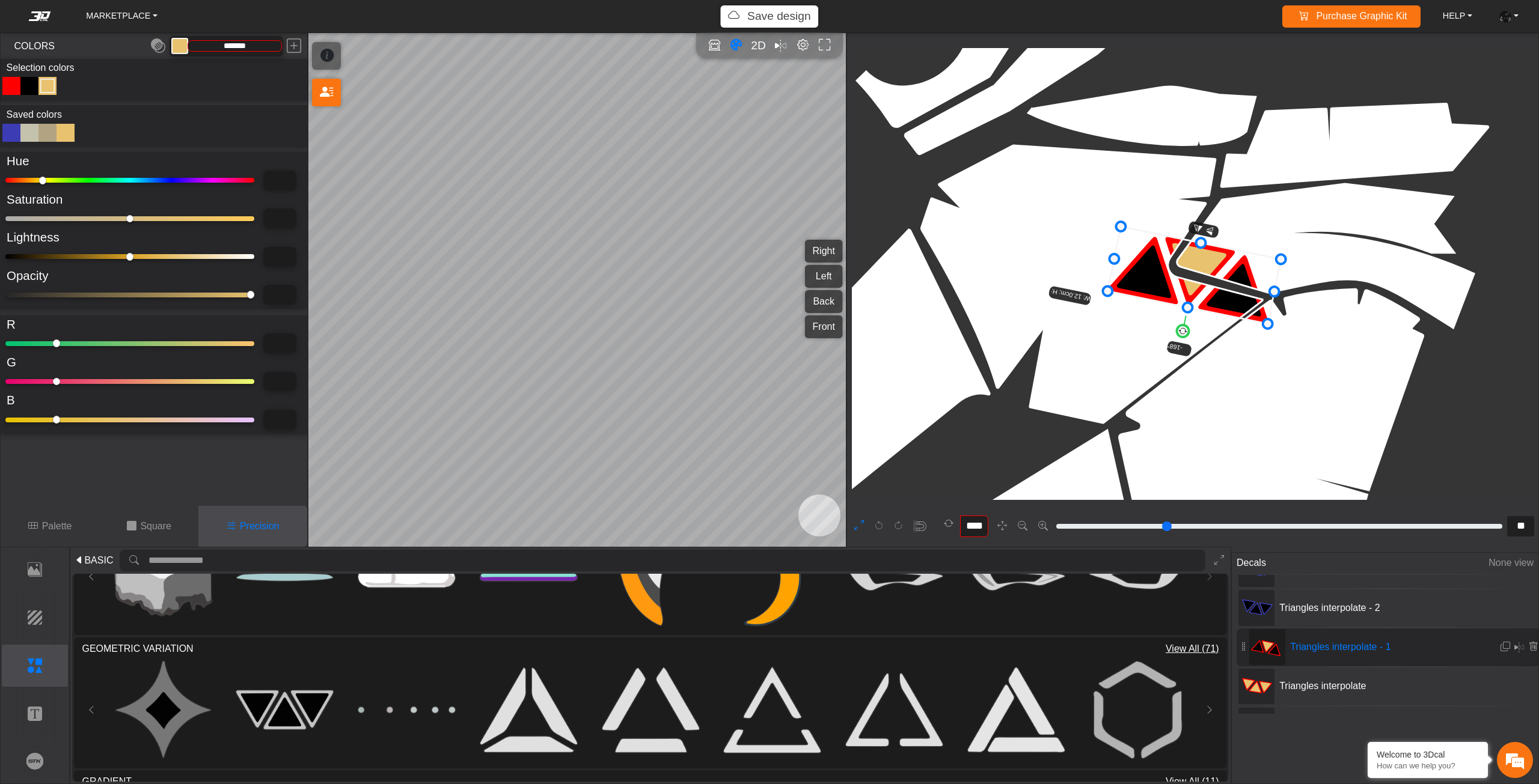
drag, startPoint x: 25, startPoint y: 258, endPoint x: 1, endPoint y: 251, distance: 25.0
click at [5, 254] on input "range" at bounding box center [129, 257] width 249 height 5
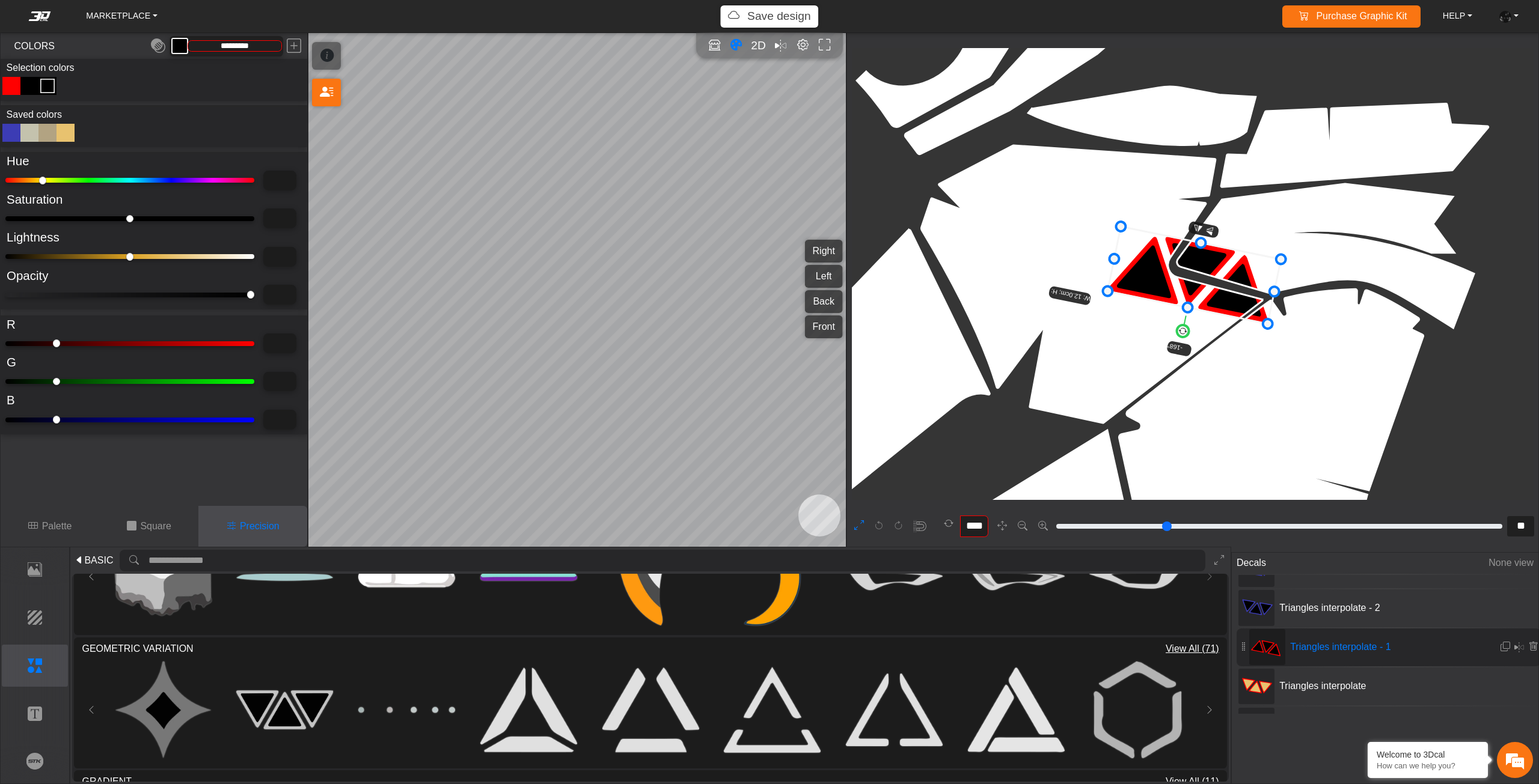
click at [13, 93] on icon "Color Toggle" at bounding box center [12, 85] width 20 height 20
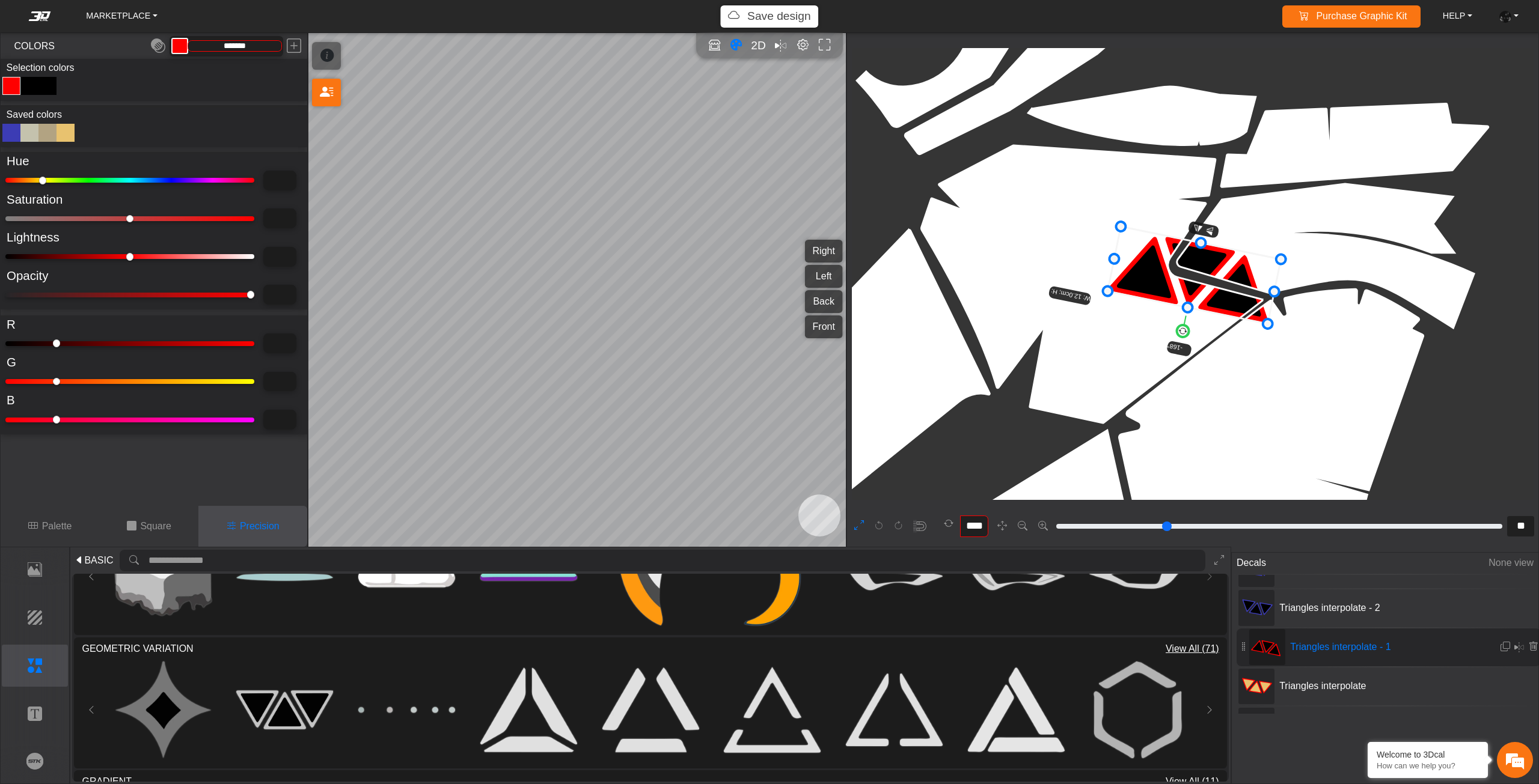
click at [19, 134] on div at bounding box center [11, 132] width 18 height 18
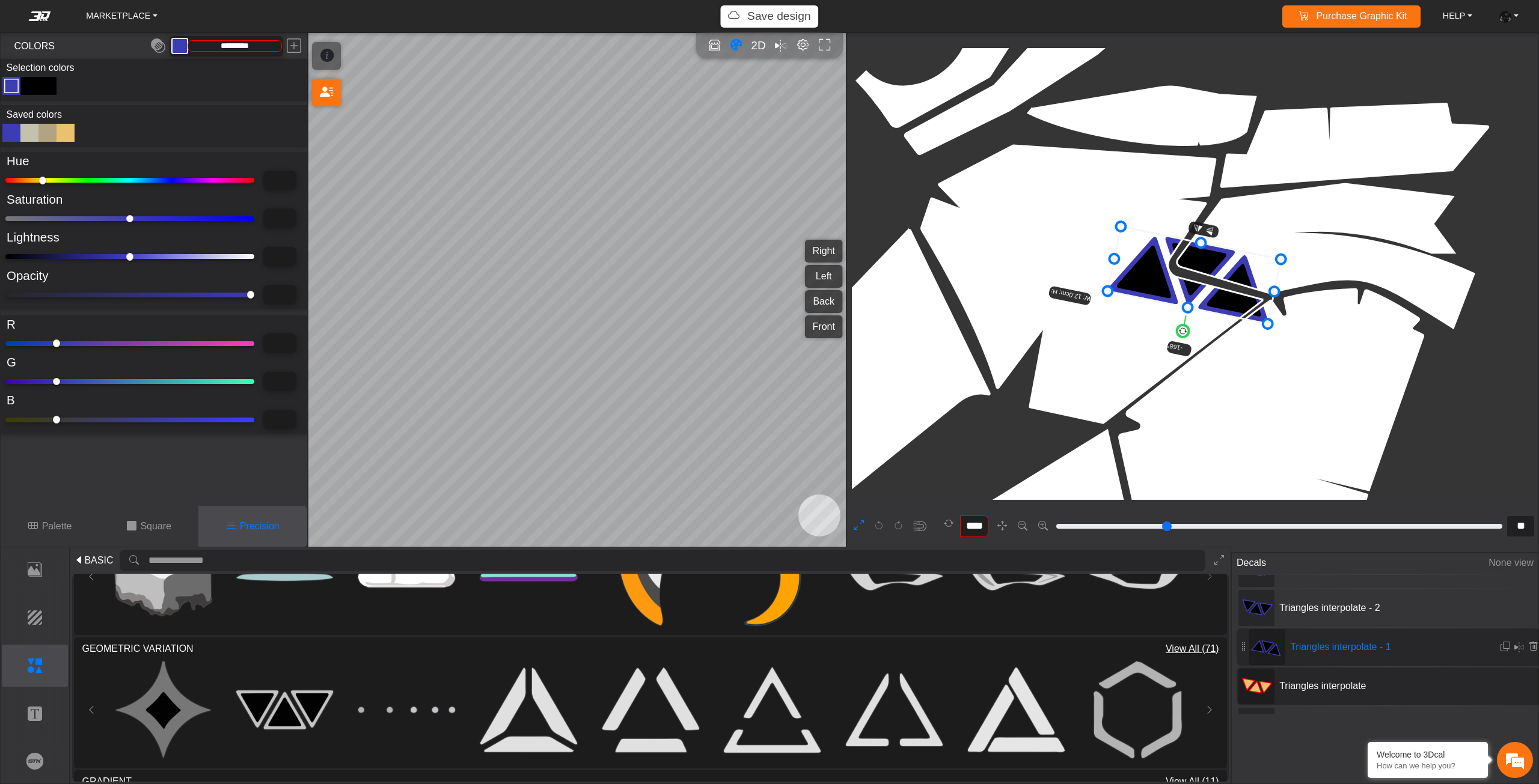
click at [1326, 689] on span "Triangles interpolate" at bounding box center [1364, 686] width 180 height 14
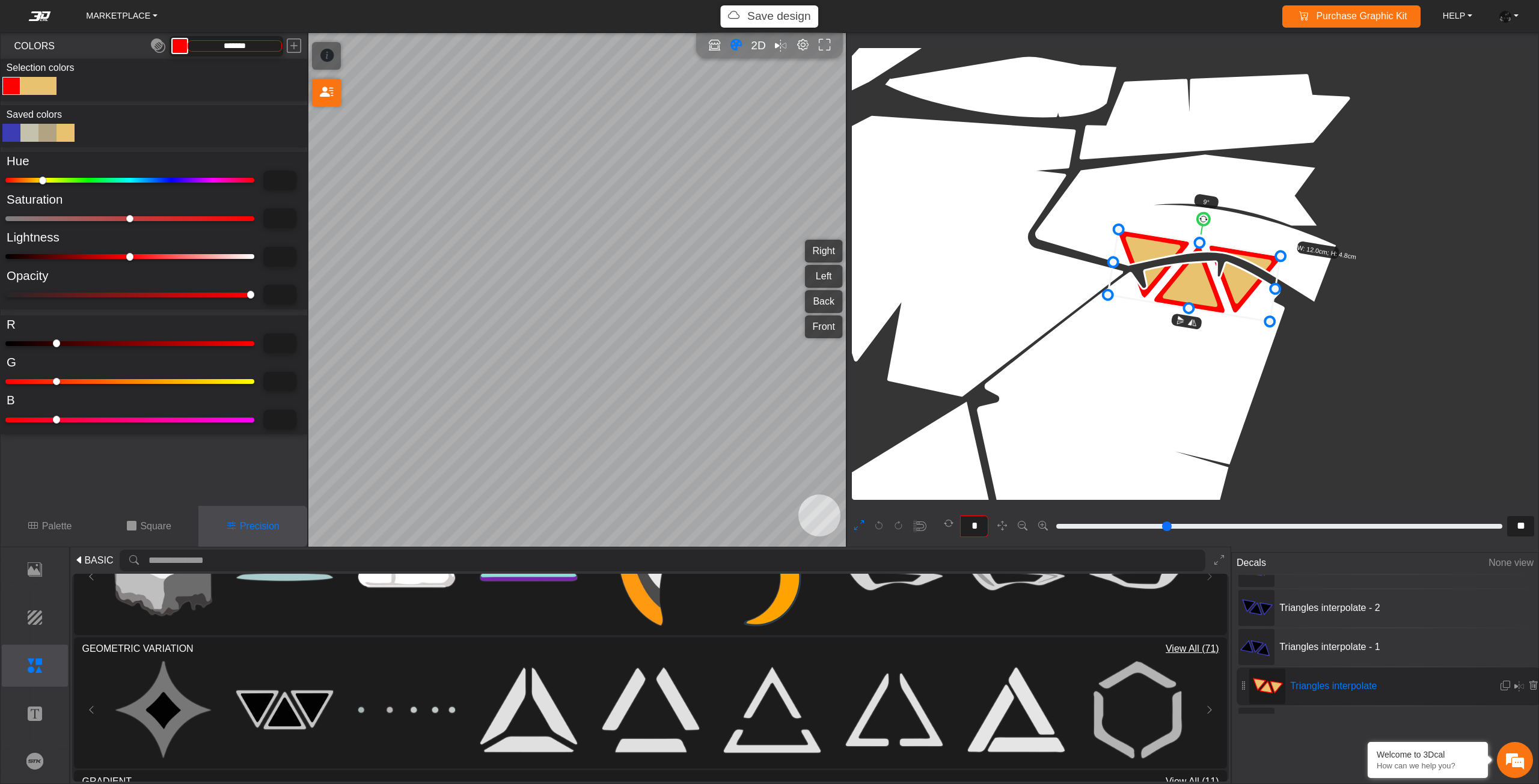
click at [15, 134] on div at bounding box center [11, 132] width 18 height 18
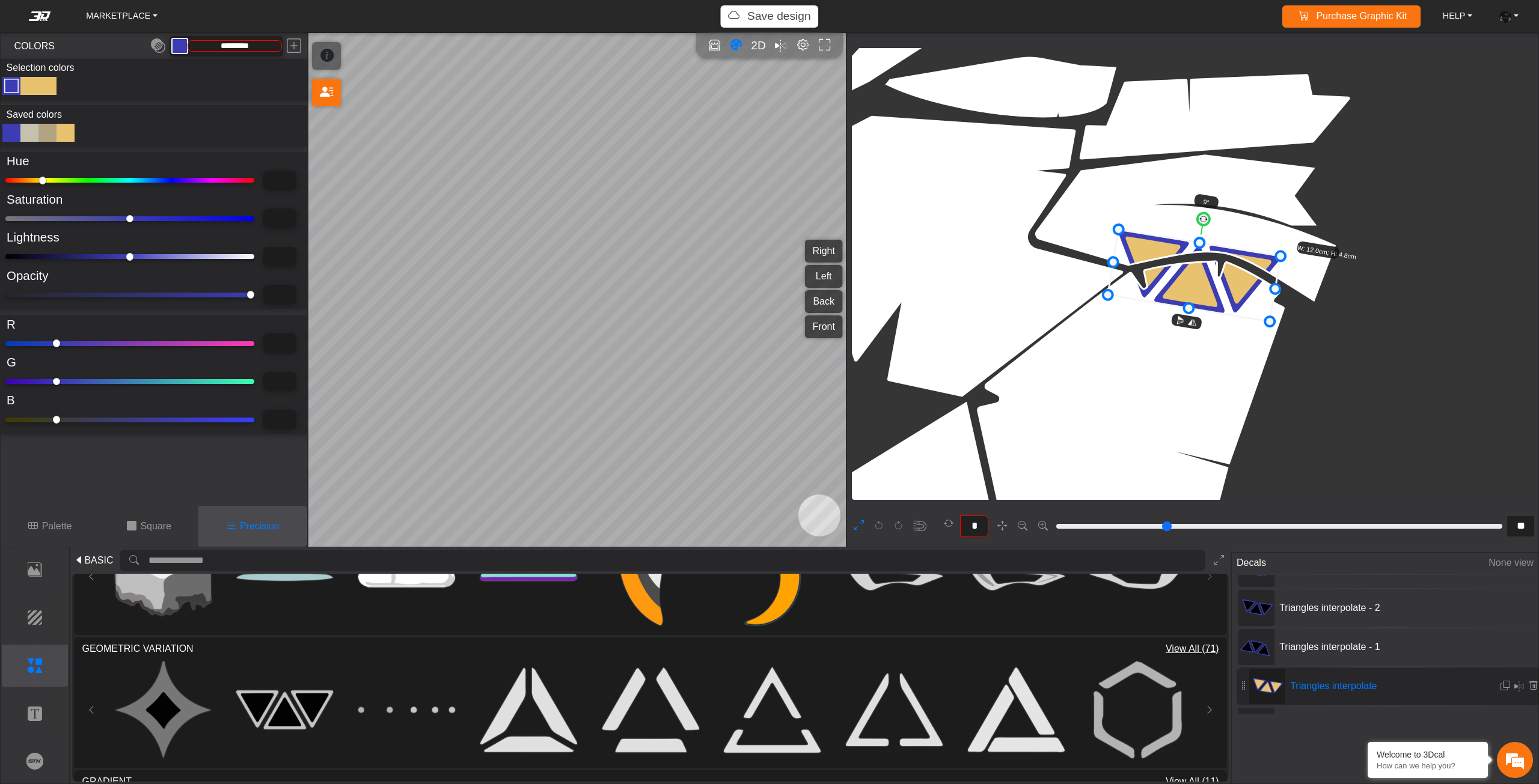
click at [23, 87] on div "Color Toggle" at bounding box center [30, 86] width 14 height 14
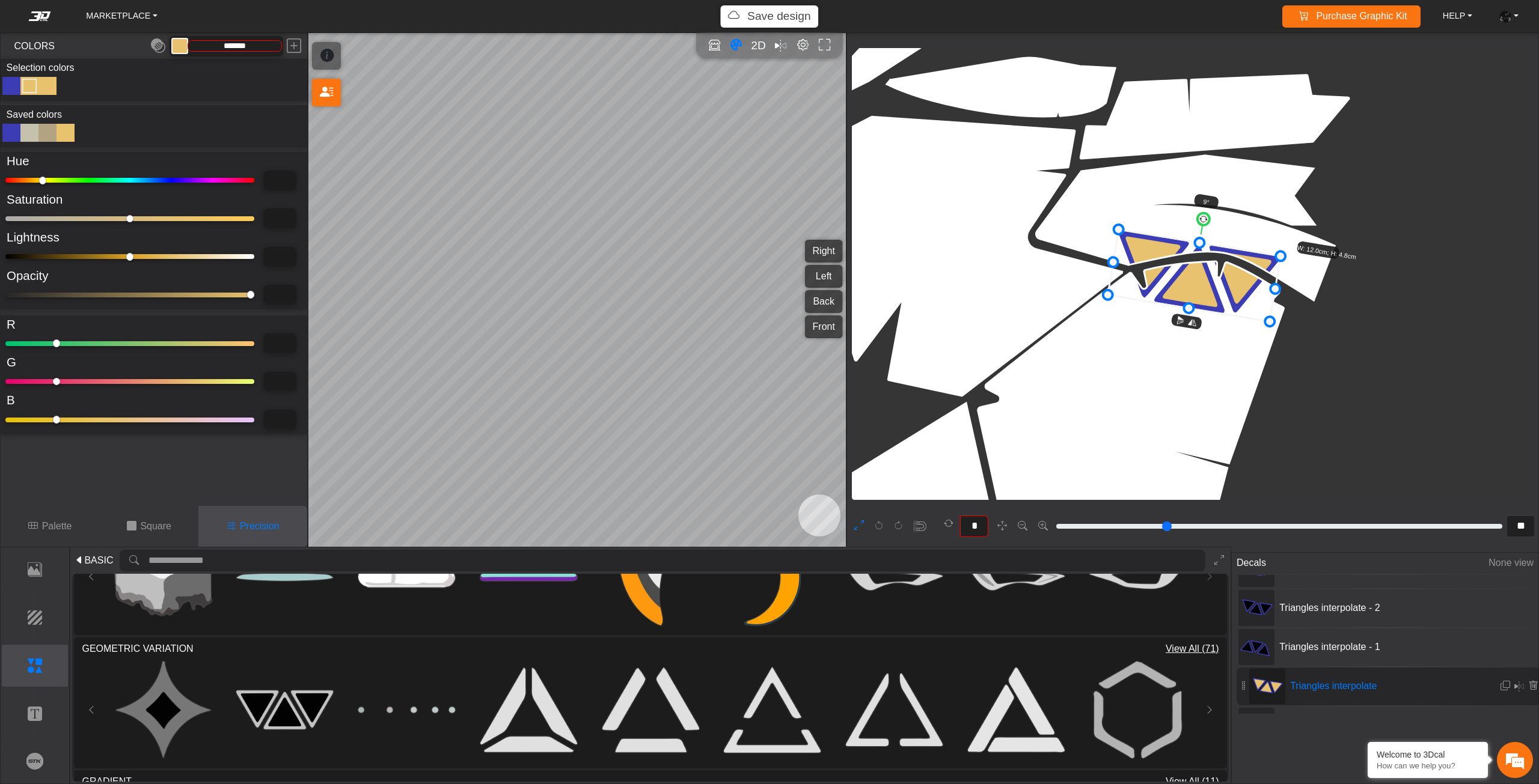
drag, startPoint x: 20, startPoint y: 257, endPoint x: 0, endPoint y: 258, distance: 20.0
click at [5, 258] on input "range" at bounding box center [129, 257] width 249 height 5
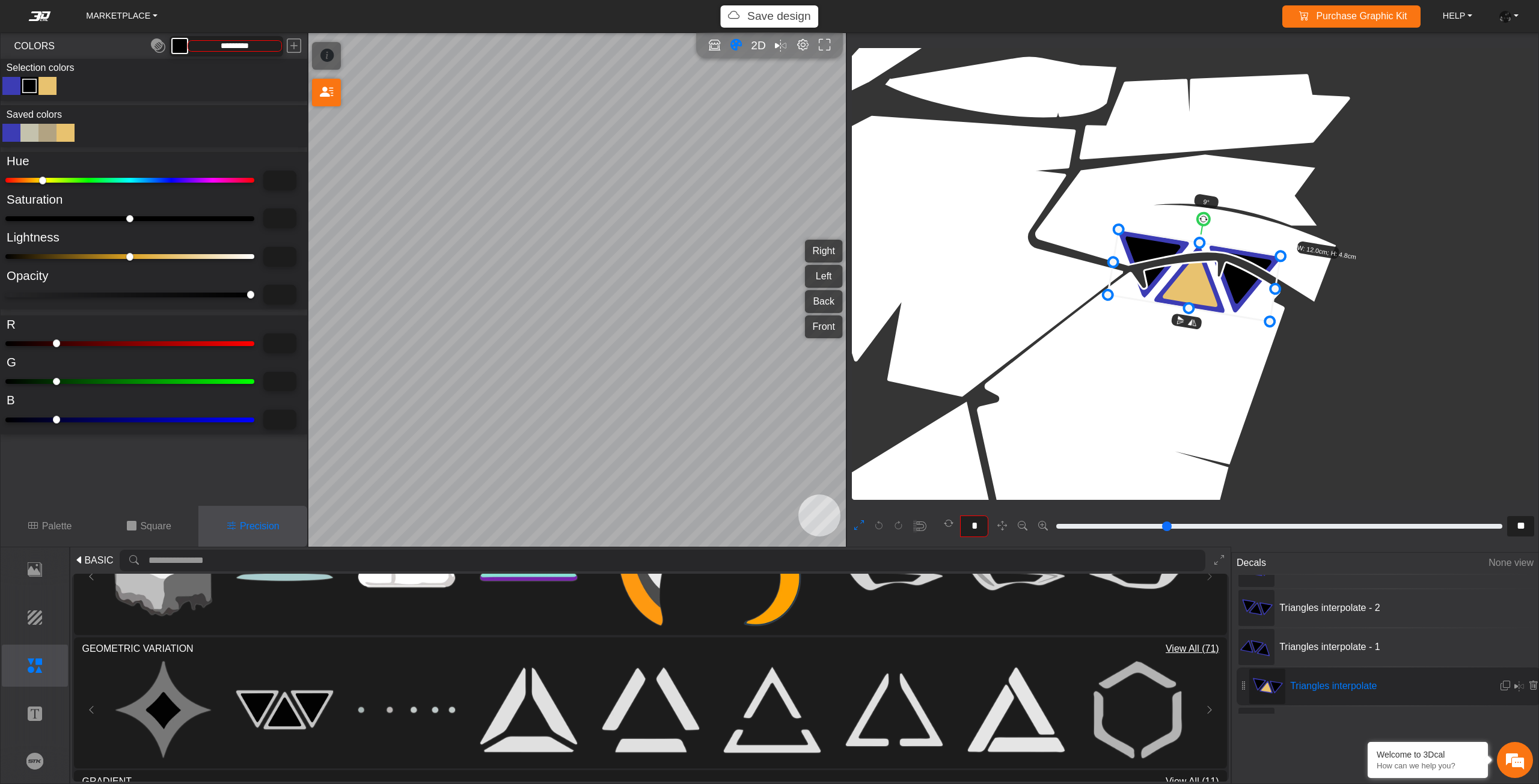
click at [48, 84] on div "Color Toggle" at bounding box center [48, 86] width 14 height 14
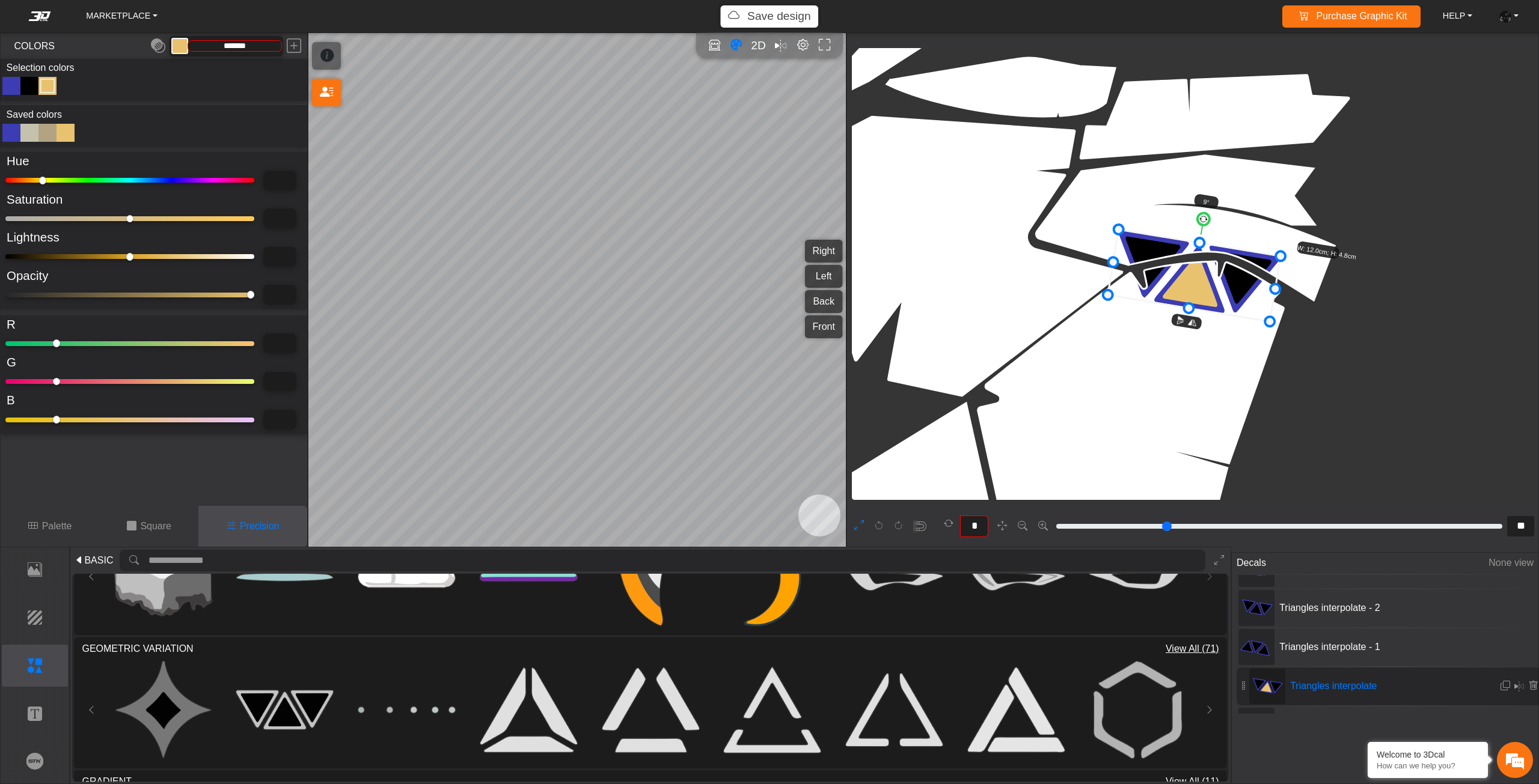
drag, startPoint x: 26, startPoint y: 255, endPoint x: 0, endPoint y: 250, distance: 26.5
click at [5, 254] on input "range" at bounding box center [129, 257] width 249 height 5
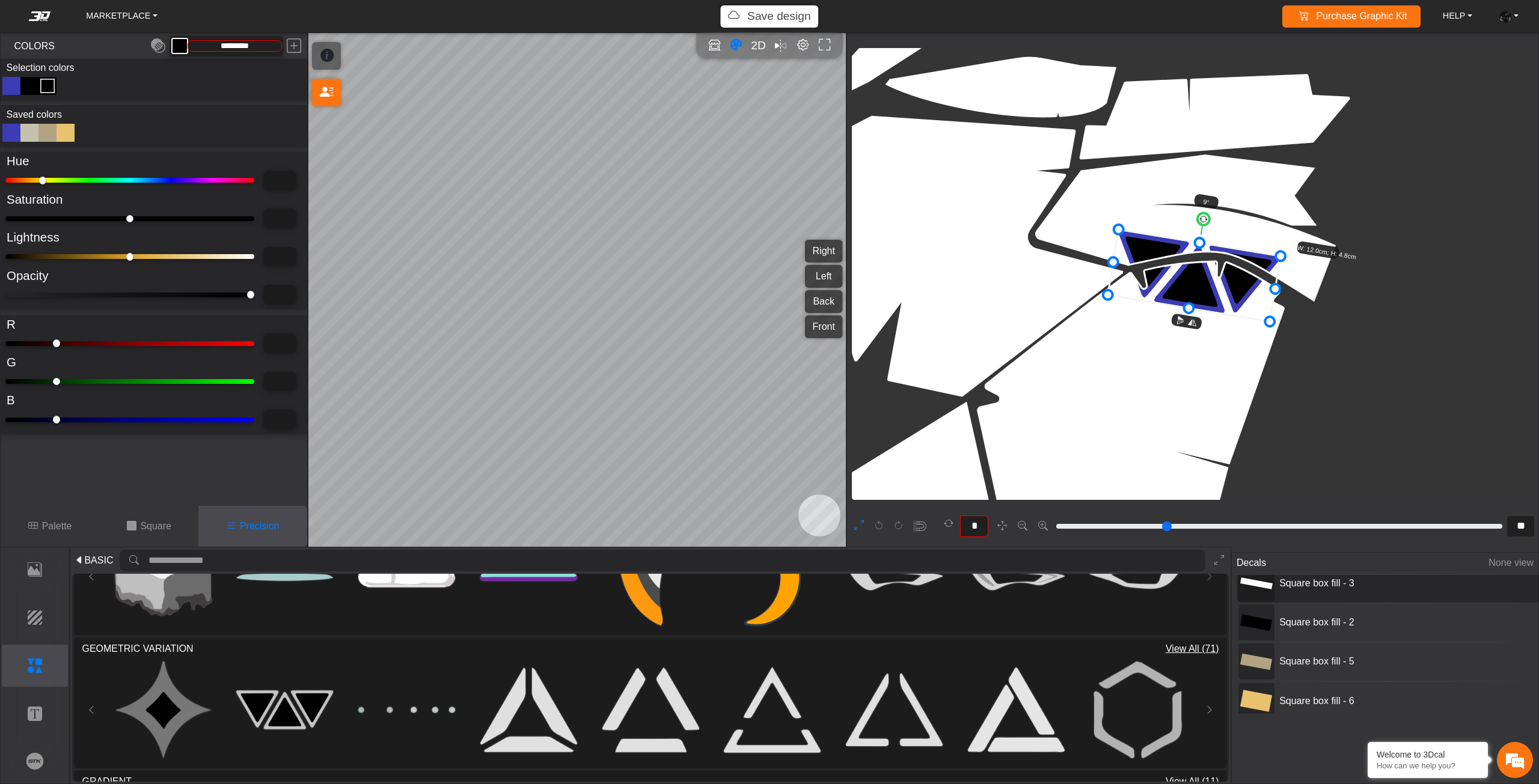
scroll to position [443, 0]
click at [1358, 661] on span "Square box fill - 5" at bounding box center [1364, 660] width 180 height 14
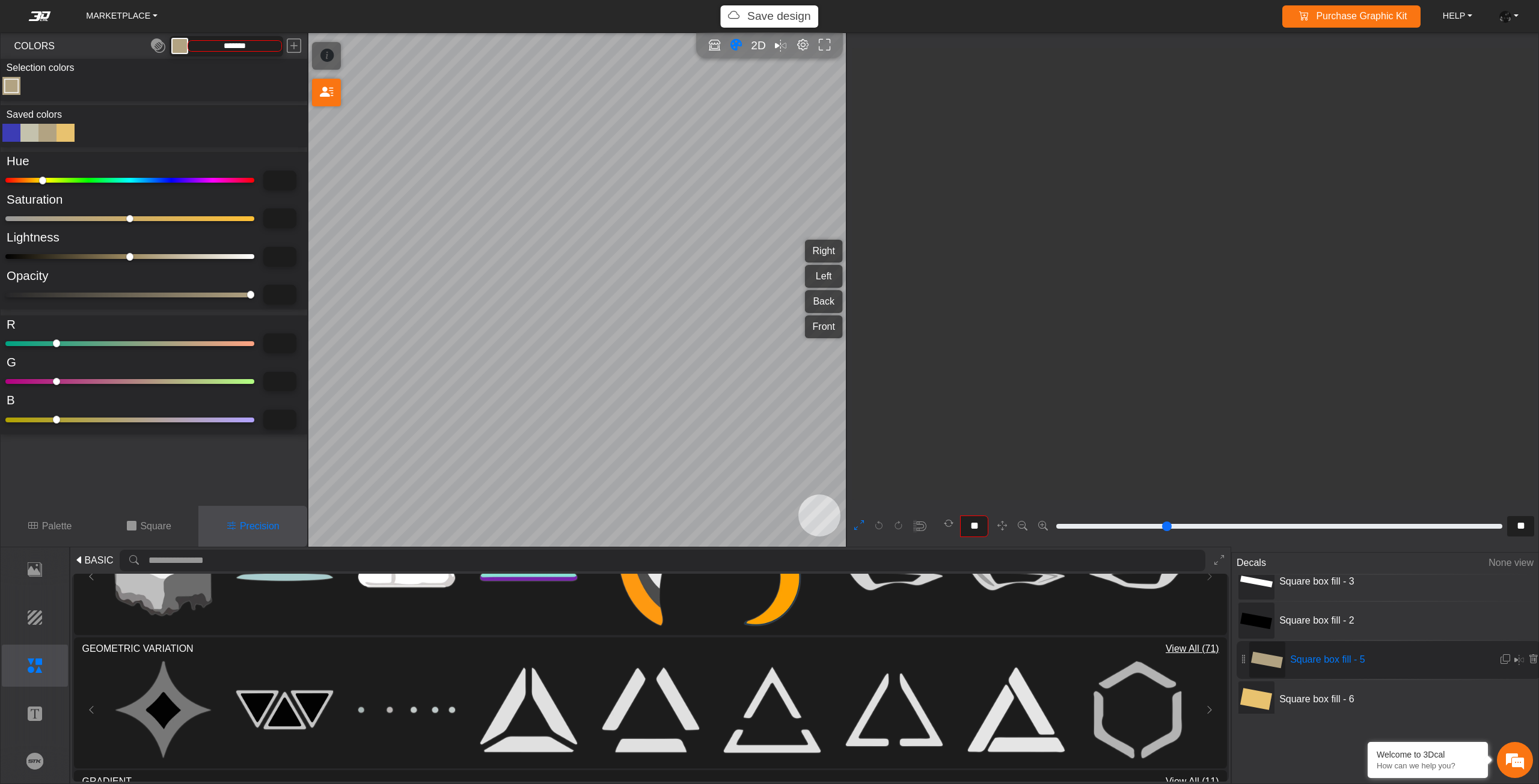
scroll to position [707, 492]
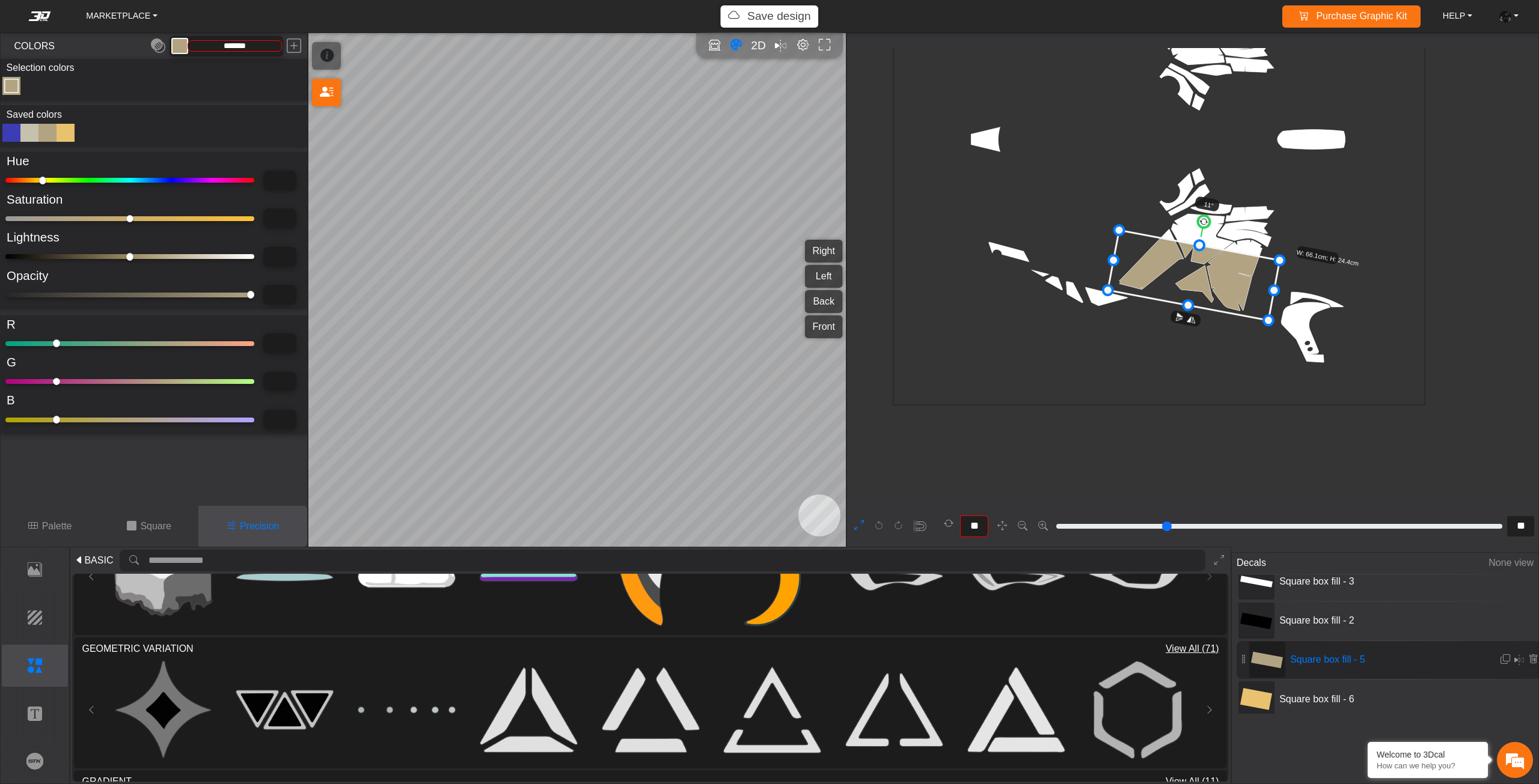
click at [17, 130] on div at bounding box center [11, 132] width 18 height 18
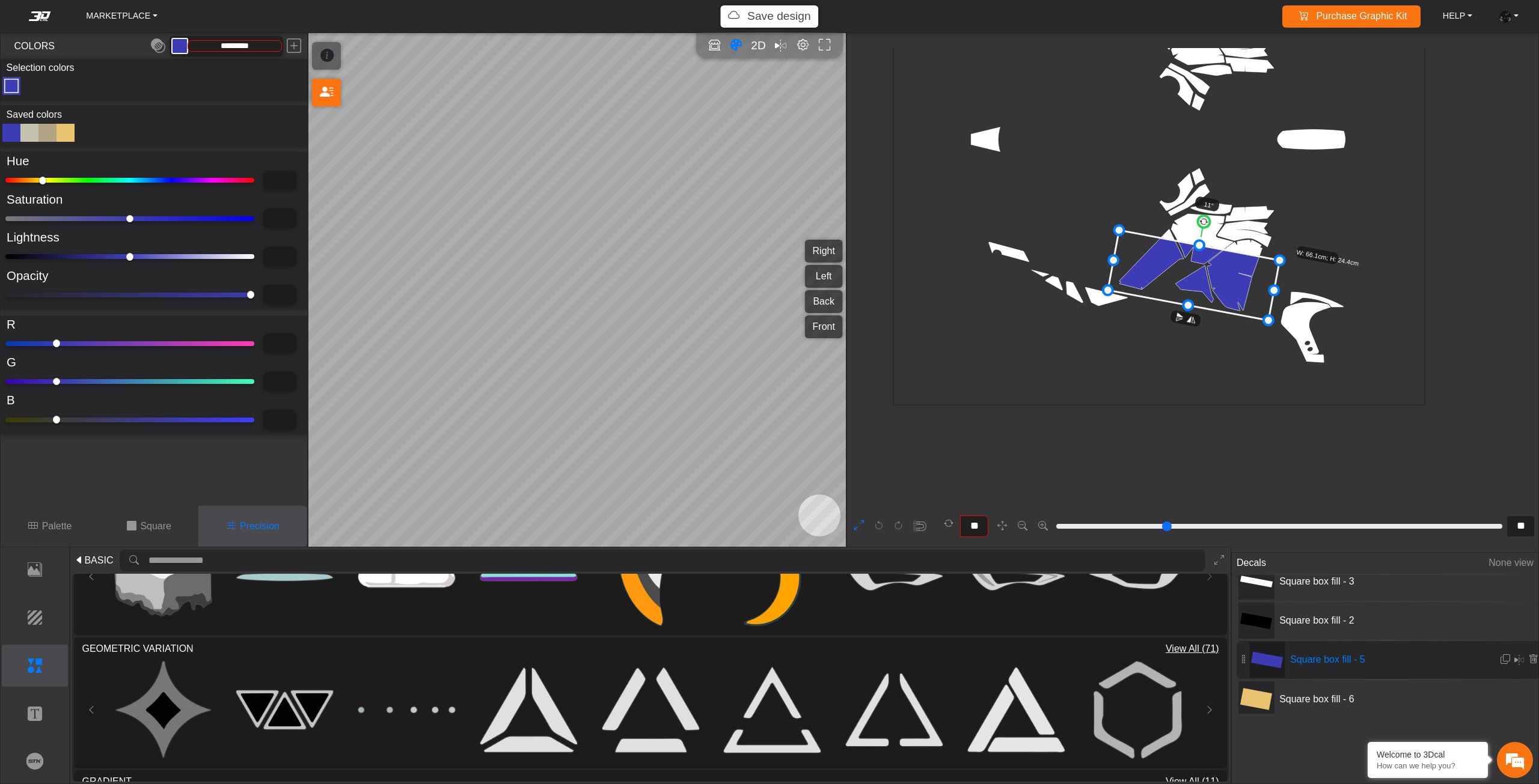
drag, startPoint x: 48, startPoint y: 260, endPoint x: 0, endPoint y: 253, distance: 48.5
click at [5, 254] on input "range" at bounding box center [129, 257] width 249 height 5
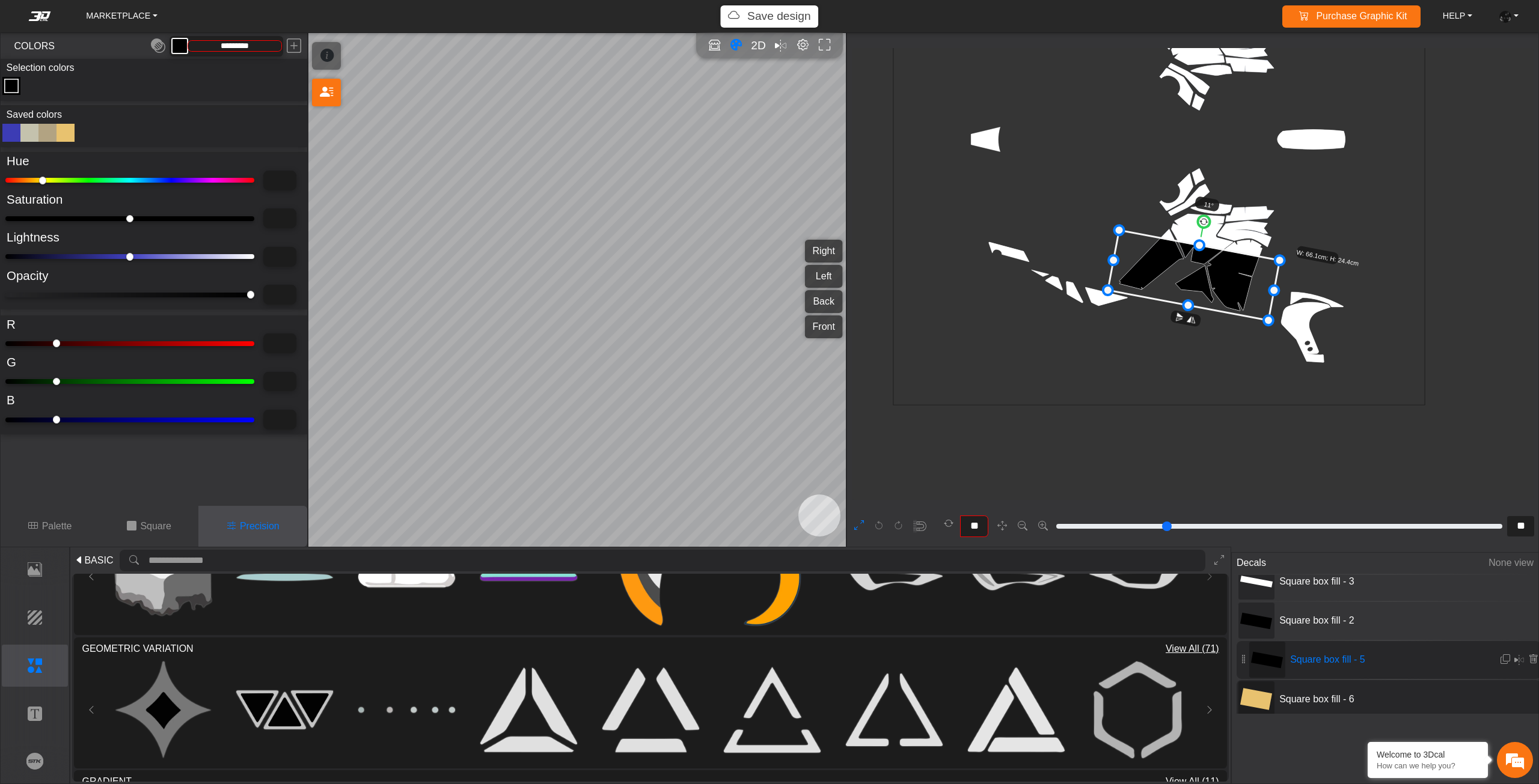
drag, startPoint x: 1347, startPoint y: 696, endPoint x: 1320, endPoint y: 687, distance: 28.5
click at [1347, 696] on span "Square box fill - 6" at bounding box center [1364, 699] width 180 height 14
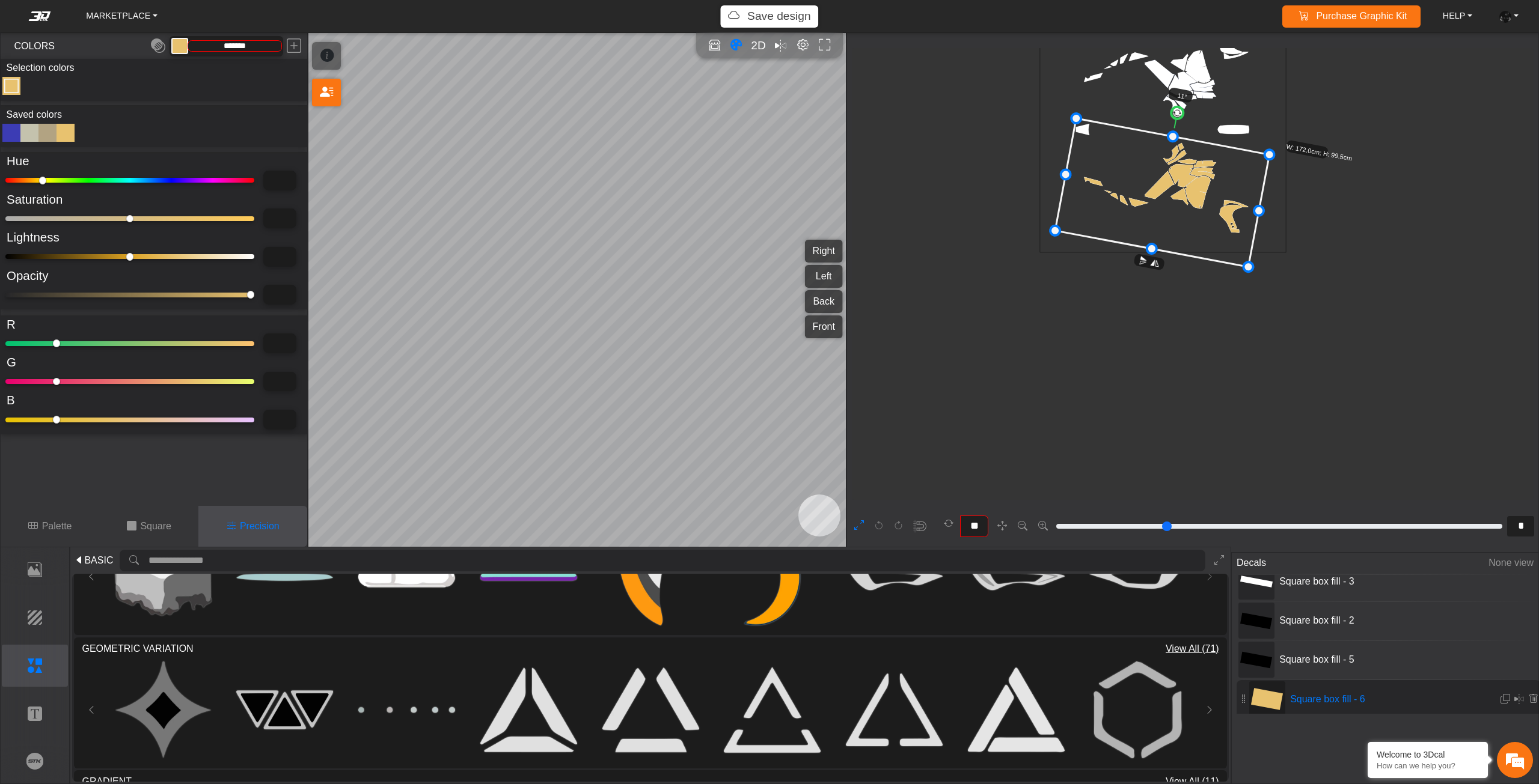
scroll to position [206, 27]
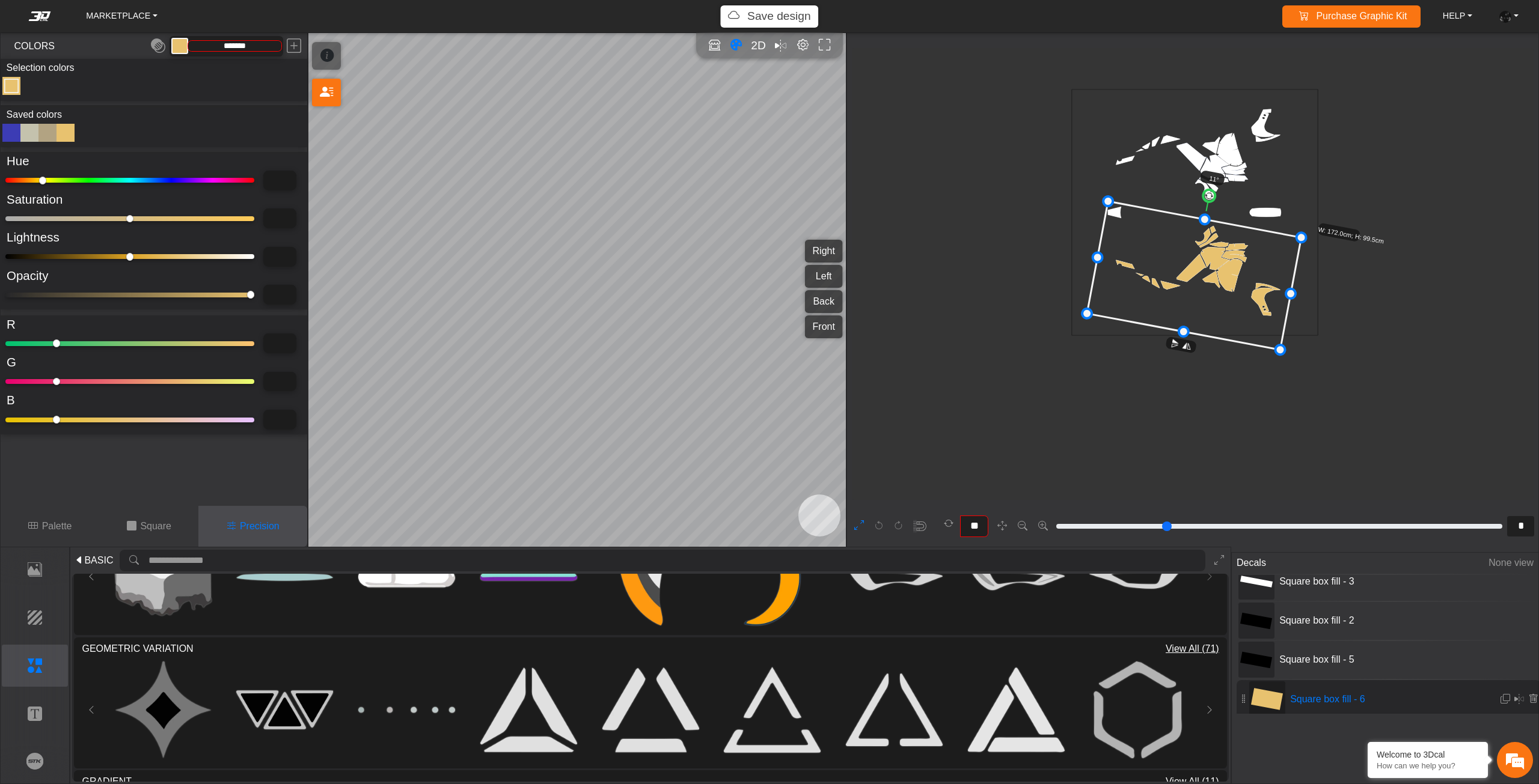
click at [14, 137] on div at bounding box center [11, 132] width 18 height 18
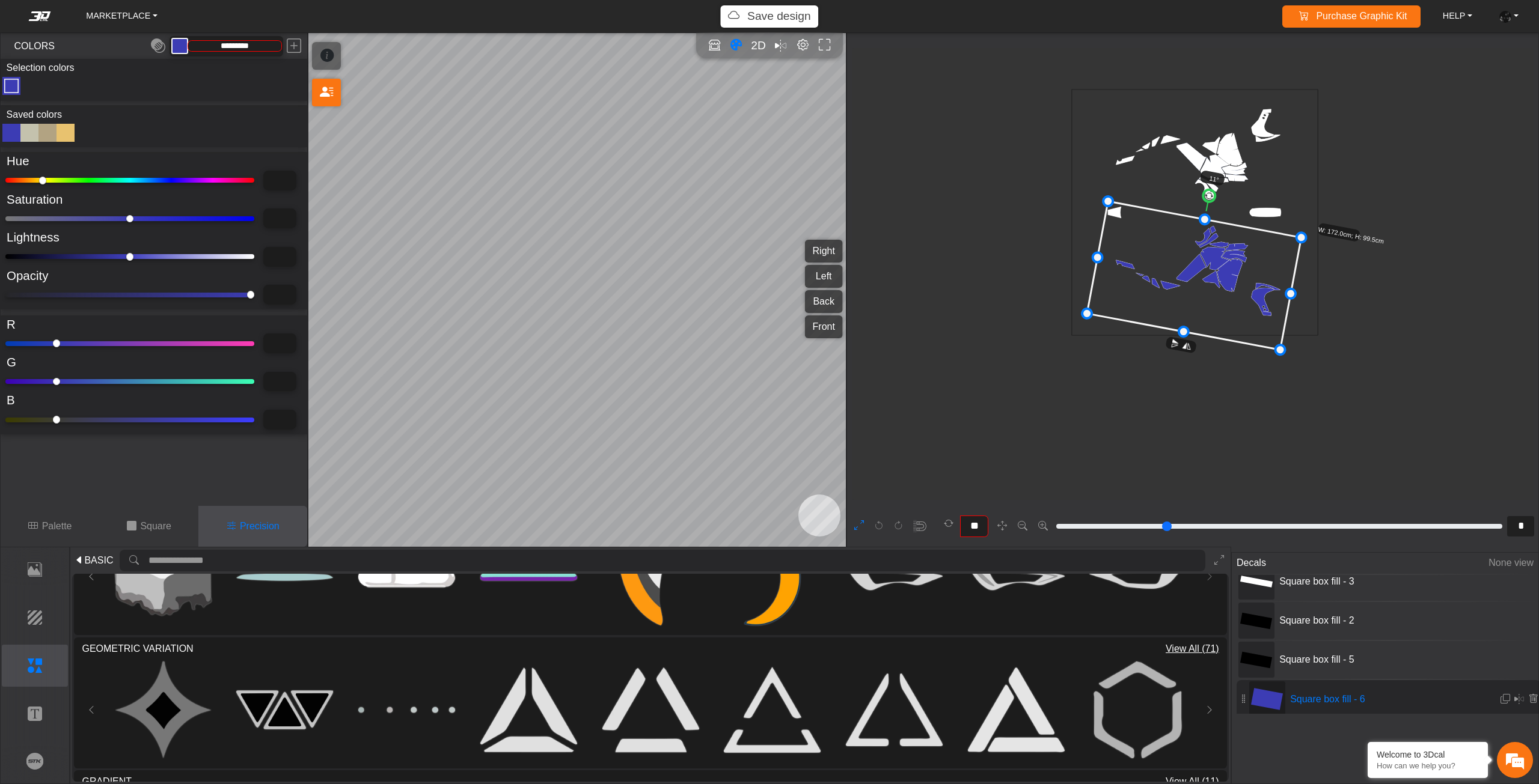
drag, startPoint x: 77, startPoint y: 259, endPoint x: 0, endPoint y: 248, distance: 77.8
click at [5, 254] on input "range" at bounding box center [129, 257] width 249 height 5
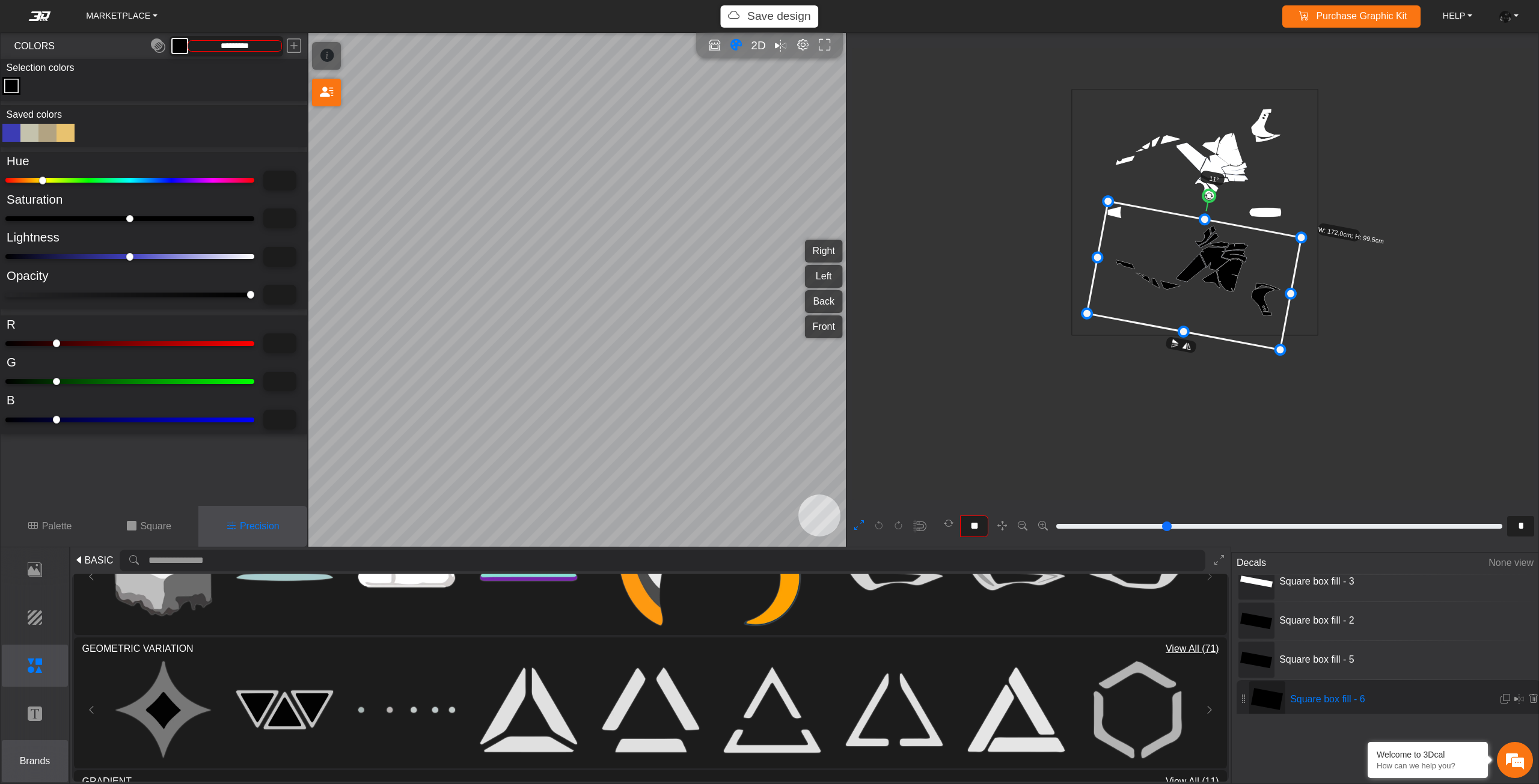
click at [53, 762] on p "Brands" at bounding box center [35, 762] width 66 height 14
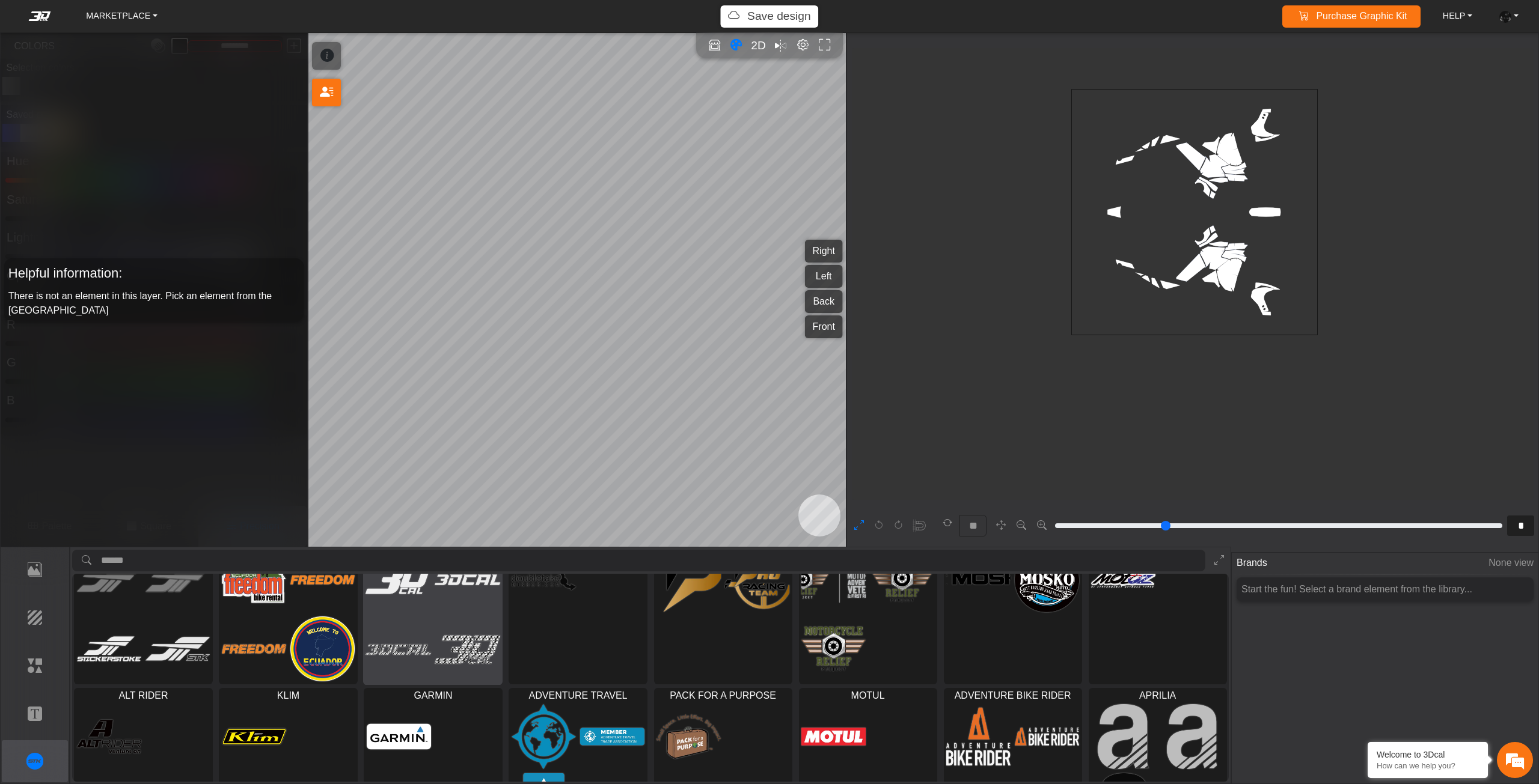
scroll to position [105, 0]
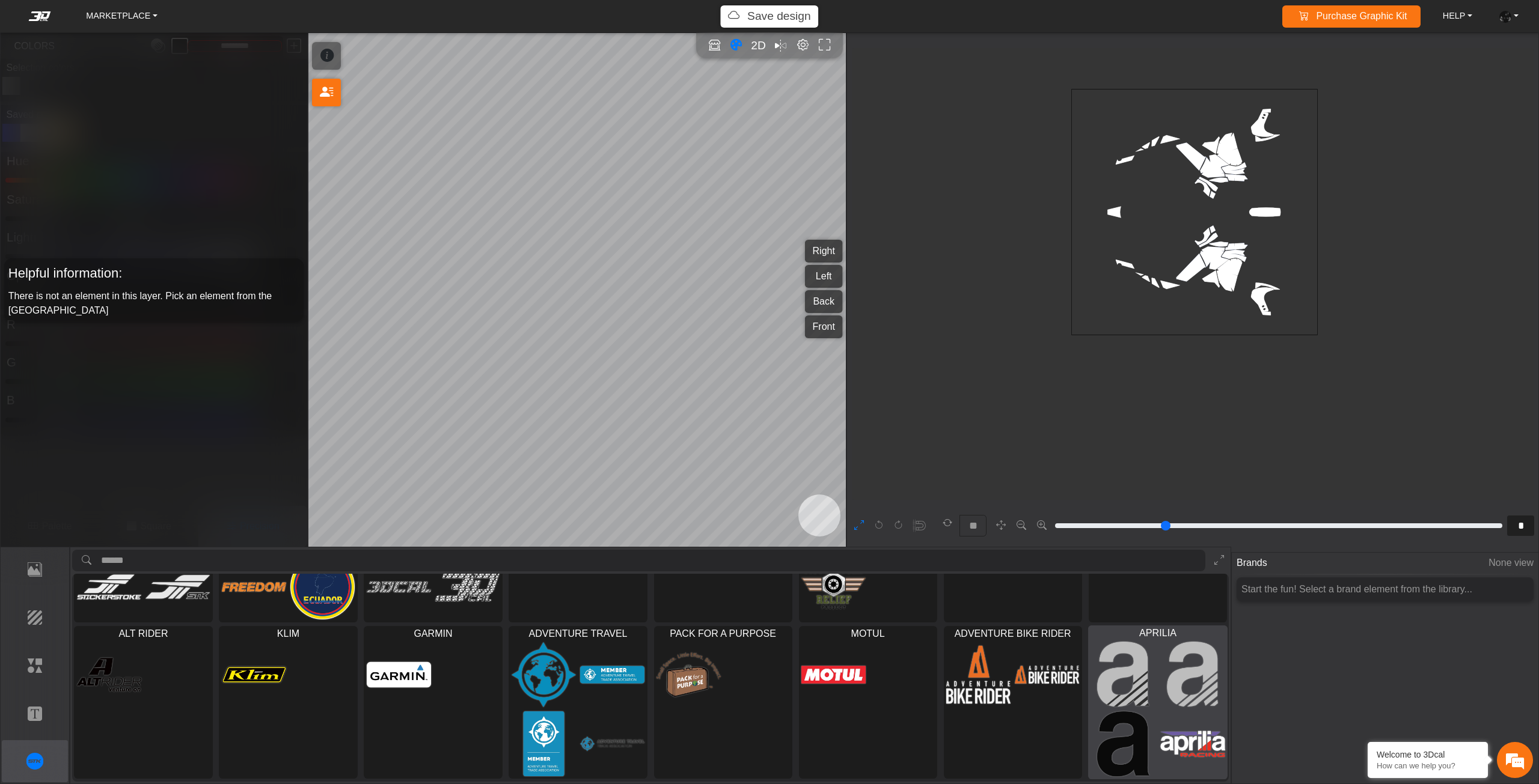
click at [1217, 676] on img at bounding box center [1192, 673] width 66 height 66
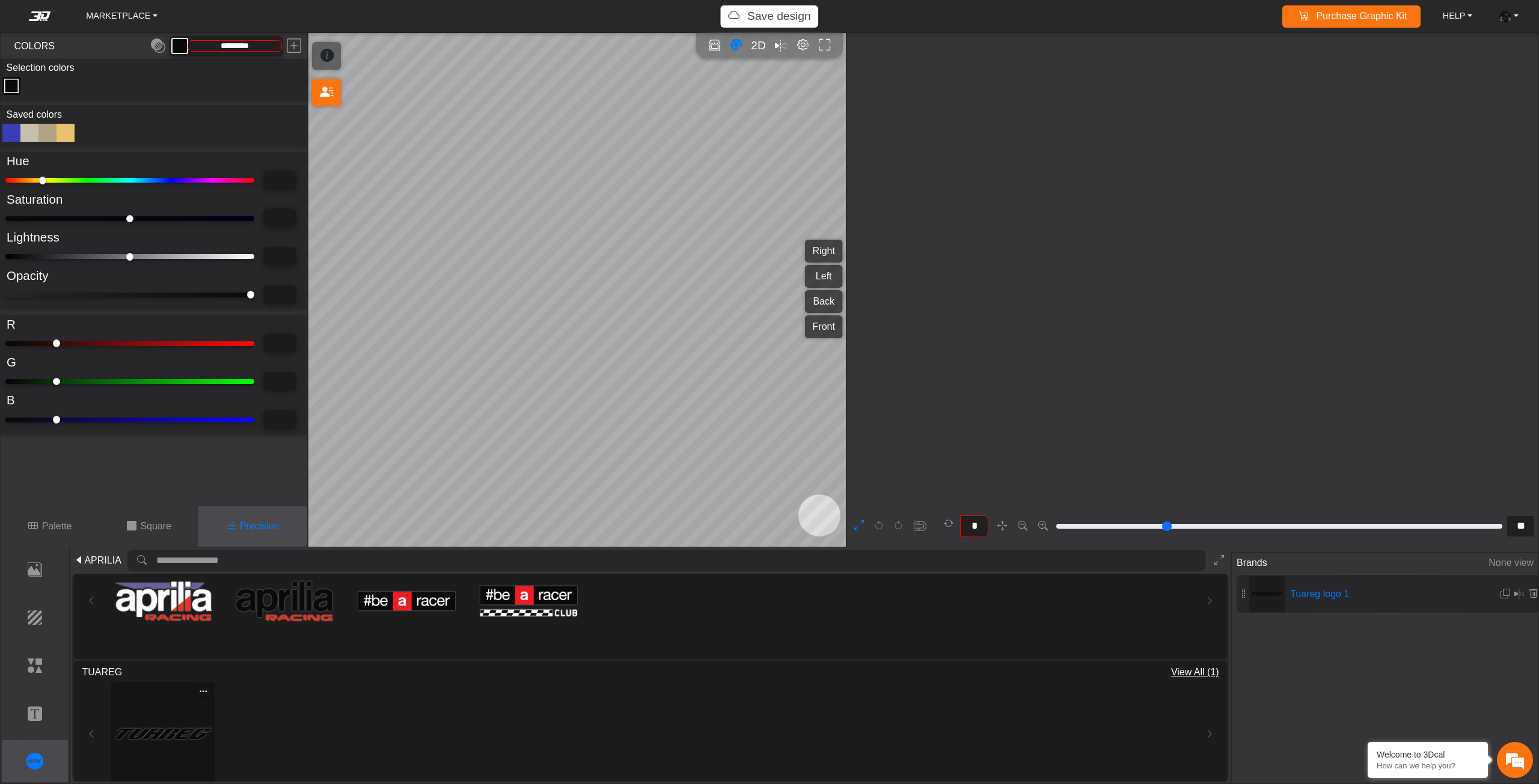
scroll to position [4617, 4185]
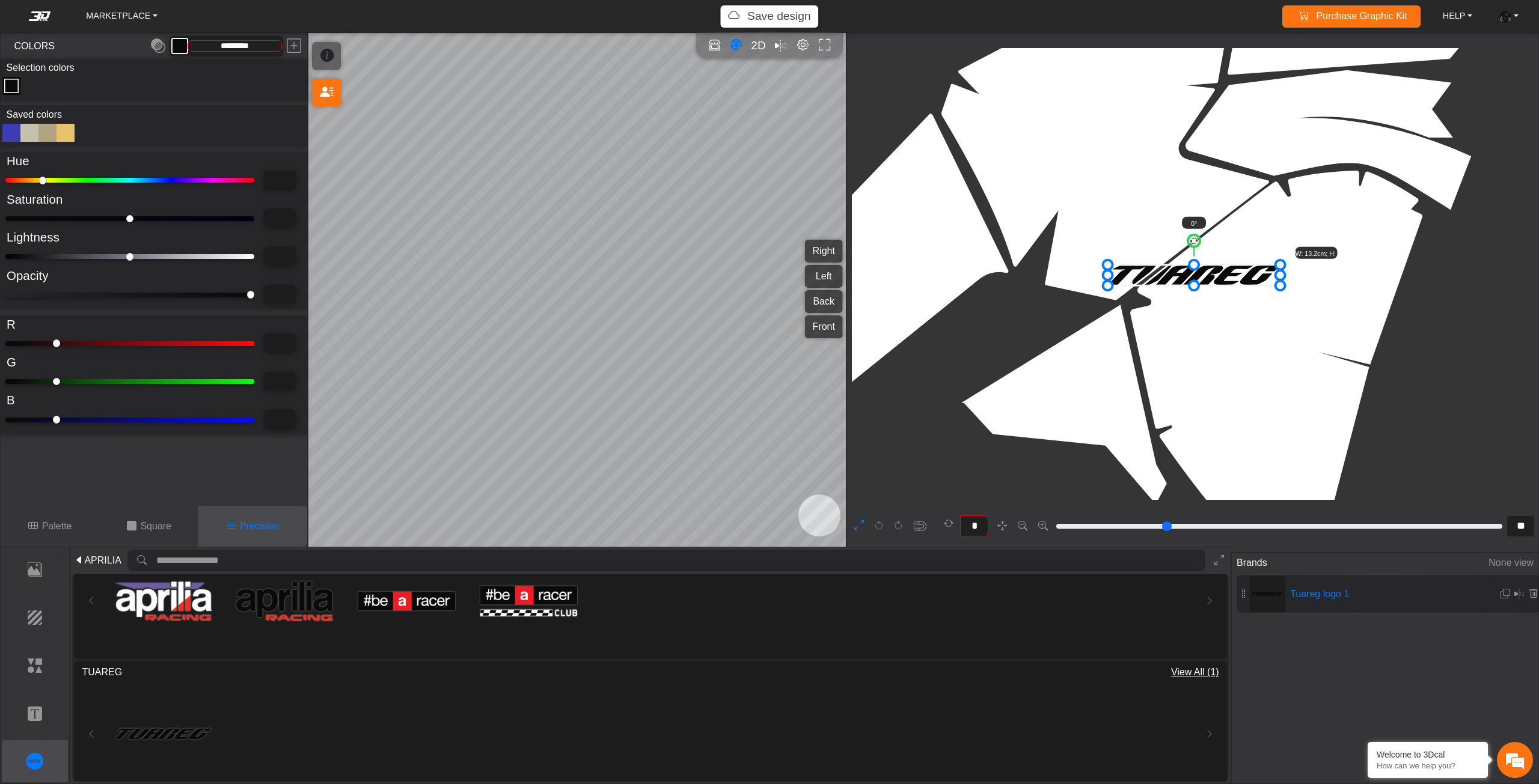
drag, startPoint x: 124, startPoint y: 255, endPoint x: 480, endPoint y: 262, distance: 356.1
click at [254, 259] on input "range" at bounding box center [129, 257] width 249 height 5
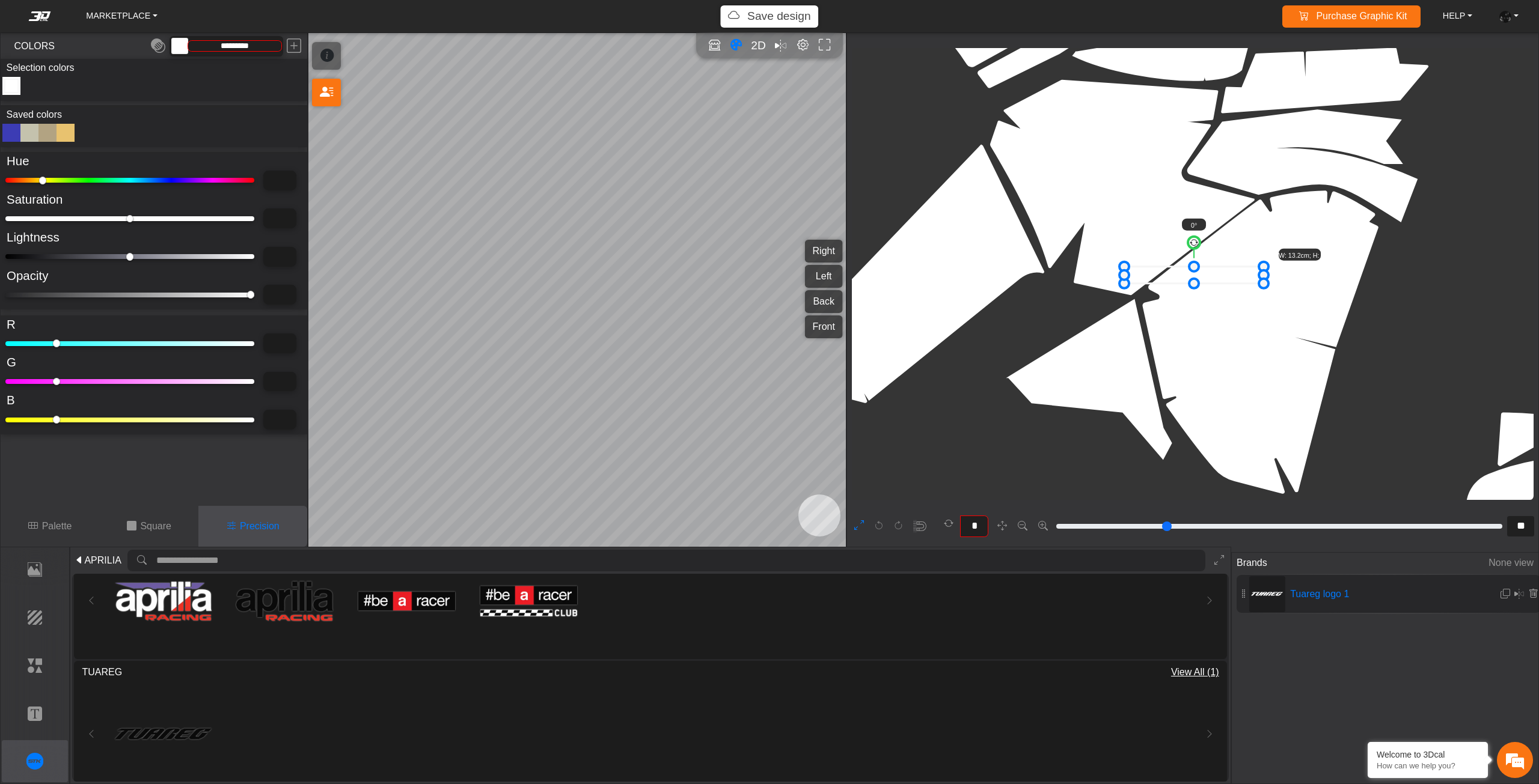
scroll to position [1983, 1724]
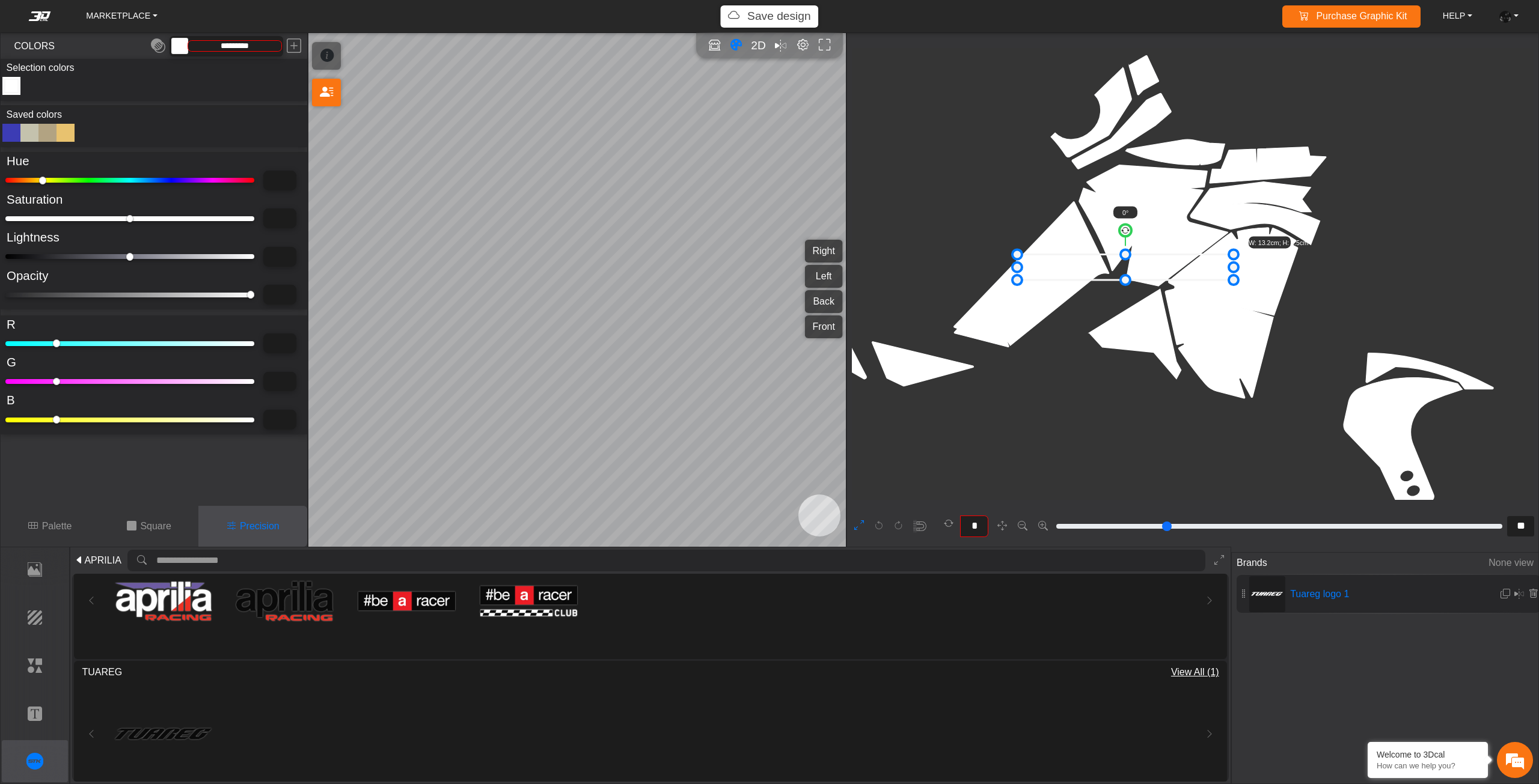
drag, startPoint x: 1154, startPoint y: 265, endPoint x: 1015, endPoint y: 212, distance: 148.8
drag, startPoint x: 1126, startPoint y: 232, endPoint x: 1135, endPoint y: 234, distance: 9.2
click at [1135, 234] on circle at bounding box center [1136, 232] width 15 height 15
drag, startPoint x: 1231, startPoint y: 300, endPoint x: 1267, endPoint y: 308, distance: 36.9
drag, startPoint x: 1204, startPoint y: 280, endPoint x: 1219, endPoint y: 269, distance: 18.6
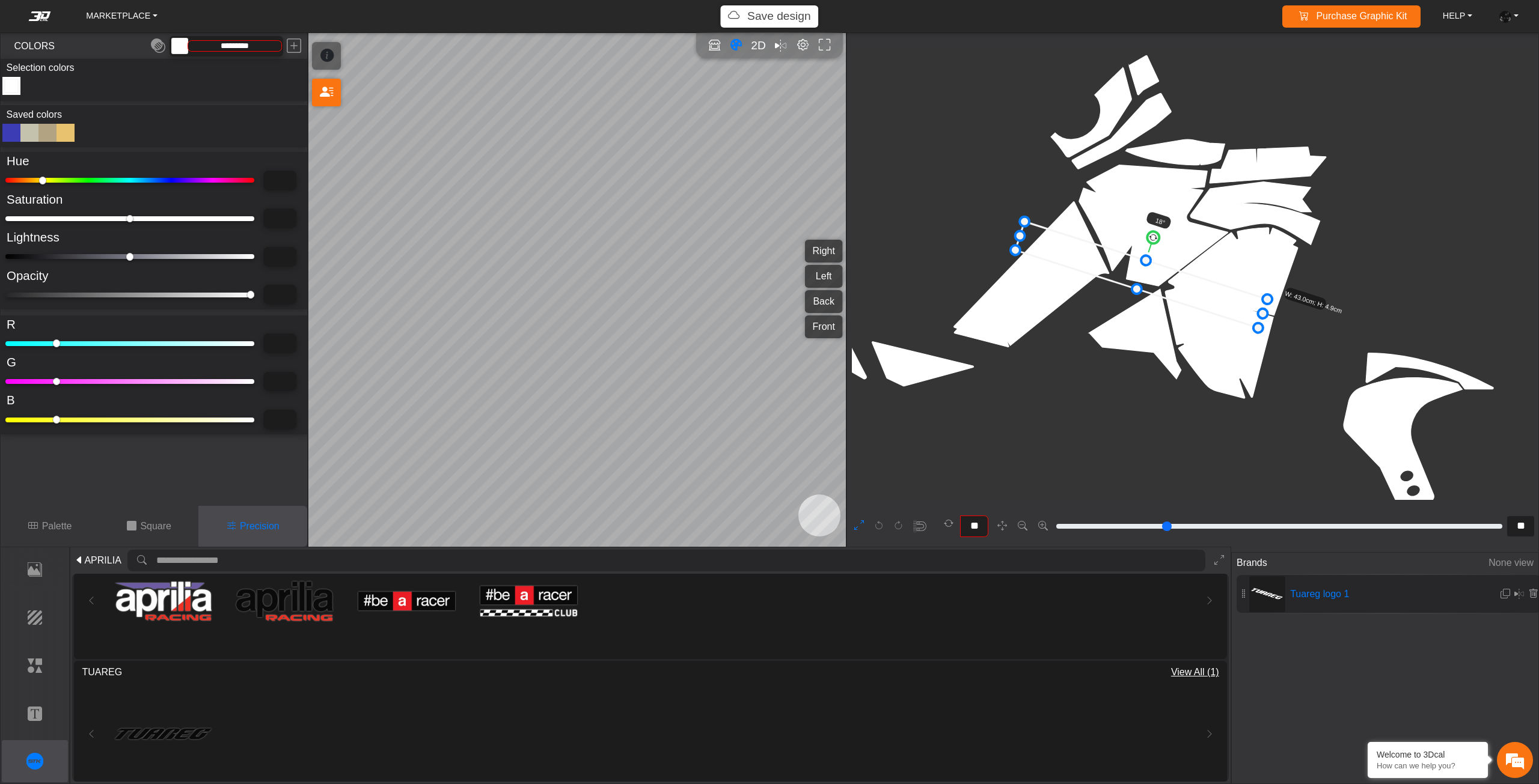
click at [1219, 269] on icon at bounding box center [1141, 275] width 252 height 106
click at [1165, 226] on circle at bounding box center [1165, 225] width 14 height 14
click at [1163, 226] on circle at bounding box center [1164, 225] width 14 height 14
click at [1162, 226] on circle at bounding box center [1163, 225] width 14 height 14
click at [1164, 227] on circle at bounding box center [1165, 225] width 14 height 14
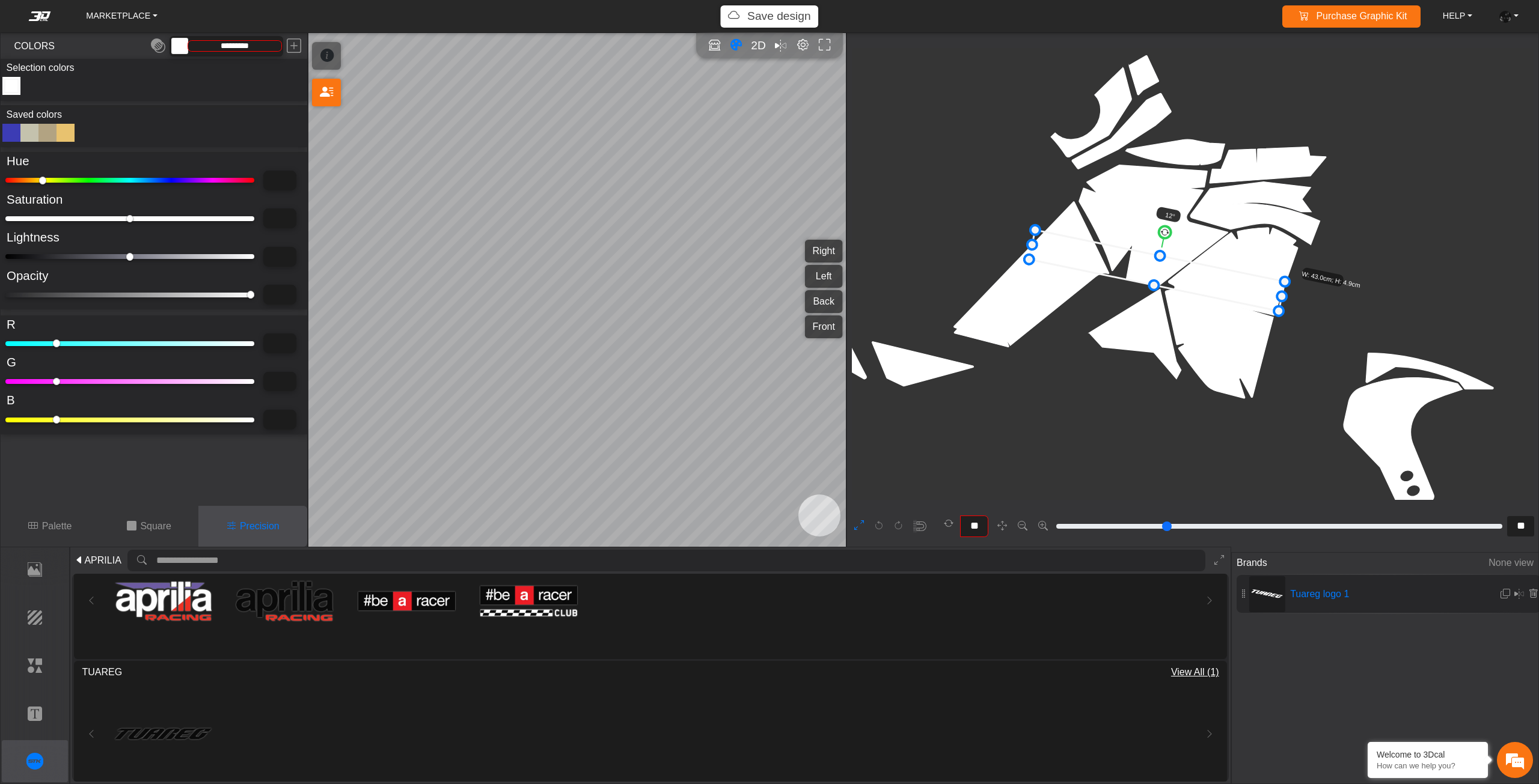
click at [1196, 284] on icon at bounding box center [1157, 270] width 255 height 81
click at [1163, 238] on circle at bounding box center [1163, 235] width 14 height 14
click at [1190, 282] on icon at bounding box center [1157, 273] width 256 height 74
click at [1190, 280] on icon at bounding box center [1157, 270] width 256 height 74
click at [1190, 279] on icon at bounding box center [1157, 267] width 256 height 74
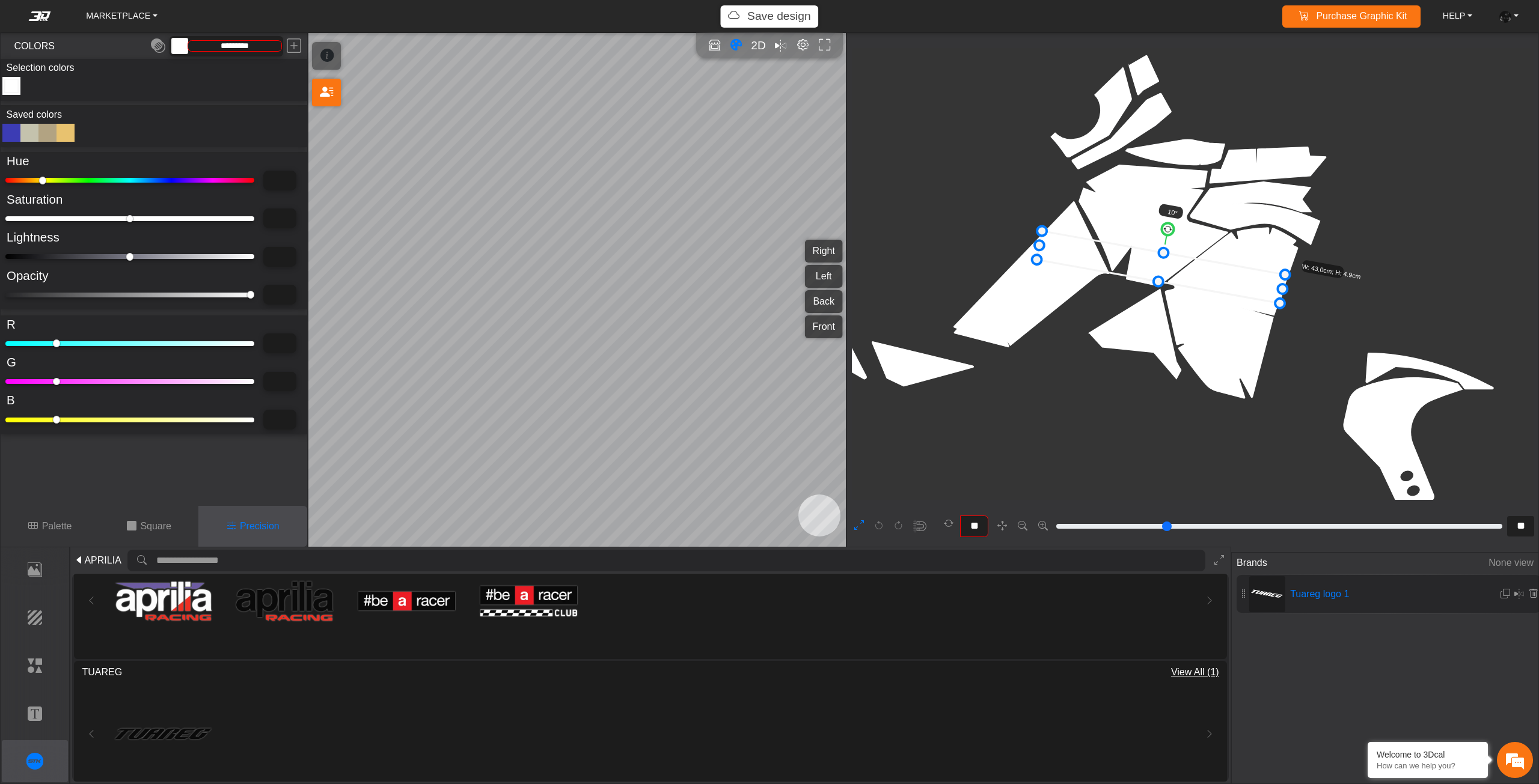
drag, startPoint x: 1033, startPoint y: 244, endPoint x: 1040, endPoint y: 245, distance: 7.1
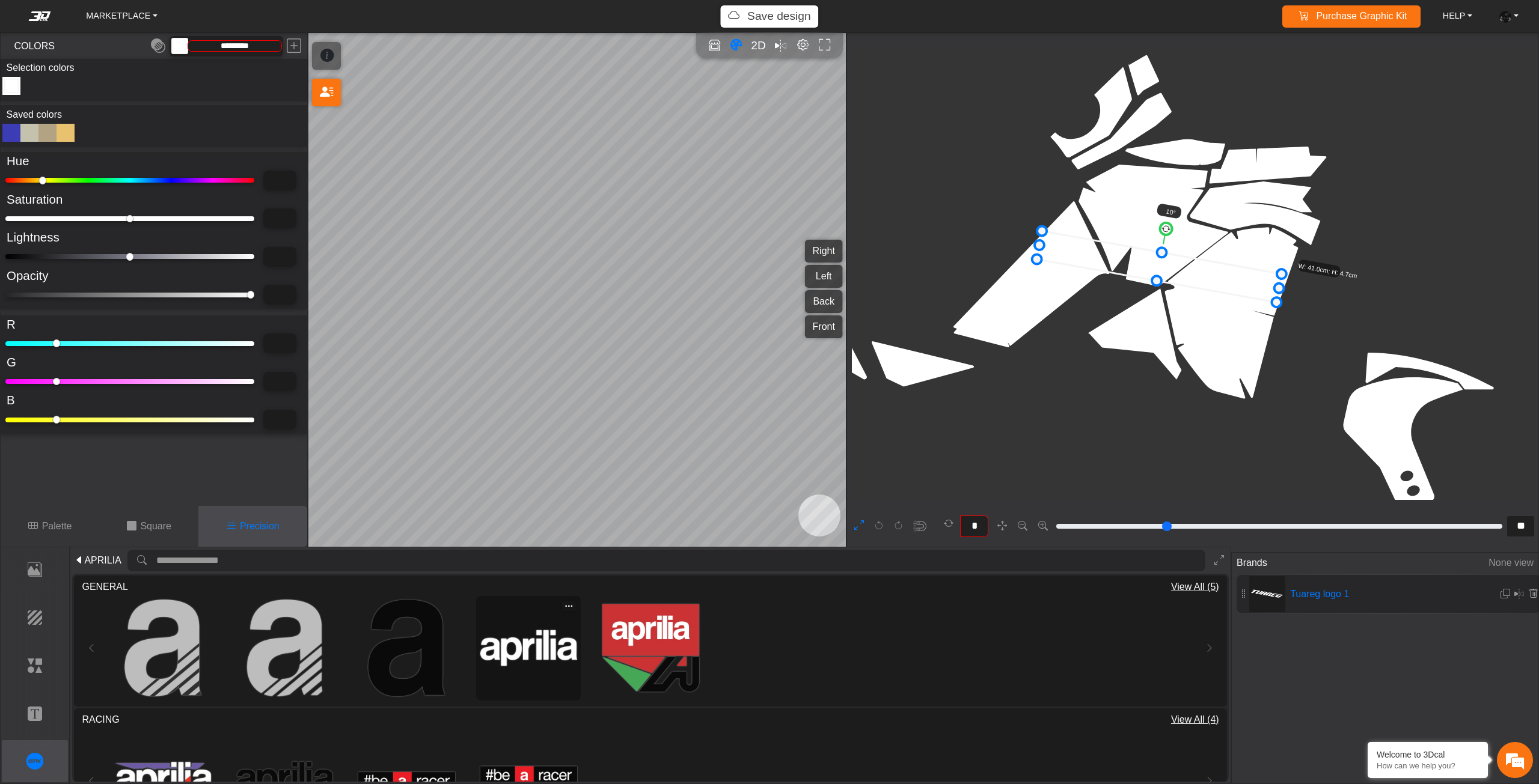
scroll to position [4455, 4333]
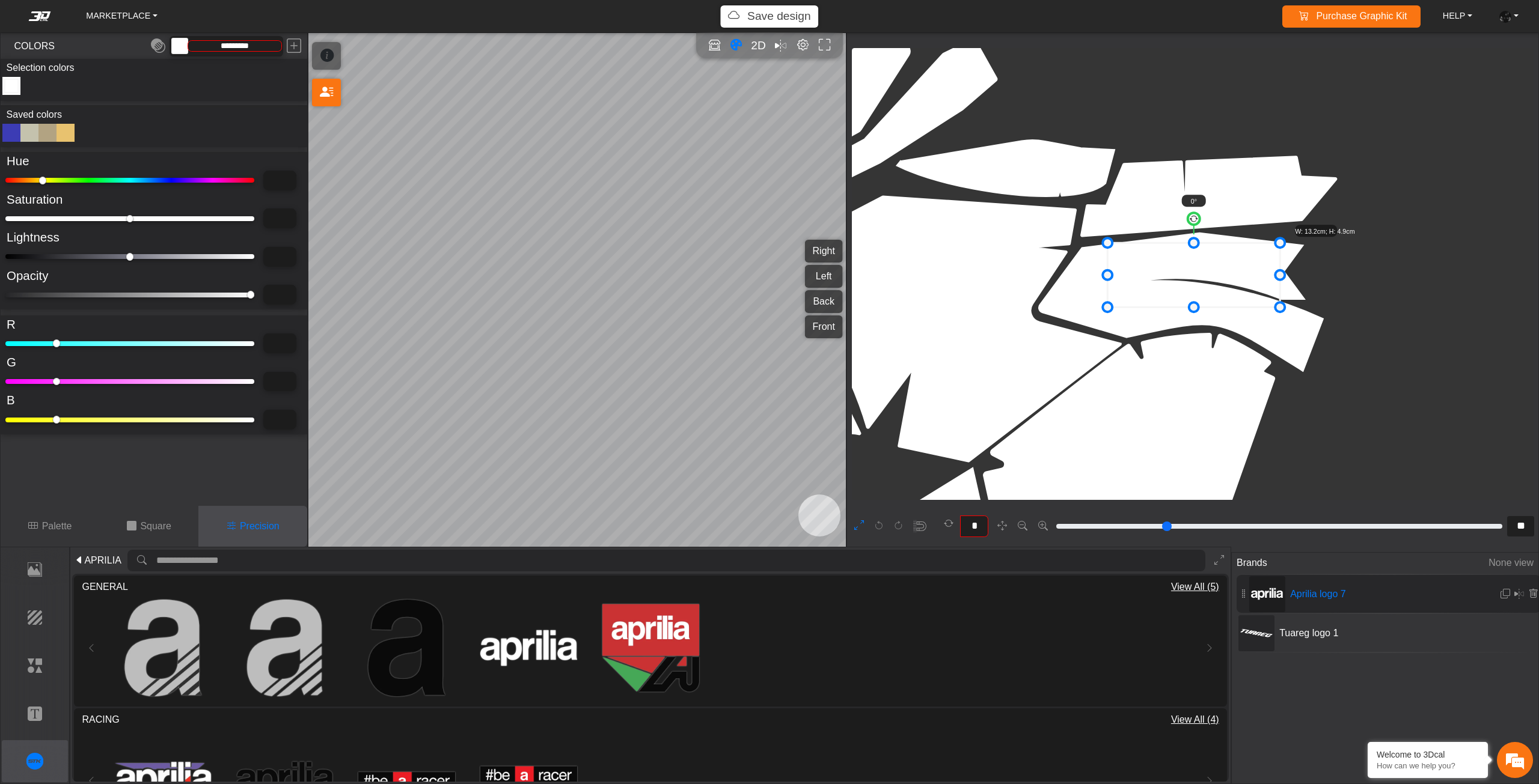
click at [9, 130] on div at bounding box center [11, 132] width 18 height 18
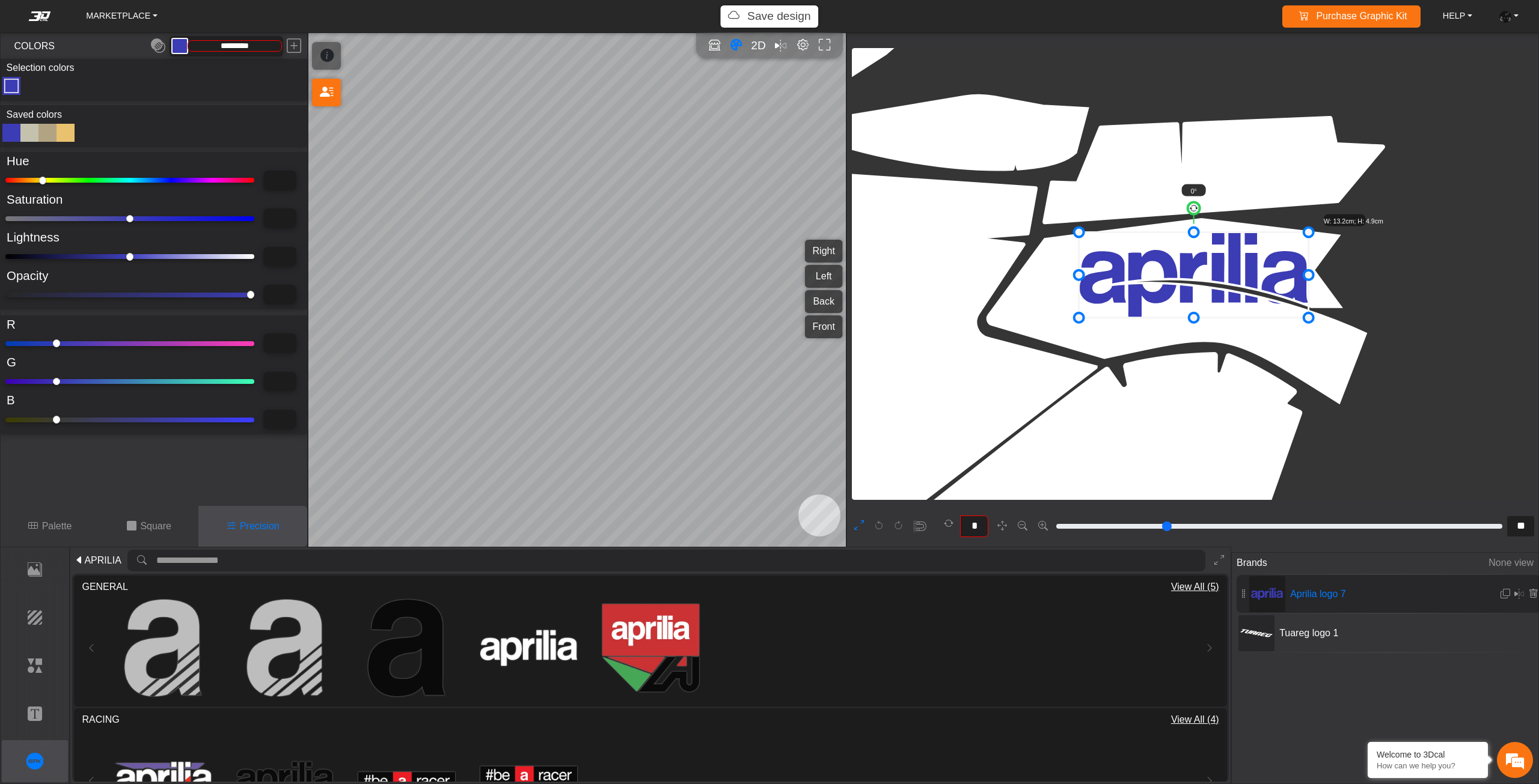
scroll to position [6836, 6710]
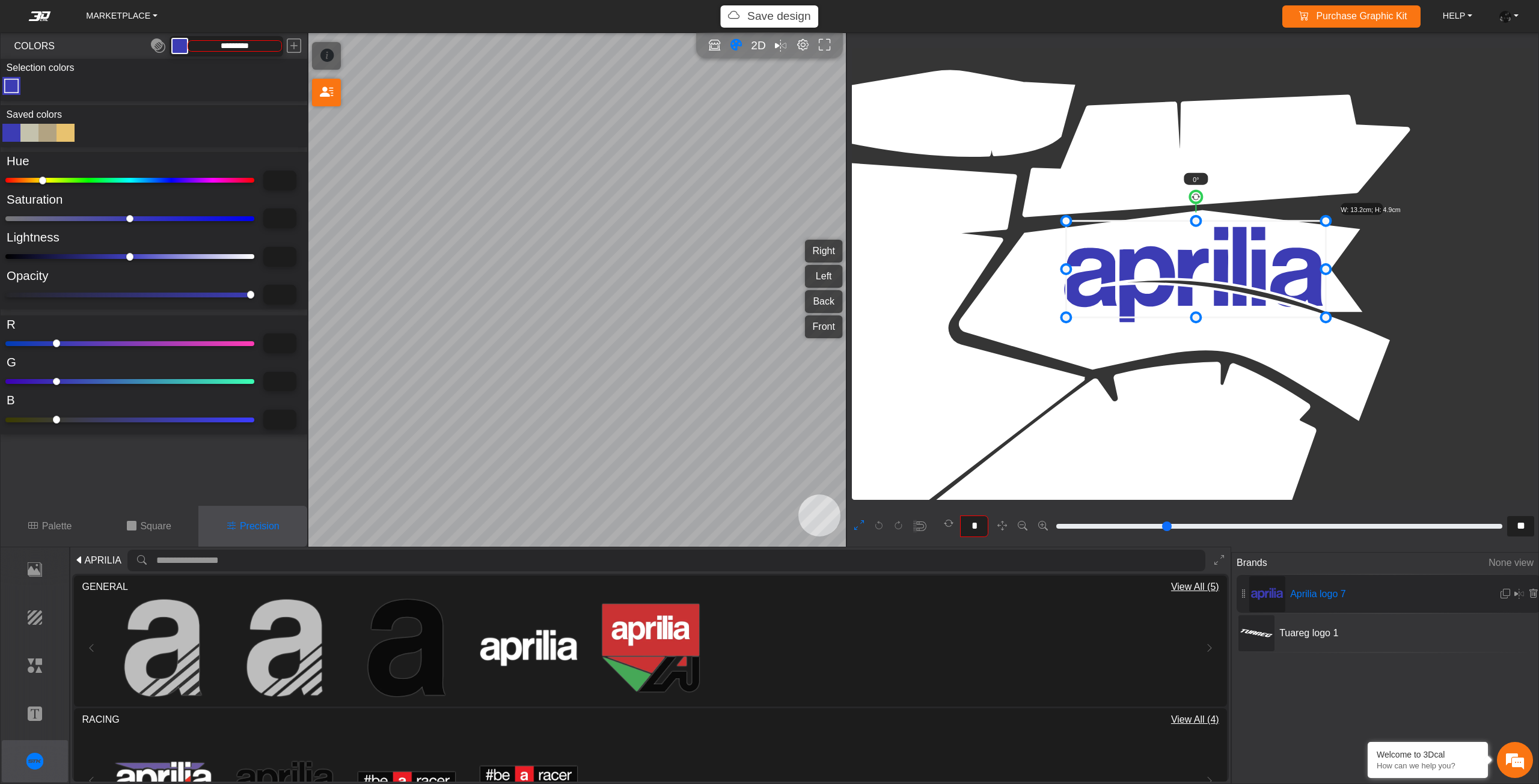
drag, startPoint x: 1211, startPoint y: 267, endPoint x: 1214, endPoint y: 260, distance: 7.6
click at [1214, 260] on icon at bounding box center [1196, 270] width 260 height 97
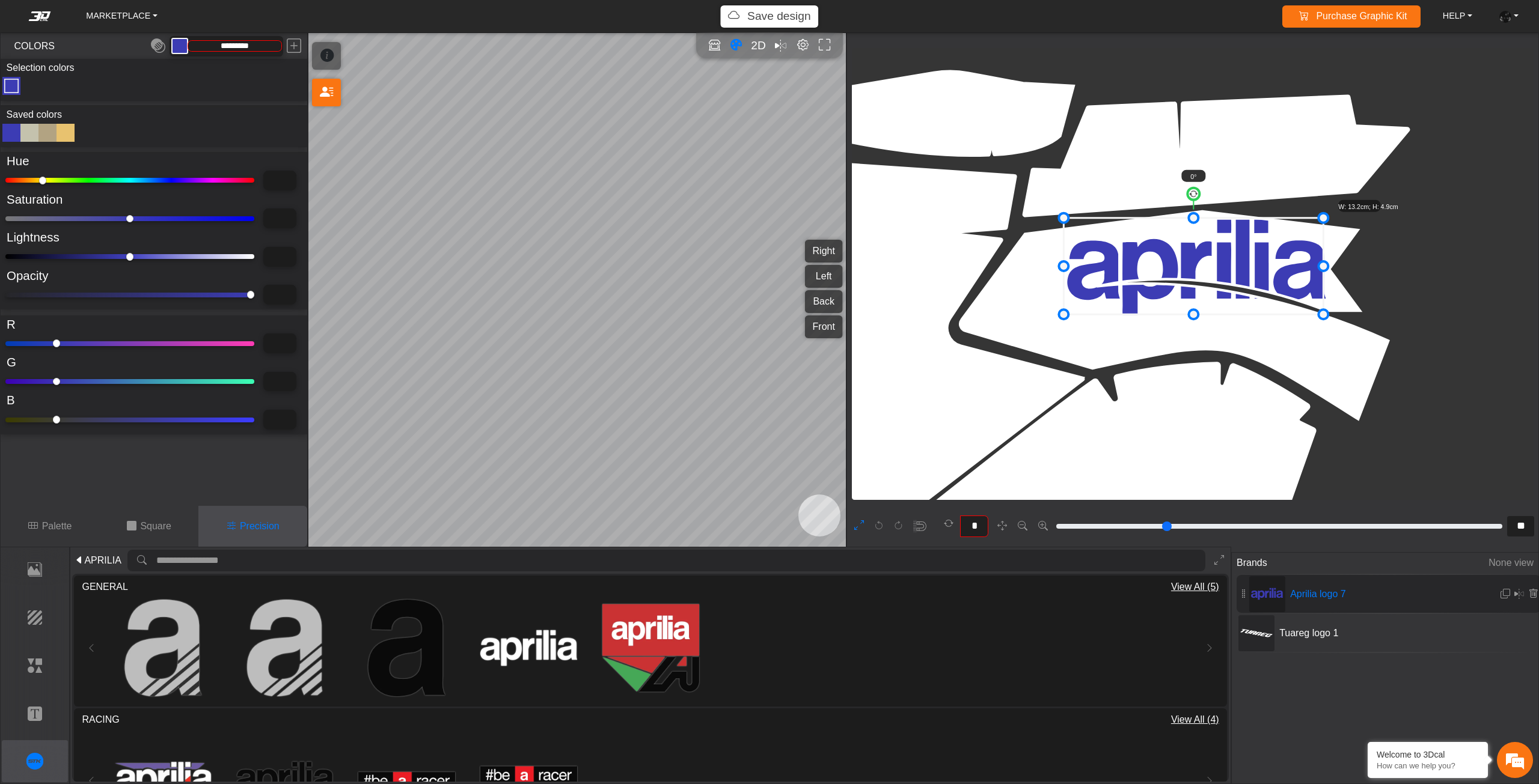
click at [1211, 259] on icon at bounding box center [1193, 267] width 260 height 97
click at [773, 45] on button "Mirror all" at bounding box center [781, 46] width 20 height 20
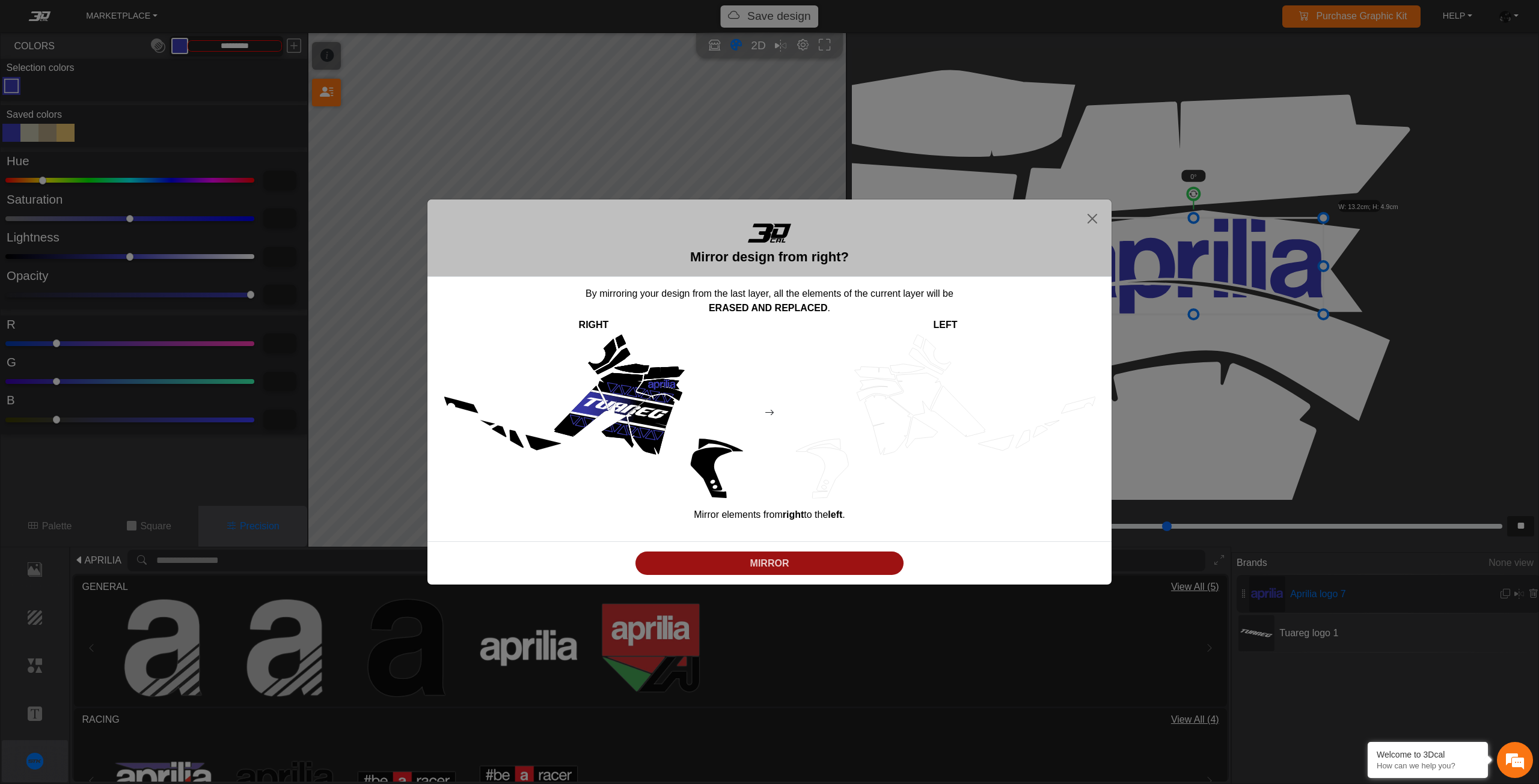
click at [705, 564] on p "MIRROR" at bounding box center [770, 564] width 259 height 14
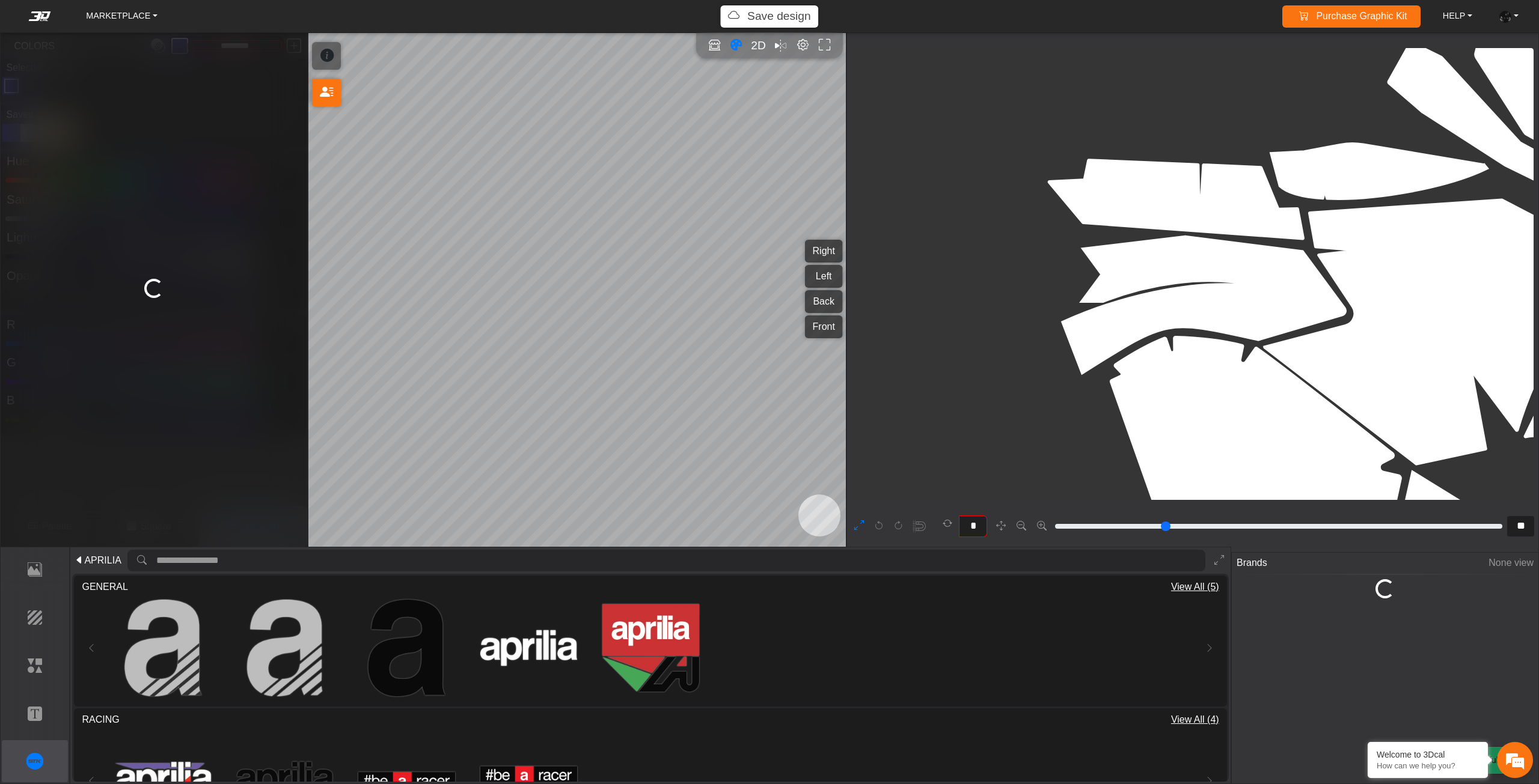
scroll to position [4449, 4333]
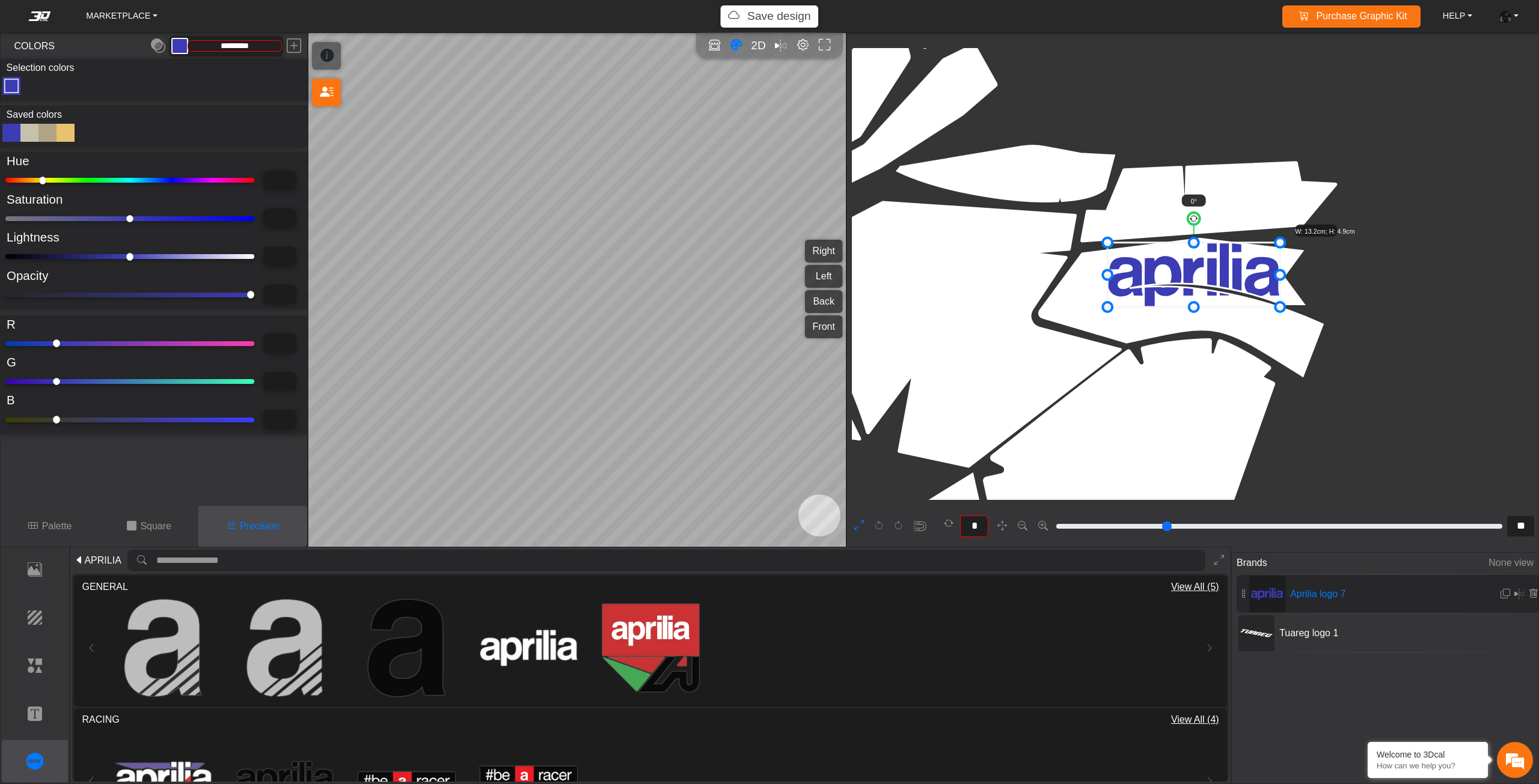
click at [760, 17] on p "Save design" at bounding box center [779, 17] width 64 height 17
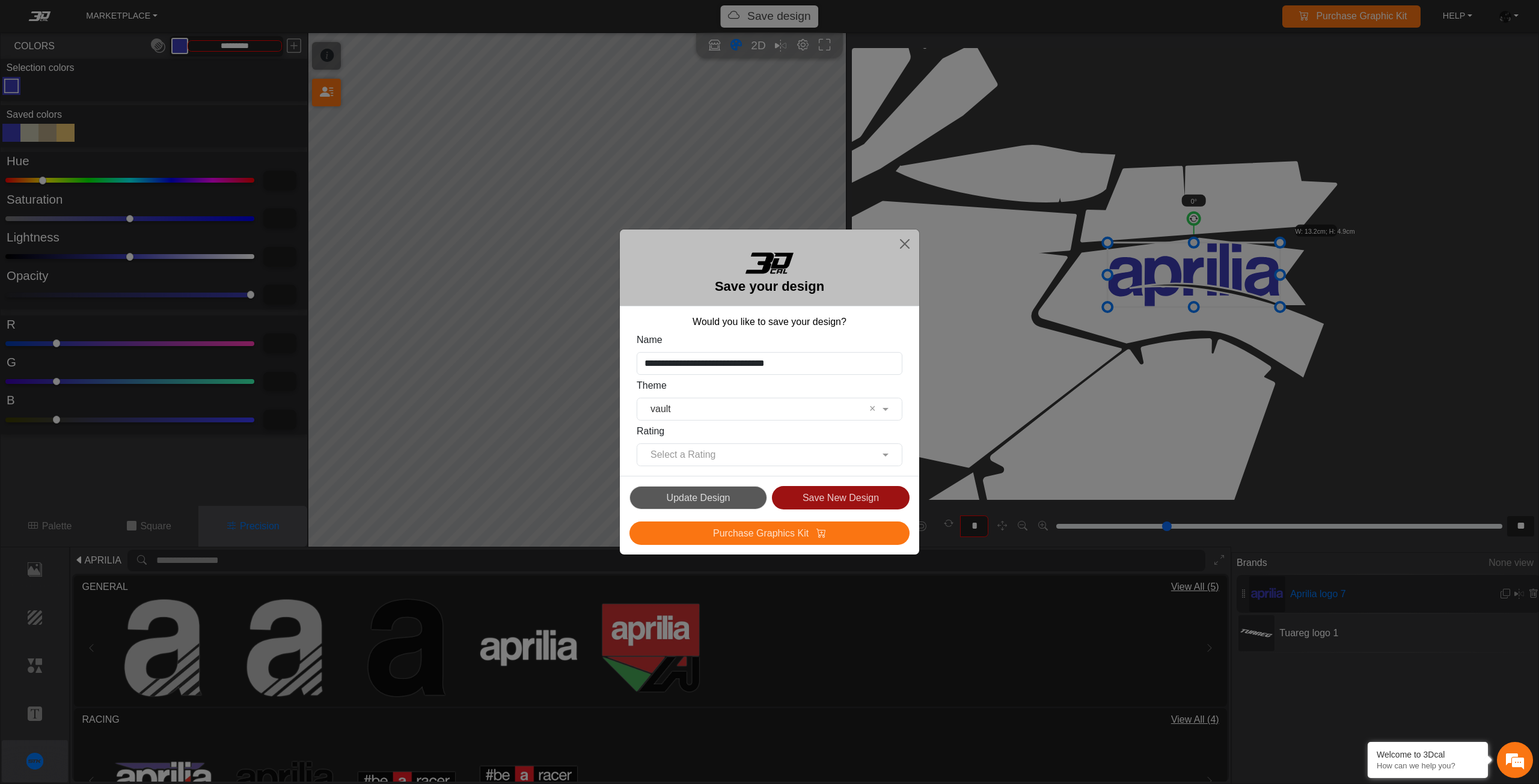
click at [826, 504] on button "Save New Design" at bounding box center [841, 498] width 137 height 23
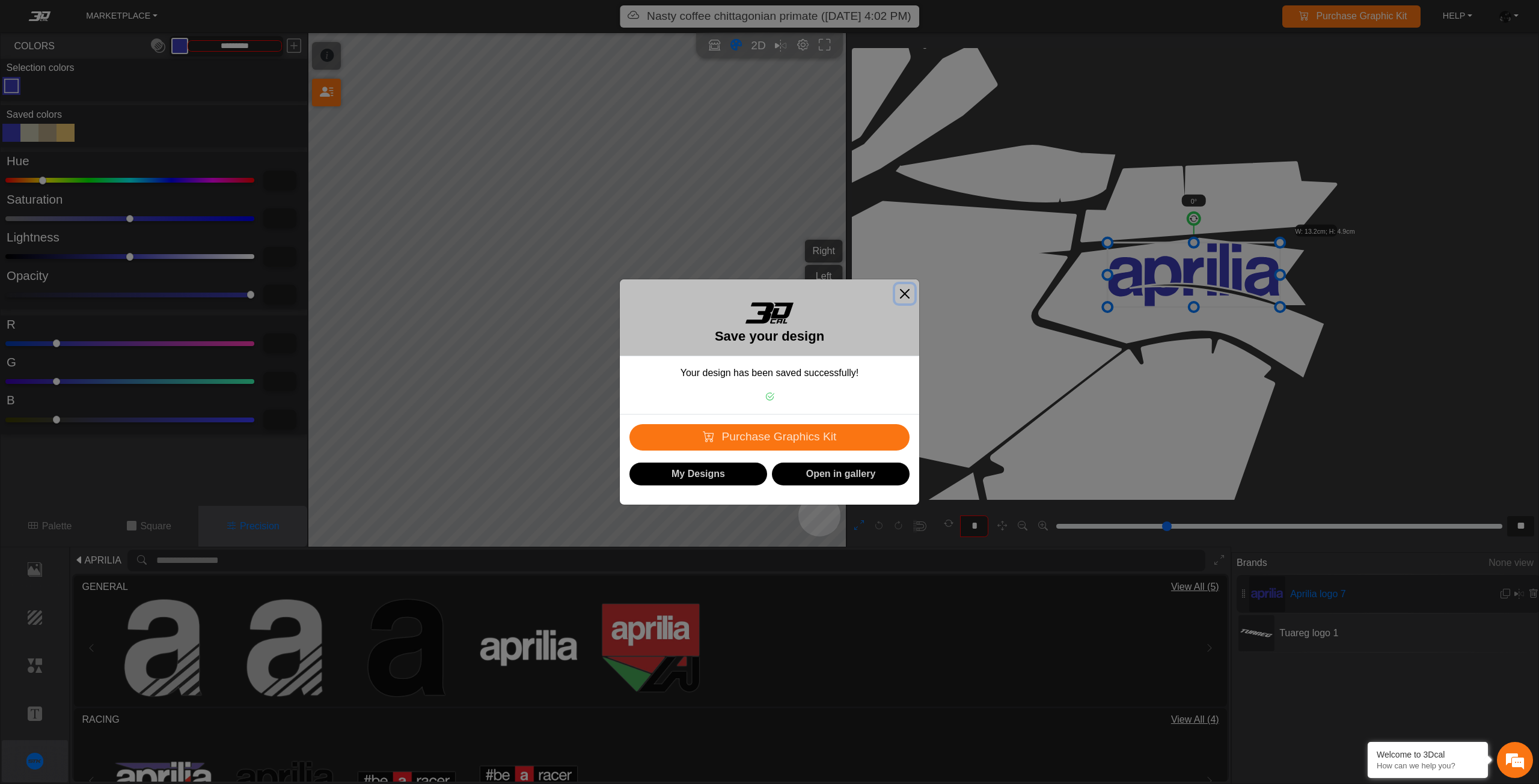
click at [903, 294] on button "Close" at bounding box center [904, 293] width 20 height 20
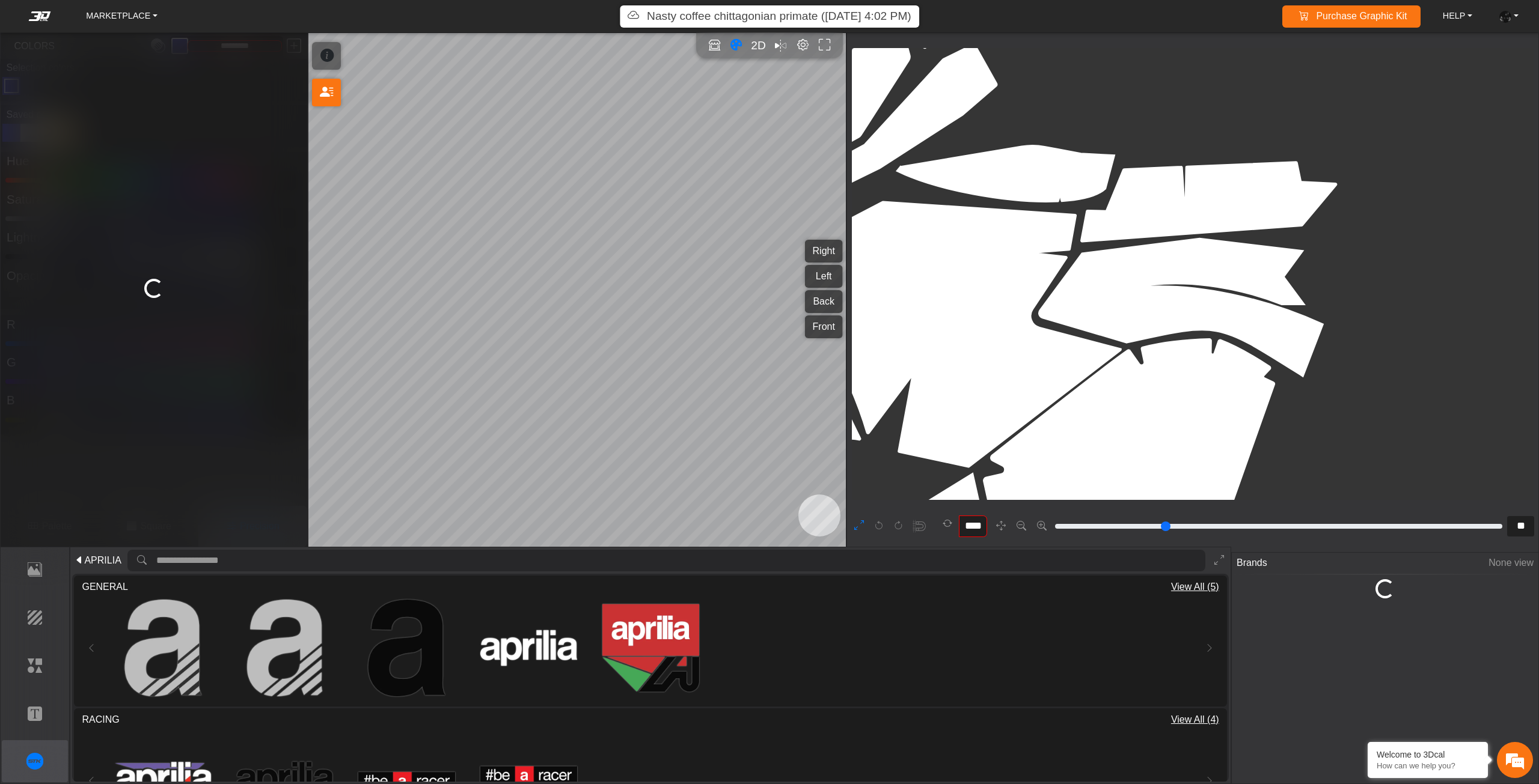
scroll to position [4452, 3409]
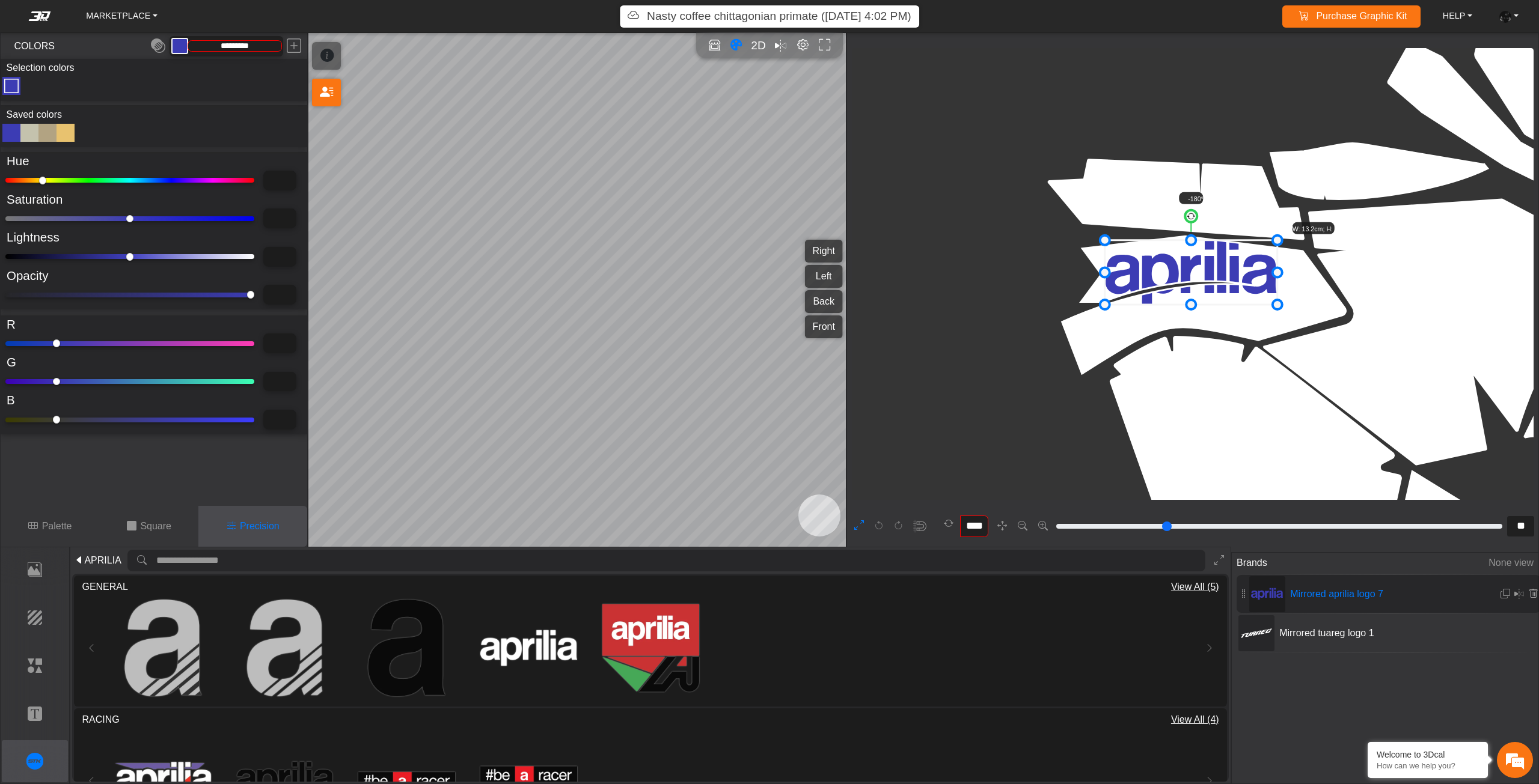
click at [45, 19] on em at bounding box center [40, 16] width 48 height 9
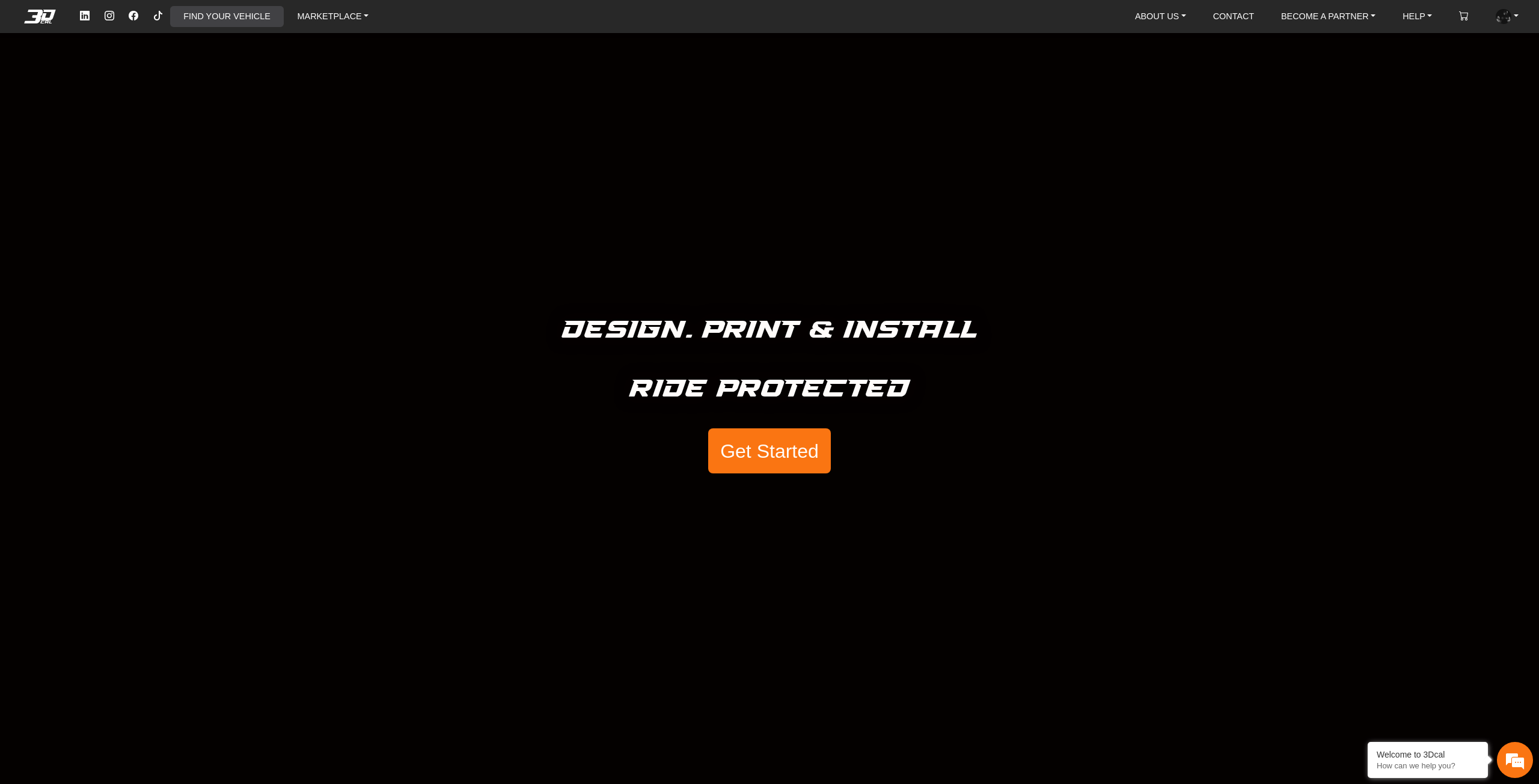
click at [241, 12] on link "FIND YOUR VEHICLE" at bounding box center [226, 16] width 96 height 21
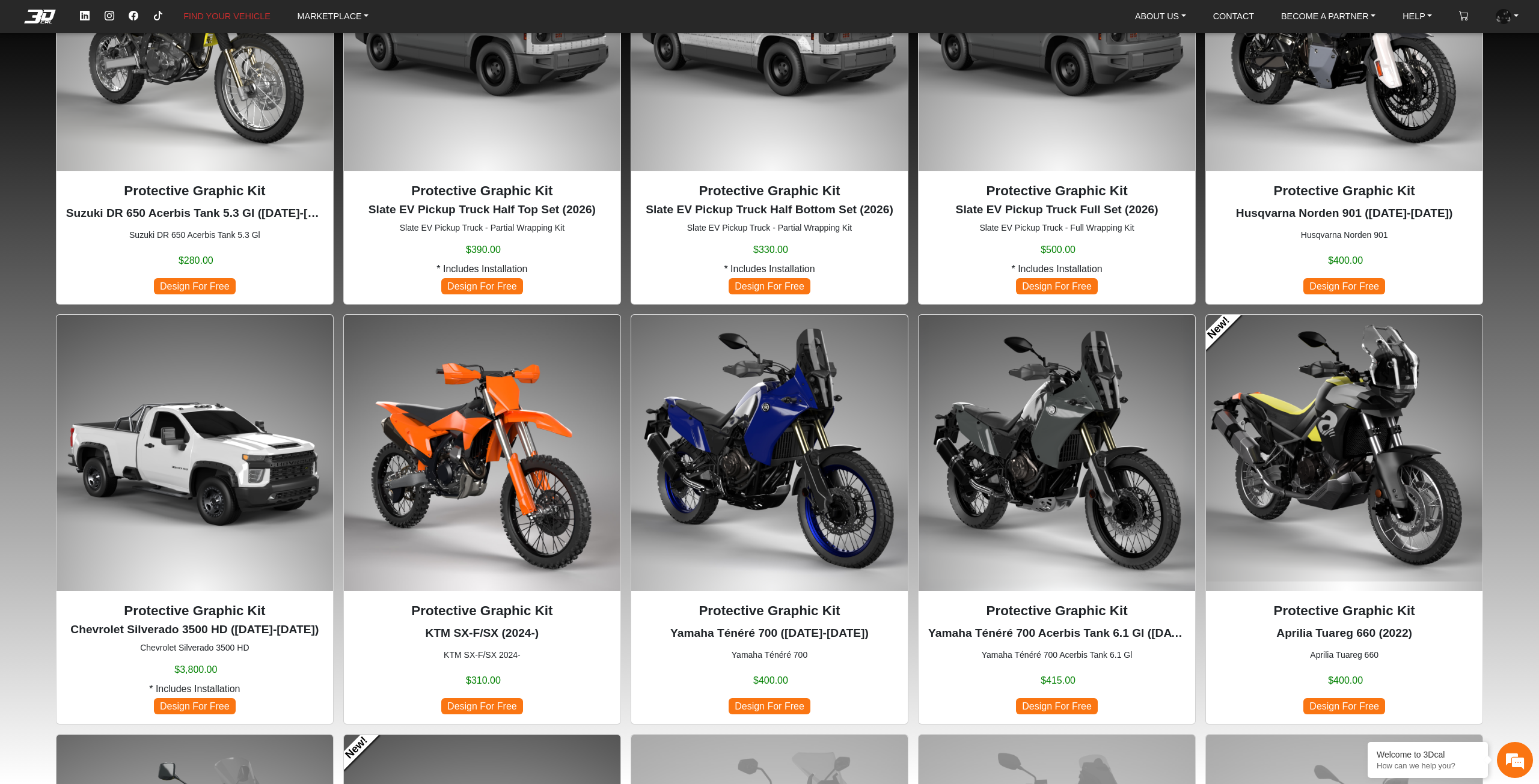
scroll to position [961, 0]
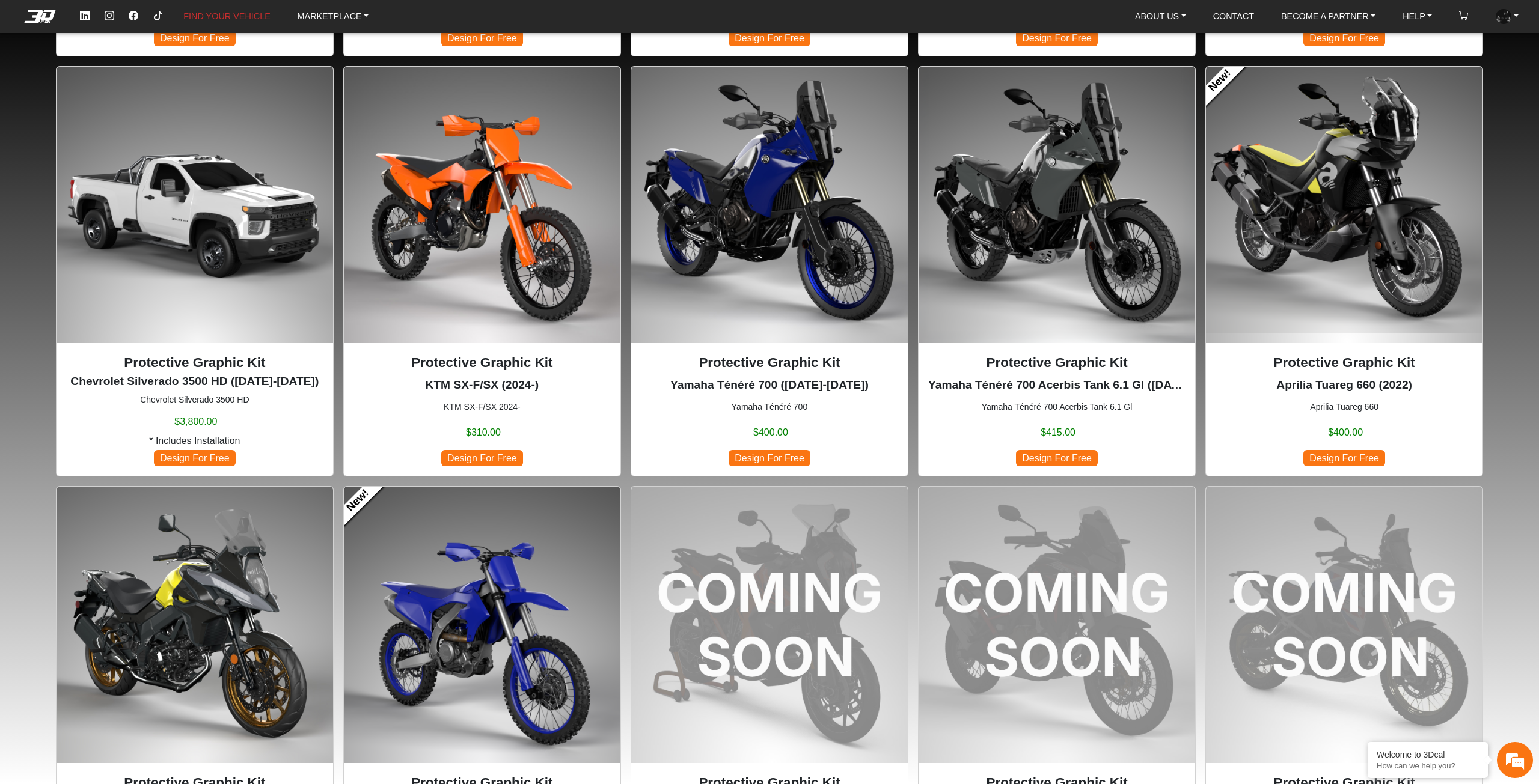
scroll to position [901, 0]
